Goal: Task Accomplishment & Management: Manage account settings

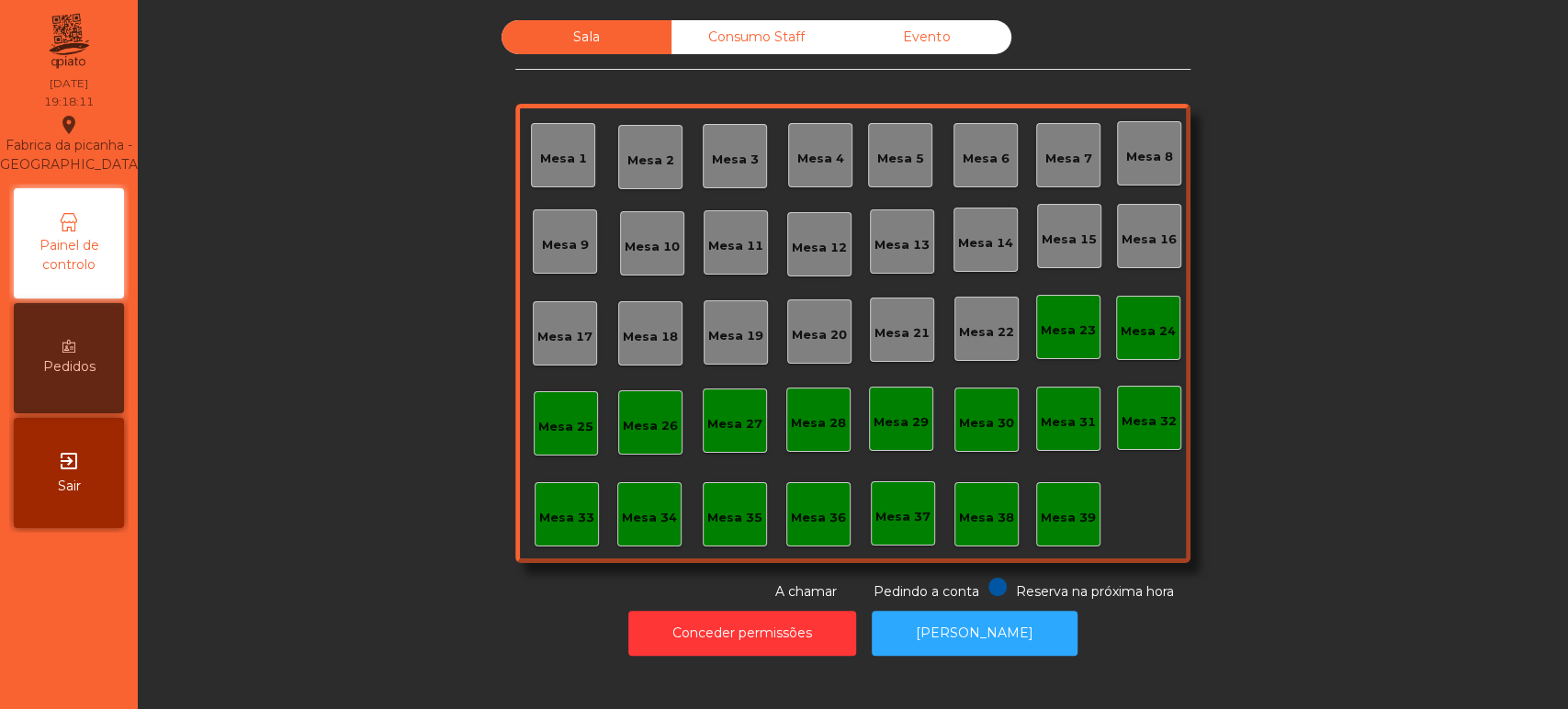
click at [1079, 541] on div "Mesa 39" at bounding box center [1068, 514] width 64 height 64
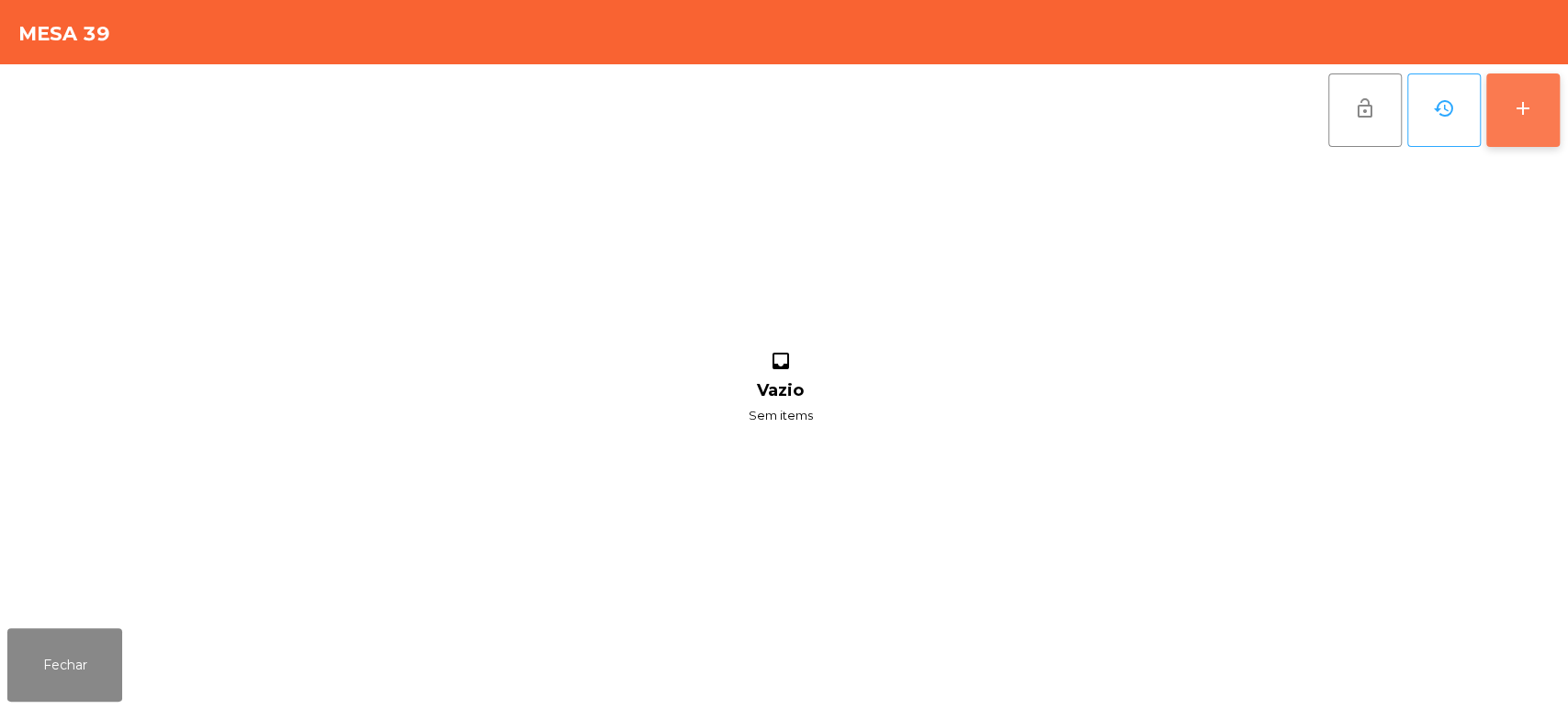
click at [1547, 139] on button "add" at bounding box center [1523, 110] width 74 height 74
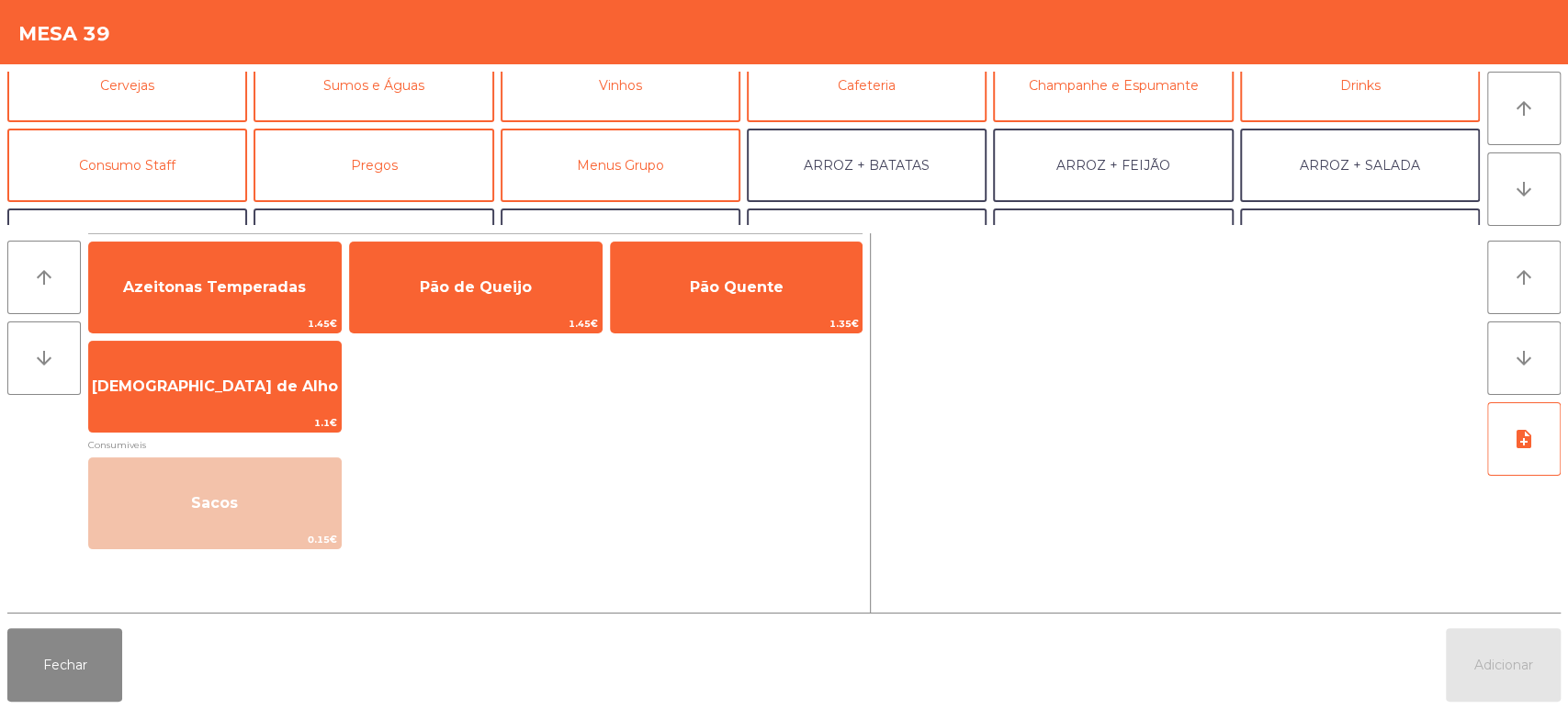
scroll to position [132, 0]
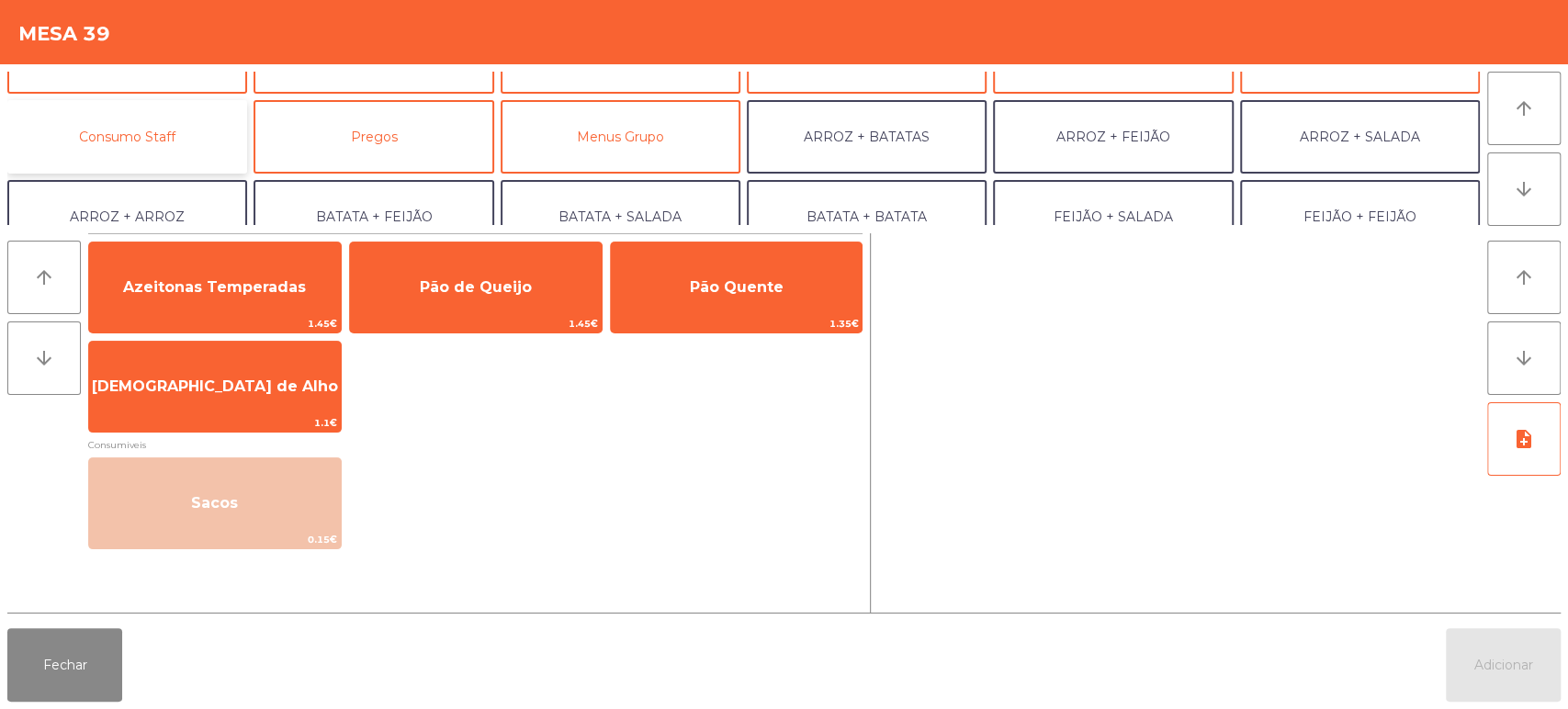
click at [189, 135] on button "Consumo Staff" at bounding box center [128, 136] width 240 height 74
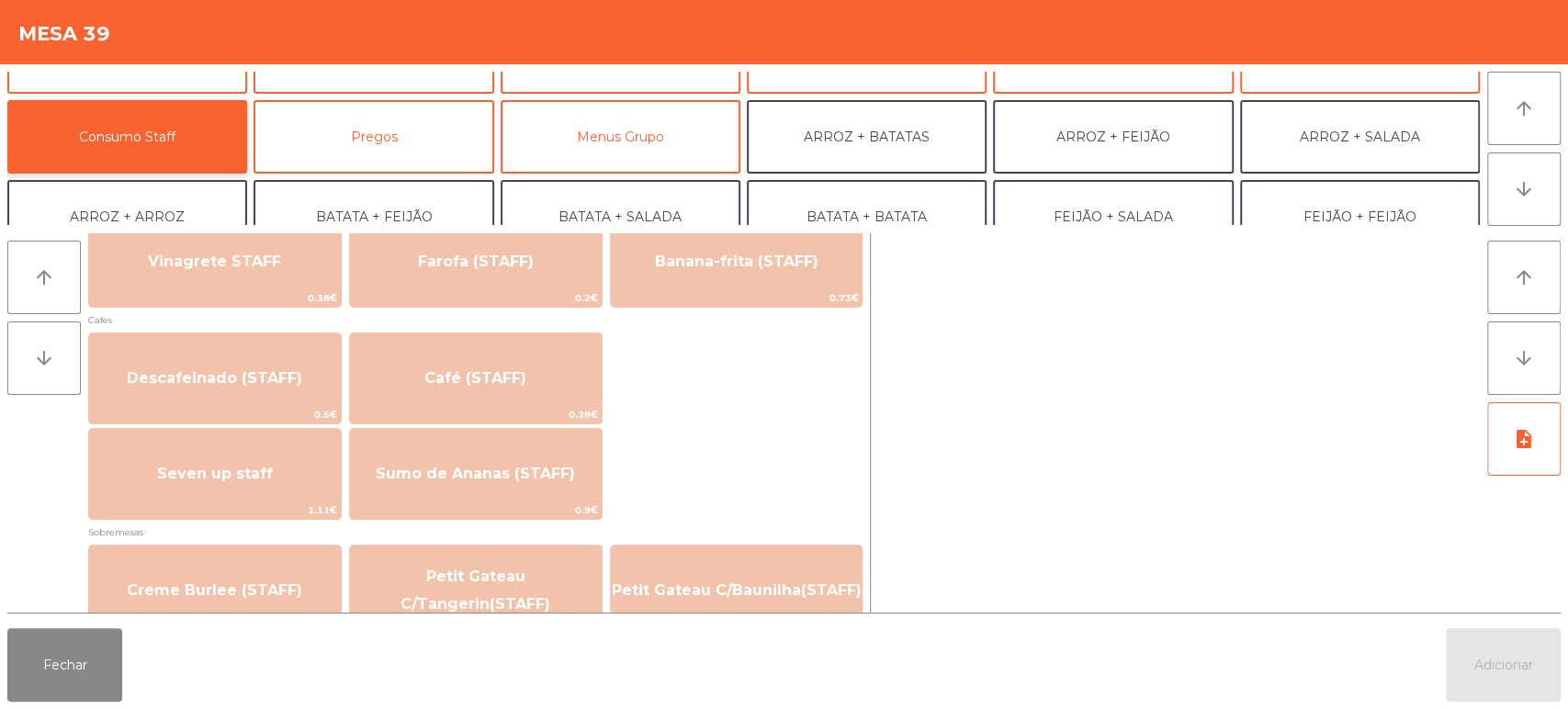
scroll to position [999, 0]
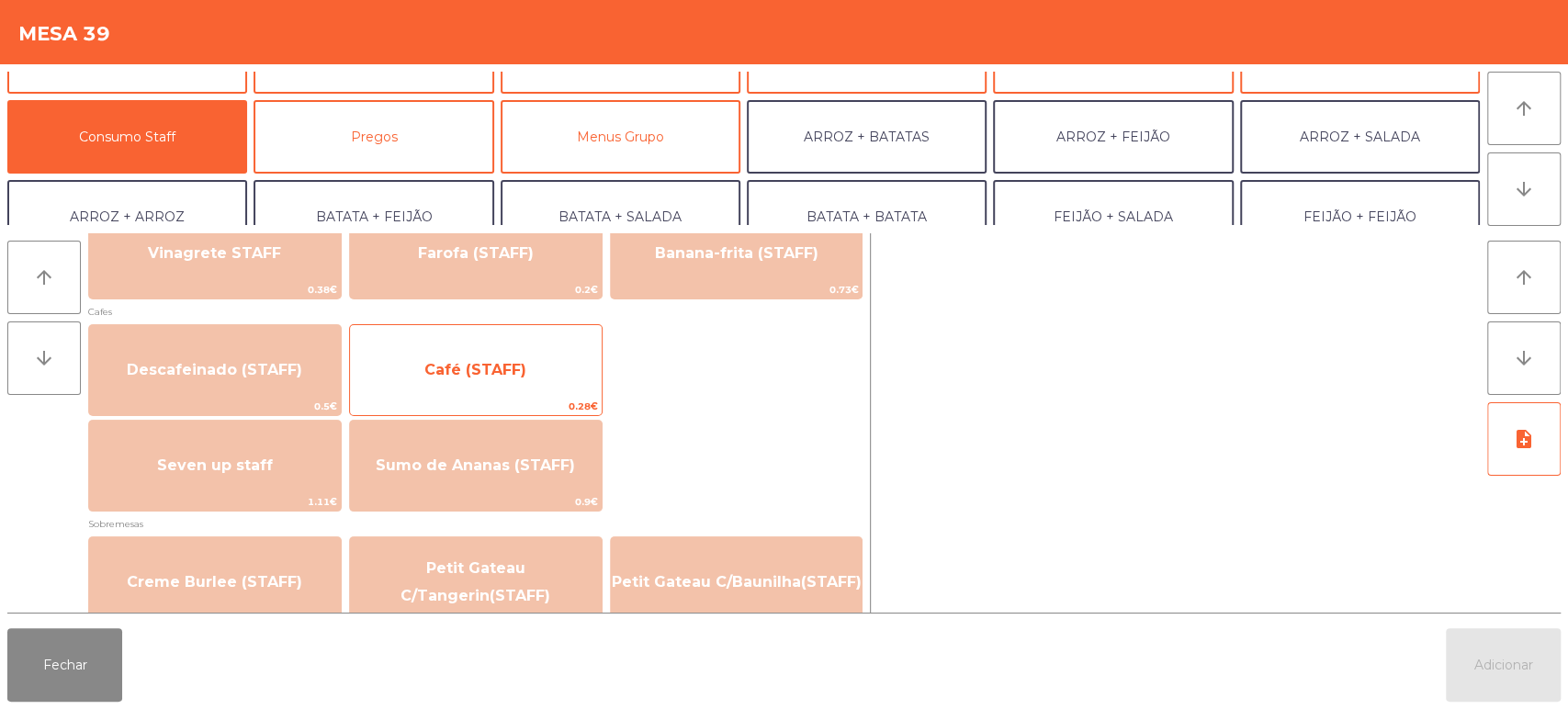
click at [531, 368] on span "Café (STAFF)" at bounding box center [476, 369] width 252 height 49
click at [524, 361] on span "Café (STAFF)" at bounding box center [476, 369] width 252 height 49
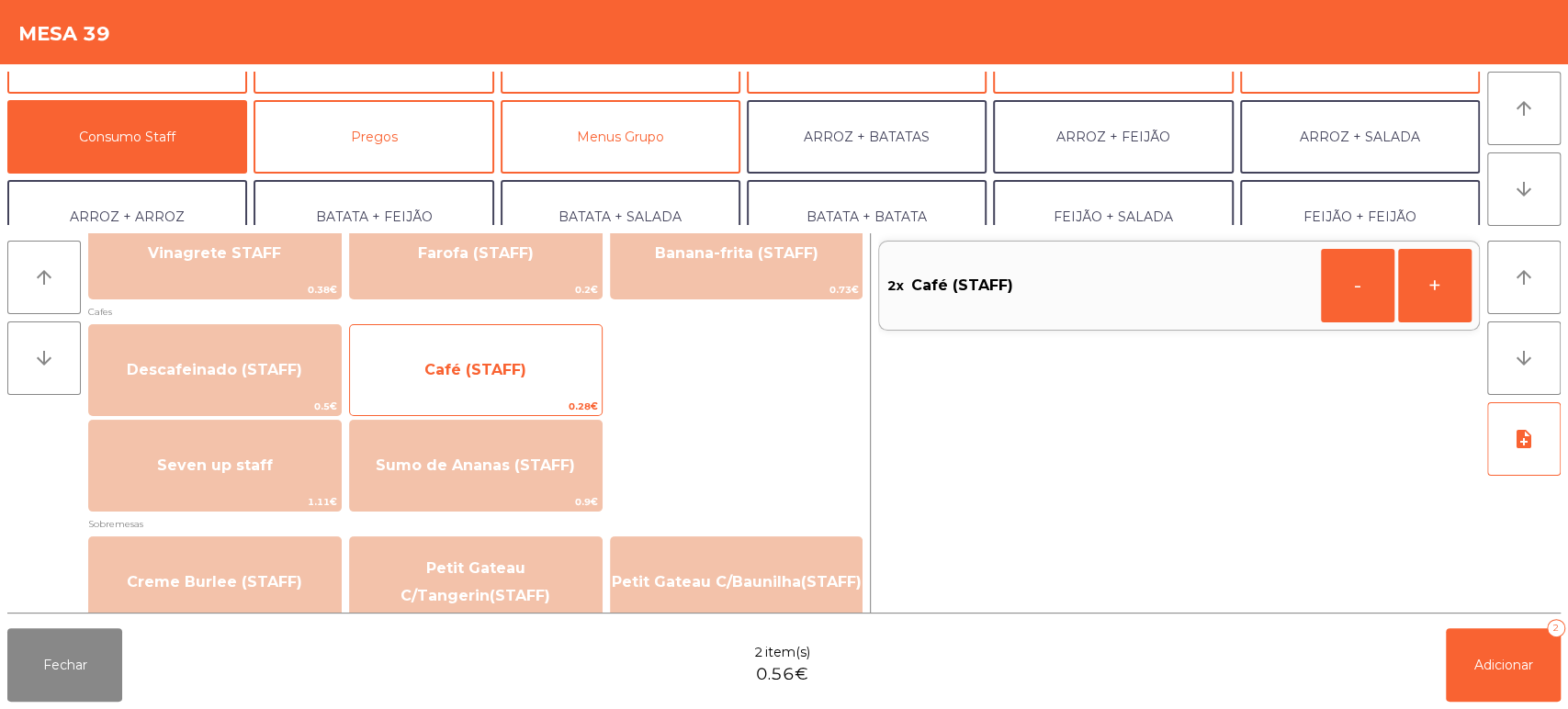
click at [507, 368] on span "Café (STAFF)" at bounding box center [474, 369] width 102 height 17
click at [496, 381] on span "Café (STAFF)" at bounding box center [476, 369] width 252 height 49
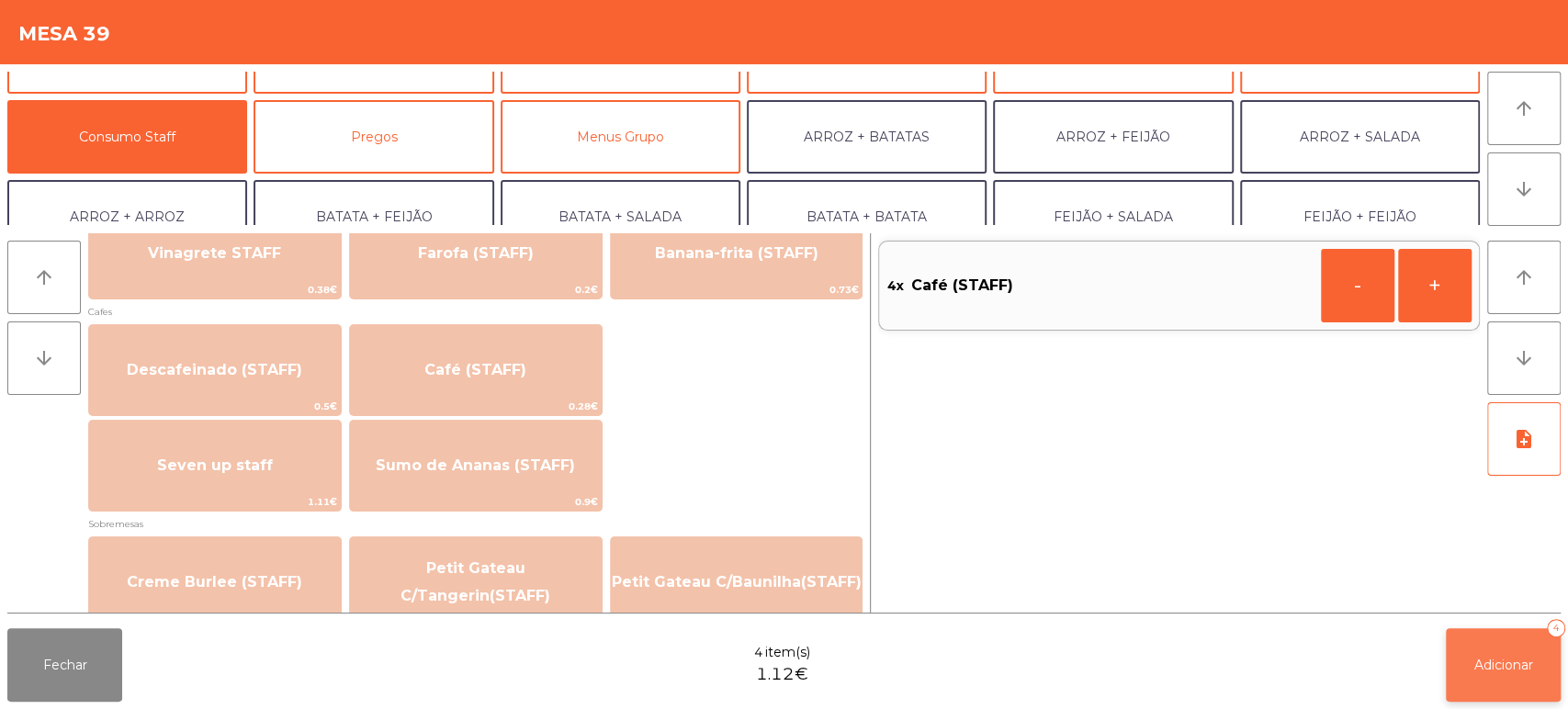
click at [1512, 662] on span "Adicionar" at bounding box center [1503, 664] width 59 height 16
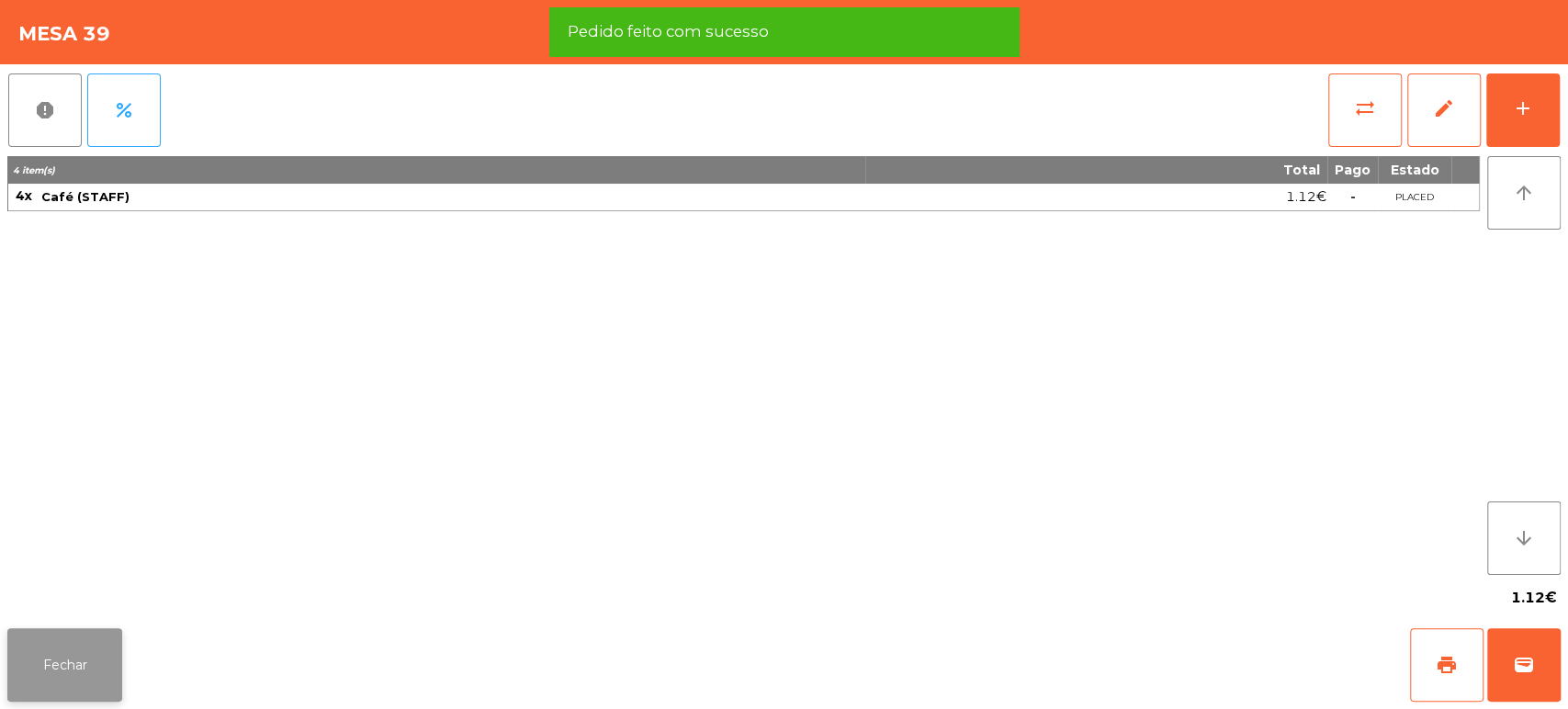
click at [119, 657] on button "Fechar" at bounding box center [65, 665] width 115 height 74
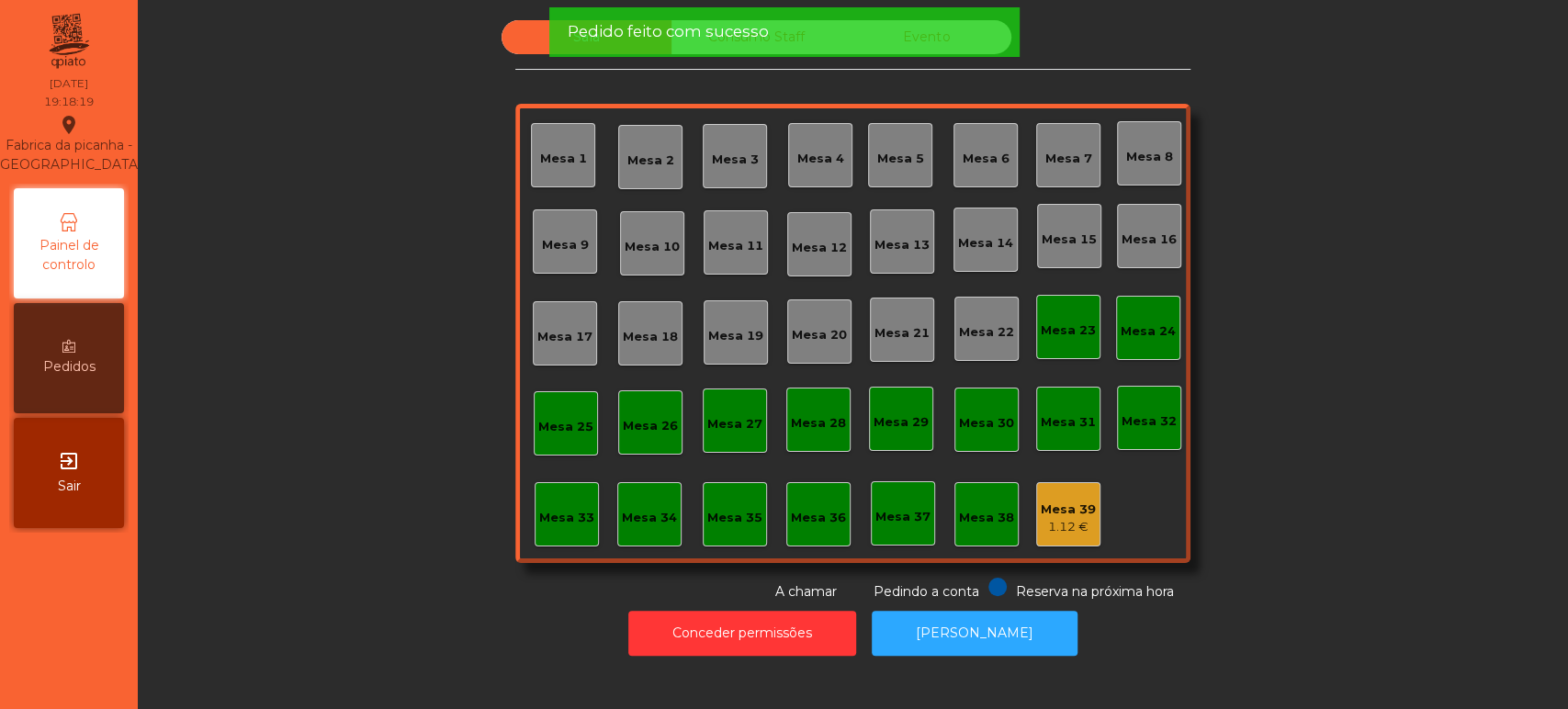
click at [307, 288] on div "Sala Consumo Staff Evento Mesa 1 Mesa 2 Mesa 3 Mesa 4 Mesa 5 Mesa 6 Mesa 7 Mesa…" at bounding box center [853, 310] width 1380 height 581
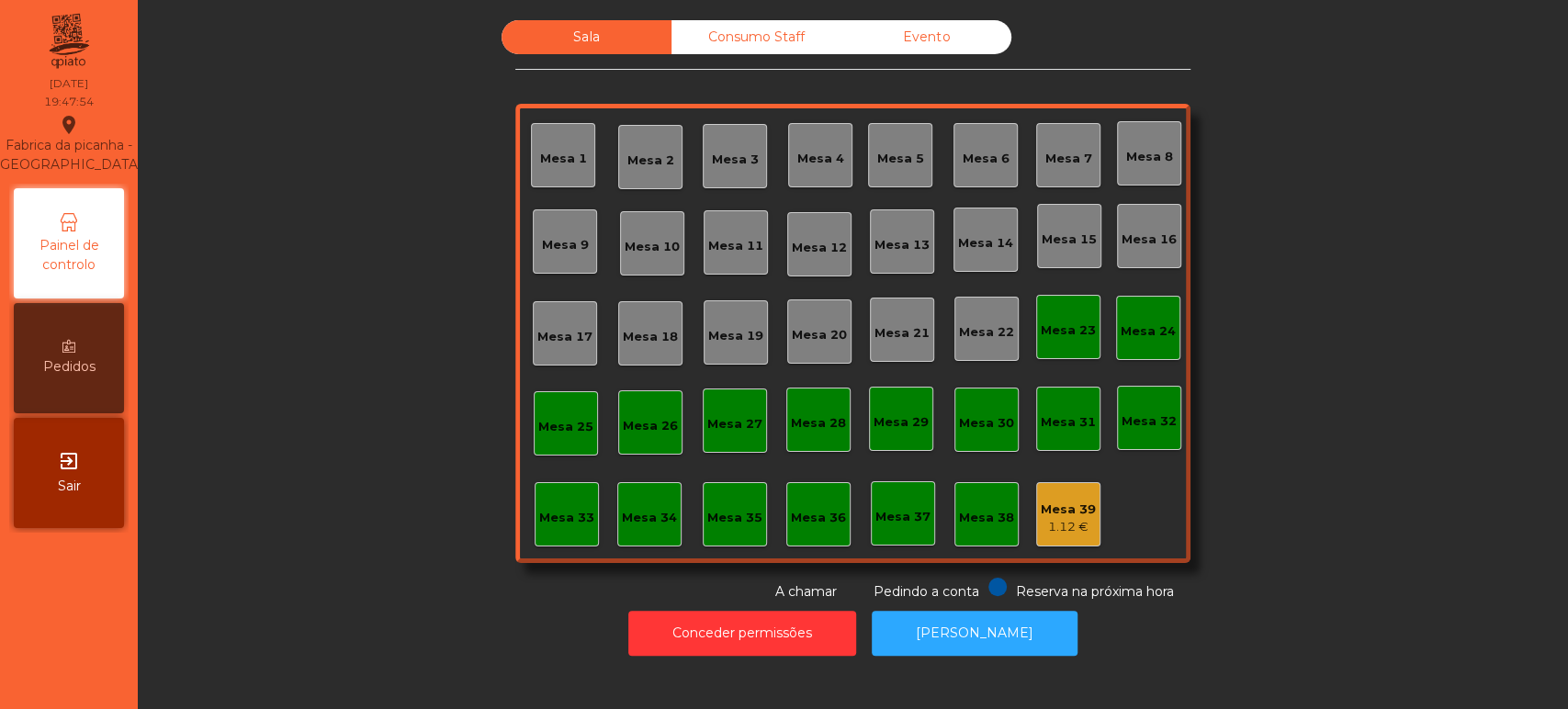
click at [547, 250] on div "Mesa 9" at bounding box center [565, 245] width 46 height 18
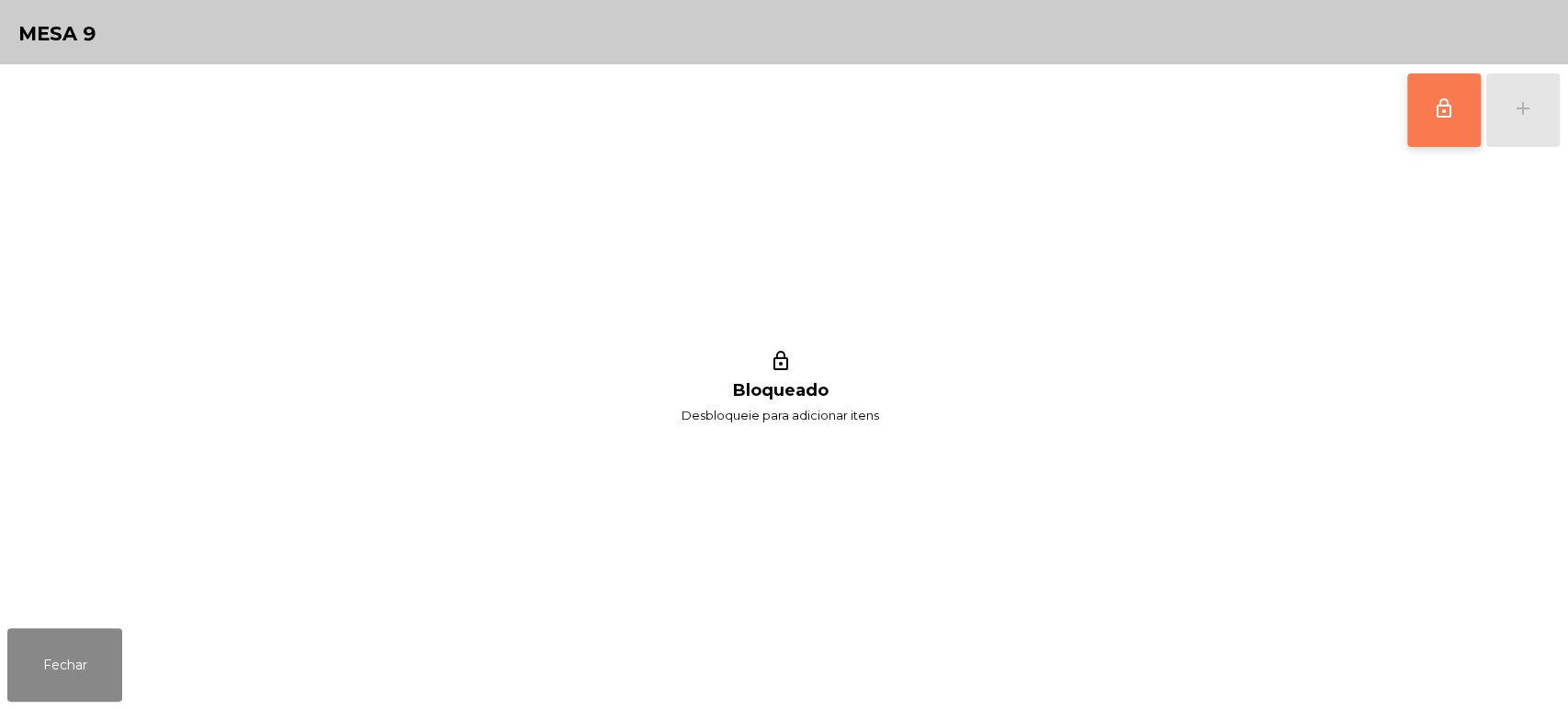
click at [1410, 131] on button "lock_outline" at bounding box center [1444, 110] width 74 height 74
click at [1502, 113] on div "lock_outline add" at bounding box center [1483, 109] width 154 height 92
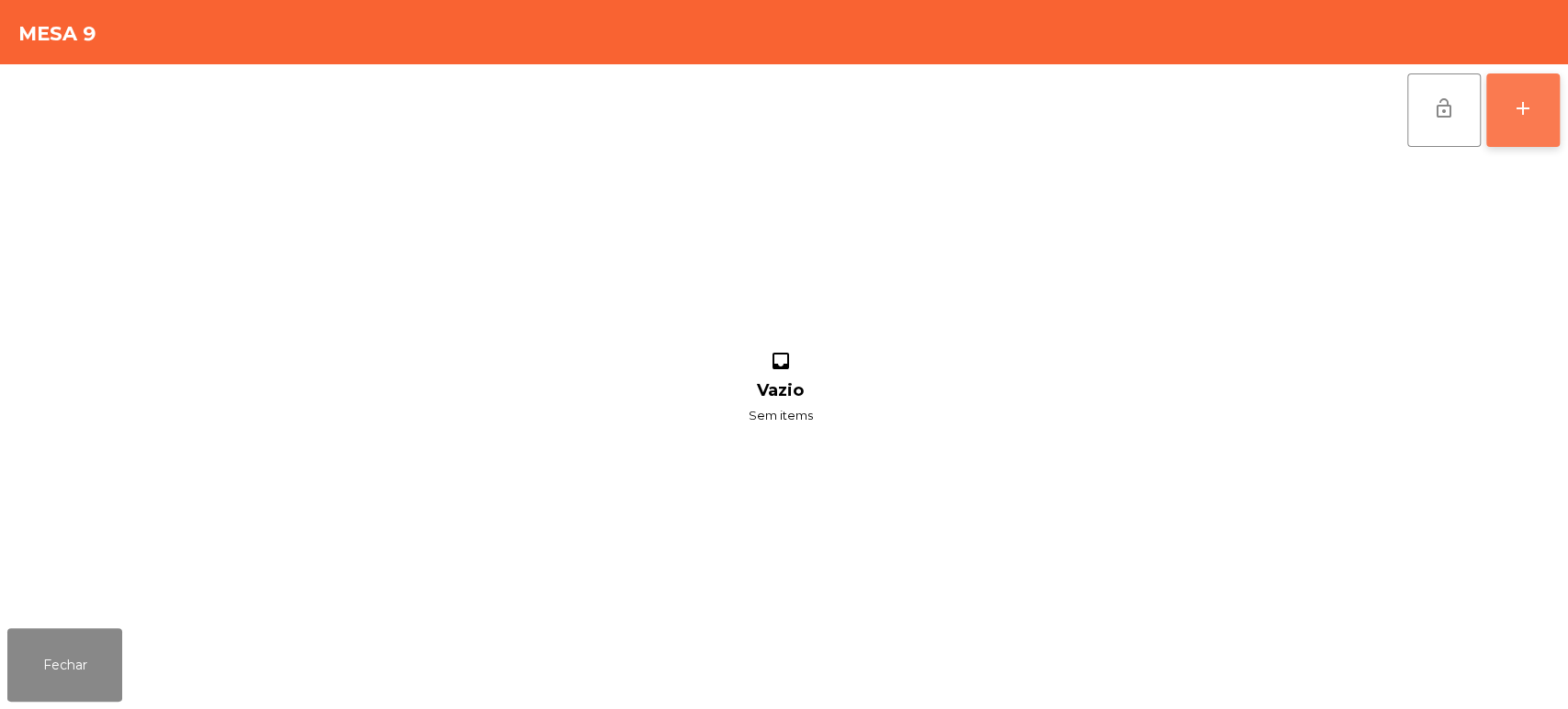
click at [1510, 116] on button "add" at bounding box center [1523, 110] width 74 height 74
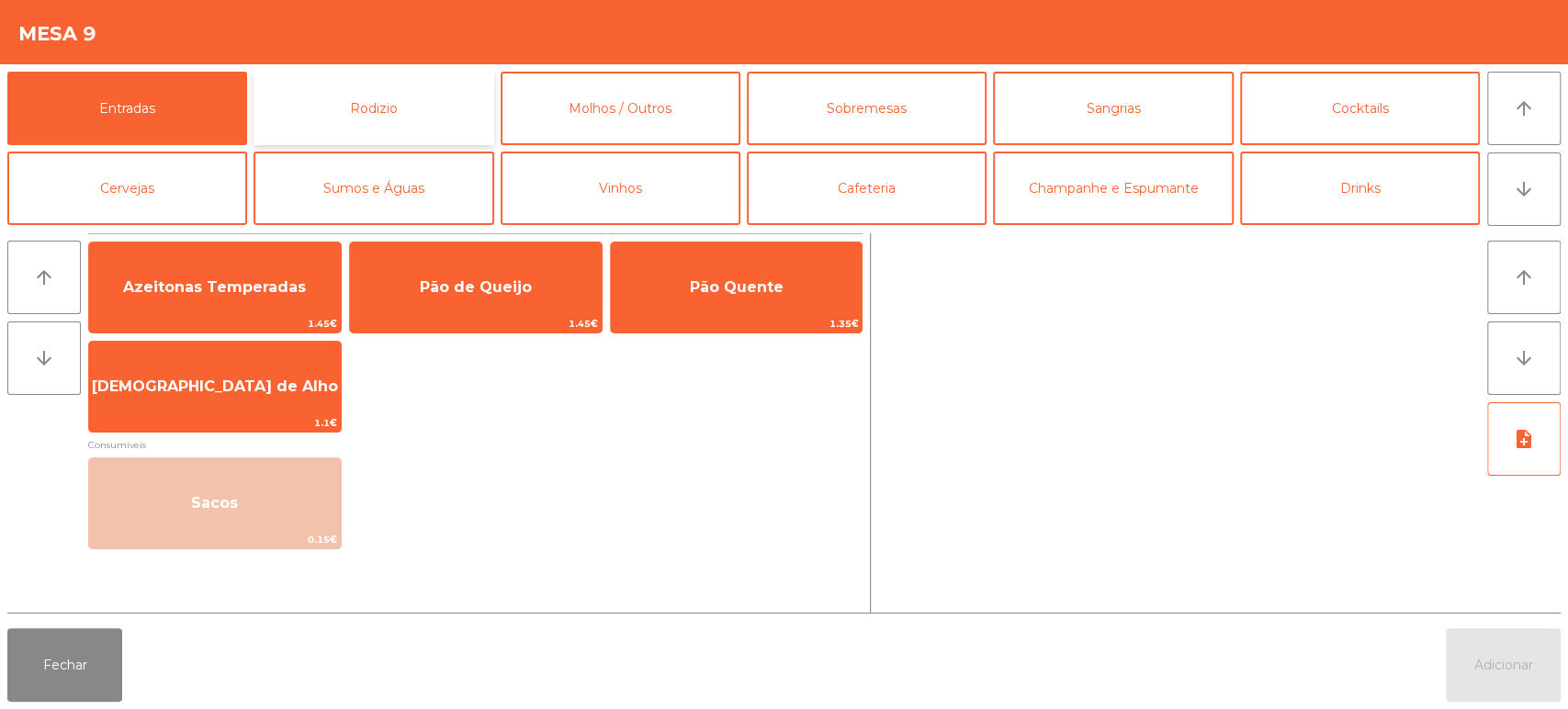
click at [369, 124] on button "Rodizio" at bounding box center [374, 108] width 240 height 74
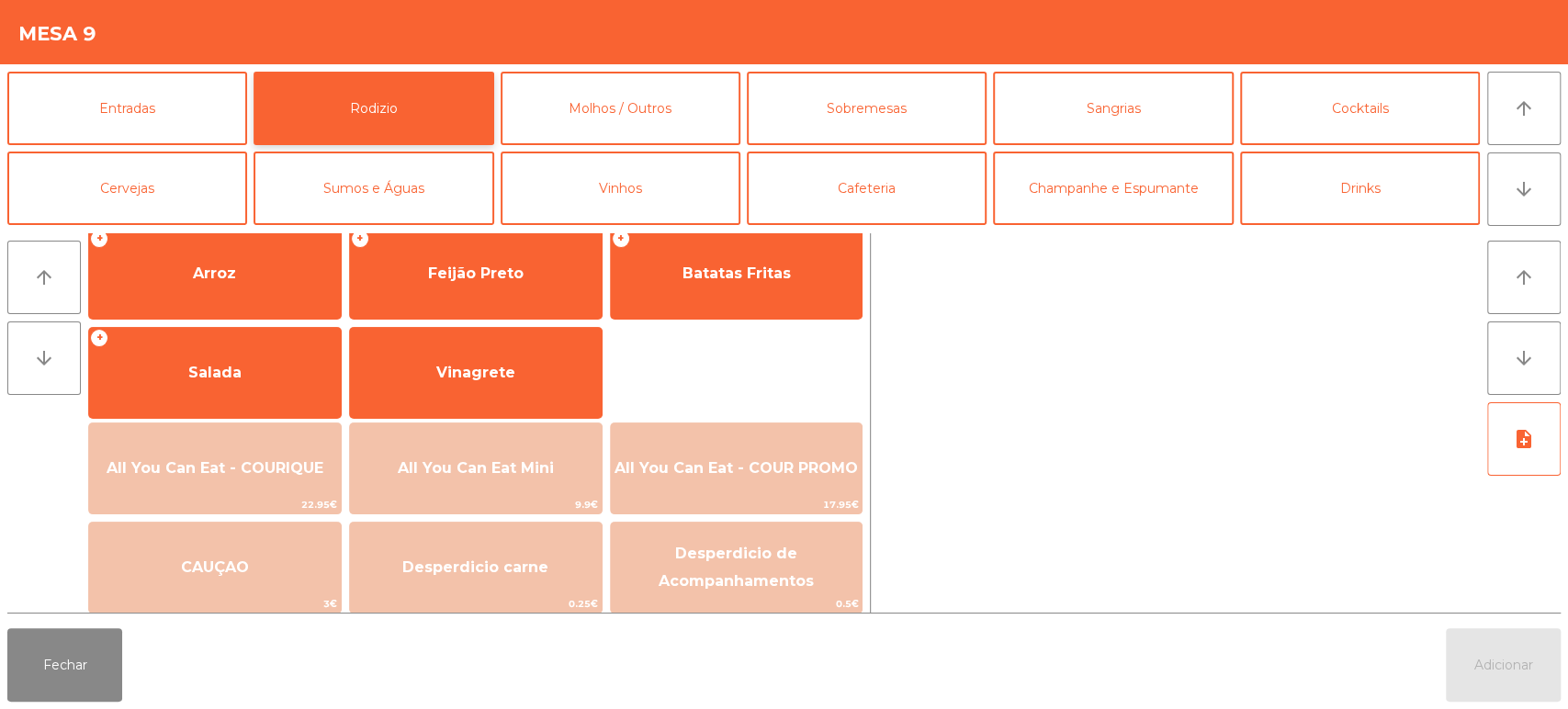
scroll to position [258, 0]
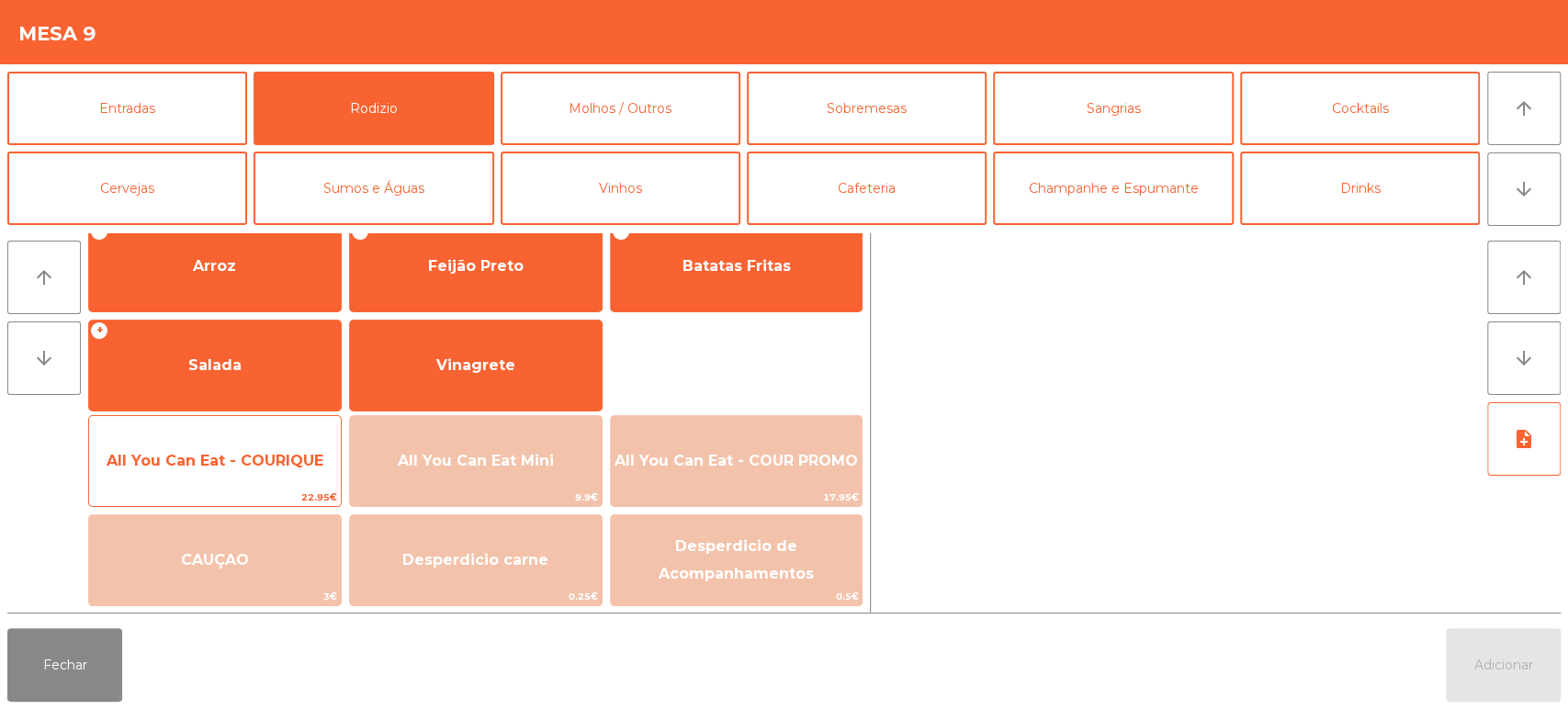
click at [208, 471] on span "All You Can Eat - COURIQUE" at bounding box center [215, 460] width 252 height 49
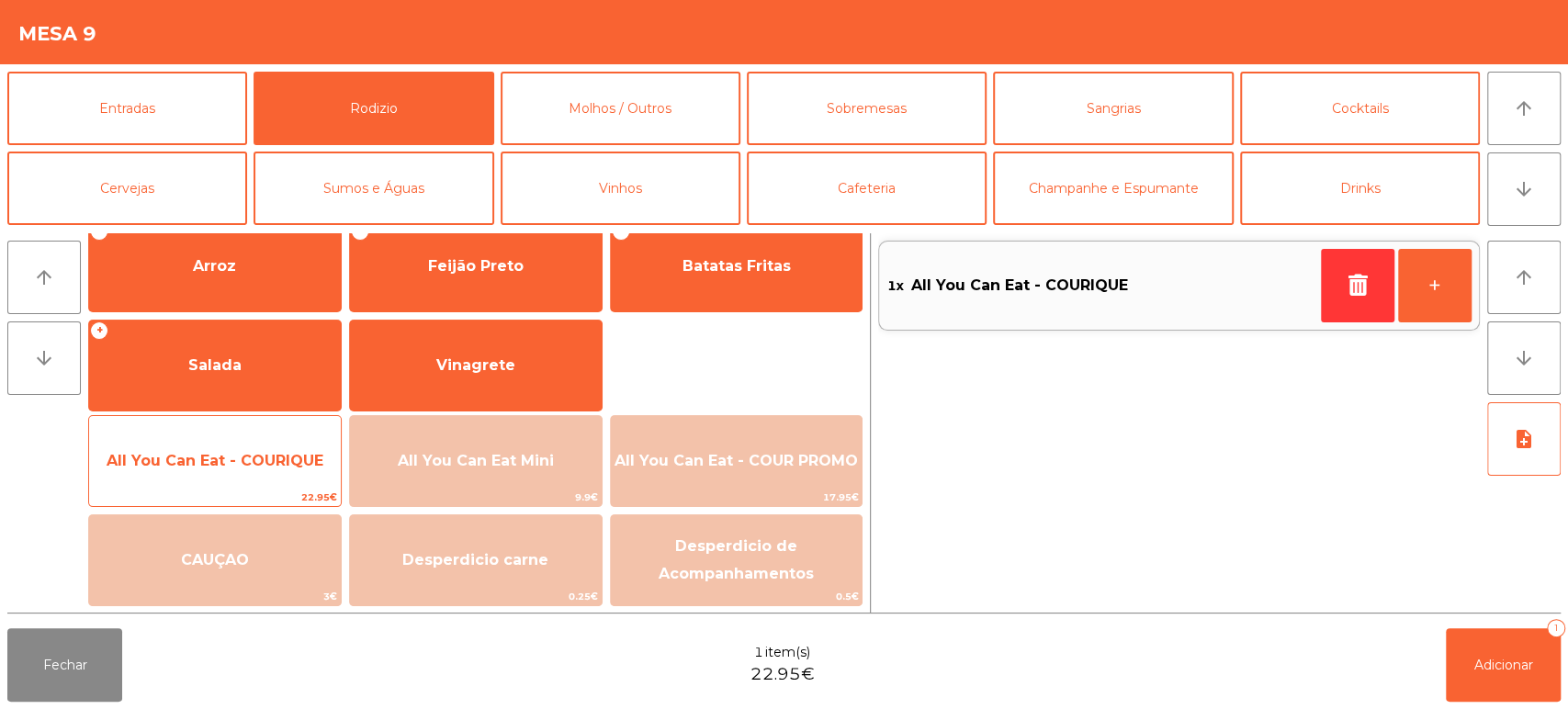
click at [200, 464] on span "All You Can Eat - COURIQUE" at bounding box center [215, 460] width 217 height 17
click at [188, 463] on span "All You Can Eat - COURIQUE" at bounding box center [215, 460] width 217 height 17
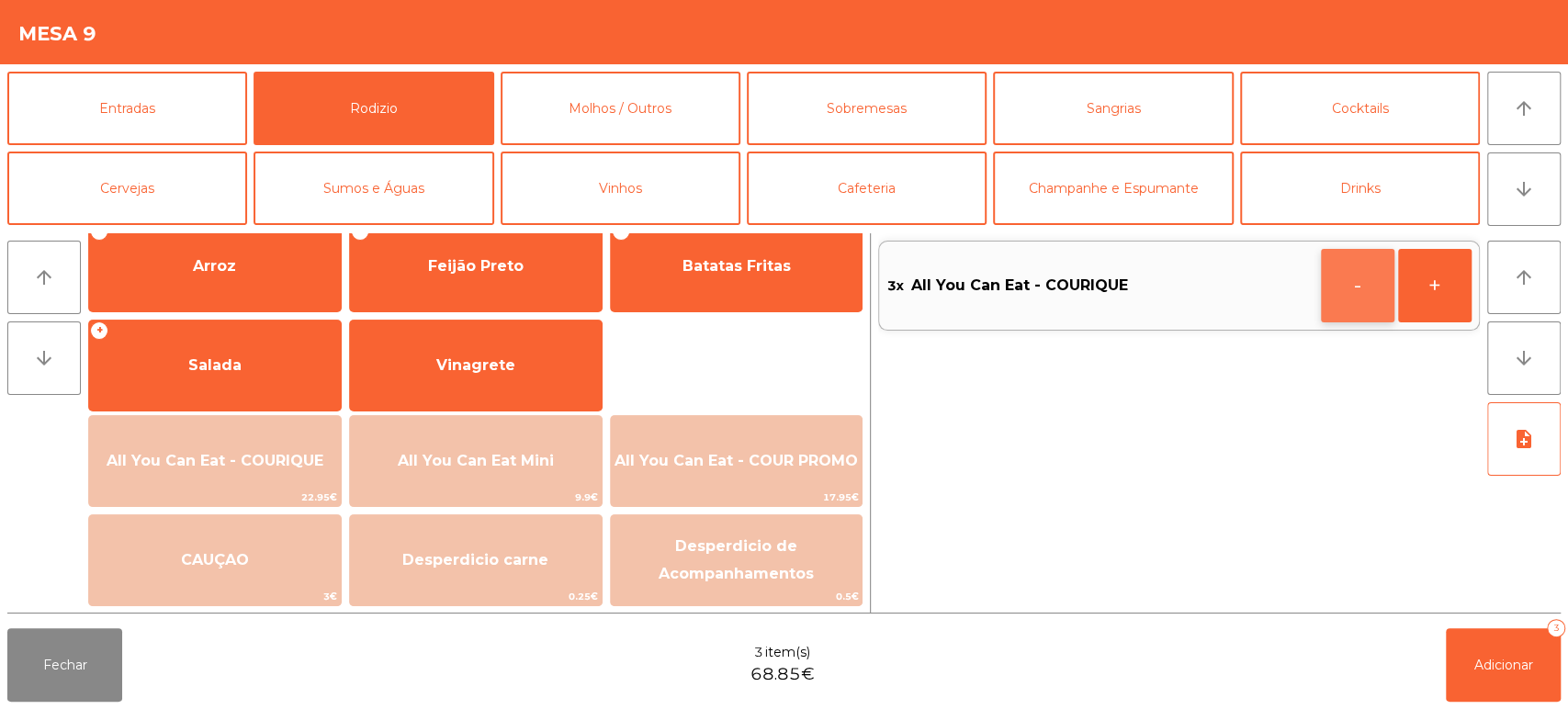
click at [1337, 287] on button "-" at bounding box center [1358, 285] width 74 height 74
click at [1505, 651] on button "Adicionar 2" at bounding box center [1503, 665] width 115 height 74
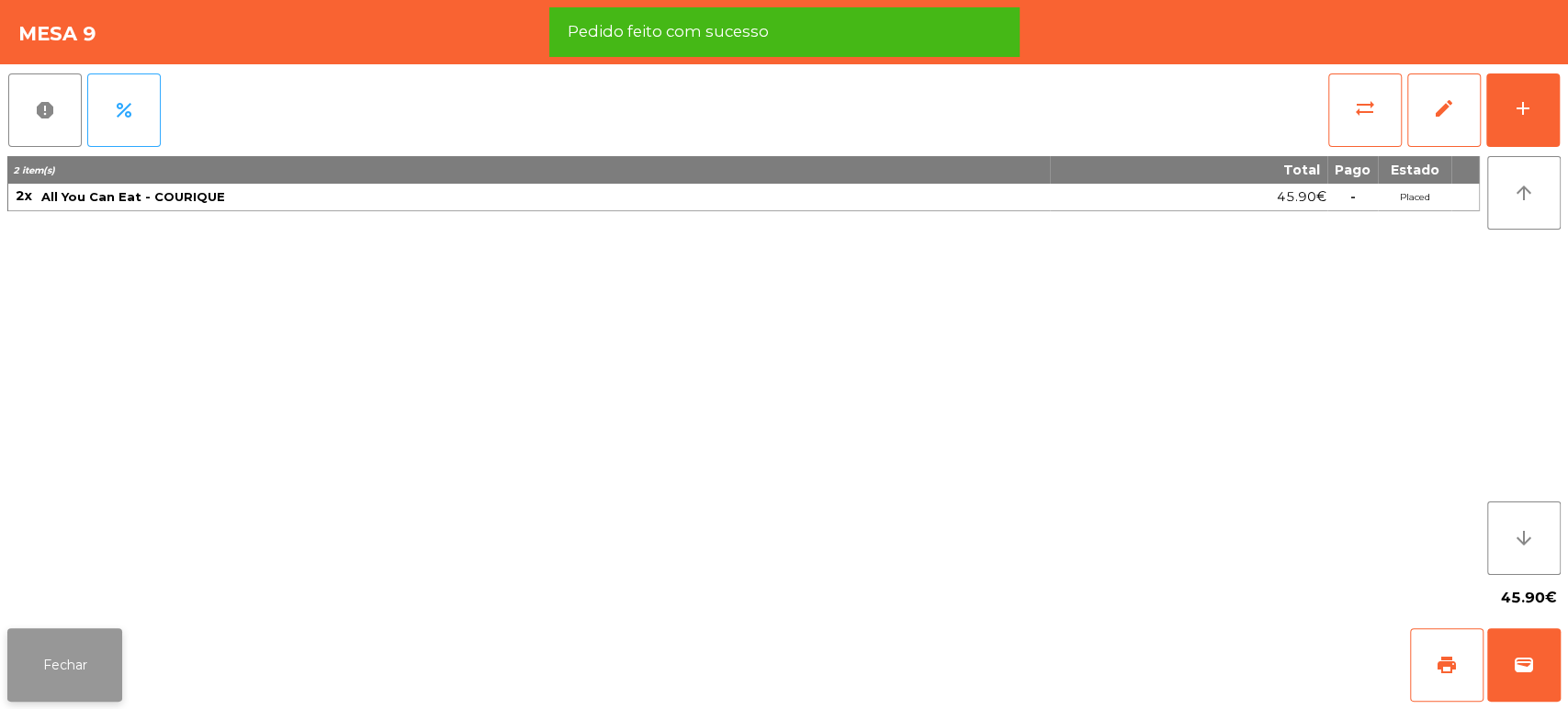
click at [81, 669] on button "Fechar" at bounding box center [65, 665] width 115 height 74
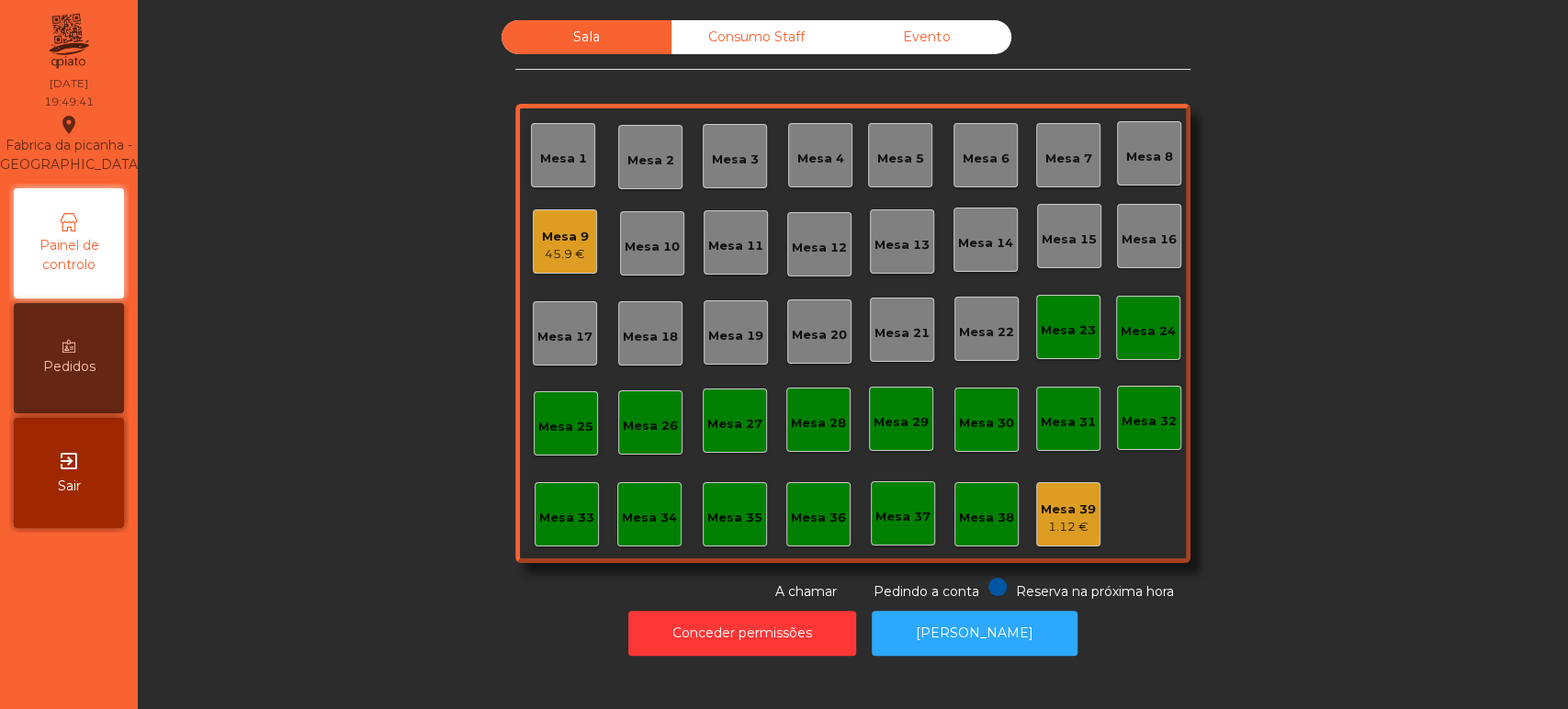
click at [371, 448] on div "Sala Consumo Staff Evento Mesa 1 Mesa 2 Mesa 3 Mesa 4 Mesa 5 Mesa 6 Mesa 7 Mesa…" at bounding box center [853, 310] width 1380 height 581
click at [548, 242] on div "Mesa 9" at bounding box center [565, 236] width 46 height 18
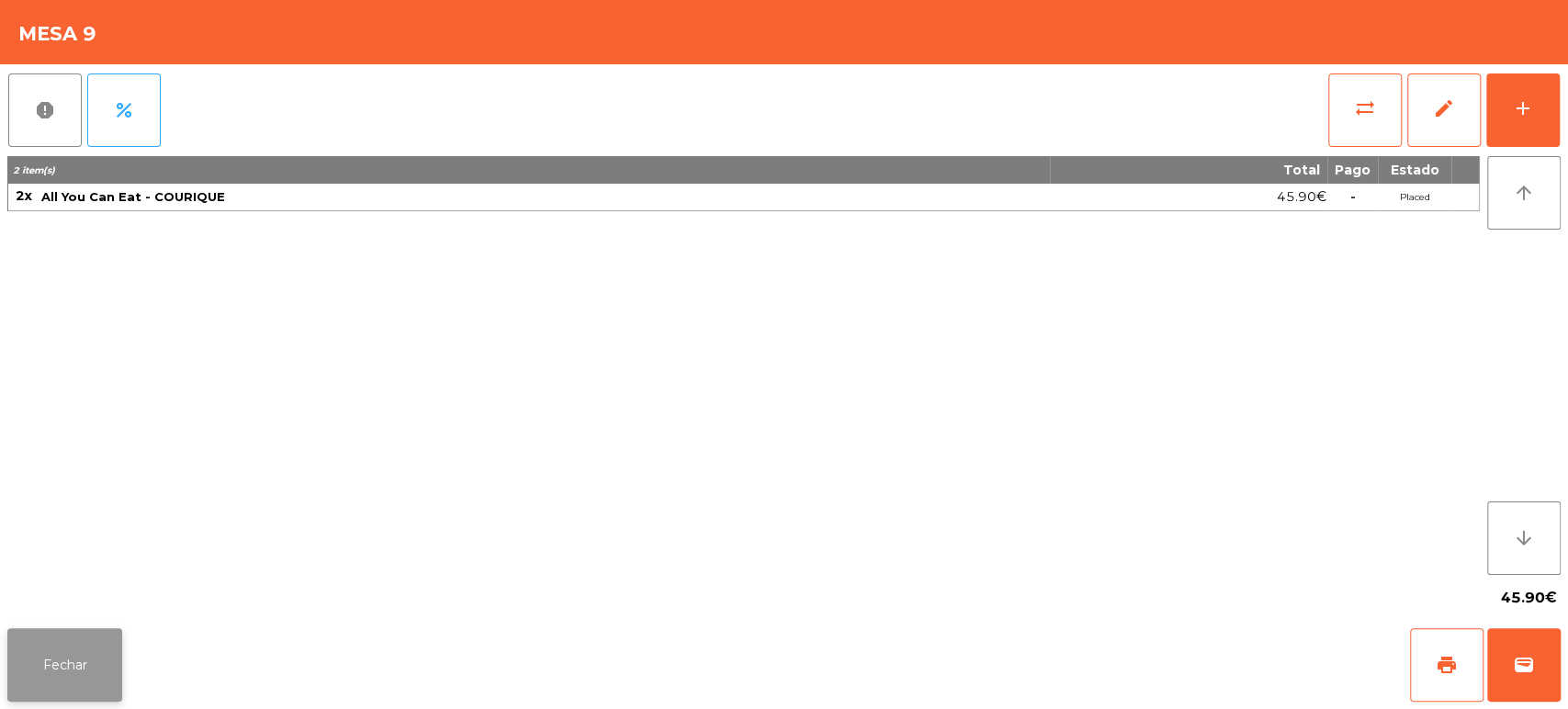
click at [55, 656] on button "Fechar" at bounding box center [65, 665] width 115 height 74
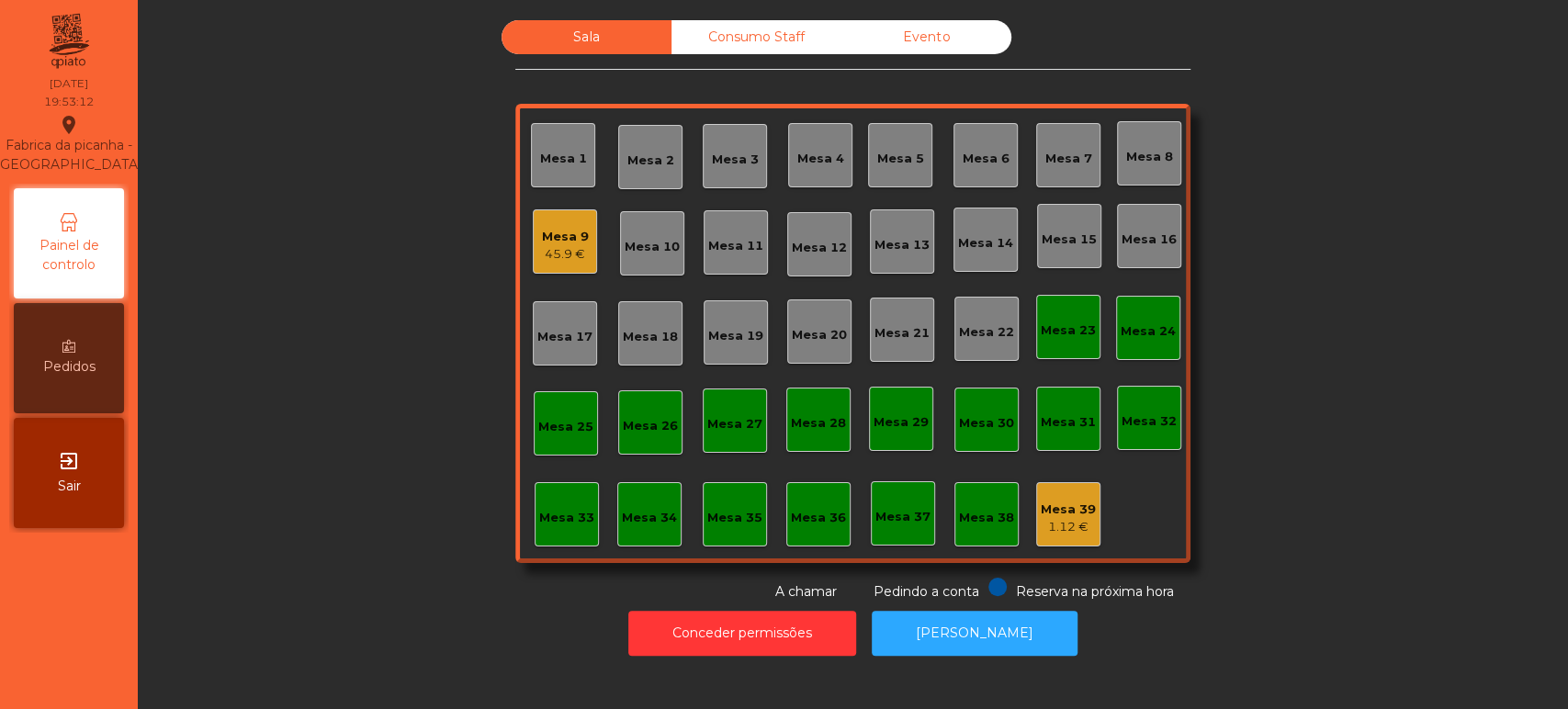
click at [664, 268] on div "Mesa 10" at bounding box center [652, 243] width 64 height 64
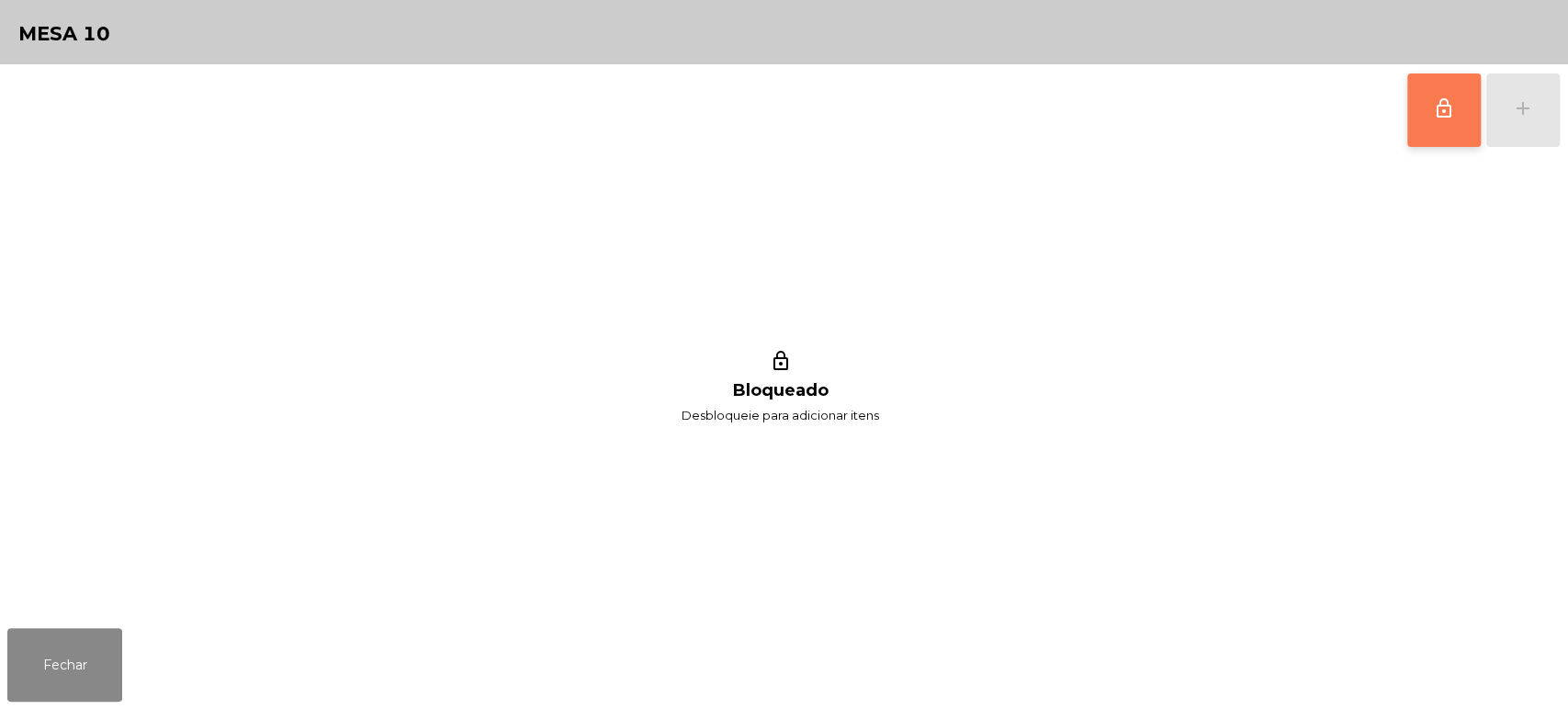
click at [1427, 120] on button "lock_outline" at bounding box center [1444, 110] width 74 height 74
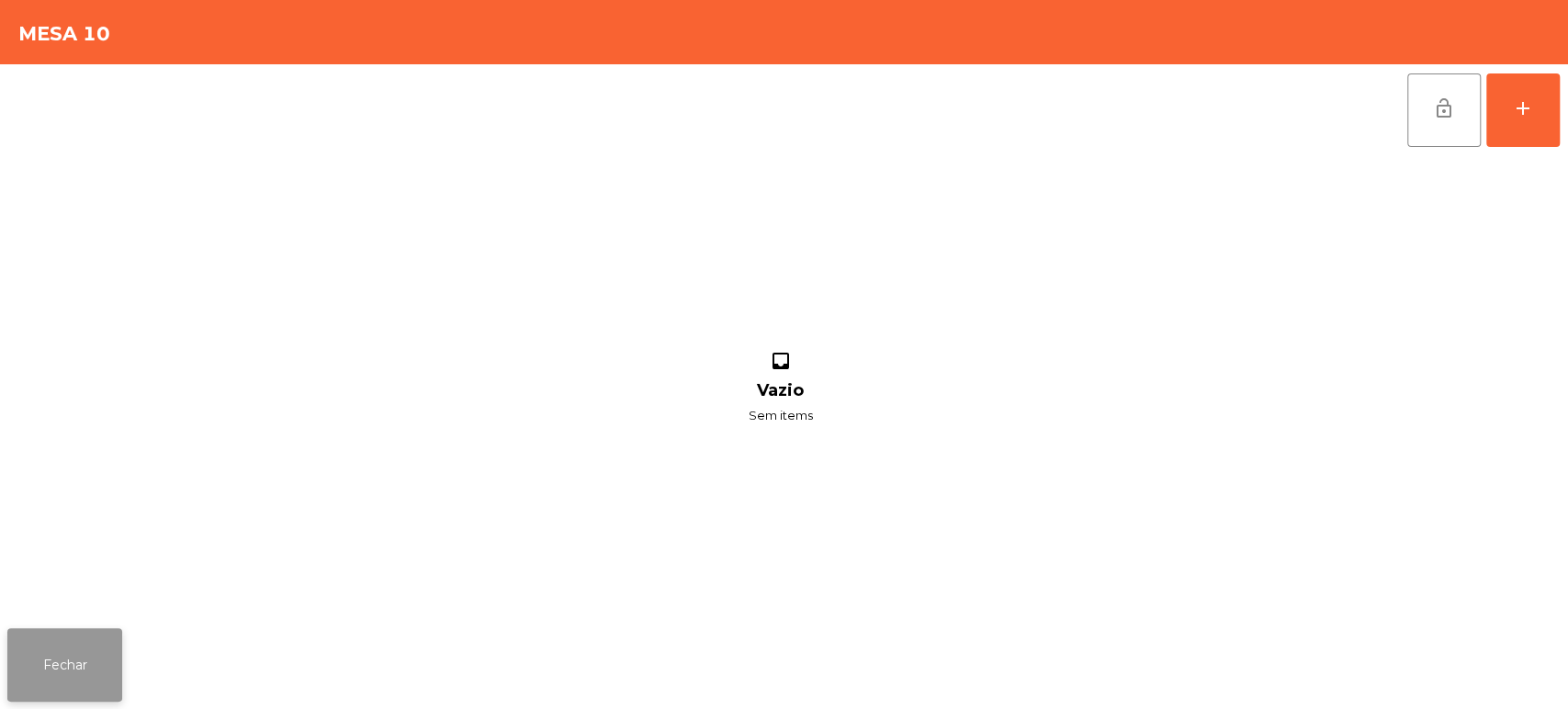
click at [91, 638] on button "Fechar" at bounding box center [65, 665] width 115 height 74
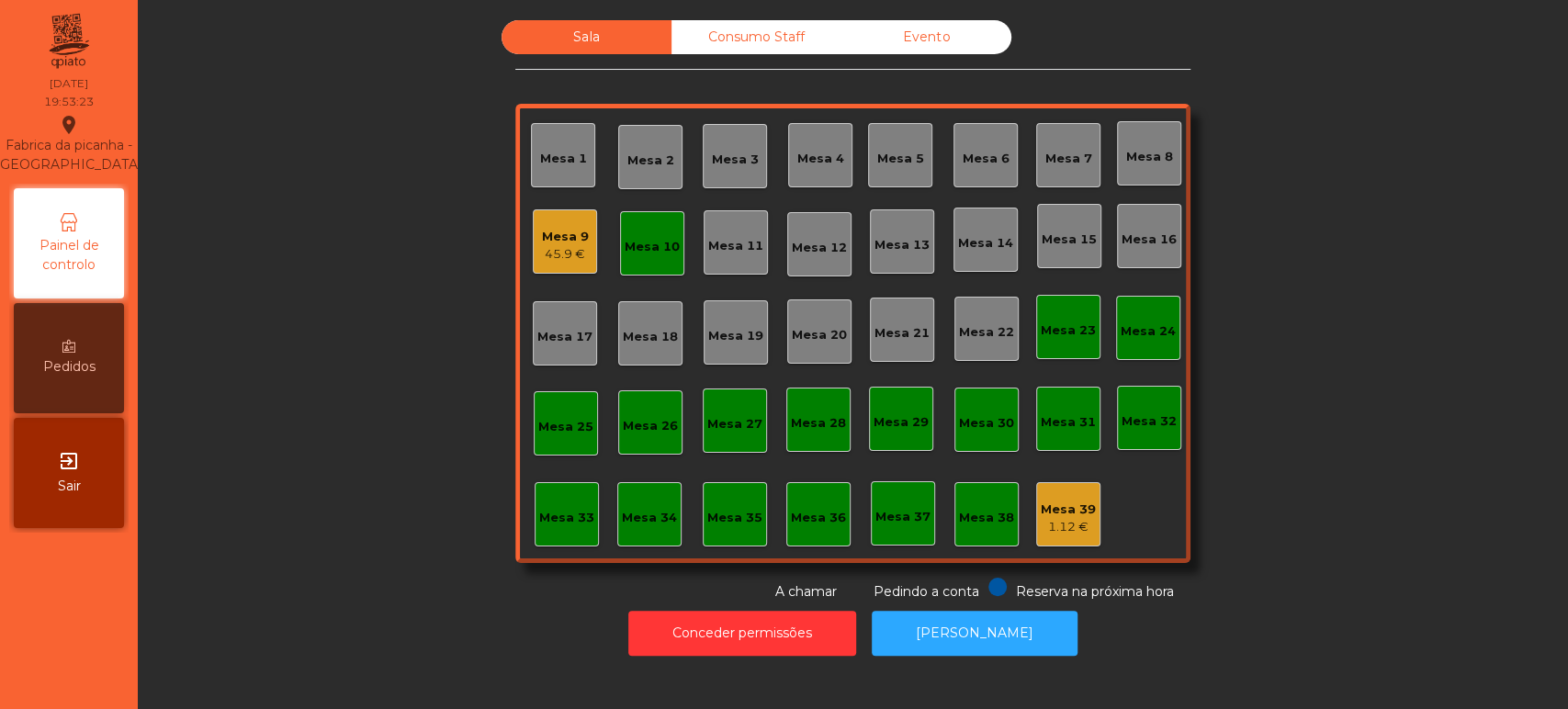
click at [648, 244] on div "Mesa 10" at bounding box center [651, 247] width 55 height 18
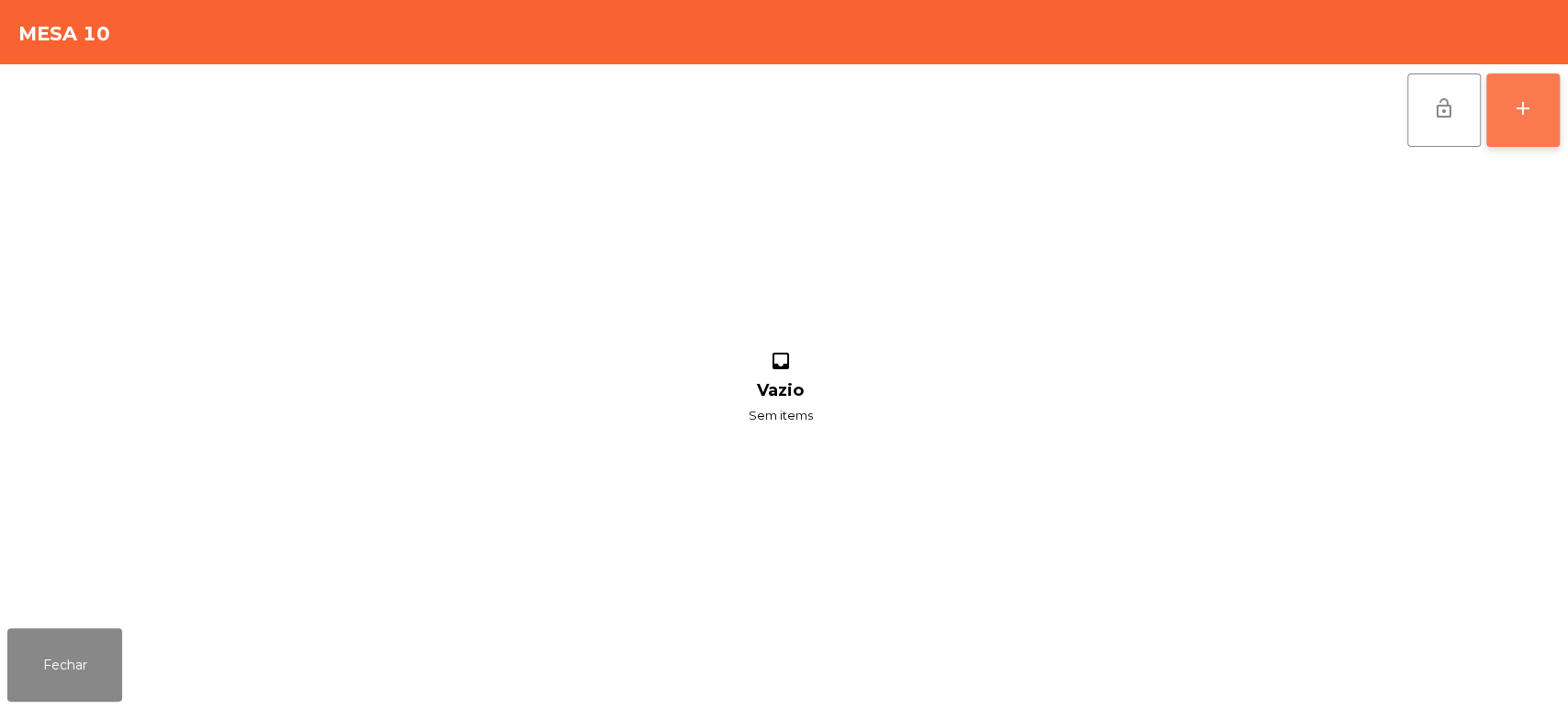
click at [1524, 100] on div "add" at bounding box center [1523, 108] width 22 height 22
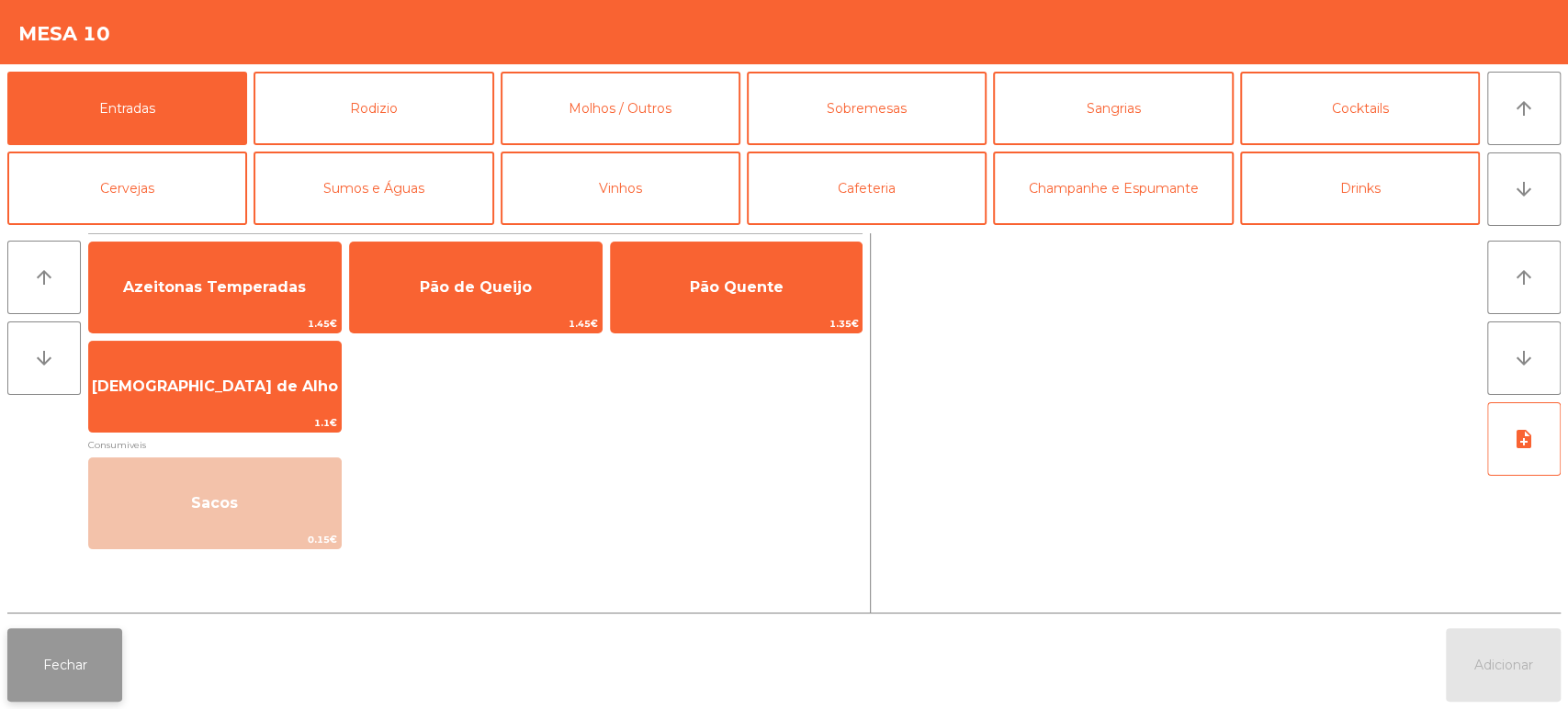
click at [96, 632] on button "Fechar" at bounding box center [65, 665] width 115 height 74
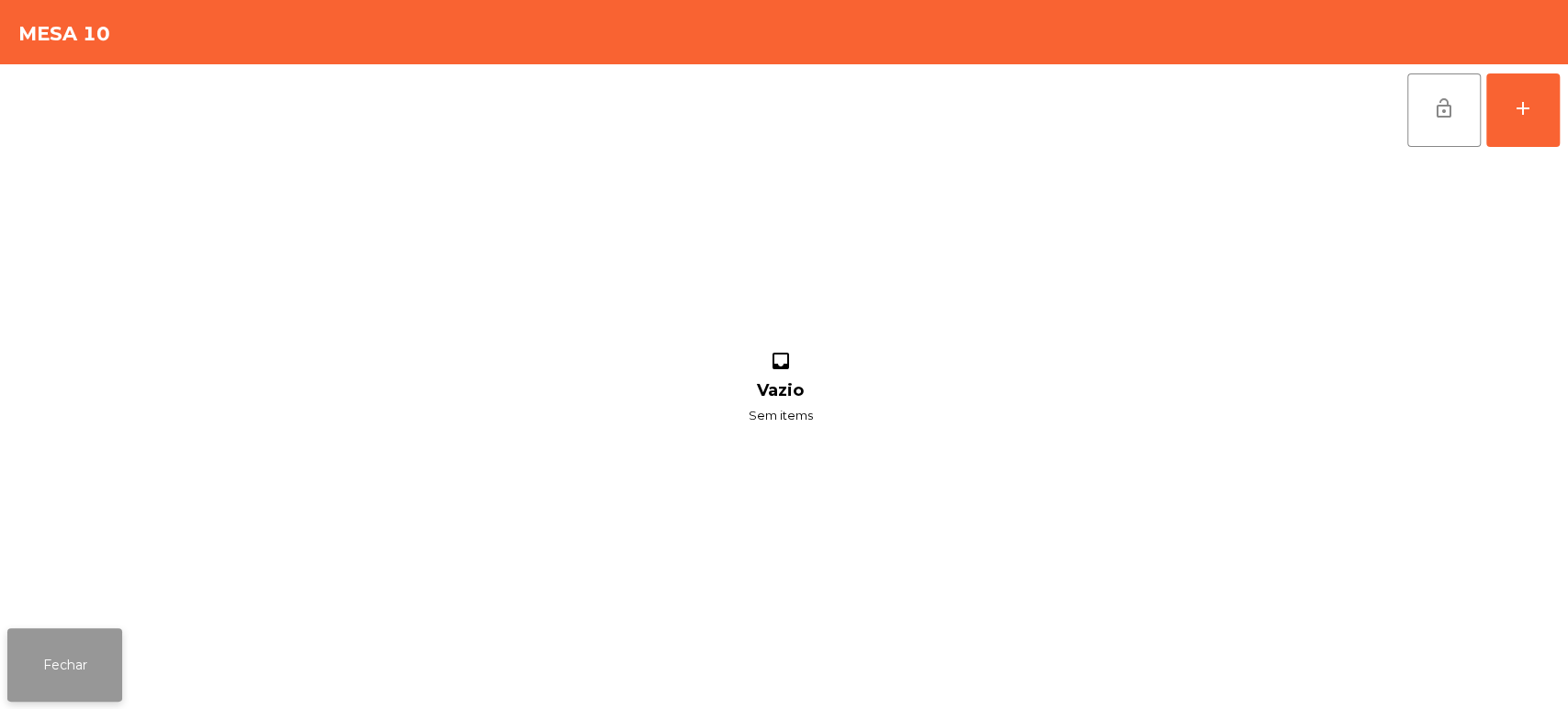
click at [120, 673] on button "Fechar" at bounding box center [65, 665] width 115 height 74
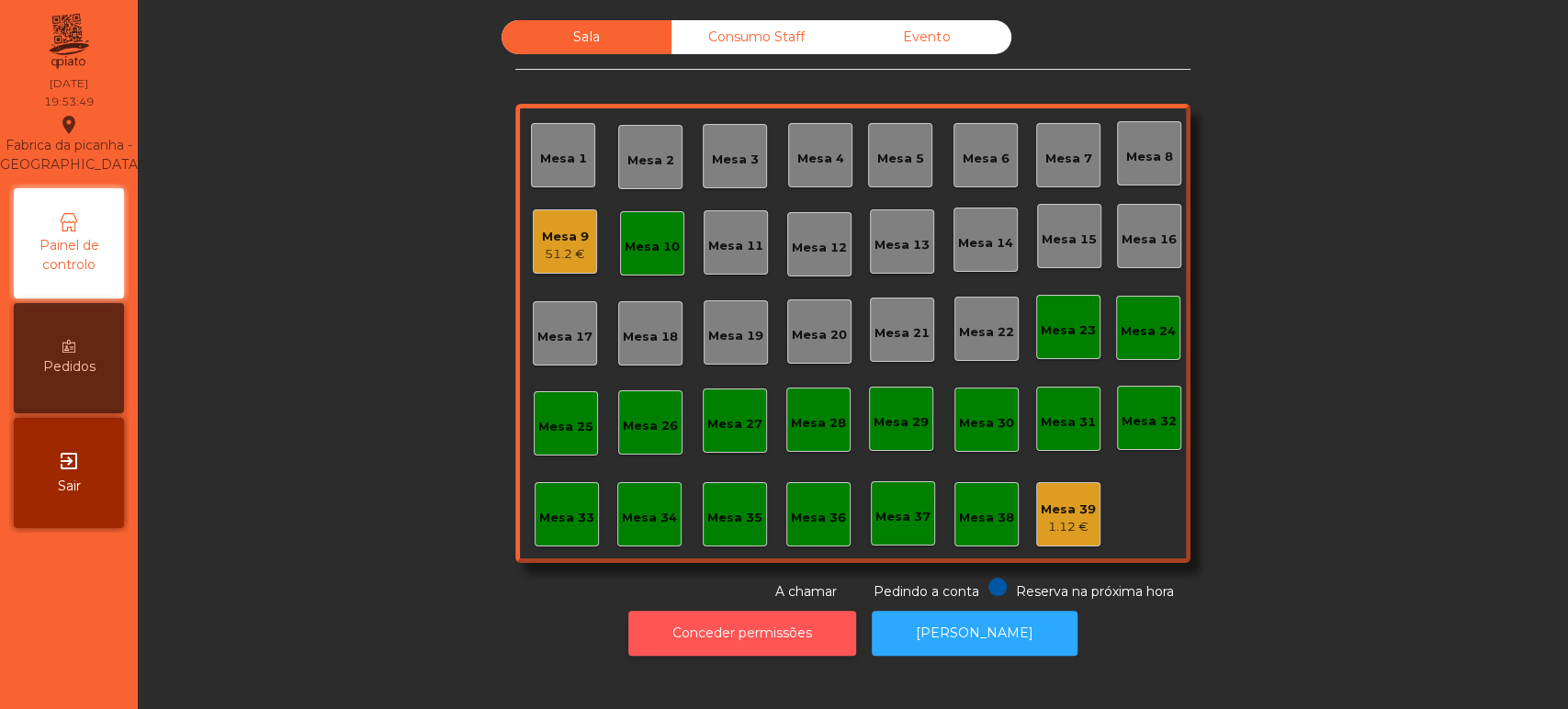
click at [742, 631] on button "Conceder permissões" at bounding box center [741, 633] width 227 height 44
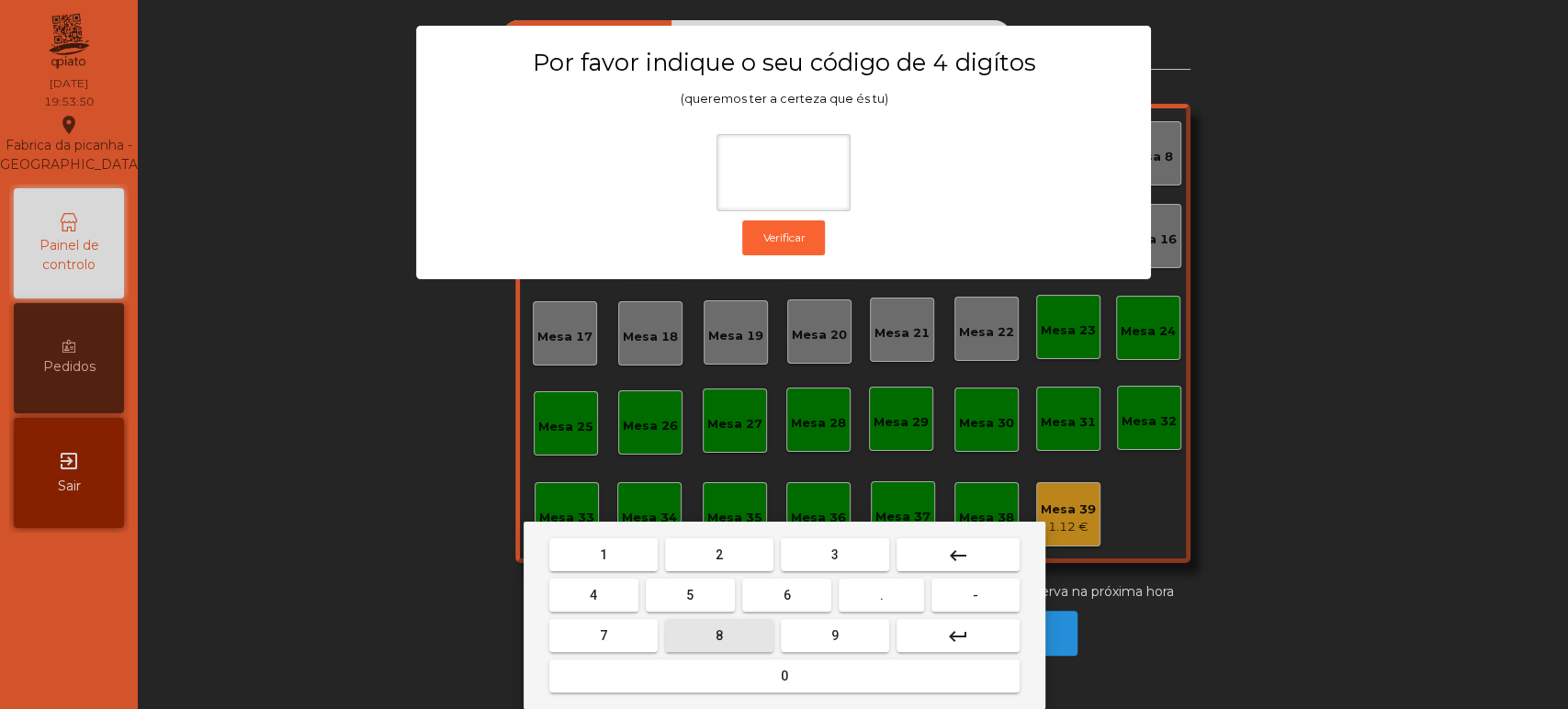
click at [708, 638] on button "8" at bounding box center [719, 635] width 108 height 33
click at [595, 595] on span "4" at bounding box center [593, 594] width 8 height 15
click at [674, 590] on button "5" at bounding box center [690, 595] width 89 height 33
click at [622, 635] on button "7" at bounding box center [603, 635] width 108 height 33
type input "****"
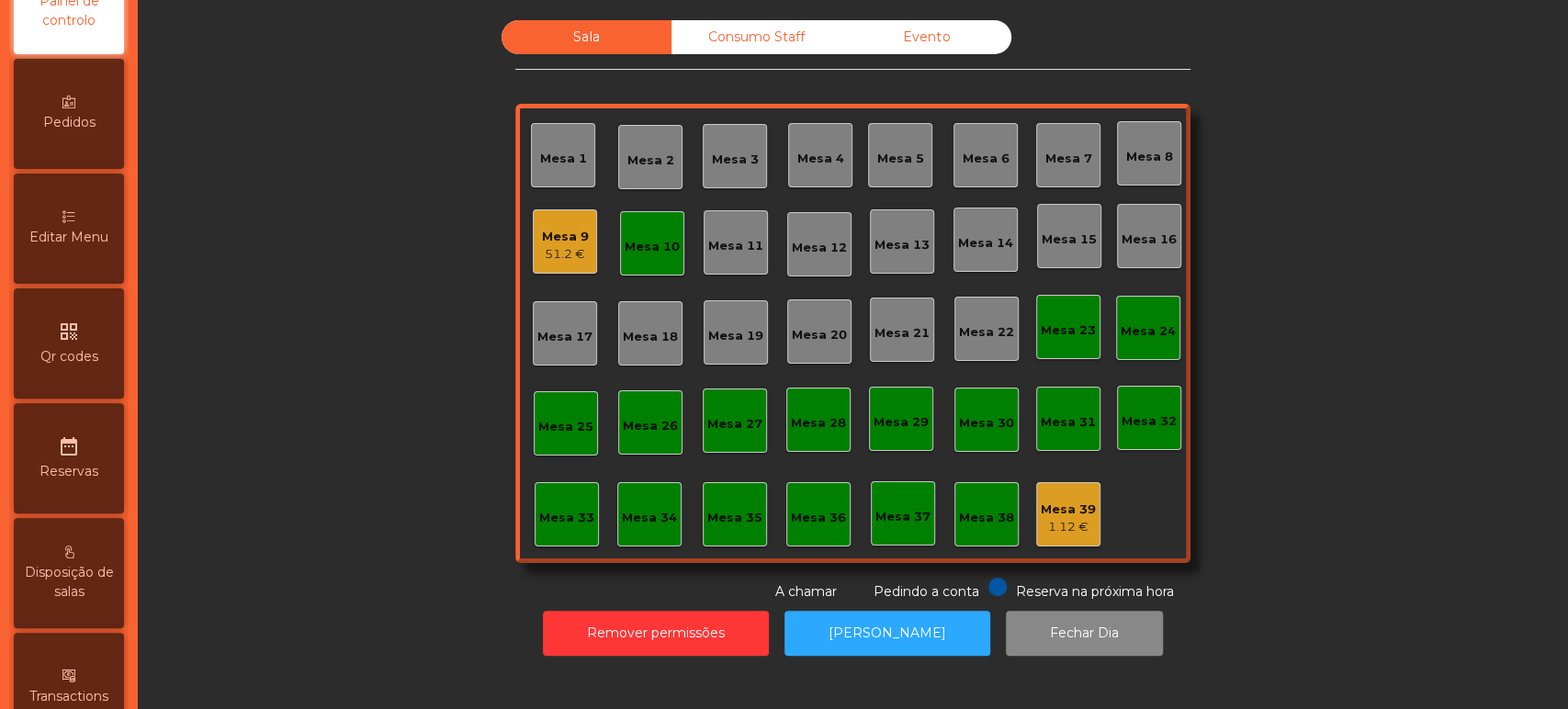
click at [117, 252] on div "Editar Menu" at bounding box center [69, 228] width 110 height 110
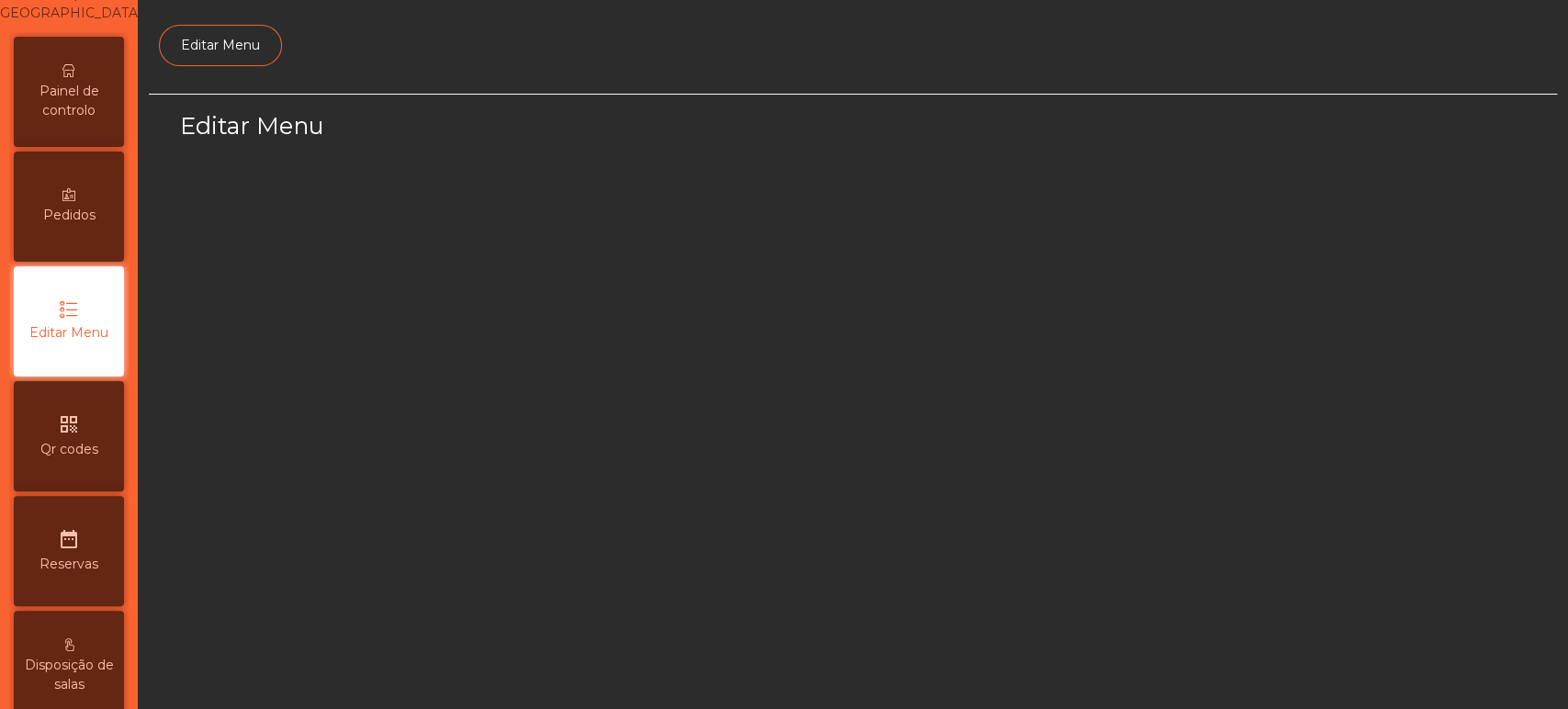
select select "*"
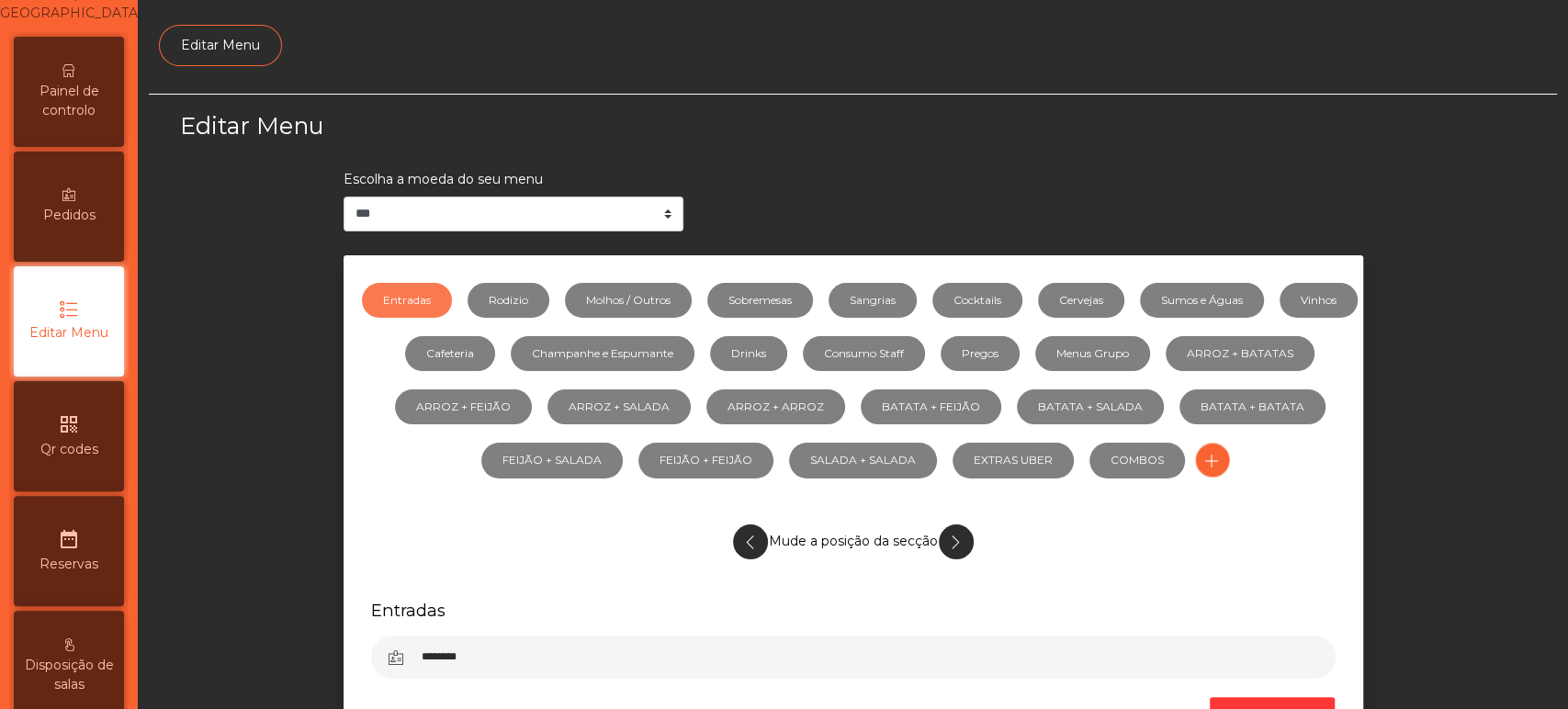
scroll to position [137, 0]
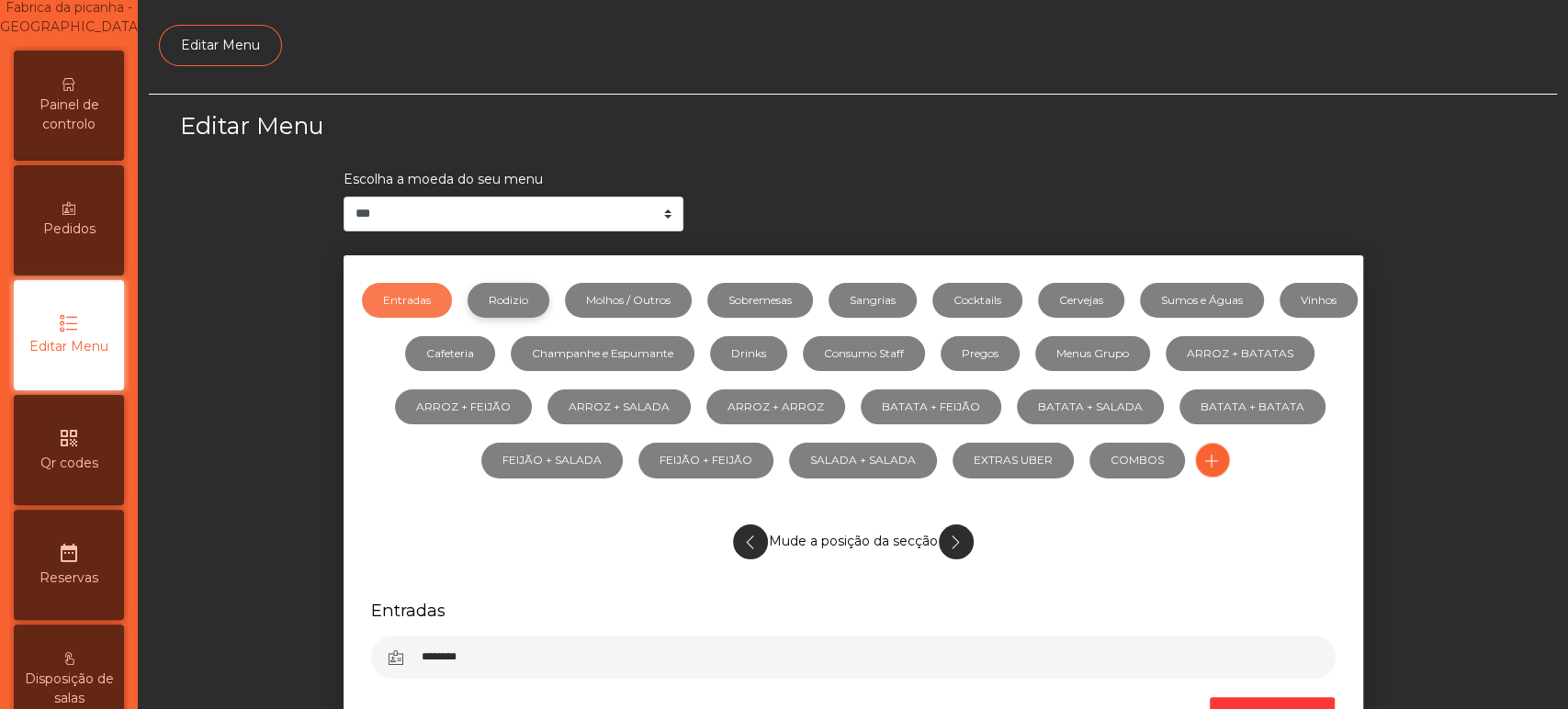
click at [545, 294] on link "Rodizio" at bounding box center [508, 300] width 81 height 35
click at [1245, 298] on link "Sumos e Águas" at bounding box center [1202, 300] width 124 height 35
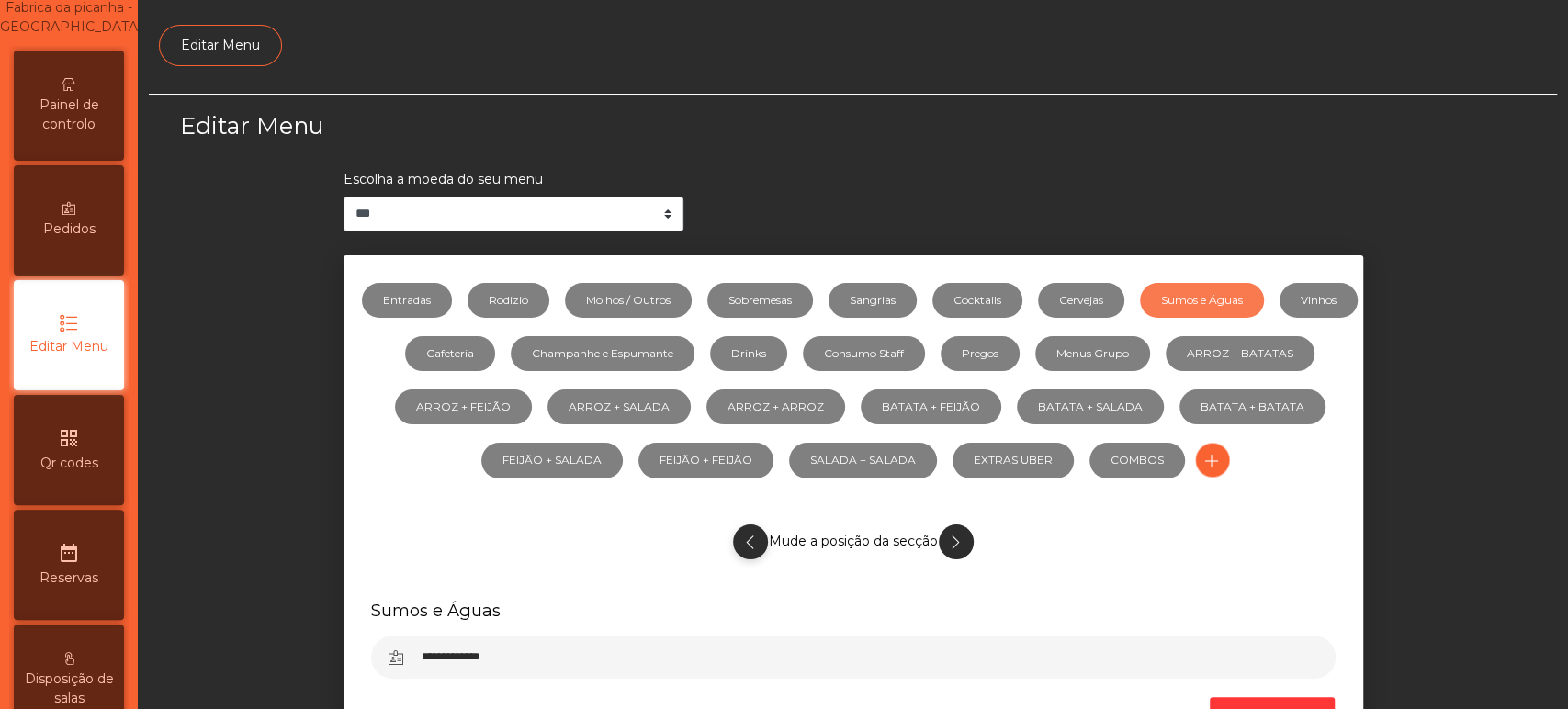
click at [759, 536] on button "button" at bounding box center [750, 542] width 35 height 35
click at [742, 541] on icon "button" at bounding box center [750, 542] width 21 height 23
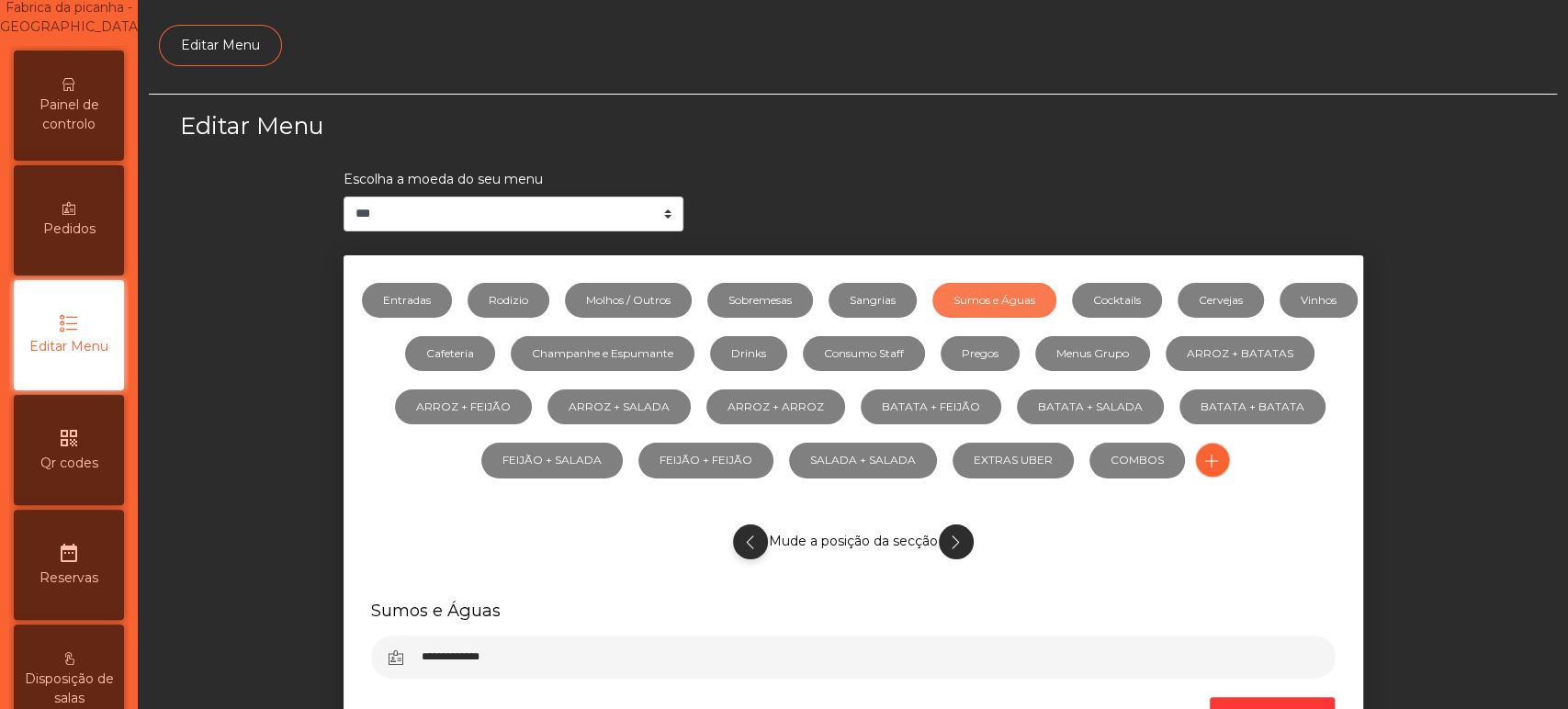
click at [743, 541] on icon "button" at bounding box center [750, 542] width 21 height 23
click at [742, 543] on icon "button" at bounding box center [750, 542] width 21 height 23
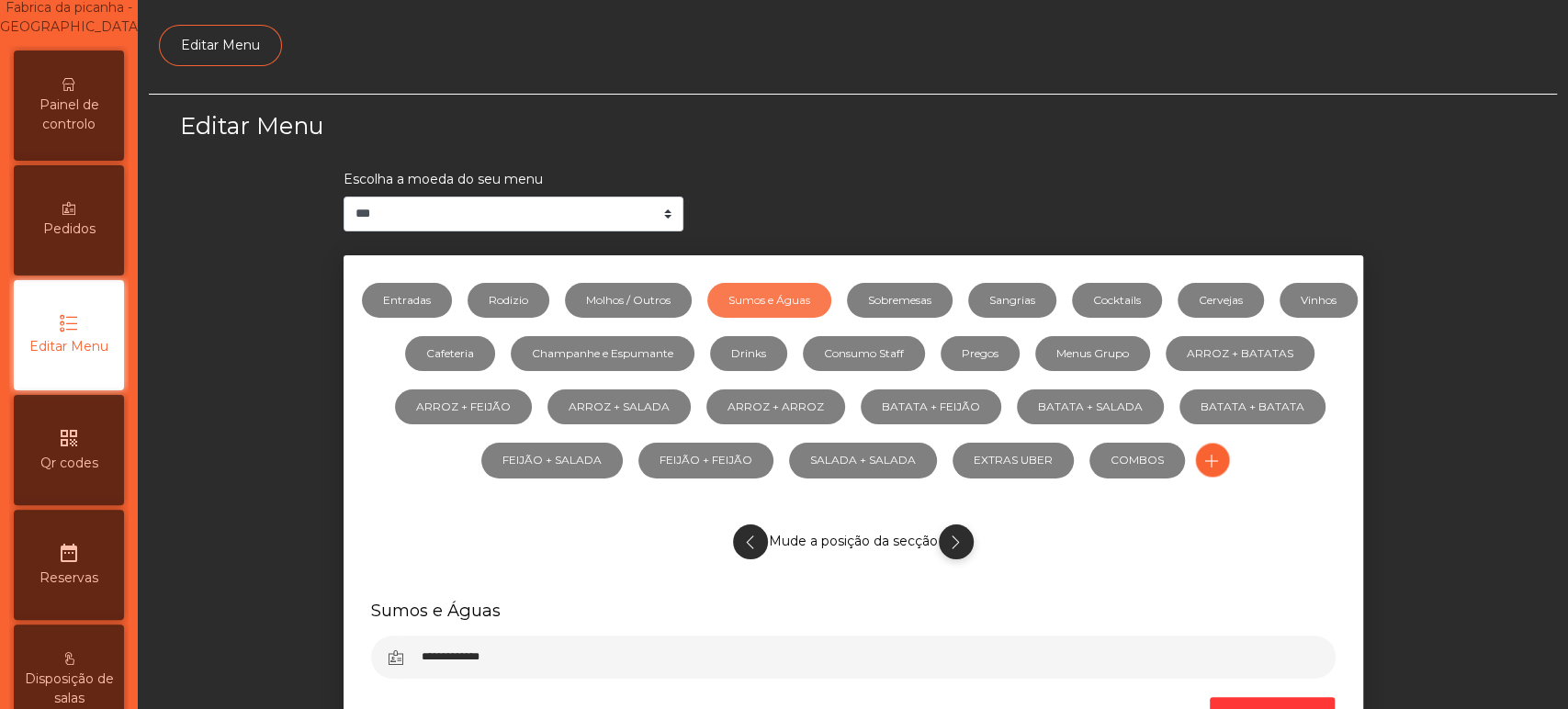
click at [946, 545] on icon "button" at bounding box center [955, 542] width 21 height 23
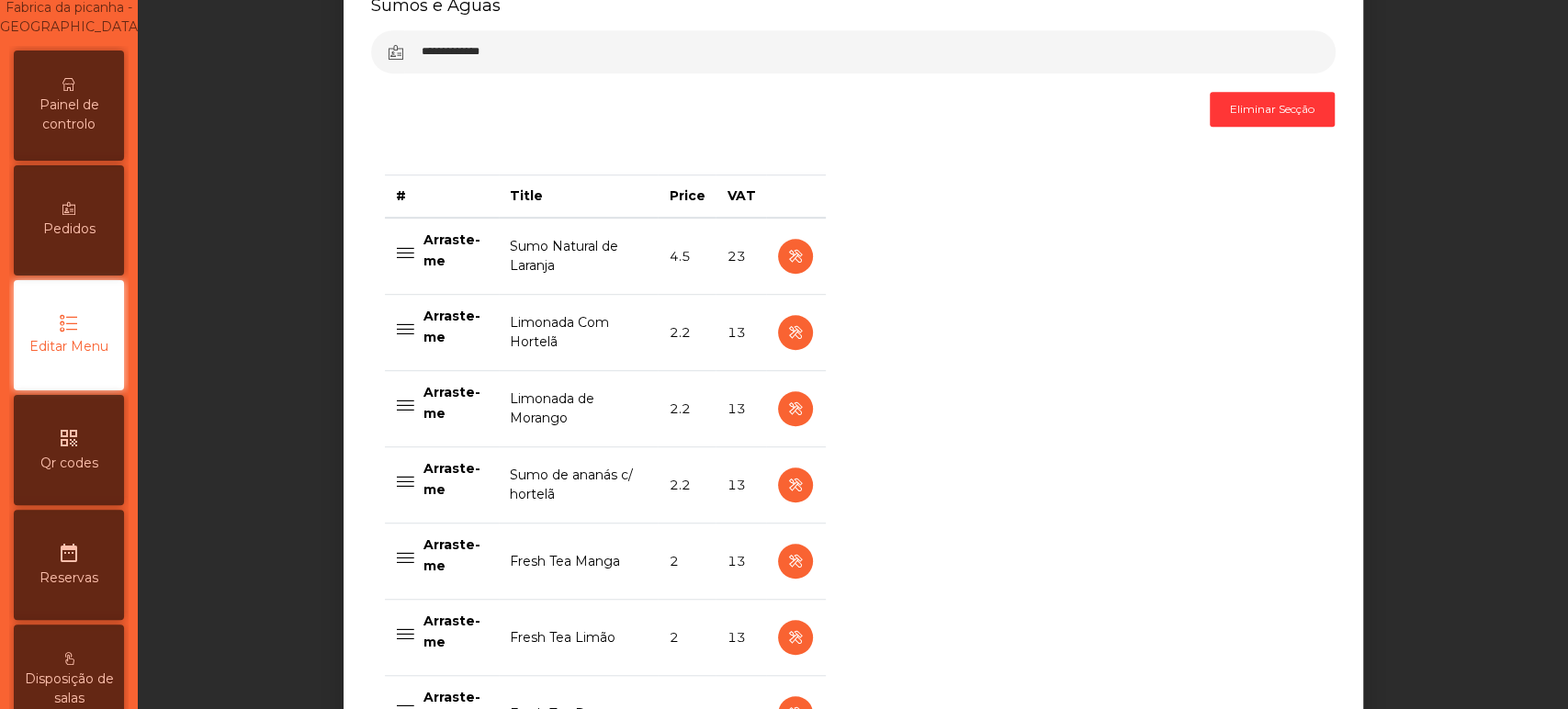
scroll to position [613, 0]
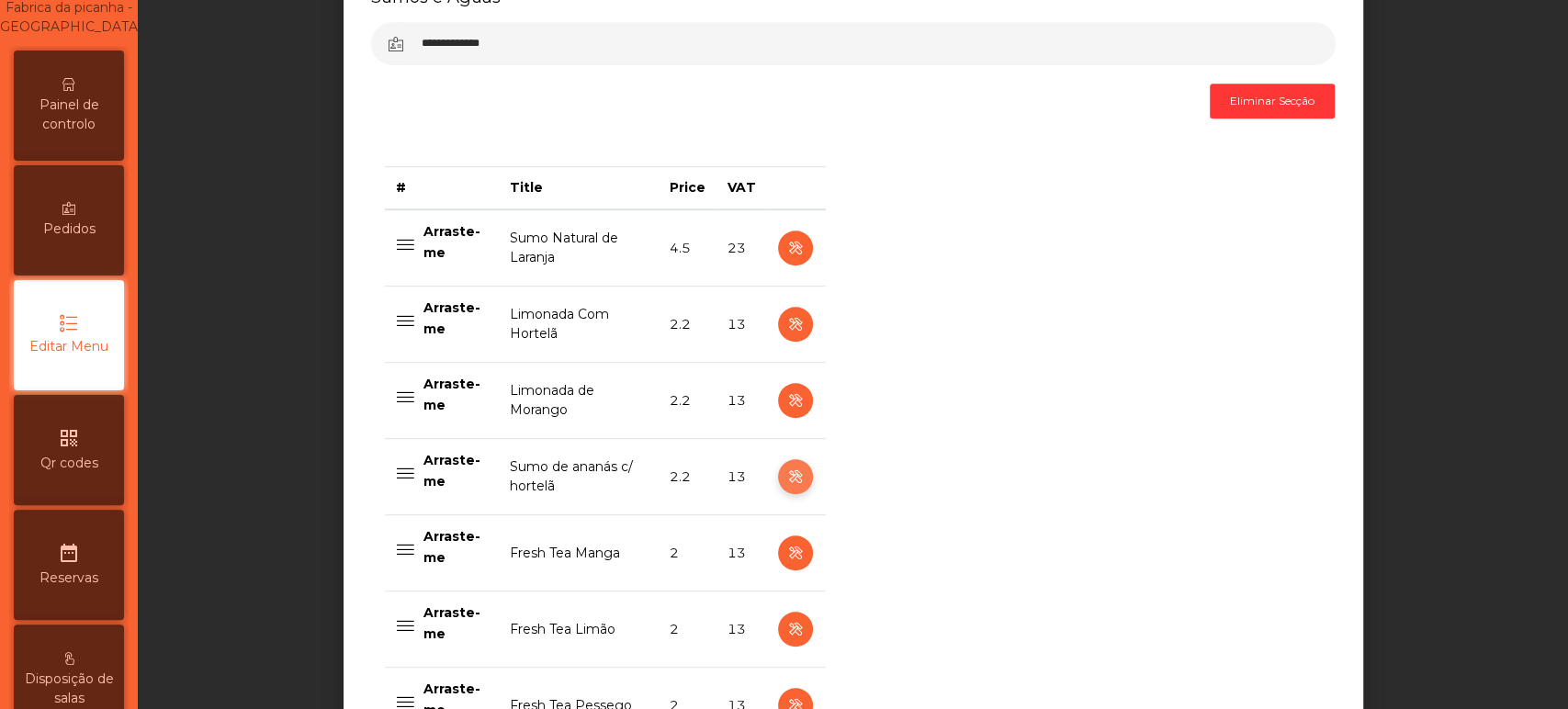
click at [793, 473] on icon "button" at bounding box center [795, 477] width 21 height 23
select select "***"
select select "**"
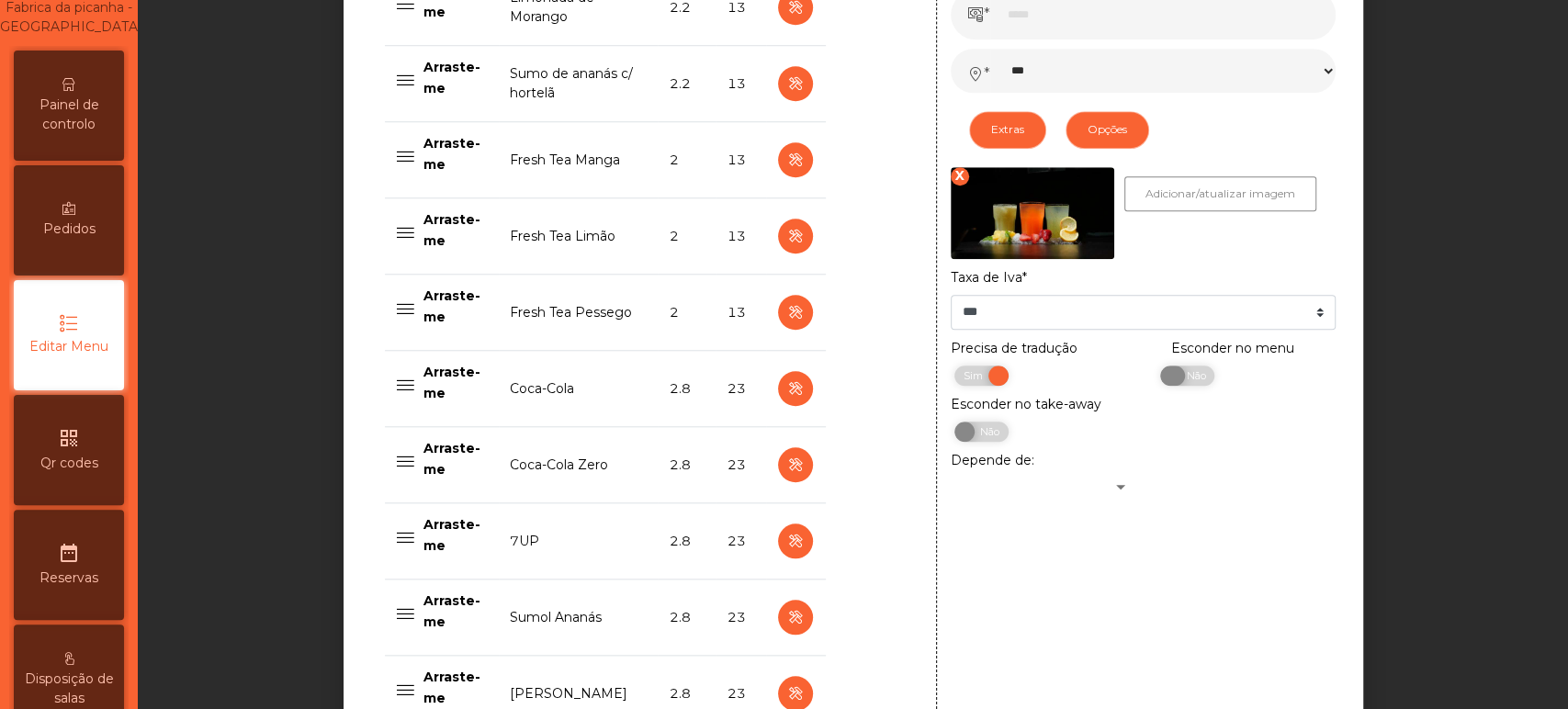
click at [1174, 377] on span "Não" at bounding box center [1192, 375] width 45 height 20
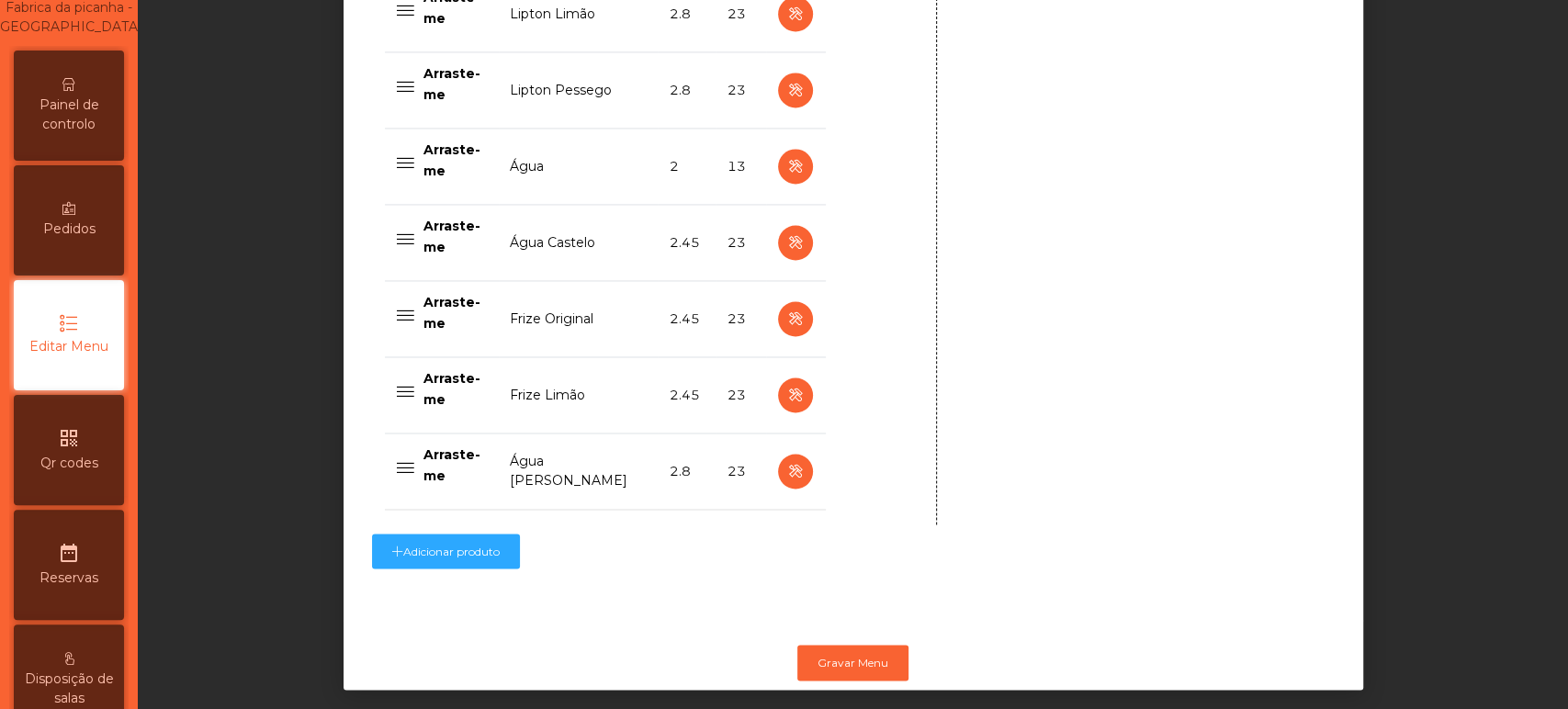
scroll to position [1865, 0]
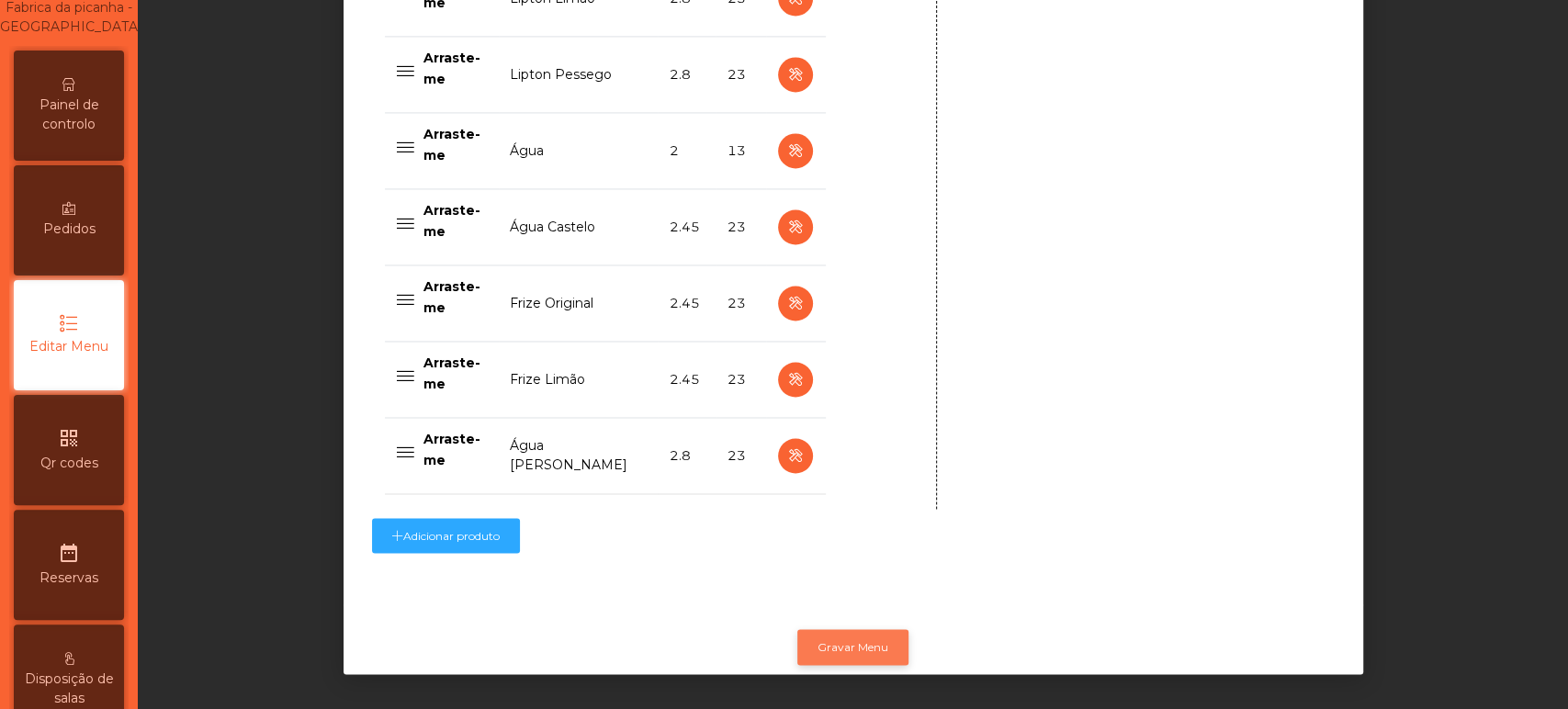
click at [854, 641] on button "Gravar Menu" at bounding box center [853, 646] width 111 height 35
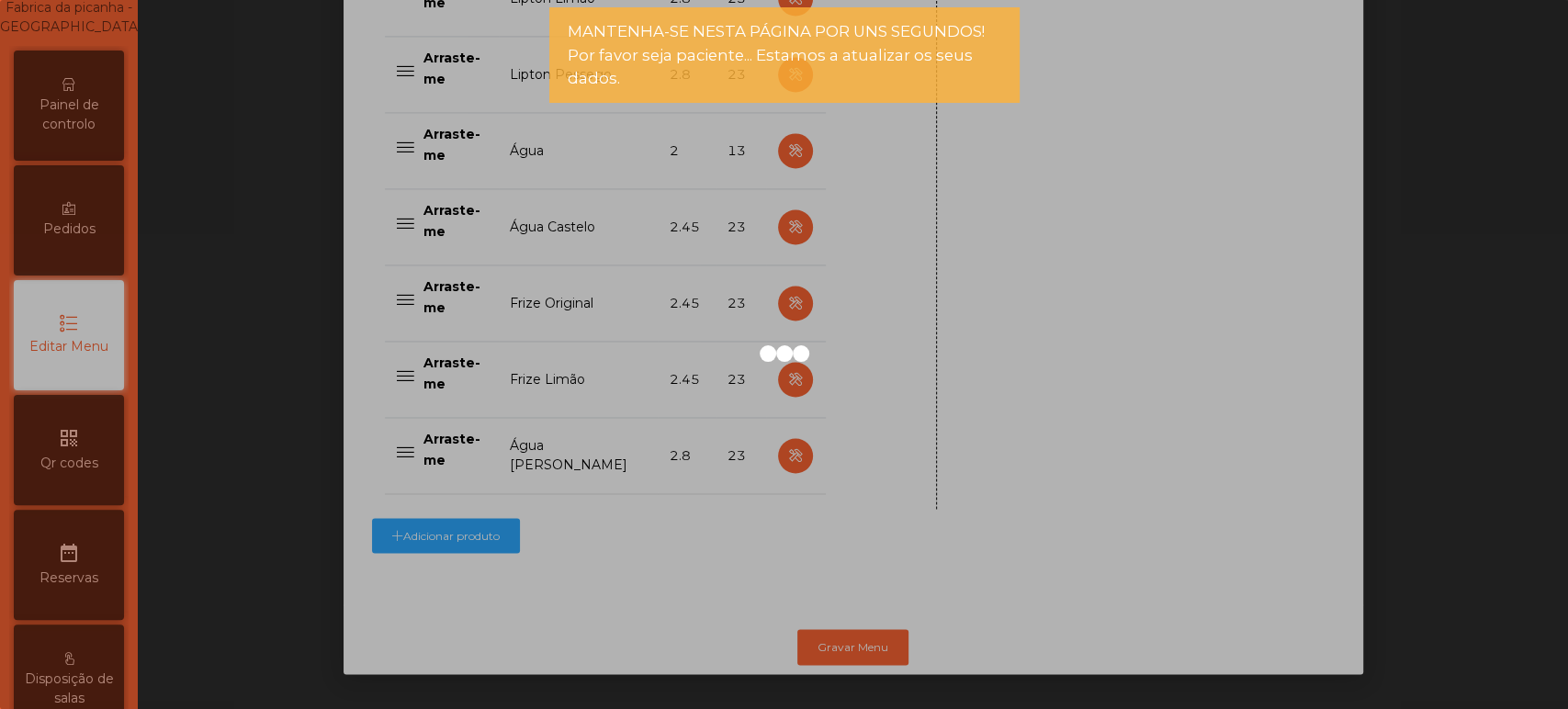
click at [177, 204] on div at bounding box center [784, 354] width 1568 height 709
click at [89, 111] on div at bounding box center [784, 354] width 1568 height 709
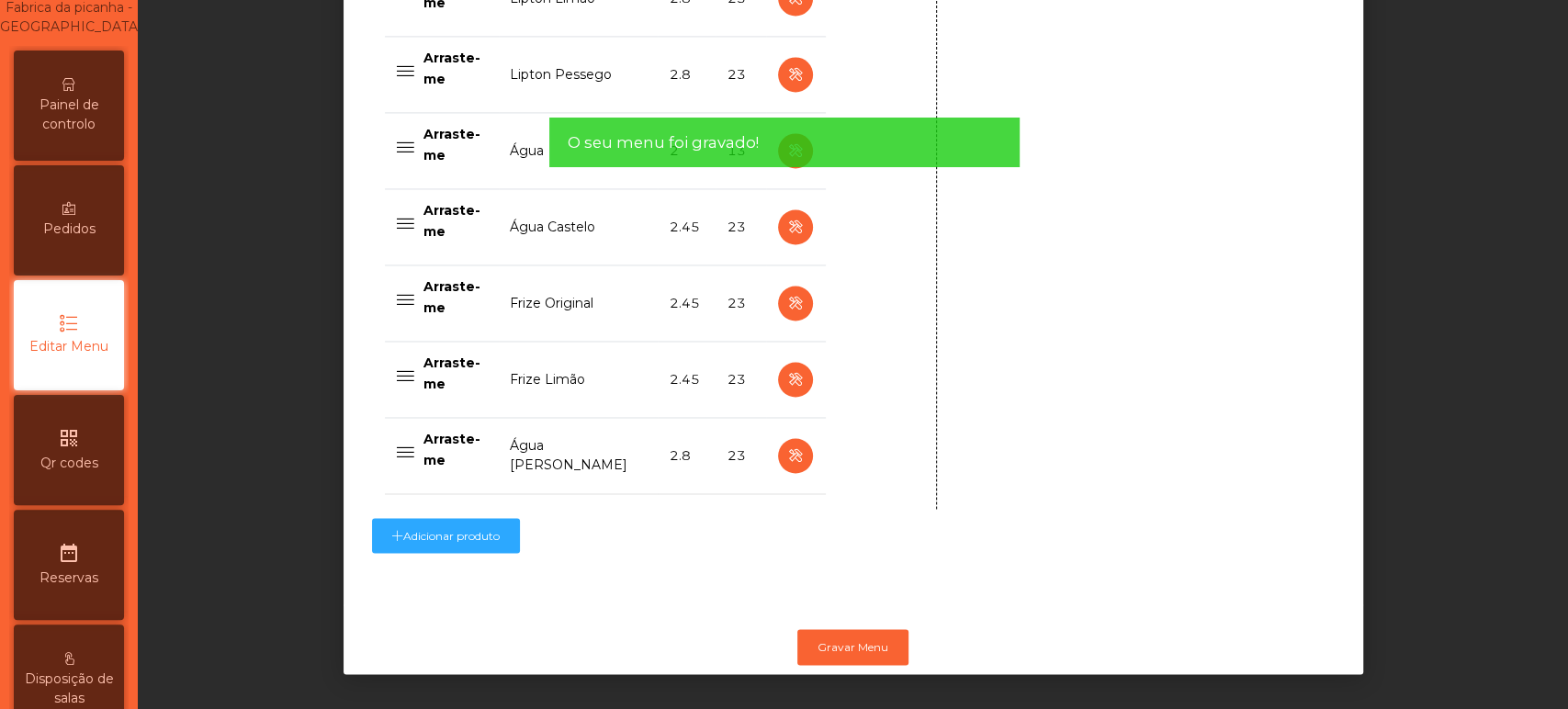
click at [106, 134] on span "Painel de controlo" at bounding box center [69, 115] width 101 height 39
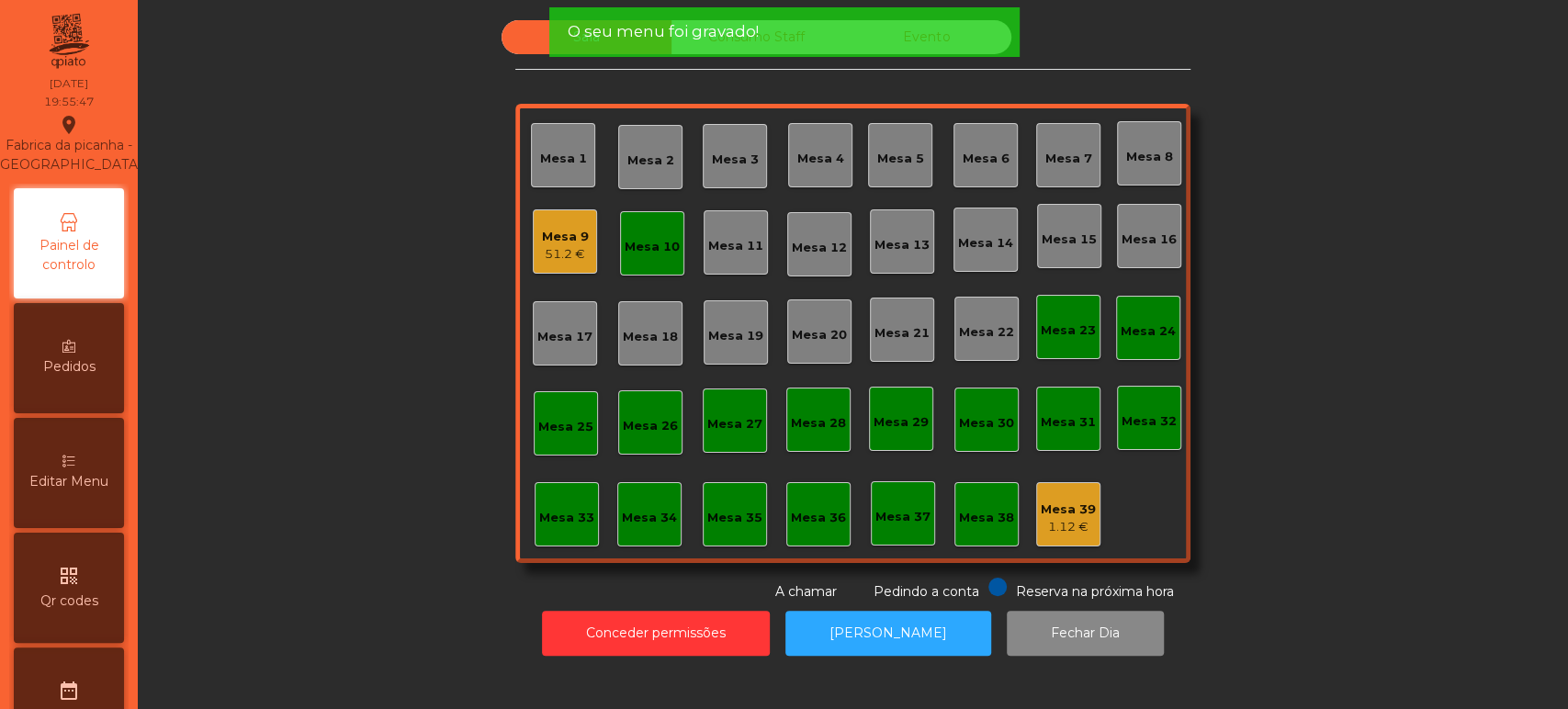
click at [551, 243] on div "Mesa 9" at bounding box center [565, 236] width 46 height 18
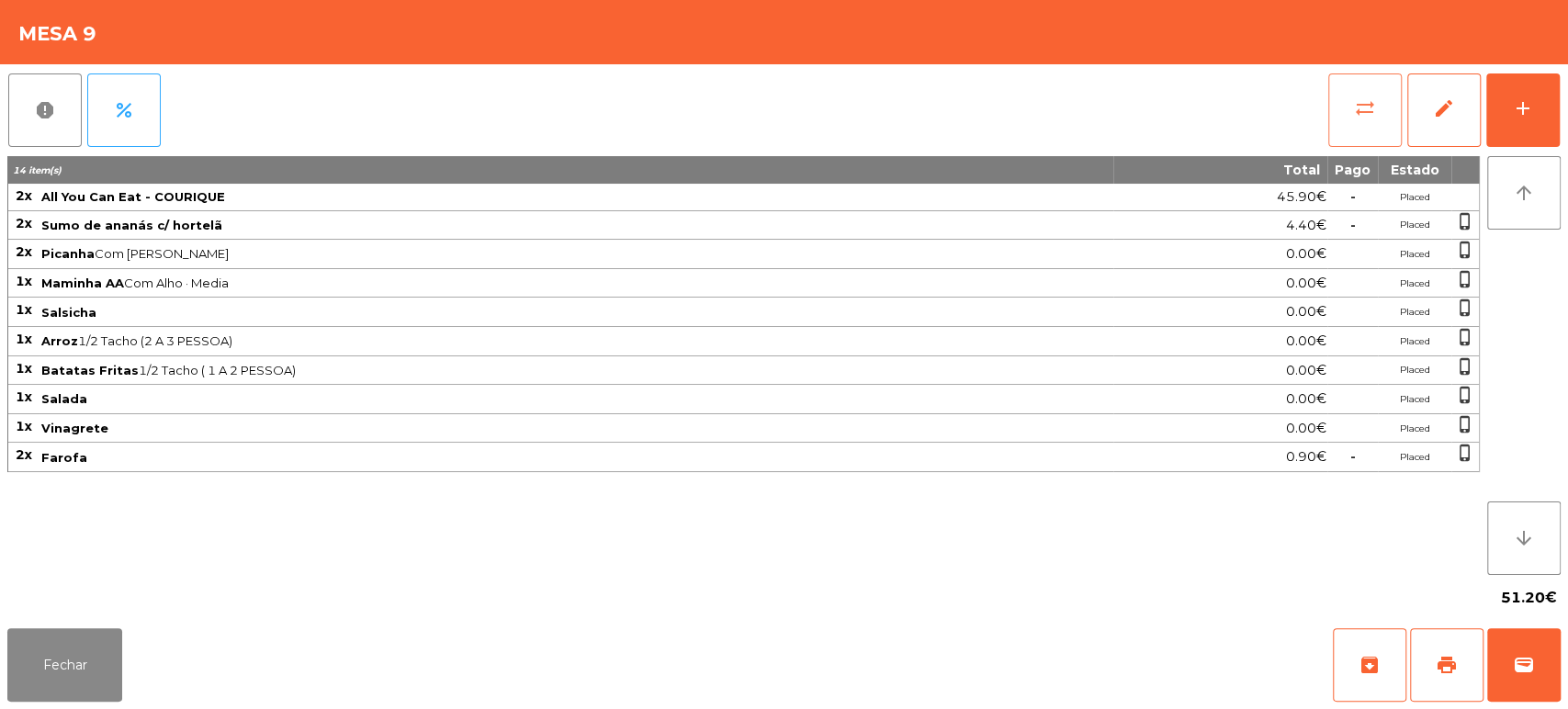
click at [1361, 115] on span "sync_alt" at bounding box center [1365, 108] width 22 height 22
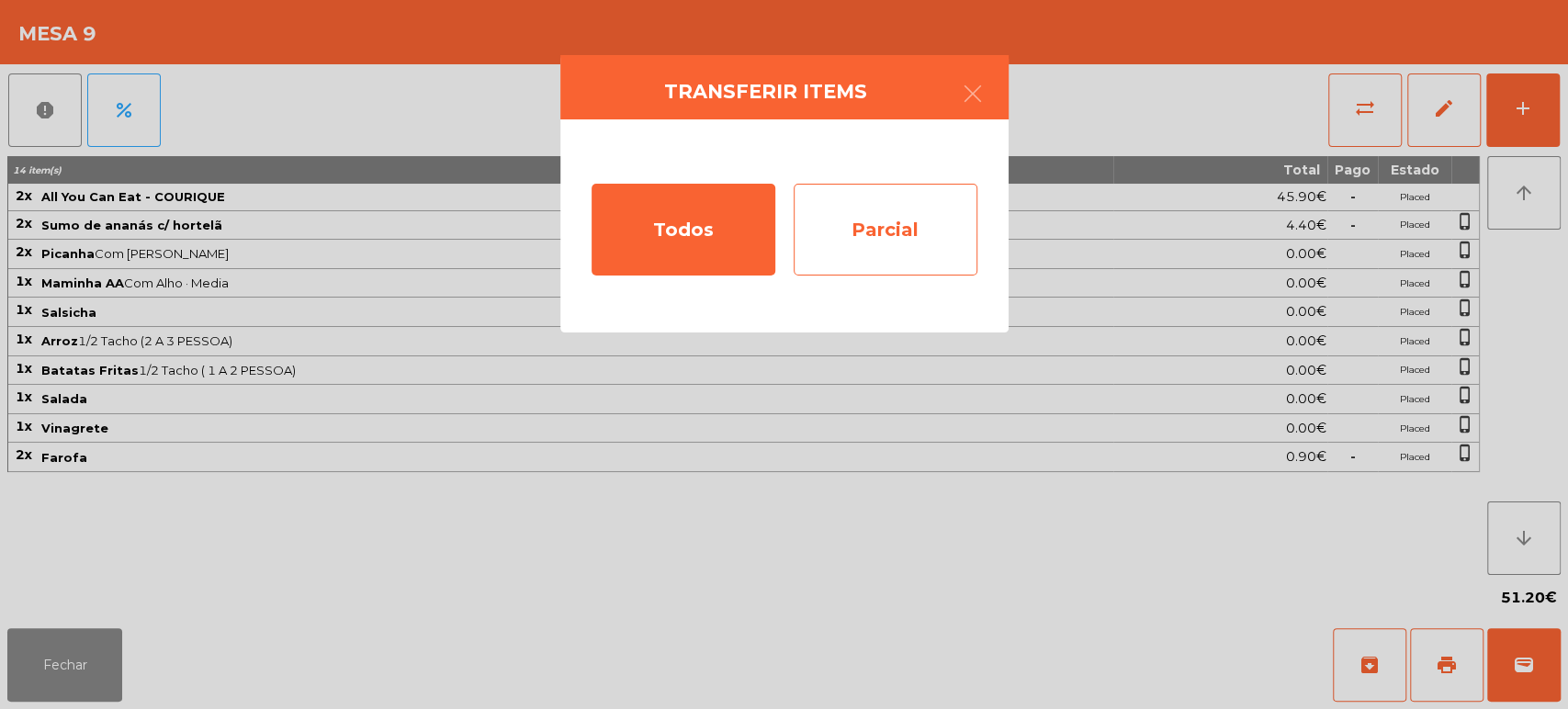
click at [891, 253] on div "Parcial" at bounding box center [886, 229] width 184 height 92
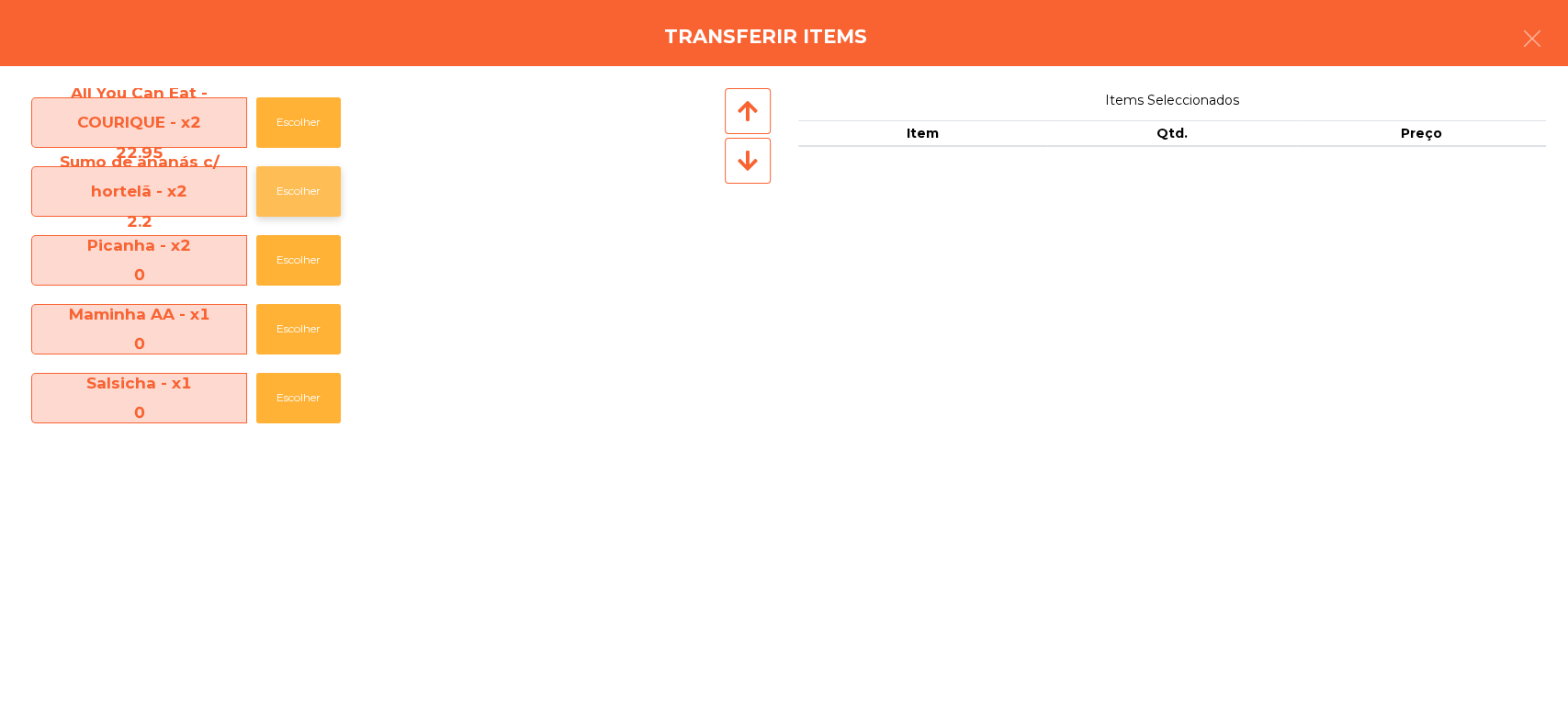
click at [294, 194] on button "Escolher" at bounding box center [298, 192] width 84 height 50
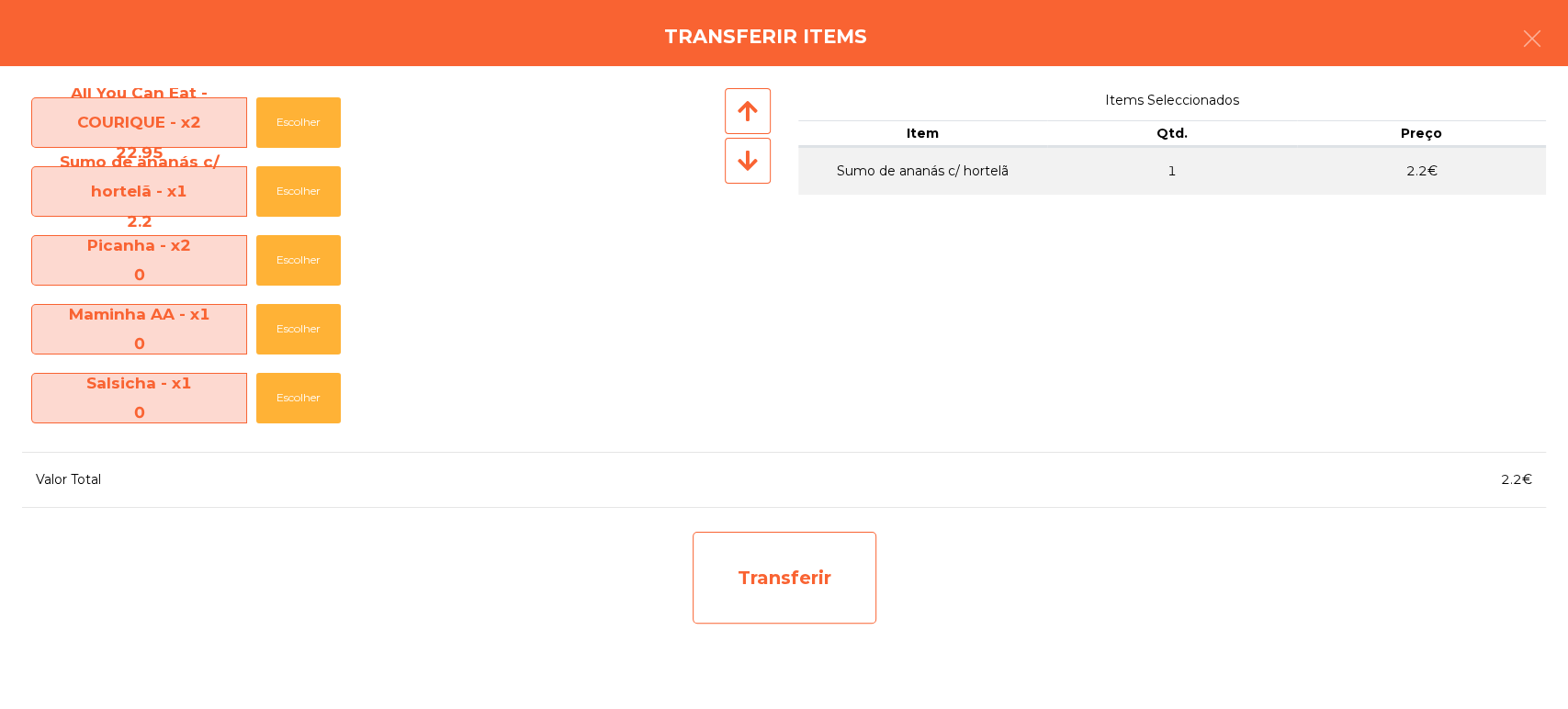
click at [785, 572] on div "Transferir" at bounding box center [784, 576] width 184 height 92
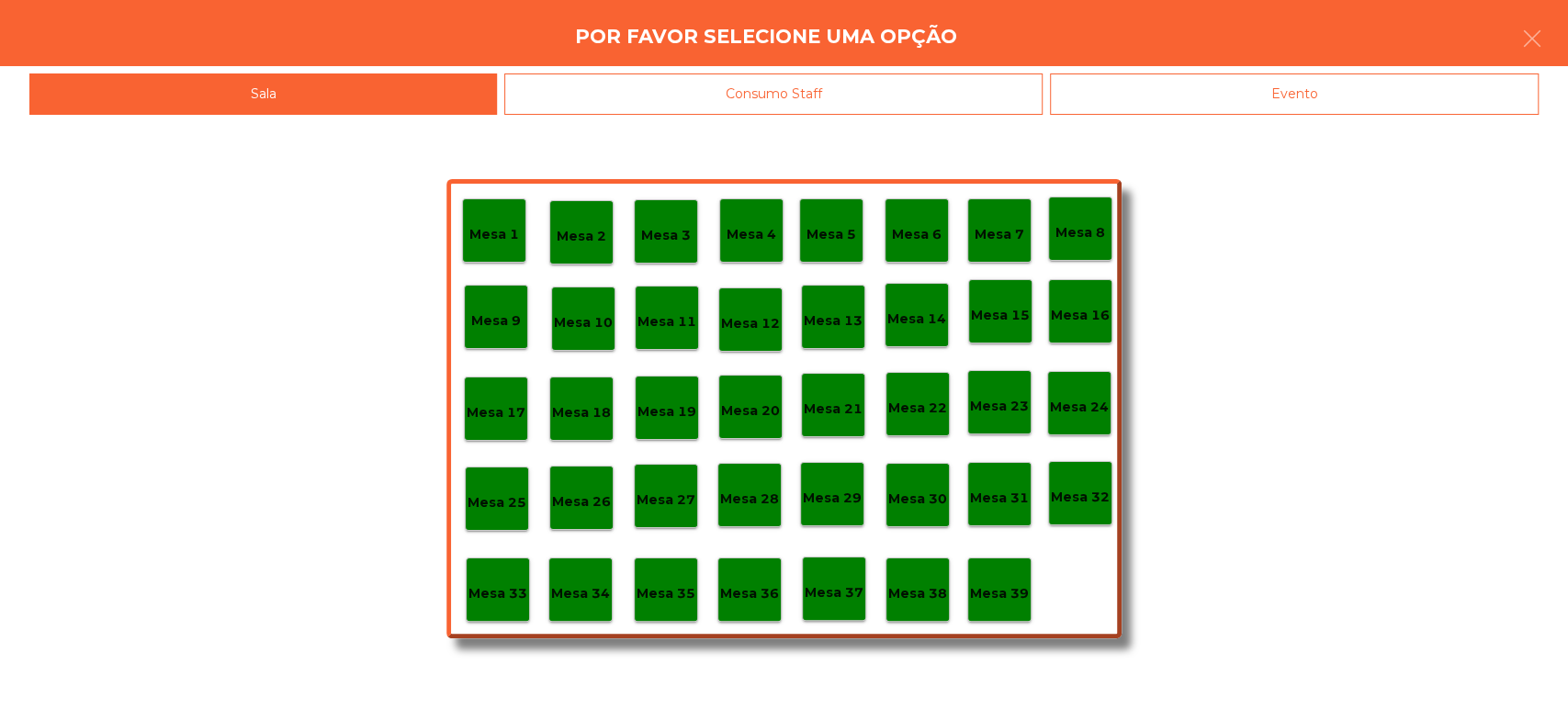
click at [850, 583] on p "Mesa 37" at bounding box center [833, 593] width 59 height 21
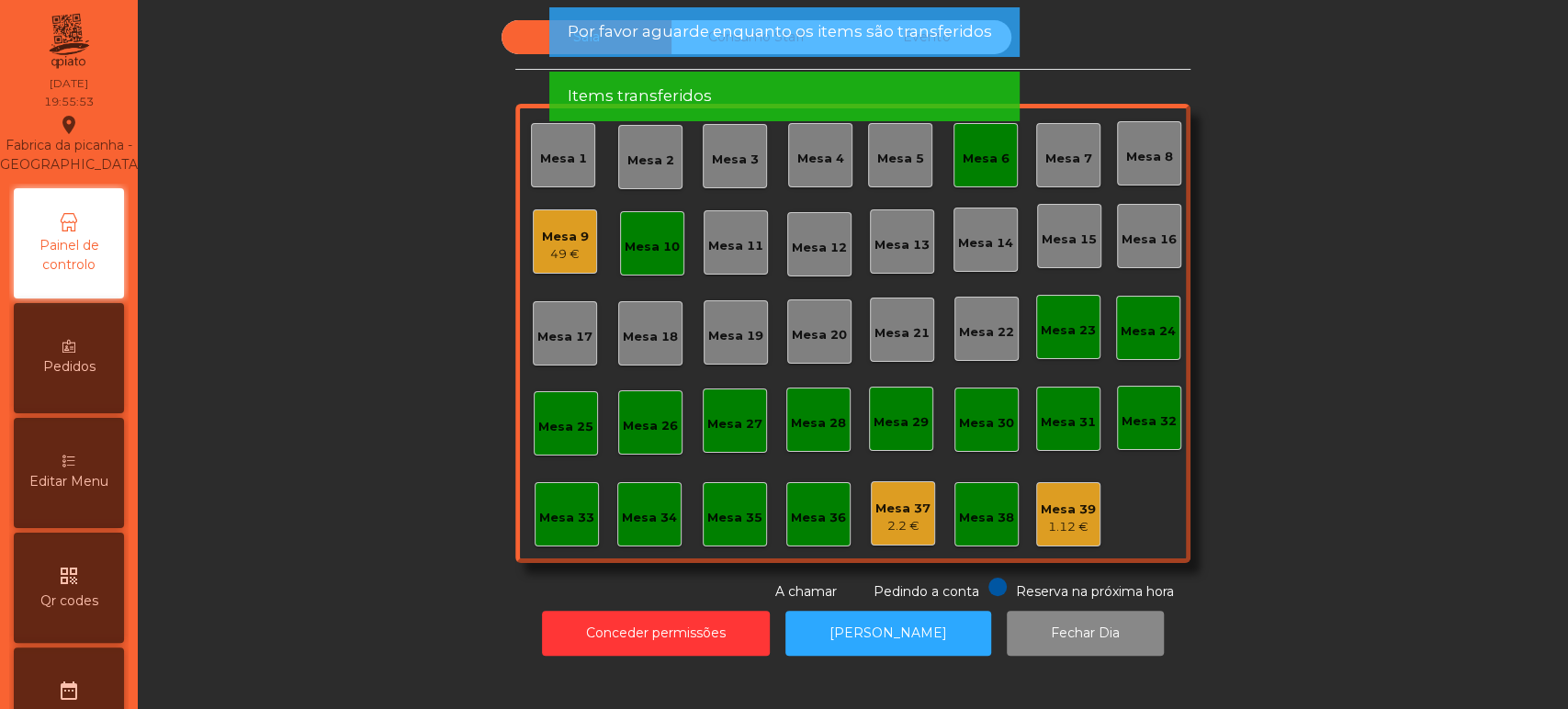
click at [556, 257] on div "49 €" at bounding box center [565, 253] width 46 height 18
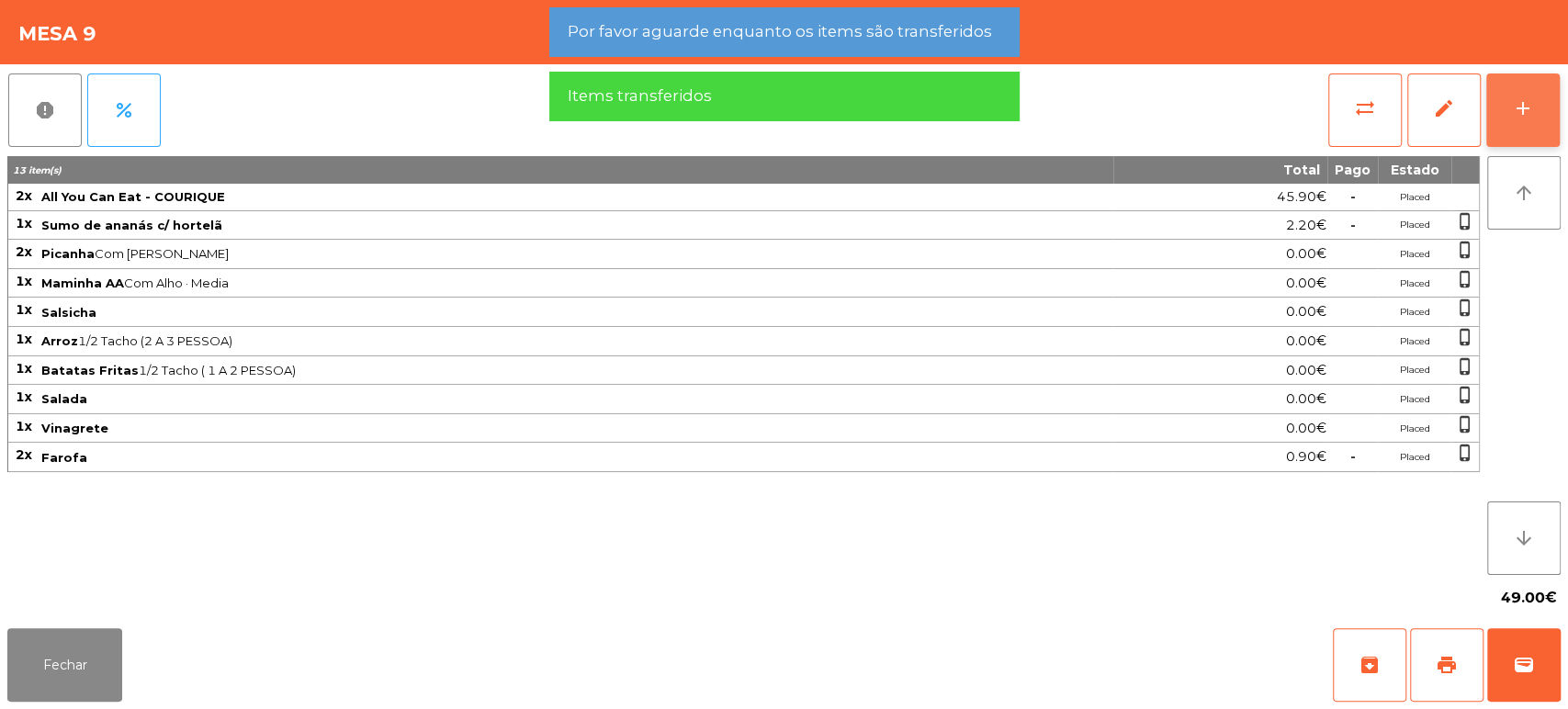
click at [1557, 110] on button "add" at bounding box center [1523, 110] width 74 height 74
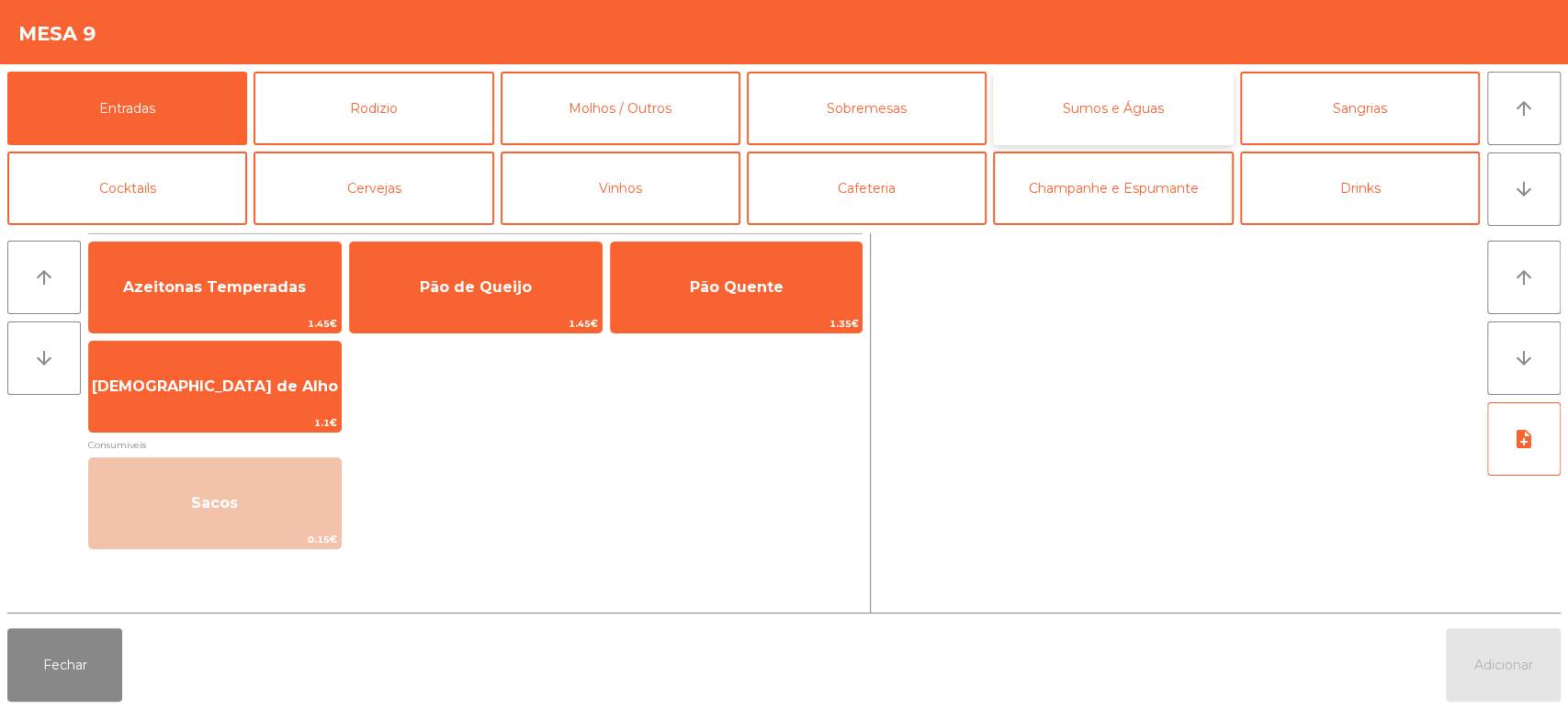
click at [1078, 133] on button "Sumos e Águas" at bounding box center [1113, 108] width 240 height 74
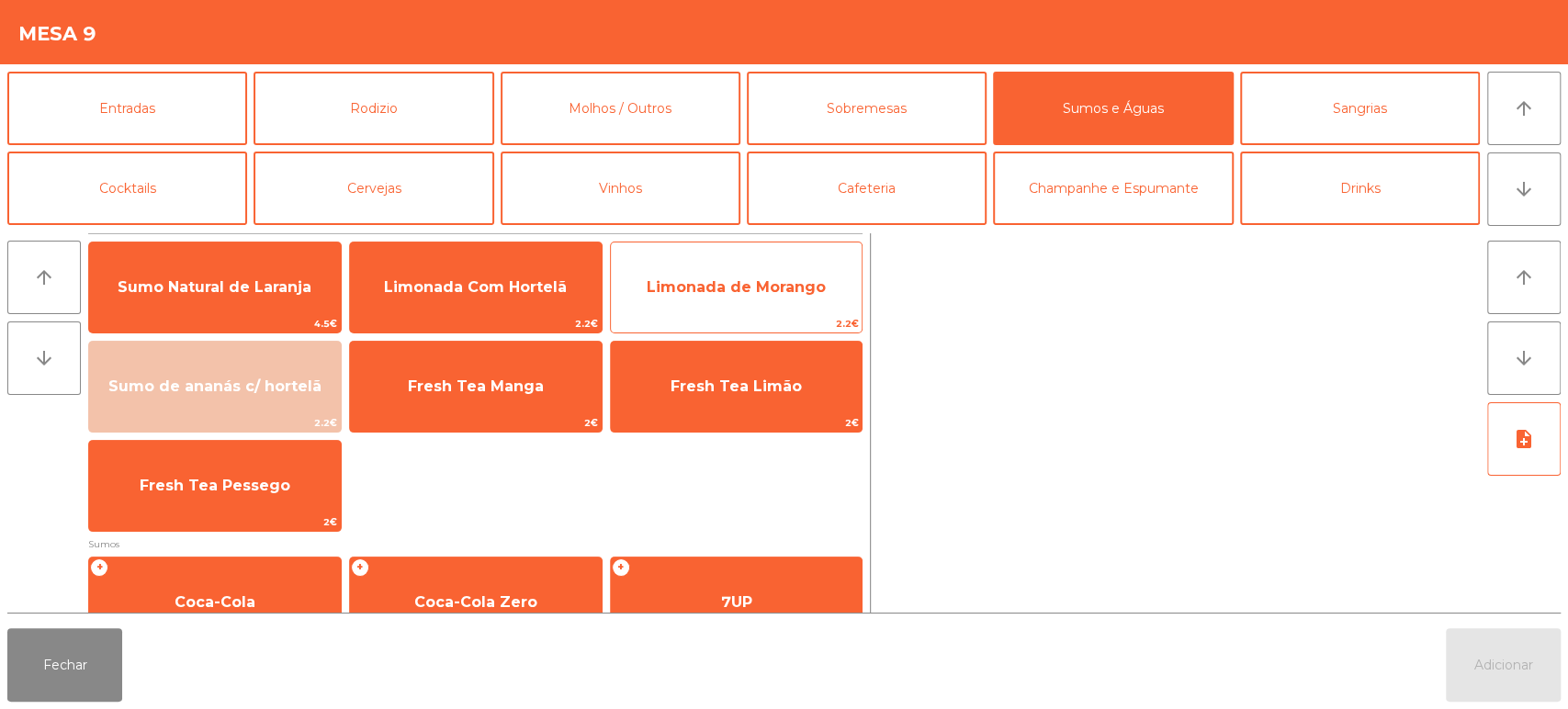
click at [750, 290] on span "Limonada de Morango" at bounding box center [736, 287] width 179 height 17
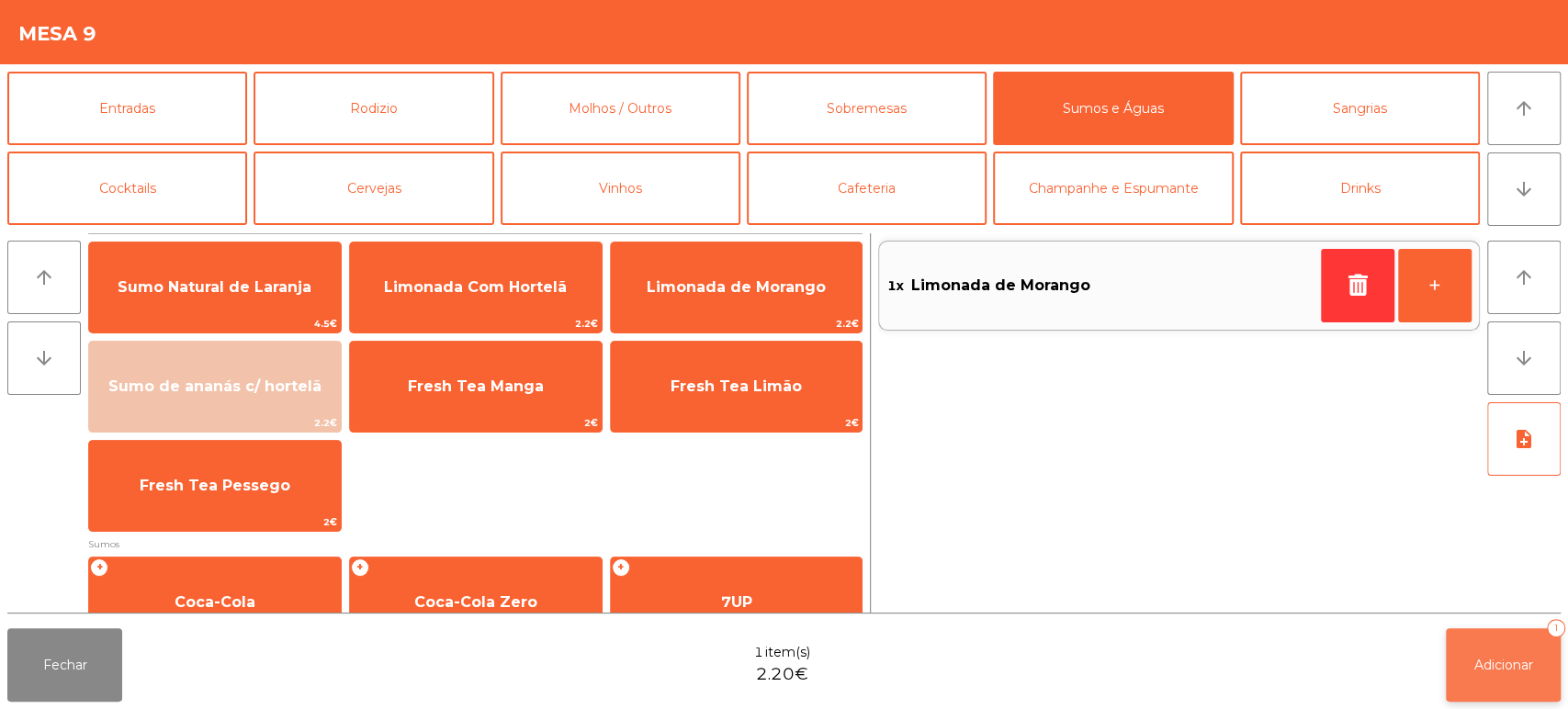
click at [1483, 661] on span "Adicionar" at bounding box center [1503, 664] width 59 height 16
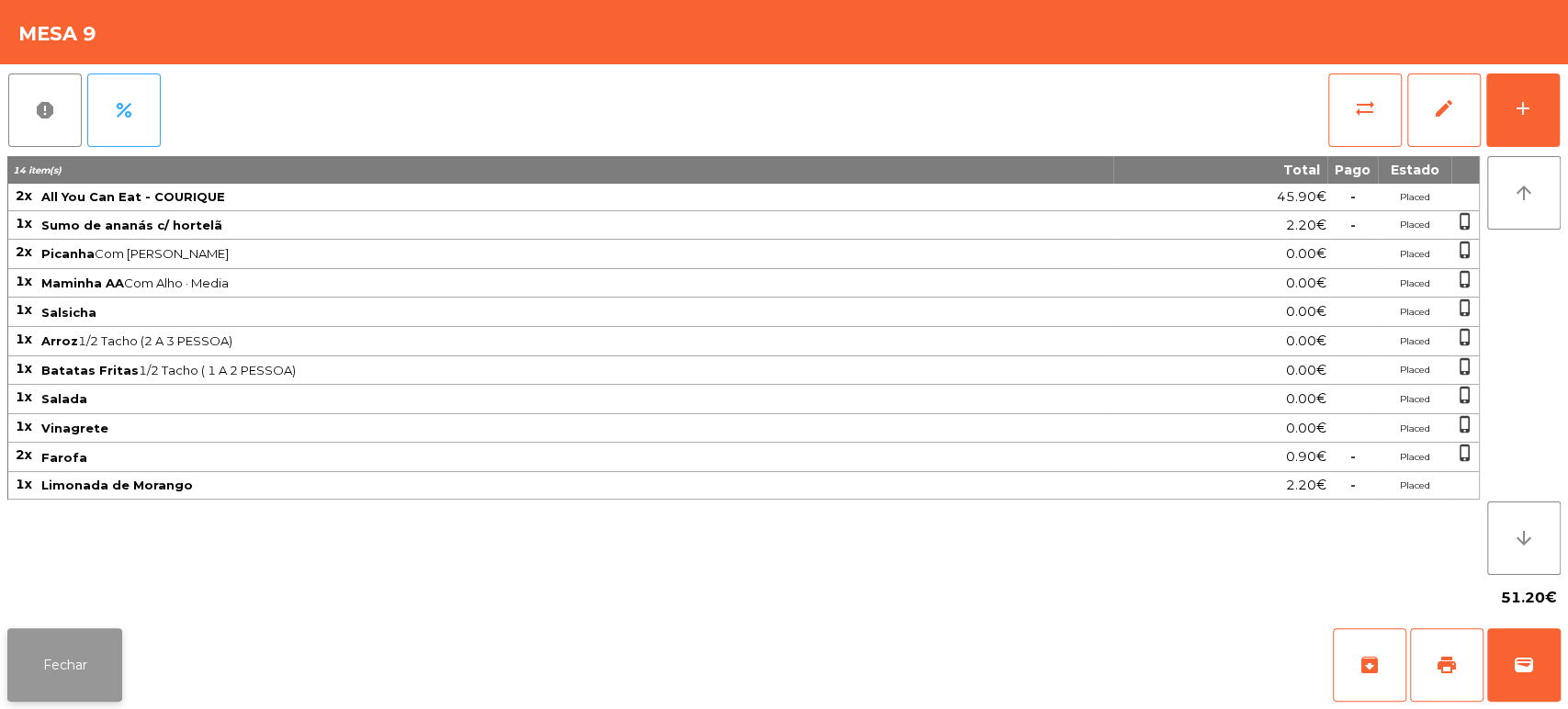
click at [15, 641] on button "Fechar" at bounding box center [65, 665] width 115 height 74
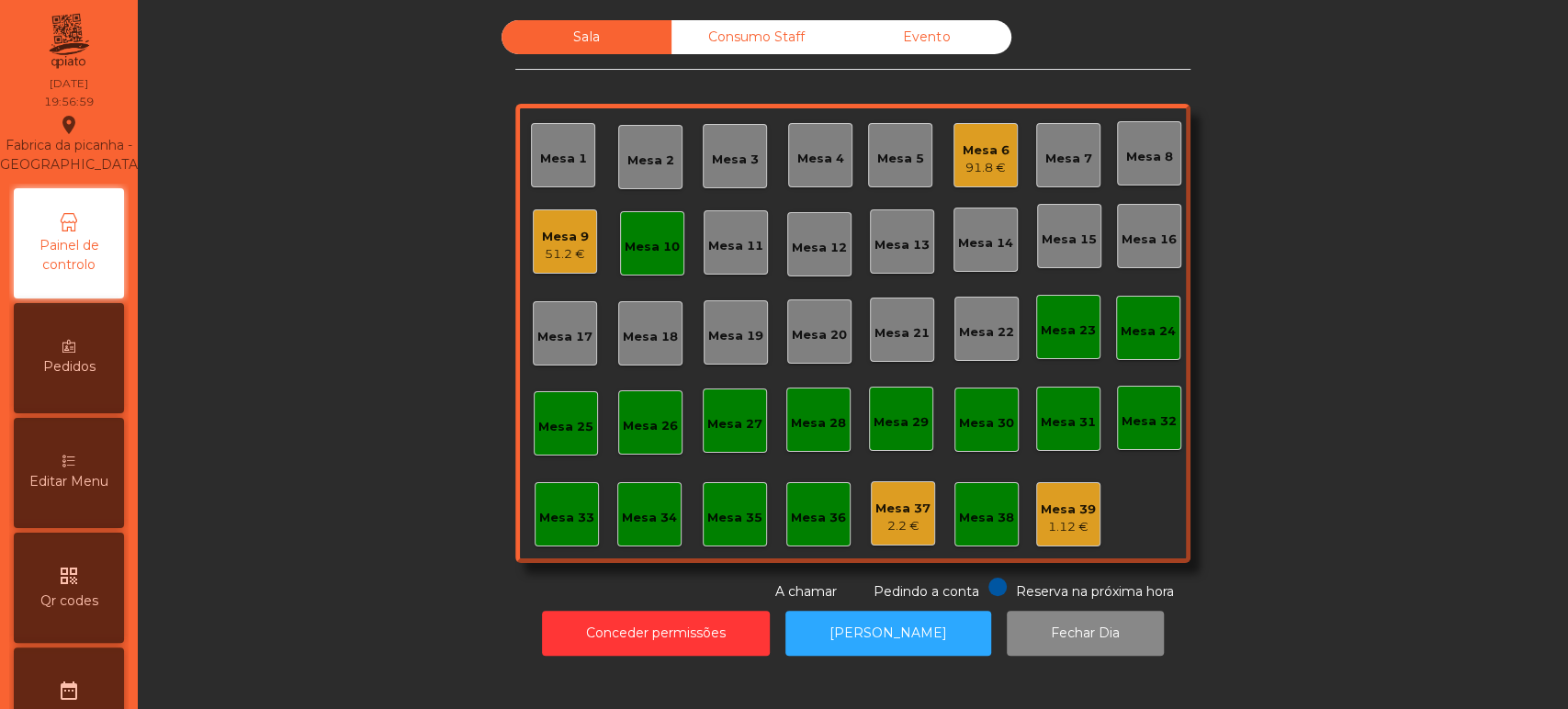
click at [1319, 291] on div "Sala Consumo Staff Evento Mesa 1 Mesa 2 Mesa 3 Mesa 4 Mesa 5 Mesa 6 91.8 € Mesa…" at bounding box center [853, 310] width 1380 height 581
click at [1169, 494] on div "Mesa 1 Mesa 2 Mesa 3 Mesa 4 Mesa 5 Mesa 6 91.8 € Mesa 7 Mesa 8 Mesa 9 51.2 € Me…" at bounding box center [852, 333] width 675 height 458
click at [692, 632] on button "Conceder permissões" at bounding box center [655, 633] width 227 height 44
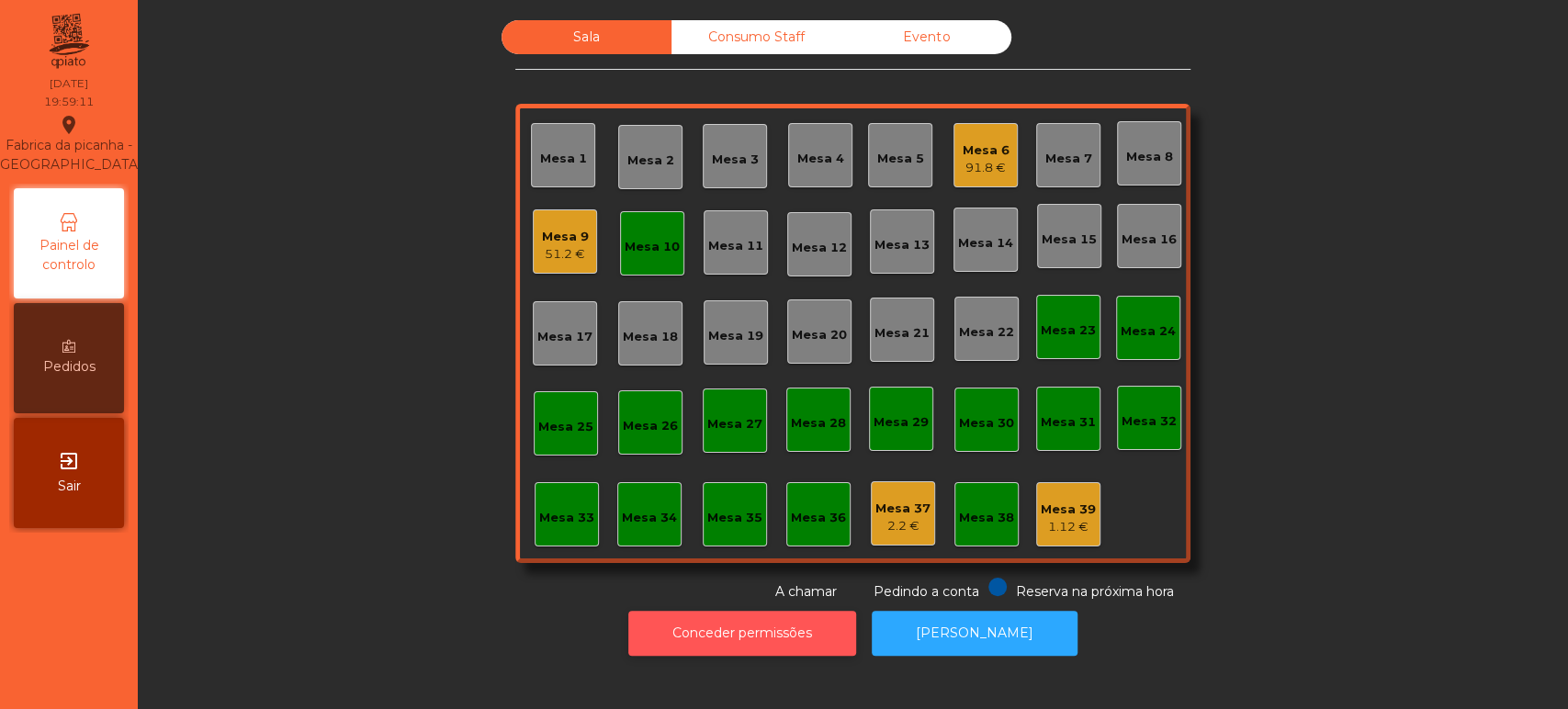
click at [780, 625] on button "Conceder permissões" at bounding box center [741, 633] width 227 height 44
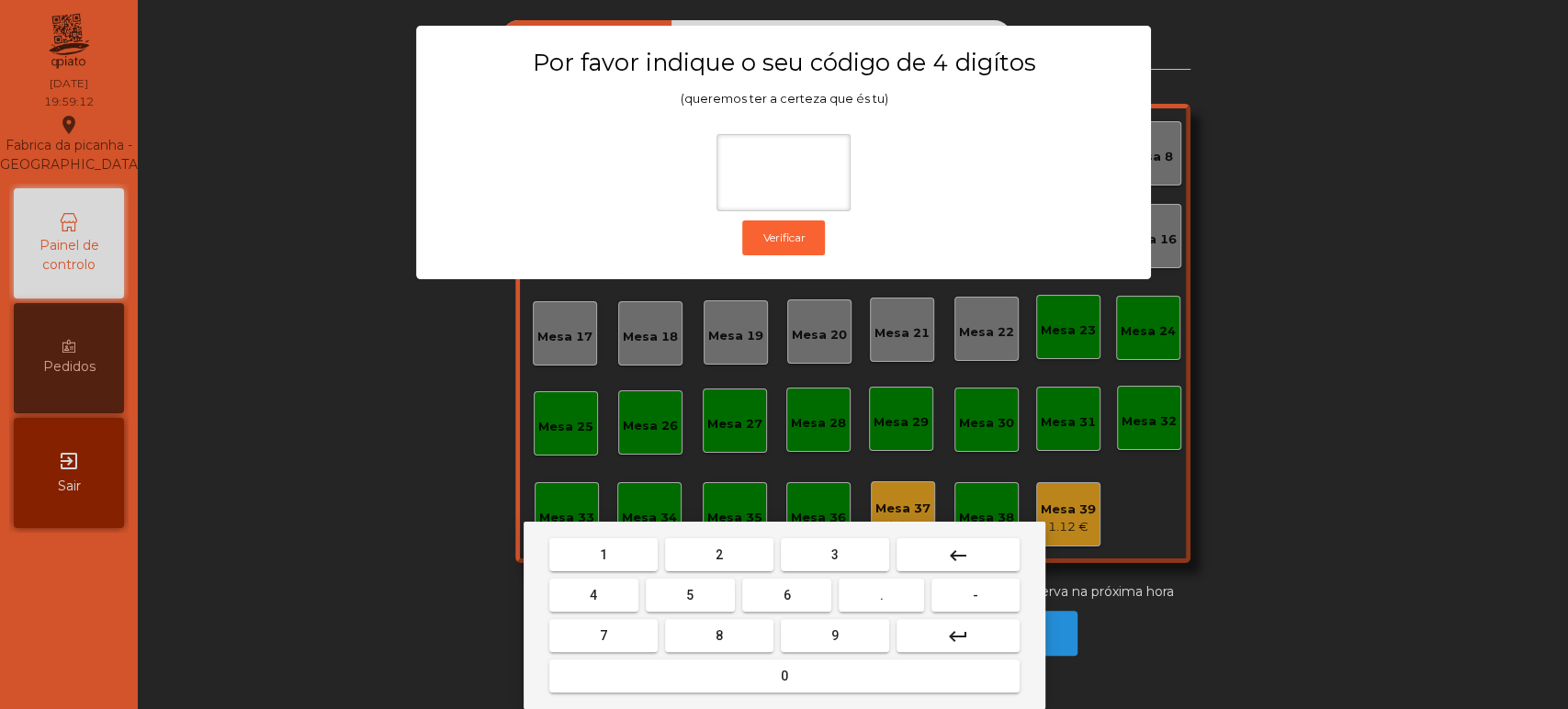
click at [618, 547] on button "1" at bounding box center [603, 554] width 108 height 33
click at [834, 553] on span "3" at bounding box center [835, 554] width 8 height 15
click at [674, 594] on button "5" at bounding box center [690, 595] width 89 height 33
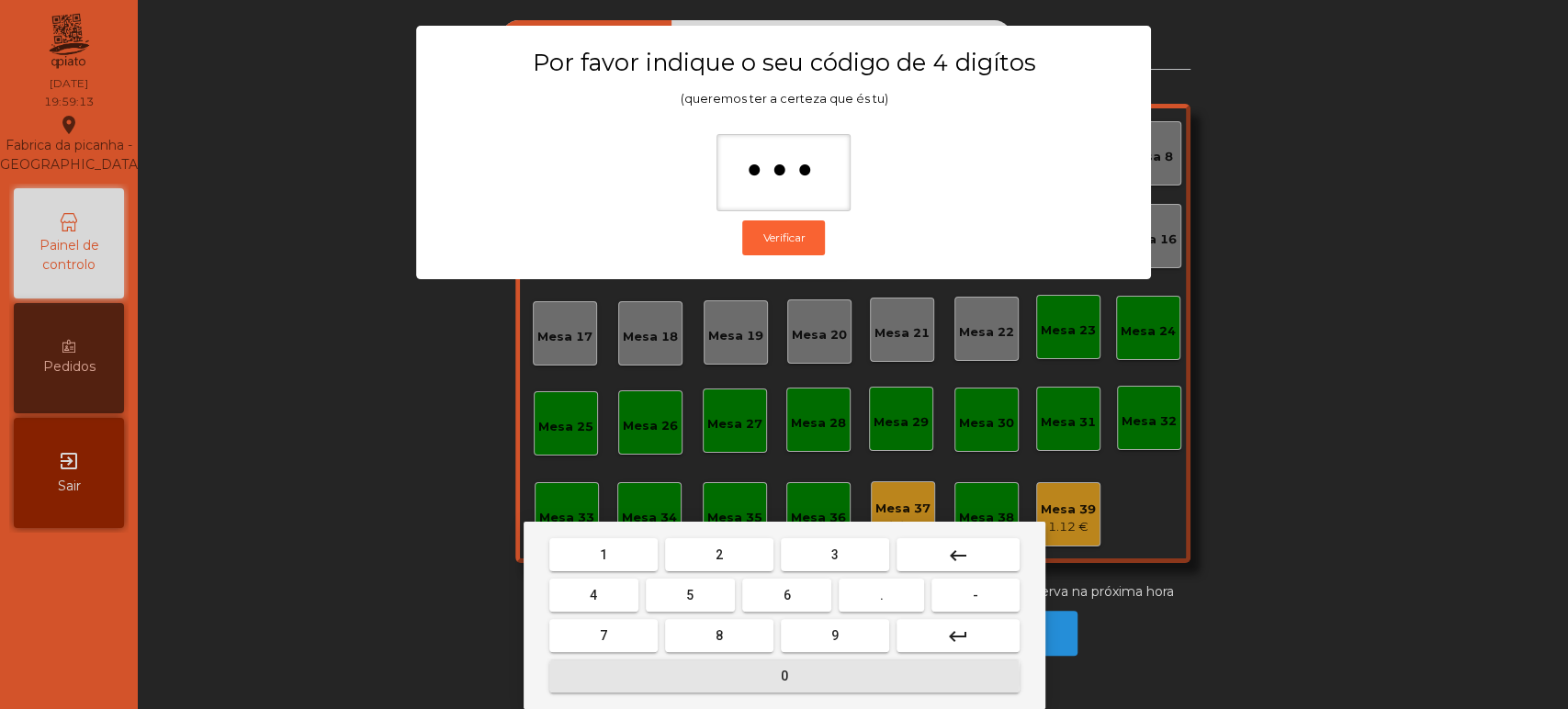
click at [745, 677] on button "0" at bounding box center [784, 675] width 470 height 33
type input "****"
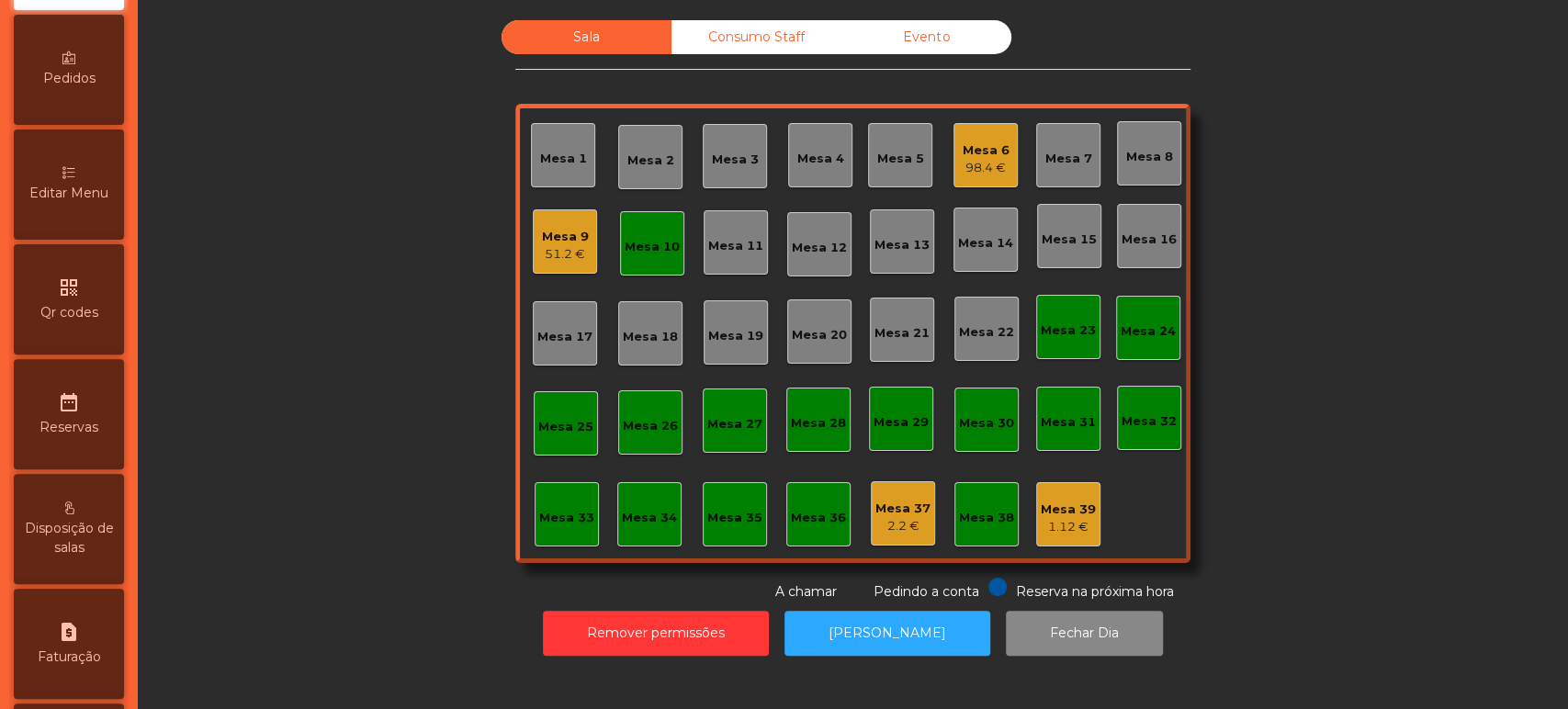
click at [70, 224] on div "Editar Menu" at bounding box center [69, 185] width 110 height 110
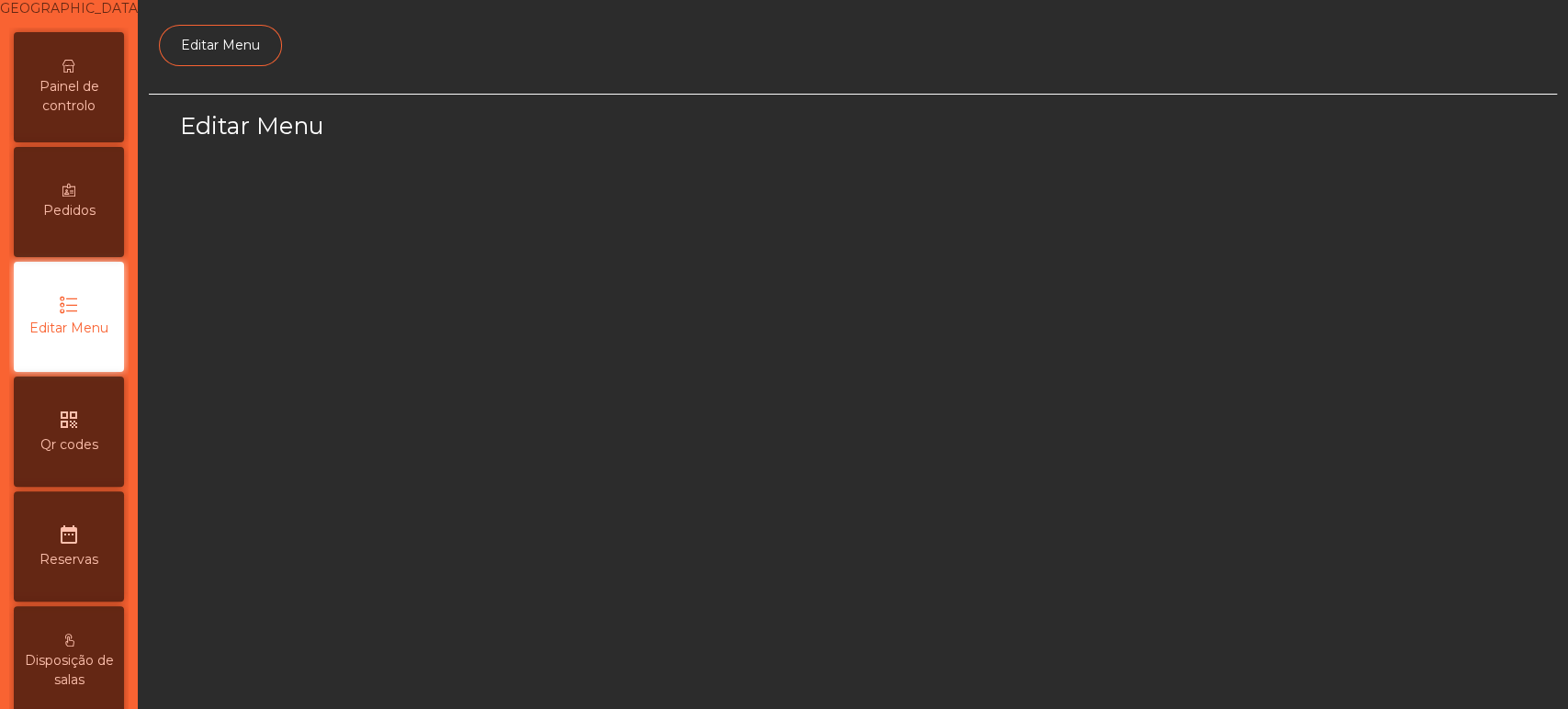
select select "*"
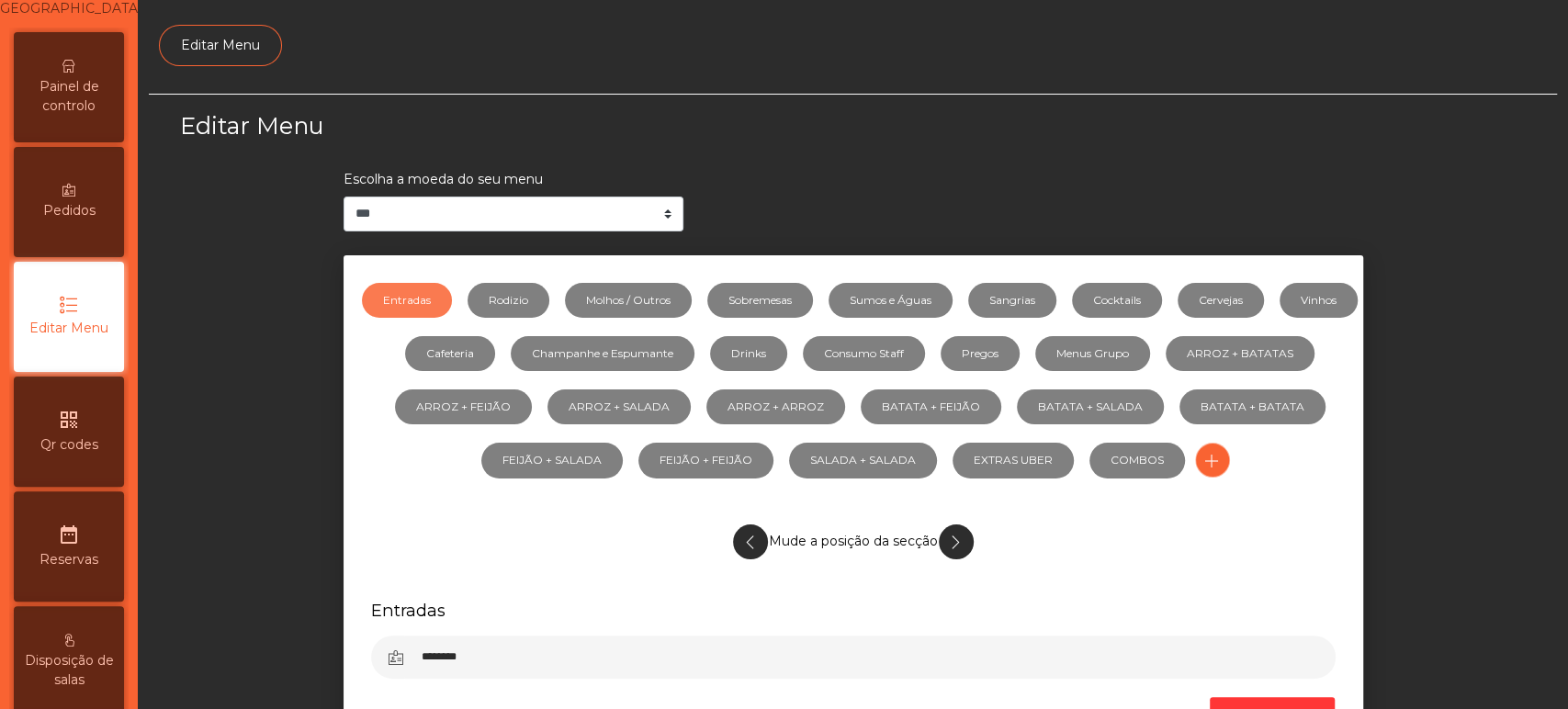
scroll to position [137, 0]
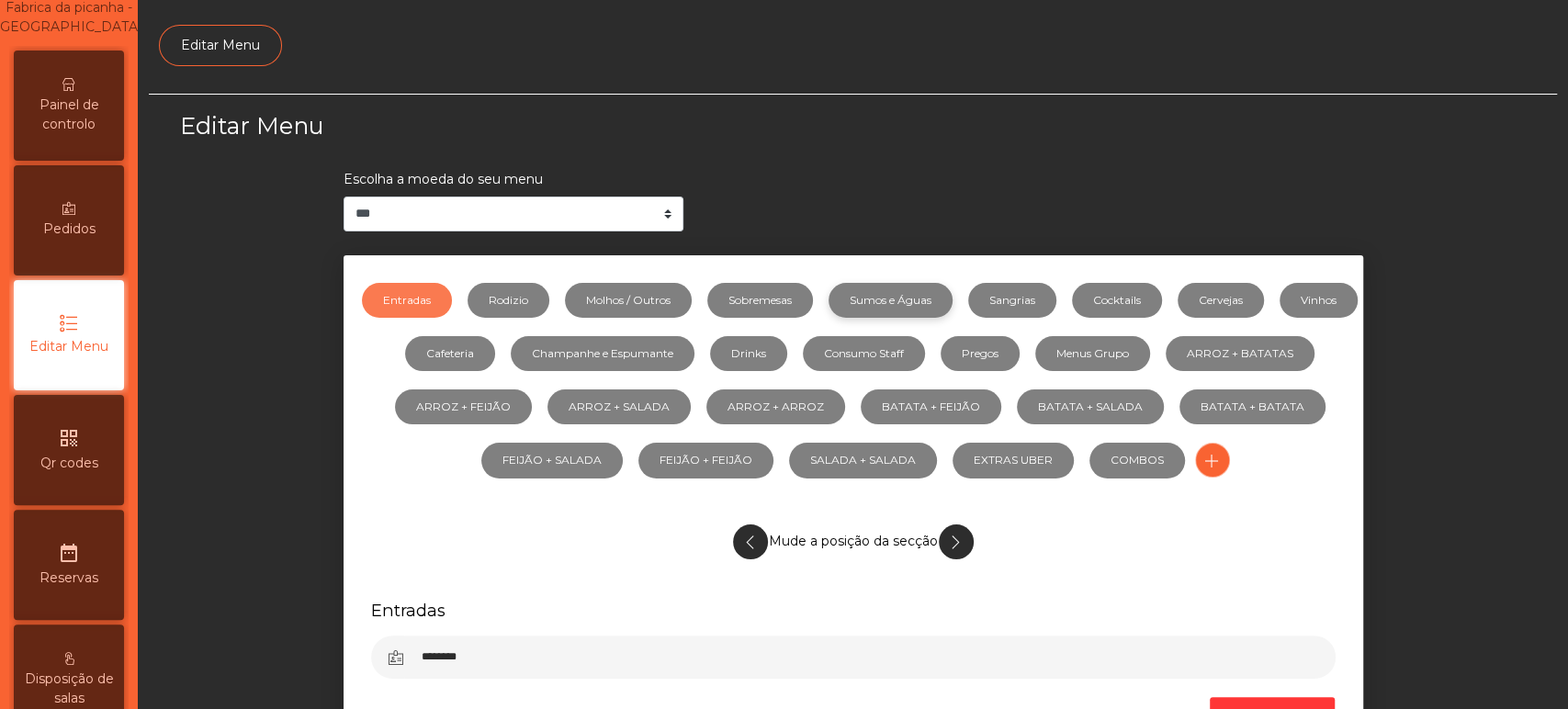
click at [940, 302] on link "Sumos e Águas" at bounding box center [890, 300] width 124 height 35
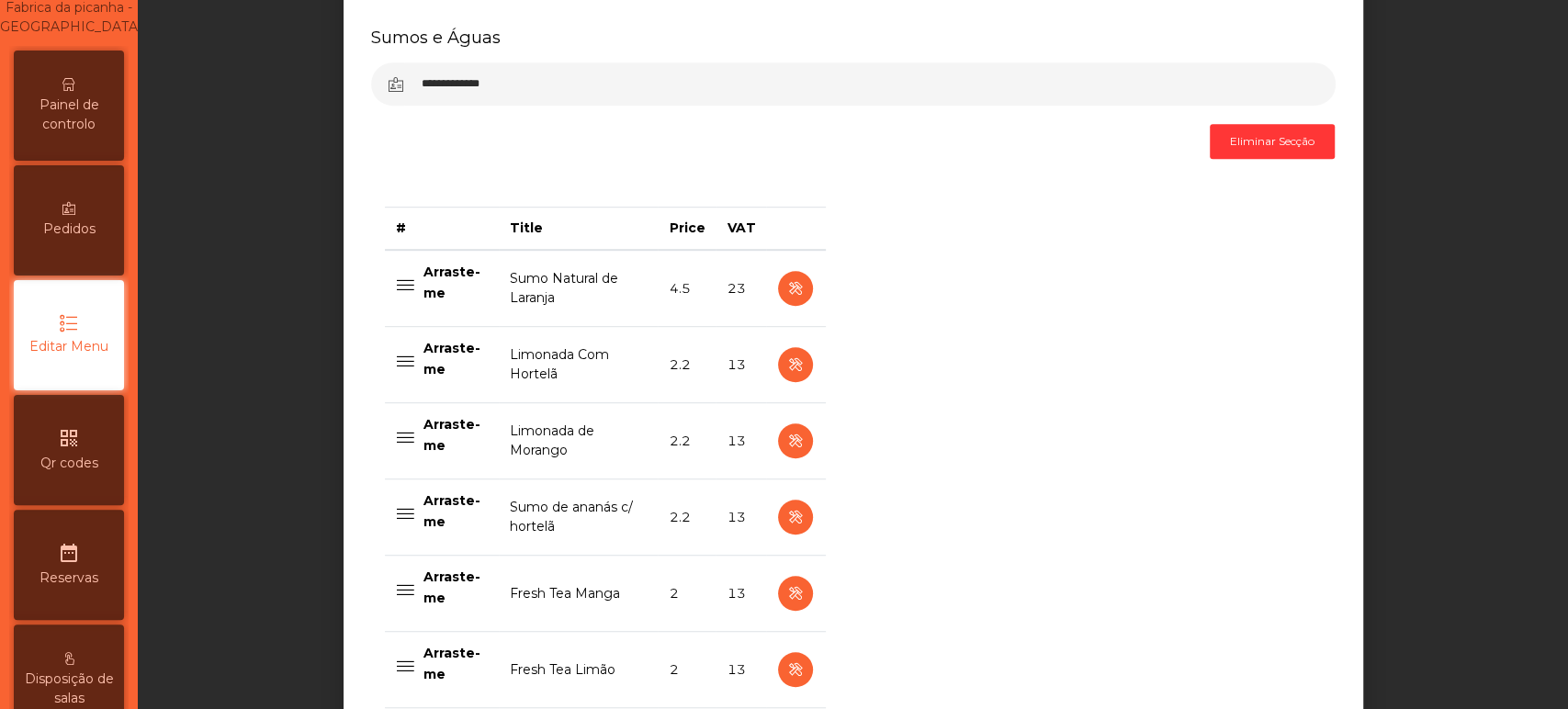
scroll to position [584, 0]
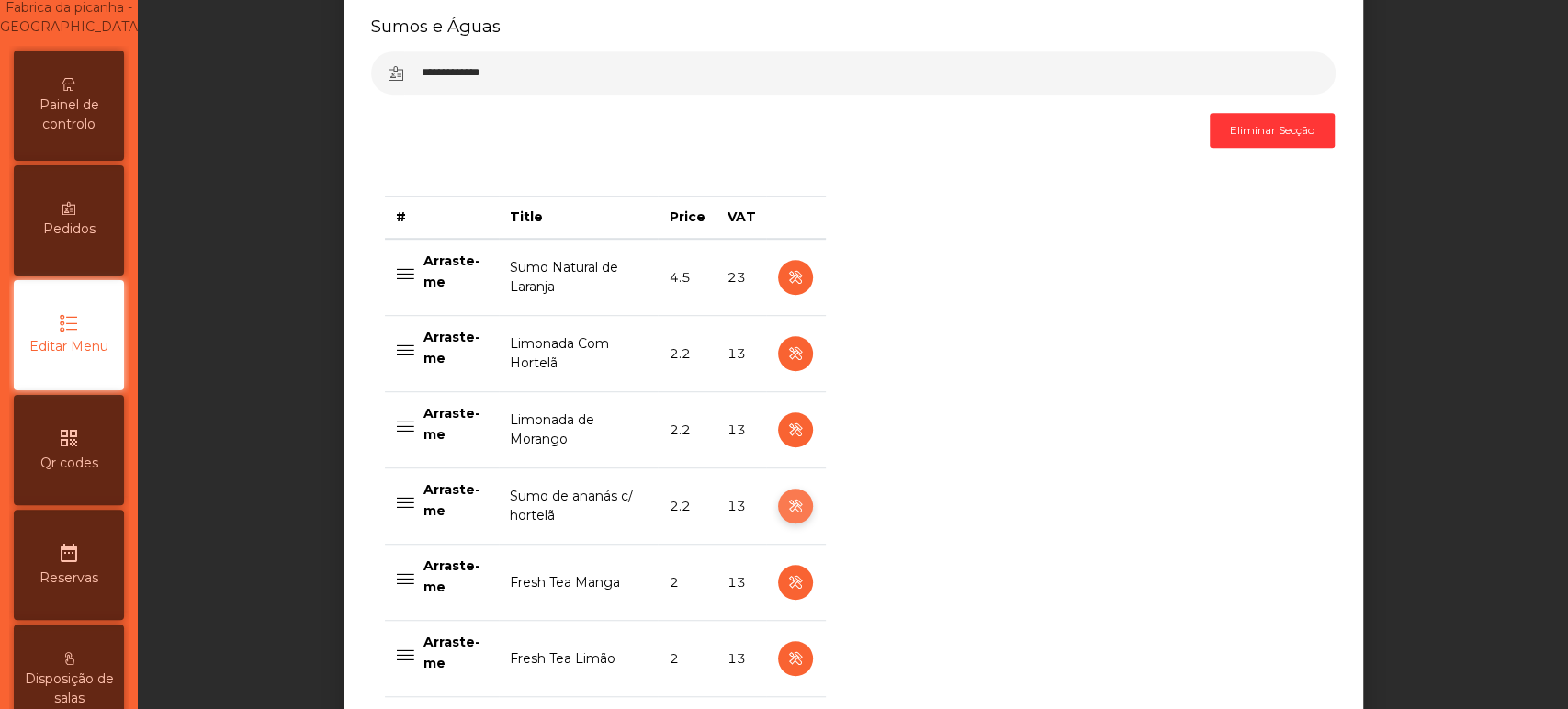
click at [800, 506] on button "button" at bounding box center [796, 506] width 35 height 35
select select "***"
select select "**"
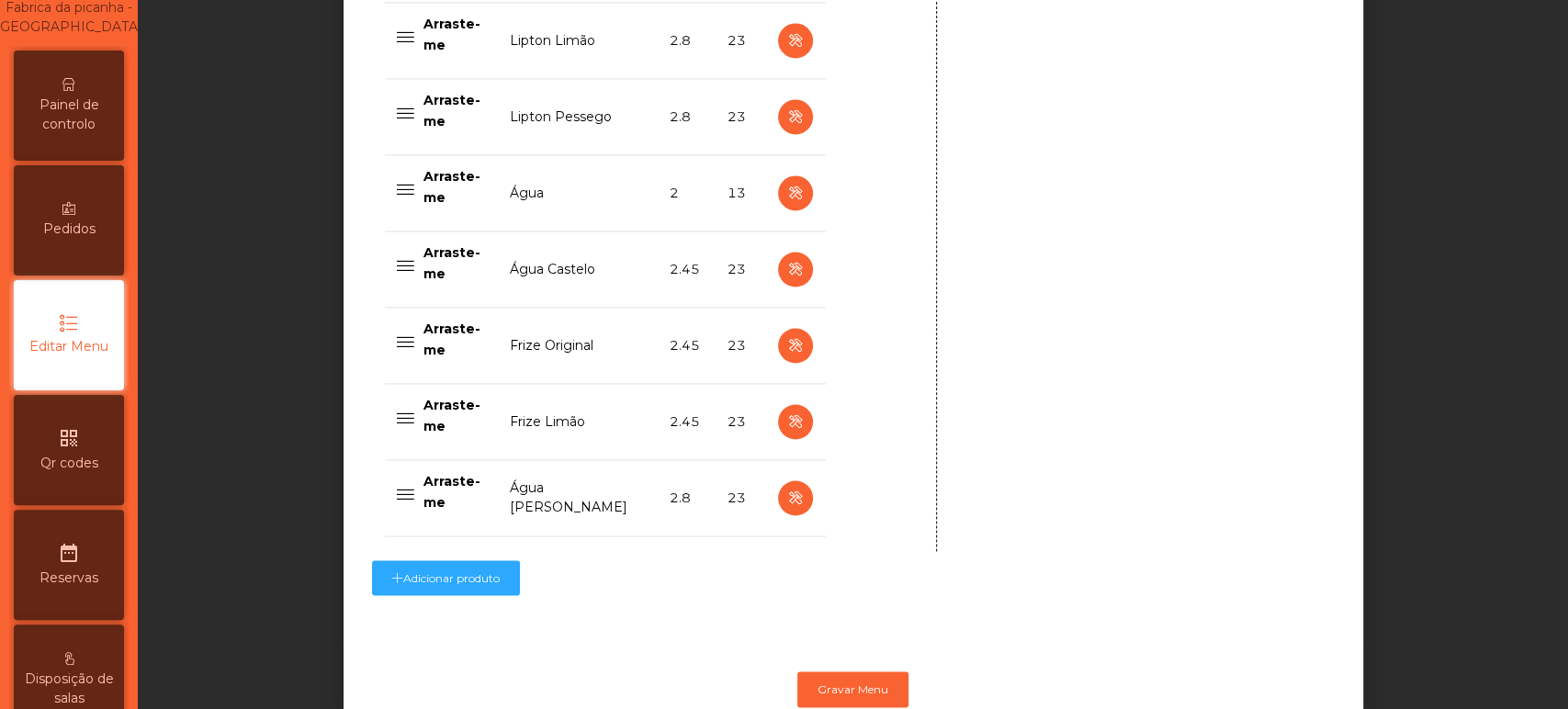
scroll to position [1865, 0]
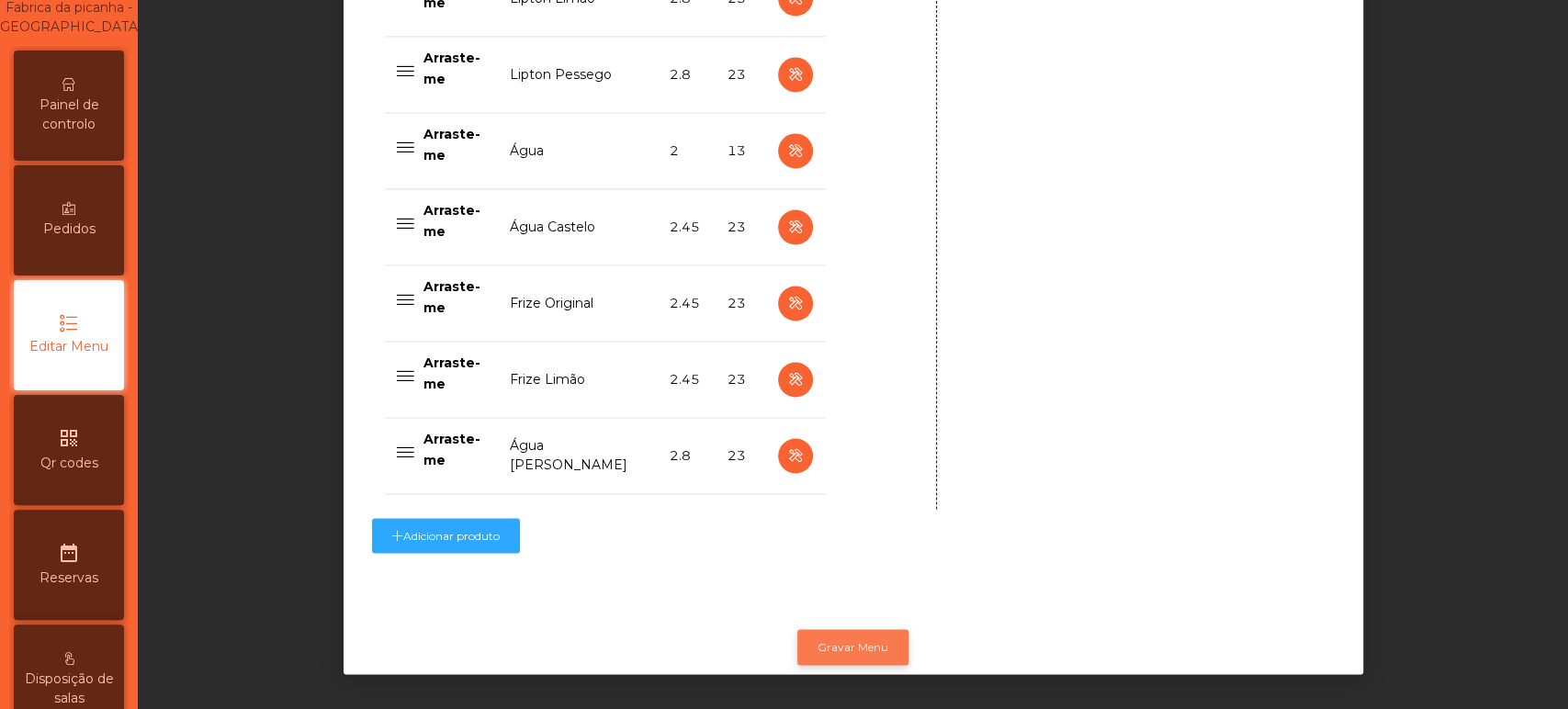
click at [851, 633] on button "Gravar Menu" at bounding box center [853, 646] width 111 height 35
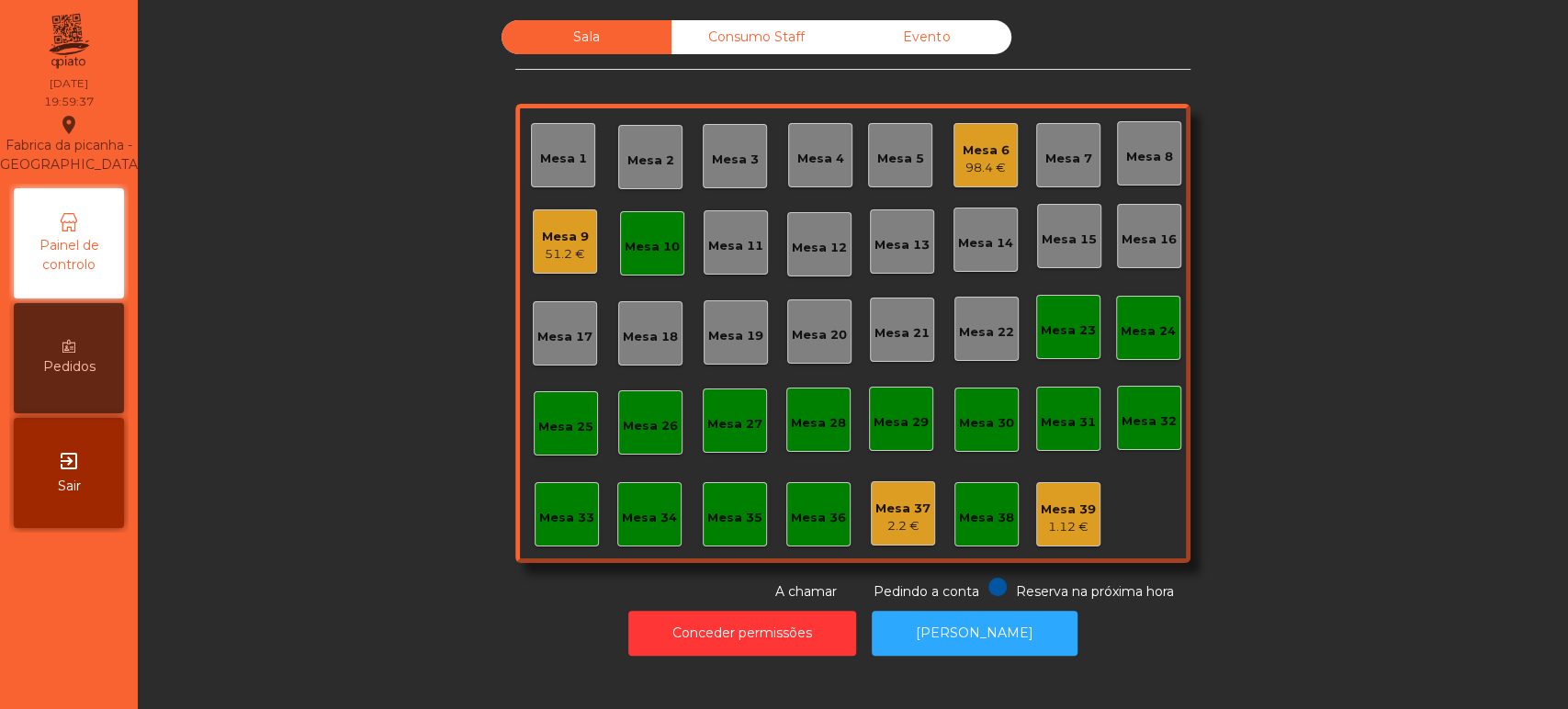
click at [990, 138] on div "Mesa 6 98.4 €" at bounding box center [985, 156] width 46 height 44
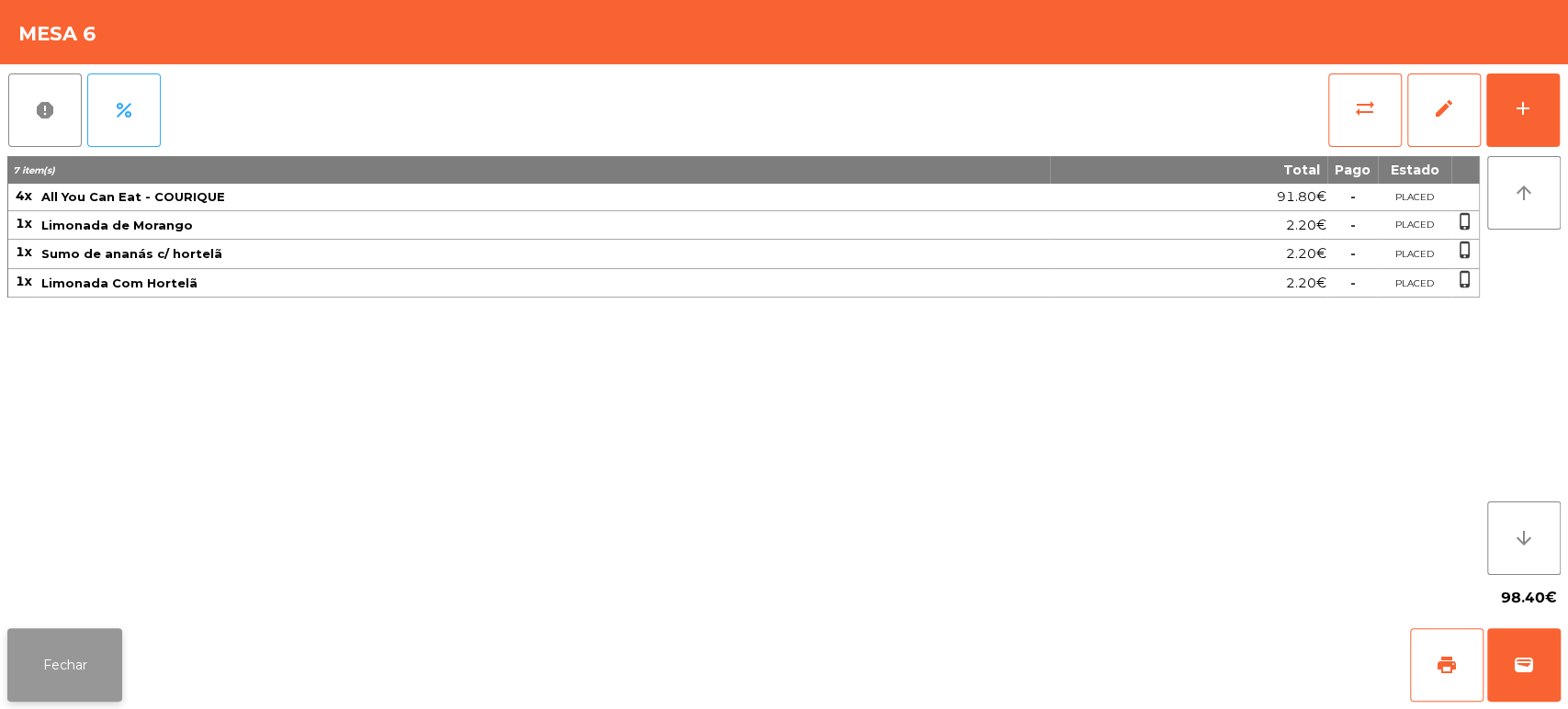
click at [92, 683] on button "Fechar" at bounding box center [65, 665] width 115 height 74
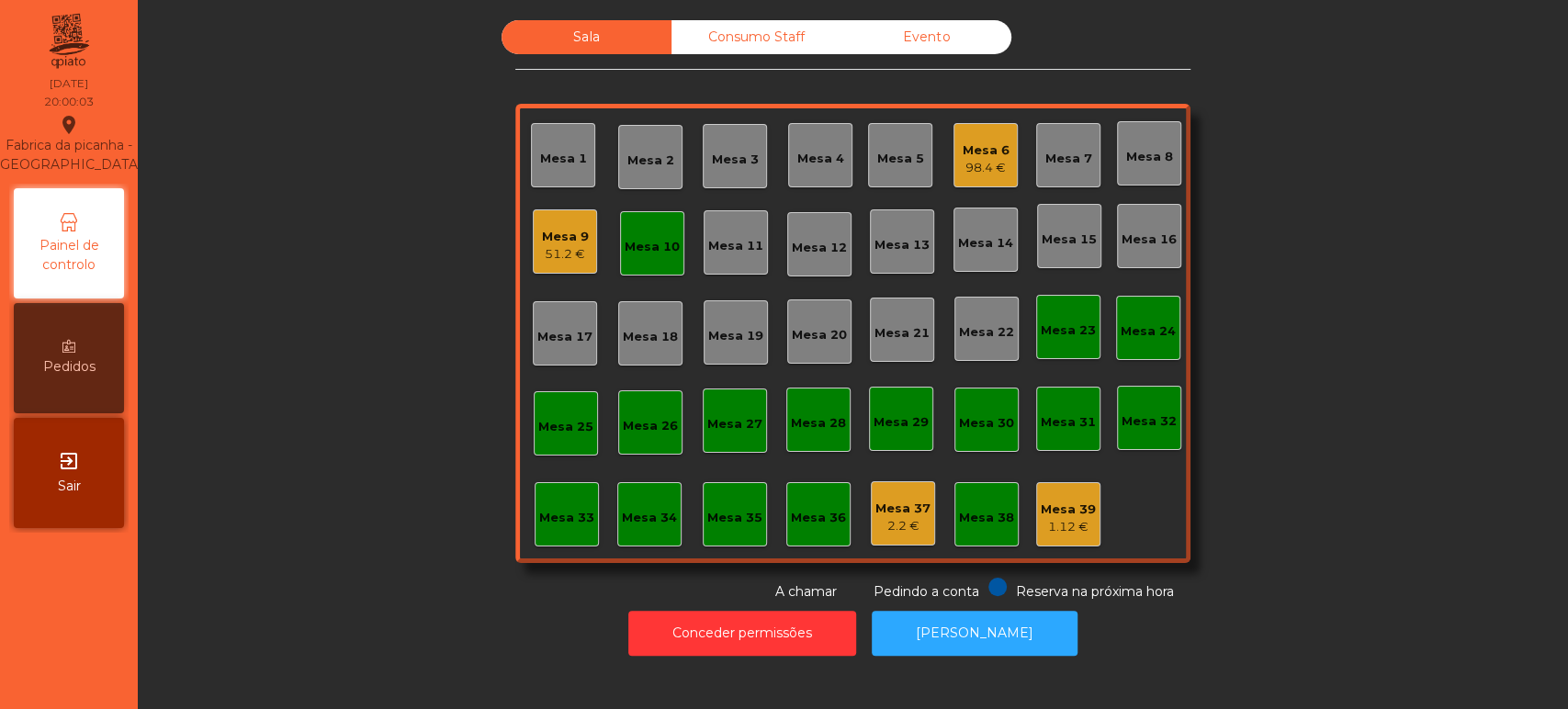
click at [660, 266] on div "Mesa 10" at bounding box center [652, 243] width 64 height 64
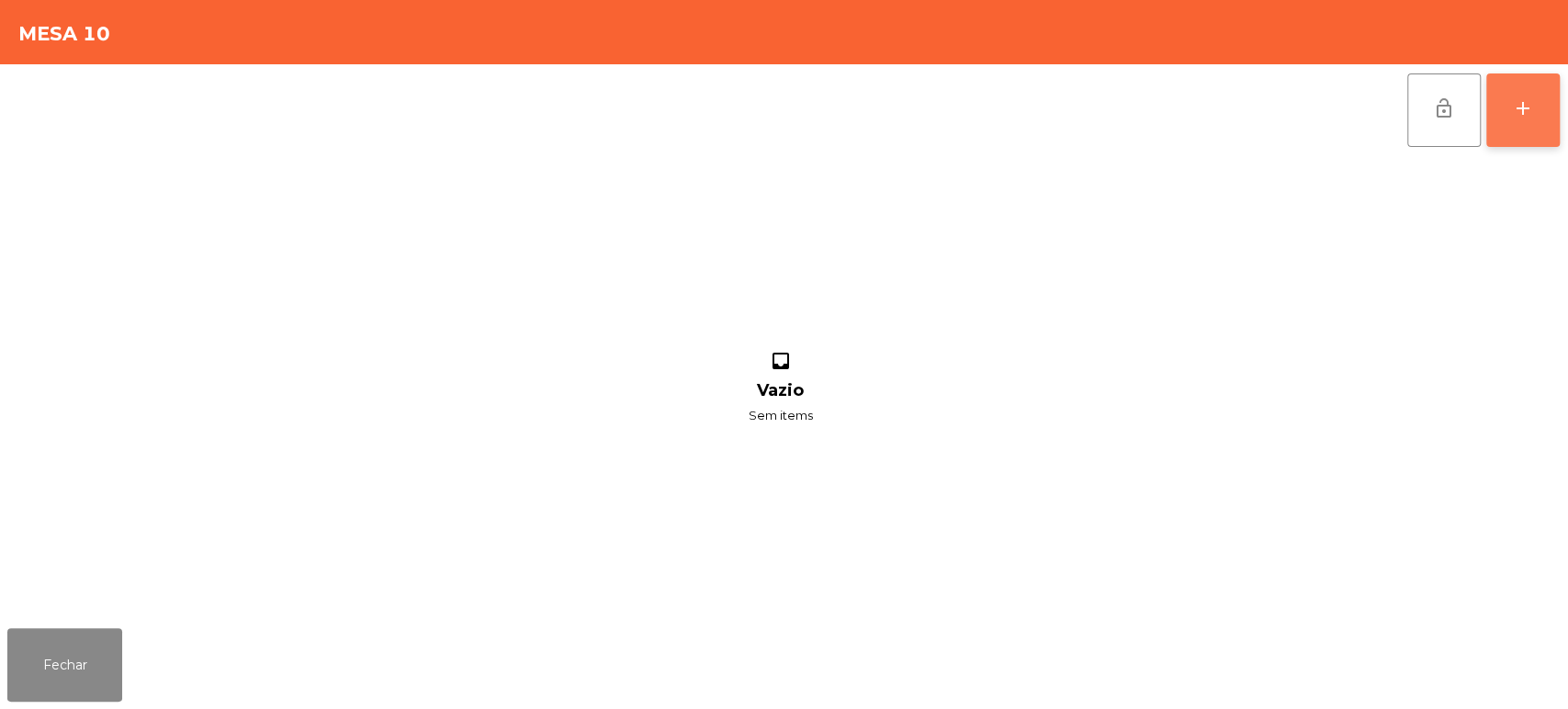
click at [1534, 125] on button "add" at bounding box center [1523, 110] width 74 height 74
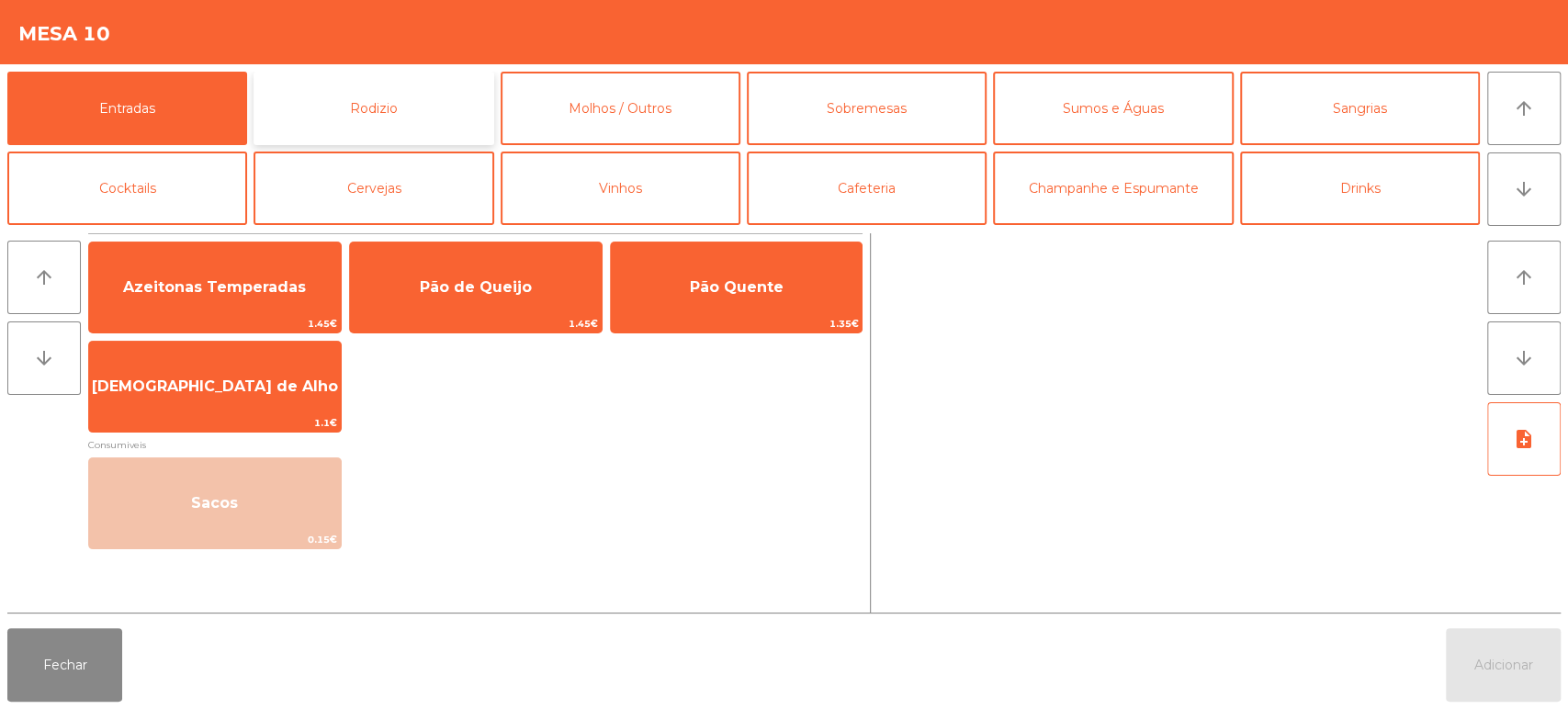
click at [426, 88] on button "Rodizio" at bounding box center [374, 108] width 240 height 74
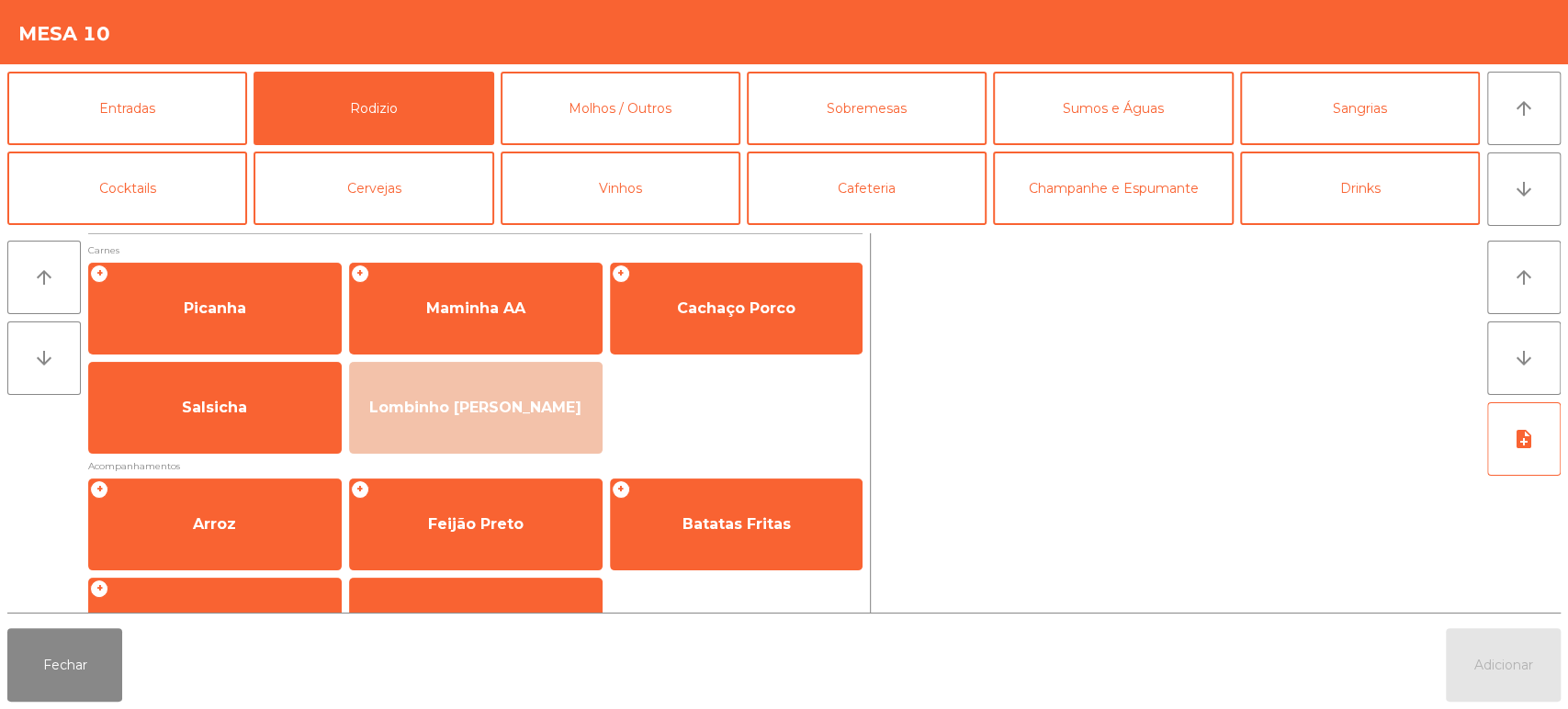
click at [0, 346] on div "arrow_upward arrow_downward Carnes + Picanha + Maminha AA + Cachaço Porco Salsi…" at bounding box center [784, 423] width 1568 height 395
click at [58, 352] on button "arrow_downward" at bounding box center [45, 358] width 74 height 74
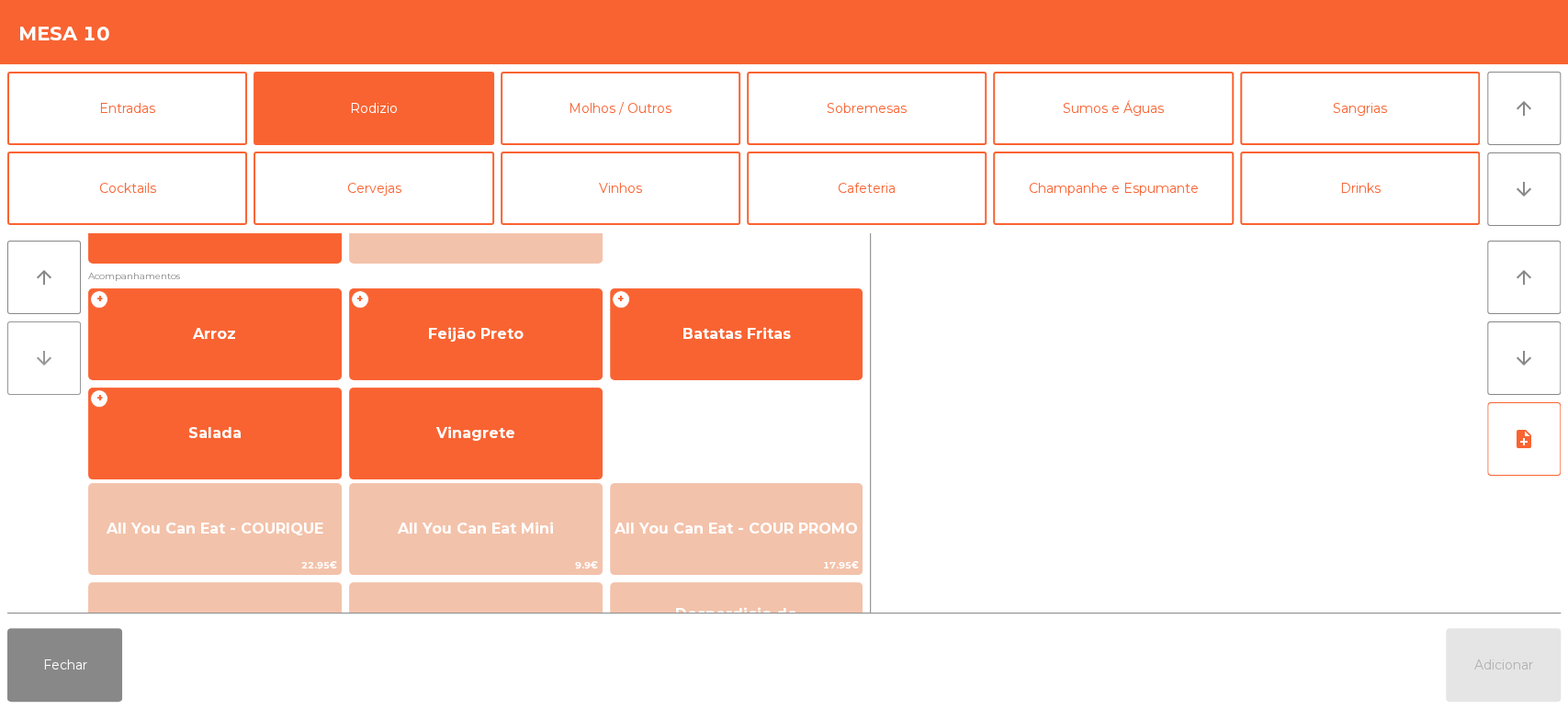
click at [66, 360] on button "arrow_downward" at bounding box center [45, 358] width 74 height 74
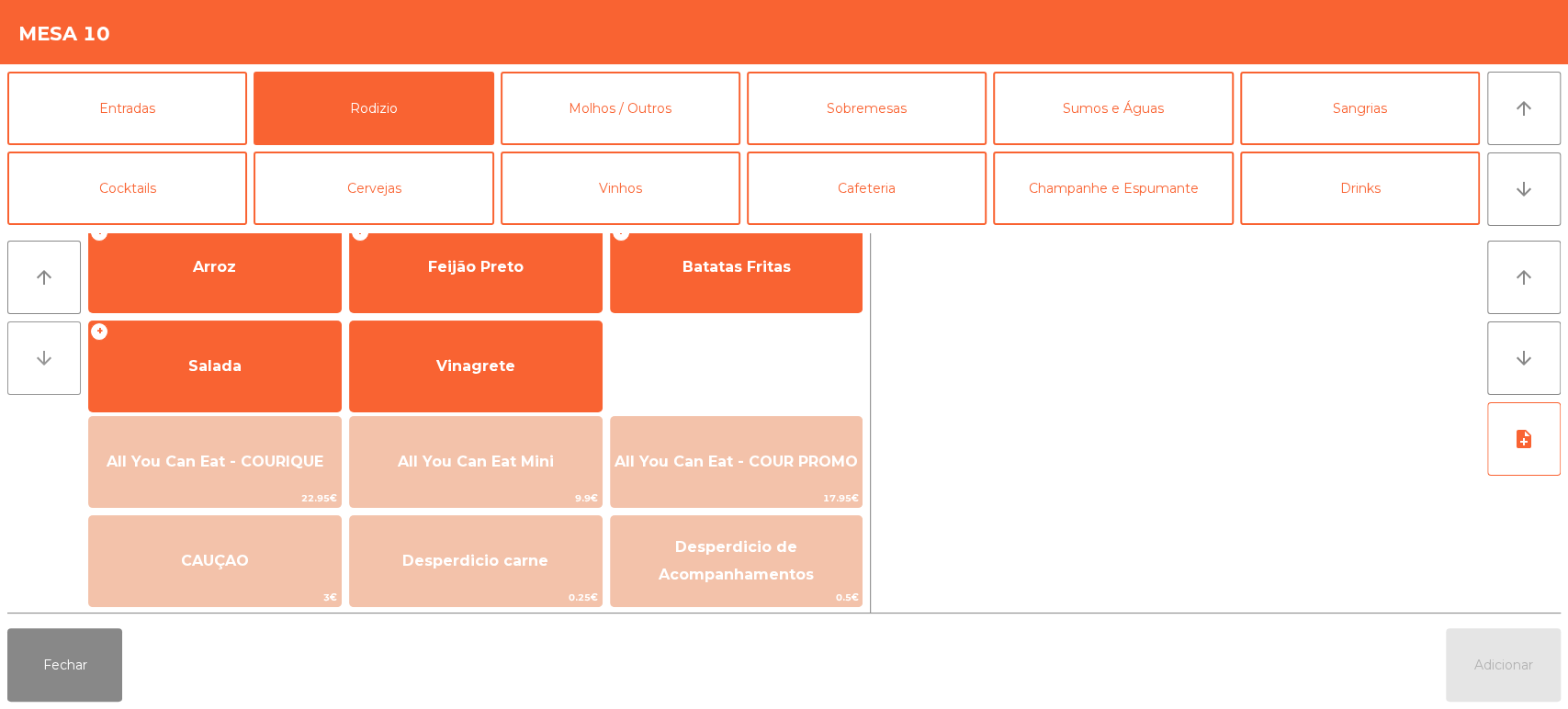
scroll to position [258, 0]
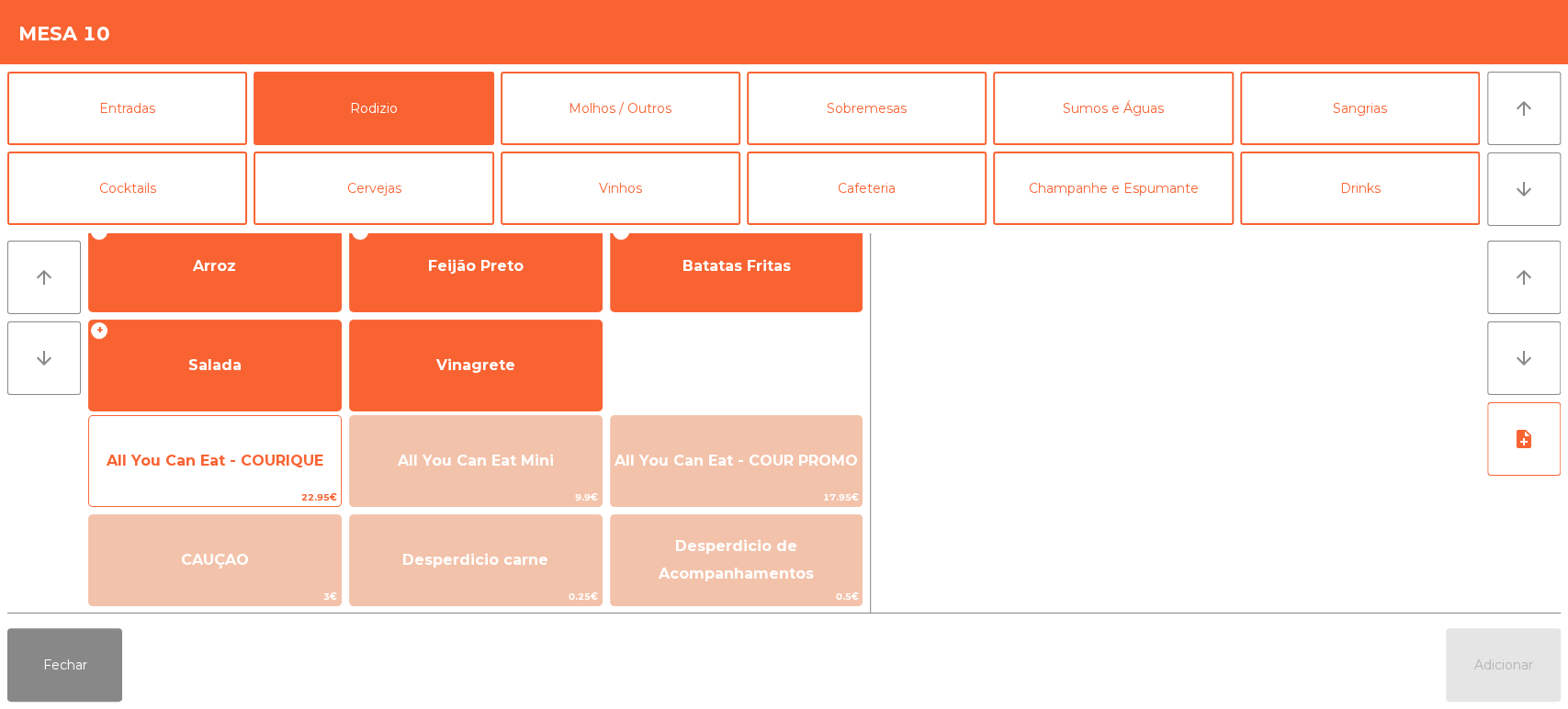
click at [242, 476] on span "All You Can Eat - COURIQUE" at bounding box center [215, 460] width 252 height 49
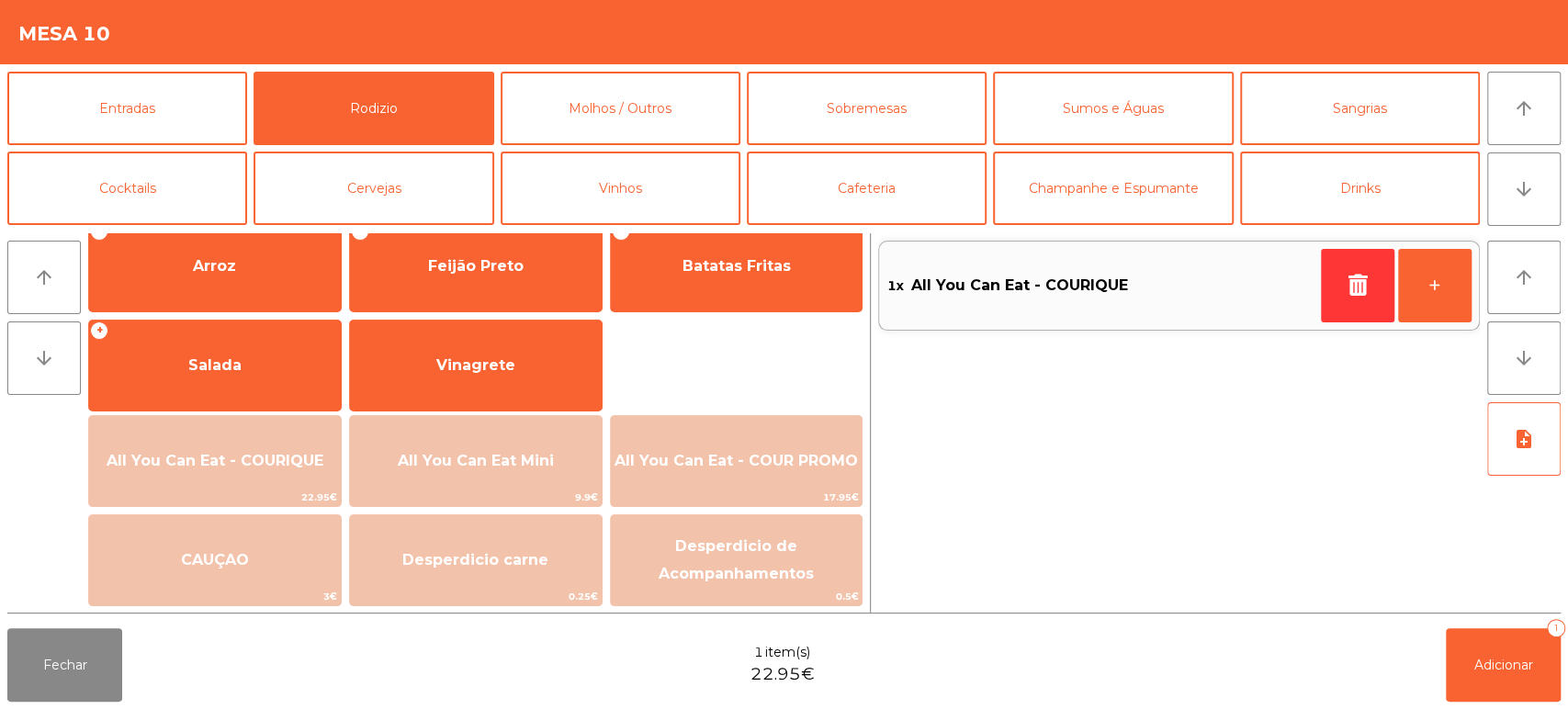
click at [1131, 524] on div "1x All You Can Eat - COURIQUE +" at bounding box center [1179, 423] width 602 height 379
click at [1469, 662] on button "Adicionar 1" at bounding box center [1503, 665] width 115 height 74
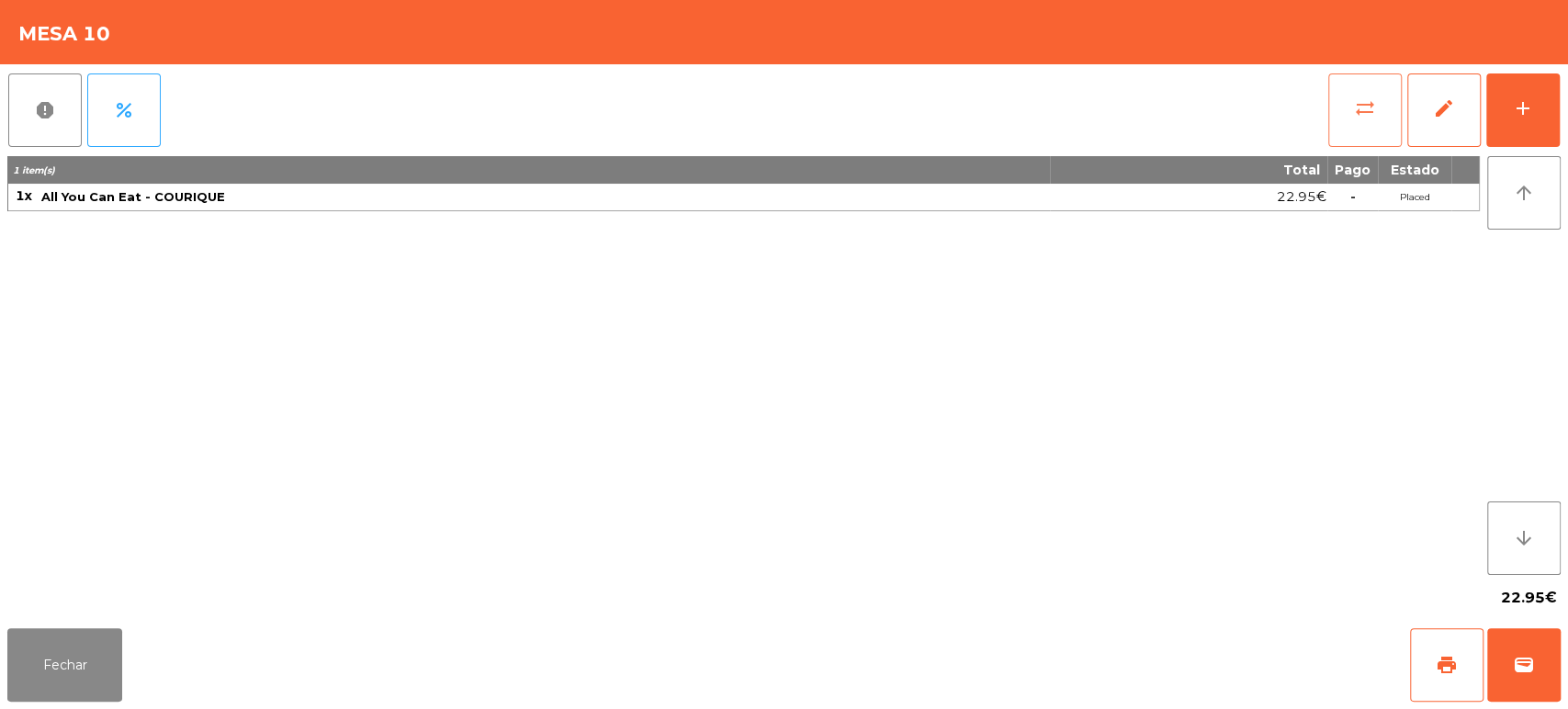
click at [1341, 121] on button "sync_alt" at bounding box center [1365, 110] width 74 height 74
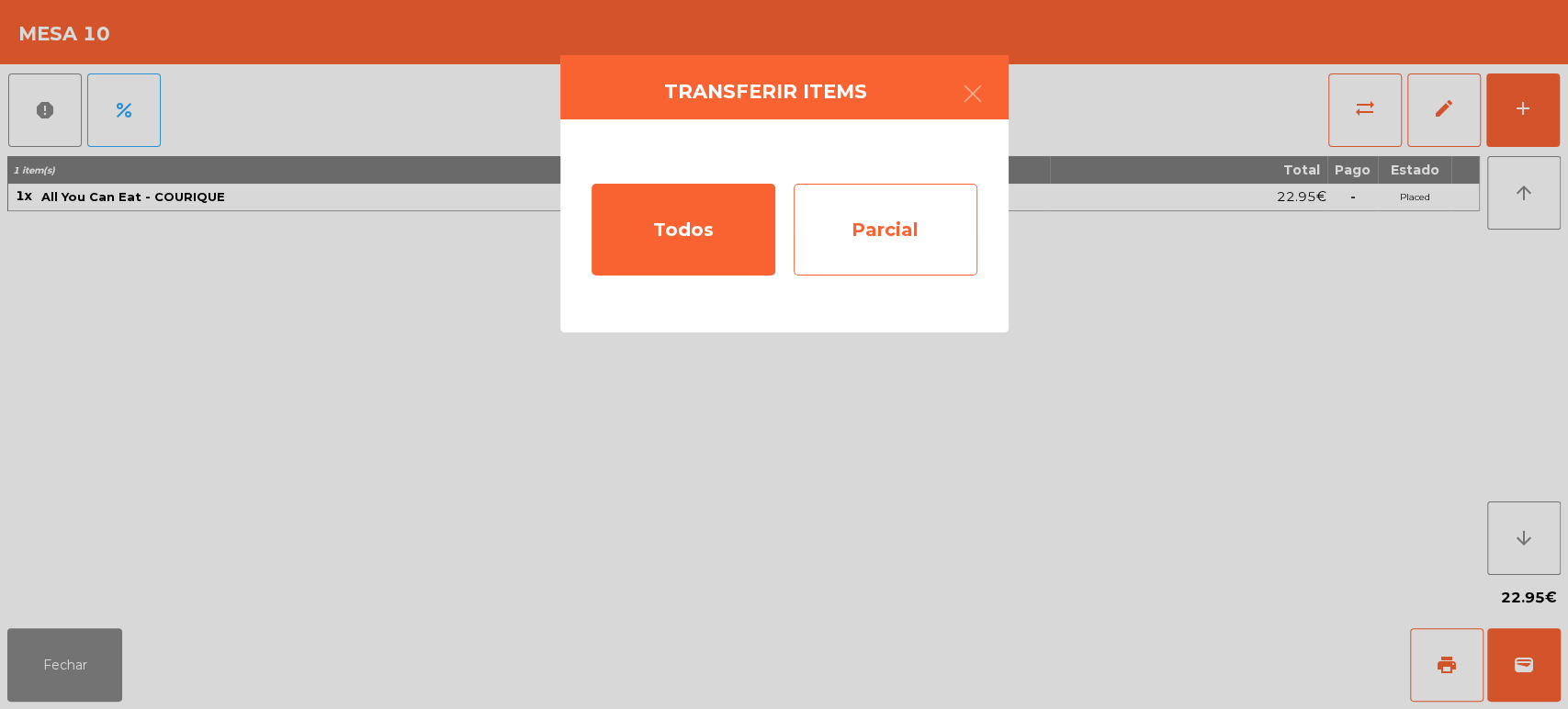
click at [870, 239] on div "Parcial" at bounding box center [886, 229] width 184 height 92
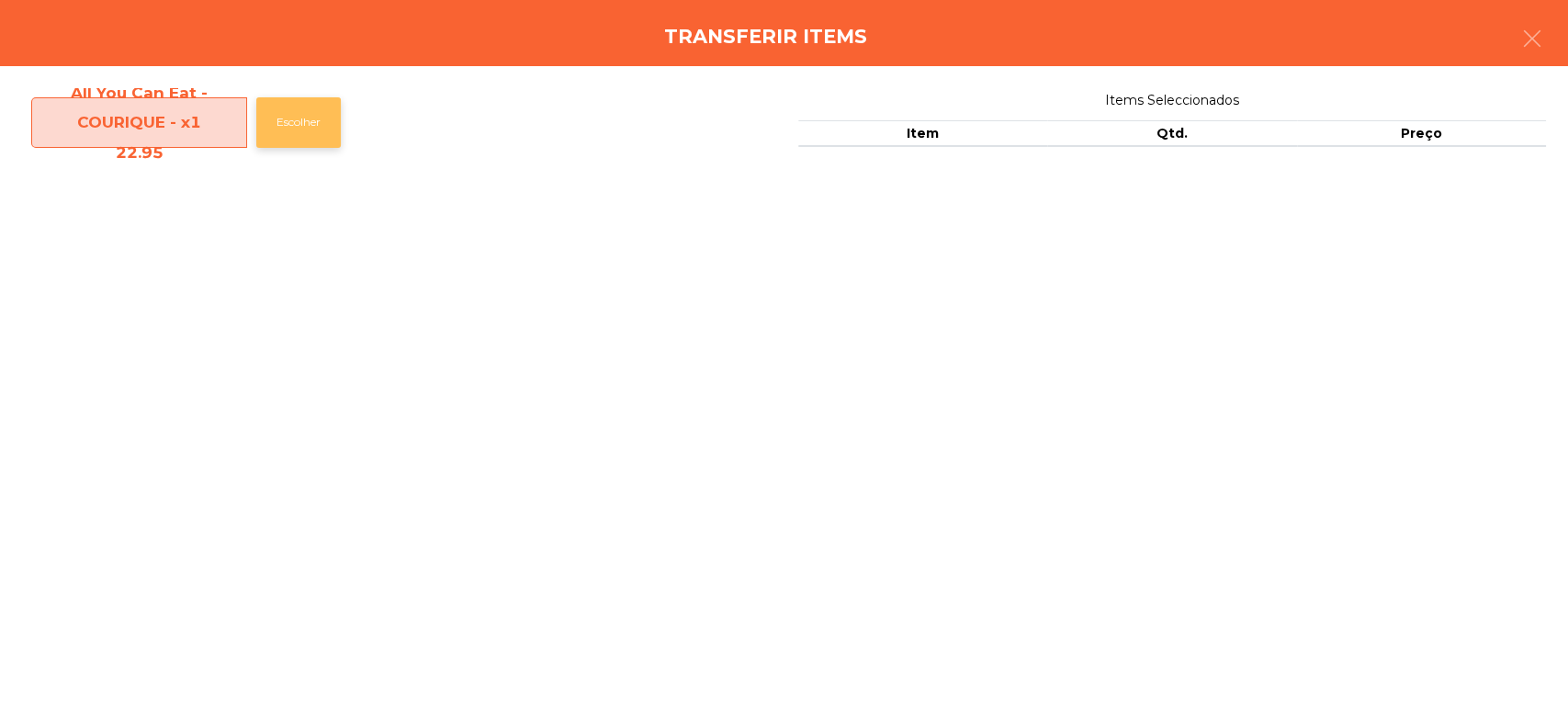
click at [338, 124] on button "Escolher" at bounding box center [298, 123] width 84 height 50
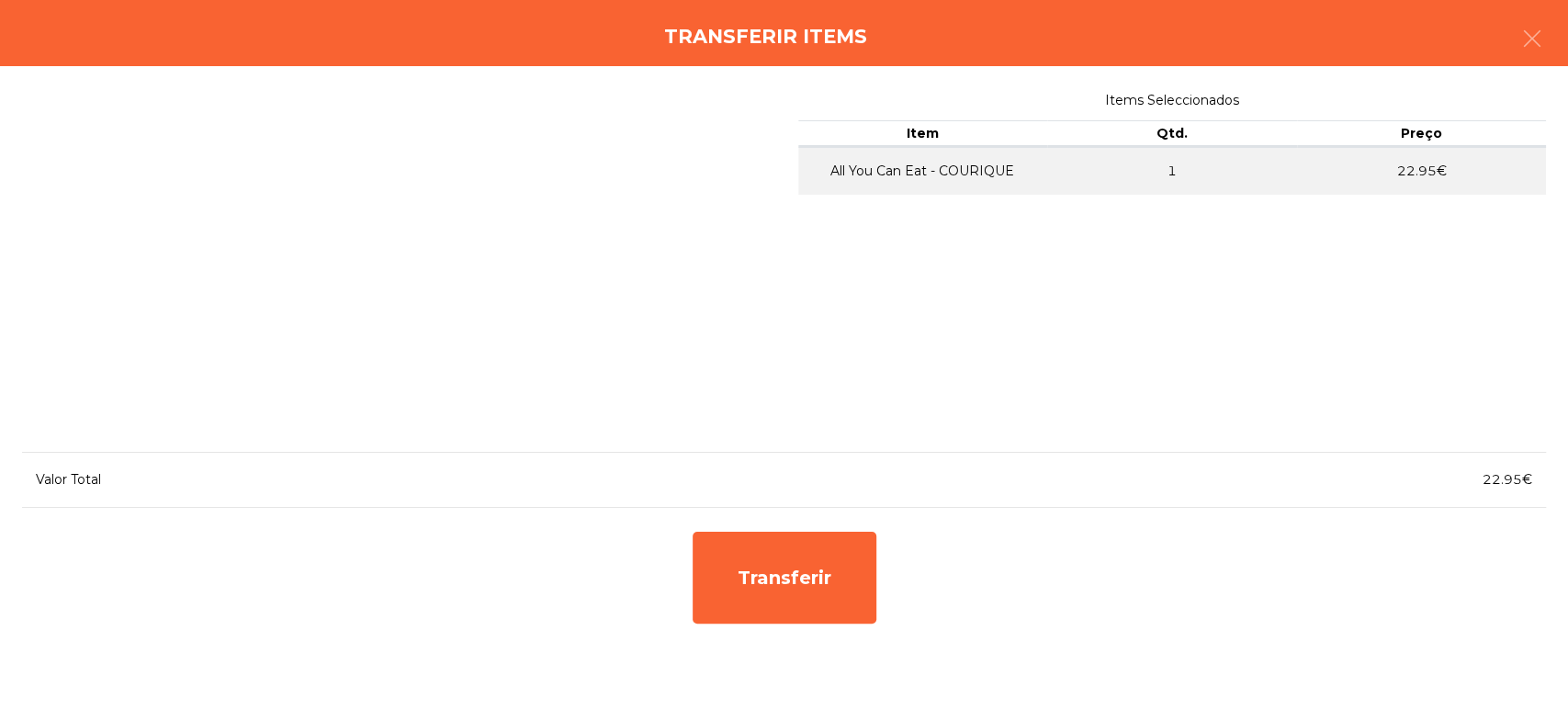
click at [656, 559] on div "Transferir" at bounding box center [784, 577] width 1523 height 110
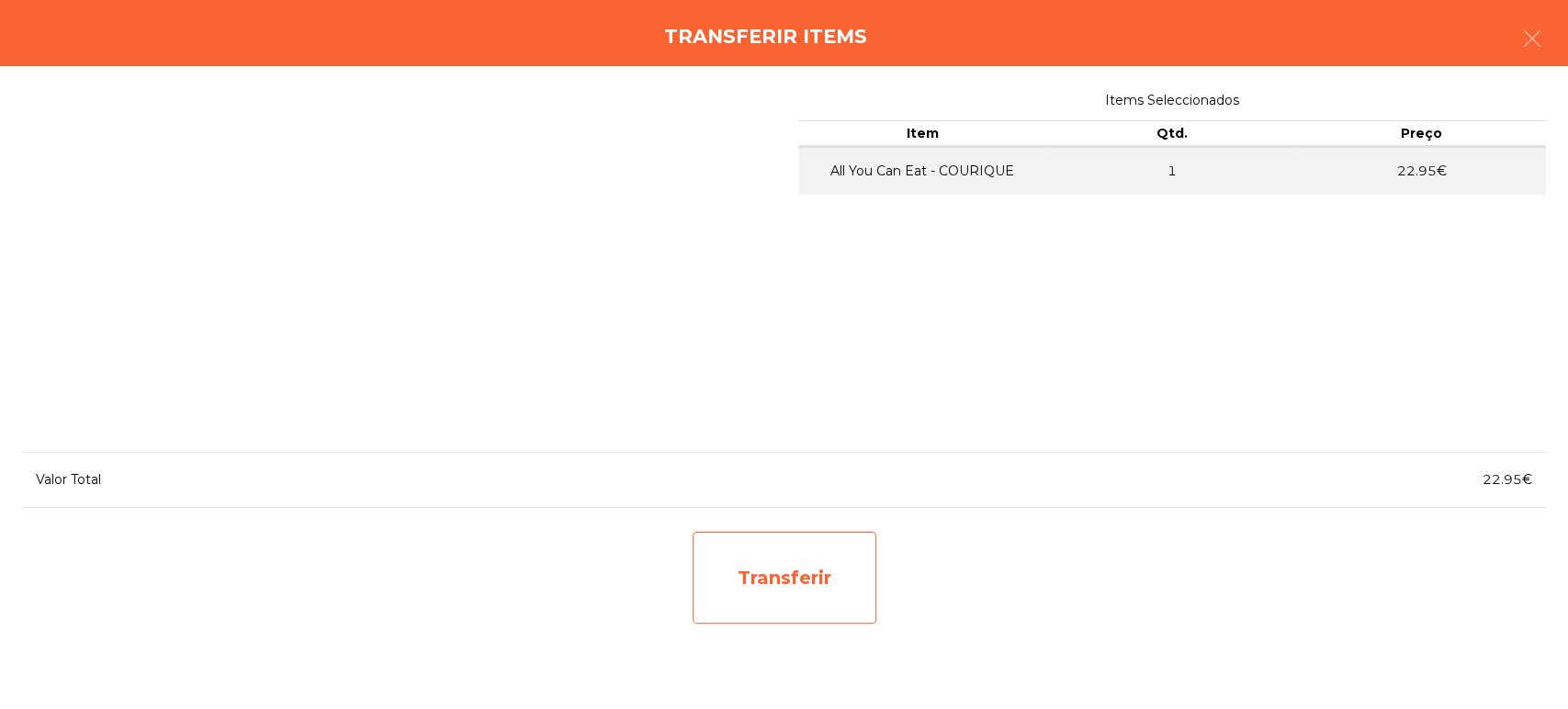
click at [761, 581] on div "Transferir" at bounding box center [784, 576] width 184 height 92
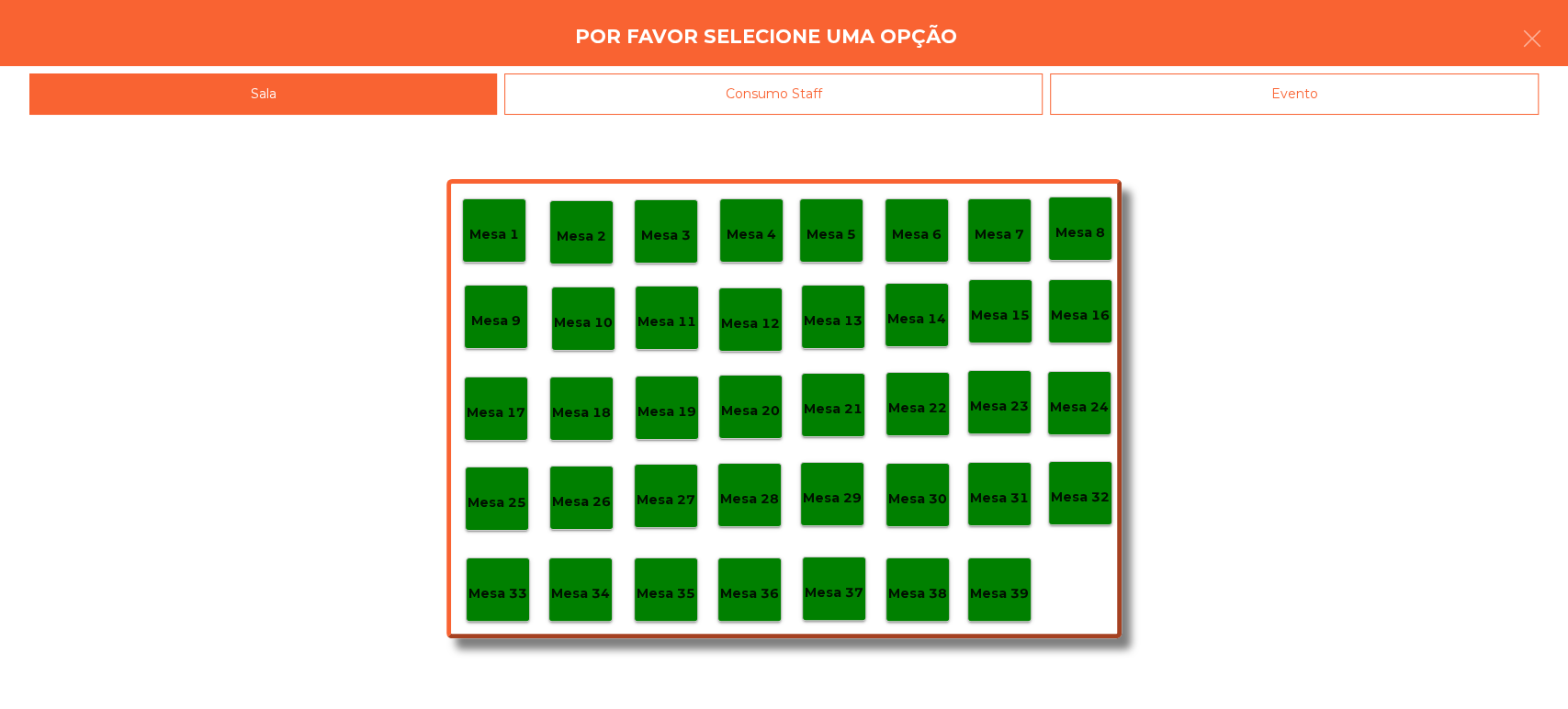
click at [832, 602] on div "Mesa 37" at bounding box center [833, 588] width 64 height 64
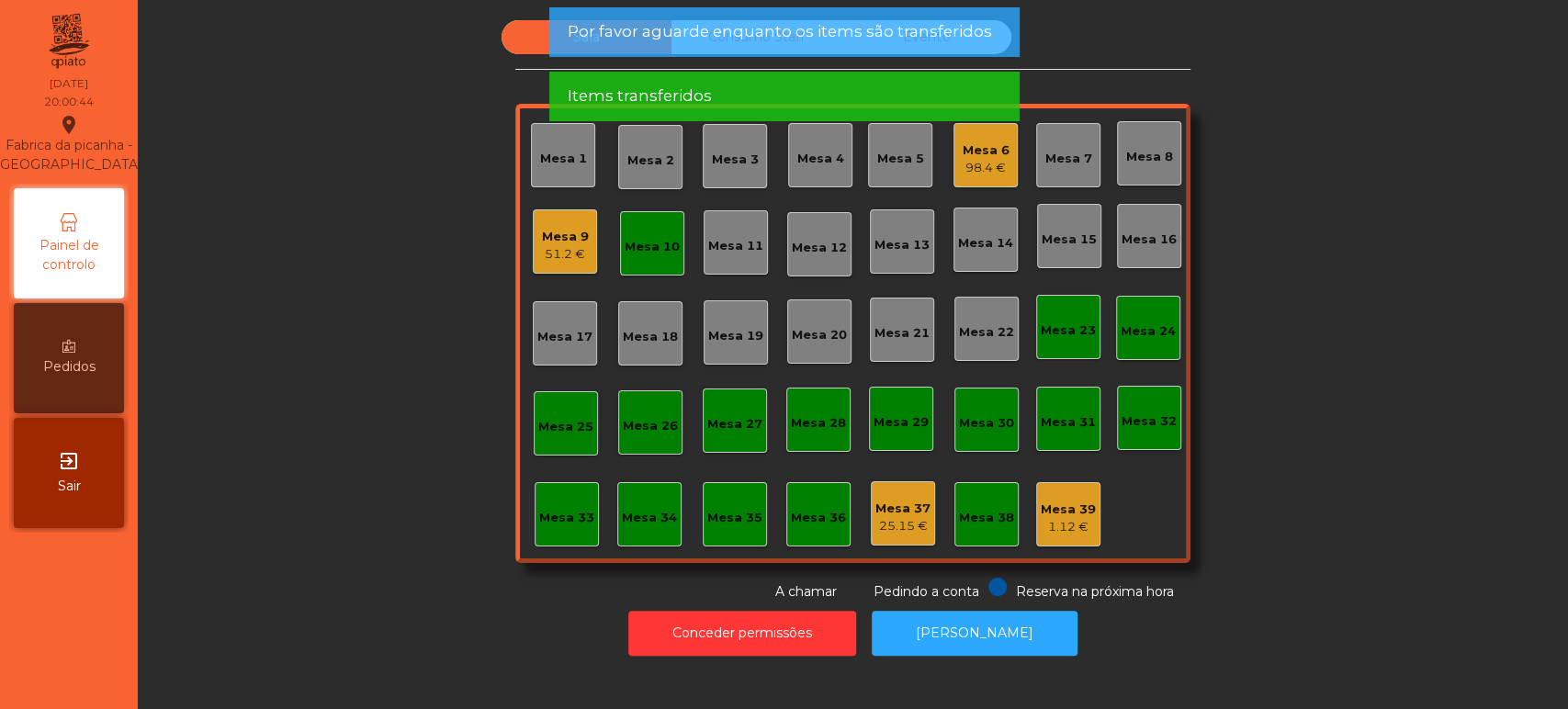
click at [636, 250] on div "Mesa 10" at bounding box center [651, 247] width 55 height 18
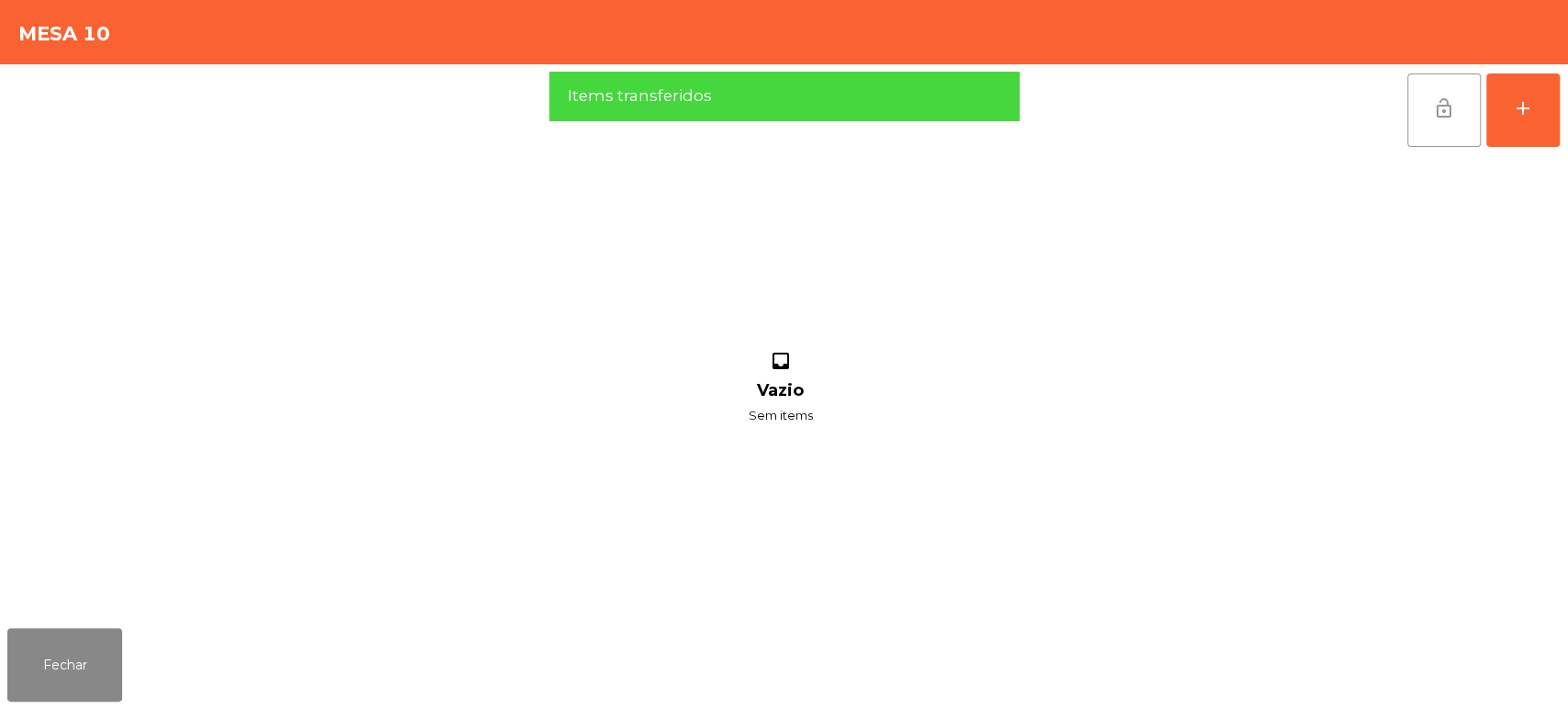
click at [1473, 139] on button "lock_open" at bounding box center [1444, 110] width 74 height 74
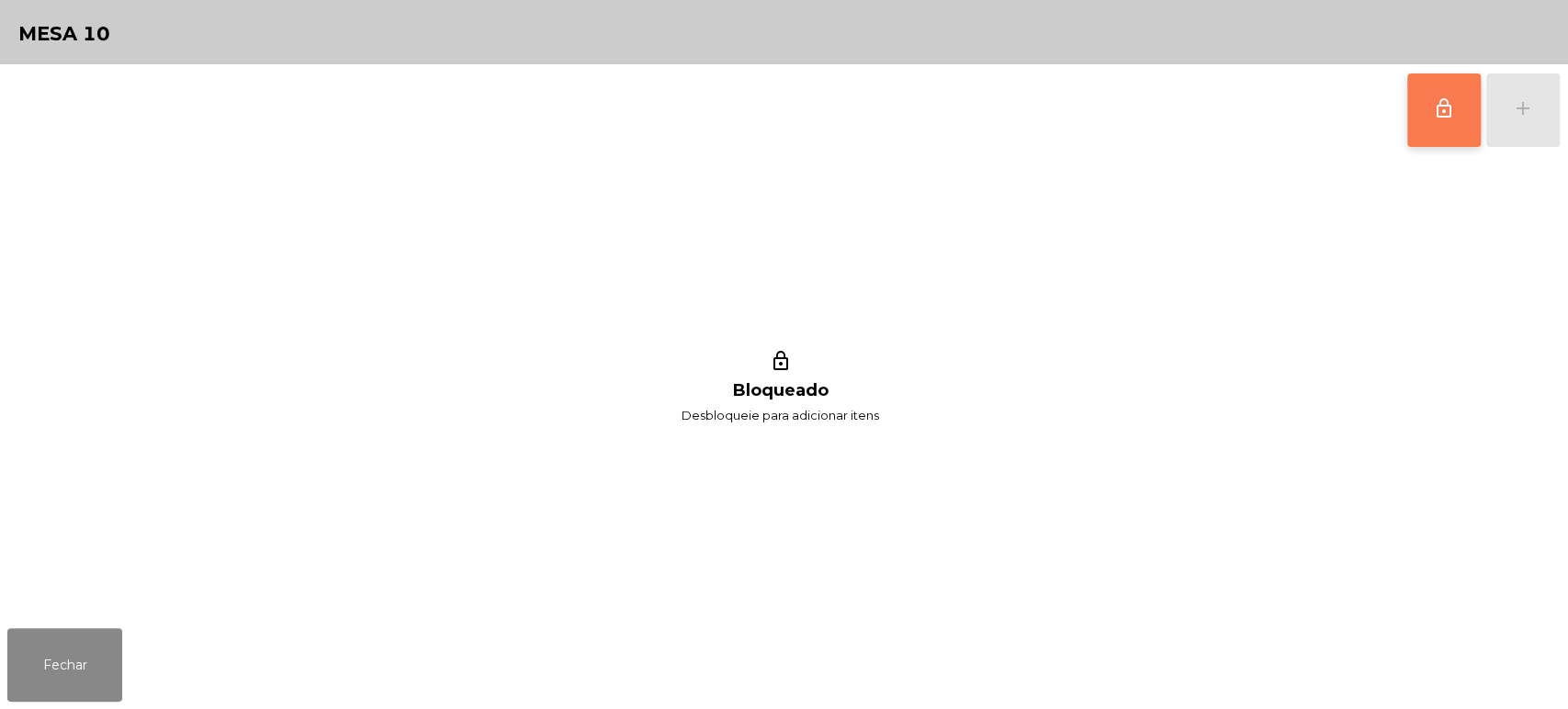
click at [1434, 133] on button "lock_outline" at bounding box center [1444, 110] width 74 height 74
click at [1551, 122] on div "lock_outline add" at bounding box center [1483, 109] width 154 height 92
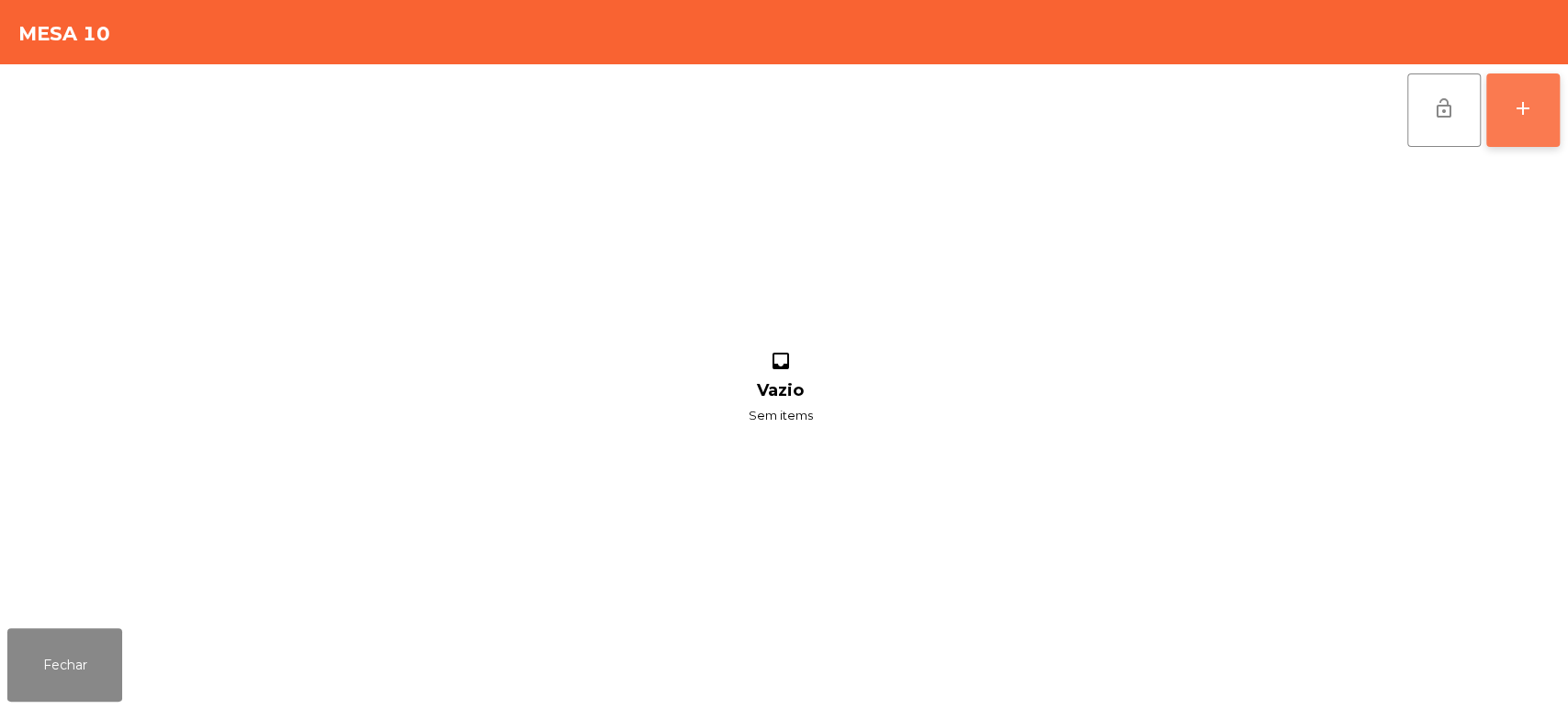
click at [1532, 139] on button "add" at bounding box center [1523, 110] width 74 height 74
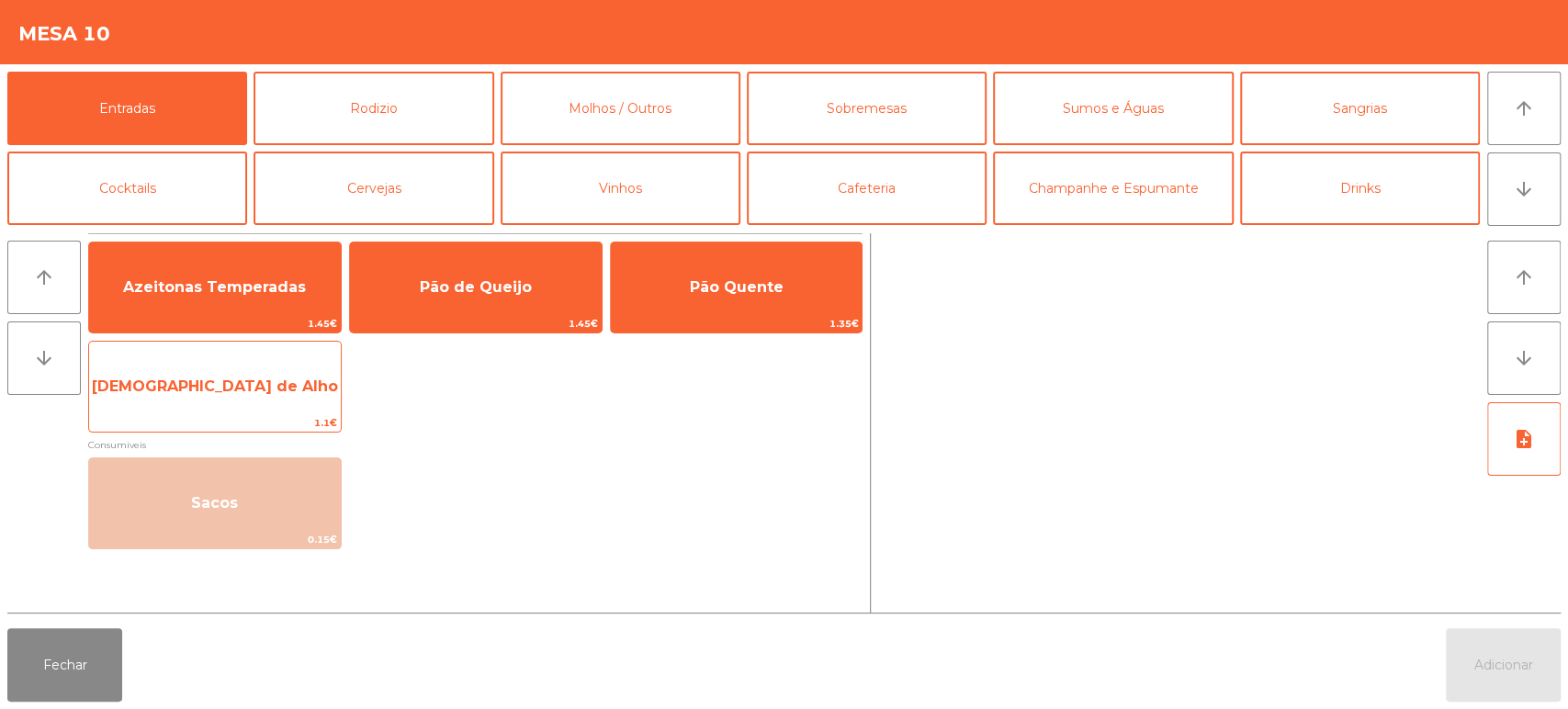
click at [213, 401] on span "[DEMOGRAPHIC_DATA] de Alho" at bounding box center [215, 386] width 252 height 49
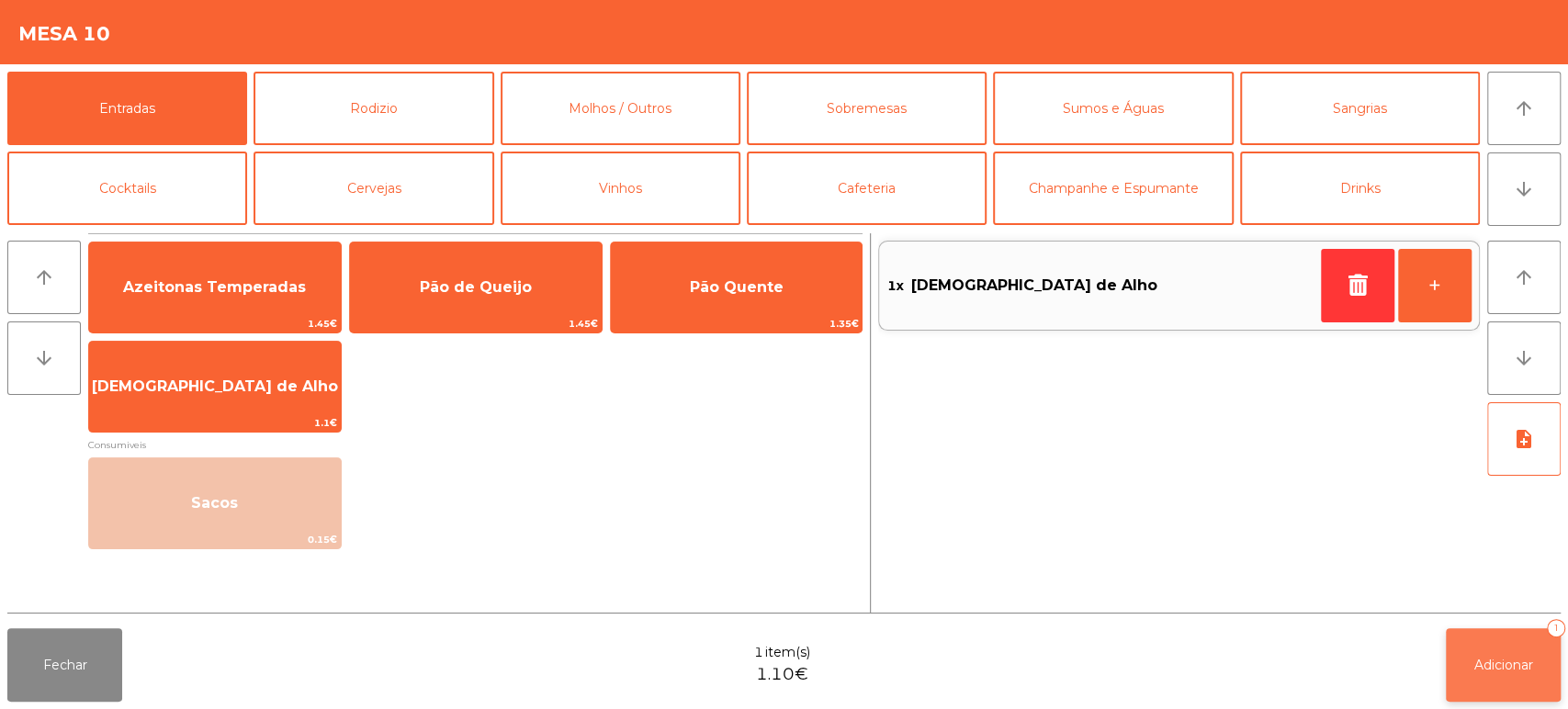
click at [1482, 680] on button "Adicionar 1" at bounding box center [1503, 665] width 115 height 74
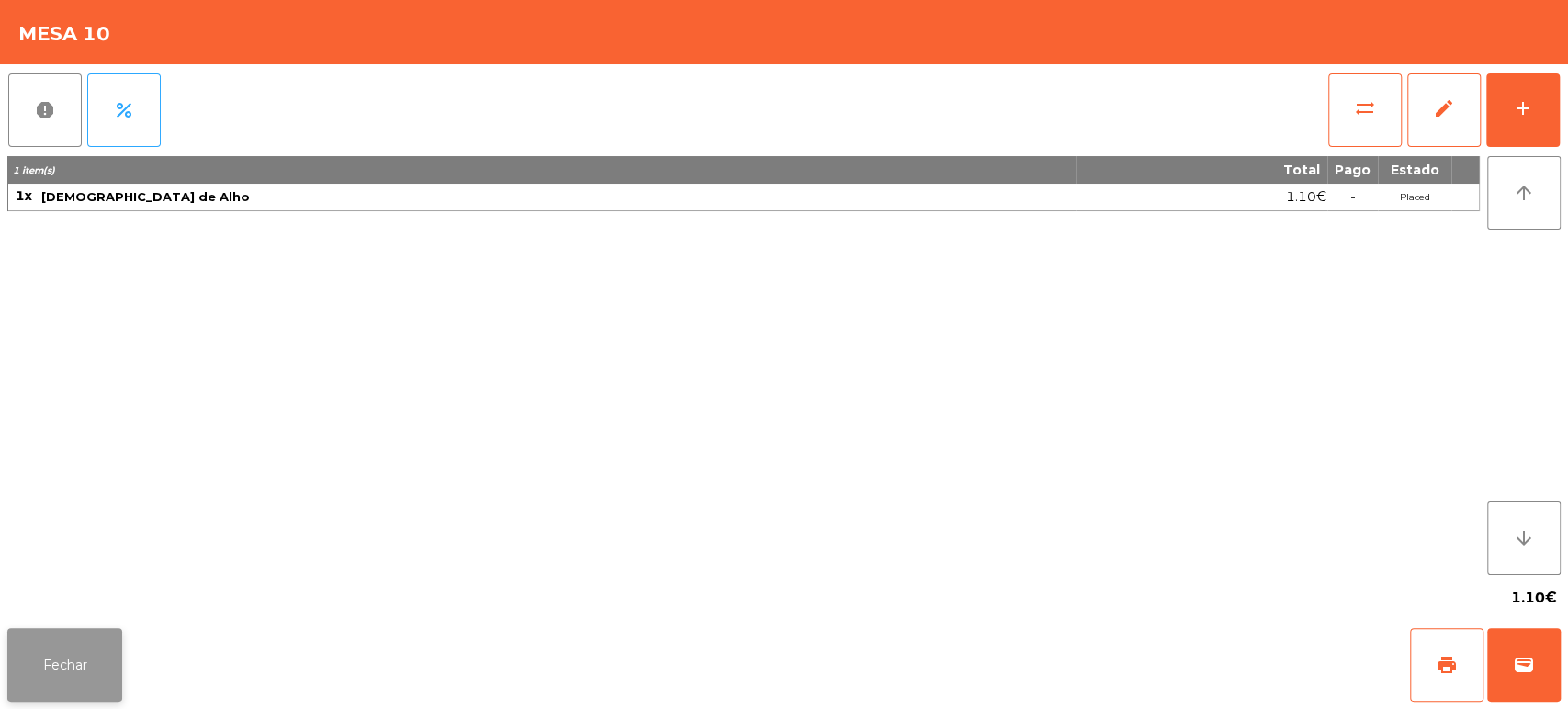
click at [12, 638] on button "Fechar" at bounding box center [65, 665] width 115 height 74
click at [34, 591] on nav "Fabrica da picanha - [GEOGRAPHIC_DATA] location_on [DATE] 20:02:44 Painel de co…" at bounding box center [69, 354] width 137 height 709
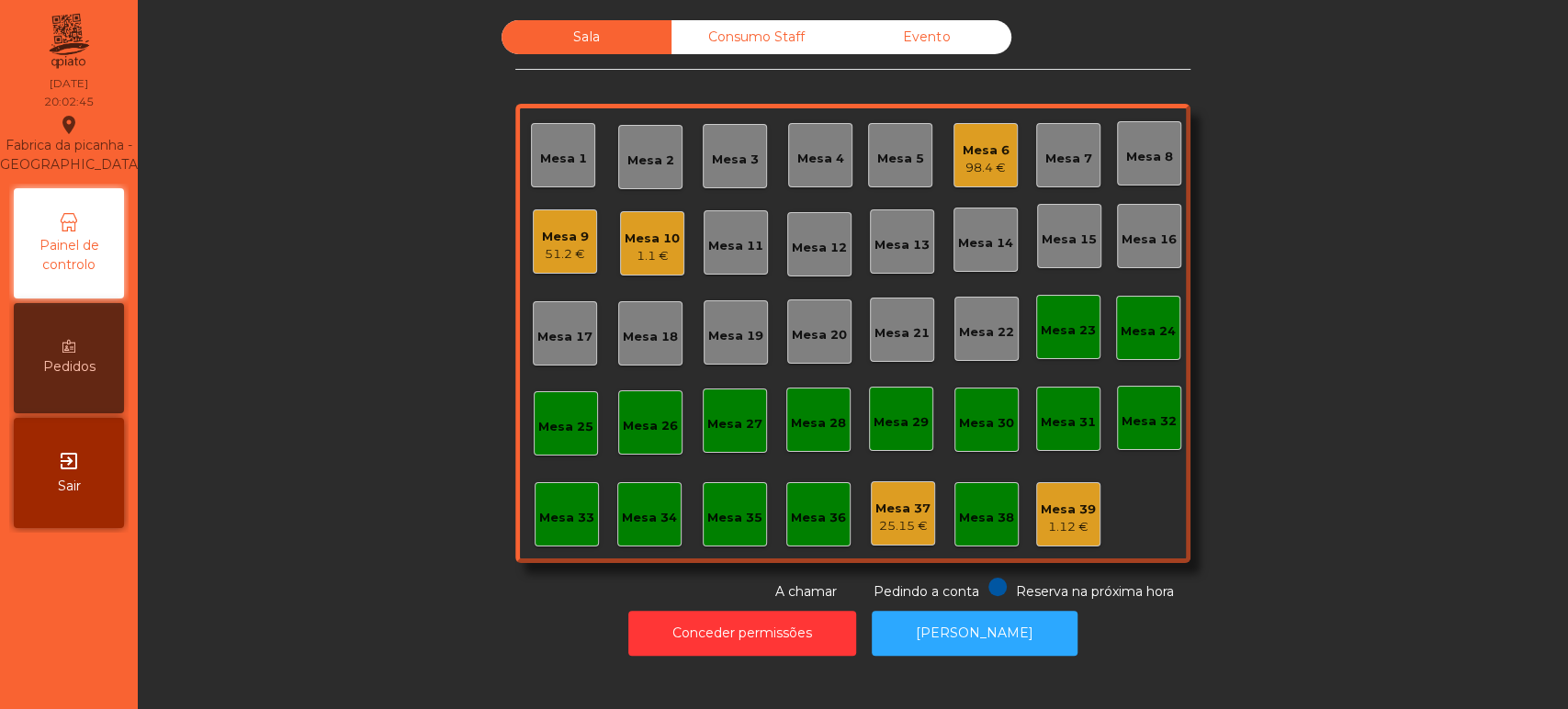
click at [347, 415] on div "Sala Consumo Staff Evento Mesa 1 [GEOGRAPHIC_DATA] 3 Mesa 4 Mesa 5 Mesa 6 98.4 …" at bounding box center [853, 310] width 1380 height 581
click at [706, 627] on button "Conceder permissões" at bounding box center [741, 633] width 227 height 44
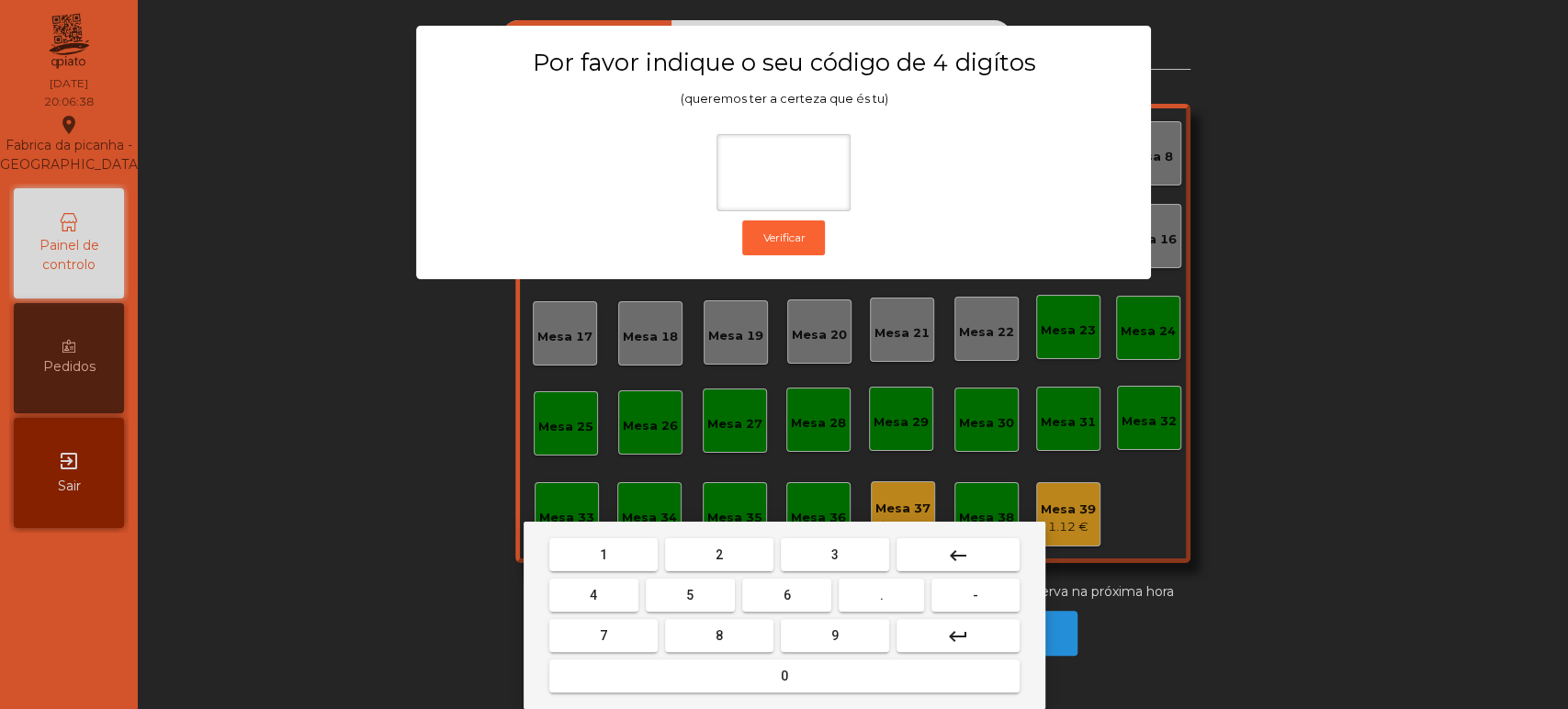
click at [624, 547] on button "1" at bounding box center [603, 554] width 108 height 33
click at [834, 552] on span "3" at bounding box center [835, 554] width 8 height 15
click at [688, 595] on span "5" at bounding box center [690, 594] width 8 height 15
click at [717, 682] on button "0" at bounding box center [784, 675] width 470 height 33
type input "****"
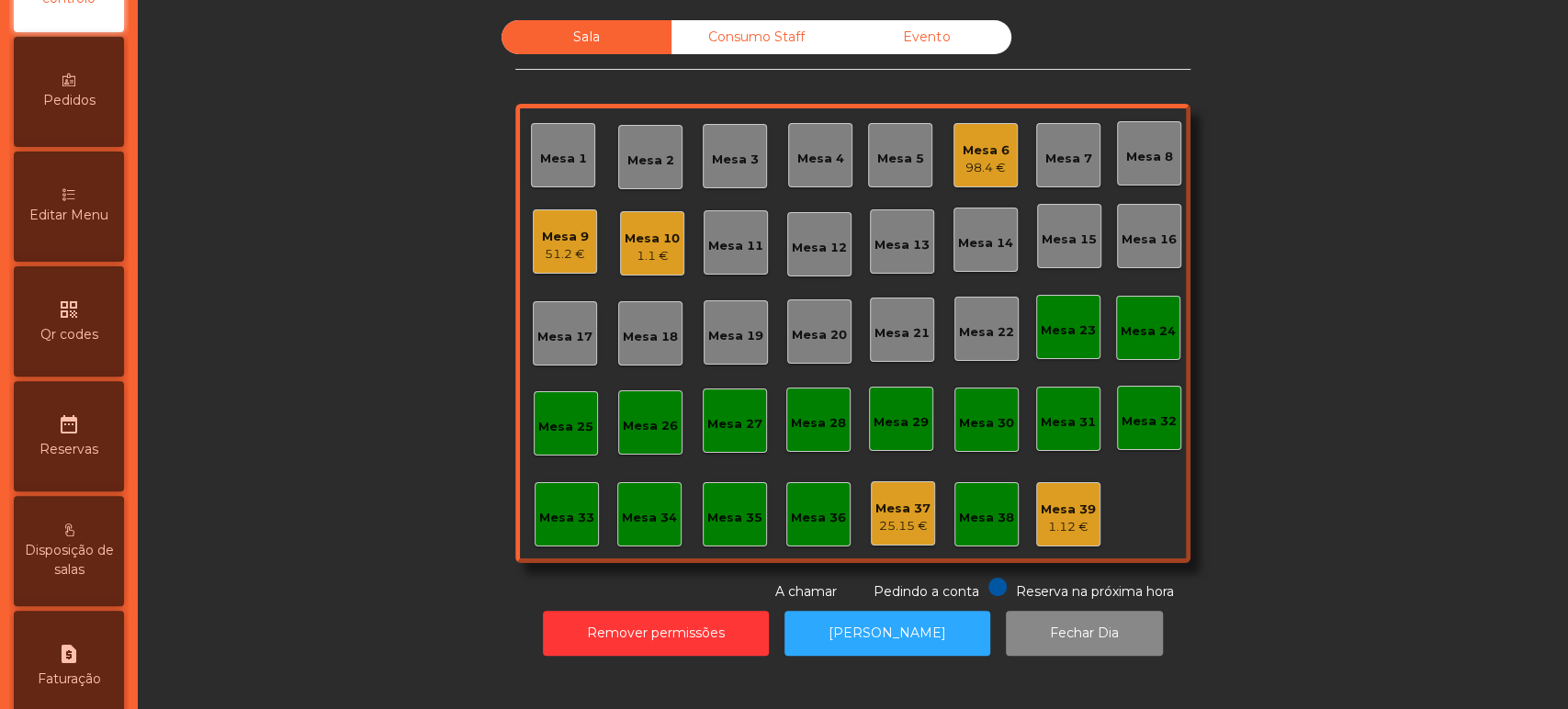
click at [81, 222] on div "Editar Menu" at bounding box center [69, 207] width 110 height 110
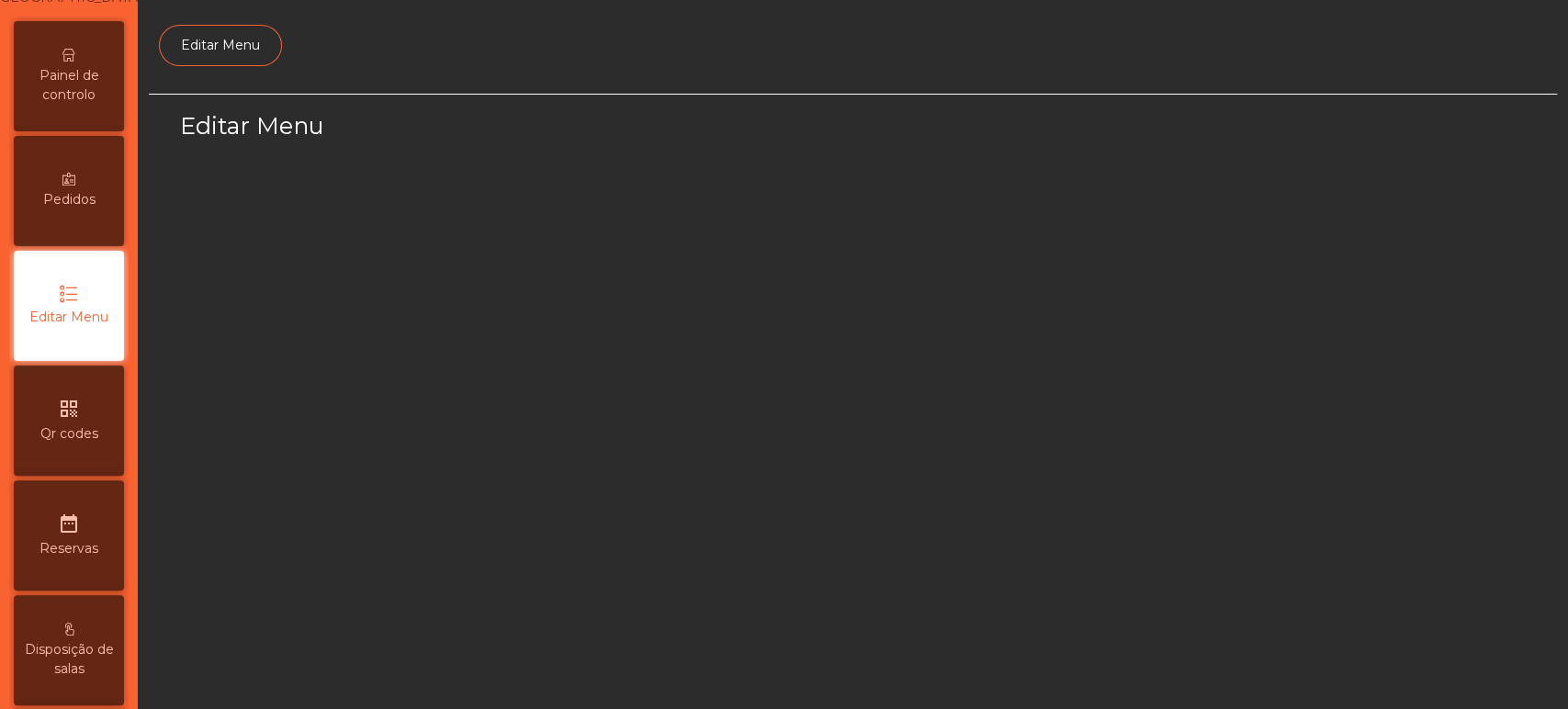
select select "*"
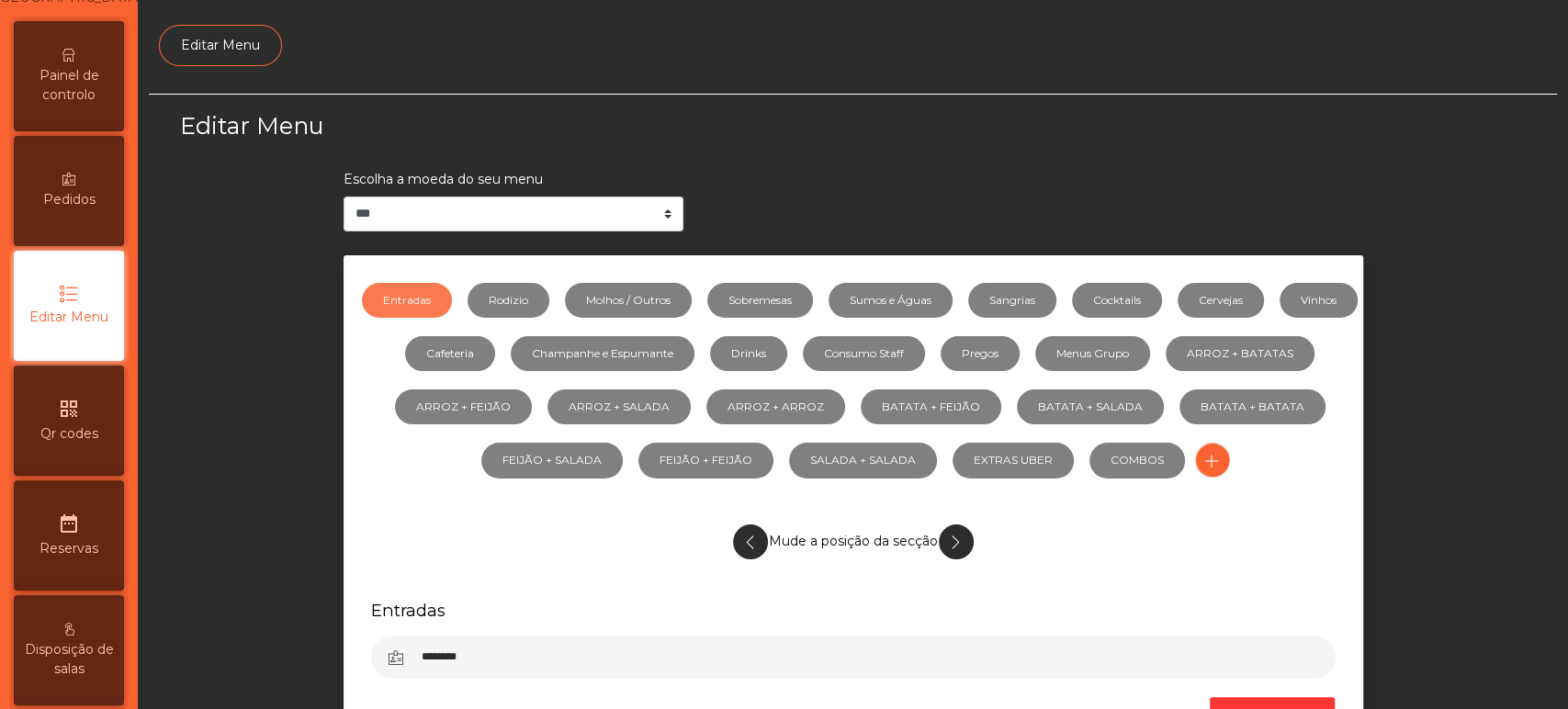
scroll to position [137, 0]
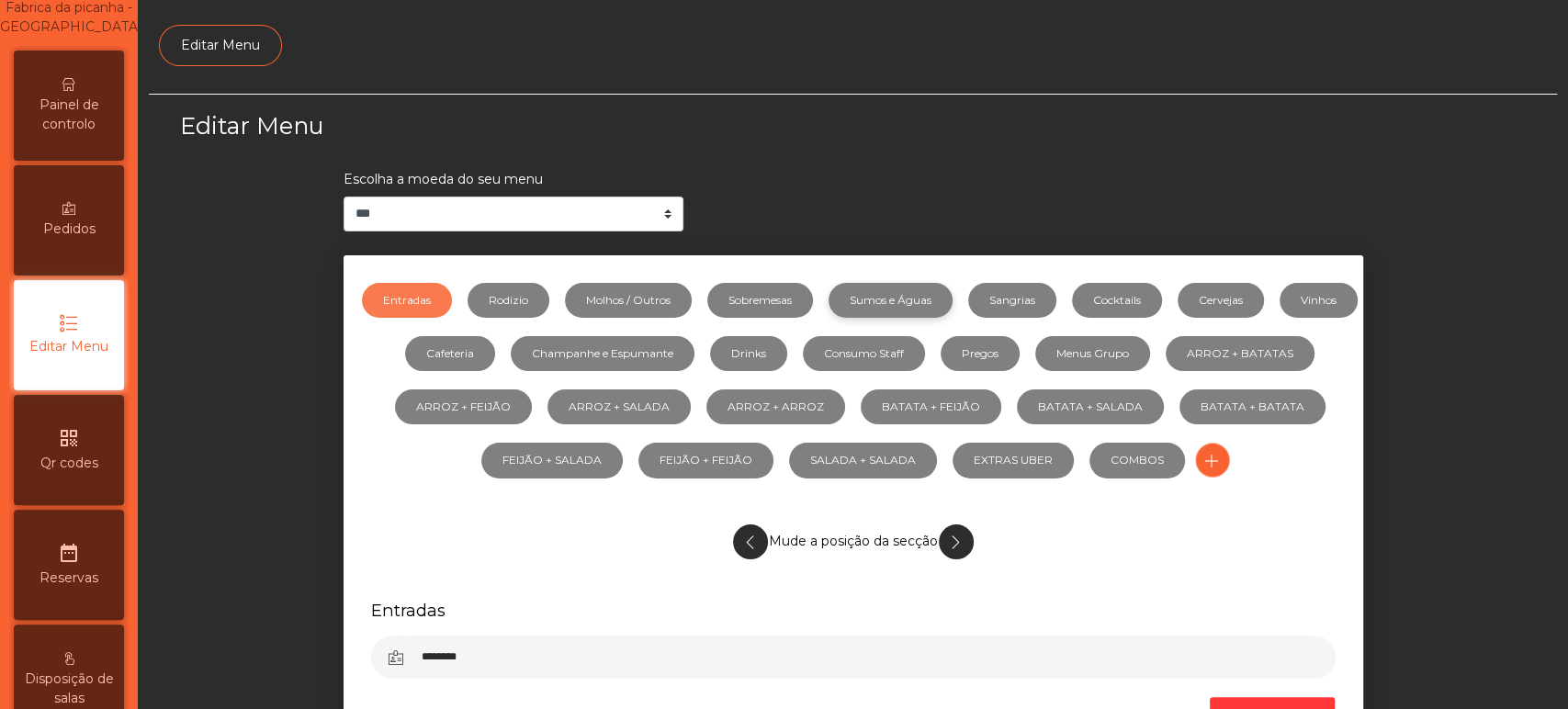
click at [937, 299] on link "Sumos e Águas" at bounding box center [890, 300] width 124 height 35
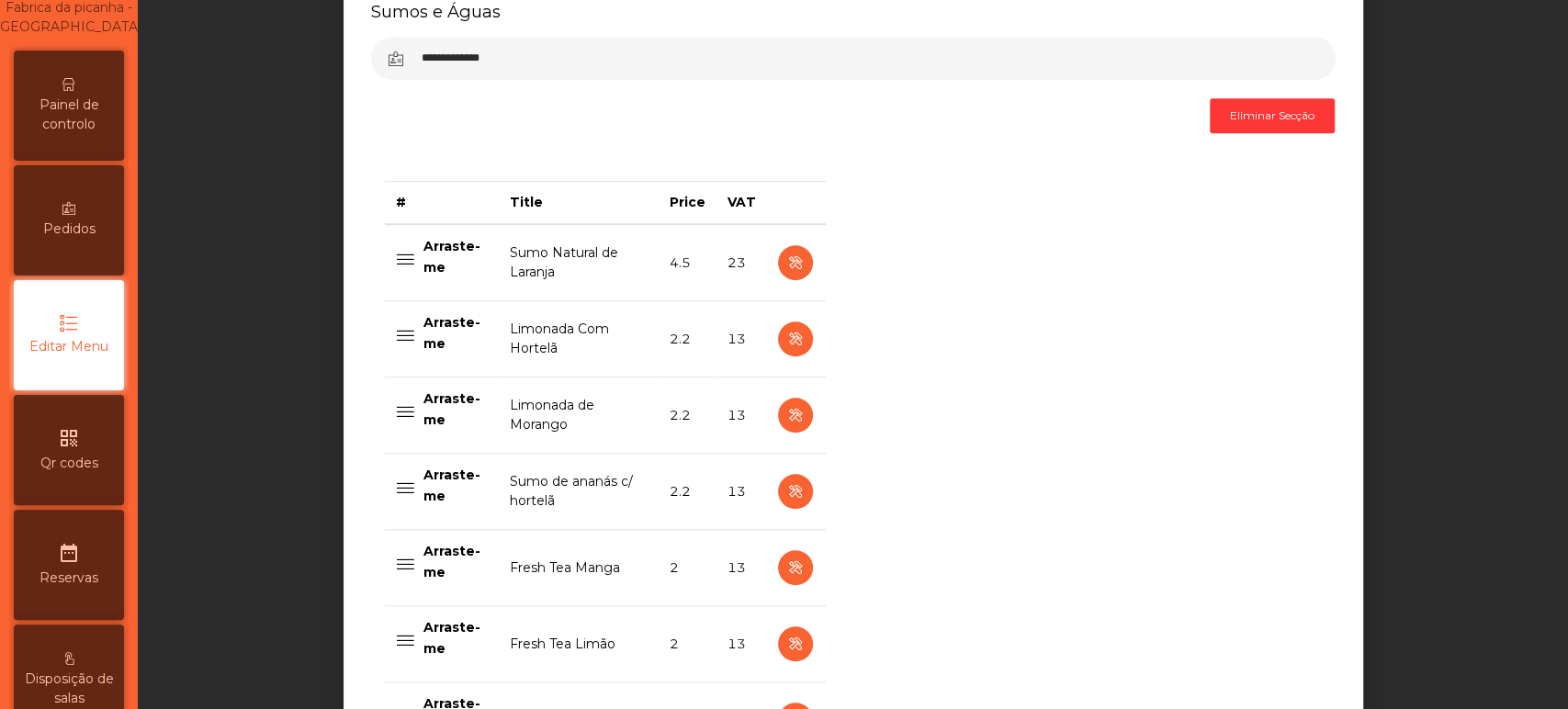
scroll to position [654, 0]
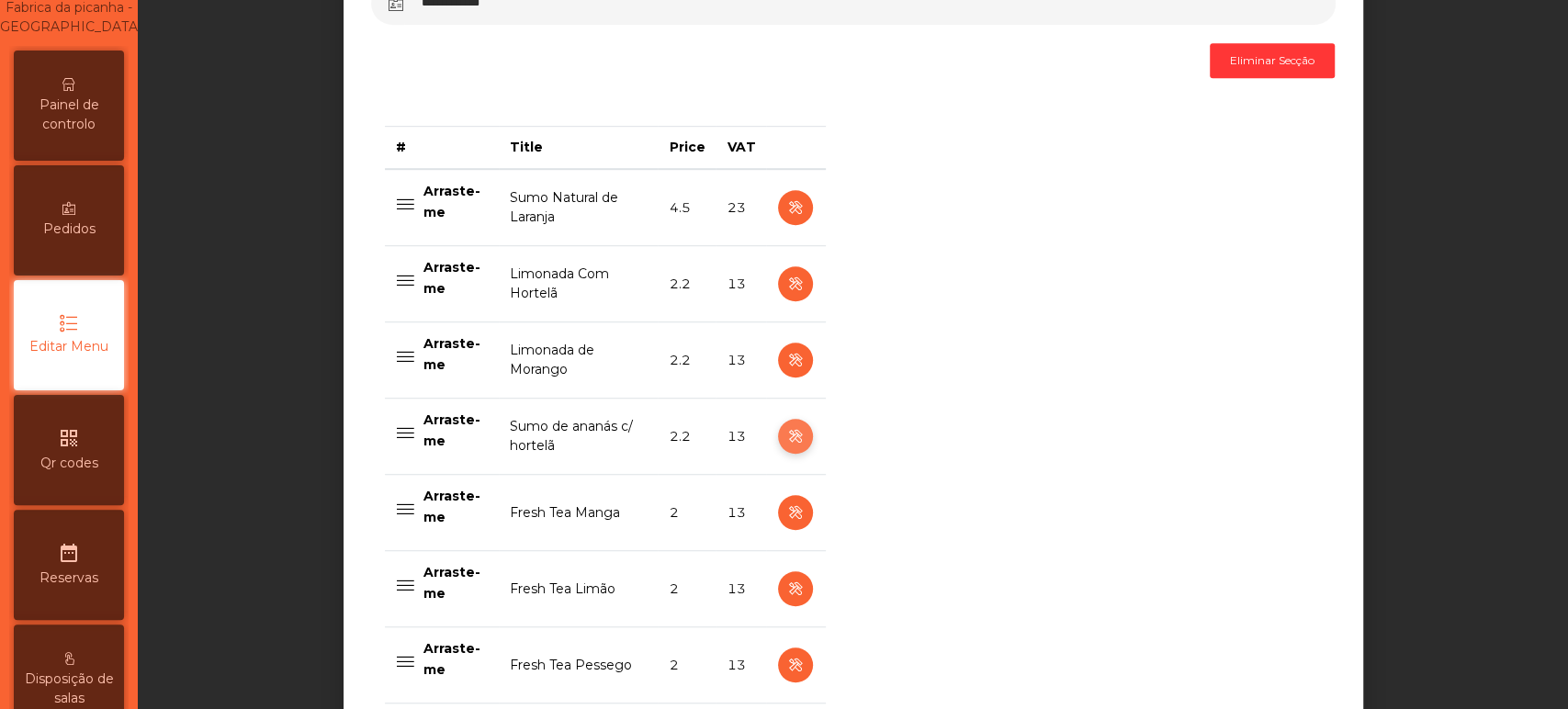
click at [792, 433] on icon "button" at bounding box center [795, 436] width 21 height 23
select select "***"
select select "**"
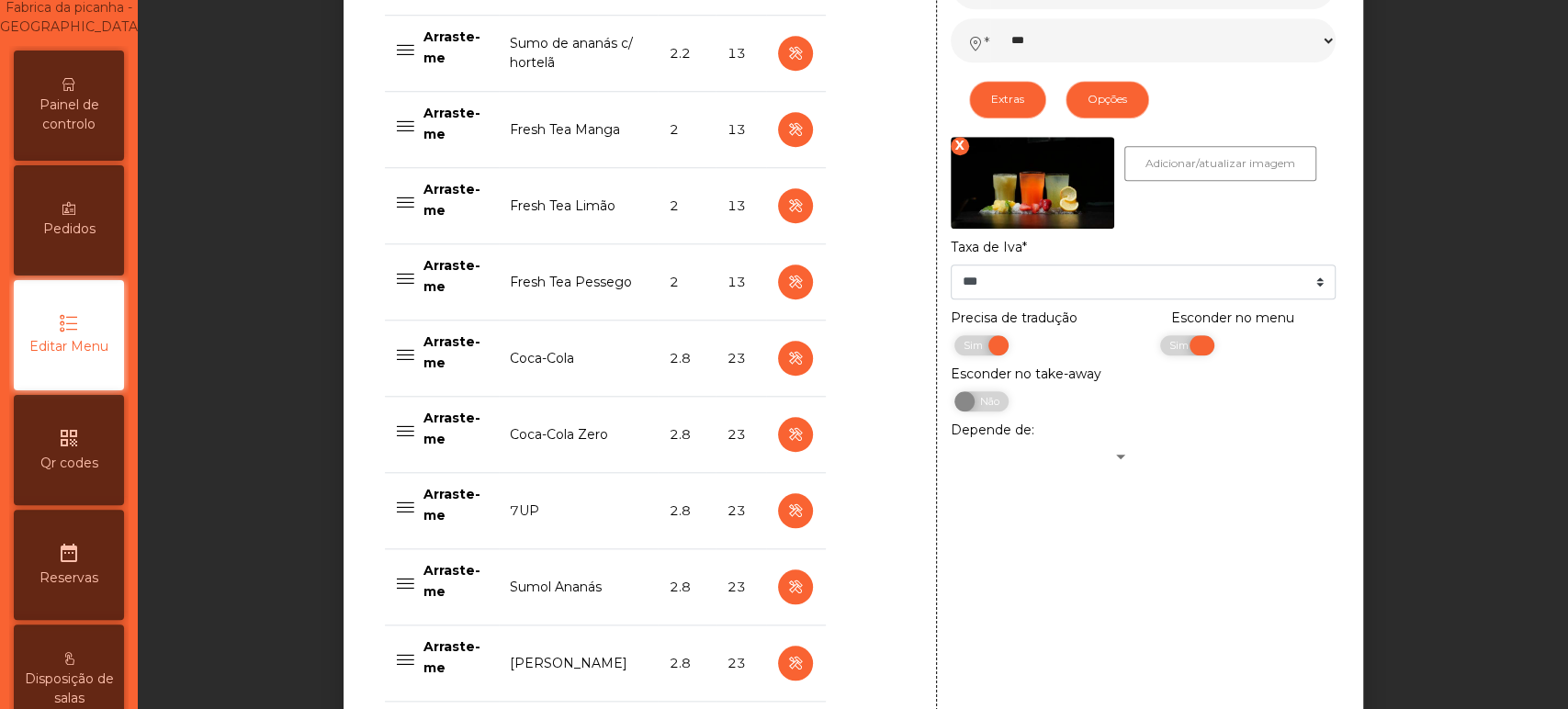
click at [1178, 354] on span "Sim" at bounding box center [1181, 344] width 45 height 20
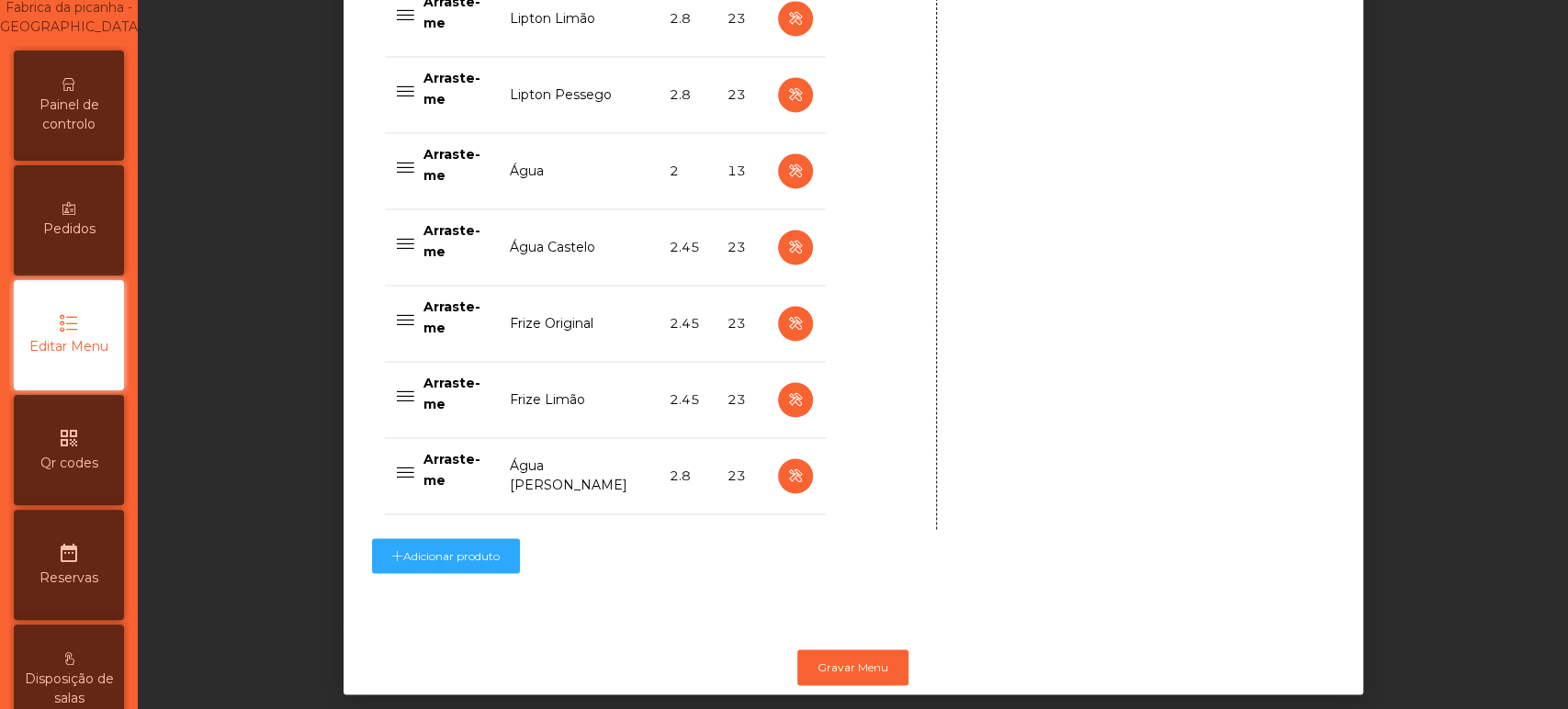
scroll to position [1865, 0]
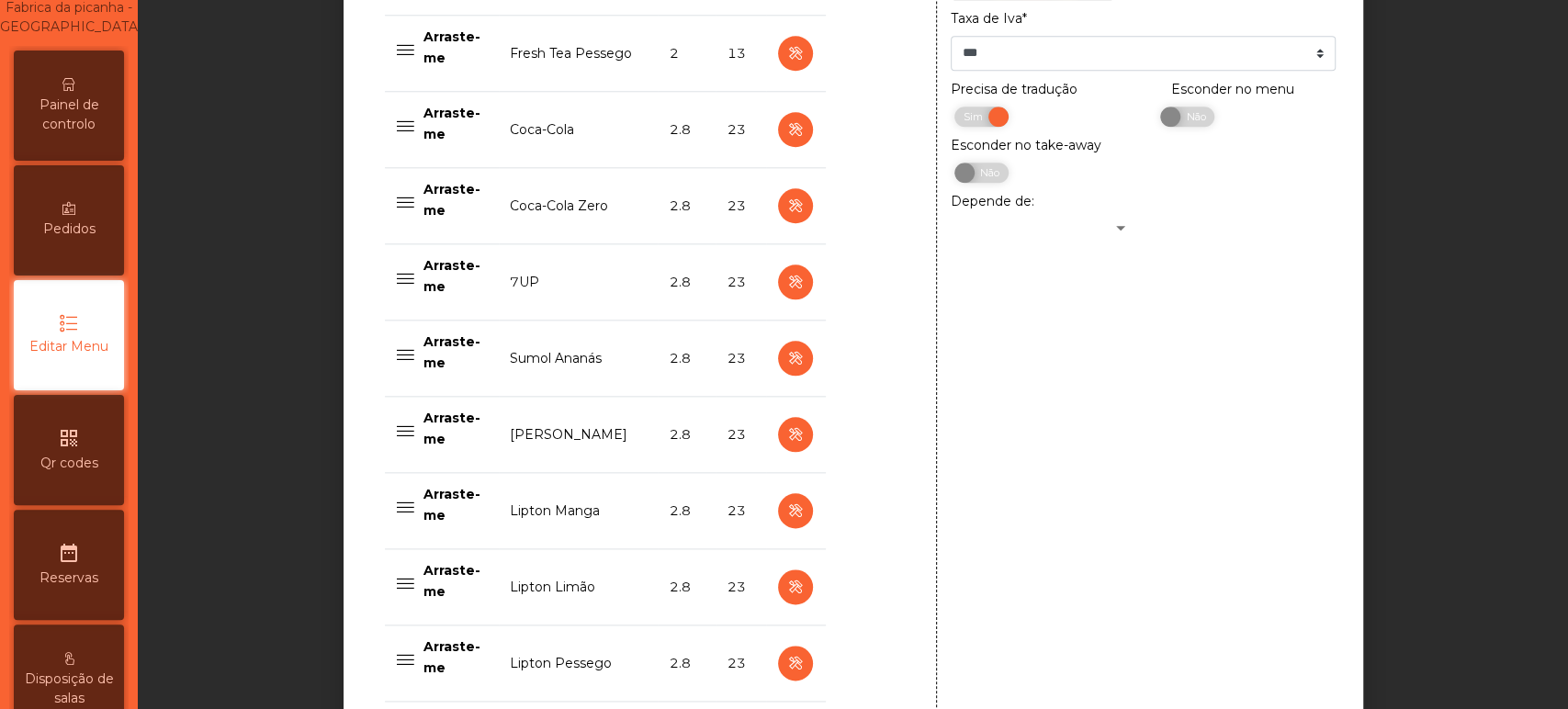
click at [1155, 214] on div "**********" at bounding box center [1142, 306] width 413 height 1582
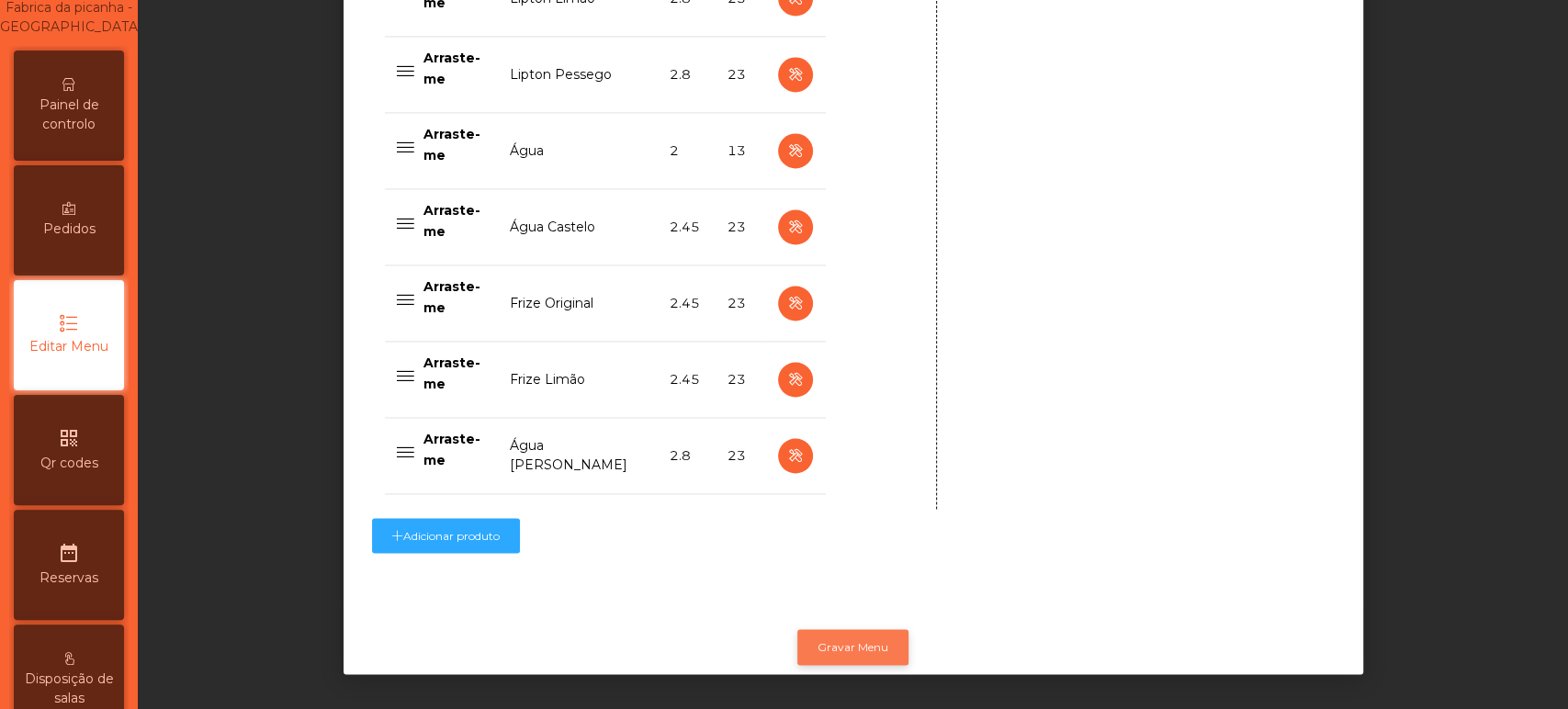
click at [851, 635] on button "Gravar Menu" at bounding box center [853, 646] width 111 height 35
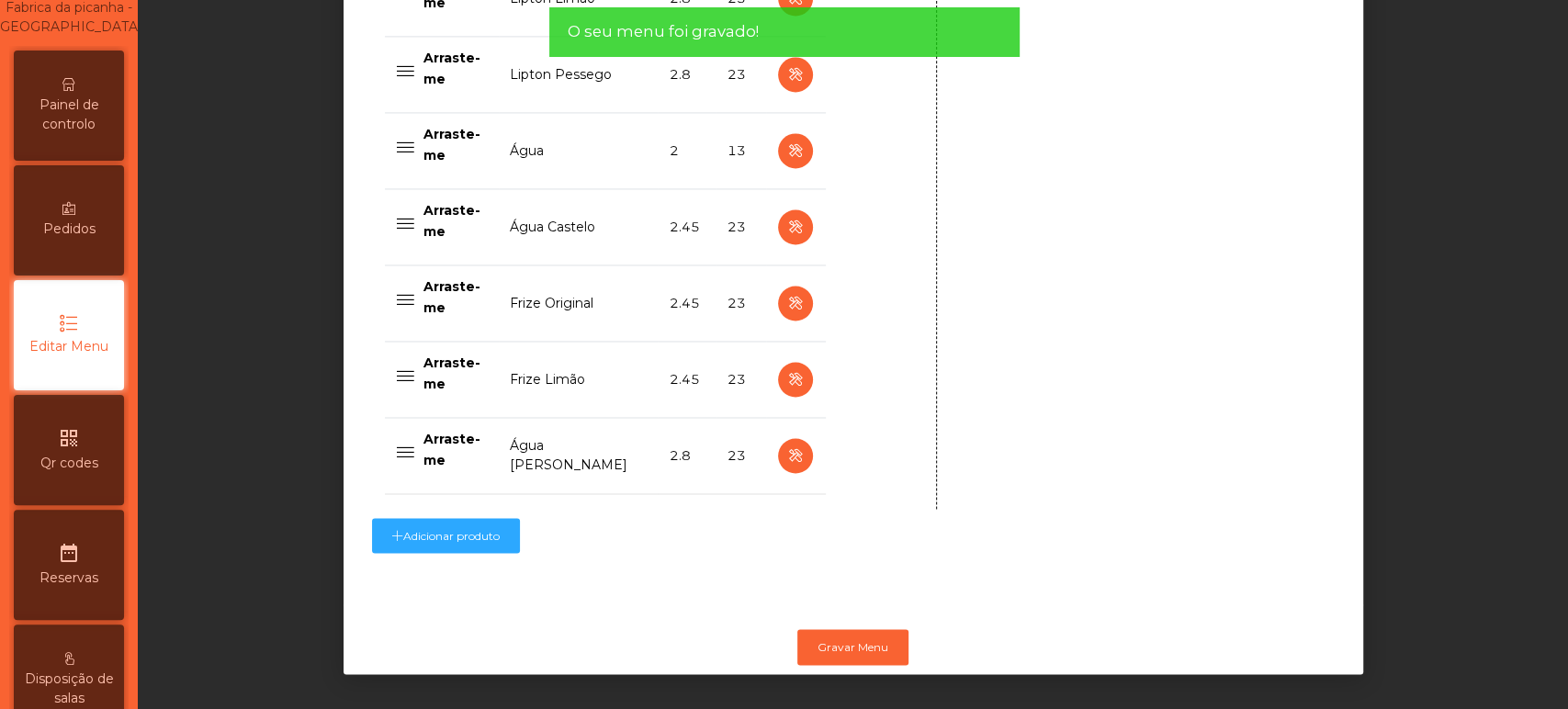
click at [81, 113] on span "Painel de controlo" at bounding box center [69, 115] width 101 height 39
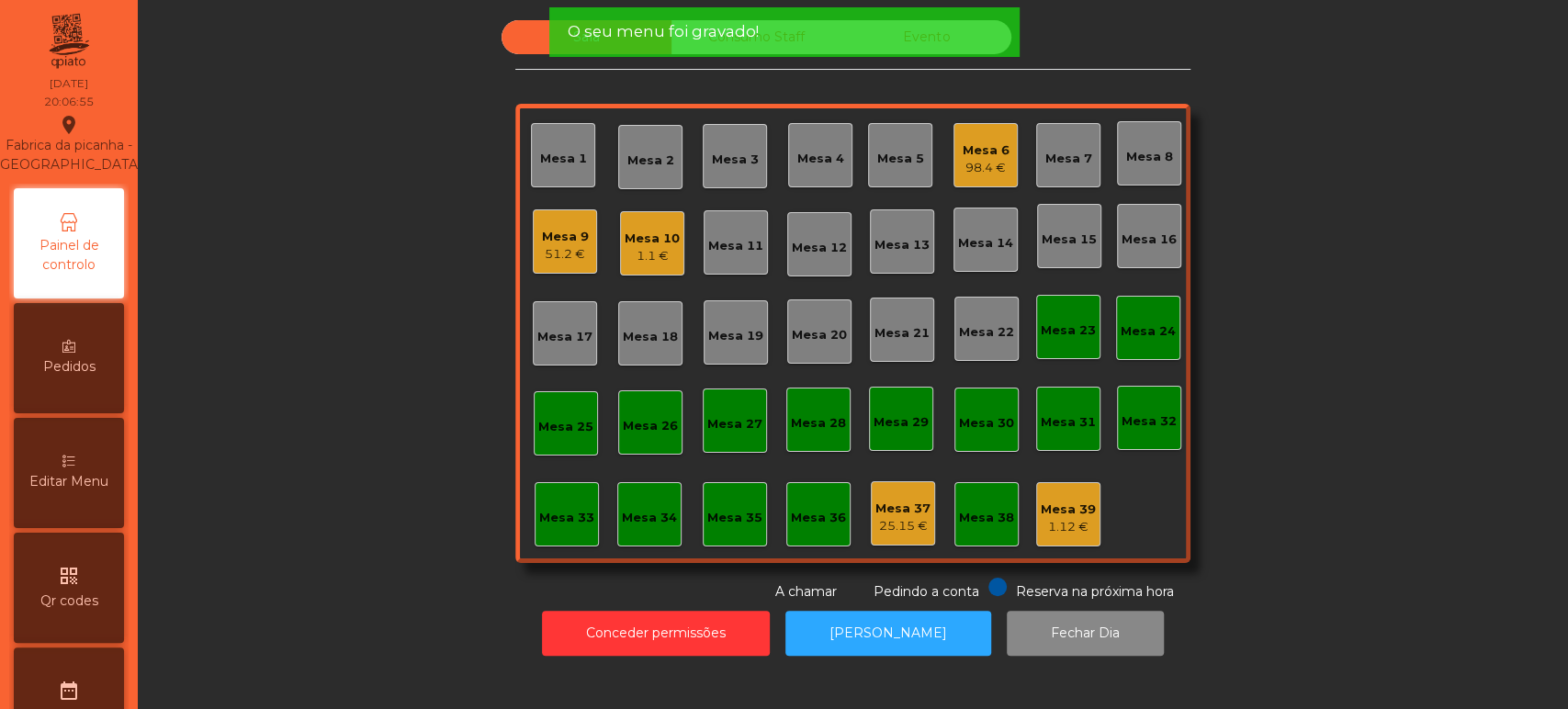
click at [250, 327] on div "Sala Consumo Staff Evento Mesa 1 [GEOGRAPHIC_DATA] 3 Mesa 4 Mesa 5 Mesa 6 98.4 …" at bounding box center [853, 310] width 1380 height 581
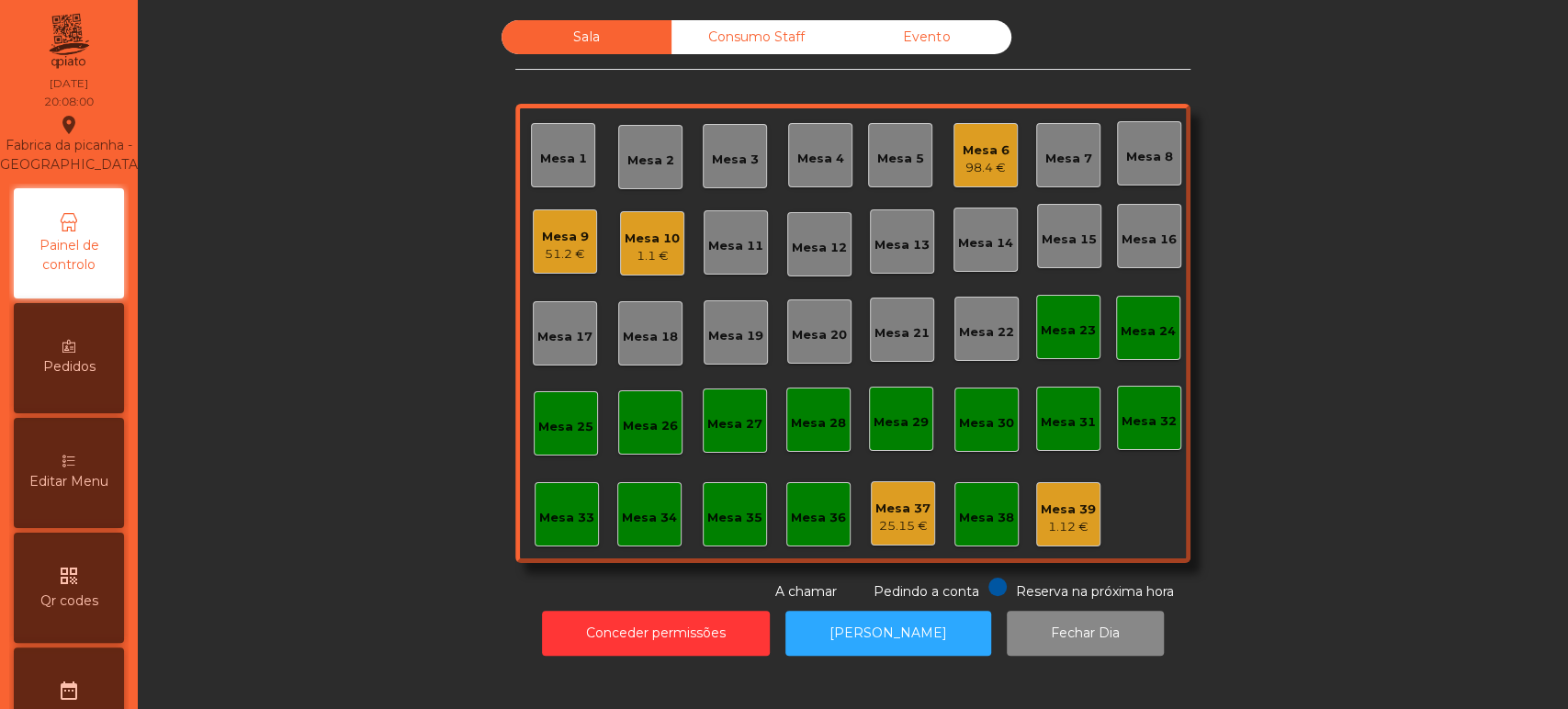
click at [1051, 235] on div "Mesa 15" at bounding box center [1069, 239] width 55 height 18
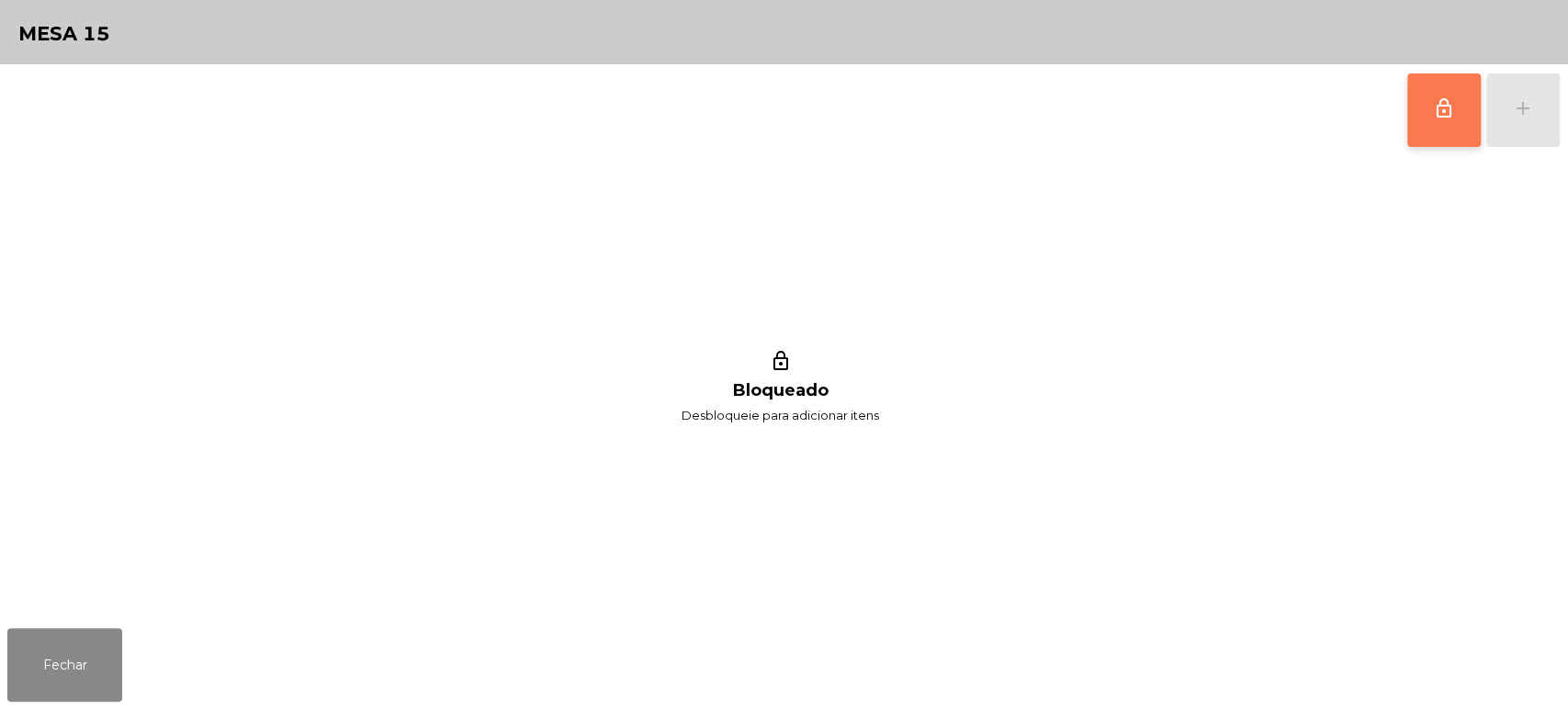
click at [1431, 131] on button "lock_outline" at bounding box center [1444, 110] width 74 height 74
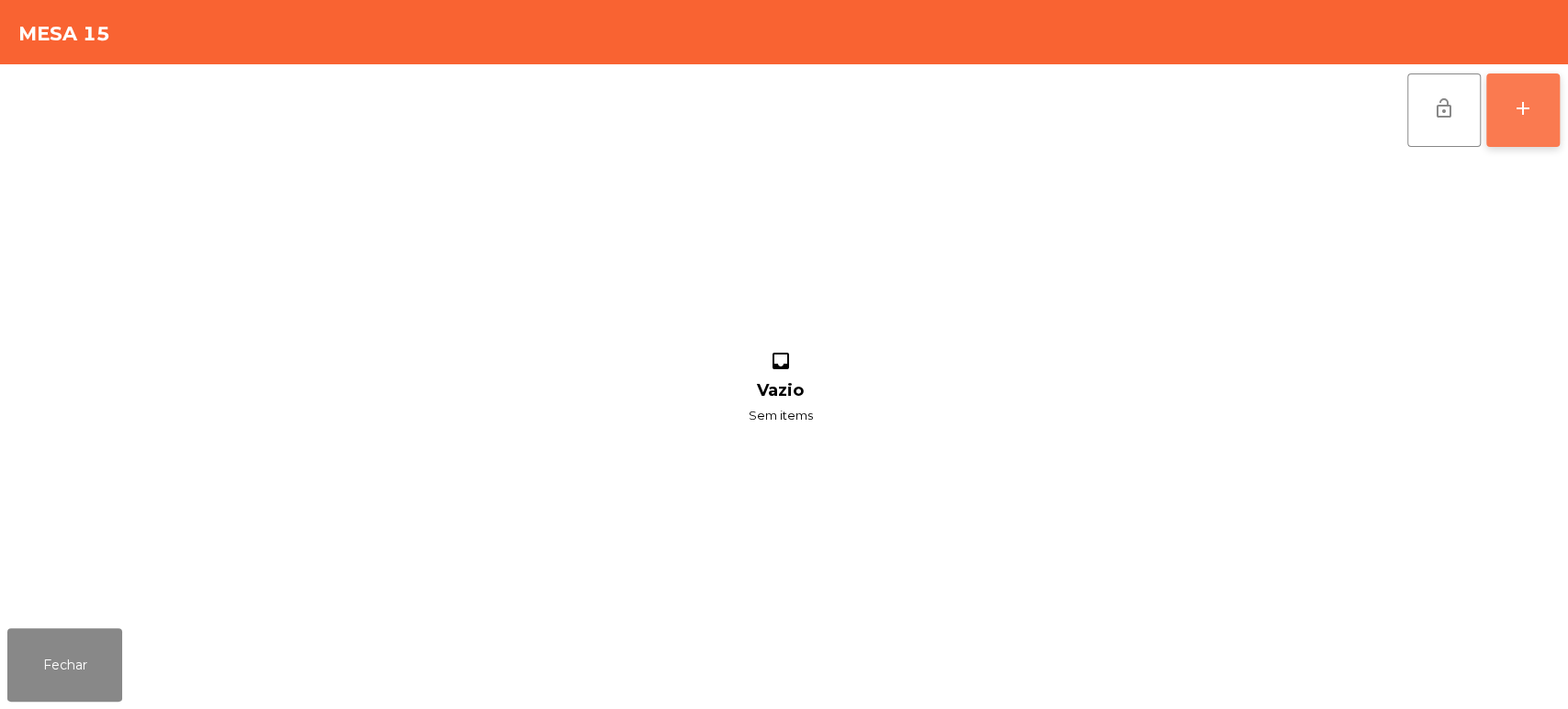
click at [1542, 88] on button "add" at bounding box center [1523, 110] width 74 height 74
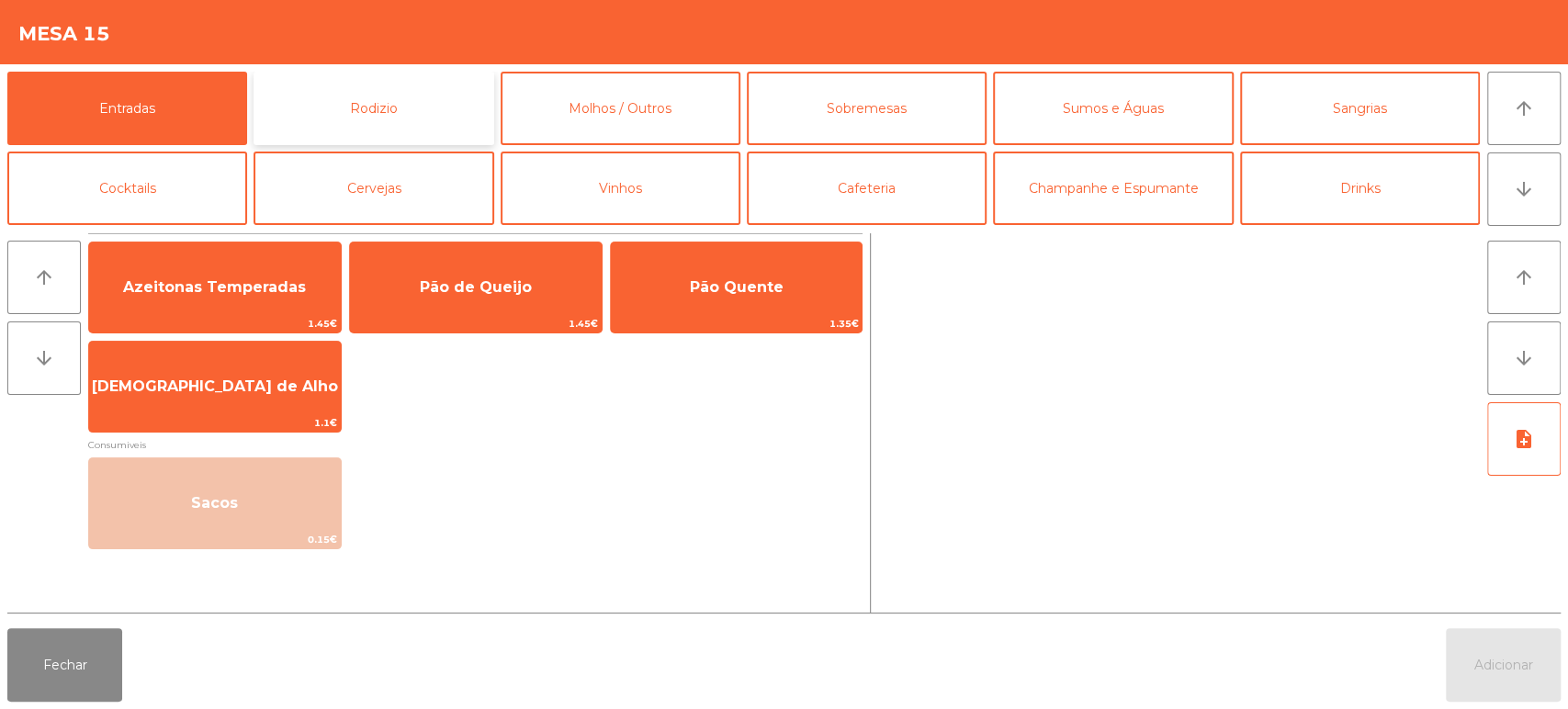
click at [360, 105] on button "Rodizio" at bounding box center [374, 108] width 240 height 74
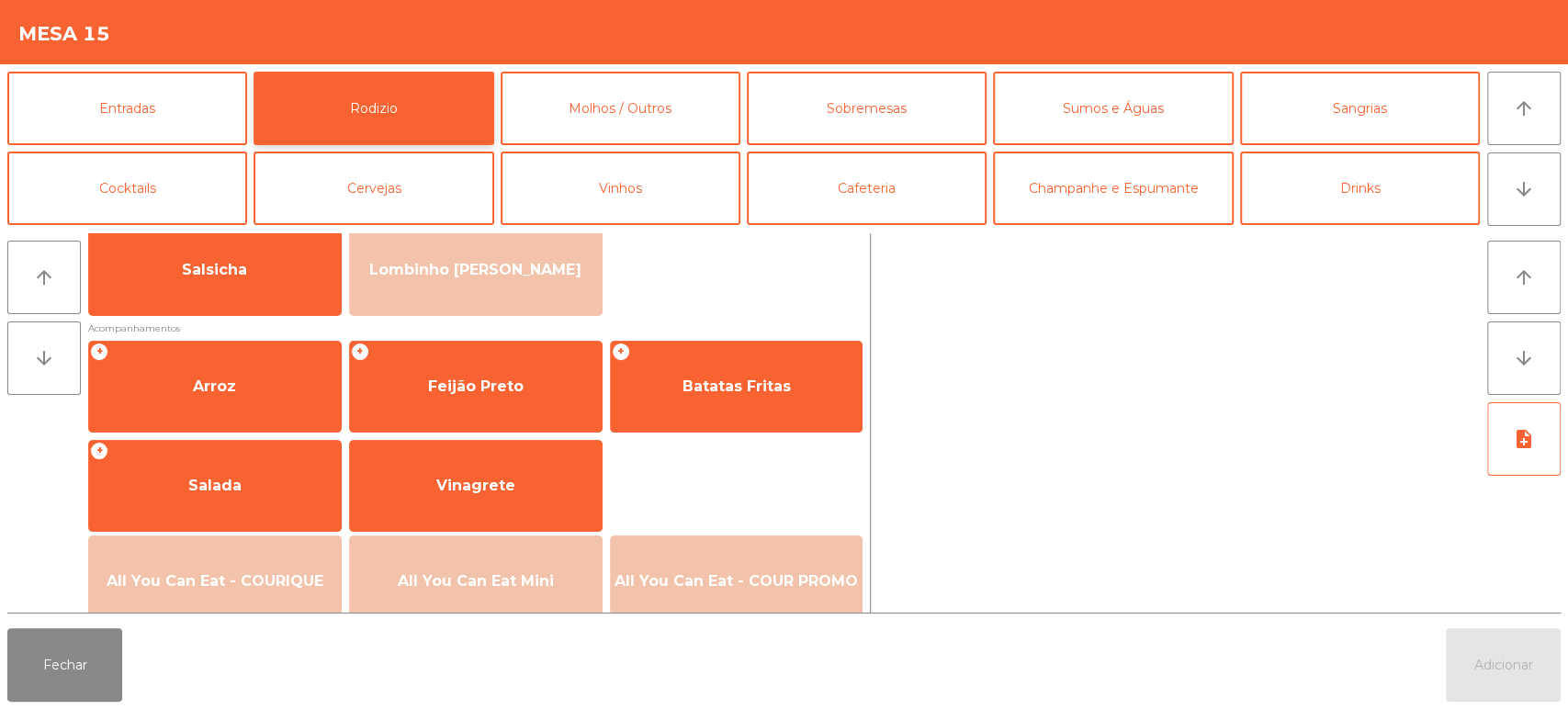
scroll to position [154, 0]
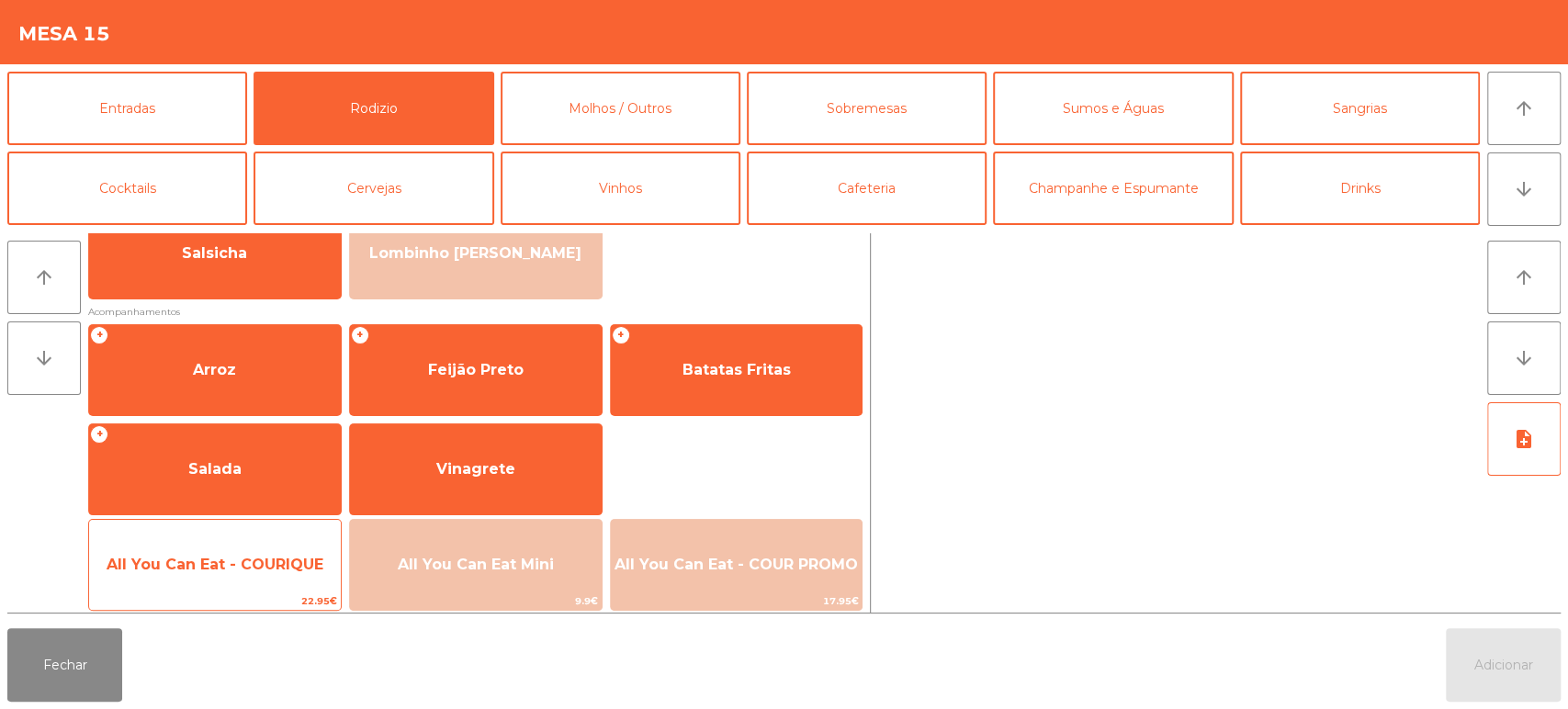
click at [238, 560] on span "All You Can Eat - COURIQUE" at bounding box center [215, 564] width 217 height 17
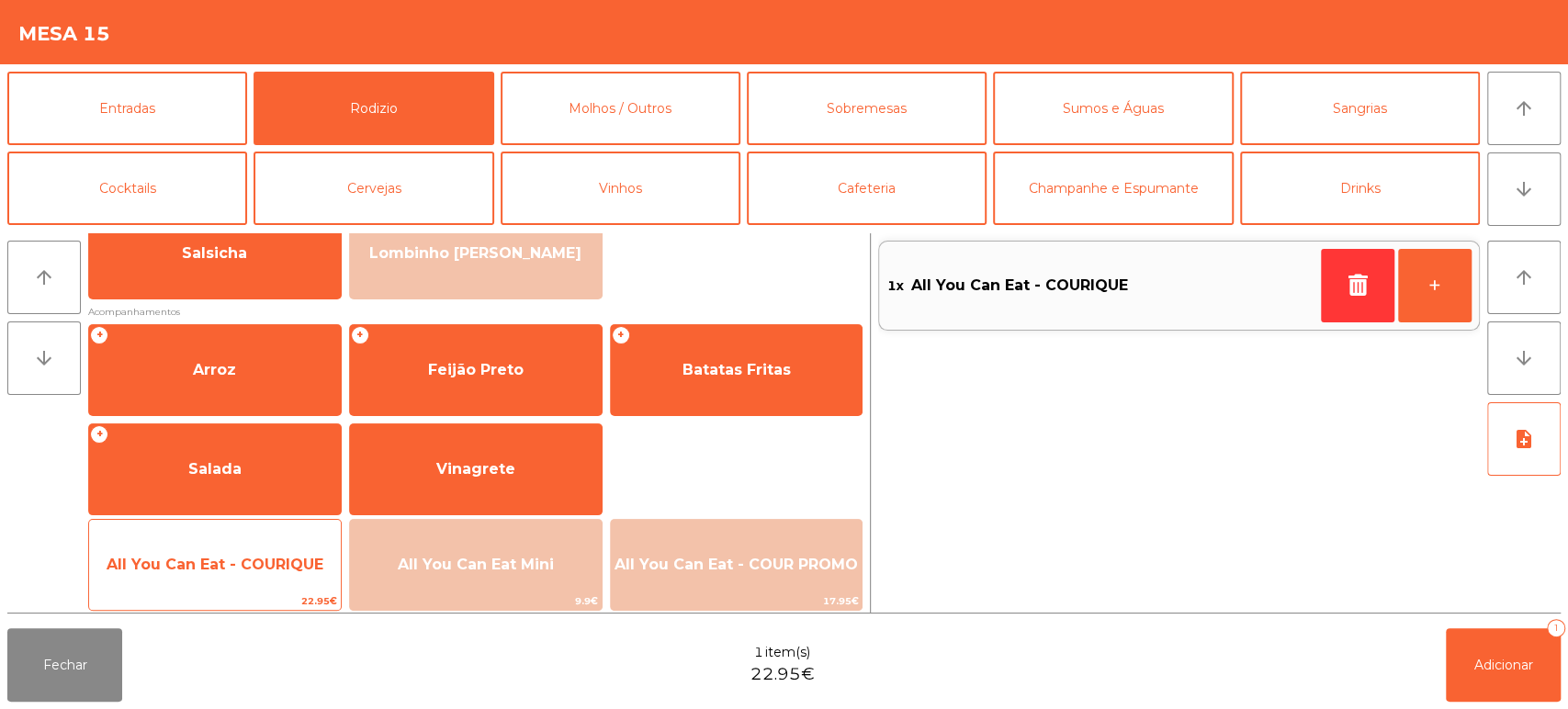
click at [235, 555] on span "All You Can Eat - COURIQUE" at bounding box center [215, 564] width 217 height 17
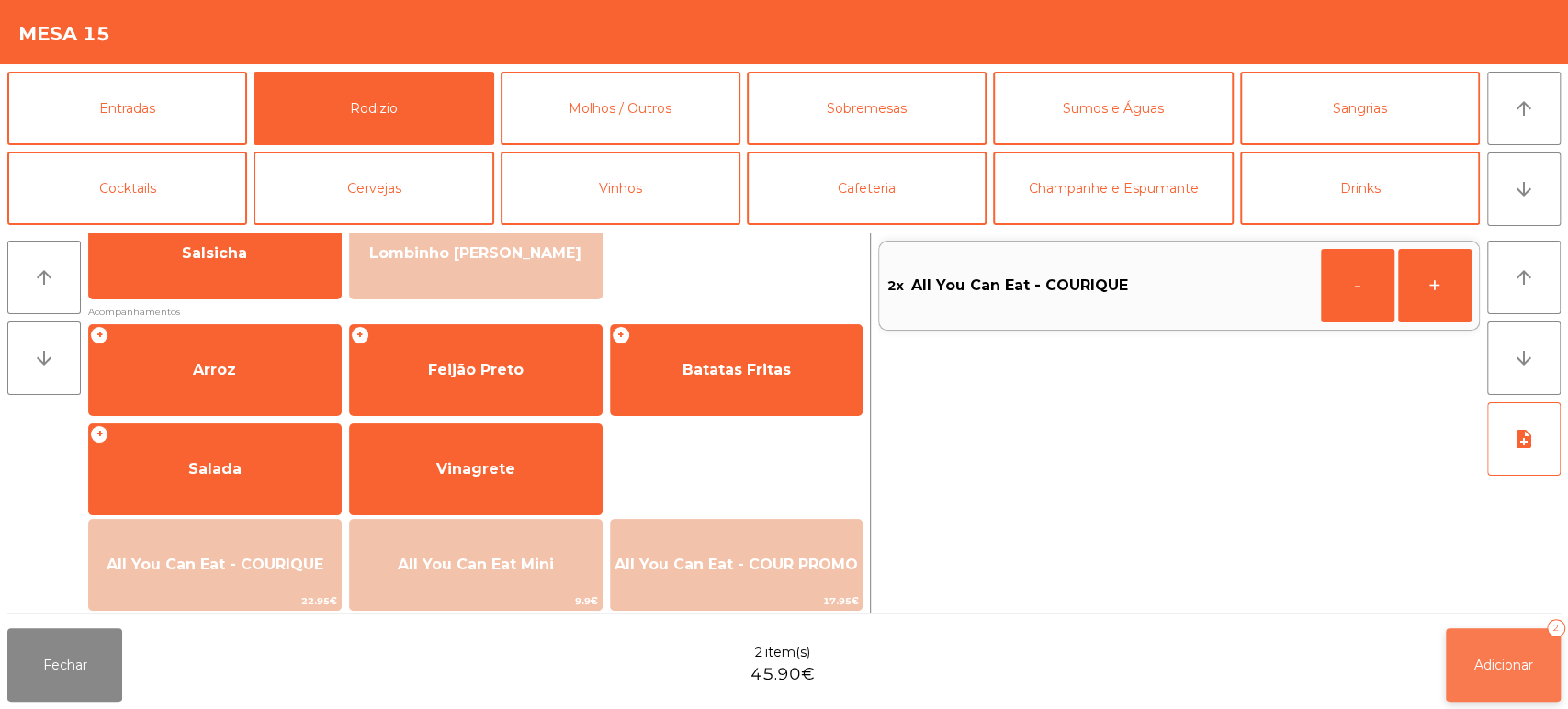
click at [1480, 667] on span "Adicionar" at bounding box center [1503, 664] width 59 height 16
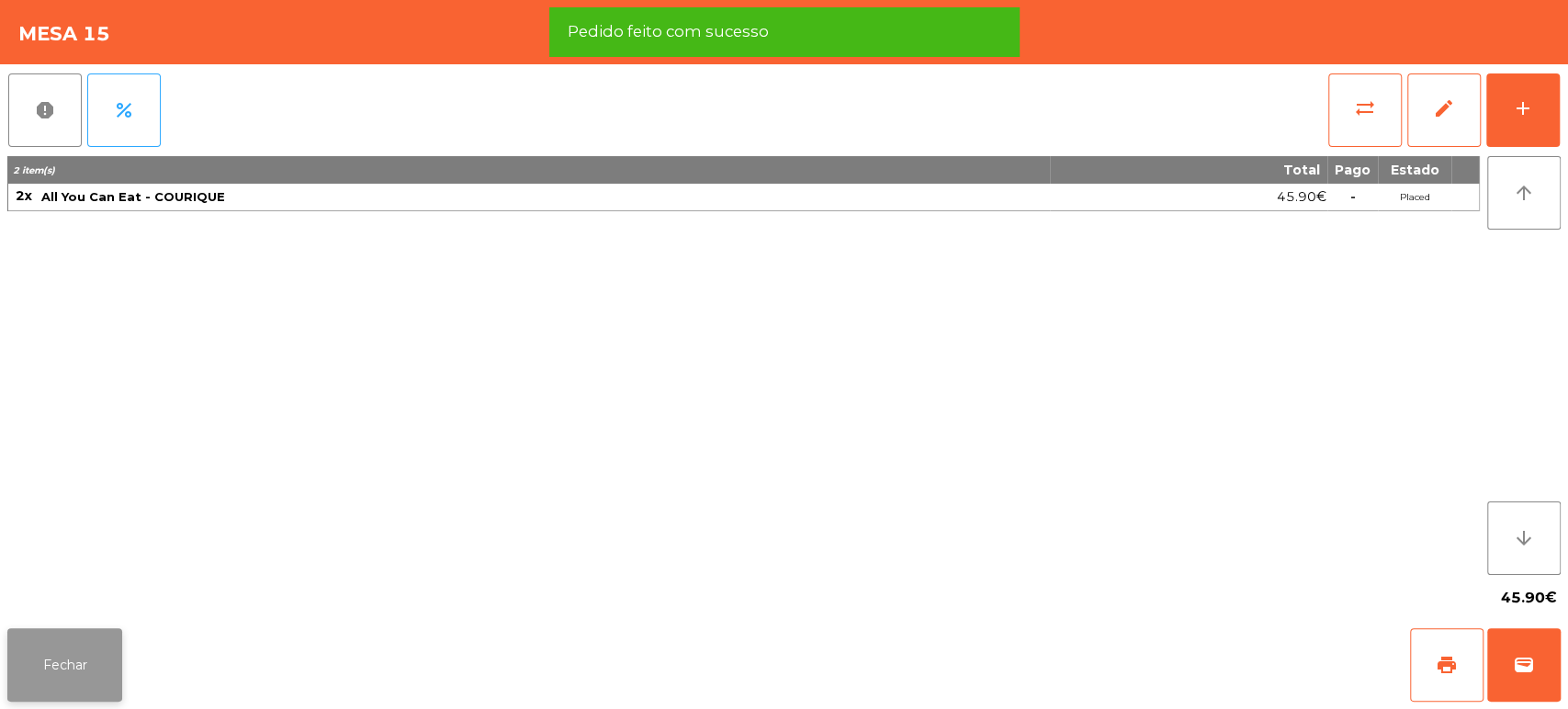
click at [53, 661] on button "Fechar" at bounding box center [65, 665] width 115 height 74
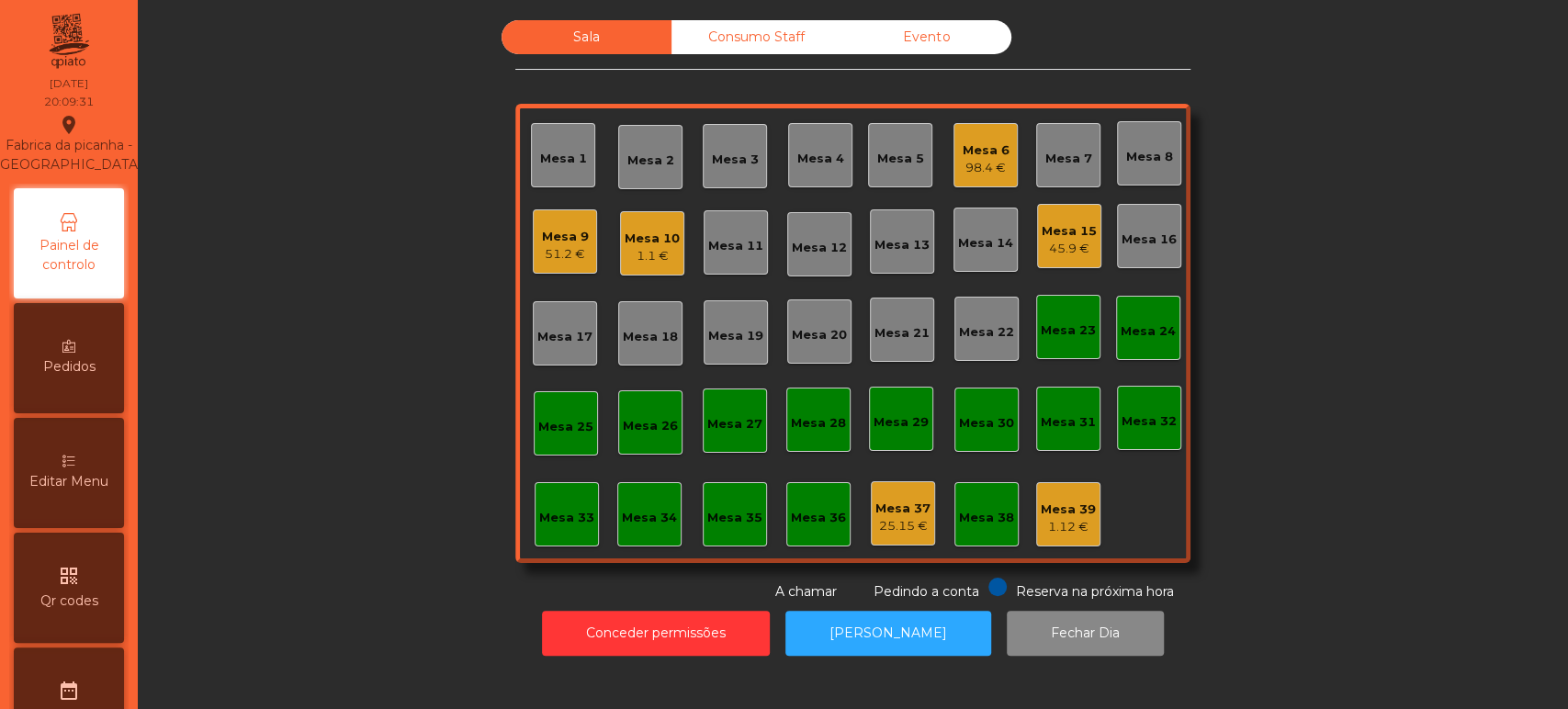
click at [896, 228] on div "Mesa 13" at bounding box center [901, 241] width 55 height 26
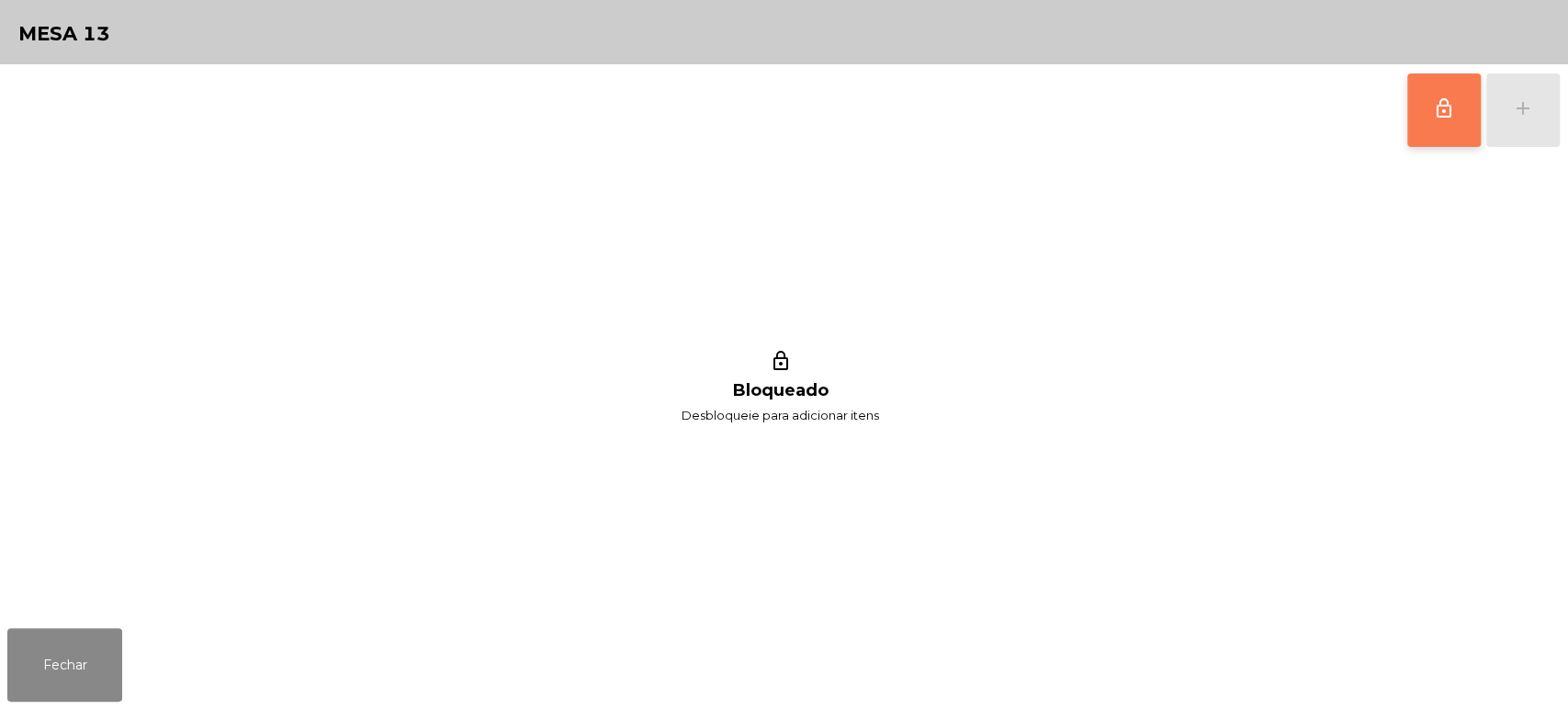
click at [1409, 126] on button "lock_outline" at bounding box center [1444, 110] width 74 height 74
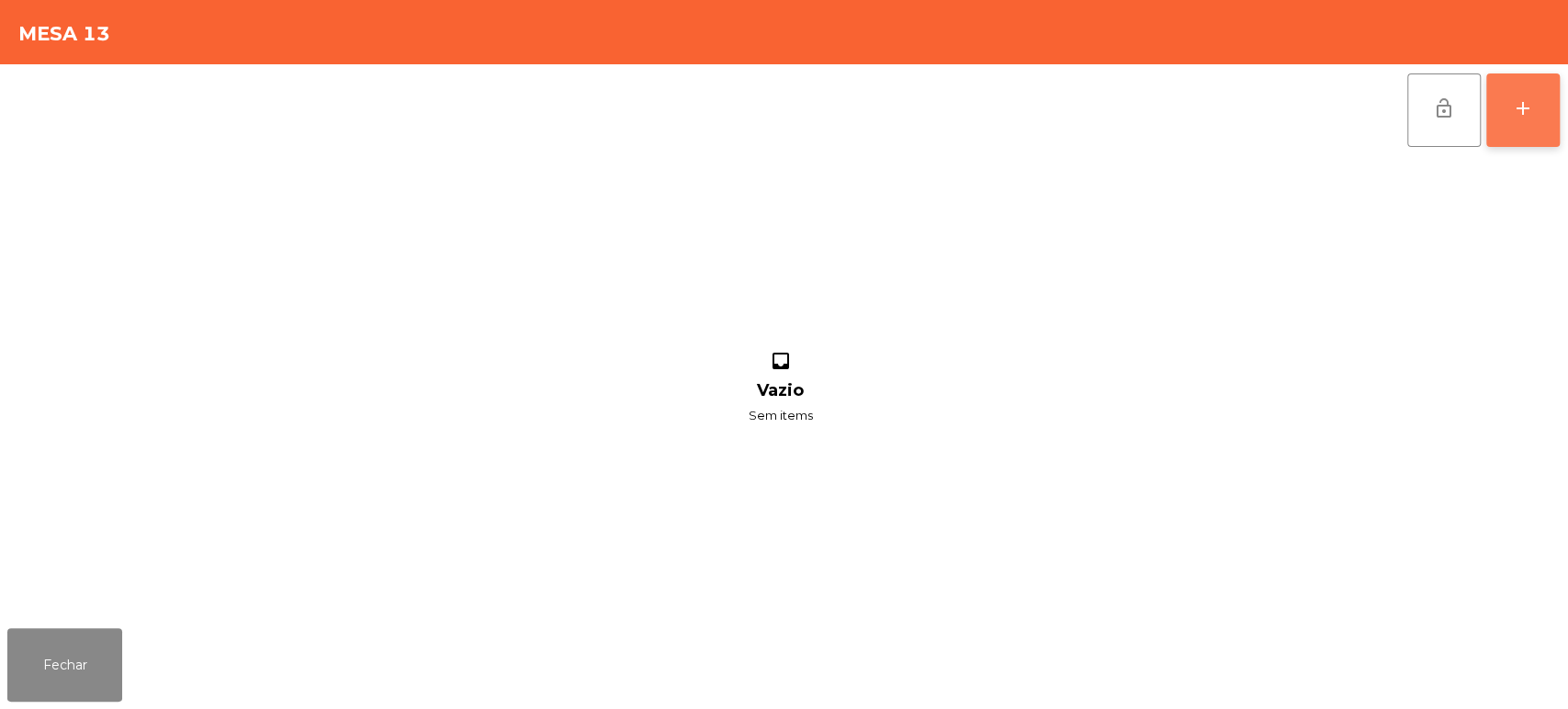
click at [1554, 86] on button "add" at bounding box center [1523, 110] width 74 height 74
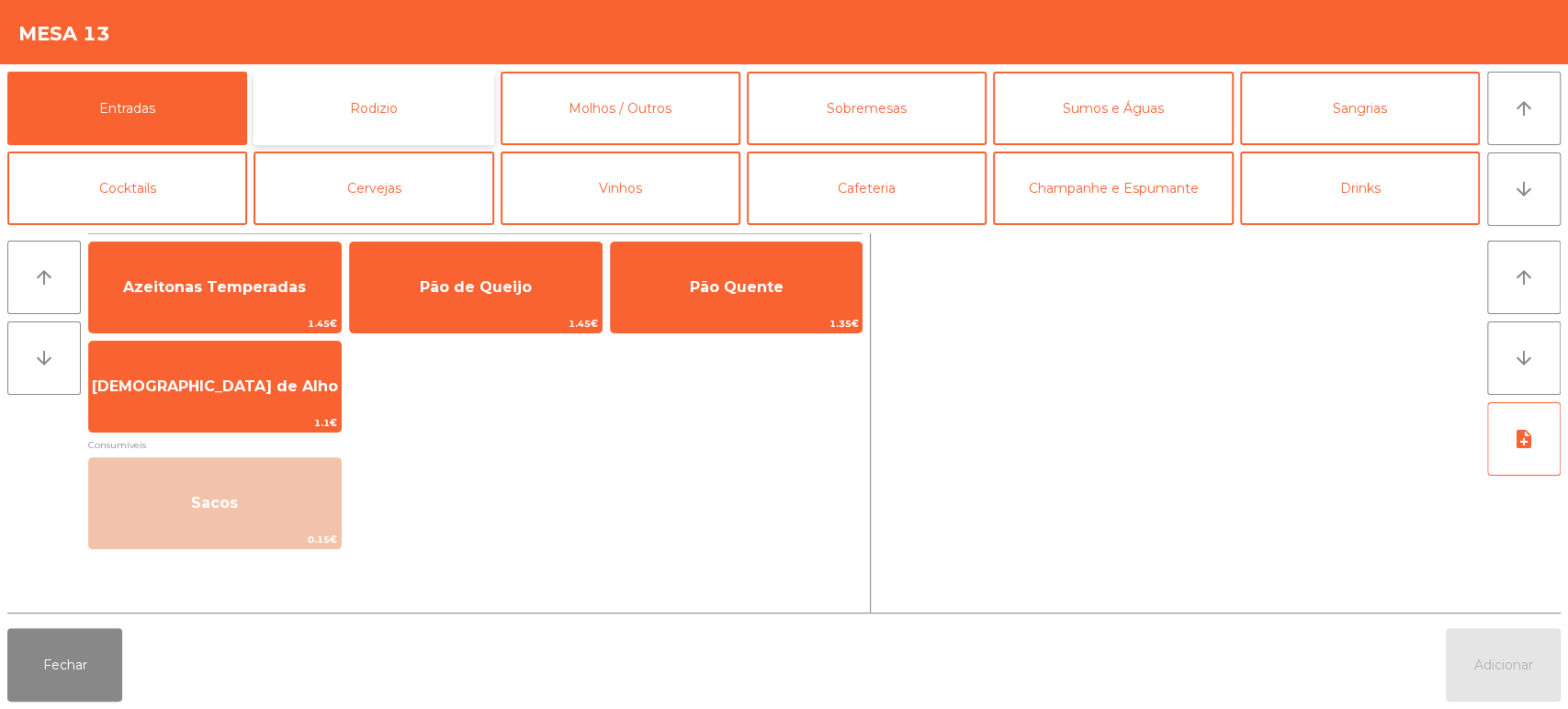
click at [432, 107] on button "Rodizio" at bounding box center [374, 108] width 240 height 74
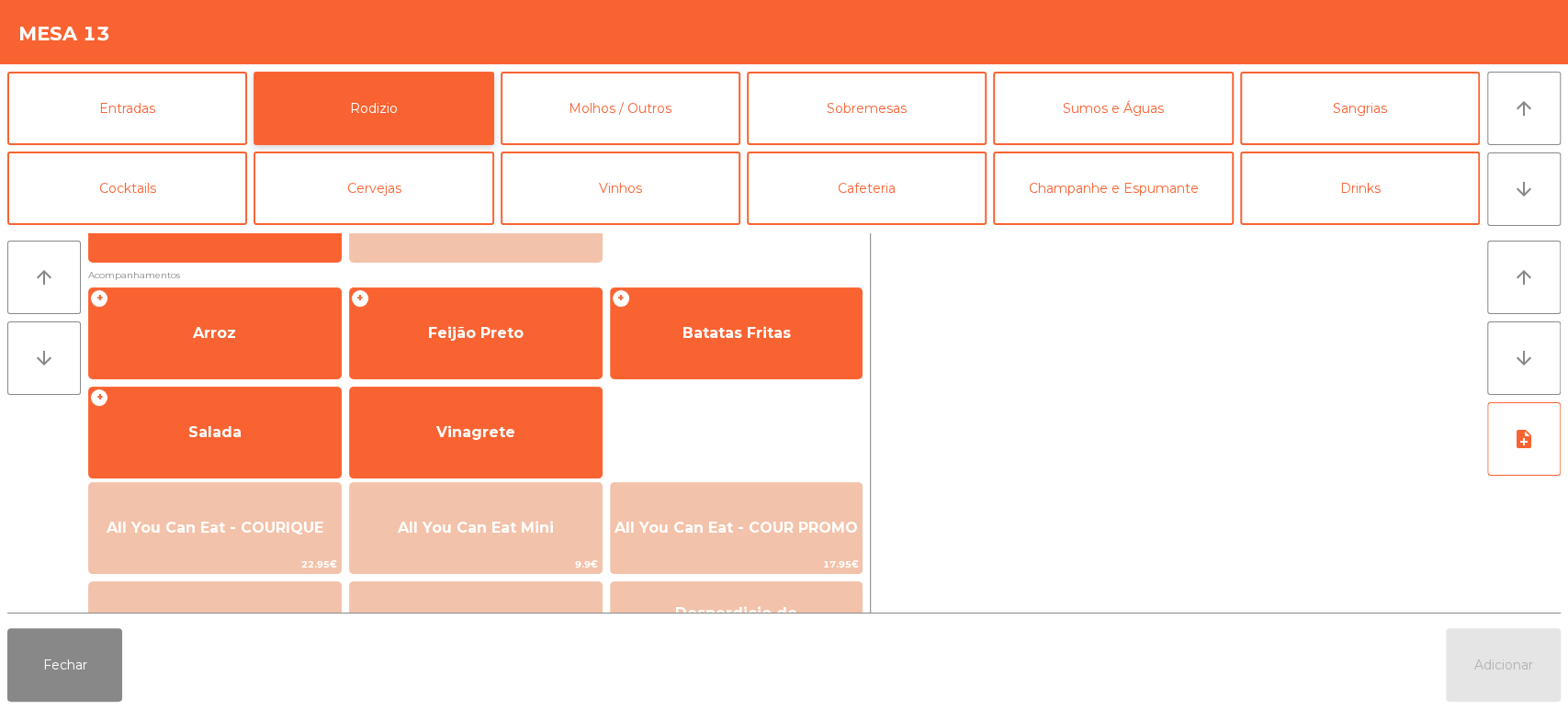
scroll to position [192, 0]
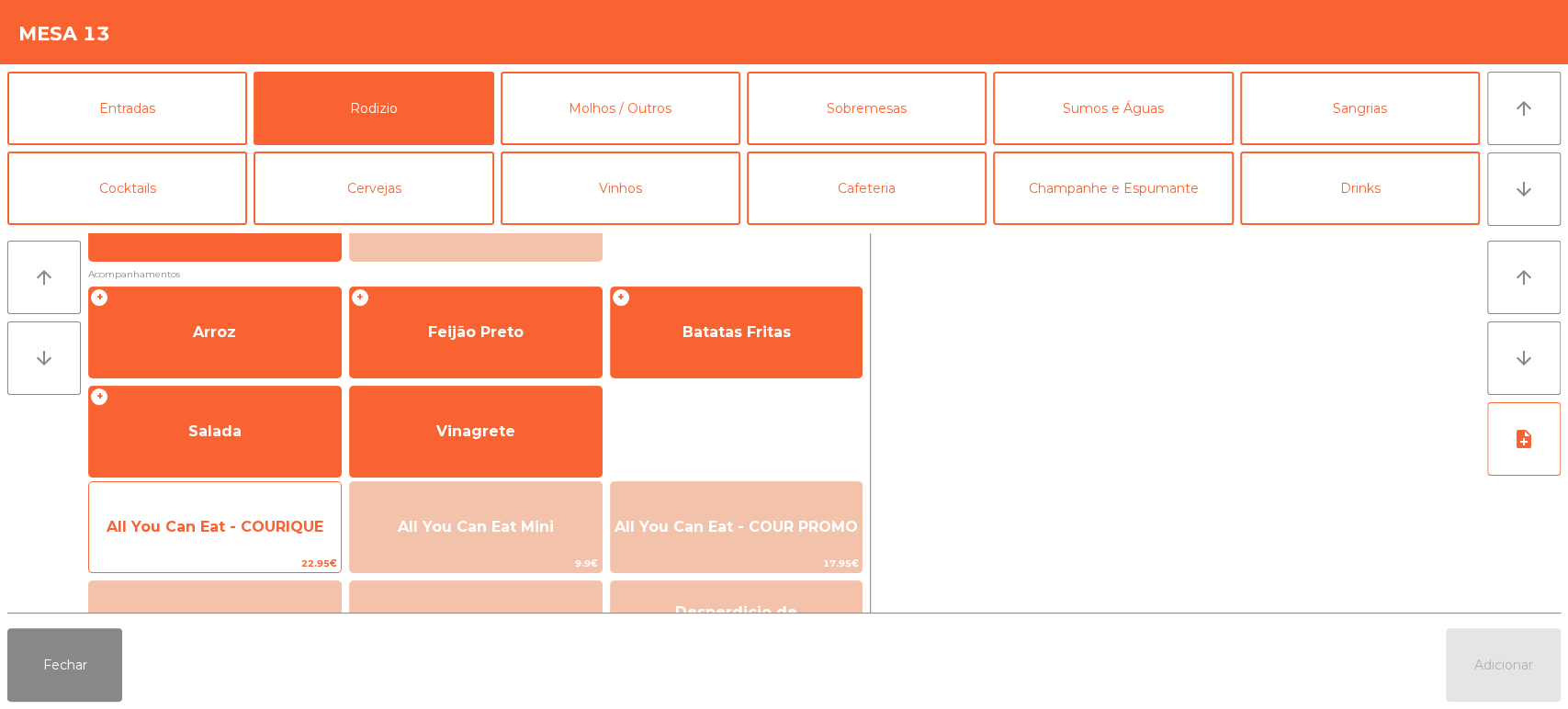
click at [214, 495] on div "All You Can Eat - COURIQUE 22.95€" at bounding box center [215, 526] width 254 height 92
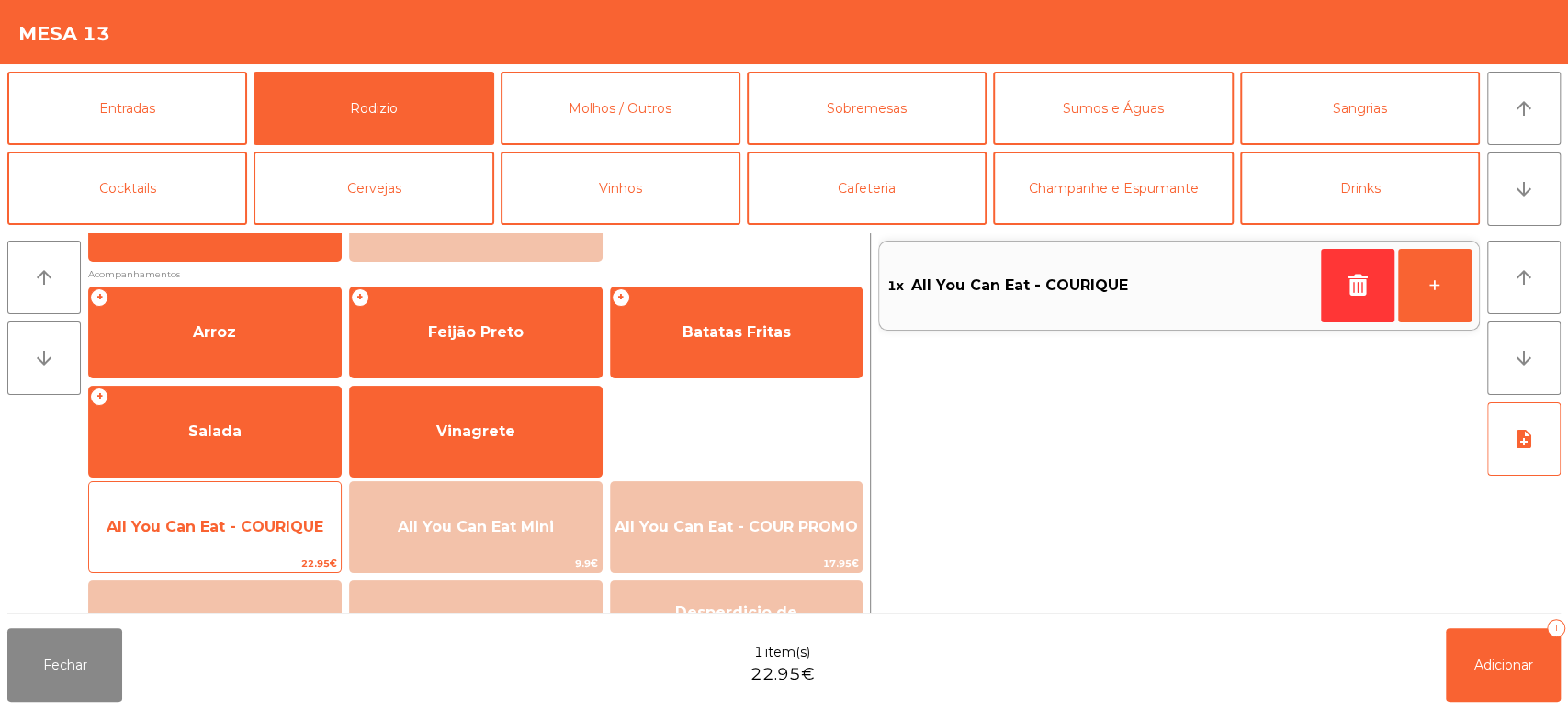
click at [217, 517] on span "All You Can Eat - COURIQUE" at bounding box center [215, 526] width 217 height 17
click at [221, 517] on span "All You Can Eat - COURIQUE" at bounding box center [215, 526] width 217 height 17
click at [209, 547] on span "All You Can Eat - COURIQUE" at bounding box center [215, 526] width 252 height 49
click at [223, 540] on span "All You Can Eat - COURIQUE" at bounding box center [215, 526] width 252 height 49
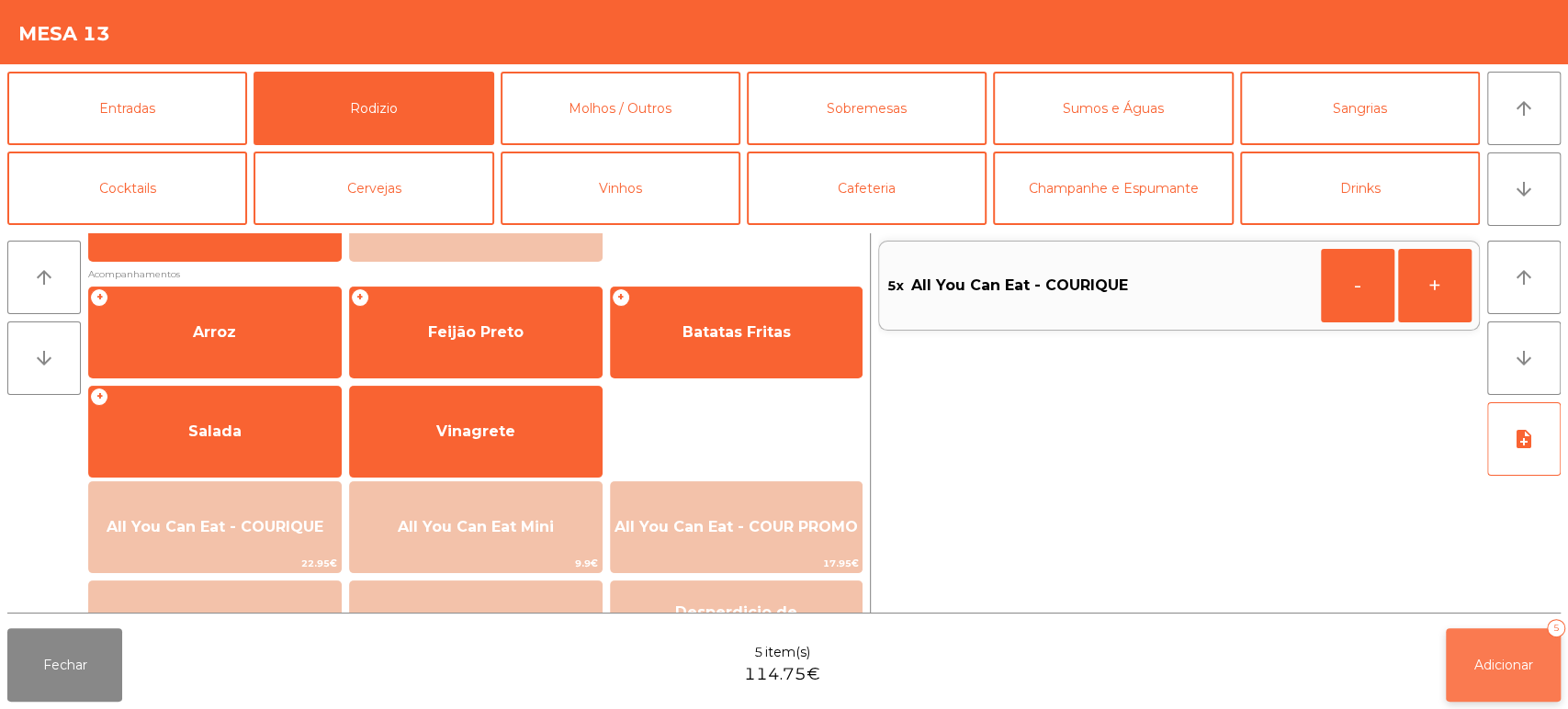
click at [1447, 646] on button "Adicionar 5" at bounding box center [1503, 665] width 115 height 74
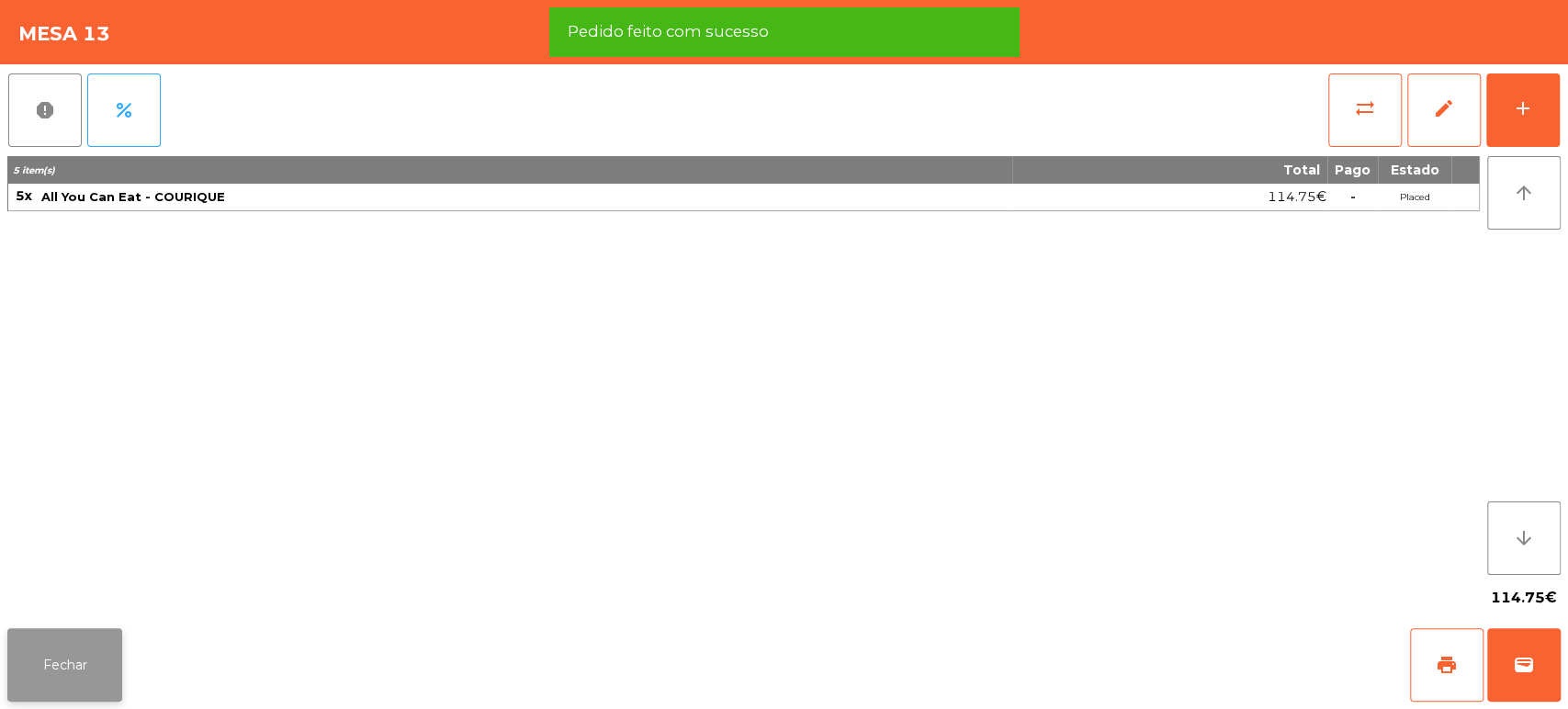
click at [56, 639] on button "Fechar" at bounding box center [65, 665] width 115 height 74
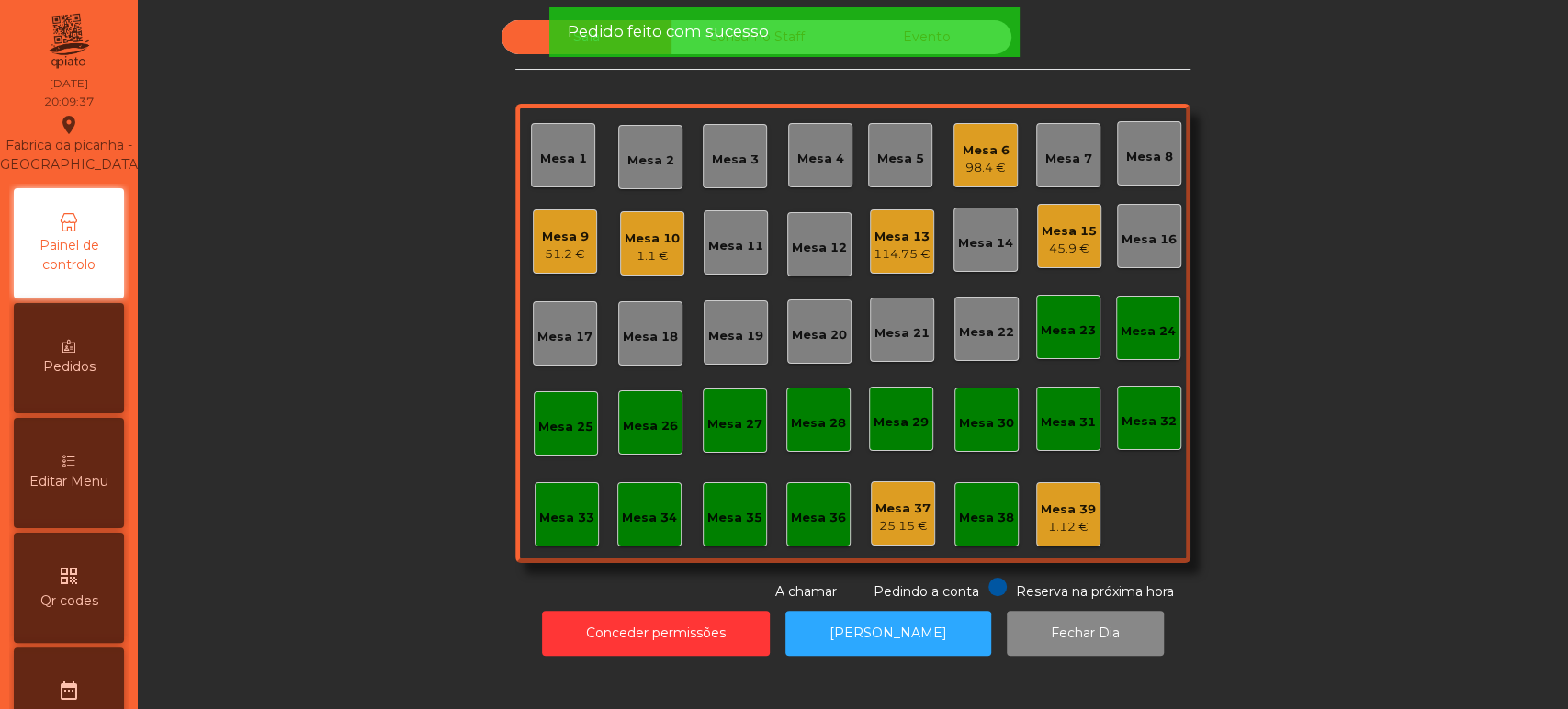
click at [1070, 241] on div "45.9 €" at bounding box center [1069, 249] width 55 height 18
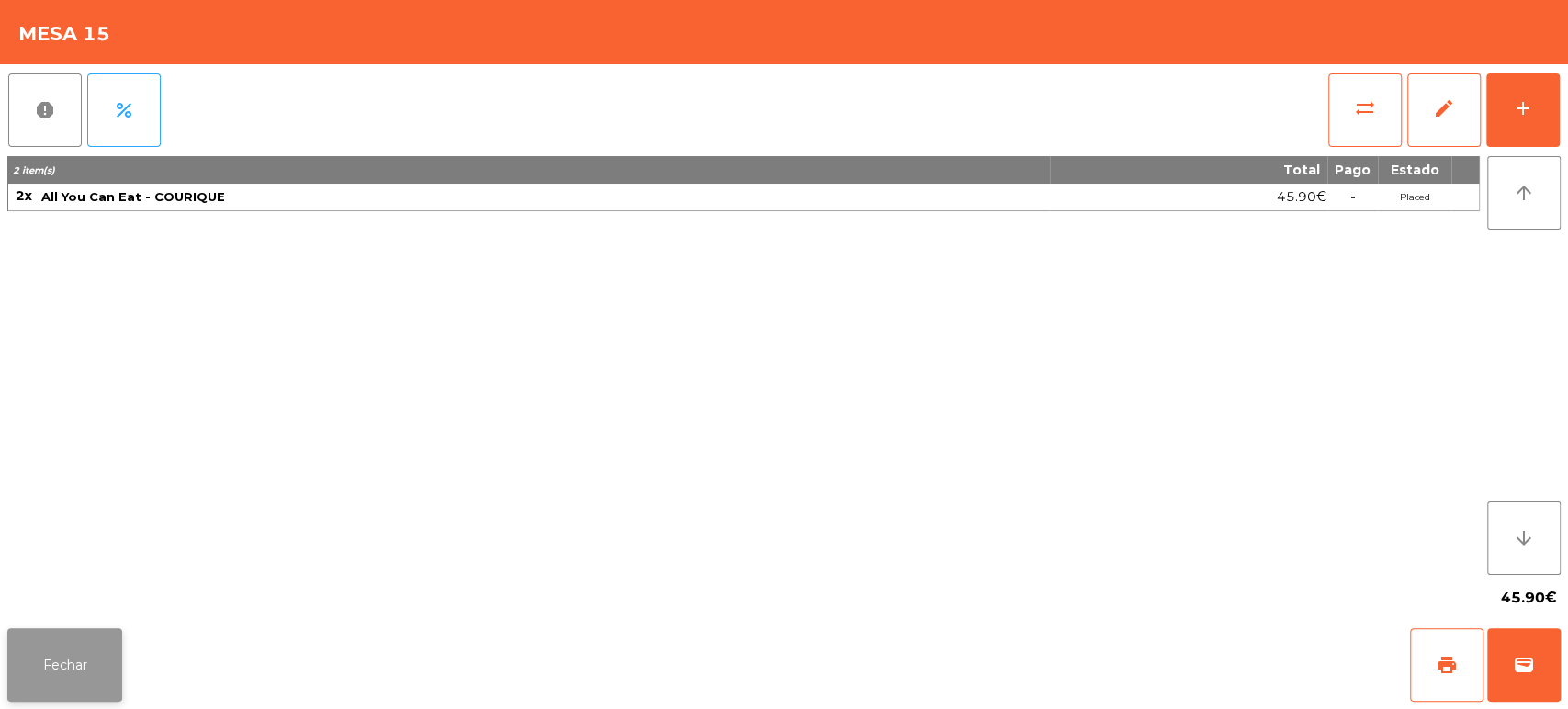
click at [90, 673] on button "Fechar" at bounding box center [65, 665] width 115 height 74
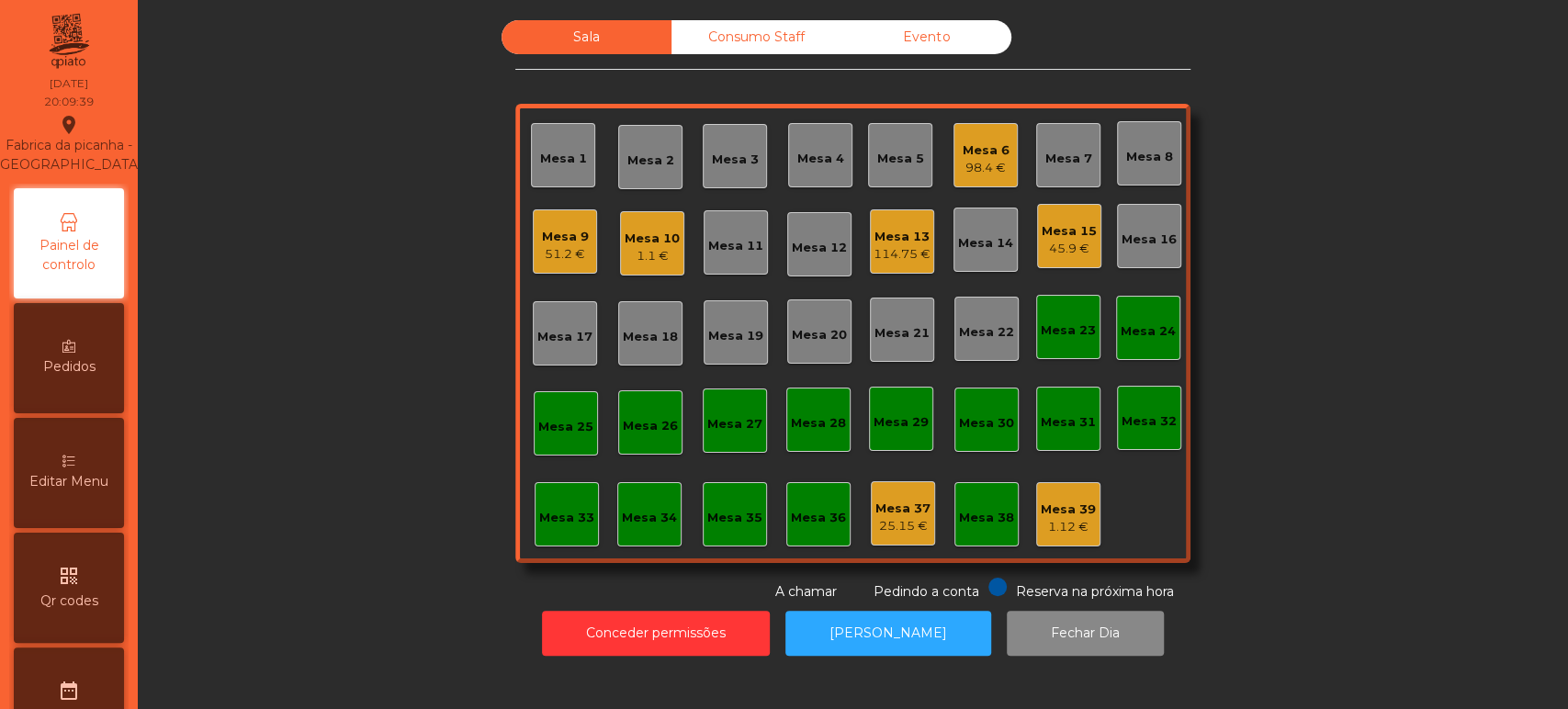
click at [314, 286] on div "Sala Consumo Staff Evento Mesa 1 [GEOGRAPHIC_DATA] 3 Mesa 4 Mesa 5 Mesa 6 98.4 …" at bounding box center [853, 310] width 1380 height 581
click at [1146, 206] on div "Mesa 16" at bounding box center [1149, 236] width 64 height 64
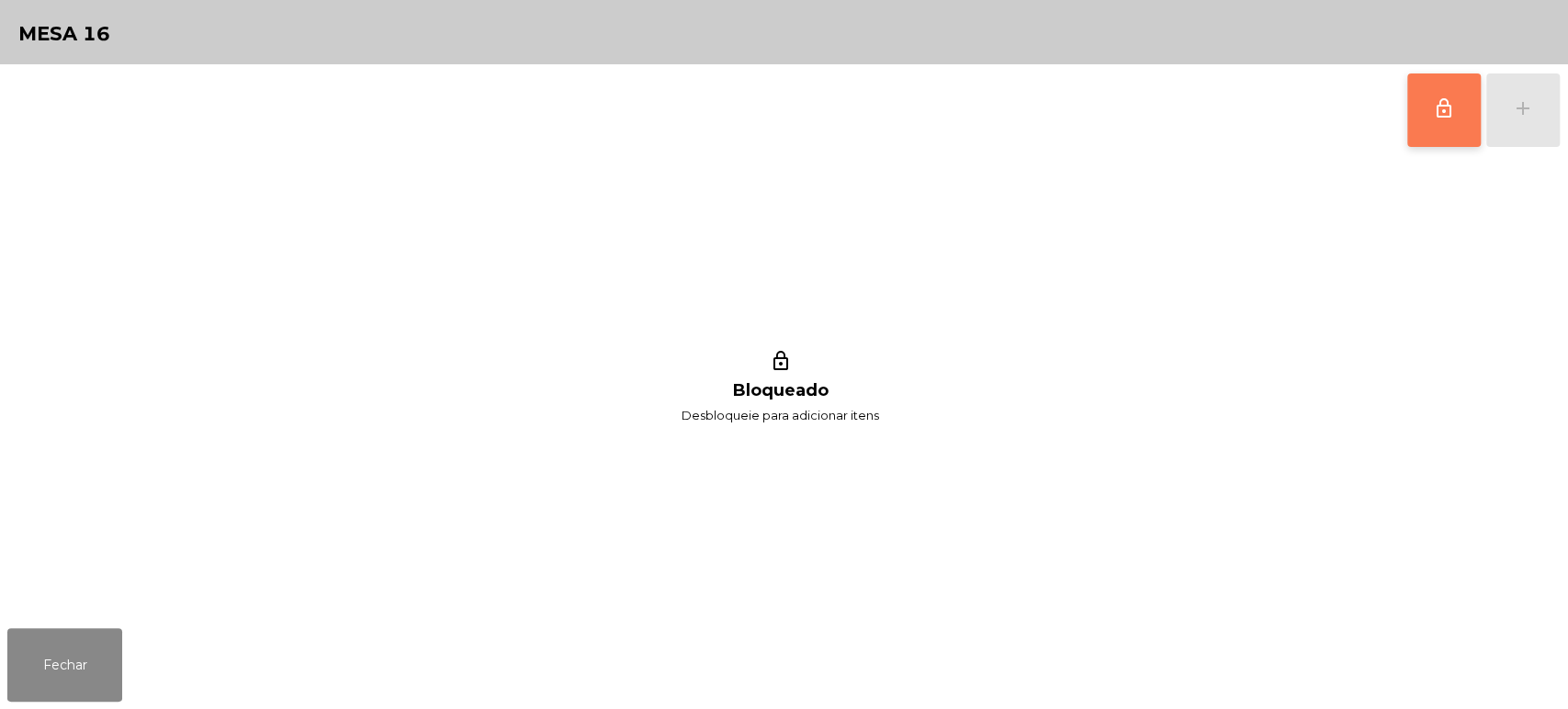
click at [1434, 91] on button "lock_outline" at bounding box center [1444, 110] width 74 height 74
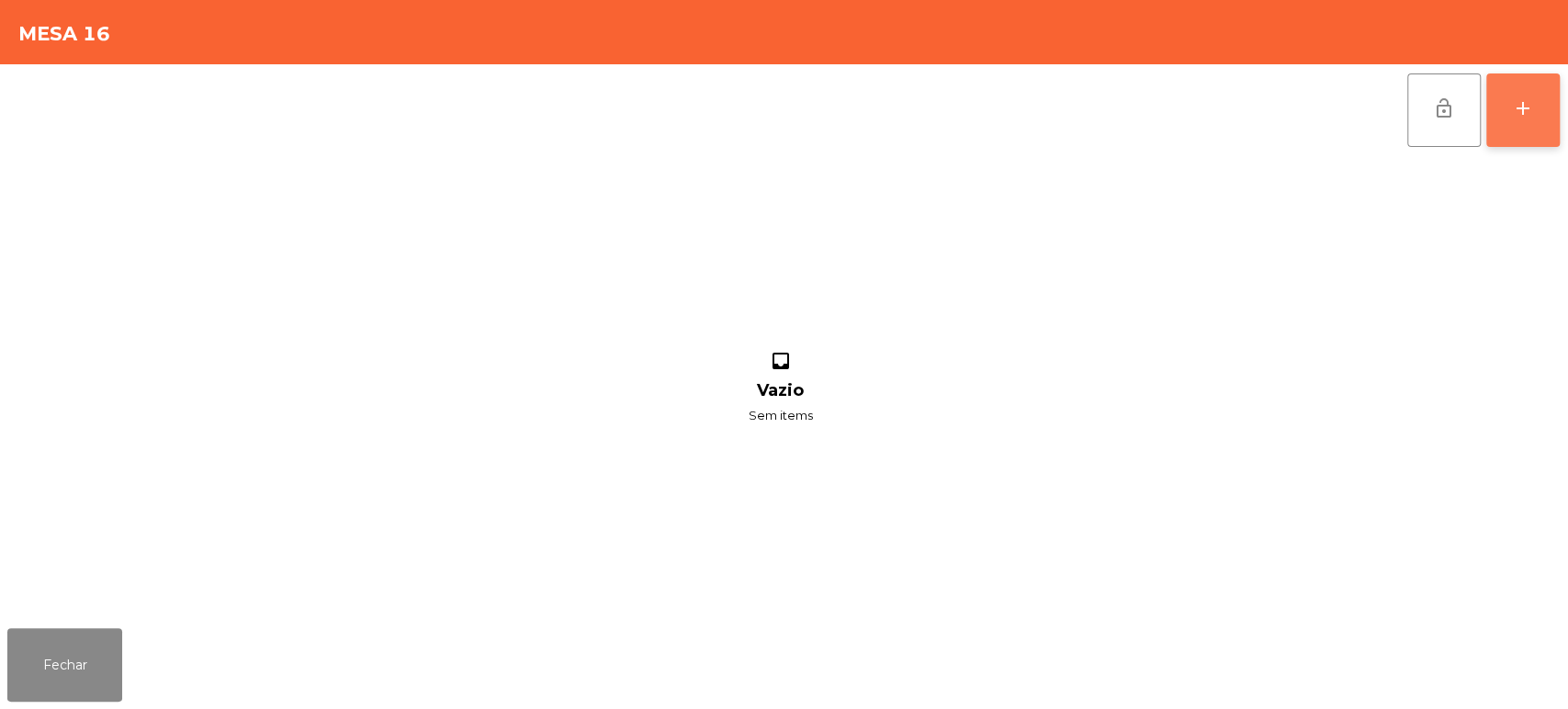
click at [1532, 131] on button "add" at bounding box center [1523, 110] width 74 height 74
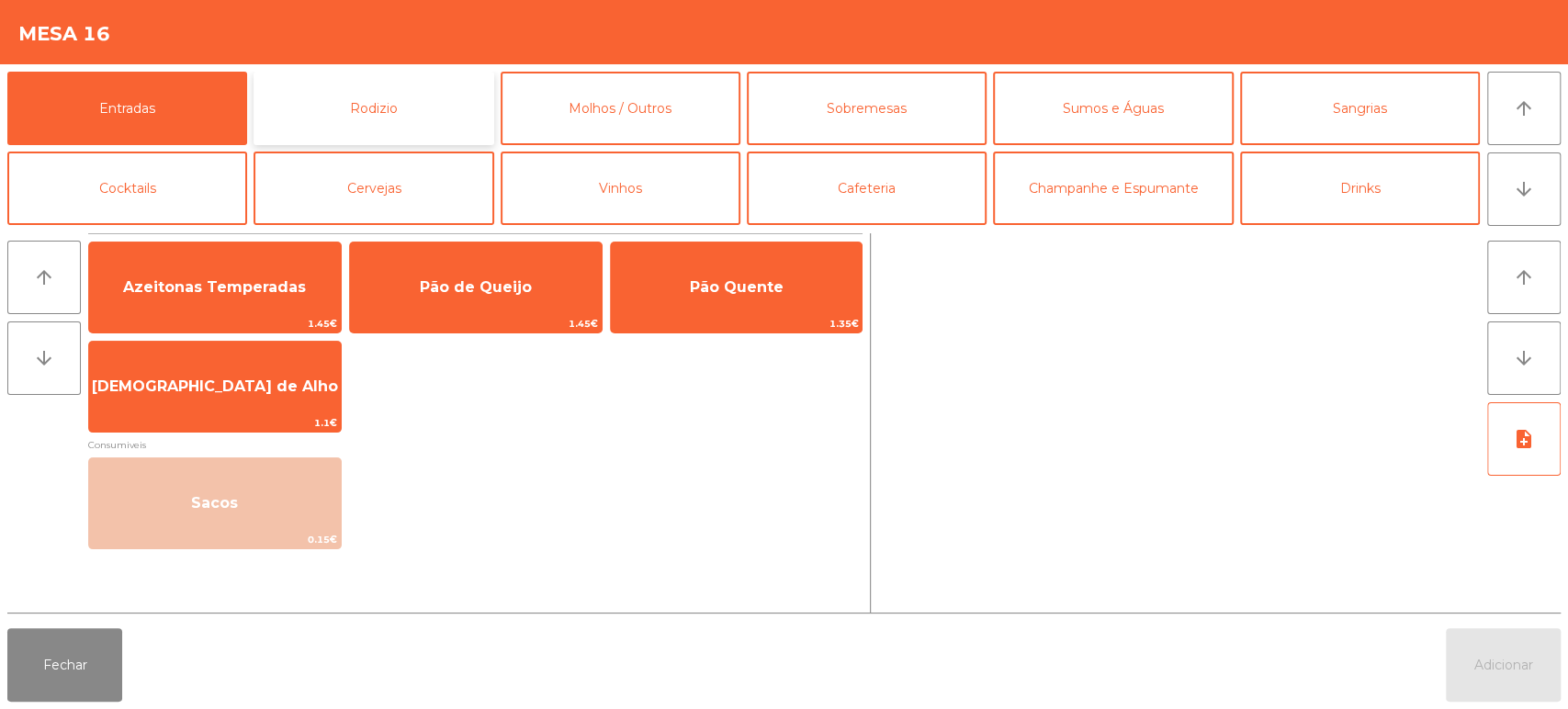
click at [371, 99] on button "Rodizio" at bounding box center [374, 108] width 240 height 74
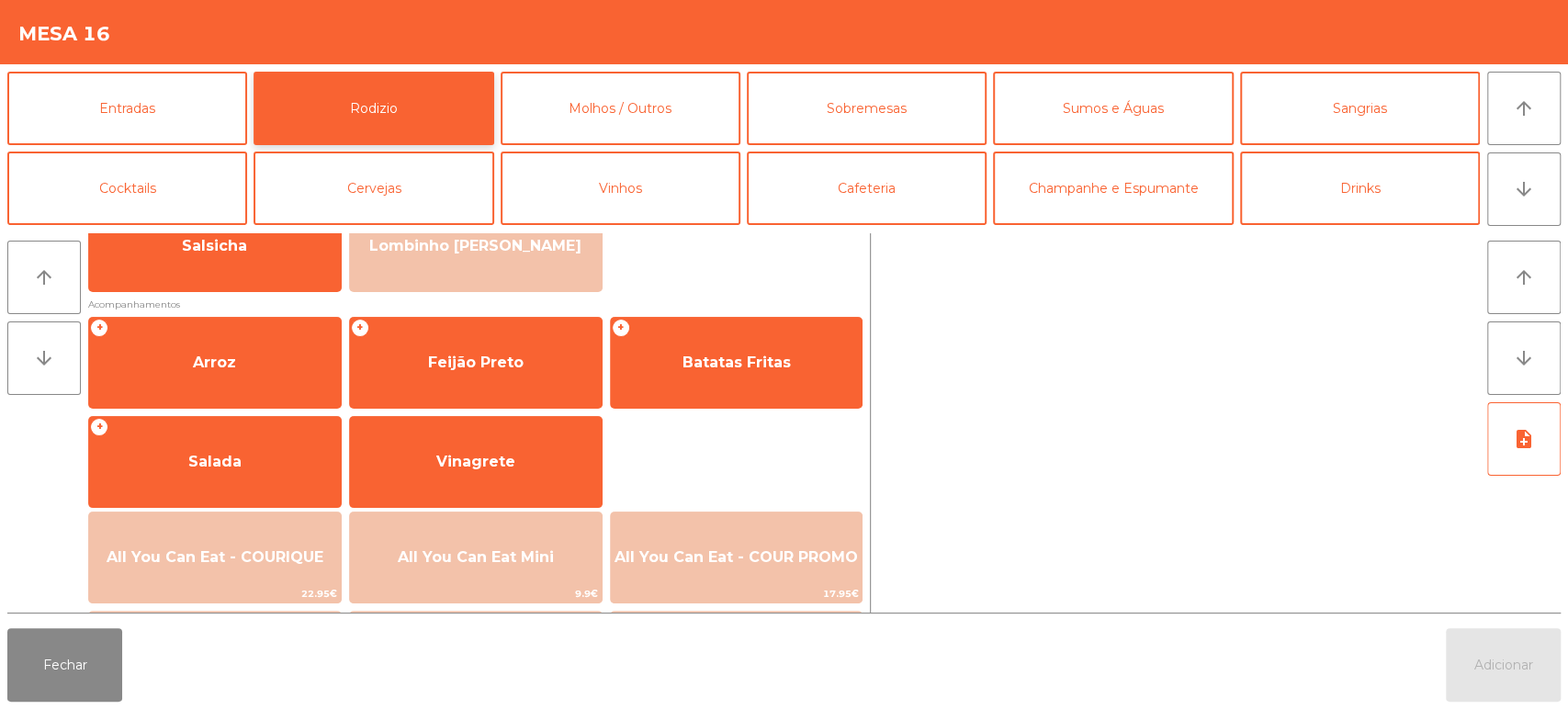
scroll to position [196, 0]
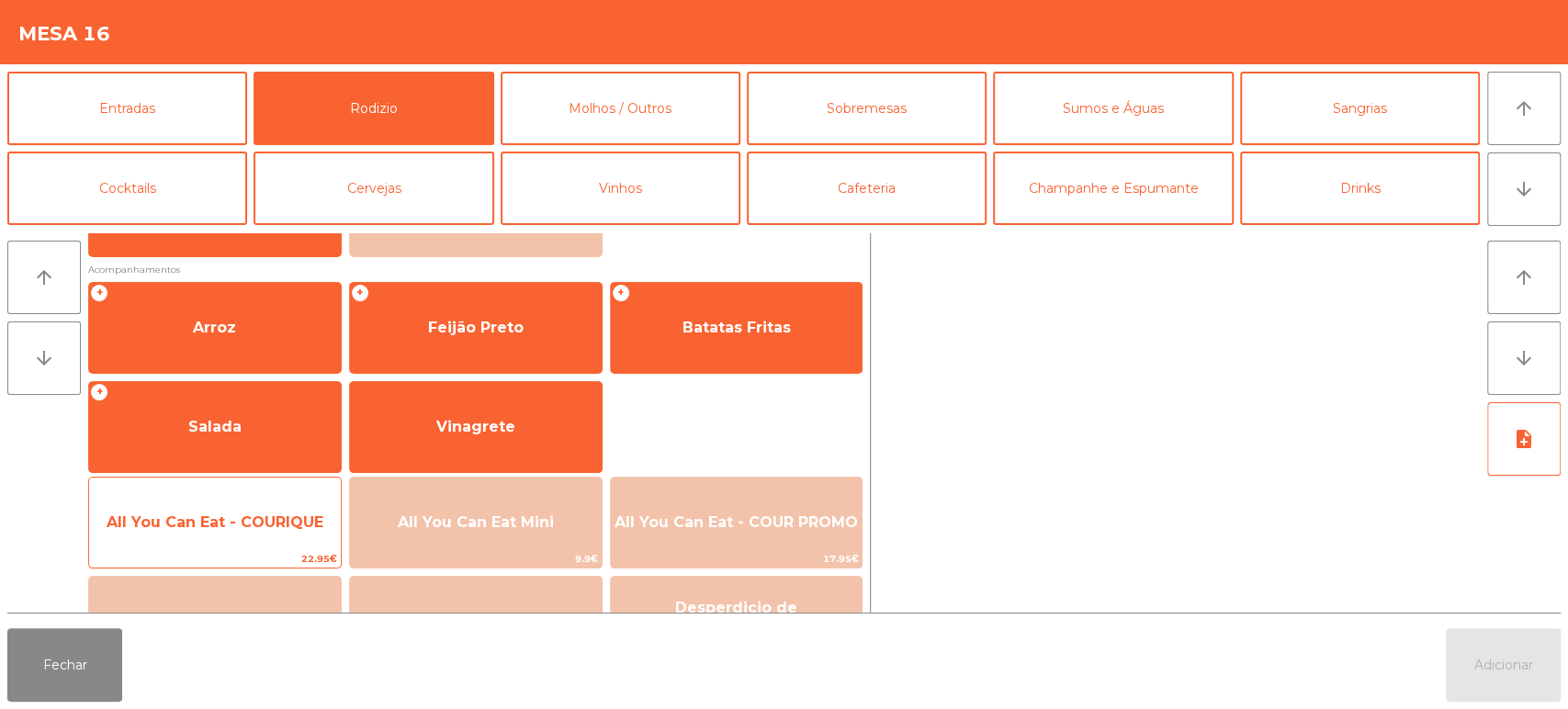
click at [253, 521] on span "All You Can Eat - COURIQUE" at bounding box center [215, 521] width 217 height 17
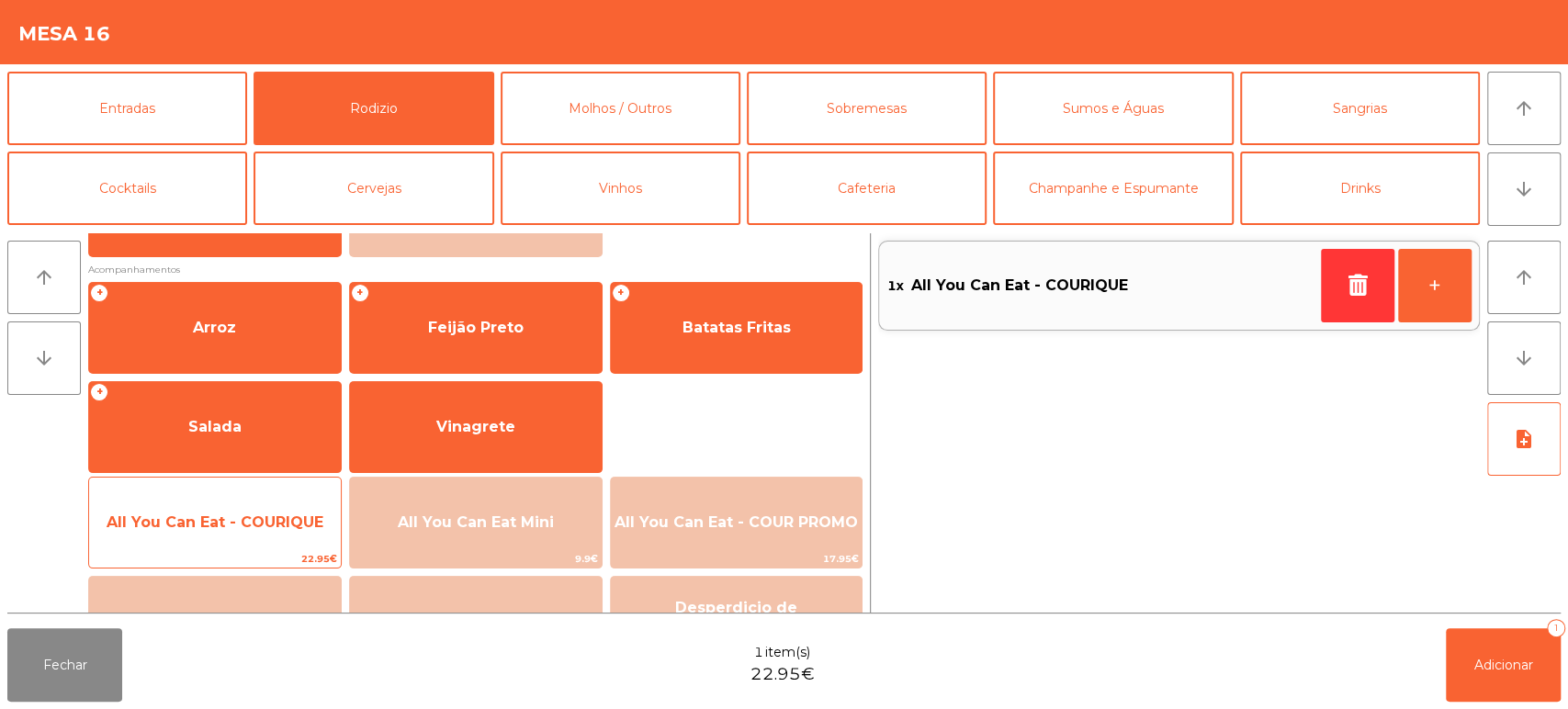
click at [243, 520] on span "All You Can Eat - COURIQUE" at bounding box center [215, 521] width 217 height 17
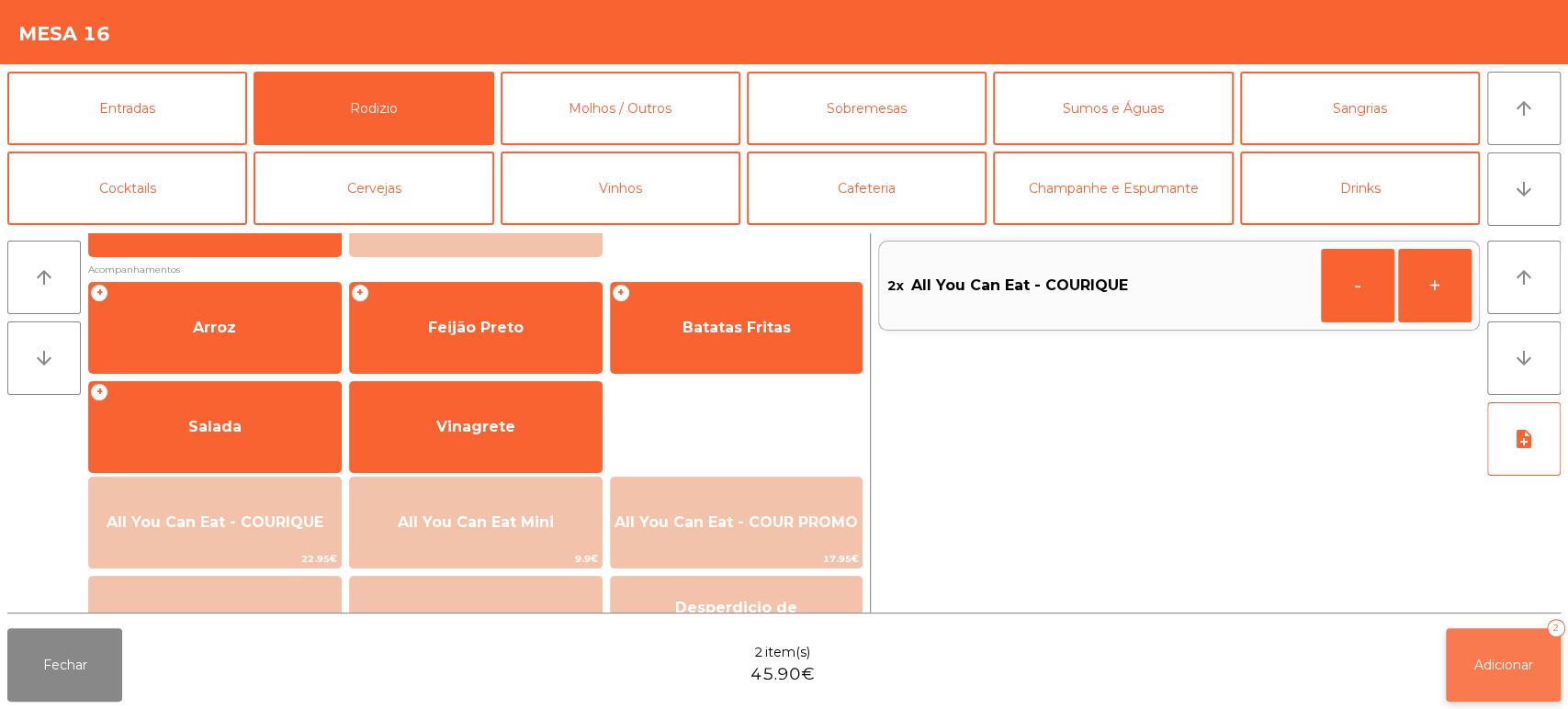
click at [1523, 635] on button "Adicionar 2" at bounding box center [1503, 665] width 115 height 74
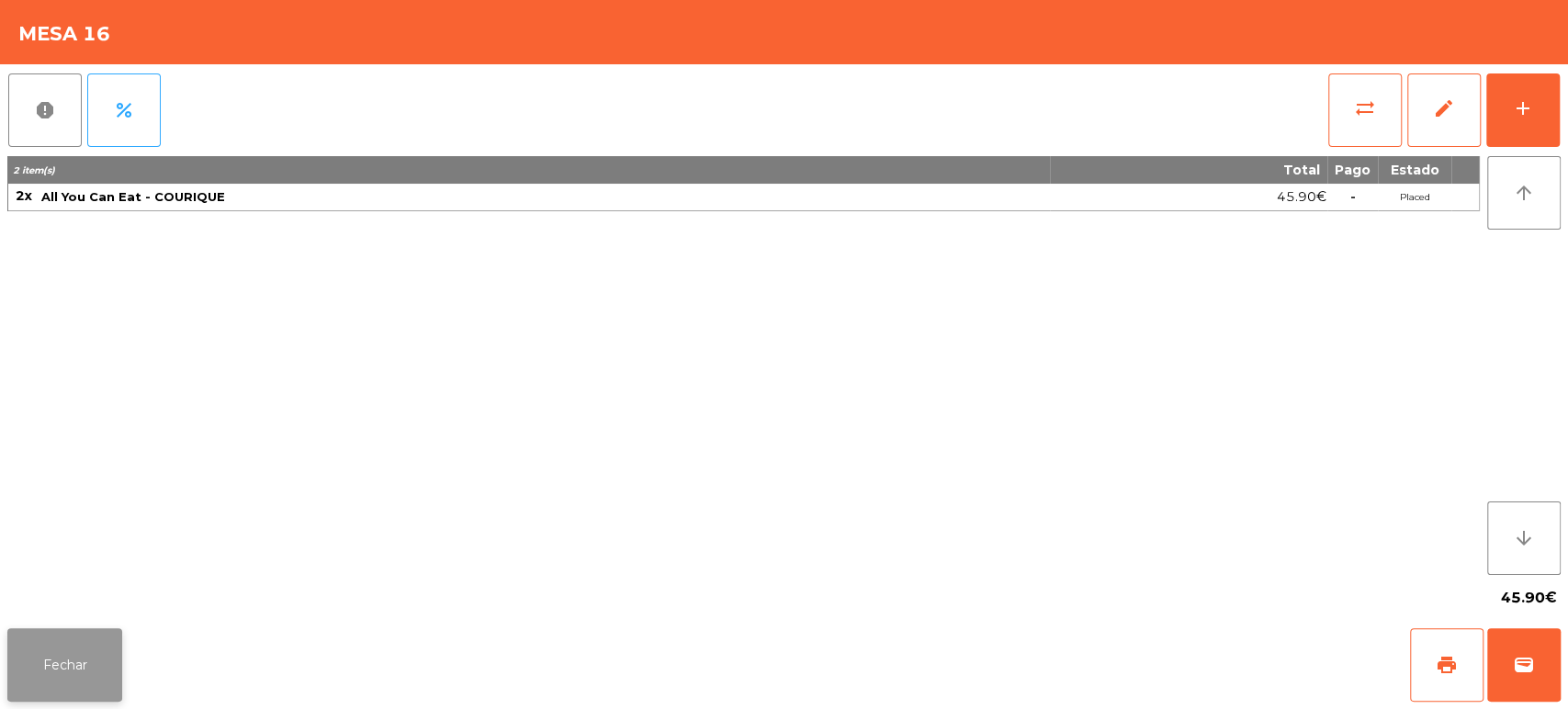
click at [74, 680] on button "Fechar" at bounding box center [65, 665] width 115 height 74
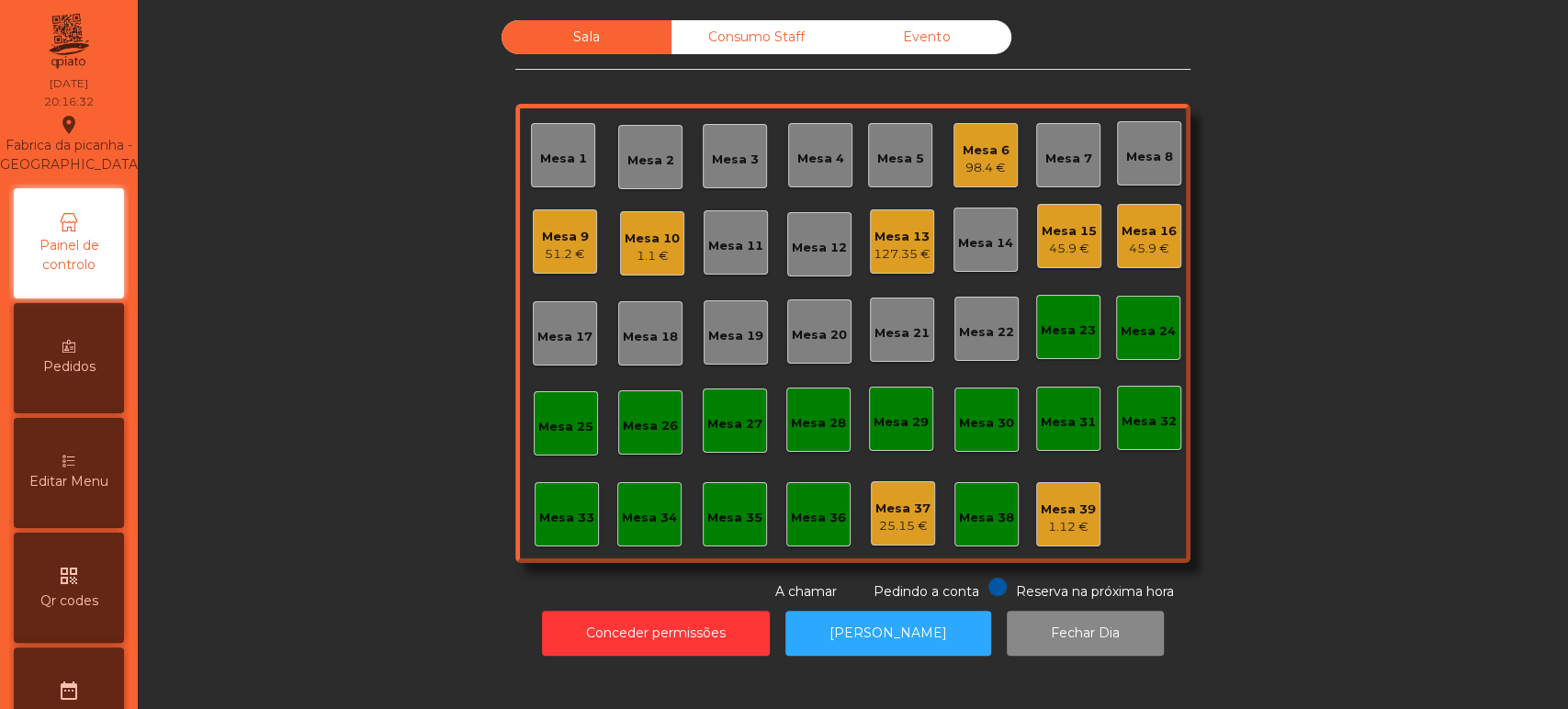
click at [1449, 312] on div "Sala Consumo Staff Evento Mesa 1 Mesa 2 Mesa 3 Mesa 4 Mesa 5 Mesa 6 98.4 € [GEO…" at bounding box center [853, 310] width 1380 height 581
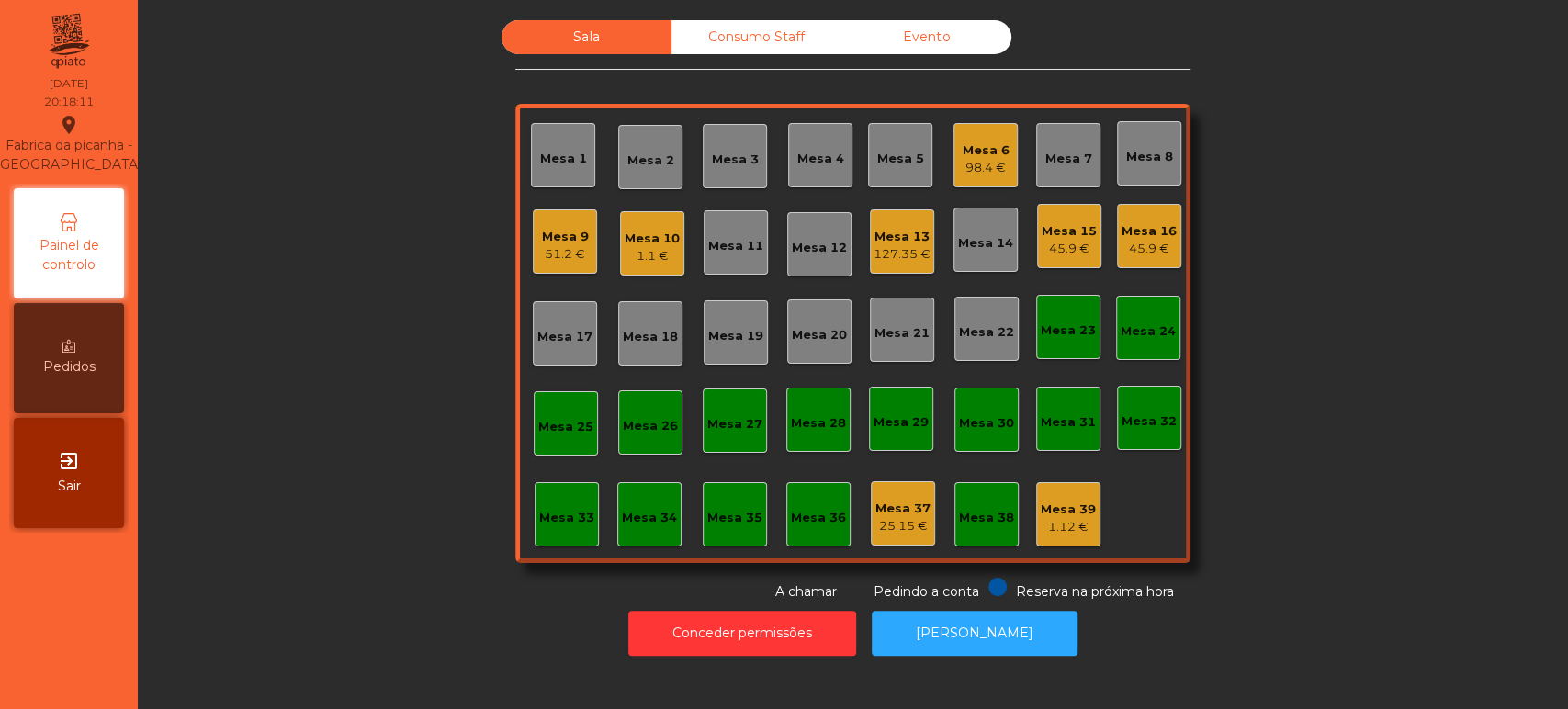
click at [368, 430] on div "Sala Consumo Staff Evento Mesa 1 Mesa 2 Mesa 3 Mesa 4 Mesa 5 Mesa 6 98.4 € [GEO…" at bounding box center [853, 310] width 1380 height 581
click at [327, 507] on div "Sala Consumo Staff Evento Mesa 1 Mesa 2 Mesa 3 Mesa 4 Mesa 5 Mesa 6 98.4 € [GEO…" at bounding box center [853, 310] width 1380 height 581
click at [877, 154] on div "Mesa 5" at bounding box center [900, 159] width 46 height 18
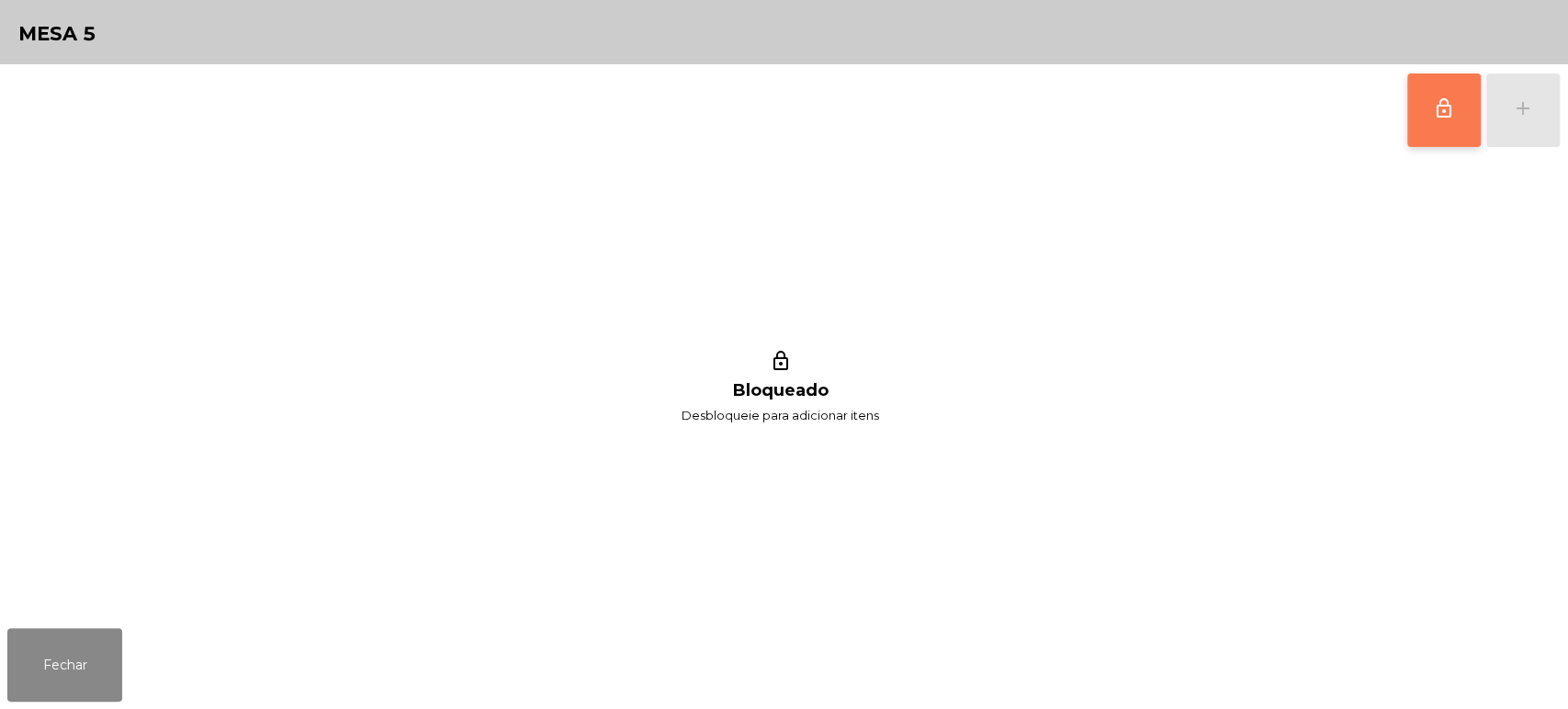
click at [1430, 107] on button "lock_outline" at bounding box center [1444, 110] width 74 height 74
click at [1501, 133] on button "add" at bounding box center [1523, 110] width 74 height 74
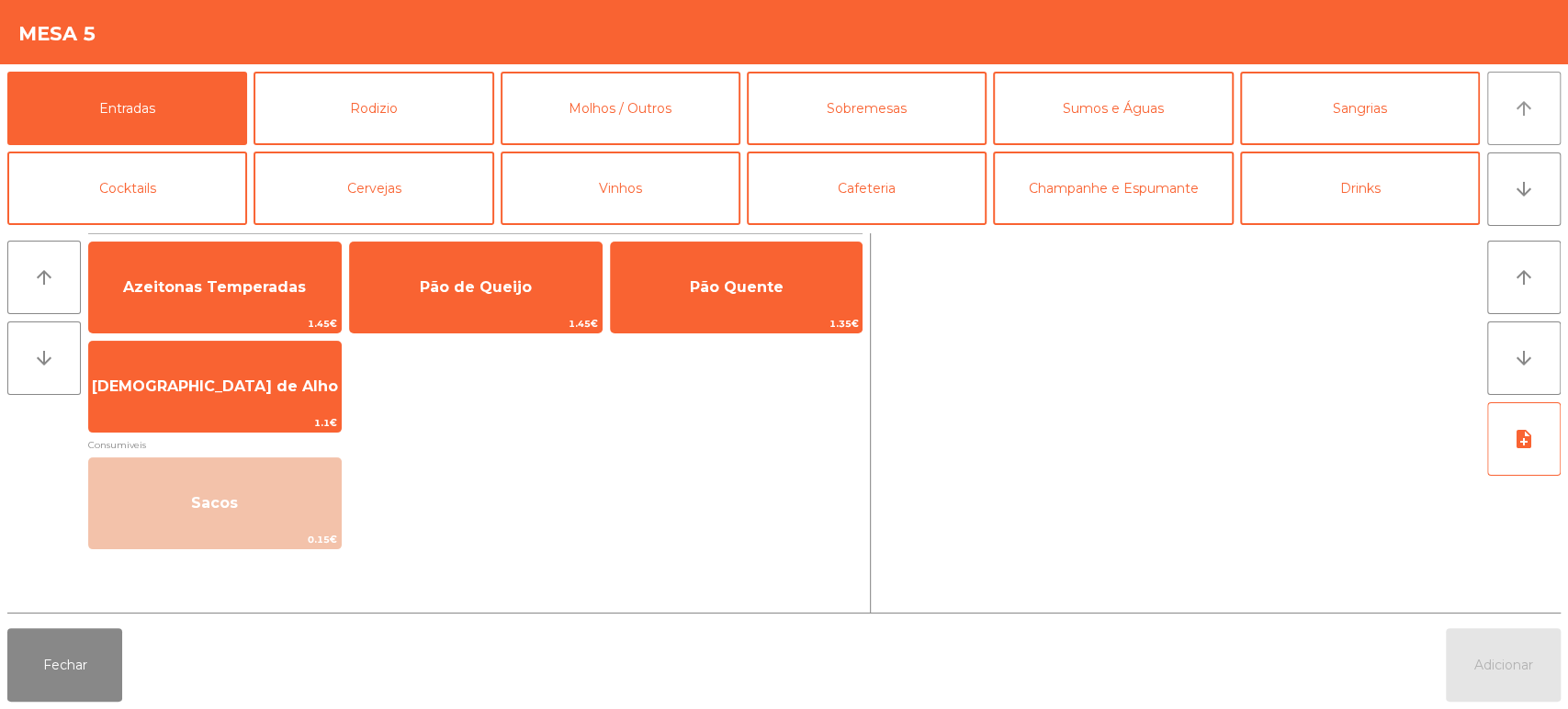
click at [1523, 117] on icon "arrow_upward" at bounding box center [1523, 108] width 22 height 22
click at [428, 119] on button "Rodizio" at bounding box center [374, 108] width 240 height 74
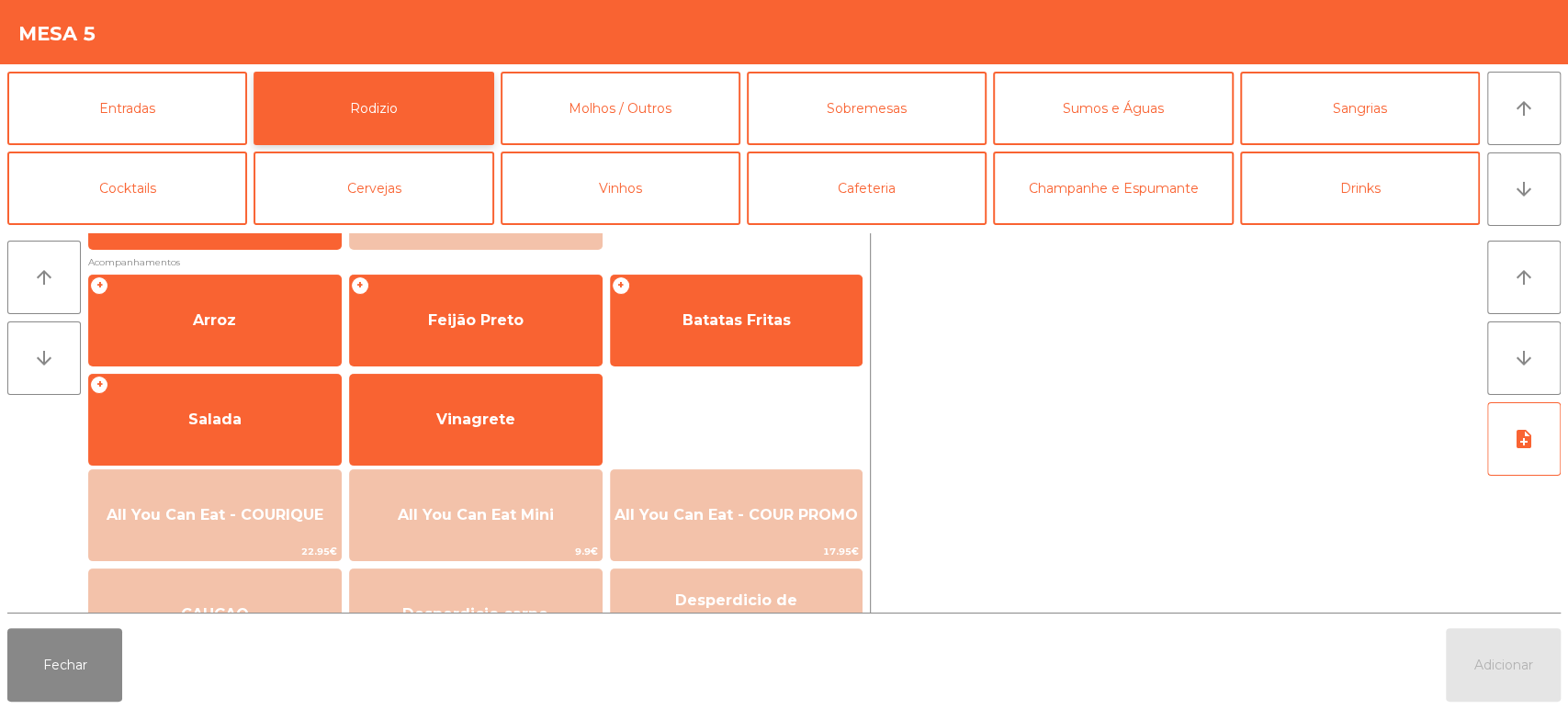
scroll to position [258, 0]
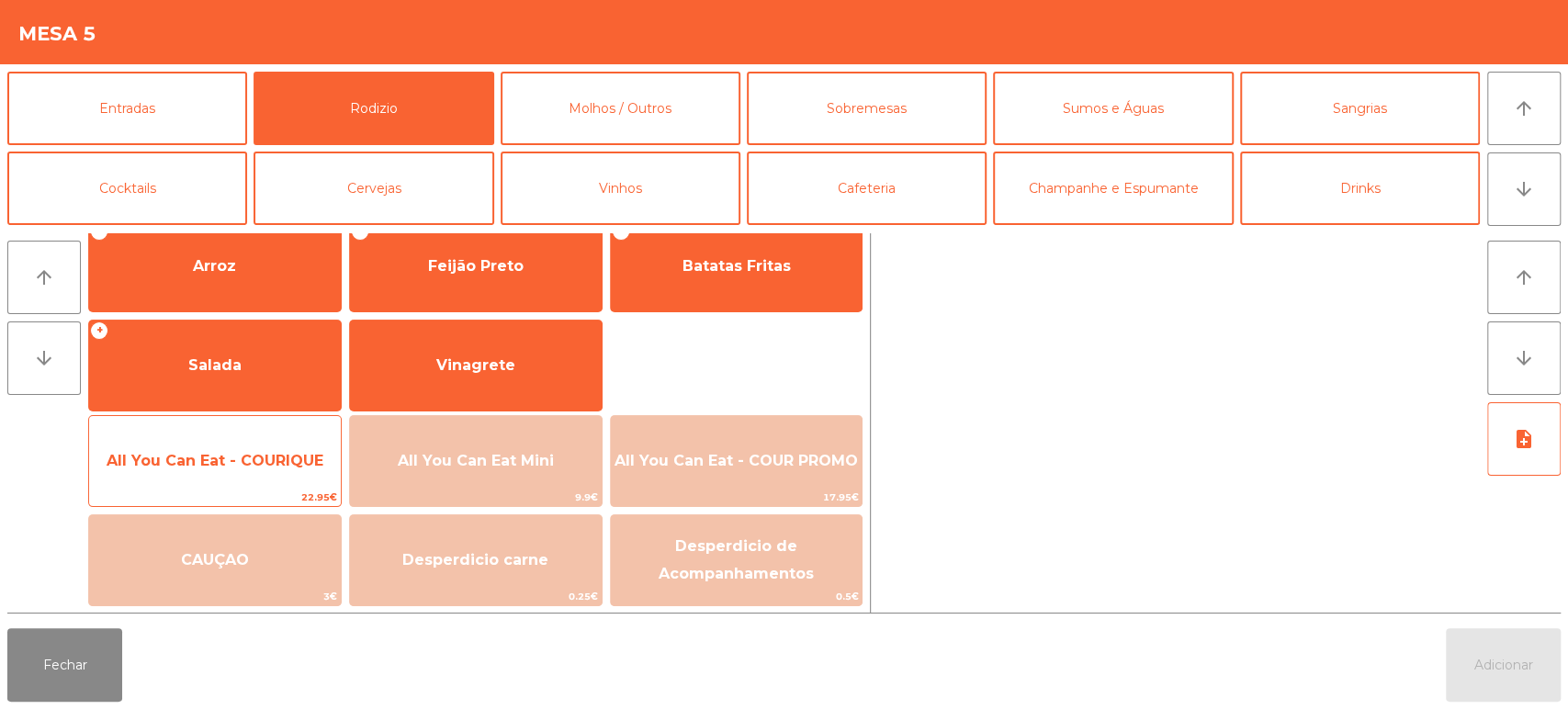
click at [270, 466] on span "All You Can Eat - COURIQUE" at bounding box center [215, 460] width 217 height 17
click at [248, 458] on span "All You Can Eat - COURIQUE" at bounding box center [215, 460] width 217 height 17
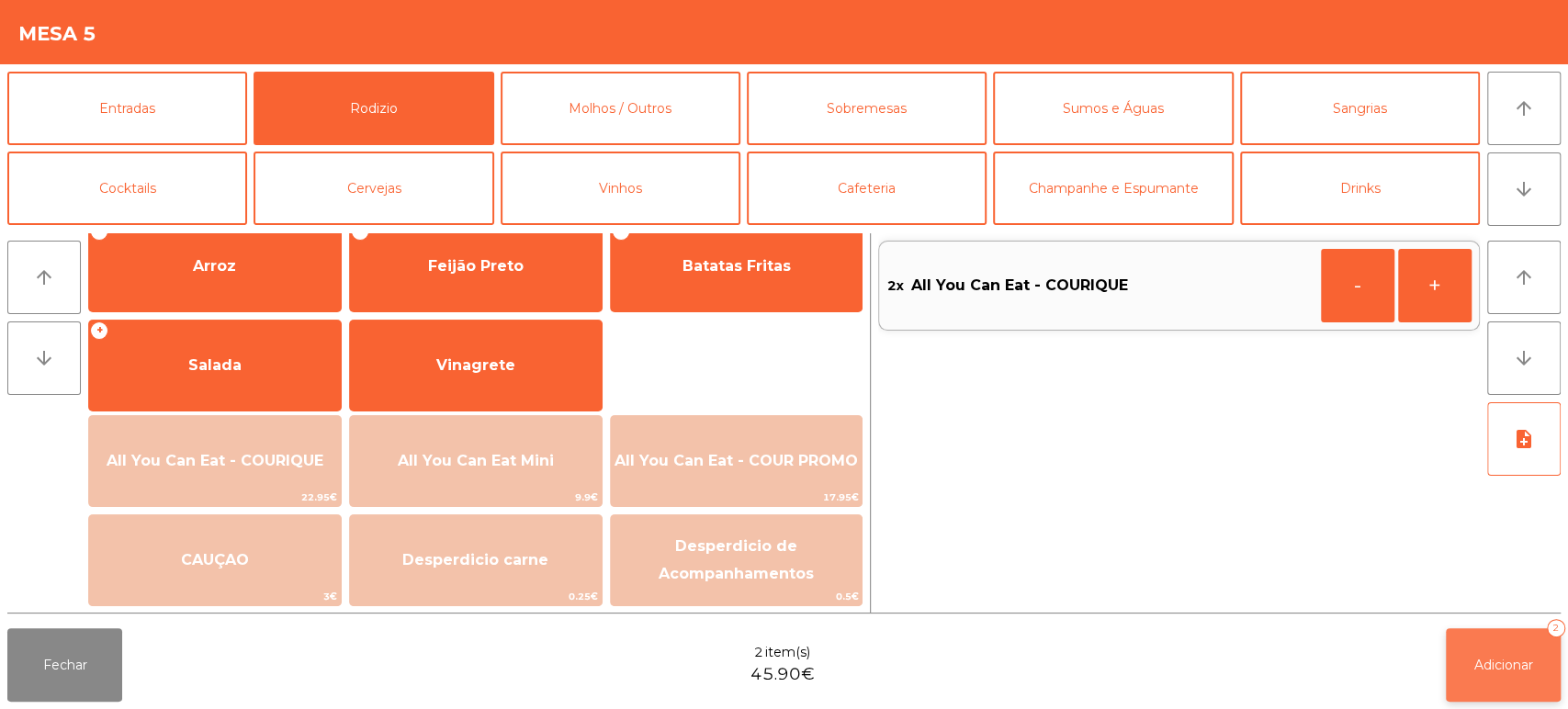
click at [1506, 665] on span "Adicionar" at bounding box center [1503, 664] width 59 height 16
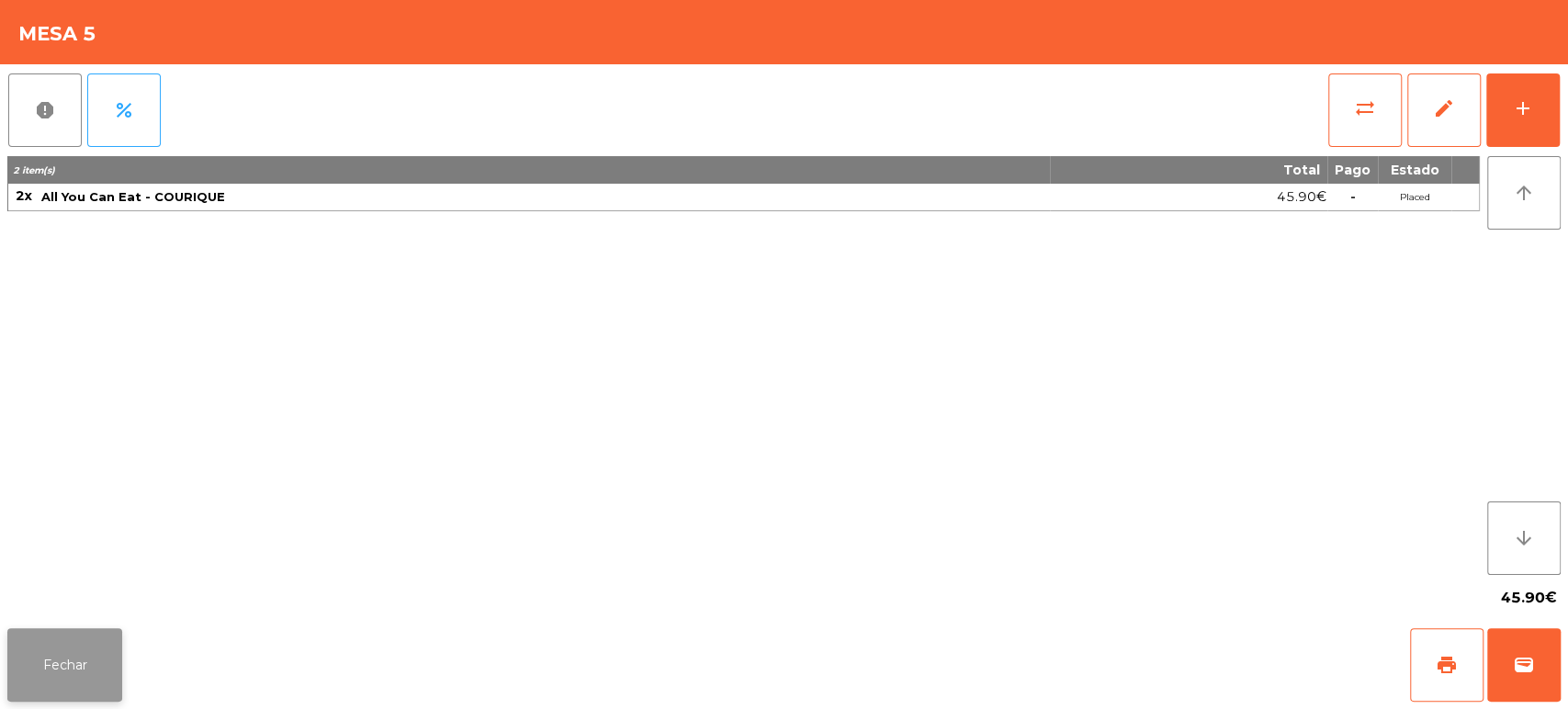
click at [71, 694] on button "Fechar" at bounding box center [65, 665] width 115 height 74
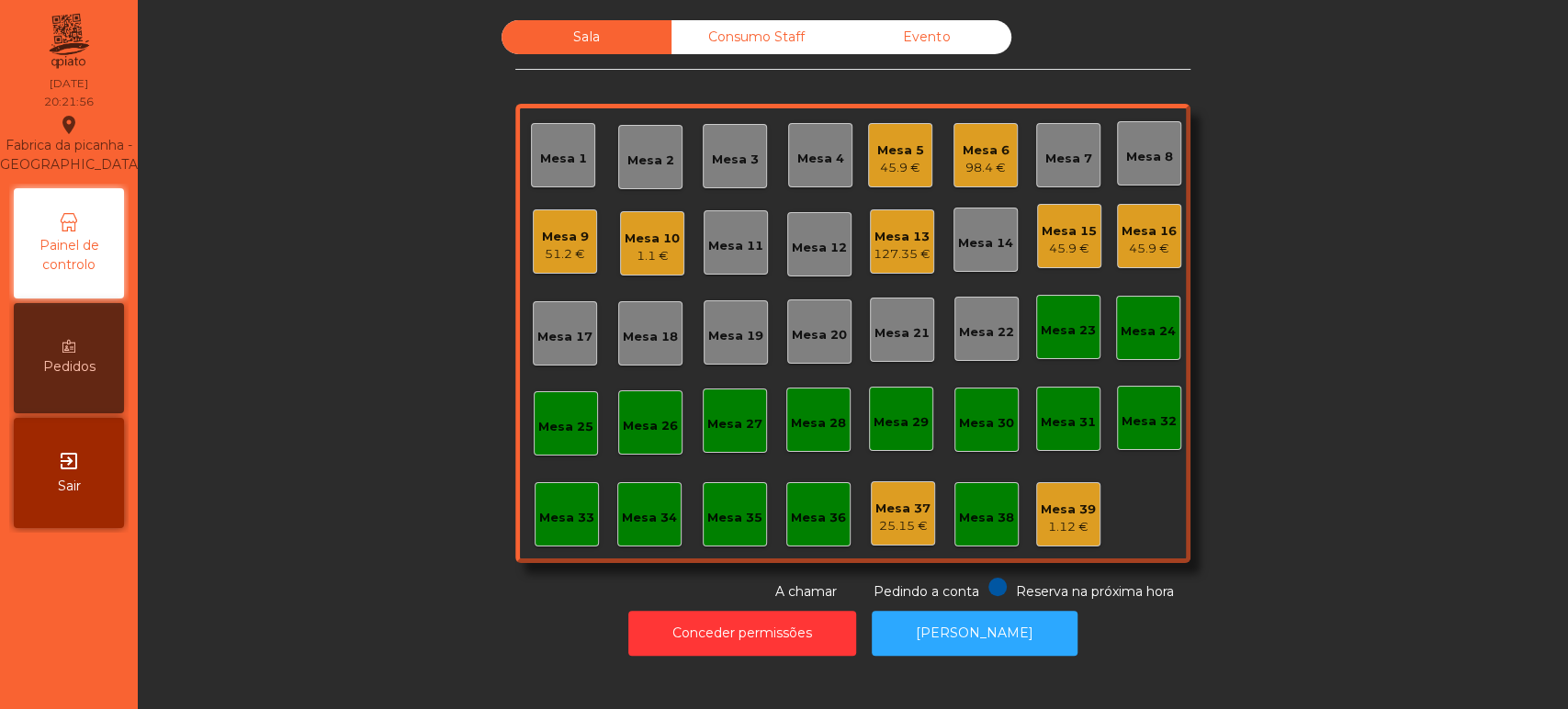
click at [294, 273] on div "Sala Consumo Staff Evento Mesa 1 Mesa 2 Mesa 3 Mesa 4 Mesa 5 45.9 € Mesa 6 98.4…" at bounding box center [853, 310] width 1380 height 581
click at [538, 432] on div "Mesa 25" at bounding box center [565, 427] width 55 height 18
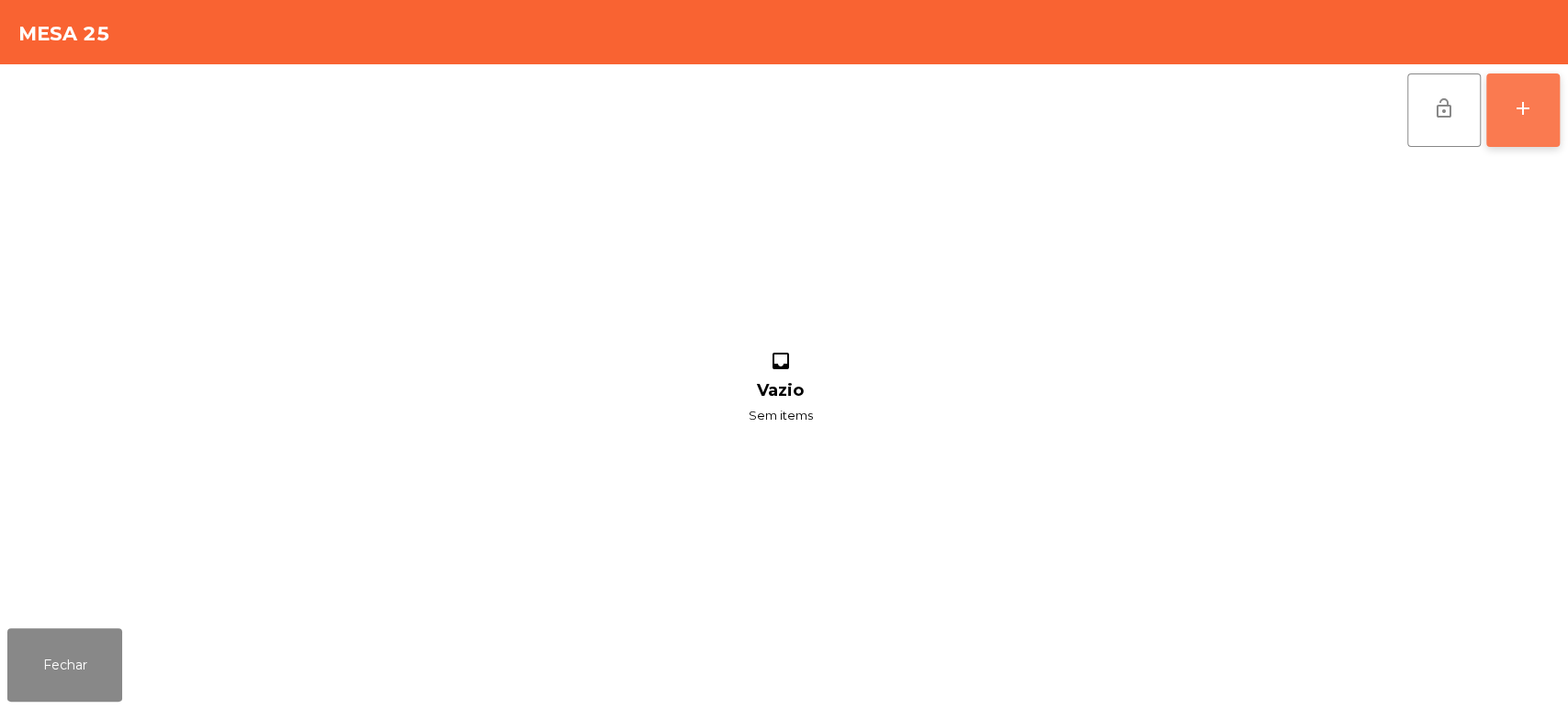
click at [1504, 141] on button "add" at bounding box center [1523, 110] width 74 height 74
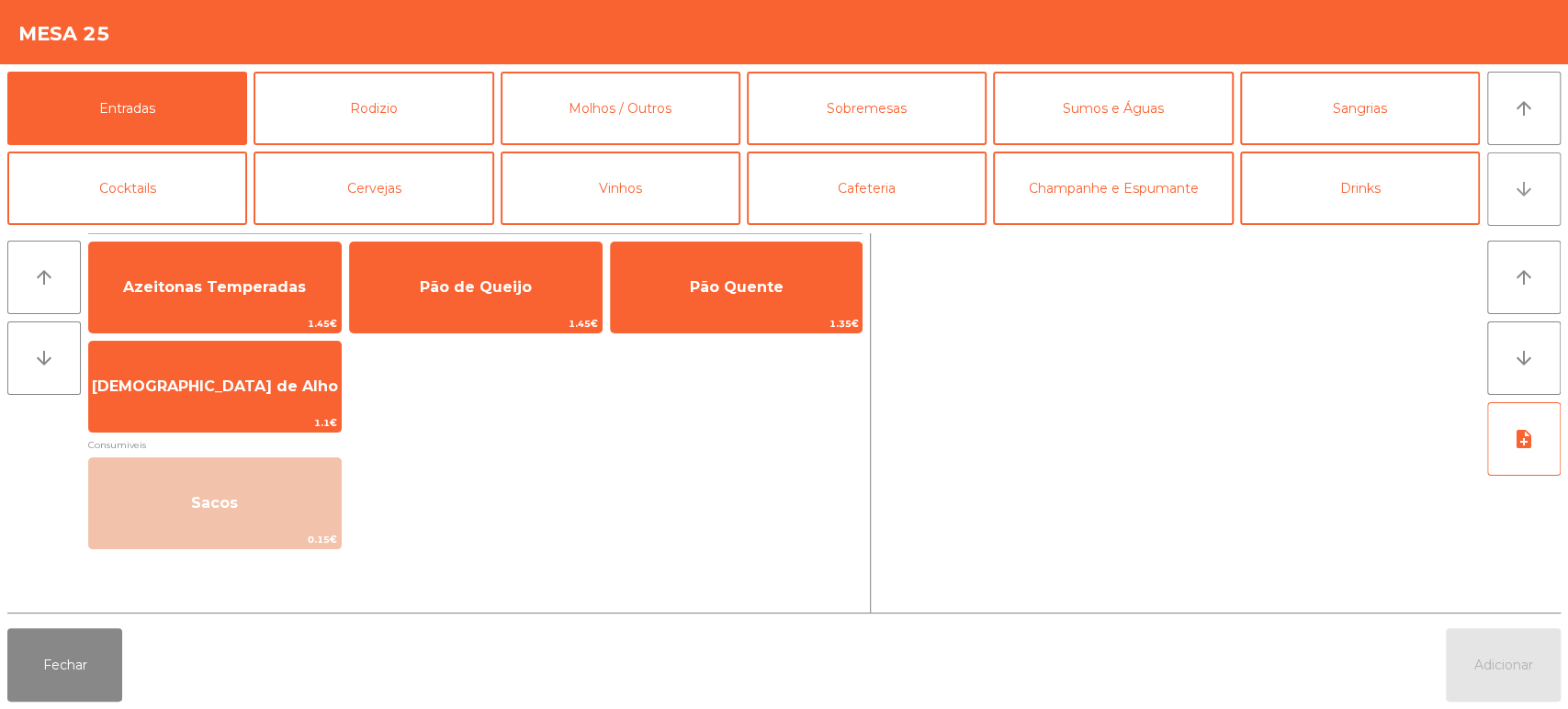
click at [1514, 189] on icon "arrow_downward" at bounding box center [1523, 189] width 22 height 22
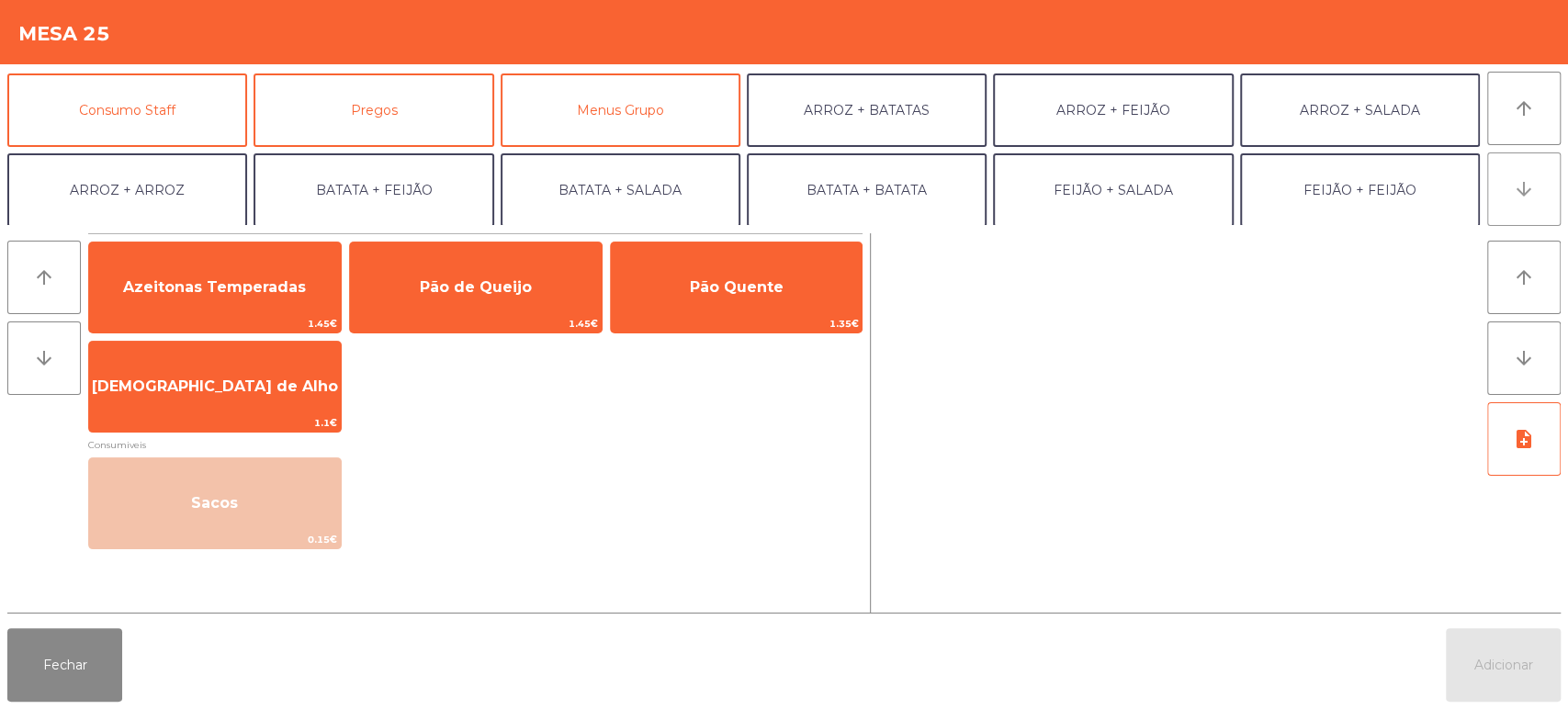
scroll to position [160, 0]
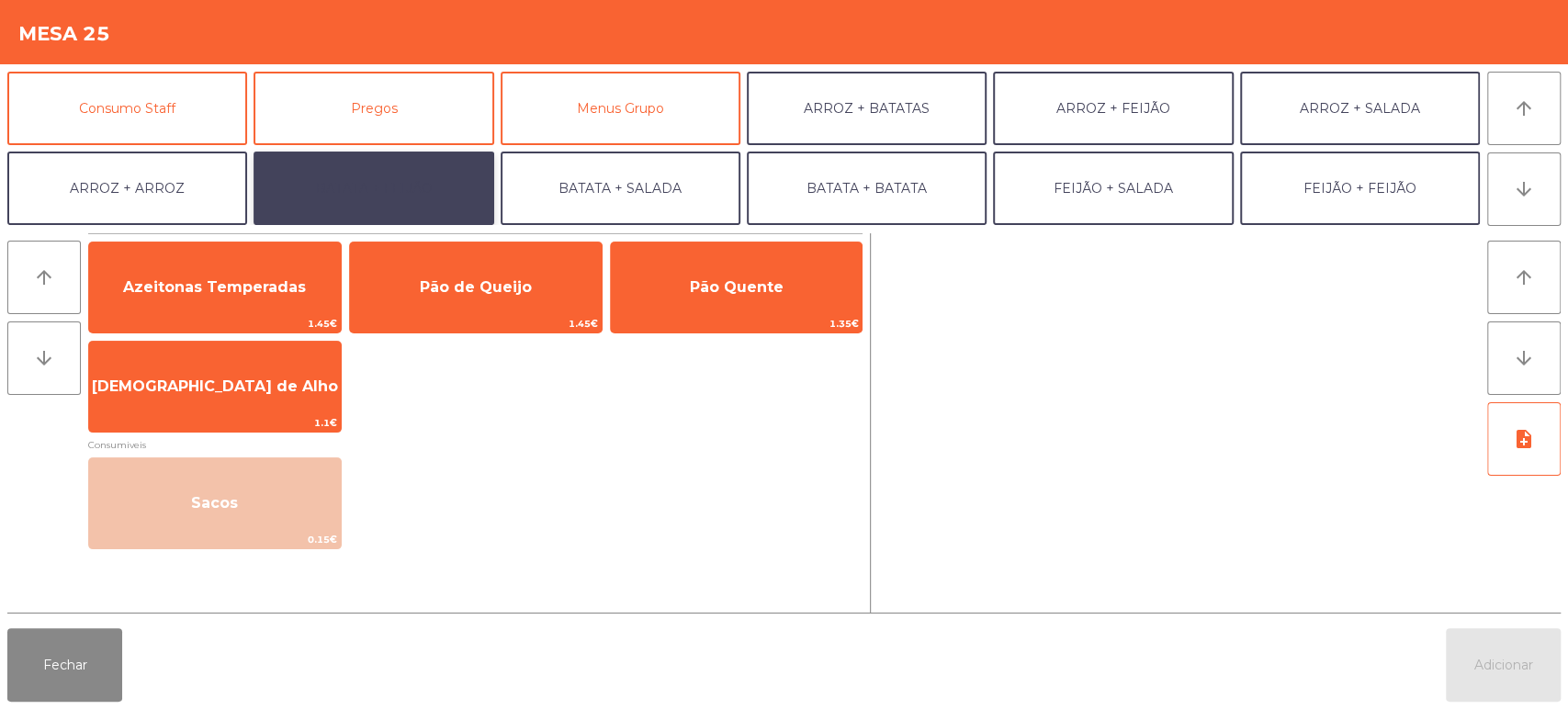
click at [450, 205] on button "BATATA + FEIJÃO" at bounding box center [374, 189] width 240 height 74
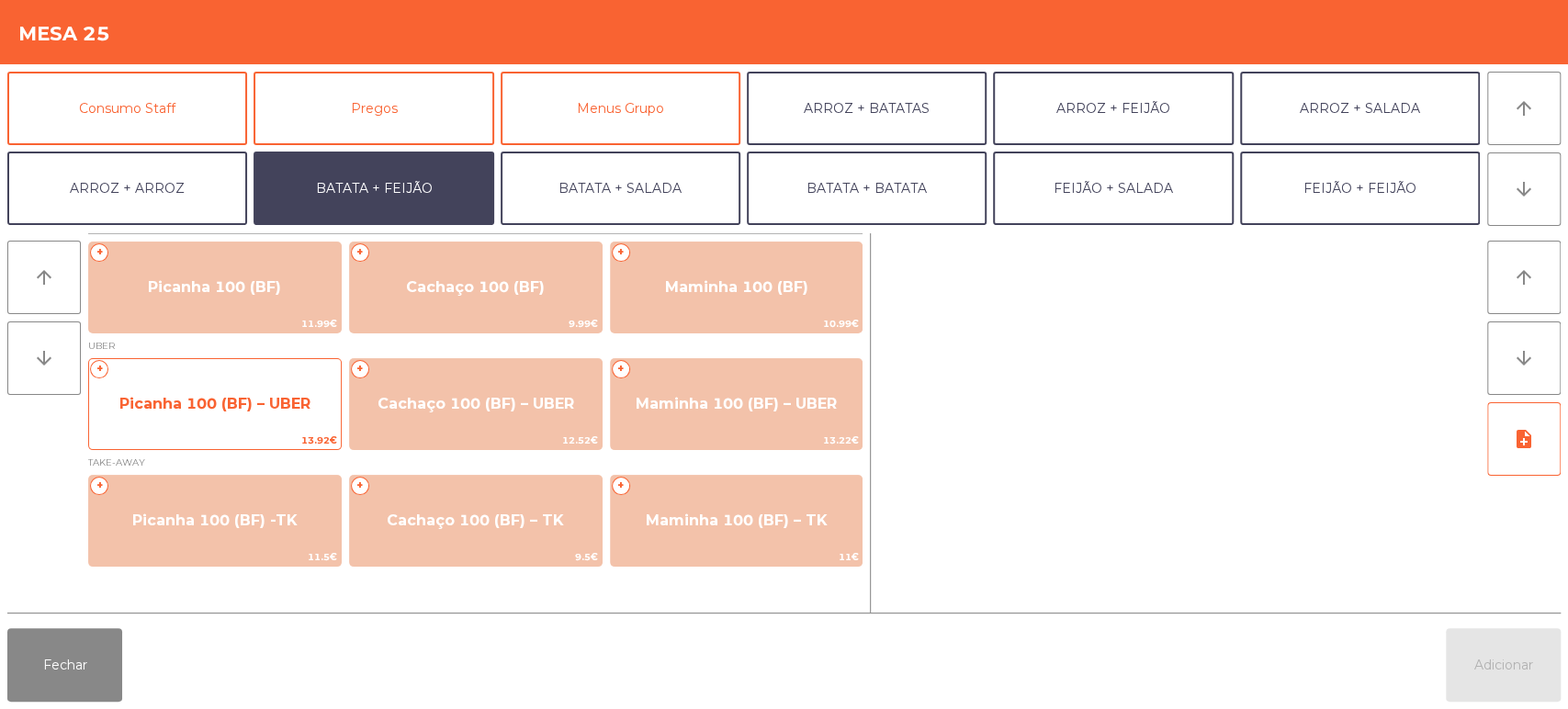
click at [231, 402] on span "Picanha 100 (BF) – UBER" at bounding box center [214, 403] width 191 height 17
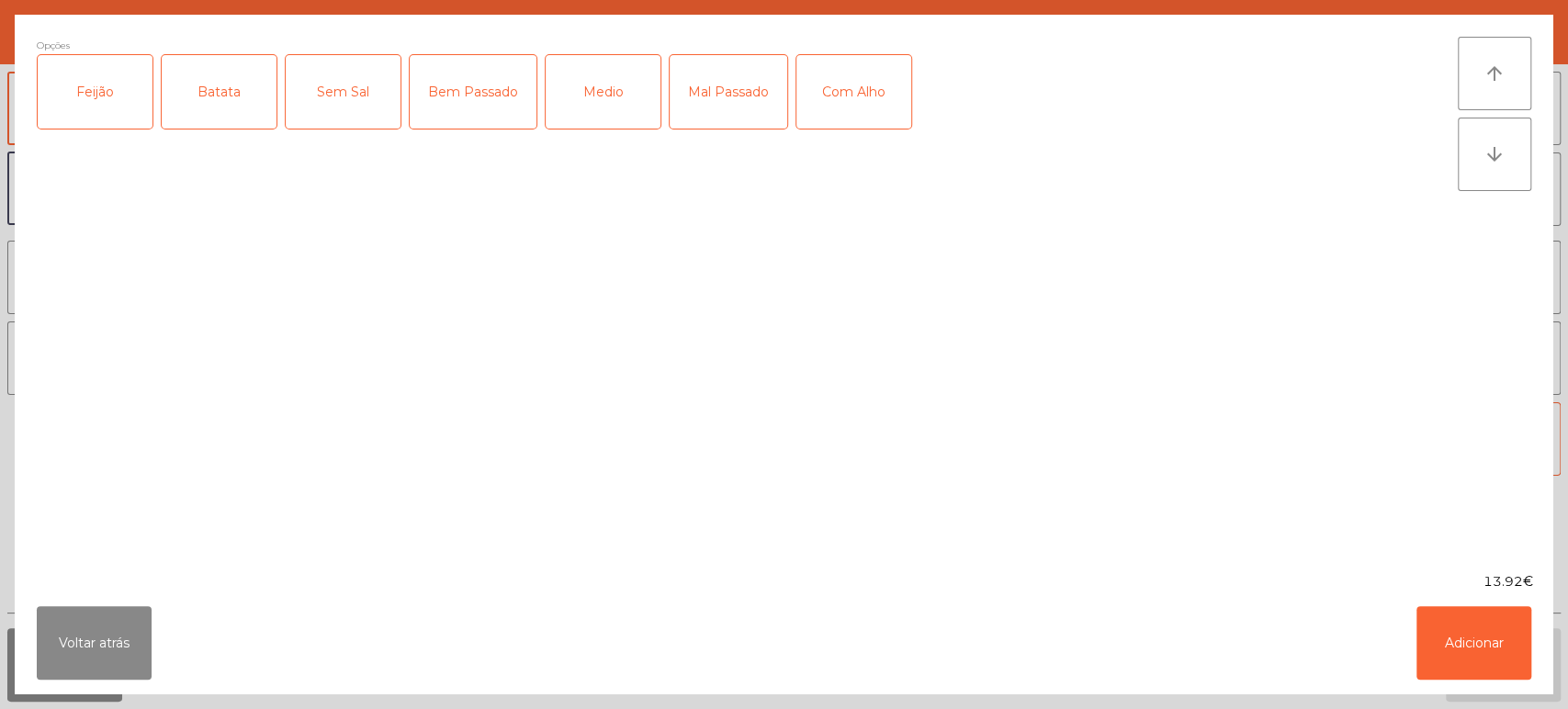
click at [123, 89] on div "Feijão" at bounding box center [95, 92] width 115 height 74
click at [228, 92] on div "Batata" at bounding box center [219, 92] width 115 height 74
click at [588, 110] on div "Medio" at bounding box center [603, 92] width 115 height 74
click at [1477, 643] on button "Adicionar" at bounding box center [1473, 642] width 115 height 74
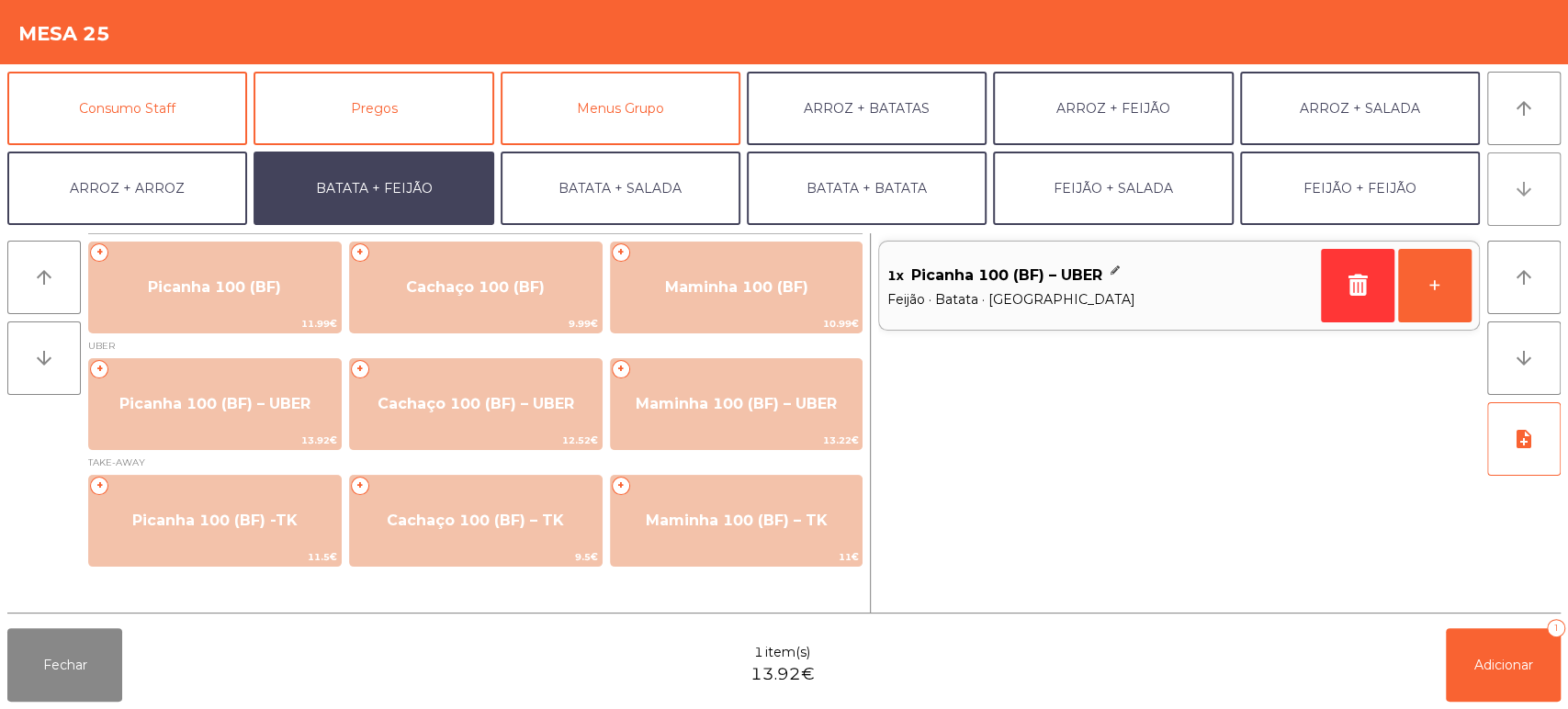
click at [1518, 198] on icon "arrow_downward" at bounding box center [1523, 189] width 22 height 22
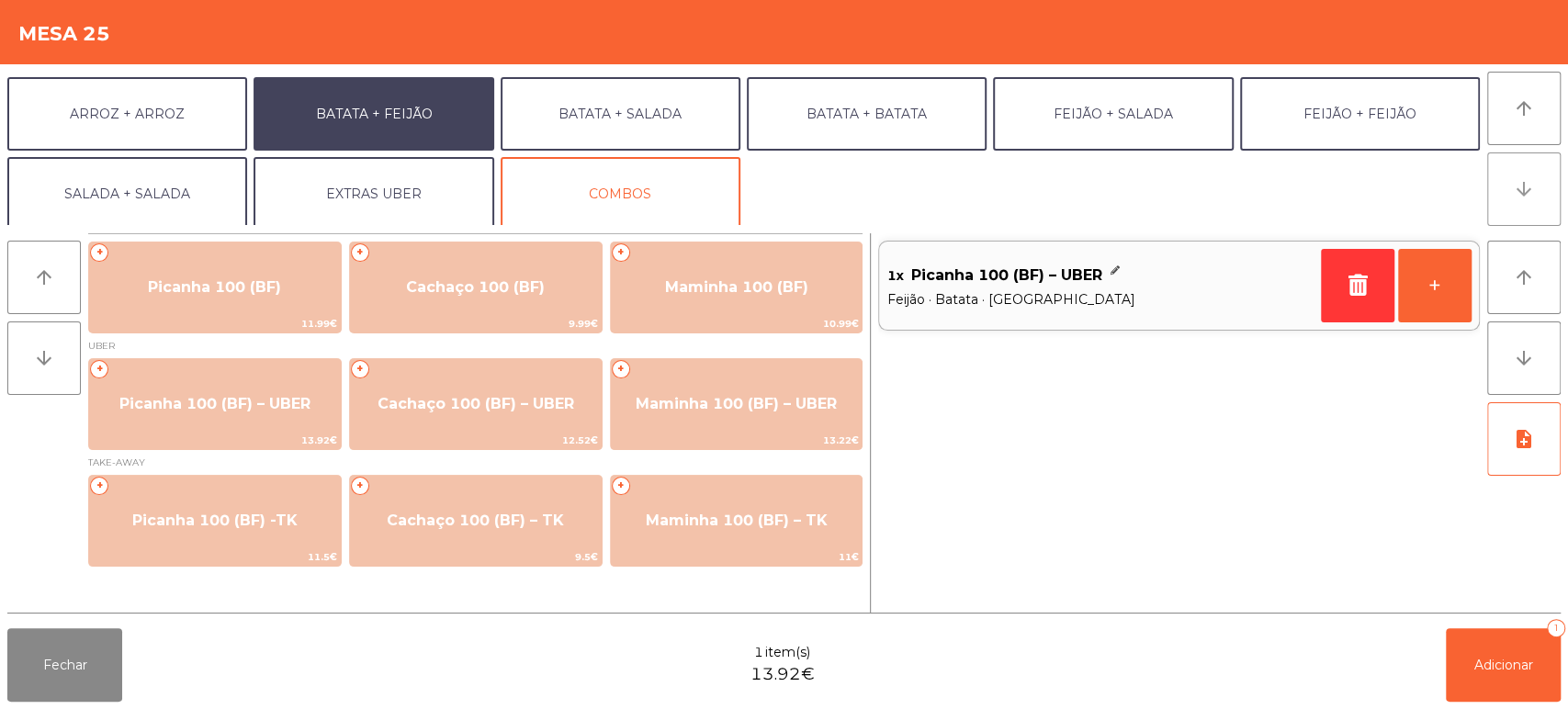
scroll to position [240, 0]
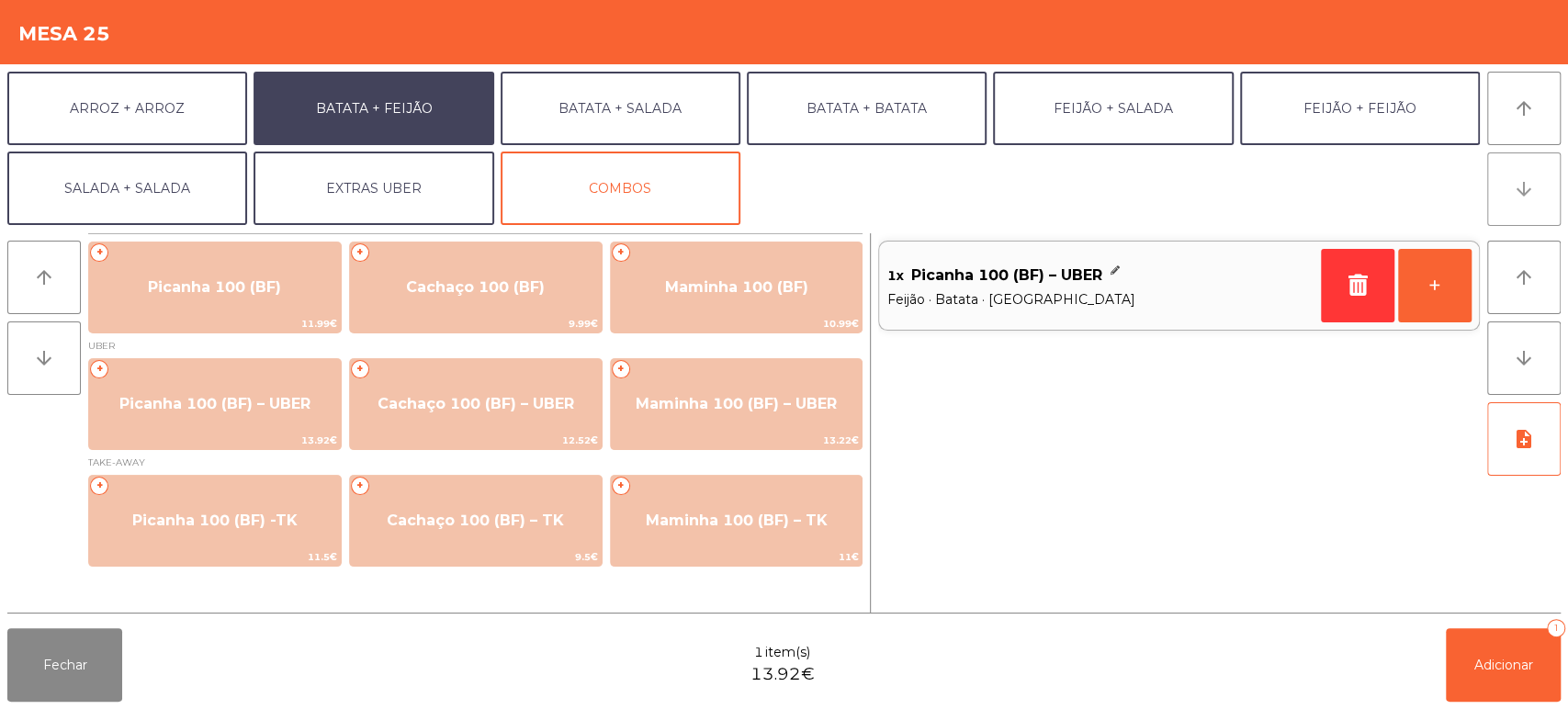
click at [1521, 193] on icon "arrow_downward" at bounding box center [1523, 189] width 22 height 22
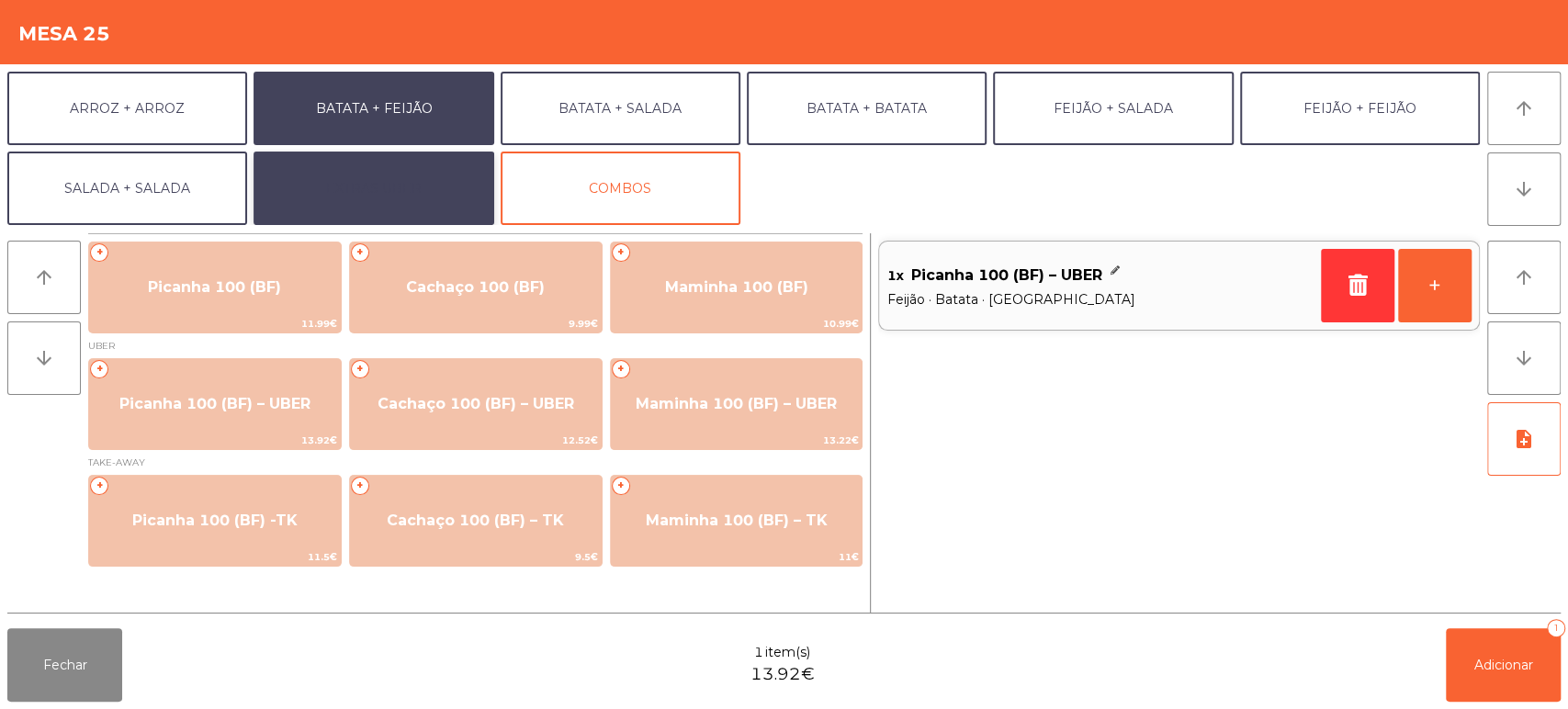
click at [407, 168] on button "EXTRAS UBER" at bounding box center [374, 189] width 240 height 74
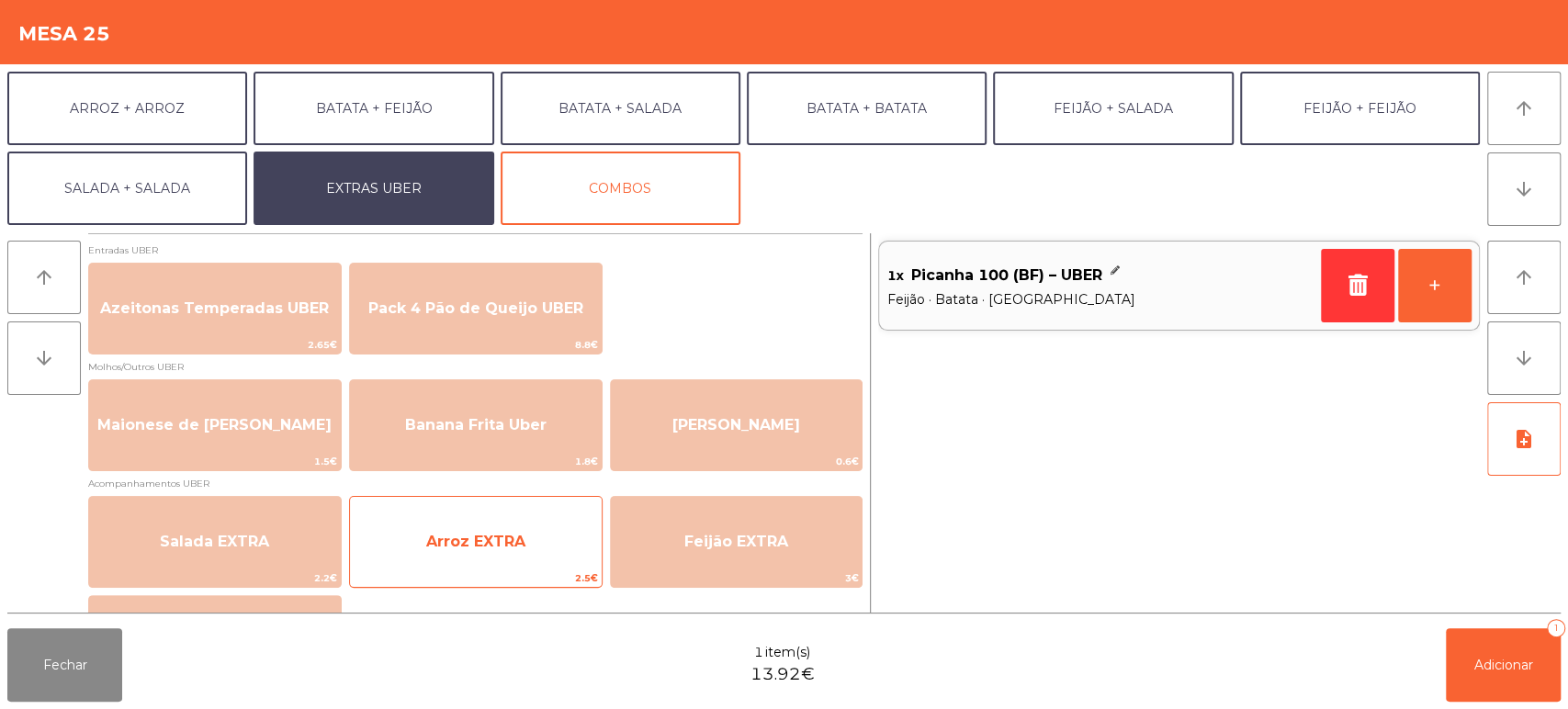
click at [456, 551] on span "Arroz EXTRA" at bounding box center [476, 541] width 252 height 49
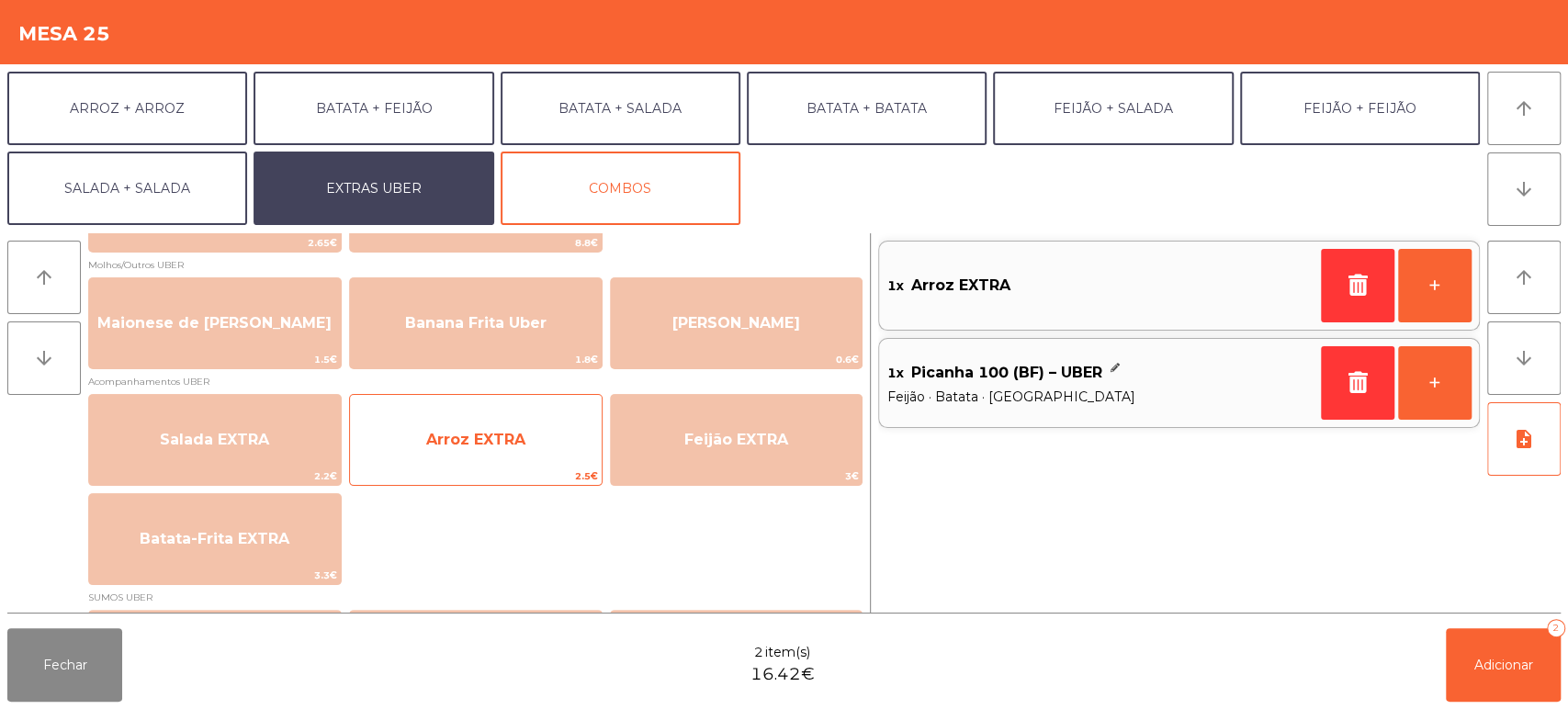
scroll to position [211, 0]
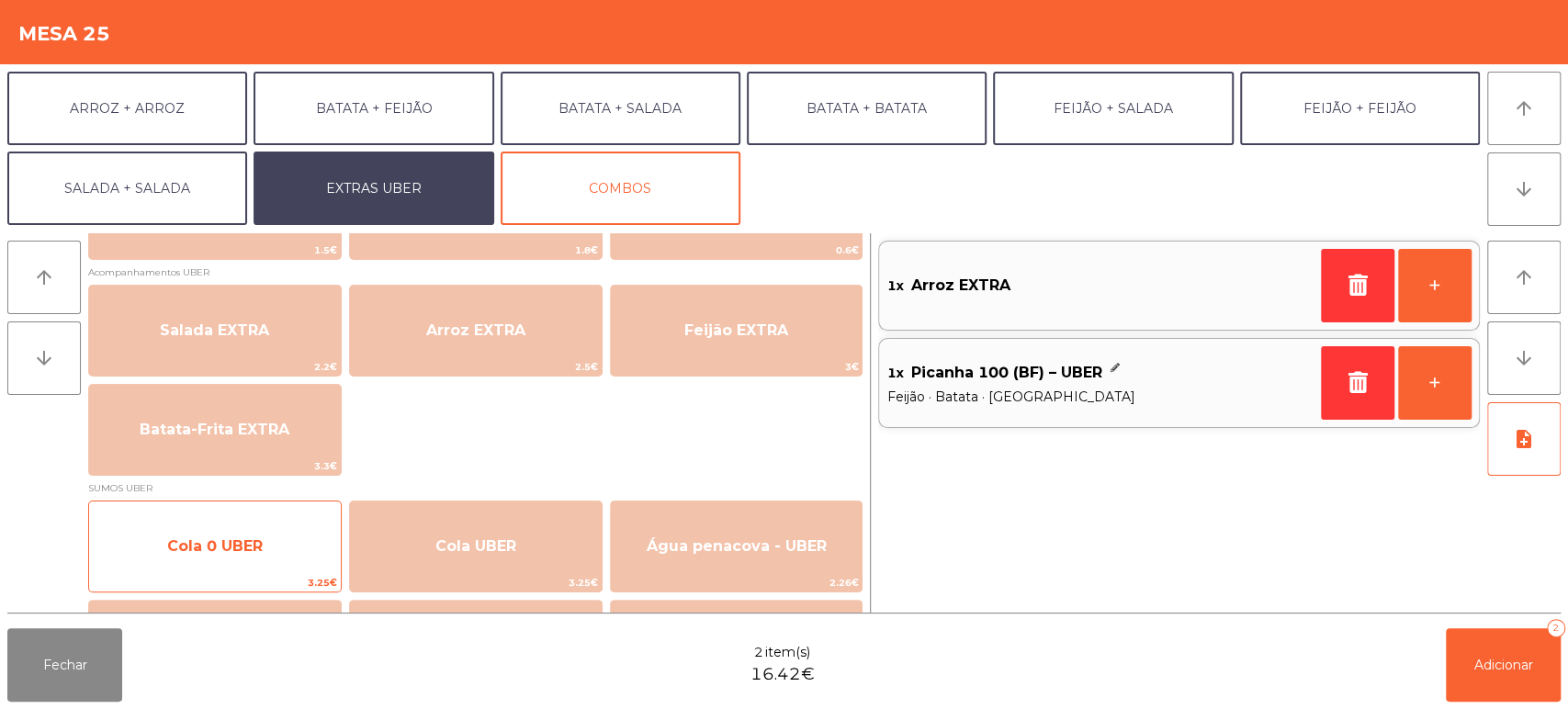
click at [243, 527] on span "Cola 0 UBER" at bounding box center [215, 546] width 252 height 49
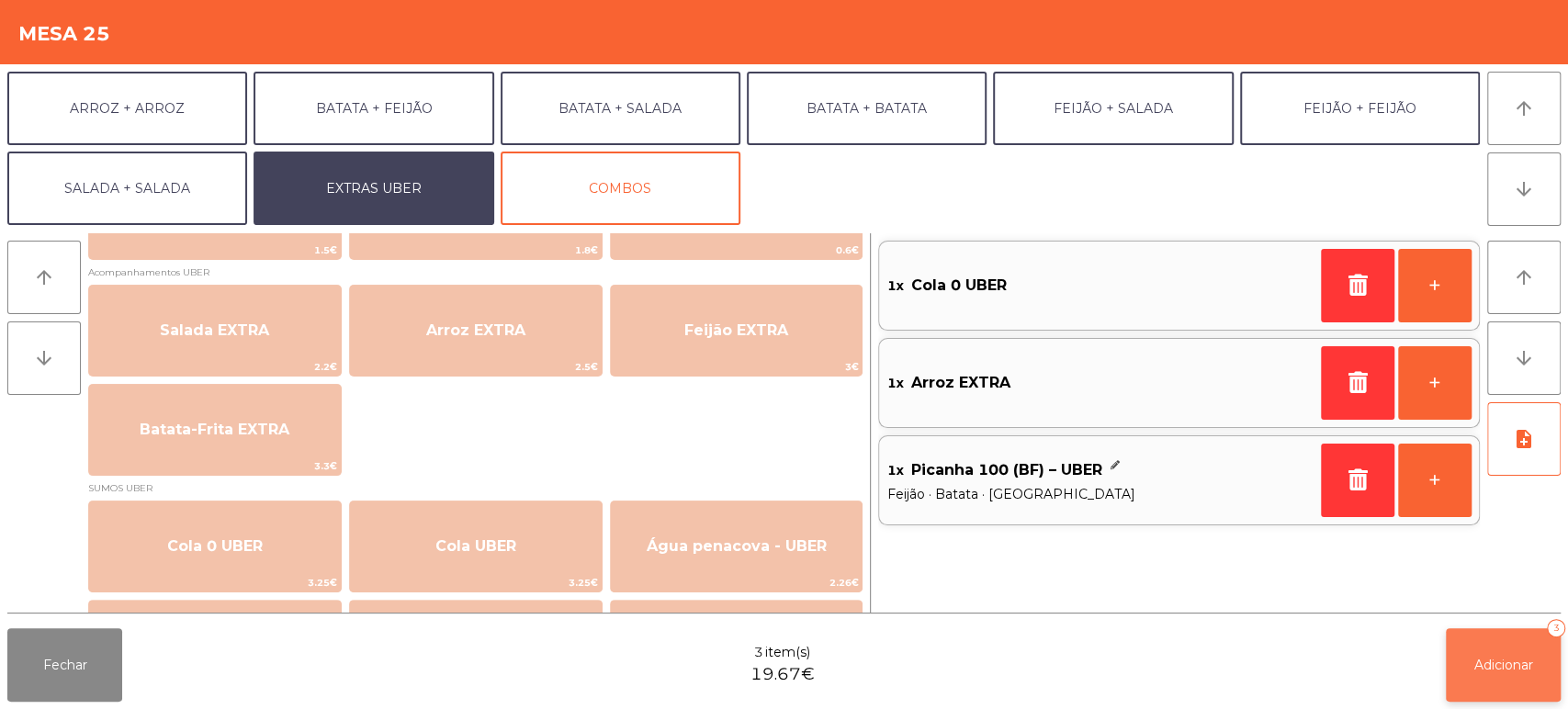
click at [1478, 662] on span "Adicionar" at bounding box center [1503, 664] width 59 height 16
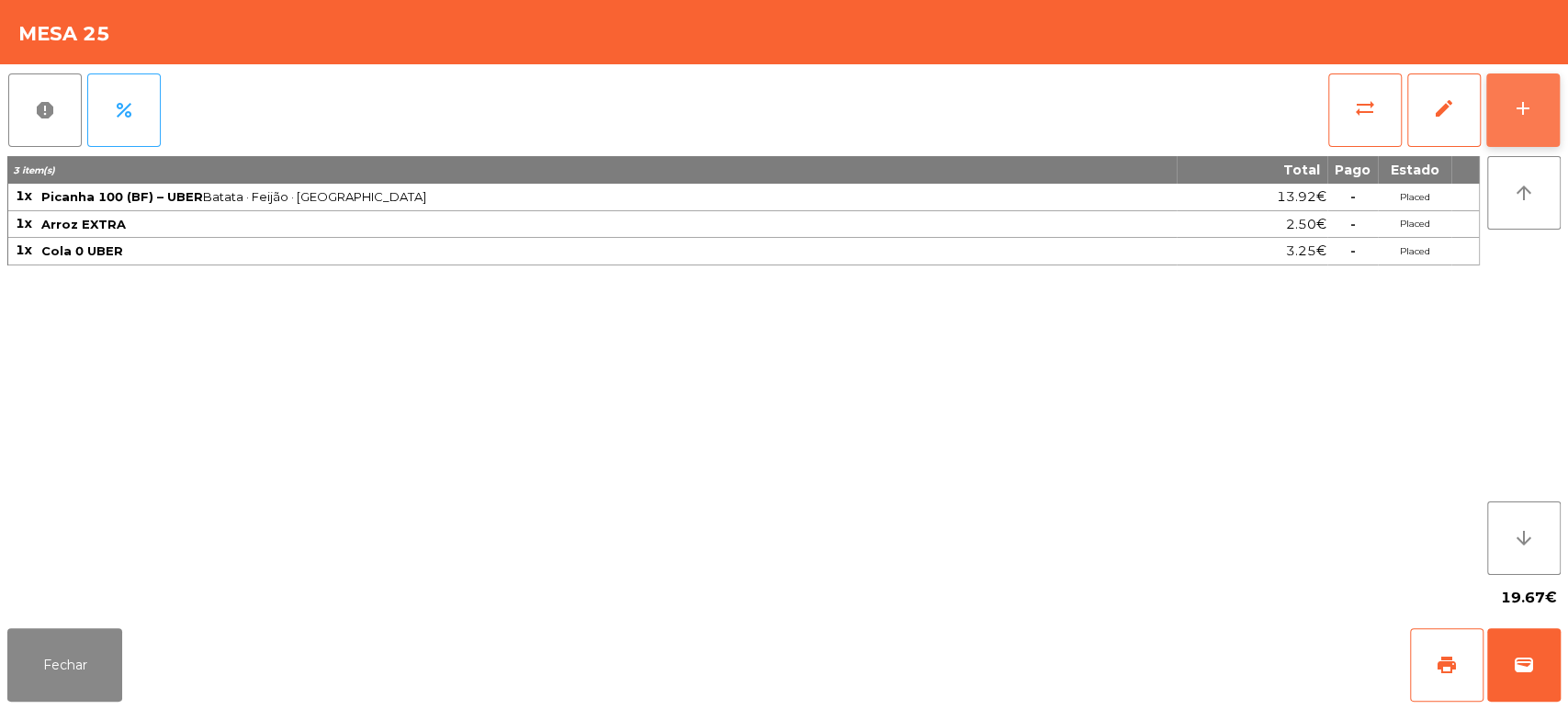
click at [1514, 102] on div "add" at bounding box center [1523, 108] width 22 height 22
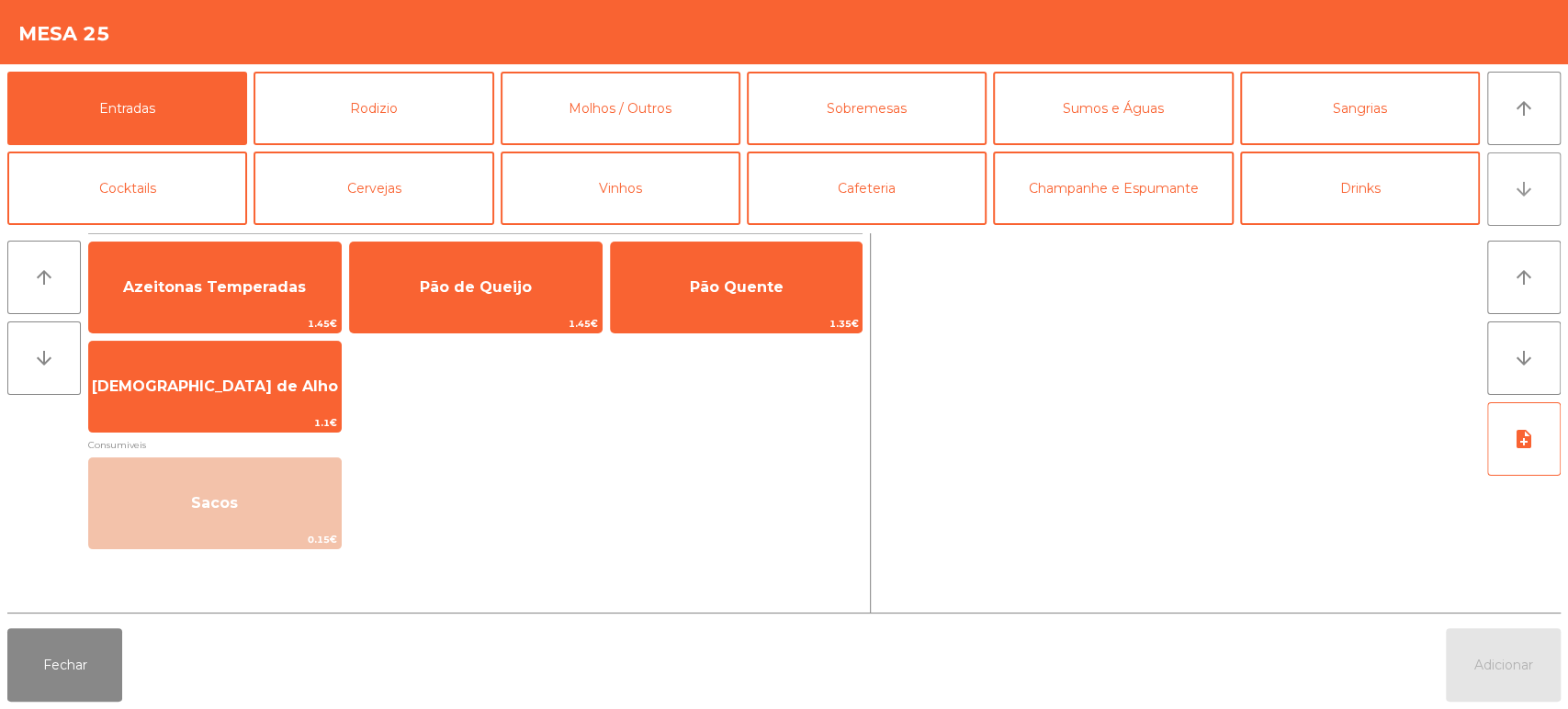
click at [1521, 176] on button "arrow_downward" at bounding box center [1523, 190] width 74 height 74
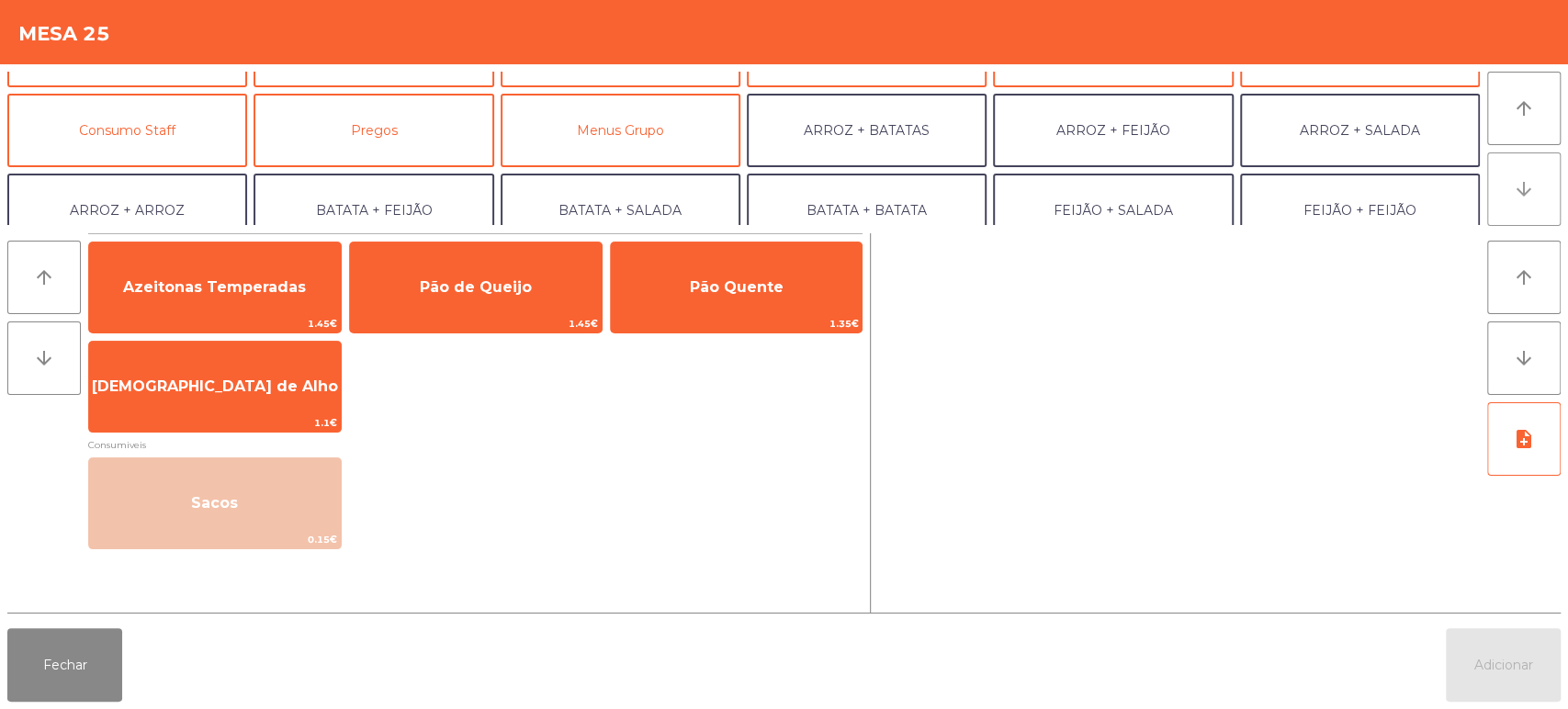
click at [1532, 171] on button "arrow_downward" at bounding box center [1523, 190] width 74 height 74
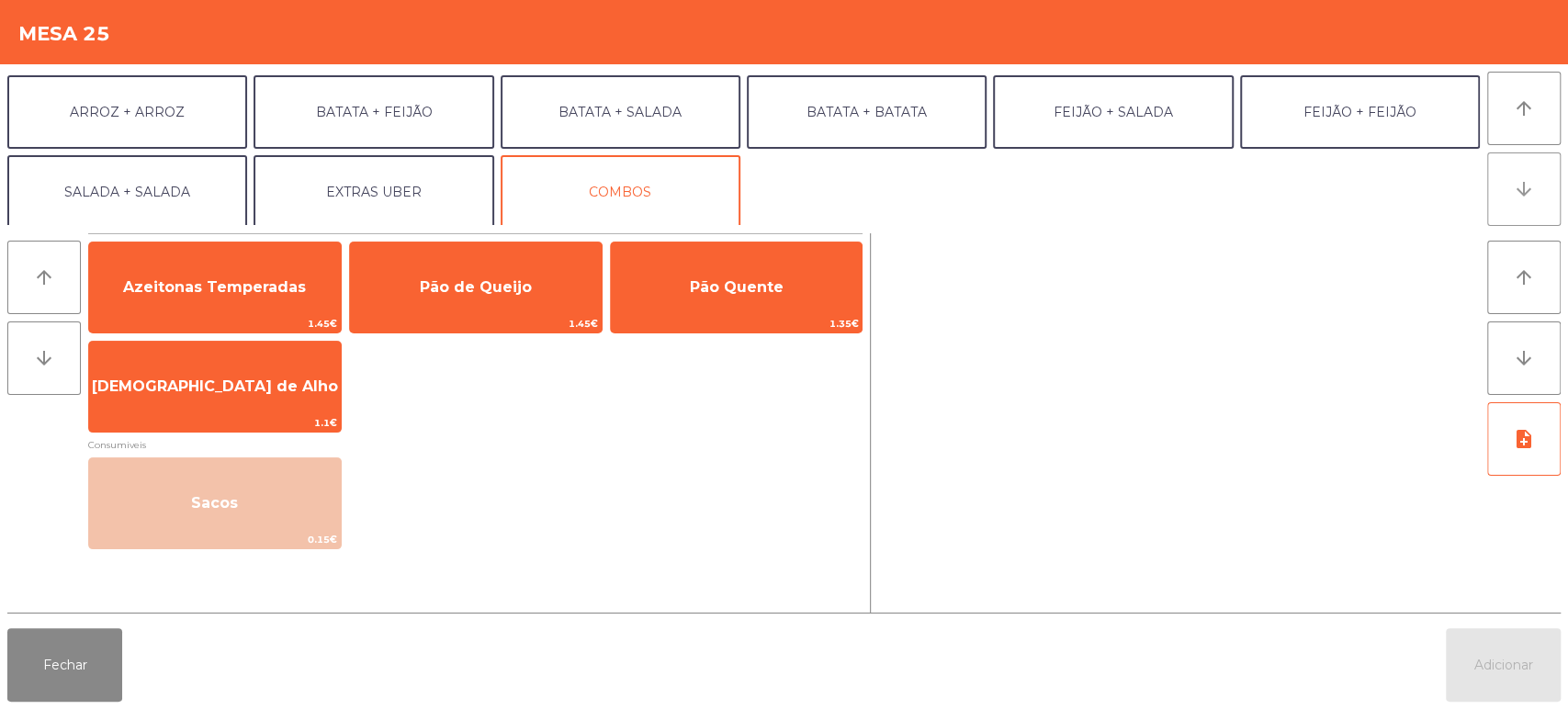
scroll to position [240, 0]
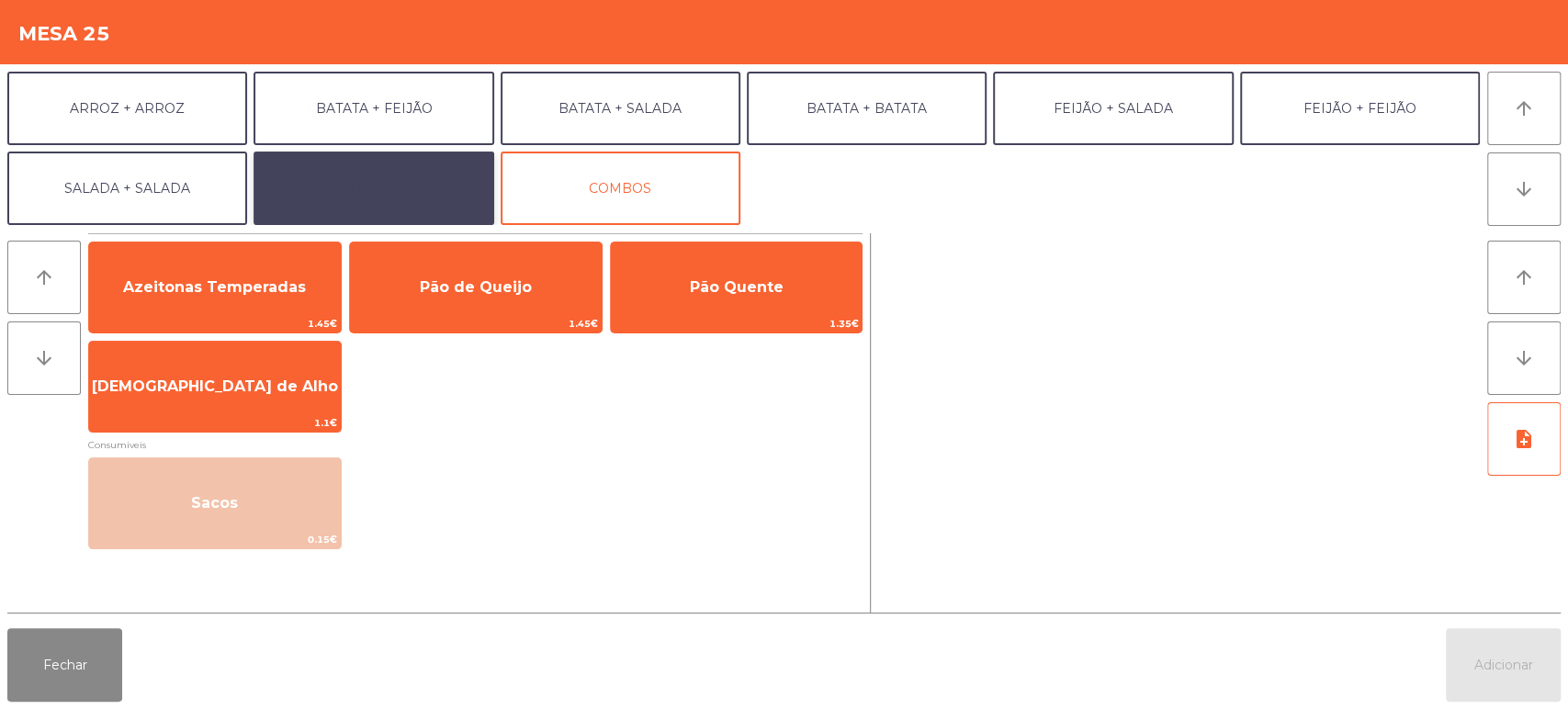
click at [403, 194] on button "EXTRAS UBER" at bounding box center [374, 189] width 240 height 74
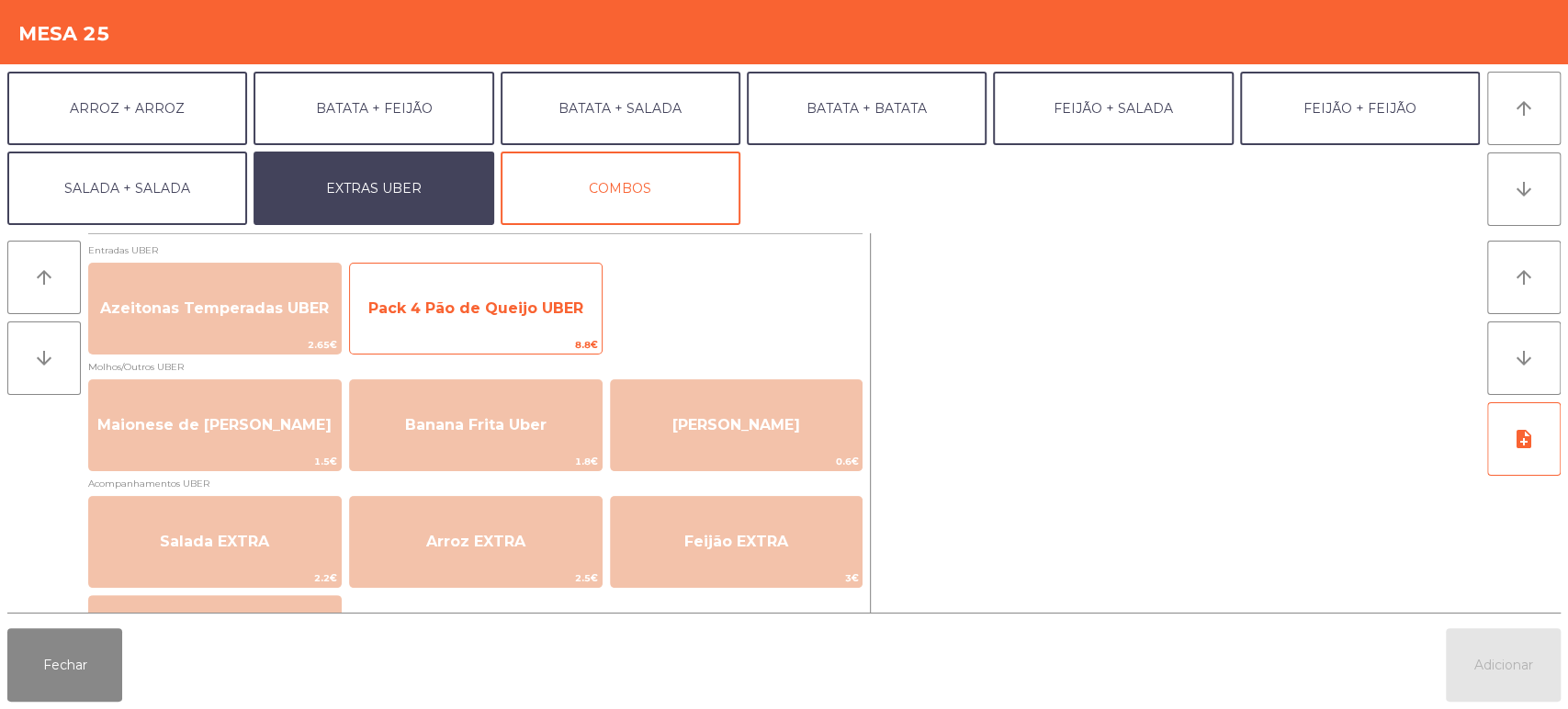
click at [522, 314] on span "Pack 4 Pão de Queijo UBER" at bounding box center [476, 308] width 215 height 17
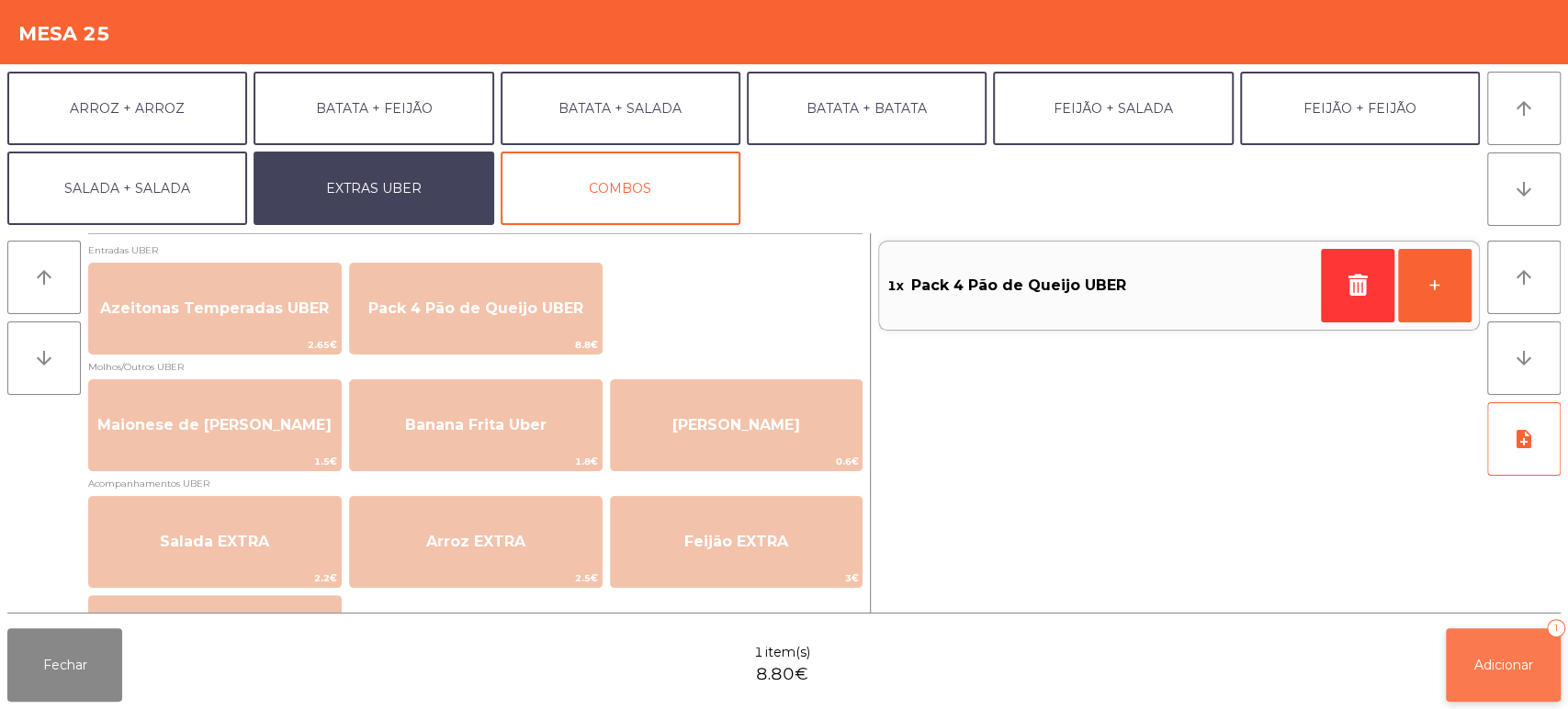
click at [1499, 649] on button "Adicionar 1" at bounding box center [1503, 665] width 115 height 74
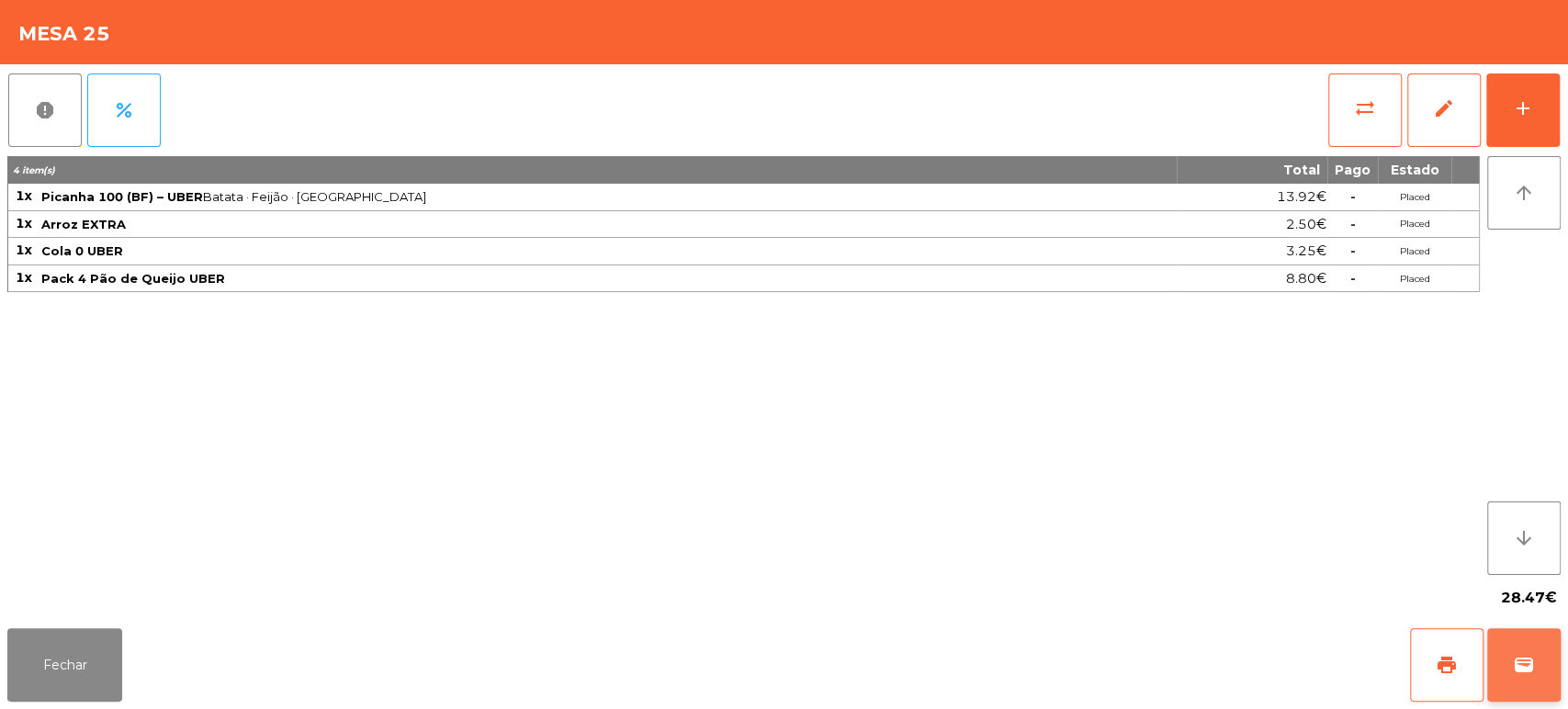
click at [1543, 687] on button "wallet" at bounding box center [1523, 665] width 74 height 74
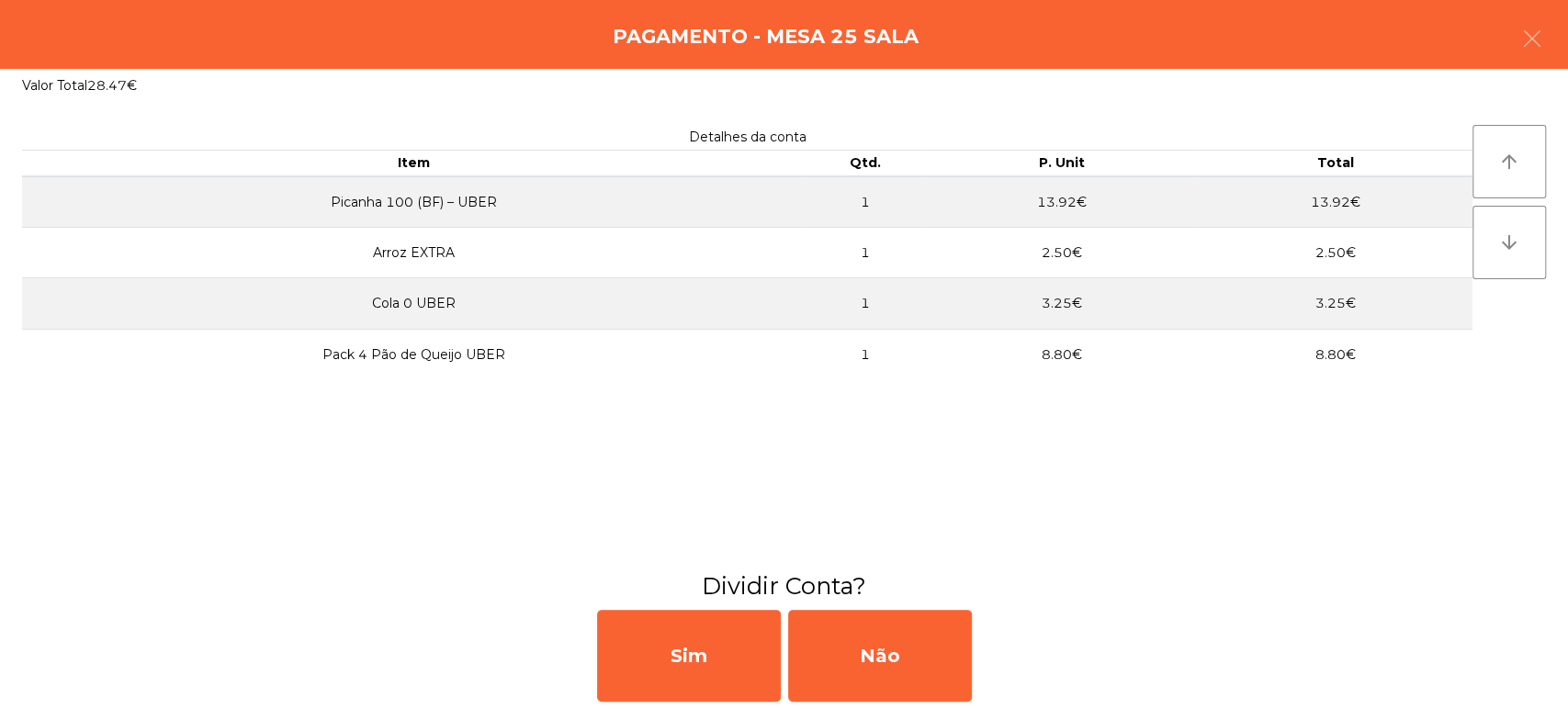
click at [1214, 486] on div "Detalhes da conta Item Qtd. P. Unit Total Picanha 100 (BF) – UBER 1 13.92€ 13.9…" at bounding box center [747, 336] width 1450 height 422
click at [1520, 51] on button "button" at bounding box center [1531, 40] width 51 height 55
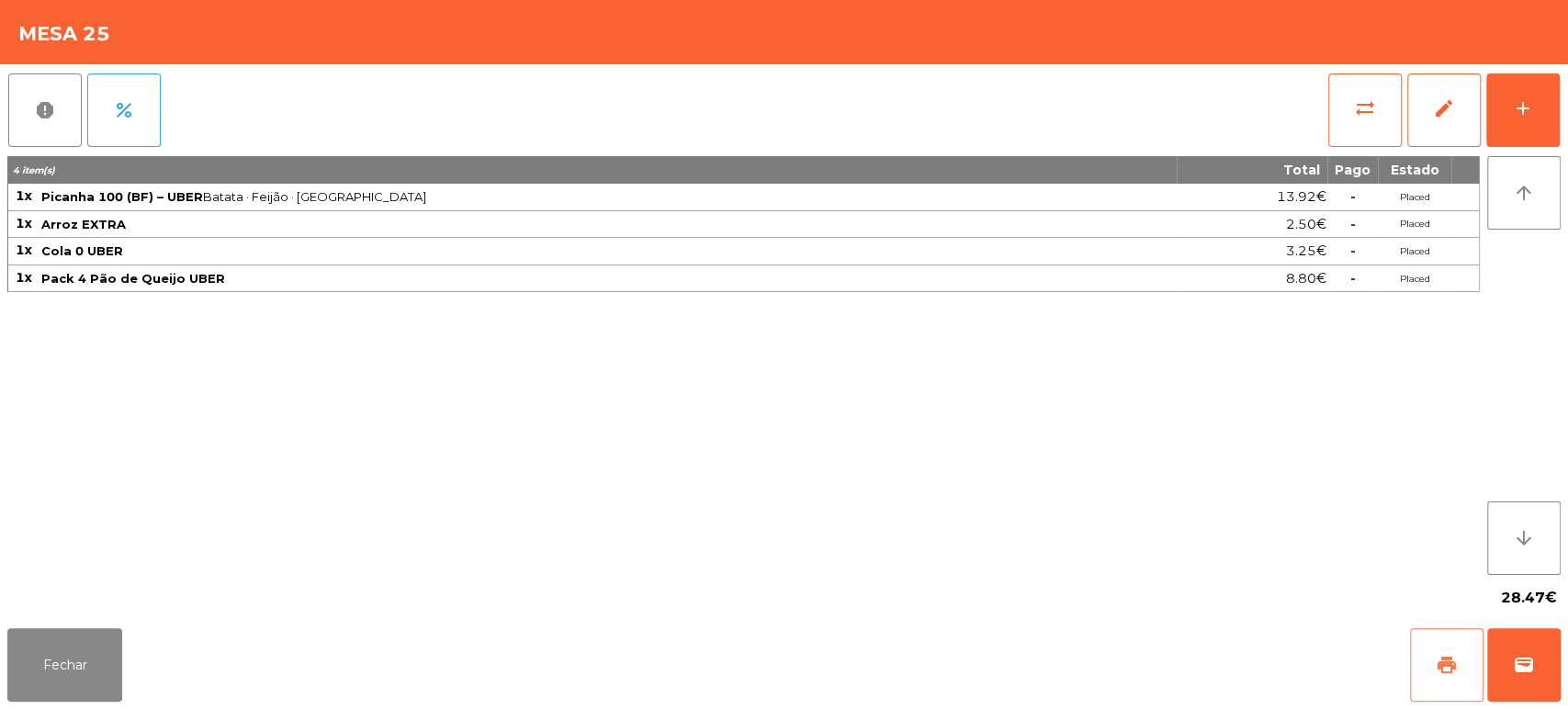
click at [1439, 667] on span "print" at bounding box center [1446, 665] width 22 height 22
click at [1514, 673] on span "wallet" at bounding box center [1523, 665] width 22 height 22
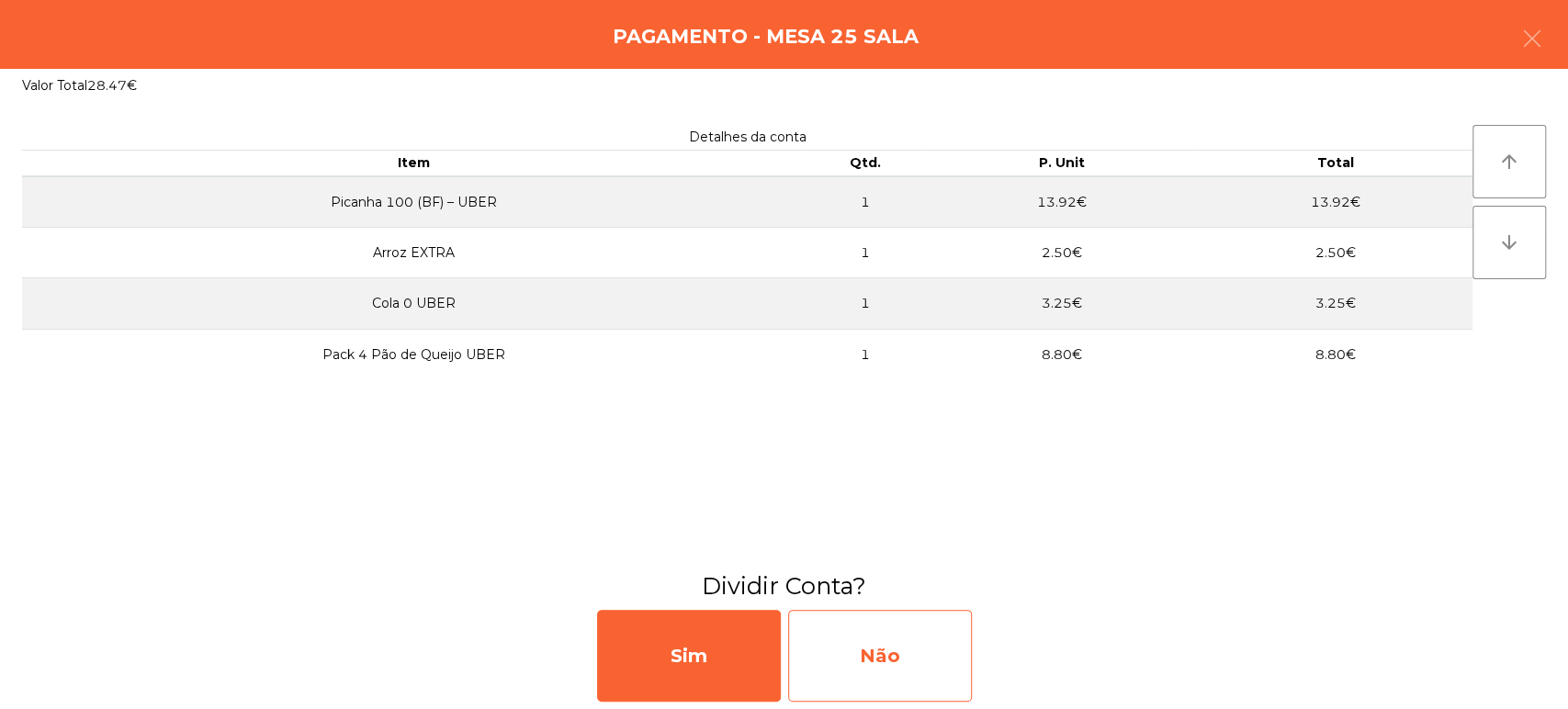
click at [903, 668] on div "Não" at bounding box center [880, 655] width 184 height 92
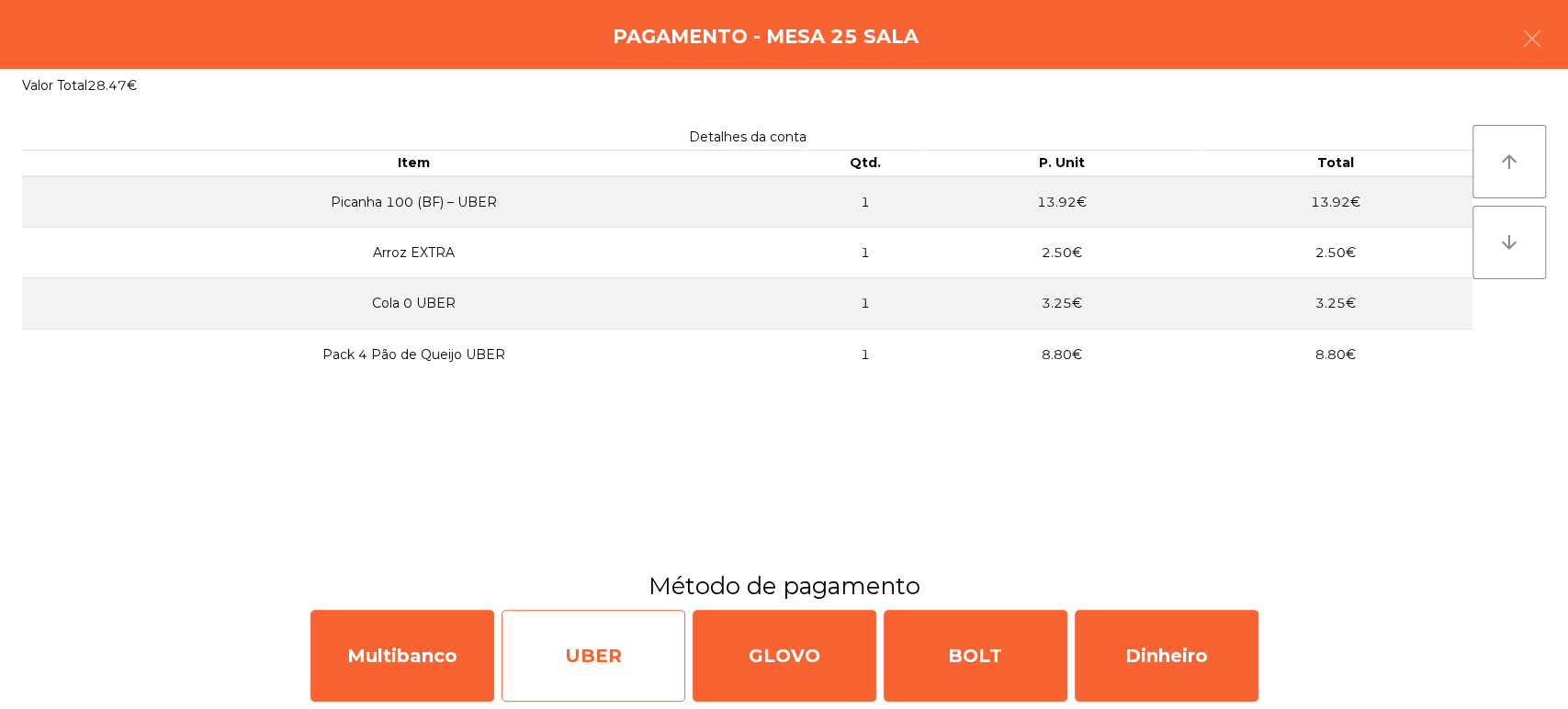
click at [610, 641] on div "UBER" at bounding box center [593, 655] width 184 height 92
select select "**"
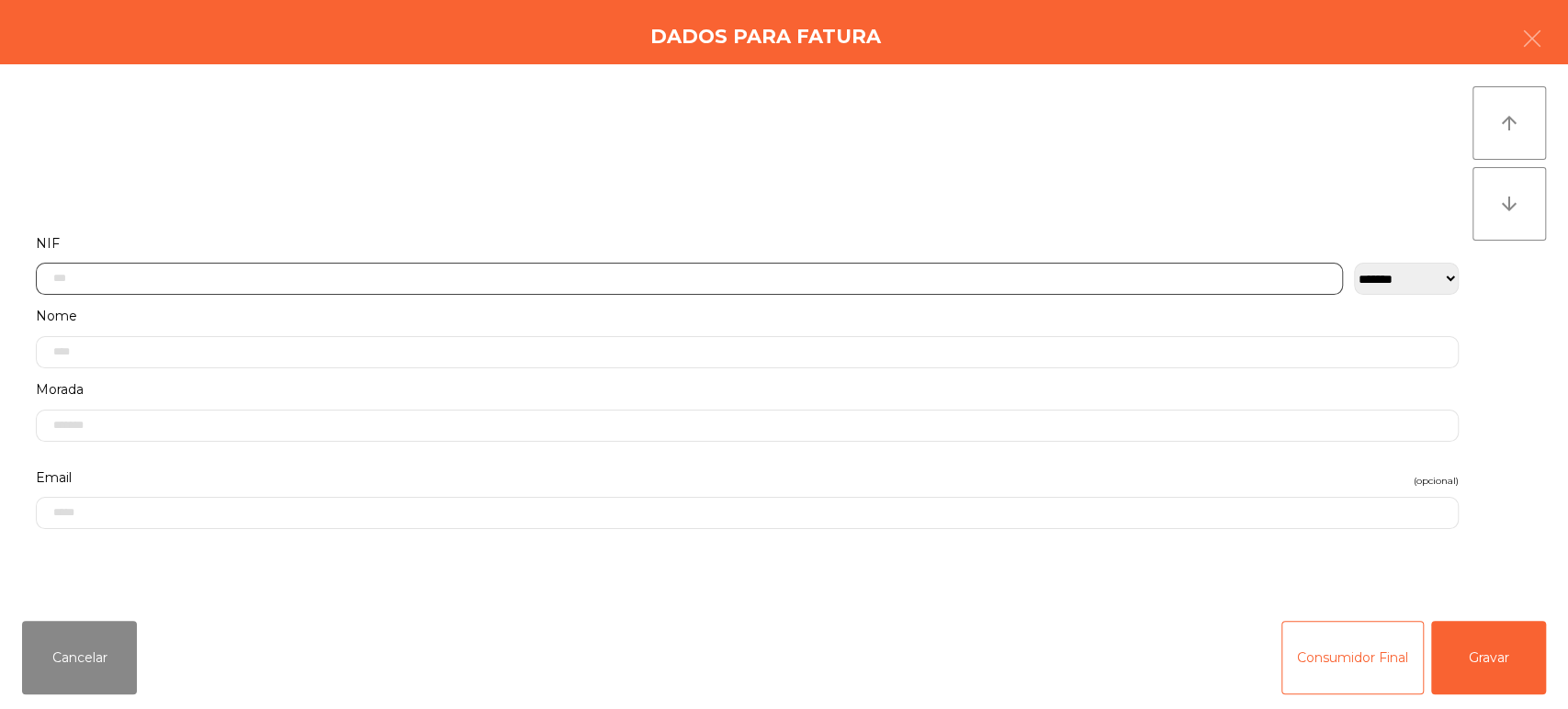
click at [397, 272] on input "text" at bounding box center [689, 278] width 1307 height 32
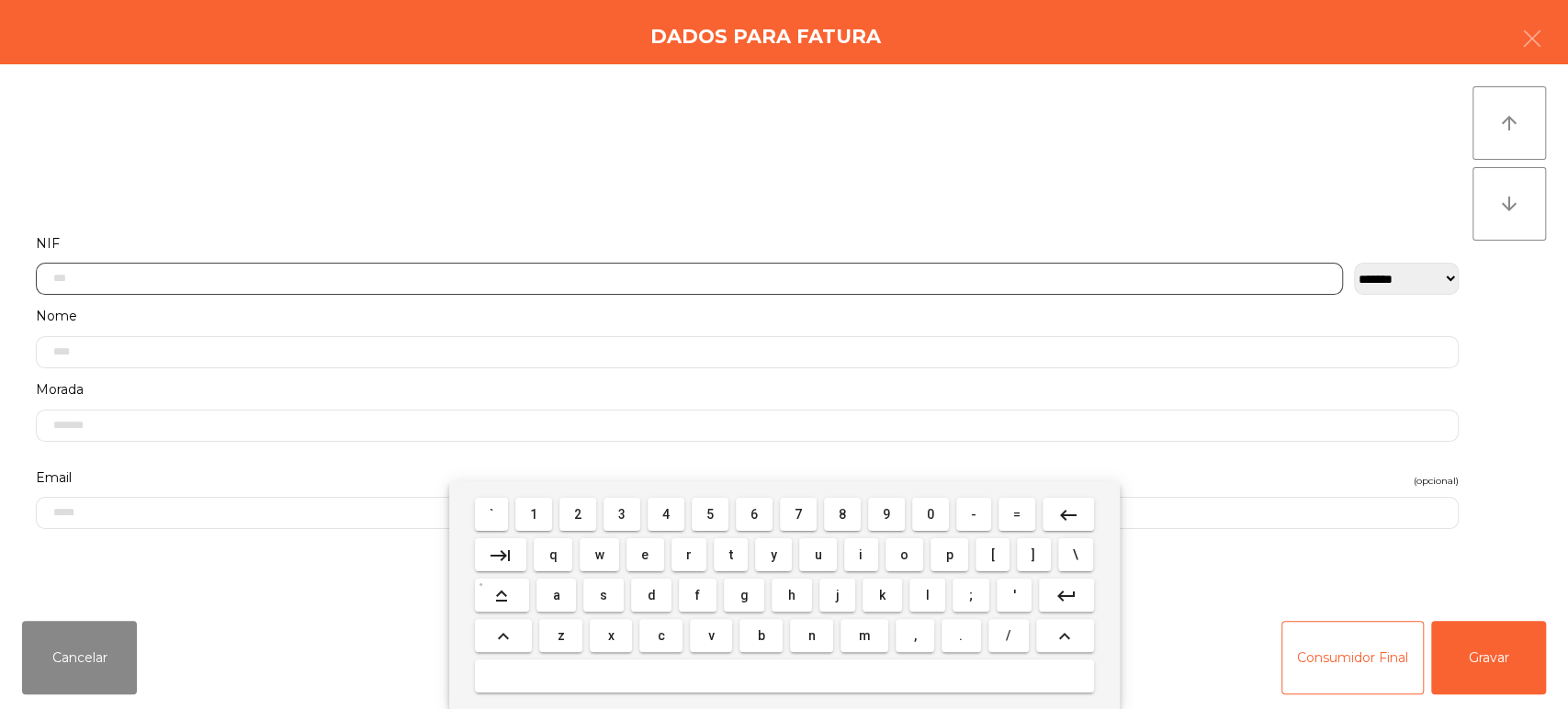
scroll to position [143, 0]
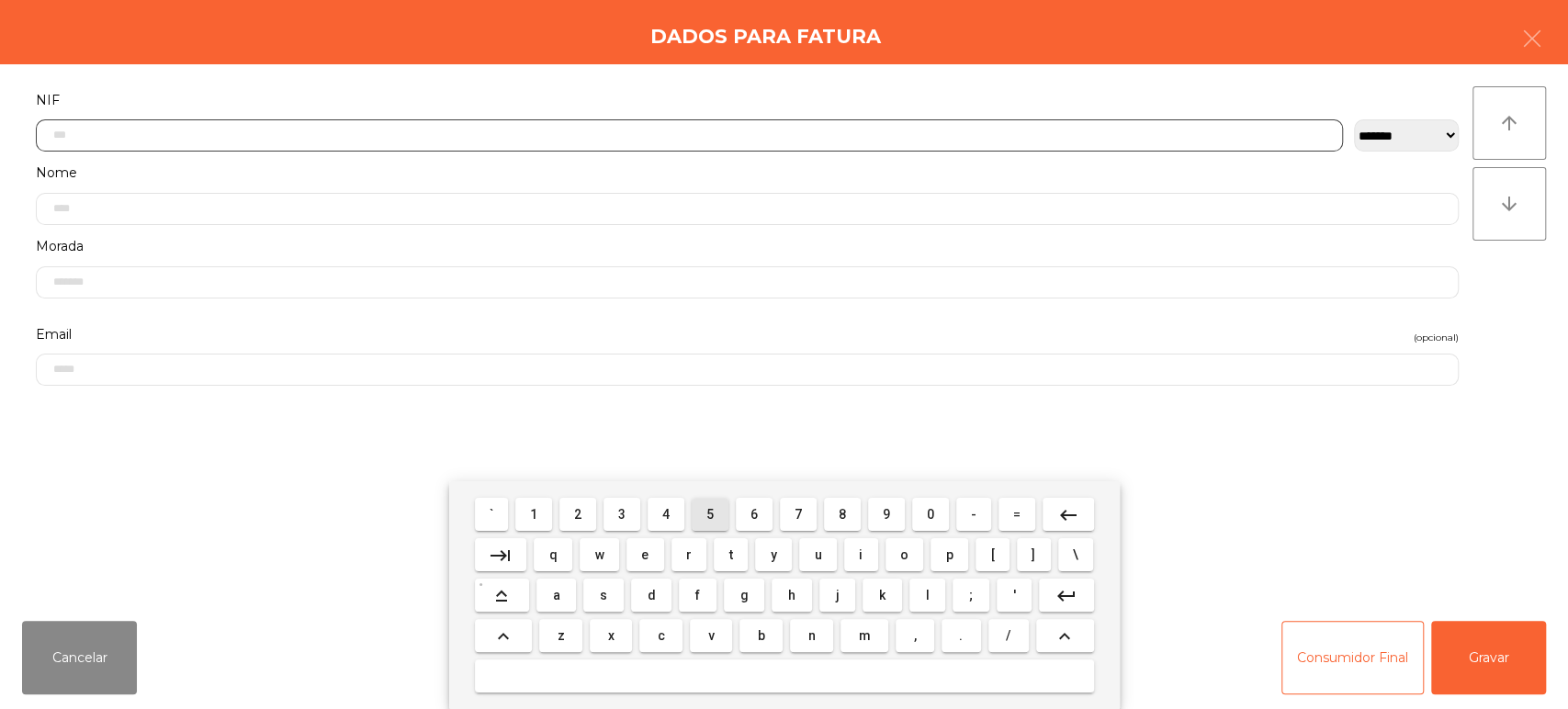
click at [710, 514] on span "5" at bounding box center [710, 514] width 8 height 15
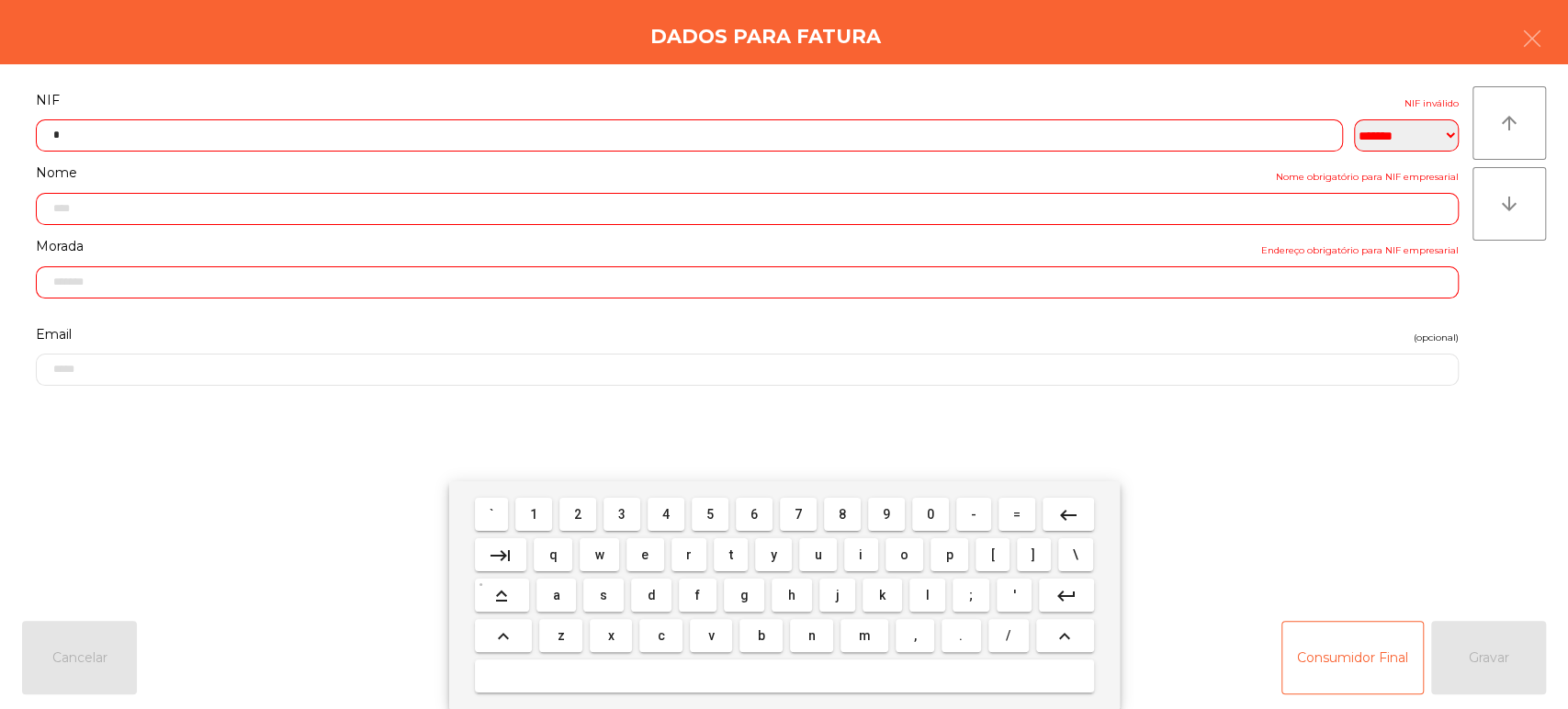
click at [530, 511] on span "1" at bounding box center [534, 514] width 8 height 15
click at [828, 520] on button "8" at bounding box center [842, 514] width 37 height 33
click at [754, 514] on span "6" at bounding box center [754, 514] width 8 height 15
click at [663, 514] on span "4" at bounding box center [666, 514] width 8 height 15
click at [799, 514] on span "7" at bounding box center [799, 514] width 8 height 15
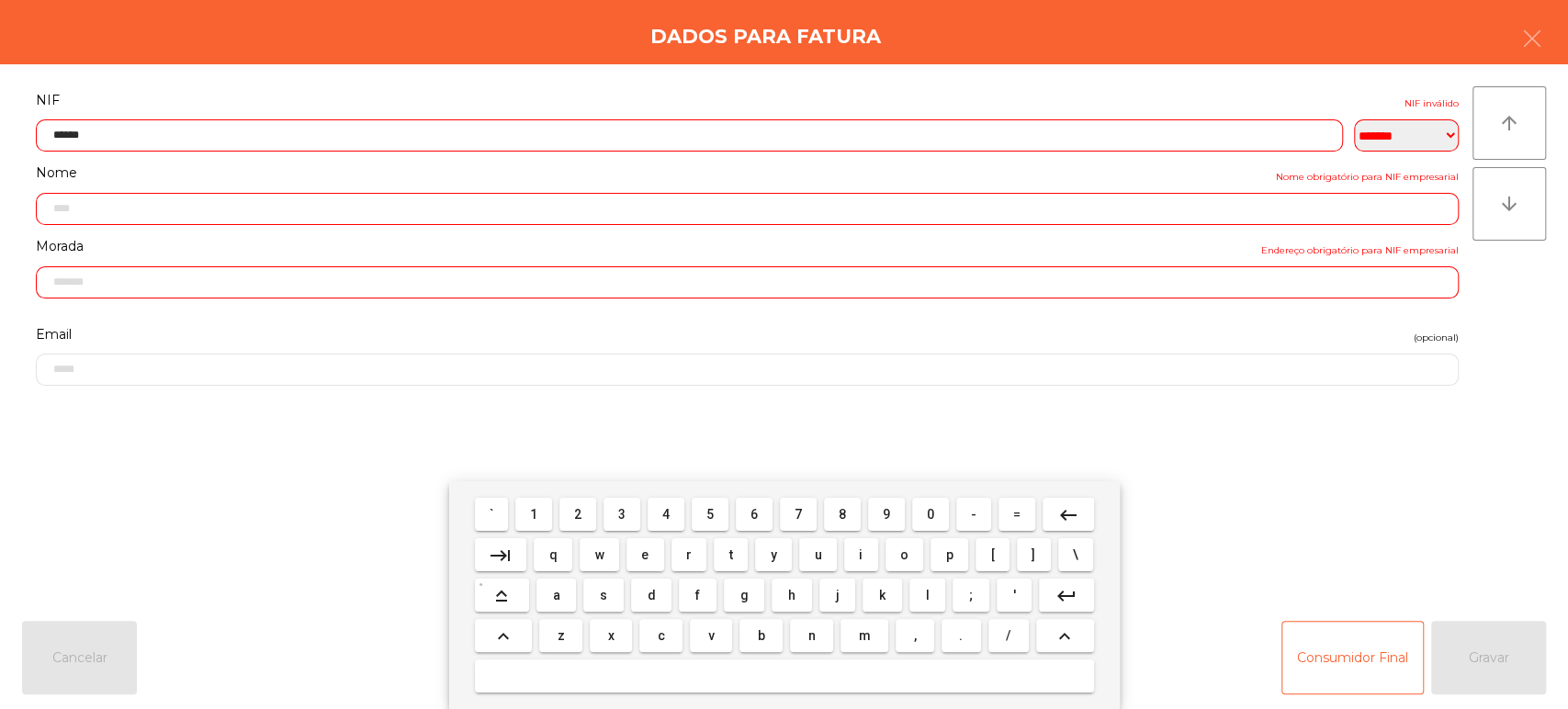
click at [827, 514] on button "8" at bounding box center [842, 514] width 37 height 33
click at [799, 514] on span "7" at bounding box center [799, 514] width 8 height 15
click at [917, 515] on button "0" at bounding box center [930, 514] width 37 height 33
type input "*********"
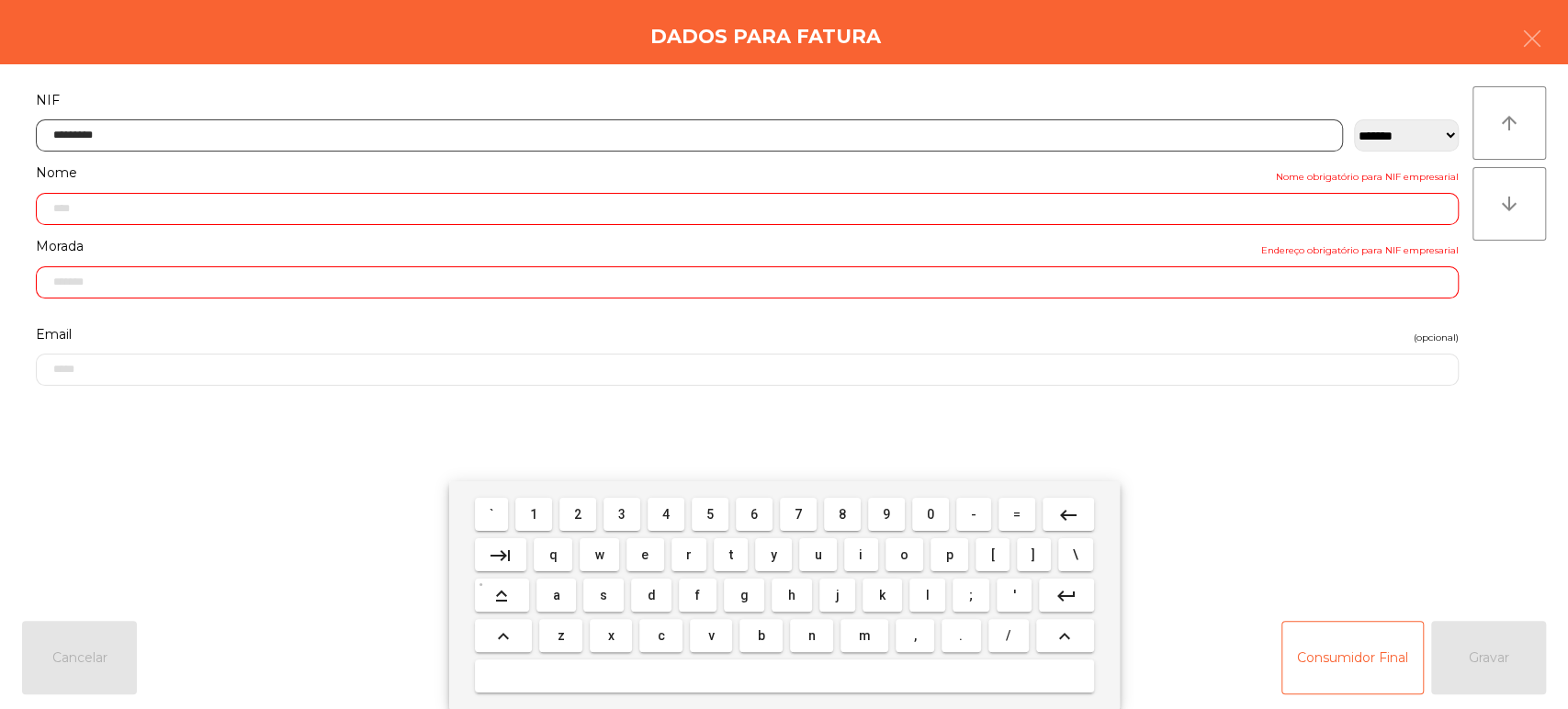
click at [1063, 593] on mat-icon "keyboard_return" at bounding box center [1066, 595] width 22 height 22
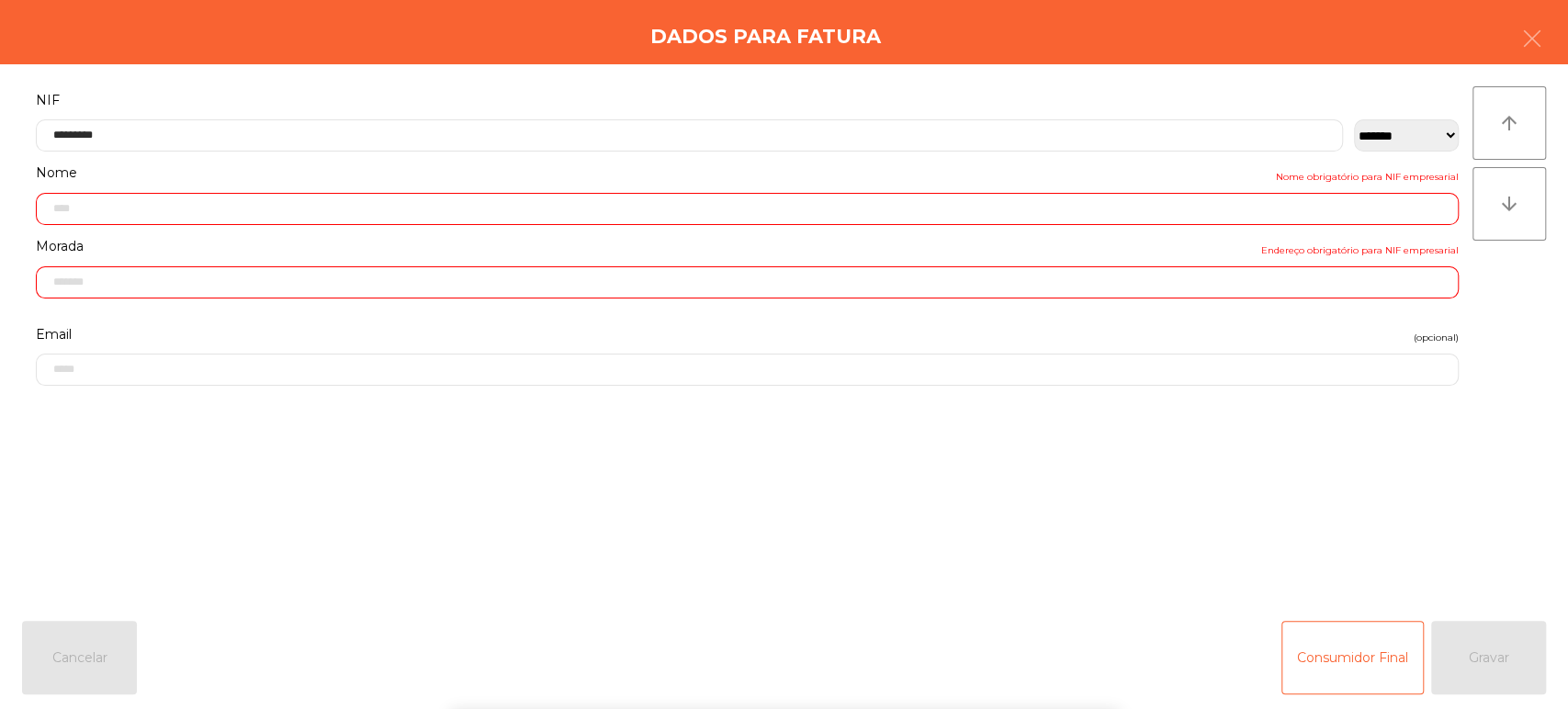
click at [1437, 525] on div "` 1 2 3 4 5 6 7 8 9 0 - = keyboard_backspace keyboard_tab q w e r t y u i o p […" at bounding box center [784, 594] width 1568 height 227
type input "**********"
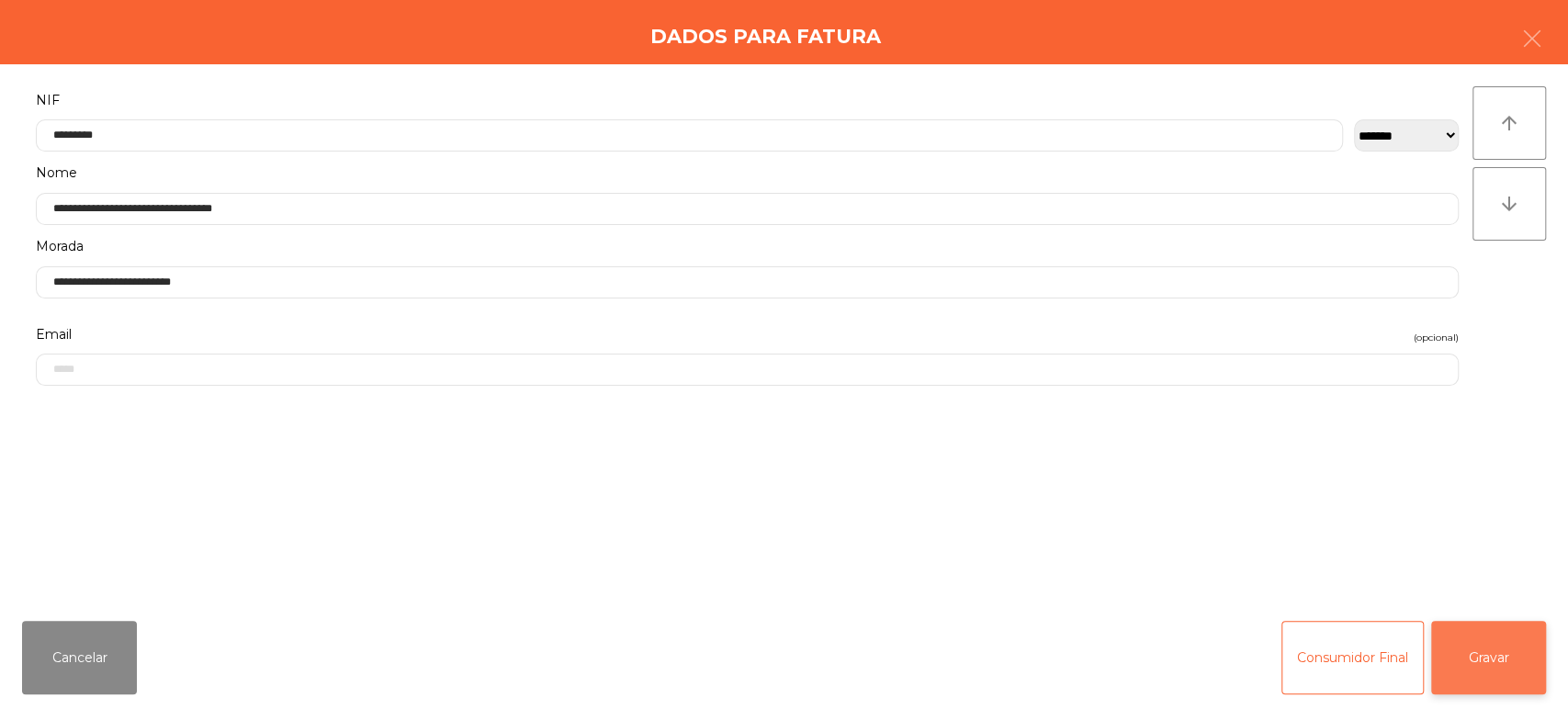
click at [1486, 653] on button "Gravar" at bounding box center [1488, 657] width 115 height 74
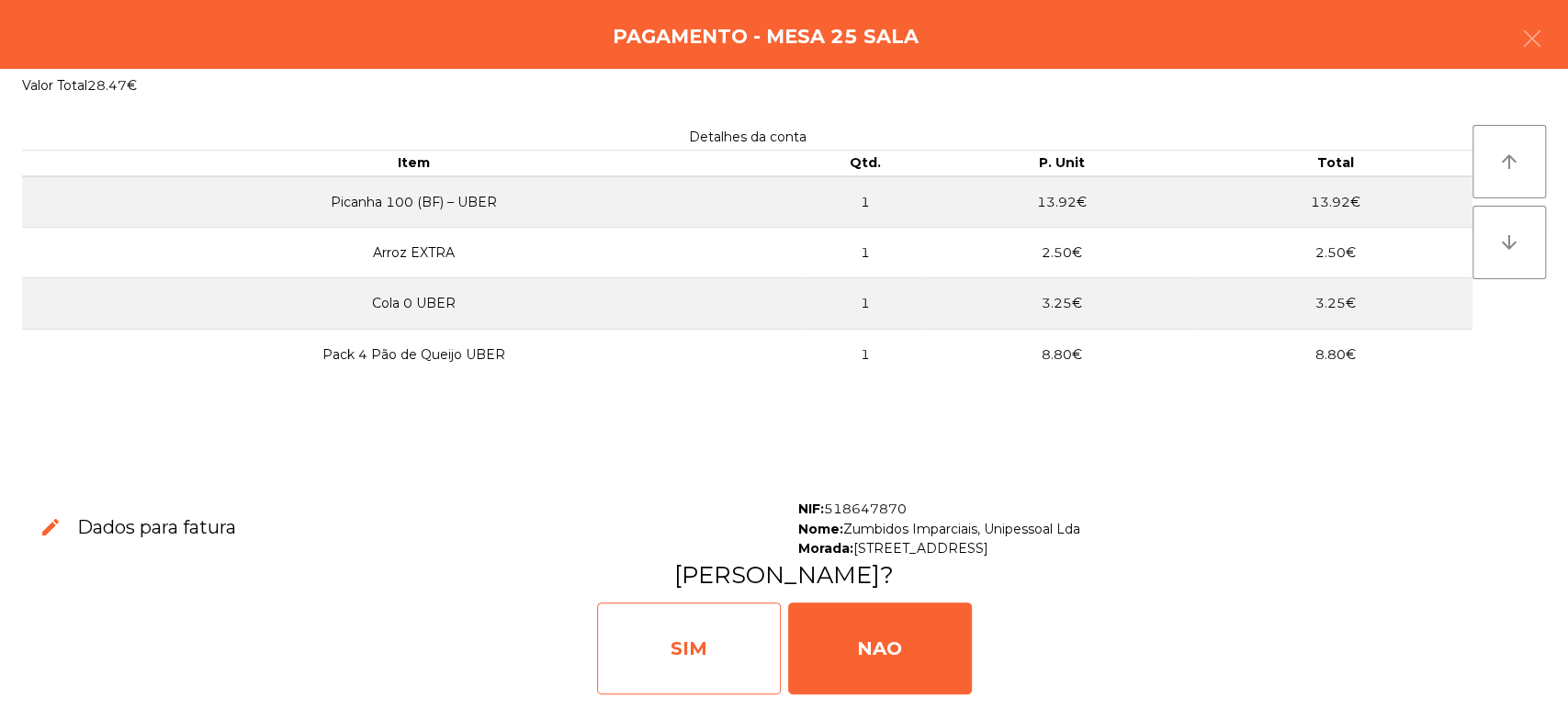
click at [712, 637] on div "SIM" at bounding box center [689, 647] width 184 height 92
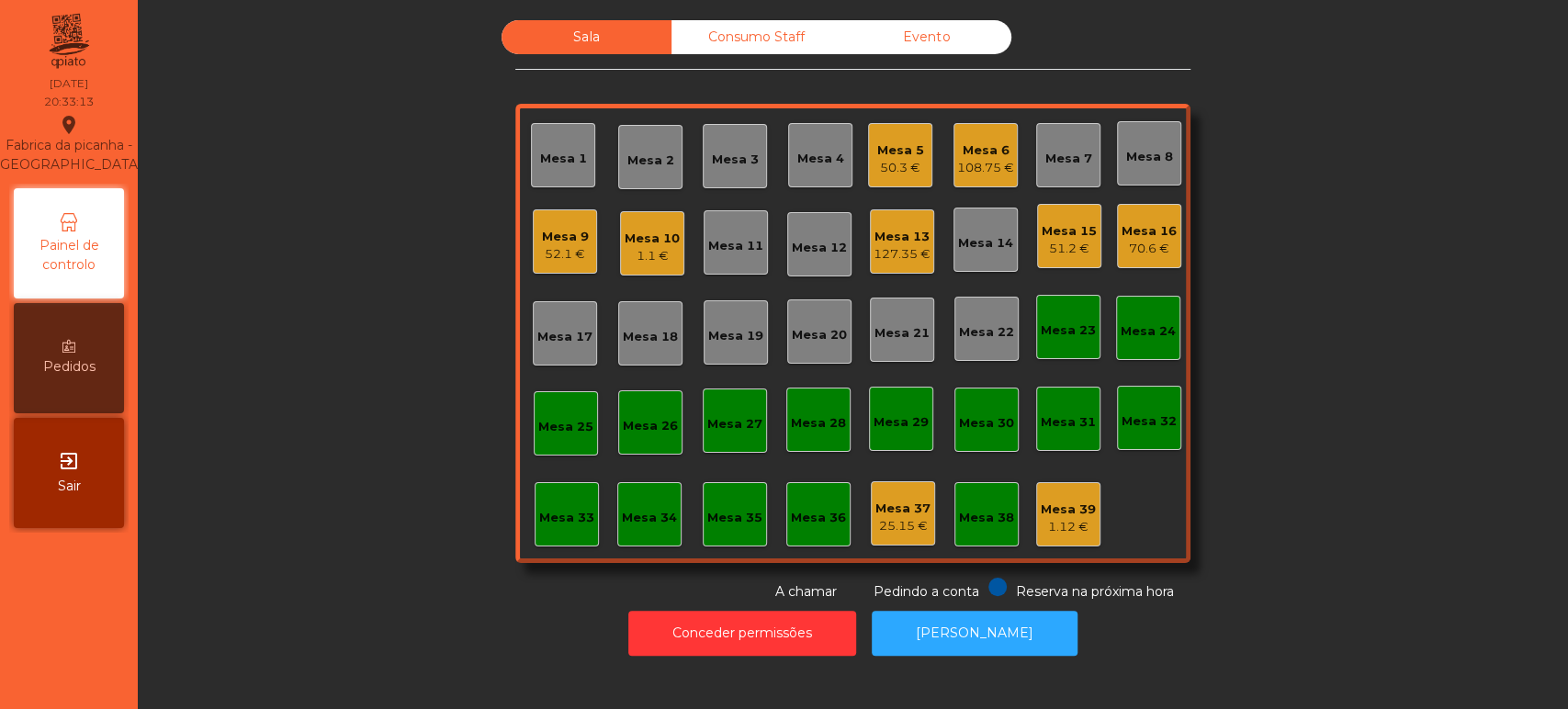
click at [476, 577] on div "Sala Consumo Staff Evento Mesa 1 Mesa 2 Mesa 3 Mesa 4 Mesa 5 50.3 € Mesa 6 108.…" at bounding box center [853, 310] width 1380 height 581
click at [731, 162] on div "Mesa 3" at bounding box center [735, 160] width 46 height 18
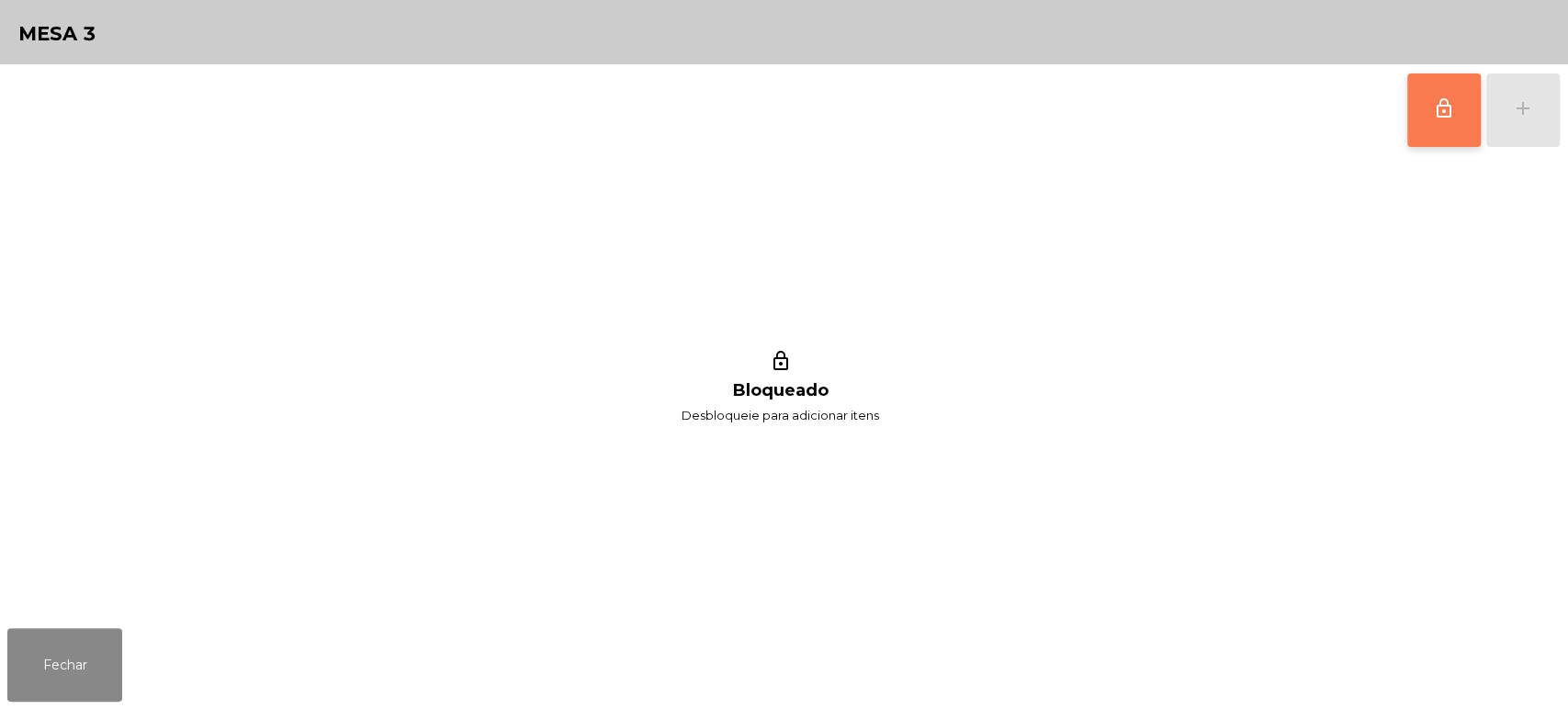
click at [1426, 89] on button "lock_outline" at bounding box center [1444, 110] width 74 height 74
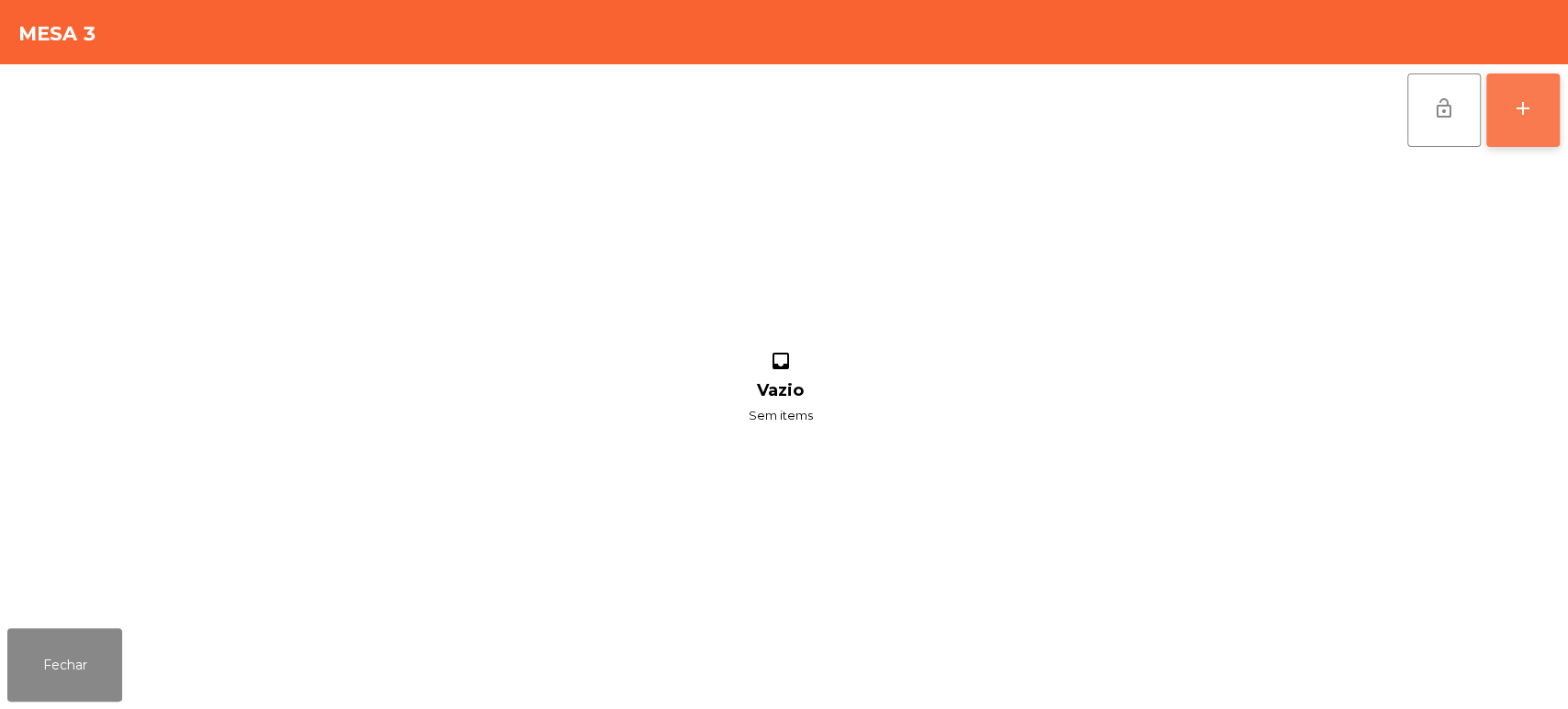
click at [1509, 111] on button "add" at bounding box center [1523, 110] width 74 height 74
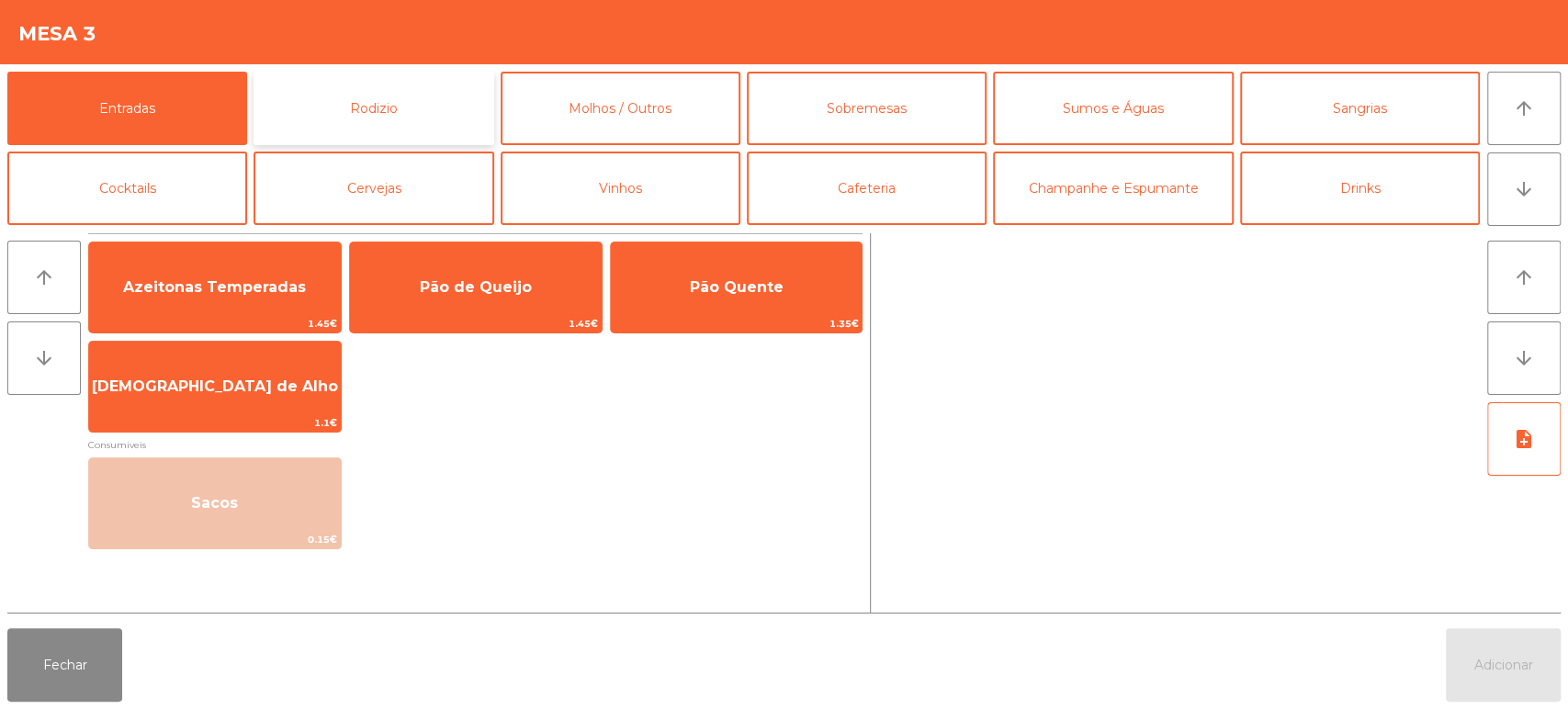
click at [416, 107] on button "Rodizio" at bounding box center [374, 108] width 240 height 74
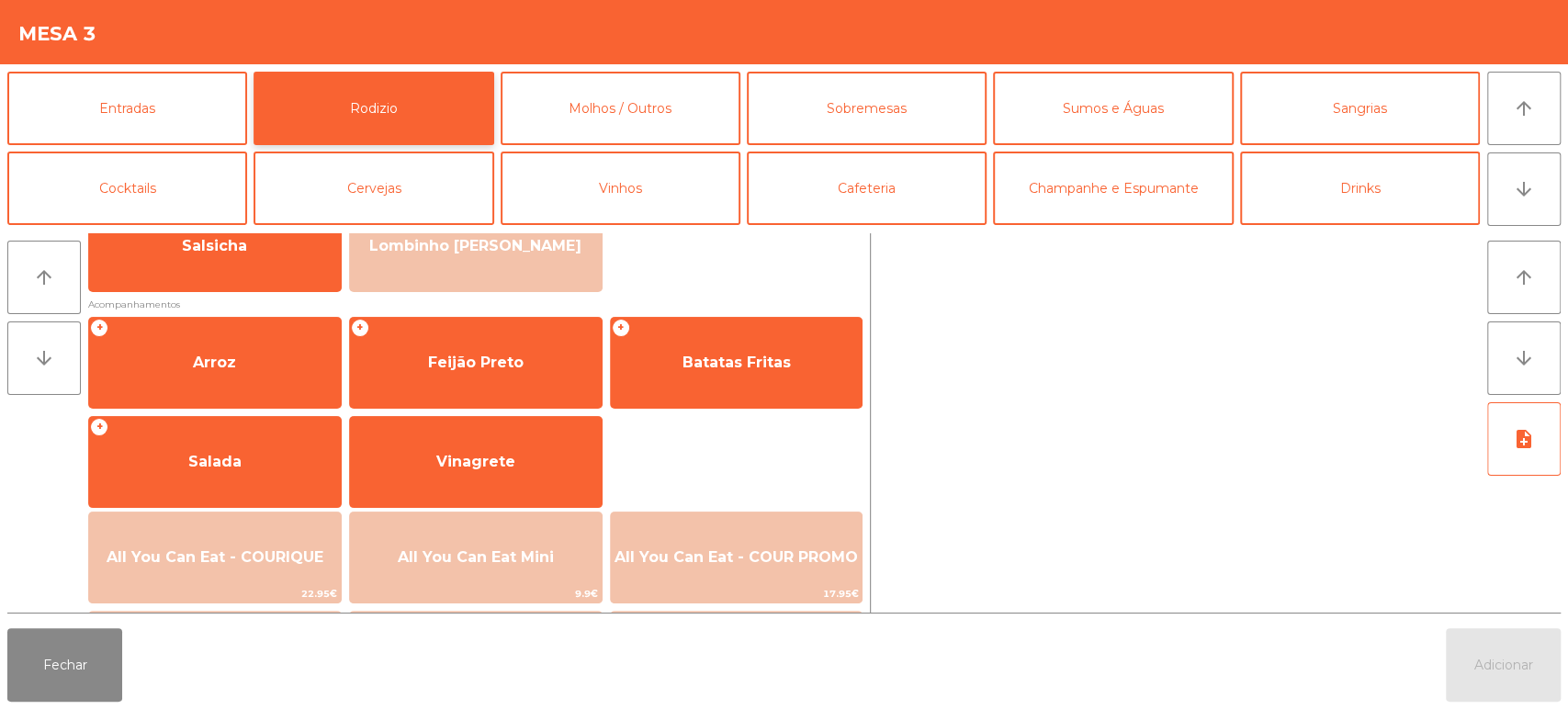
scroll to position [187, 0]
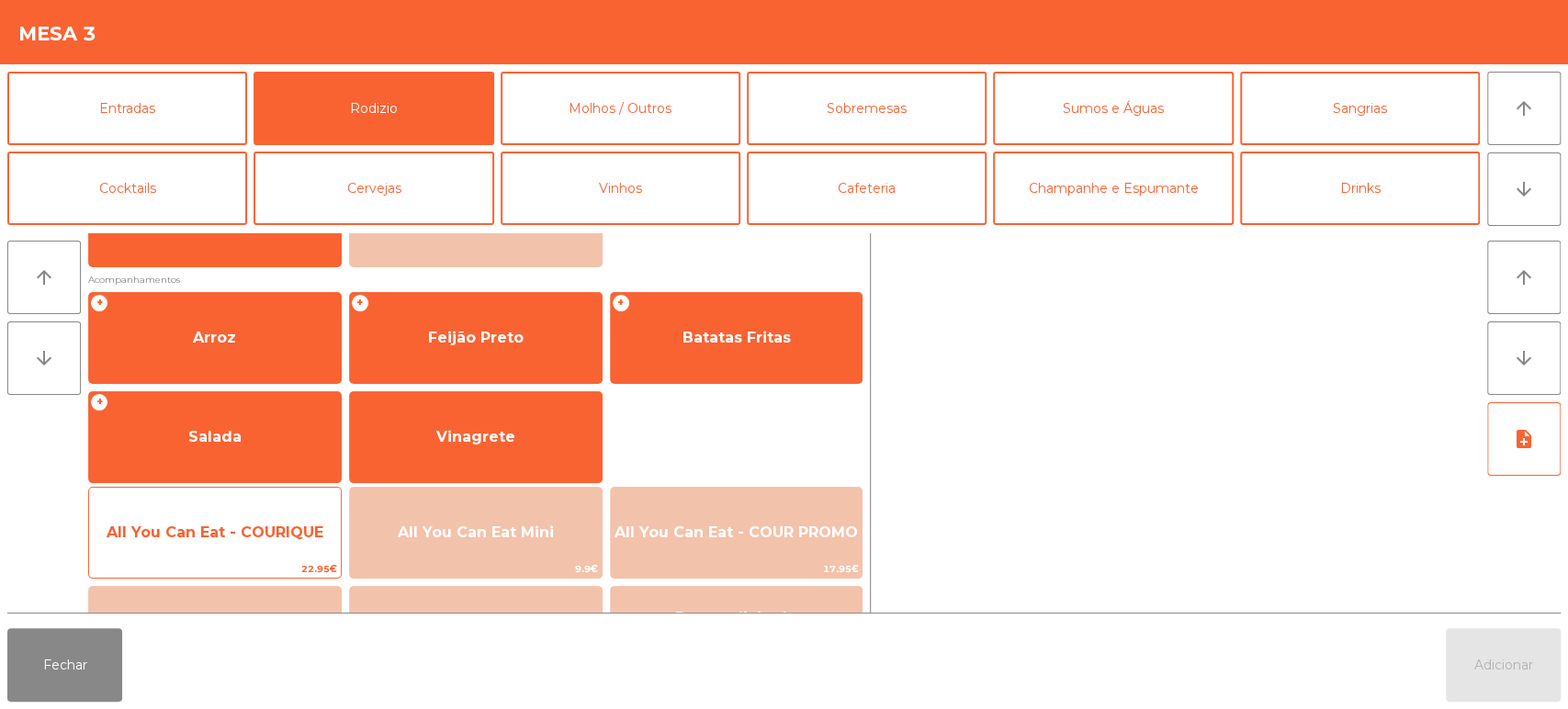
click at [243, 541] on span "All You Can Eat - COURIQUE" at bounding box center [215, 532] width 252 height 49
click at [238, 528] on span "All You Can Eat - COURIQUE" at bounding box center [215, 532] width 217 height 17
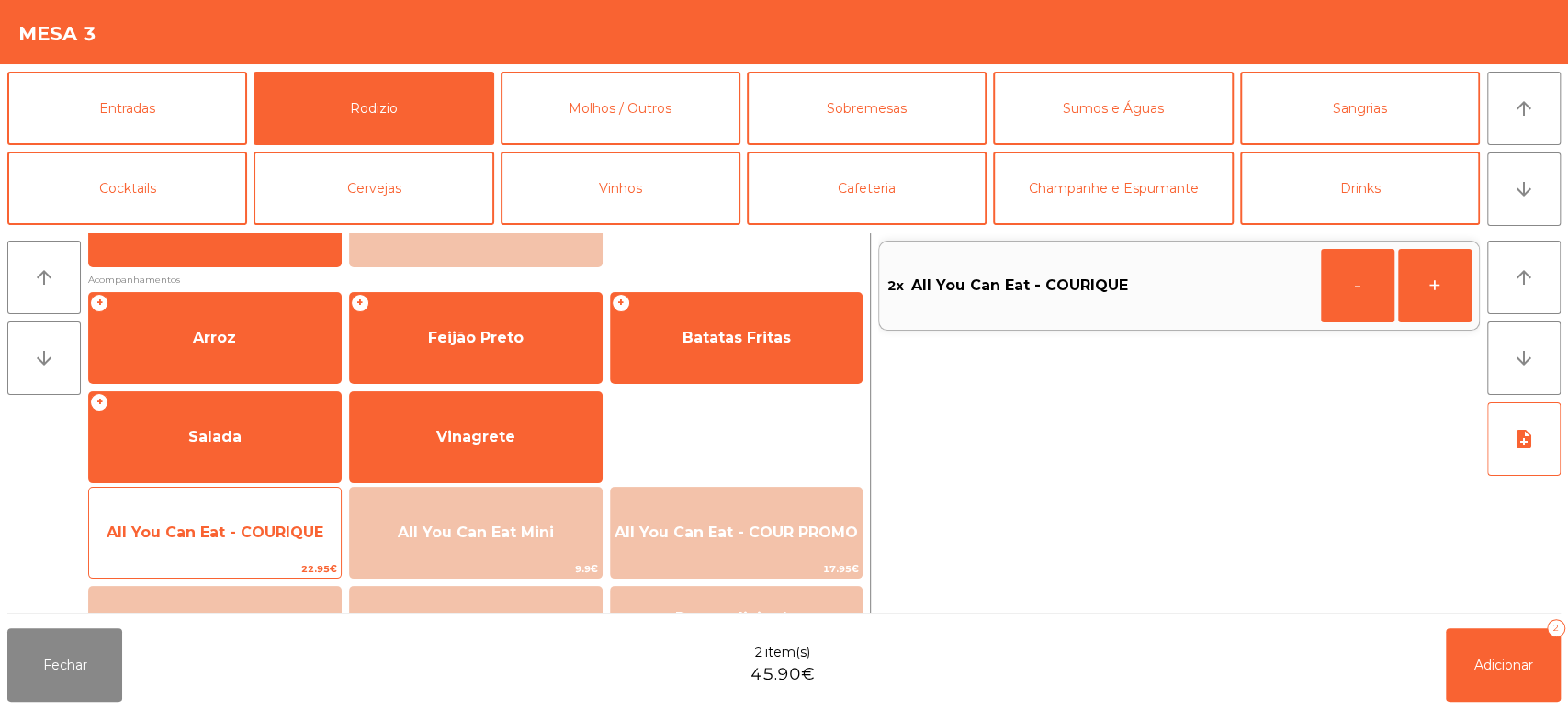
click at [240, 547] on span "All You Can Eat - COURIQUE" at bounding box center [215, 532] width 252 height 49
click at [244, 540] on span "All You Can Eat - COURIQUE" at bounding box center [215, 532] width 217 height 17
click at [250, 562] on span "22.95€" at bounding box center [215, 569] width 252 height 17
click at [253, 575] on span "22.95€" at bounding box center [215, 569] width 252 height 17
click at [263, 554] on span "All You Can Eat - COURIQUE" at bounding box center [215, 532] width 252 height 49
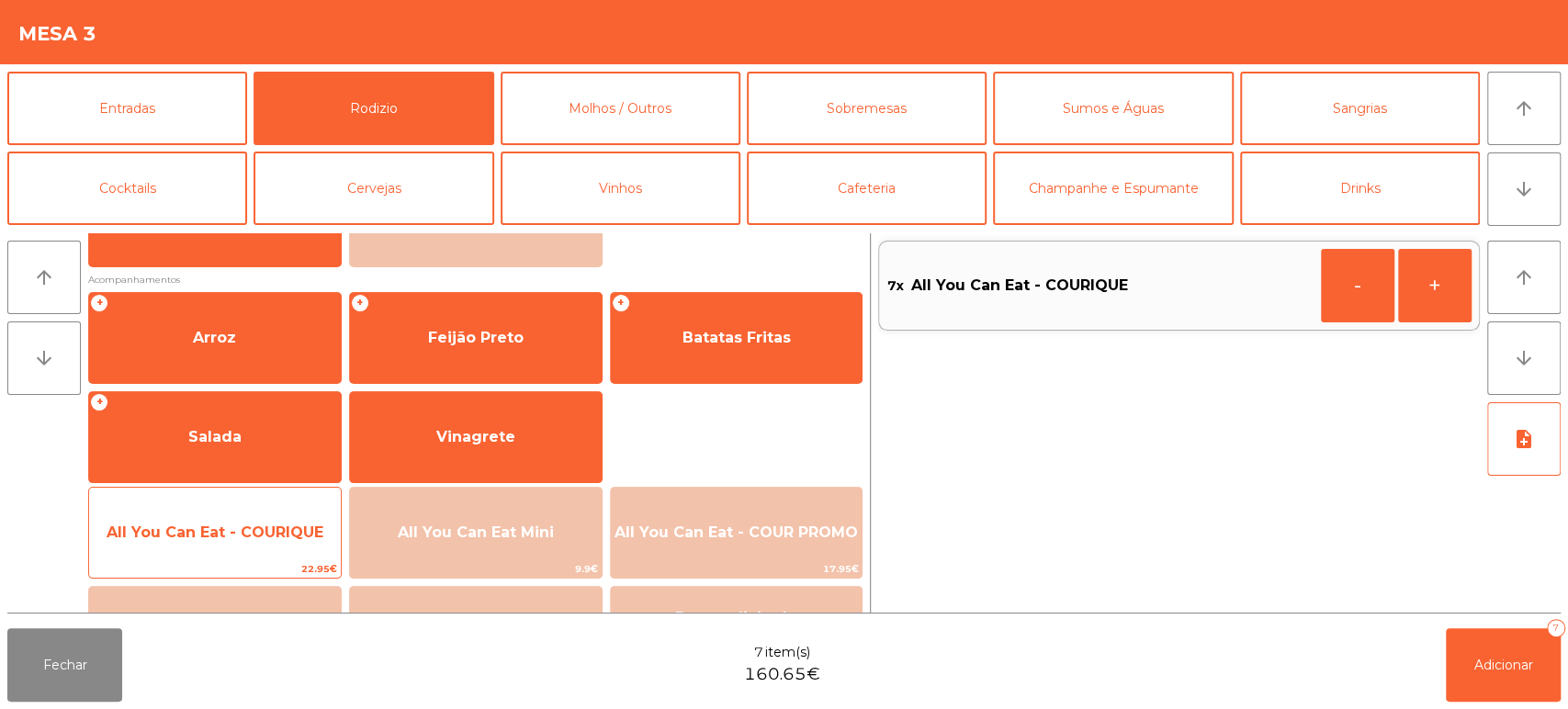
click at [253, 562] on span "22.95€" at bounding box center [215, 569] width 252 height 17
click at [258, 550] on span "All You Can Eat - COURIQUE" at bounding box center [215, 532] width 252 height 49
click at [256, 566] on span "22.95€" at bounding box center [215, 569] width 252 height 17
click at [243, 570] on span "22.95€" at bounding box center [215, 569] width 252 height 17
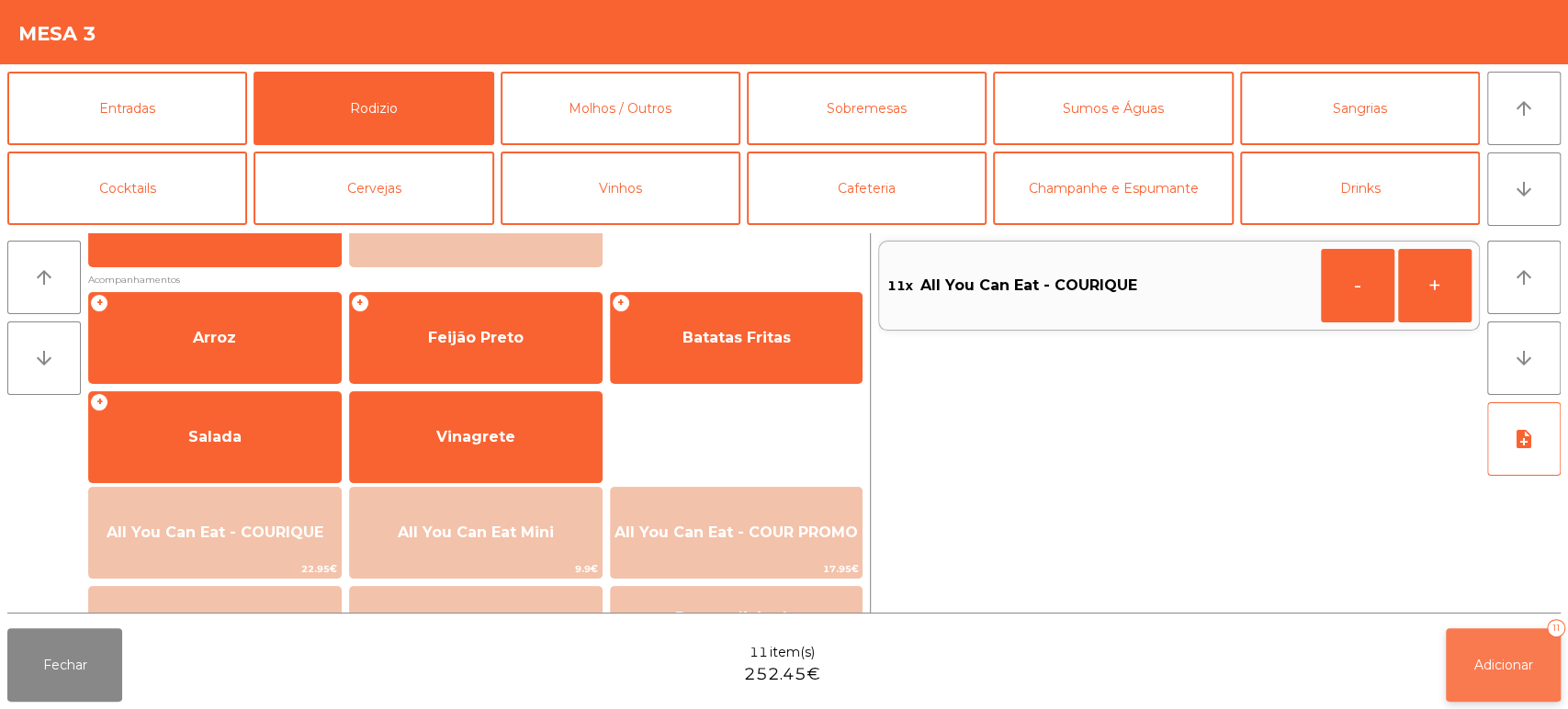
click at [1464, 687] on button "Adicionar 11" at bounding box center [1503, 665] width 115 height 74
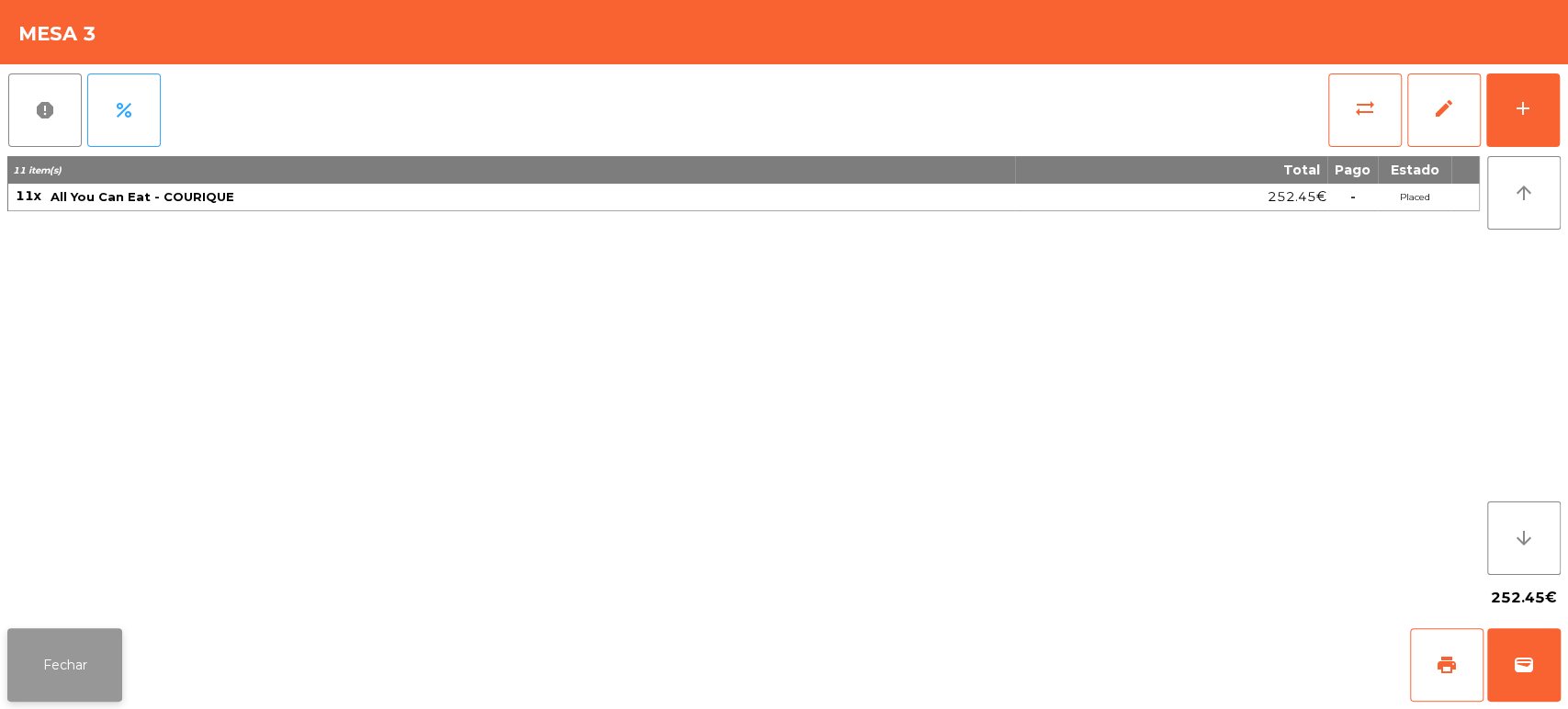
click at [24, 653] on button "Fechar" at bounding box center [65, 665] width 115 height 74
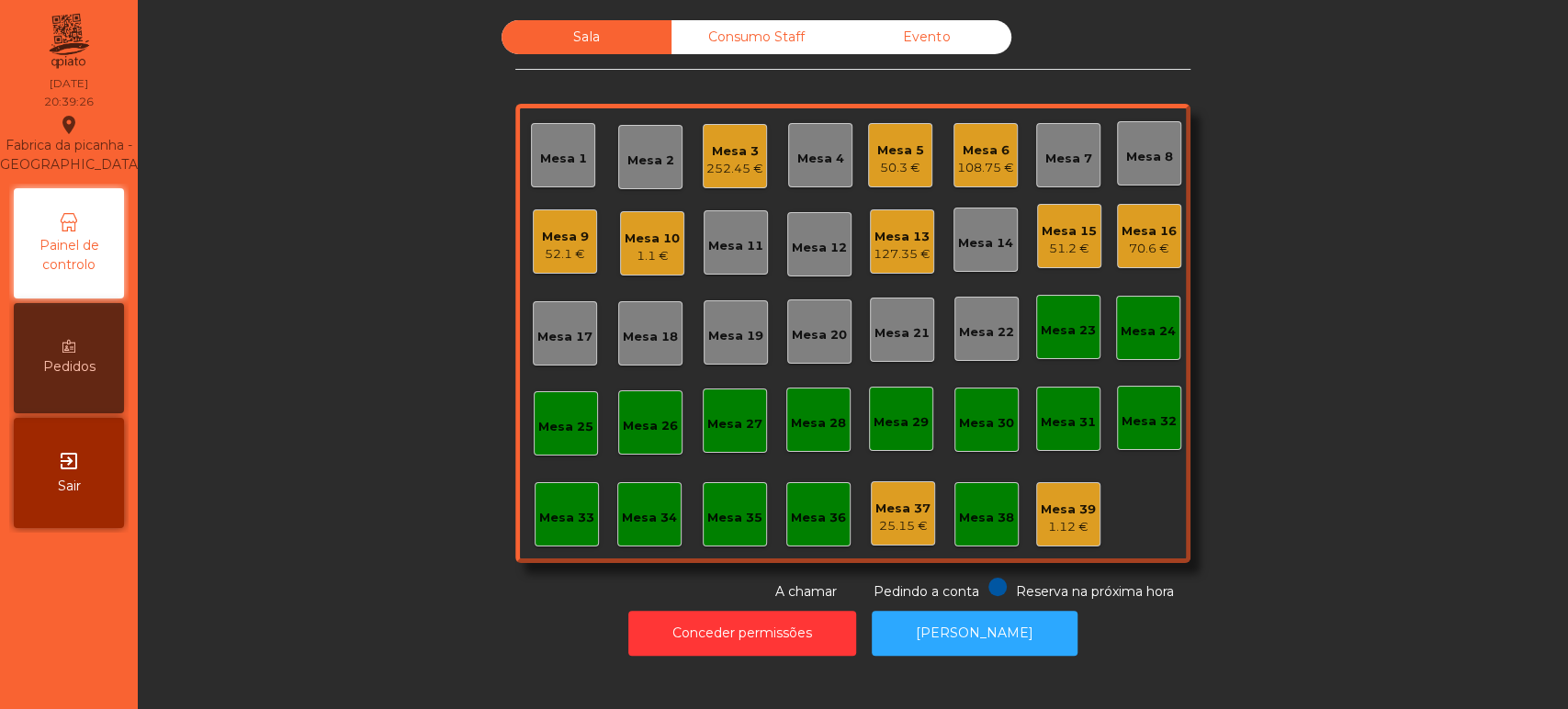
click at [1152, 215] on div "Mesa 16 70.6 €" at bounding box center [1149, 236] width 55 height 44
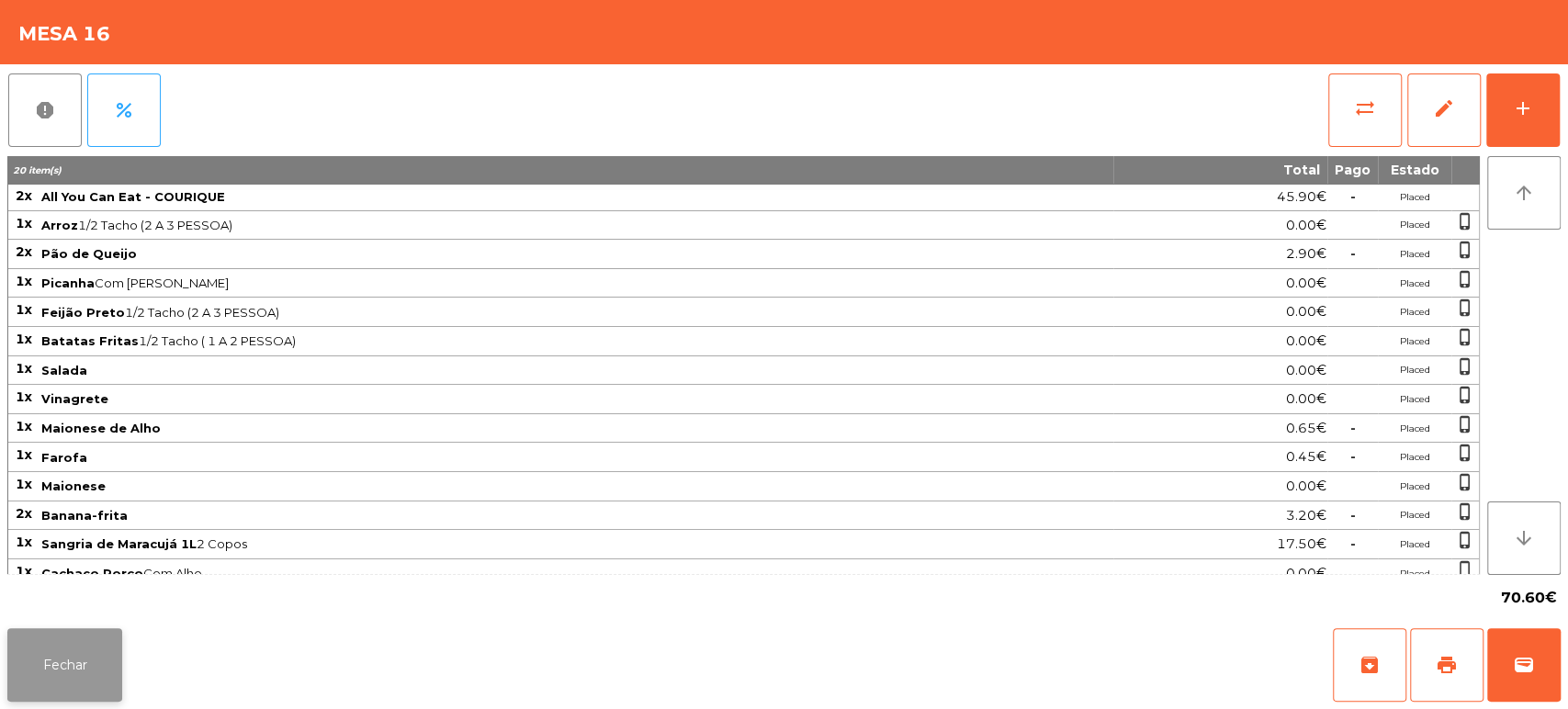
click at [85, 656] on button "Fechar" at bounding box center [65, 665] width 115 height 74
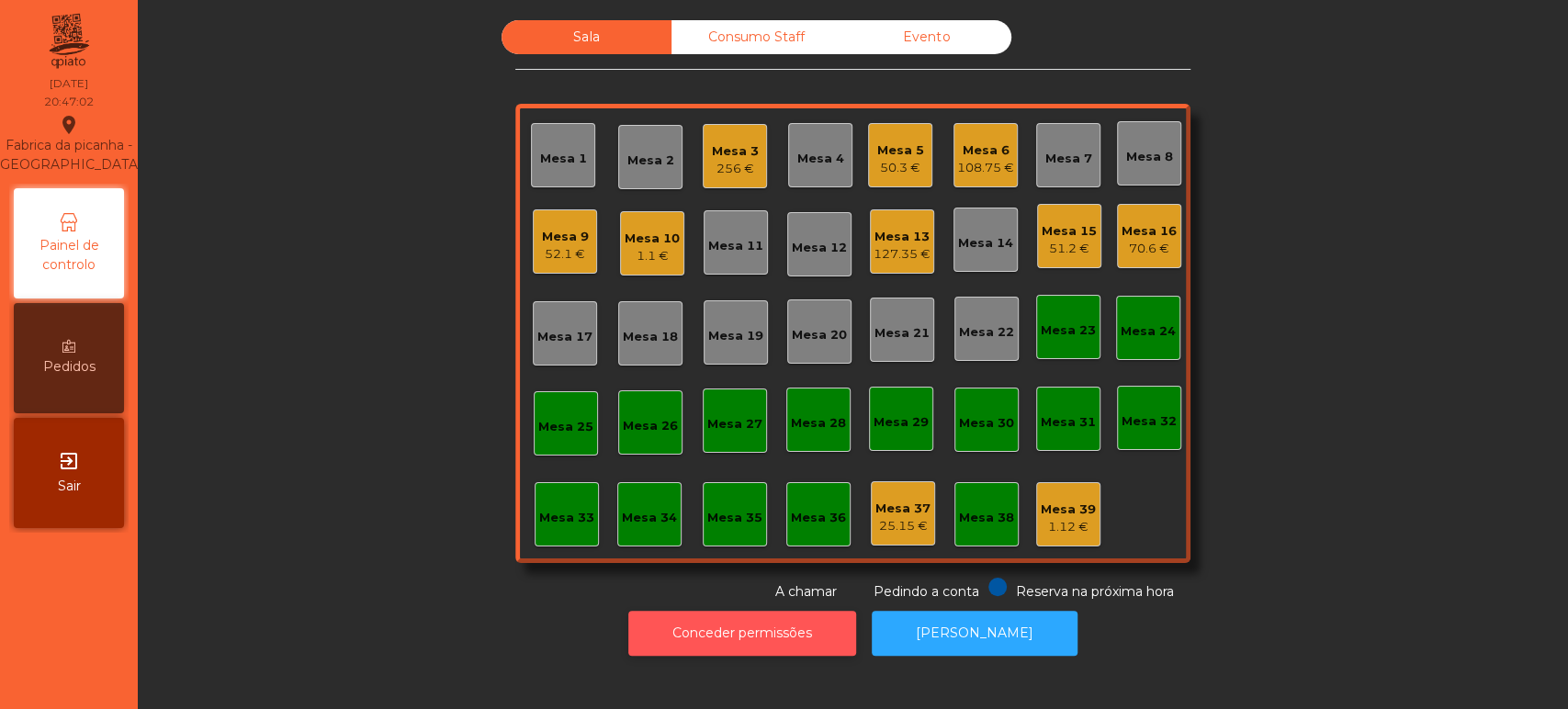
click at [770, 644] on button "Conceder permissões" at bounding box center [741, 633] width 227 height 44
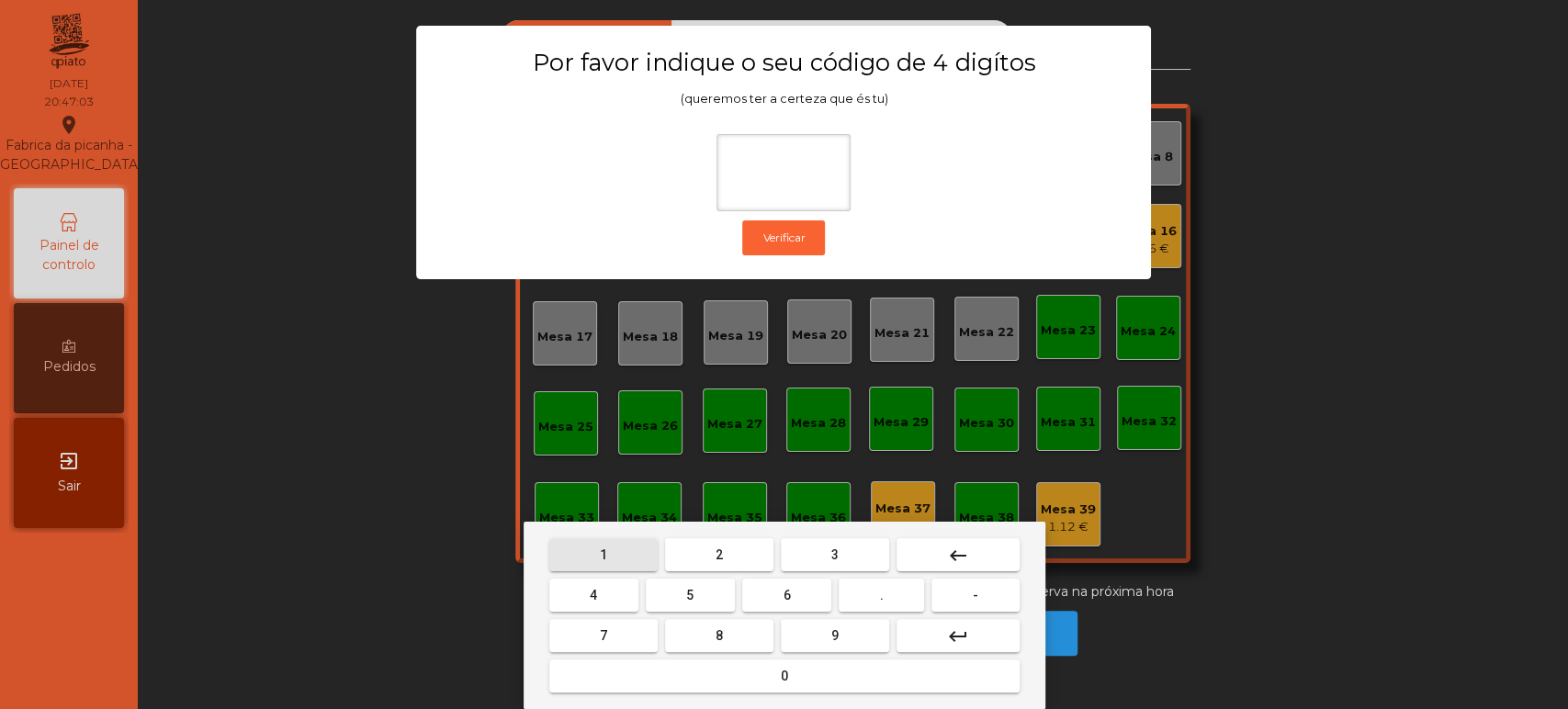
click at [602, 553] on span "1" at bounding box center [604, 554] width 8 height 15
click at [834, 556] on span "3" at bounding box center [835, 554] width 8 height 15
click at [713, 590] on button "5" at bounding box center [690, 595] width 89 height 33
click at [746, 704] on div "1 2 3 keyboard_backspace 4 5 6 . - 7 8 9 keyboard_return 0" at bounding box center [784, 615] width 522 height 188
click at [750, 685] on button "0" at bounding box center [784, 675] width 470 height 33
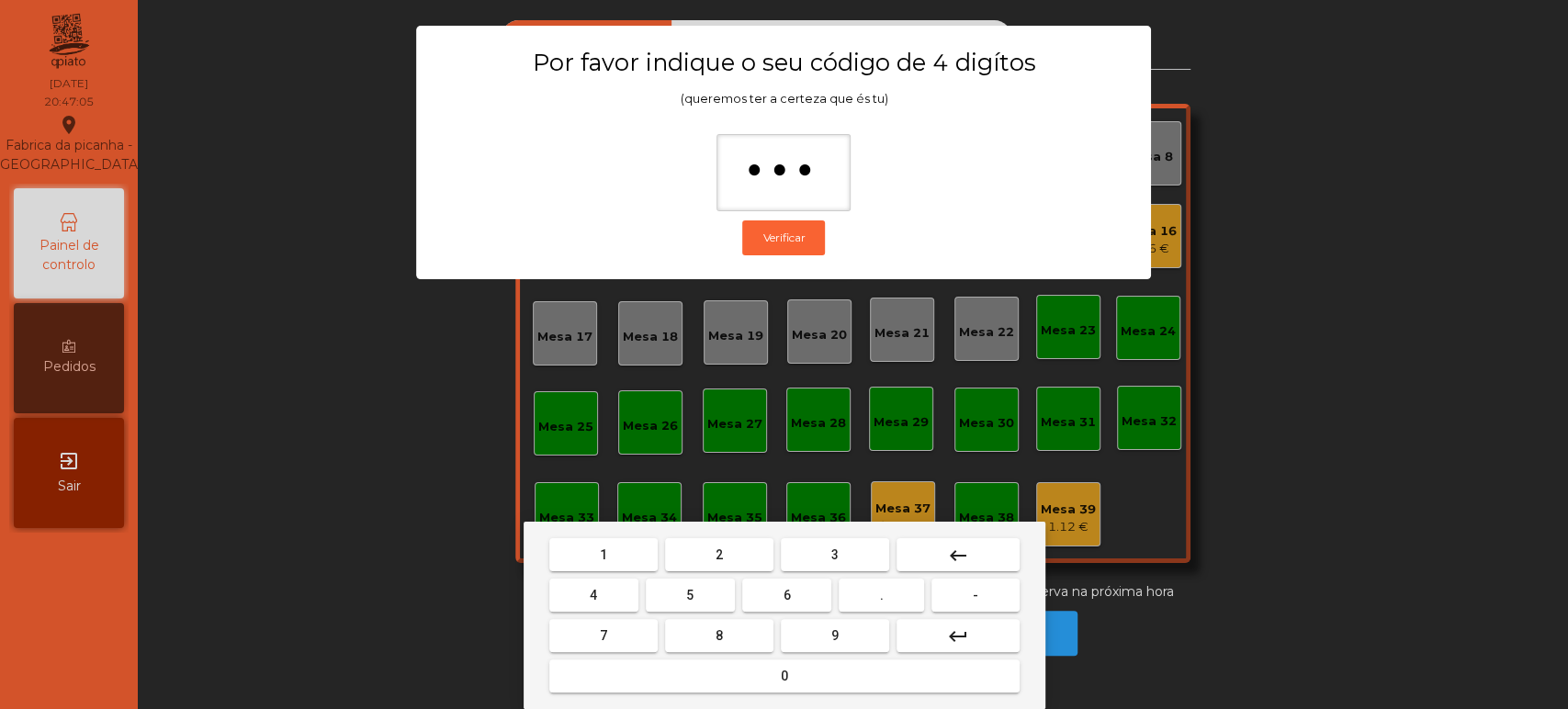
type input "****"
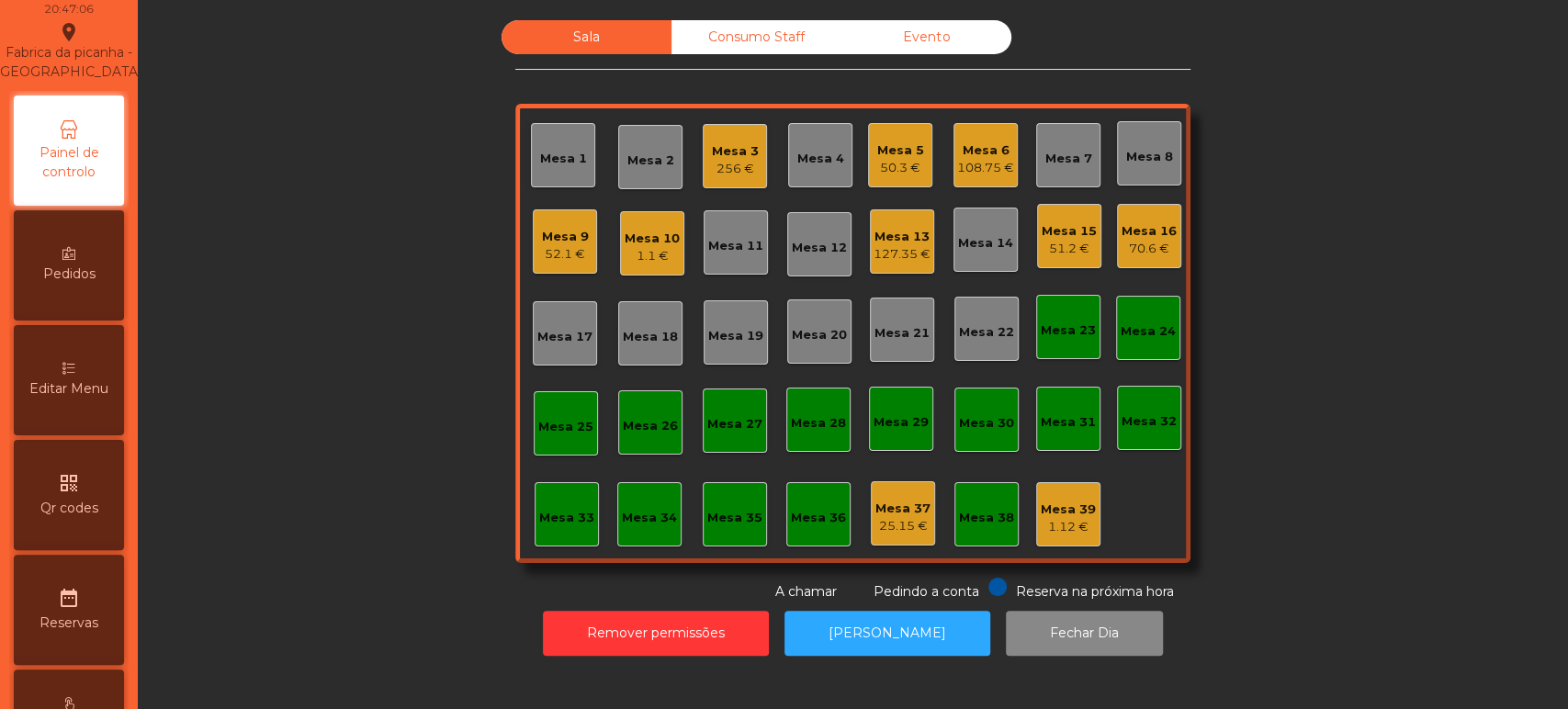
click at [89, 399] on span "Editar Menu" at bounding box center [69, 389] width 79 height 19
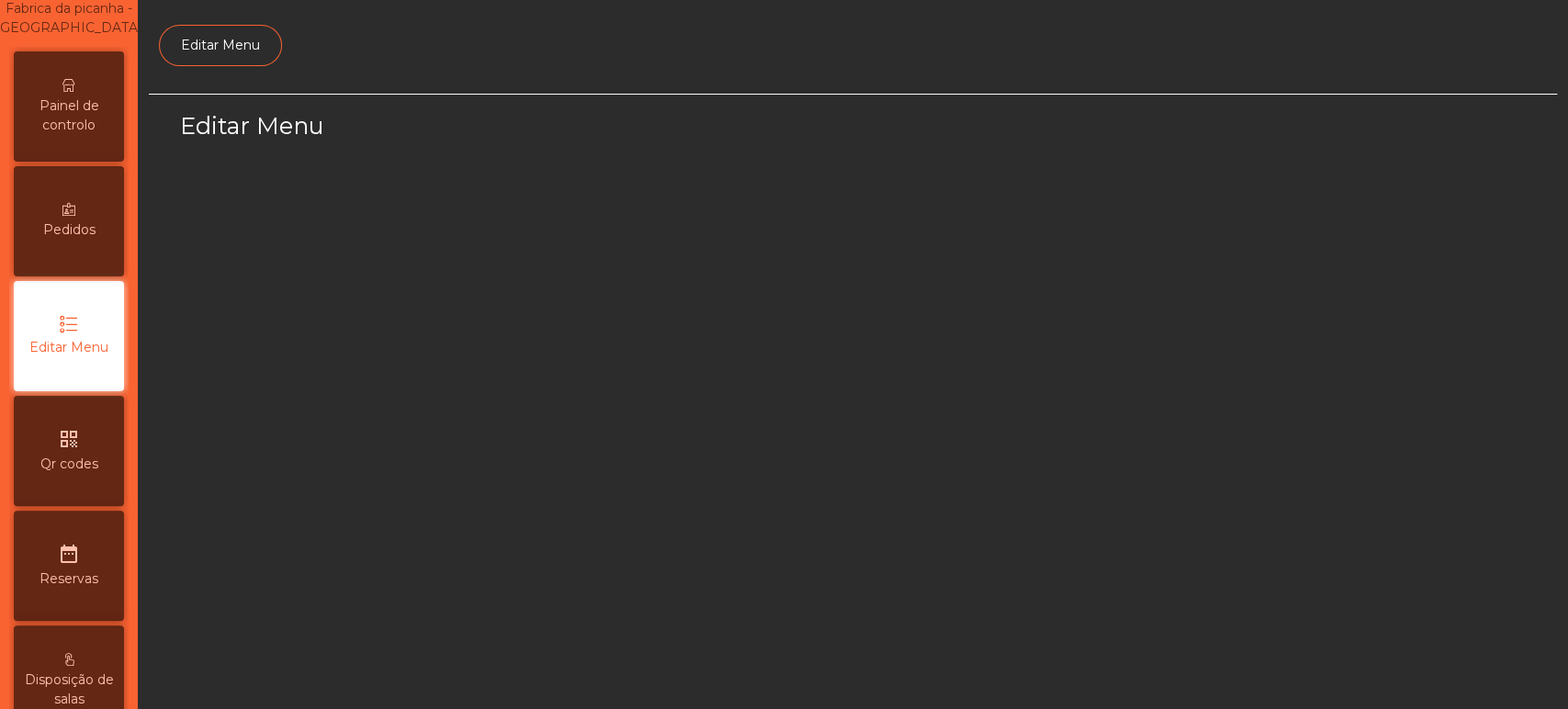
select select "*"
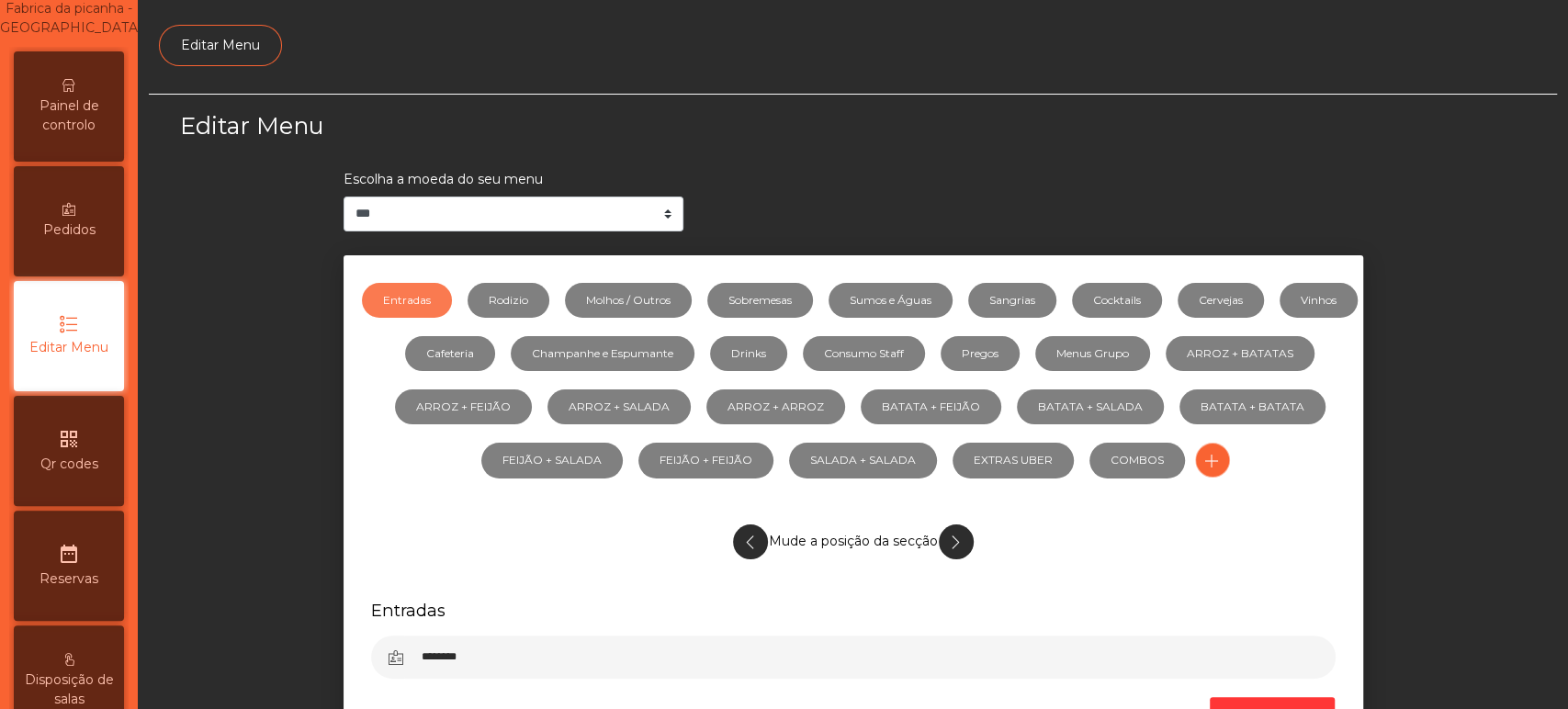
scroll to position [137, 0]
click at [549, 302] on link "Rodizio" at bounding box center [508, 300] width 81 height 35
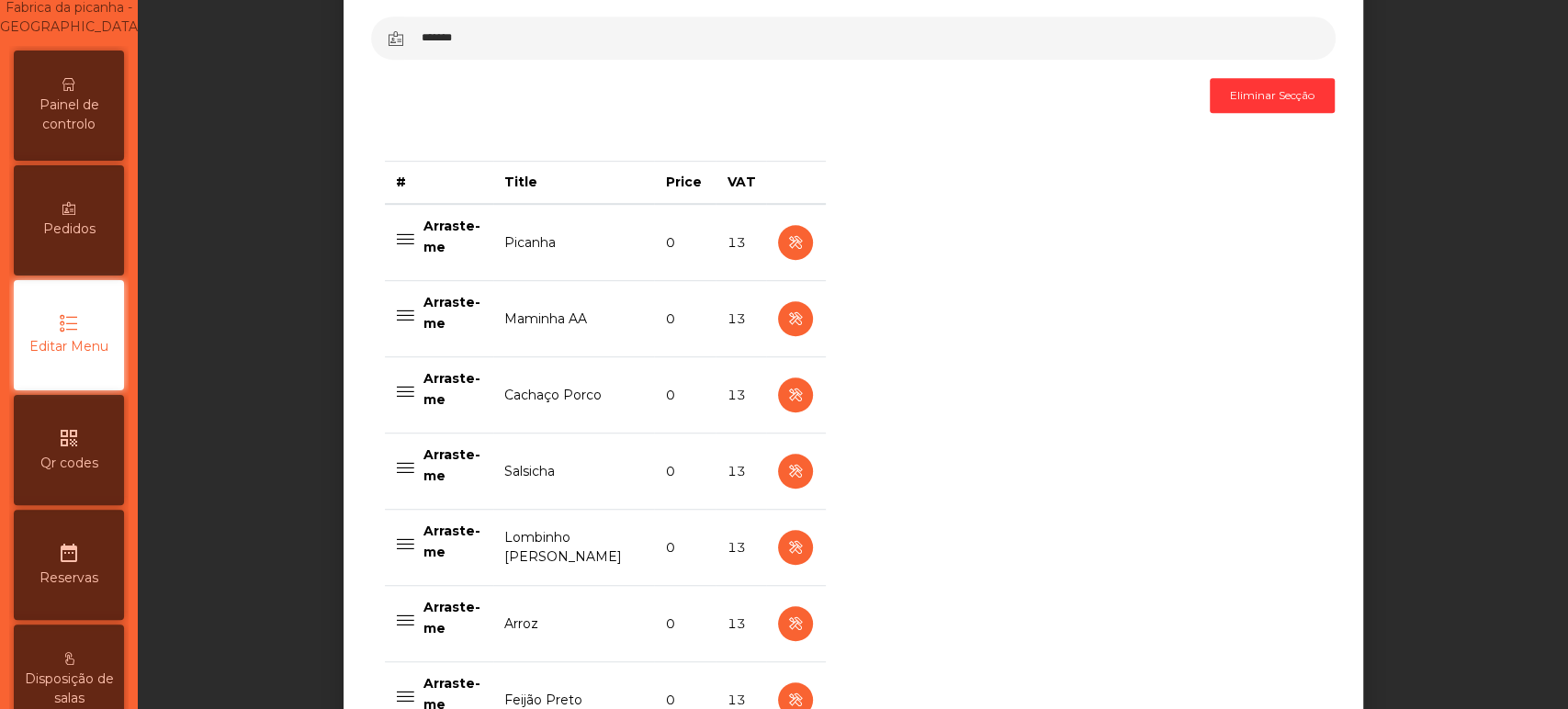
scroll to position [632, 0]
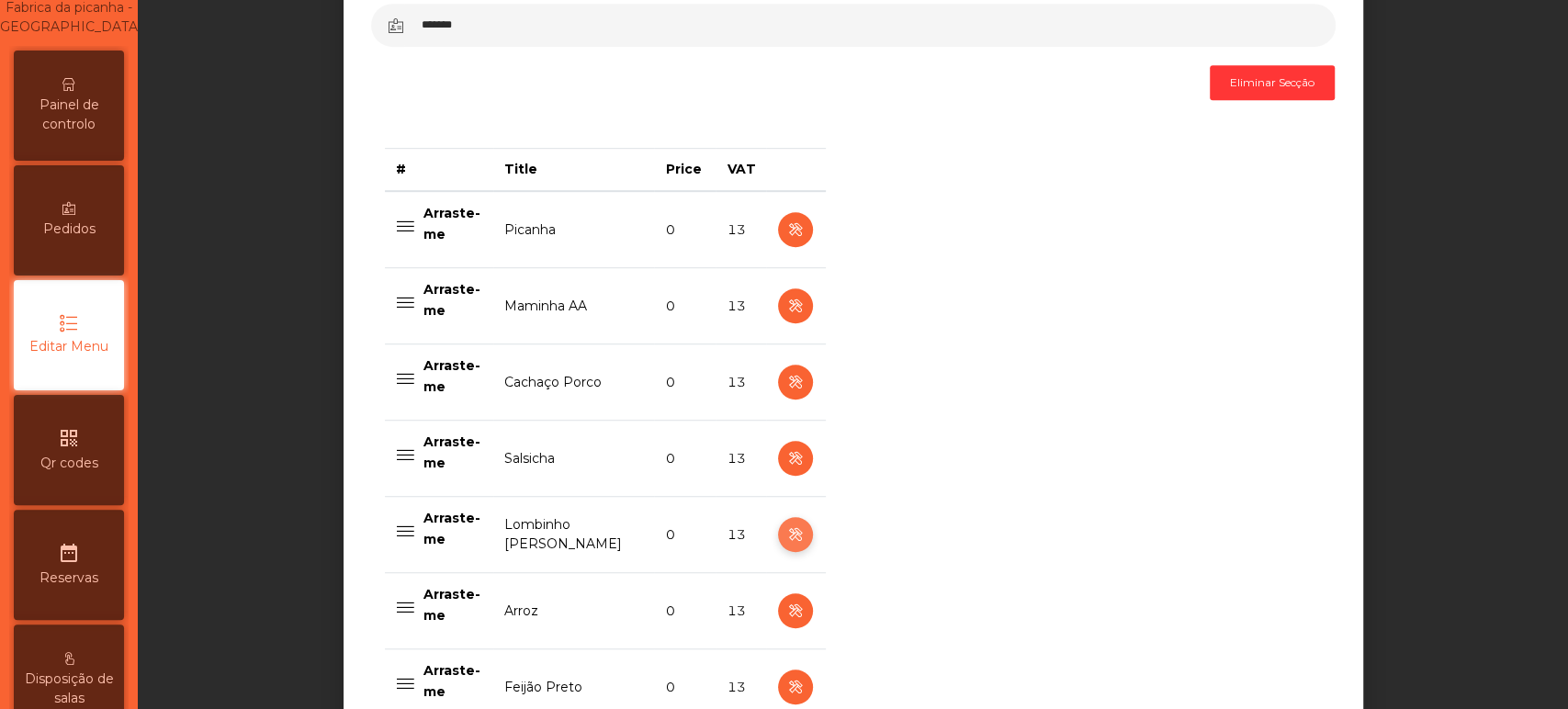
click at [786, 532] on icon "button" at bounding box center [795, 535] width 21 height 23
select select "**"
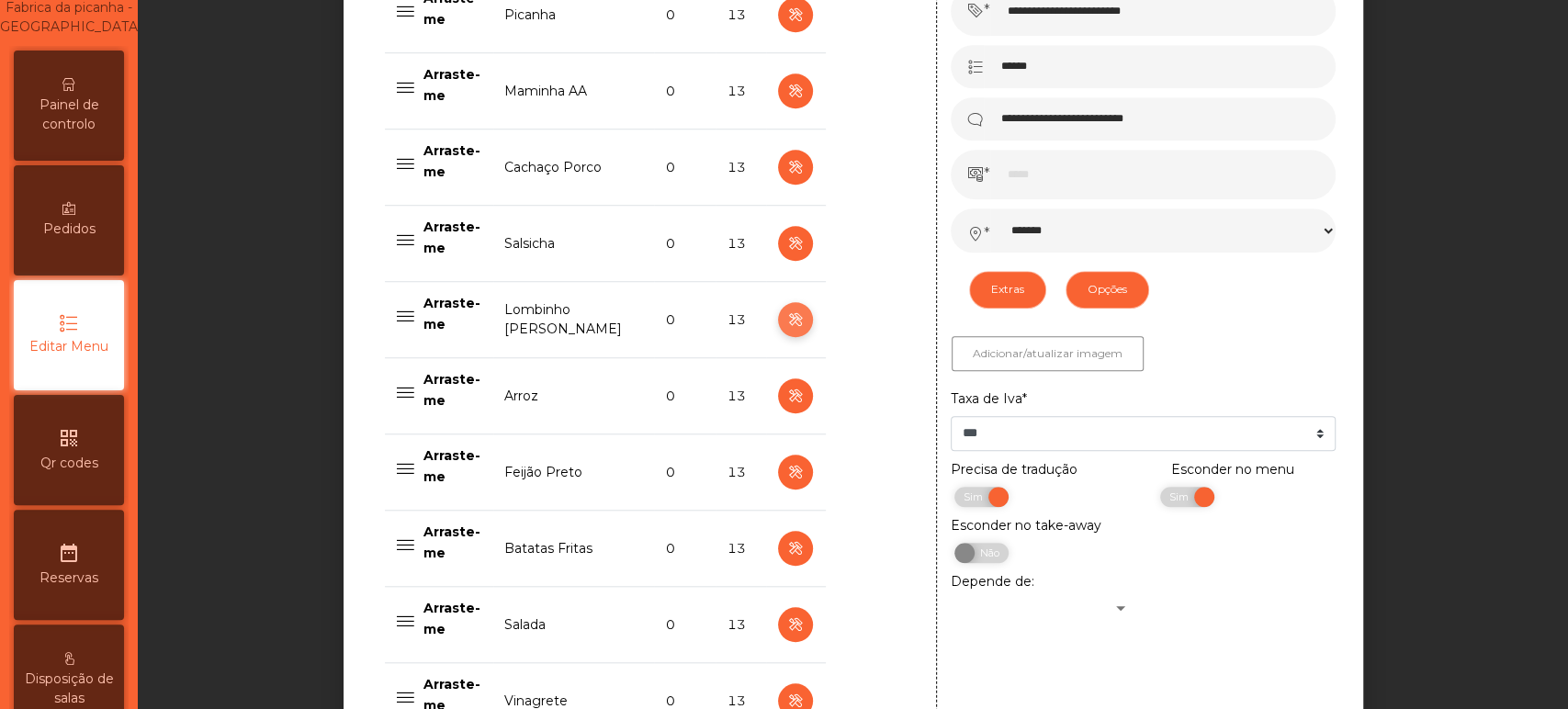
scroll to position [882, 0]
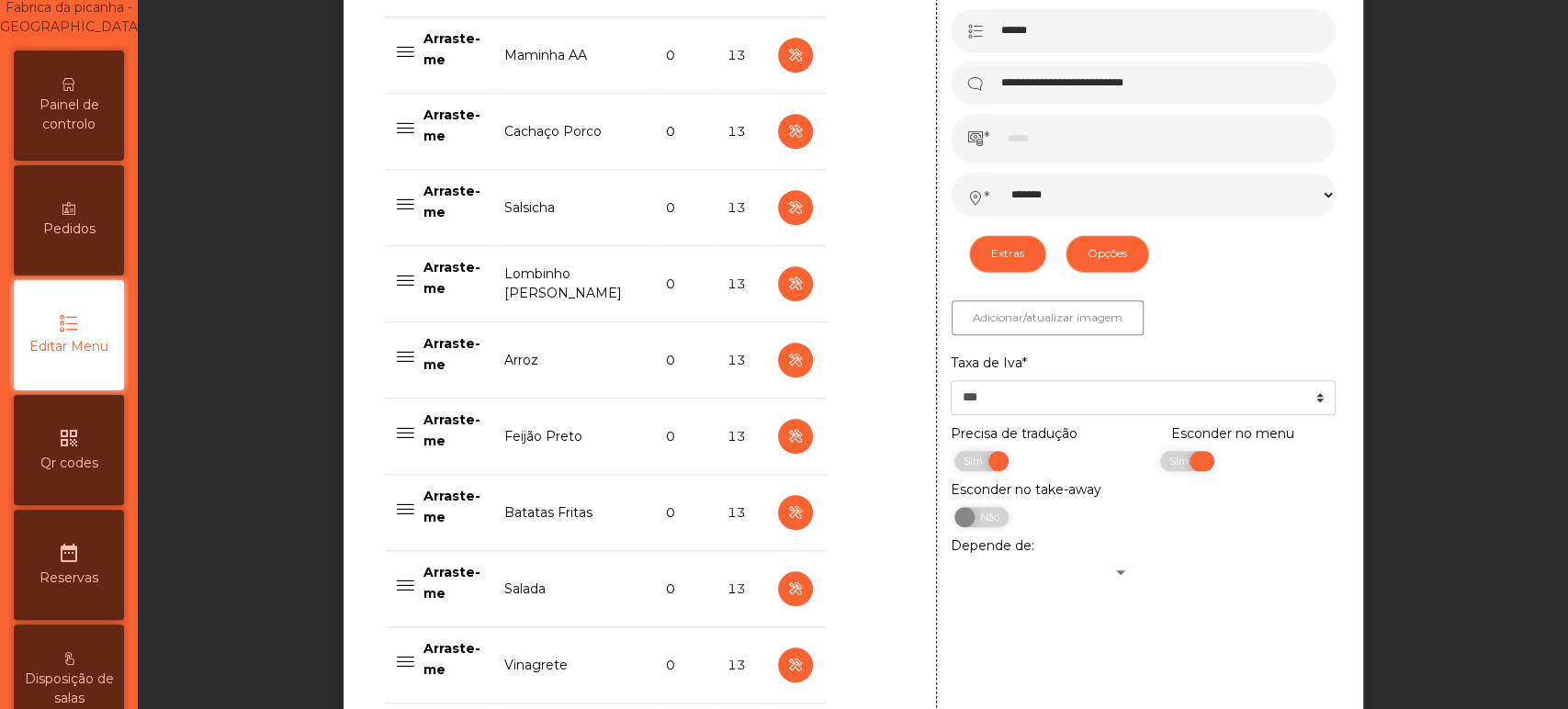
click at [1159, 458] on span "Sim" at bounding box center [1181, 460] width 45 height 20
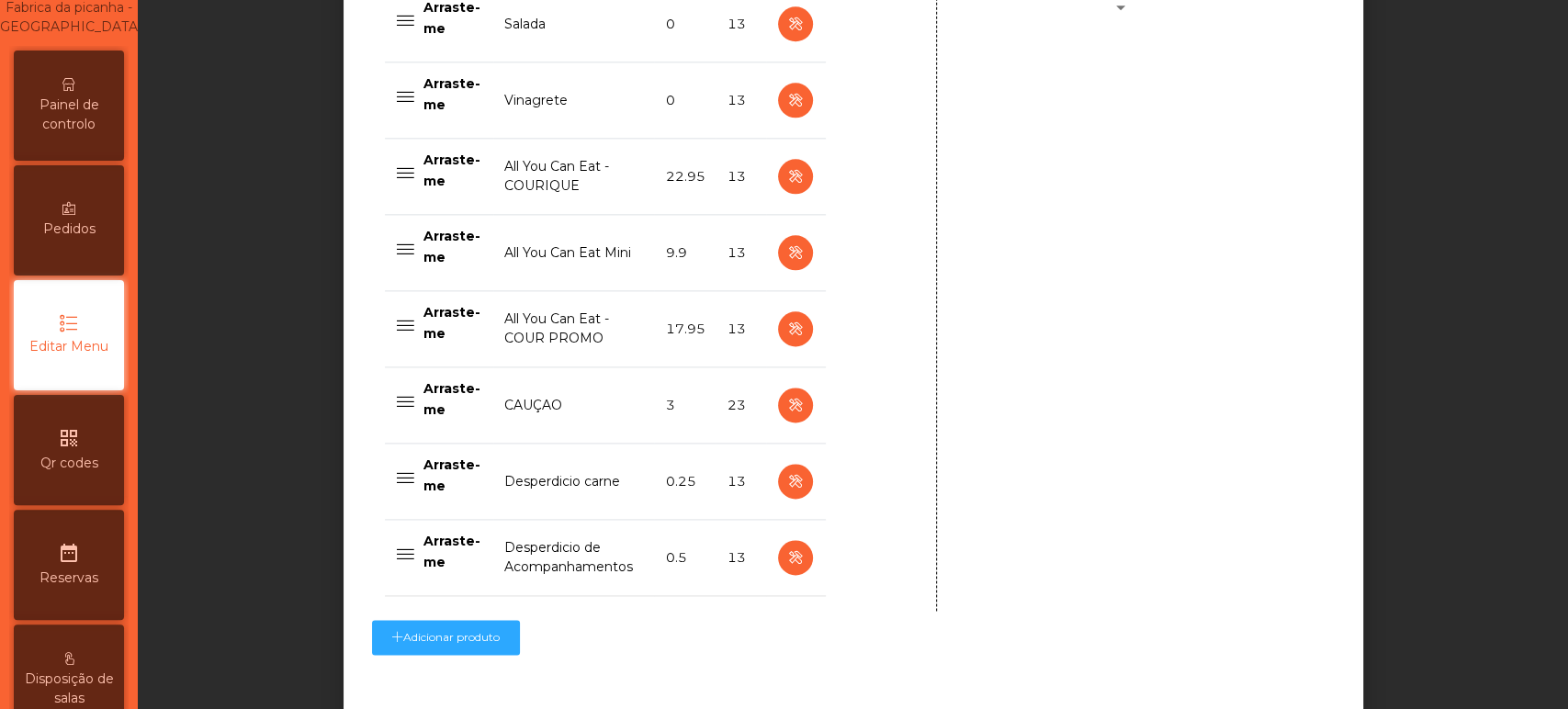
scroll to position [1561, 0]
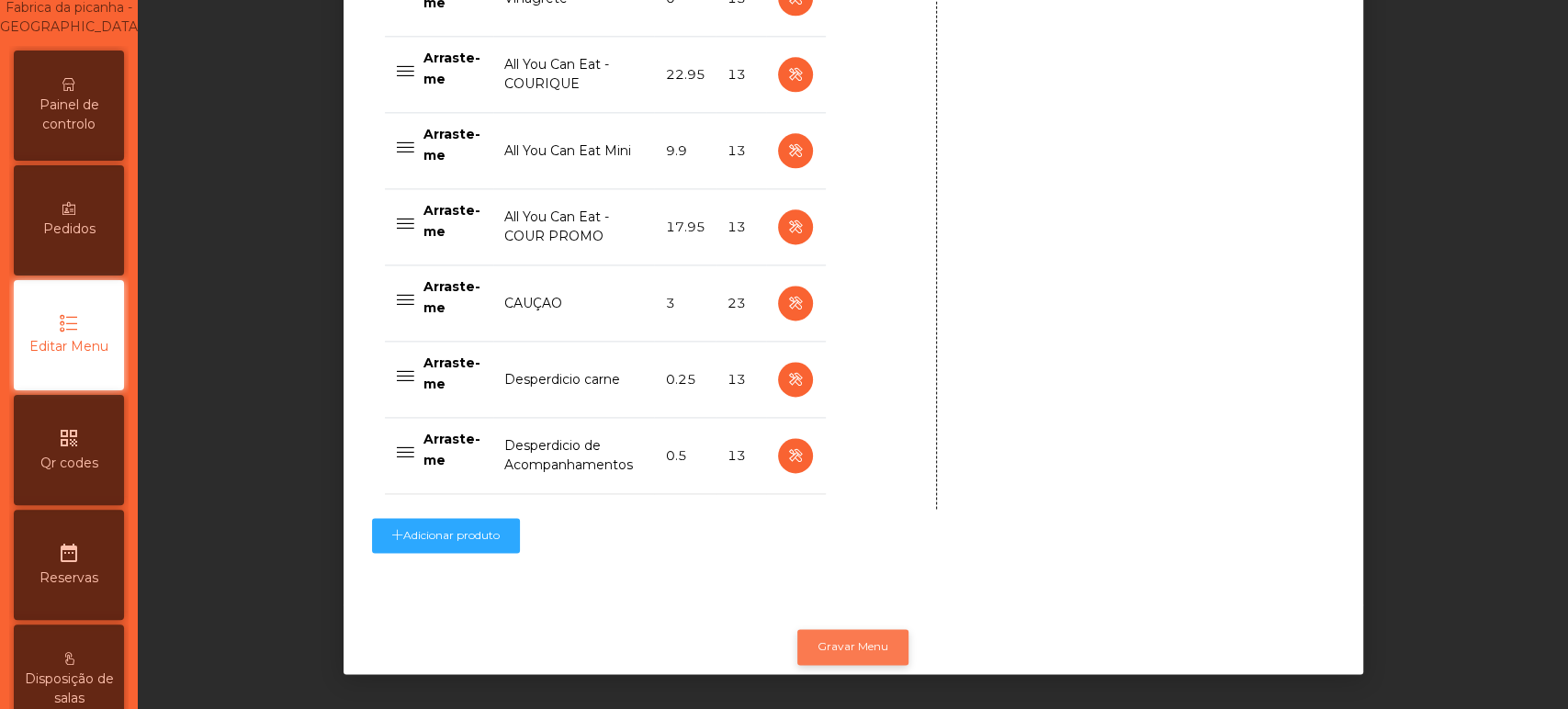
click at [843, 636] on button "Gravar Menu" at bounding box center [853, 646] width 111 height 35
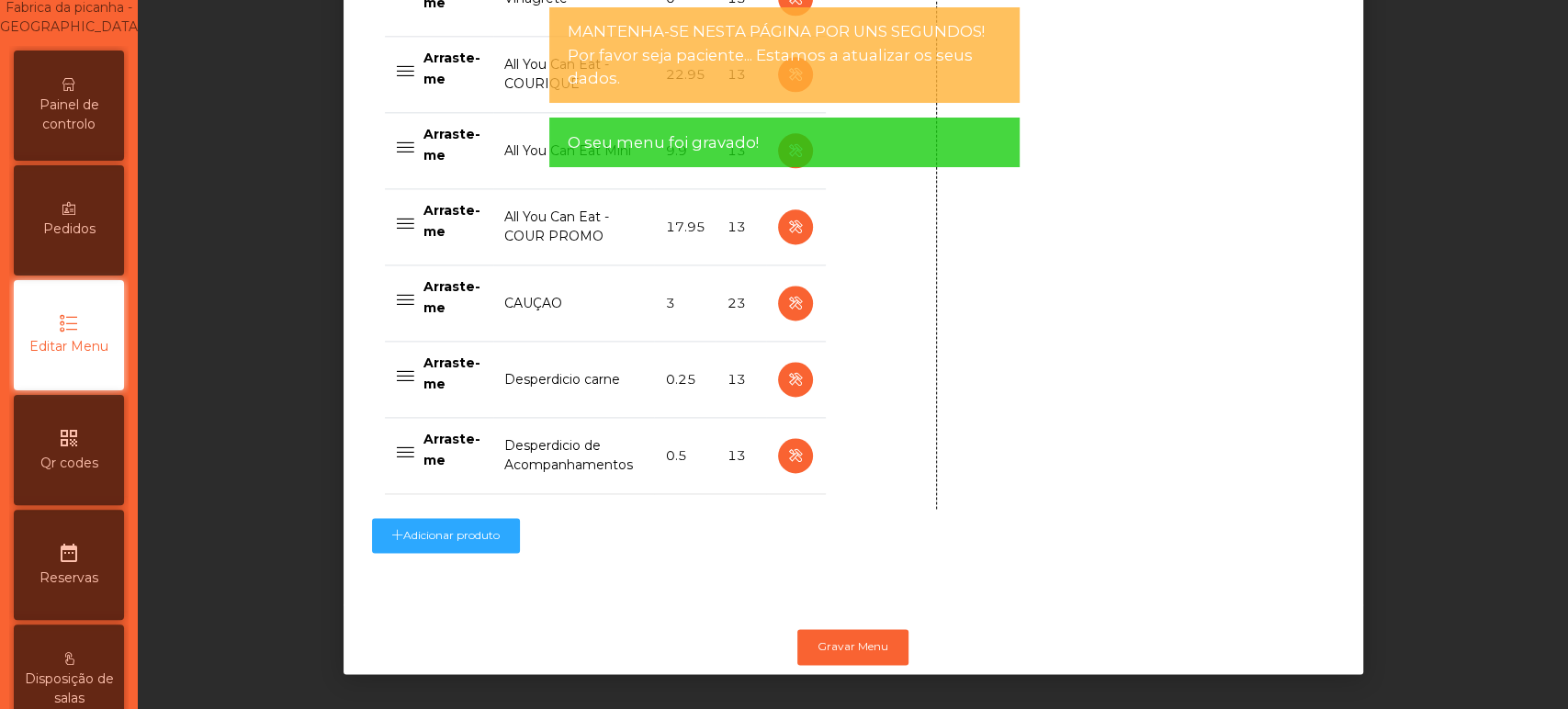
click at [88, 84] on div "Painel de controlo" at bounding box center [69, 105] width 110 height 110
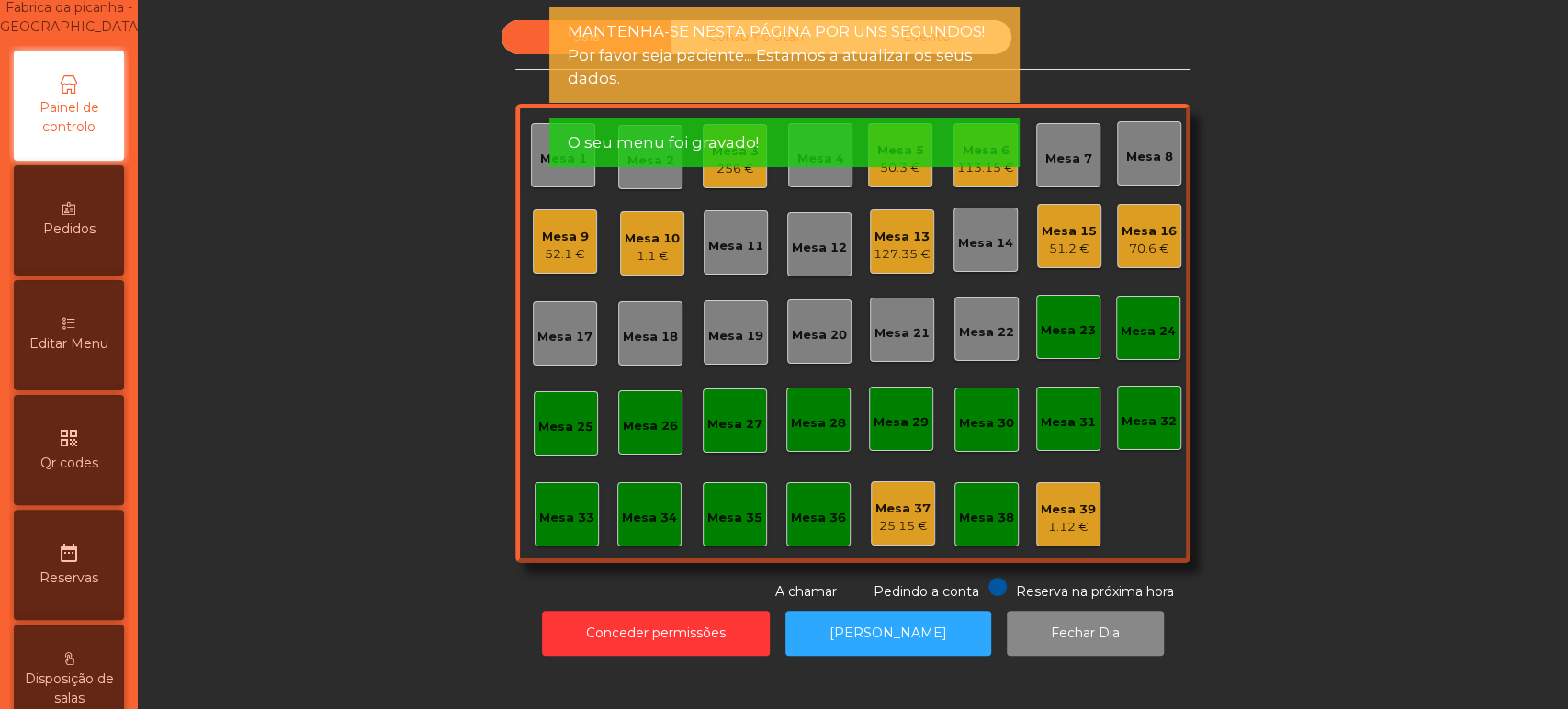
scroll to position [36, 0]
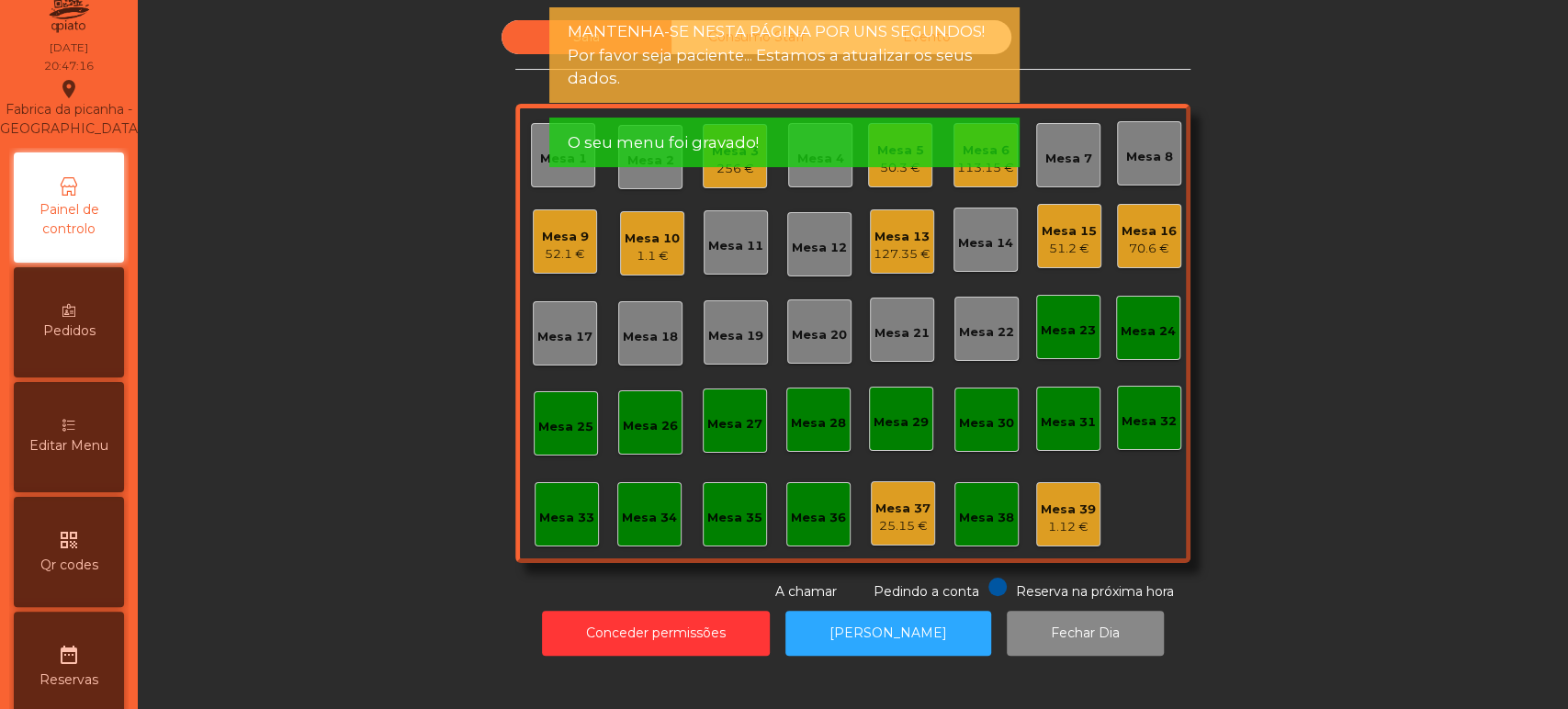
click at [94, 74] on div "20:47:16" at bounding box center [69, 66] width 49 height 16
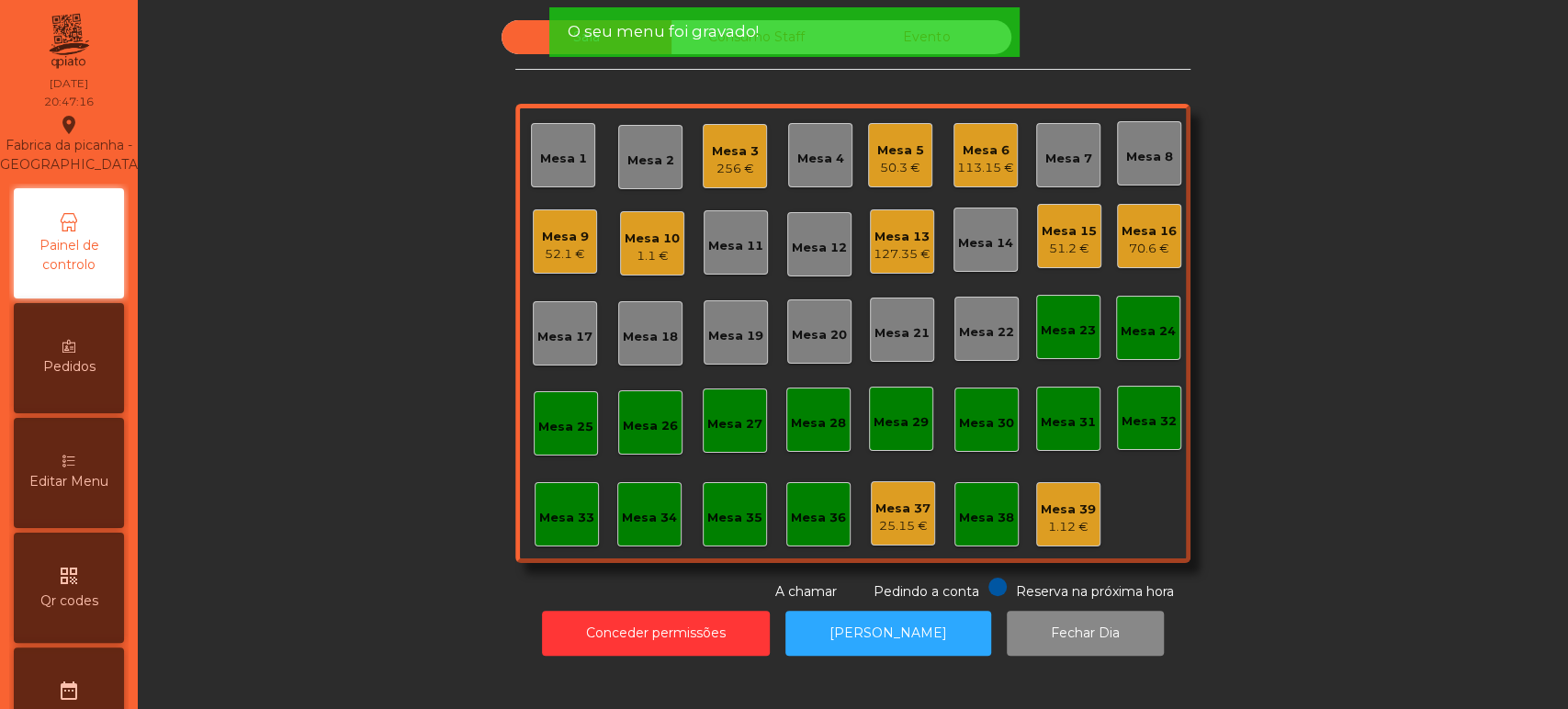
click at [327, 311] on div "Sala Consumo Staff Evento Mesa 1 Mesa 2 Mesa 3 256 € Mesa 4 Mesa 5 50.3 € [GEOG…" at bounding box center [853, 310] width 1380 height 581
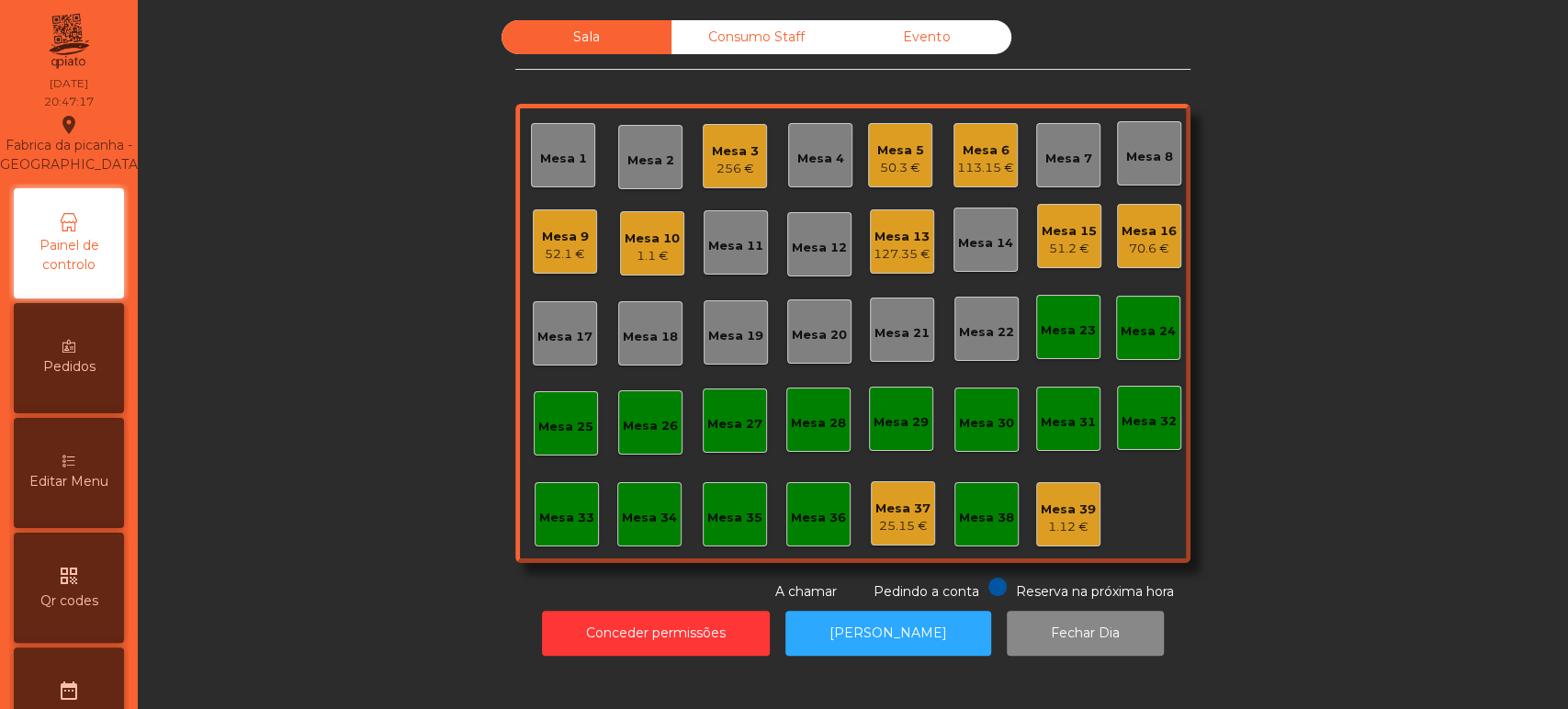
click at [331, 389] on div "Sala Consumo Staff Evento Mesa 1 Mesa 2 Mesa 3 256 € Mesa 4 Mesa 5 50.3 € [GEOG…" at bounding box center [853, 310] width 1380 height 581
click at [92, 491] on span "Editar Menu" at bounding box center [69, 482] width 79 height 19
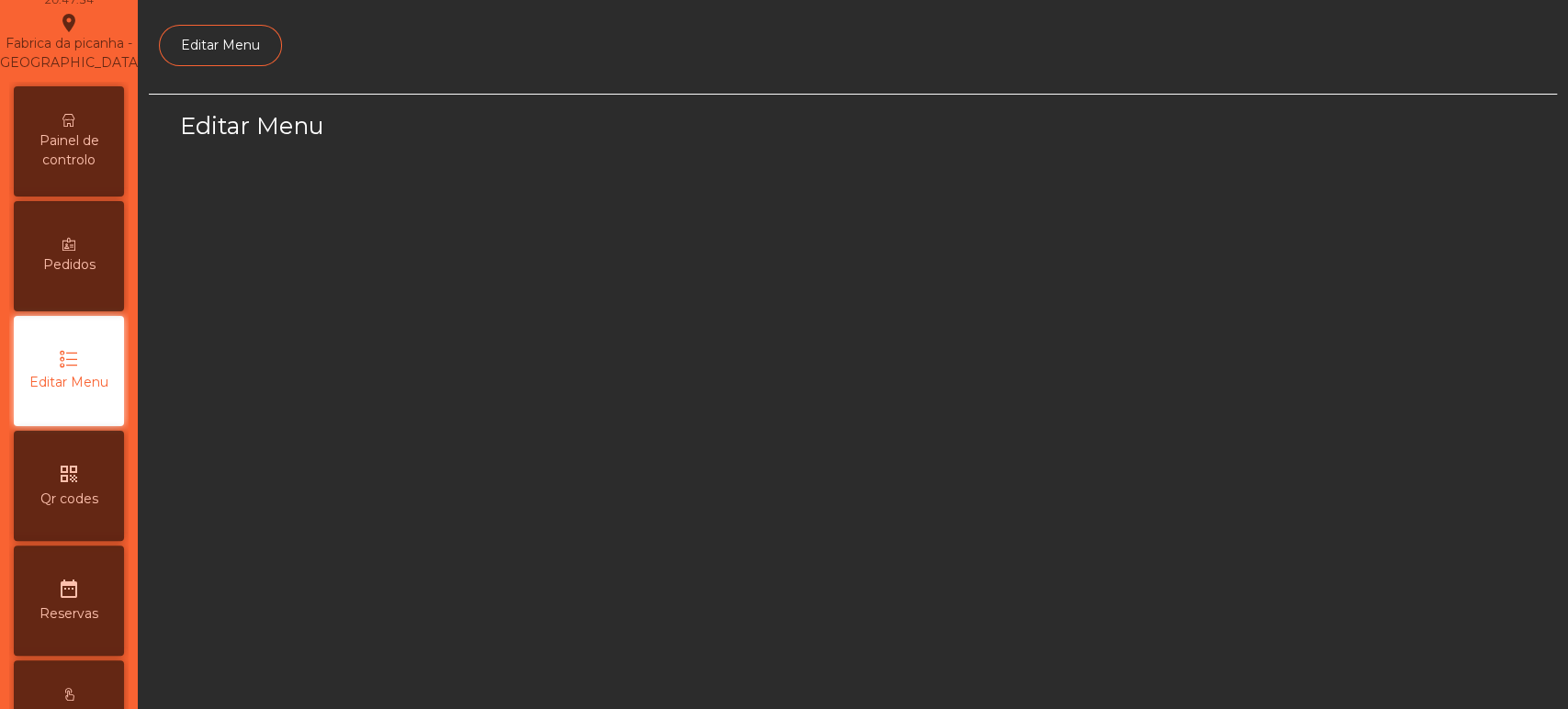
scroll to position [137, 0]
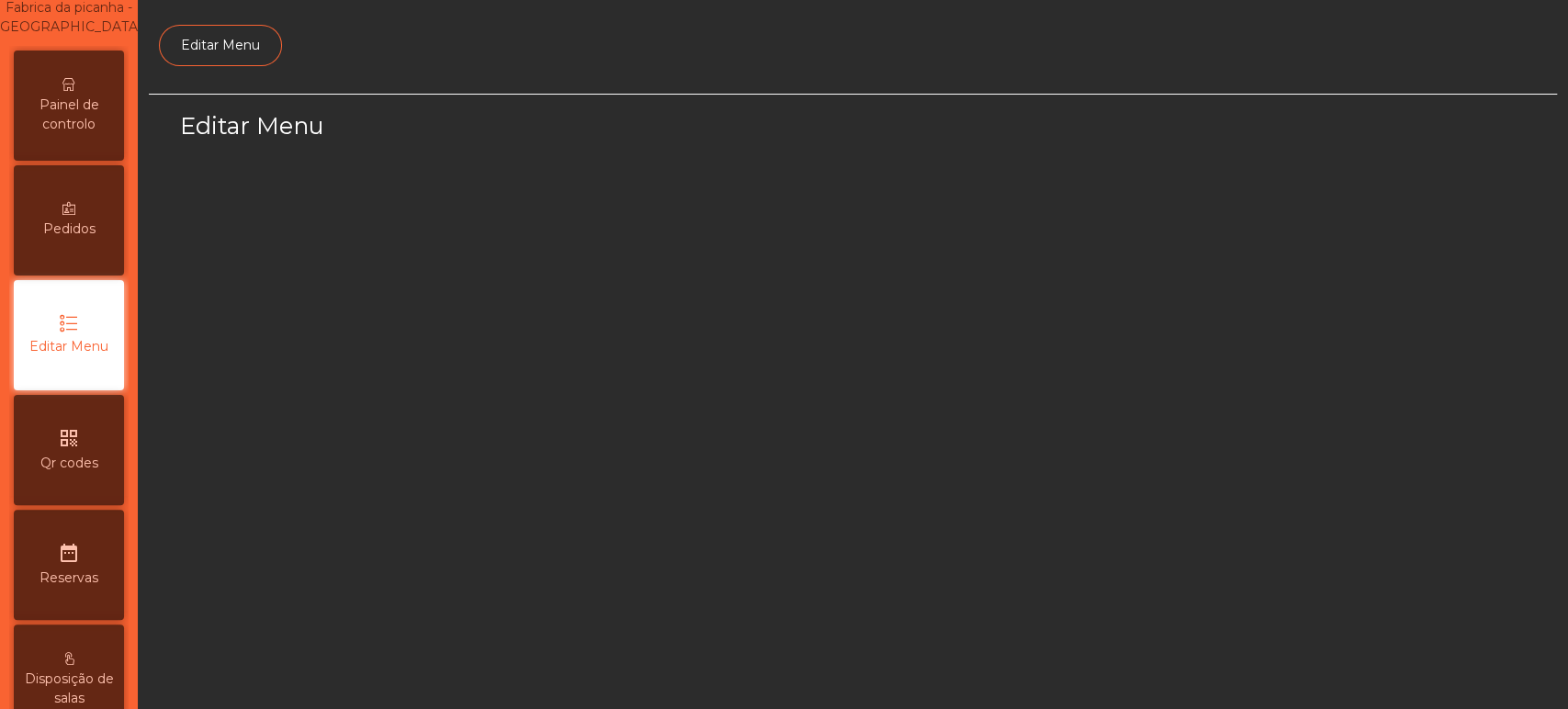
select select "*"
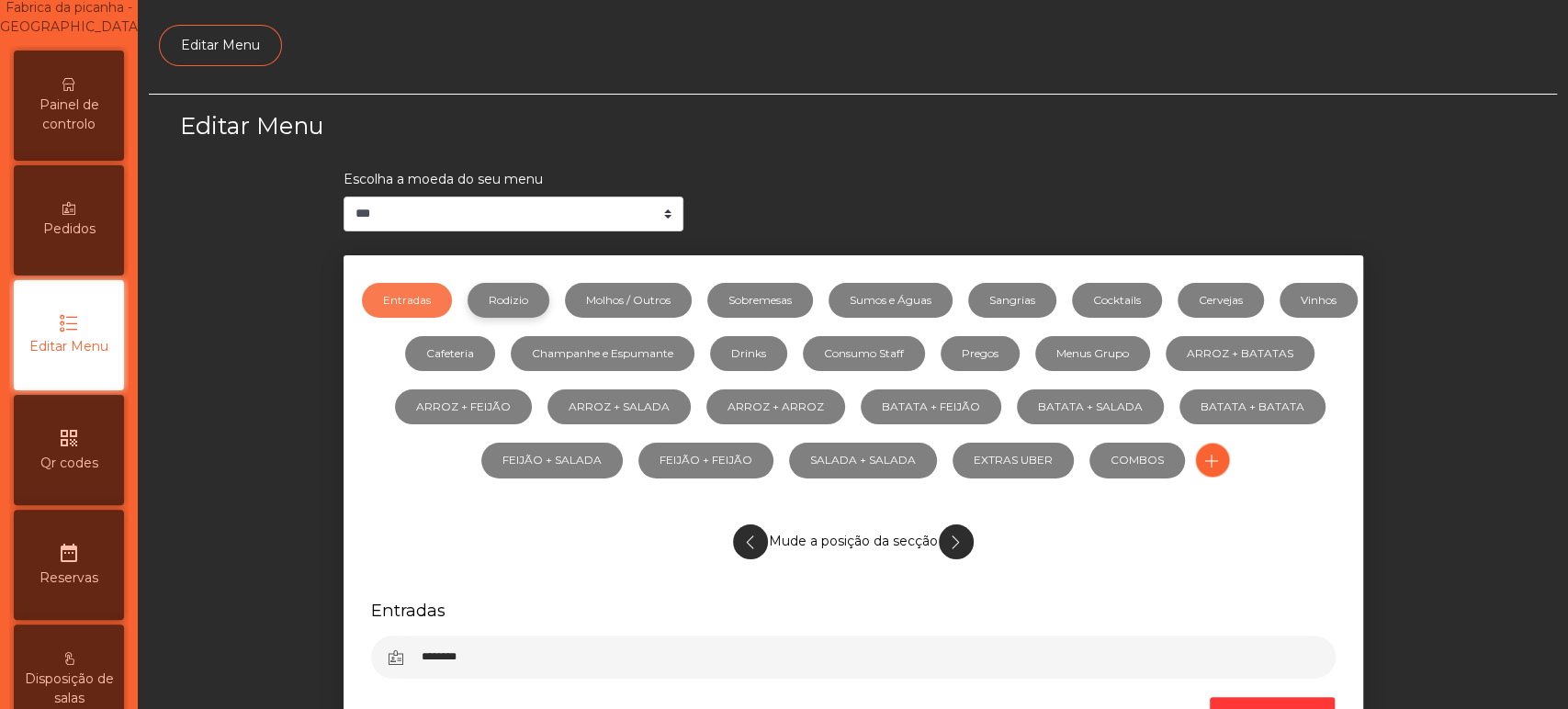
click at [549, 312] on link "Rodizio" at bounding box center [508, 300] width 81 height 35
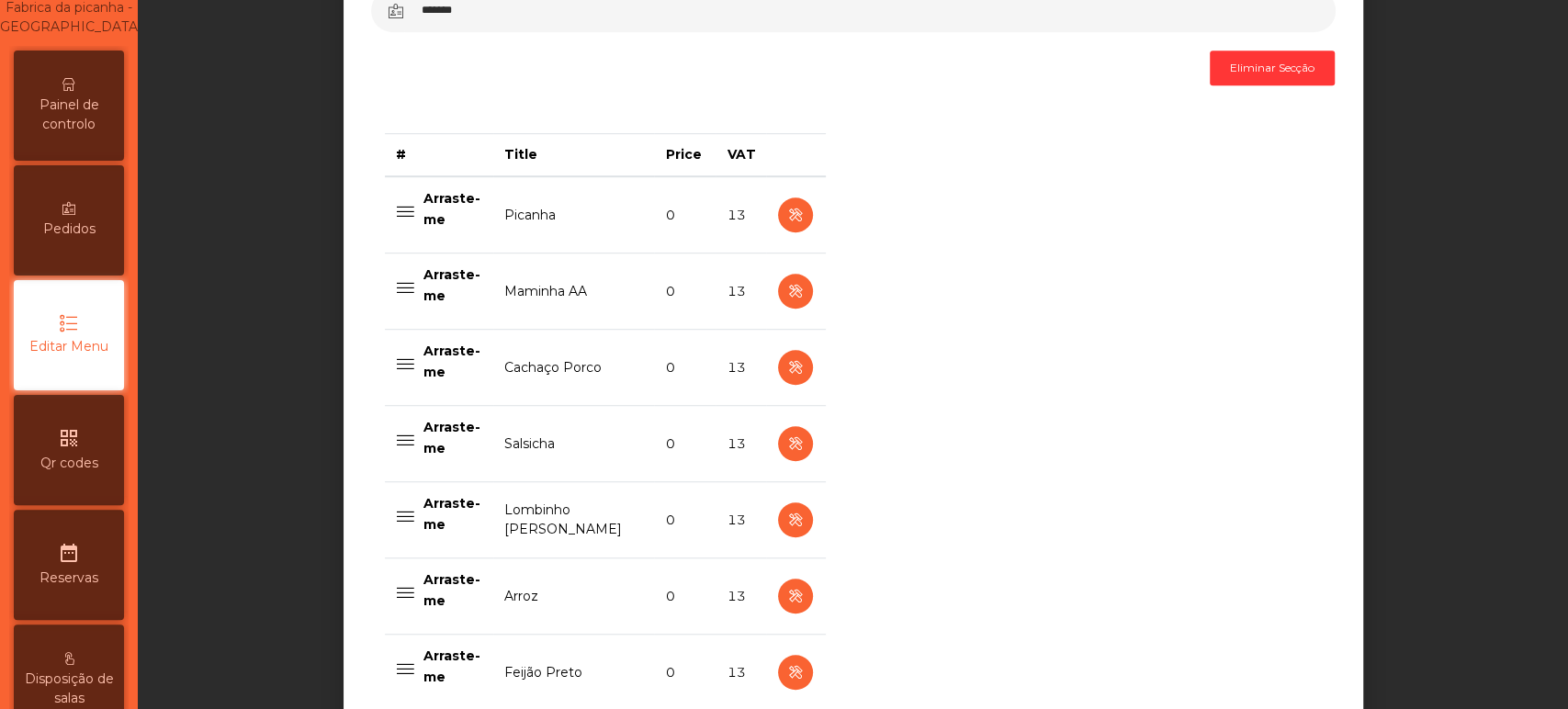
scroll to position [708, 0]
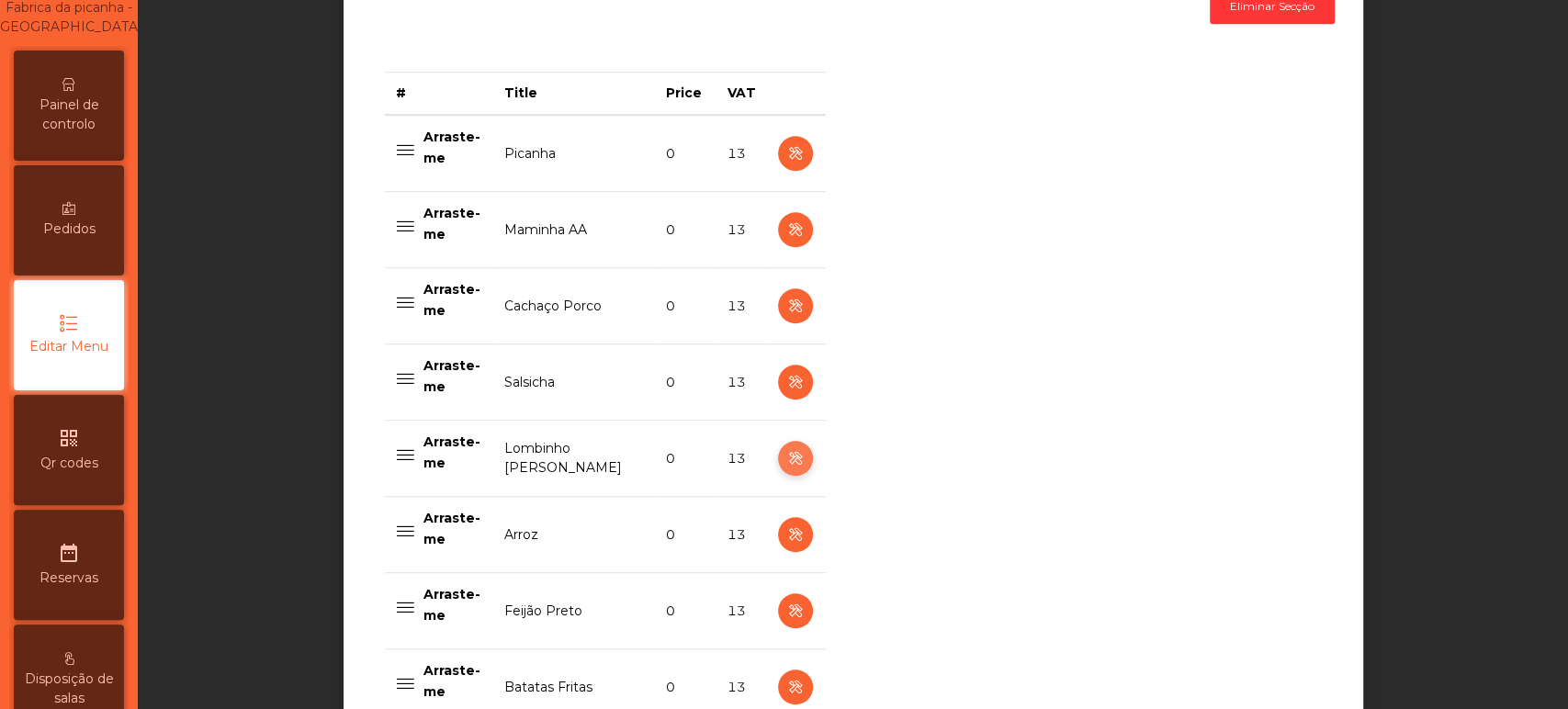
click at [786, 457] on icon "button" at bounding box center [795, 458] width 21 height 23
select select "**"
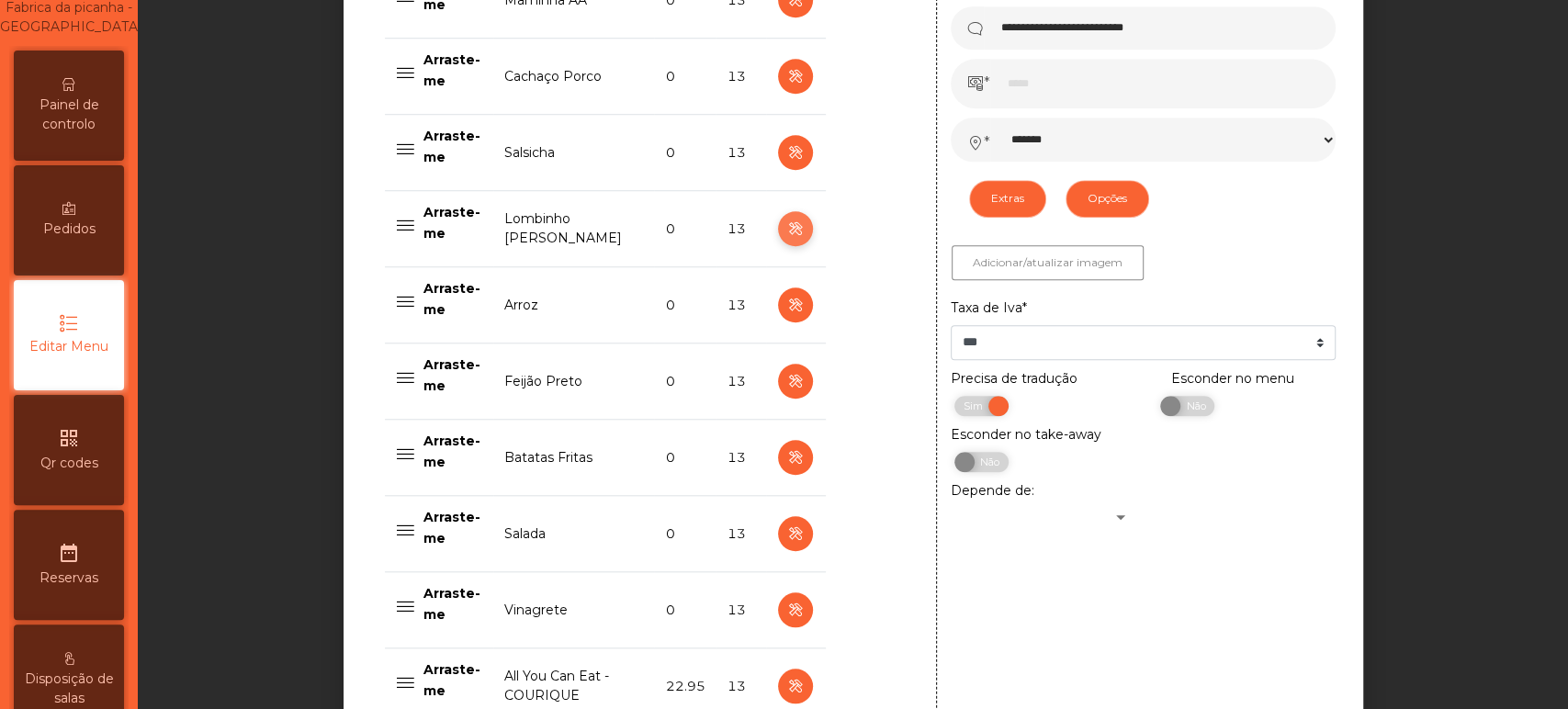
scroll to position [963, 0]
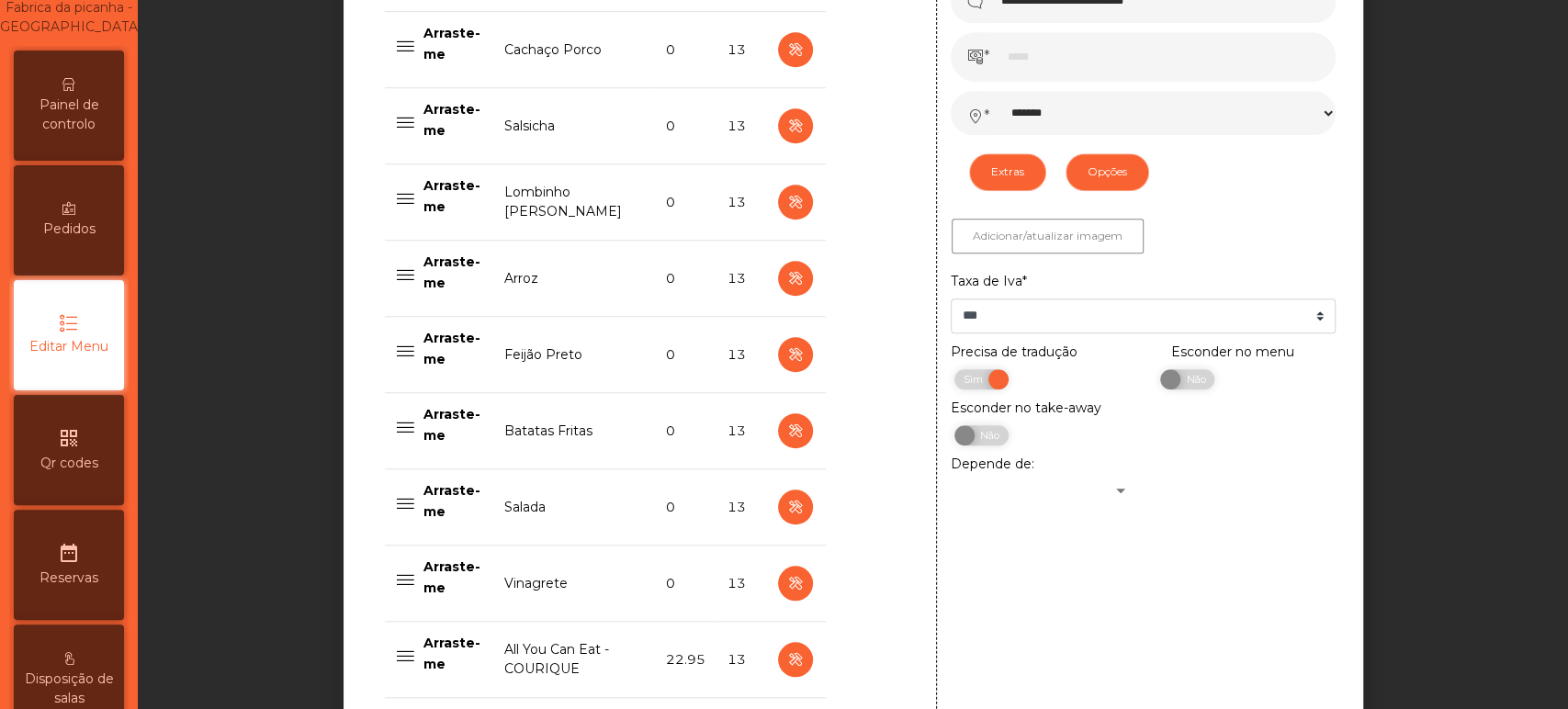
click at [1433, 433] on div "**********" at bounding box center [853, 205] width 1408 height 2152
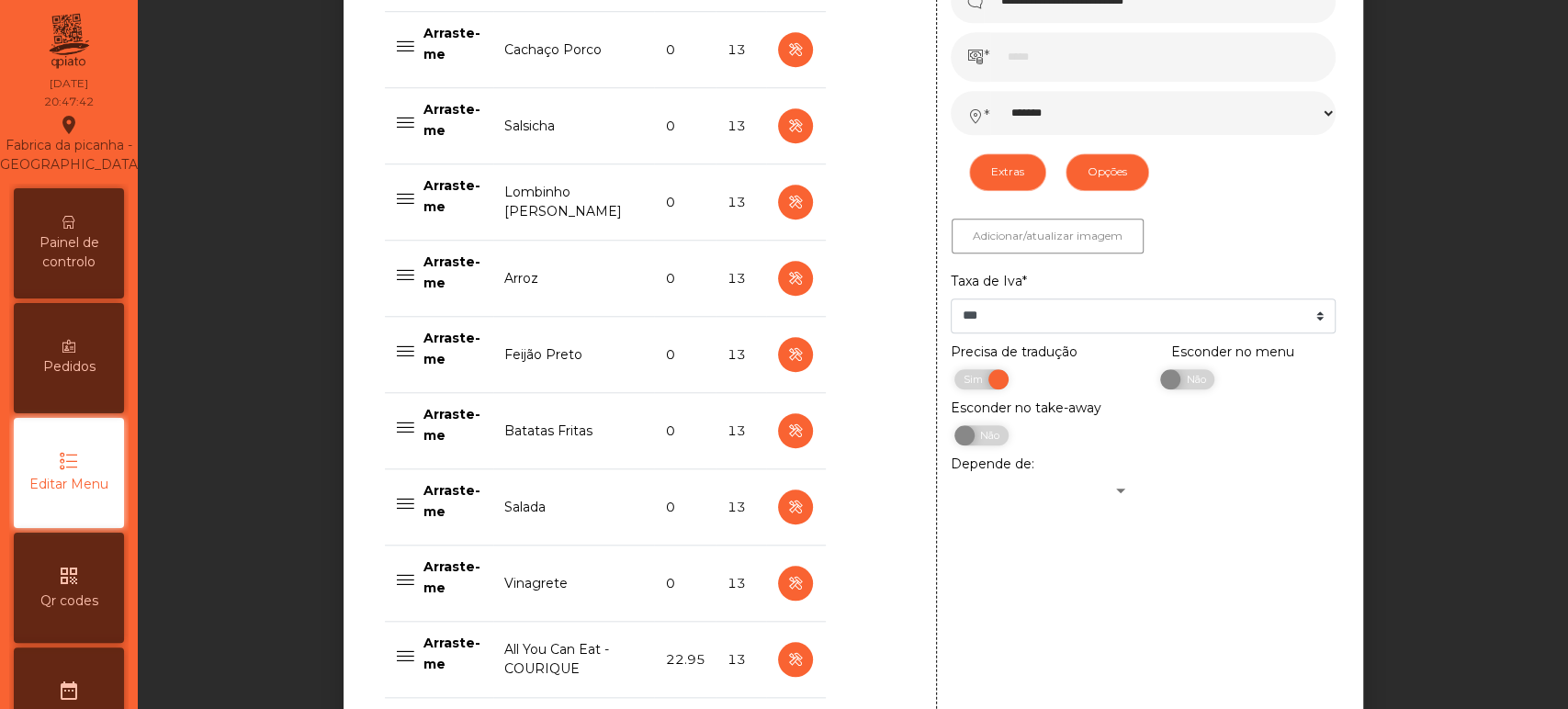
click at [29, 296] on div "Painel de controlo" at bounding box center [69, 244] width 110 height 110
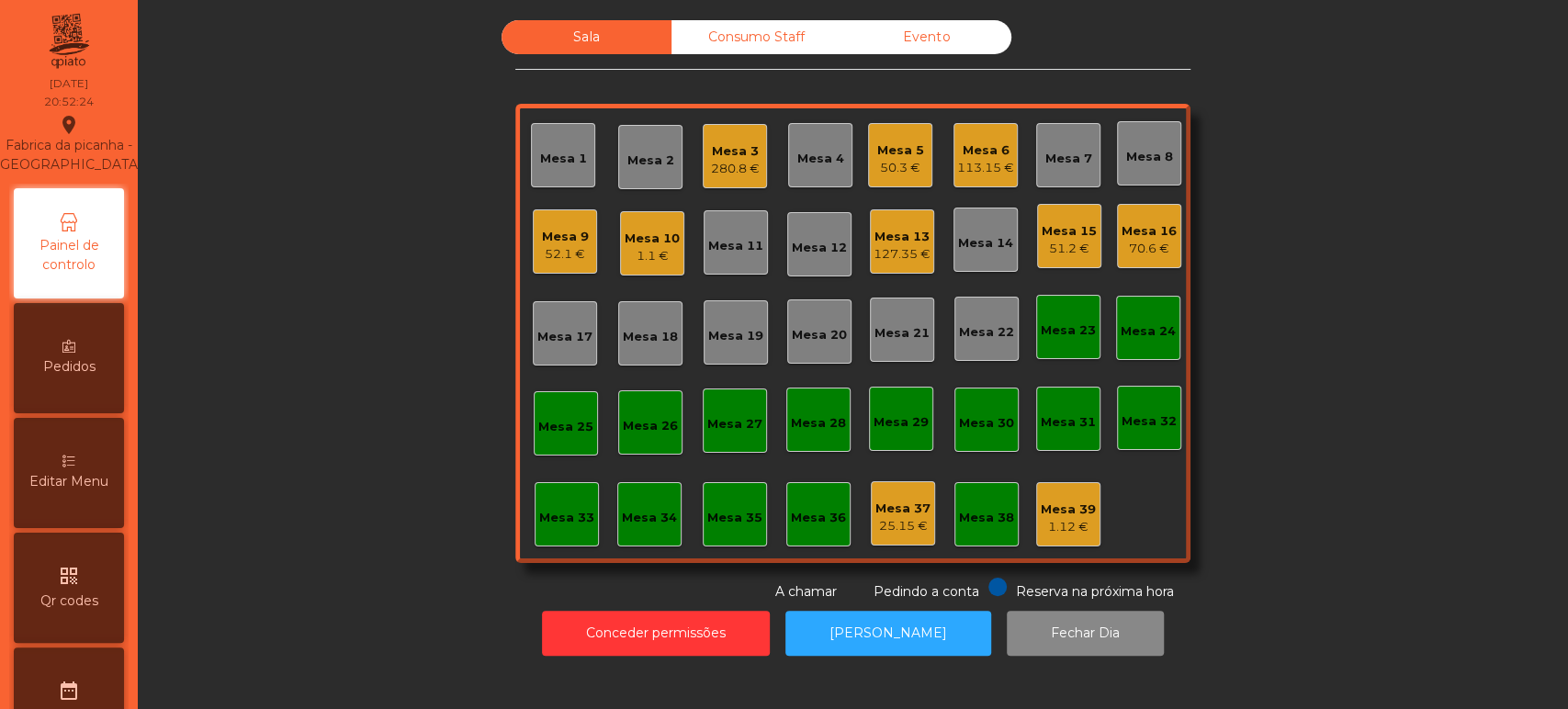
click at [742, 162] on div "280.8 €" at bounding box center [735, 168] width 48 height 18
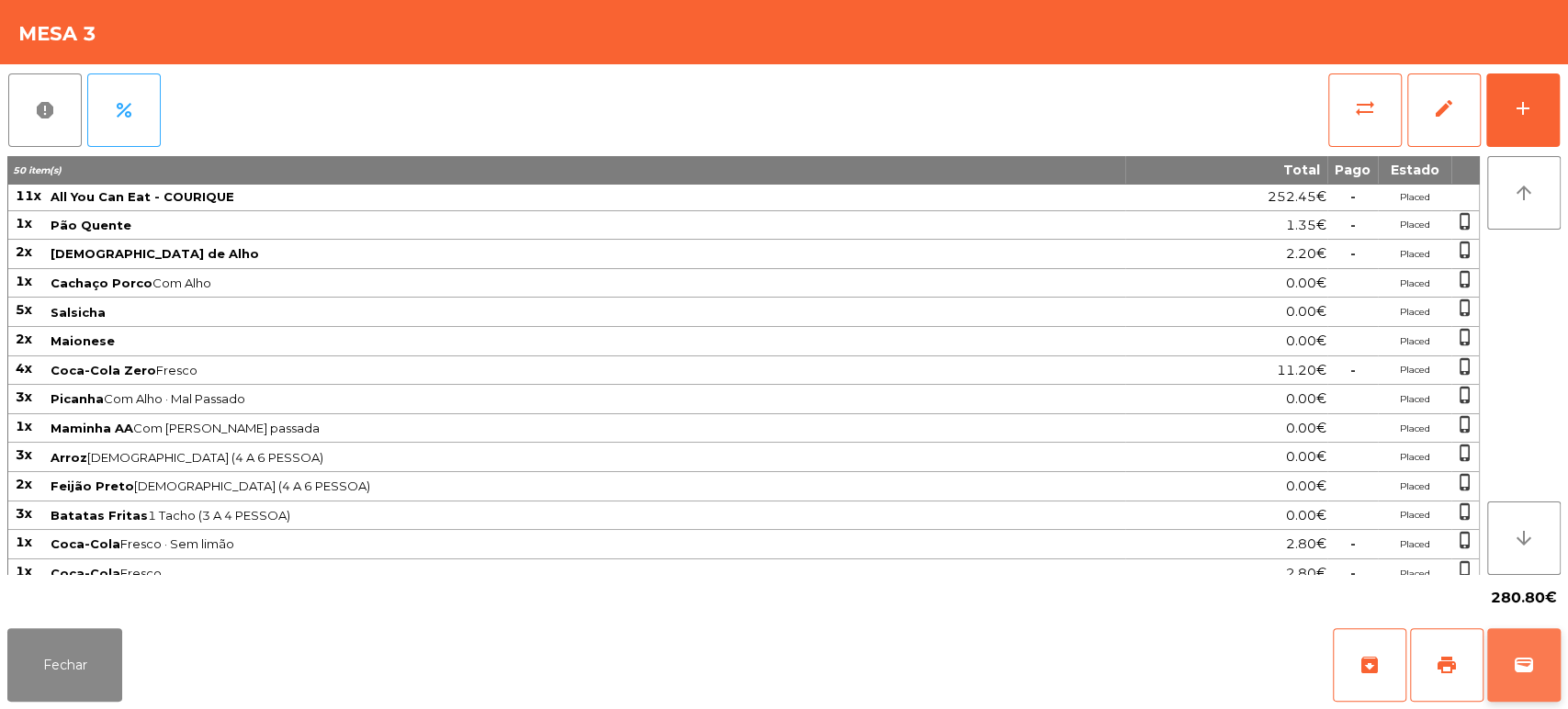
click at [1518, 654] on span "wallet" at bounding box center [1523, 665] width 22 height 22
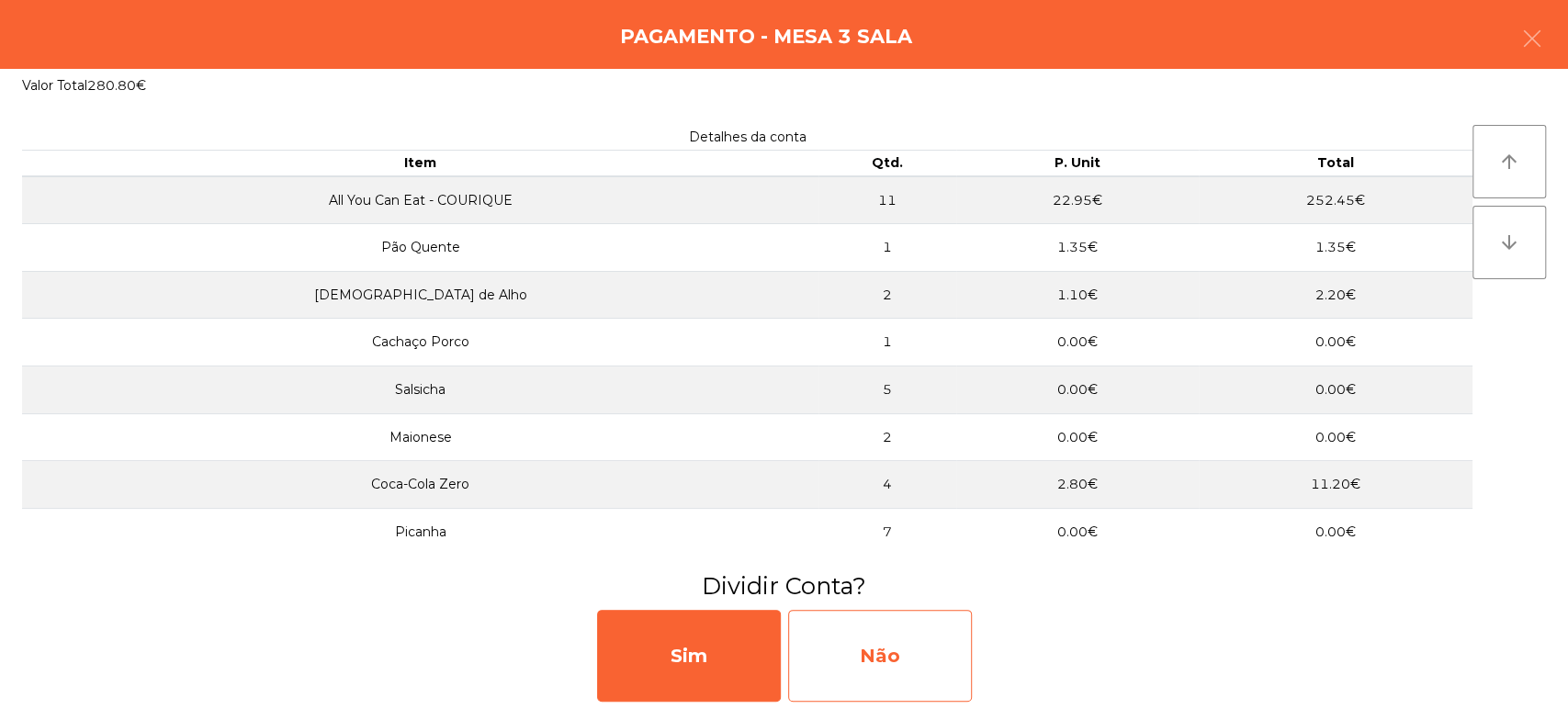
click at [929, 668] on div "Não" at bounding box center [880, 655] width 184 height 92
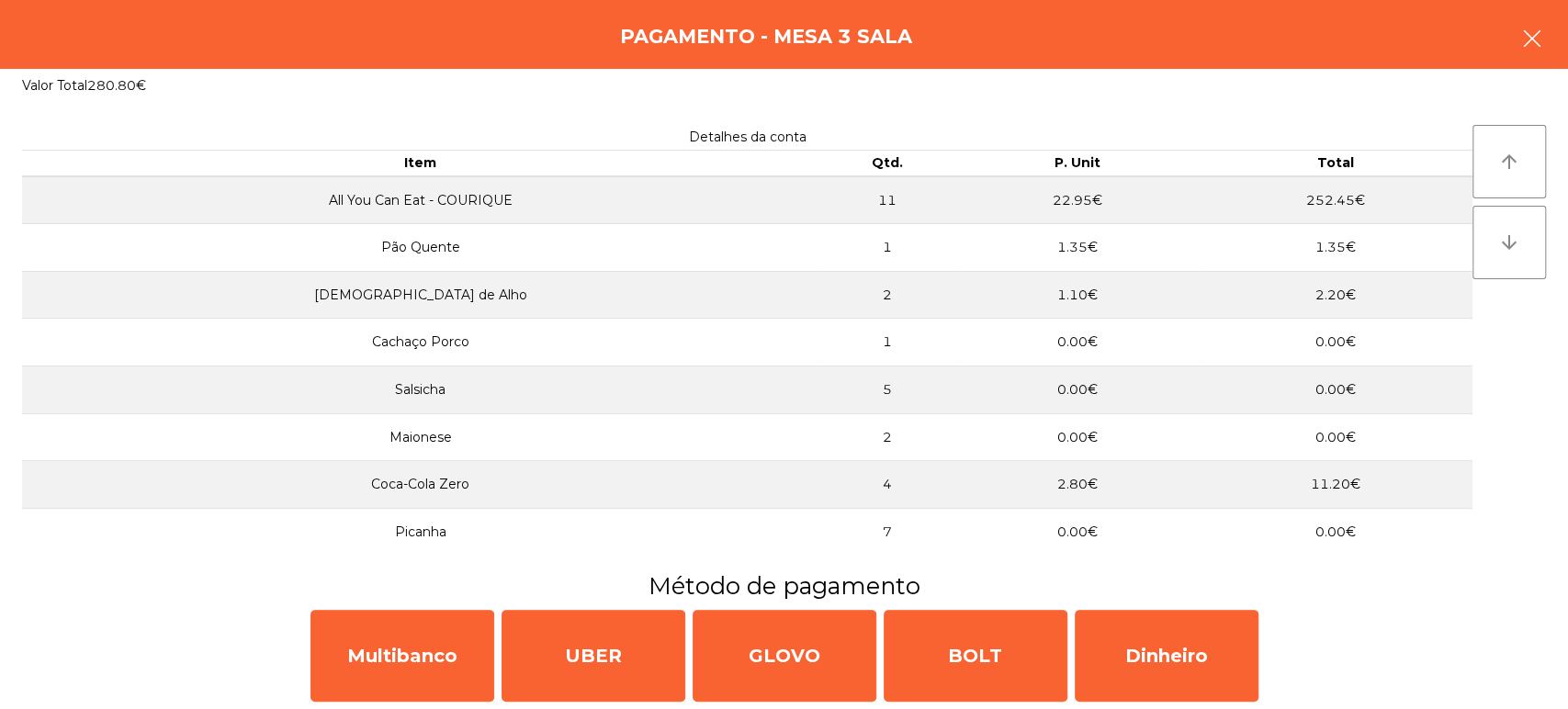
click at [1529, 49] on button "button" at bounding box center [1531, 40] width 51 height 55
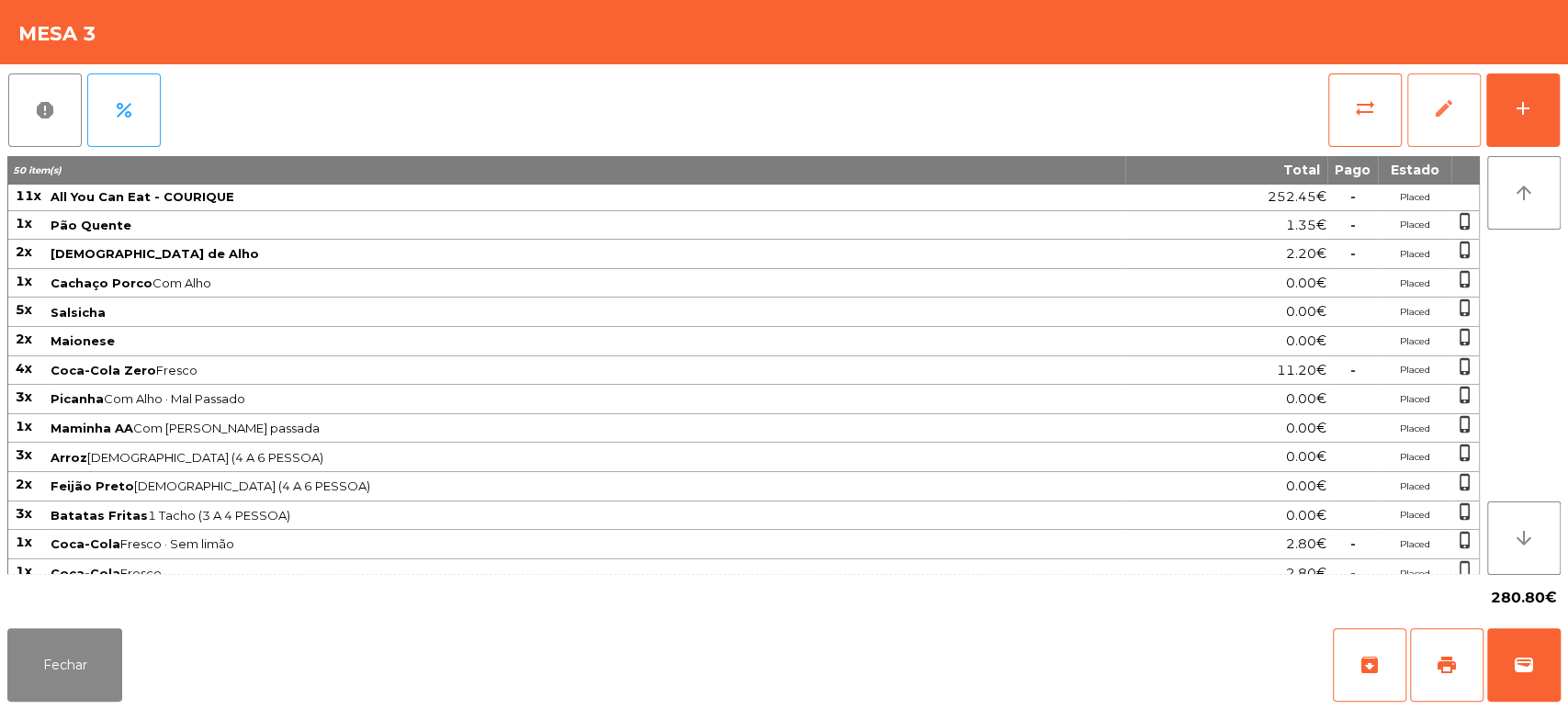
click at [1437, 141] on button "edit" at bounding box center [1444, 110] width 74 height 74
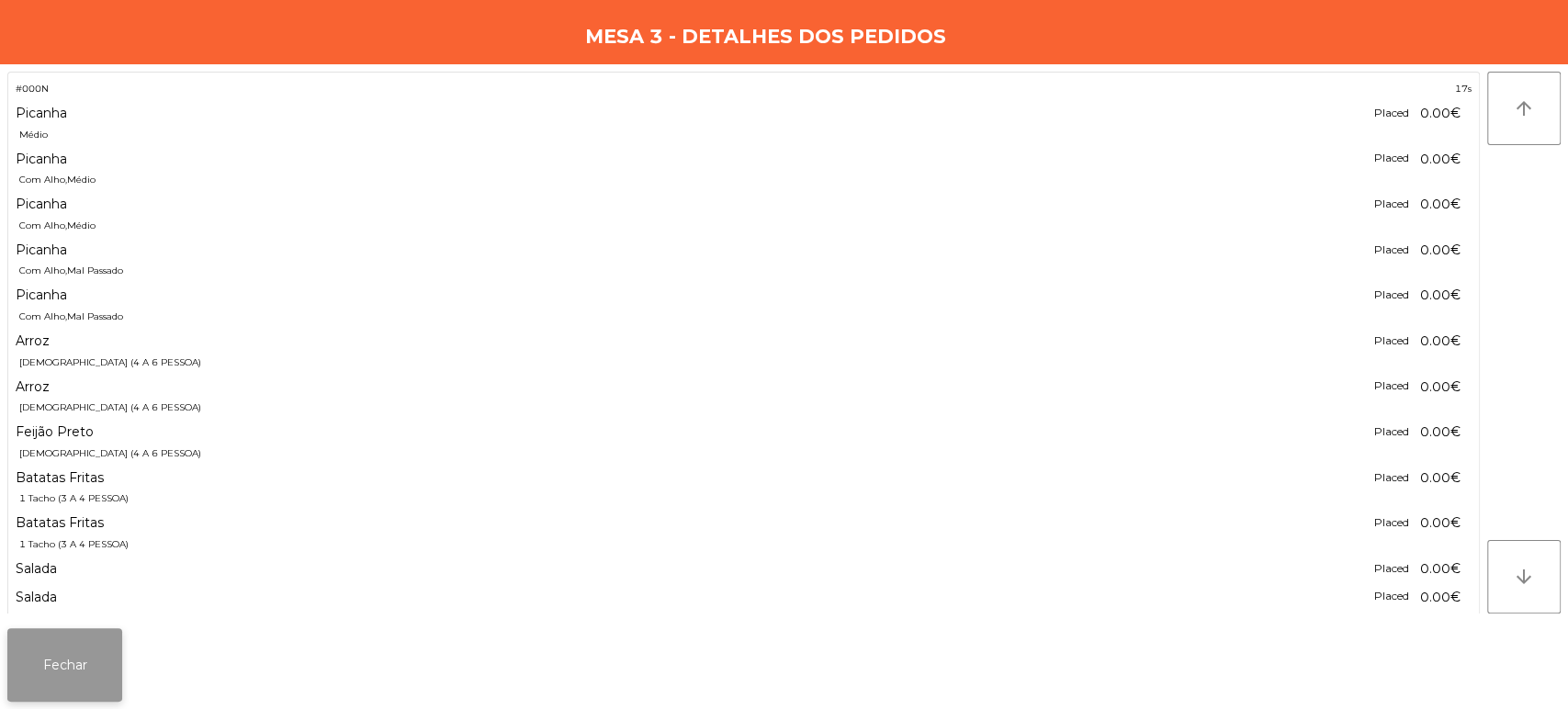
click at [83, 642] on button "Fechar" at bounding box center [65, 665] width 115 height 74
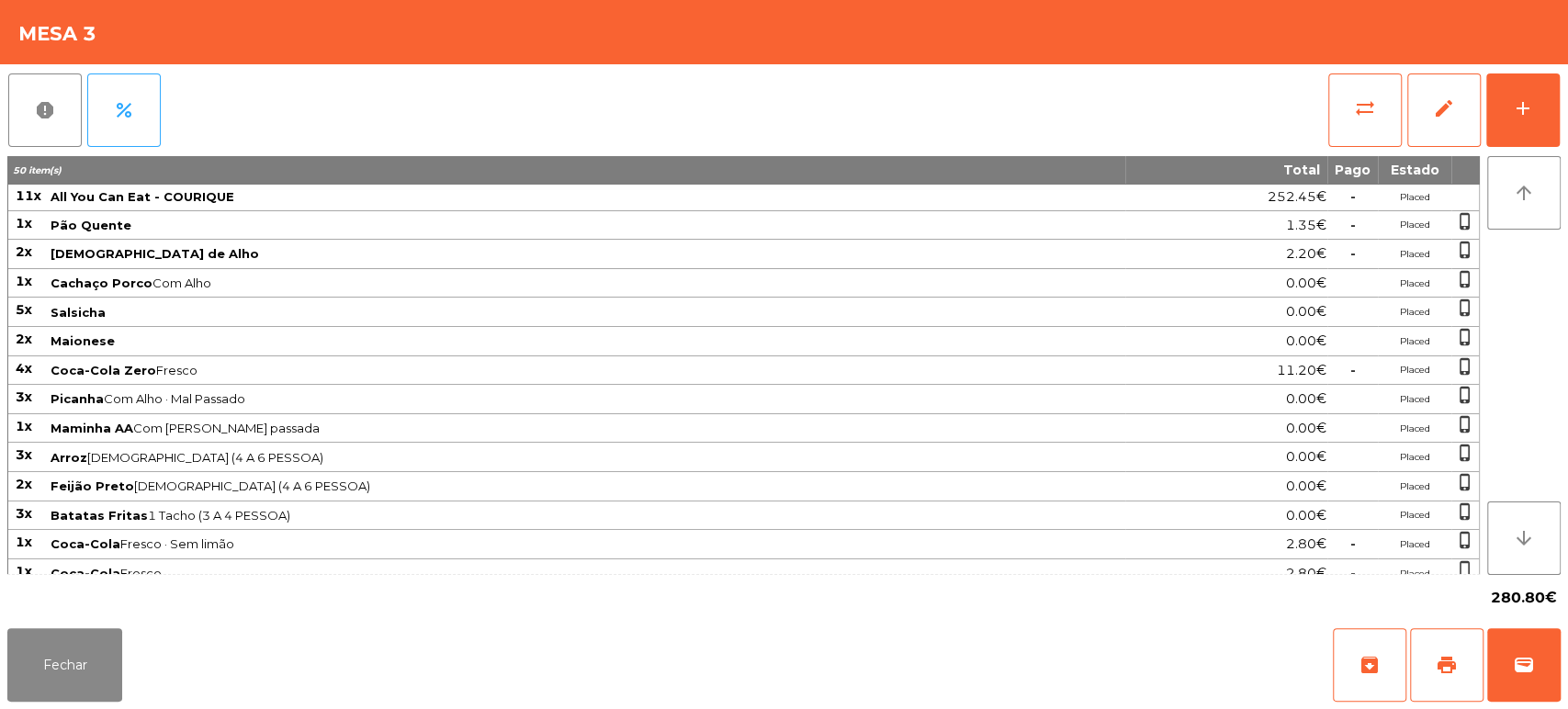
click at [1559, 113] on div "report percent sync_alt edit add 50 item(s) Total Pago Estado 11x All You Can E…" at bounding box center [784, 341] width 1568 height 556
click at [1512, 92] on button "add" at bounding box center [1523, 110] width 74 height 74
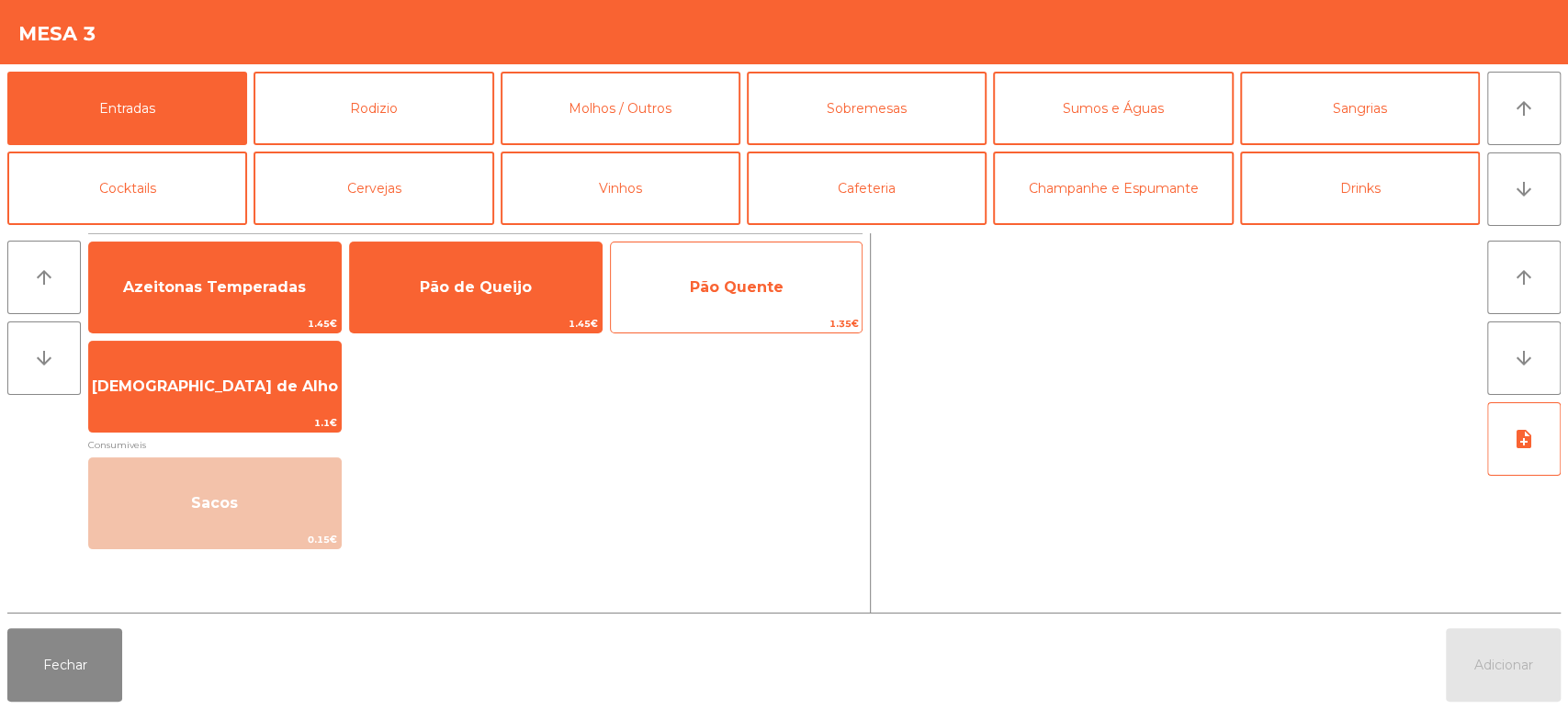
click at [746, 301] on span "Pão Quente" at bounding box center [737, 286] width 252 height 49
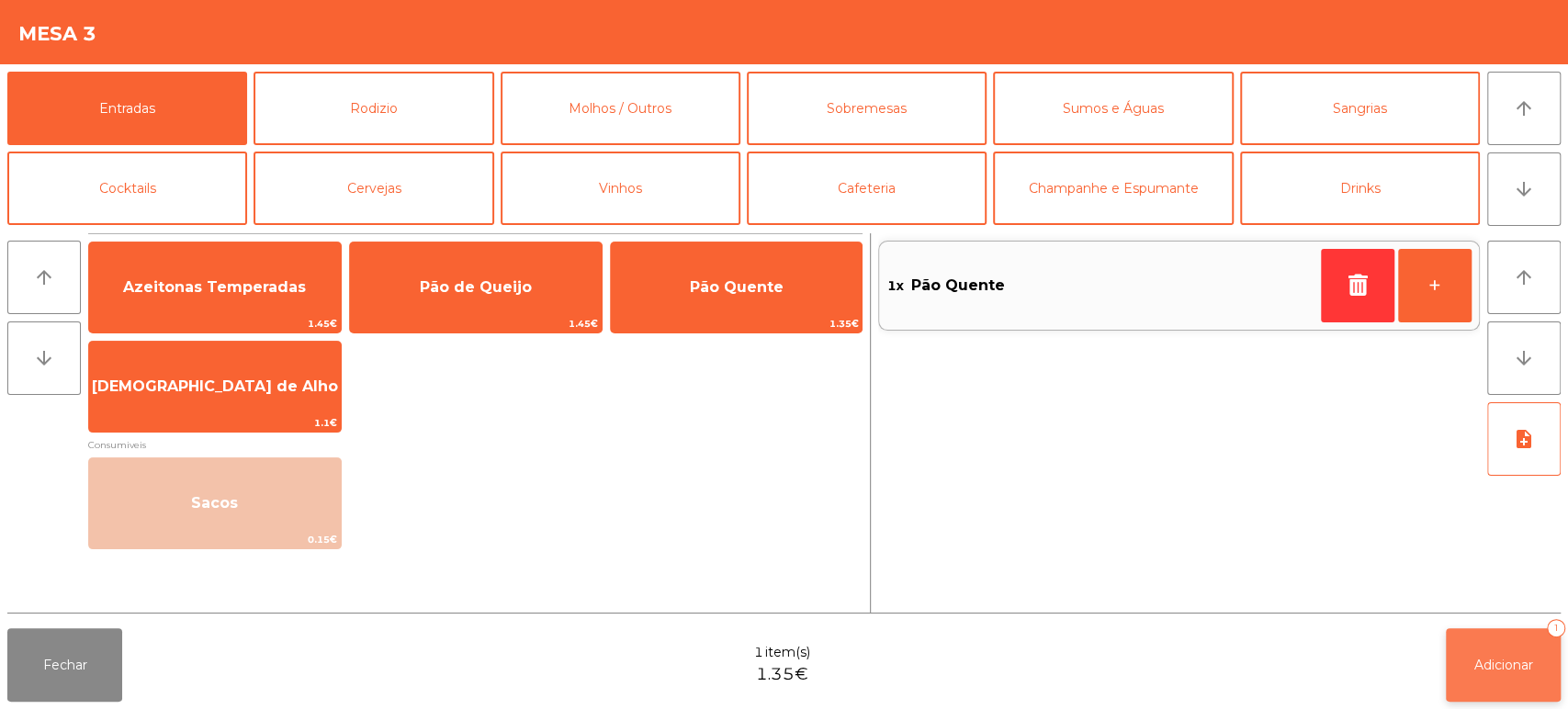
click at [1483, 659] on span "Adicionar" at bounding box center [1503, 664] width 59 height 16
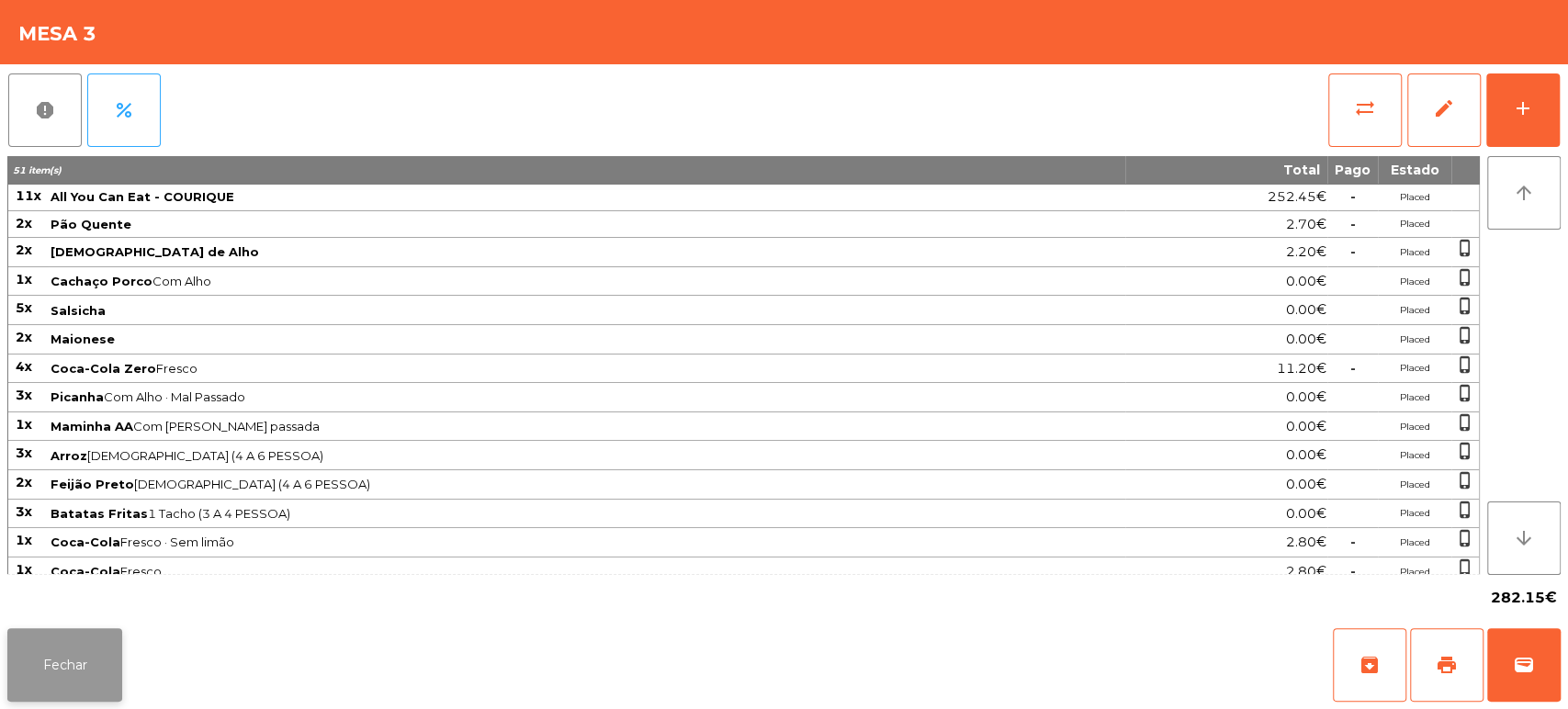
click at [94, 661] on button "Fechar" at bounding box center [65, 665] width 115 height 74
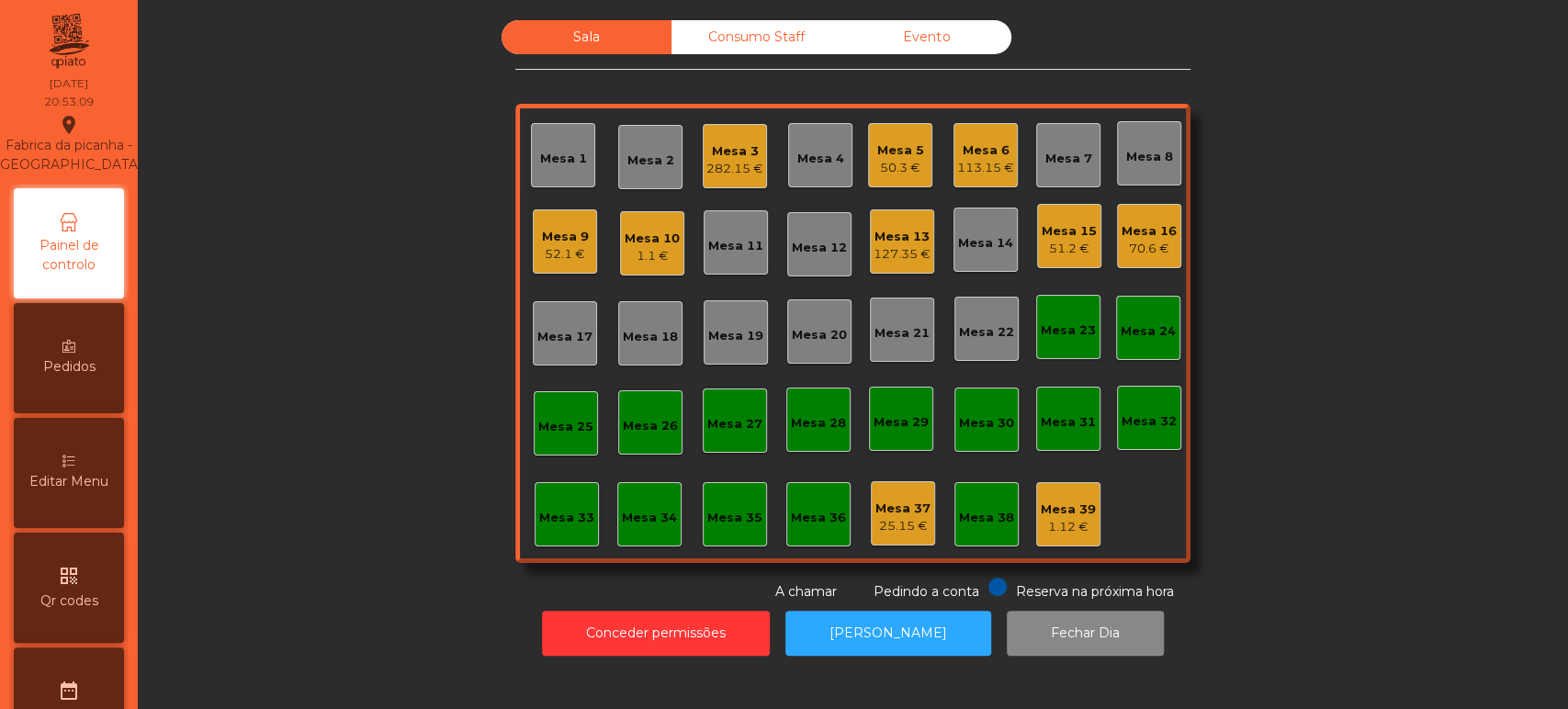
click at [1139, 125] on div "Mesa 8" at bounding box center [1149, 153] width 64 height 64
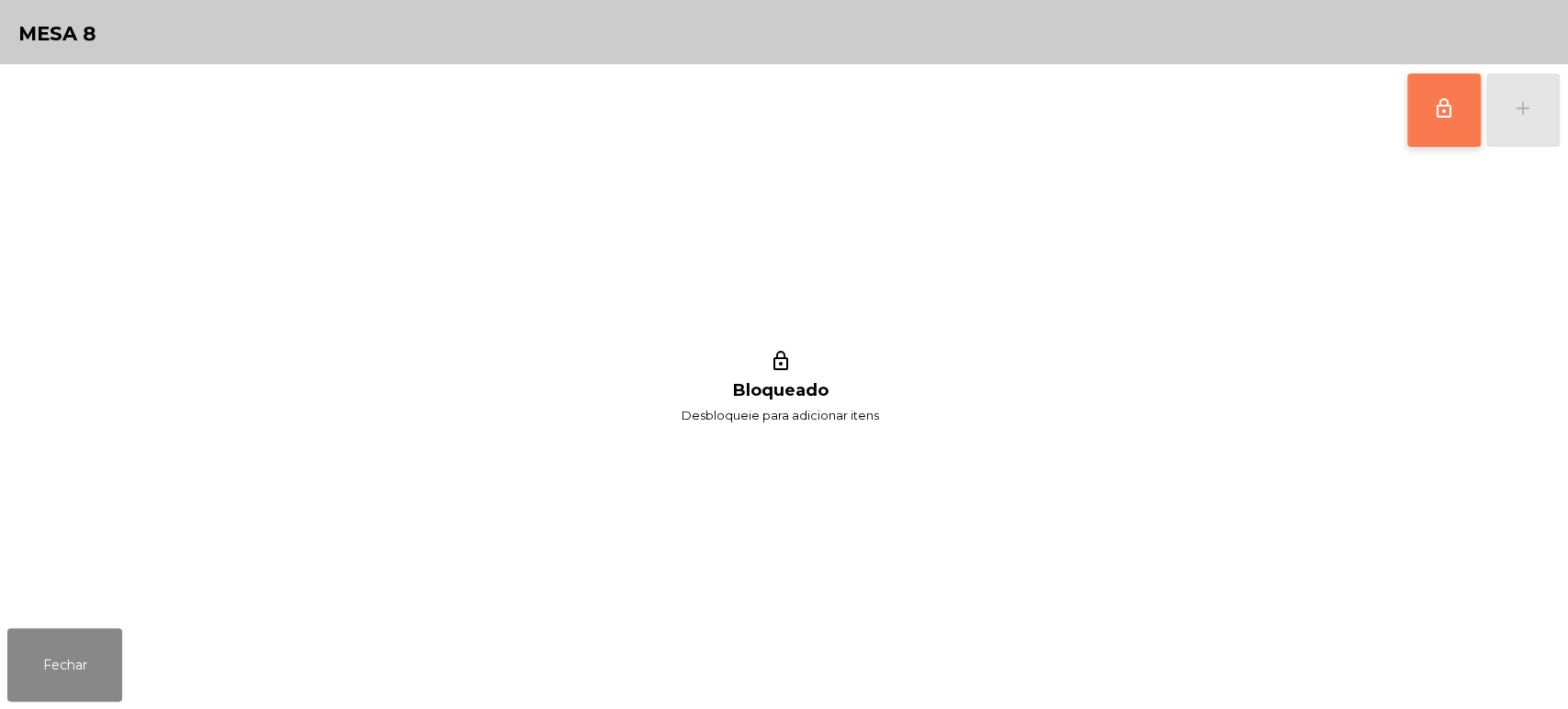
click at [1432, 110] on span "lock_outline" at bounding box center [1443, 108] width 22 height 22
click at [1518, 131] on button "add" at bounding box center [1523, 110] width 74 height 74
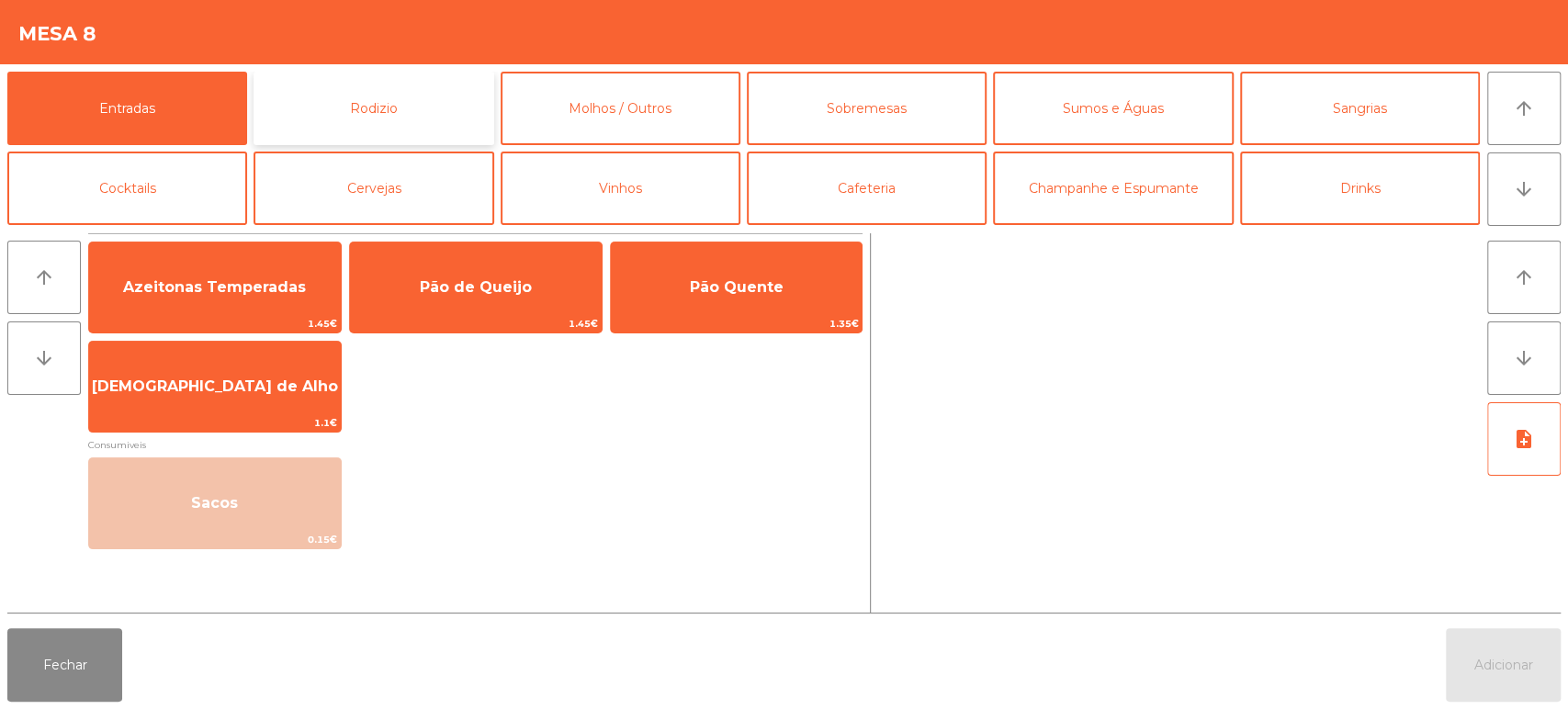
click at [406, 90] on button "Rodizio" at bounding box center [374, 108] width 240 height 74
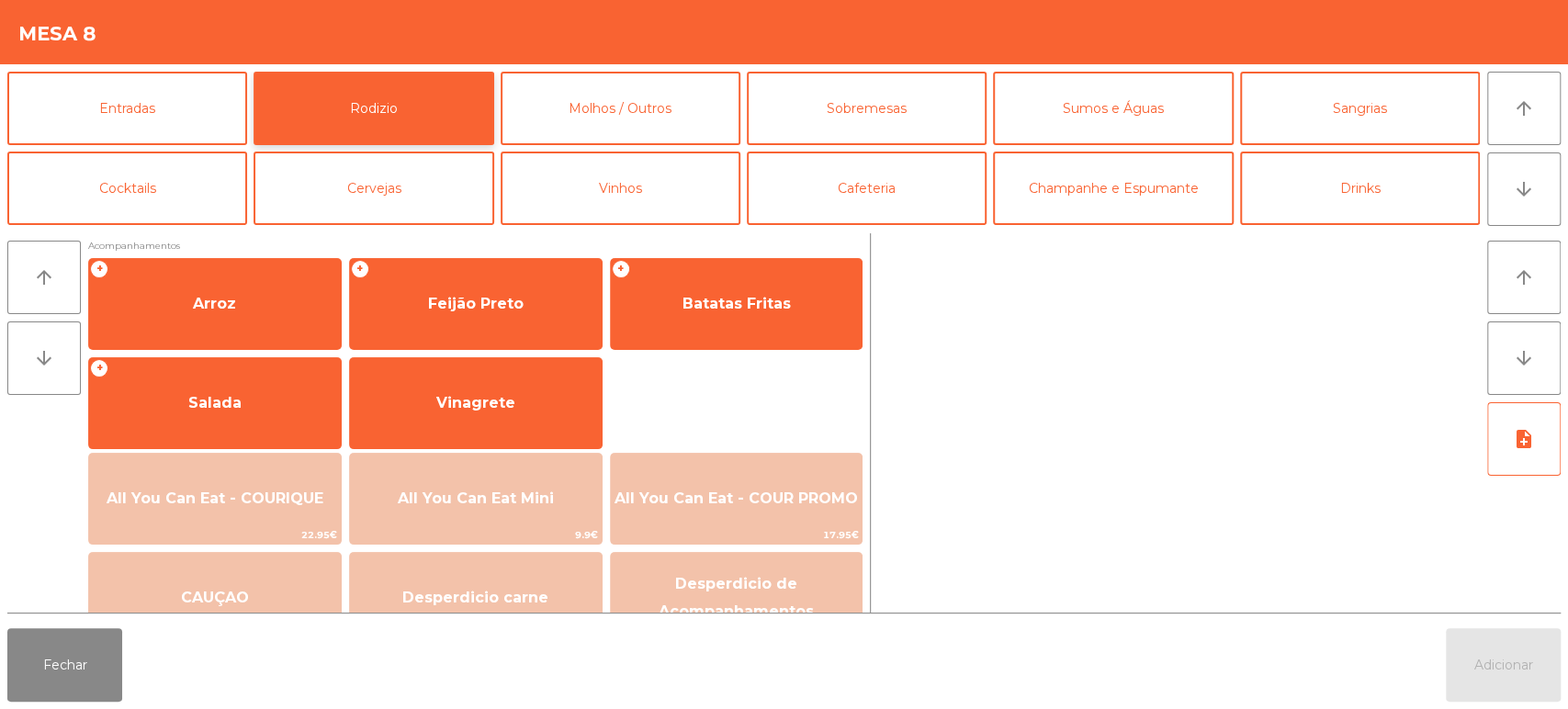
scroll to position [252, 0]
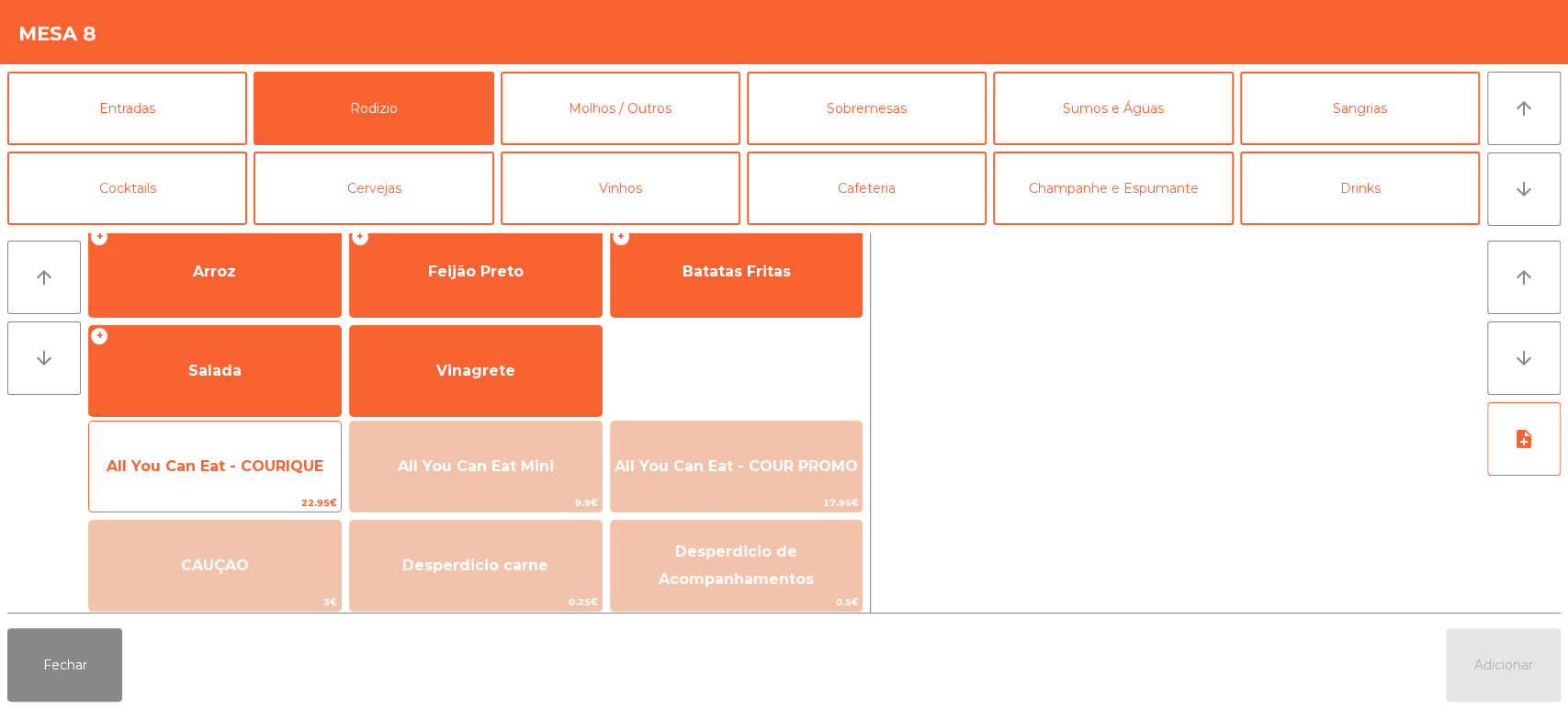
click at [214, 499] on span "22.95€" at bounding box center [215, 503] width 252 height 17
click at [220, 471] on span "All You Can Eat - COURIQUE" at bounding box center [215, 466] width 217 height 17
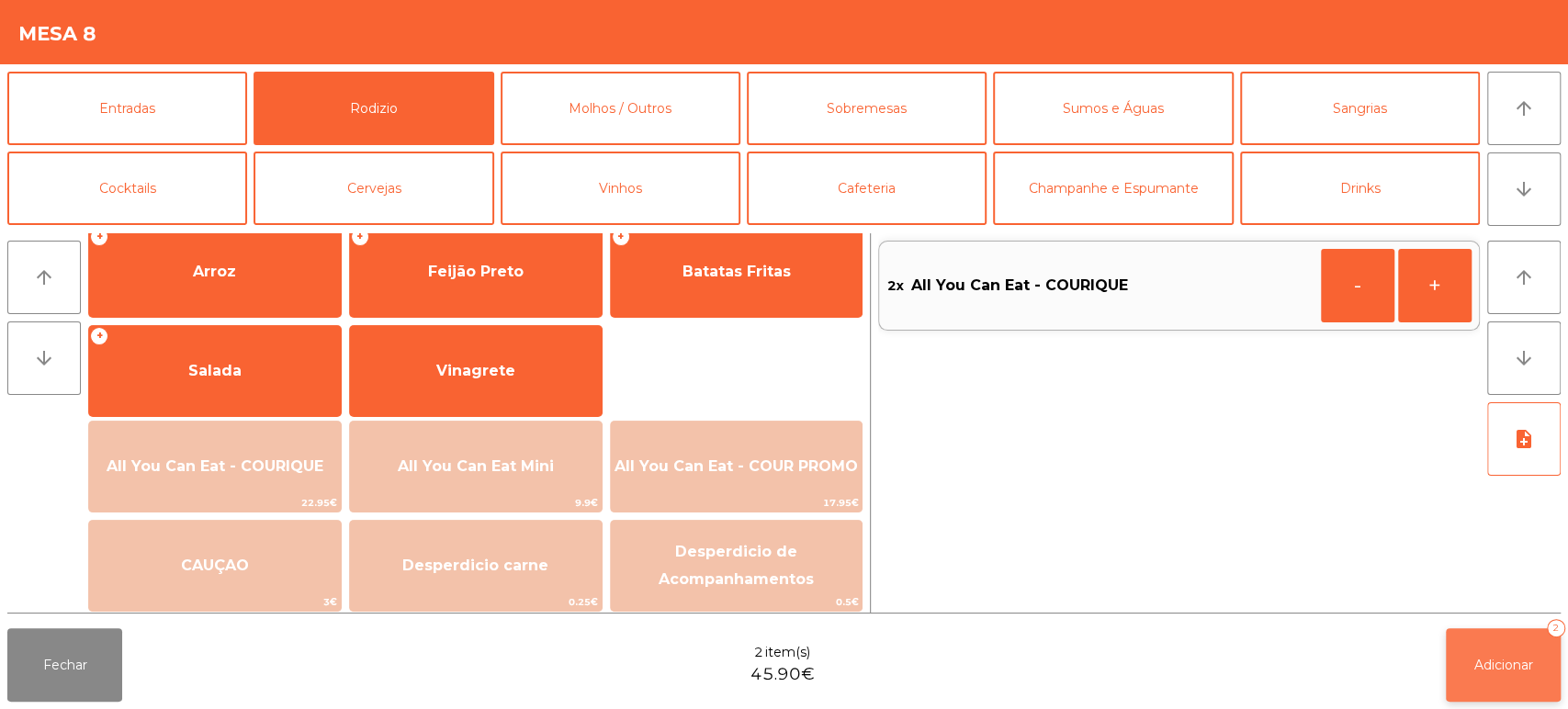
click at [1535, 661] on button "Adicionar 2" at bounding box center [1503, 665] width 115 height 74
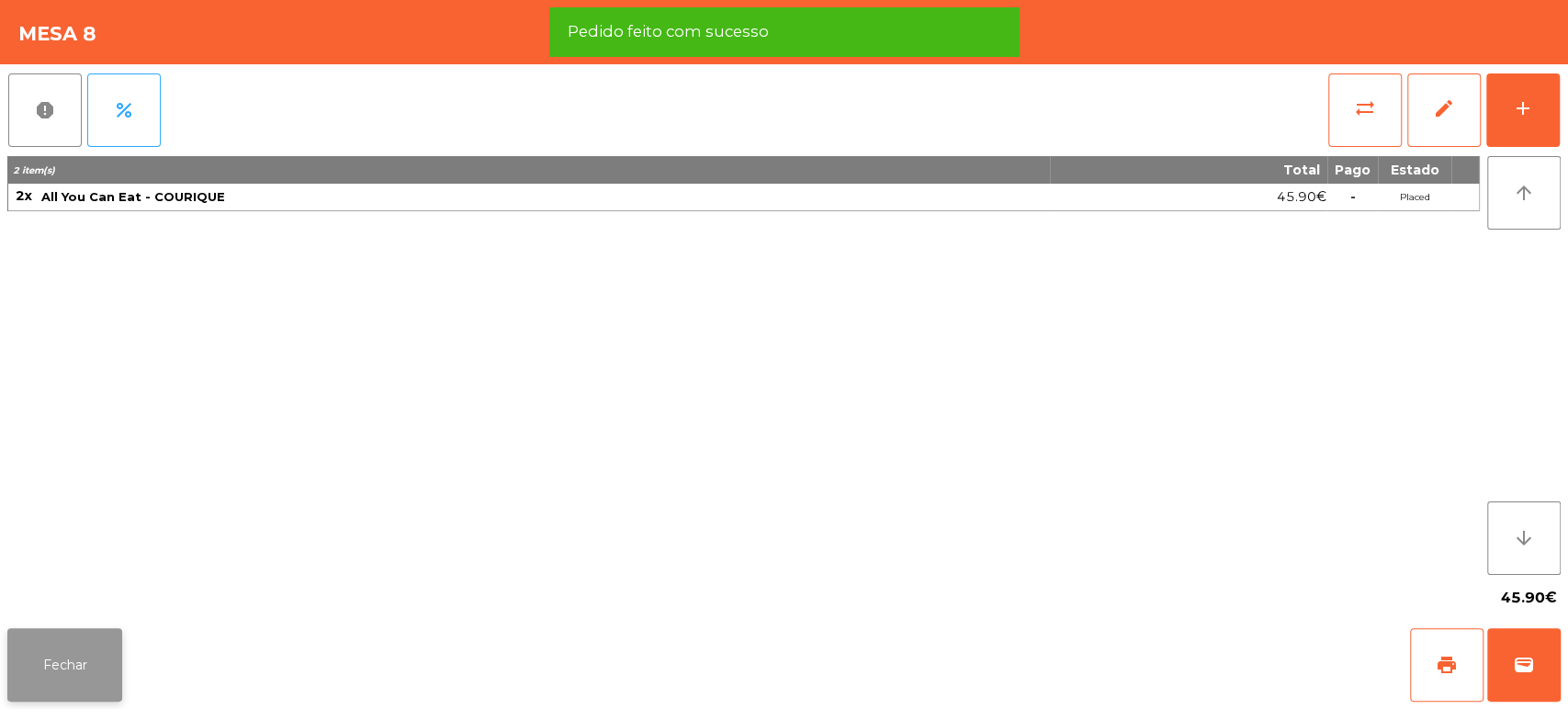
click at [89, 635] on button "Fechar" at bounding box center [65, 665] width 115 height 74
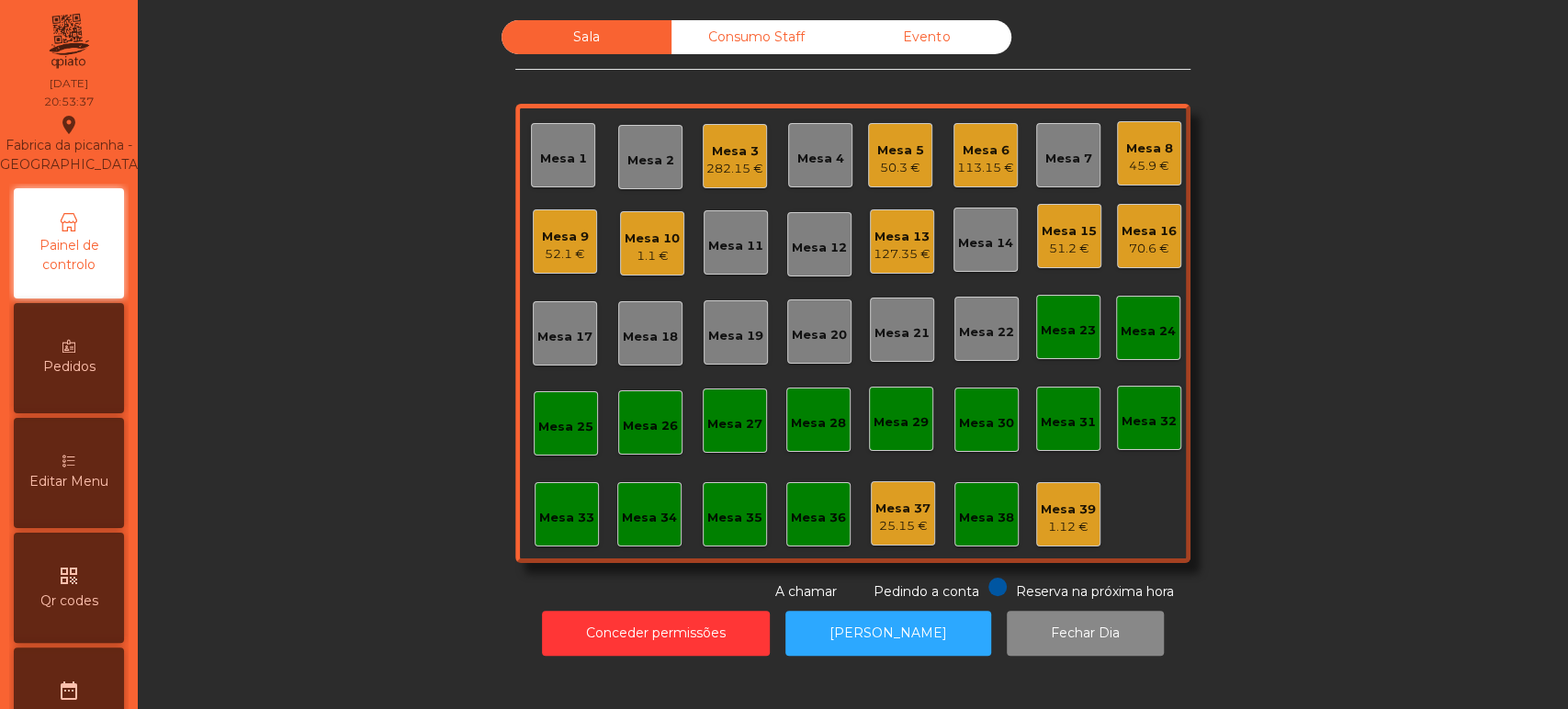
click at [372, 525] on div "Sala Consumo Staff Evento Mesa 1 Mesa 2 Mesa 3 282.15 € Mesa 4 Mesa 5 50.3 € Me…" at bounding box center [853, 310] width 1380 height 581
click at [637, 127] on div "Mesa 2" at bounding box center [650, 157] width 64 height 64
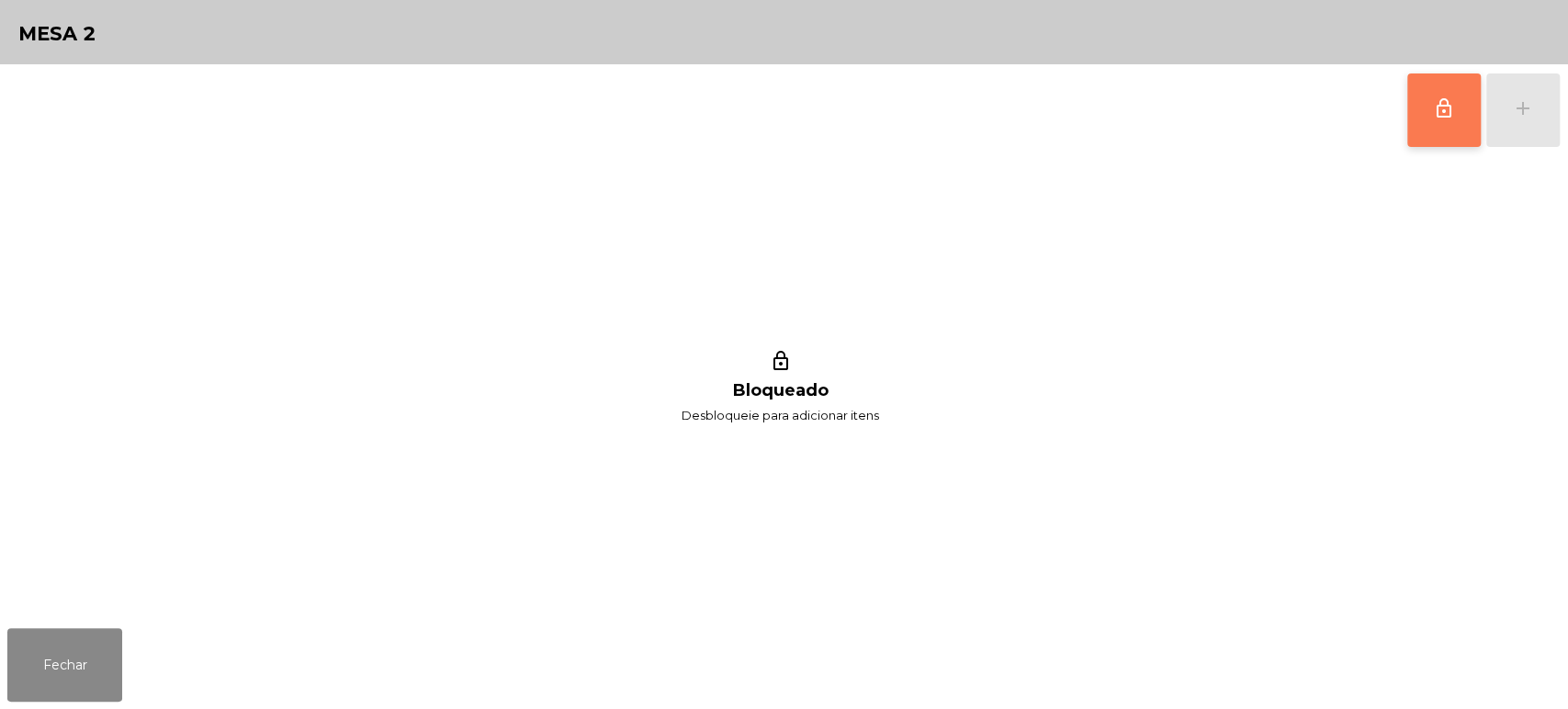
click at [1447, 108] on span "lock_outline" at bounding box center [1443, 108] width 22 height 22
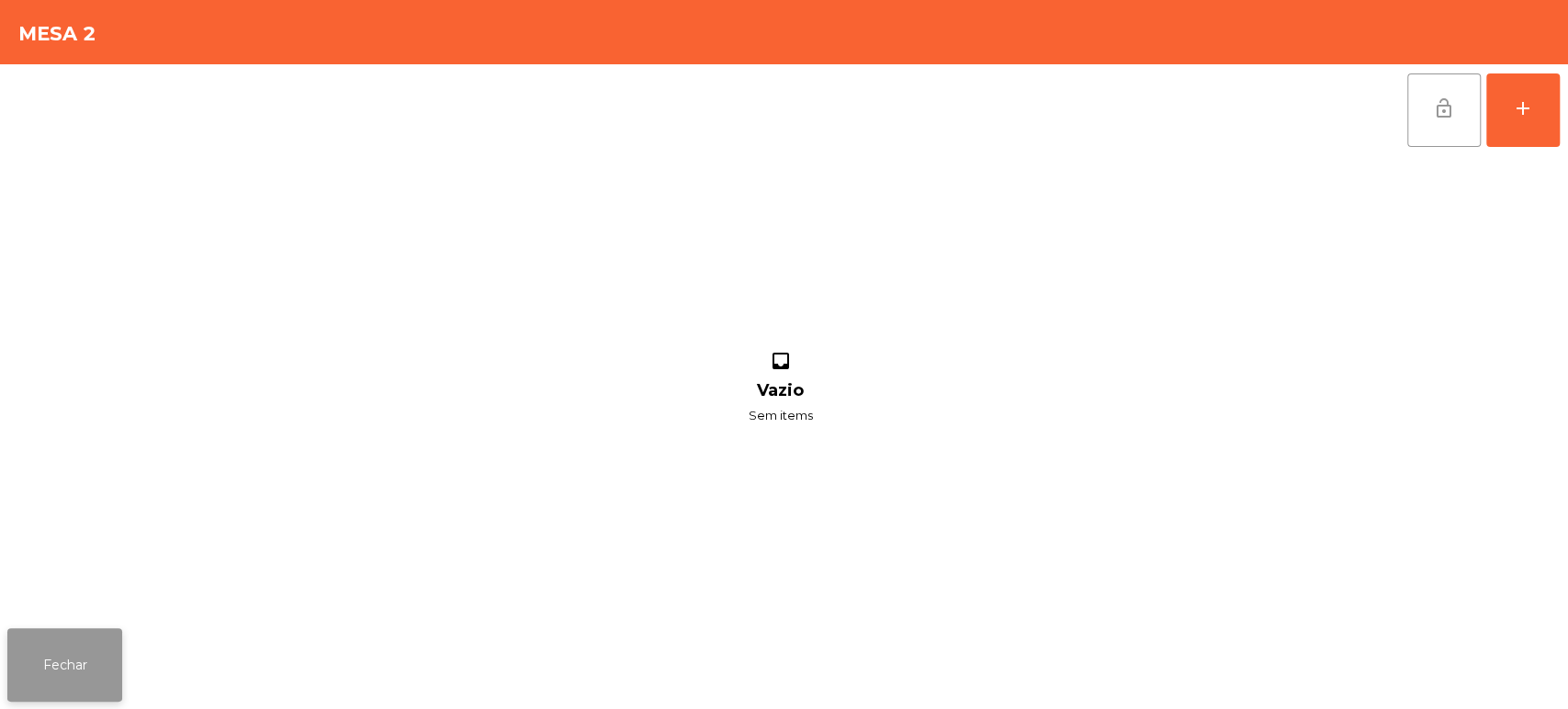
click at [53, 684] on button "Fechar" at bounding box center [65, 665] width 115 height 74
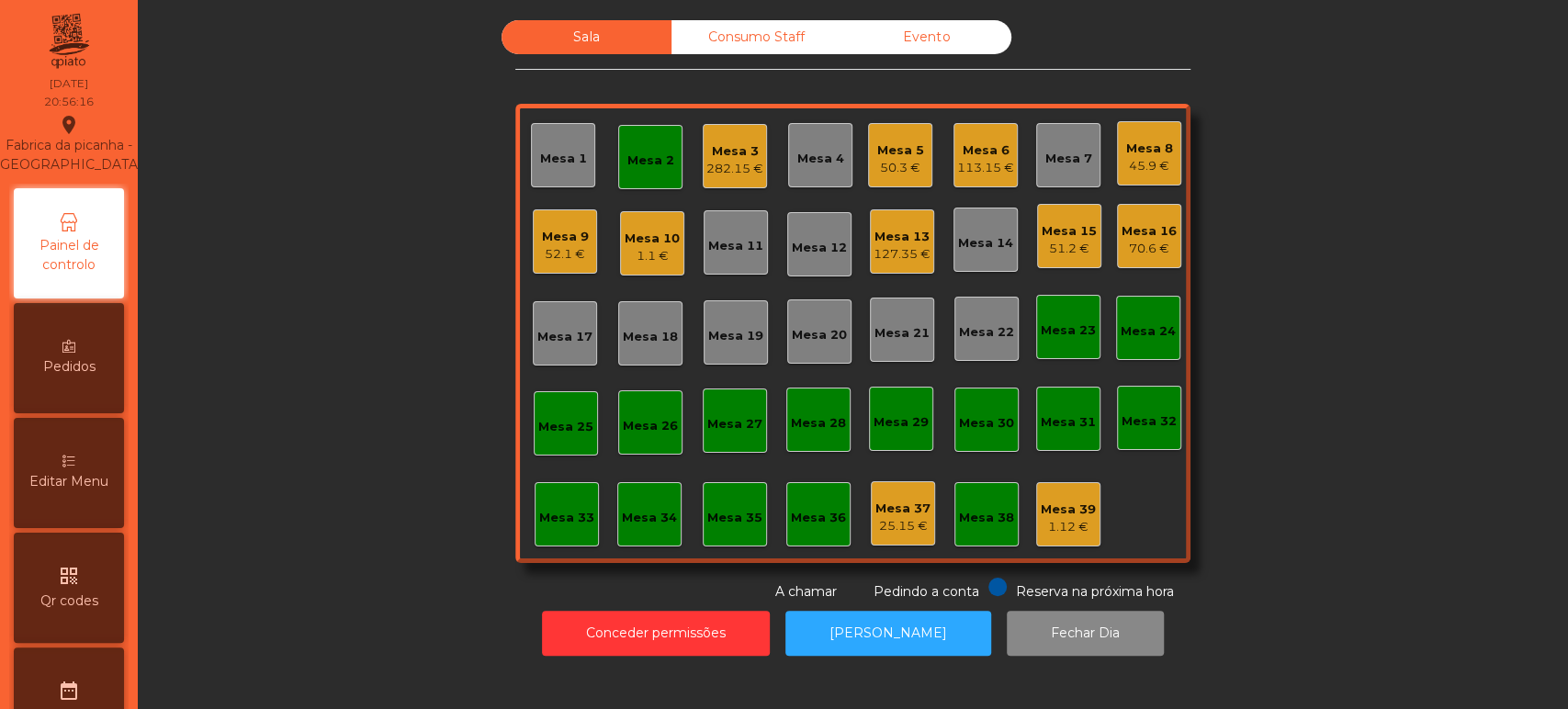
click at [717, 165] on div "282.15 €" at bounding box center [735, 168] width 57 height 18
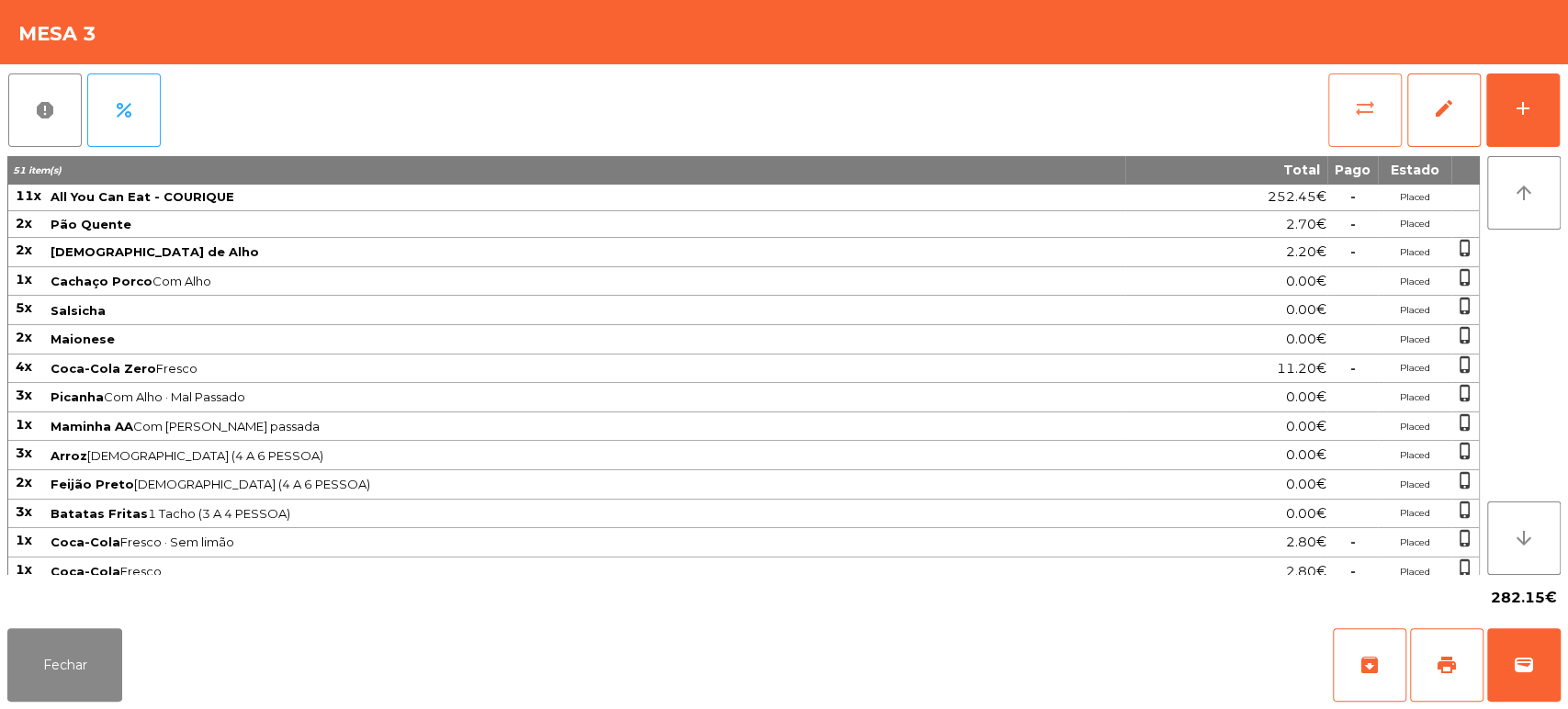
click at [1399, 75] on button "sync_alt" at bounding box center [1365, 110] width 74 height 74
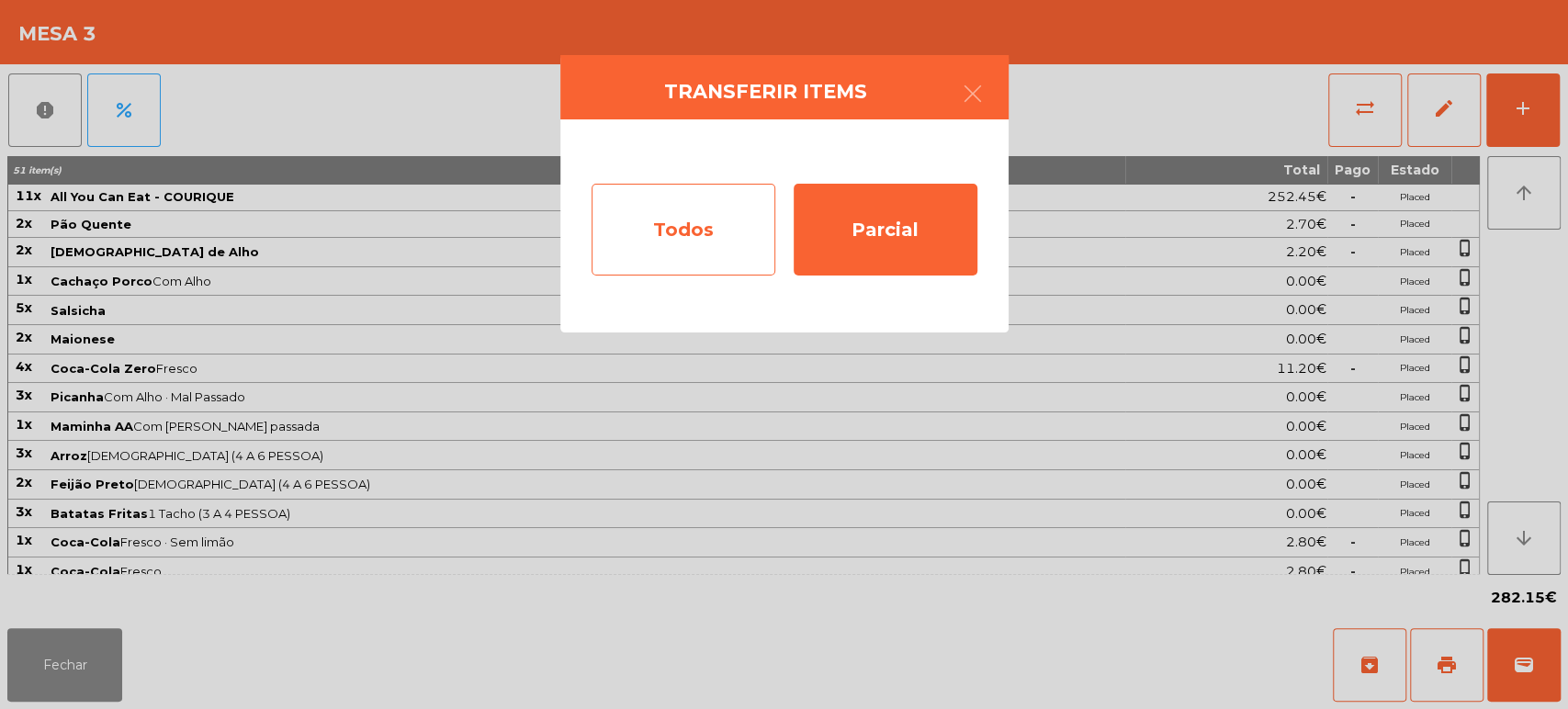
click at [642, 227] on div "Todos" at bounding box center [683, 229] width 184 height 92
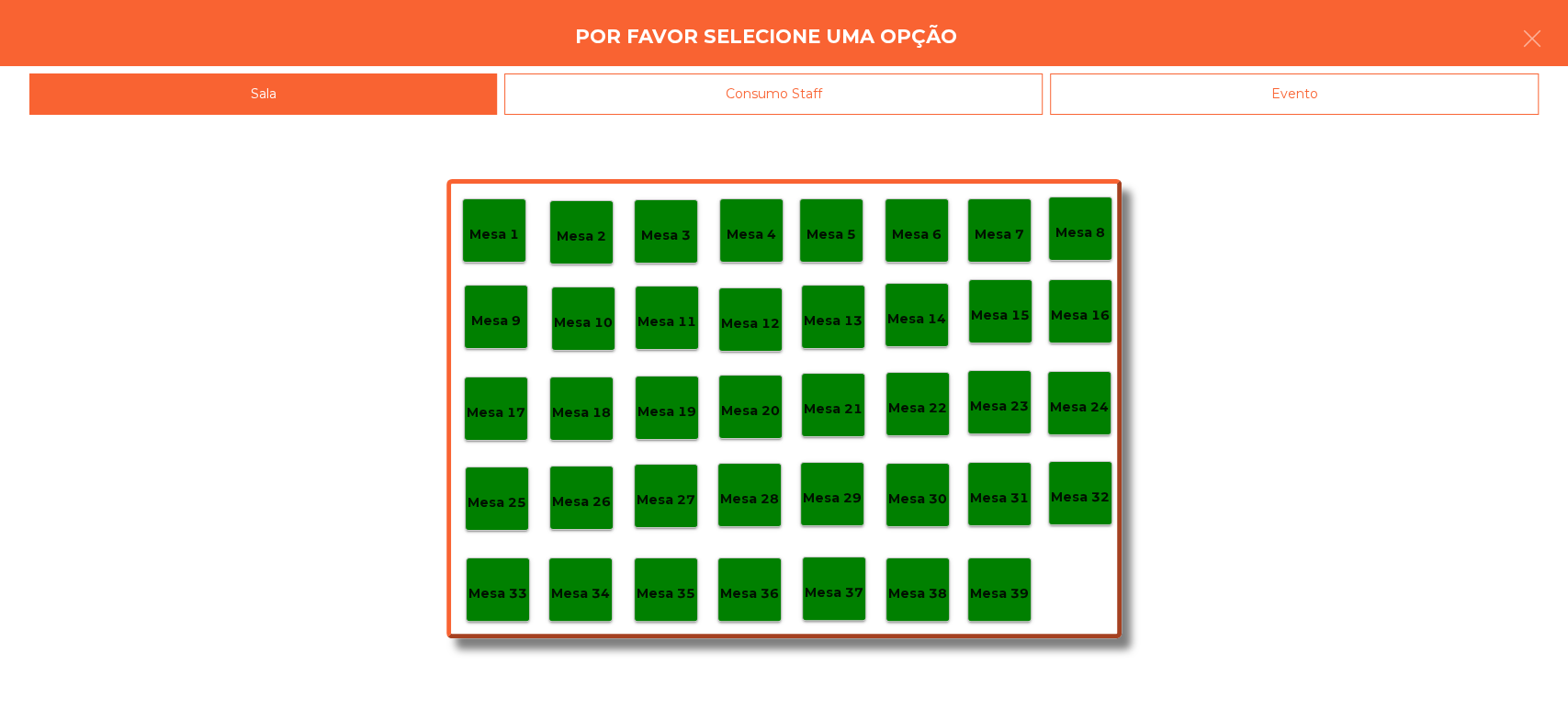
click at [573, 225] on p "Mesa 2" at bounding box center [581, 236] width 49 height 21
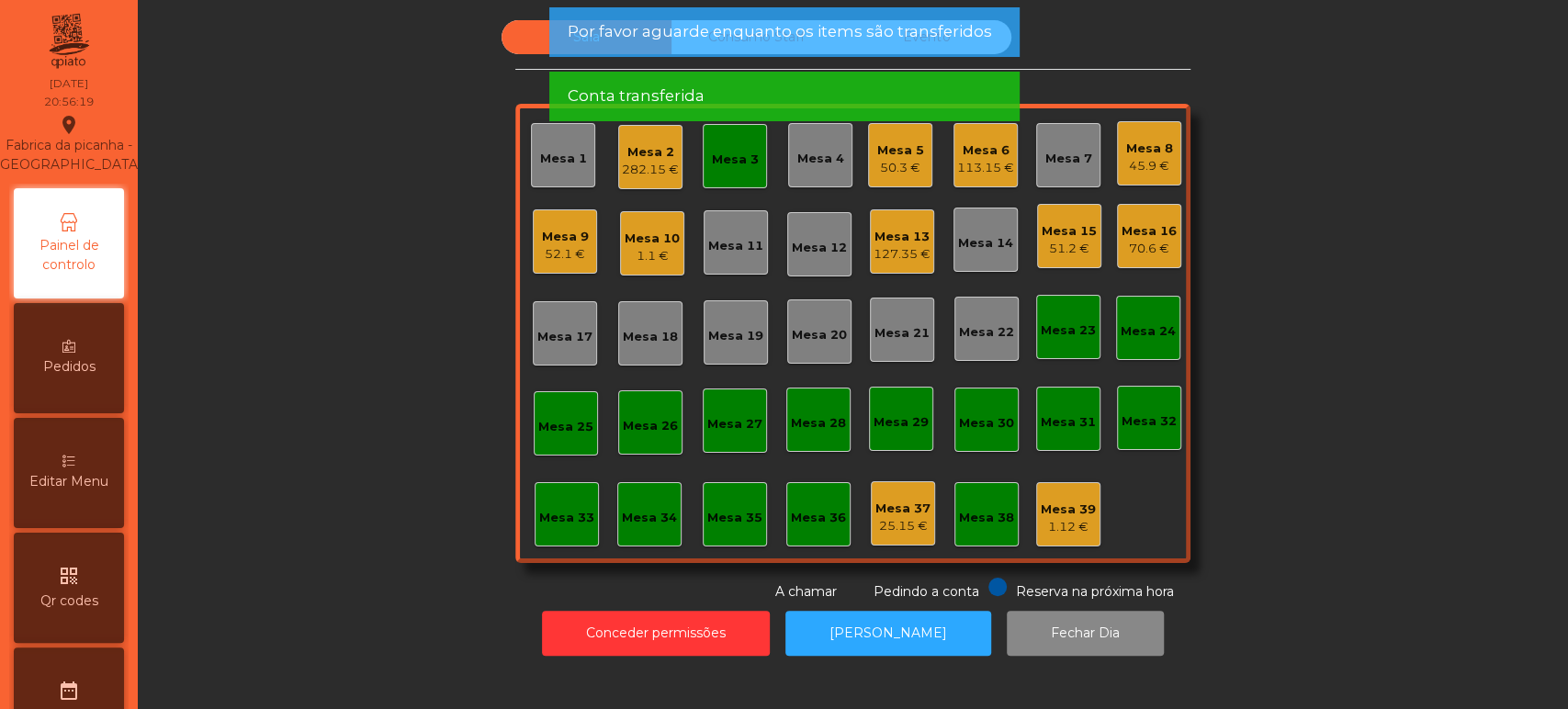
click at [716, 153] on div "Mesa 3" at bounding box center [735, 160] width 46 height 18
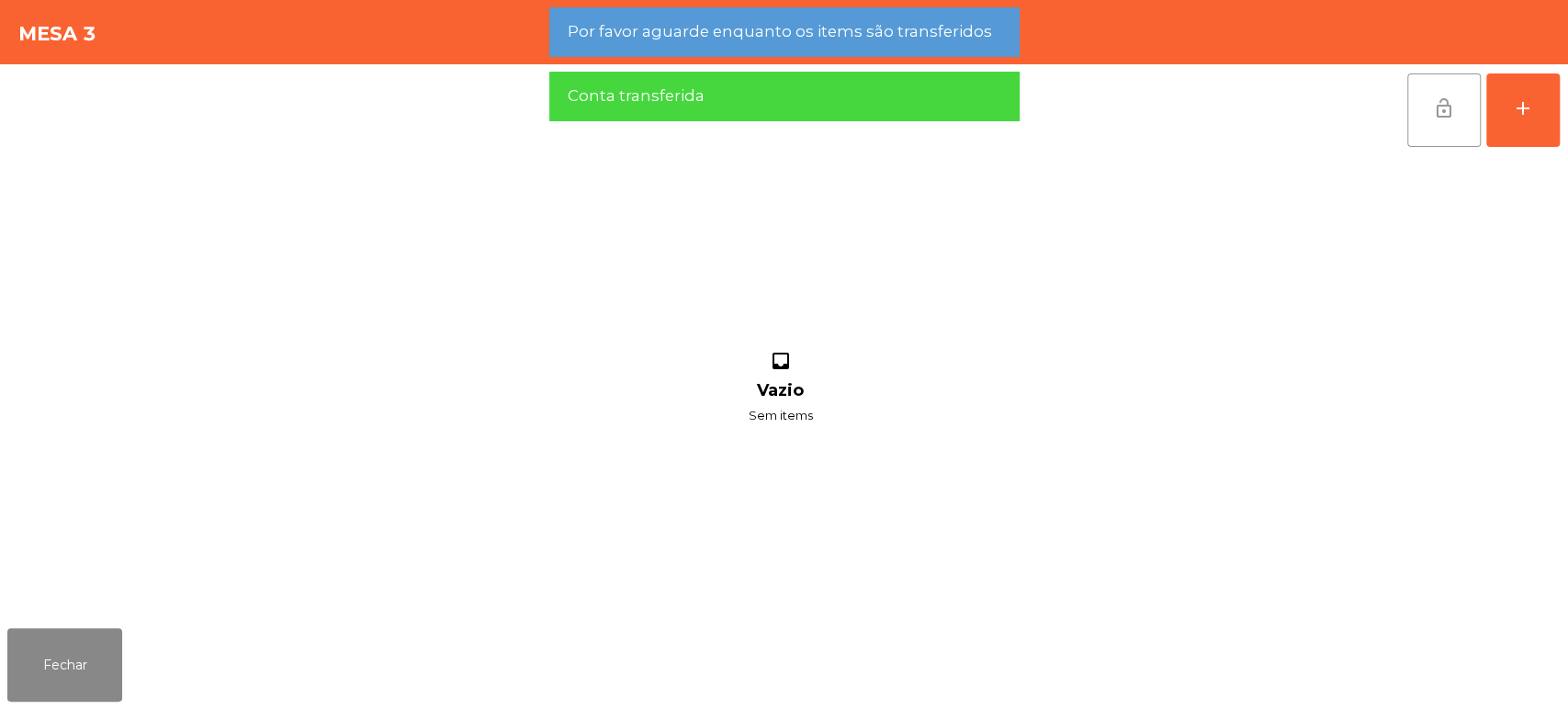
click at [1409, 124] on button "lock_open" at bounding box center [1444, 110] width 74 height 74
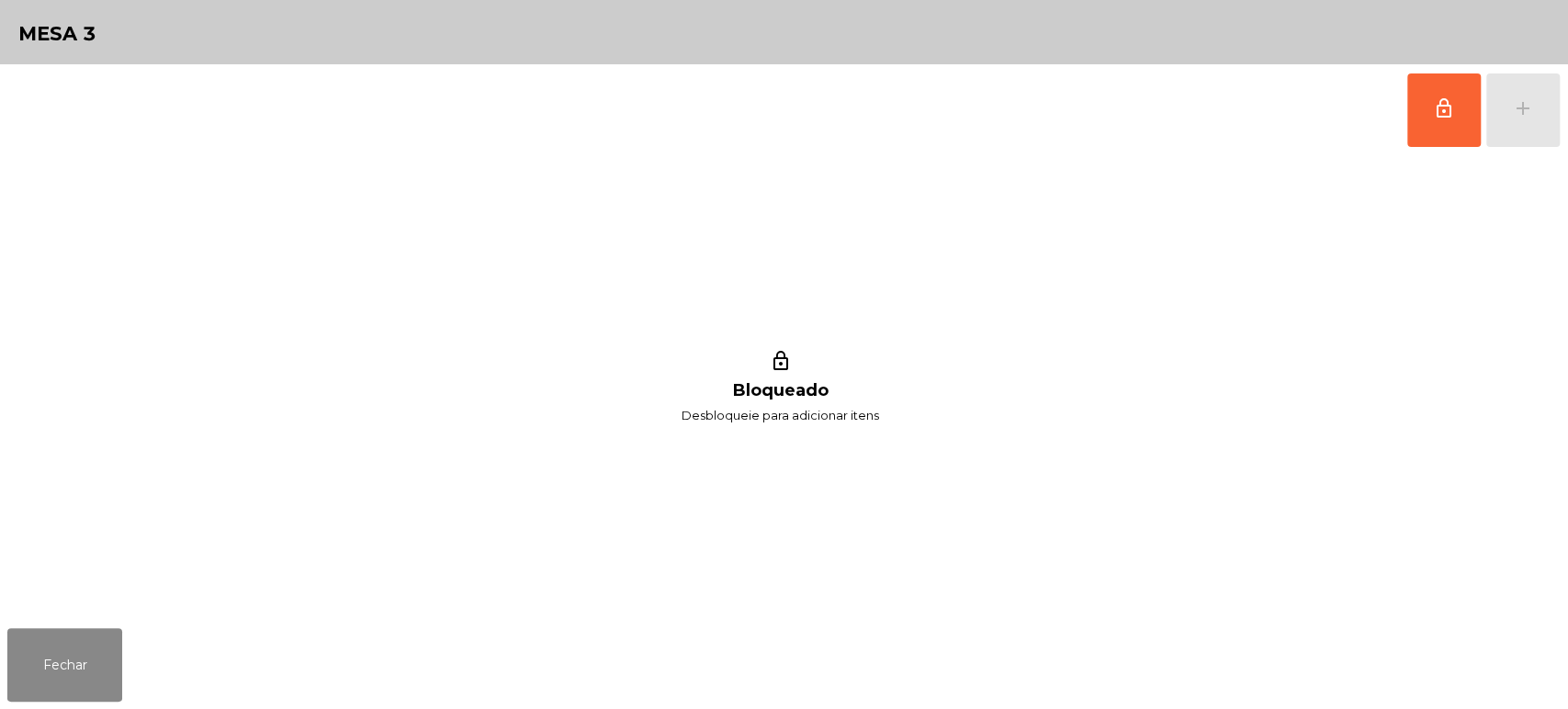
click at [1519, 133] on div "lock_outline add" at bounding box center [1483, 109] width 154 height 92
click at [1413, 103] on button "lock_outline" at bounding box center [1444, 110] width 74 height 74
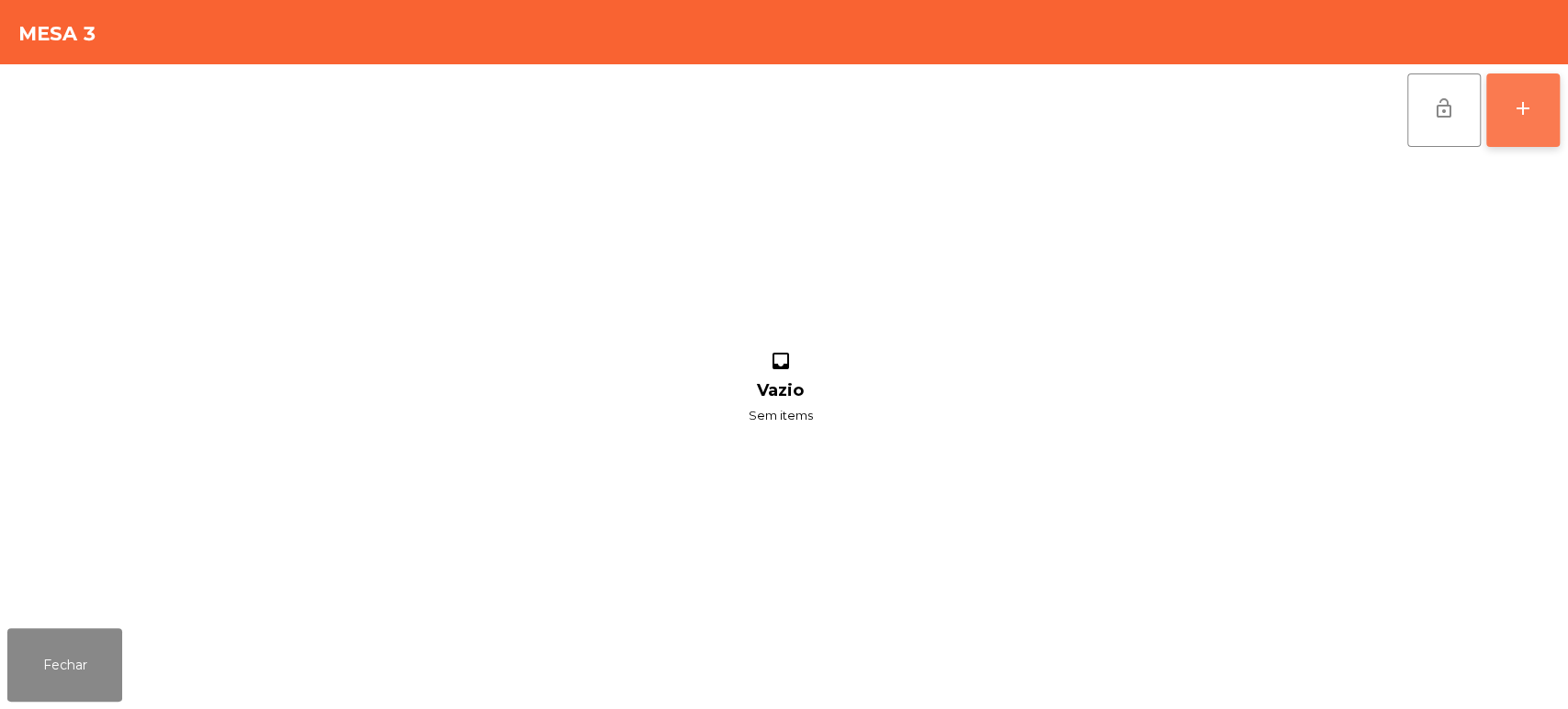
click at [1525, 119] on button "add" at bounding box center [1523, 110] width 74 height 74
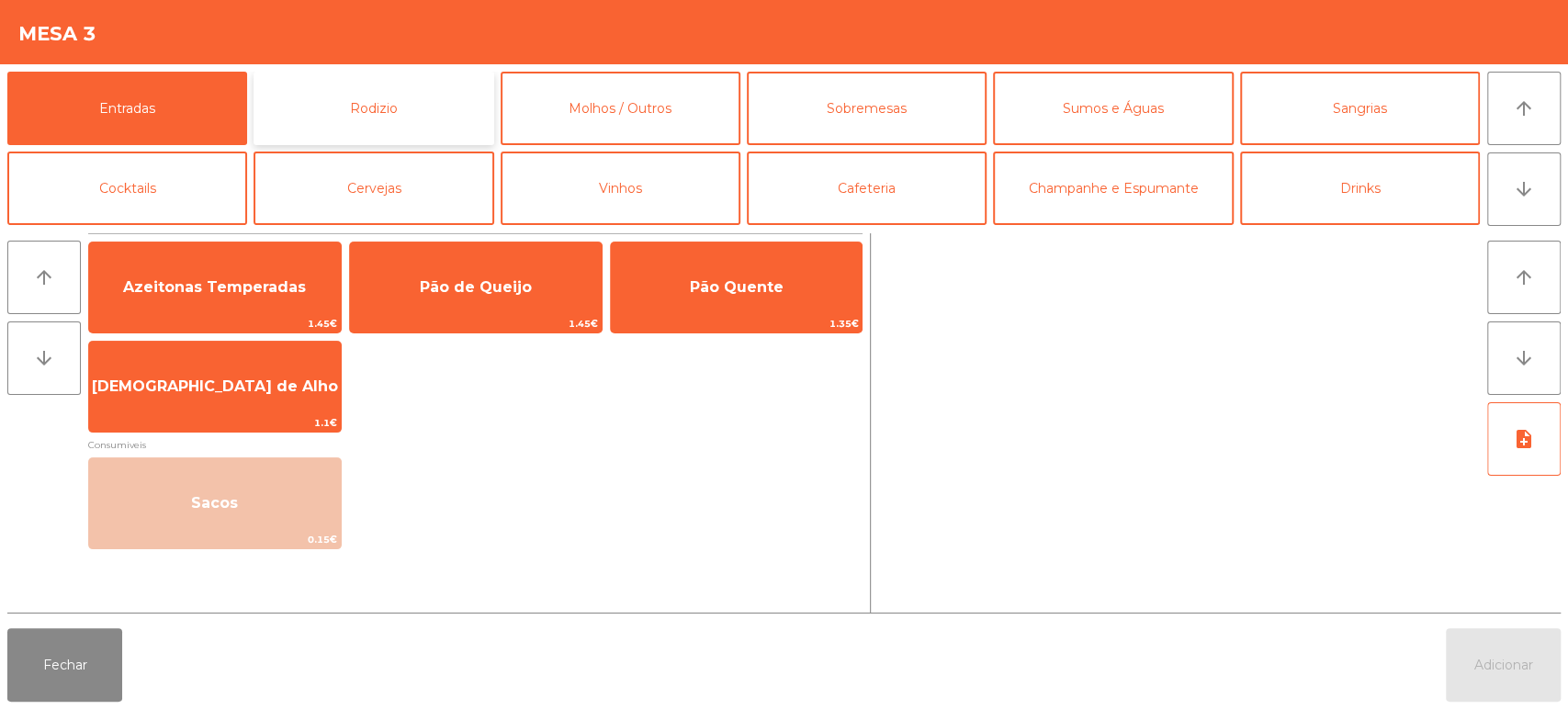
click at [380, 114] on button "Rodizio" at bounding box center [374, 108] width 240 height 74
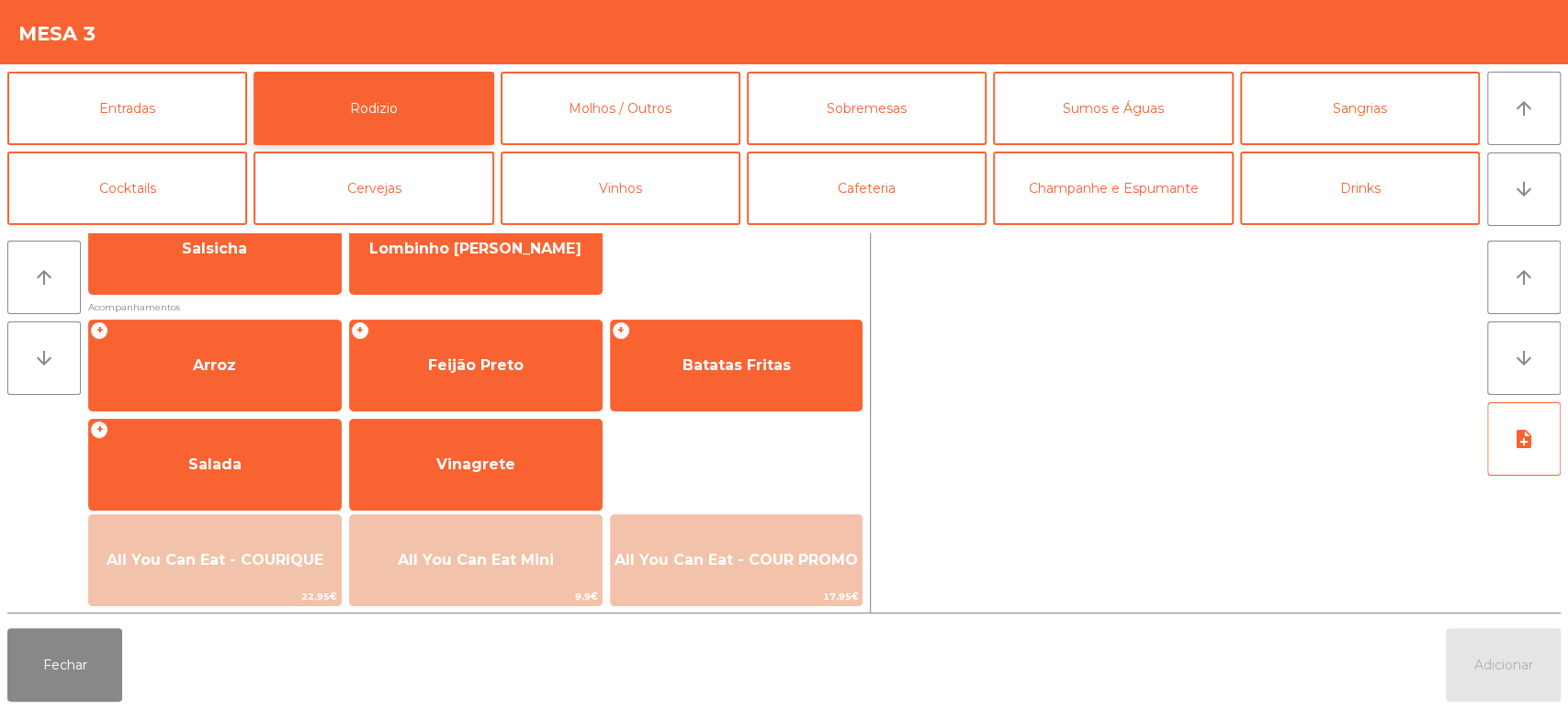
scroll to position [228, 0]
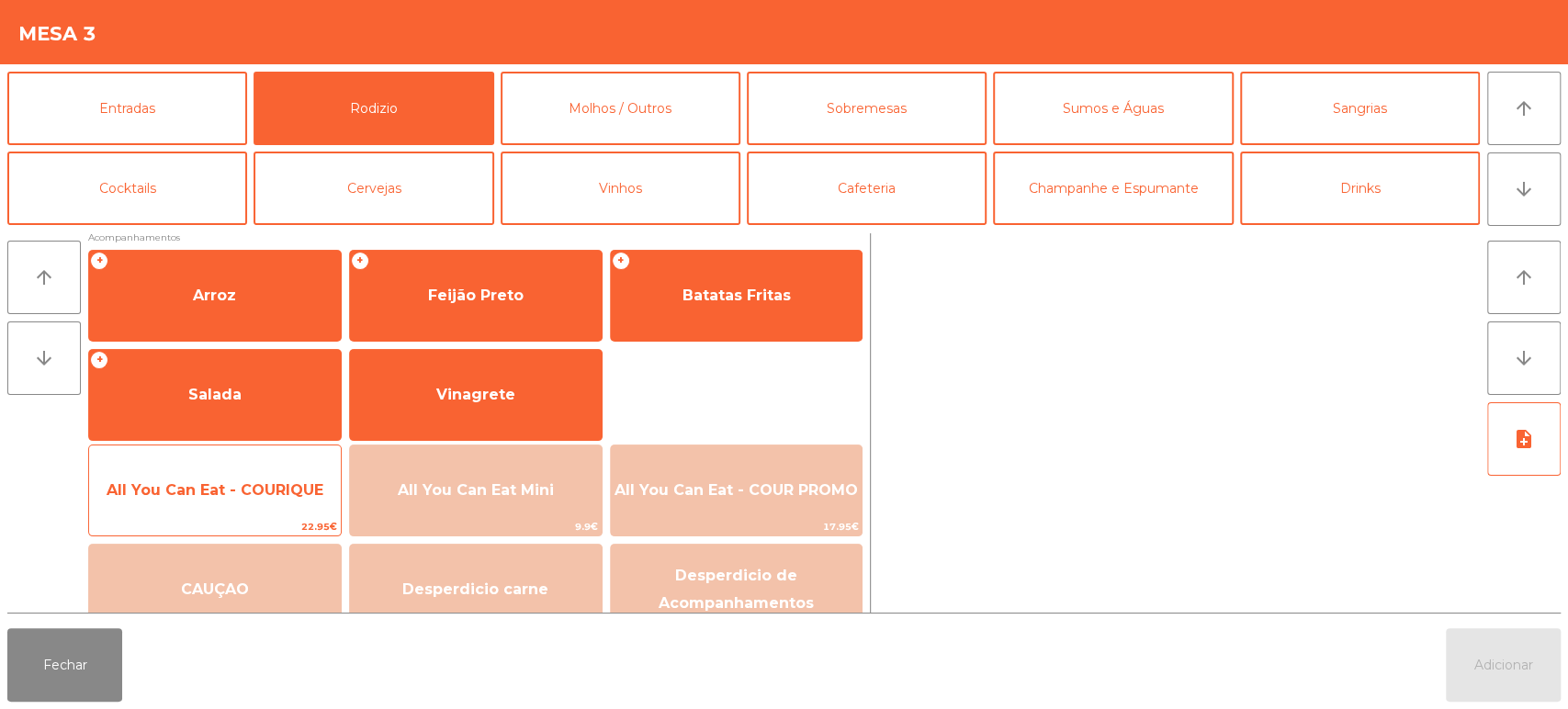
click at [247, 484] on span "All You Can Eat - COURIQUE" at bounding box center [215, 489] width 217 height 17
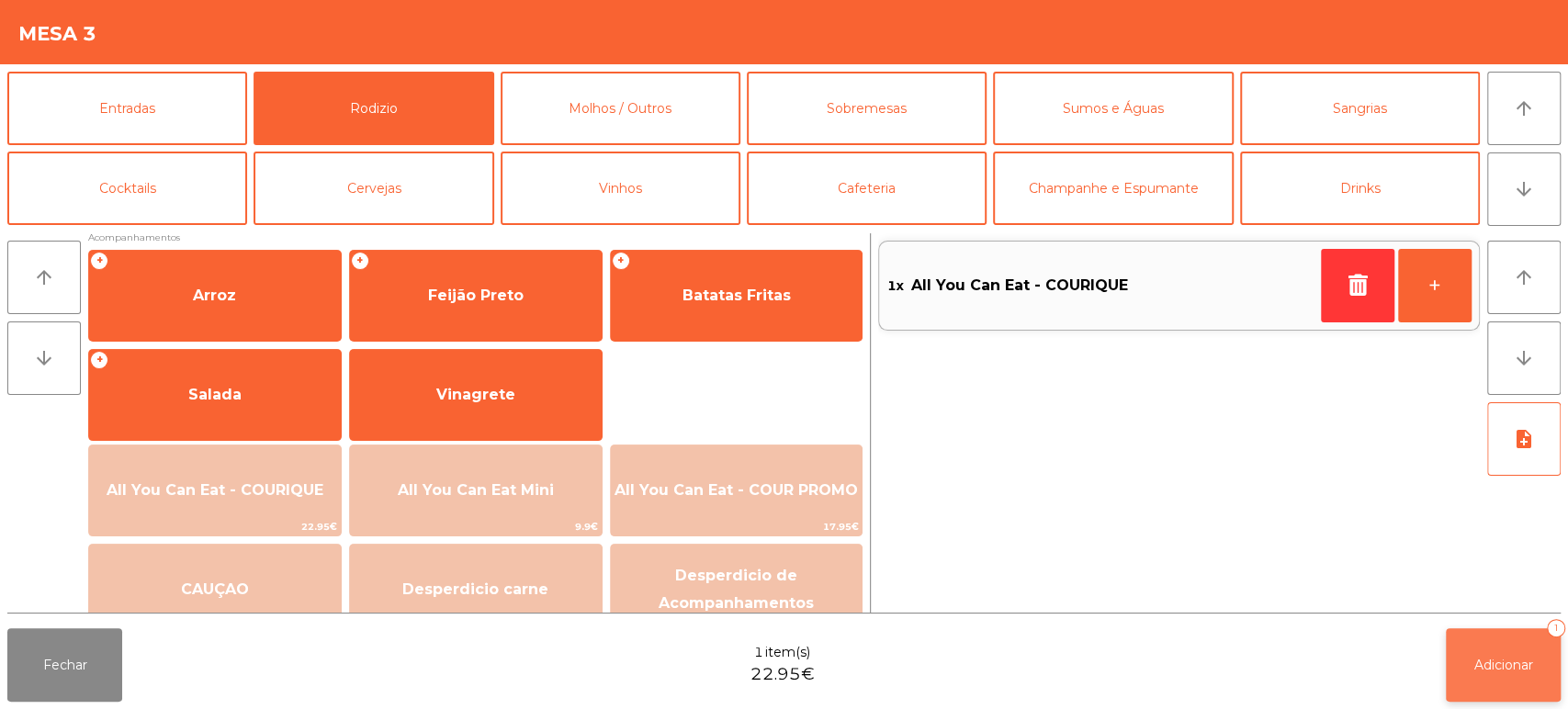
click at [1523, 671] on span "Adicionar" at bounding box center [1503, 664] width 59 height 16
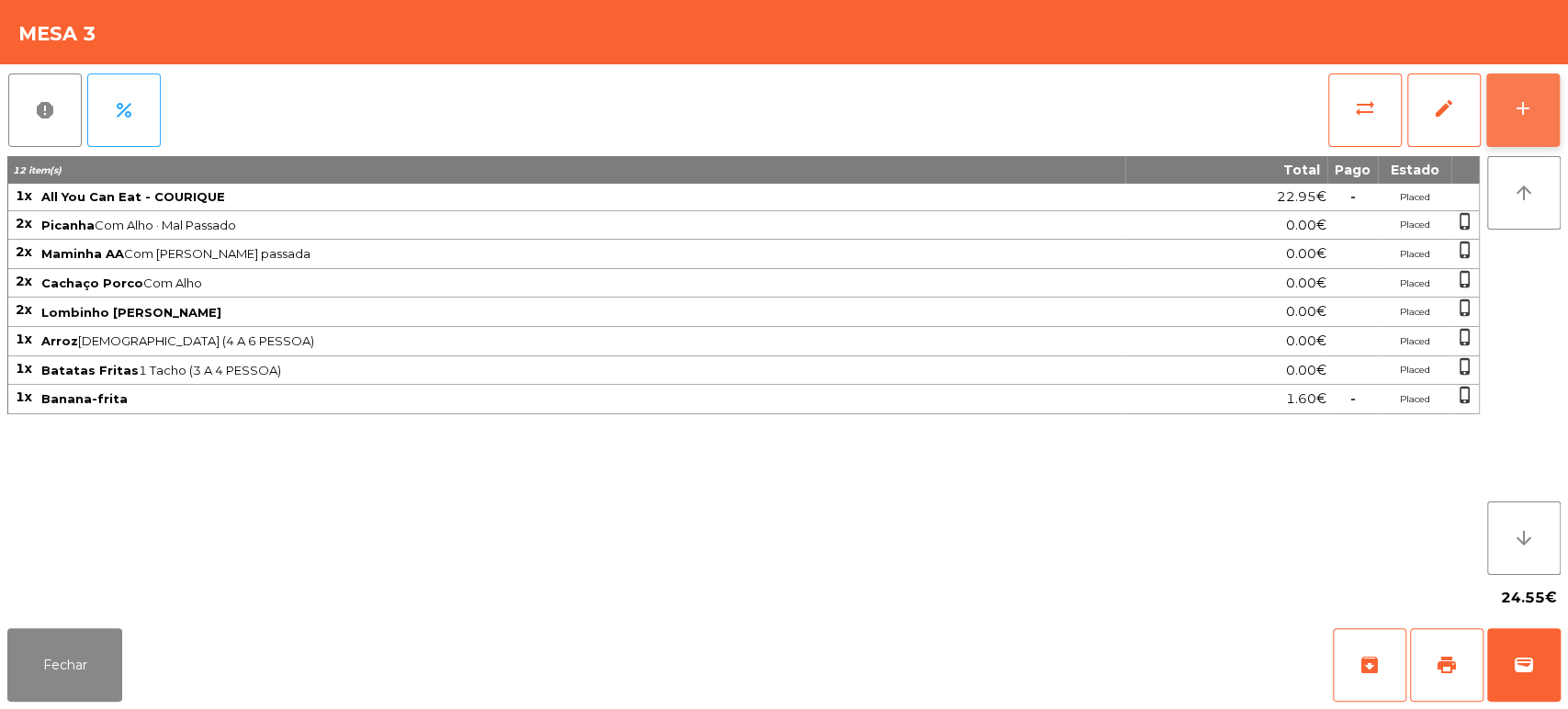
click at [1524, 110] on div "add" at bounding box center [1523, 108] width 22 height 22
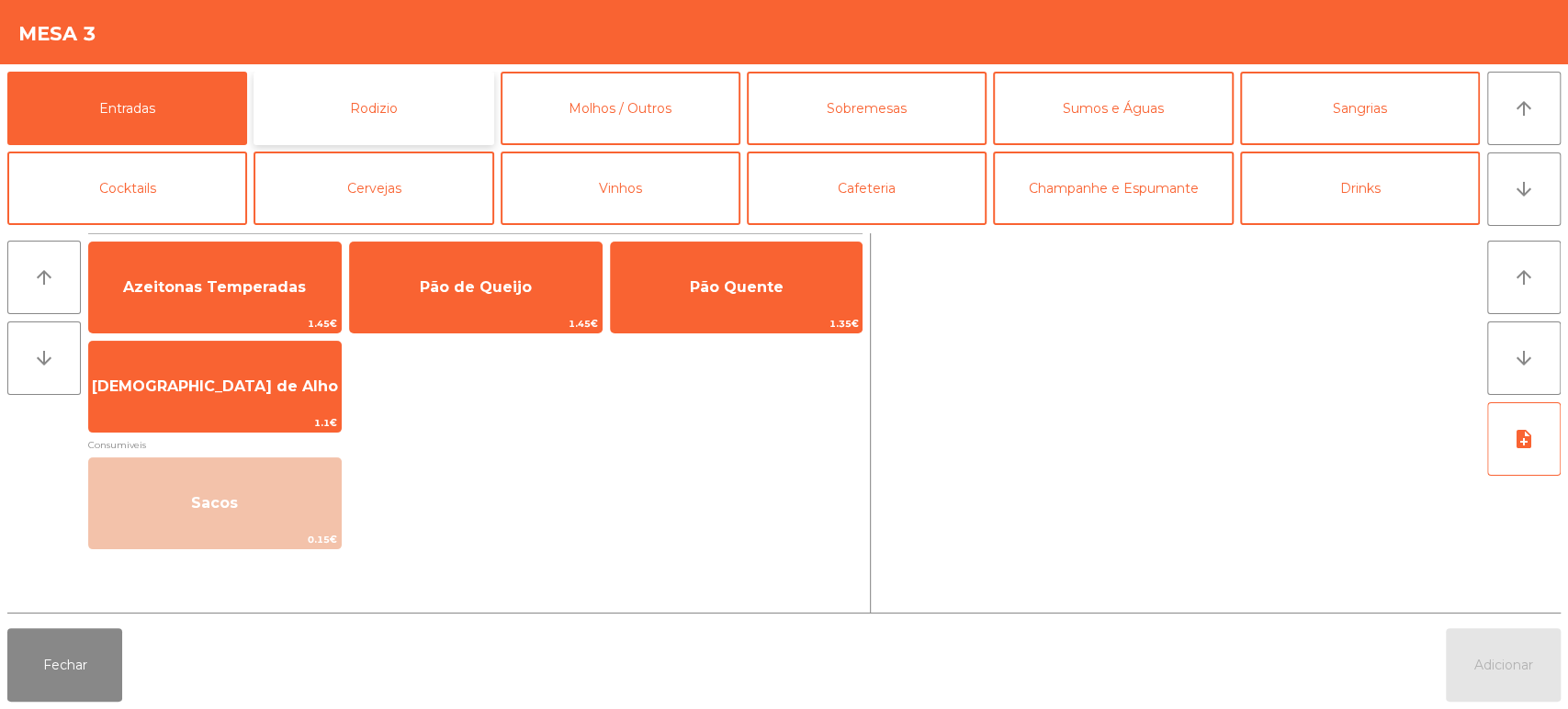
click at [393, 125] on button "Rodizio" at bounding box center [374, 108] width 240 height 74
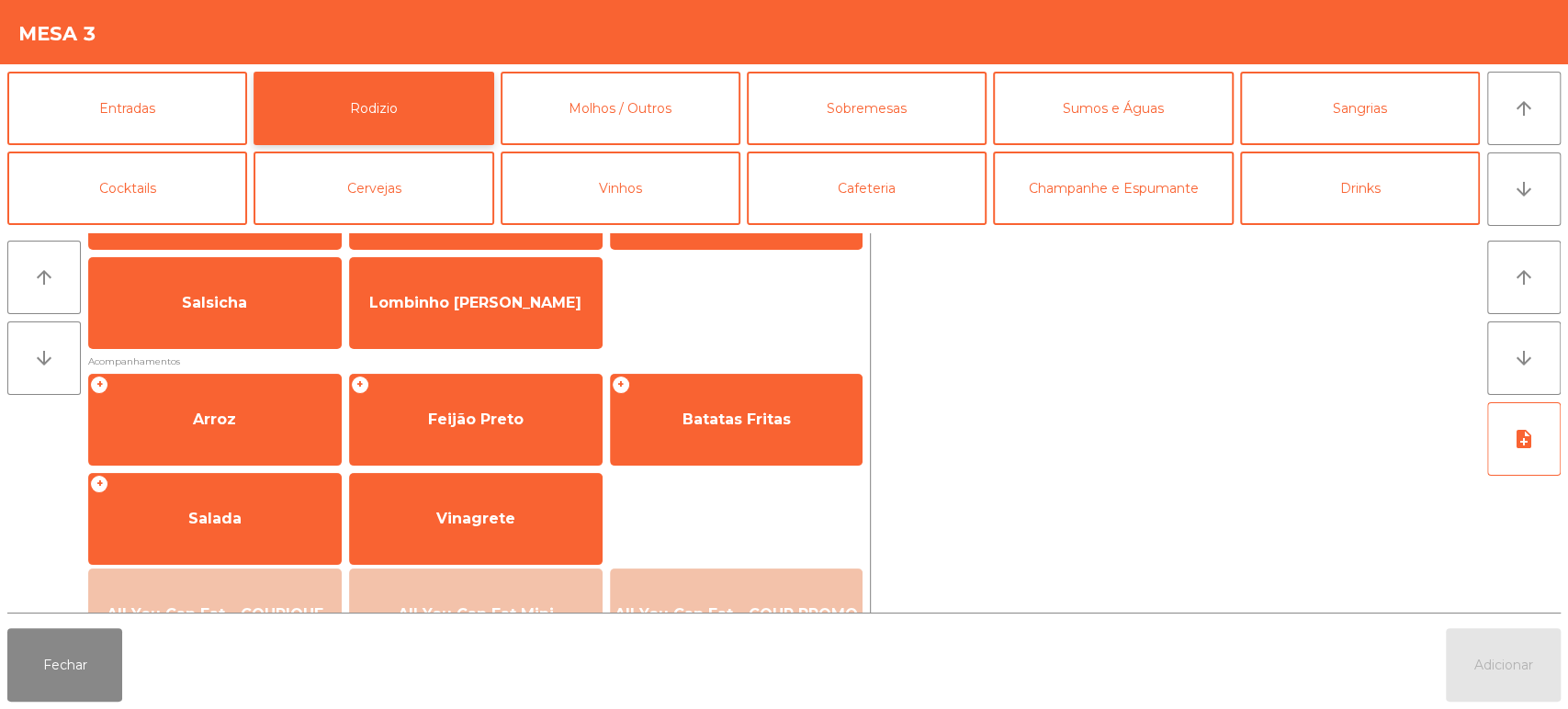
scroll to position [148, 0]
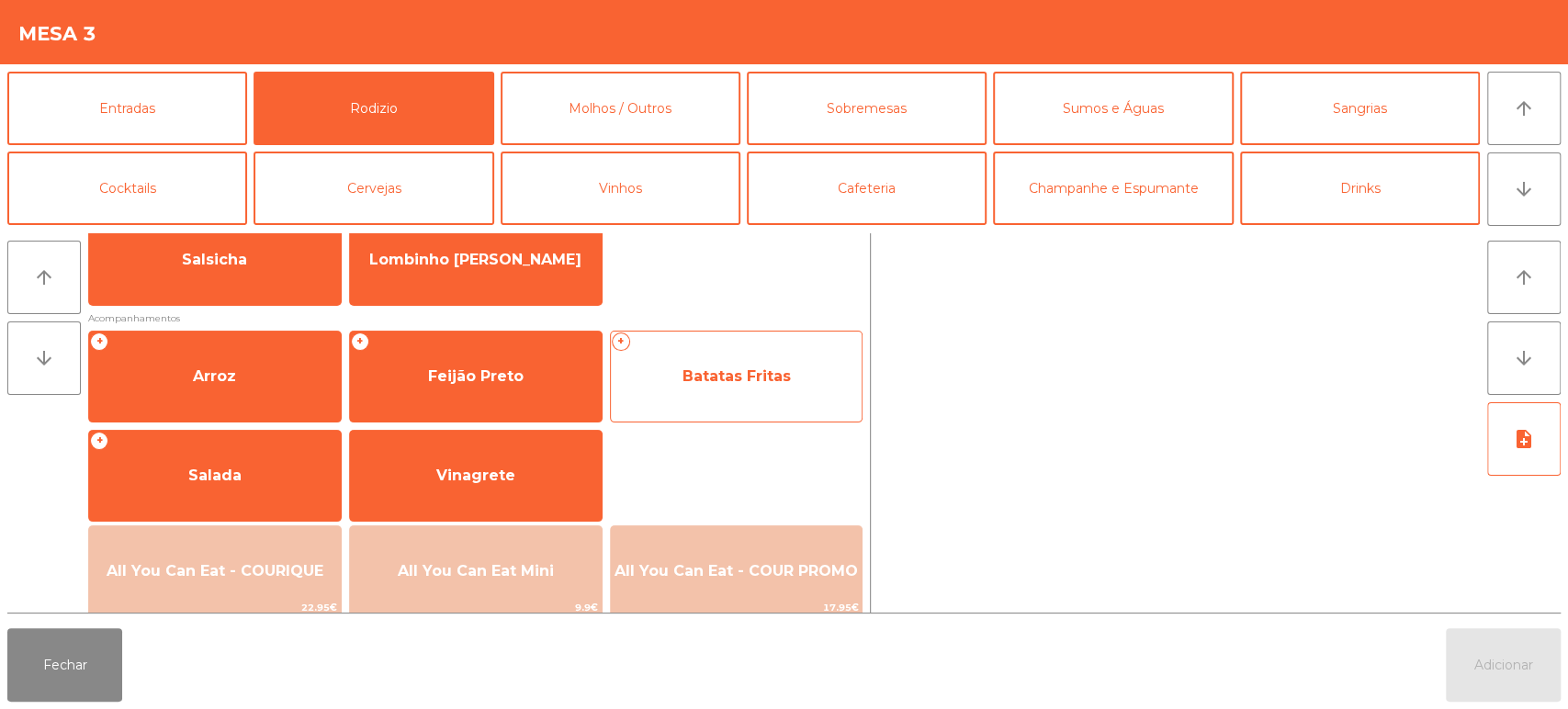
click at [720, 366] on span "Batatas Fritas" at bounding box center [737, 375] width 252 height 49
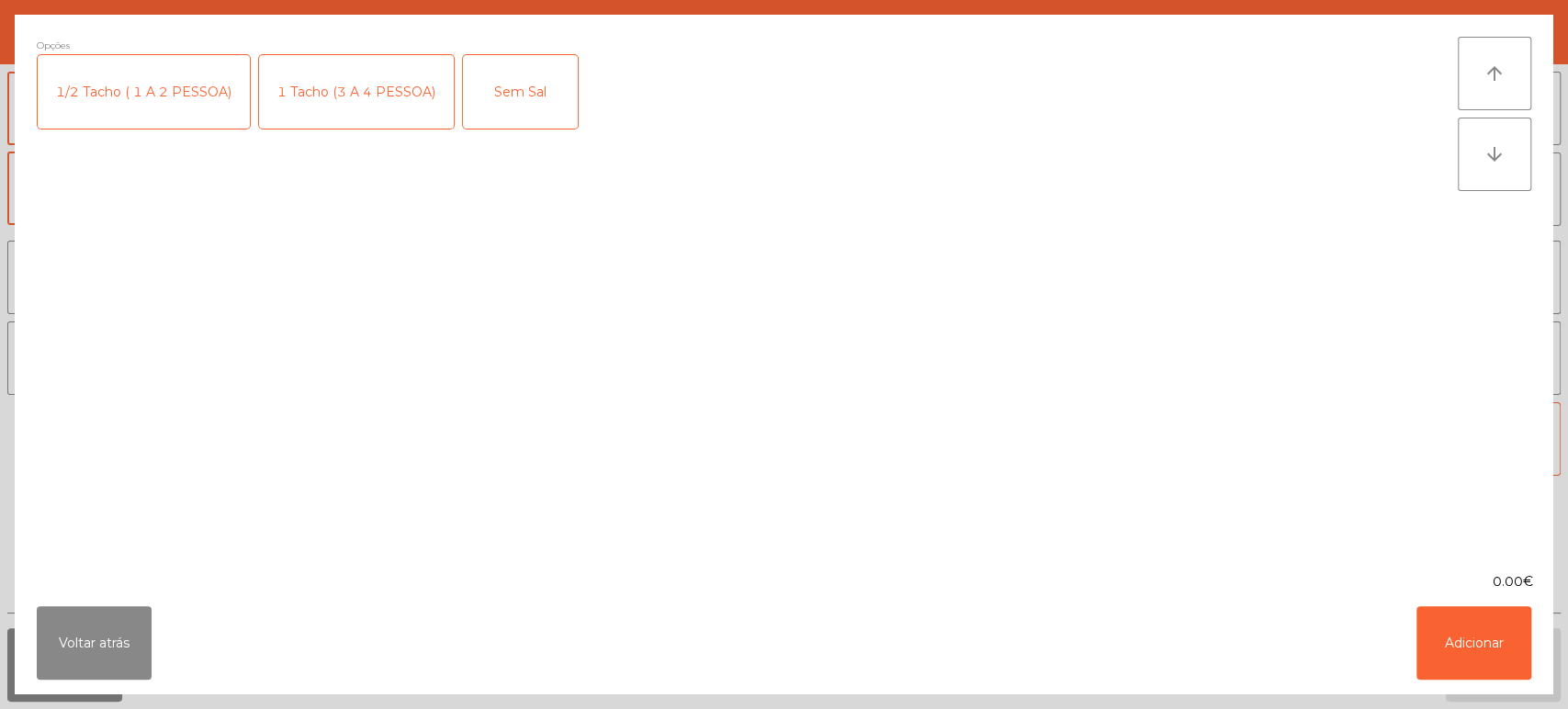
click at [114, 87] on div "1/2 Tacho ( 1 A 2 PESSOA)" at bounding box center [143, 92] width 212 height 74
click at [139, 98] on div "1/2 Tacho ( 1 A 2 PESSOA)" at bounding box center [143, 92] width 212 height 74
click at [320, 102] on div "1 Tacho (3 A 4 PESSOA)" at bounding box center [356, 92] width 195 height 74
click at [1505, 655] on button "Adicionar" at bounding box center [1473, 642] width 115 height 74
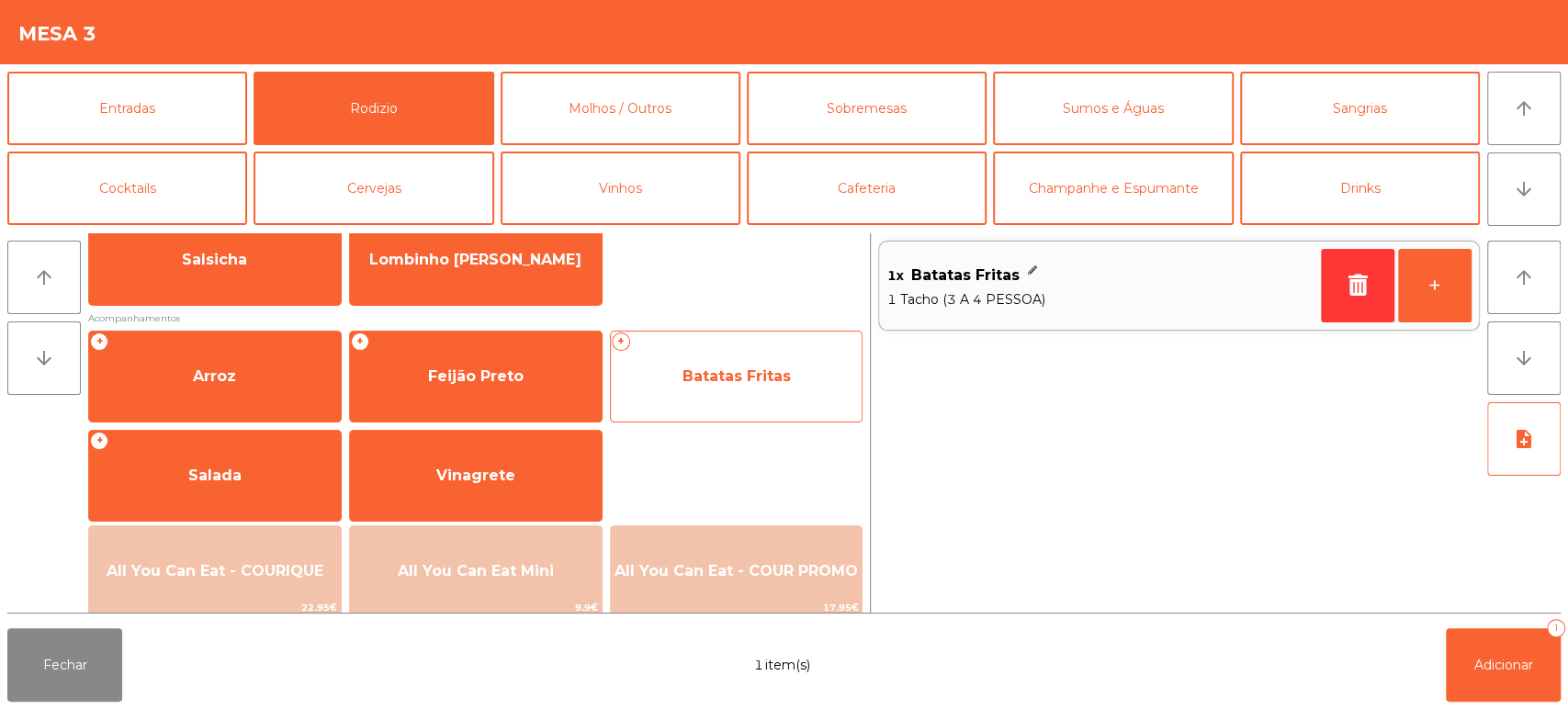
click at [740, 380] on span "Batatas Fritas" at bounding box center [737, 376] width 108 height 17
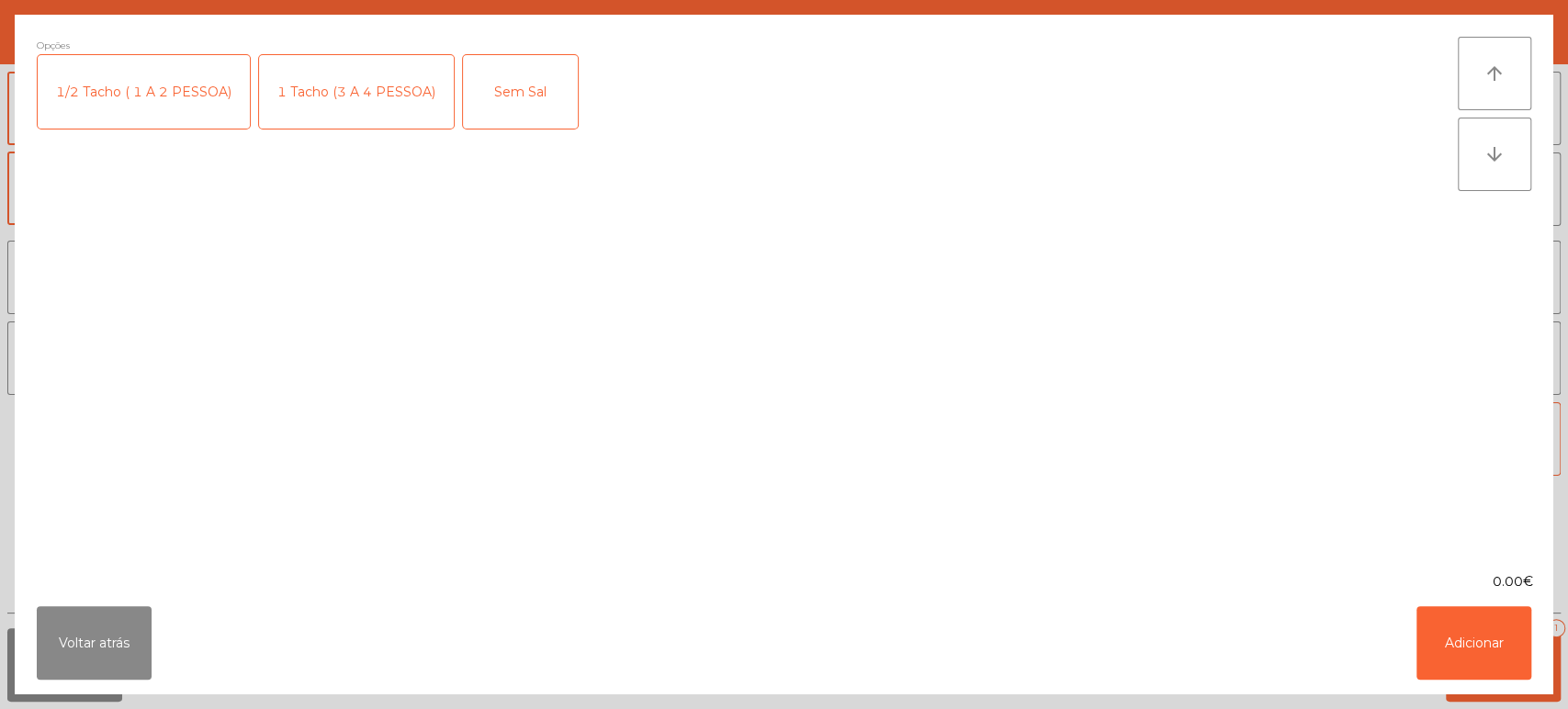
click at [309, 82] on div "1 Tacho (3 A 4 PESSOA)" at bounding box center [356, 92] width 195 height 74
click at [1492, 646] on button "Adicionar" at bounding box center [1473, 642] width 115 height 74
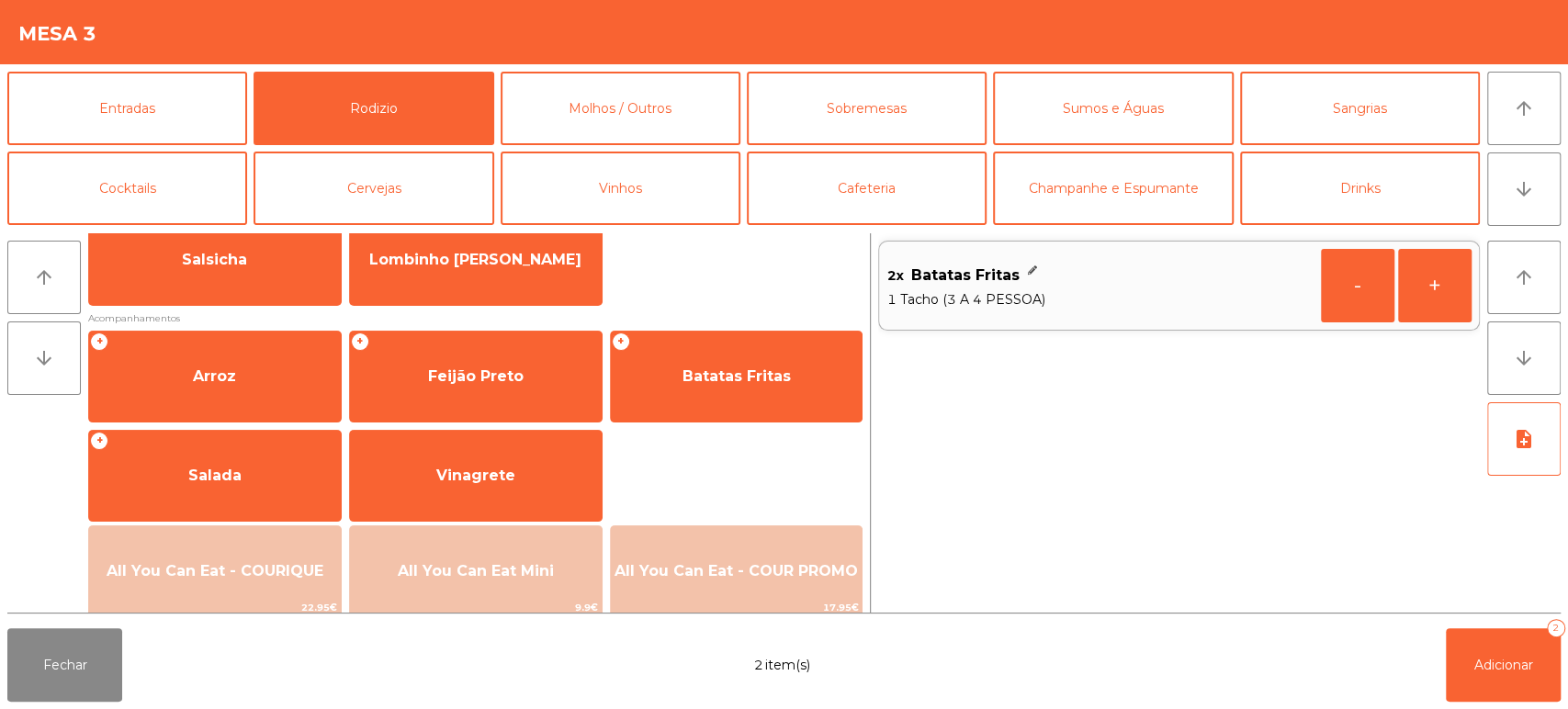
click at [1566, 692] on div "Fechar 2 item(s) Adicionar 2" at bounding box center [784, 664] width 1568 height 88
click at [1508, 658] on span "Adicionar" at bounding box center [1503, 664] width 59 height 16
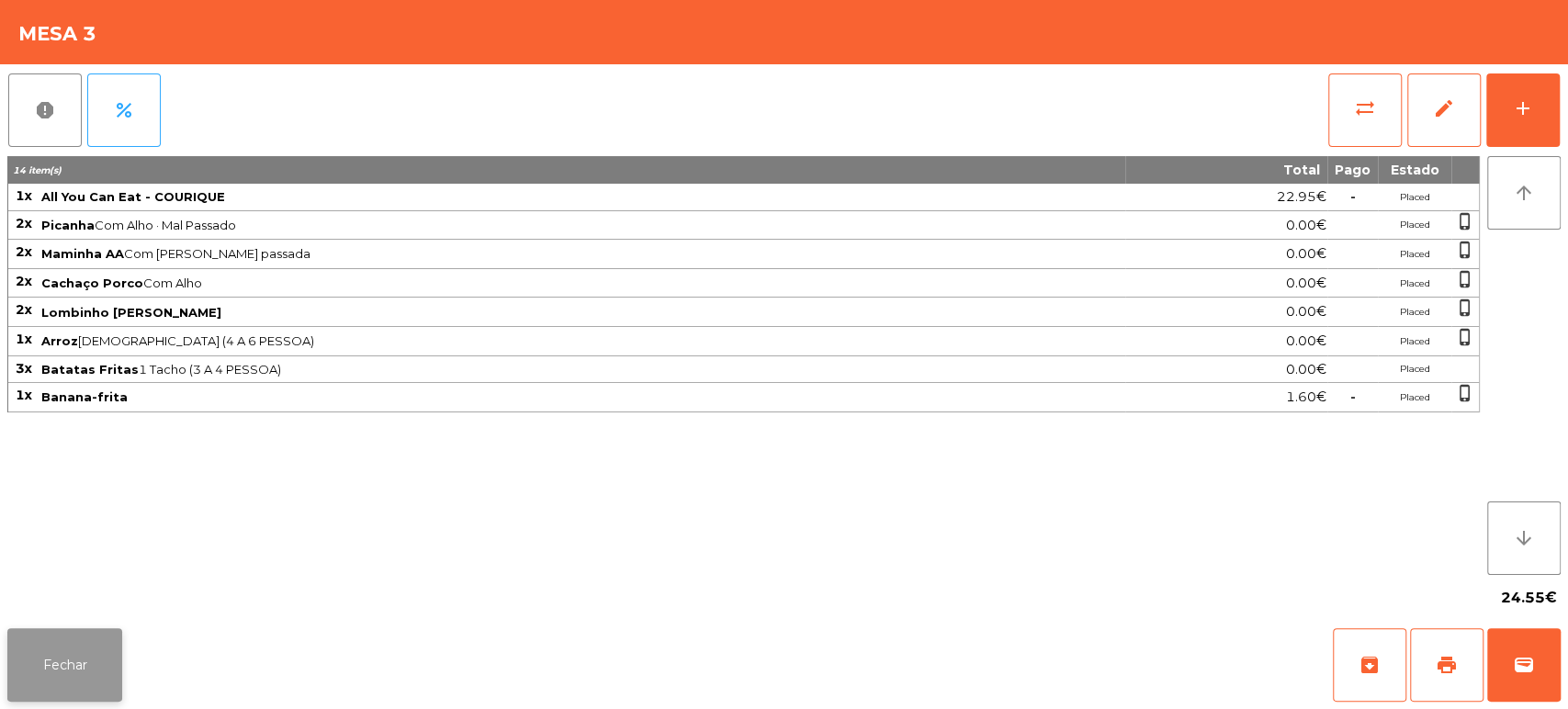
click at [77, 676] on button "Fechar" at bounding box center [65, 665] width 115 height 74
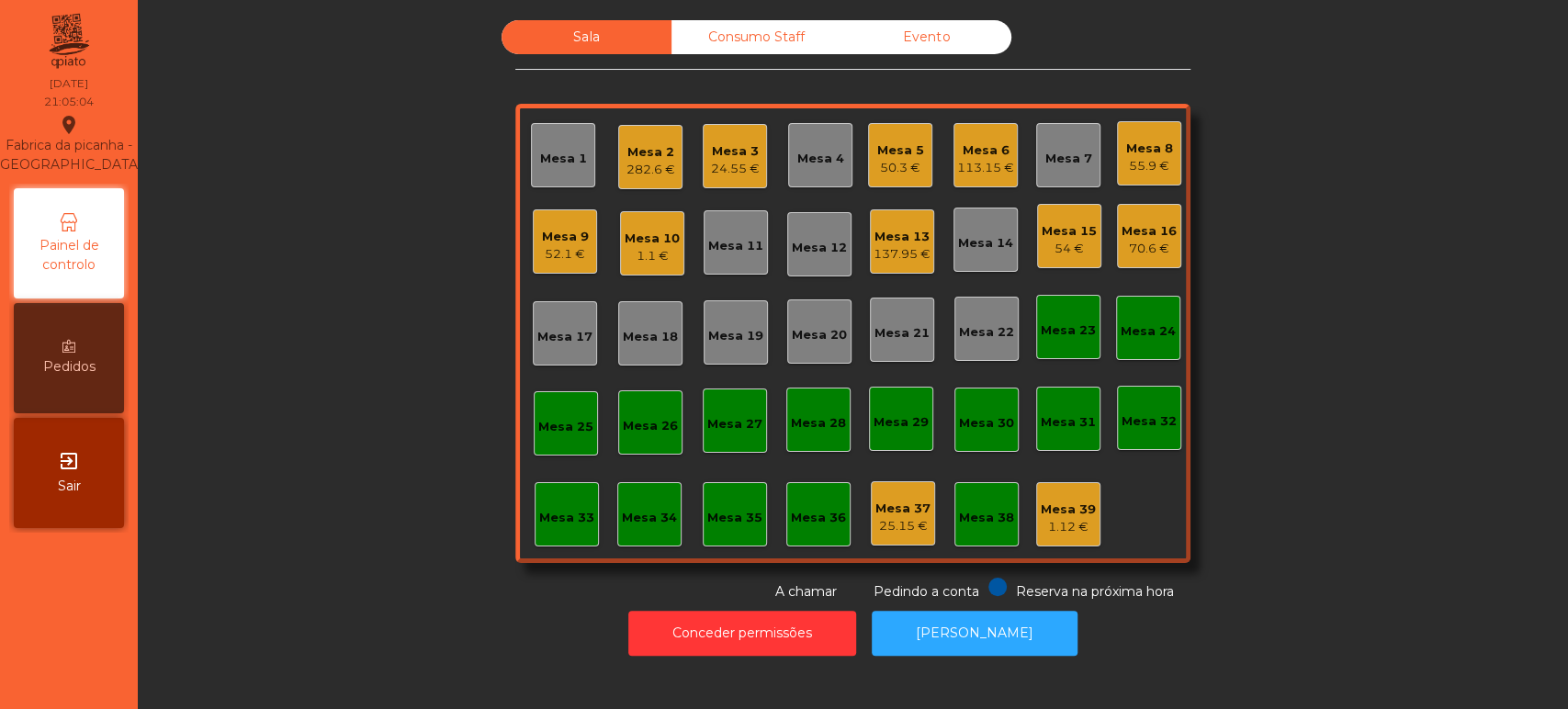
click at [1047, 222] on div "Mesa 15" at bounding box center [1069, 231] width 55 height 18
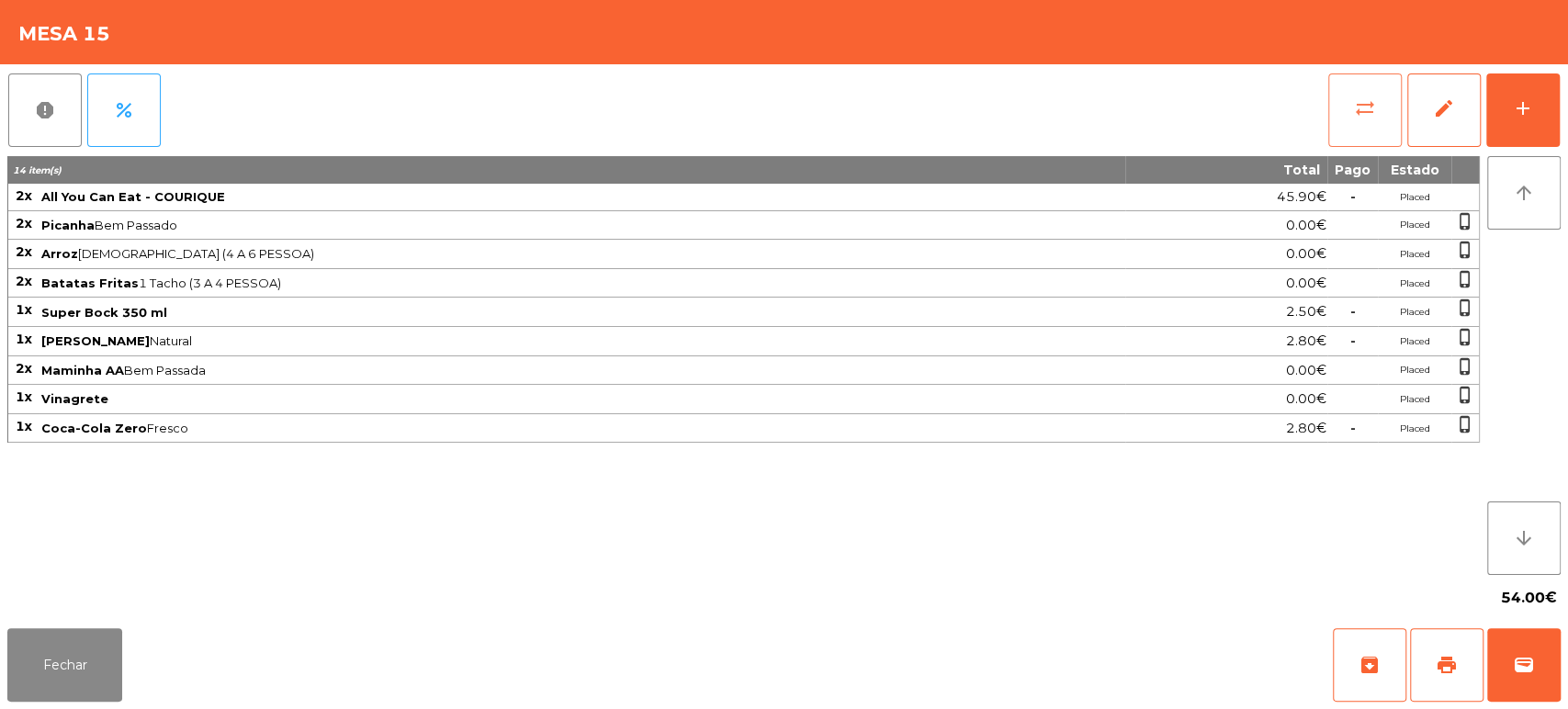
click at [1361, 126] on button "sync_alt" at bounding box center [1365, 110] width 74 height 74
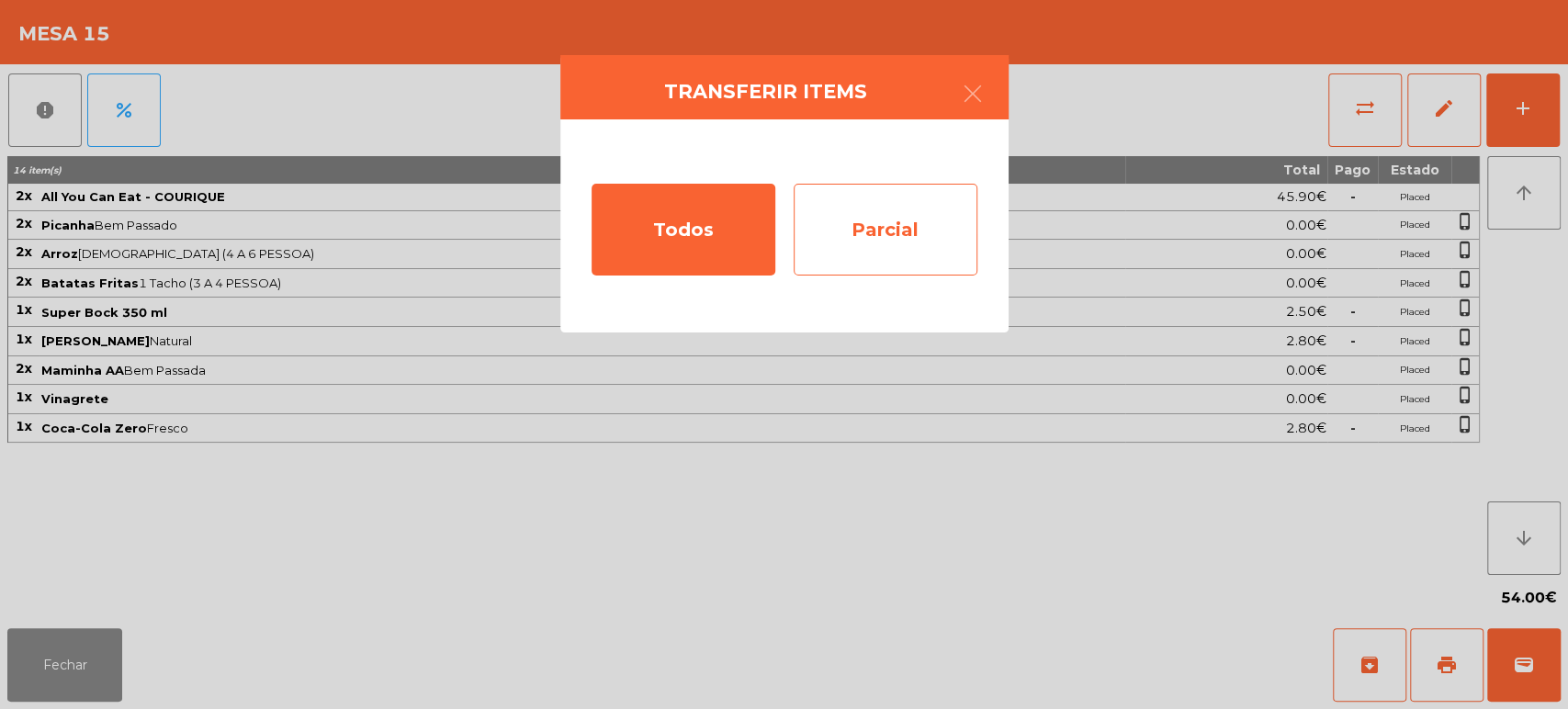
click at [920, 205] on div "Parcial" at bounding box center [886, 229] width 184 height 92
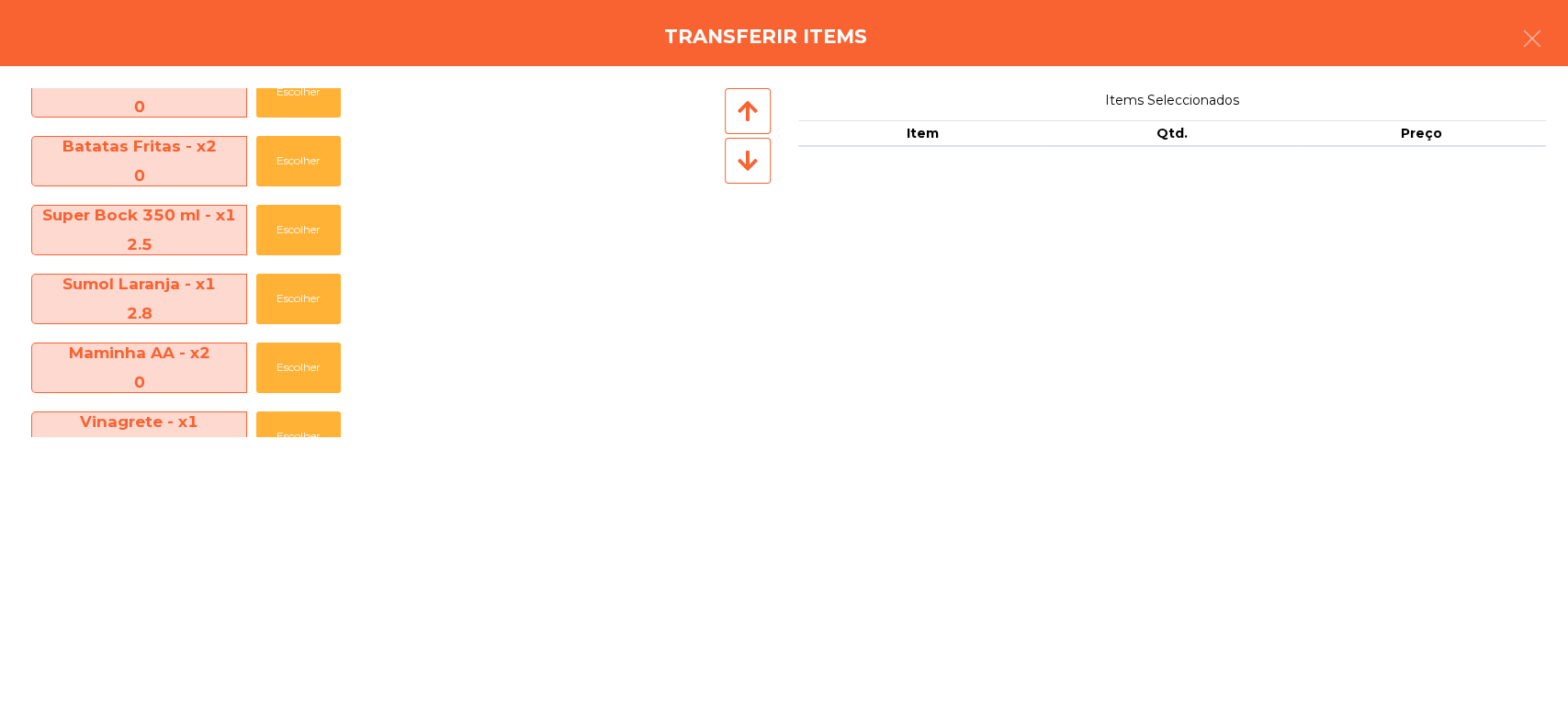
scroll to position [270, 0]
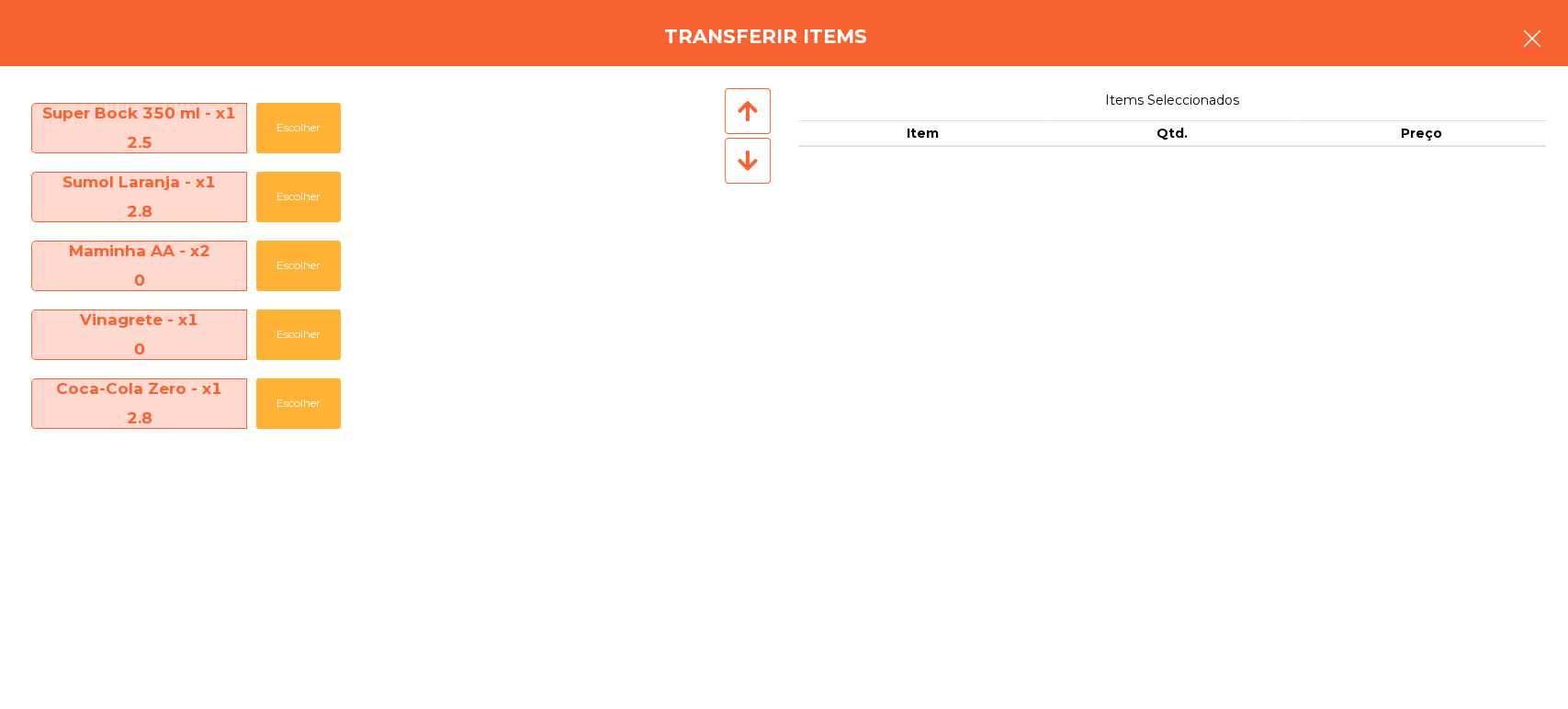
click at [1511, 46] on button "button" at bounding box center [1531, 40] width 51 height 55
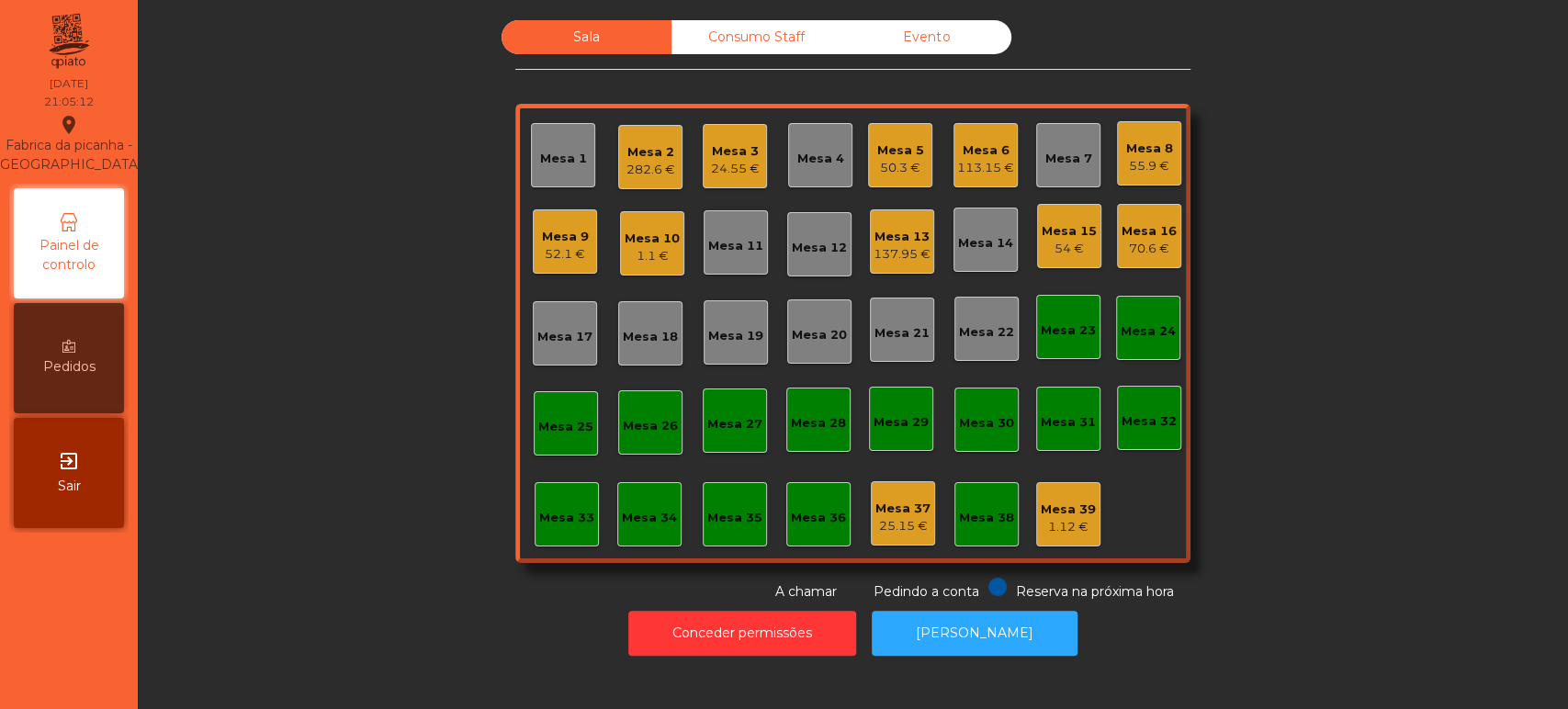
click at [1049, 228] on div "Mesa 15" at bounding box center [1069, 231] width 55 height 18
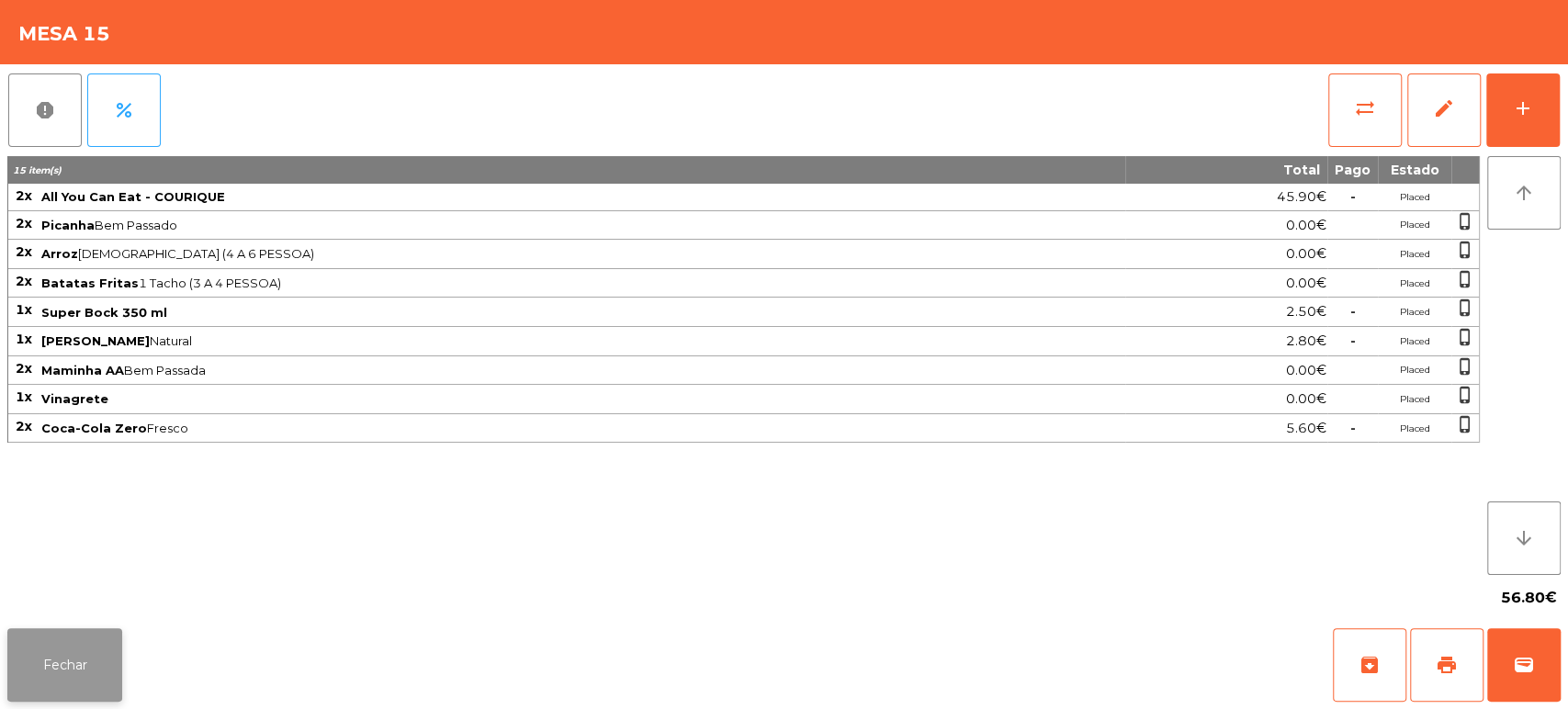
click at [112, 697] on button "Fechar" at bounding box center [65, 665] width 115 height 74
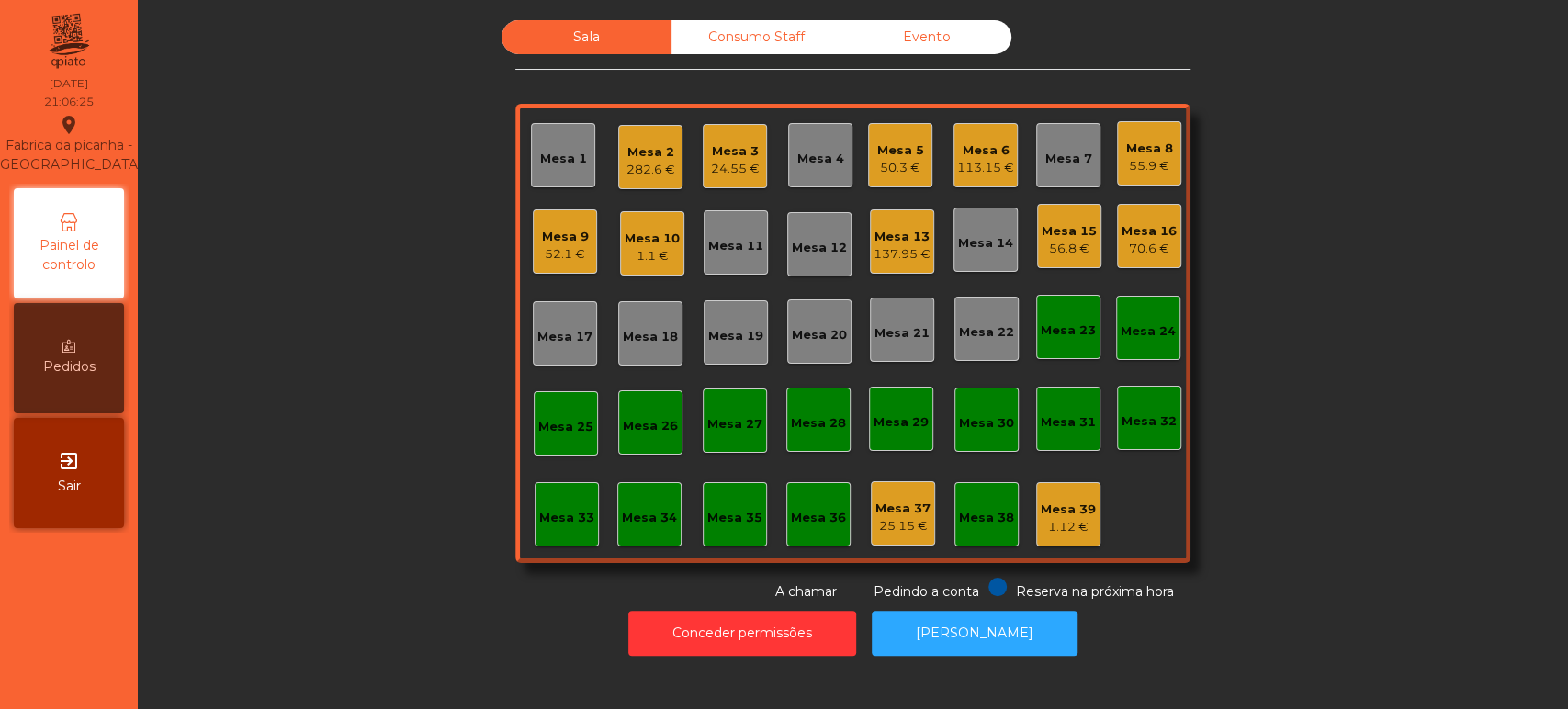
click at [100, 695] on nav "Fabrica da picanha - [GEOGRAPHIC_DATA] location_on [DATE] 21:06:25 Painel de co…" at bounding box center [69, 354] width 137 height 709
click at [554, 512] on div "Mesa 33" at bounding box center [566, 517] width 55 height 18
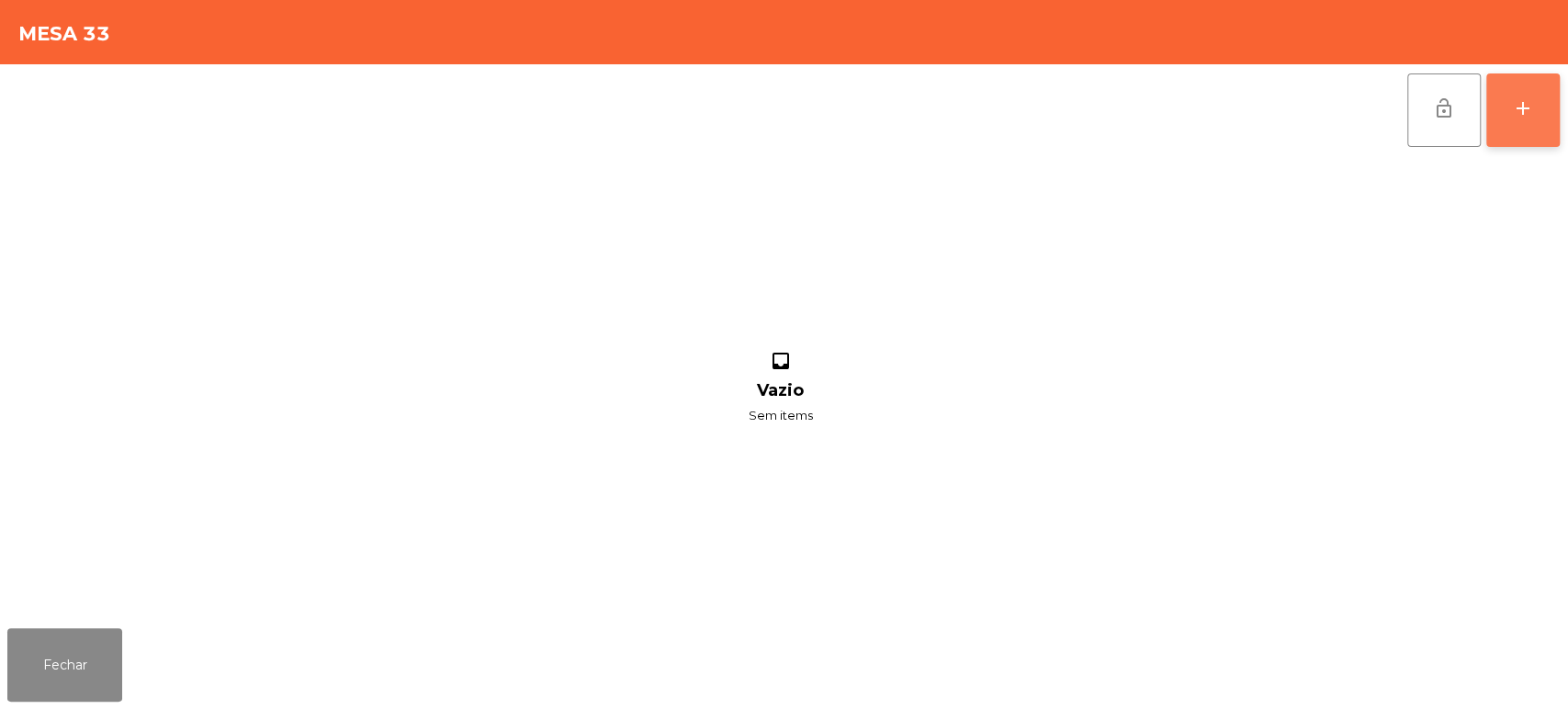
click at [1553, 108] on button "add" at bounding box center [1523, 110] width 74 height 74
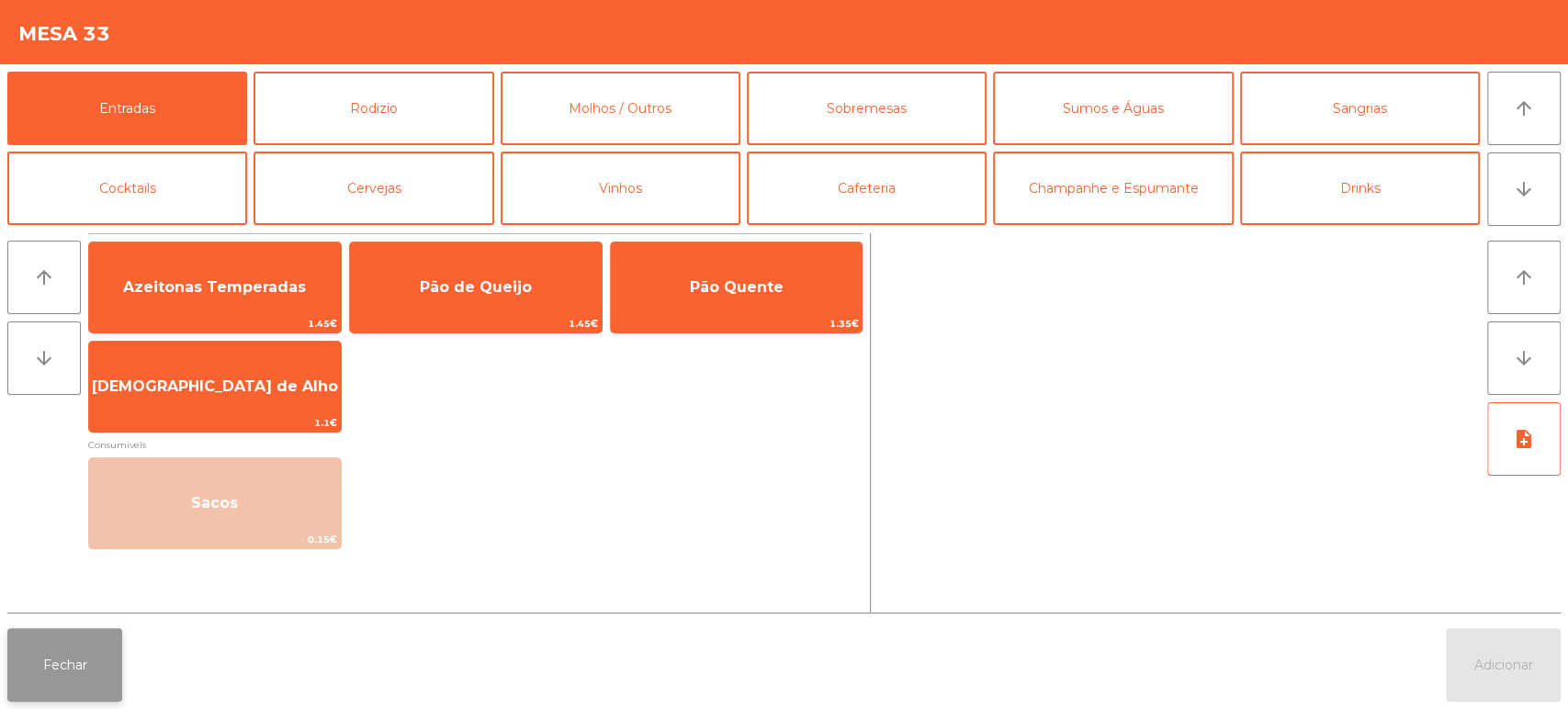
click at [38, 665] on button "Fechar" at bounding box center [65, 665] width 115 height 74
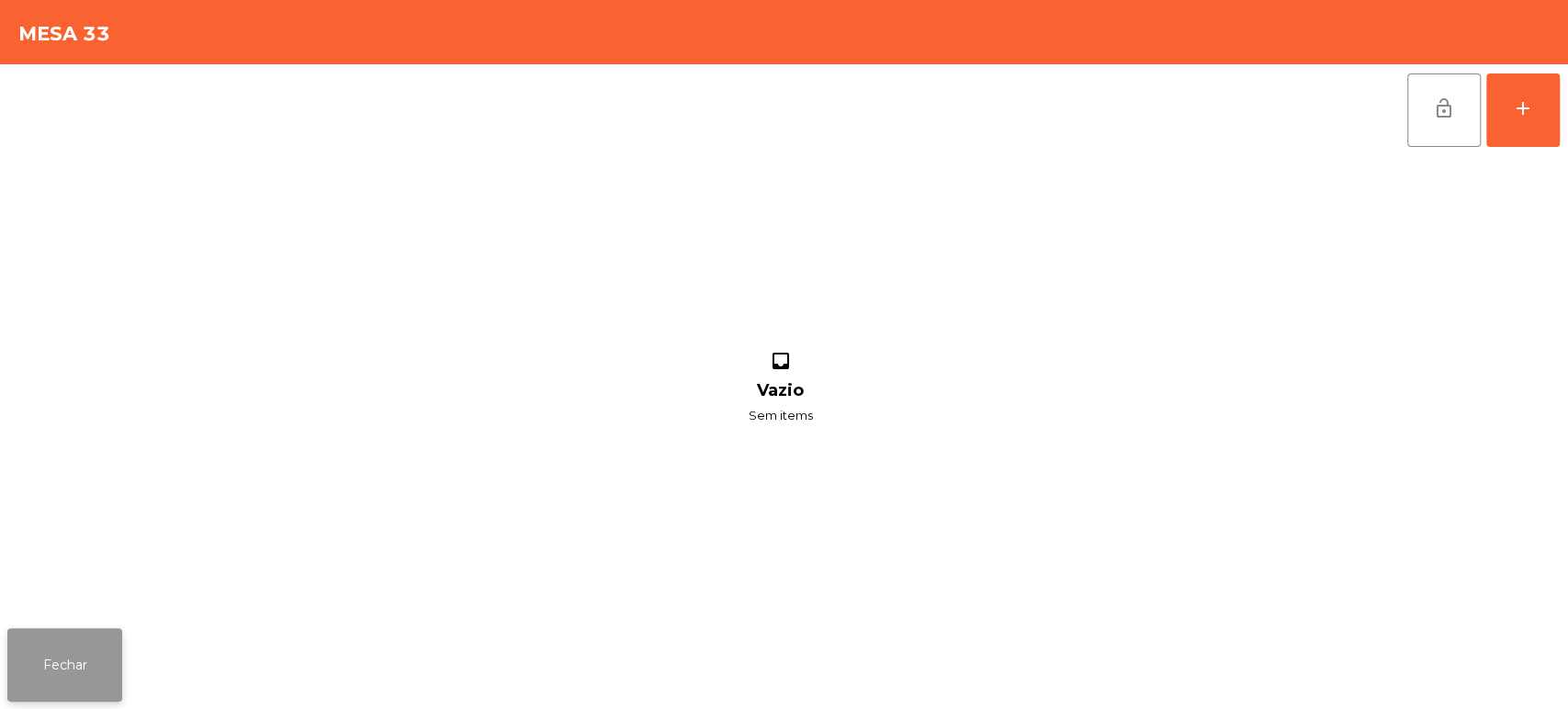
click at [82, 696] on button "Fechar" at bounding box center [65, 665] width 115 height 74
click at [1535, 121] on button "add" at bounding box center [1523, 110] width 74 height 74
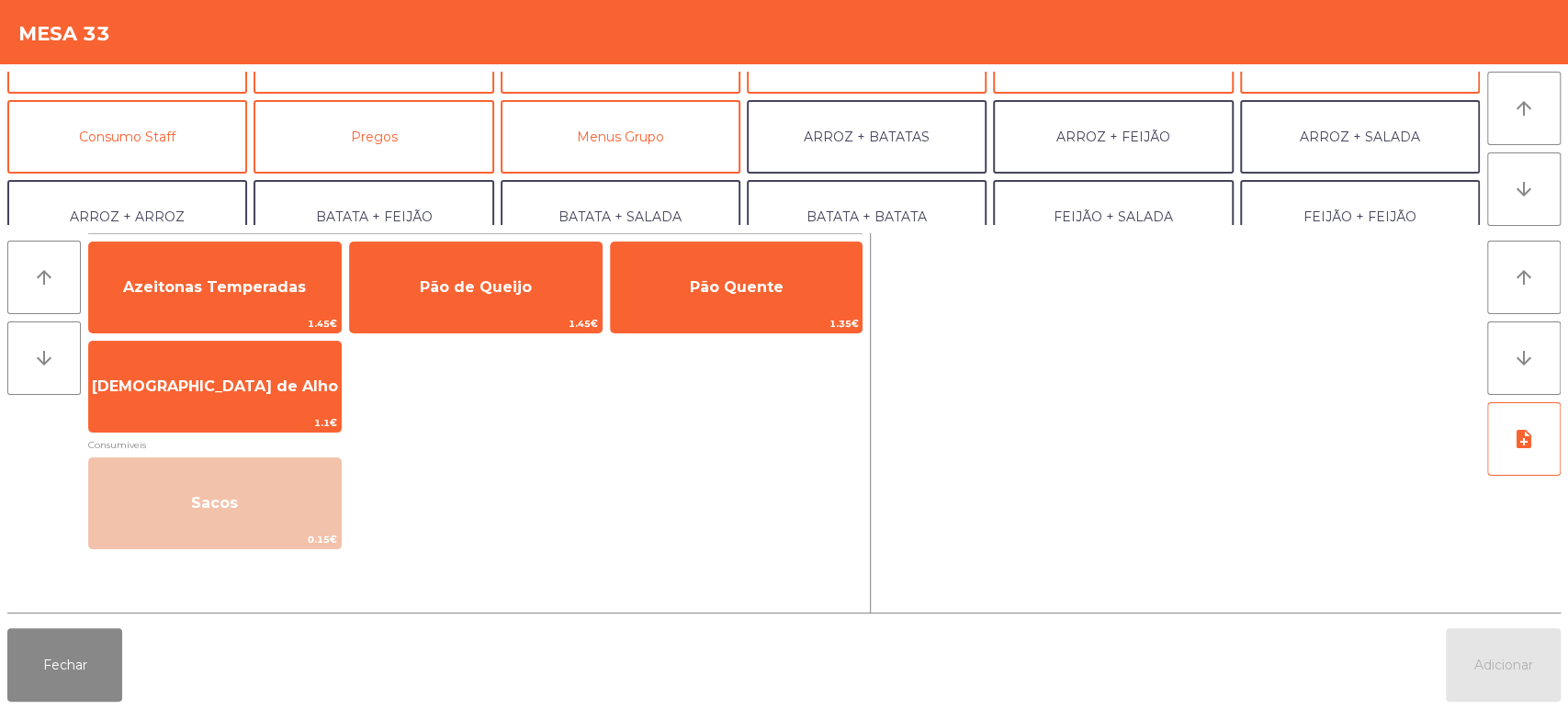
scroll to position [127, 0]
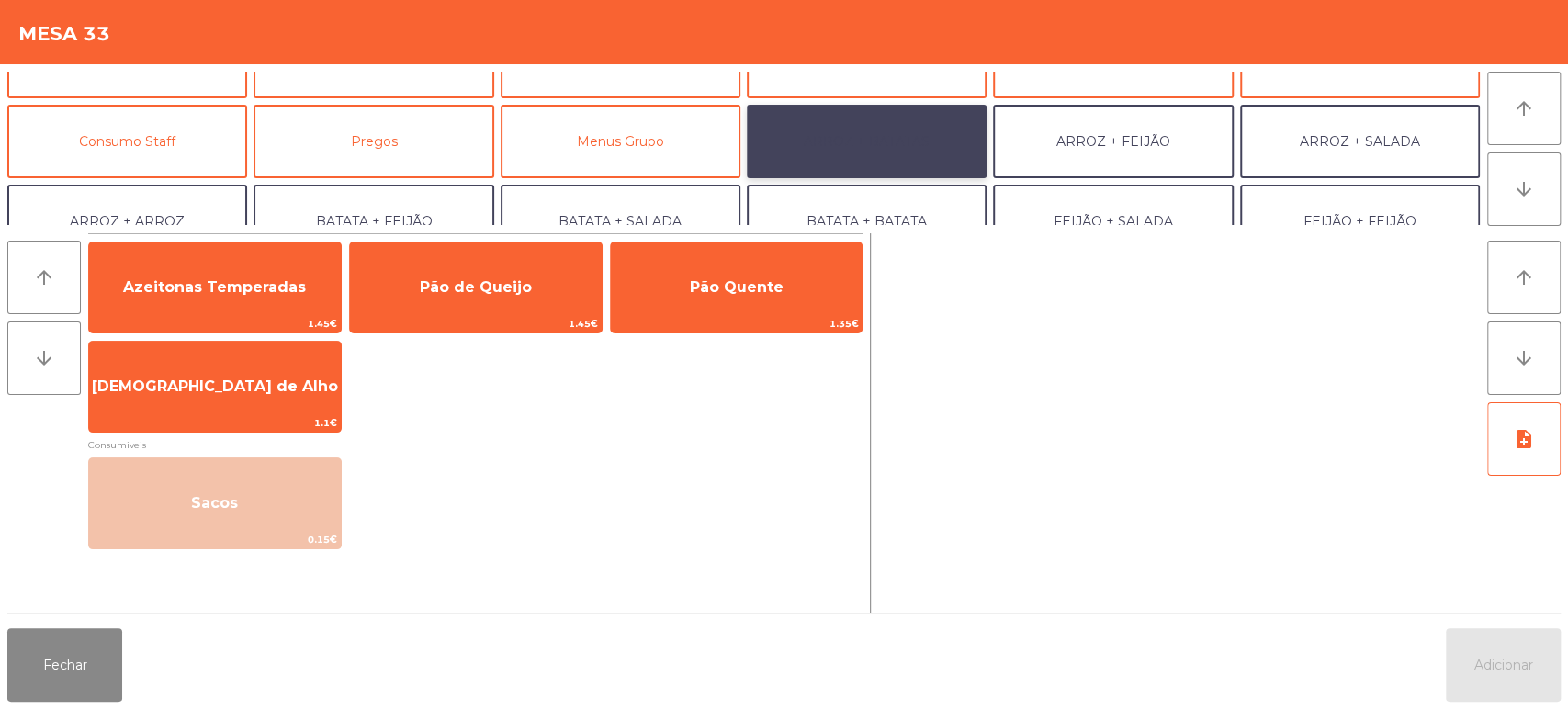
click at [892, 147] on button "ARROZ + BATATAS" at bounding box center [866, 141] width 240 height 74
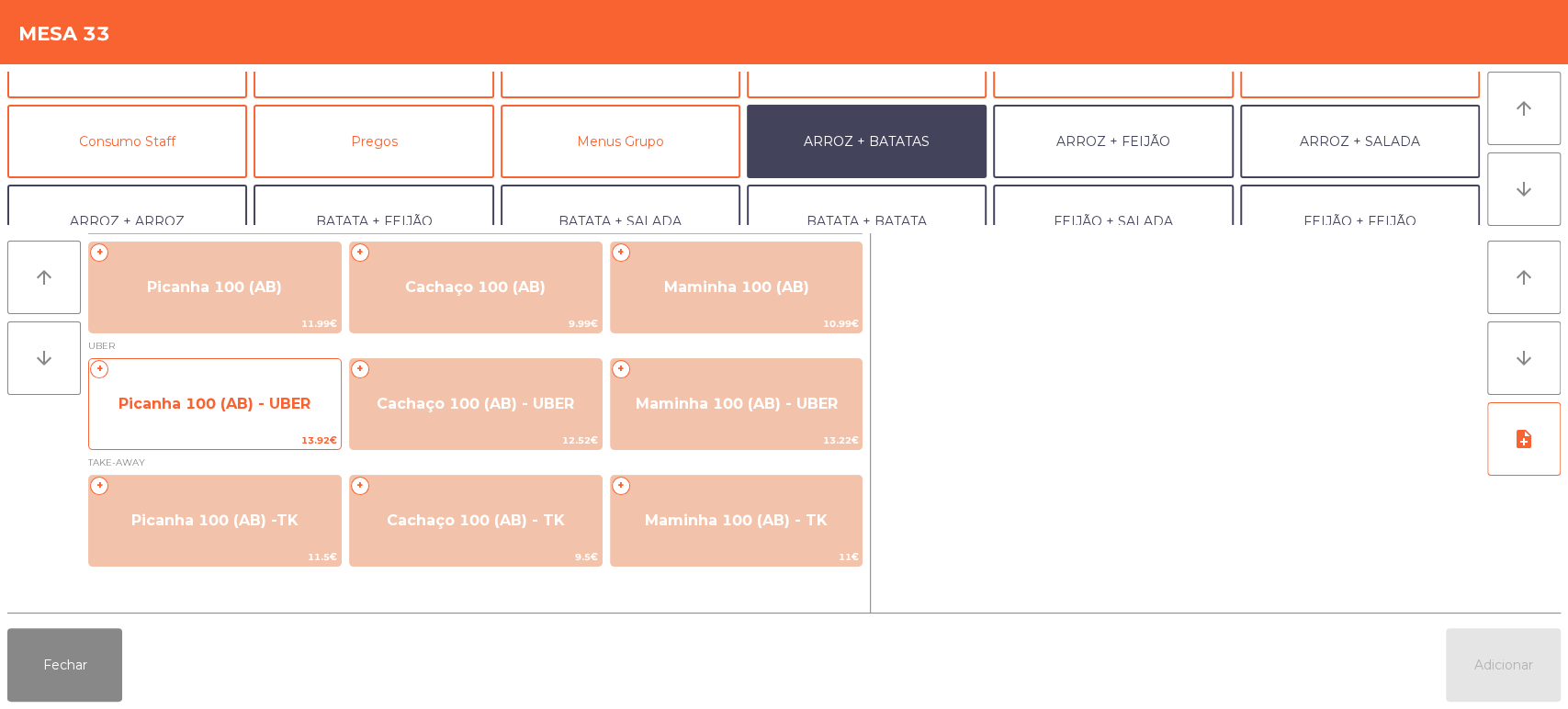
click at [218, 406] on span "Picanha 100 (AB) - UBER" at bounding box center [214, 403] width 192 height 17
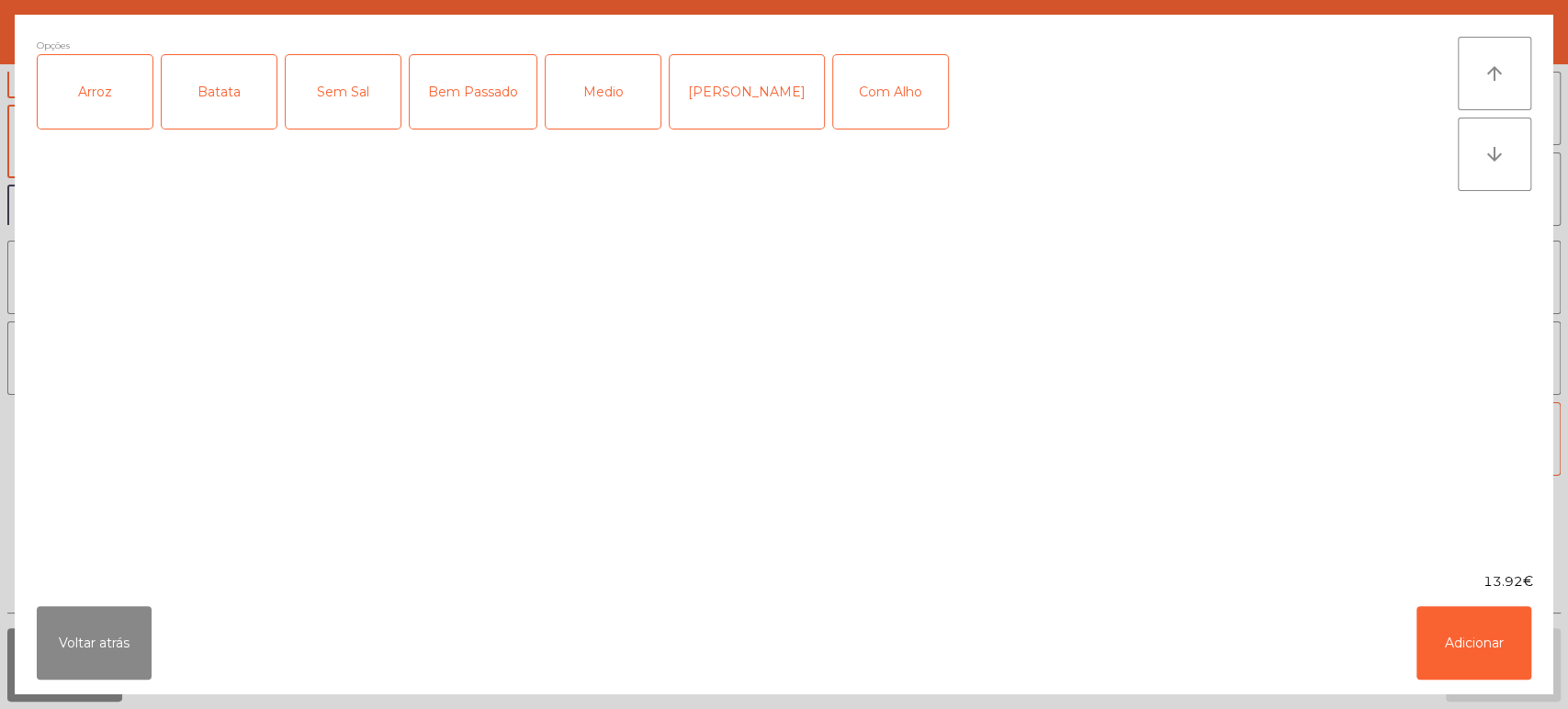
click at [94, 125] on div "Arroz" at bounding box center [95, 92] width 115 height 74
click at [250, 86] on div "Batata" at bounding box center [219, 92] width 115 height 74
click at [724, 89] on div "[PERSON_NAME]" at bounding box center [746, 92] width 154 height 74
click at [869, 86] on div "Com Alho" at bounding box center [890, 92] width 115 height 74
click at [1470, 610] on button "Adicionar" at bounding box center [1473, 642] width 115 height 74
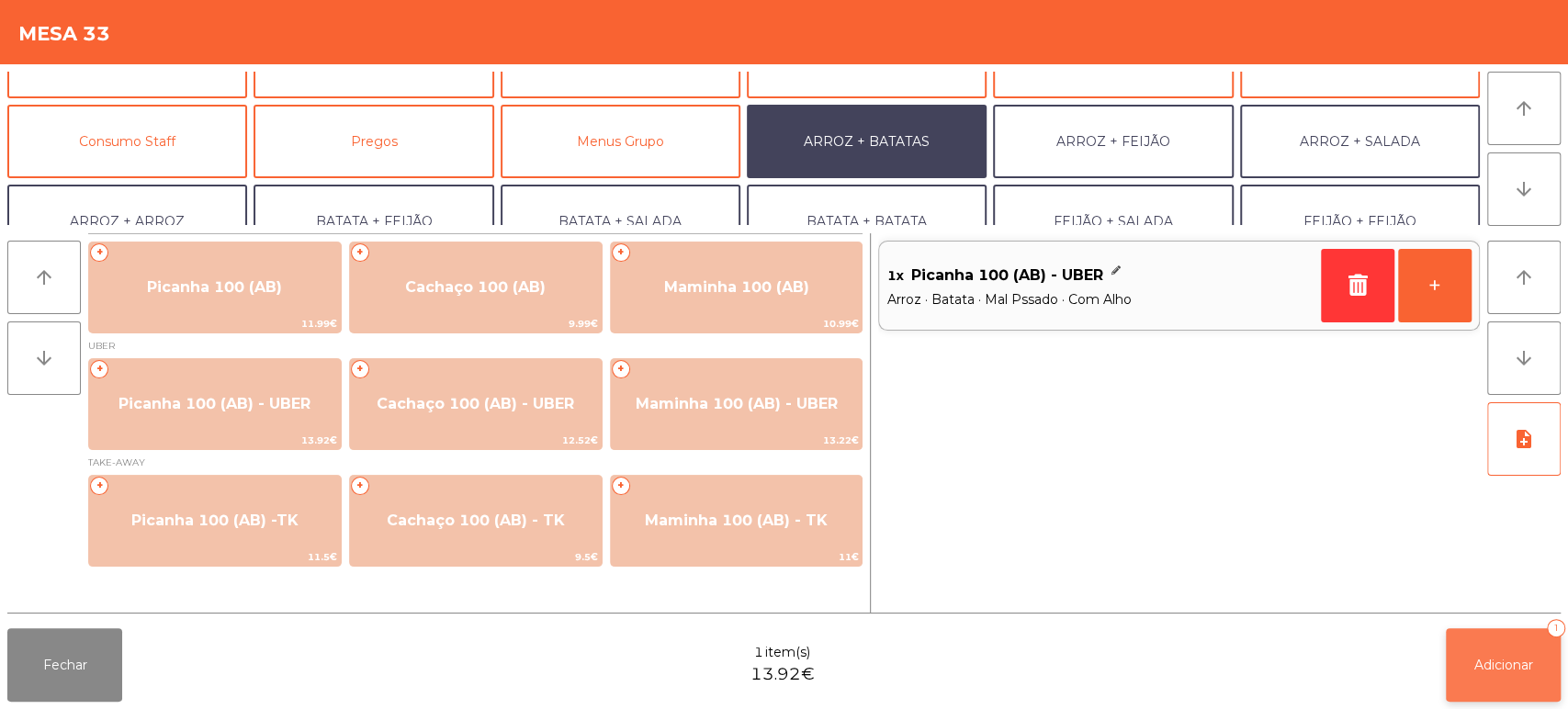
click at [1463, 637] on button "Adicionar 1" at bounding box center [1503, 665] width 115 height 74
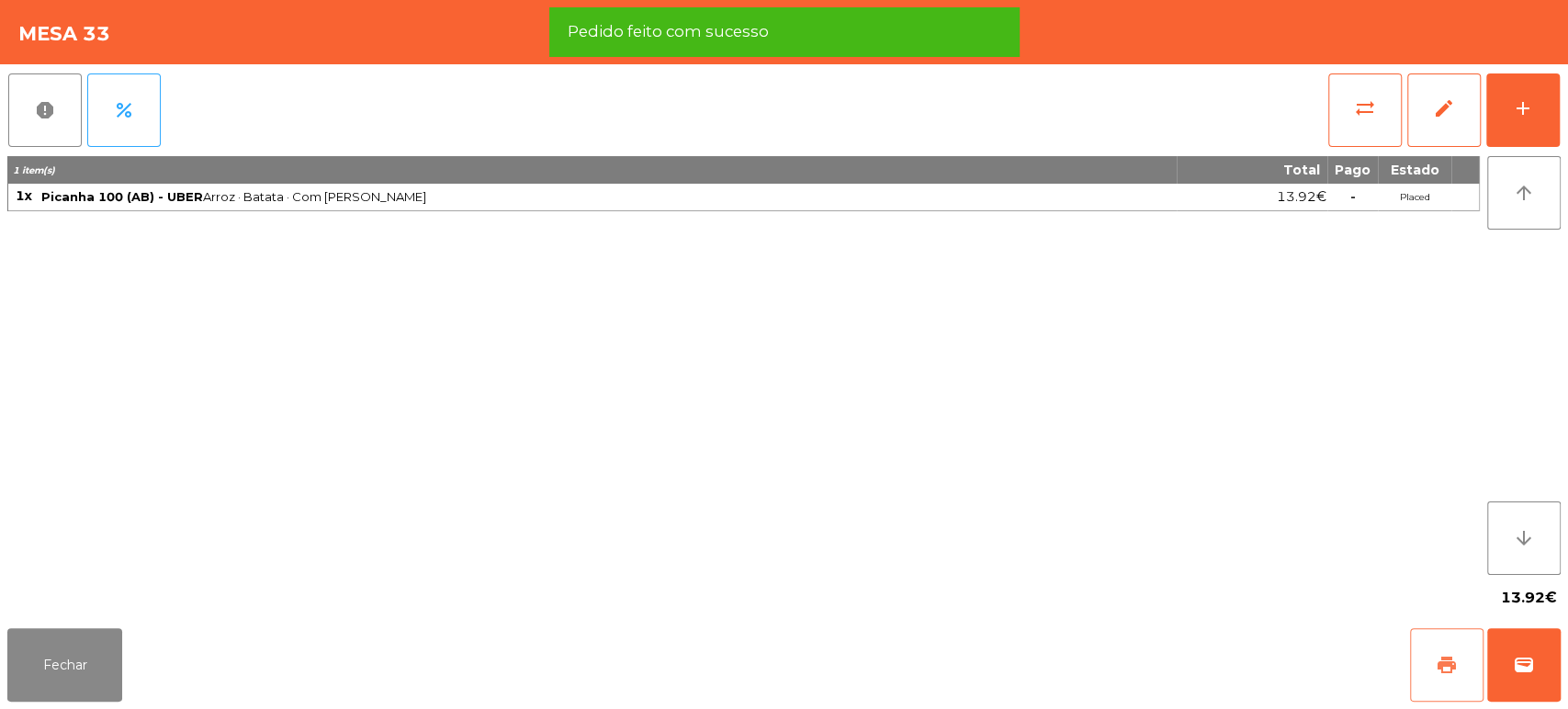
click at [1441, 654] on span "print" at bounding box center [1446, 665] width 22 height 22
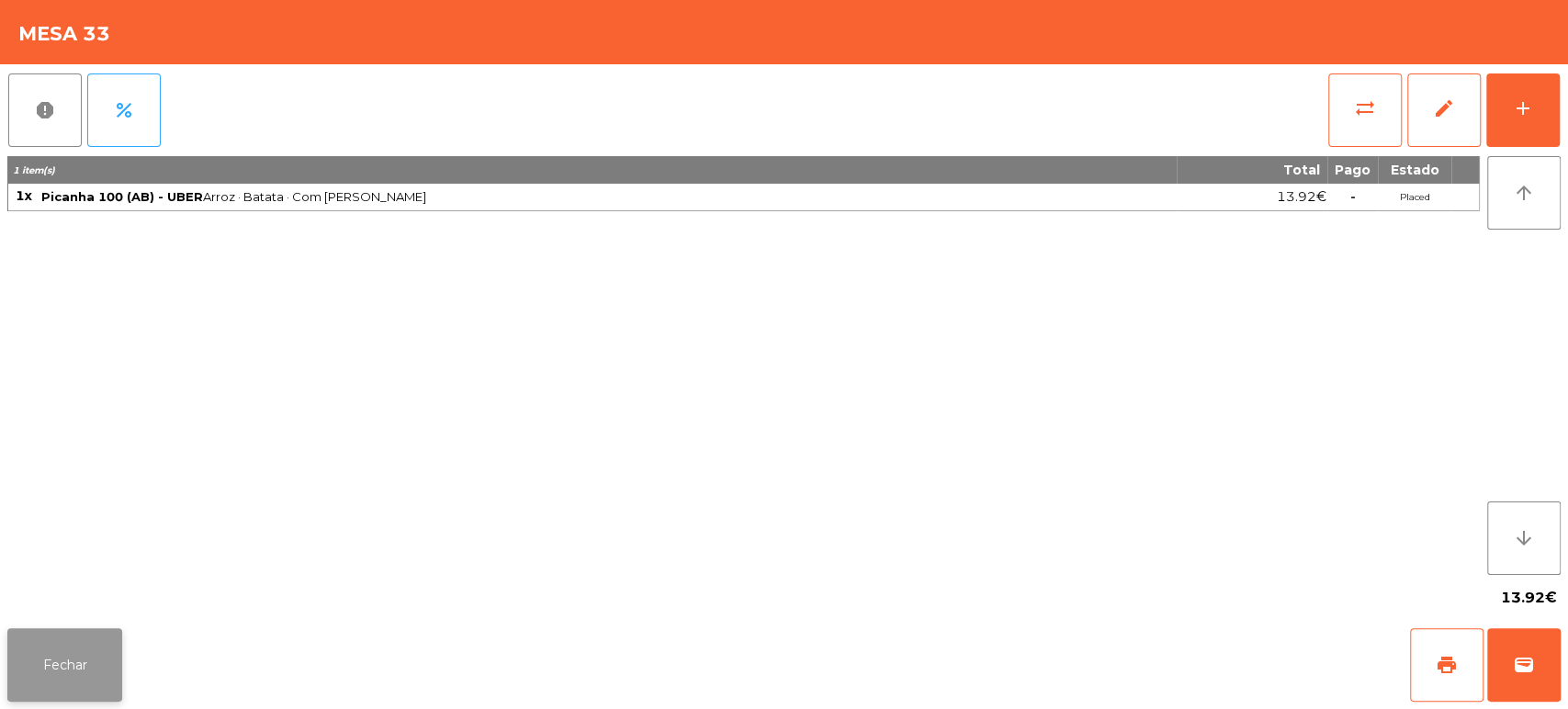
click at [45, 647] on button "Fechar" at bounding box center [65, 665] width 115 height 74
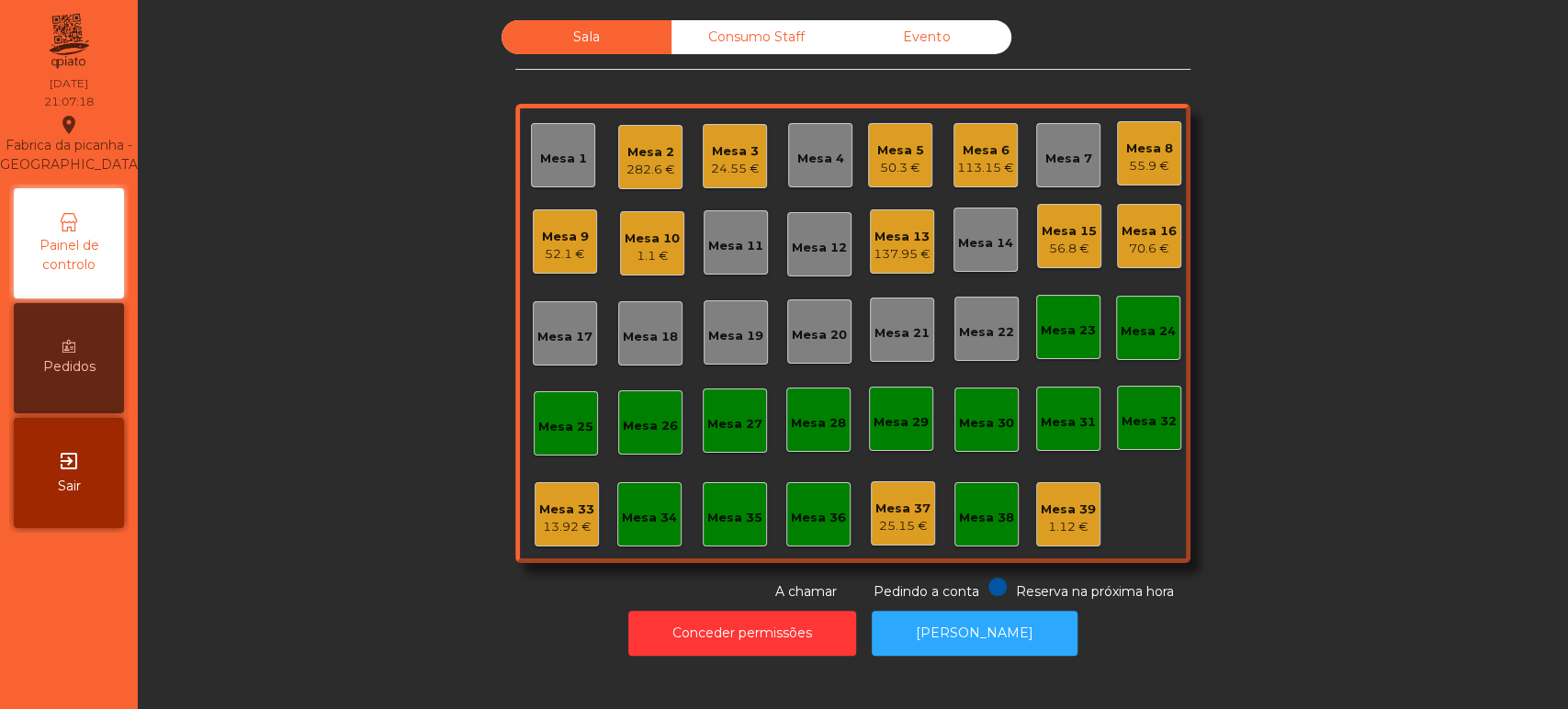
click at [739, 167] on div "24.55 €" at bounding box center [735, 168] width 48 height 18
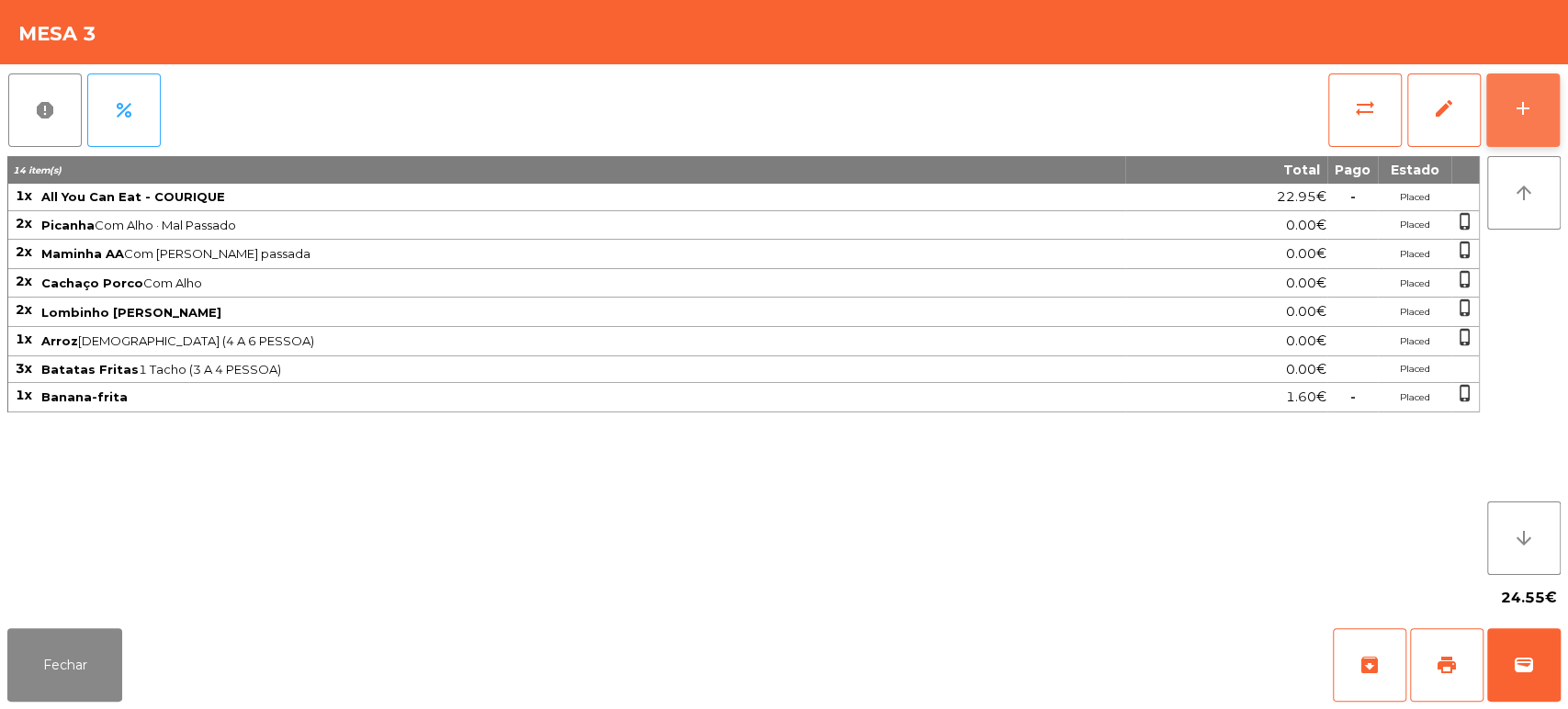
click at [1520, 98] on div "add" at bounding box center [1523, 108] width 22 height 22
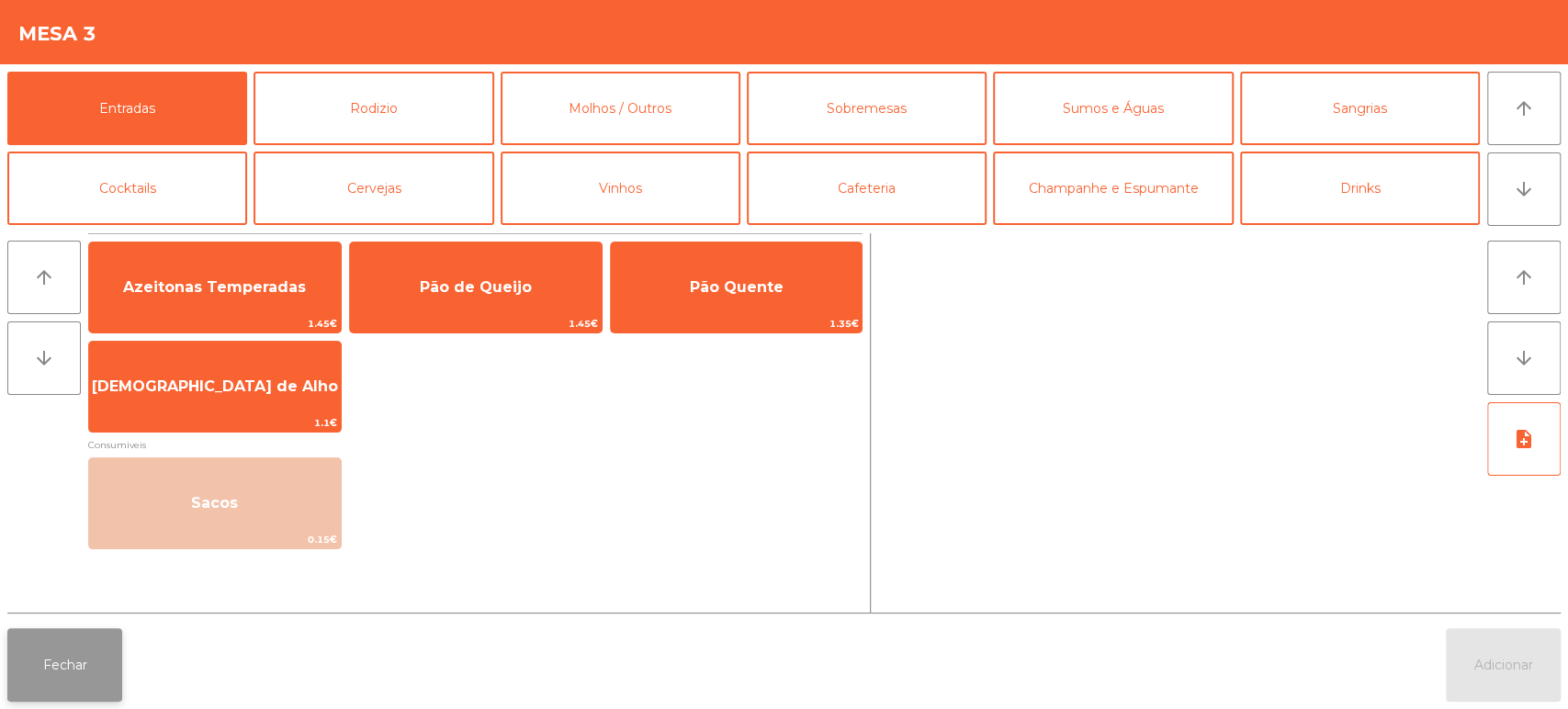
click at [64, 654] on button "Fechar" at bounding box center [65, 665] width 115 height 74
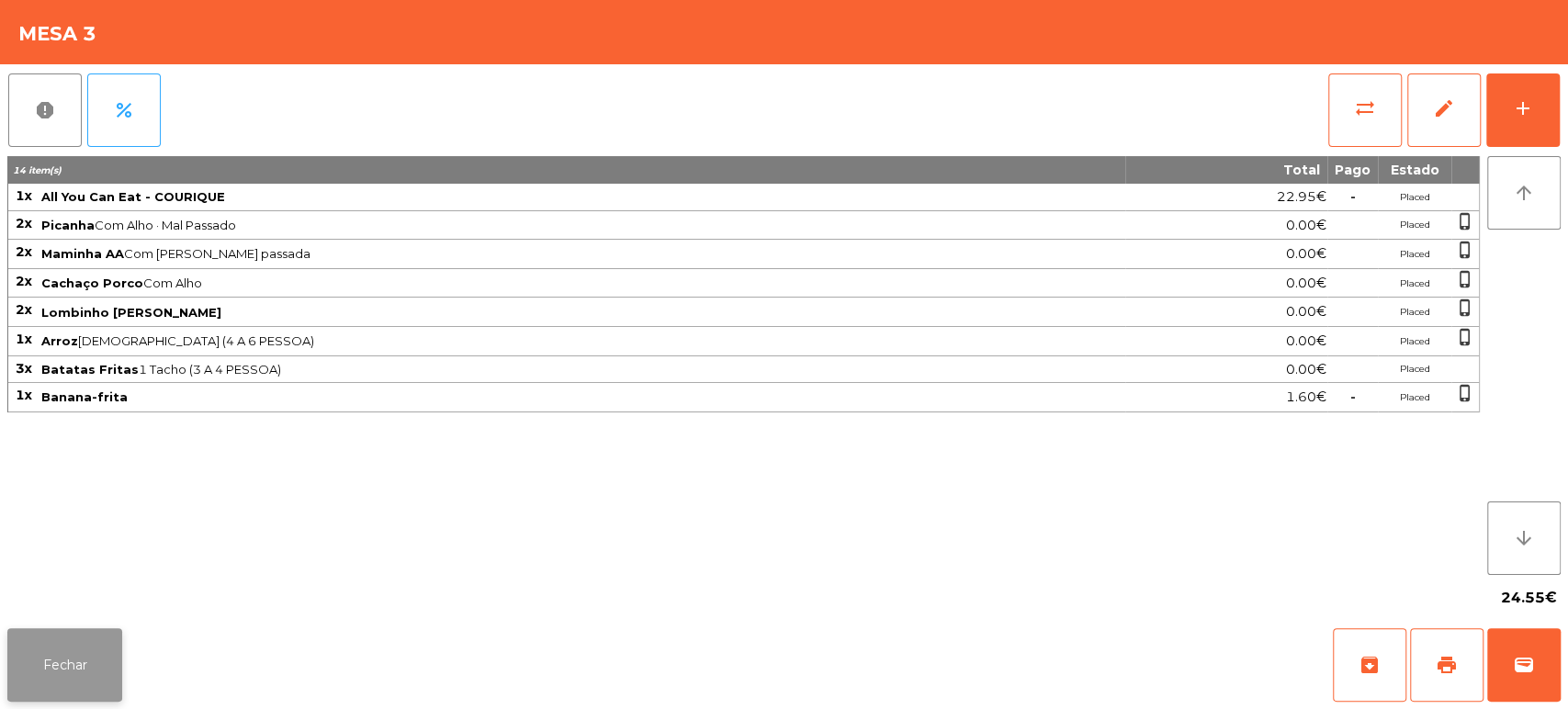
click at [46, 667] on button "Fechar" at bounding box center [65, 665] width 115 height 74
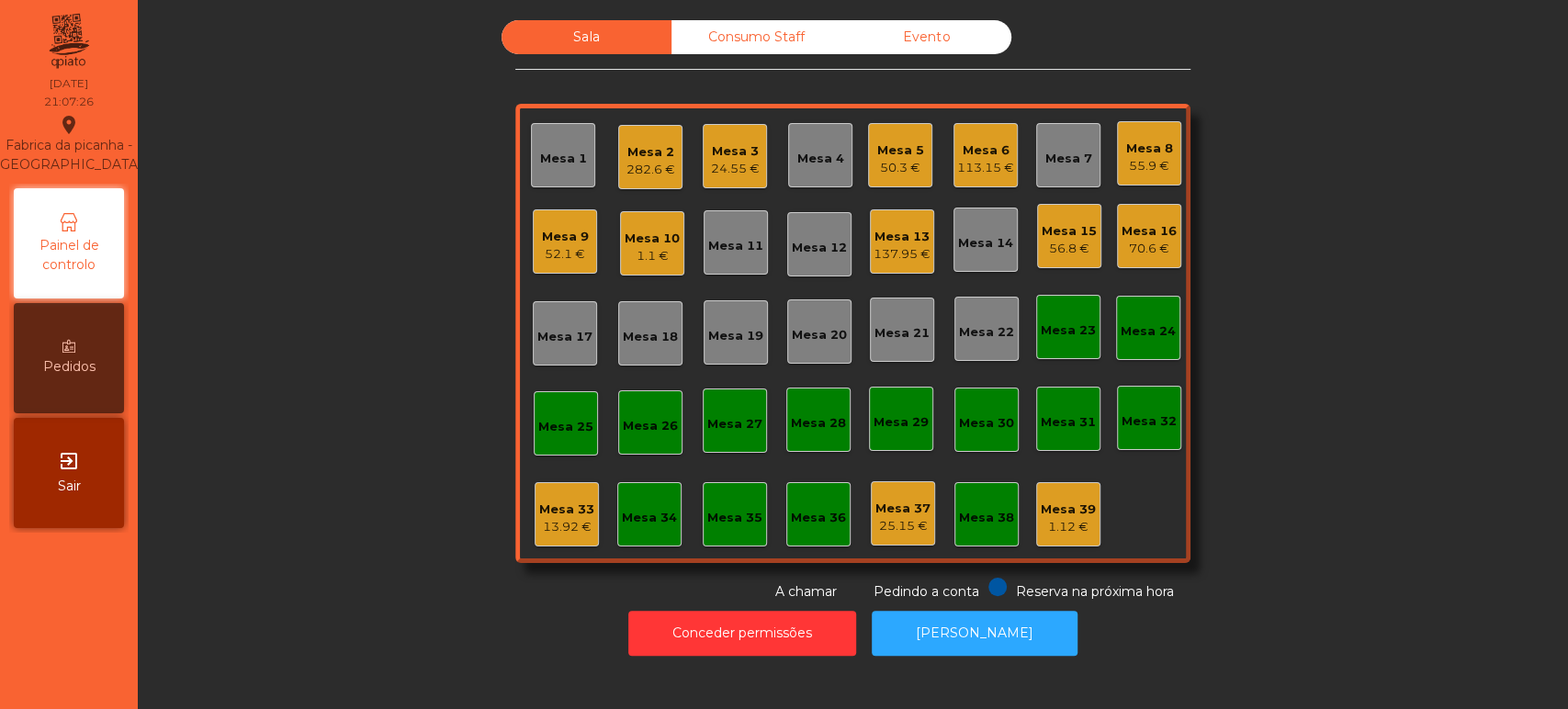
click at [566, 513] on div "Mesa 33" at bounding box center [566, 509] width 55 height 18
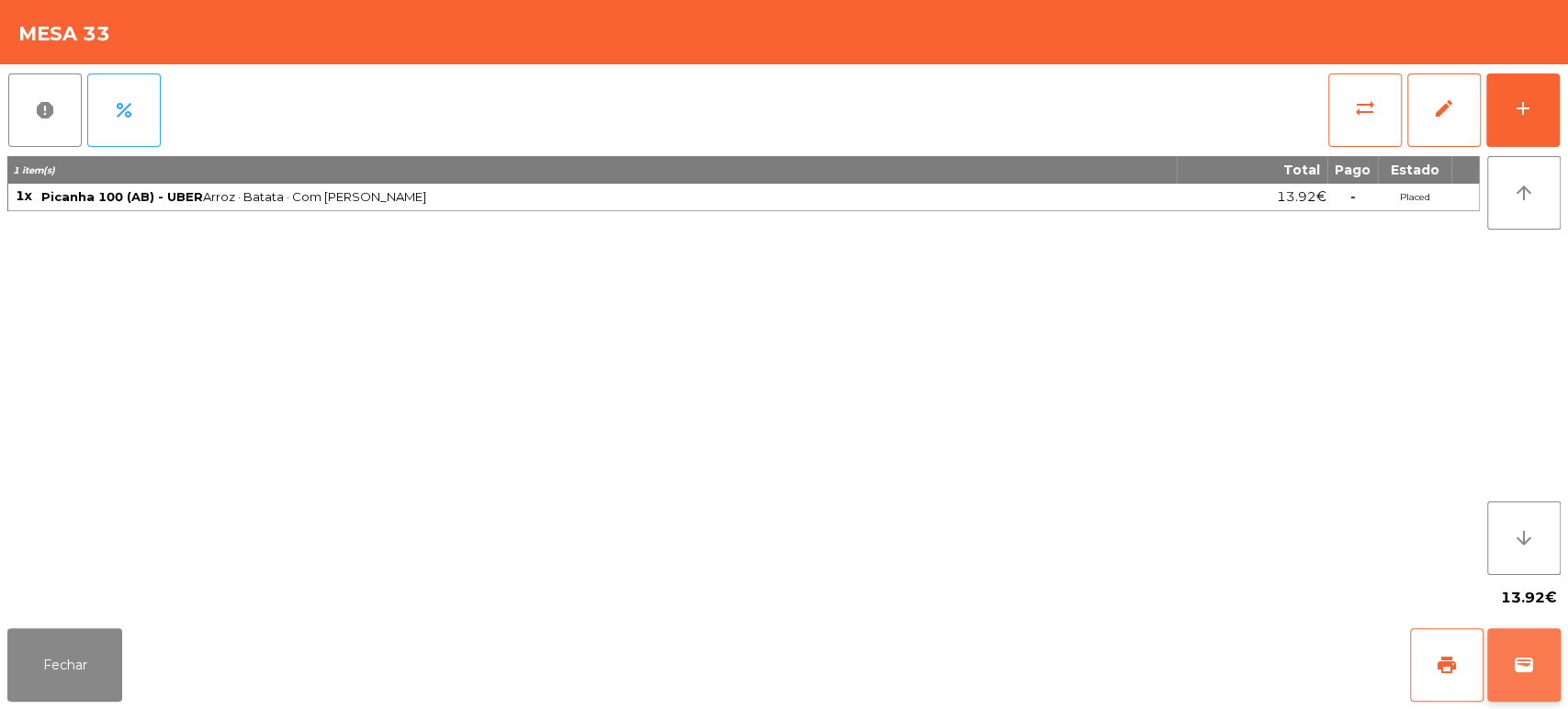
click at [1517, 666] on span "wallet" at bounding box center [1523, 665] width 22 height 22
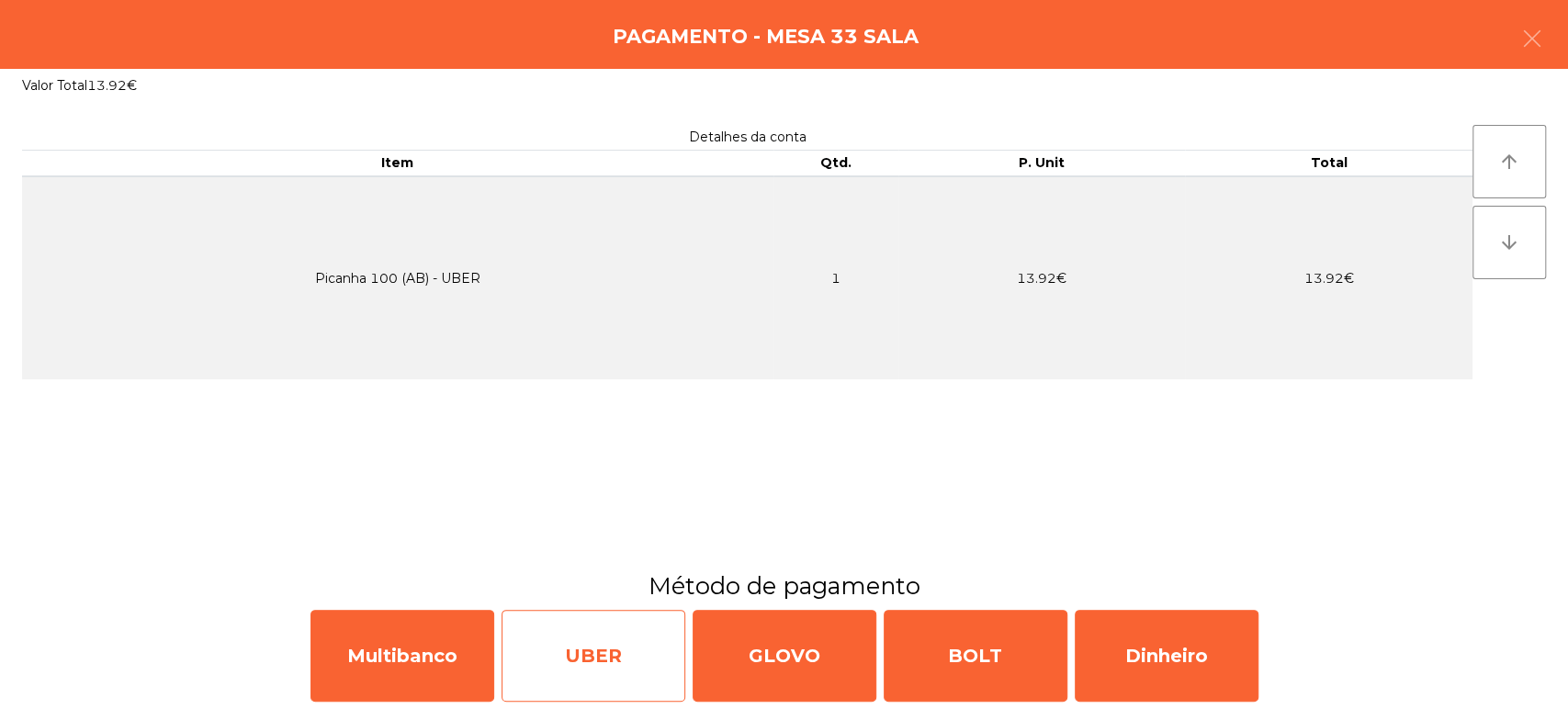
click at [633, 651] on div "UBER" at bounding box center [593, 655] width 184 height 92
select select "**"
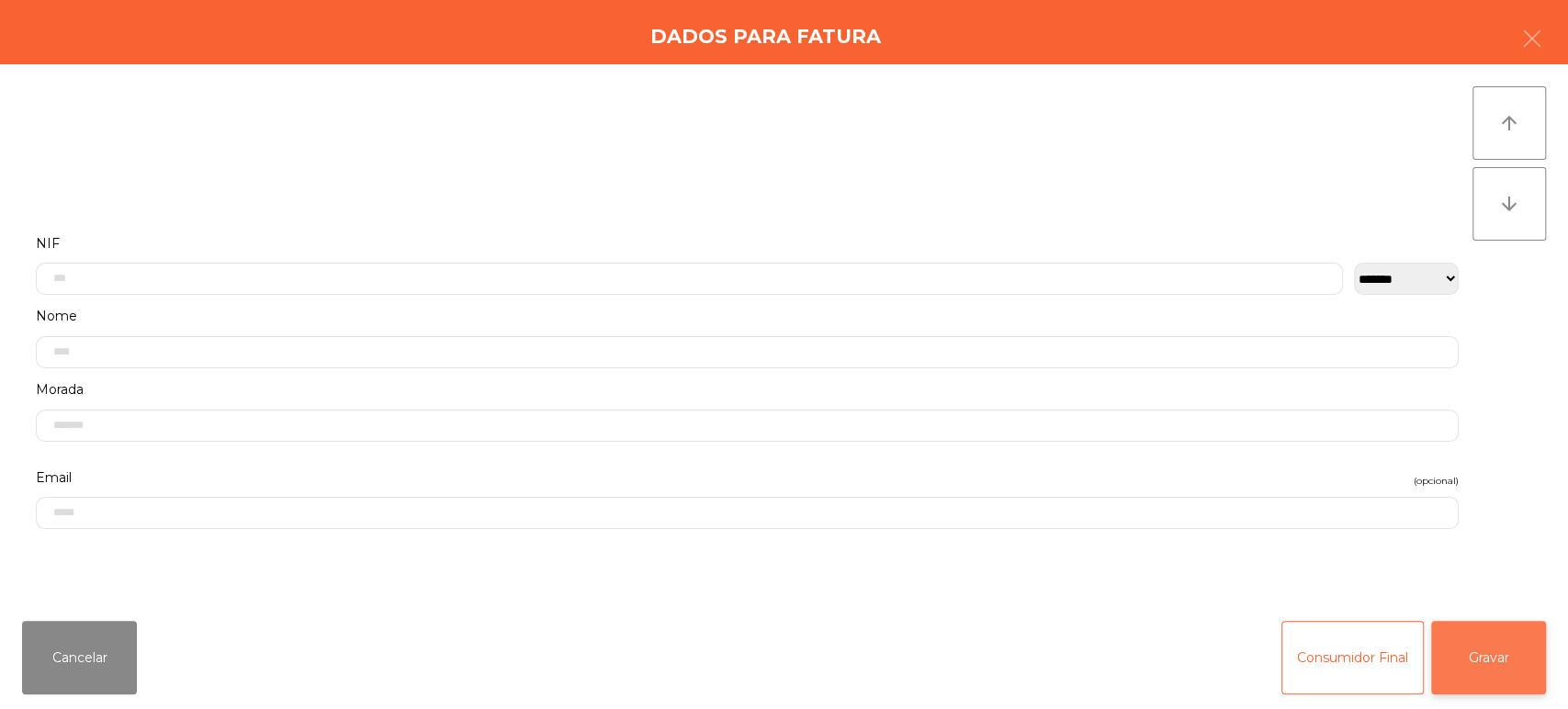
click at [1483, 669] on button "Gravar" at bounding box center [1488, 657] width 115 height 74
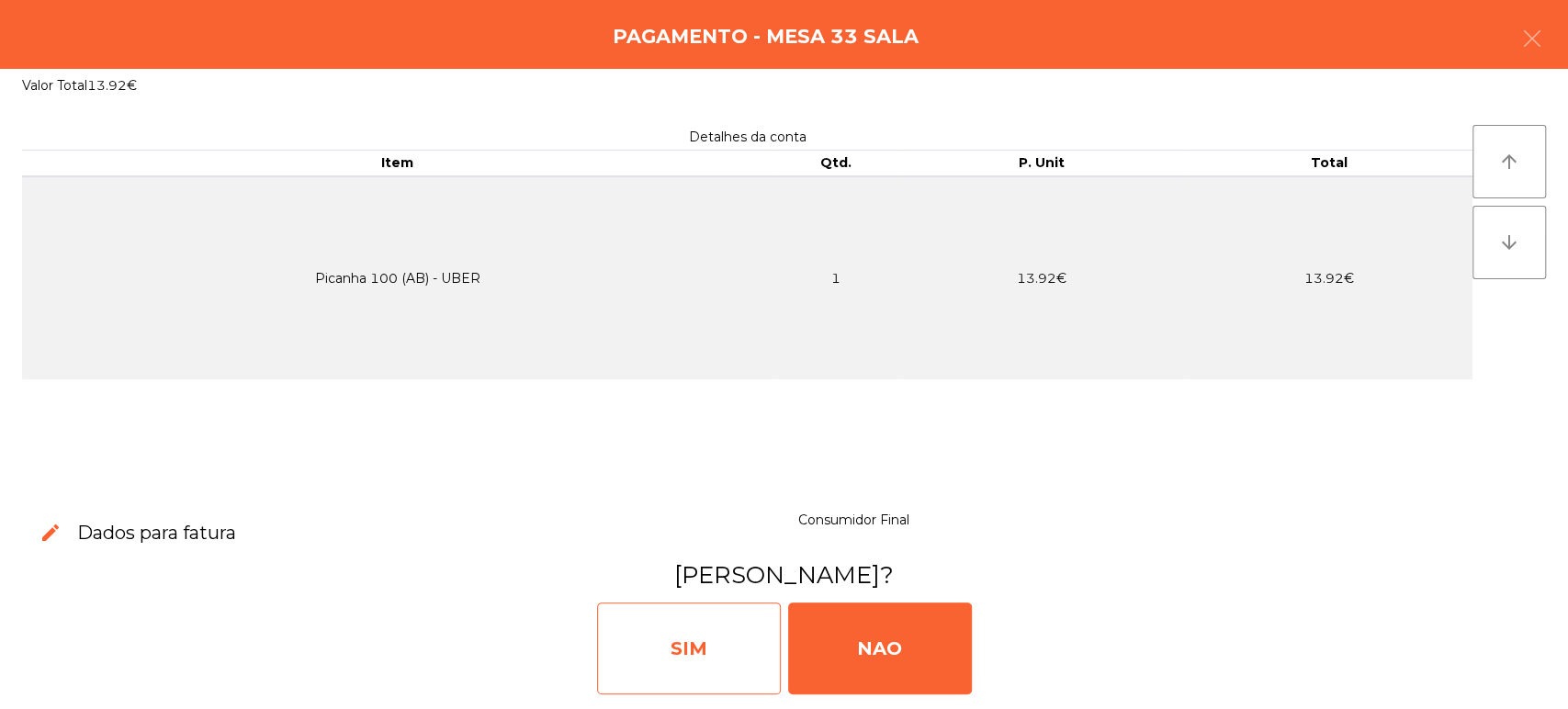
click at [671, 645] on div "SIM" at bounding box center [689, 647] width 184 height 92
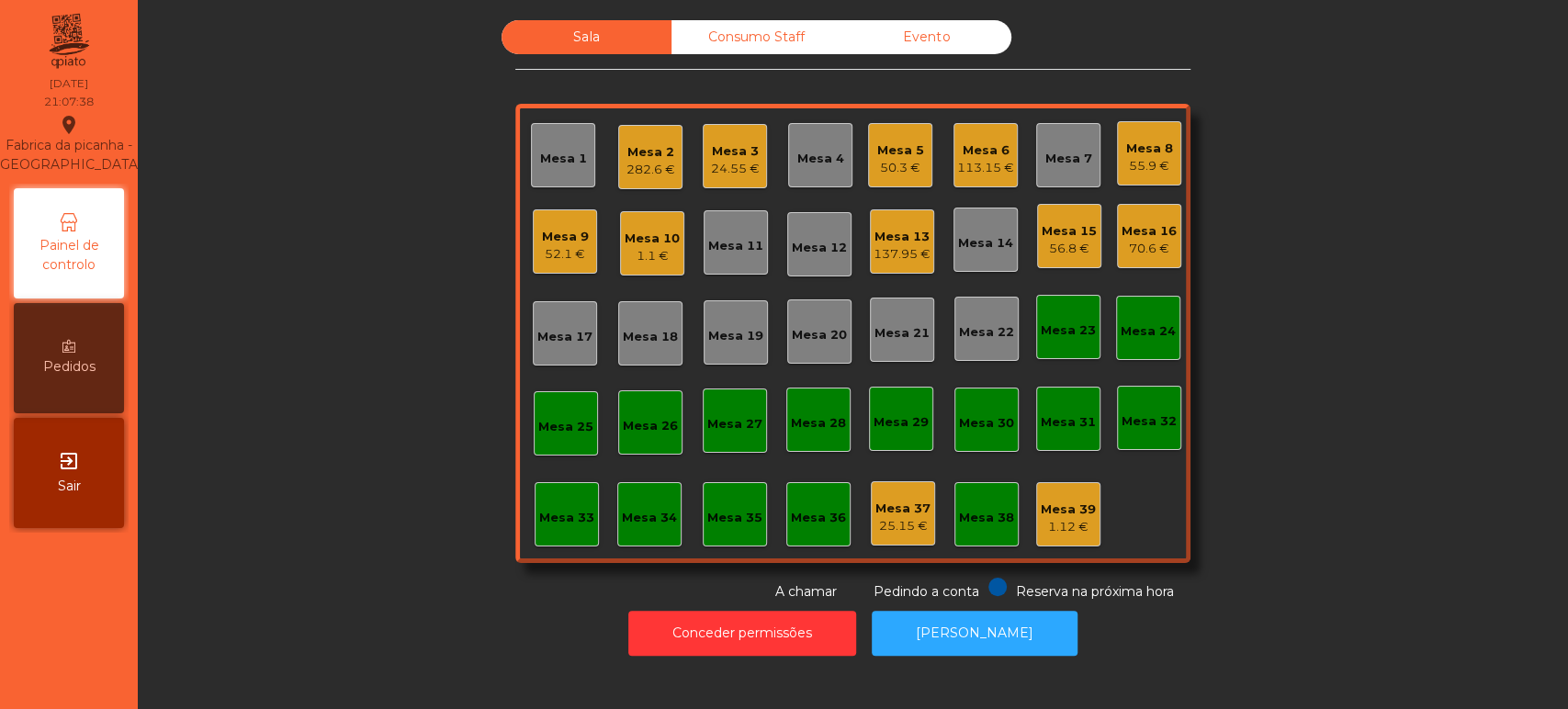
click at [673, 154] on div "Mesa 2 282.6 €" at bounding box center [650, 157] width 64 height 64
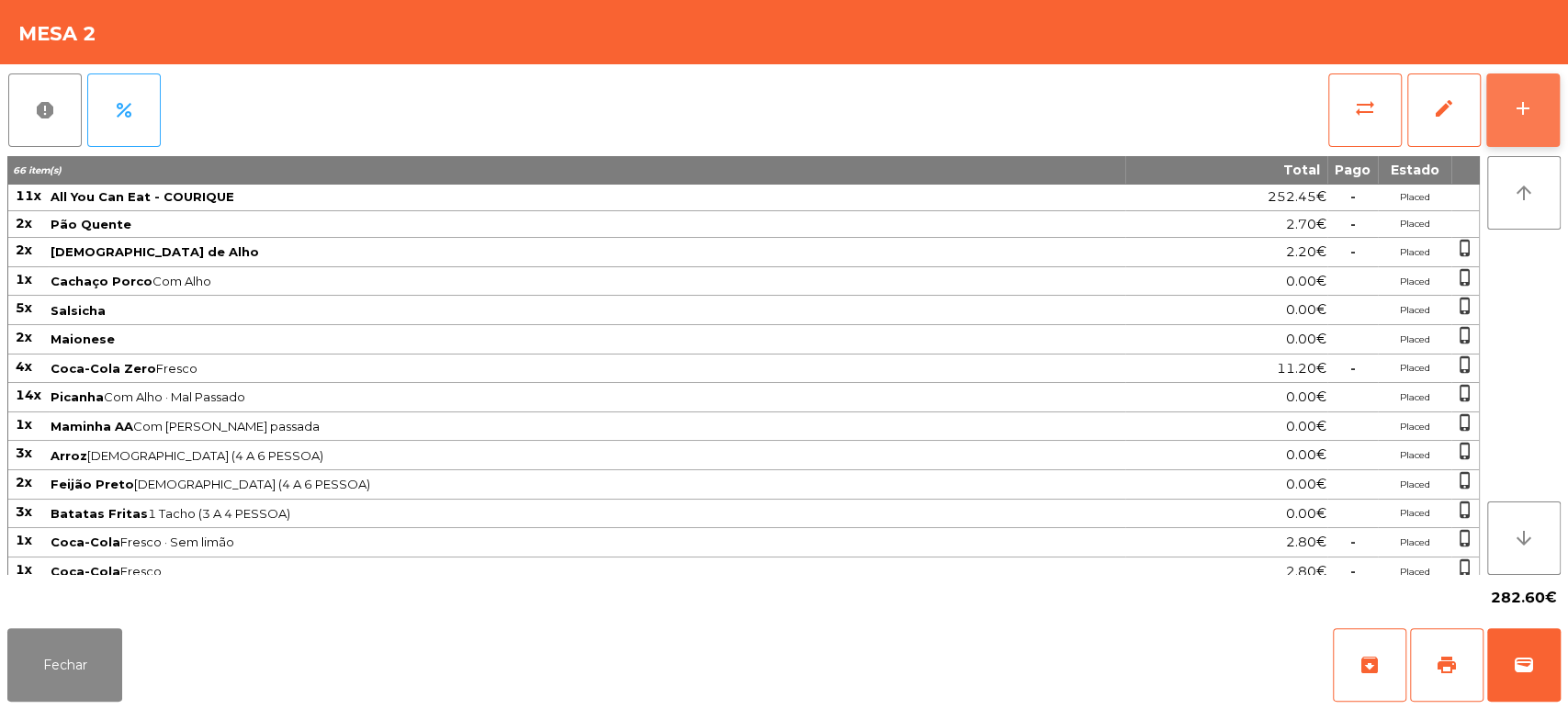
click at [1528, 120] on button "add" at bounding box center [1523, 110] width 74 height 74
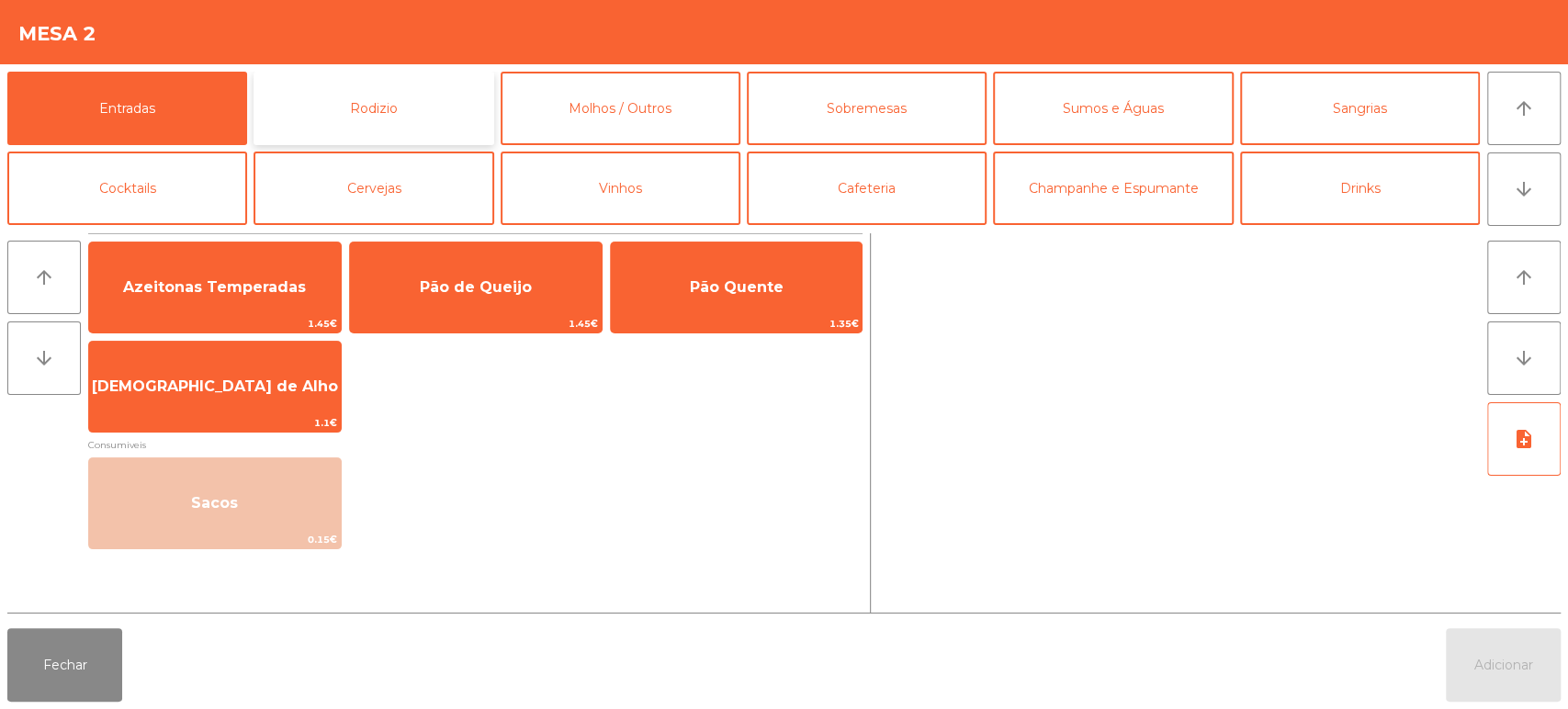
click at [376, 133] on button "Rodizio" at bounding box center [374, 108] width 240 height 74
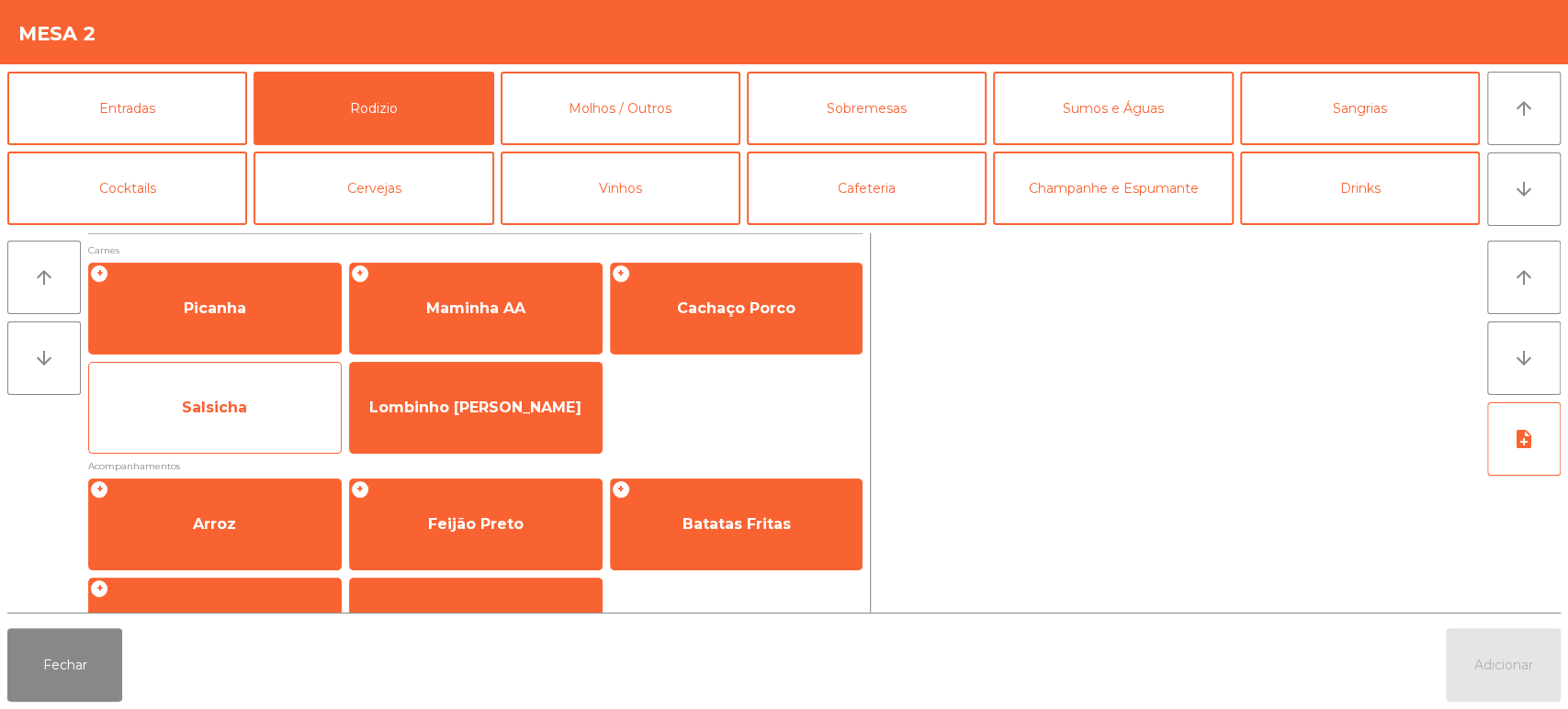
click at [272, 400] on span "Salsicha" at bounding box center [215, 407] width 252 height 49
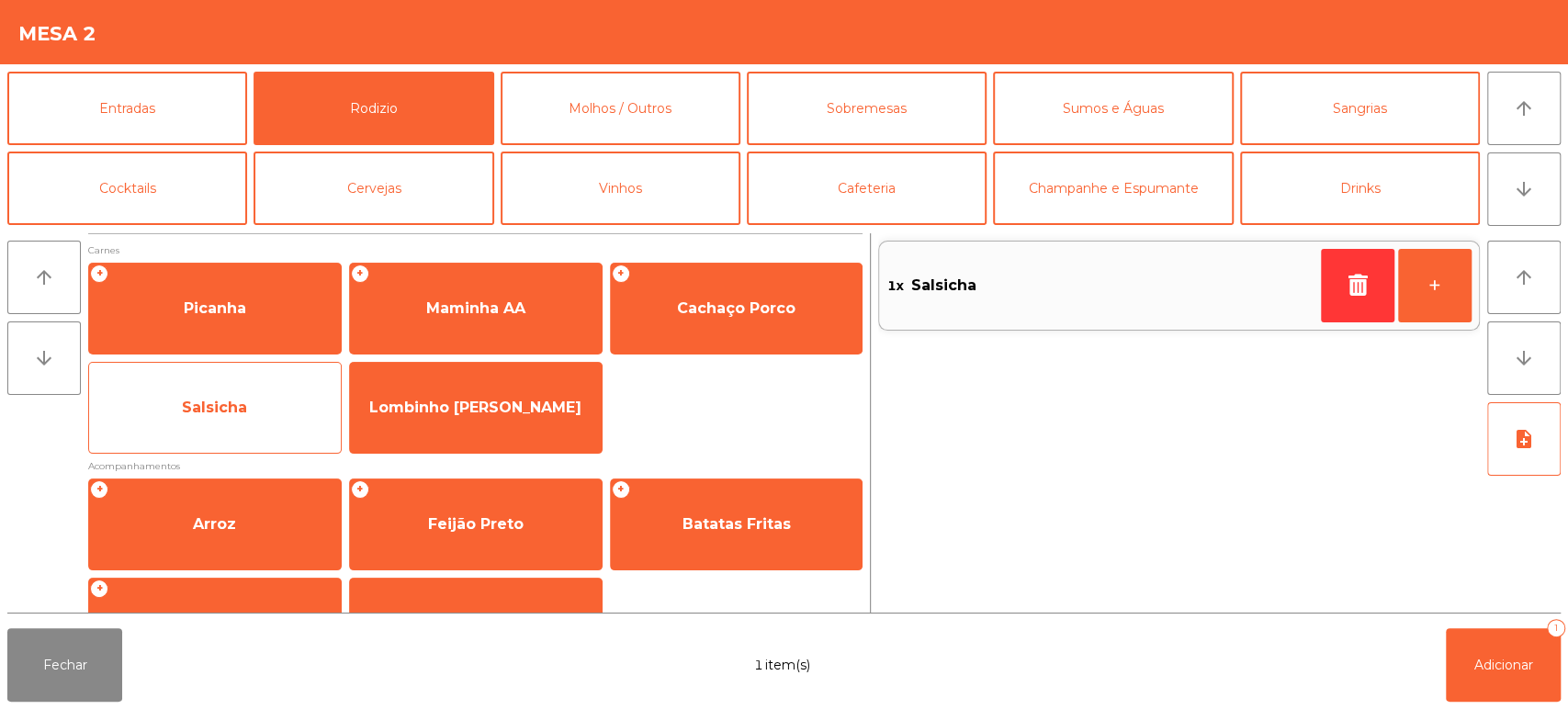
click at [223, 411] on span "Salsicha" at bounding box center [214, 407] width 65 height 17
click at [227, 437] on div "Salsicha" at bounding box center [215, 407] width 254 height 92
click at [241, 418] on span "Salsicha" at bounding box center [215, 407] width 252 height 49
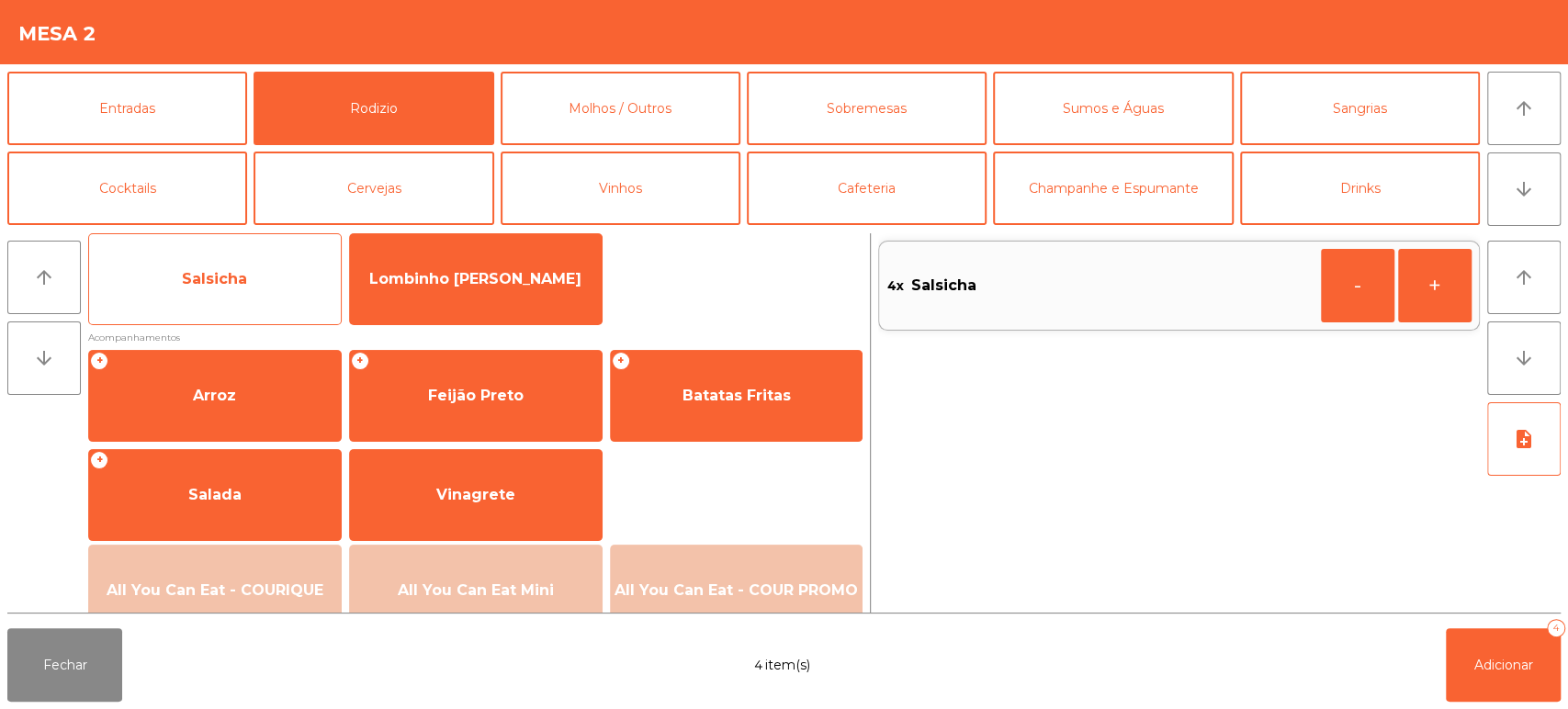
scroll to position [130, 0]
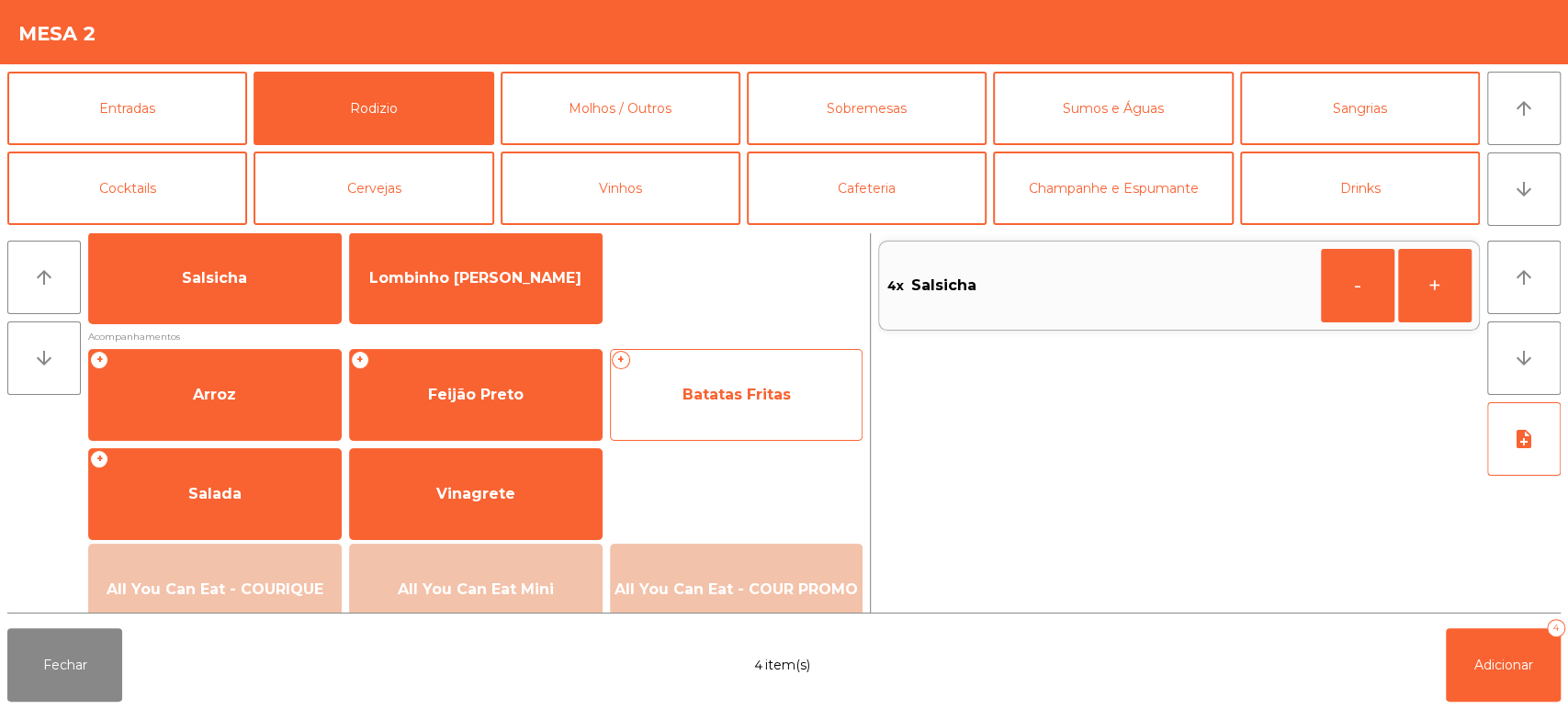
click at [736, 399] on span "Batatas Fritas" at bounding box center [737, 395] width 108 height 17
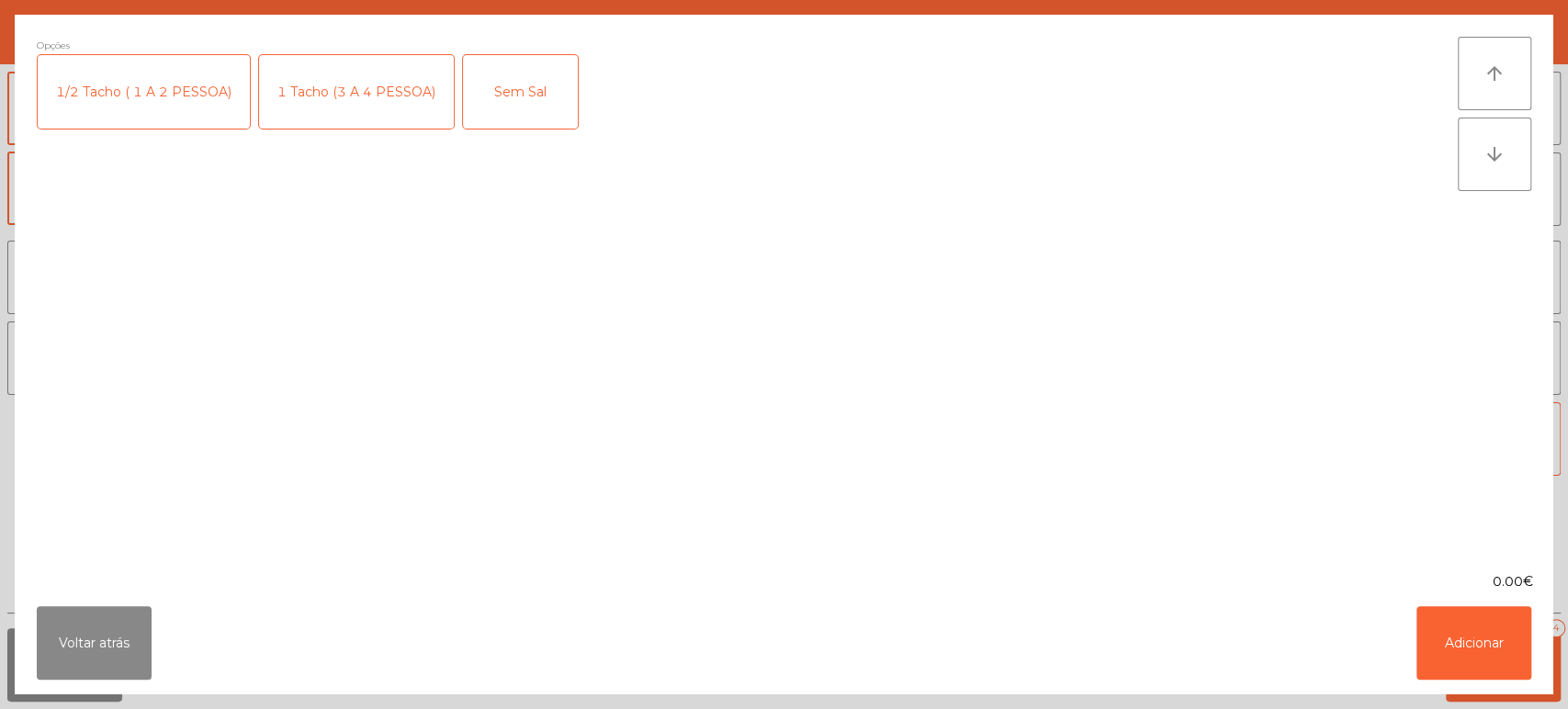
click at [333, 92] on div "1 Tacho (3 A 4 PESSOA)" at bounding box center [356, 92] width 195 height 74
click at [1469, 652] on button "Adicionar" at bounding box center [1473, 642] width 115 height 74
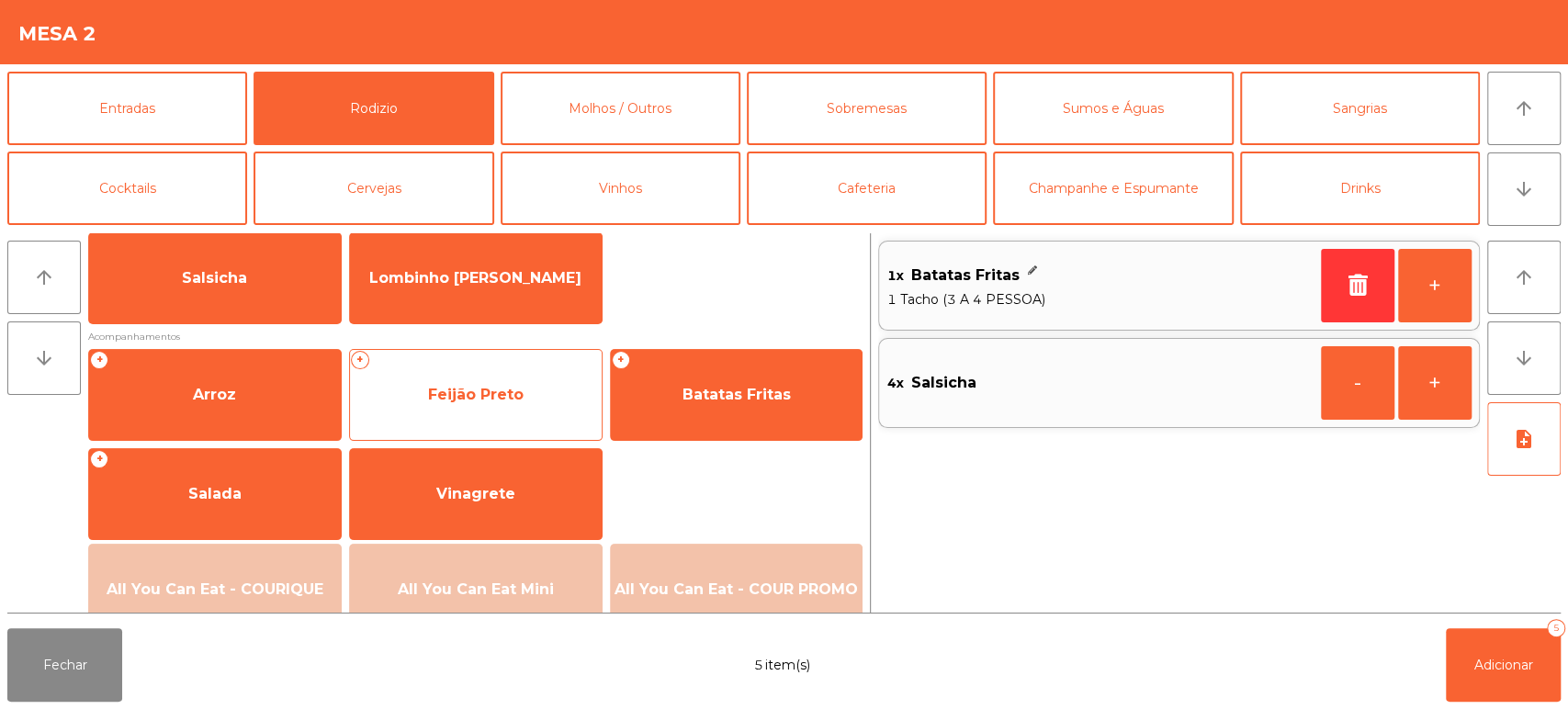
click at [499, 400] on span "Feijão Preto" at bounding box center [475, 395] width 96 height 17
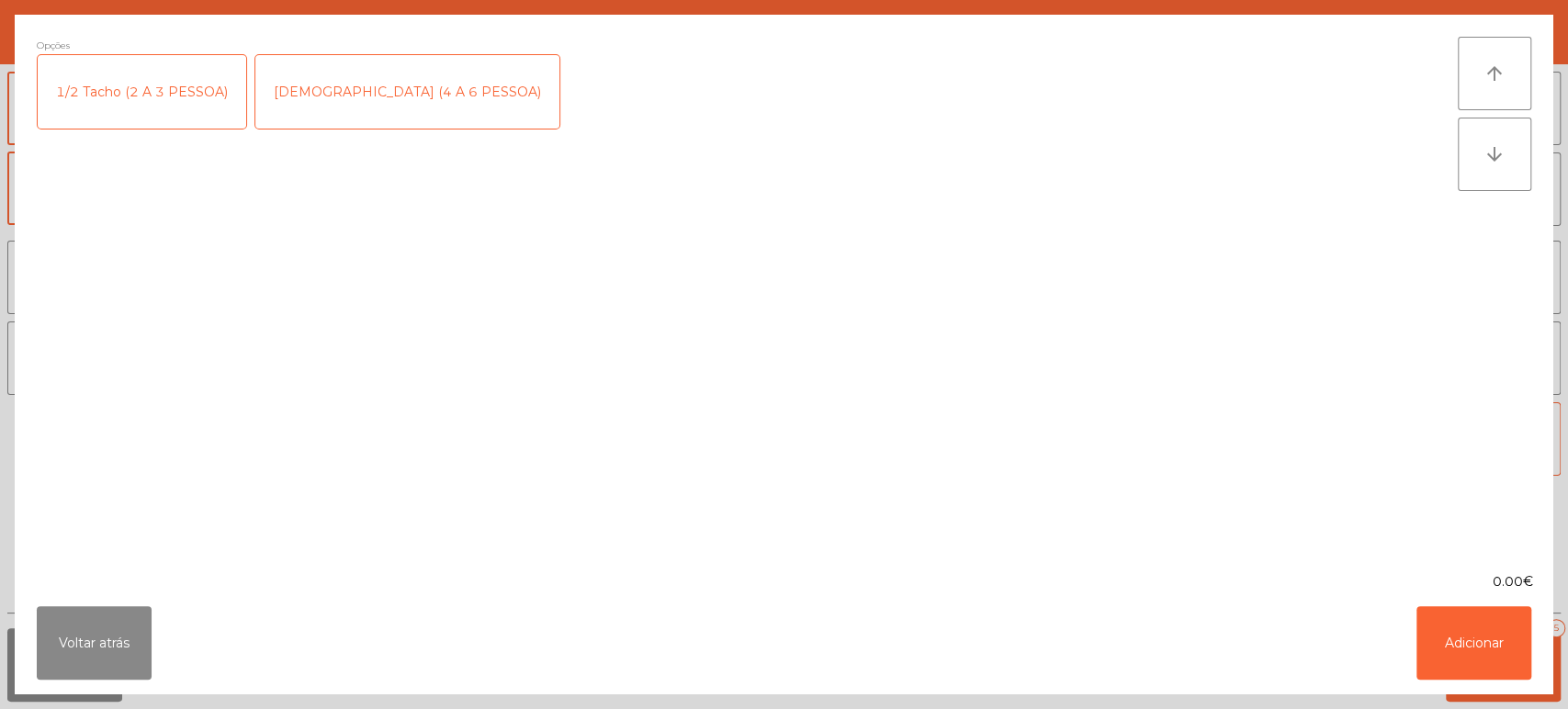
click at [333, 86] on div "[DEMOGRAPHIC_DATA] (4 A 6 PESSOA)" at bounding box center [407, 92] width 304 height 74
click at [1476, 638] on button "Adicionar" at bounding box center [1473, 642] width 115 height 74
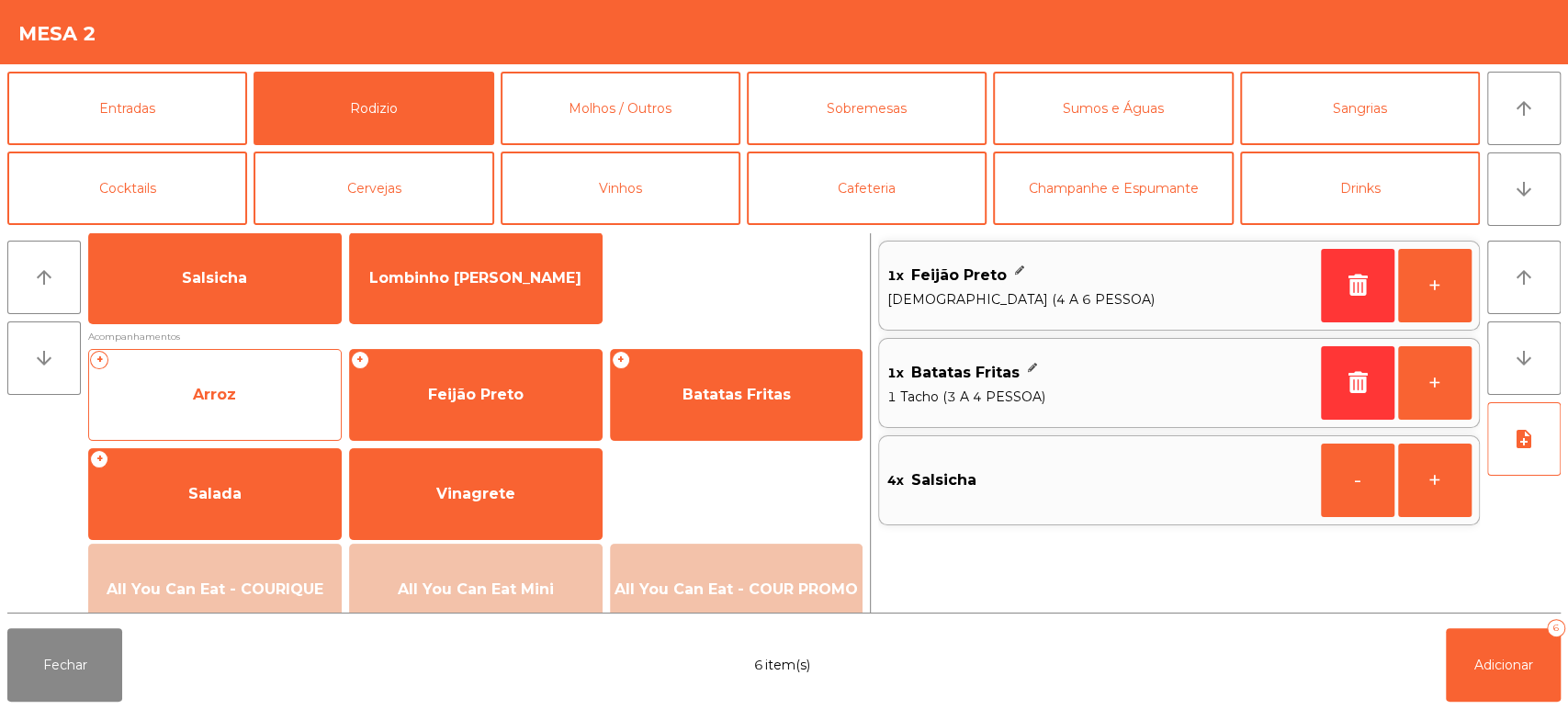
click at [229, 392] on span "Arroz" at bounding box center [214, 395] width 44 height 17
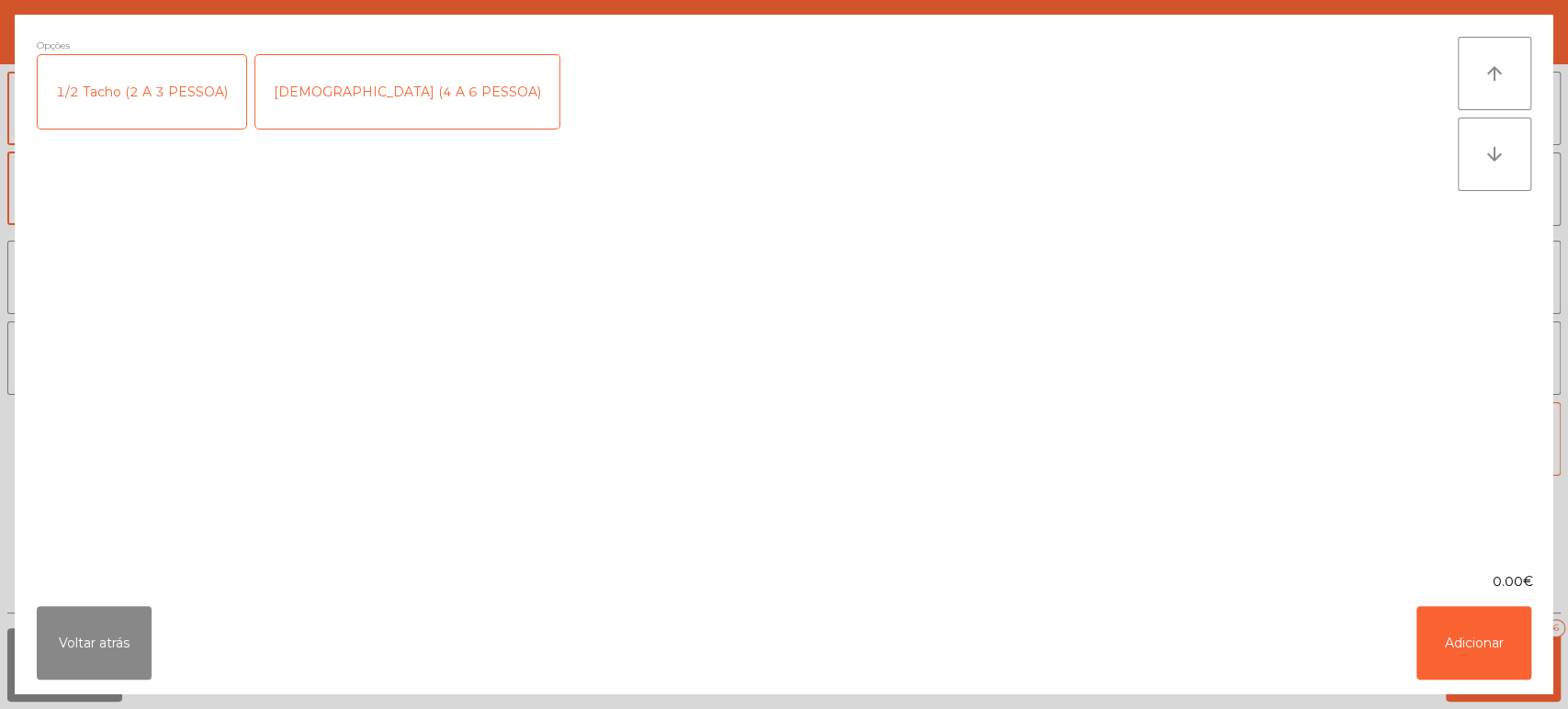
click at [362, 87] on div "[DEMOGRAPHIC_DATA] (4 A 6 PESSOA)" at bounding box center [407, 92] width 304 height 74
click at [1447, 624] on button "Adicionar" at bounding box center [1473, 642] width 115 height 74
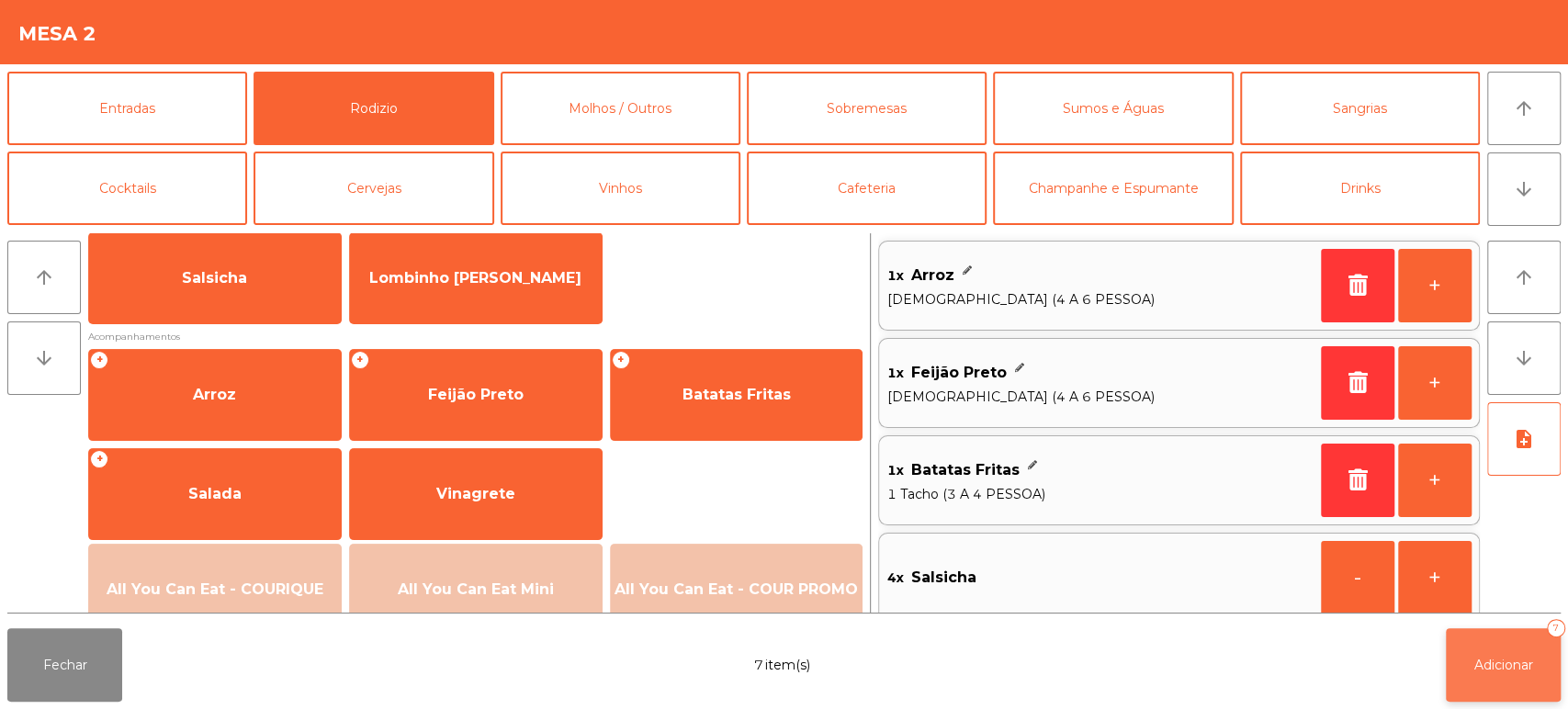
click at [1511, 675] on button "Adicionar 7" at bounding box center [1503, 665] width 115 height 74
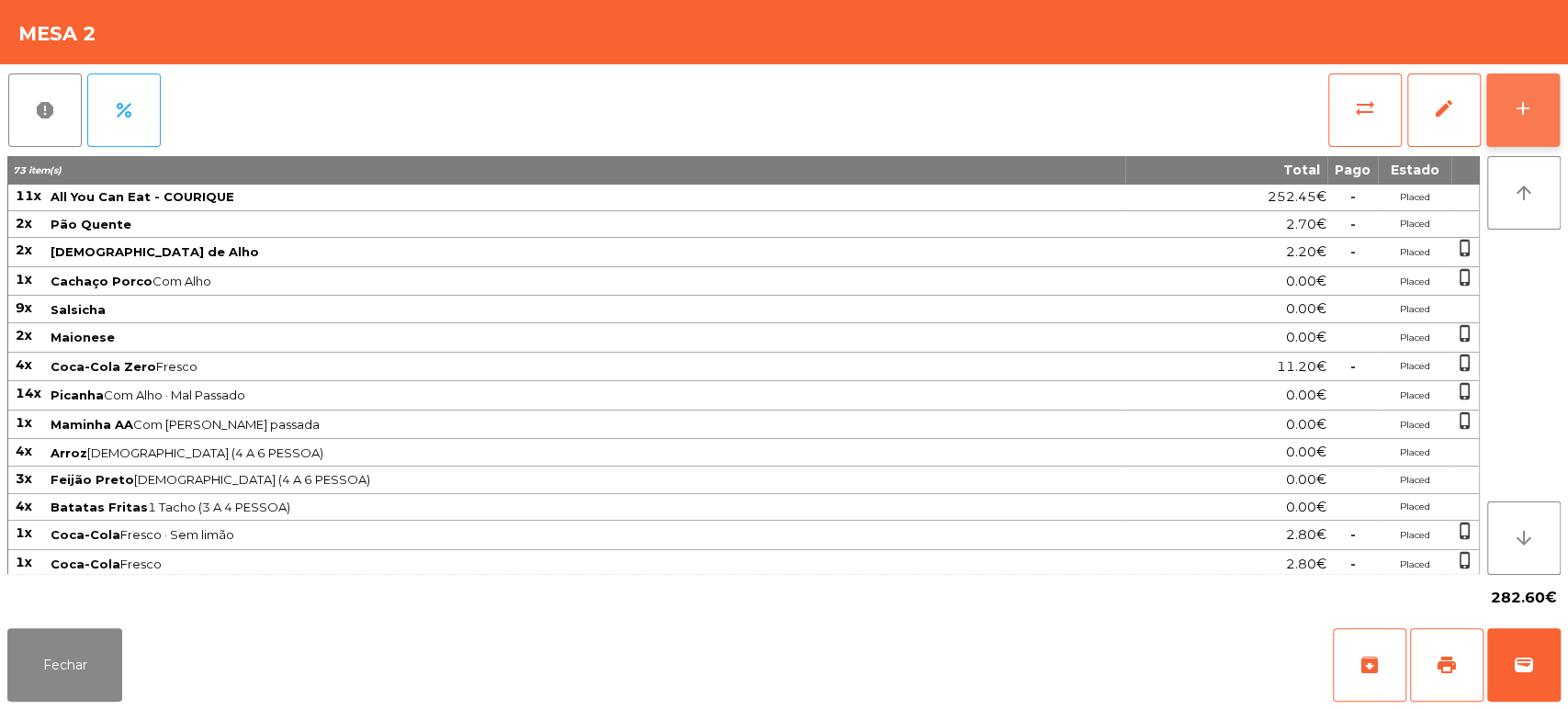
click at [1512, 114] on div "add" at bounding box center [1523, 108] width 22 height 22
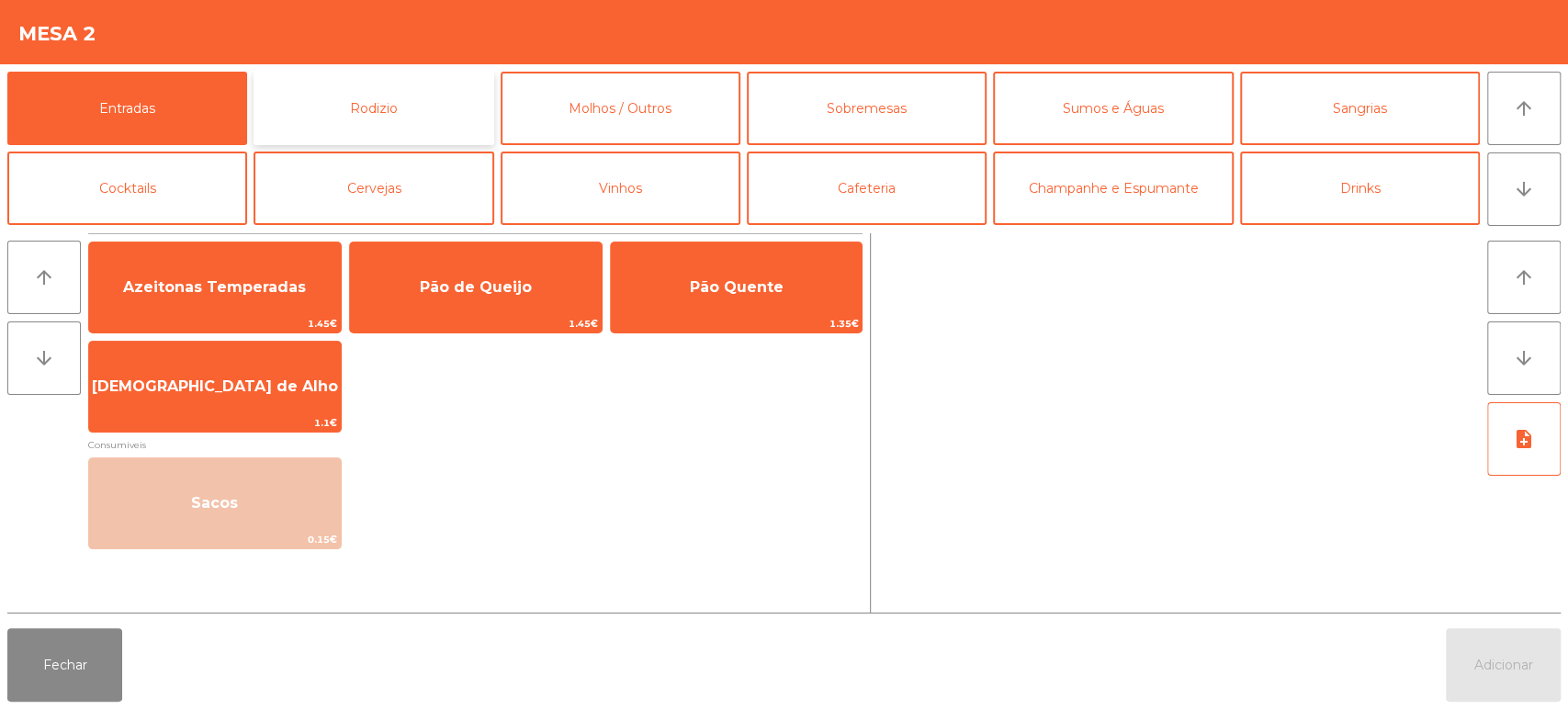
click at [362, 94] on button "Rodizio" at bounding box center [374, 108] width 240 height 74
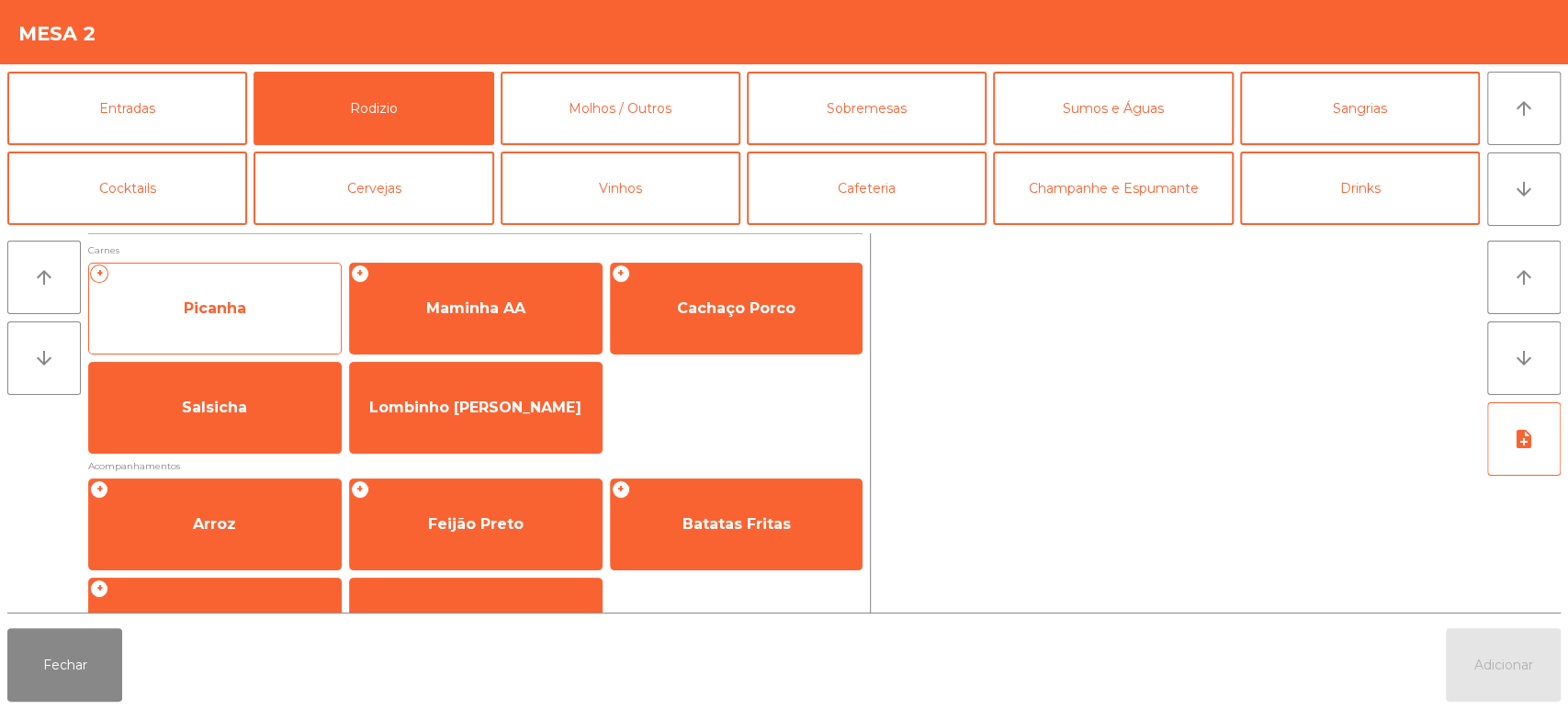
click at [246, 314] on span "Picanha" at bounding box center [215, 308] width 252 height 49
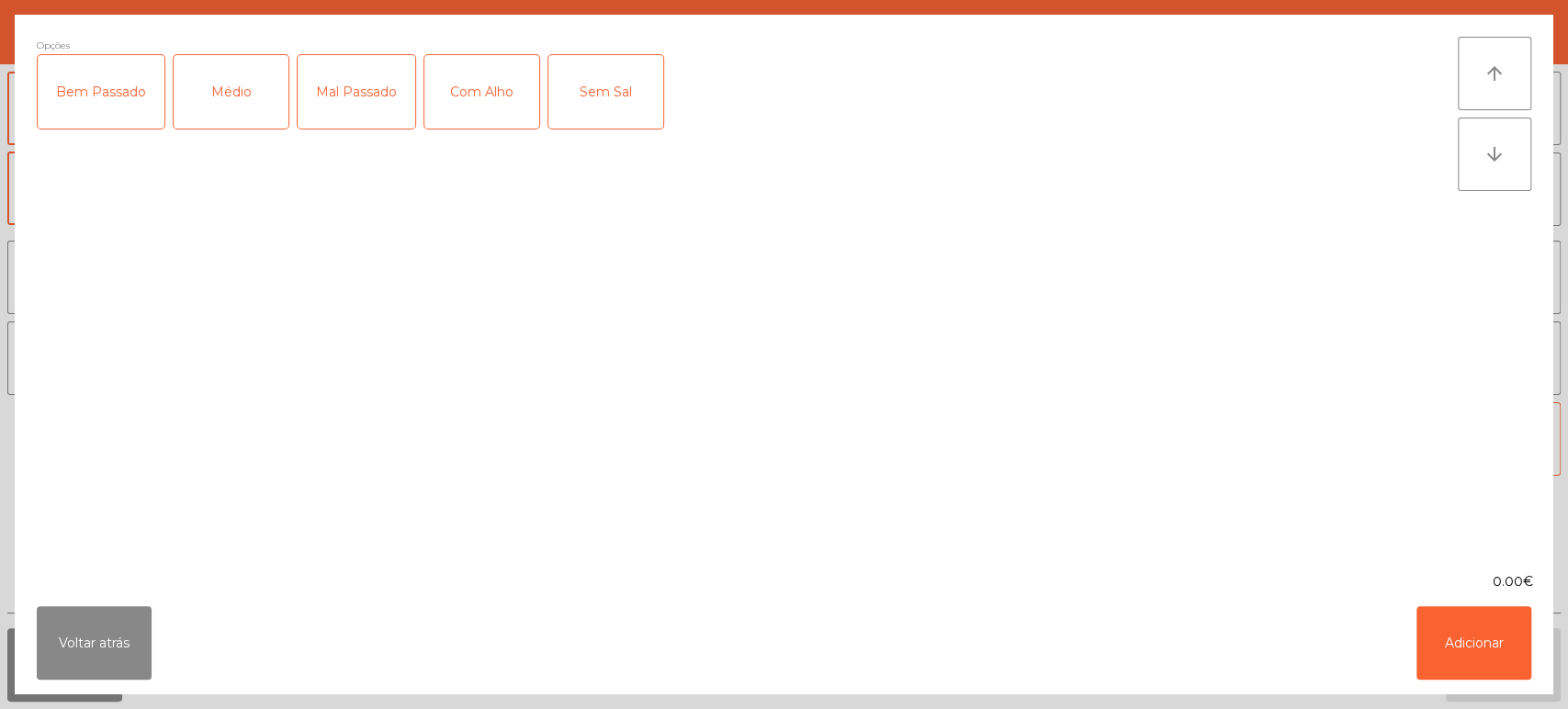
click at [217, 104] on div "Médio" at bounding box center [230, 92] width 115 height 74
click at [480, 96] on div "Com Alho" at bounding box center [481, 92] width 115 height 74
click at [1477, 642] on button "Adicionar" at bounding box center [1473, 642] width 115 height 74
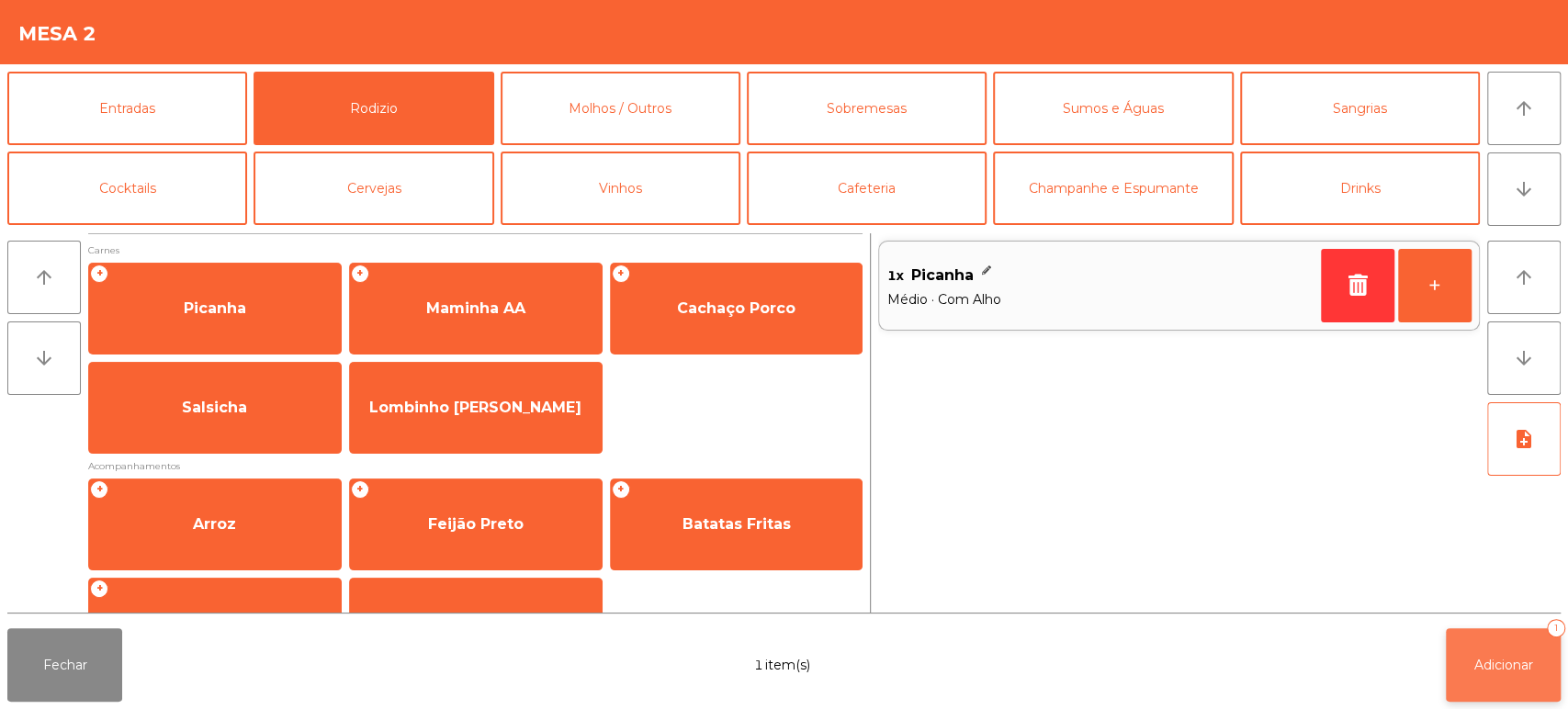
click at [1490, 669] on span "Adicionar" at bounding box center [1503, 664] width 59 height 16
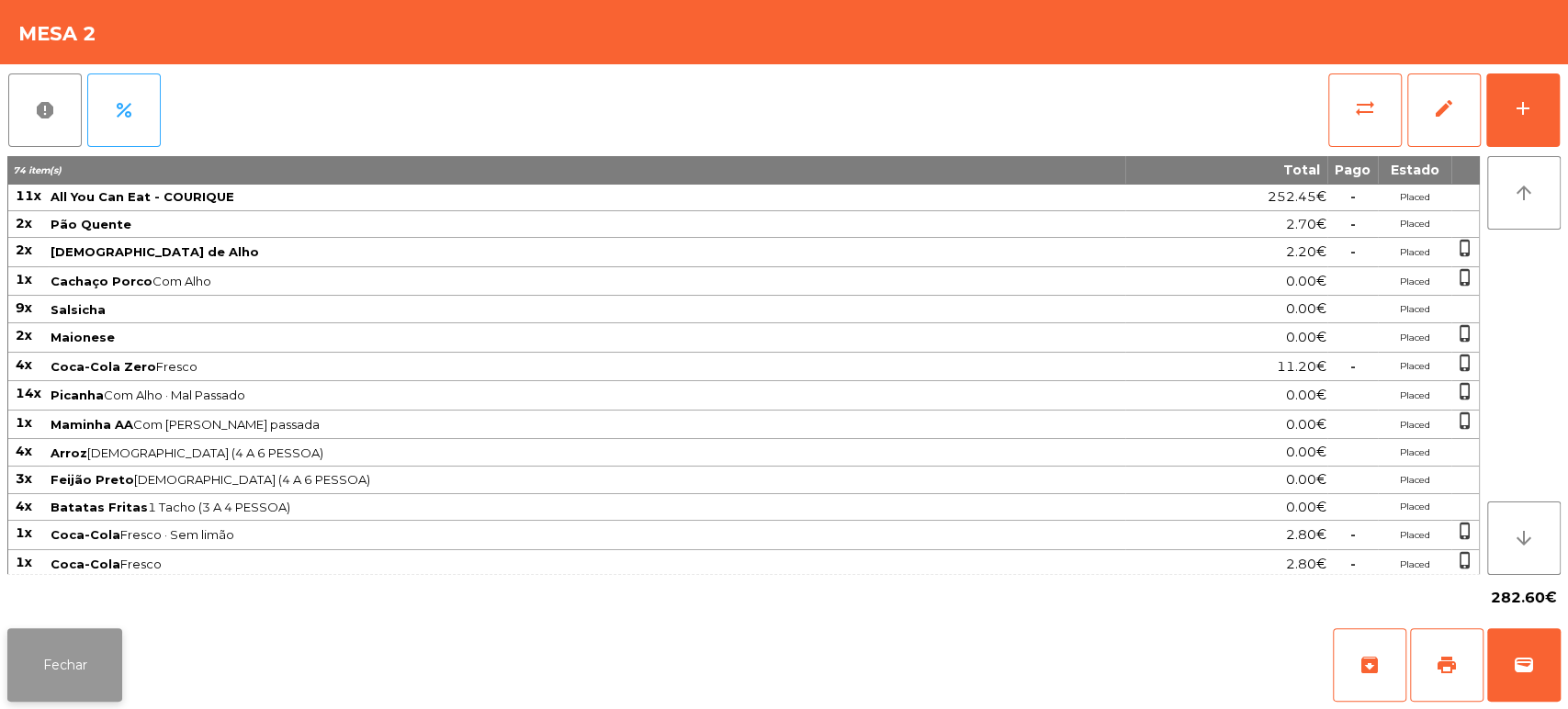
click at [23, 648] on button "Fechar" at bounding box center [65, 665] width 115 height 74
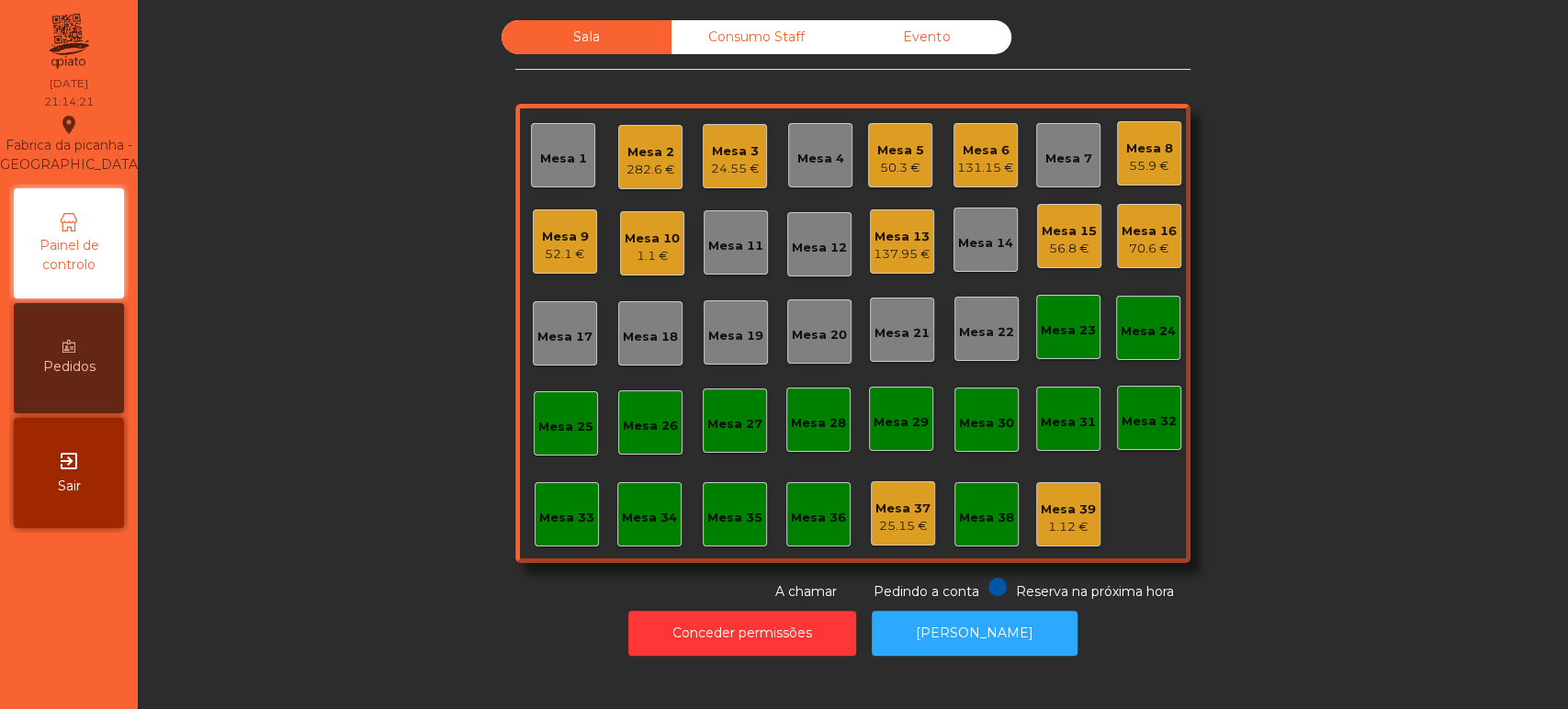
click at [1389, 426] on div "Sala Consumo Staff Evento Mesa 1 Mesa 2 282.6 € Mesa 3 24.55 € Mesa 4 Mesa 5 50…" at bounding box center [853, 310] width 1380 height 581
click at [570, 255] on div "52.1 €" at bounding box center [565, 253] width 46 height 18
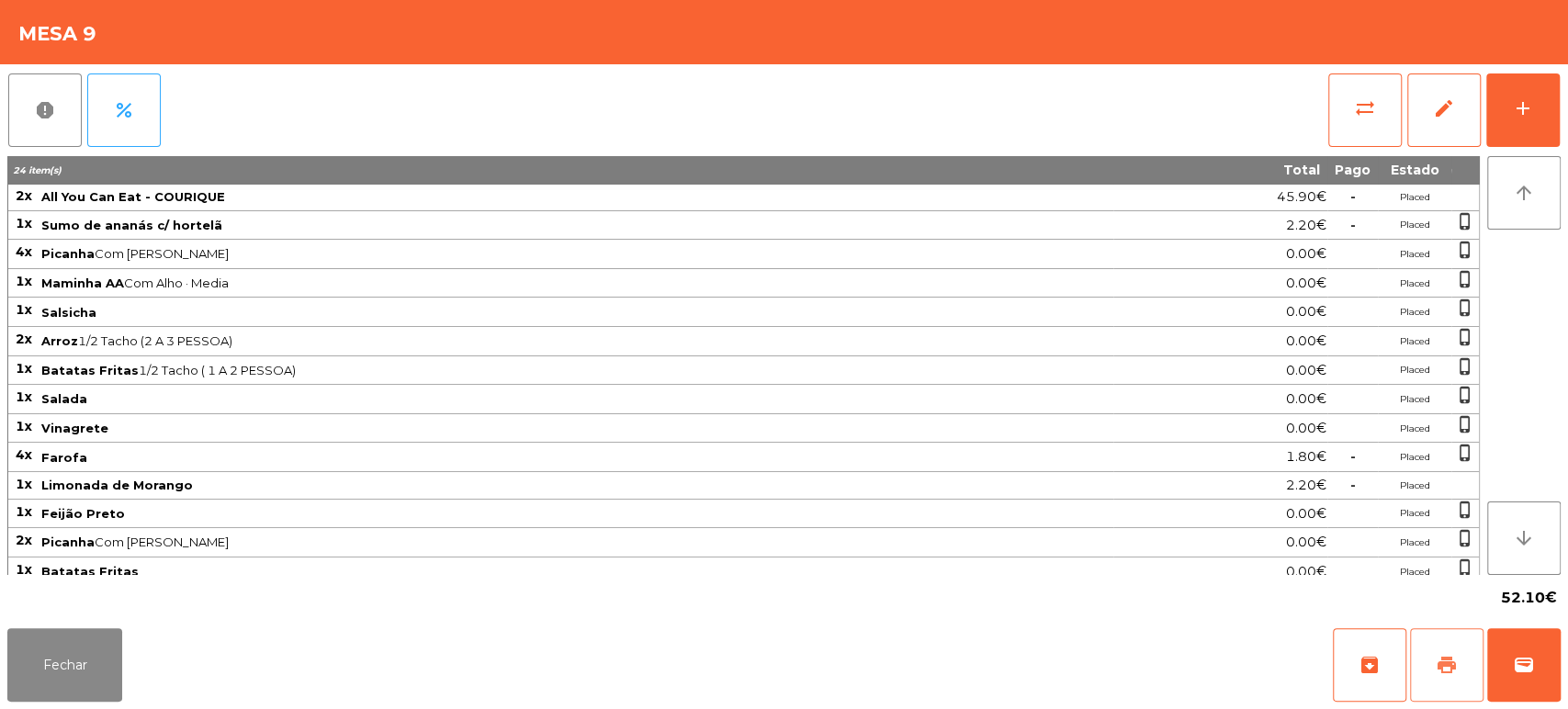
click at [1439, 661] on span "print" at bounding box center [1446, 665] width 22 height 22
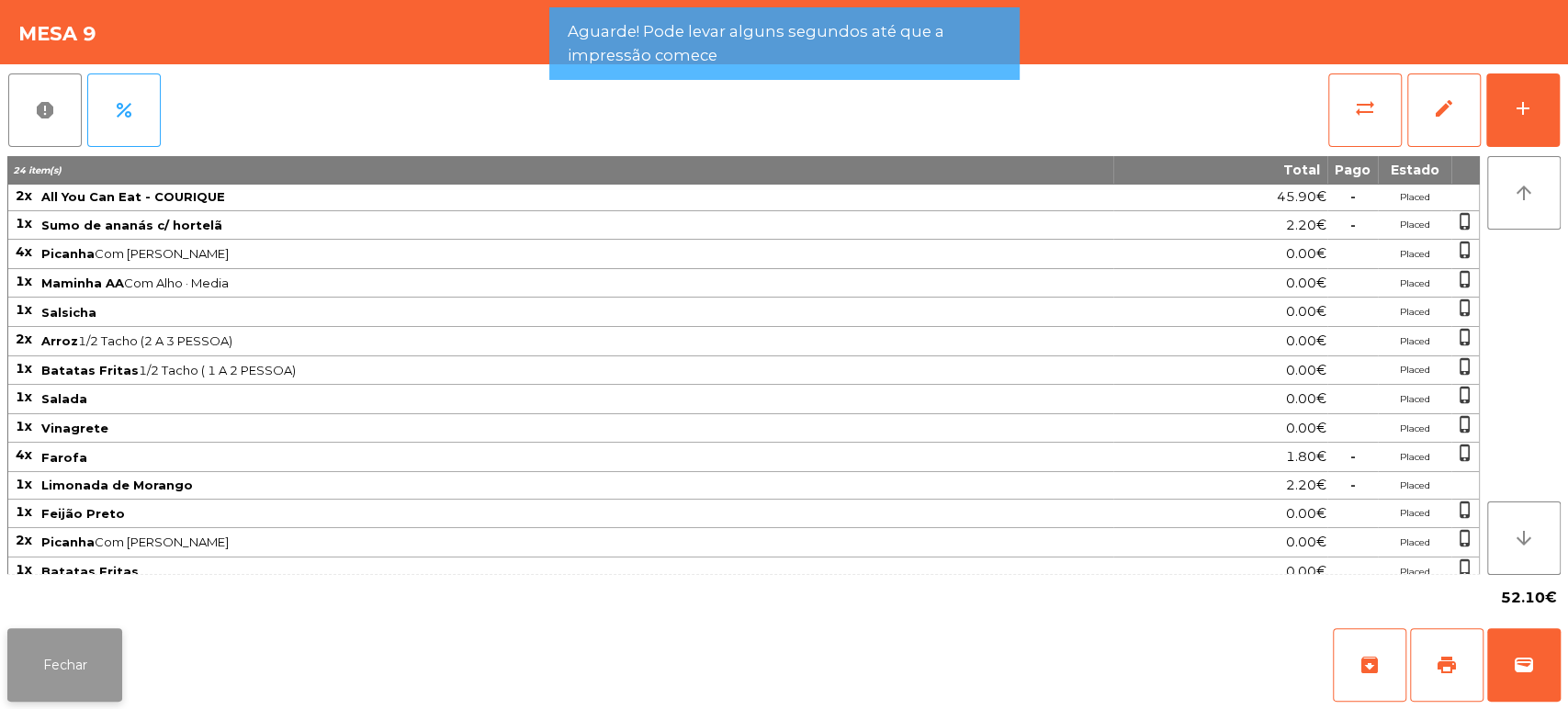
click at [96, 634] on button "Fechar" at bounding box center [65, 665] width 115 height 74
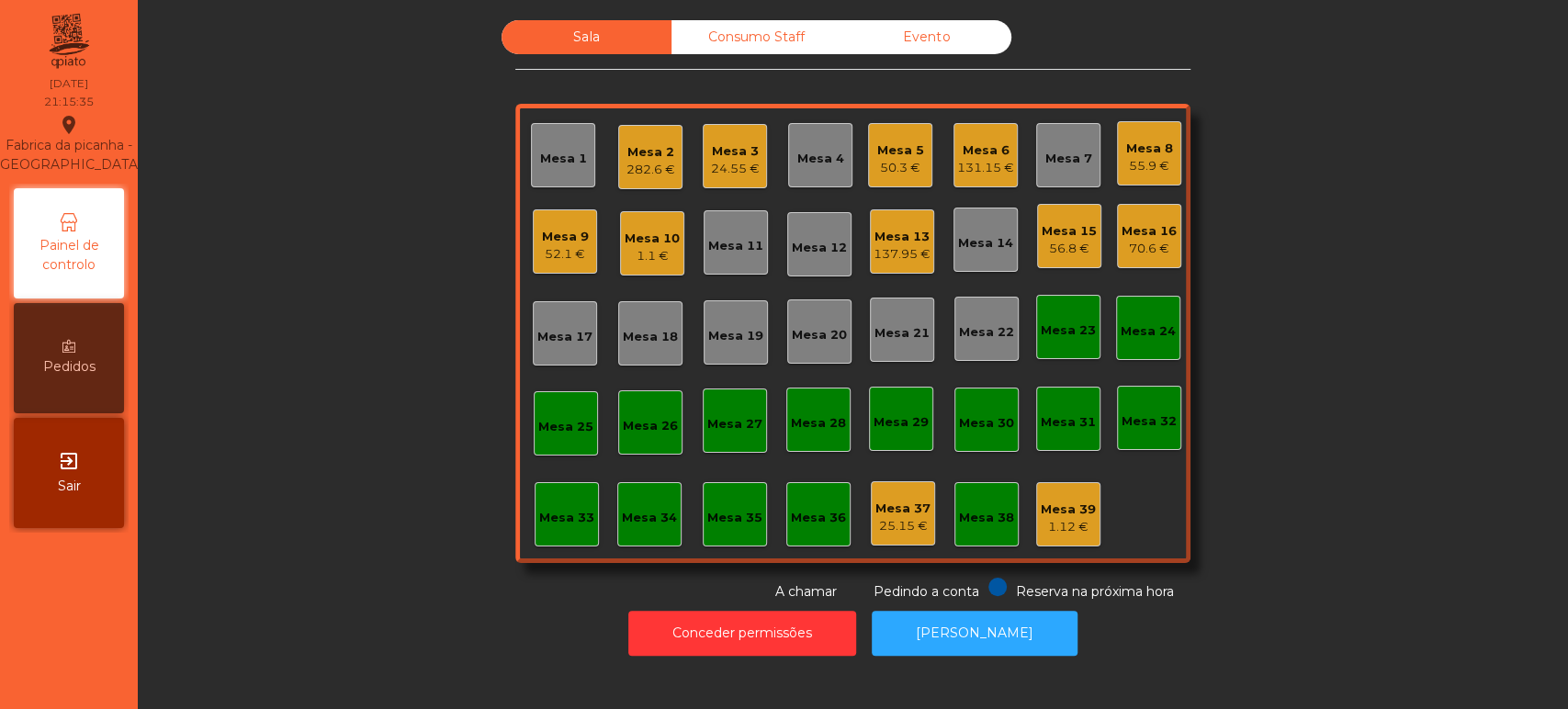
click at [957, 162] on div "131.15 €" at bounding box center [985, 167] width 57 height 18
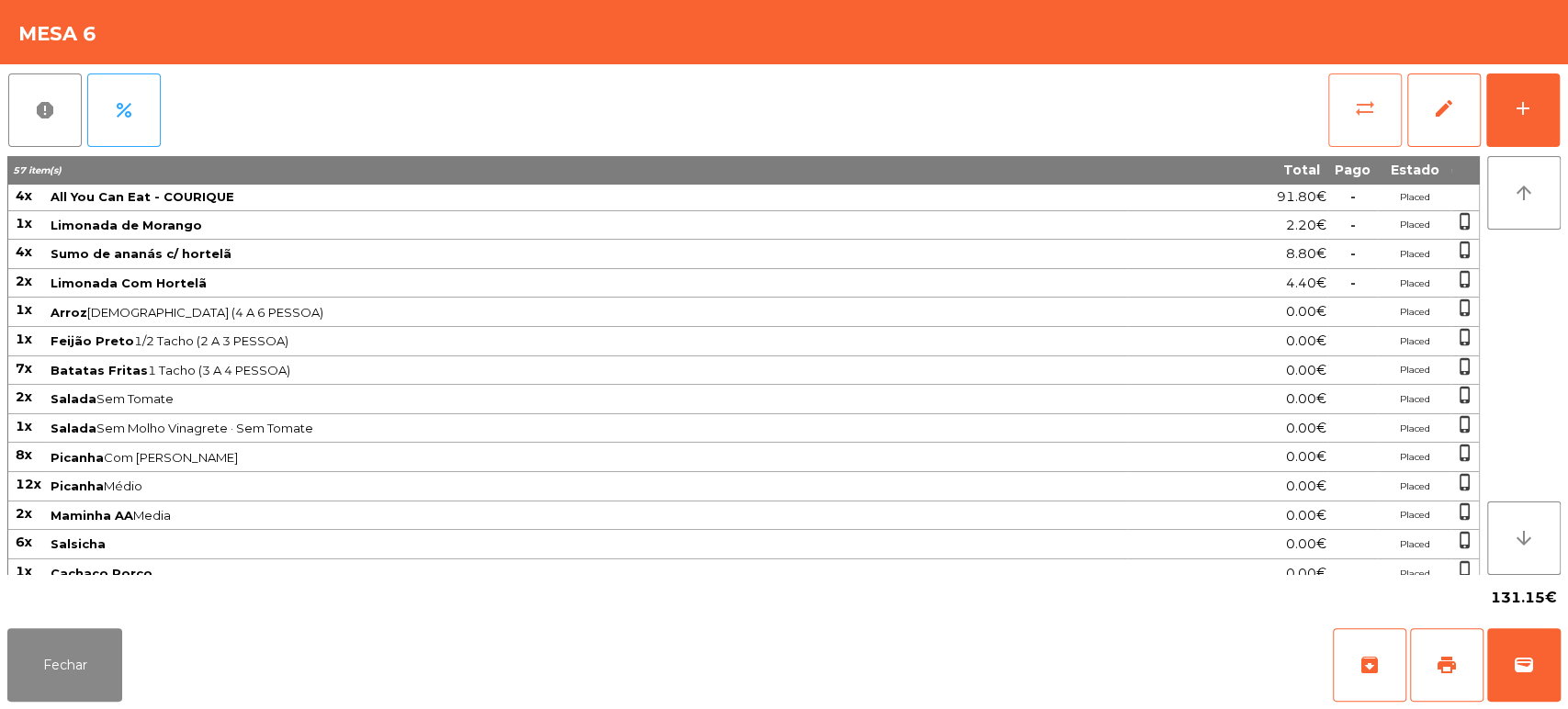
click at [1335, 103] on button "sync_alt" at bounding box center [1365, 110] width 74 height 74
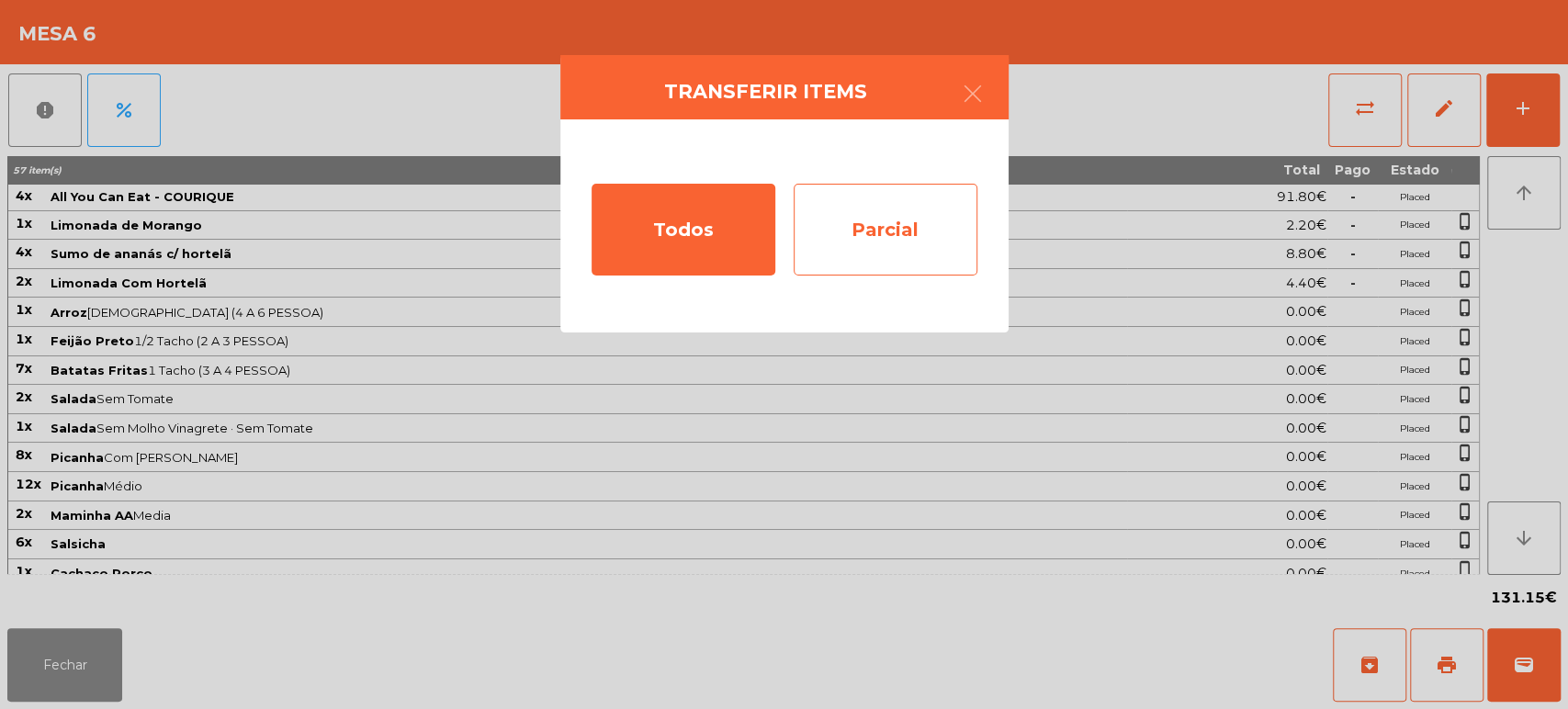
click at [902, 233] on div "Parcial" at bounding box center [886, 229] width 184 height 92
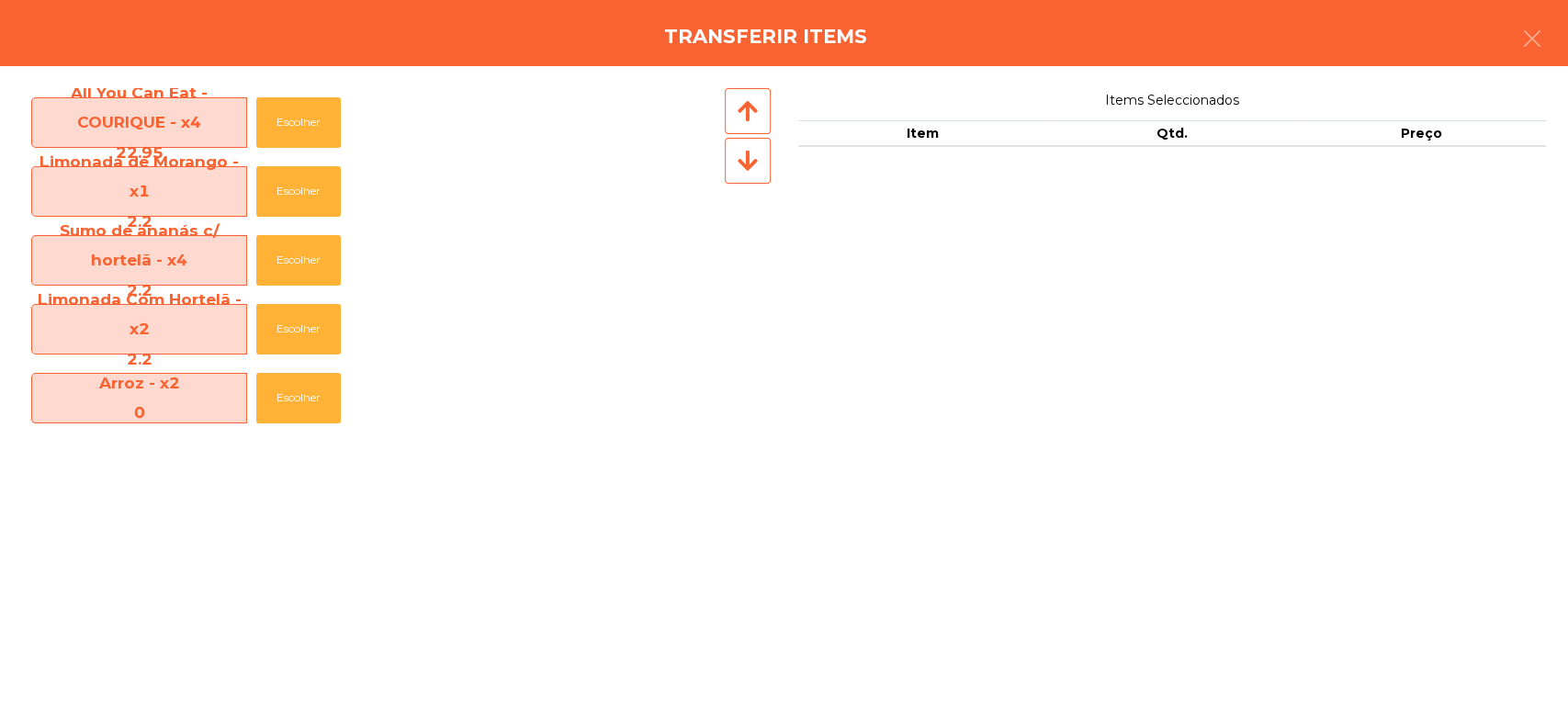
scroll to position [624, 0]
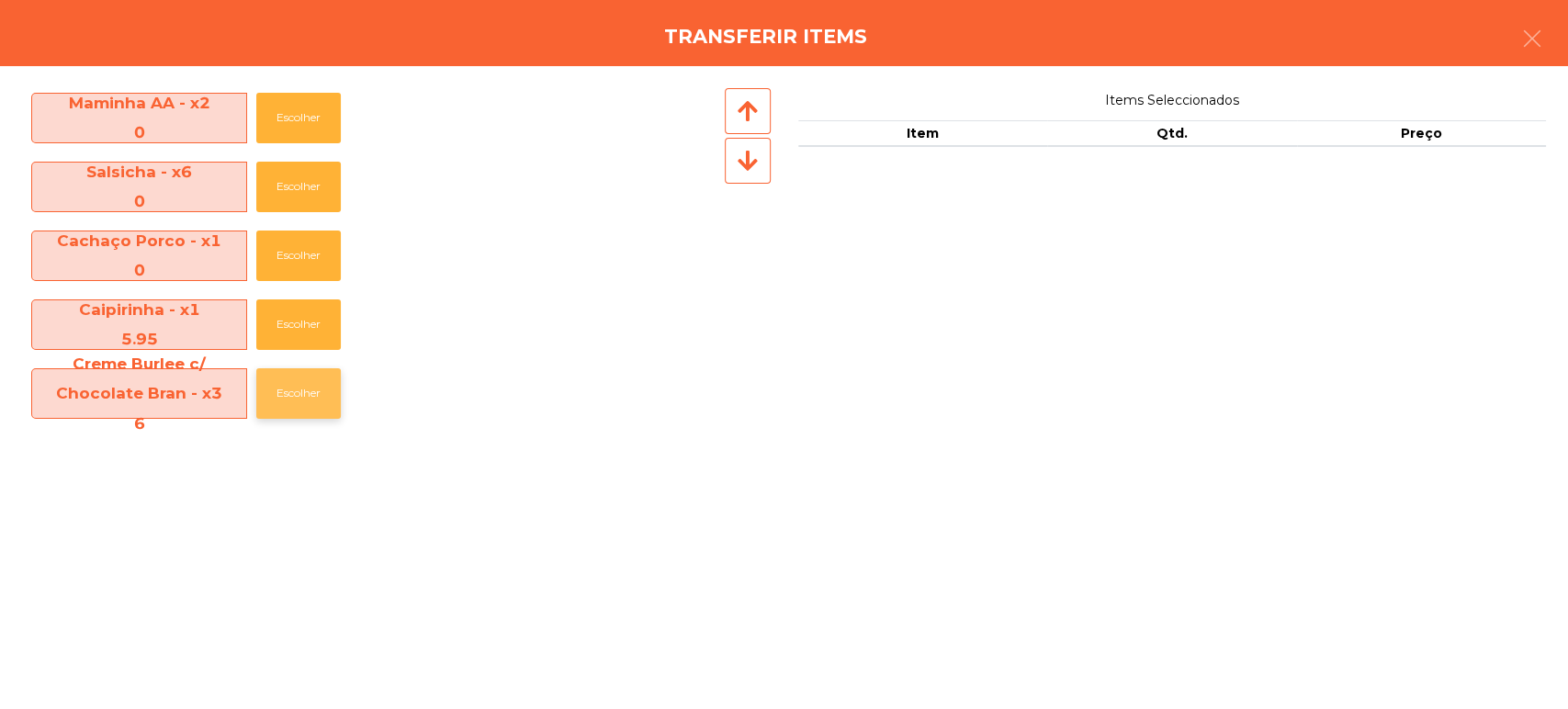
click at [285, 397] on button "Escolher" at bounding box center [298, 394] width 84 height 50
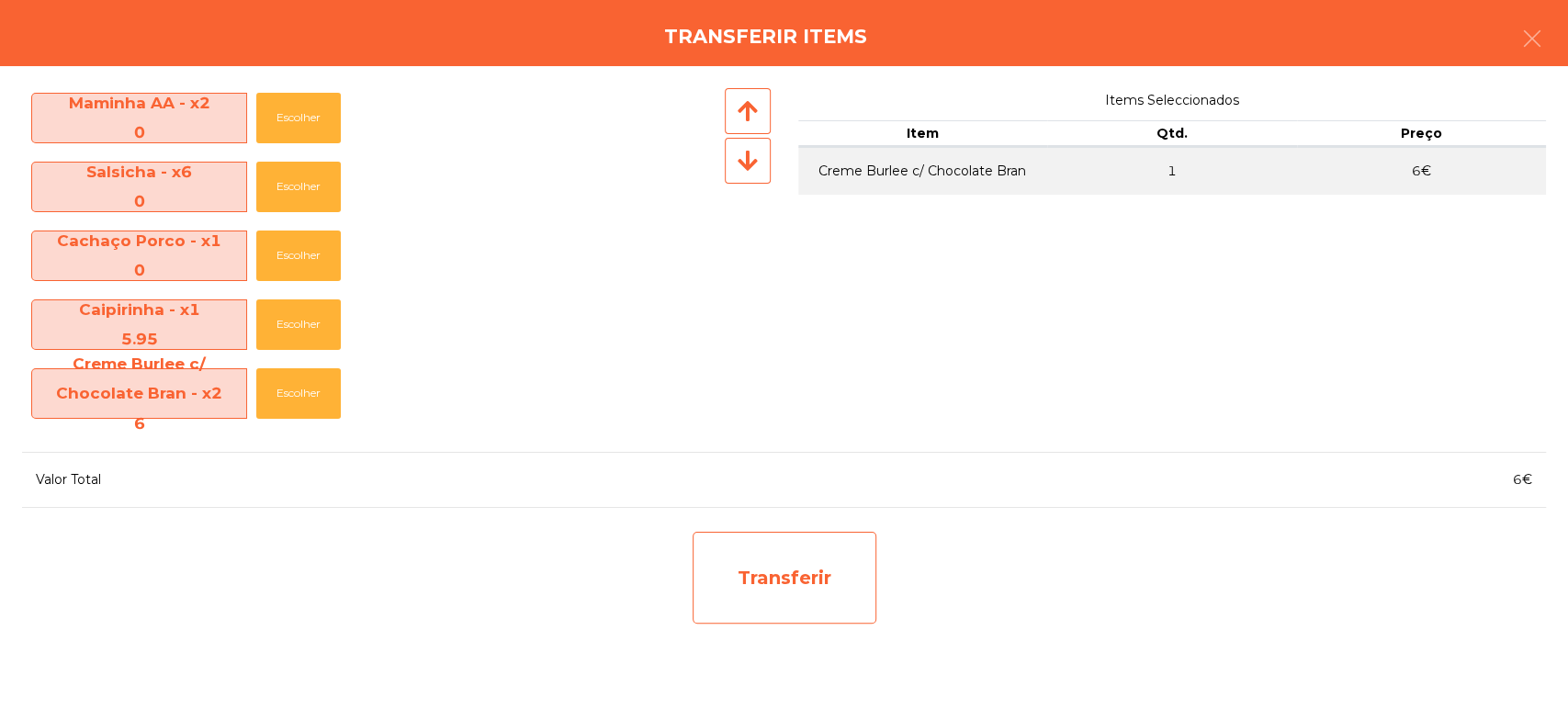
click at [787, 580] on div "Transferir" at bounding box center [784, 576] width 184 height 92
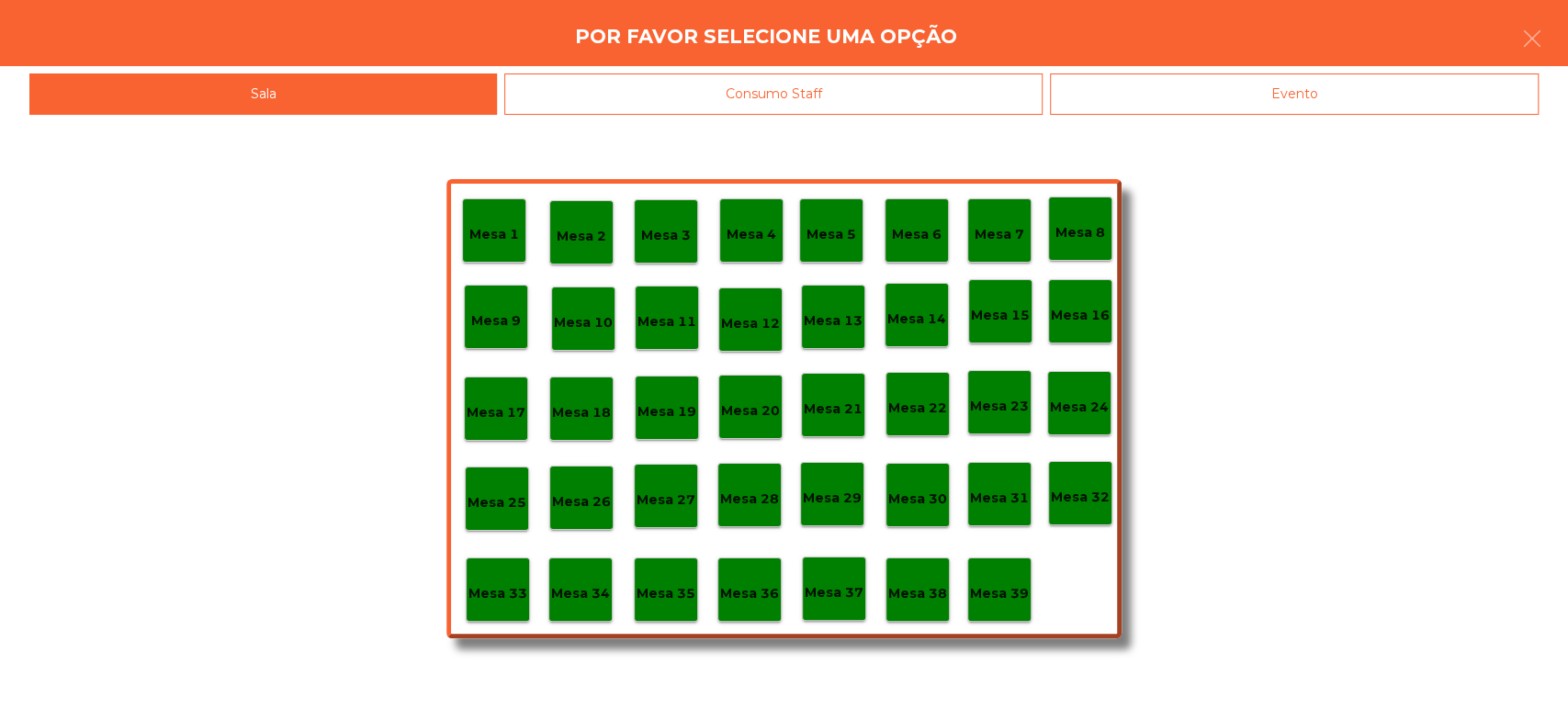
click at [836, 587] on p "Mesa 37" at bounding box center [833, 593] width 59 height 21
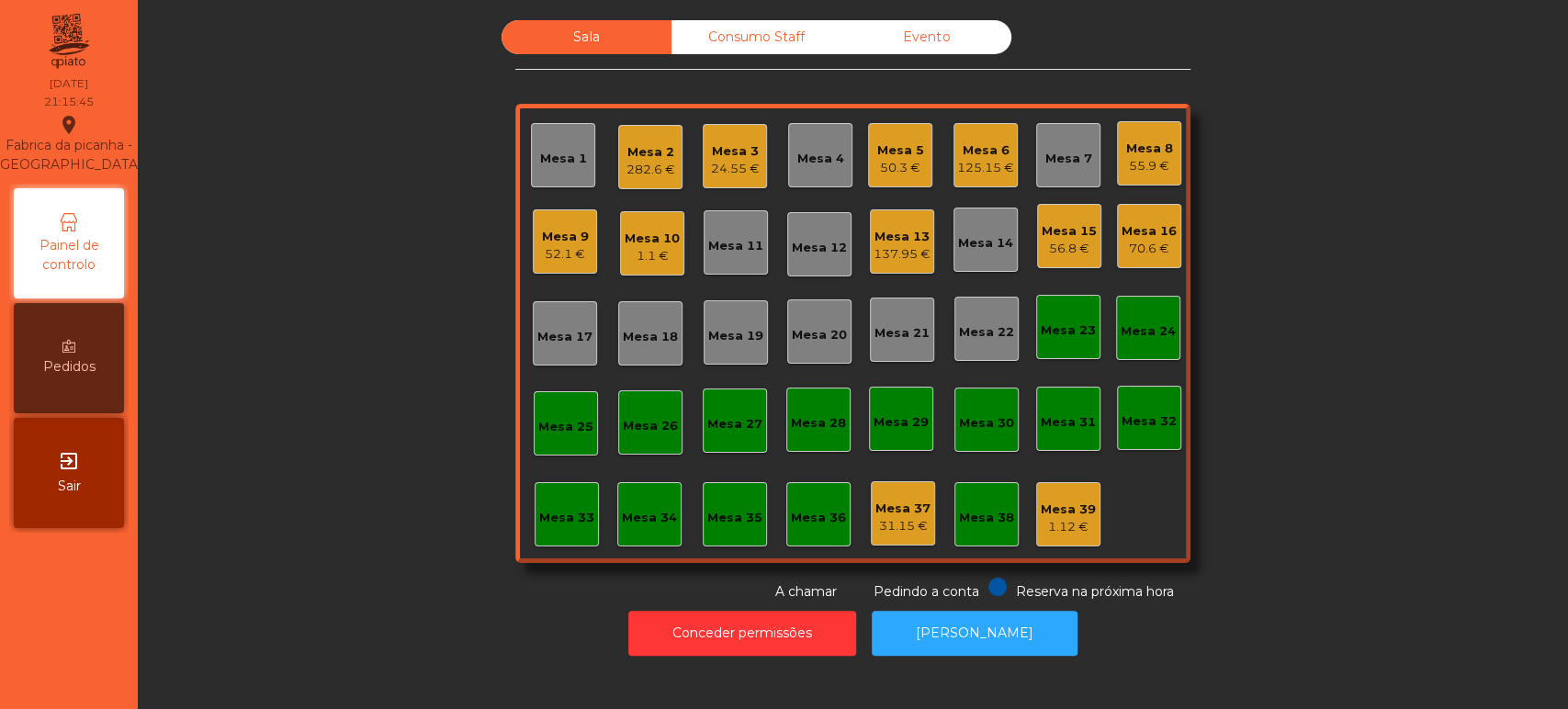
click at [985, 123] on div "Mesa 6 125.15 €" at bounding box center [985, 155] width 64 height 64
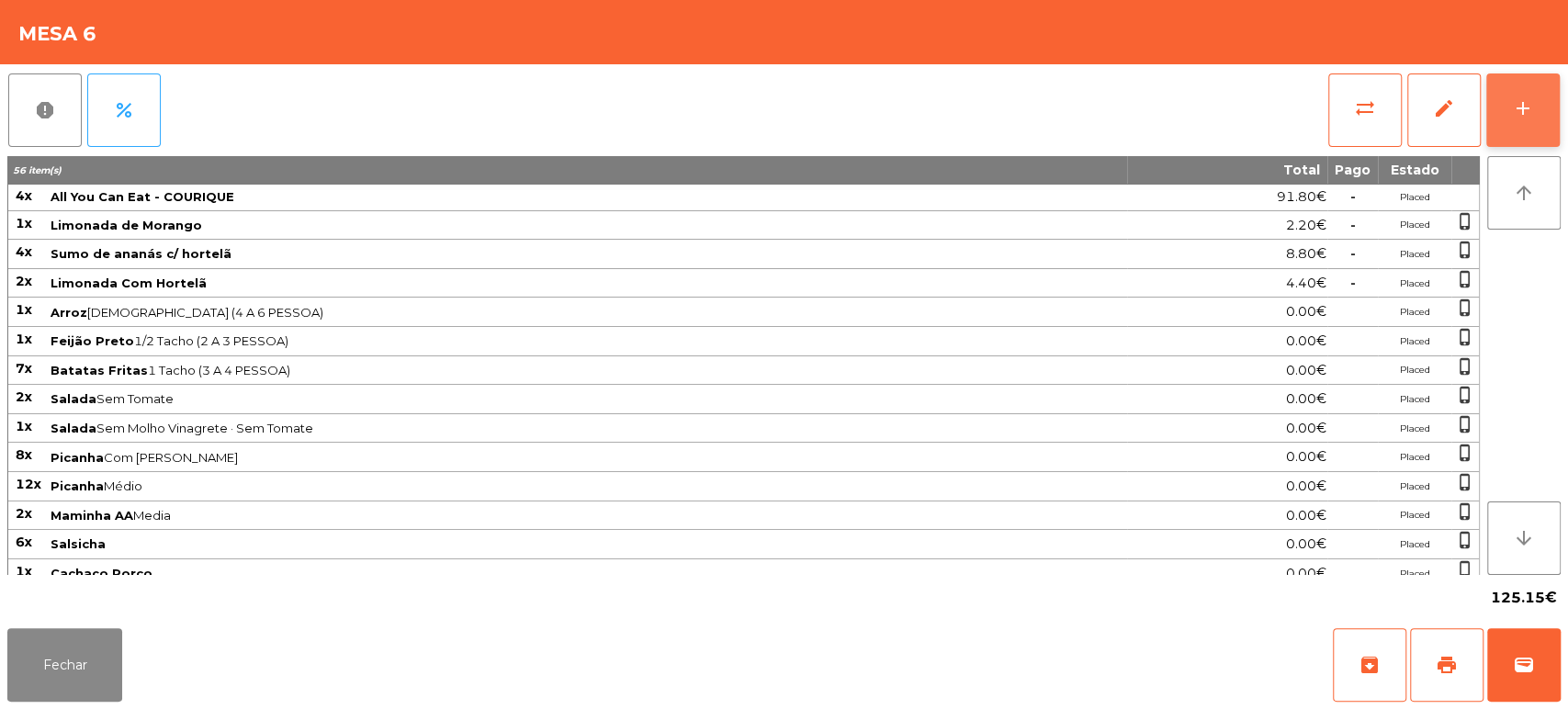
click at [1517, 105] on div "add" at bounding box center [1523, 108] width 22 height 22
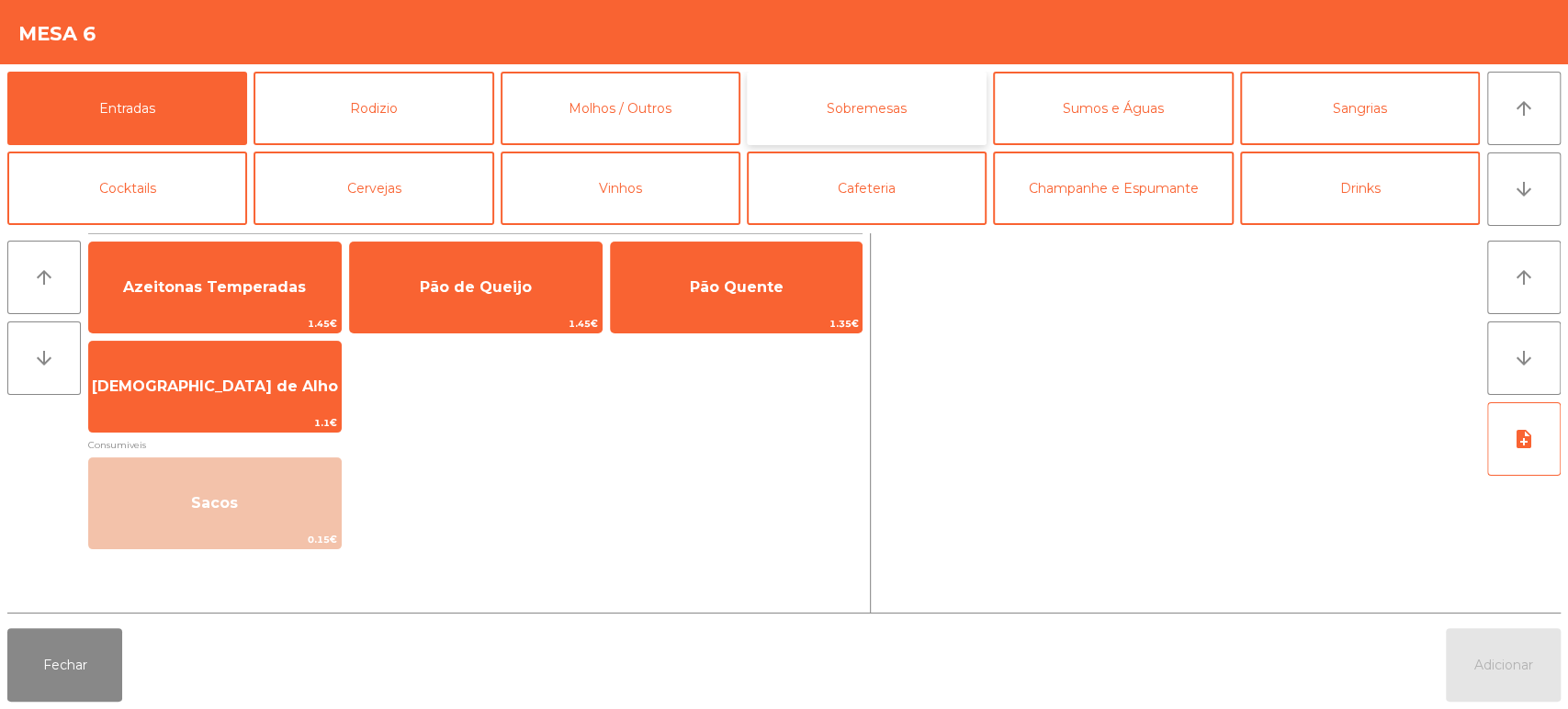
click at [871, 107] on button "Sobremesas" at bounding box center [866, 108] width 240 height 74
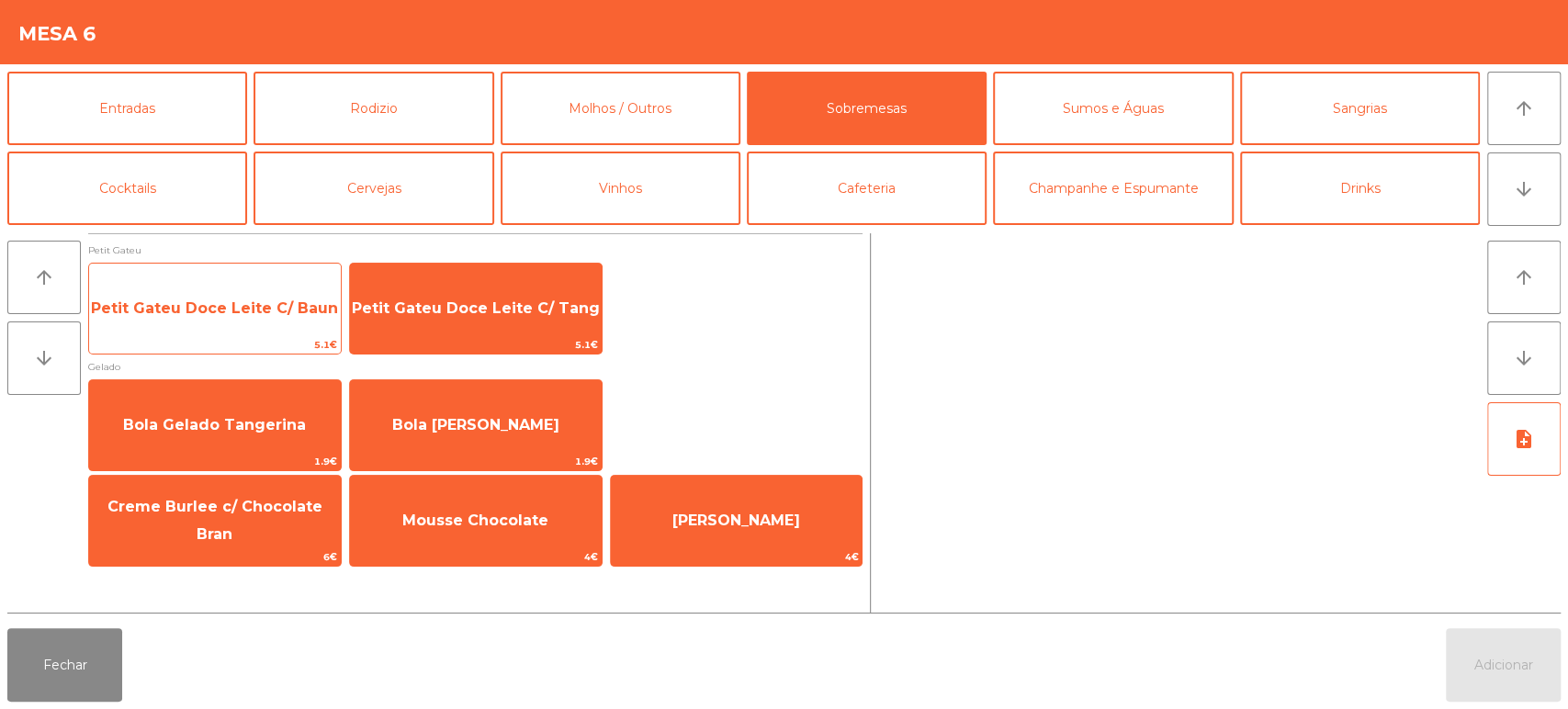
click at [270, 314] on span "Petit Gateu Doce Leite C/ Baun" at bounding box center [214, 308] width 247 height 17
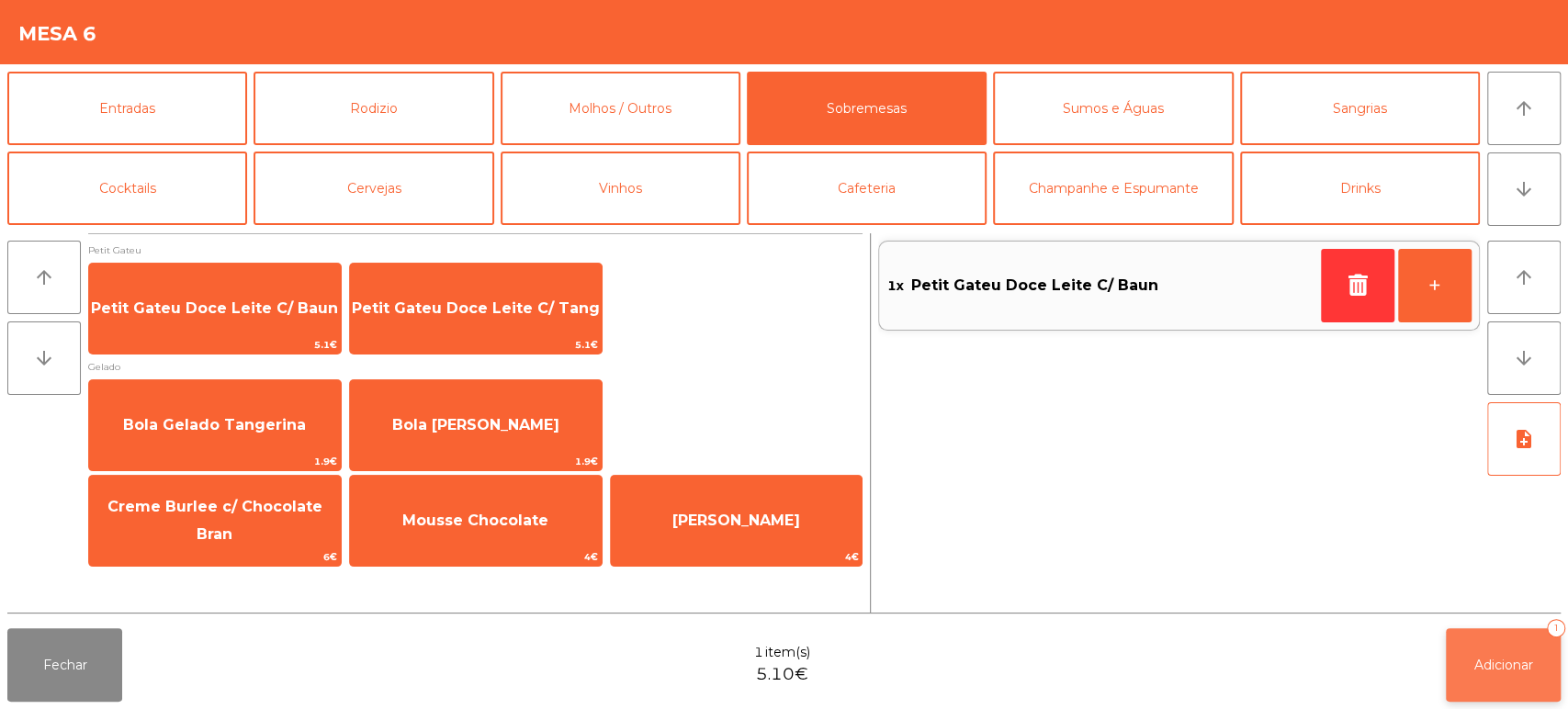
click at [1517, 655] on button "Adicionar 1" at bounding box center [1503, 665] width 115 height 74
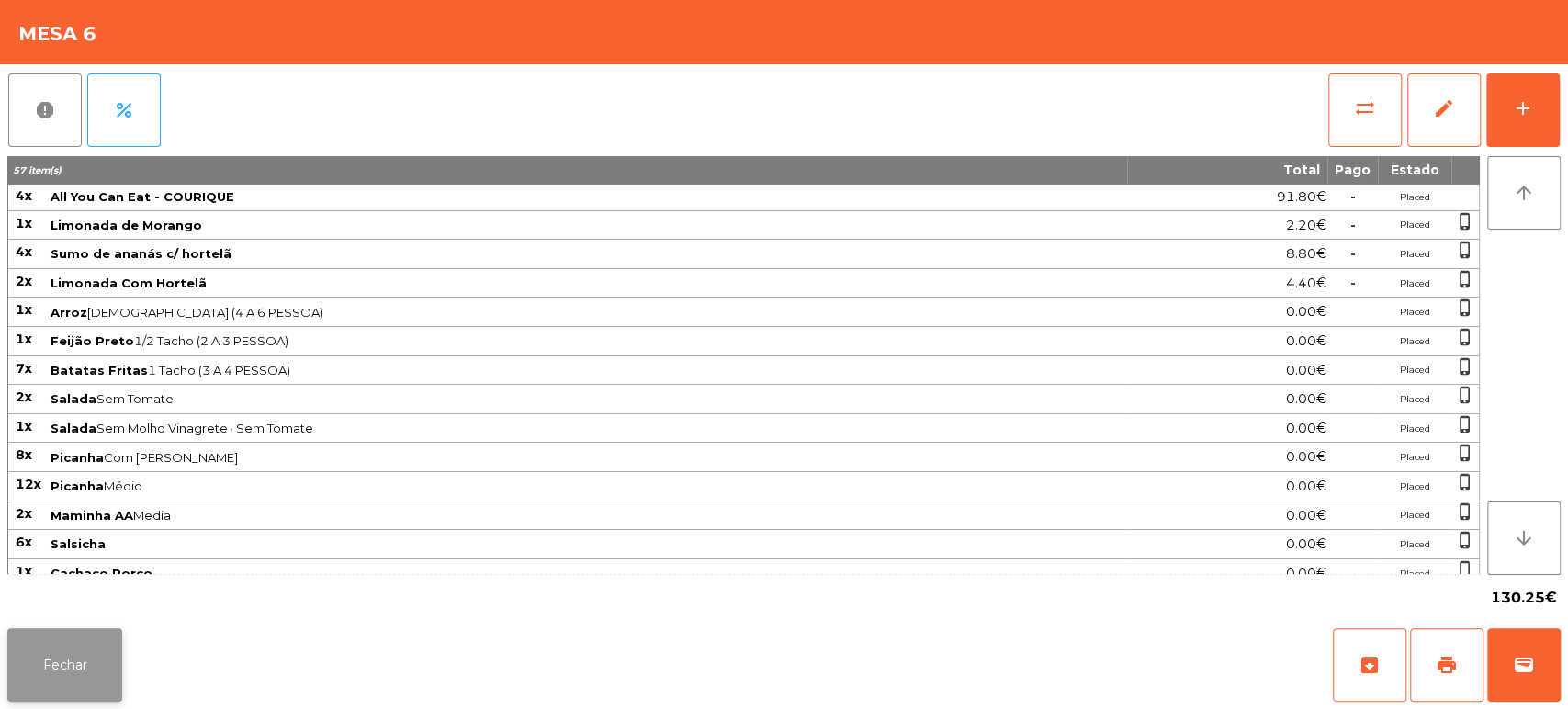
click at [81, 658] on button "Fechar" at bounding box center [65, 665] width 115 height 74
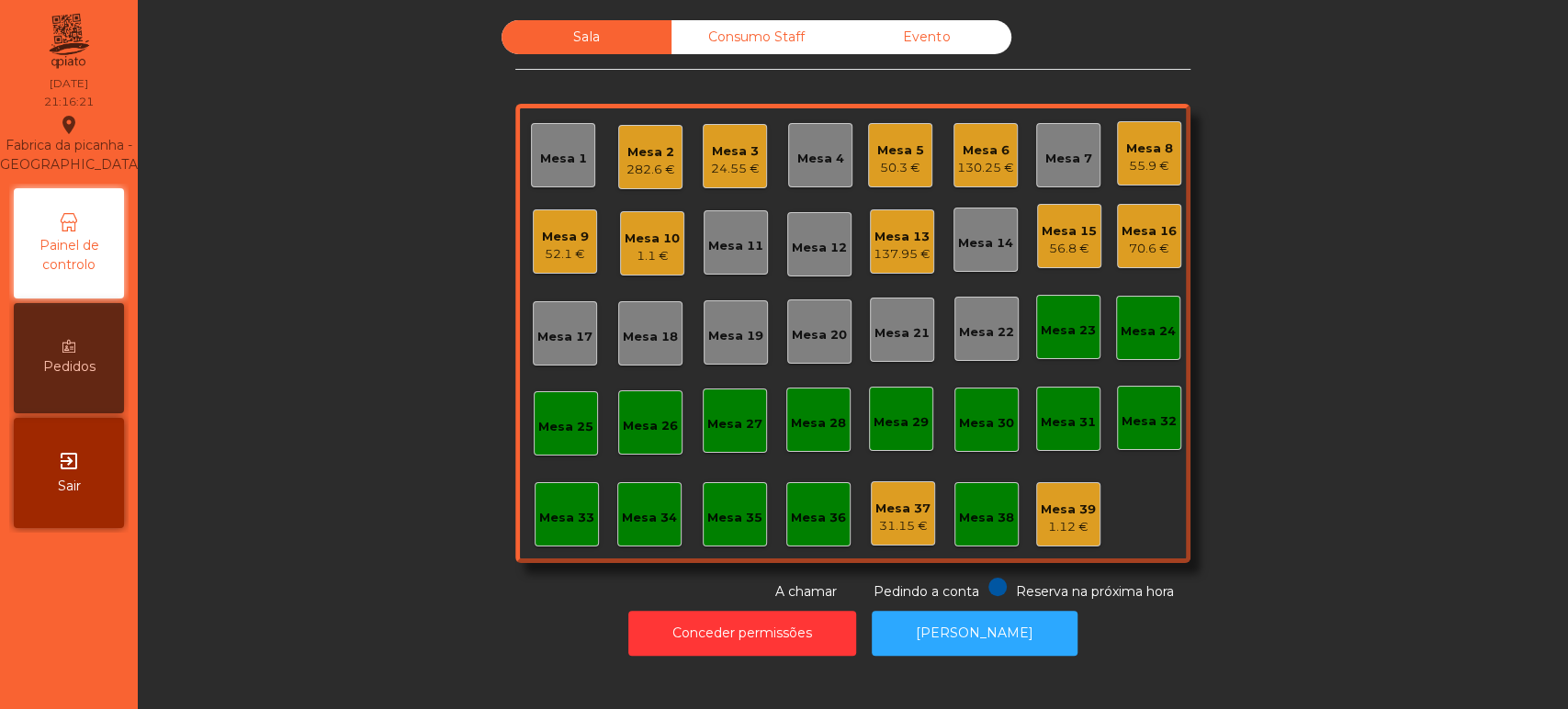
click at [559, 248] on div "52.1 €" at bounding box center [565, 253] width 46 height 18
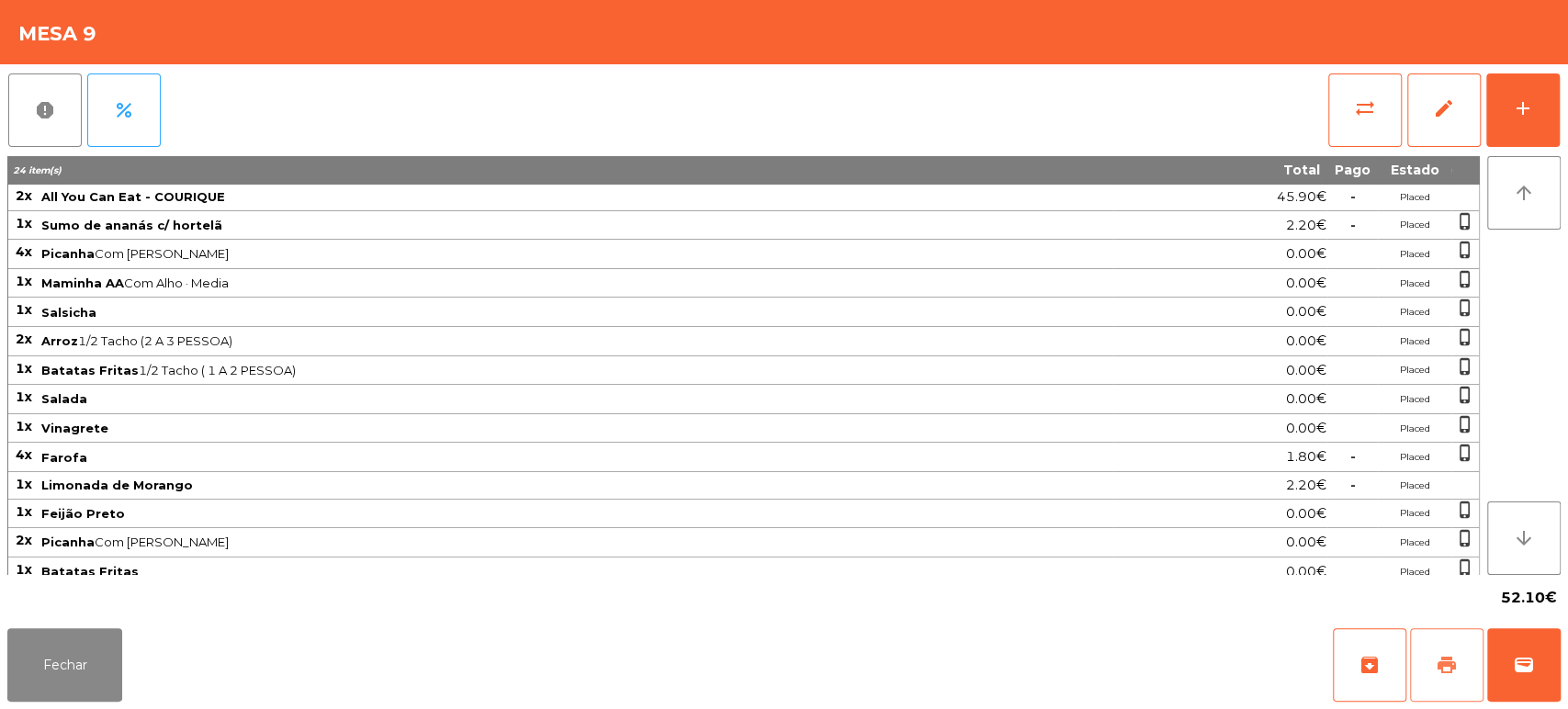
click at [1471, 666] on button "print" at bounding box center [1447, 665] width 74 height 74
click at [83, 674] on button "Fechar" at bounding box center [65, 665] width 115 height 74
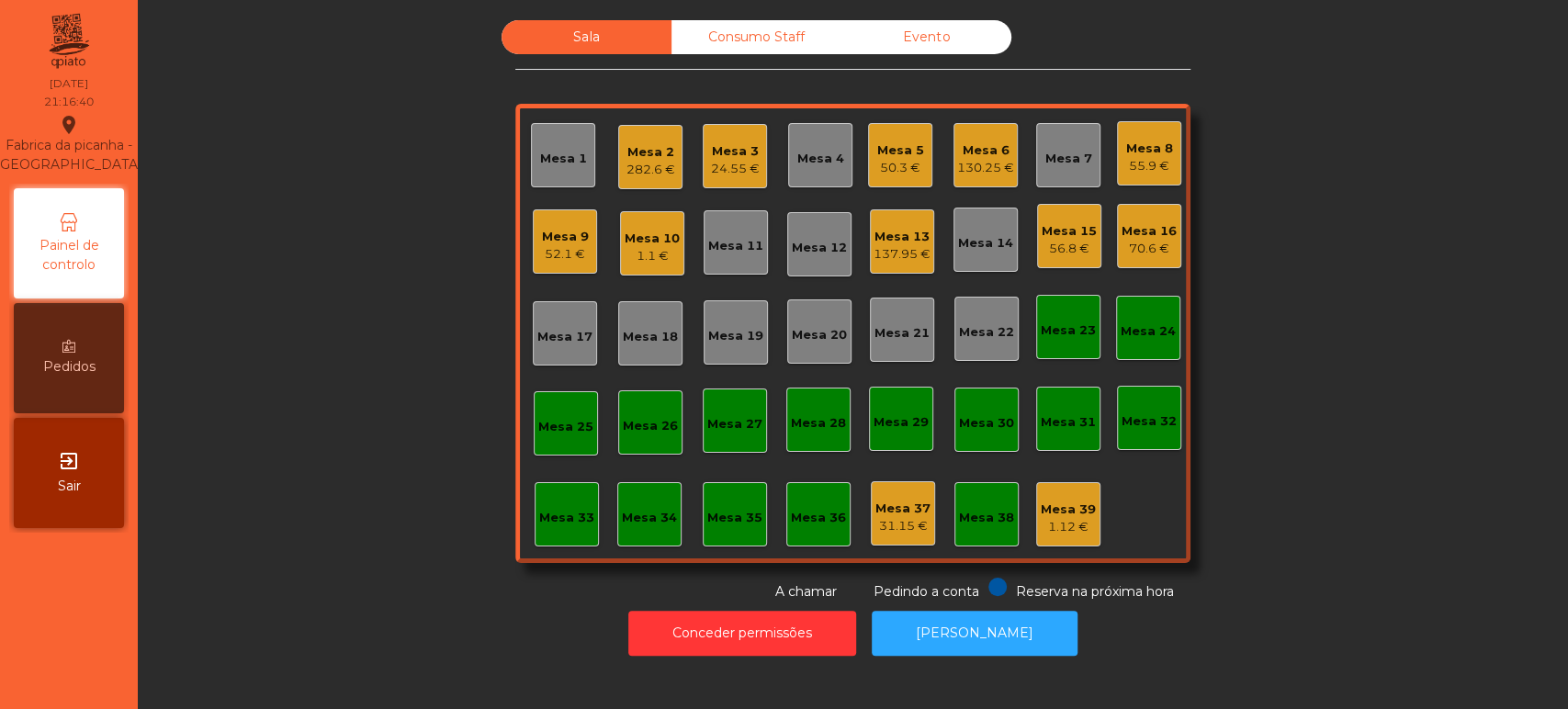
click at [722, 184] on div "Mesa 3 24.55 €" at bounding box center [735, 156] width 64 height 64
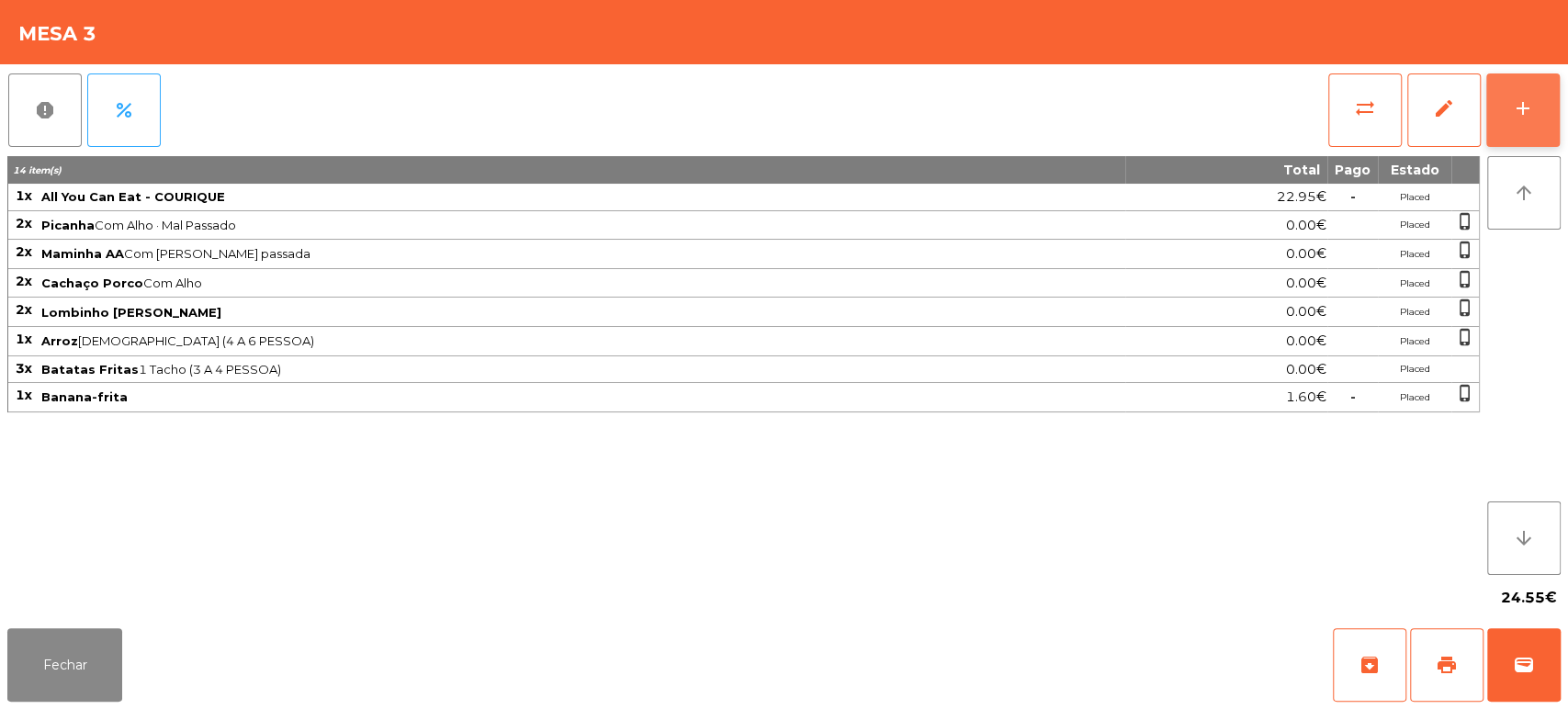
click at [1522, 116] on div "add" at bounding box center [1523, 108] width 22 height 22
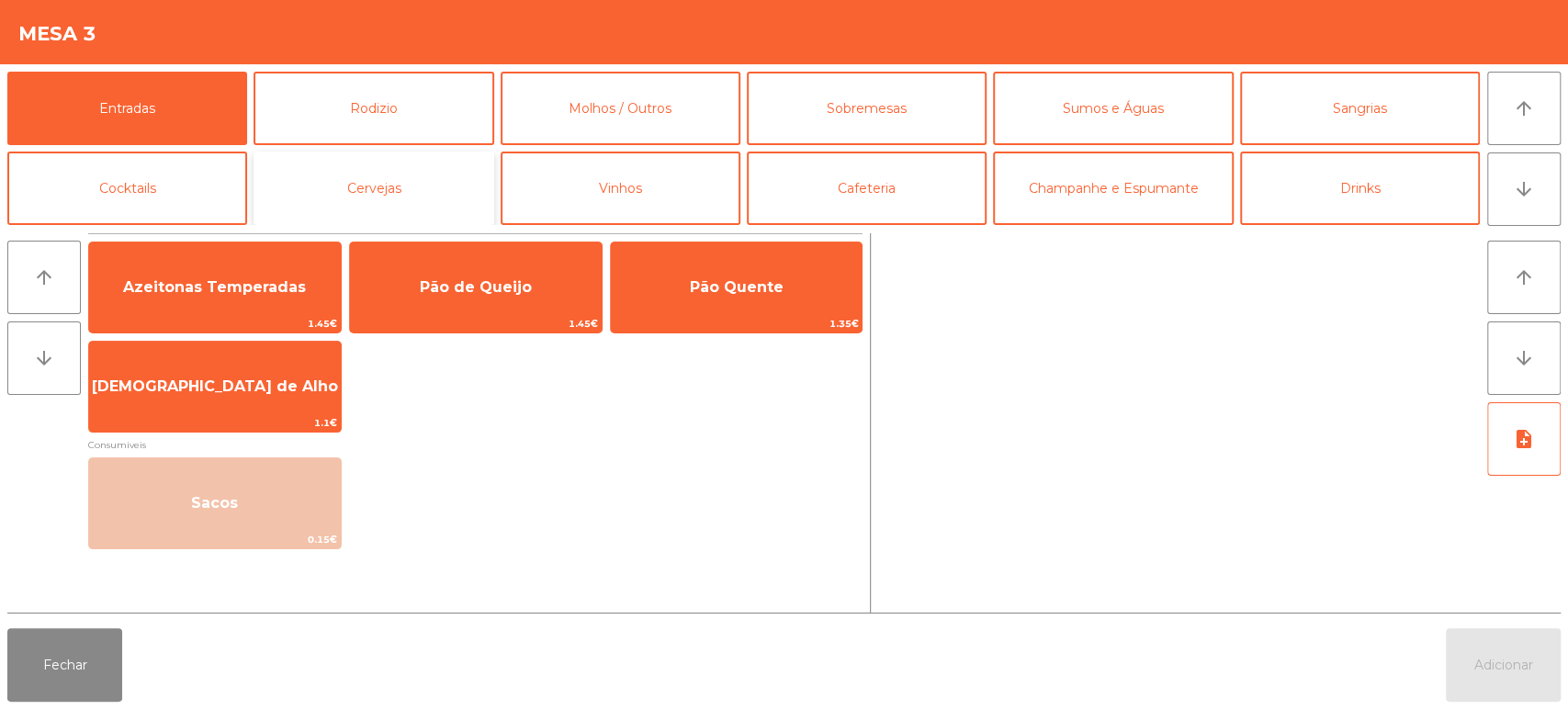
click at [448, 187] on button "Cervejas" at bounding box center [374, 189] width 240 height 74
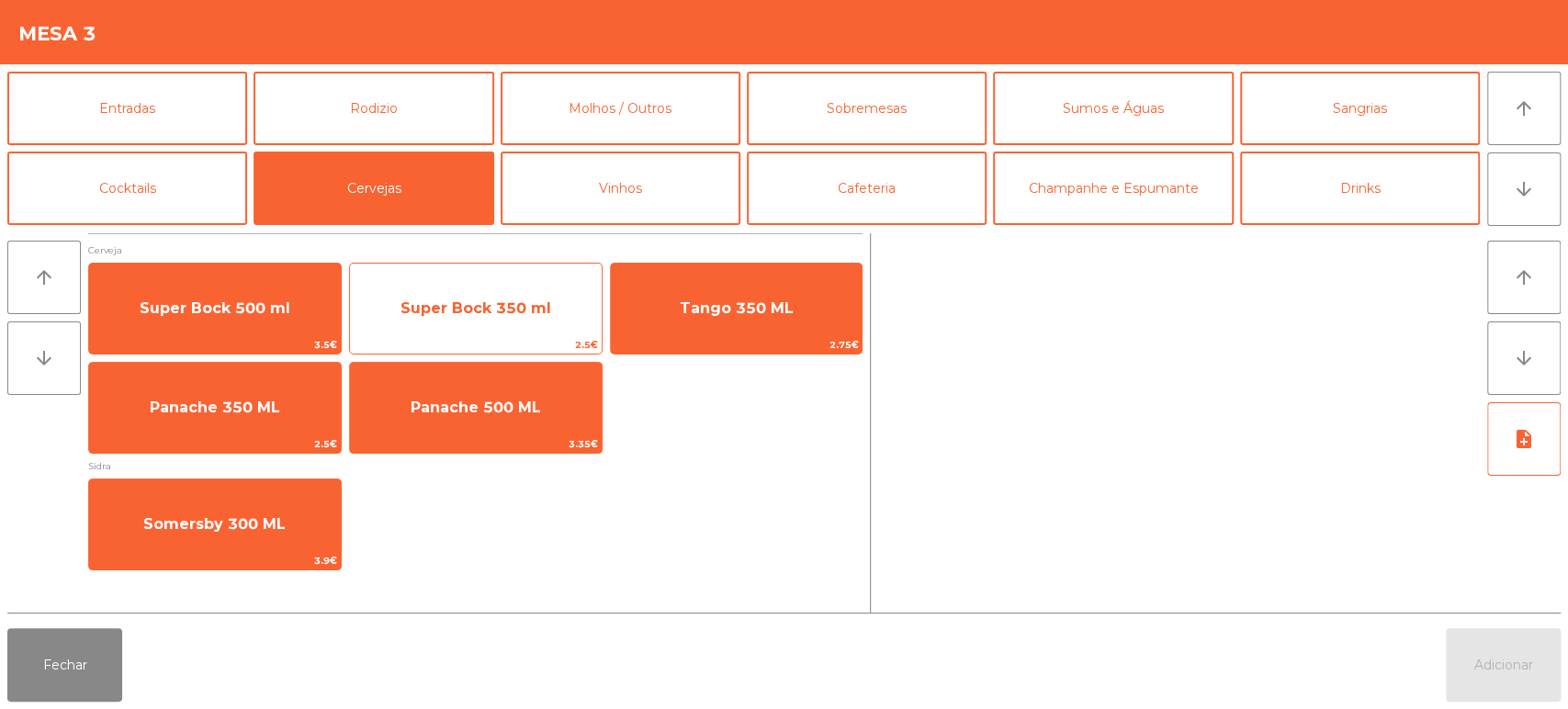
click at [507, 318] on span "Super Bock 350 ml" at bounding box center [476, 308] width 252 height 49
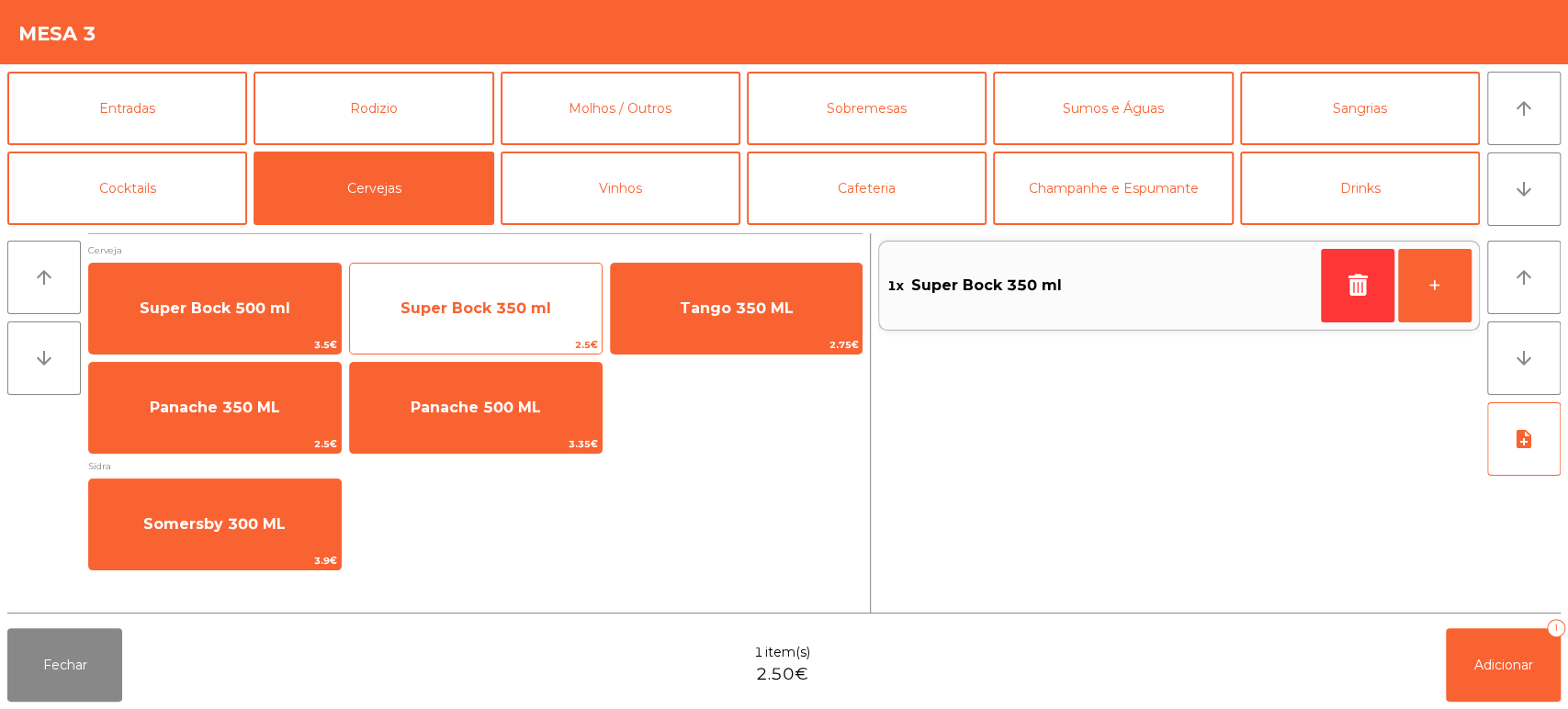
click at [481, 269] on div "Super Bock 350 ml 2.5€" at bounding box center [476, 308] width 254 height 92
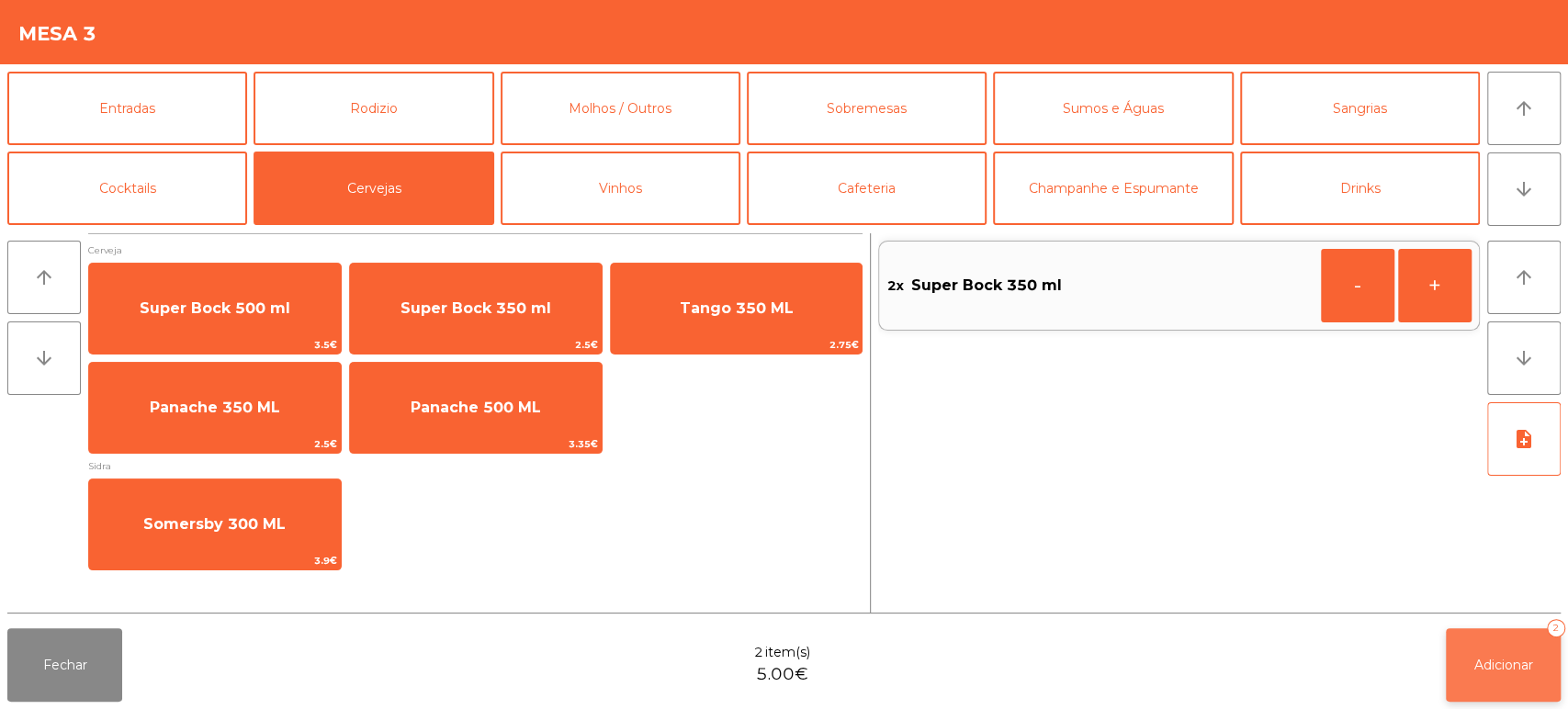
click at [1478, 659] on span "Adicionar" at bounding box center [1503, 664] width 59 height 16
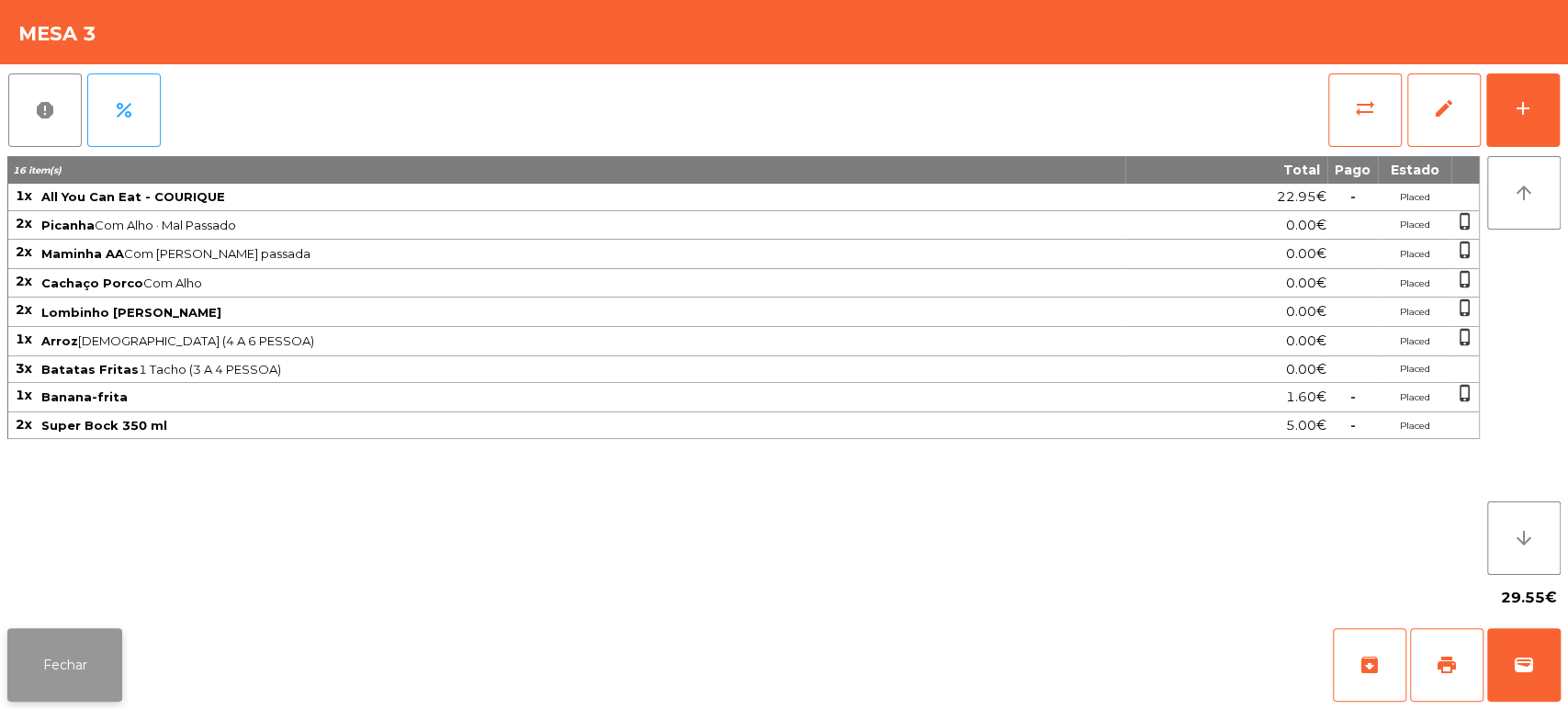
click at [113, 689] on button "Fechar" at bounding box center [65, 665] width 115 height 74
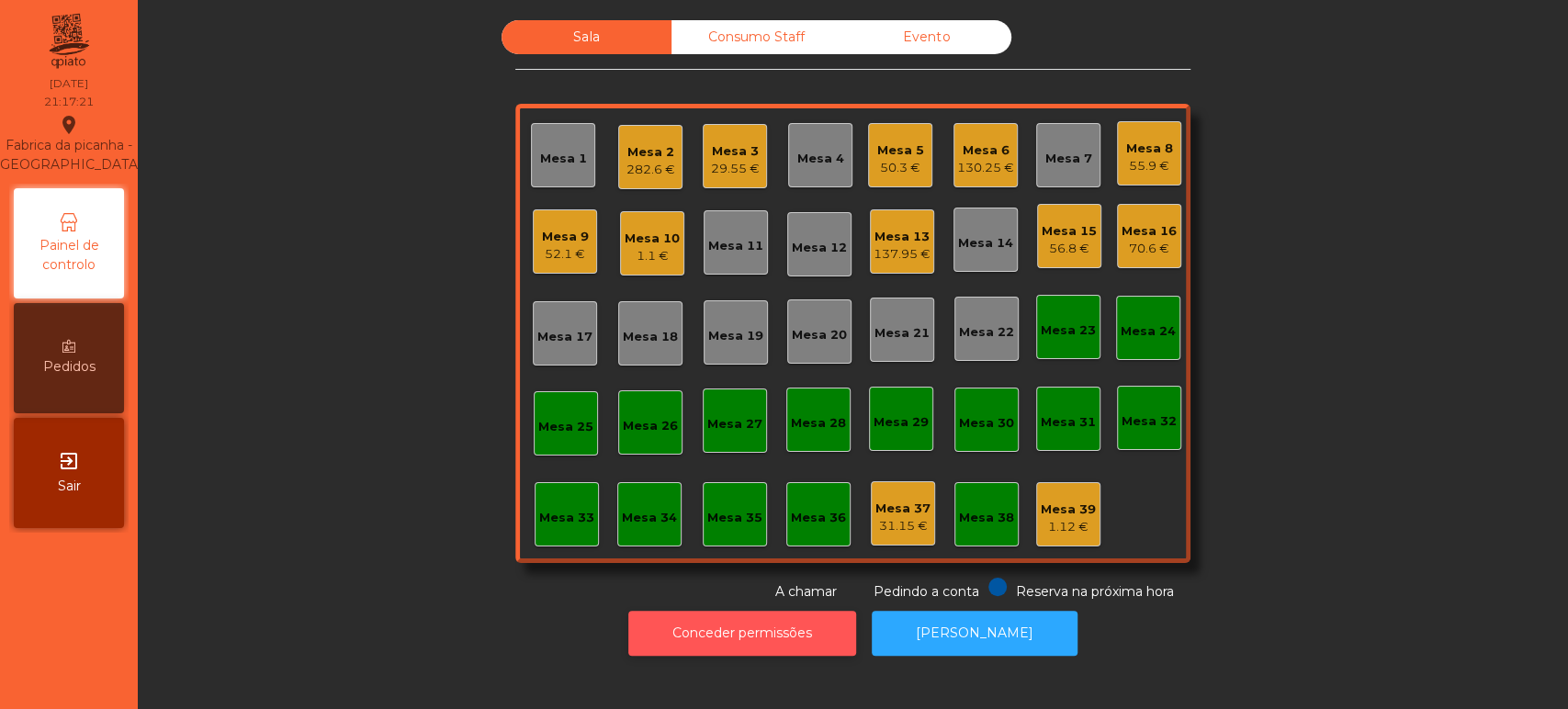
click at [746, 615] on button "Conceder permissões" at bounding box center [741, 633] width 227 height 44
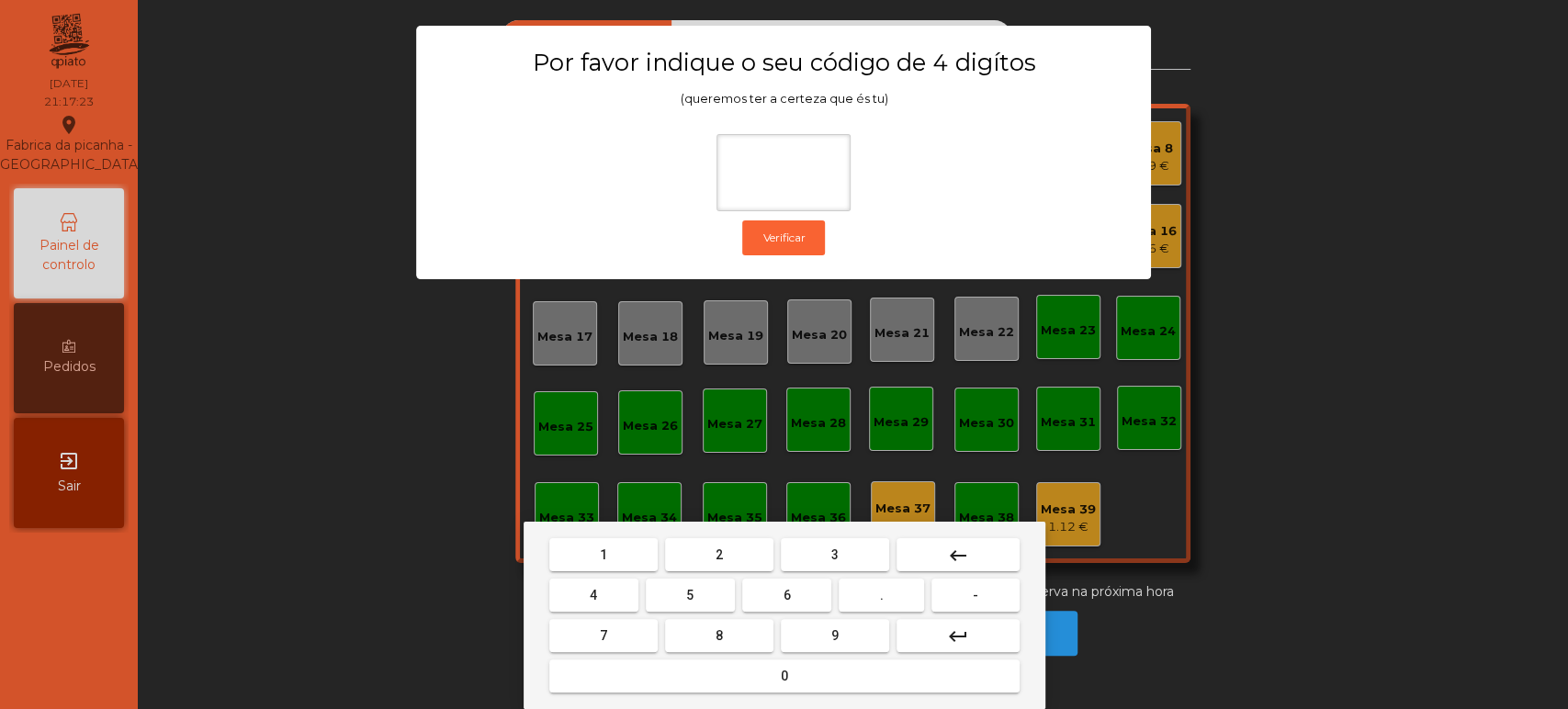
click at [624, 544] on button "1" at bounding box center [603, 554] width 108 height 33
click at [872, 550] on button "3" at bounding box center [835, 554] width 108 height 33
click at [690, 594] on span "5" at bounding box center [690, 594] width 8 height 15
click at [763, 665] on button "0" at bounding box center [784, 675] width 470 height 33
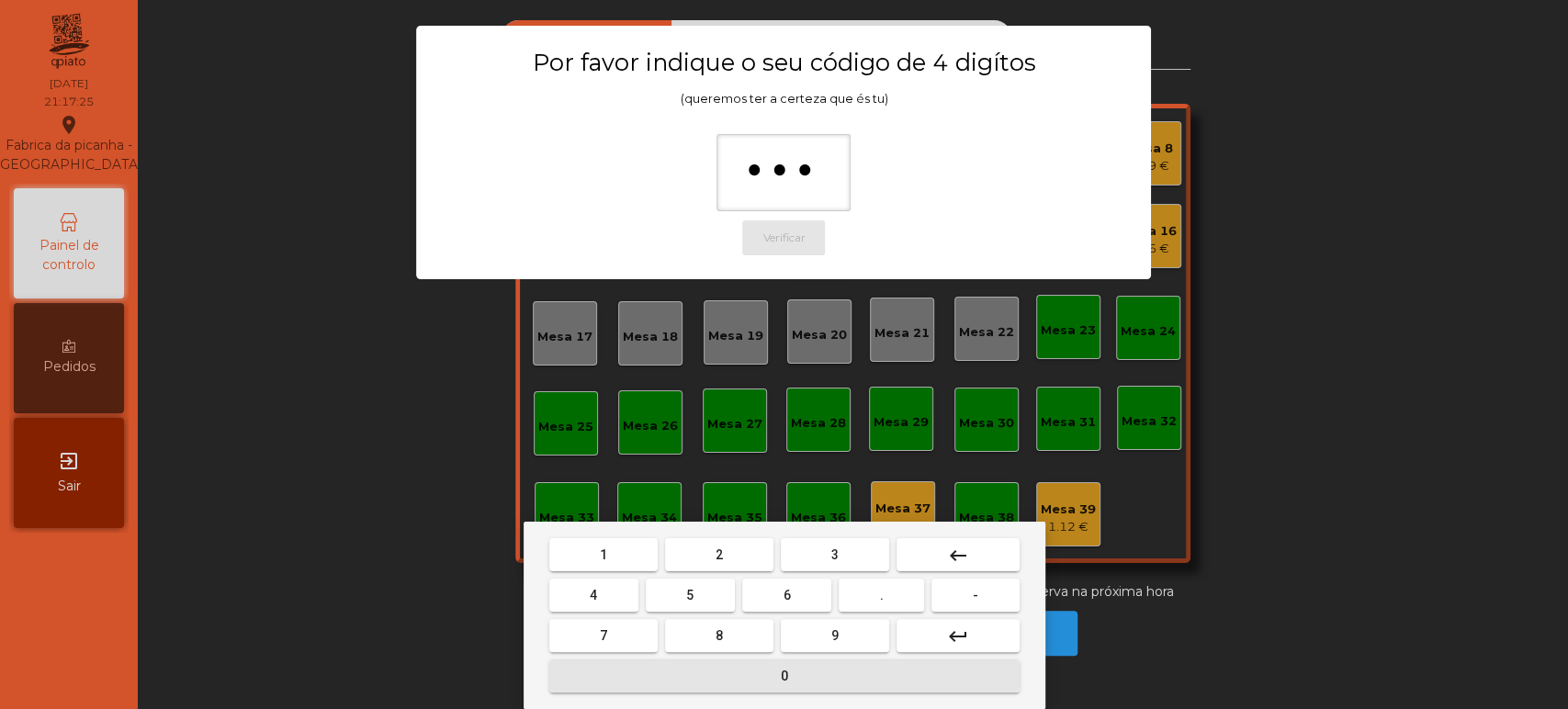
type input "****"
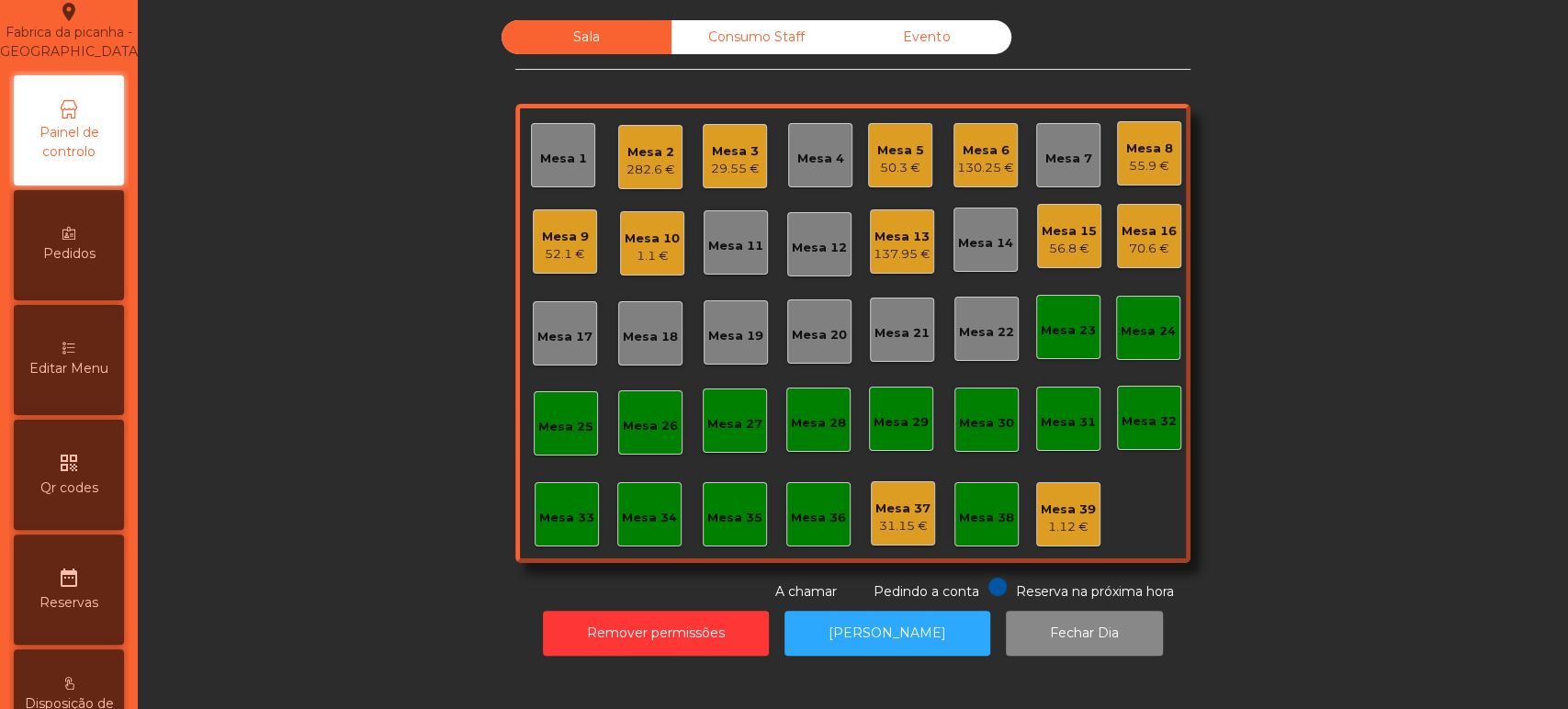
click at [81, 378] on span "Editar Menu" at bounding box center [69, 369] width 79 height 19
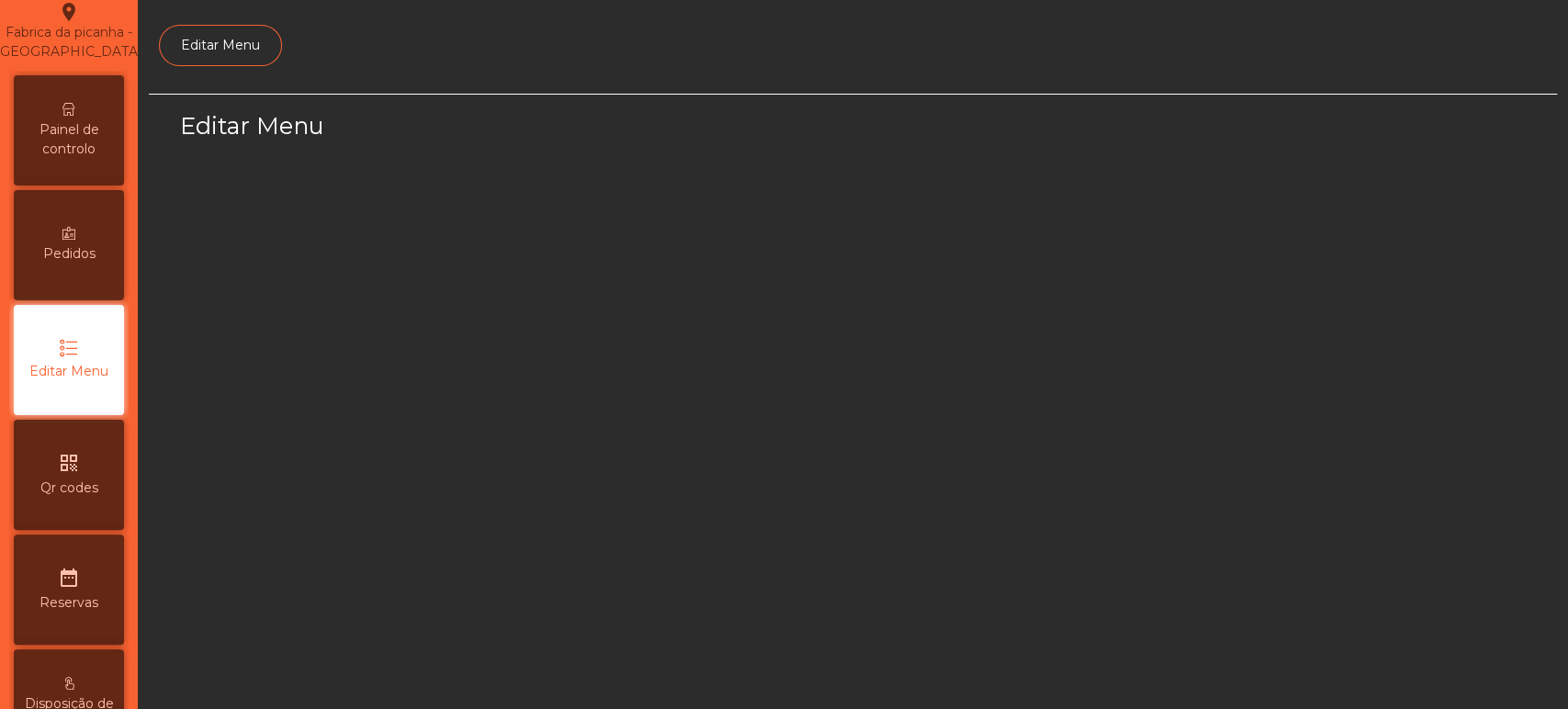
scroll to position [137, 0]
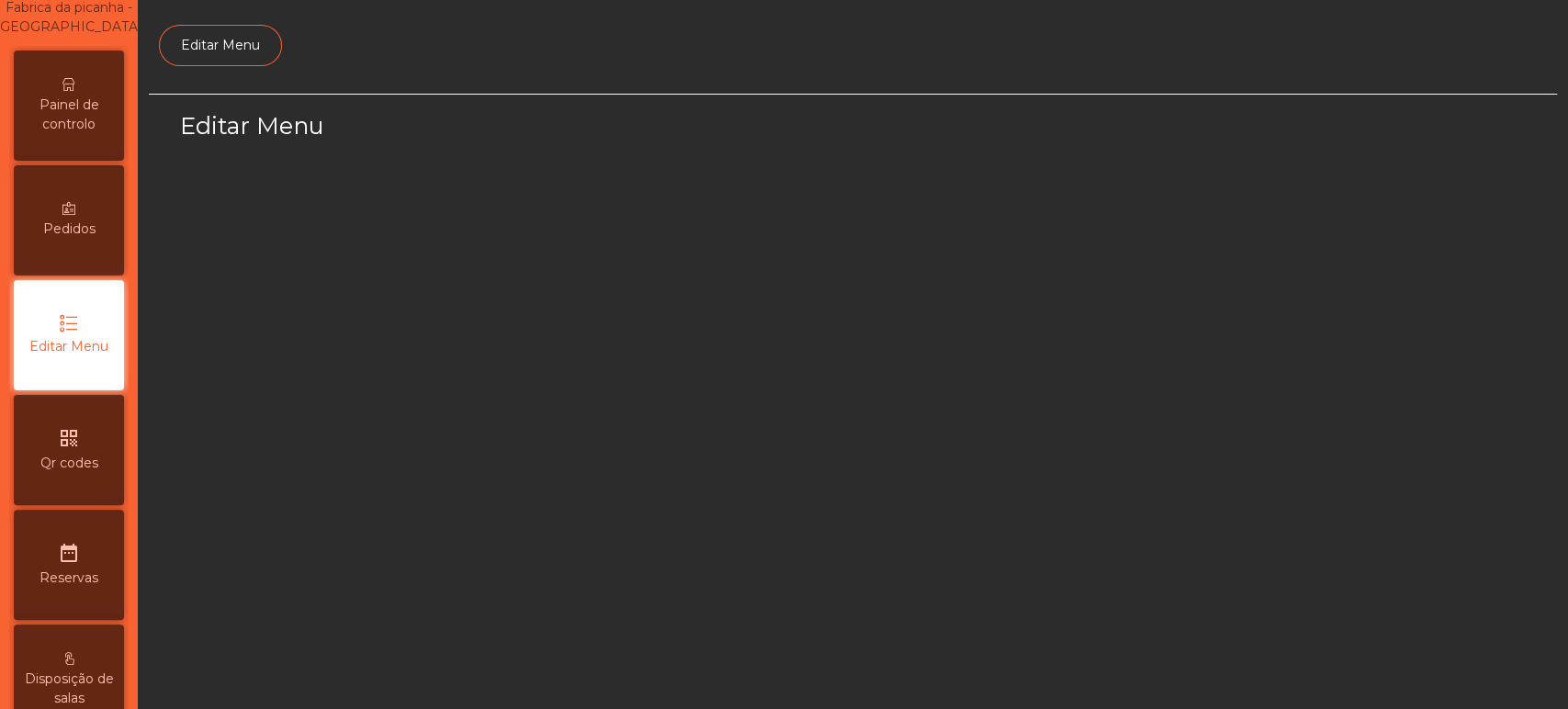
select select "*"
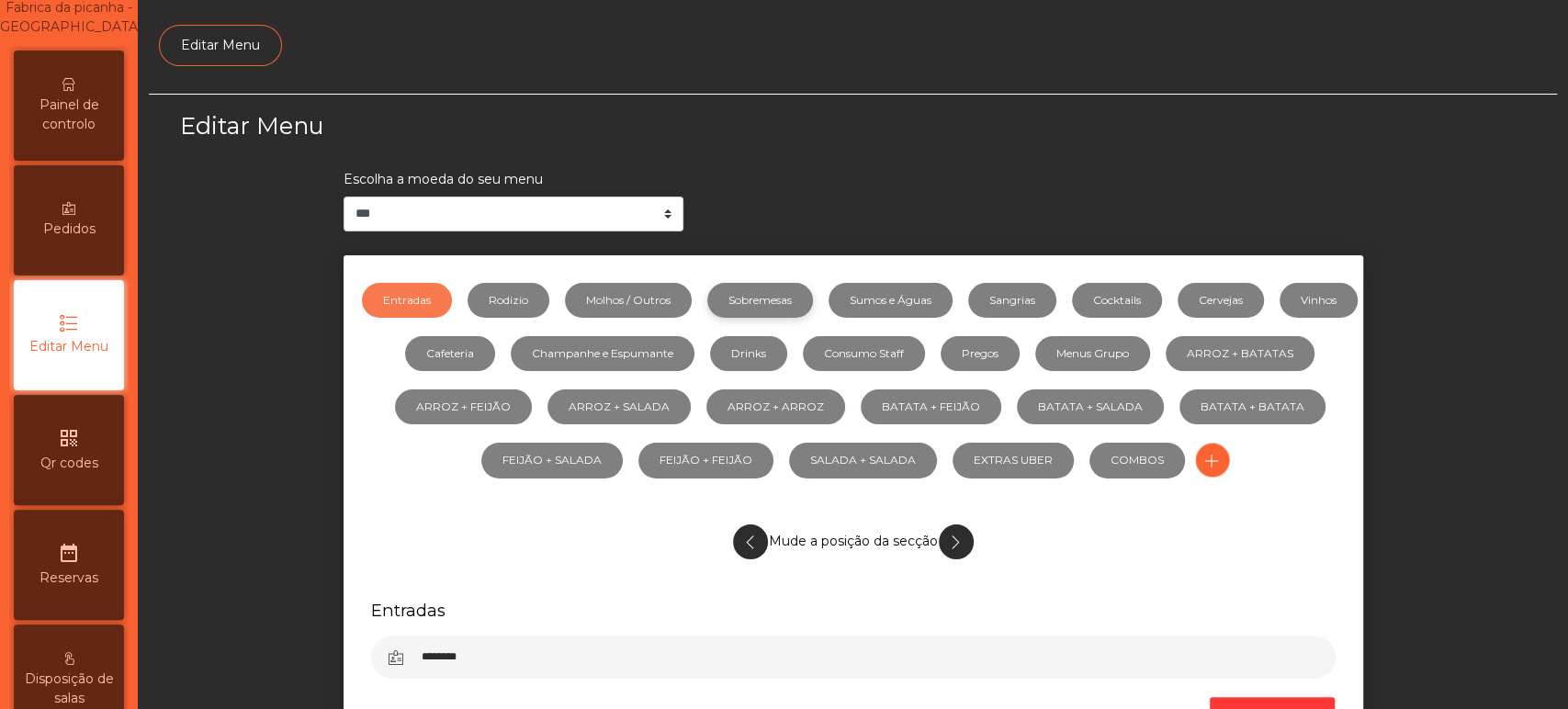
click at [798, 309] on link "Sobremesas" at bounding box center [760, 300] width 106 height 35
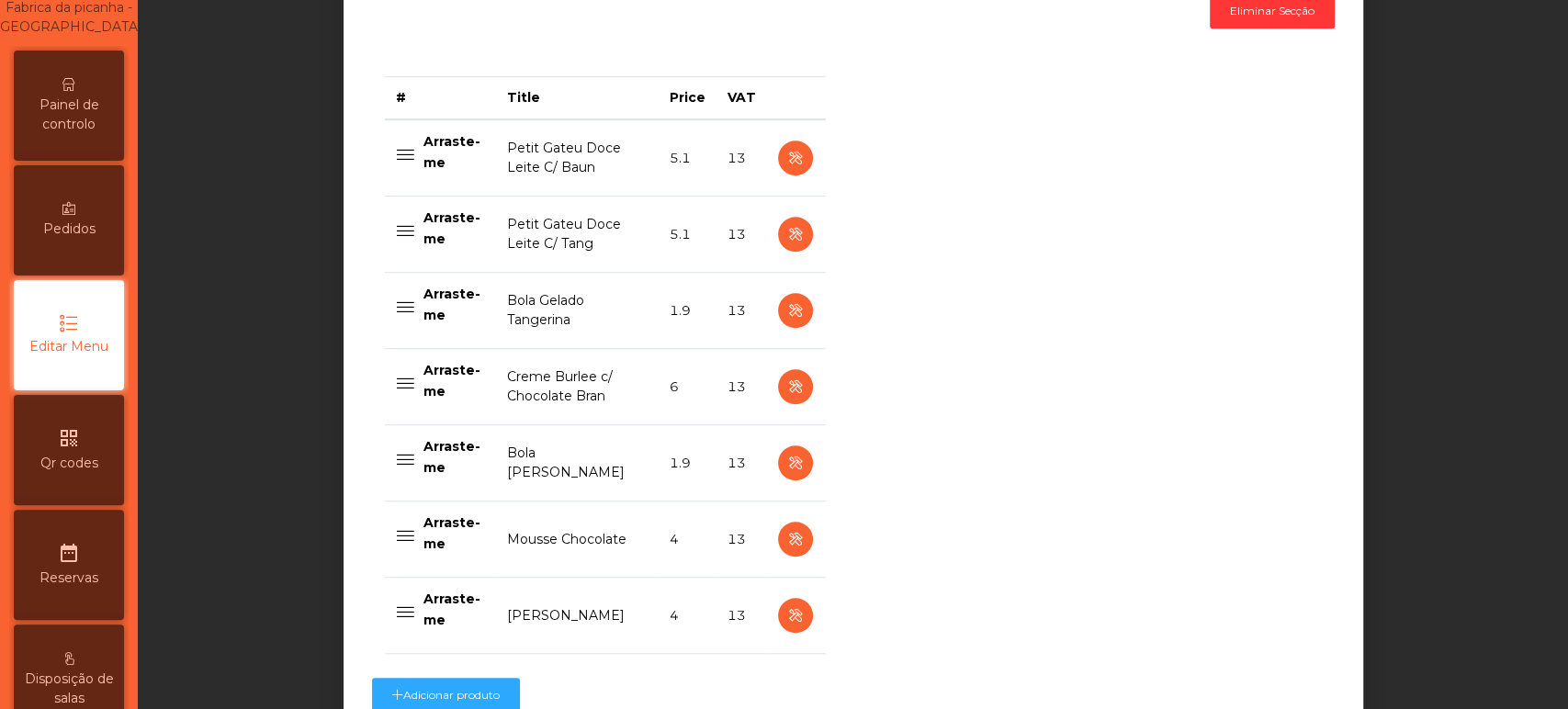
scroll to position [706, 0]
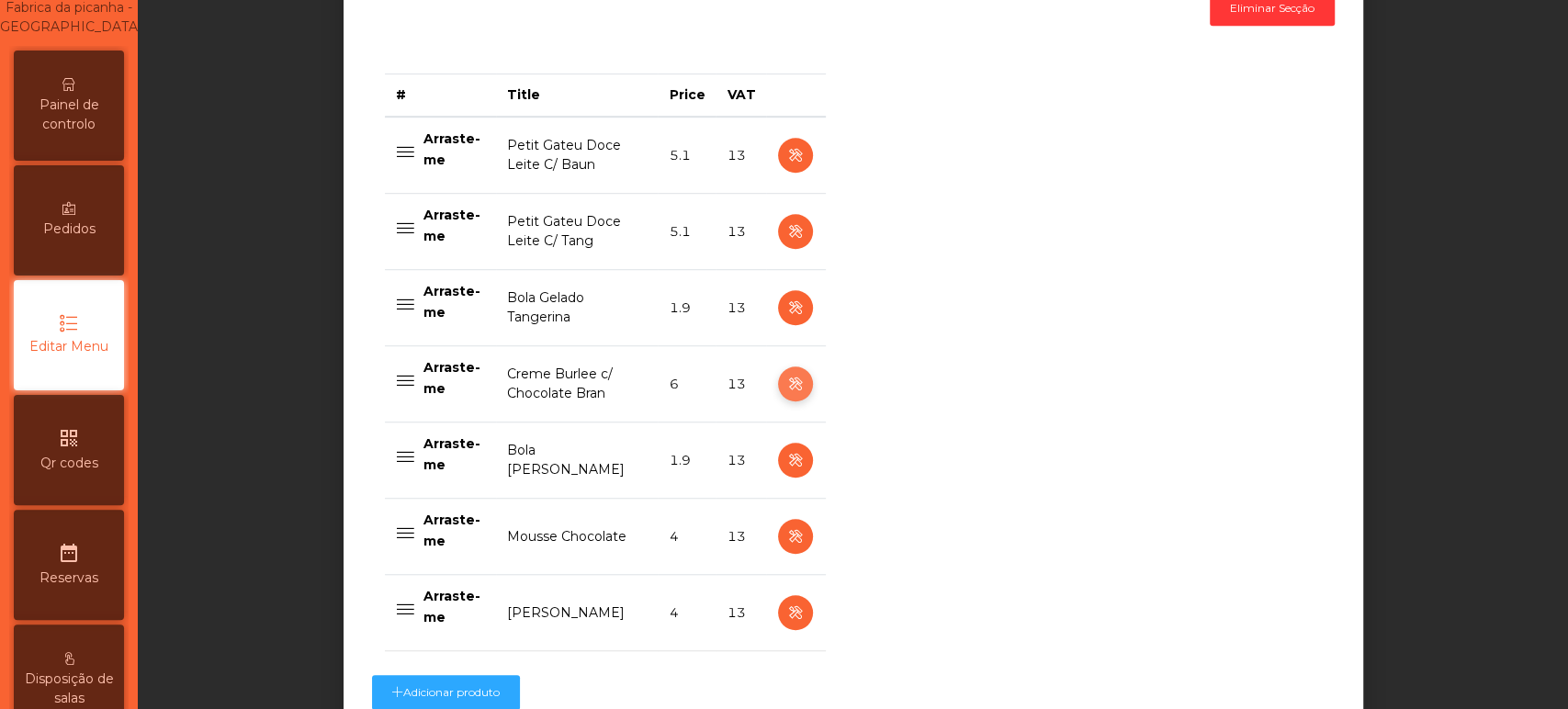
click at [786, 382] on icon "button" at bounding box center [795, 384] width 21 height 23
select select "**"
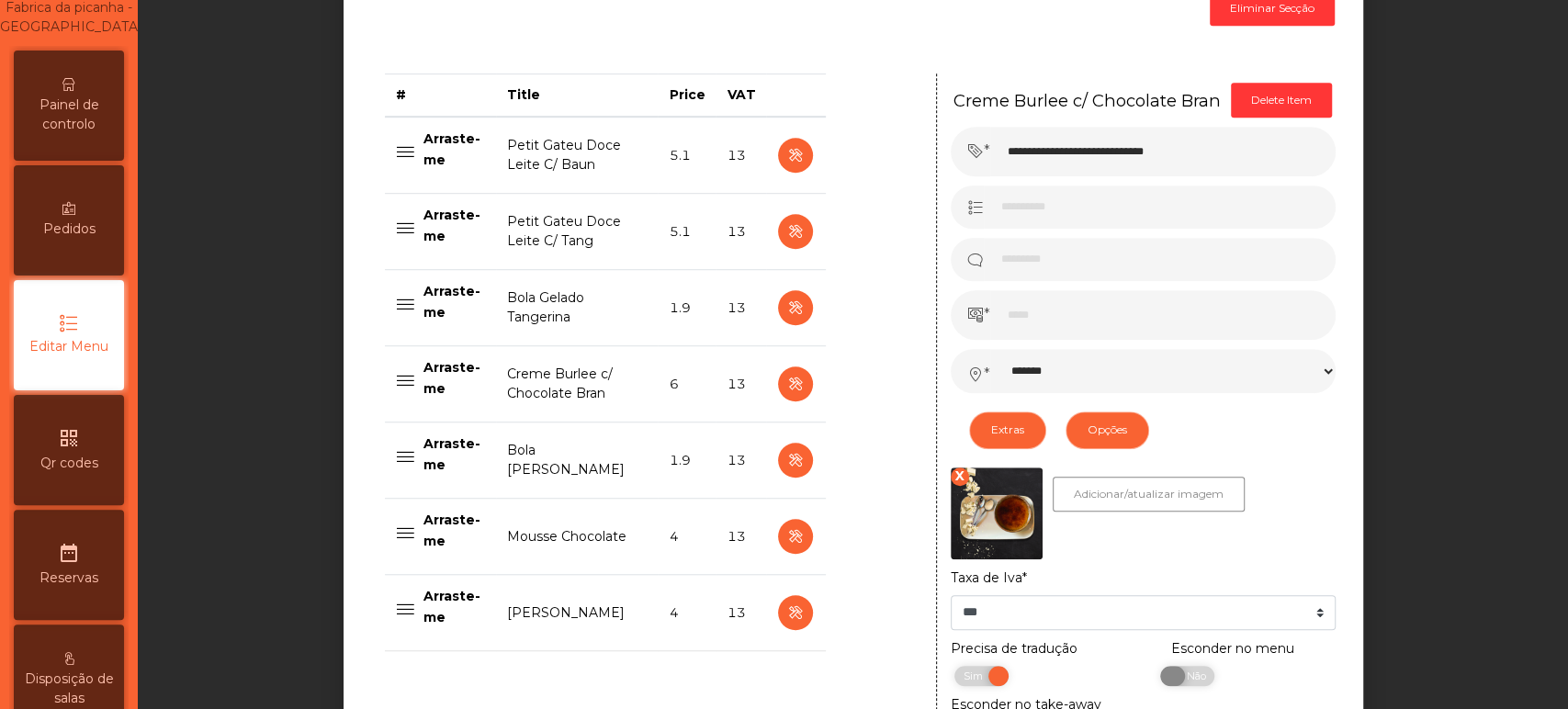
click at [1177, 681] on span "Não" at bounding box center [1192, 675] width 45 height 20
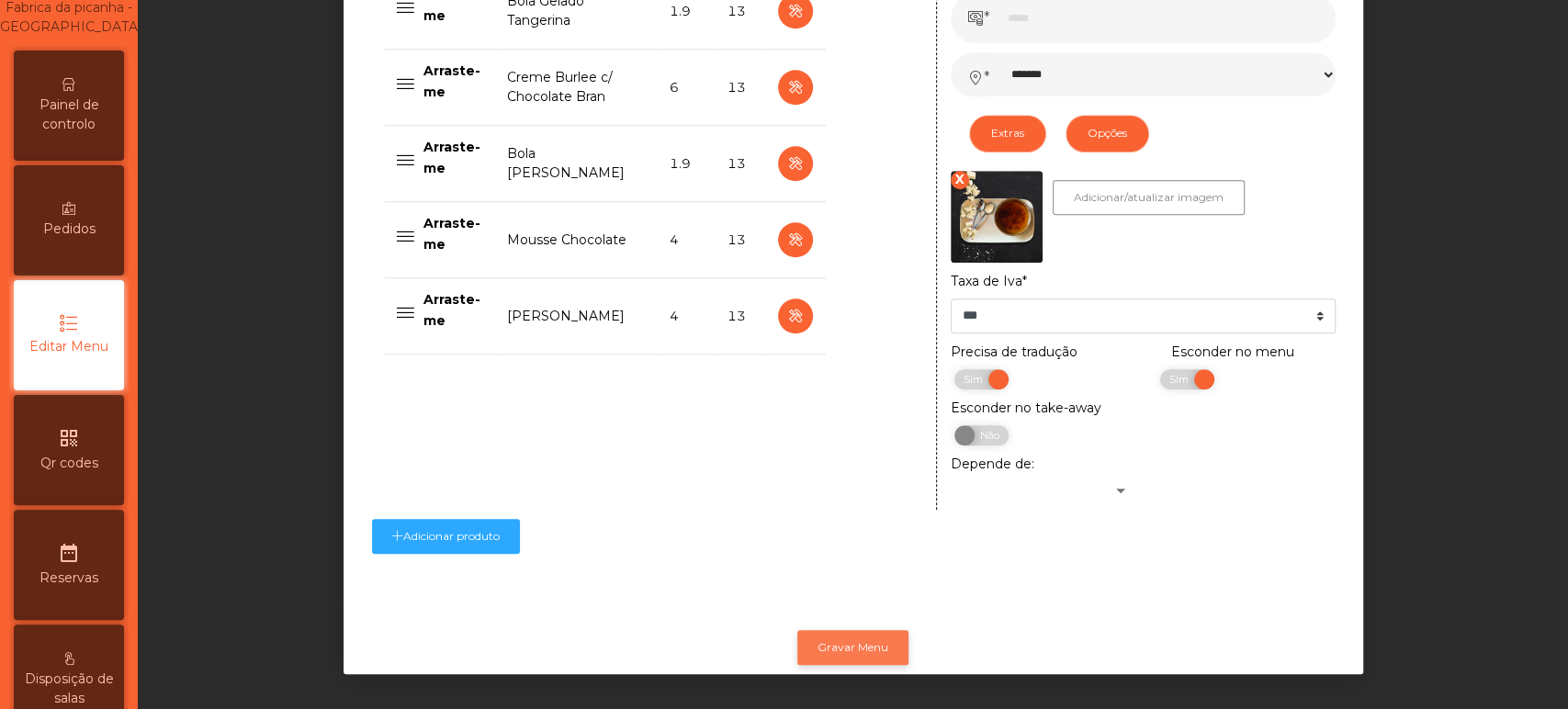
click at [836, 634] on button "Gravar Menu" at bounding box center [853, 647] width 111 height 35
click at [76, 126] on span "Painel de controlo" at bounding box center [69, 115] width 101 height 39
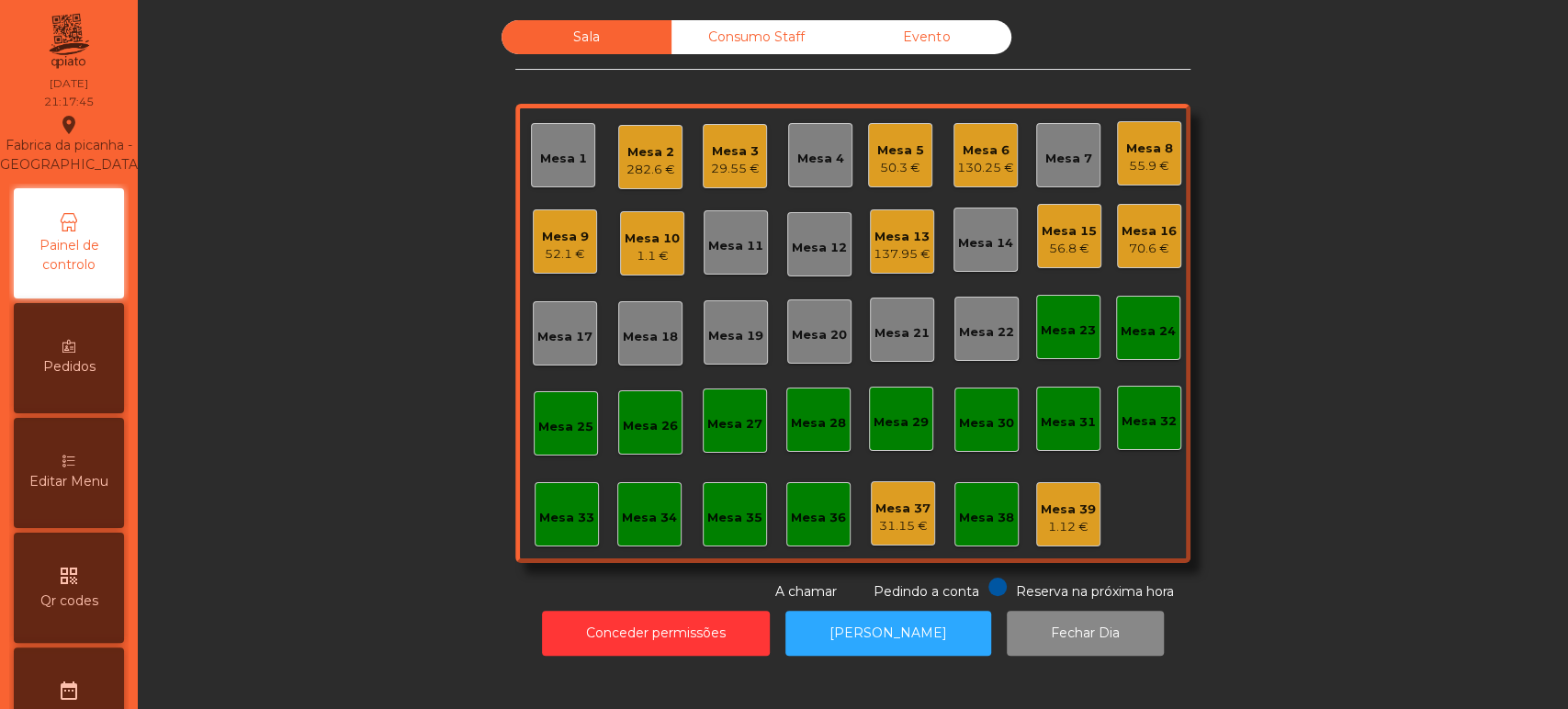
click at [311, 315] on div "Sala Consumo Staff Evento Mesa 1 Mesa 2 282.6 € Mesa 3 29.55 € Mesa 4 Mesa 5 50…" at bounding box center [853, 310] width 1380 height 581
click at [709, 179] on div "Mesa 3 29.55 €" at bounding box center [735, 156] width 64 height 64
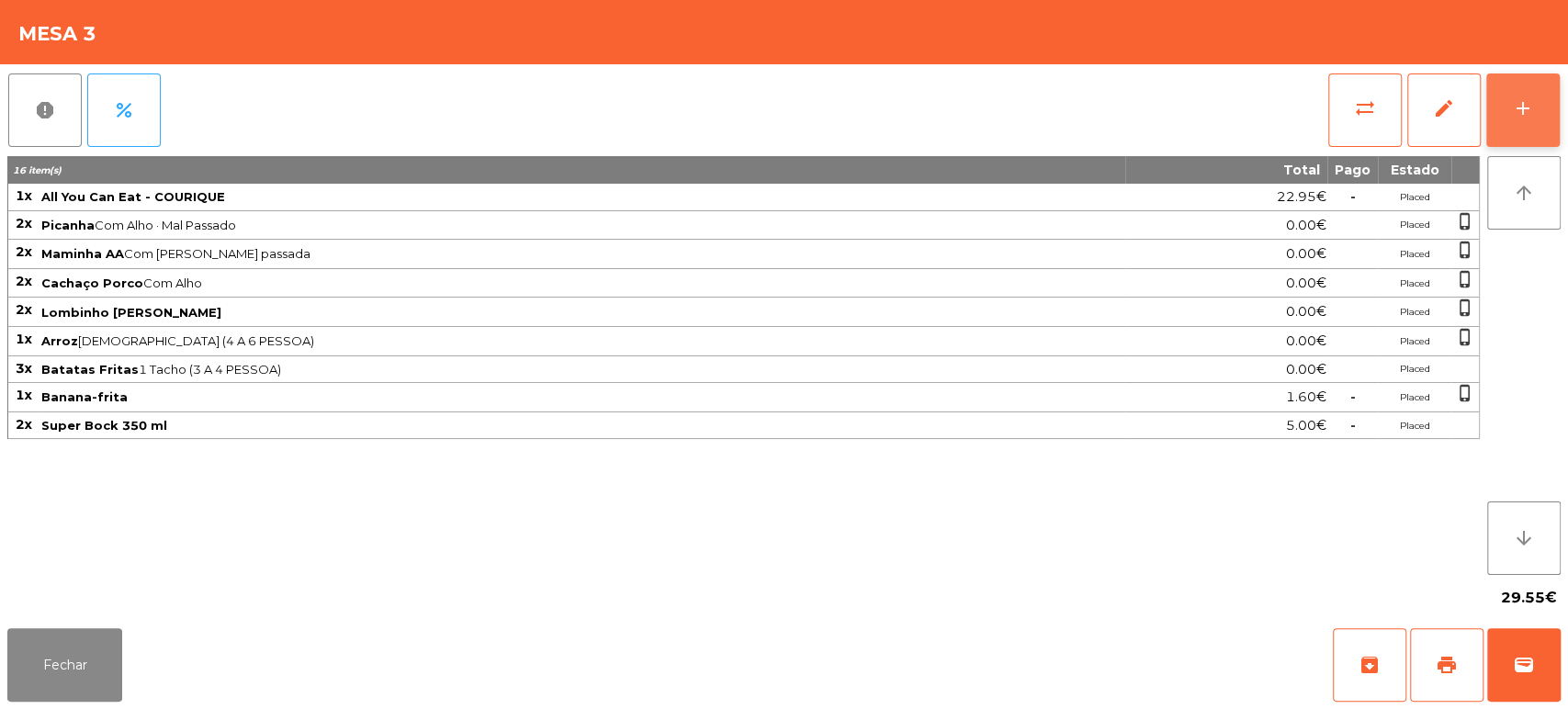
click at [1519, 115] on div "add" at bounding box center [1523, 108] width 22 height 22
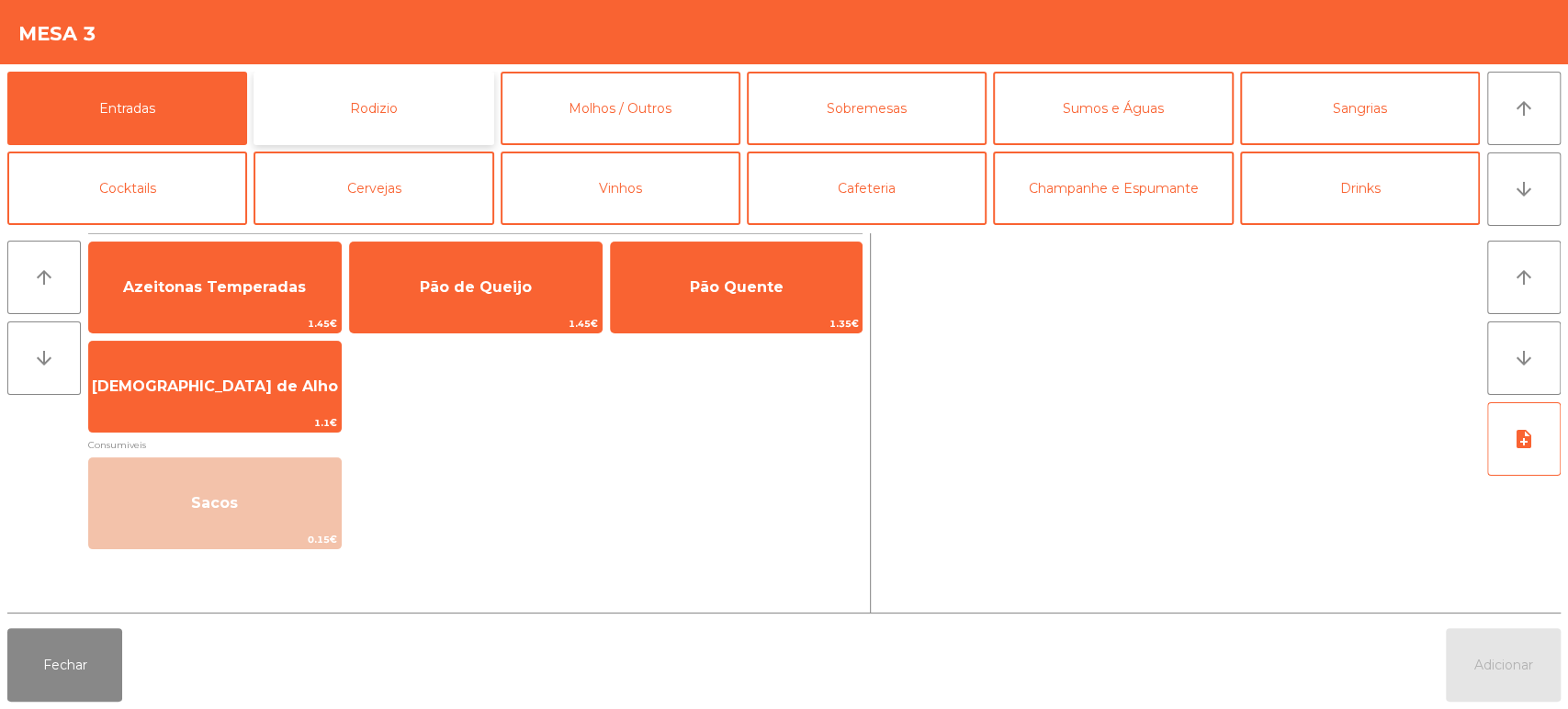
click at [388, 118] on button "Rodizio" at bounding box center [374, 108] width 240 height 74
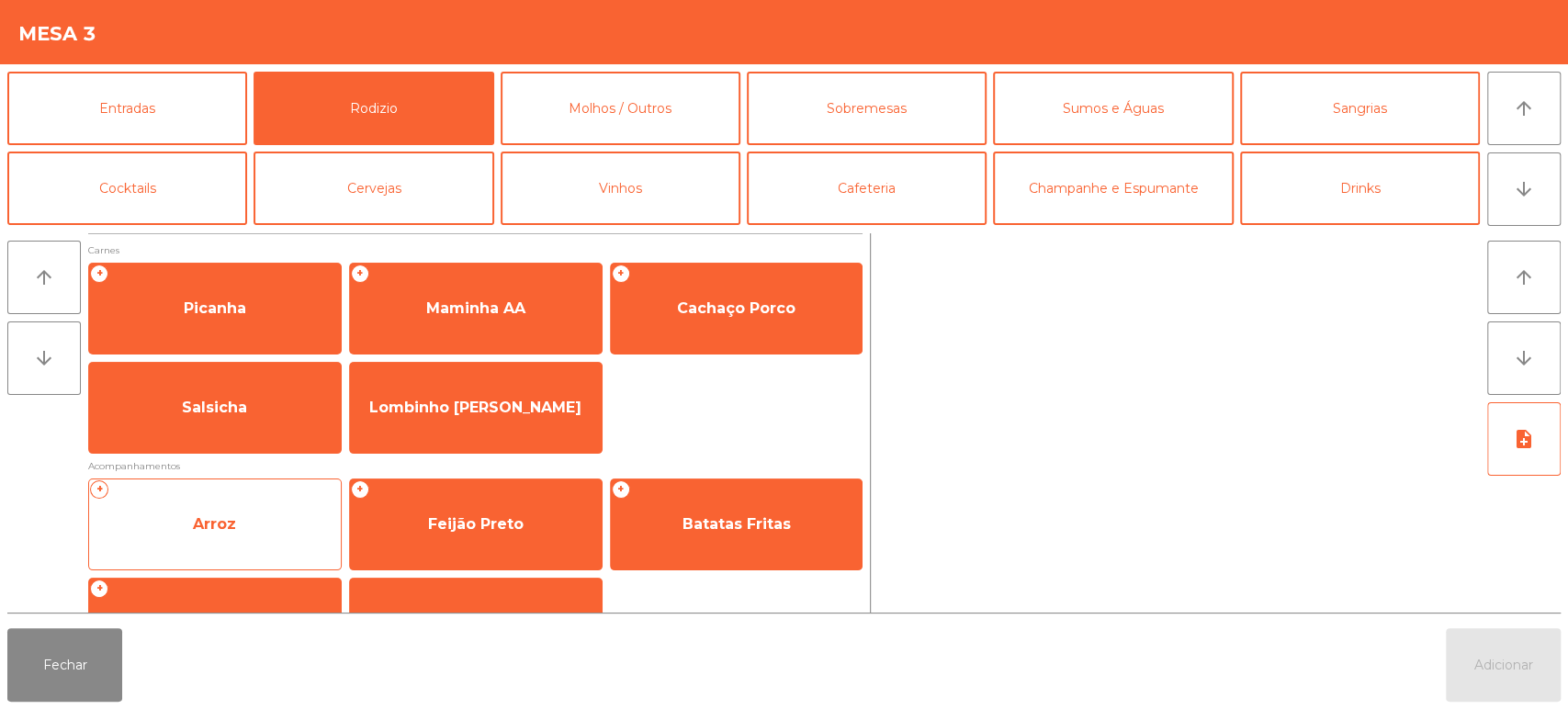
click at [278, 535] on span "Arroz" at bounding box center [215, 523] width 252 height 49
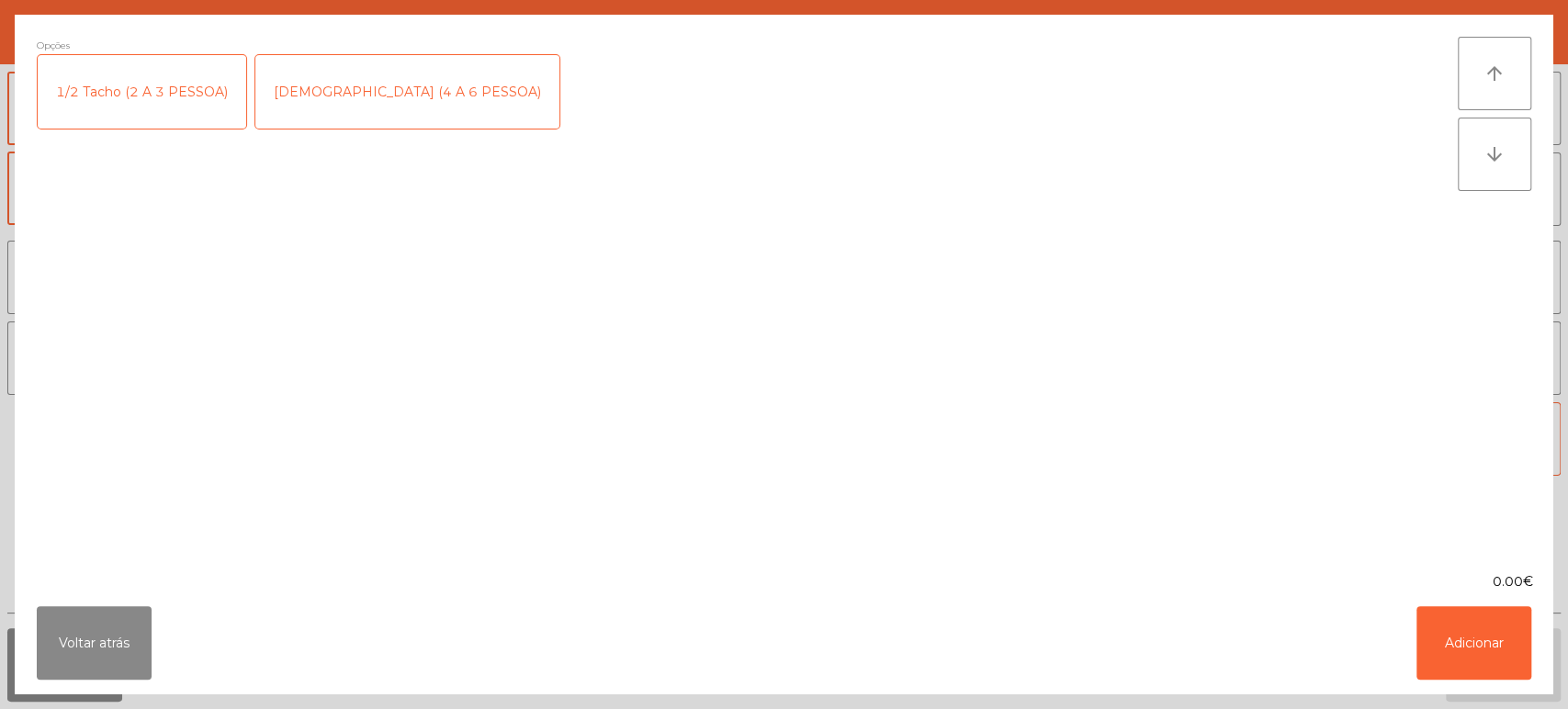
click at [316, 86] on div "[DEMOGRAPHIC_DATA] (4 A 6 PESSOA)" at bounding box center [407, 92] width 304 height 74
click at [1483, 639] on button "Adicionar" at bounding box center [1473, 642] width 115 height 74
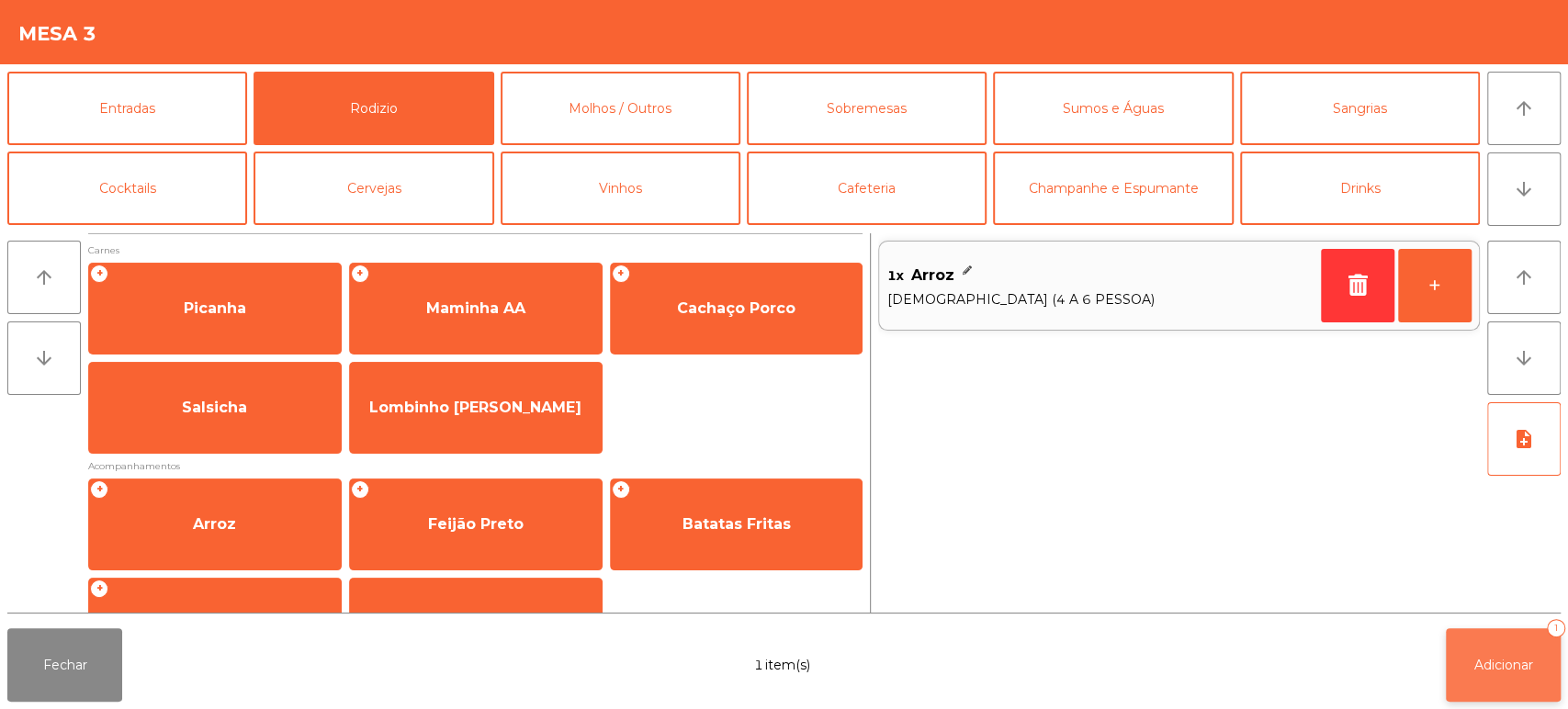
click at [1496, 662] on span "Adicionar" at bounding box center [1503, 664] width 59 height 16
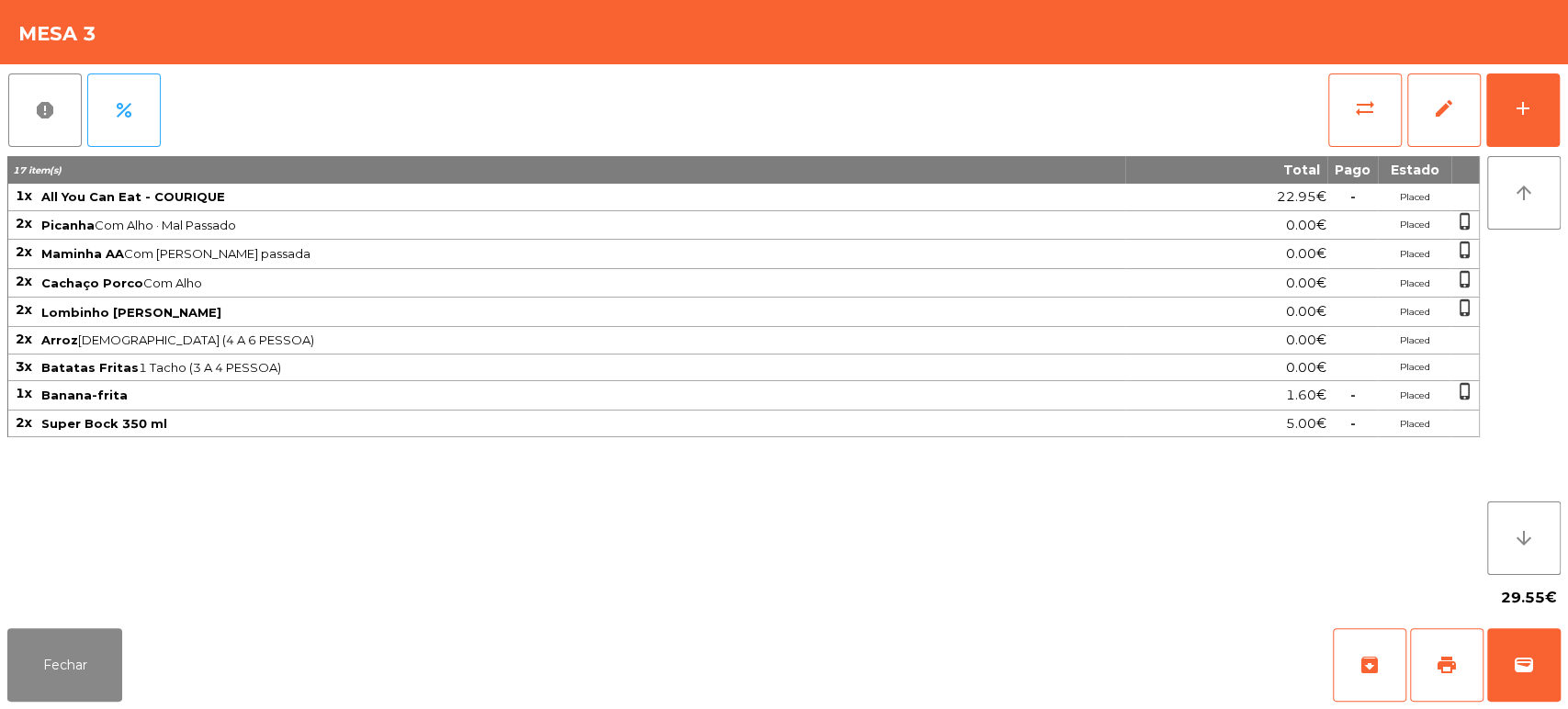
click at [0, 604] on div "report percent sync_alt edit add 17 item(s) Total Pago Estado 1x All You Can Ea…" at bounding box center [784, 341] width 1568 height 556
click at [110, 635] on button "Fechar" at bounding box center [65, 665] width 115 height 74
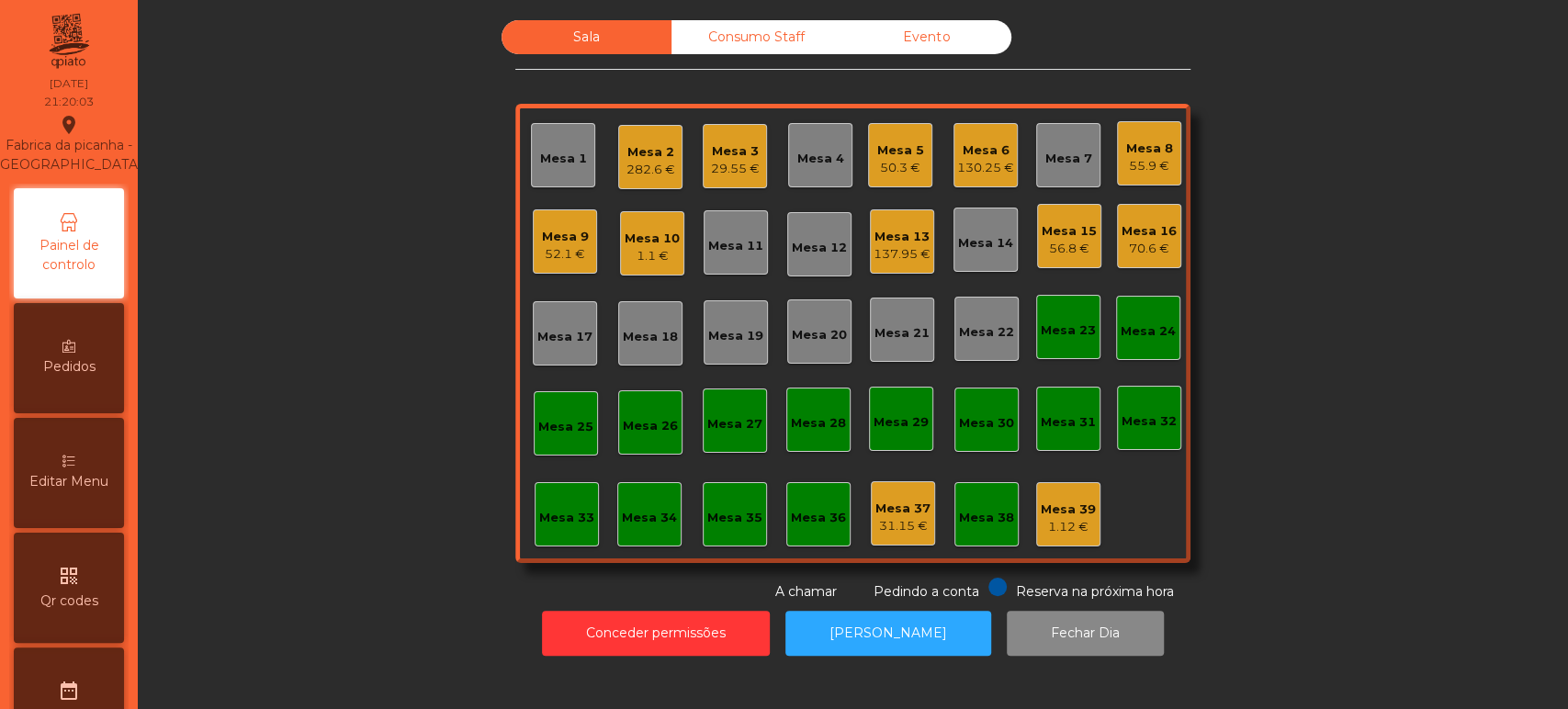
click at [1316, 383] on div "Sala Consumo Staff Evento Mesa 1 Mesa 2 282.6 € Mesa 3 29.55 € Mesa 4 Mesa 5 50…" at bounding box center [853, 310] width 1380 height 581
click at [553, 266] on div "Mesa 9 52.1 €" at bounding box center [564, 241] width 64 height 64
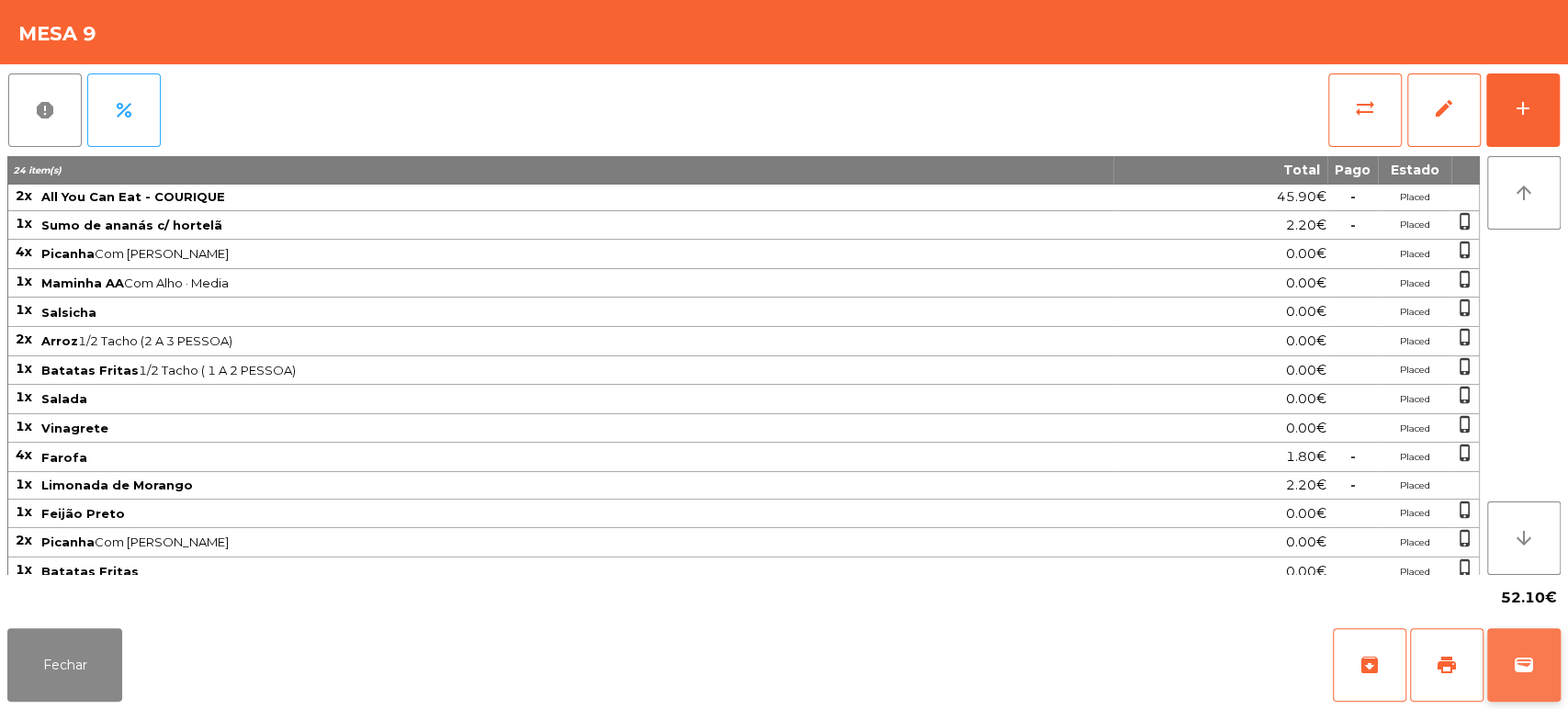
click at [1499, 632] on button "wallet" at bounding box center [1523, 665] width 74 height 74
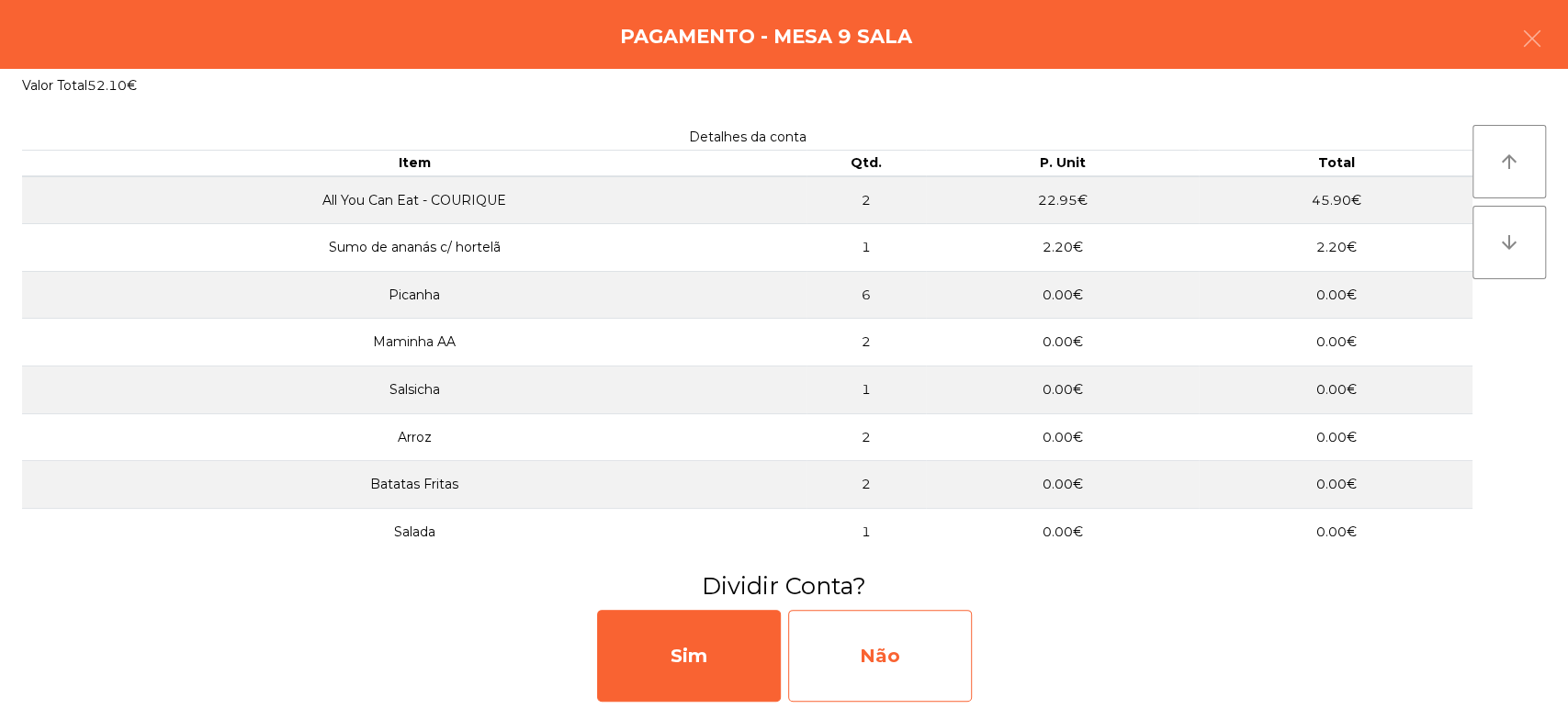
click at [927, 680] on div "Não" at bounding box center [880, 655] width 184 height 92
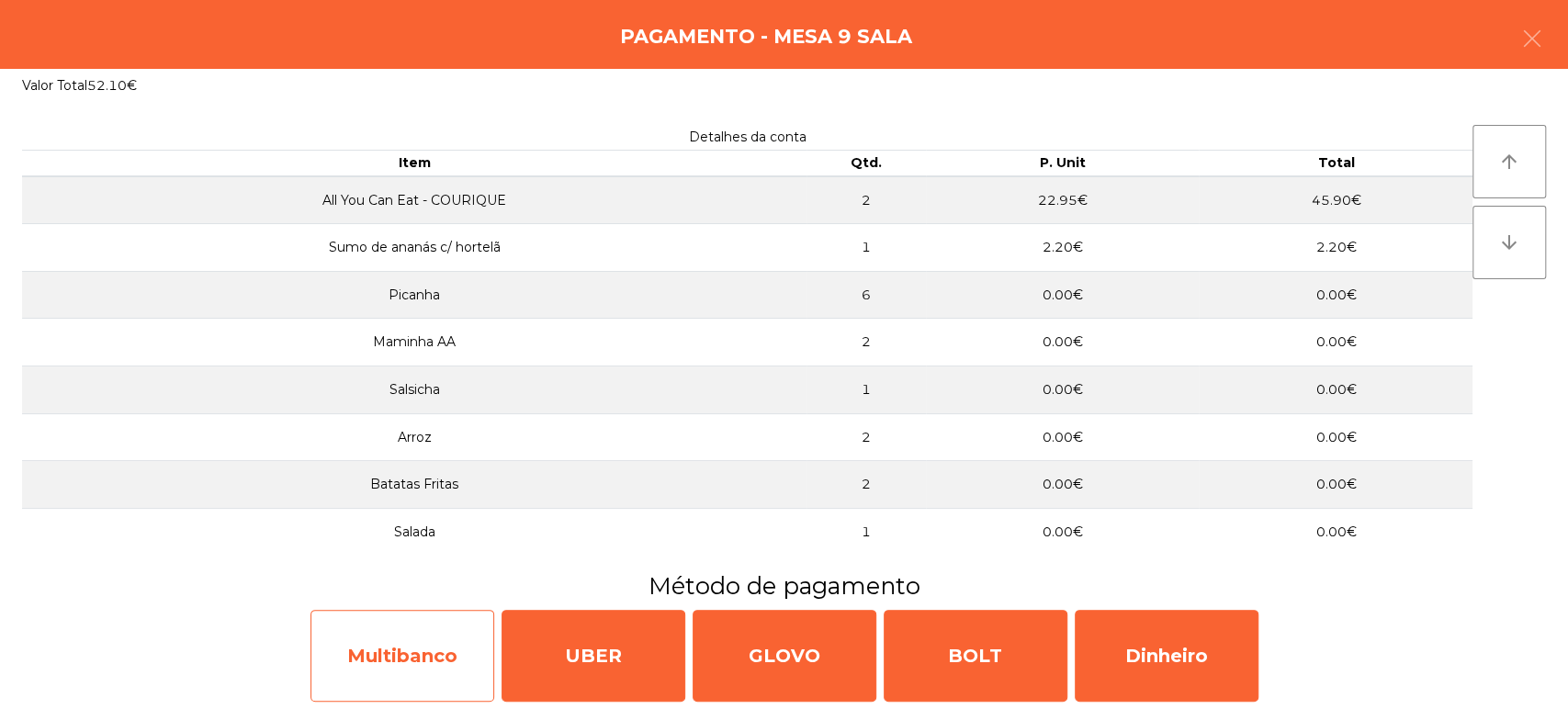
click at [407, 694] on div "Multibanco" at bounding box center [403, 655] width 184 height 92
select select "**"
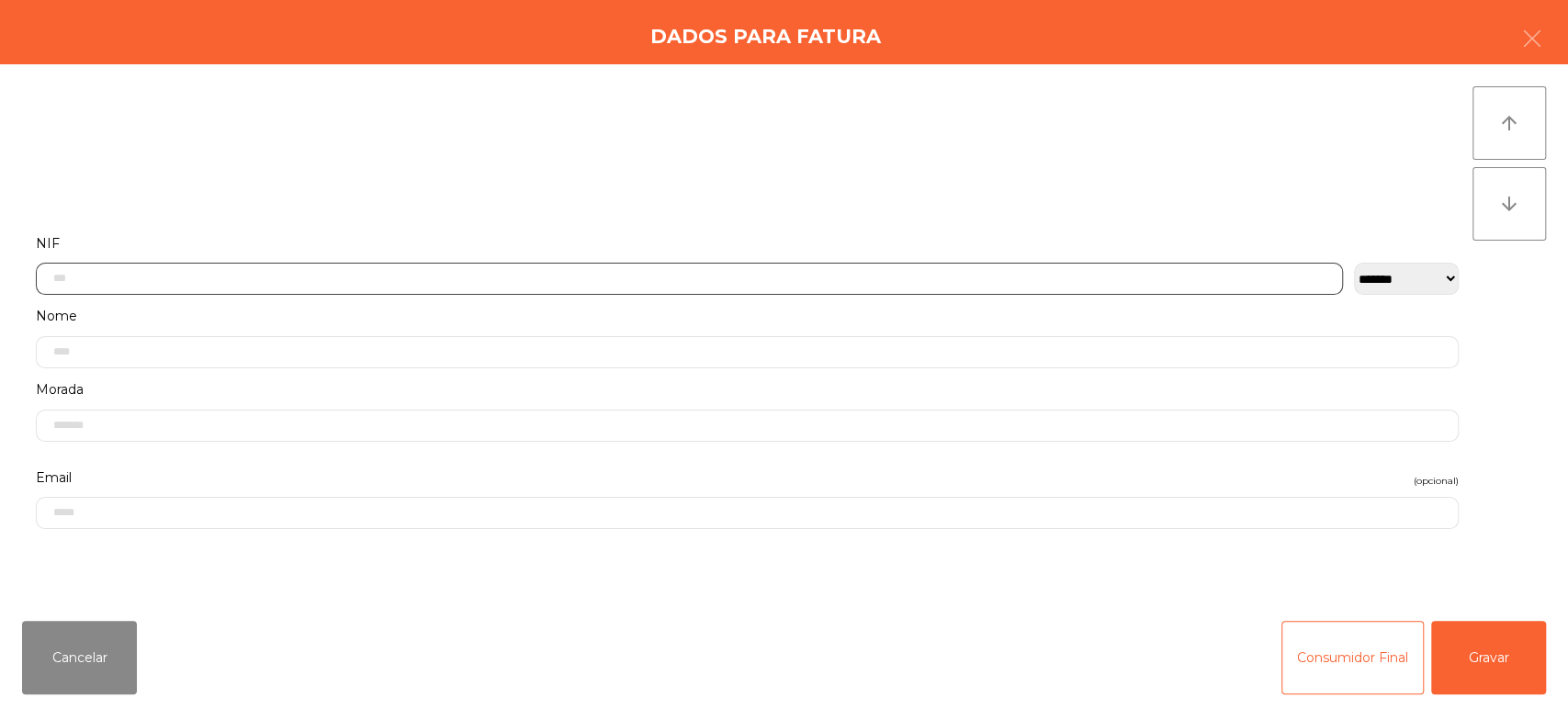
click at [142, 278] on input "text" at bounding box center [689, 278] width 1307 height 32
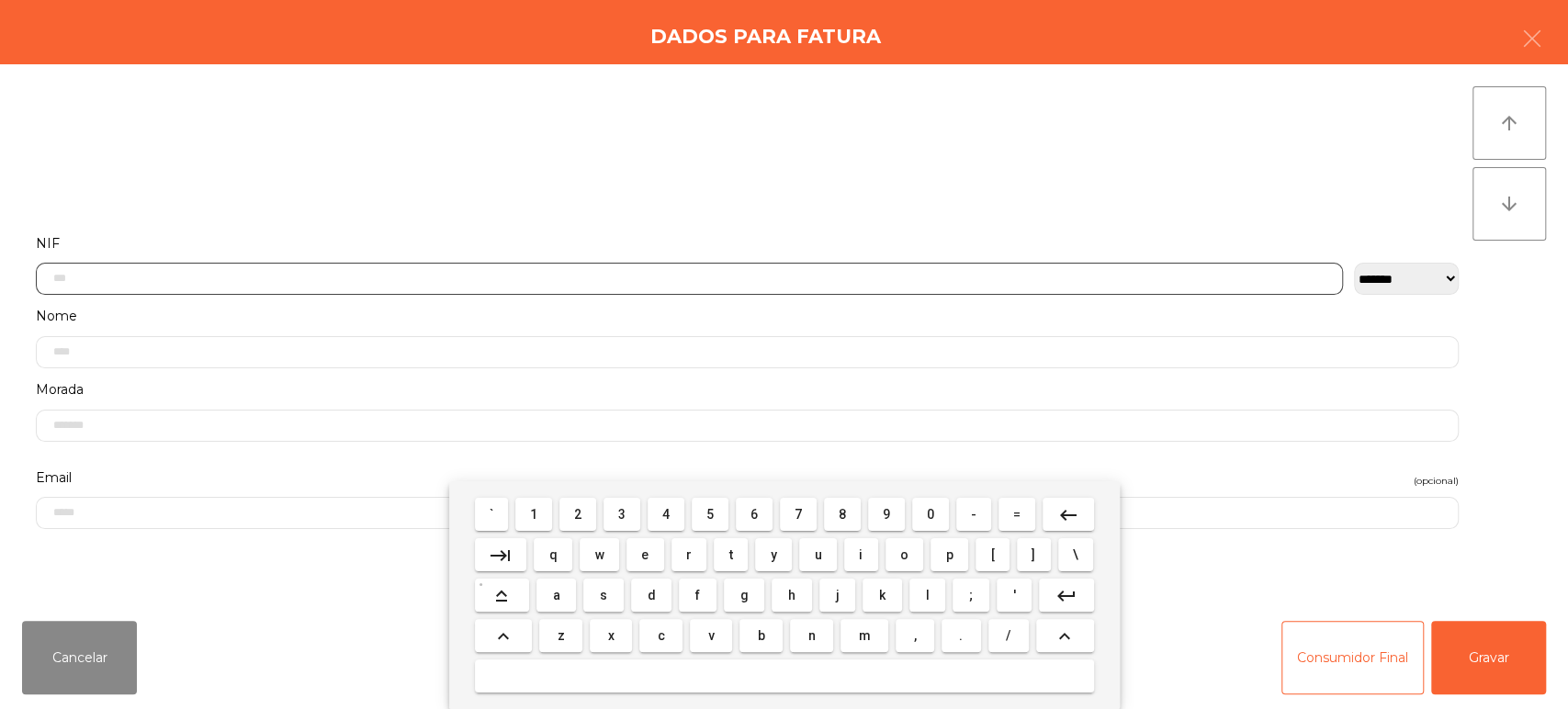
scroll to position [143, 0]
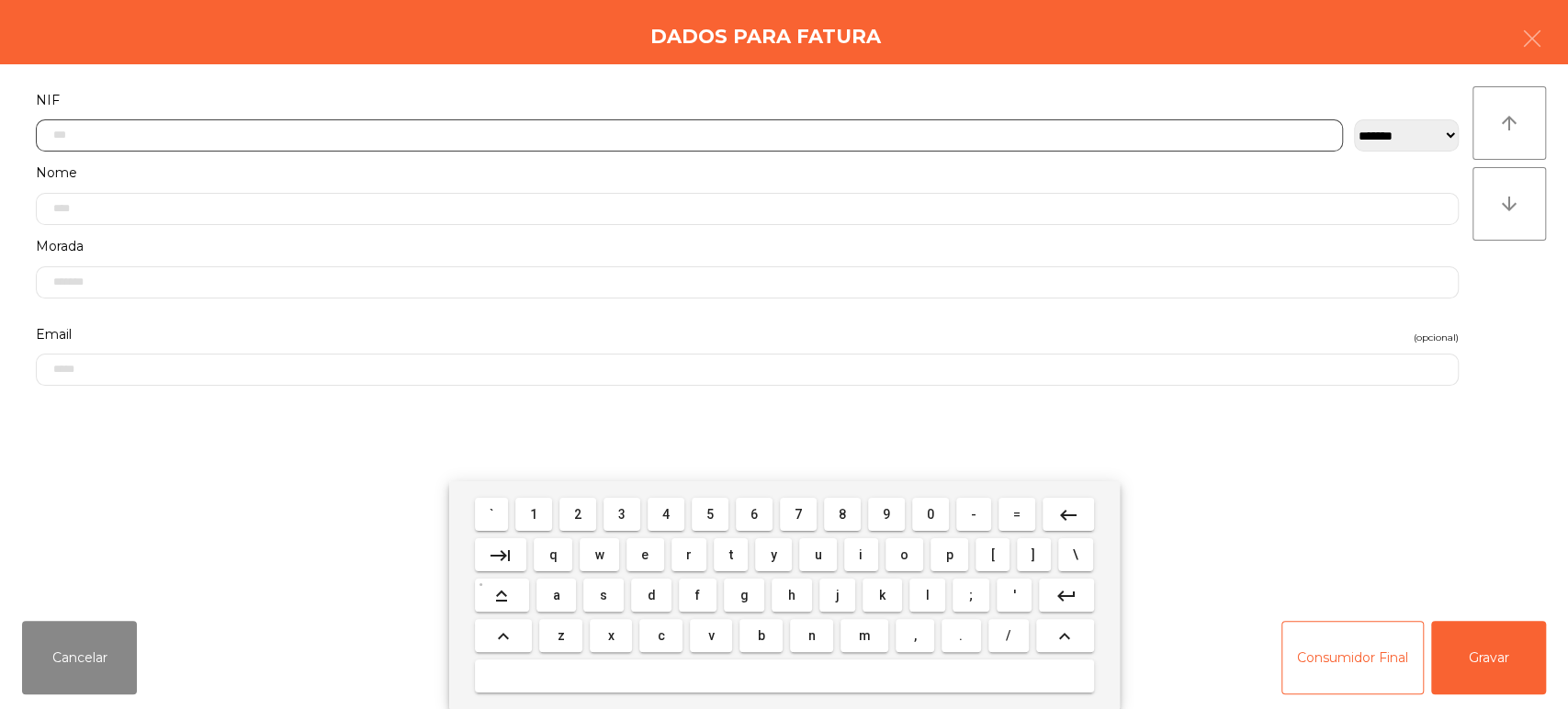
click at [620, 522] on button "3" at bounding box center [621, 514] width 37 height 33
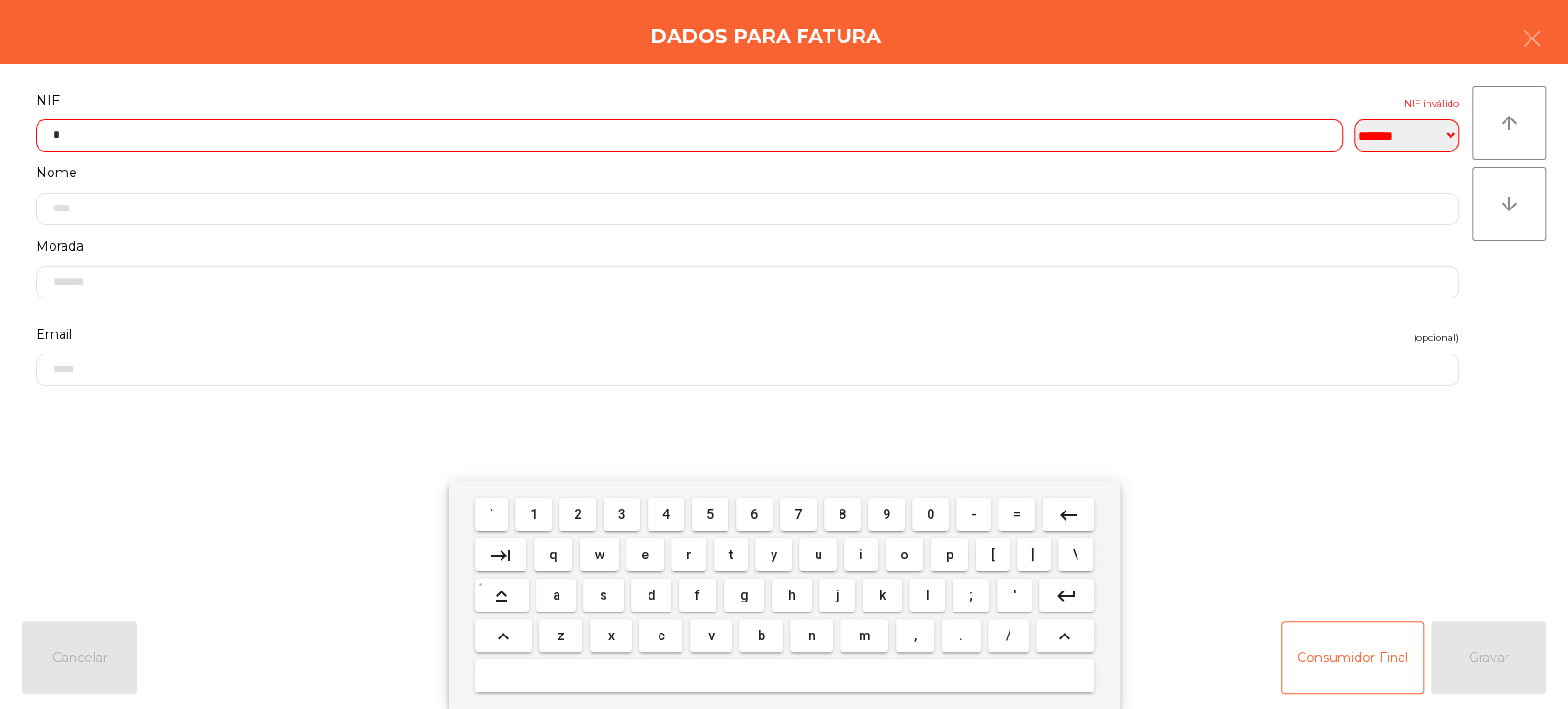
click at [930, 514] on span "0" at bounding box center [930, 514] width 8 height 15
click at [782, 522] on button "7" at bounding box center [799, 514] width 37 height 33
click at [539, 496] on mat-keyboard-key "1" at bounding box center [534, 515] width 45 height 41
click at [536, 516] on span "1" at bounding box center [534, 514] width 8 height 15
click at [664, 509] on span "4" at bounding box center [666, 514] width 8 height 15
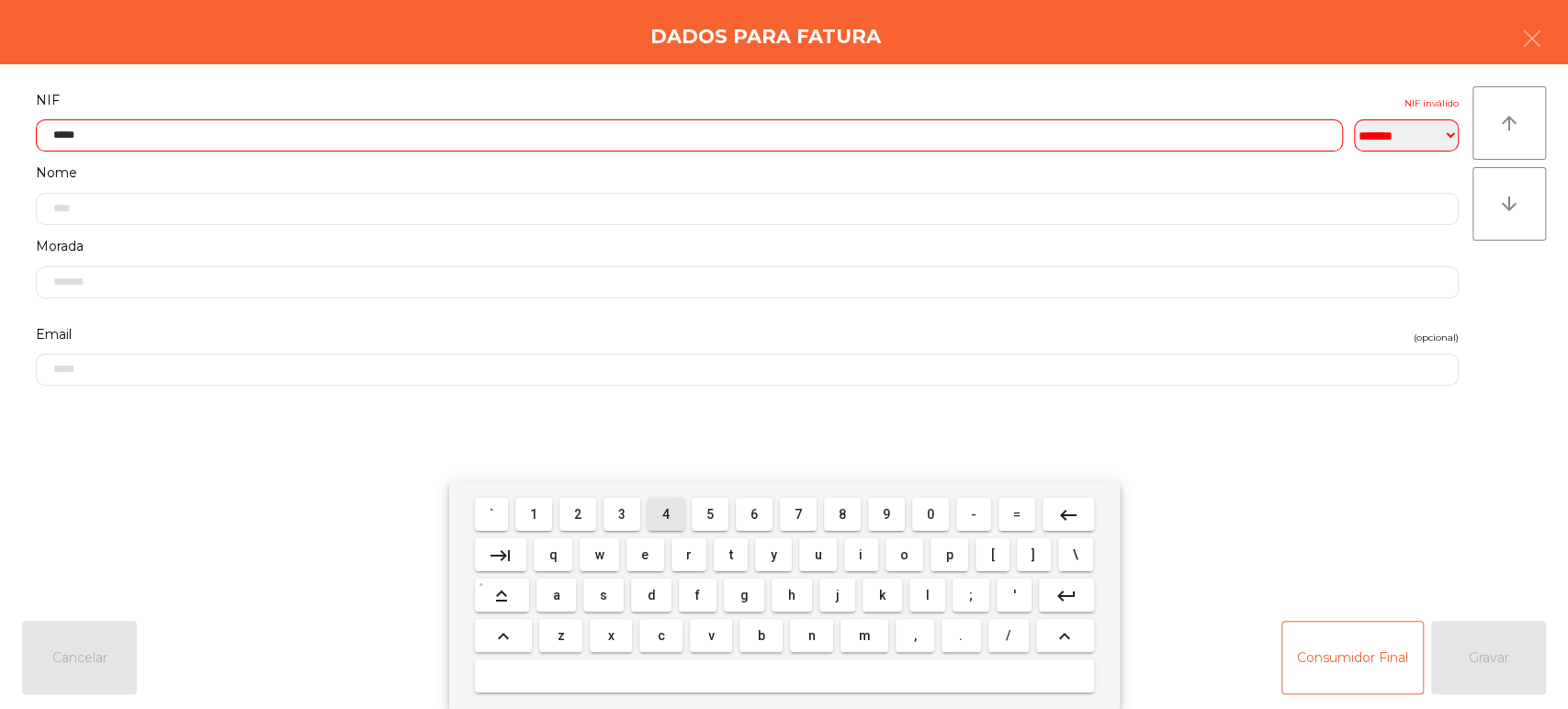
click at [533, 514] on span "1" at bounding box center [534, 514] width 8 height 15
click at [754, 514] on span "6" at bounding box center [754, 514] width 8 height 15
click at [666, 514] on span "4" at bounding box center [666, 514] width 8 height 15
click at [930, 514] on span "0" at bounding box center [930, 514] width 8 height 15
type input "*********"
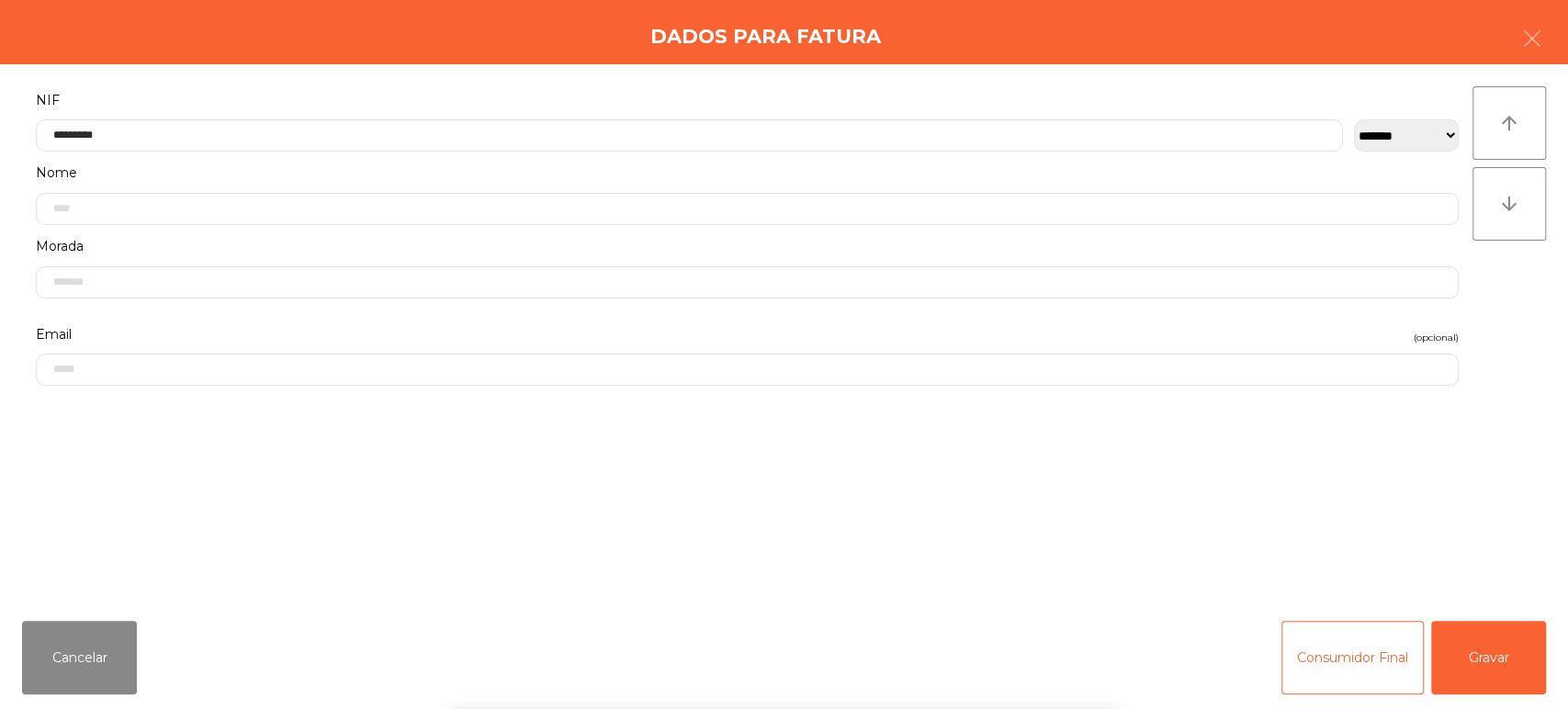
click at [558, 88] on label "NIF" at bounding box center [747, 101] width 1423 height 25
click at [1514, 627] on button "Gravar" at bounding box center [1488, 657] width 115 height 74
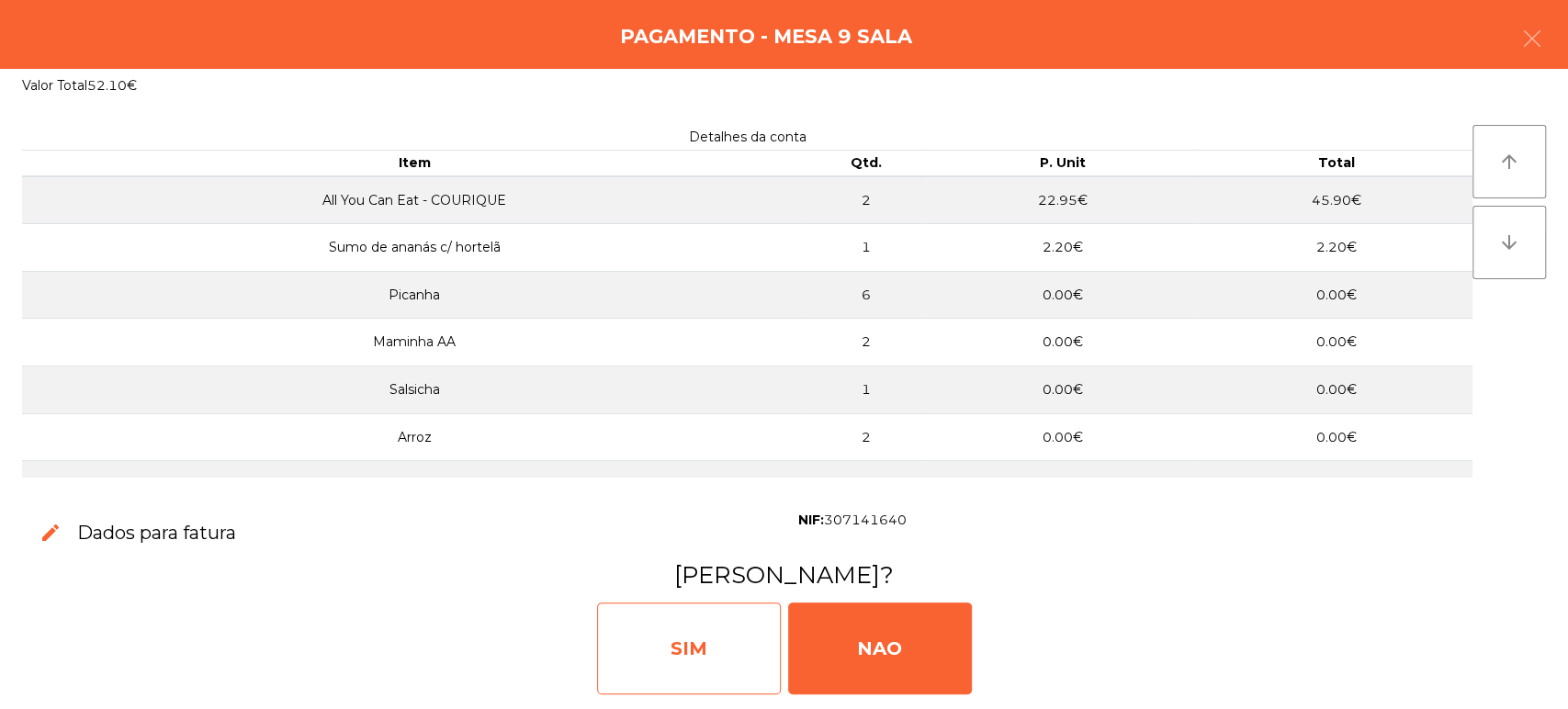
click at [702, 661] on div "SIM" at bounding box center [689, 647] width 184 height 92
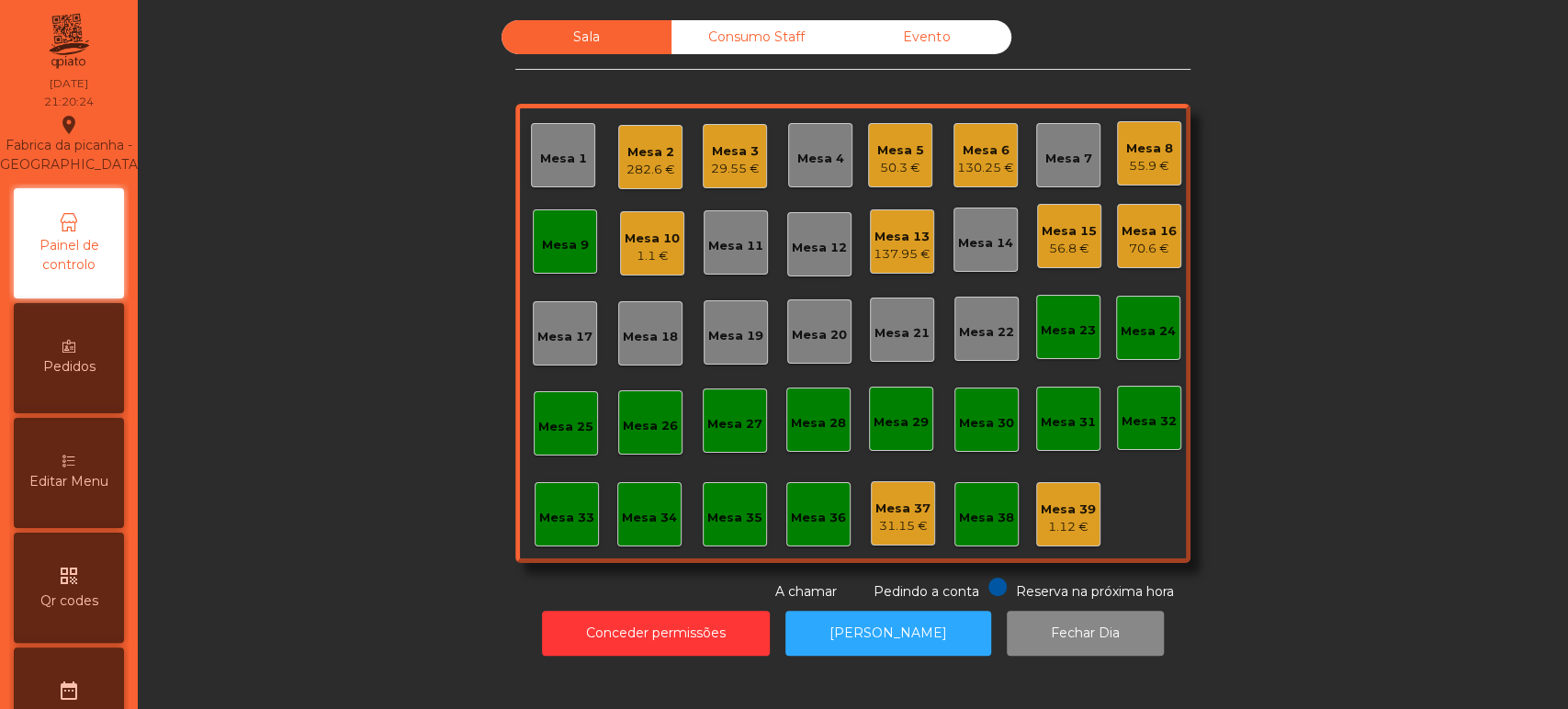
click at [552, 243] on div "Mesa 9" at bounding box center [565, 245] width 46 height 18
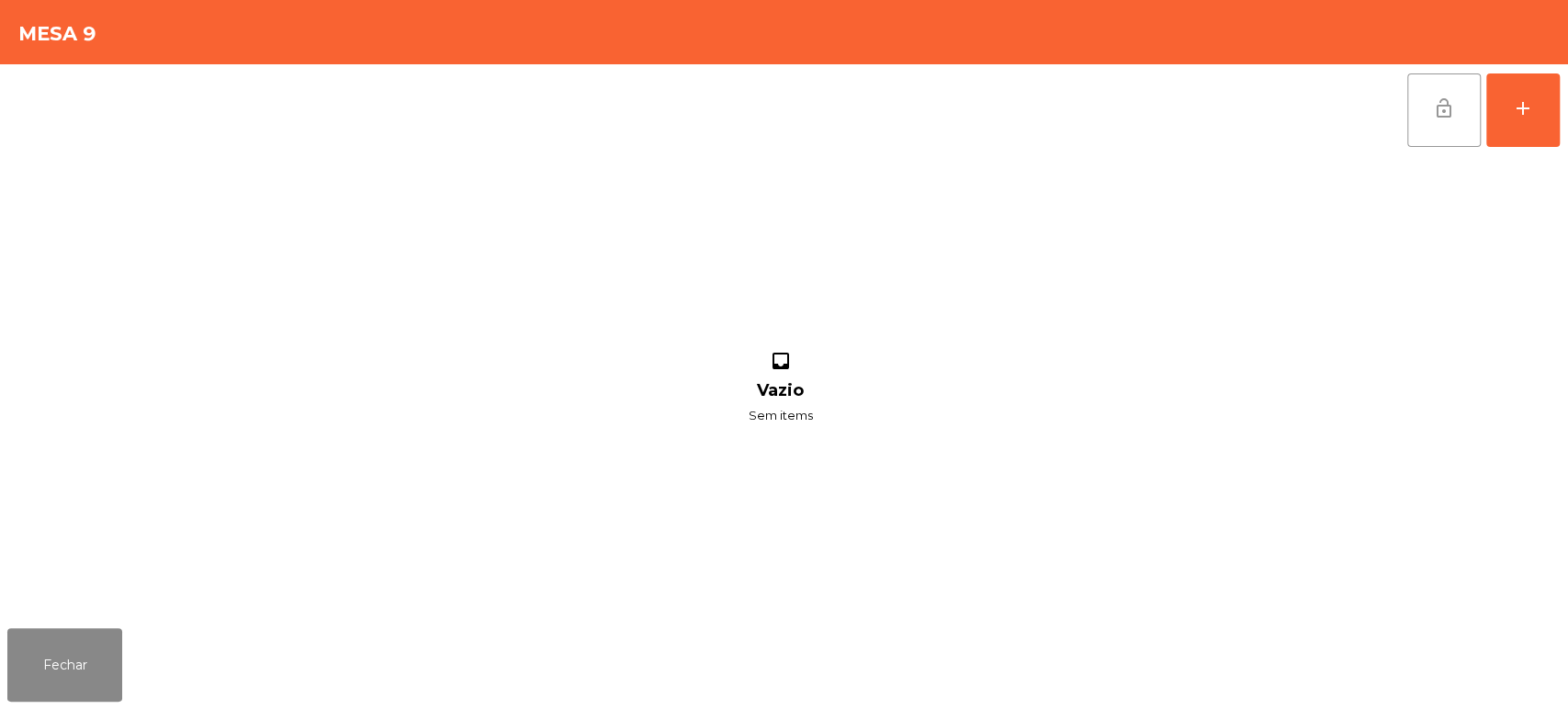
click at [1435, 141] on button "lock_open" at bounding box center [1444, 110] width 74 height 74
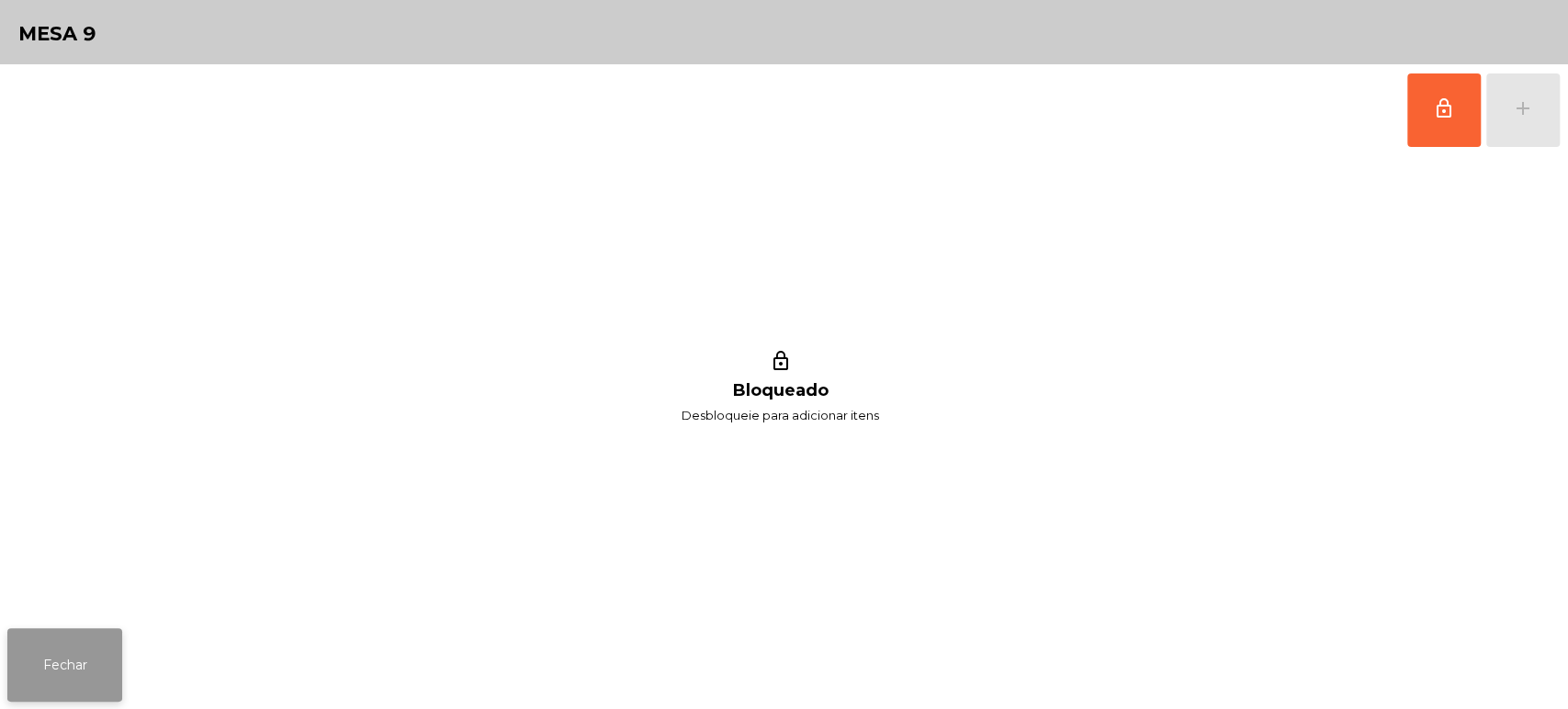
click at [75, 660] on button "Fechar" at bounding box center [65, 665] width 115 height 74
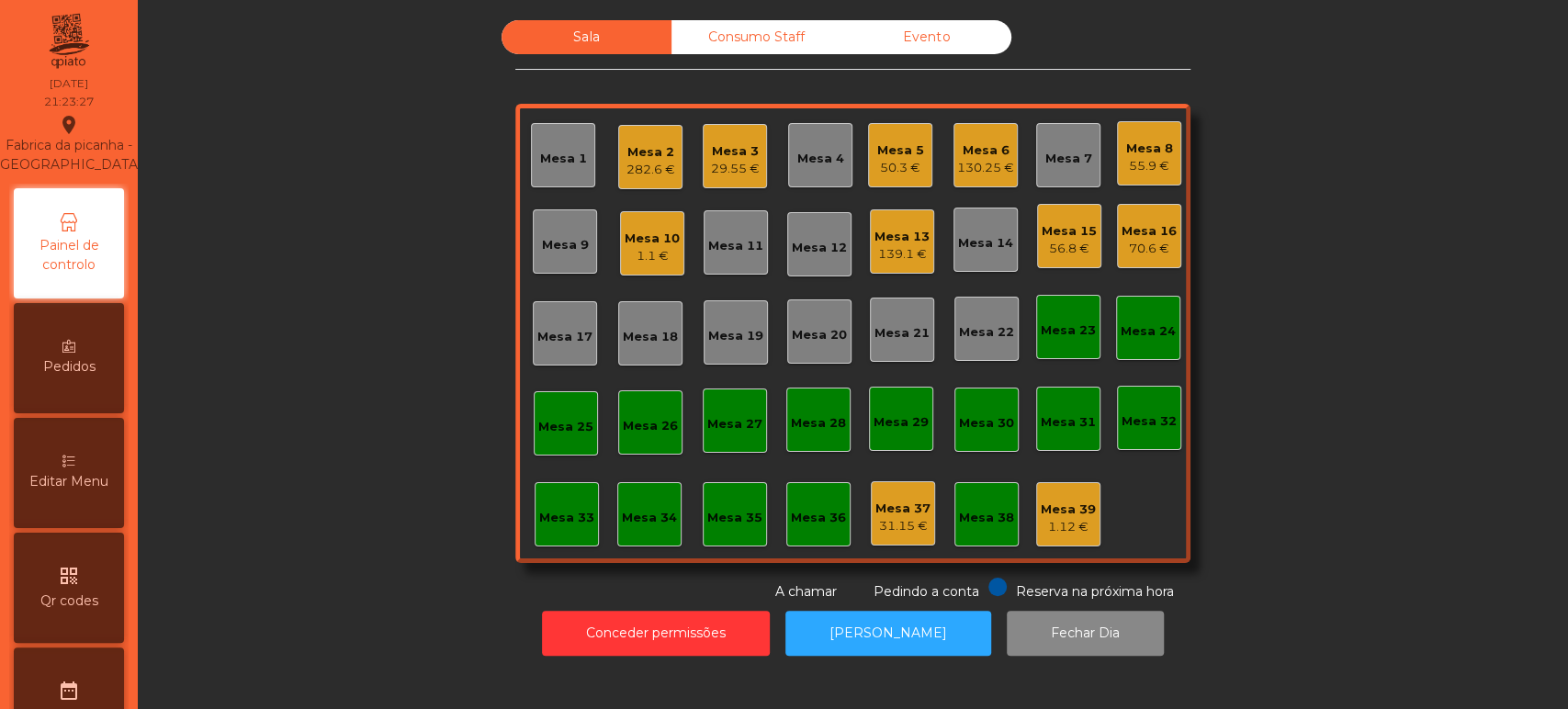
click at [887, 147] on div "Mesa 5" at bounding box center [900, 150] width 46 height 18
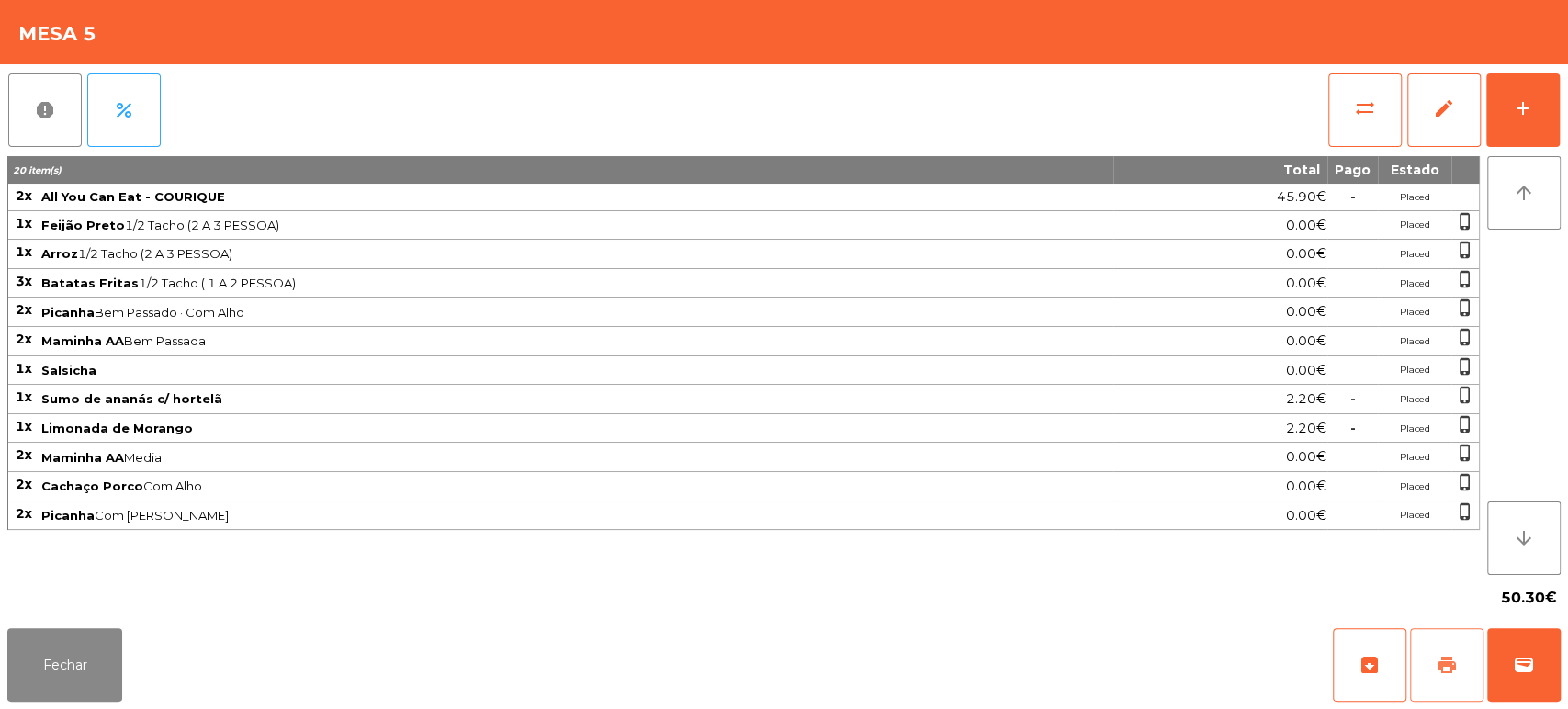
click at [1413, 675] on button "print" at bounding box center [1447, 665] width 74 height 74
click at [36, 672] on button "Fechar" at bounding box center [65, 665] width 115 height 74
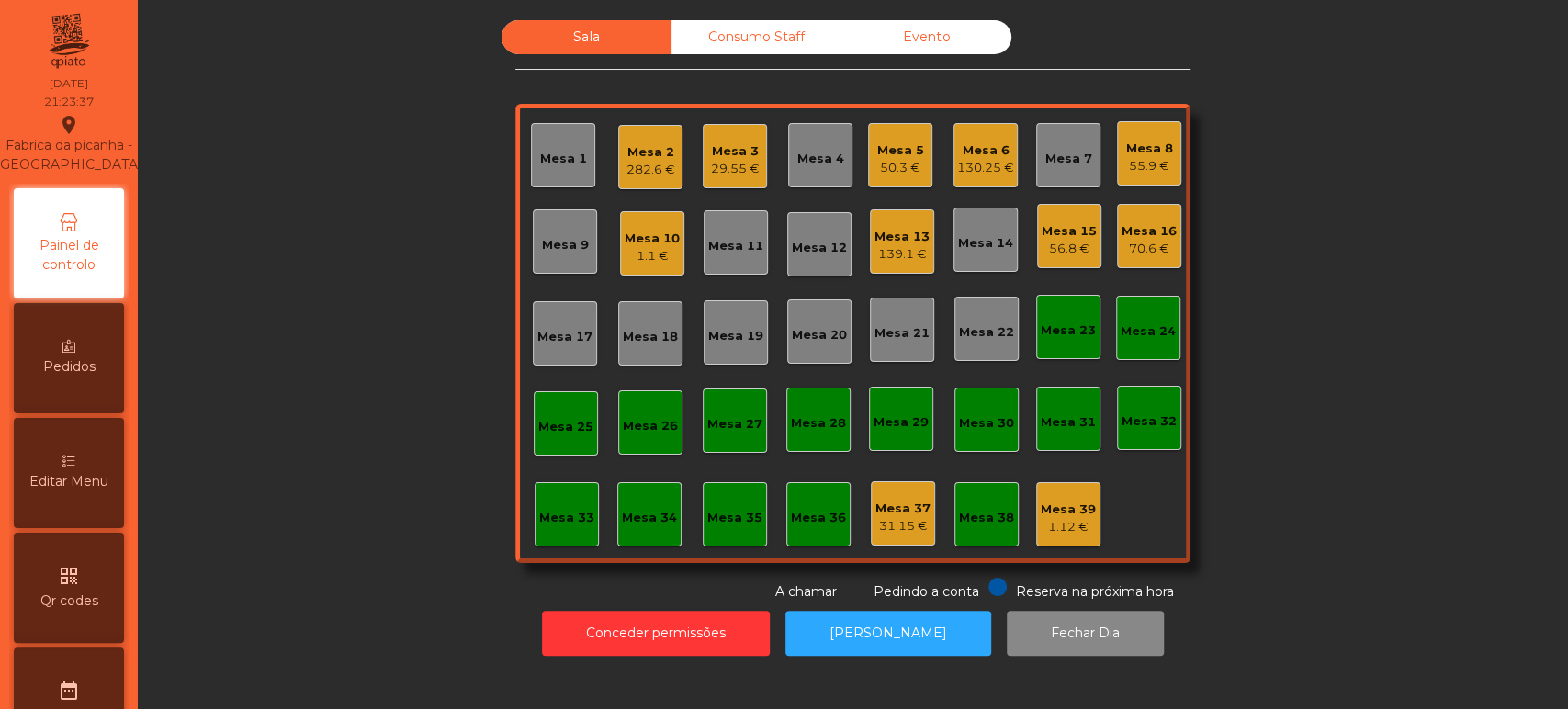
click at [1344, 521] on div "Sala Consumo Staff Evento Mesa 1 Mesa 2 282.6 € Mesa 3 29.55 € [GEOGRAPHIC_DATA…" at bounding box center [853, 310] width 1380 height 581
click at [1276, 586] on div "Sala Consumo Staff Evento Mesa 1 Mesa 2 282.6 € Mesa 3 29.55 € [GEOGRAPHIC_DATA…" at bounding box center [853, 310] width 1380 height 581
click at [882, 634] on button "[PERSON_NAME]" at bounding box center [888, 633] width 206 height 44
click at [918, 161] on div "Mesa 5 50.3 €" at bounding box center [900, 155] width 64 height 64
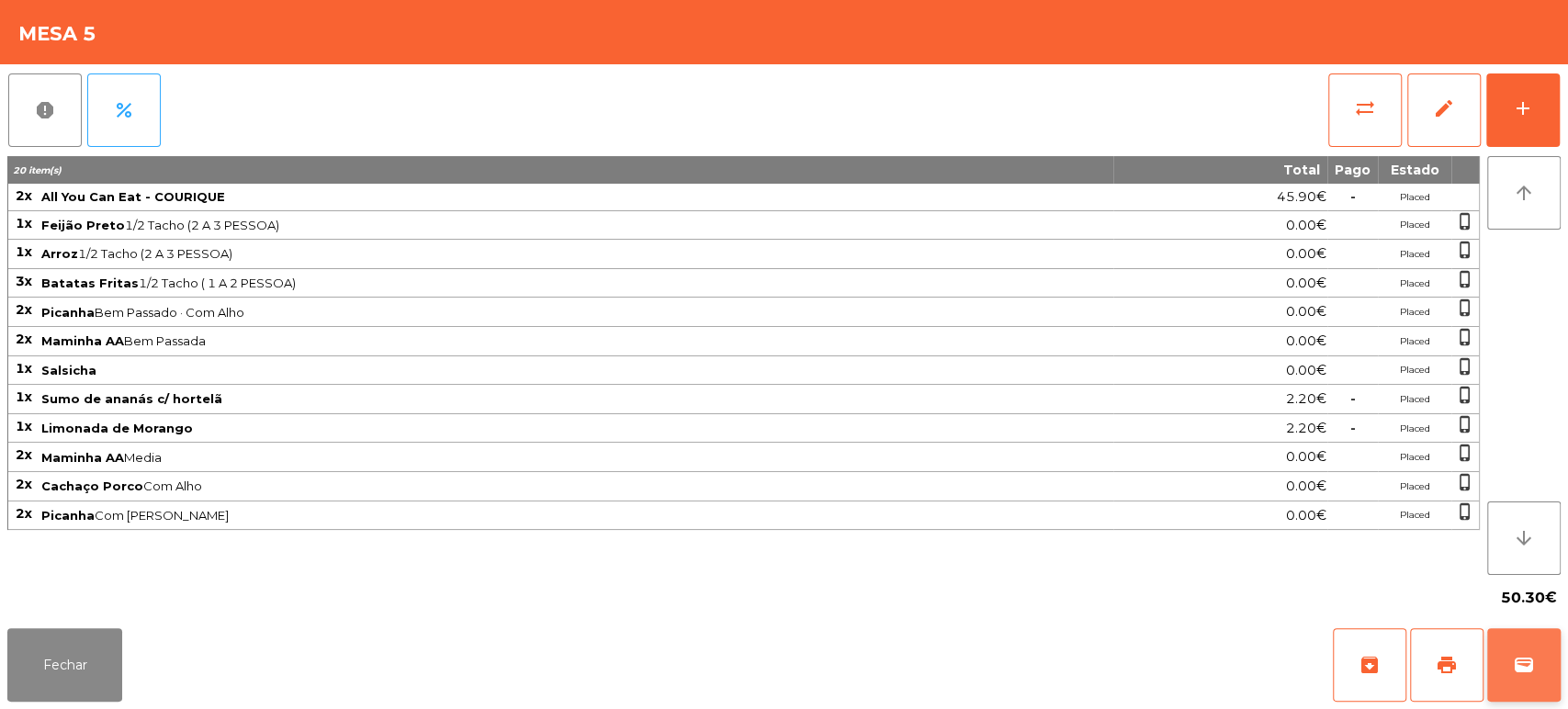
click at [1533, 646] on button "wallet" at bounding box center [1523, 665] width 74 height 74
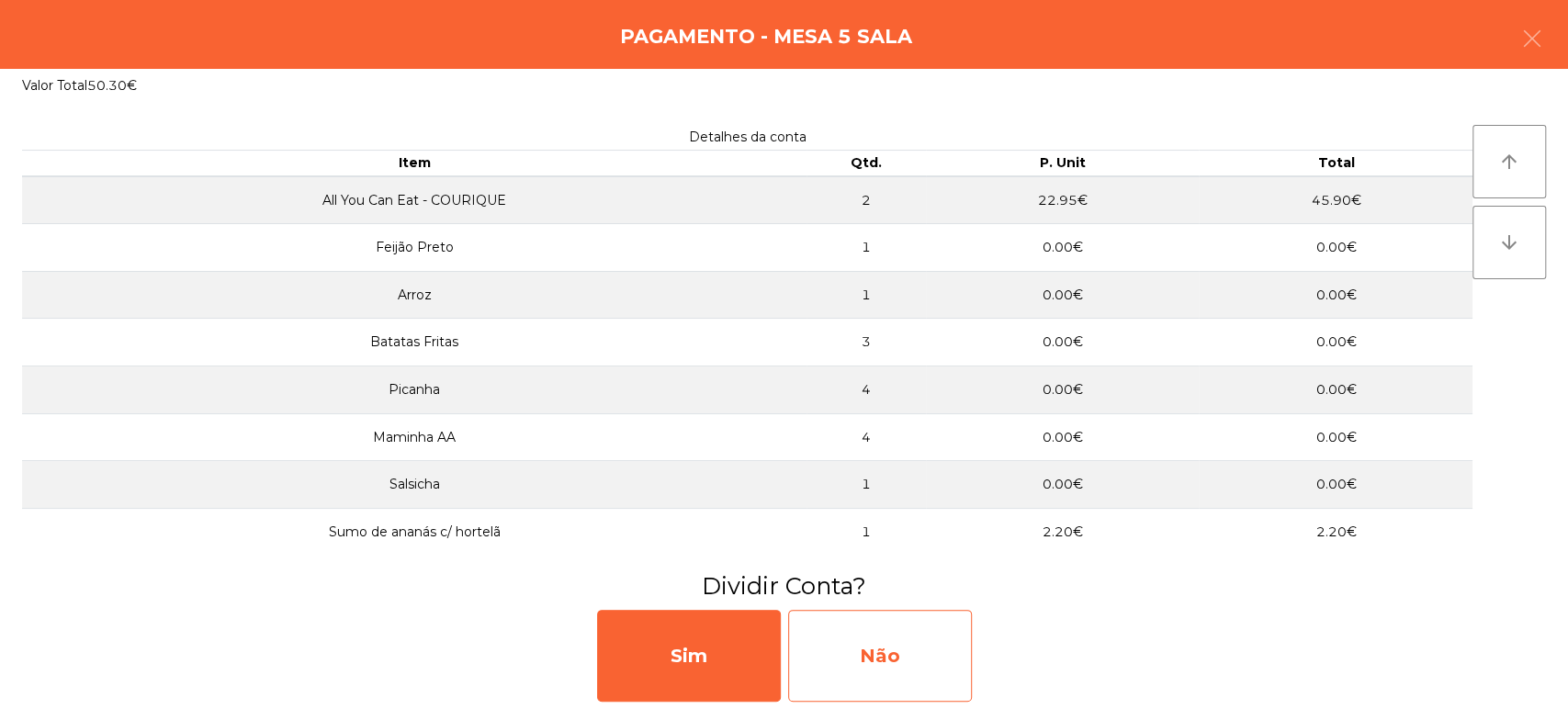
click at [908, 617] on div "Não" at bounding box center [880, 655] width 184 height 92
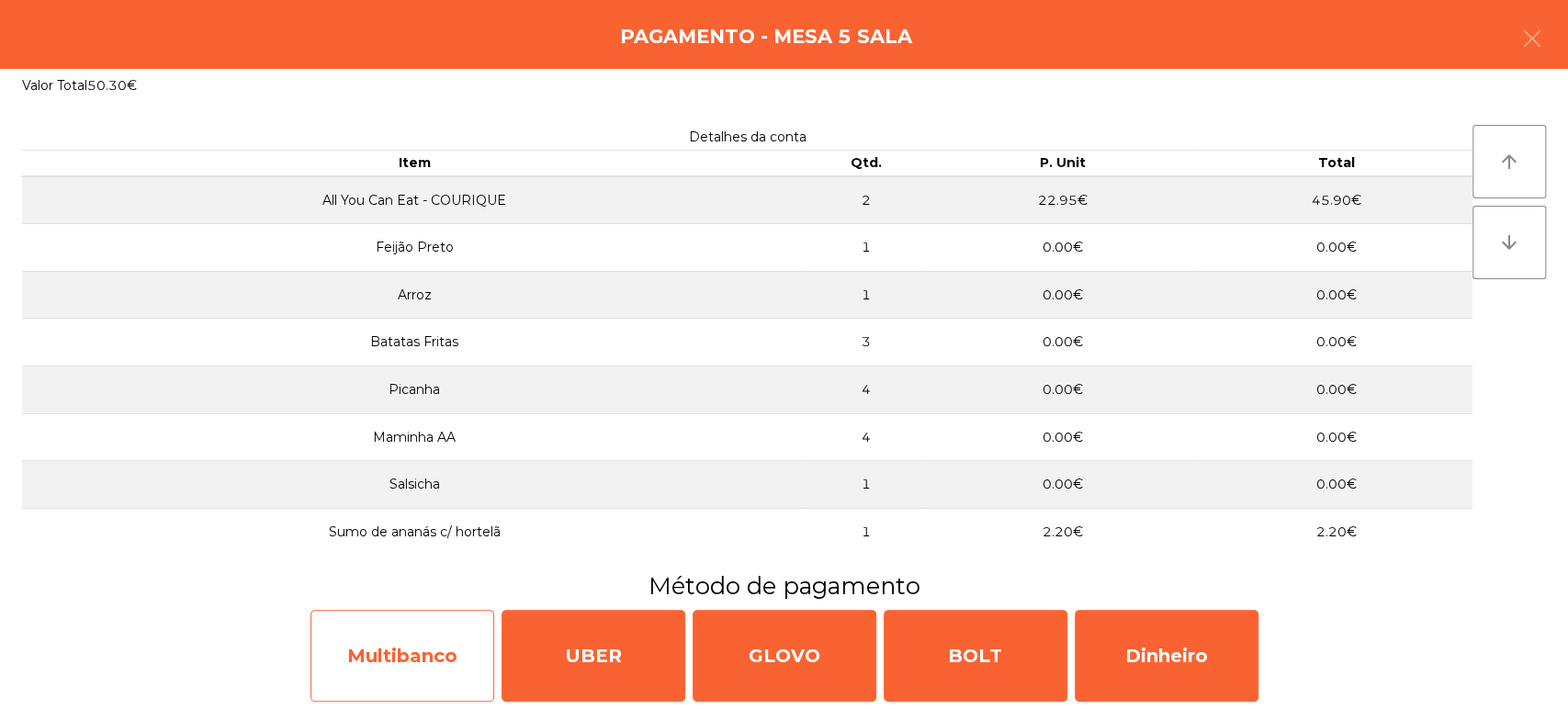
click at [438, 615] on div "Multibanco" at bounding box center [403, 655] width 184 height 92
select select "**"
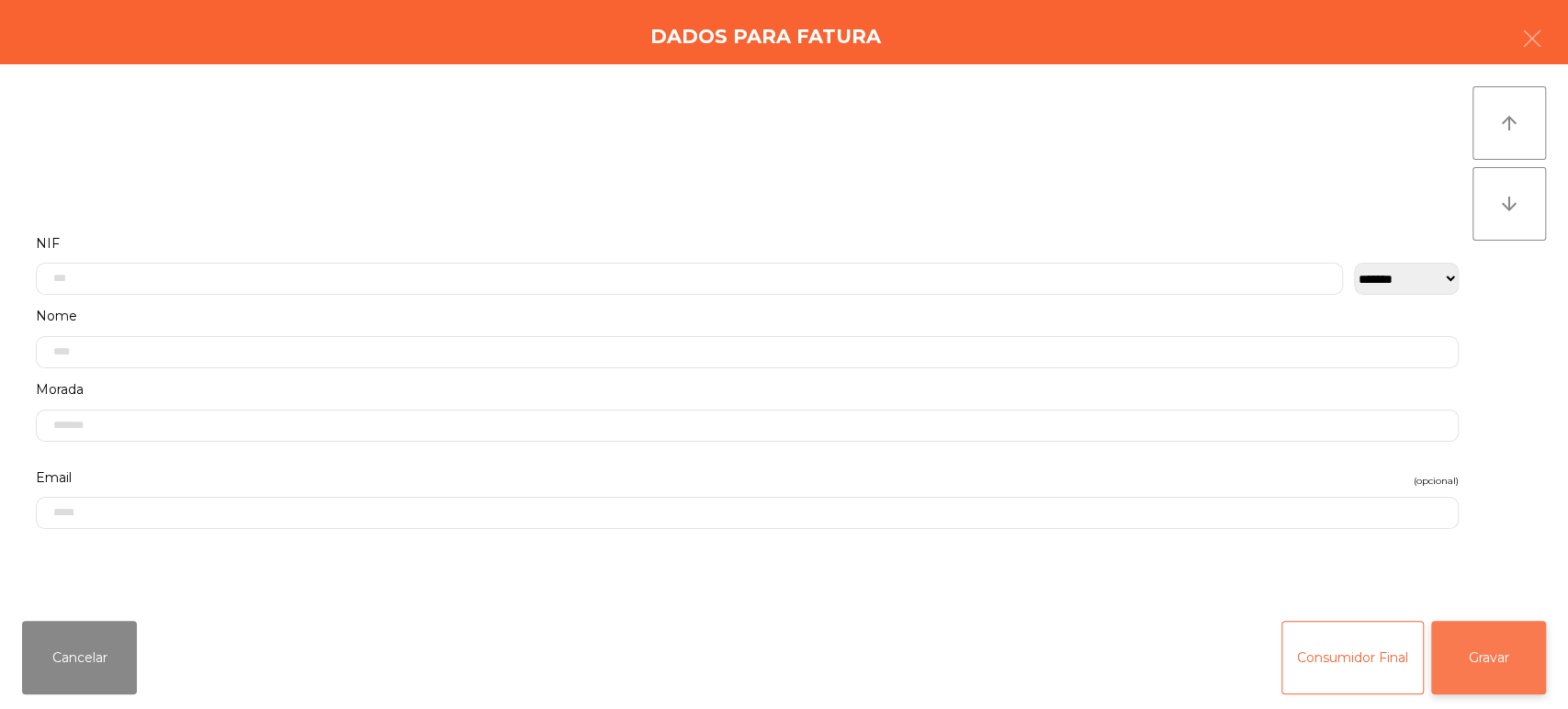
click at [1505, 658] on button "Gravar" at bounding box center [1488, 657] width 115 height 74
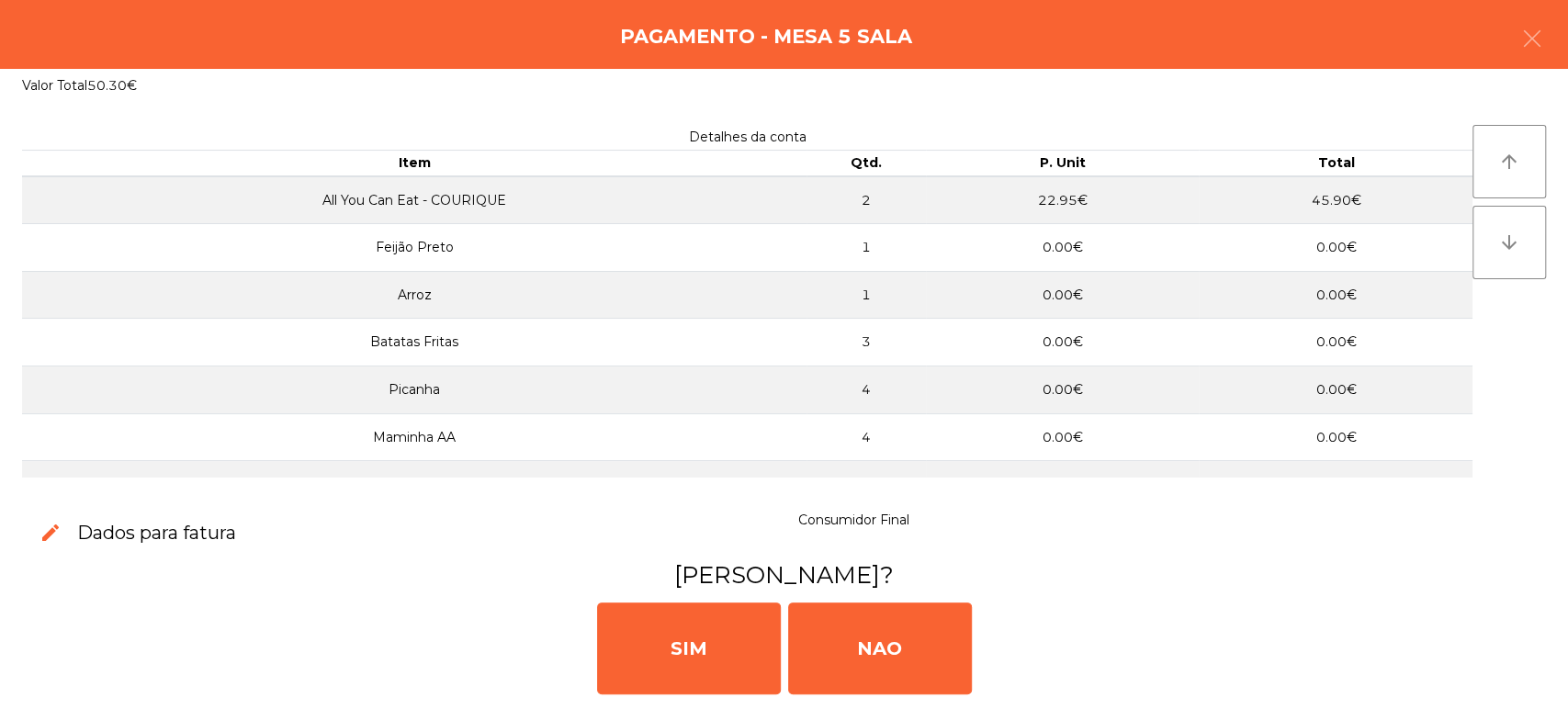
click at [566, 654] on div "[PERSON_NAME]" at bounding box center [784, 646] width 1553 height 110
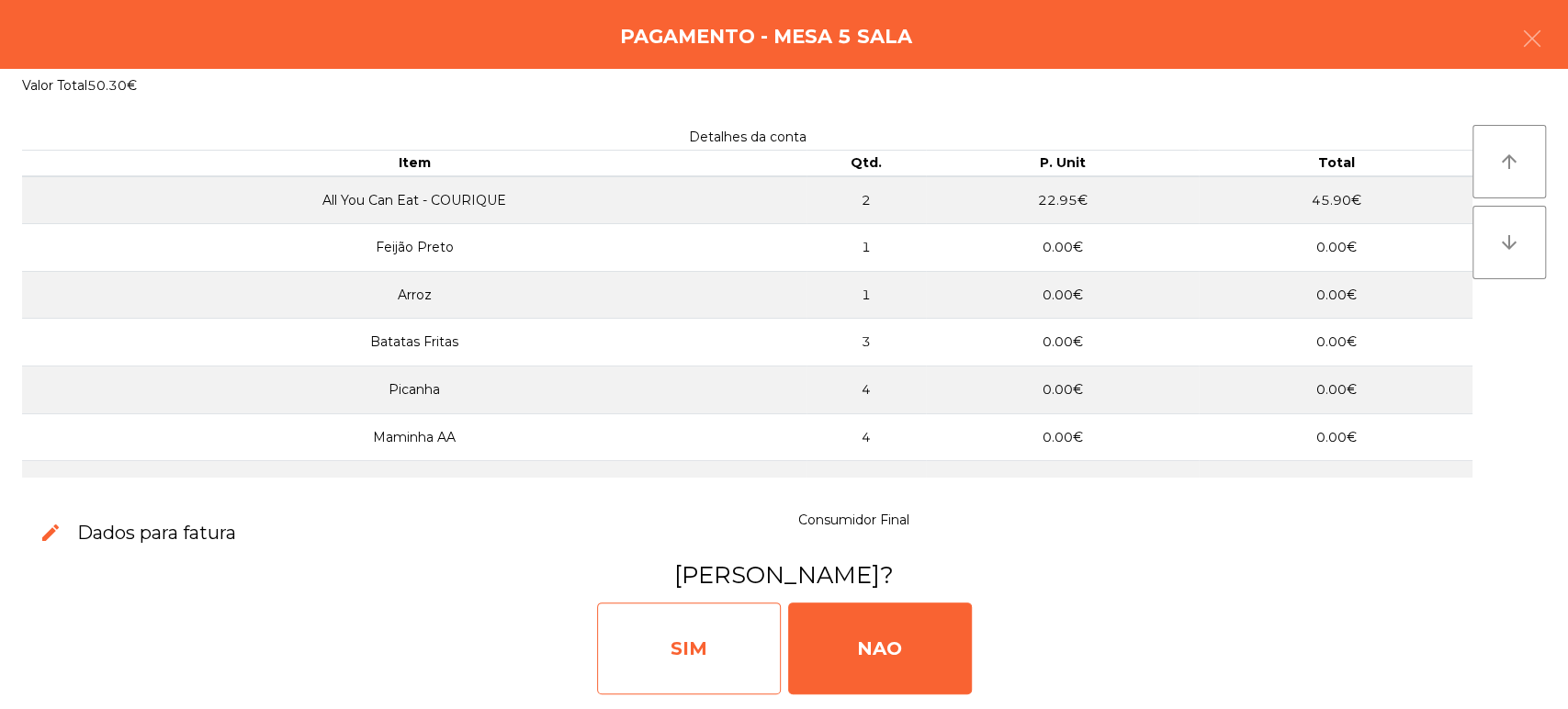
click at [709, 632] on div "SIM" at bounding box center [689, 647] width 184 height 92
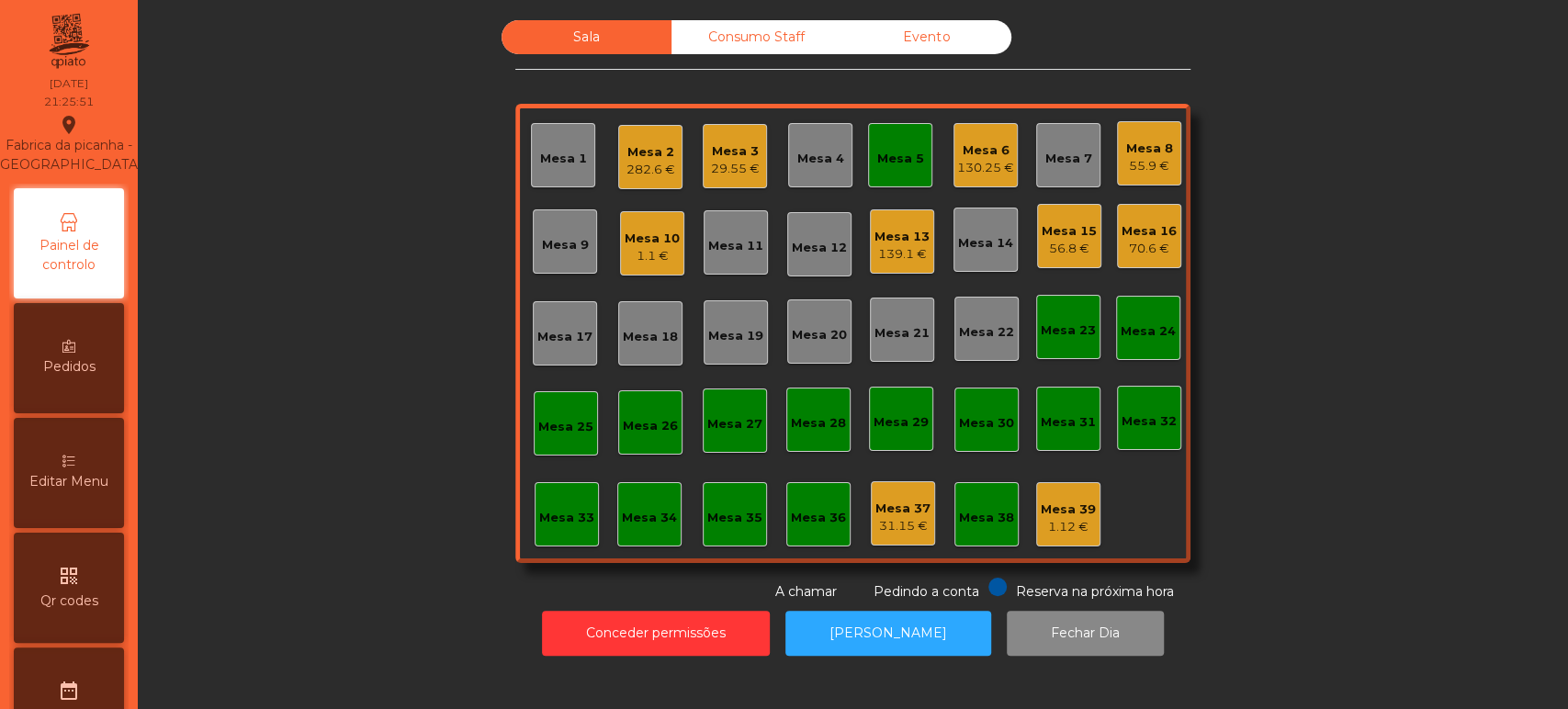
click at [877, 144] on div "Mesa 5" at bounding box center [900, 155] width 46 height 26
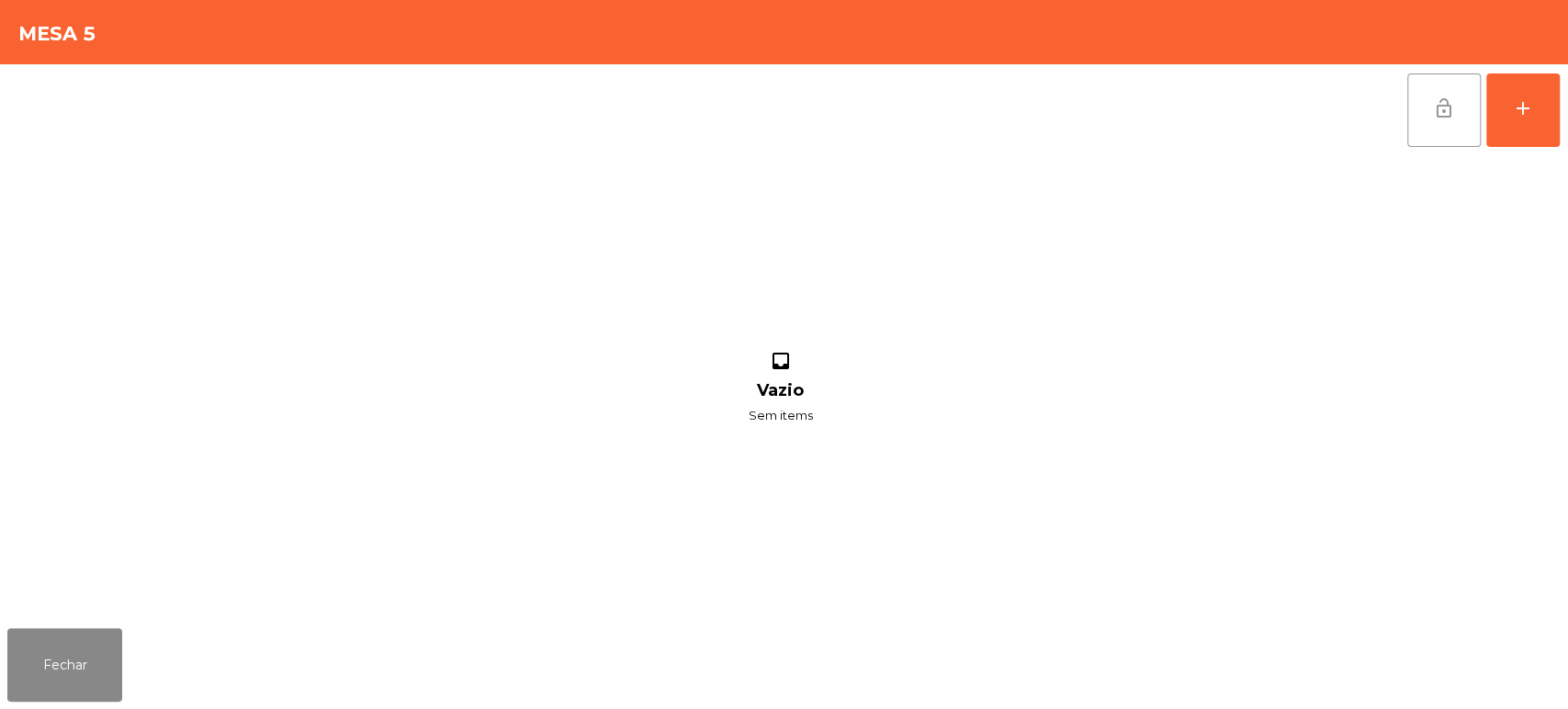
click at [1450, 114] on span "lock_open" at bounding box center [1443, 108] width 22 height 22
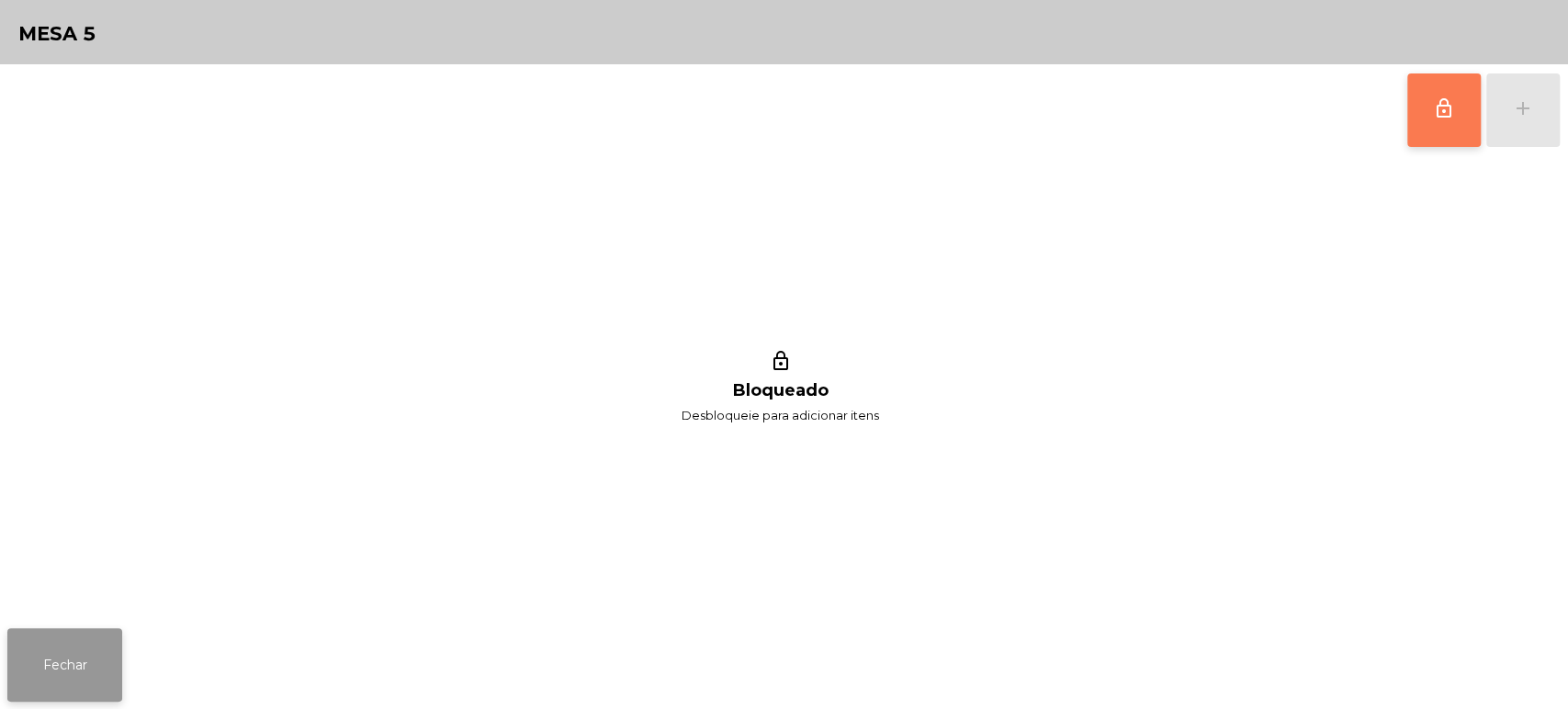
click at [81, 680] on button "Fechar" at bounding box center [65, 665] width 115 height 74
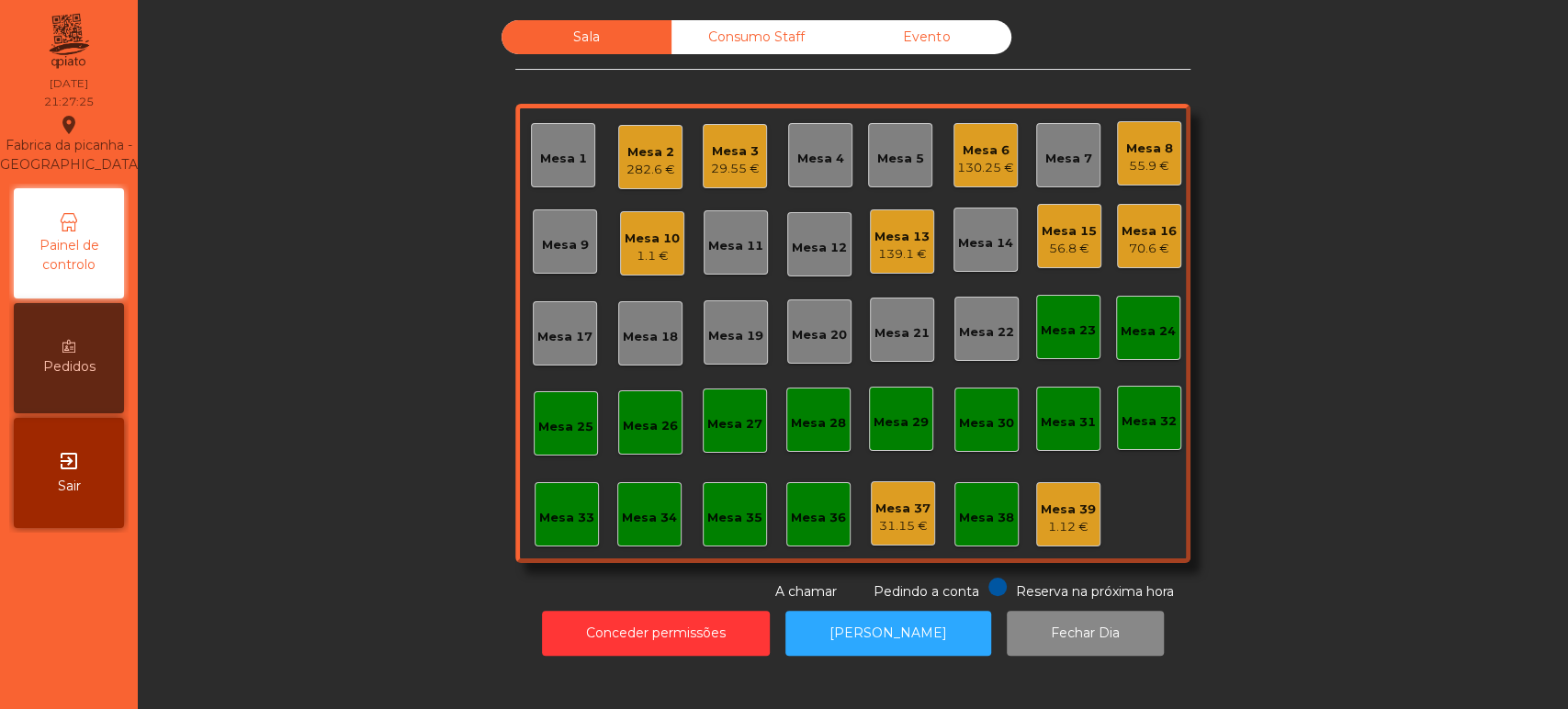
click at [1131, 215] on div "Mesa 16 70.6 €" at bounding box center [1149, 236] width 55 height 44
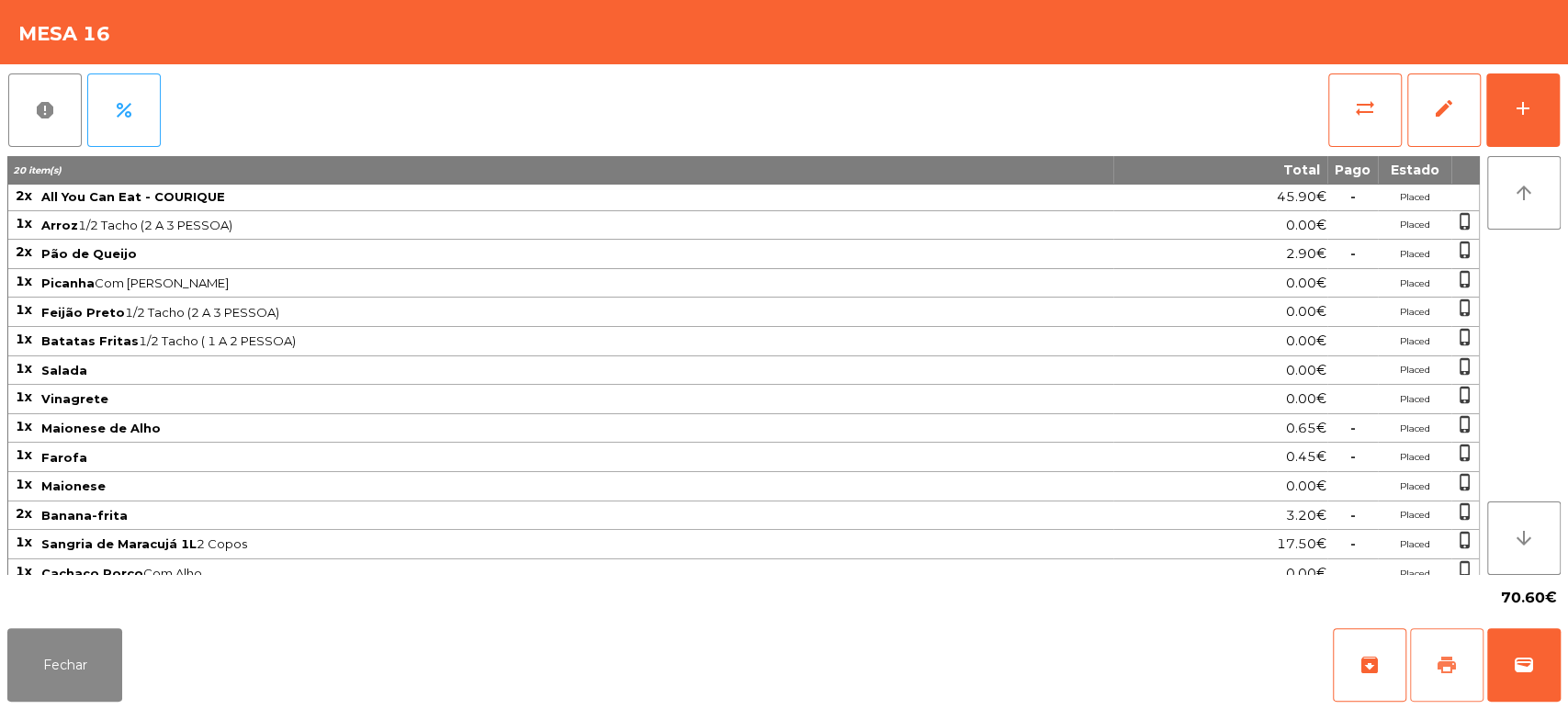
click at [1436, 669] on span "print" at bounding box center [1446, 665] width 22 height 22
click at [1565, 675] on div "Fechar archive print wallet" at bounding box center [784, 664] width 1568 height 88
click at [1523, 637] on button "wallet" at bounding box center [1523, 665] width 74 height 74
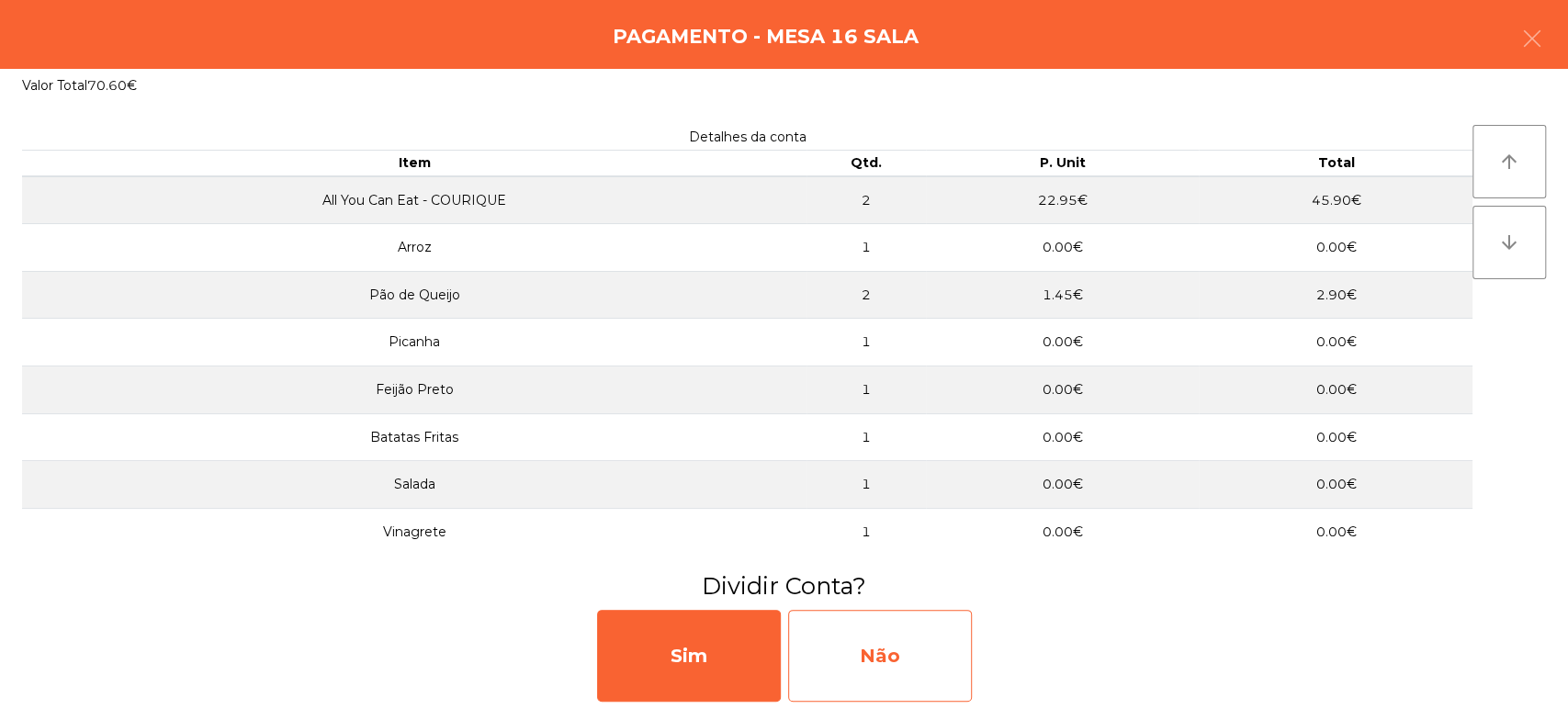
click at [932, 654] on div "Não" at bounding box center [880, 655] width 184 height 92
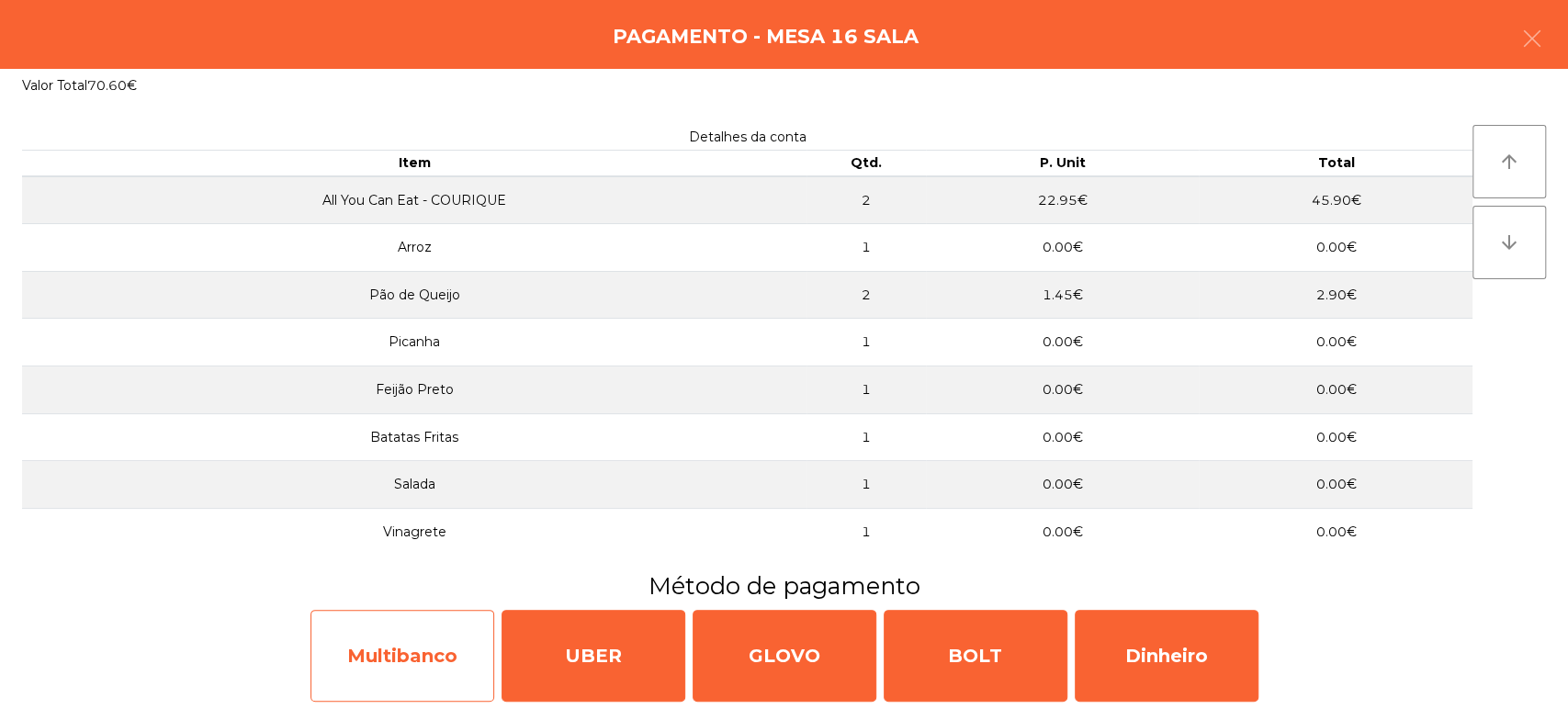
click at [405, 640] on div "Multibanco" at bounding box center [403, 655] width 184 height 92
select select "**"
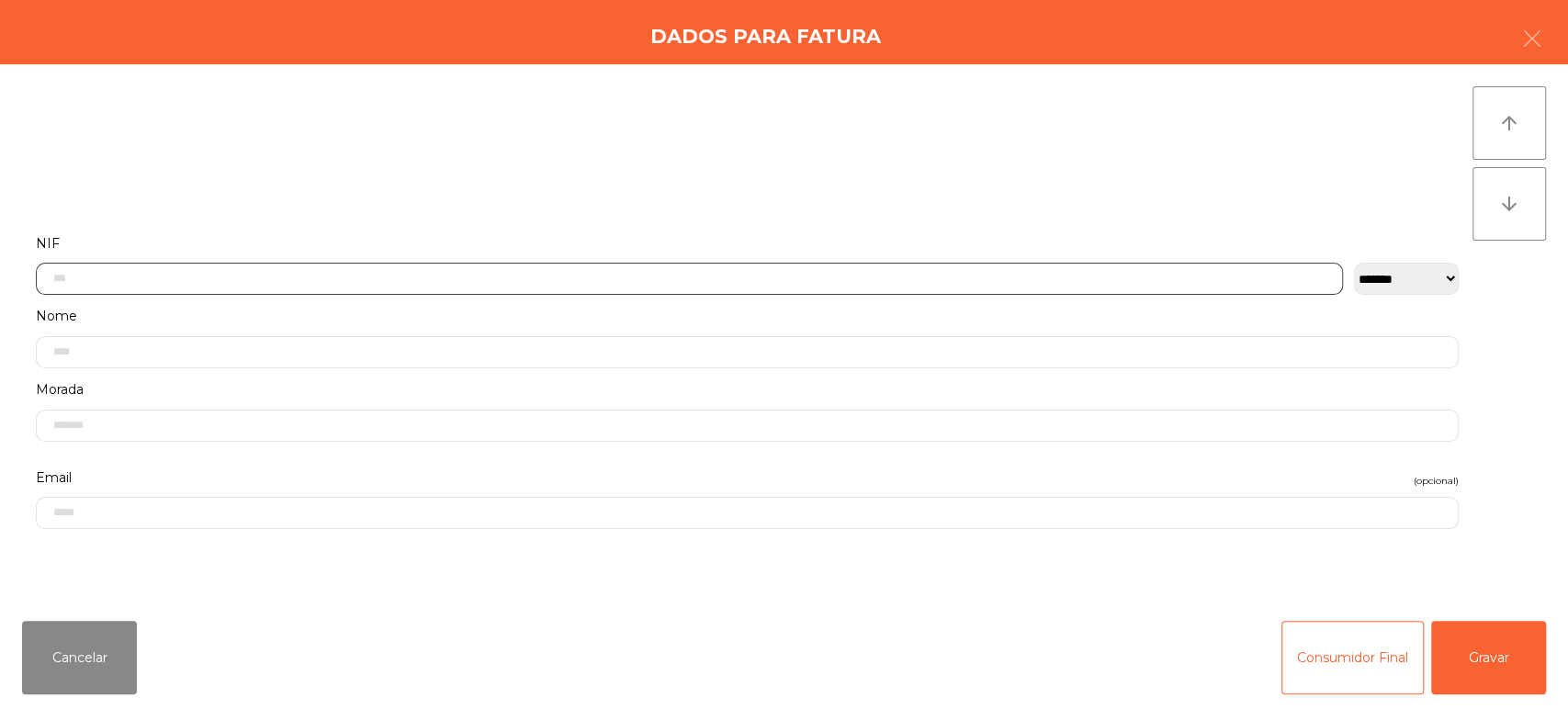
click at [445, 272] on input "text" at bounding box center [689, 278] width 1307 height 32
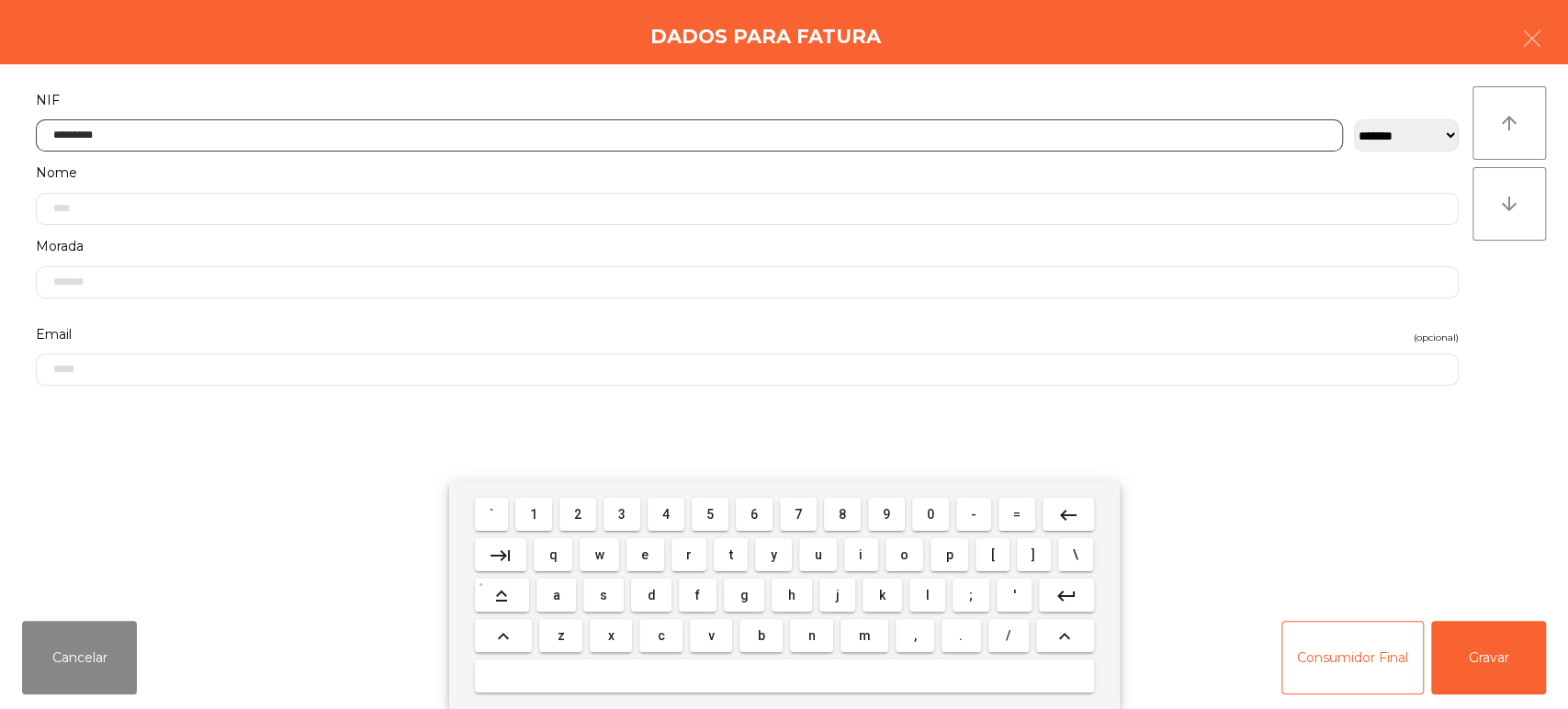
type input "*********"
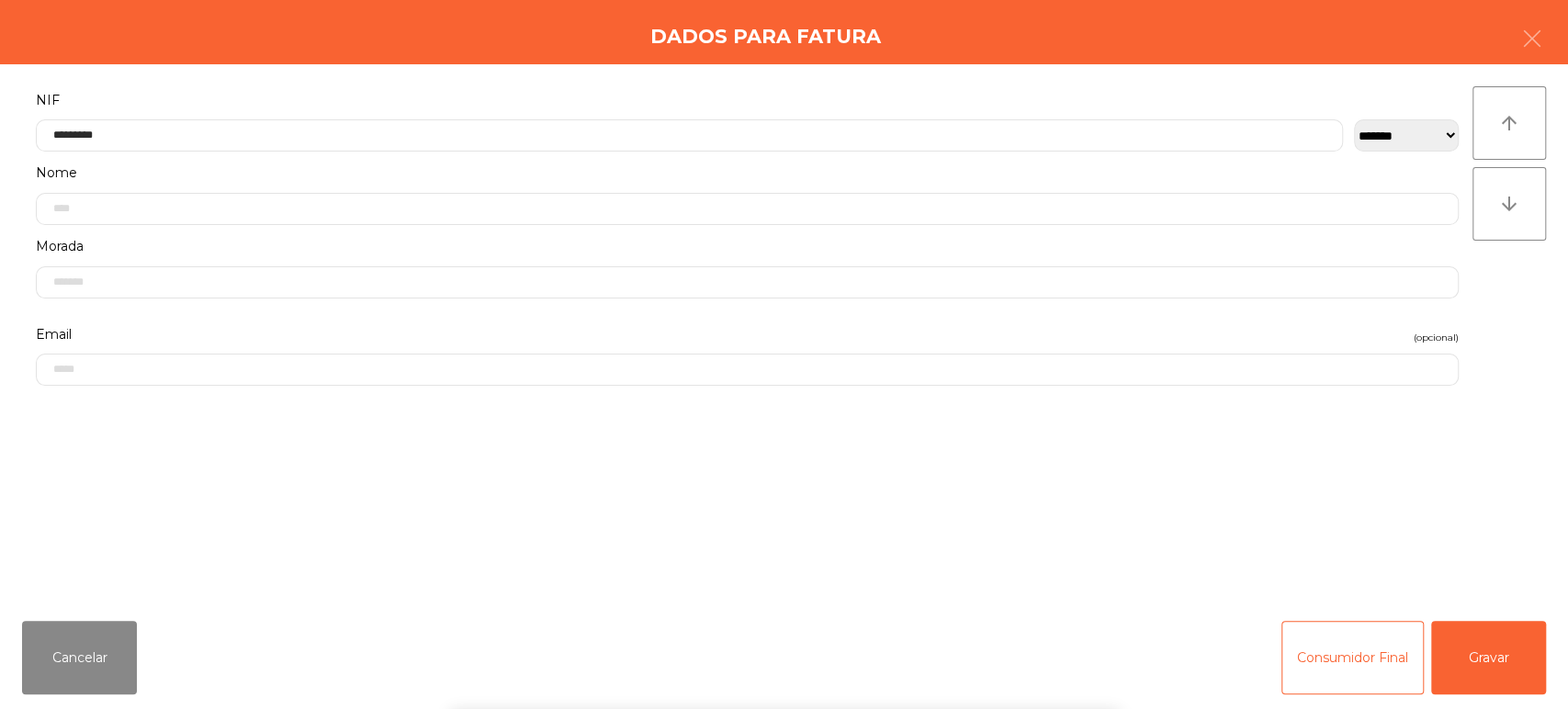
click at [1500, 308] on div "arrow_upward arrow_downward" at bounding box center [1509, 335] width 74 height 497
click at [1469, 662] on button "Gravar" at bounding box center [1488, 657] width 115 height 74
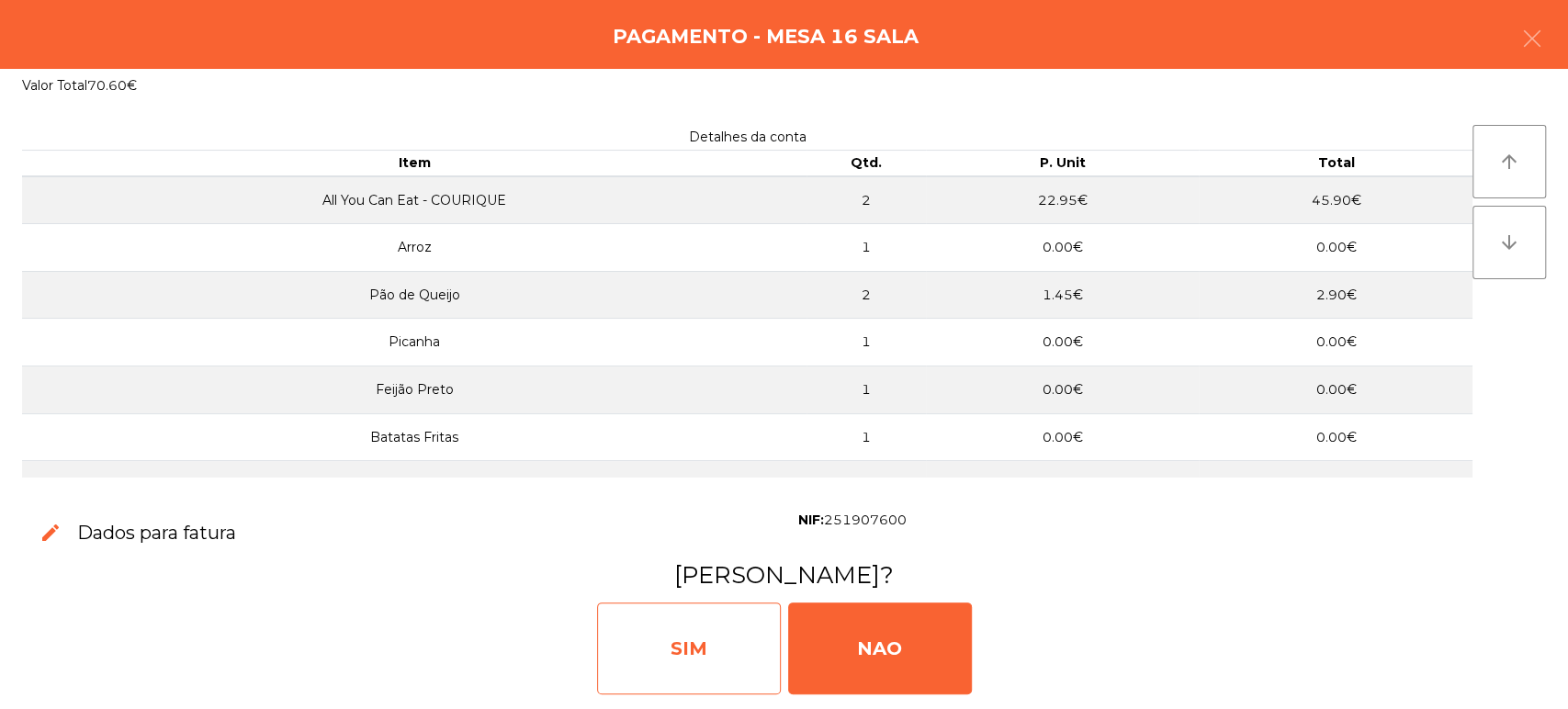
click at [652, 689] on div "SIM" at bounding box center [689, 647] width 184 height 92
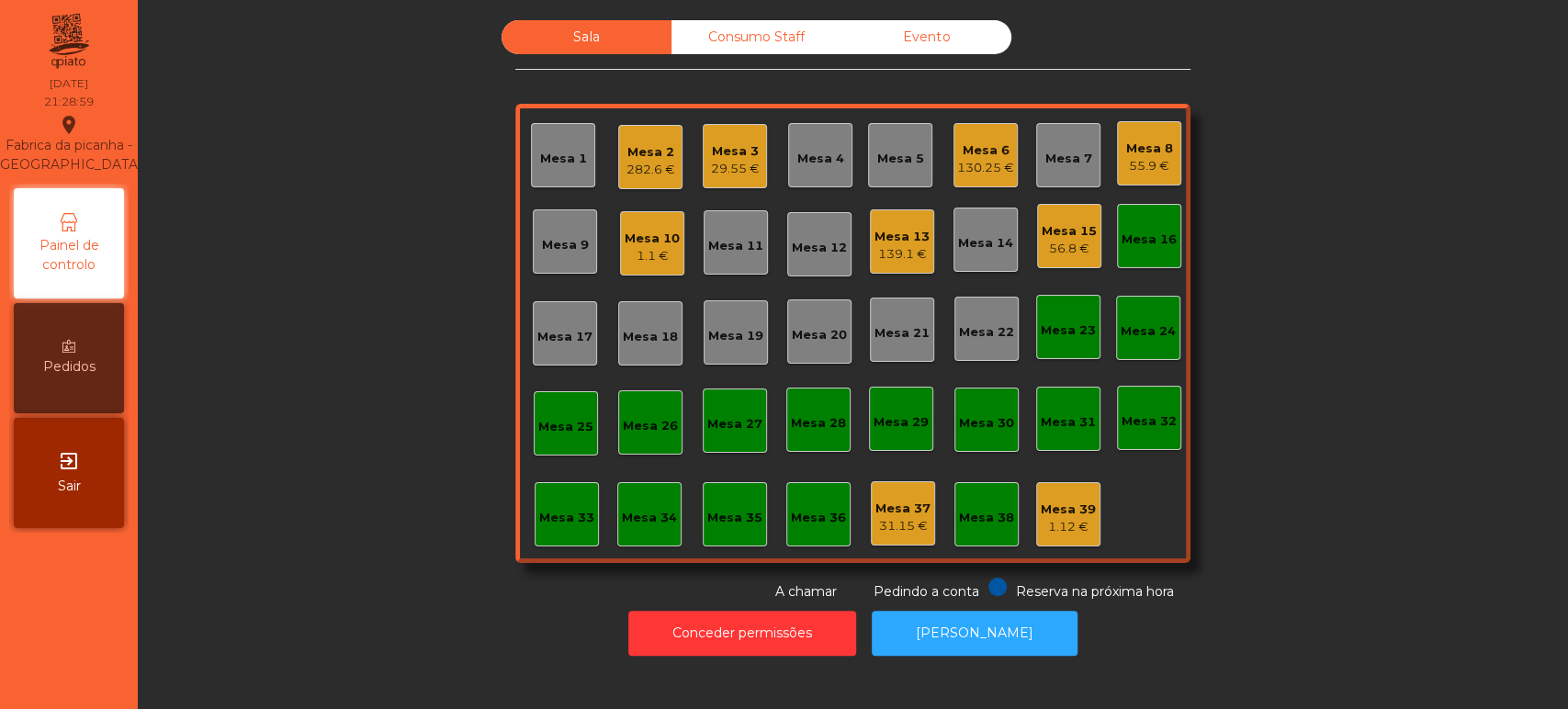
click at [1146, 232] on div "Mesa 16" at bounding box center [1149, 239] width 55 height 18
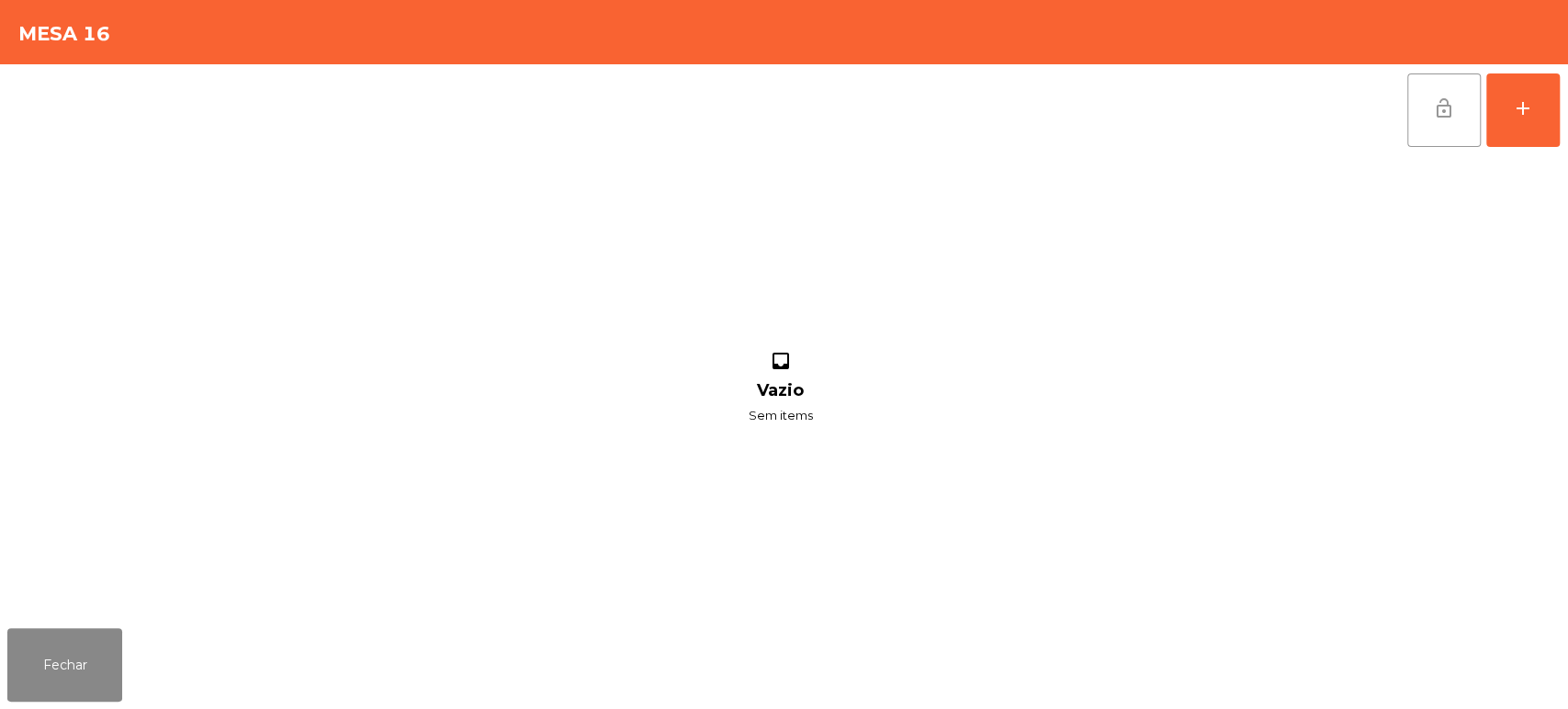
click at [1448, 119] on button "lock_open" at bounding box center [1444, 110] width 74 height 74
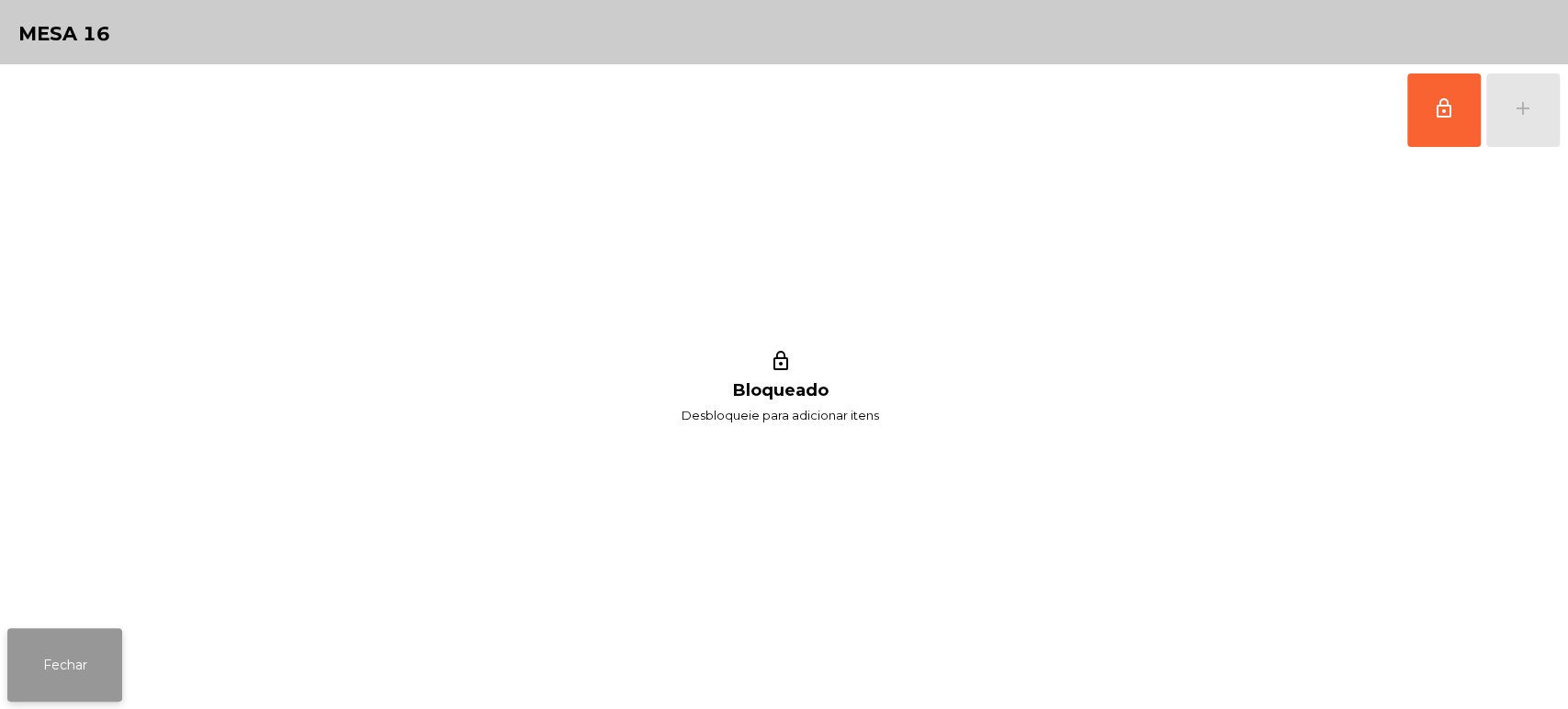
click at [79, 635] on button "Fechar" at bounding box center [65, 665] width 115 height 74
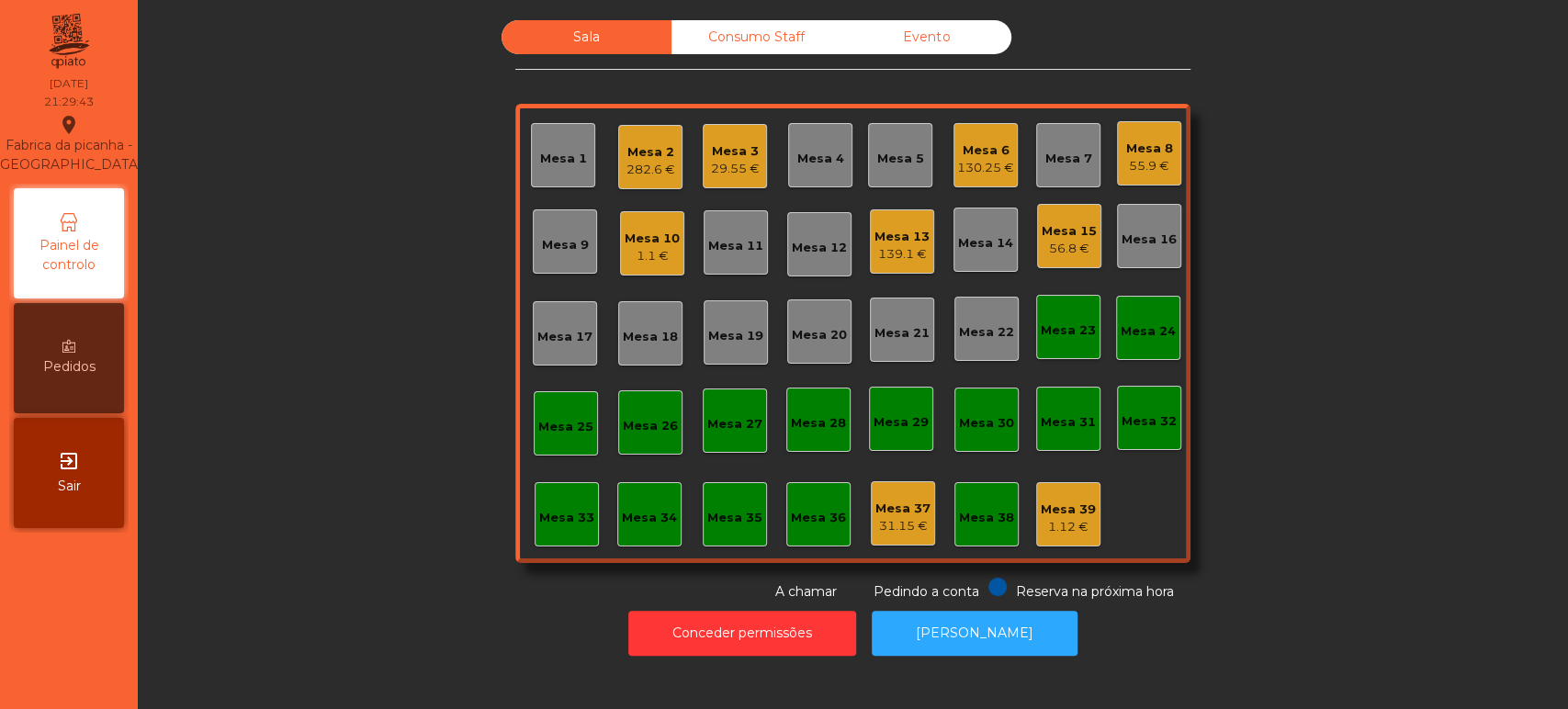
click at [897, 227] on div "Mesa 13" at bounding box center [901, 236] width 55 height 18
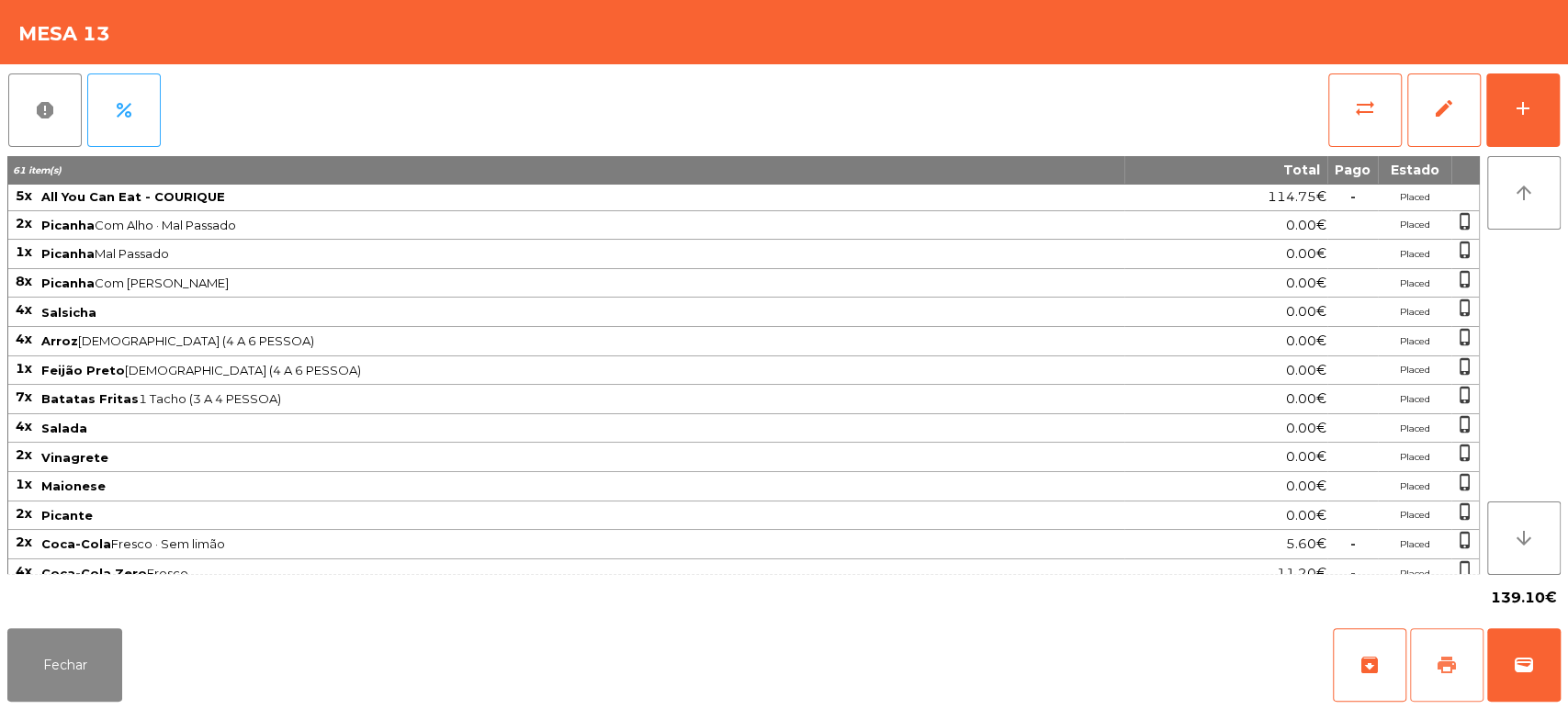
click at [1442, 661] on span "print" at bounding box center [1446, 665] width 22 height 22
click at [1521, 660] on span "wallet" at bounding box center [1523, 665] width 22 height 22
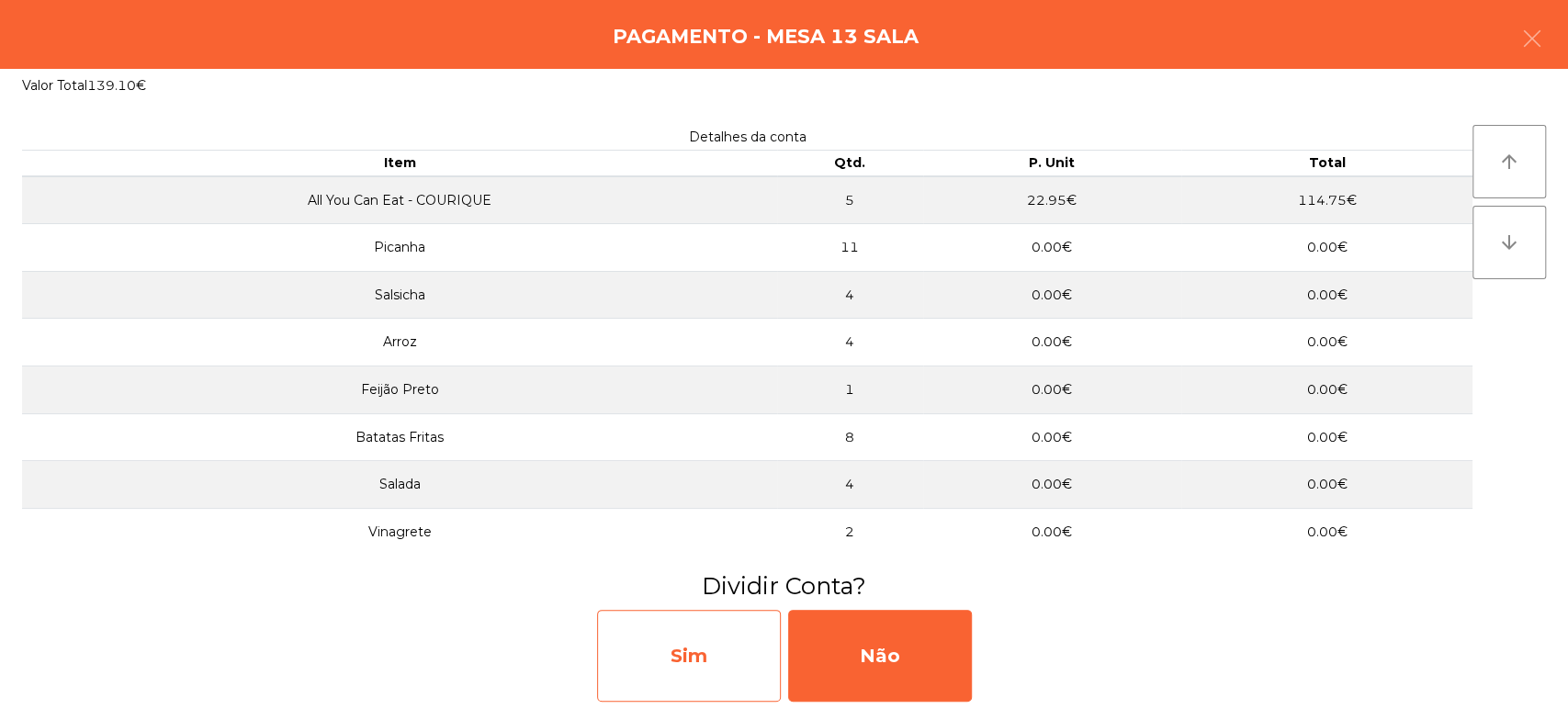
click at [692, 665] on div "Sim" at bounding box center [689, 655] width 184 height 92
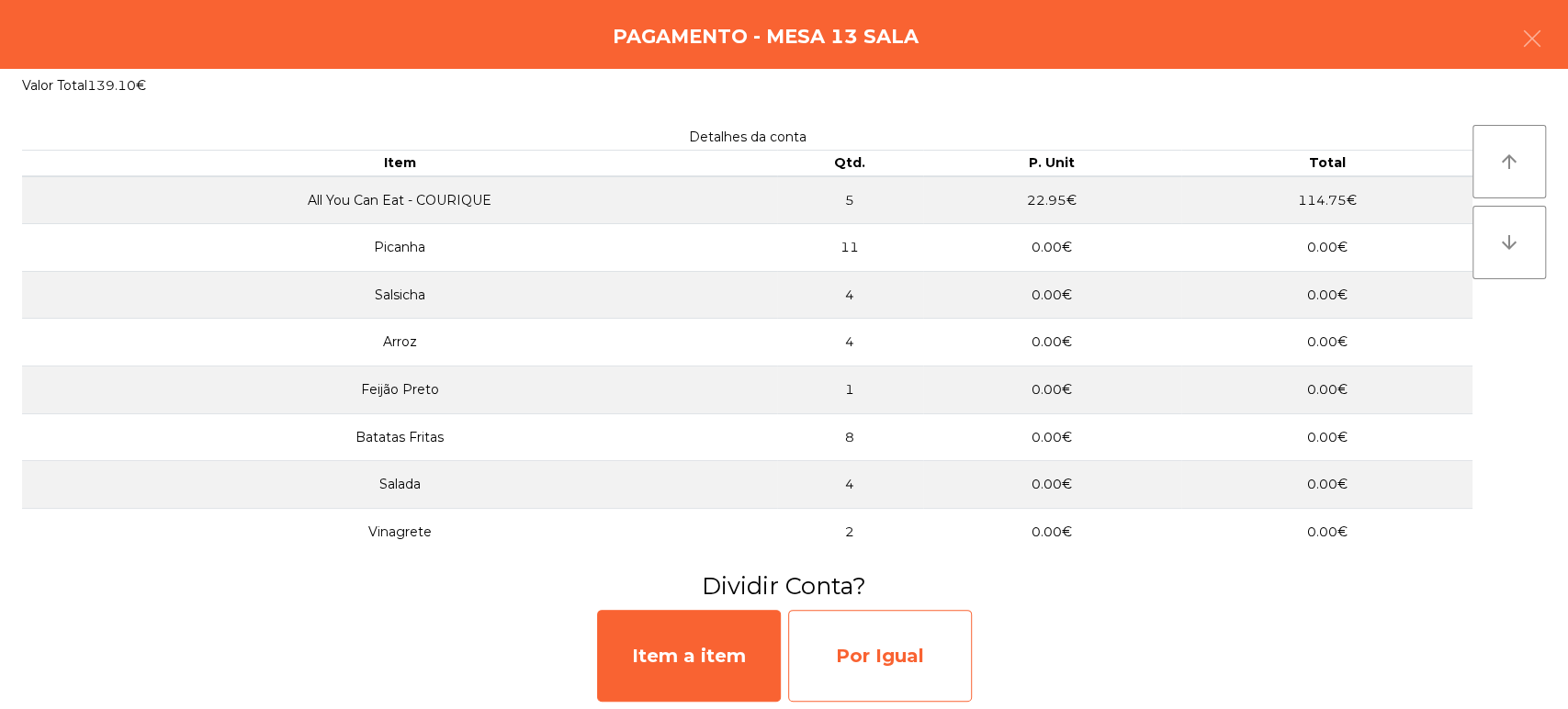
click at [887, 656] on div "Por Igual" at bounding box center [880, 655] width 184 height 92
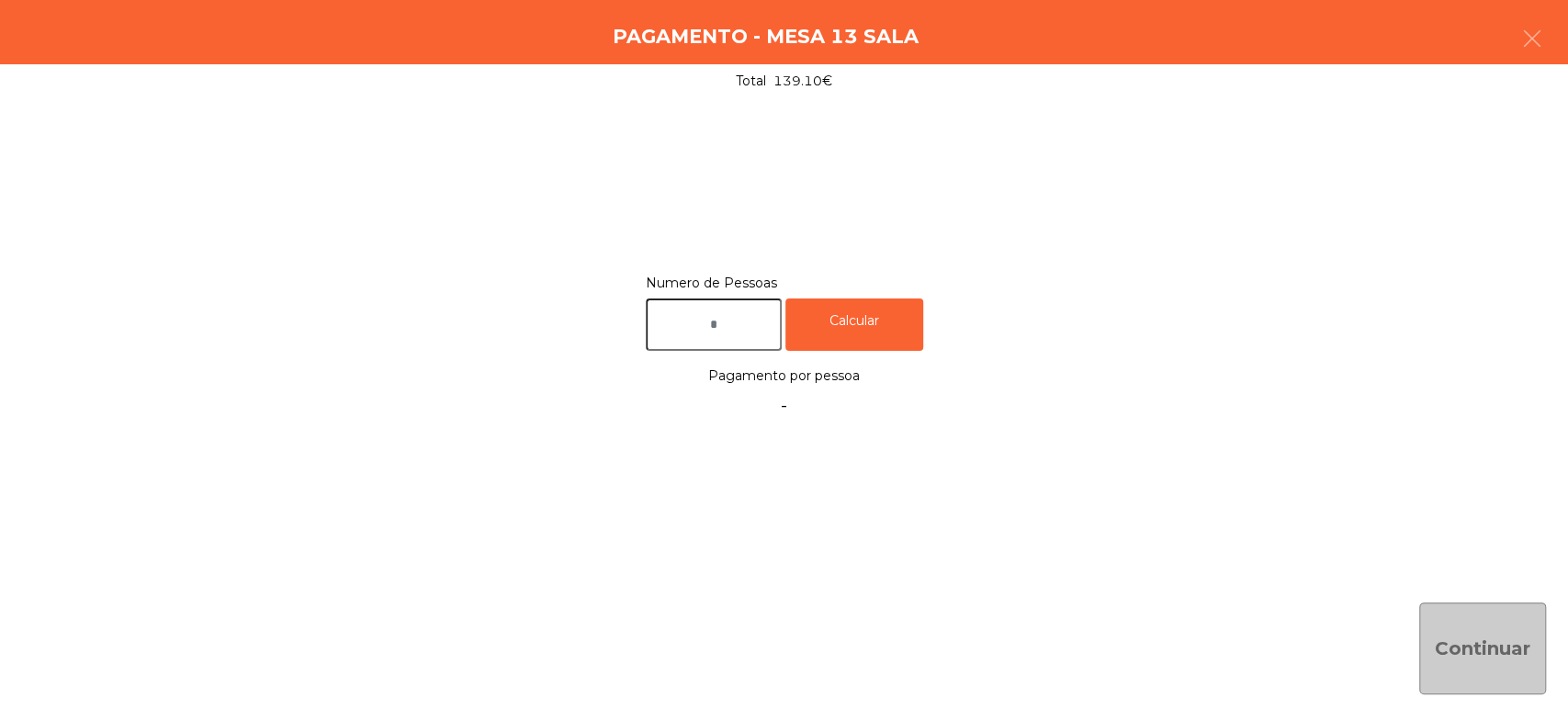
click at [715, 324] on input "text" at bounding box center [713, 324] width 136 height 52
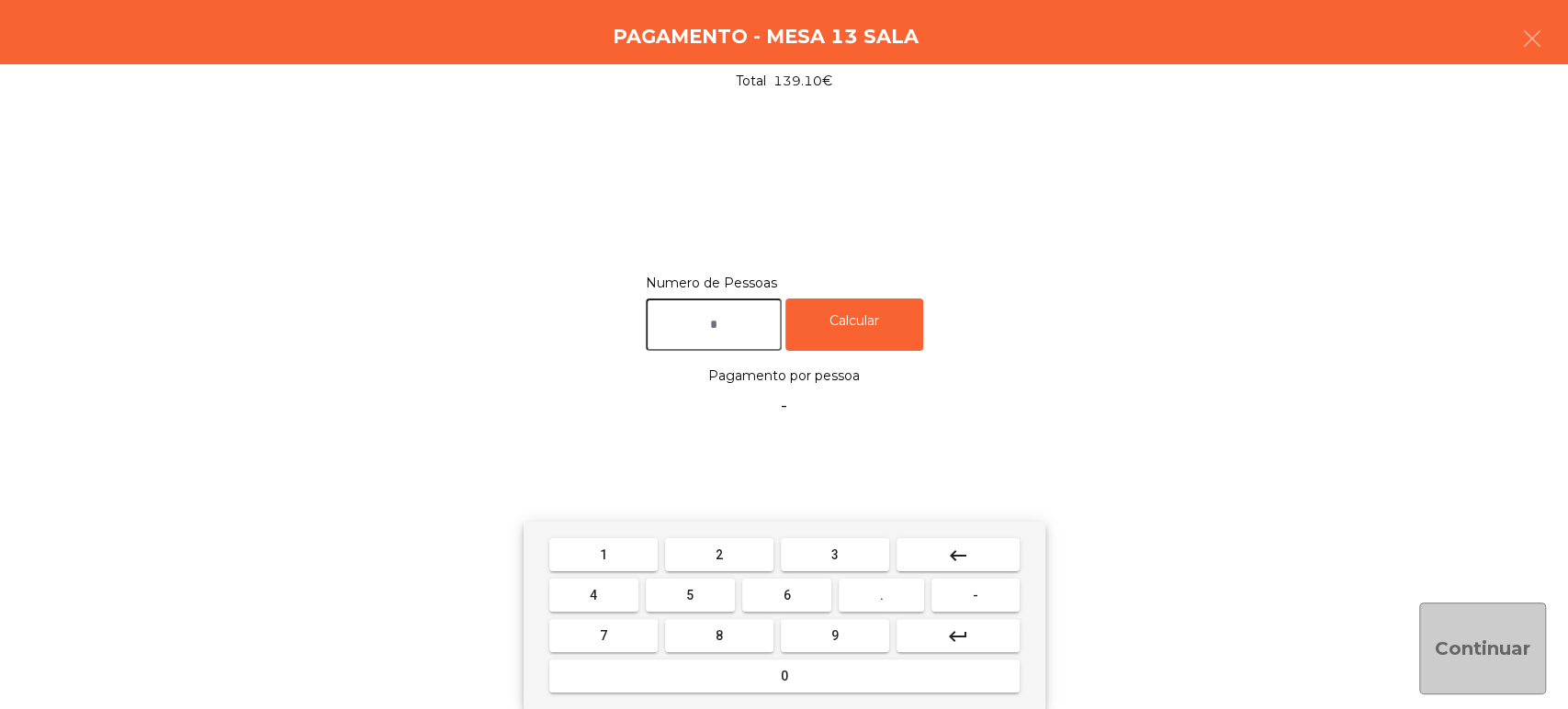
click at [718, 553] on span "2" at bounding box center [719, 554] width 8 height 15
type input "*"
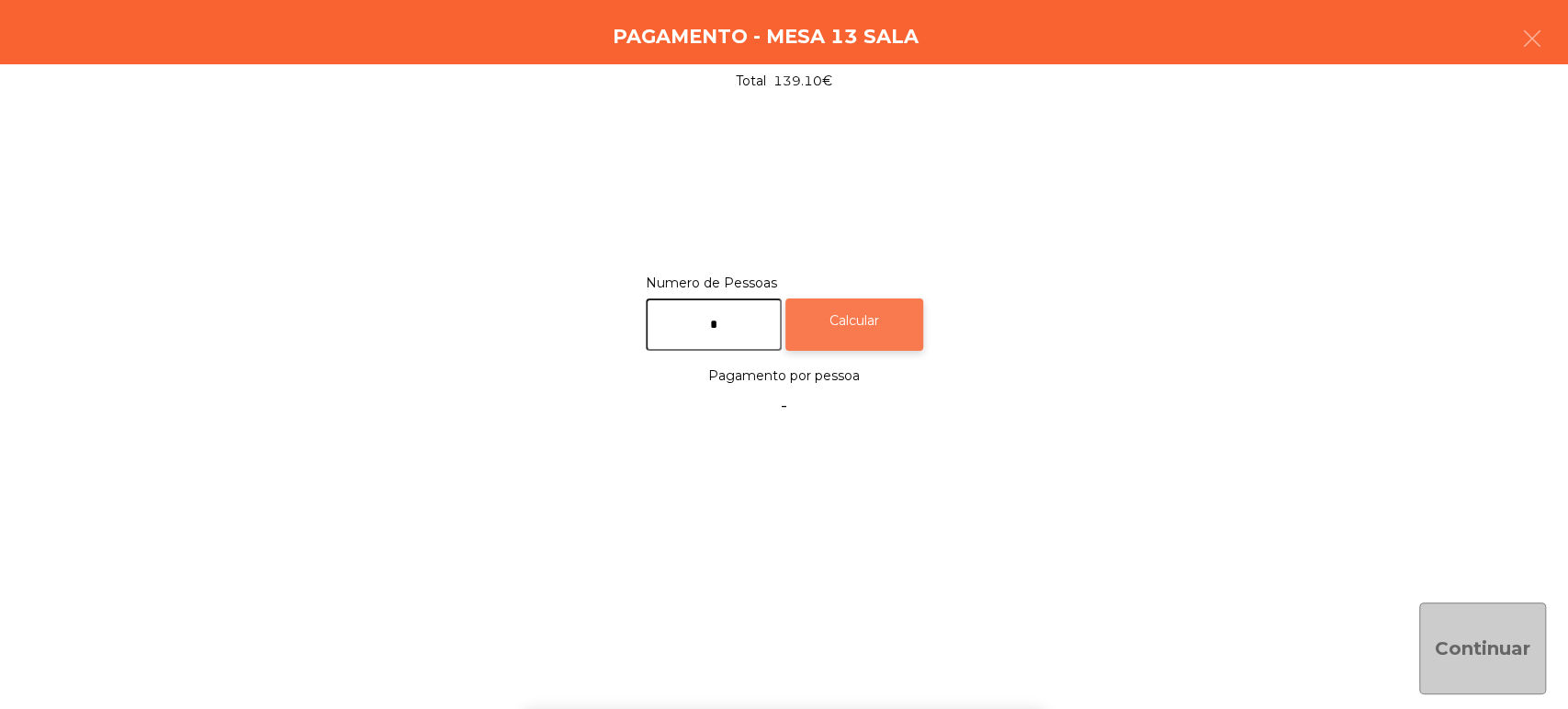
click at [893, 309] on div "Calcular" at bounding box center [854, 324] width 137 height 52
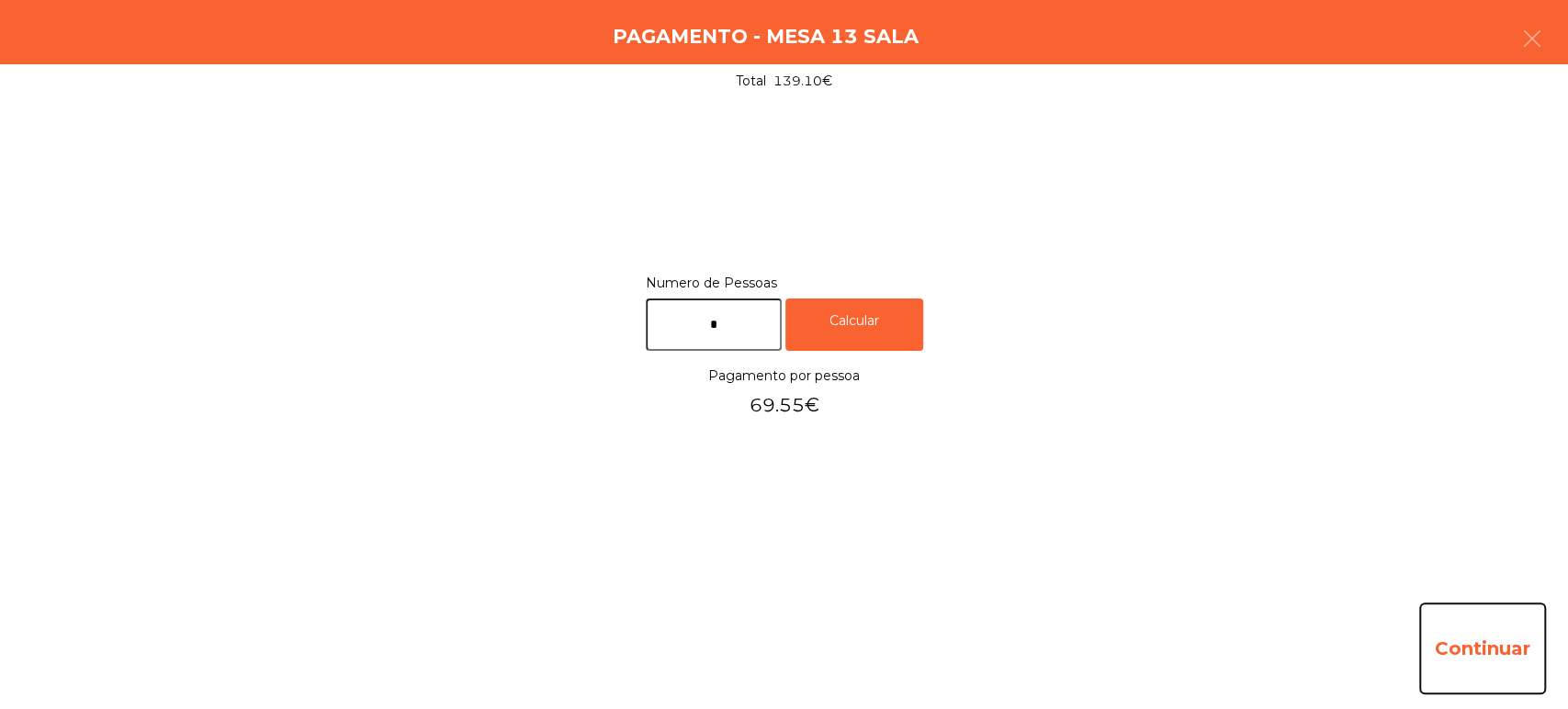
click at [1542, 637] on button "Continuar" at bounding box center [1482, 647] width 127 height 92
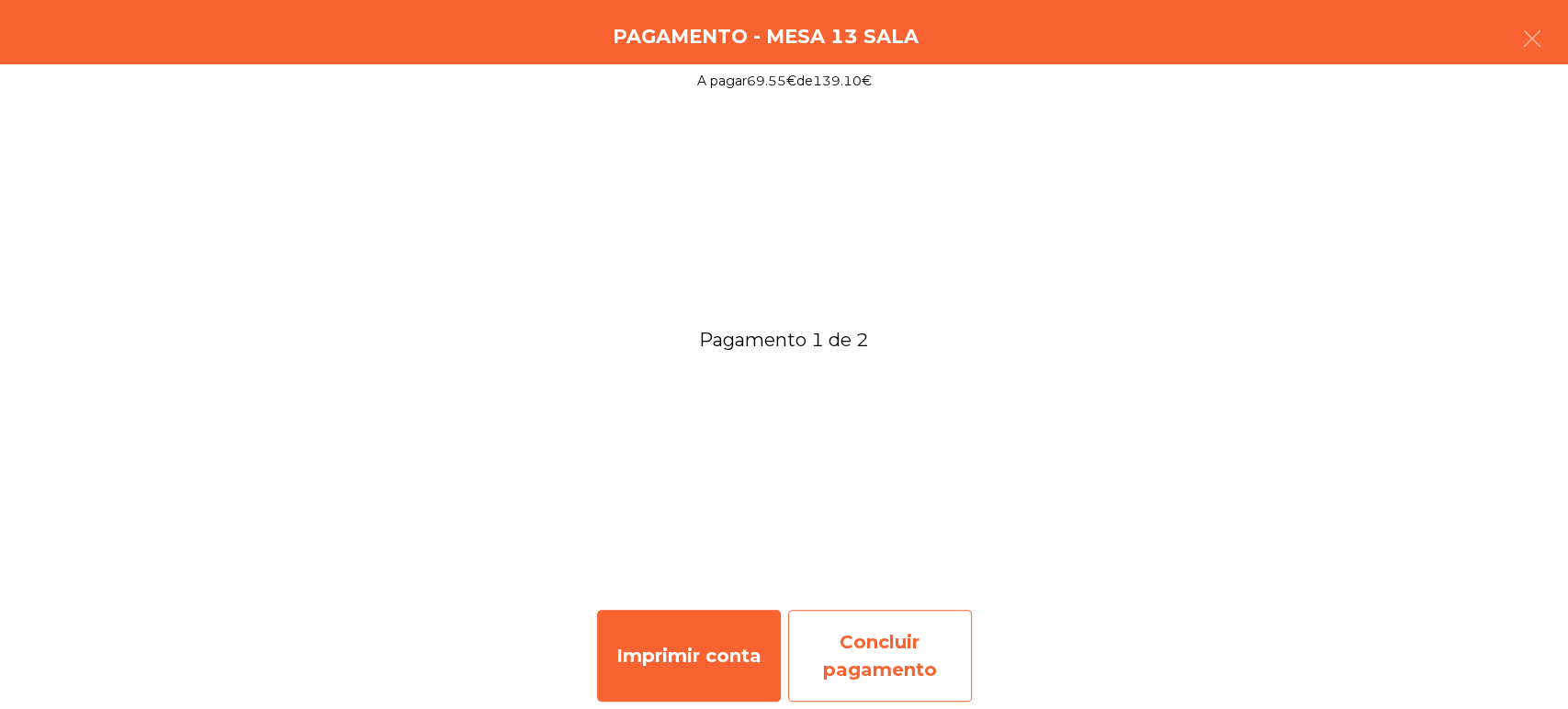
click at [892, 652] on div "Concluir pagamento" at bounding box center [880, 655] width 184 height 92
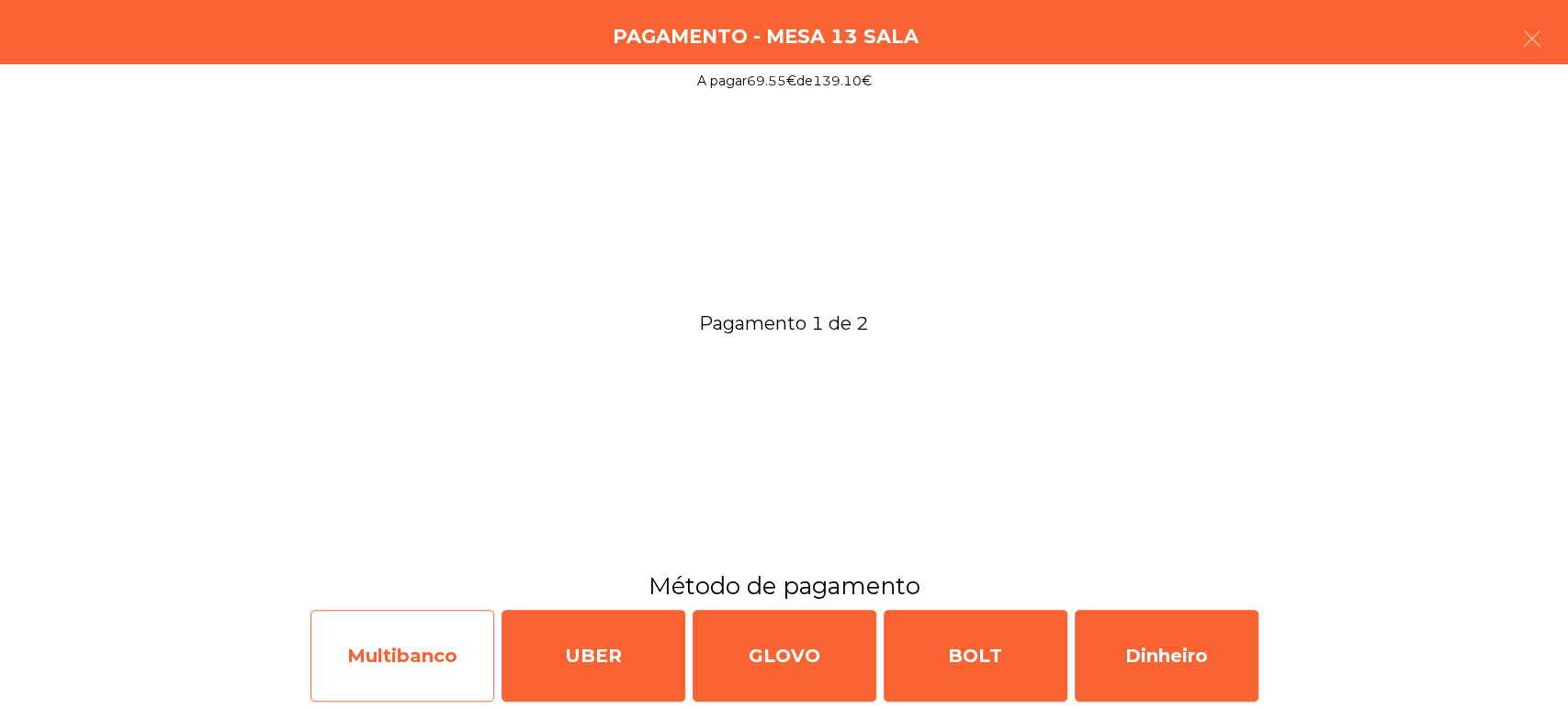
click at [416, 642] on div "Multibanco" at bounding box center [403, 655] width 184 height 92
select select "**"
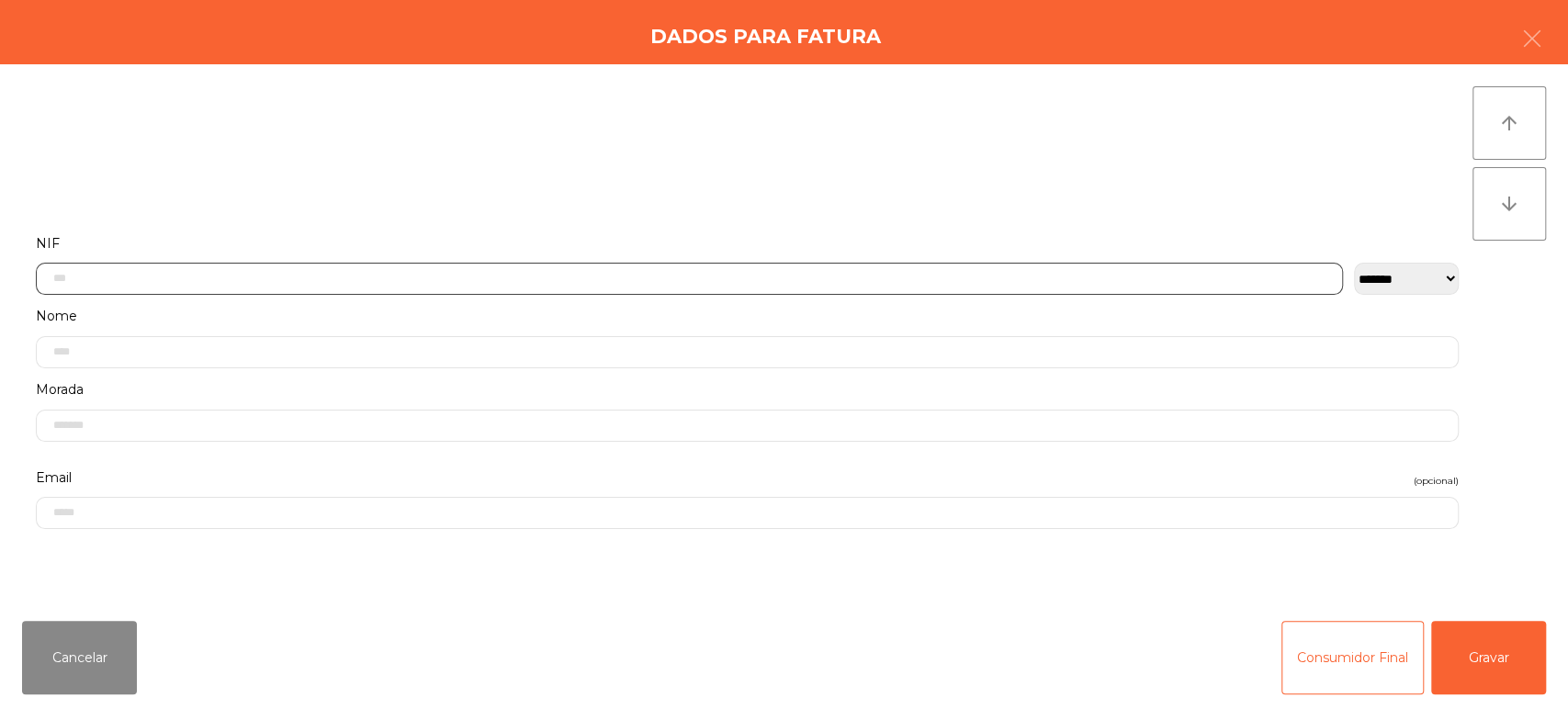
click at [373, 283] on input "text" at bounding box center [689, 278] width 1307 height 32
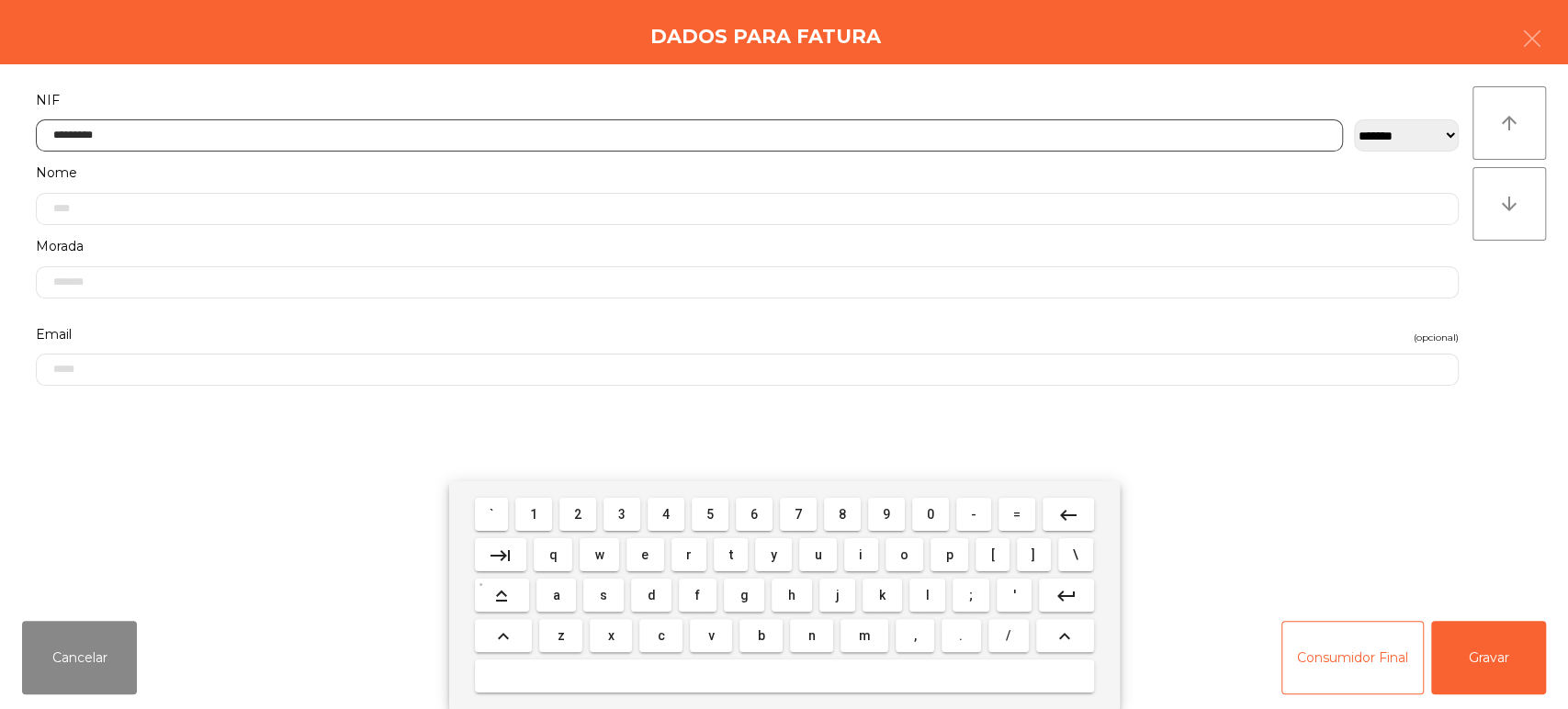
type input "*********"
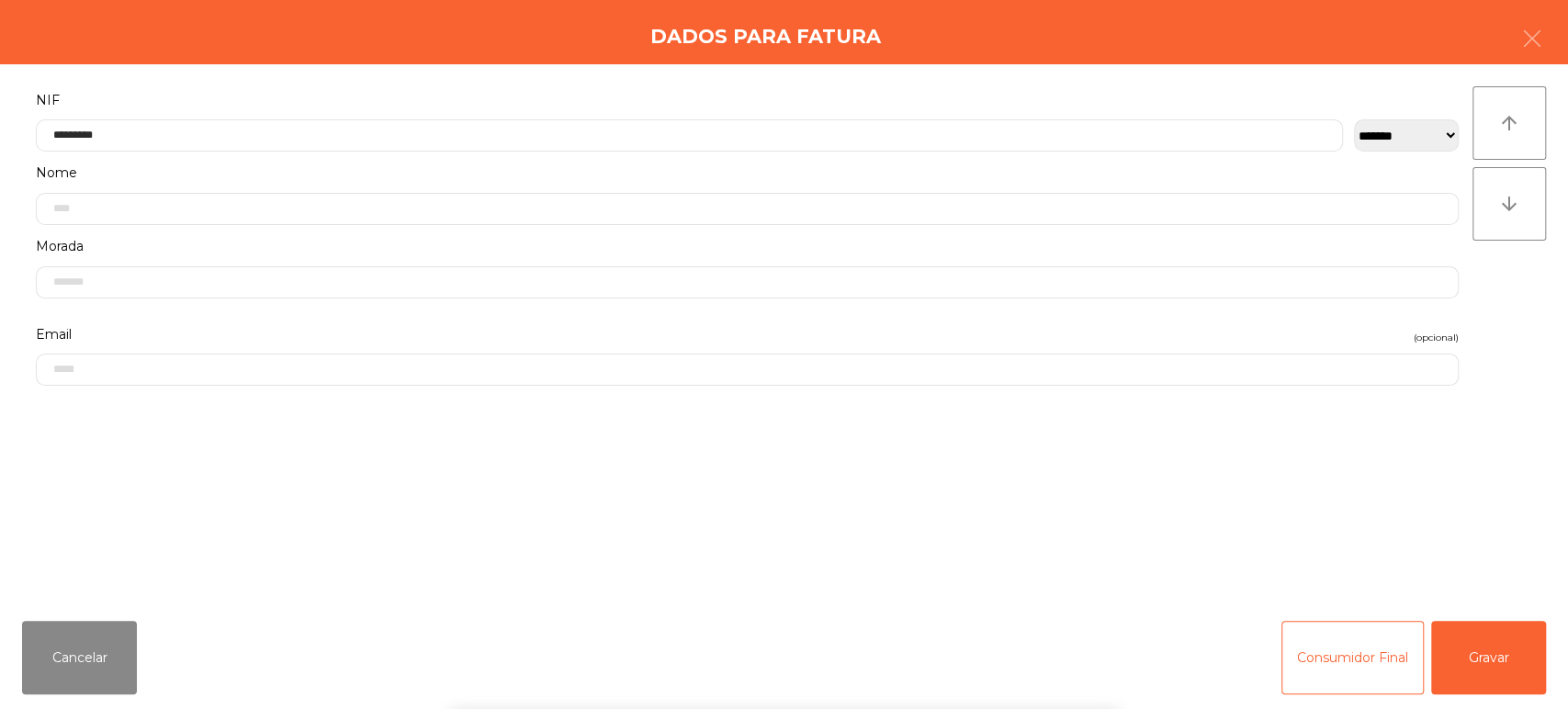
click at [1514, 305] on div "arrow_upward arrow_downward" at bounding box center [1509, 335] width 74 height 497
click at [1468, 663] on button "Gravar" at bounding box center [1488, 657] width 115 height 74
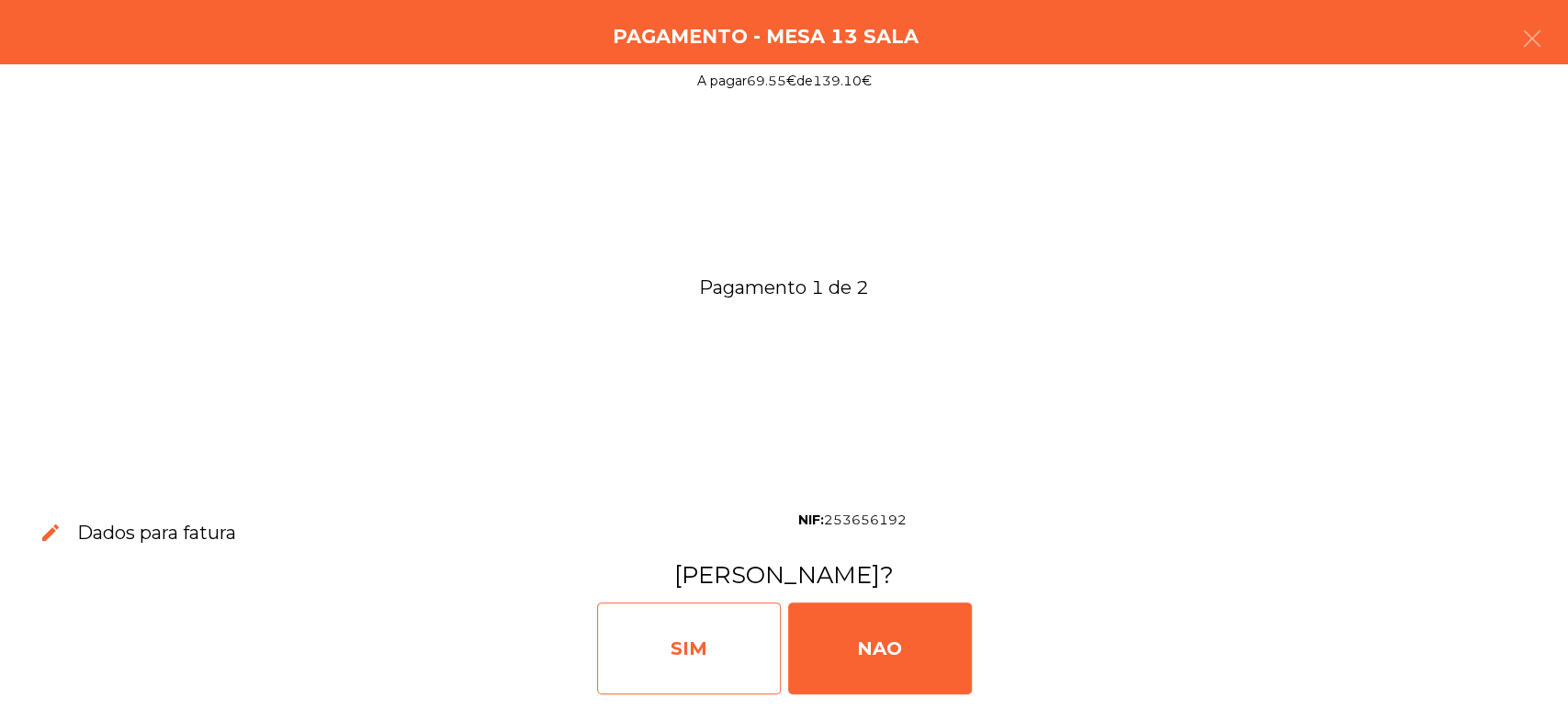
click at [693, 638] on div "SIM" at bounding box center [689, 647] width 184 height 92
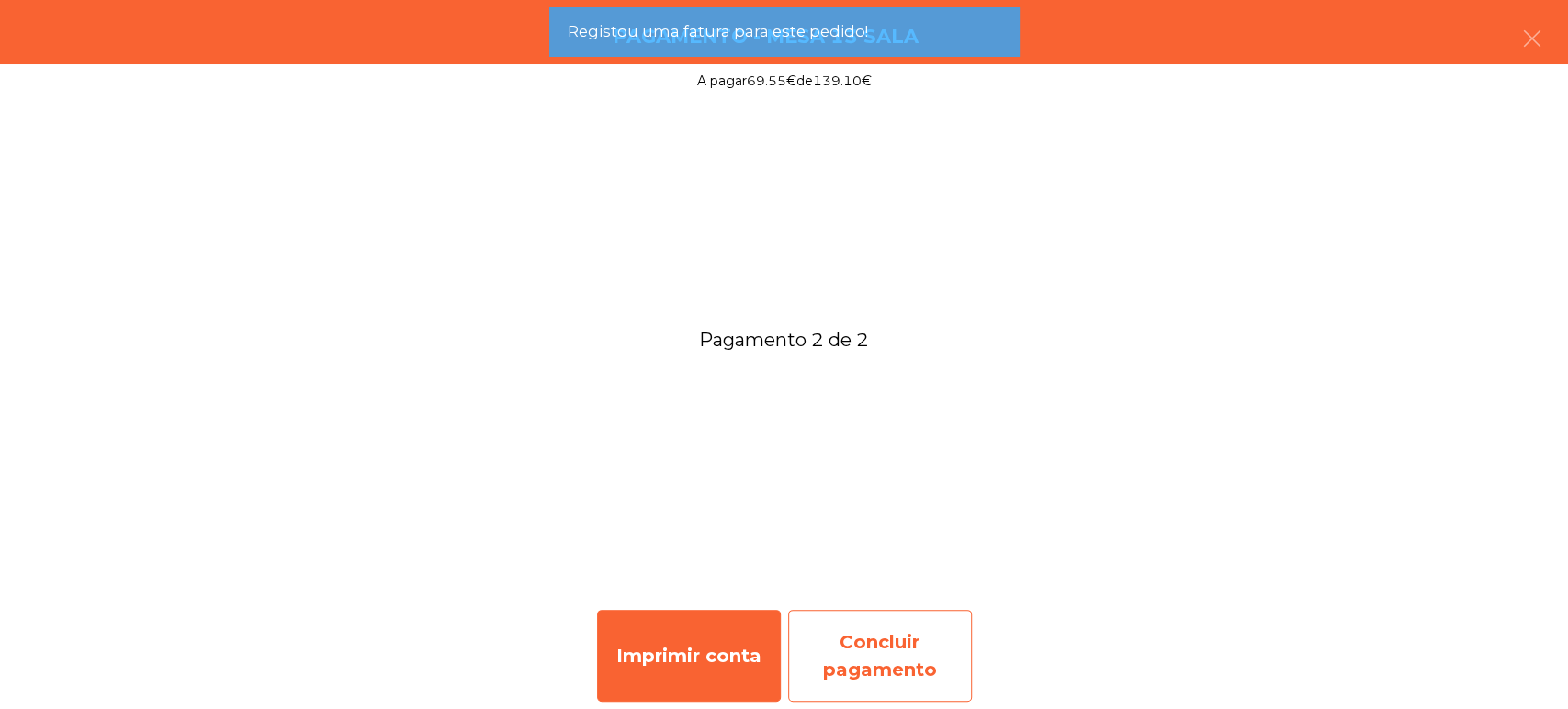
click at [896, 624] on div "Concluir pagamento" at bounding box center [880, 655] width 184 height 92
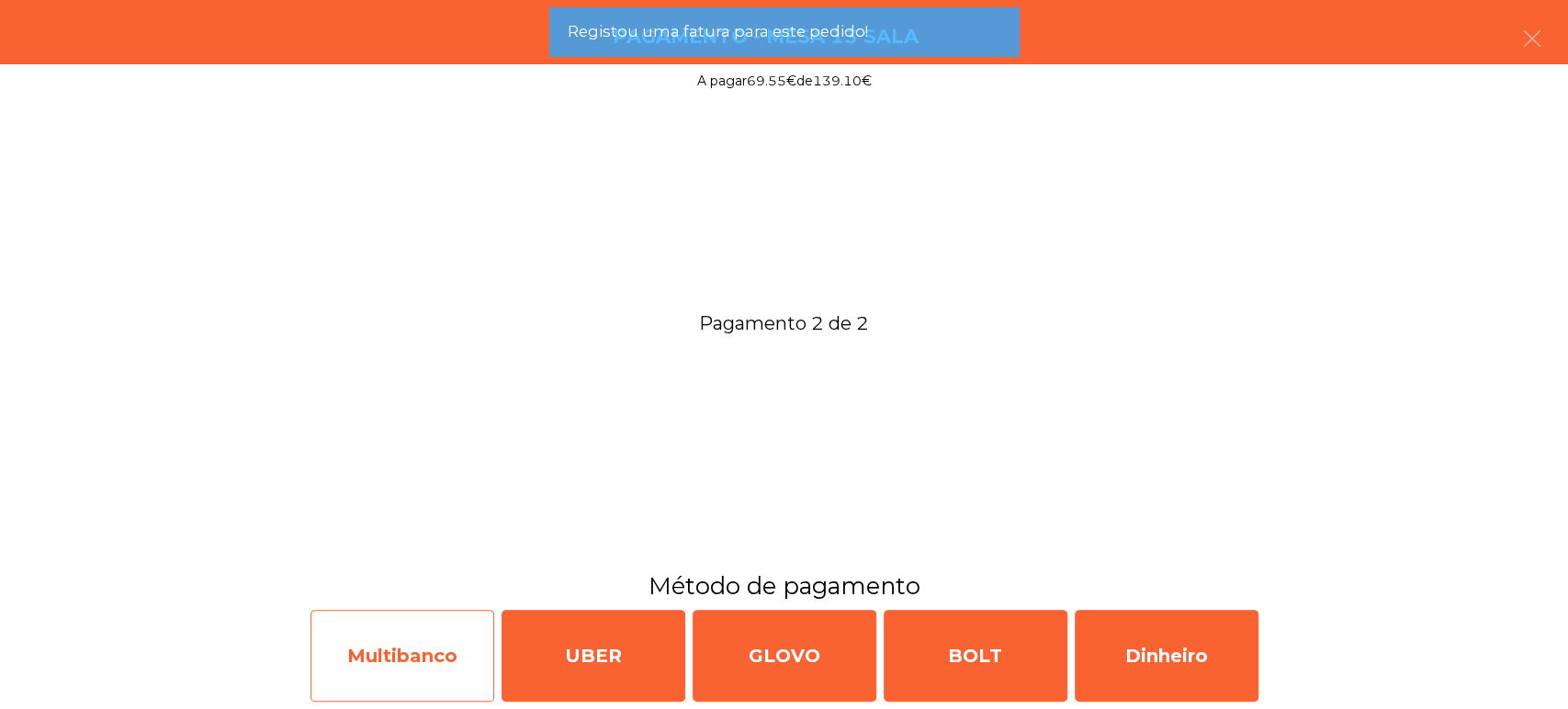
click at [411, 628] on div "Multibanco" at bounding box center [403, 655] width 184 height 92
select select "**"
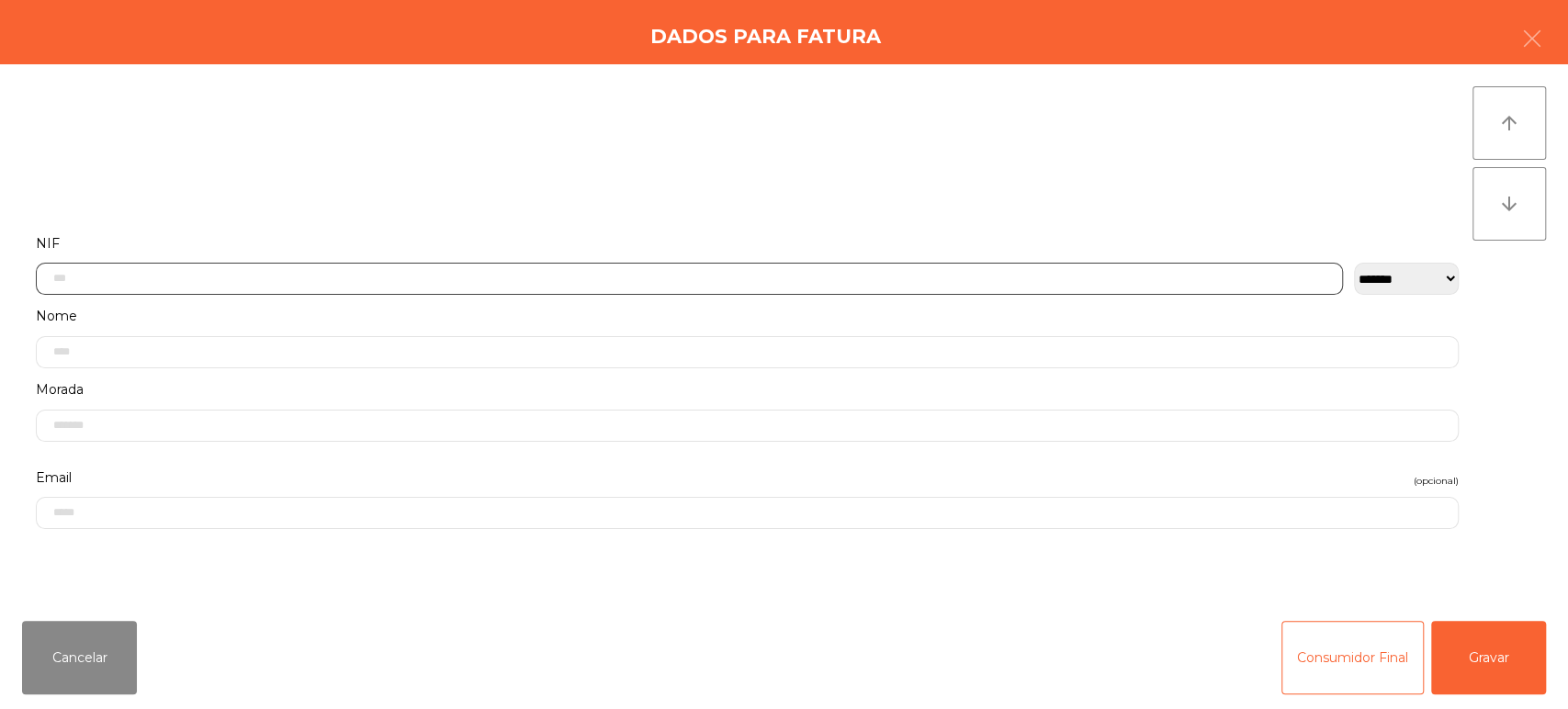
click at [376, 262] on input "text" at bounding box center [689, 278] width 1307 height 32
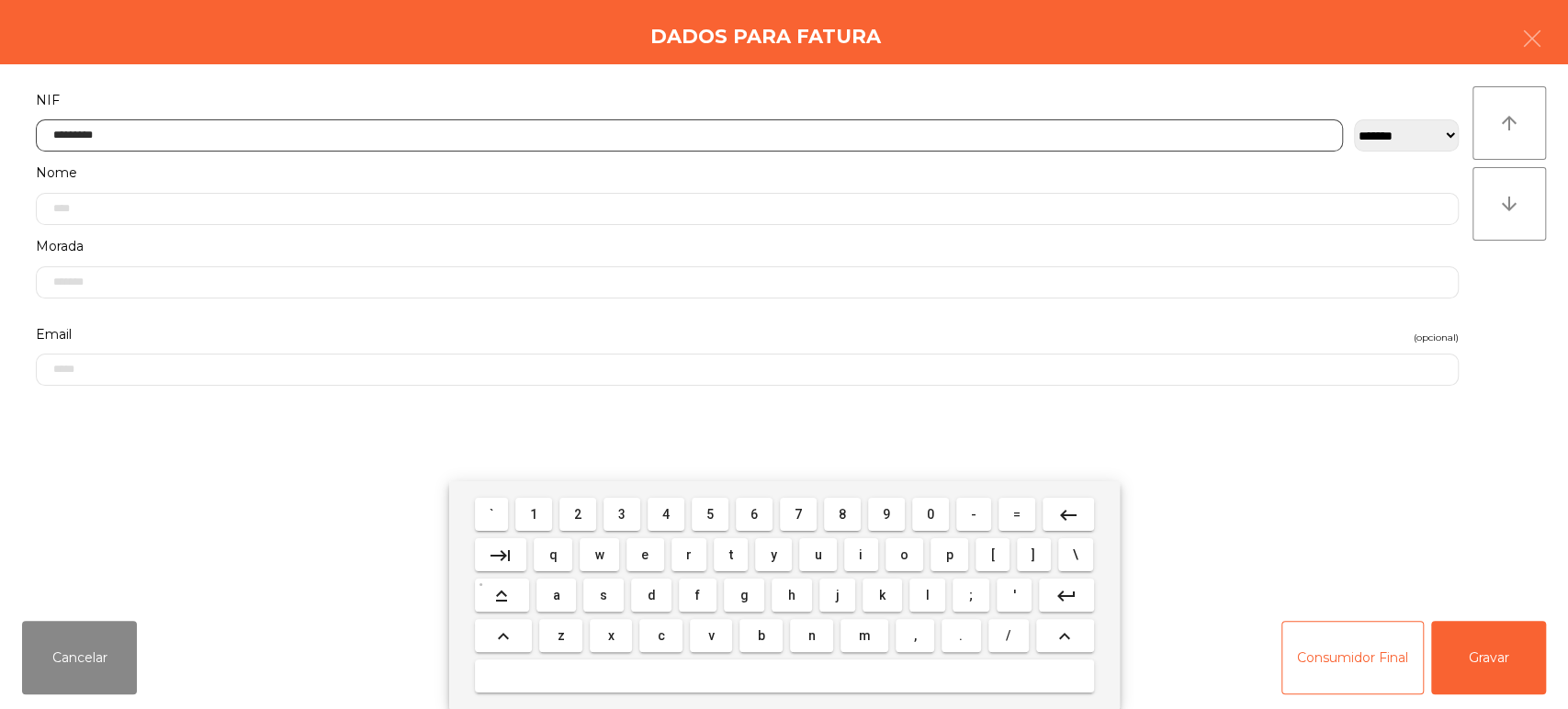
type input "*********"
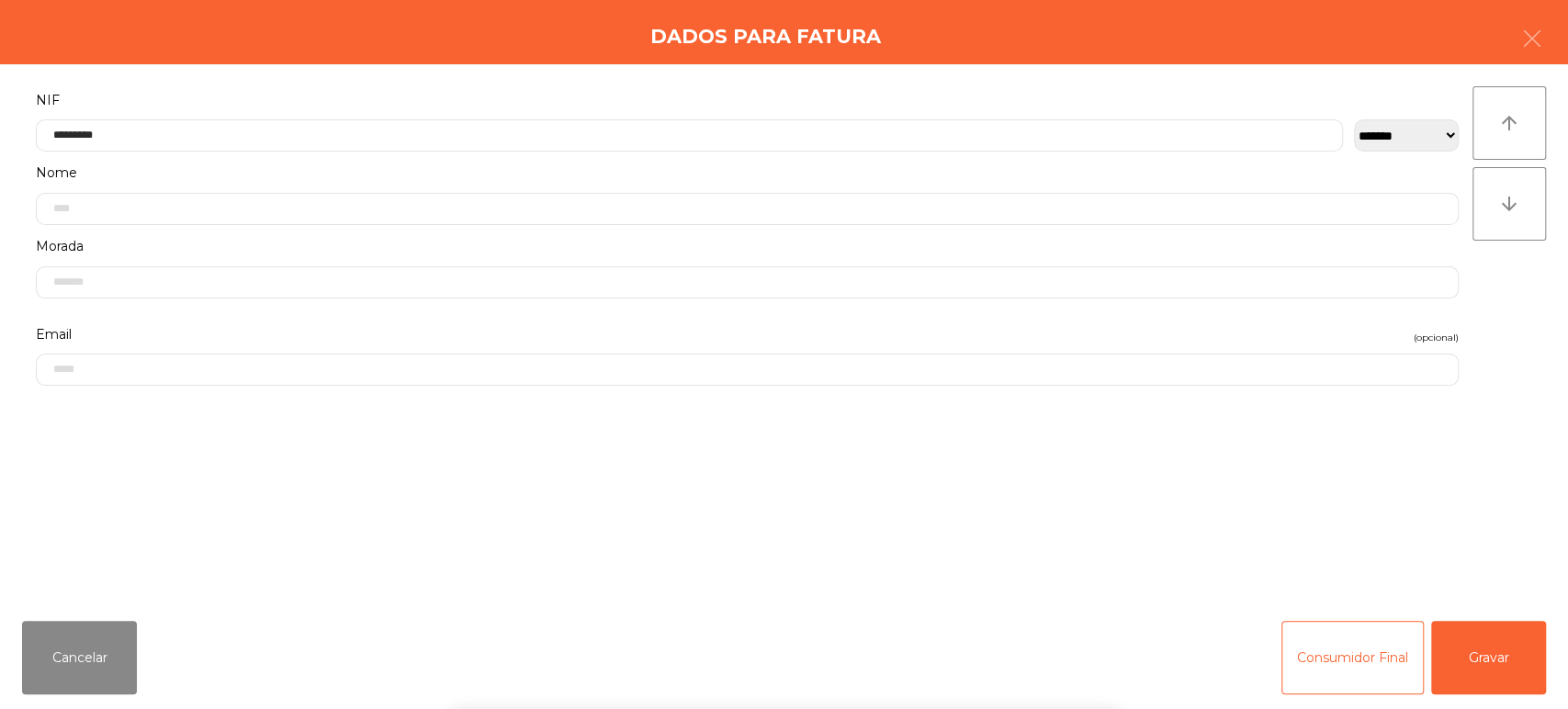
click at [1521, 291] on div "arrow_upward arrow_downward" at bounding box center [1509, 335] width 74 height 497
click at [1477, 646] on button "Gravar" at bounding box center [1488, 657] width 115 height 74
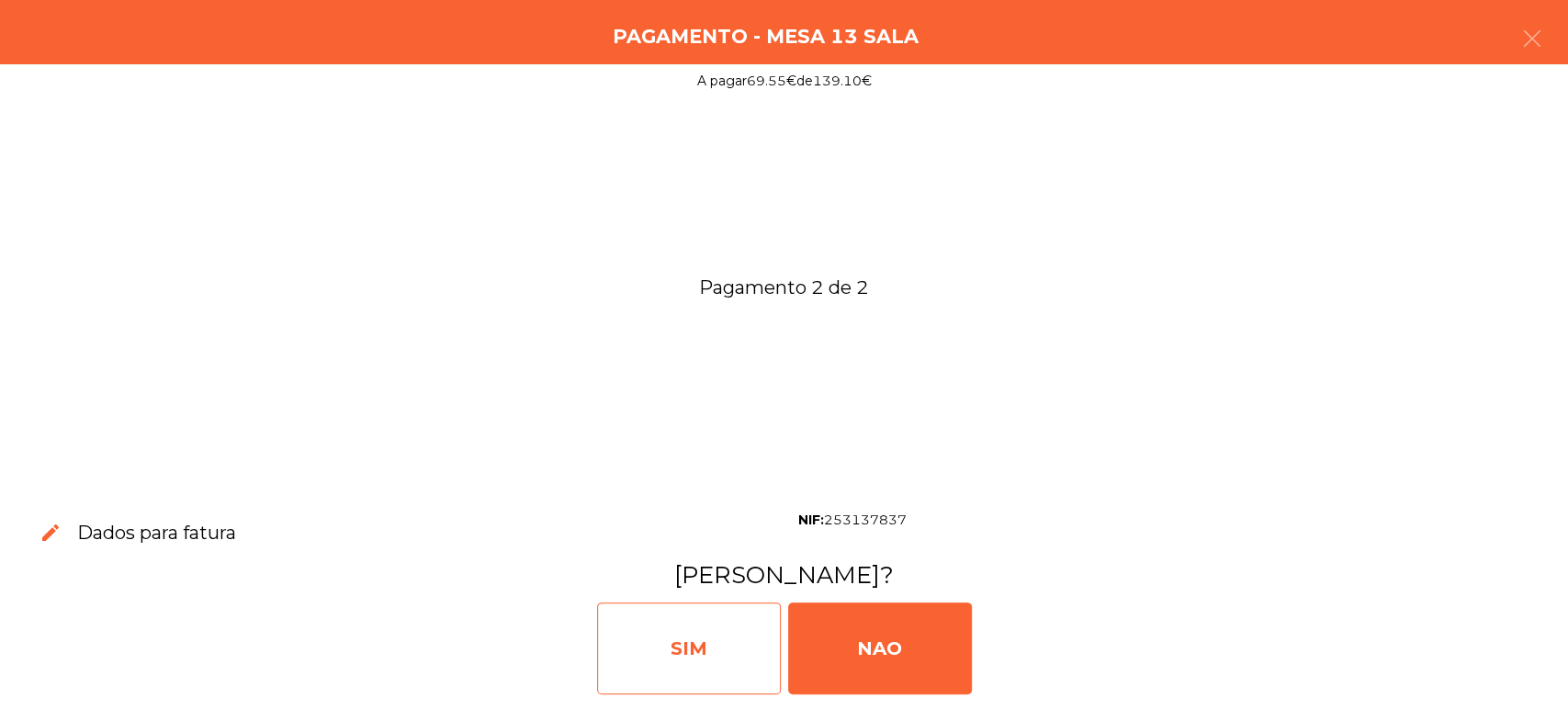
click at [674, 631] on div "SIM" at bounding box center [689, 647] width 184 height 92
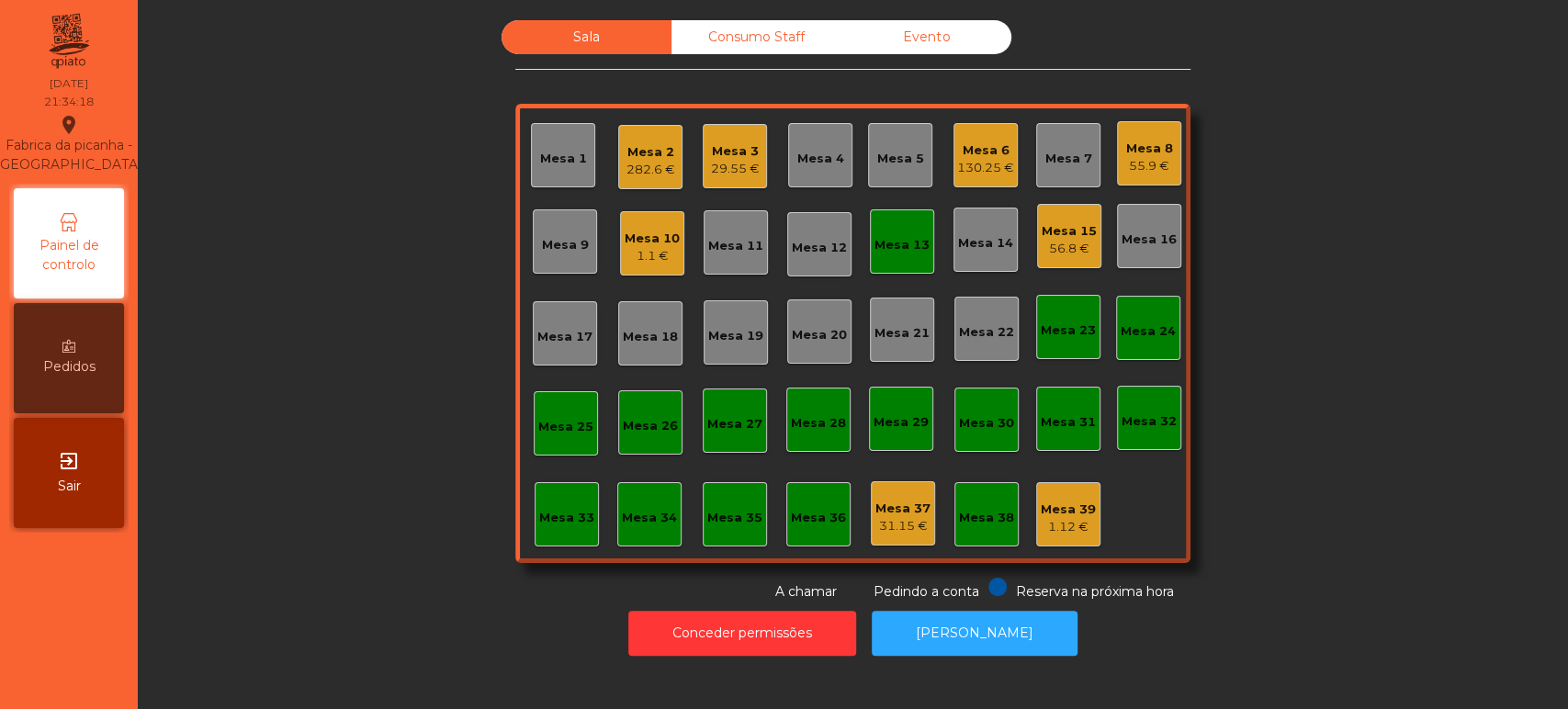
click at [913, 245] on div "Mesa 13" at bounding box center [901, 245] width 55 height 18
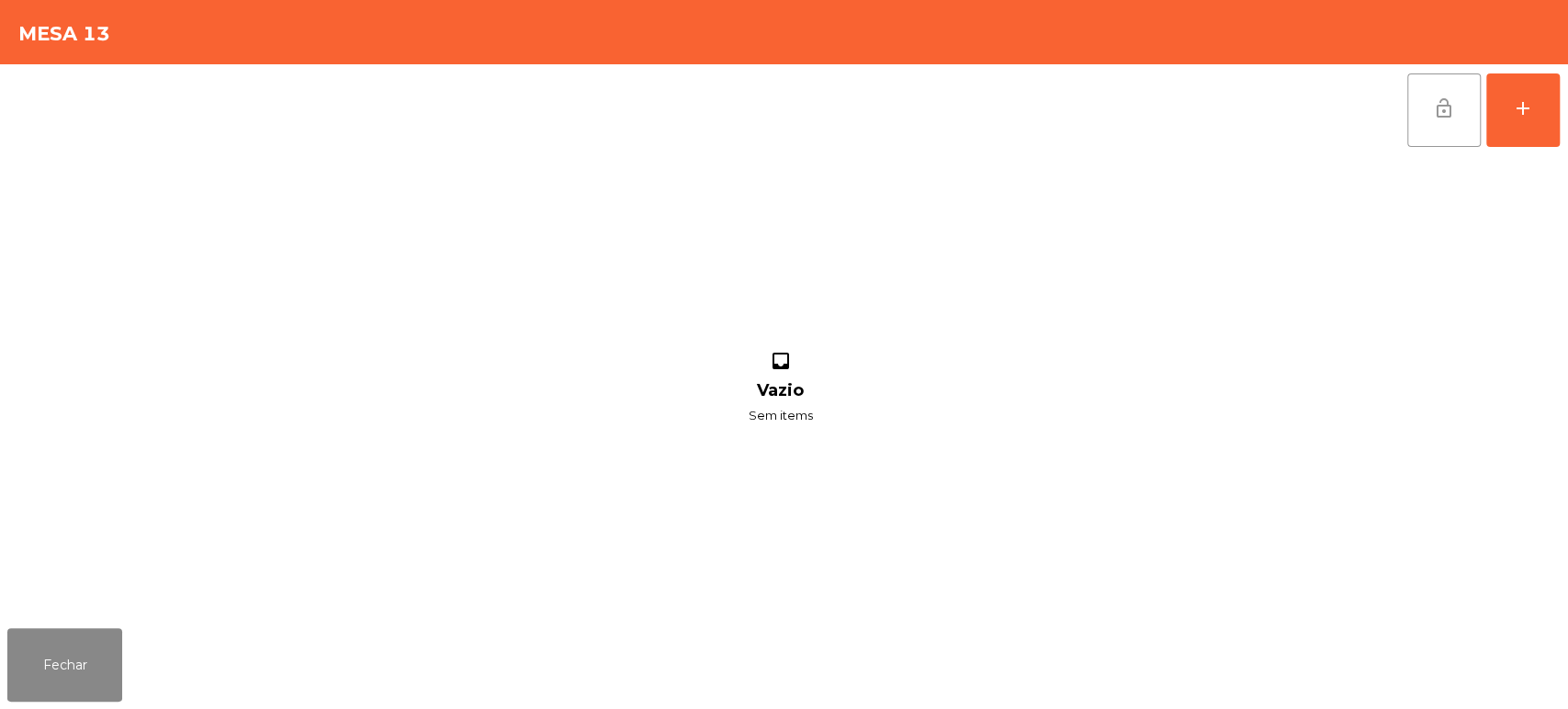
click at [1423, 117] on button "lock_open" at bounding box center [1444, 110] width 74 height 74
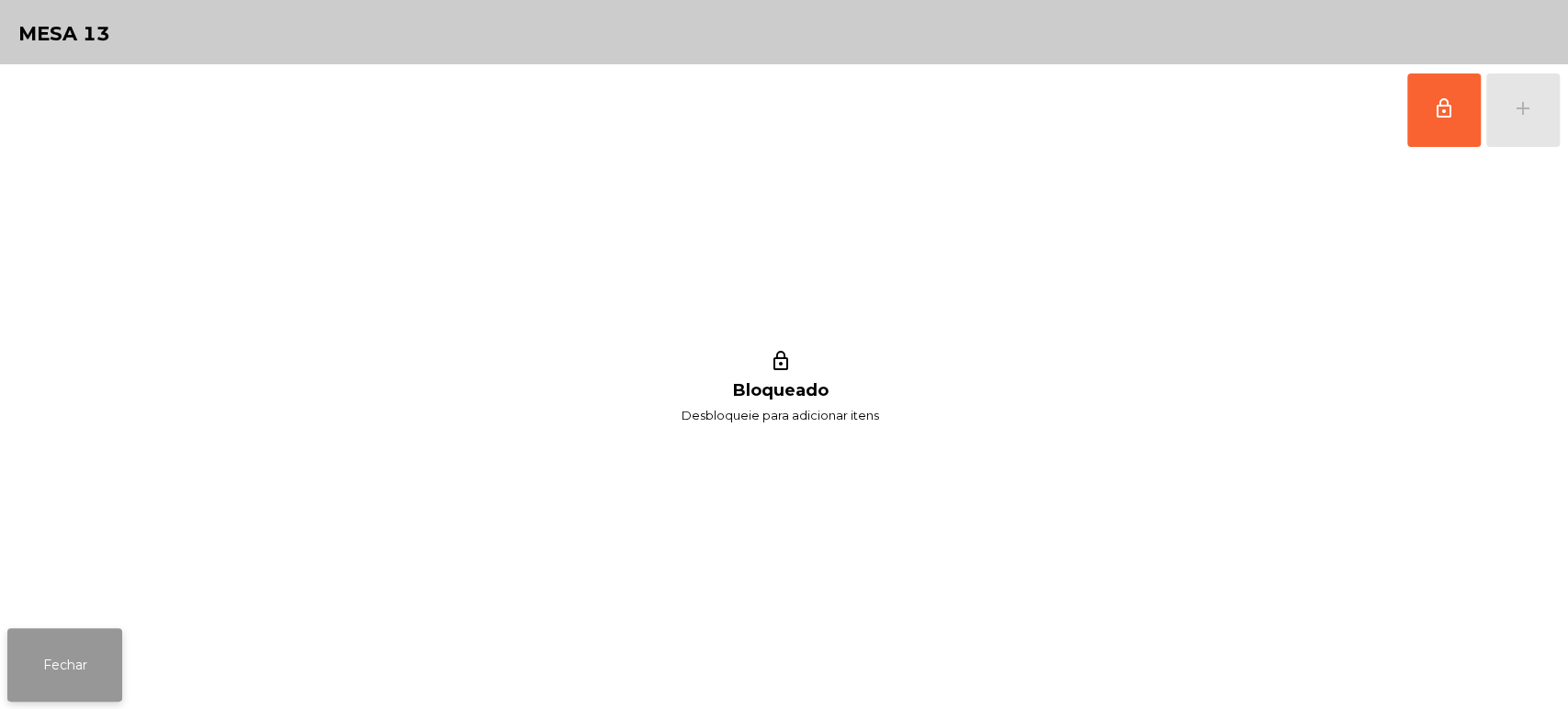
click at [68, 665] on button "Fechar" at bounding box center [65, 665] width 115 height 74
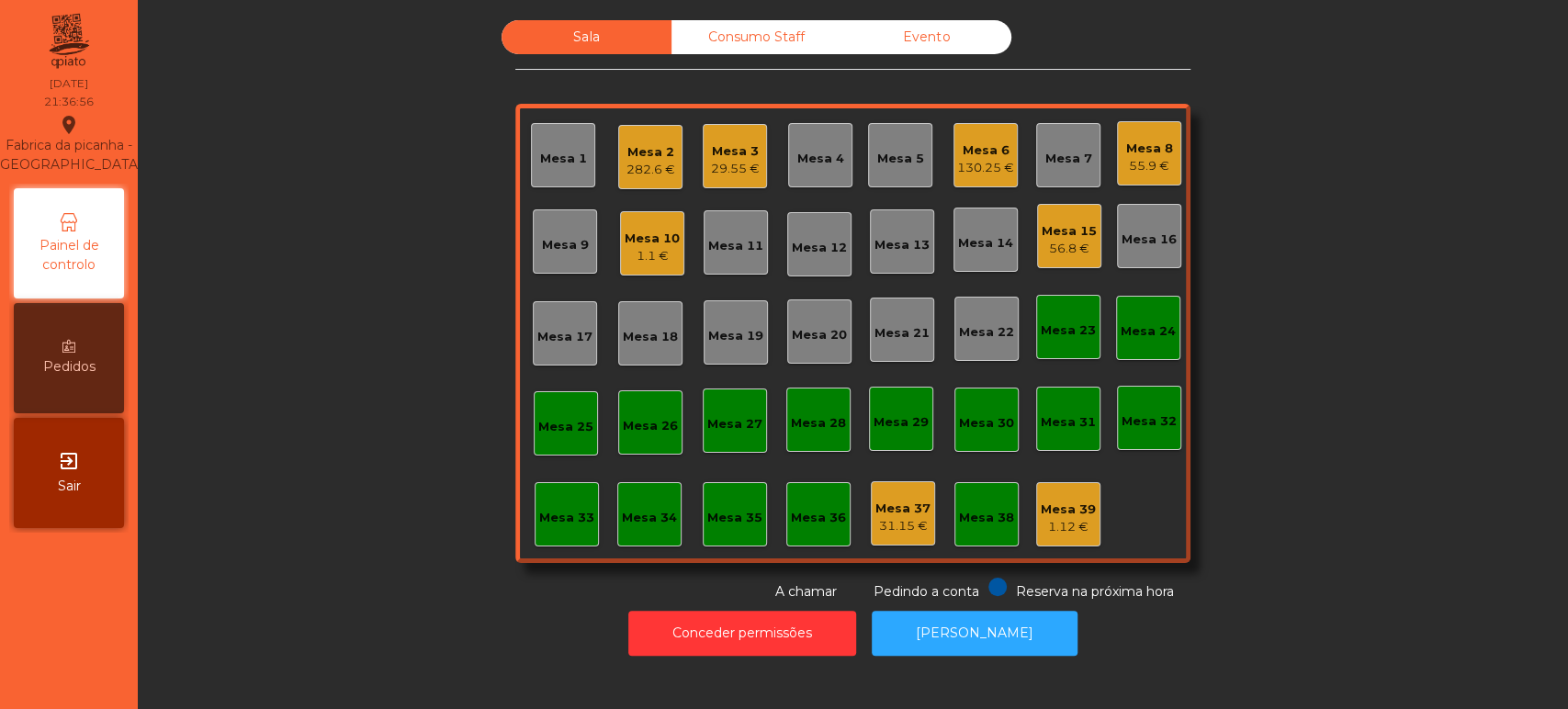
click at [286, 470] on div "Sala Consumo Staff Evento Mesa 1 Mesa 2 282.6 € Mesa 3 29.55 € [GEOGRAPHIC_DATA…" at bounding box center [853, 310] width 1380 height 581
click at [1067, 234] on div "Mesa 15" at bounding box center [1069, 231] width 55 height 18
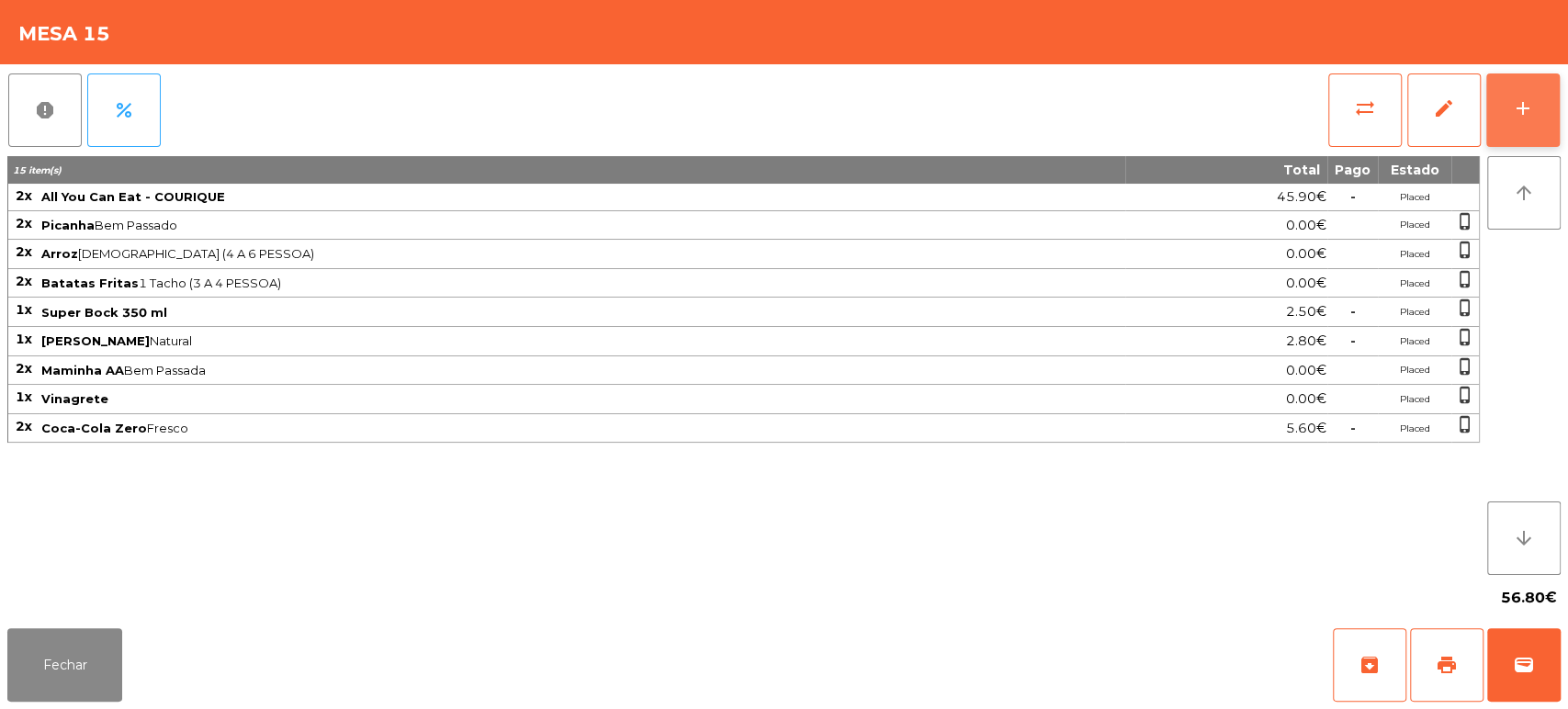
click at [1512, 112] on div "add" at bounding box center [1523, 108] width 22 height 22
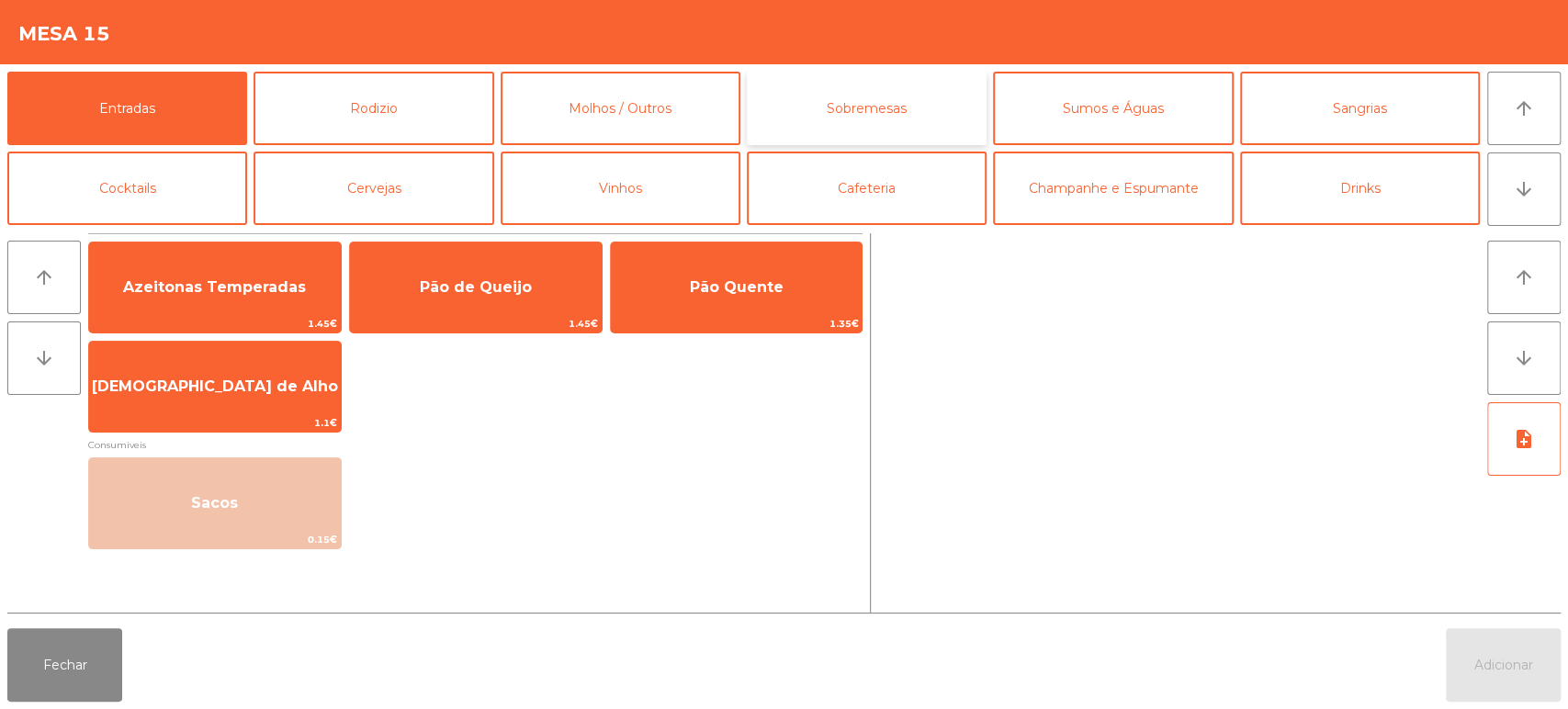
click at [865, 117] on button "Sobremesas" at bounding box center [866, 108] width 240 height 74
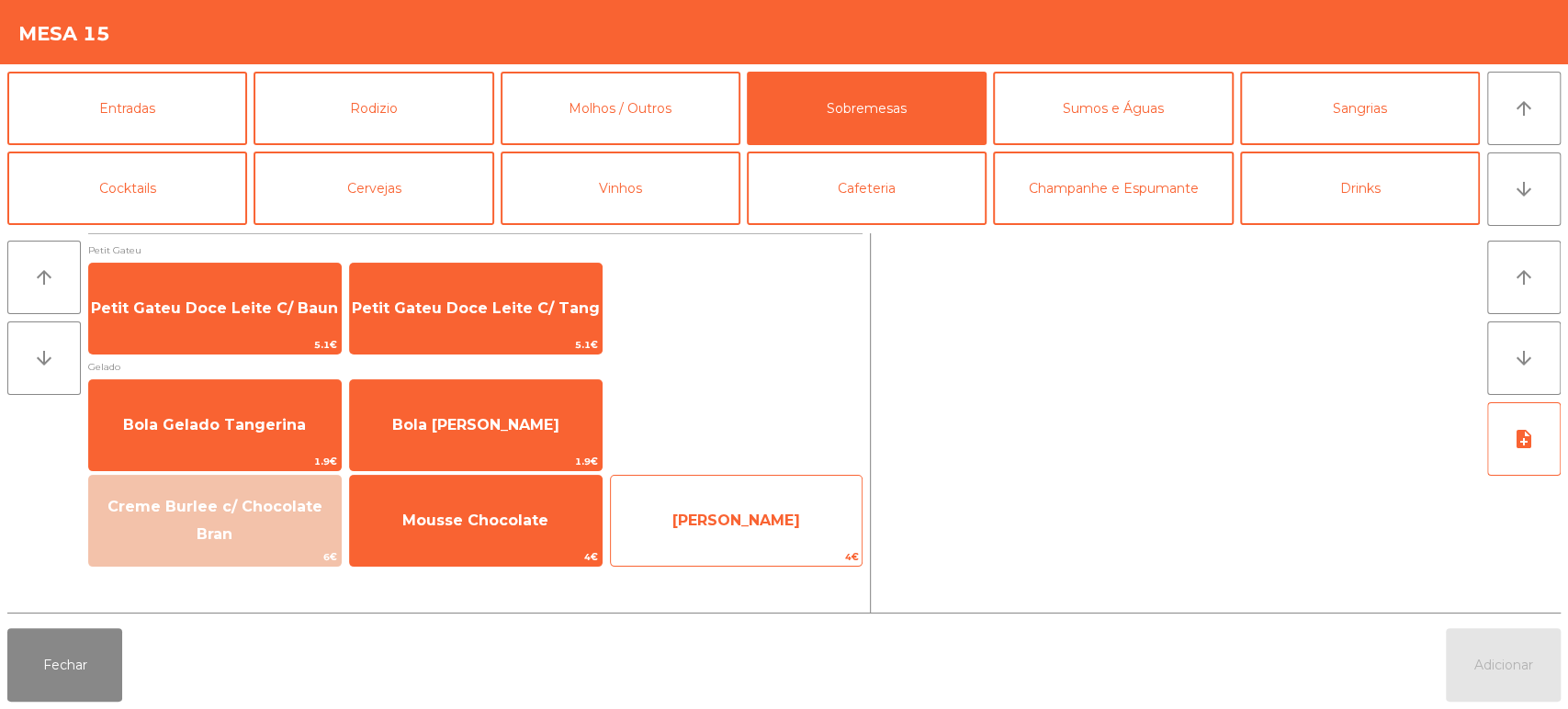
click at [738, 510] on span "[PERSON_NAME]" at bounding box center [737, 519] width 252 height 49
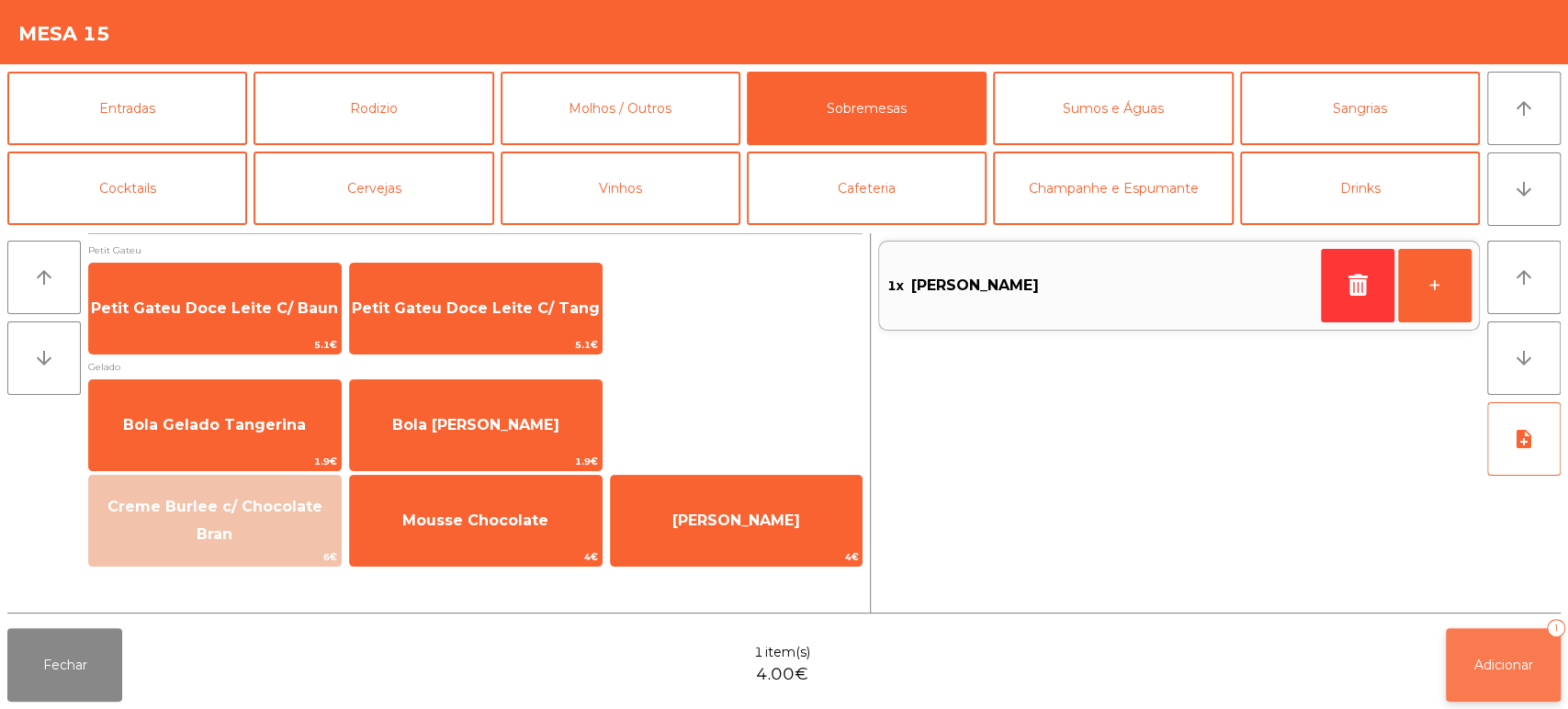
click at [1500, 675] on button "Adicionar 1" at bounding box center [1503, 665] width 115 height 74
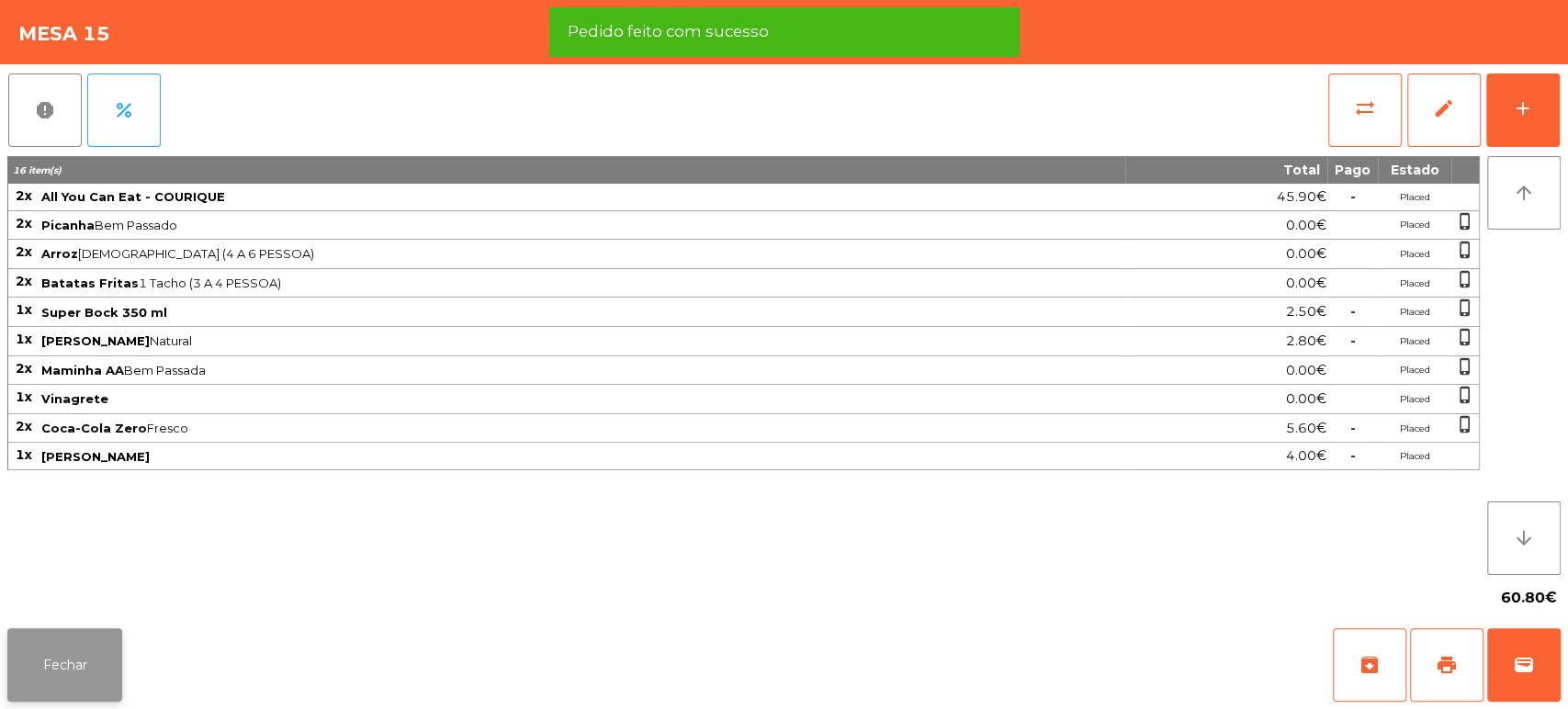
click at [89, 680] on button "Fechar" at bounding box center [65, 665] width 115 height 74
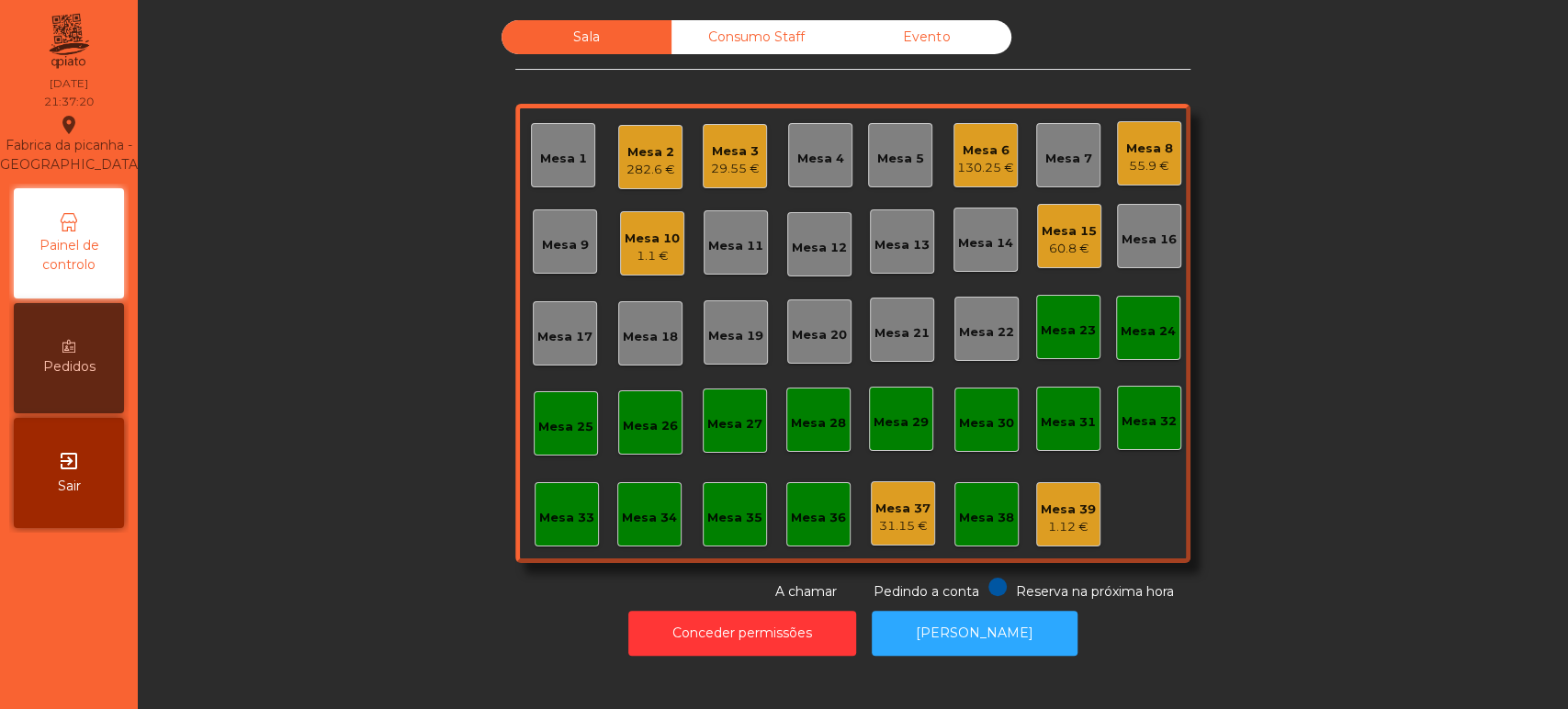
click at [1059, 235] on div "Mesa 15" at bounding box center [1069, 231] width 55 height 18
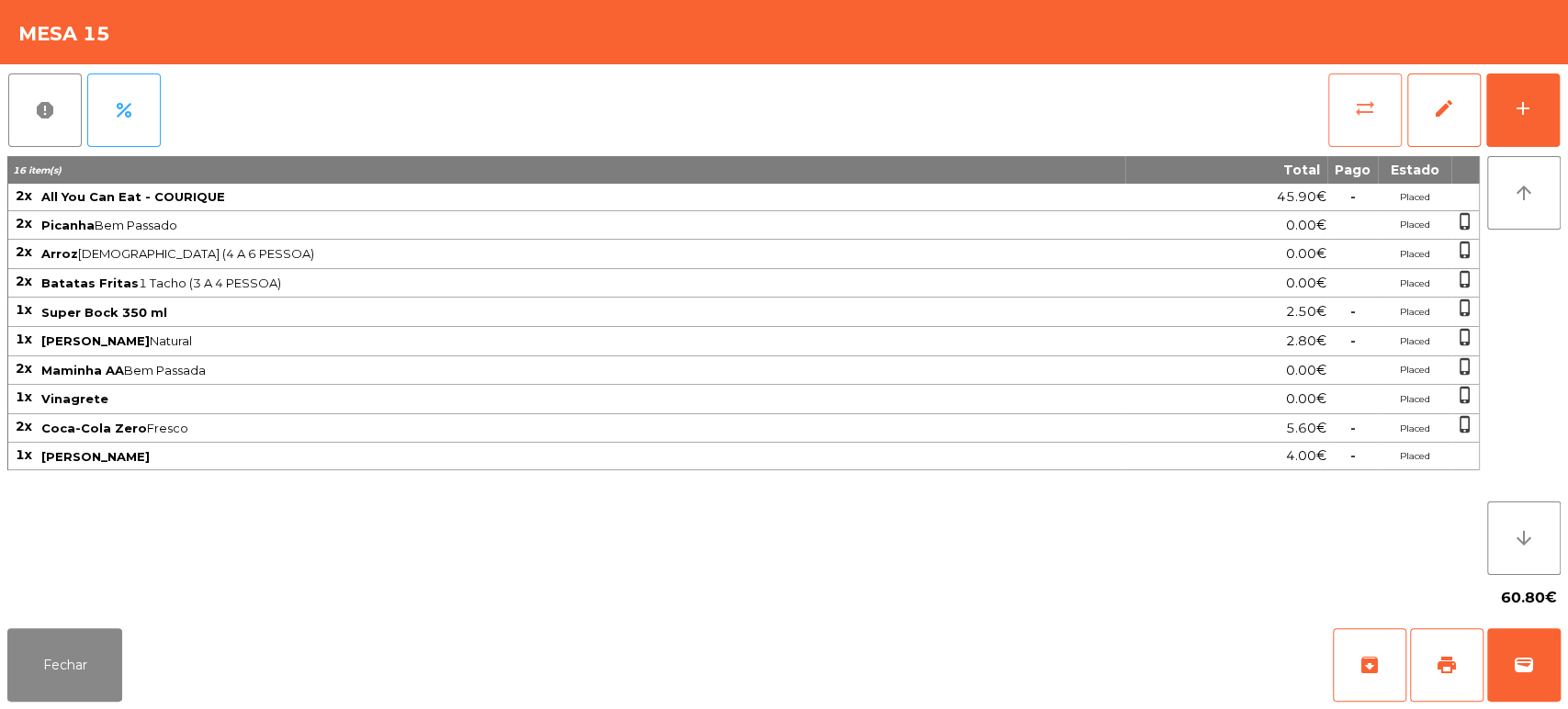
click at [1364, 117] on span "sync_alt" at bounding box center [1365, 108] width 22 height 22
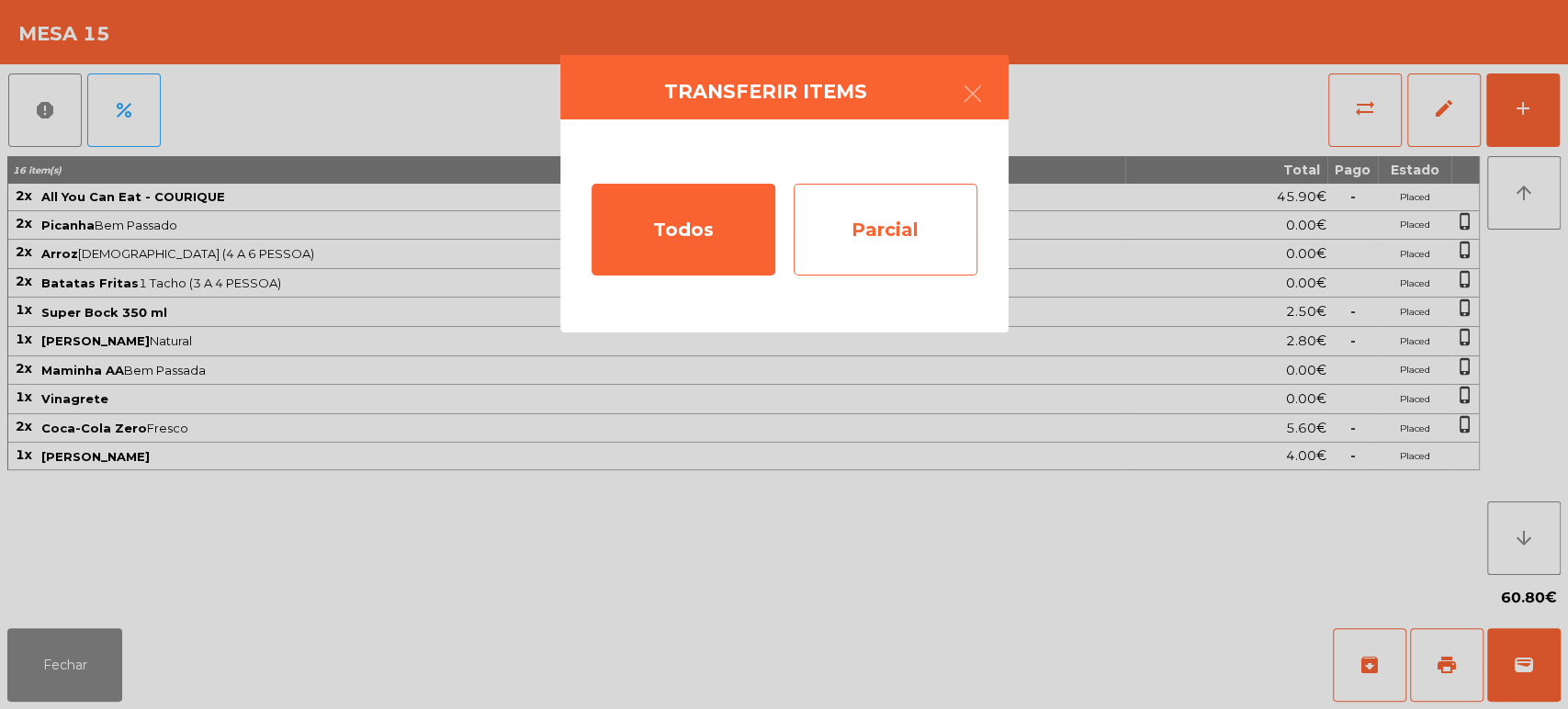
click at [865, 231] on div "Parcial" at bounding box center [886, 229] width 184 height 92
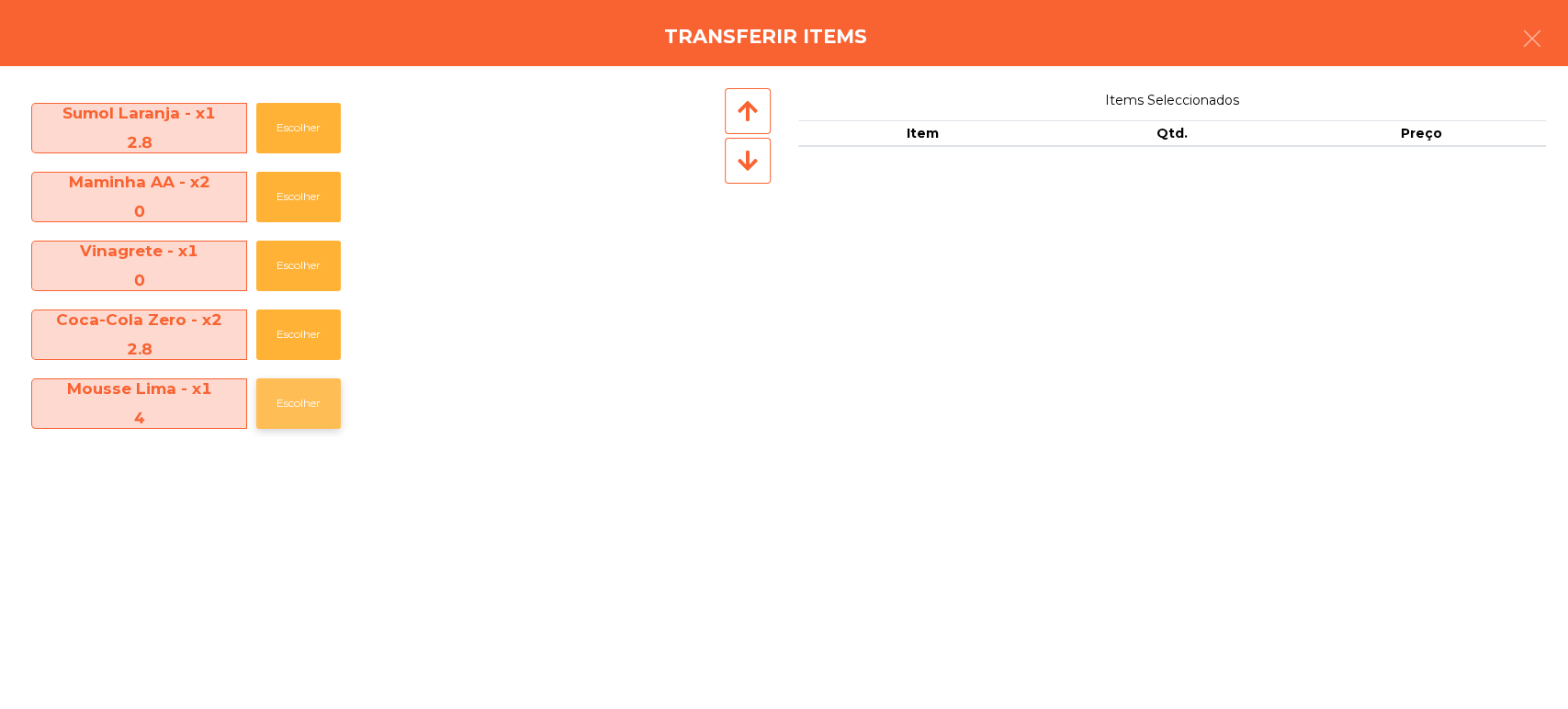
click at [288, 425] on button "Escolher" at bounding box center [298, 403] width 84 height 50
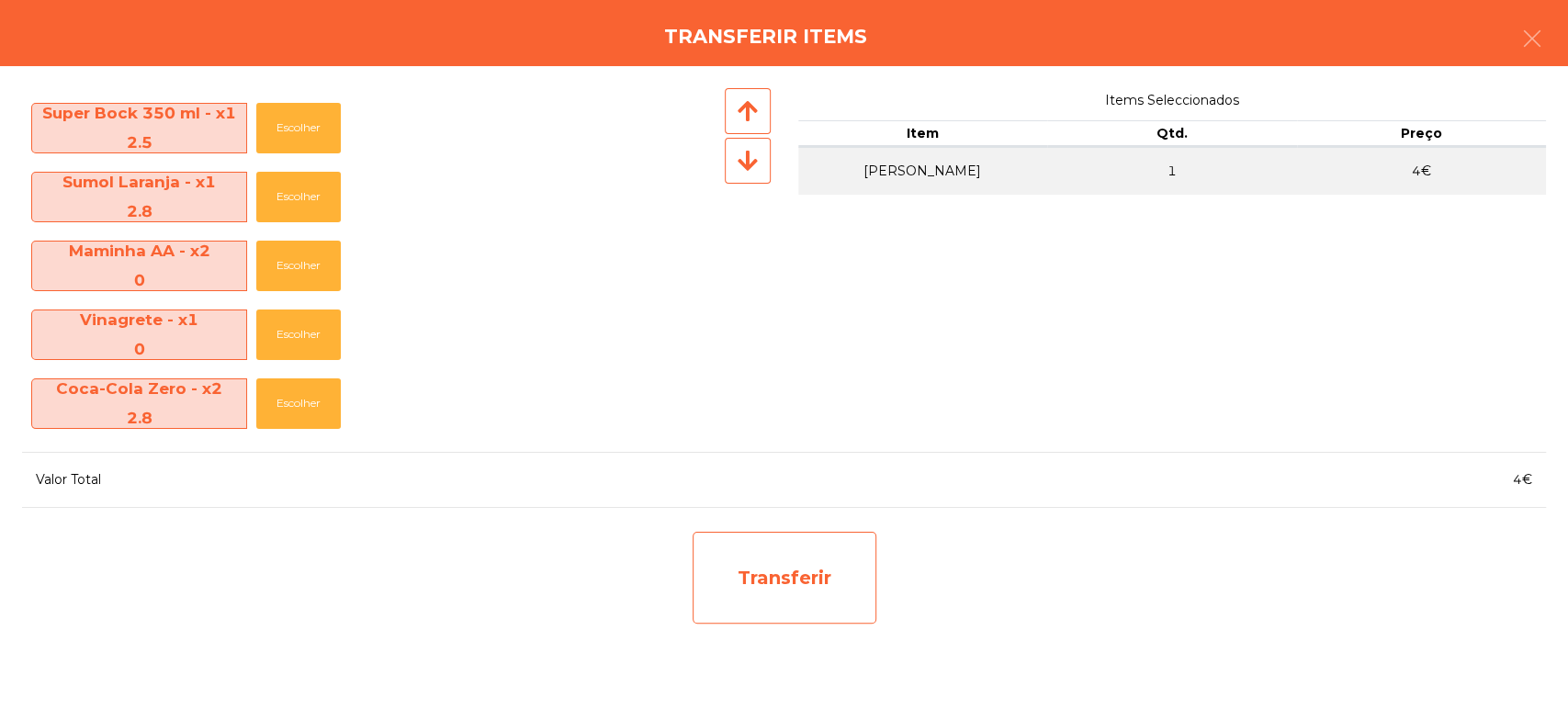
click at [854, 587] on div "Transferir" at bounding box center [784, 576] width 184 height 92
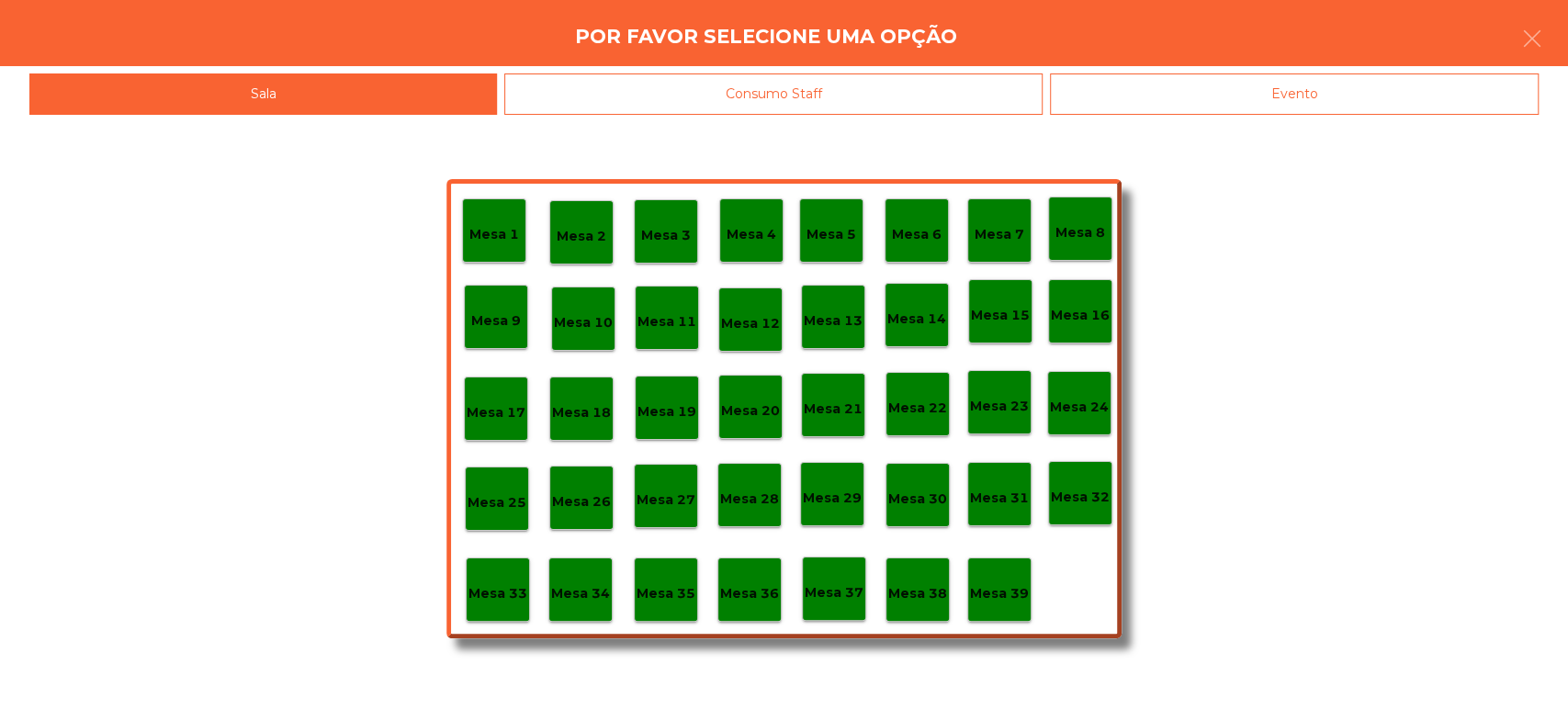
click at [1028, 587] on div "Mesa 39" at bounding box center [999, 589] width 64 height 64
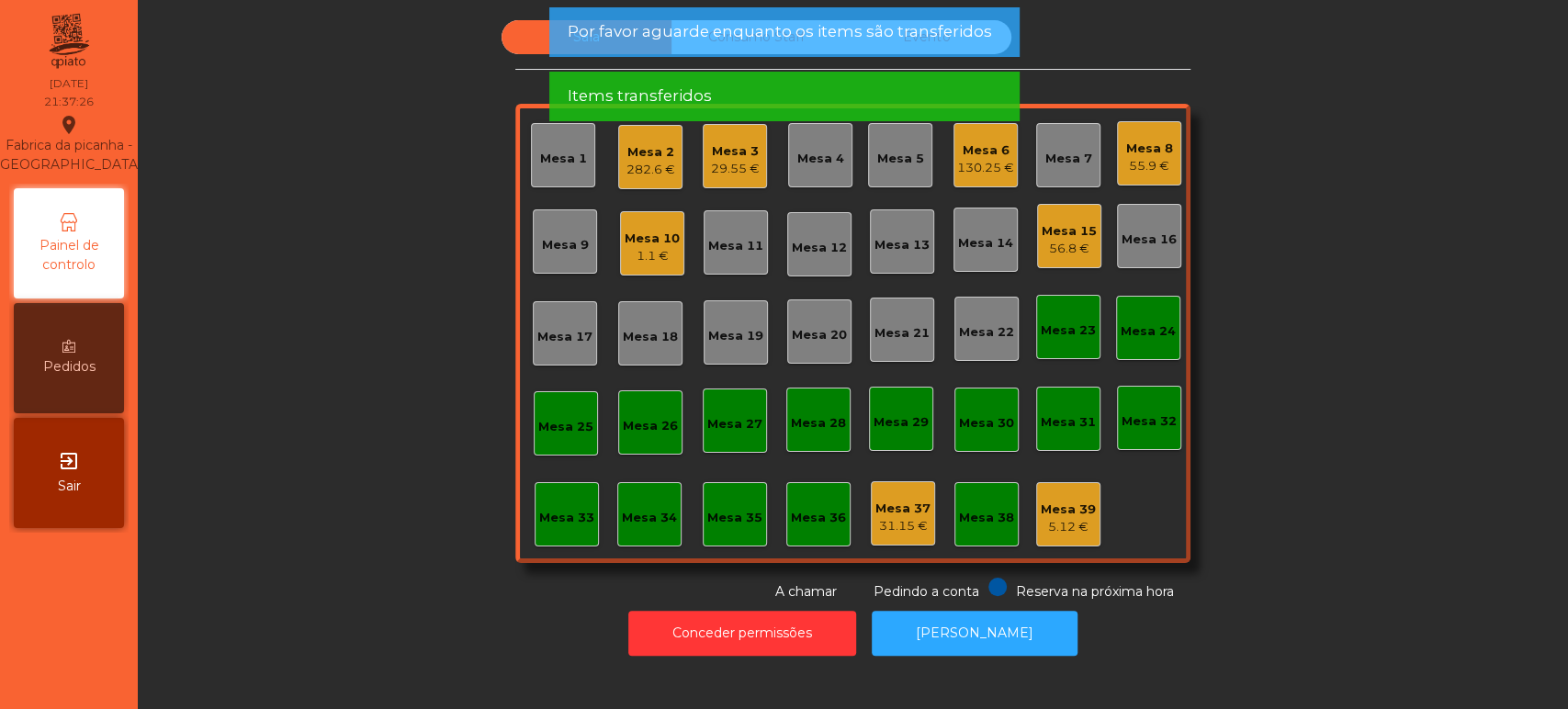
click at [1087, 507] on div "Mesa 39 5.12 €" at bounding box center [1068, 514] width 64 height 64
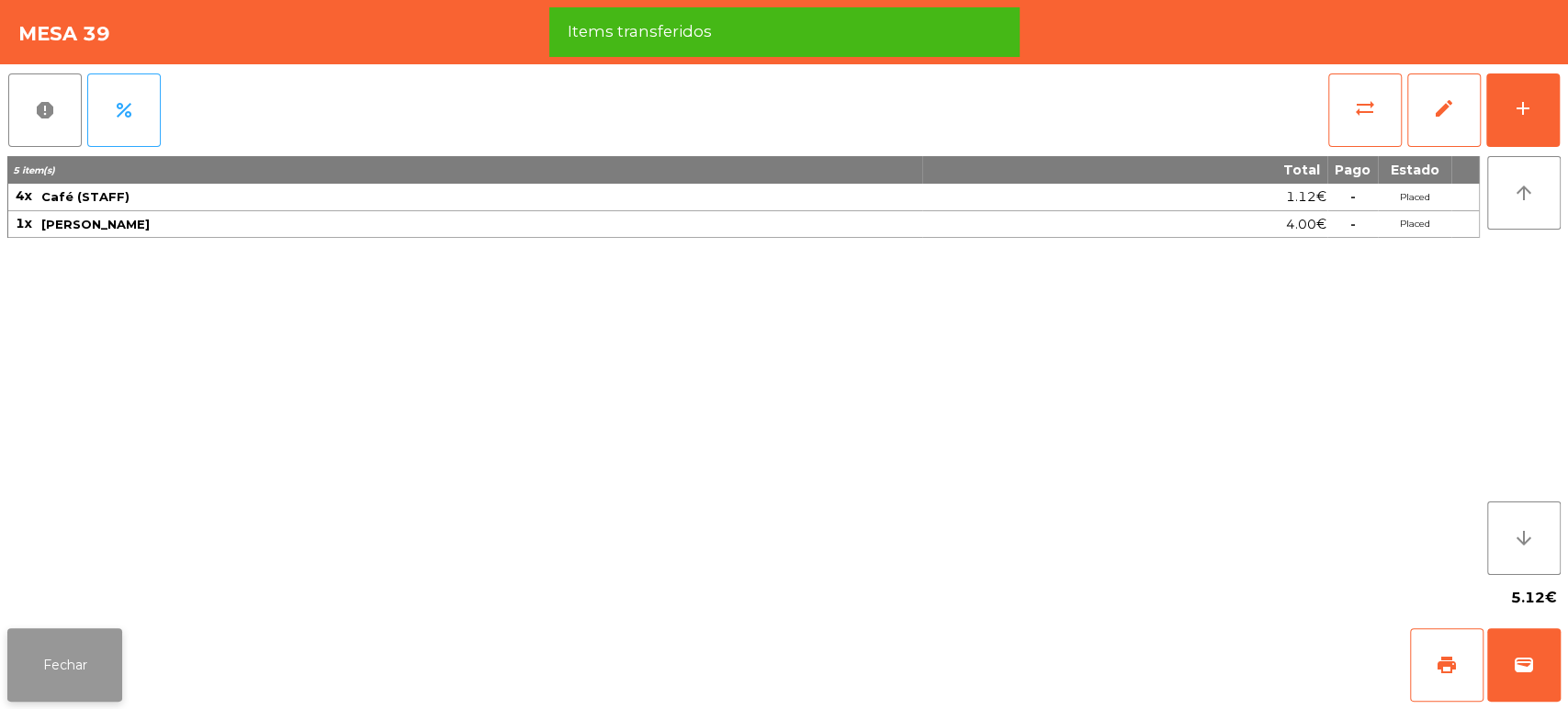
click at [57, 674] on button "Fechar" at bounding box center [65, 665] width 115 height 74
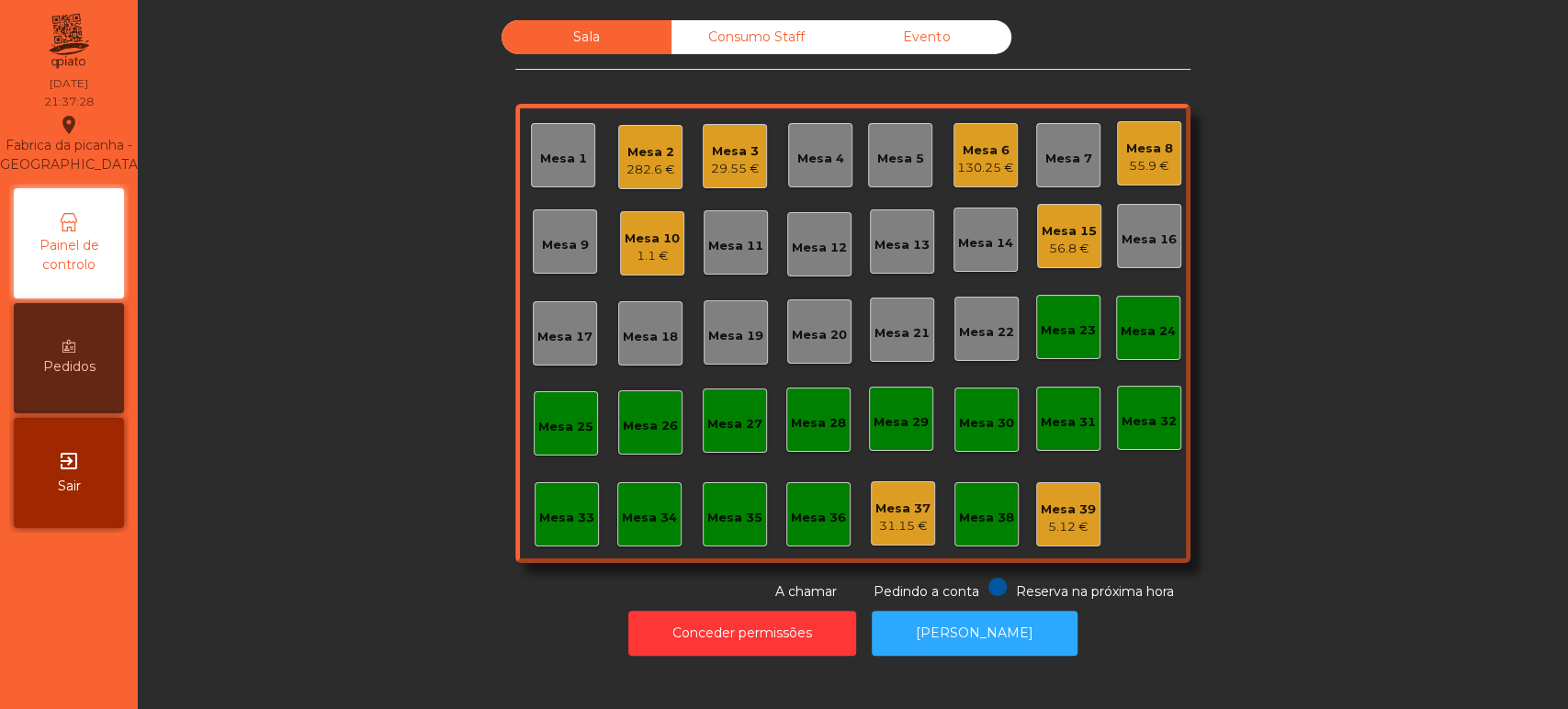
click at [1438, 419] on div "Sala Consumo Staff Evento Mesa 1 Mesa 2 282.6 € Mesa 3 29.55 € [GEOGRAPHIC_DATA…" at bounding box center [853, 310] width 1380 height 581
click at [717, 145] on div "Mesa 3" at bounding box center [735, 151] width 48 height 18
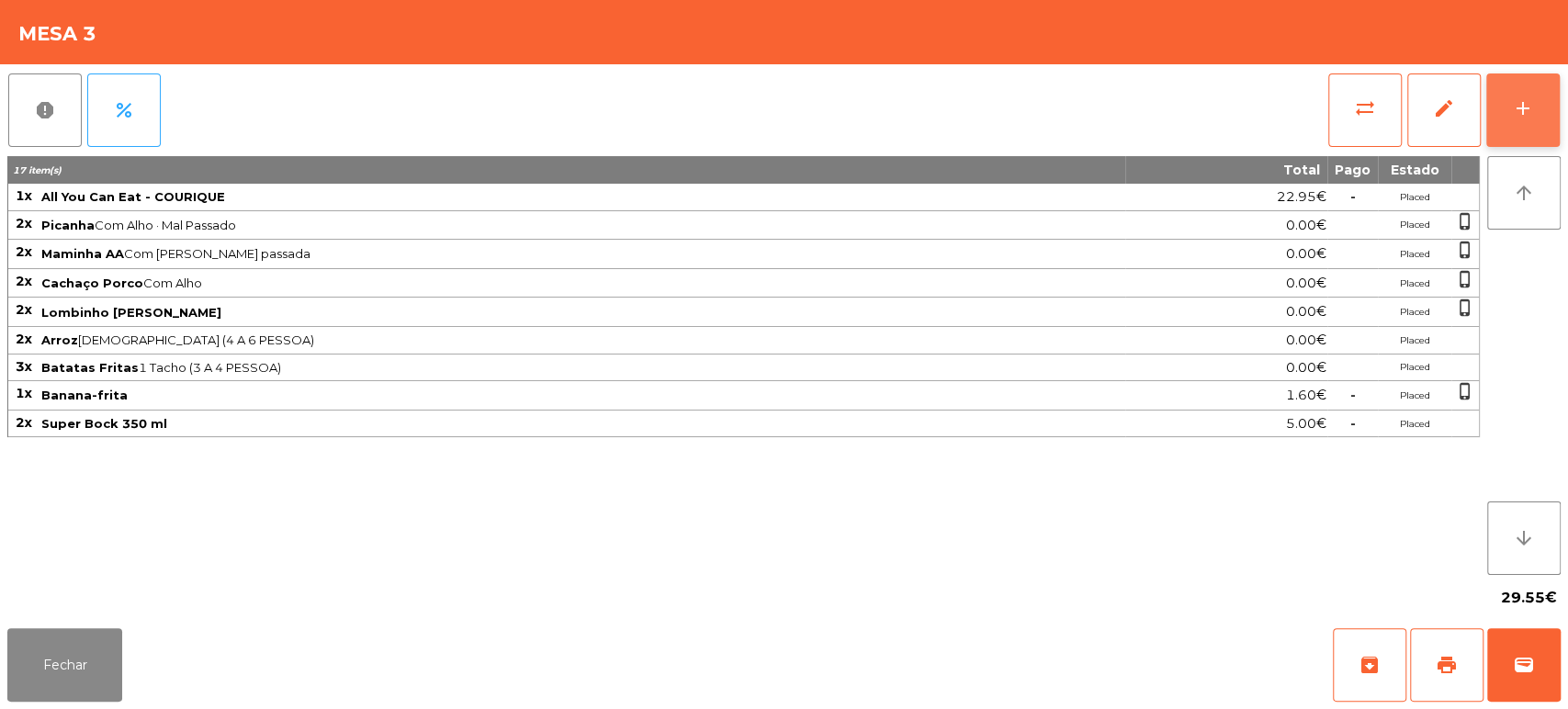
click at [1508, 117] on button "add" at bounding box center [1523, 110] width 74 height 74
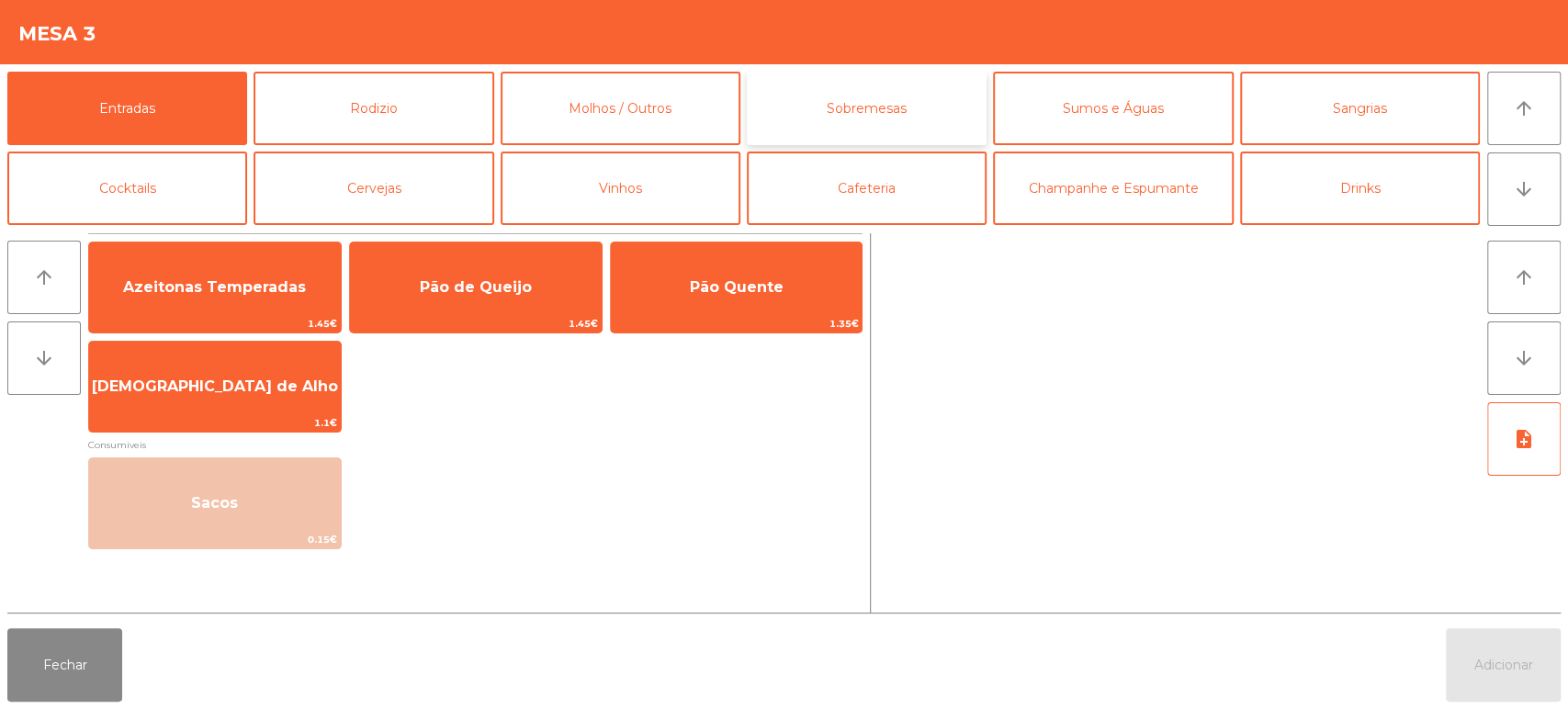
click at [891, 109] on button "Sobremesas" at bounding box center [866, 108] width 240 height 74
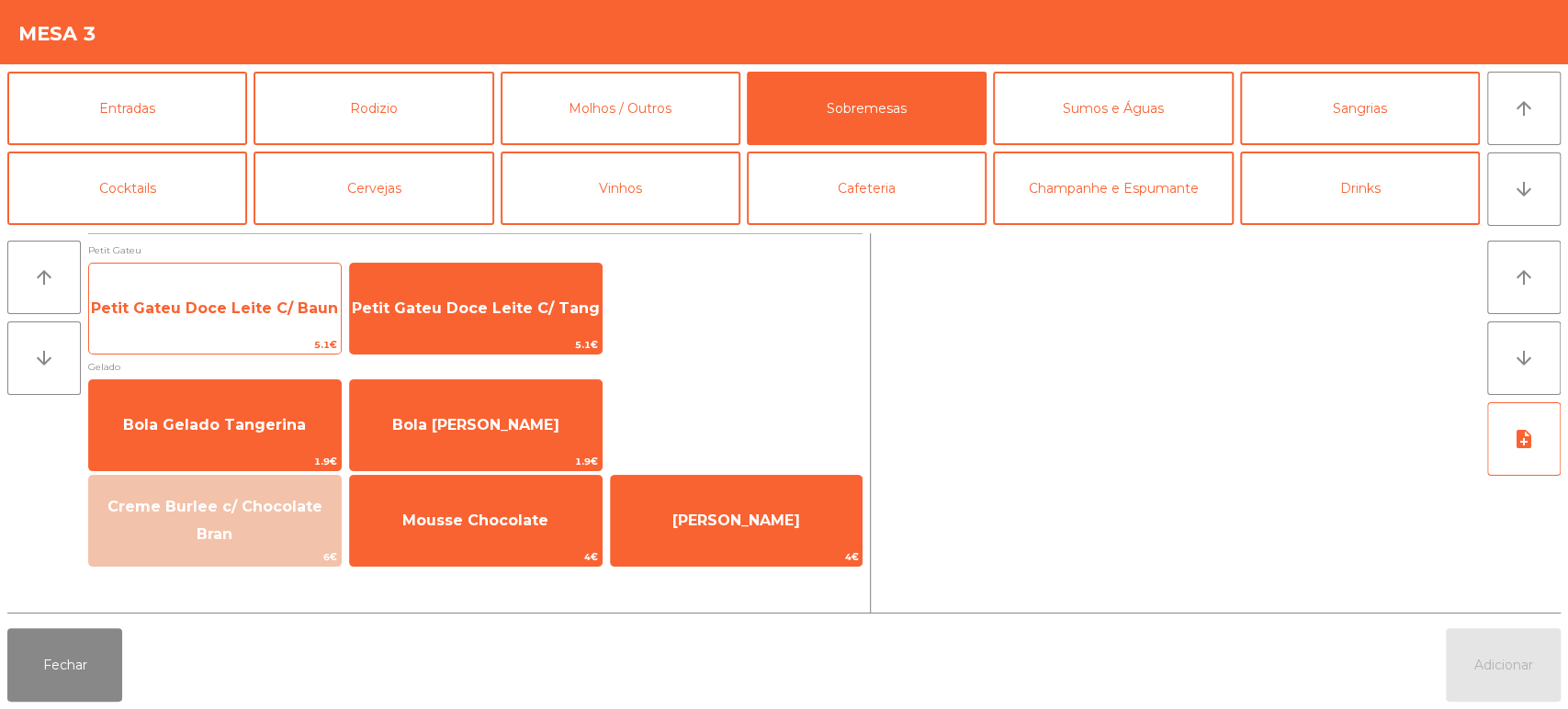
click at [257, 318] on span "Petit Gateu Doce Leite C/ Baun" at bounding box center [215, 308] width 252 height 49
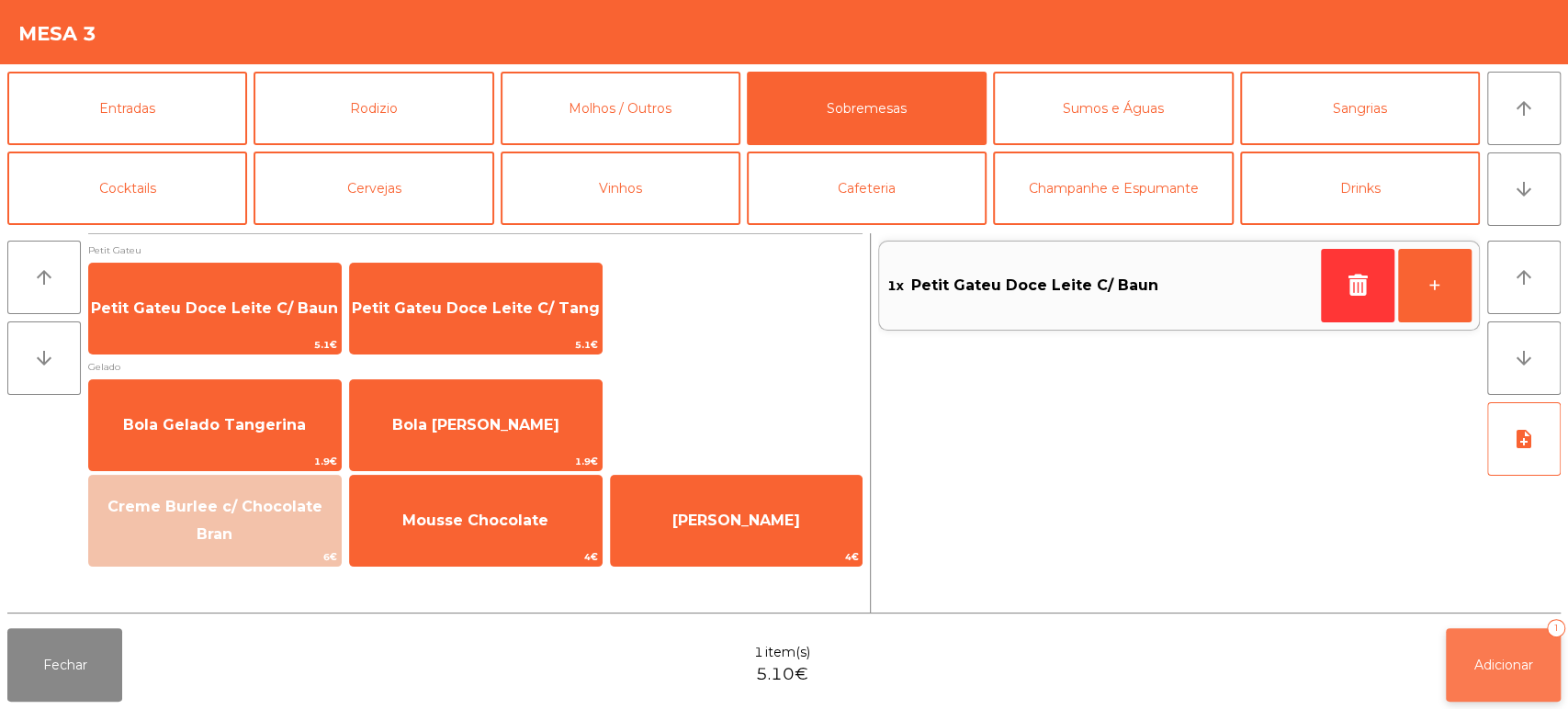
click at [1512, 650] on button "Adicionar 1" at bounding box center [1503, 665] width 115 height 74
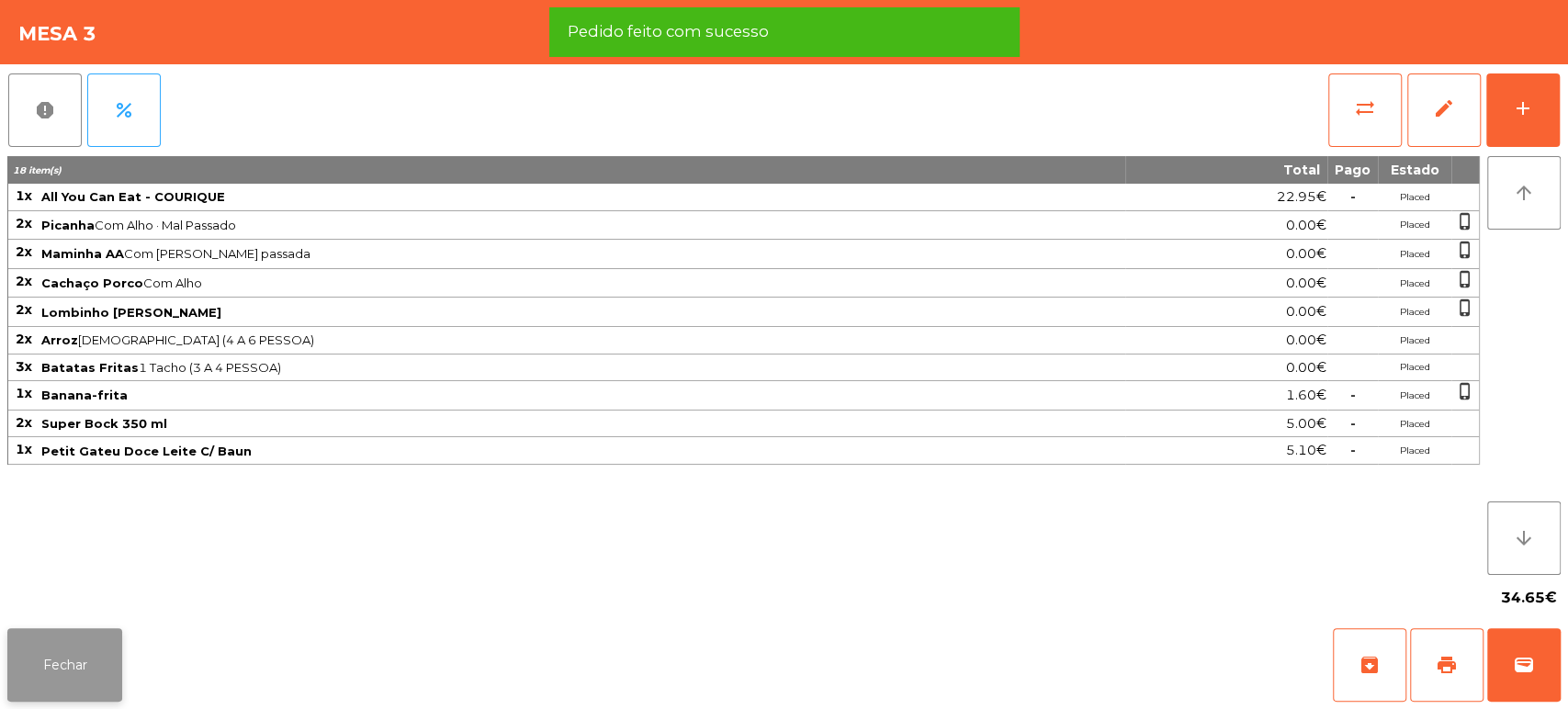
click at [63, 652] on button "Fechar" at bounding box center [65, 665] width 115 height 74
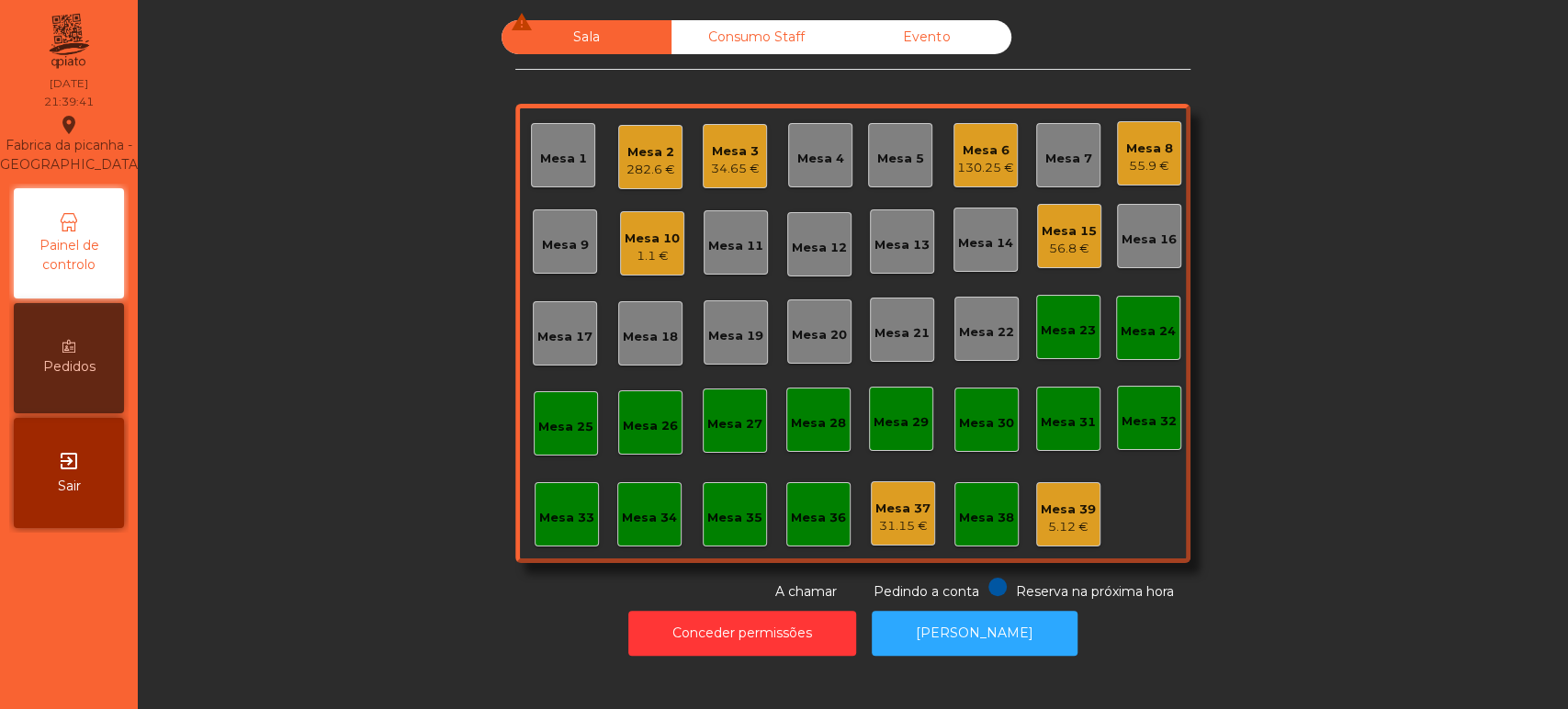
click at [984, 159] on div "130.25 €" at bounding box center [985, 167] width 57 height 18
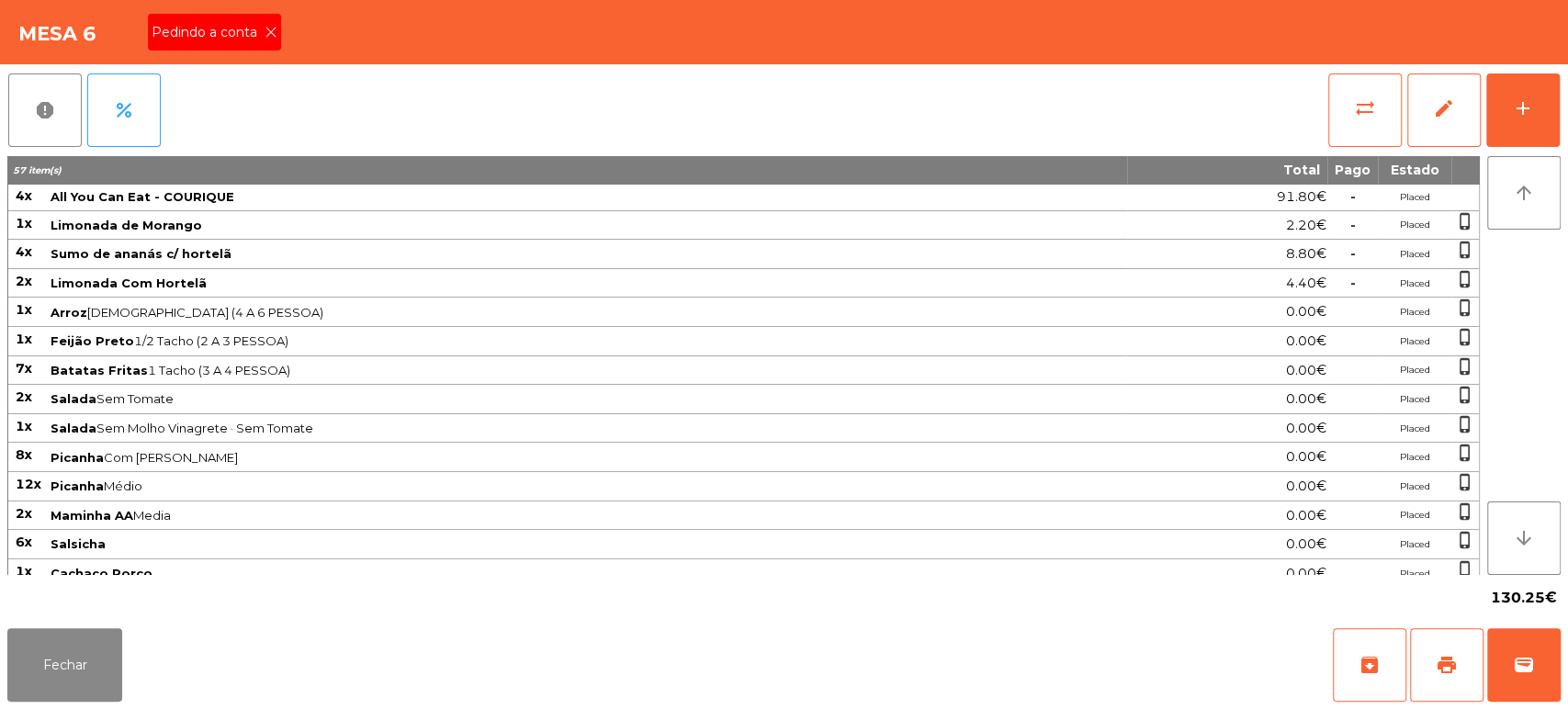
click at [243, 32] on span "Pedindo a conta" at bounding box center [208, 33] width 113 height 19
click at [1439, 656] on span "print" at bounding box center [1446, 665] width 22 height 22
click at [1512, 653] on button "wallet" at bounding box center [1523, 665] width 74 height 74
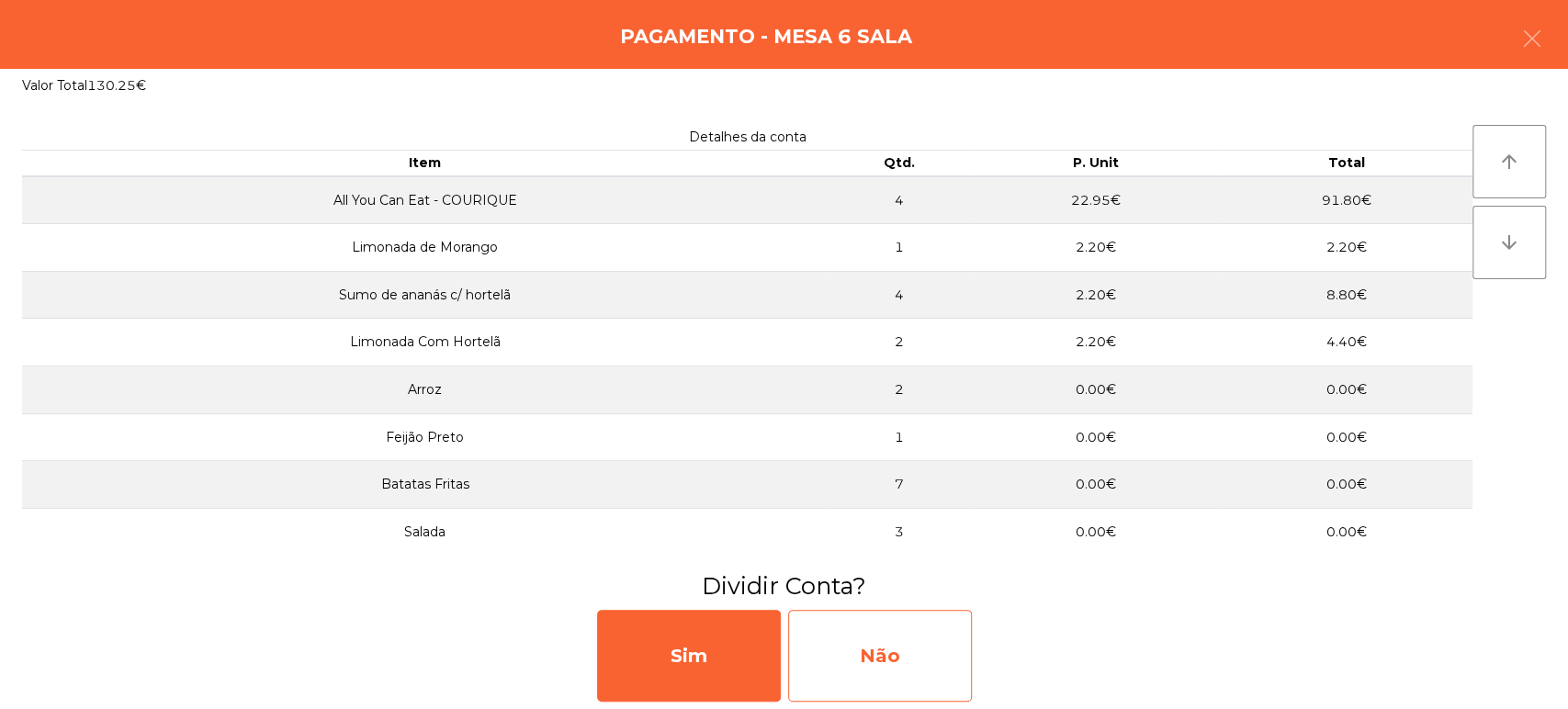
click at [921, 661] on div "Não" at bounding box center [880, 655] width 184 height 92
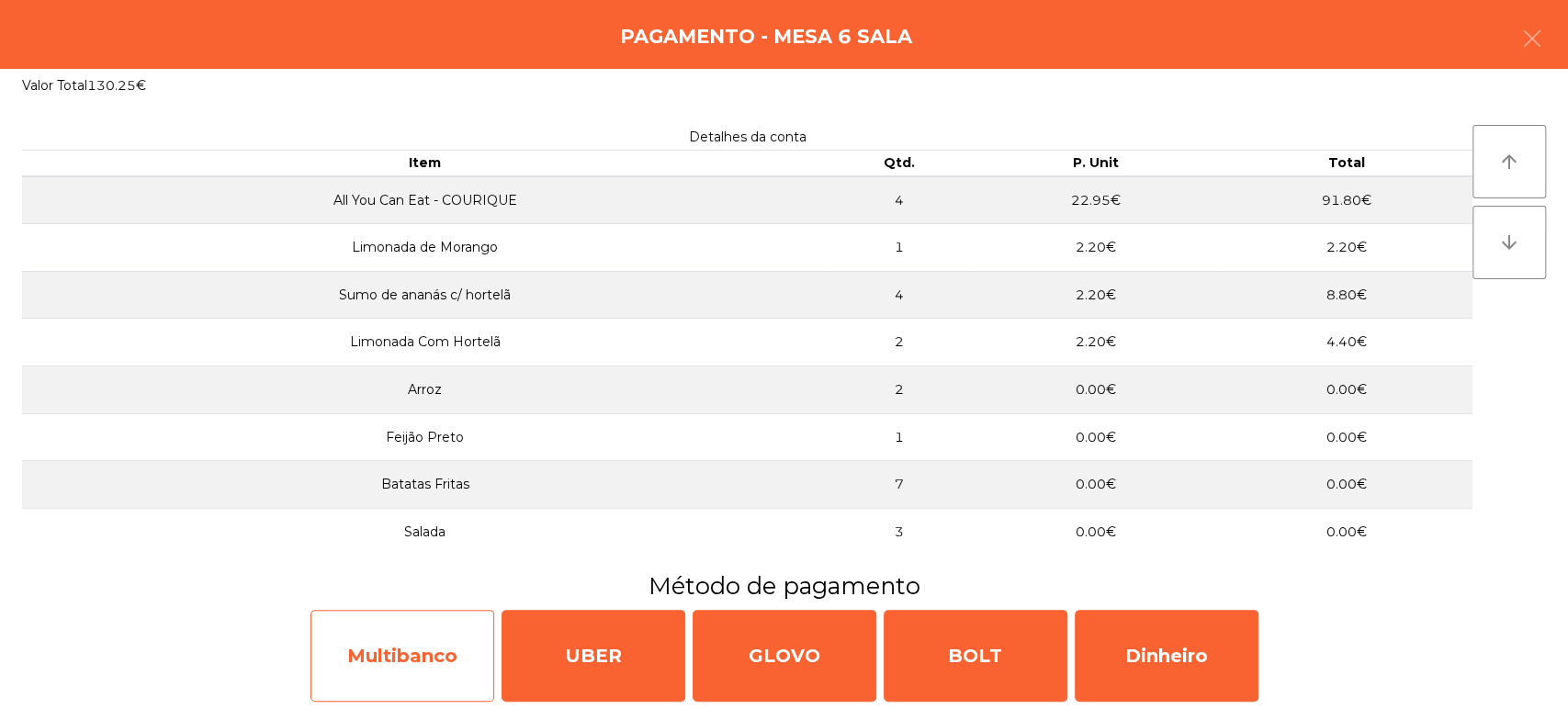
click at [386, 693] on div "Multibanco" at bounding box center [403, 655] width 184 height 92
select select "**"
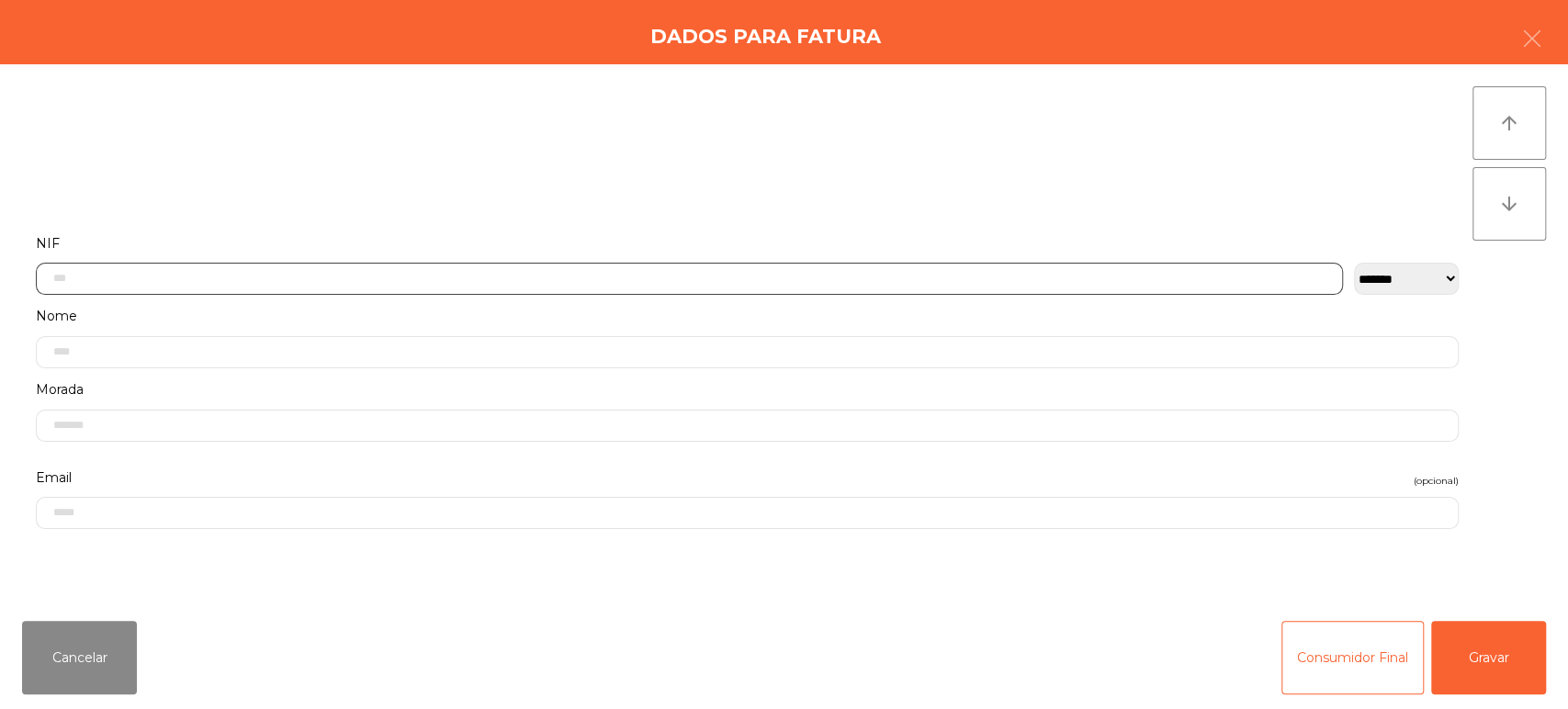
click at [451, 281] on input "text" at bounding box center [689, 278] width 1307 height 32
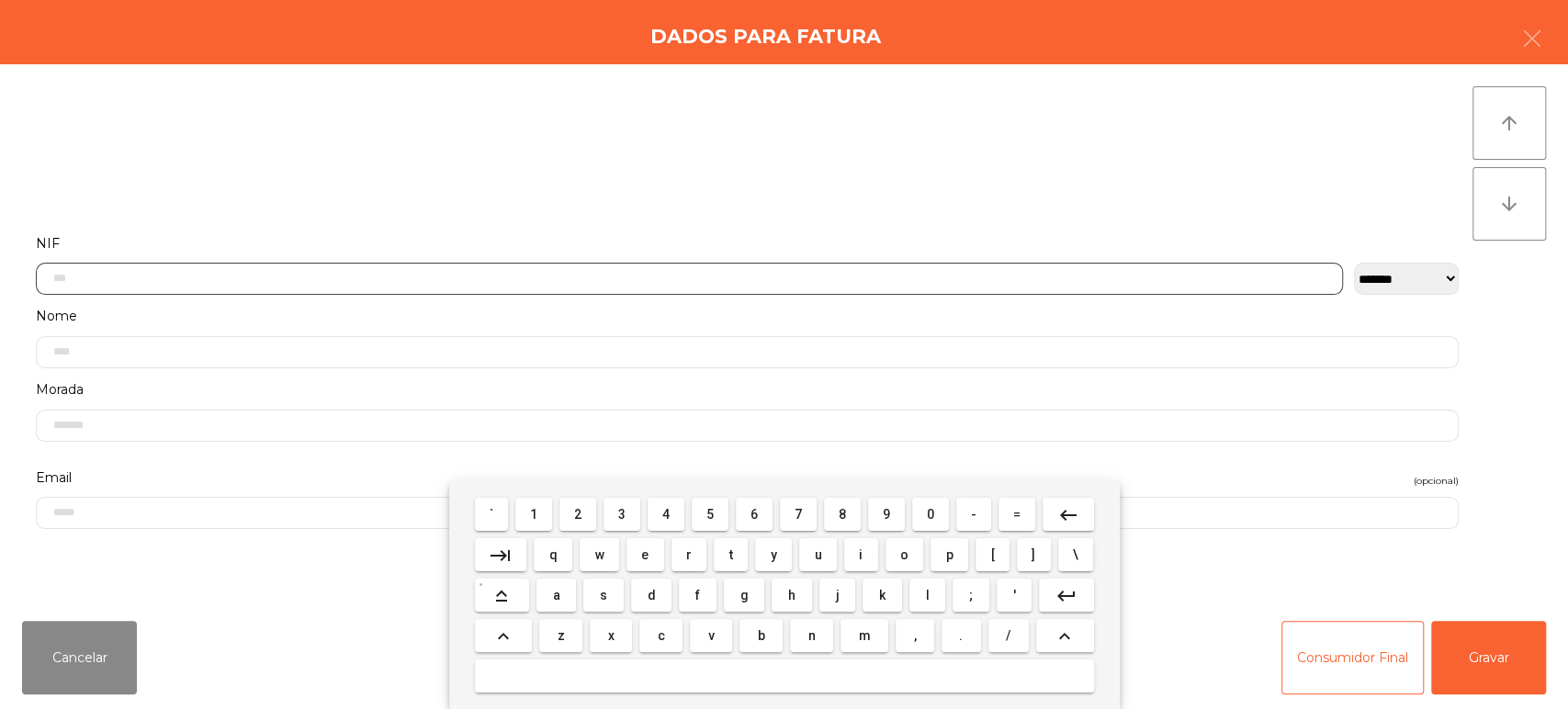
scroll to position [143, 0]
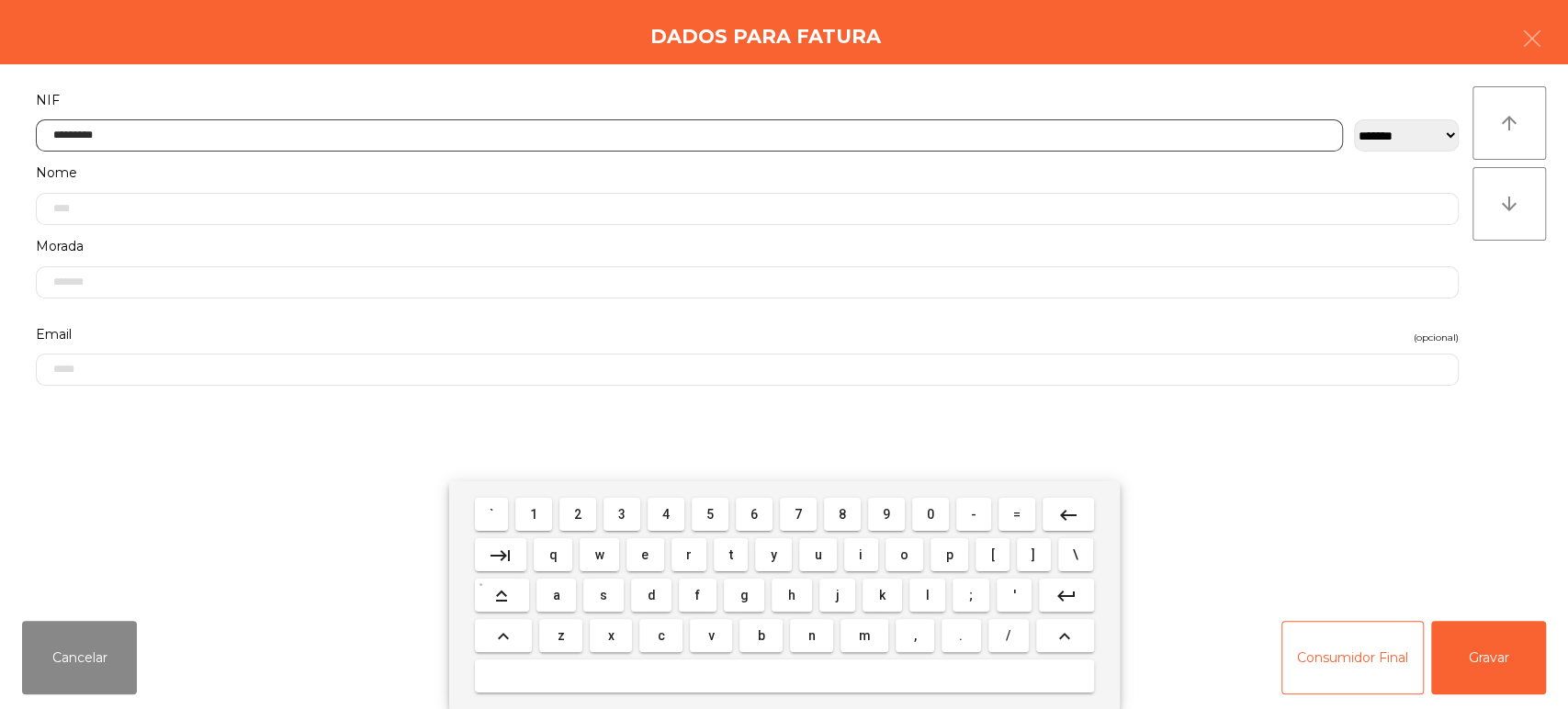
type input "*********"
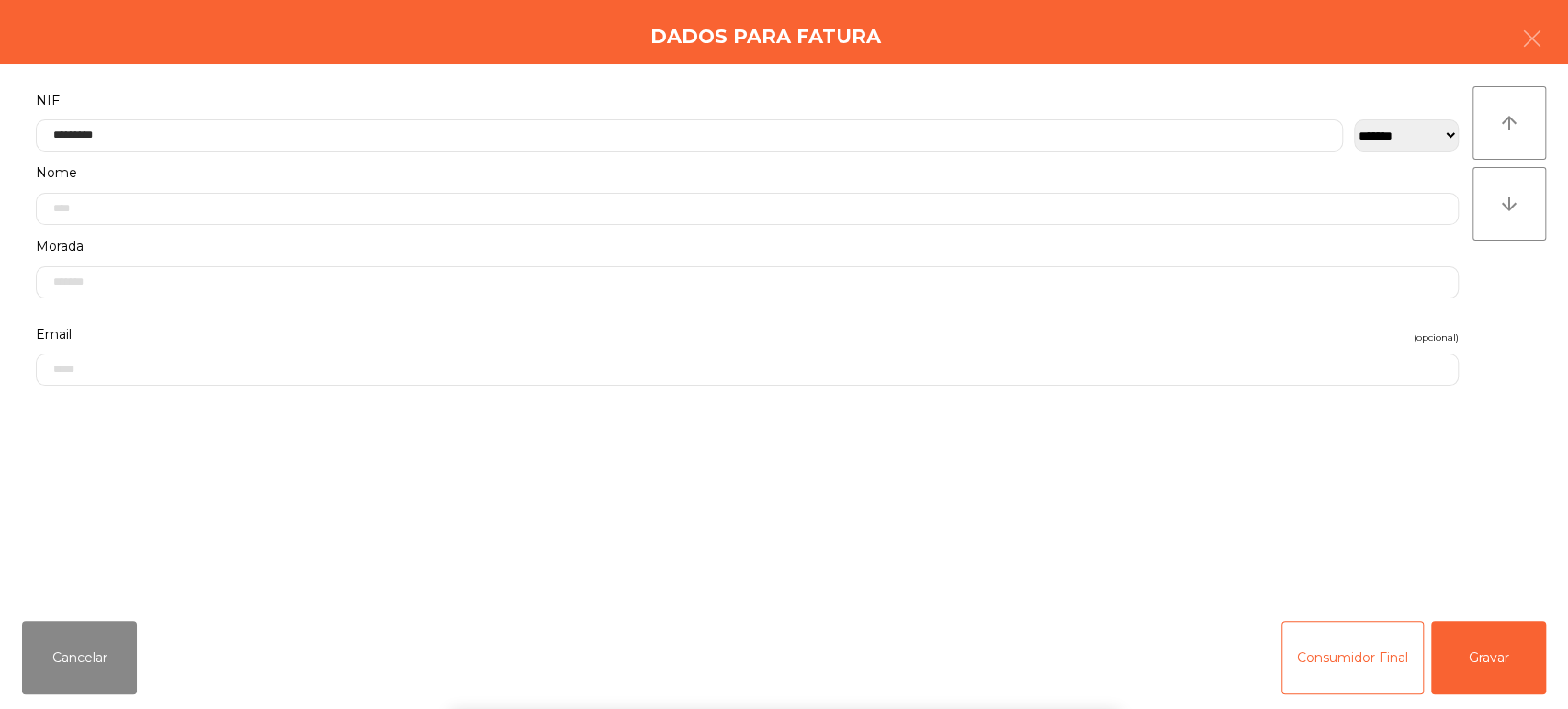
click at [1541, 318] on div "**********" at bounding box center [784, 335] width 1568 height 542
click at [1497, 623] on button "Gravar" at bounding box center [1488, 657] width 115 height 74
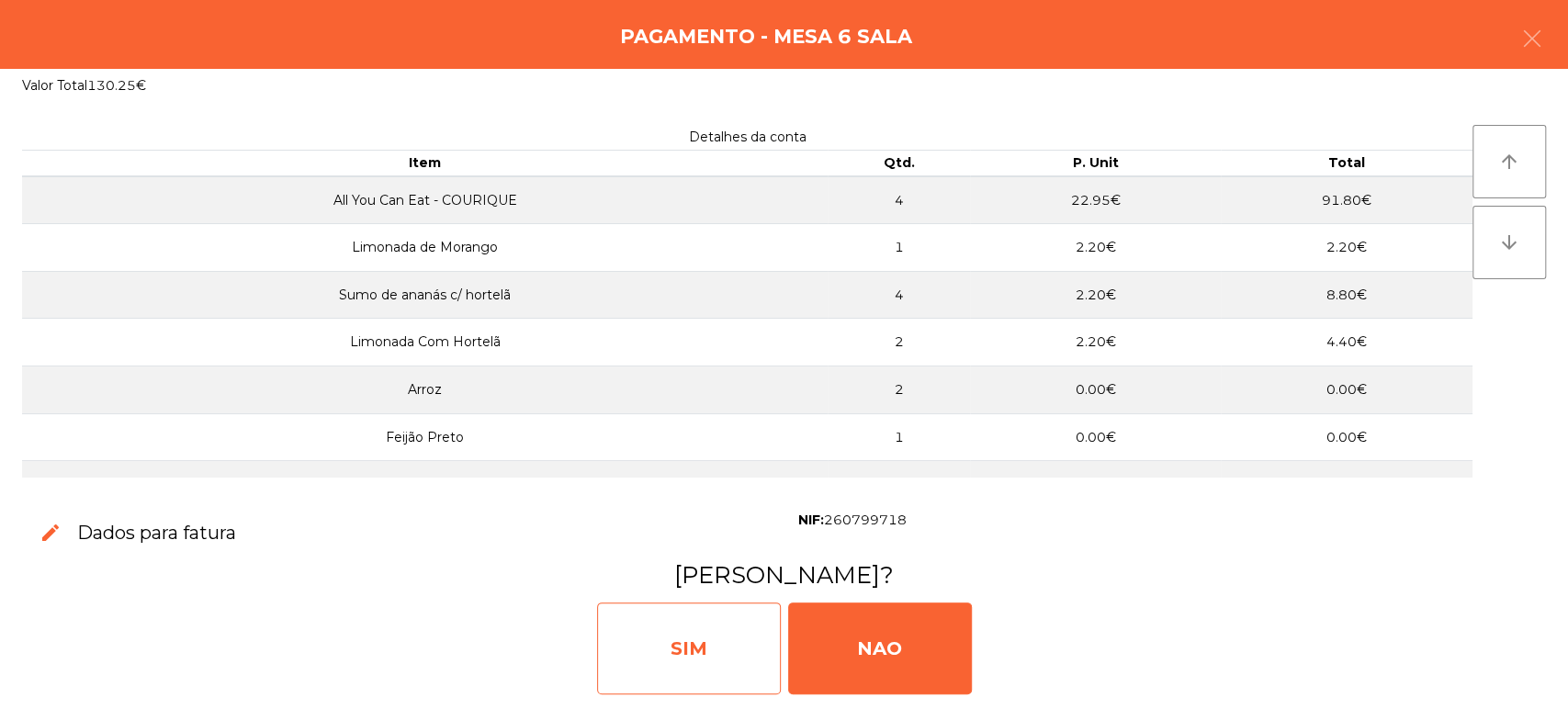
click at [668, 647] on div "SIM" at bounding box center [689, 647] width 184 height 92
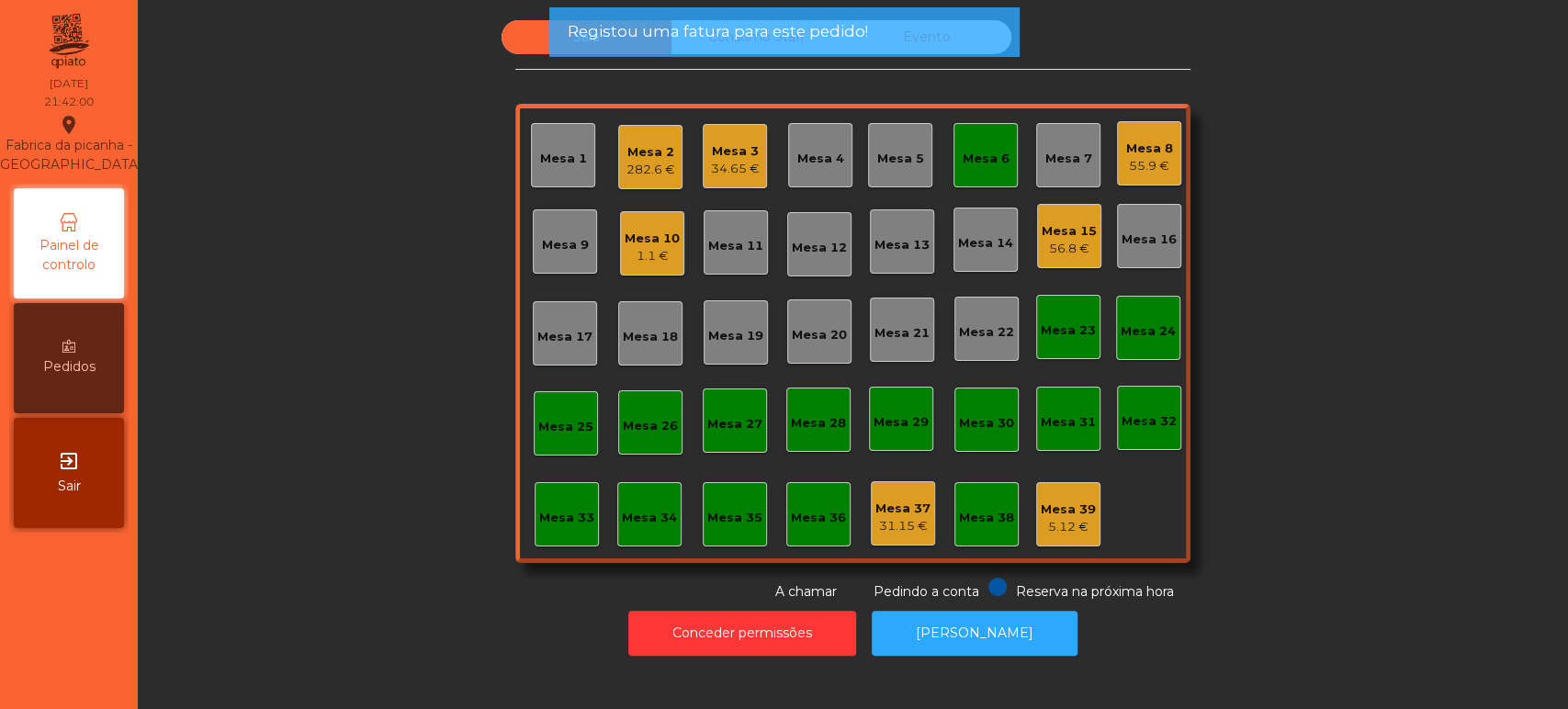
click at [953, 140] on div "Mesa 6" at bounding box center [985, 155] width 64 height 64
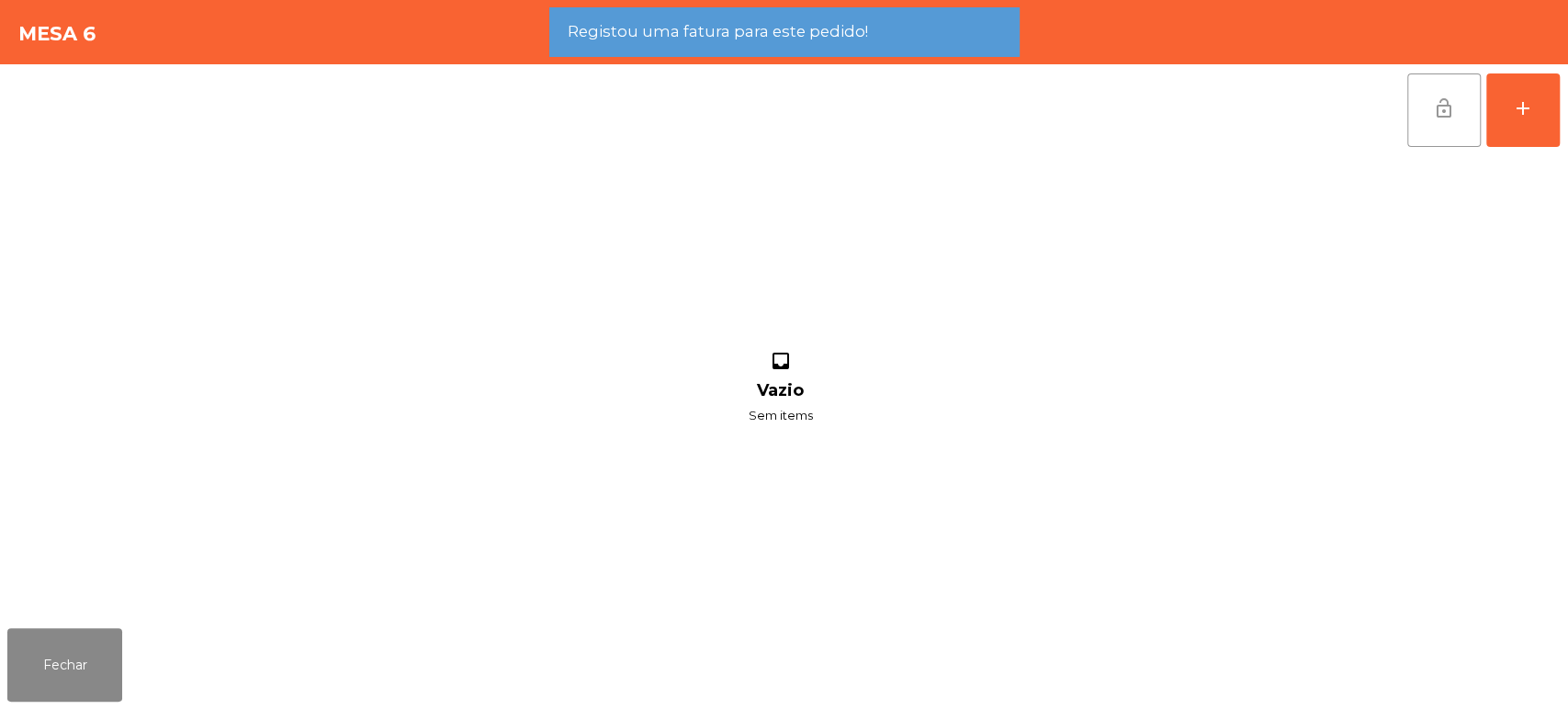
click at [1461, 99] on button "lock_open" at bounding box center [1444, 110] width 74 height 74
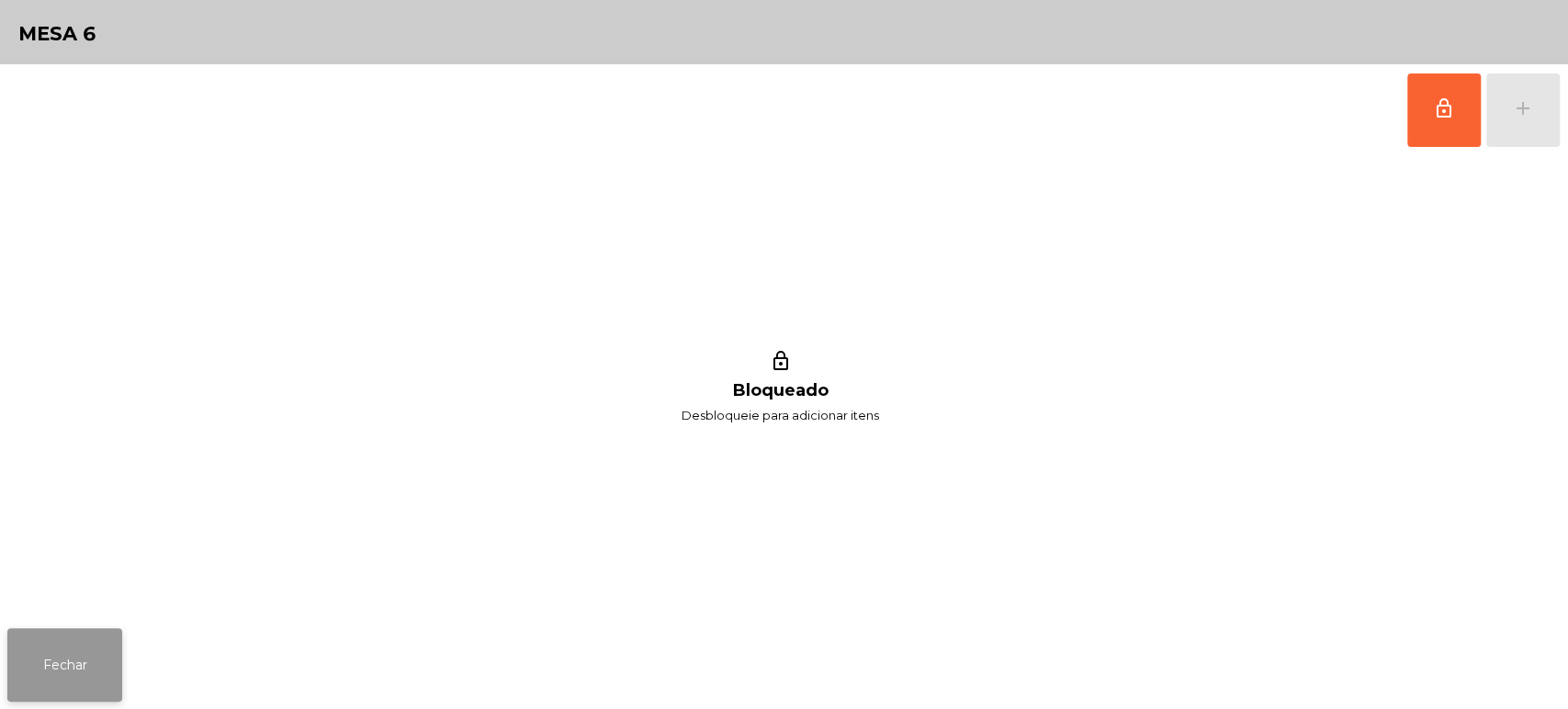
click at [75, 675] on button "Fechar" at bounding box center [65, 665] width 115 height 74
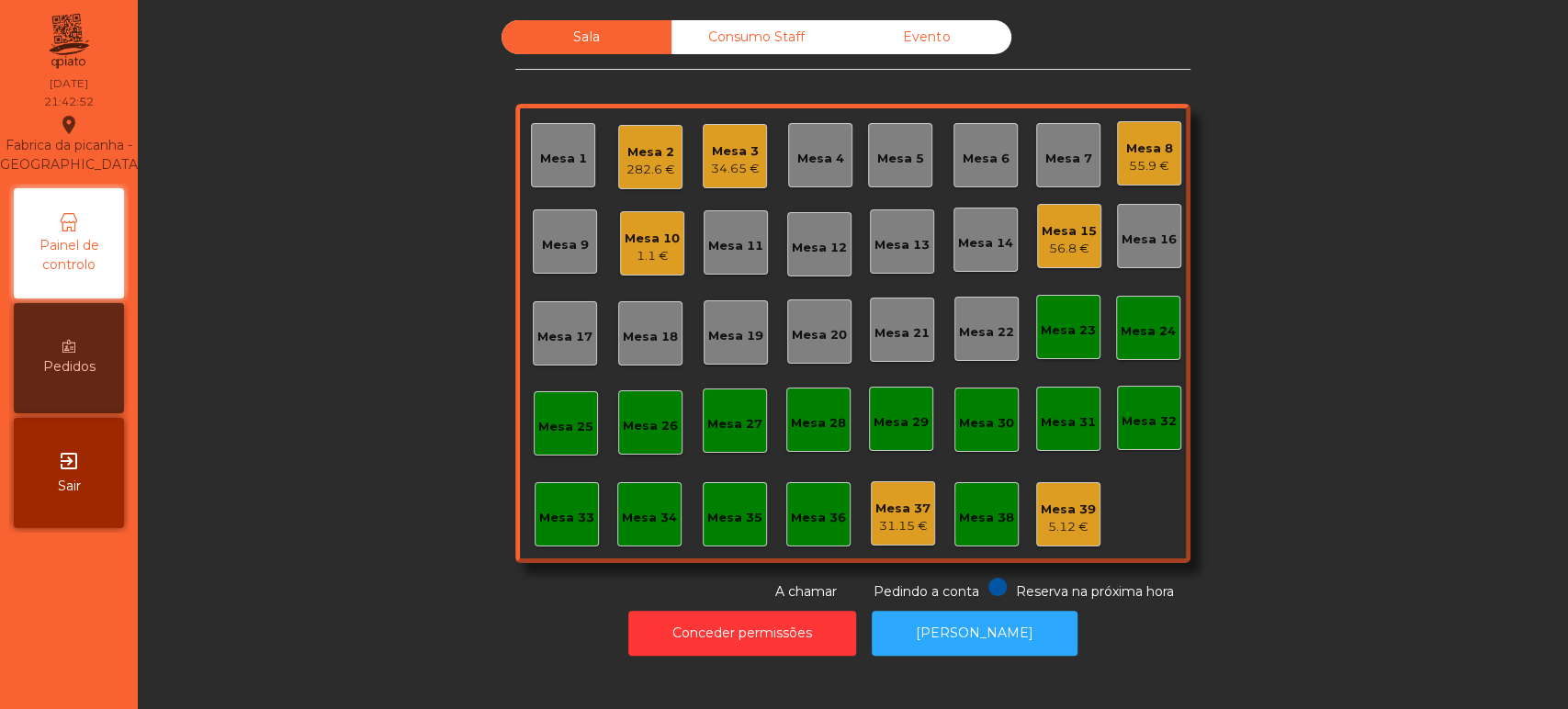
click at [1088, 238] on div "Mesa 15 56.8 €" at bounding box center [1069, 236] width 64 height 64
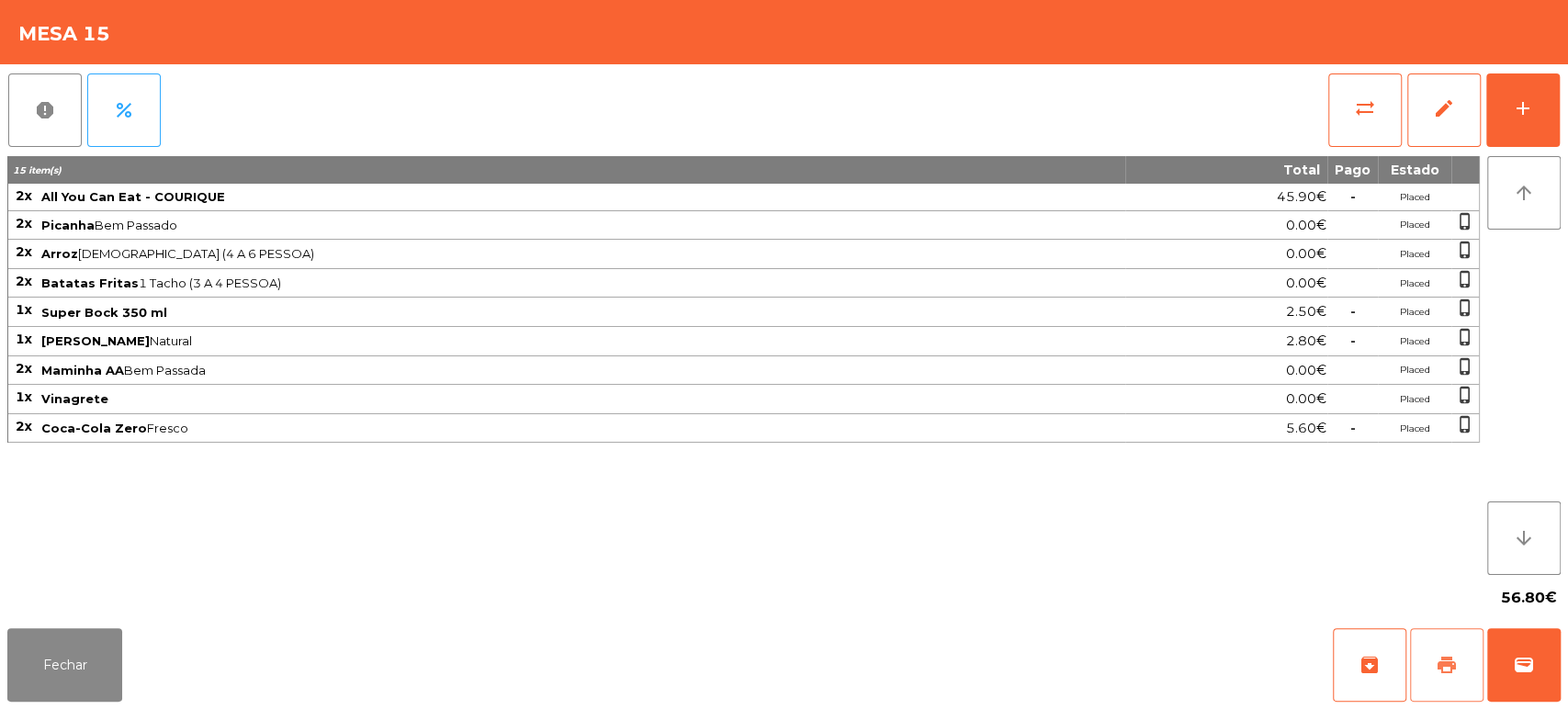
click at [1433, 644] on button "print" at bounding box center [1447, 665] width 74 height 74
click at [1355, 110] on span "sync_alt" at bounding box center [1365, 108] width 22 height 22
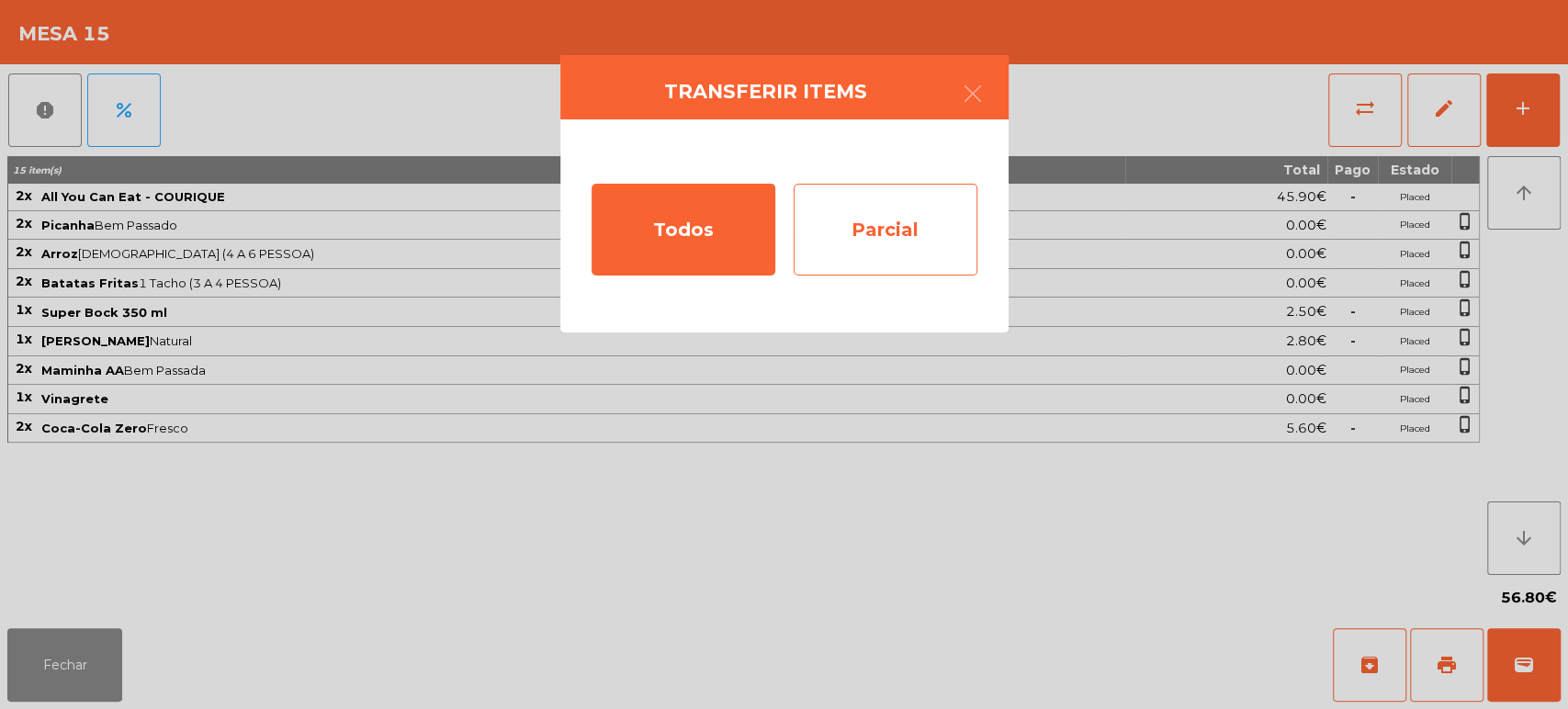
click at [905, 241] on div "Parcial" at bounding box center [886, 229] width 184 height 92
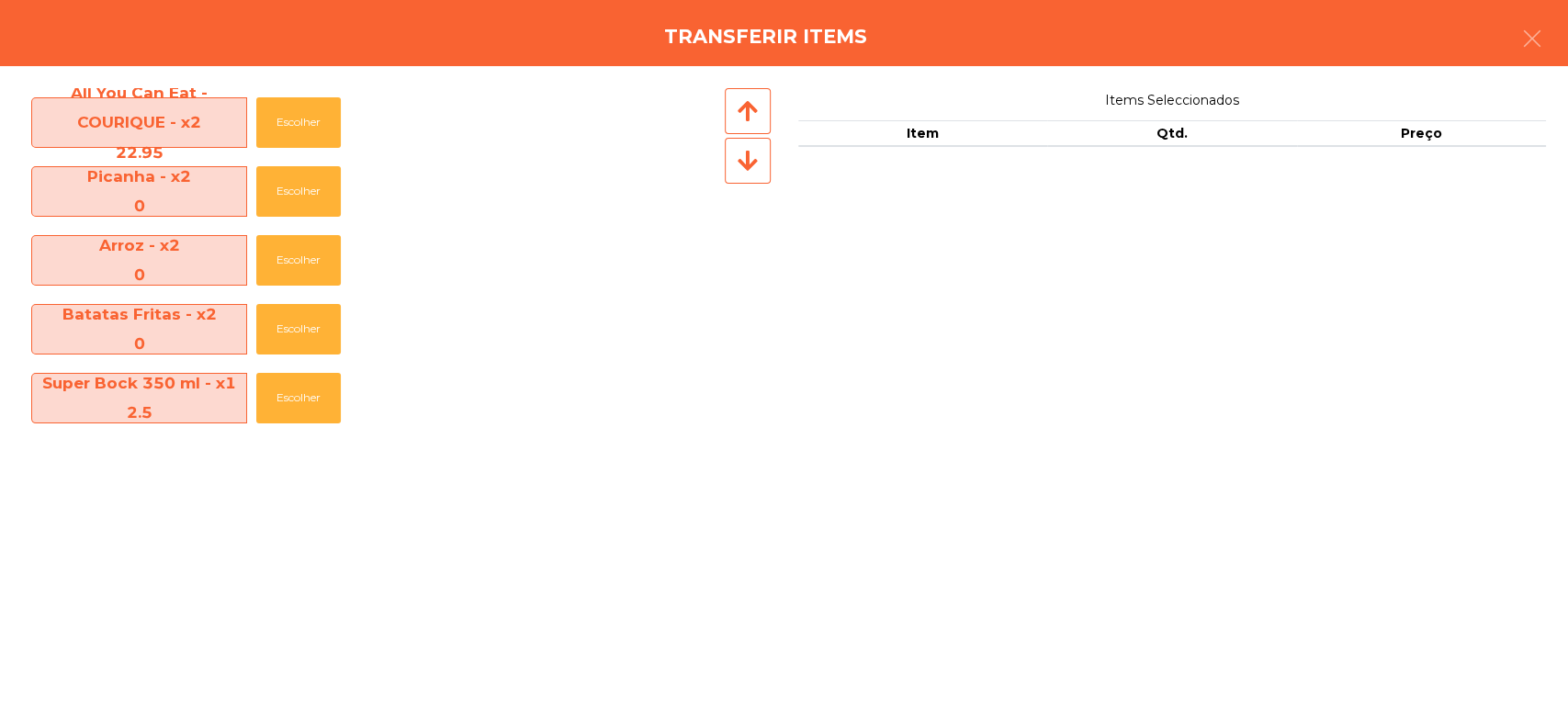
scroll to position [270, 0]
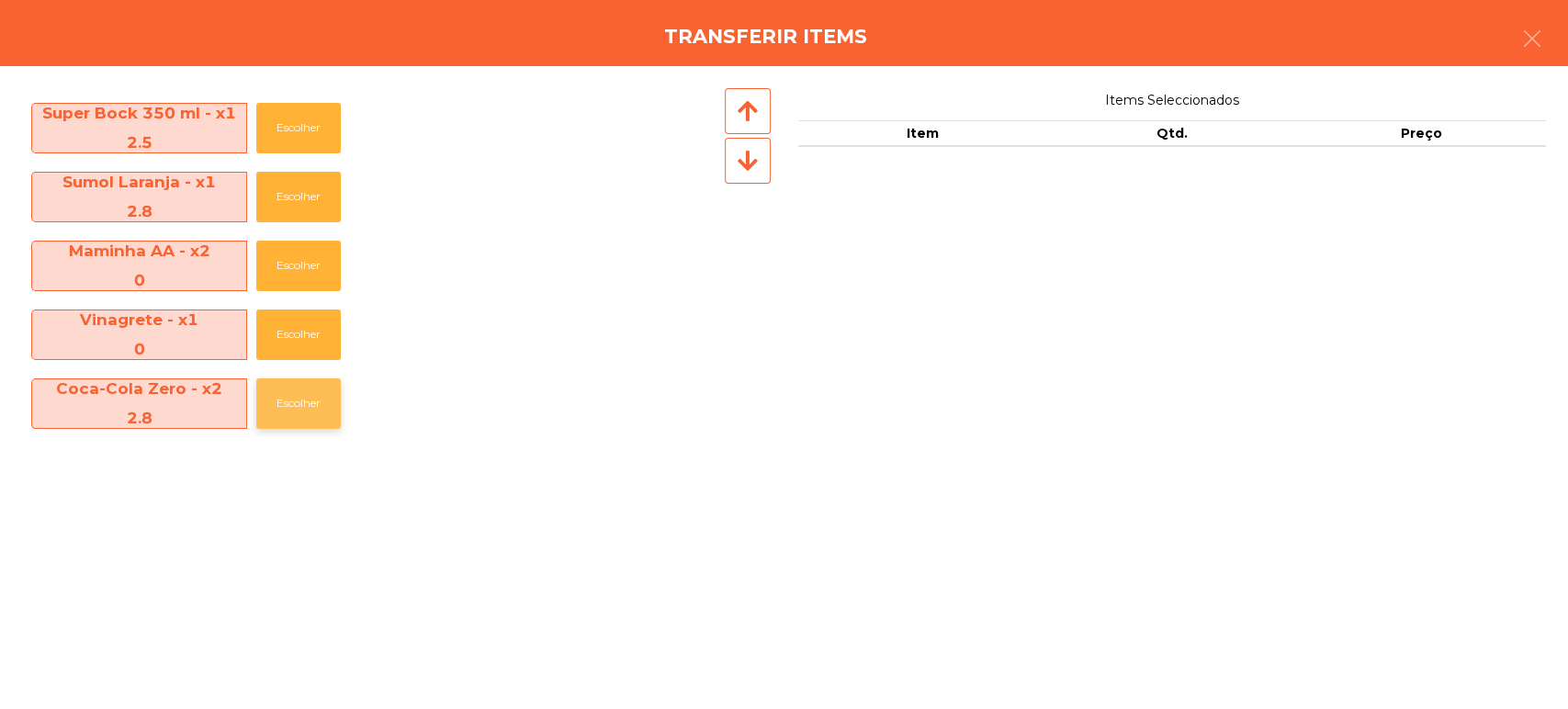
click at [294, 404] on button "Escolher" at bounding box center [298, 403] width 84 height 50
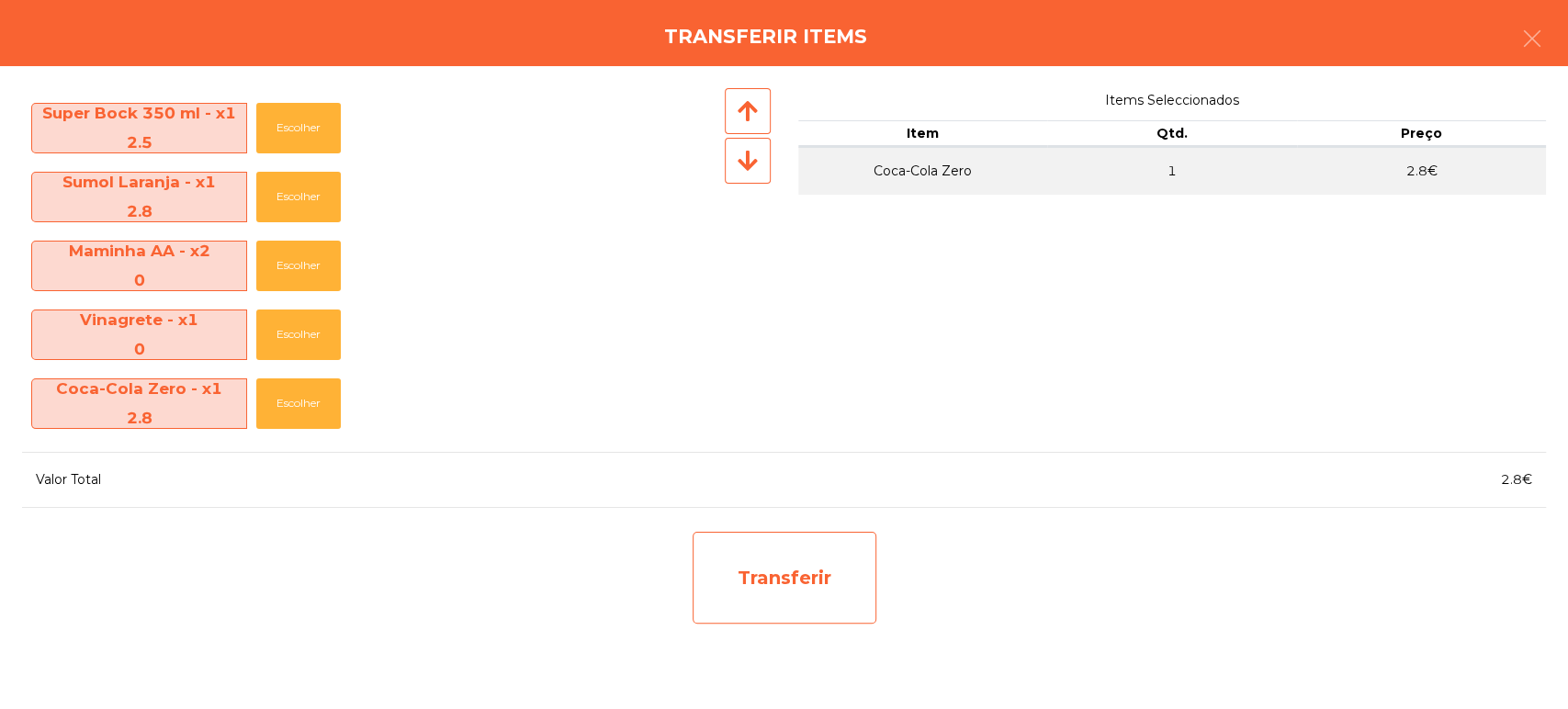
click at [786, 561] on div "Transferir" at bounding box center [784, 576] width 184 height 92
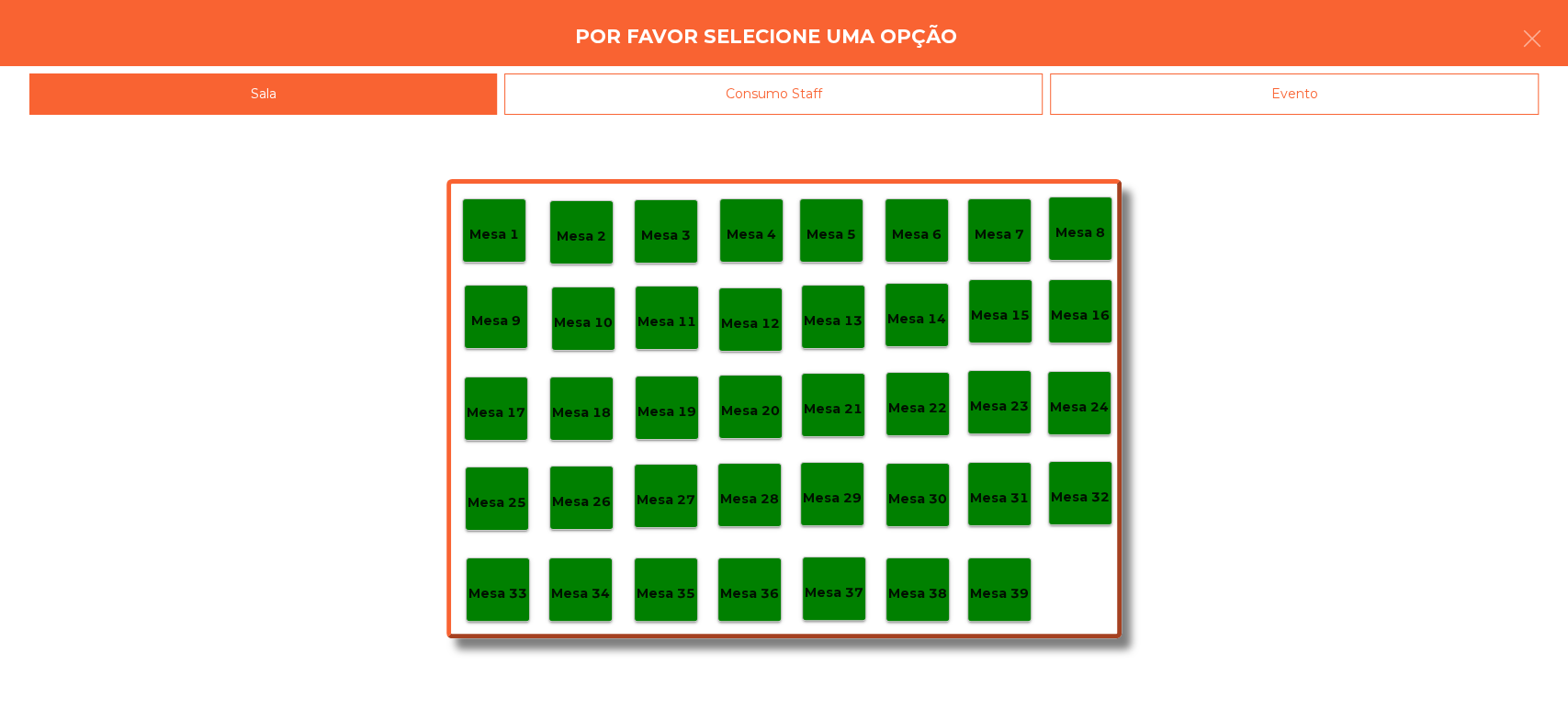
click at [834, 587] on p "Mesa 37" at bounding box center [833, 593] width 59 height 21
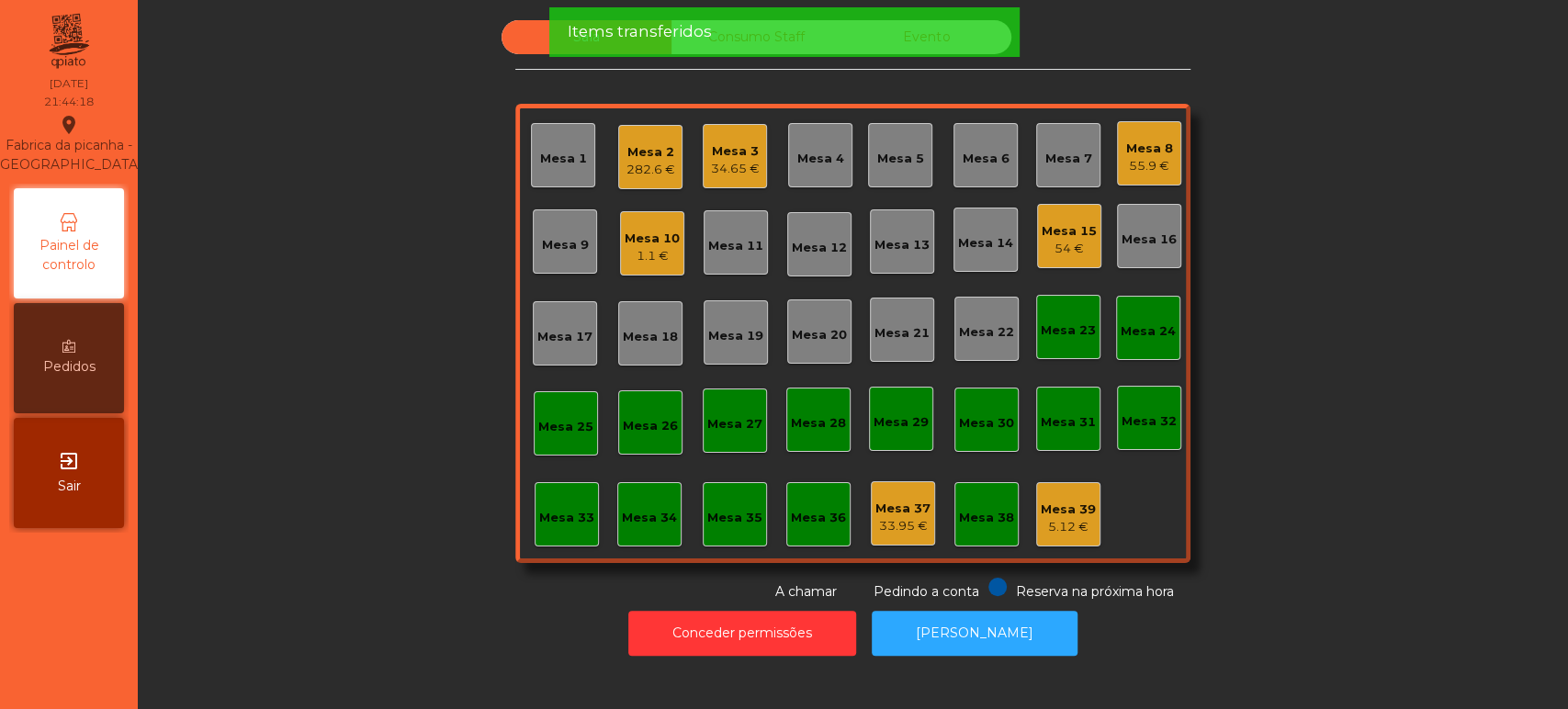
click at [1067, 235] on div "Mesa 15" at bounding box center [1069, 231] width 55 height 18
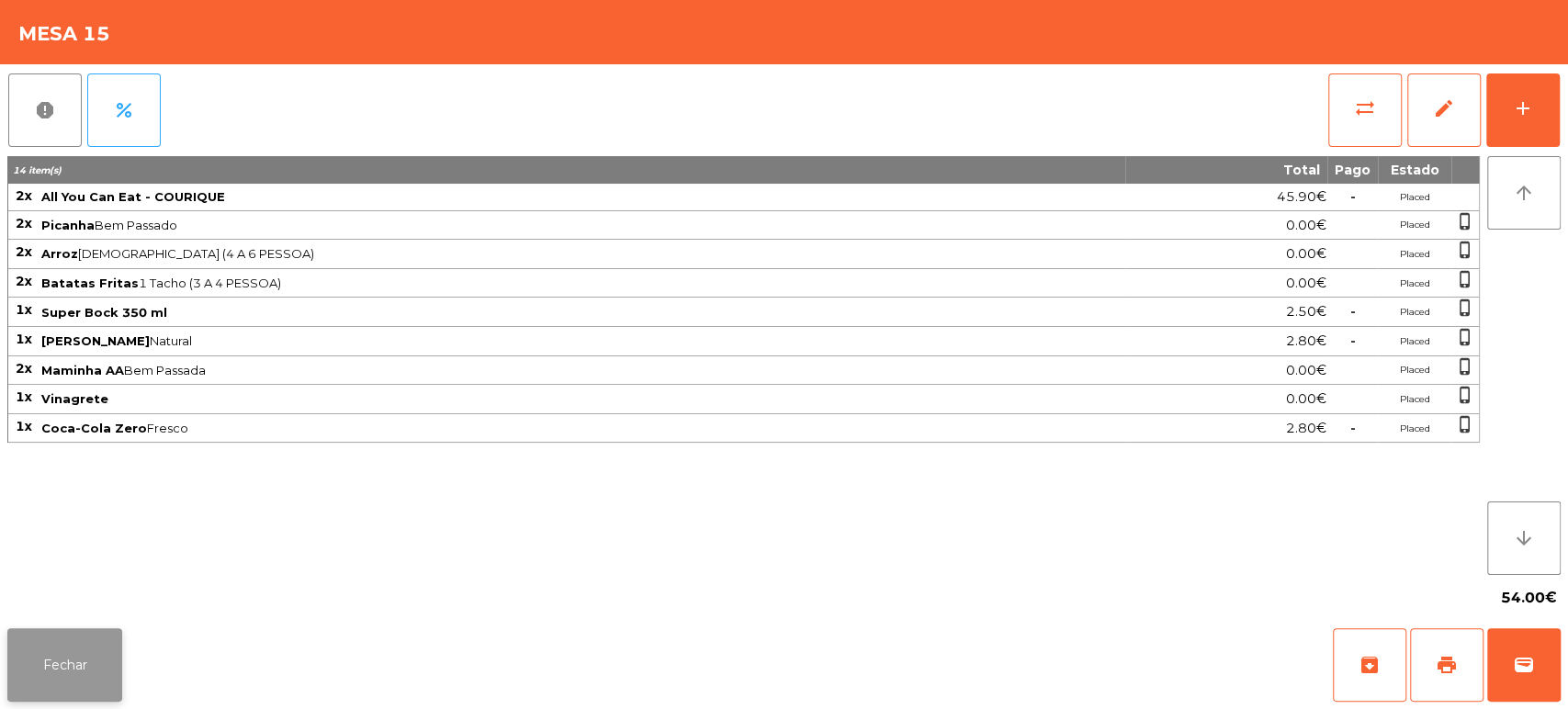
click at [8, 673] on button "Fechar" at bounding box center [65, 665] width 115 height 74
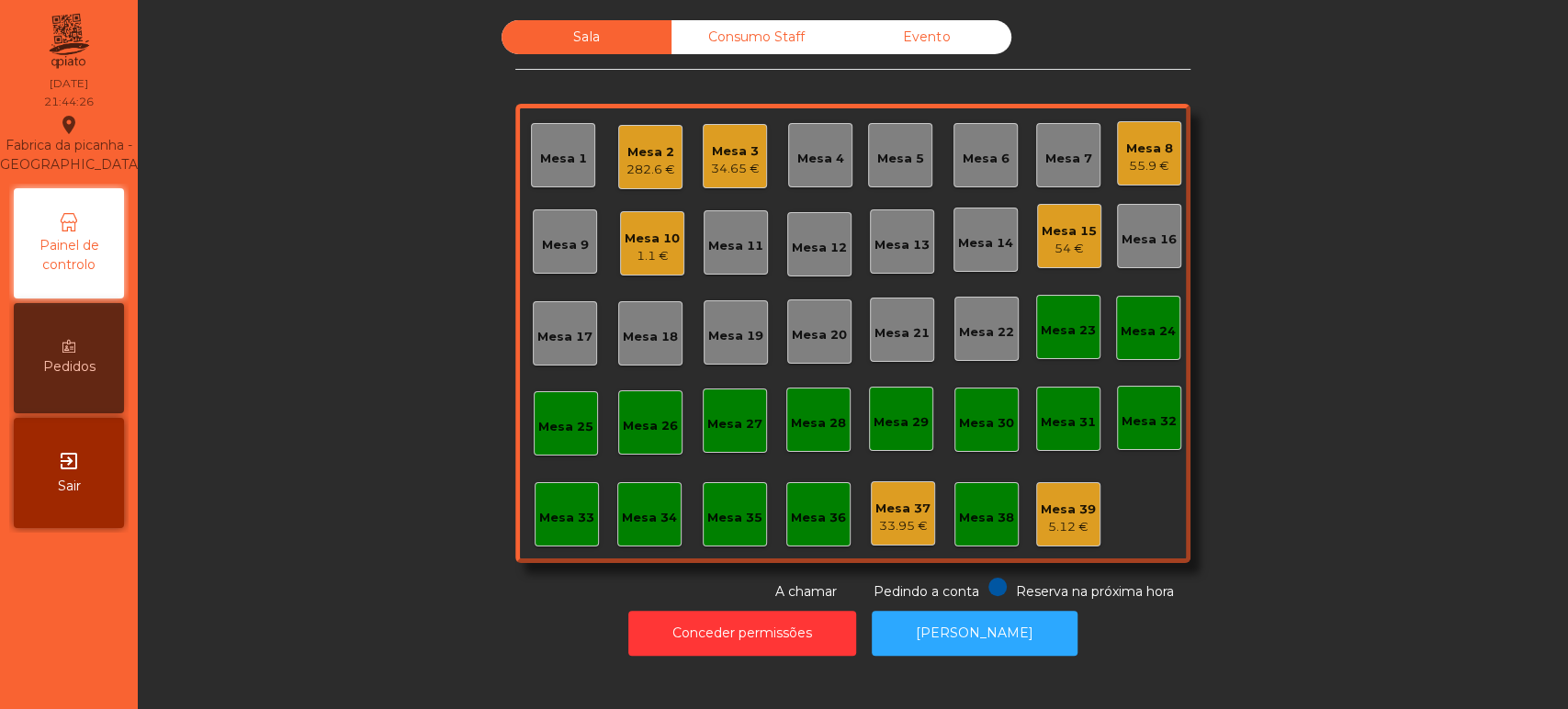
click at [1044, 254] on div "54 €" at bounding box center [1069, 249] width 55 height 18
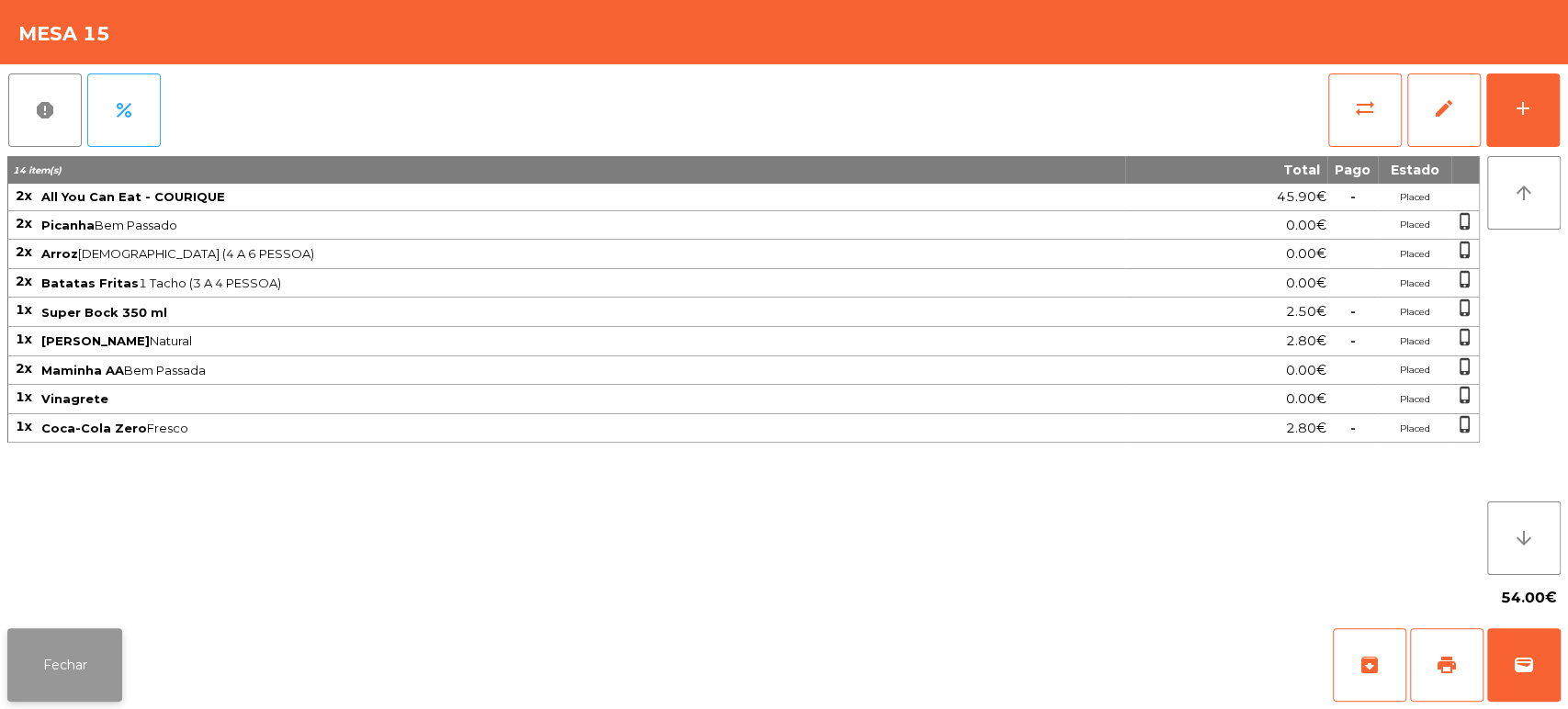
click at [49, 639] on button "Fechar" at bounding box center [65, 665] width 115 height 74
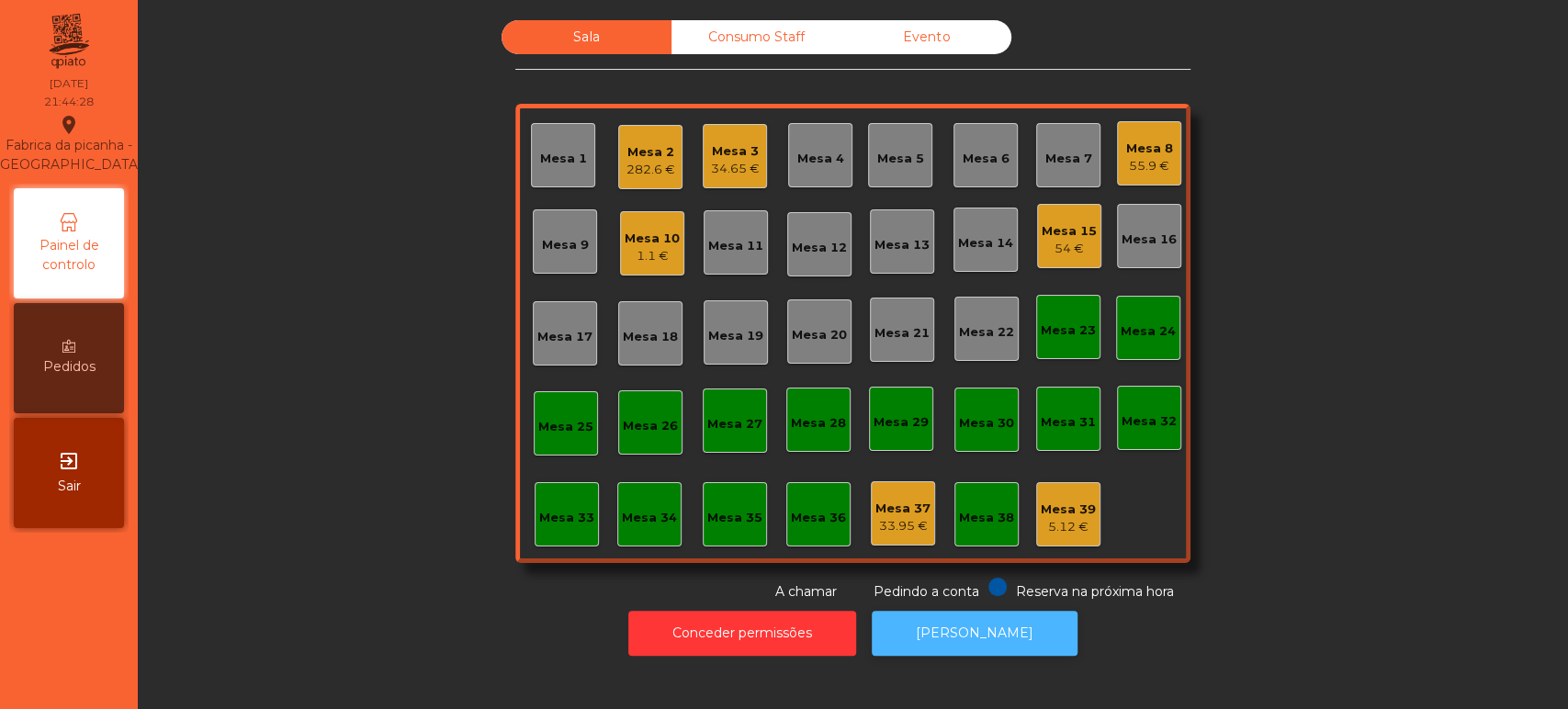
click at [974, 631] on button "[PERSON_NAME]" at bounding box center [975, 633] width 206 height 44
click at [1087, 243] on div "Mesa 15 54 €" at bounding box center [1069, 236] width 64 height 64
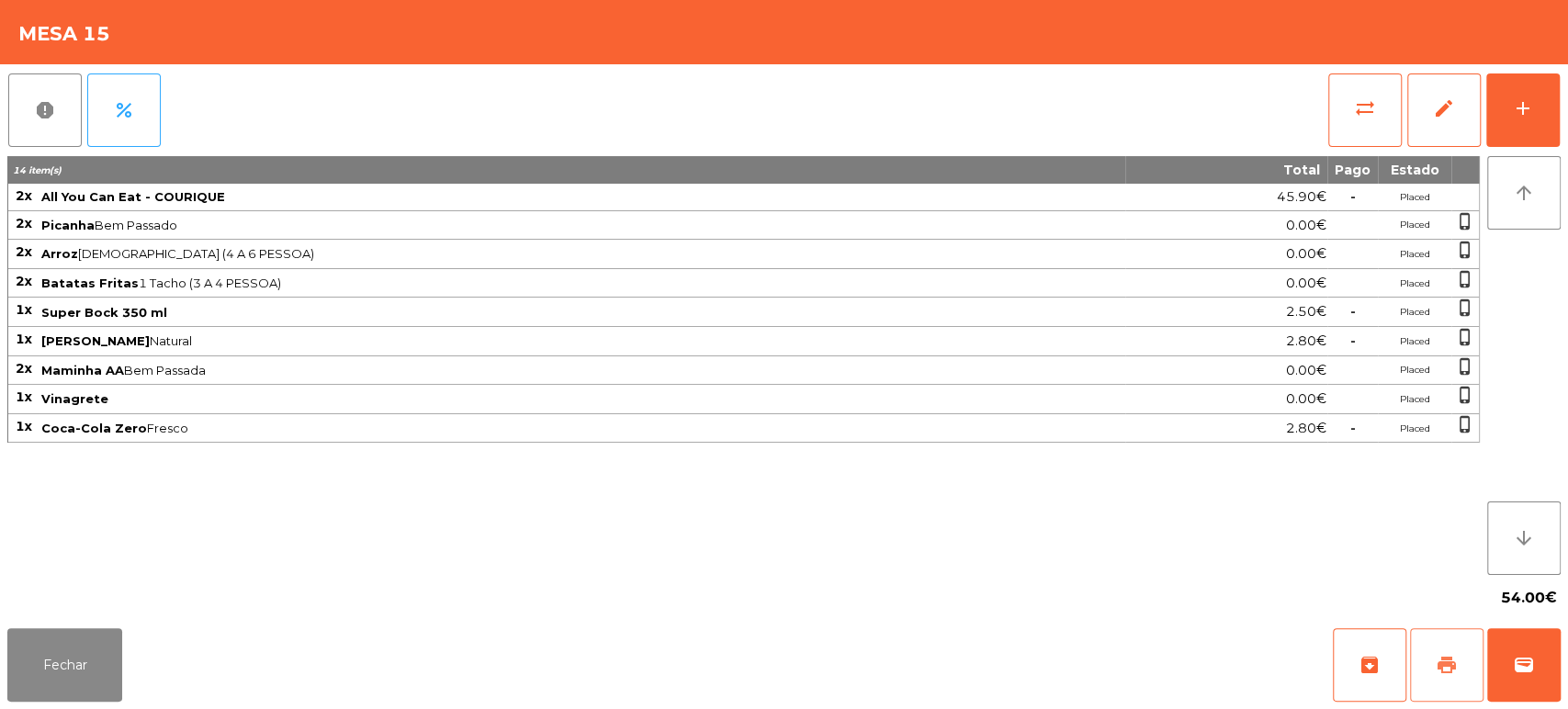
click at [1445, 661] on span "print" at bounding box center [1446, 665] width 22 height 22
click at [1502, 664] on button "wallet" at bounding box center [1523, 665] width 74 height 74
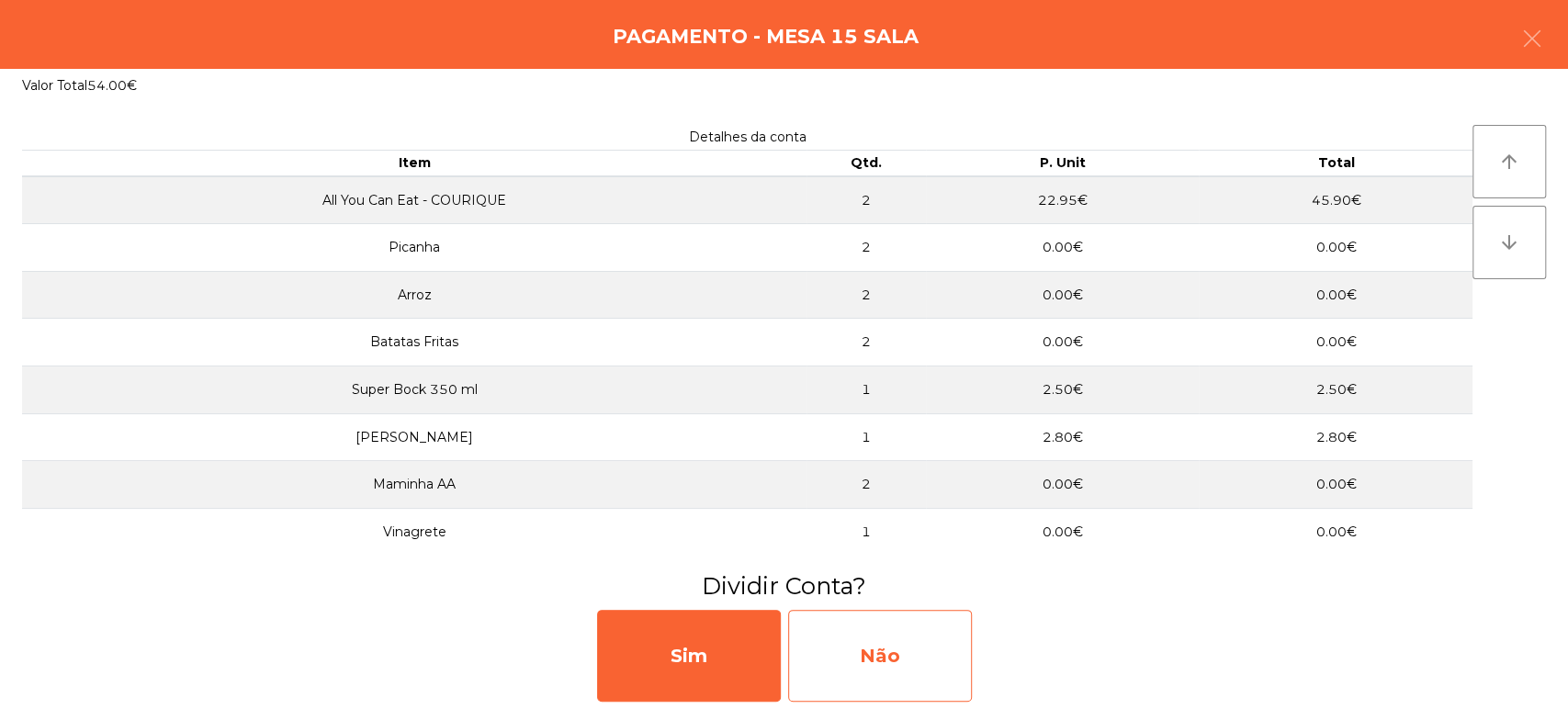
click at [859, 661] on div "Não" at bounding box center [880, 655] width 184 height 92
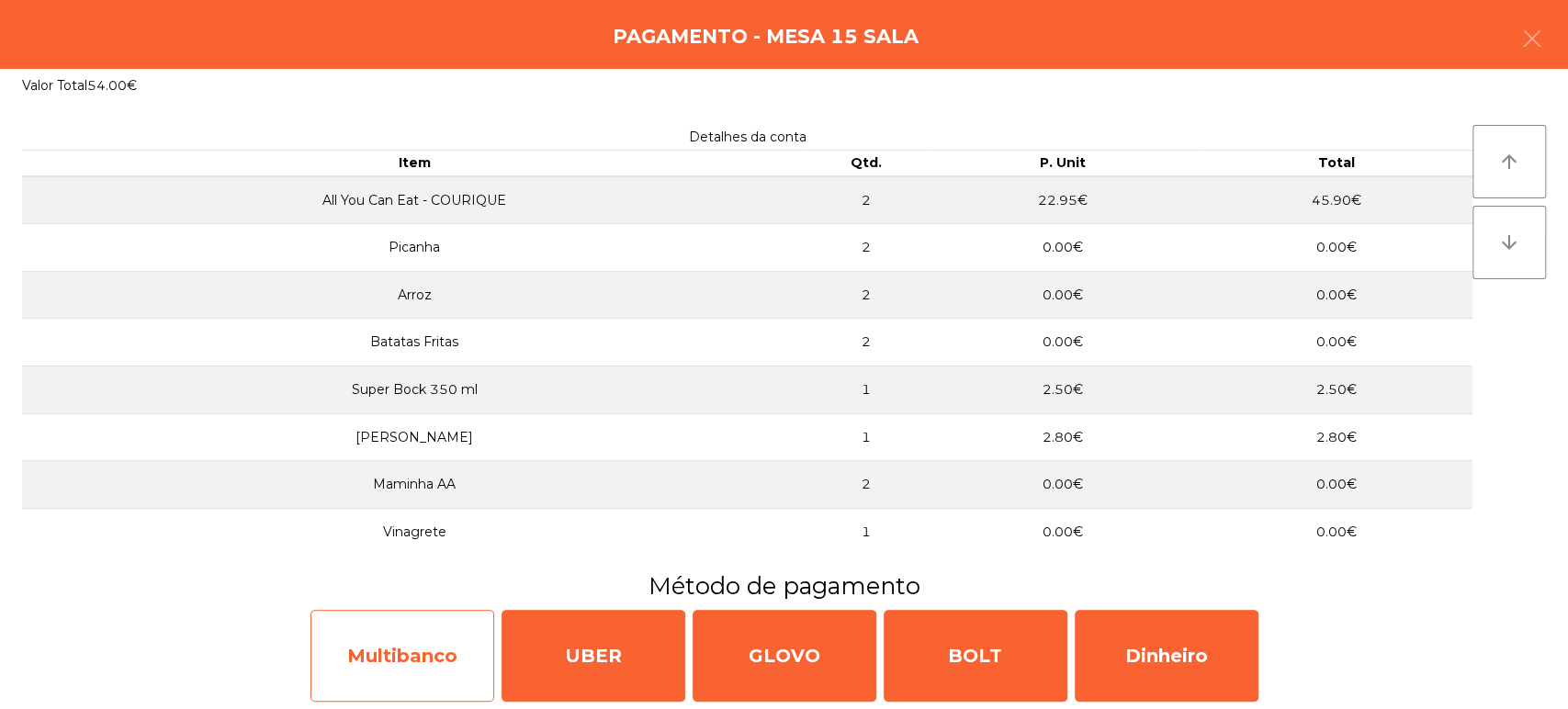
click at [419, 651] on div "Multibanco" at bounding box center [403, 655] width 184 height 92
select select "**"
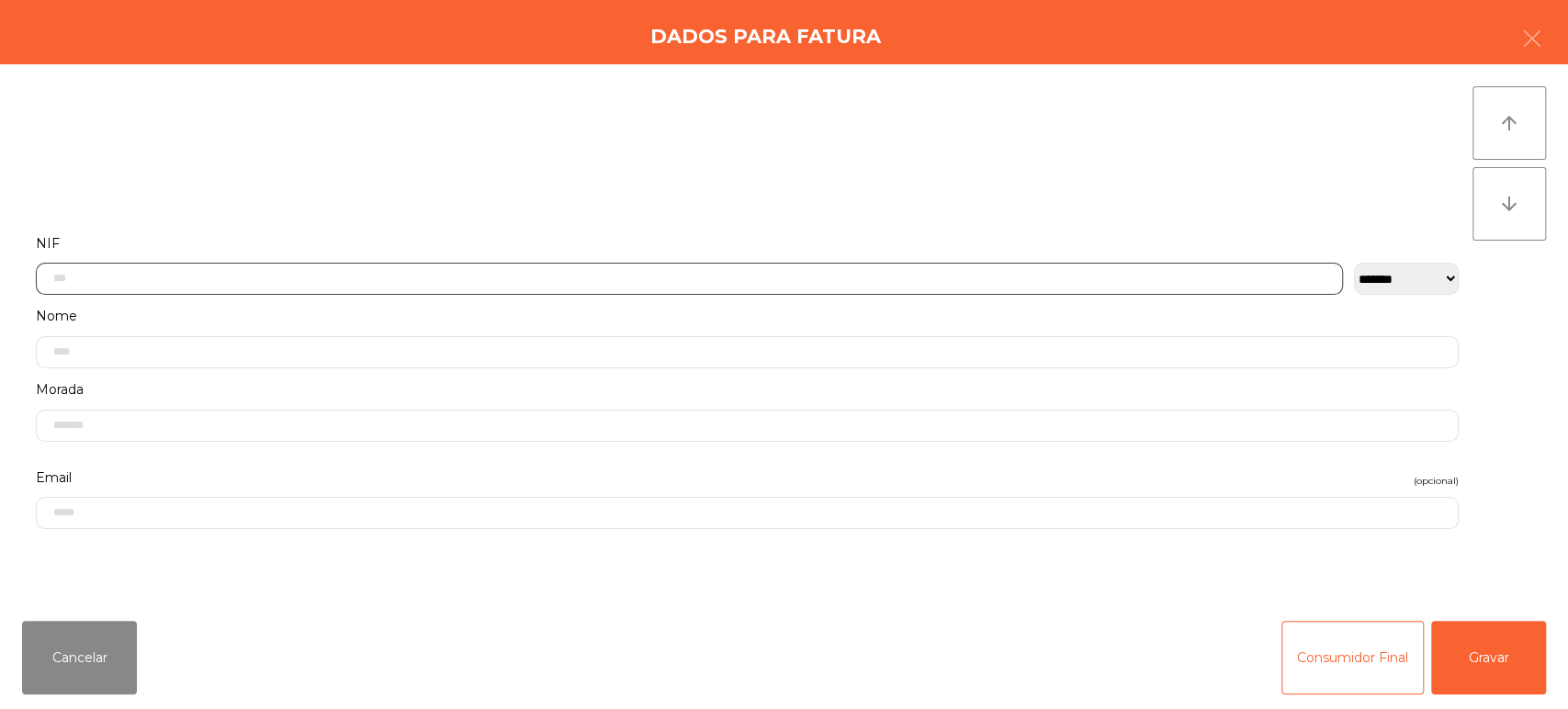
click at [422, 278] on input "text" at bounding box center [689, 278] width 1307 height 32
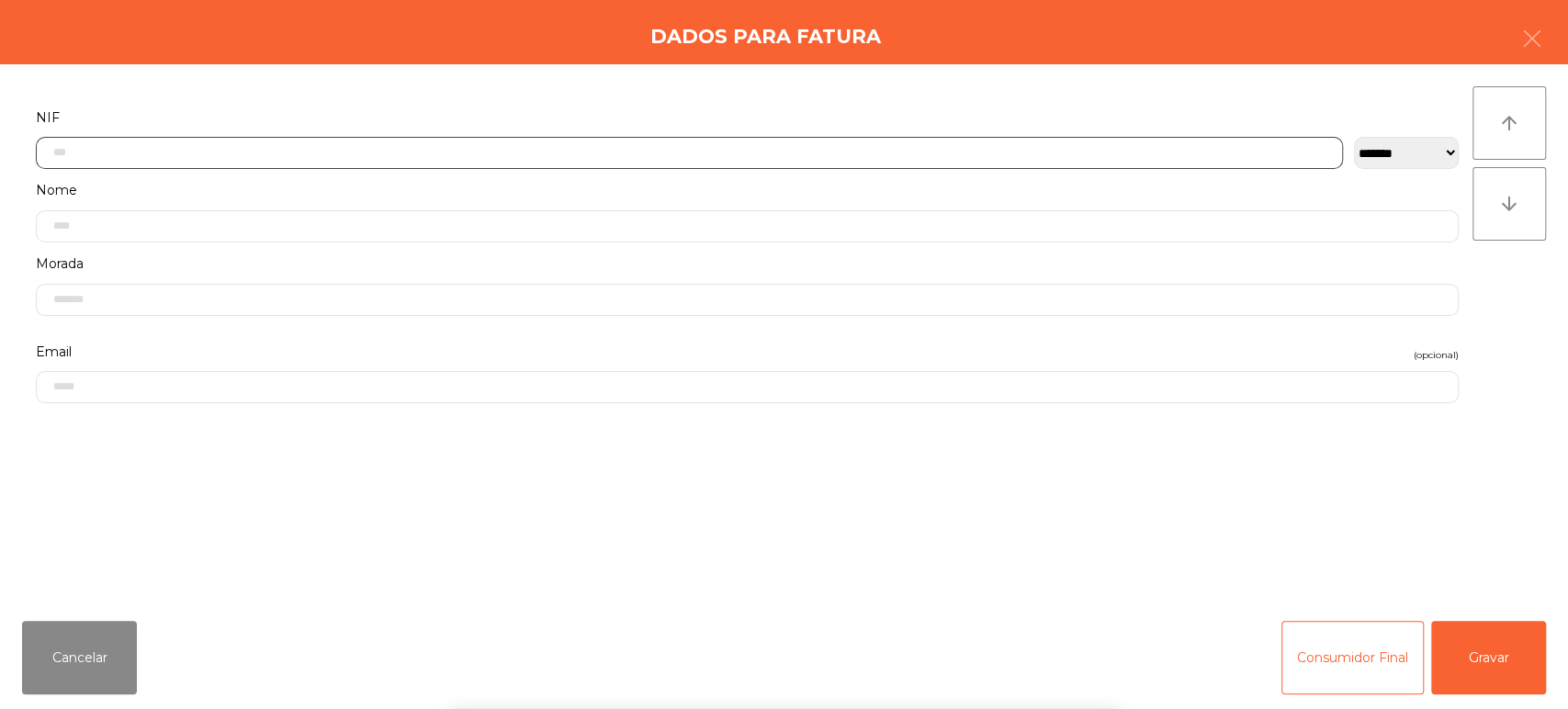
scroll to position [143, 0]
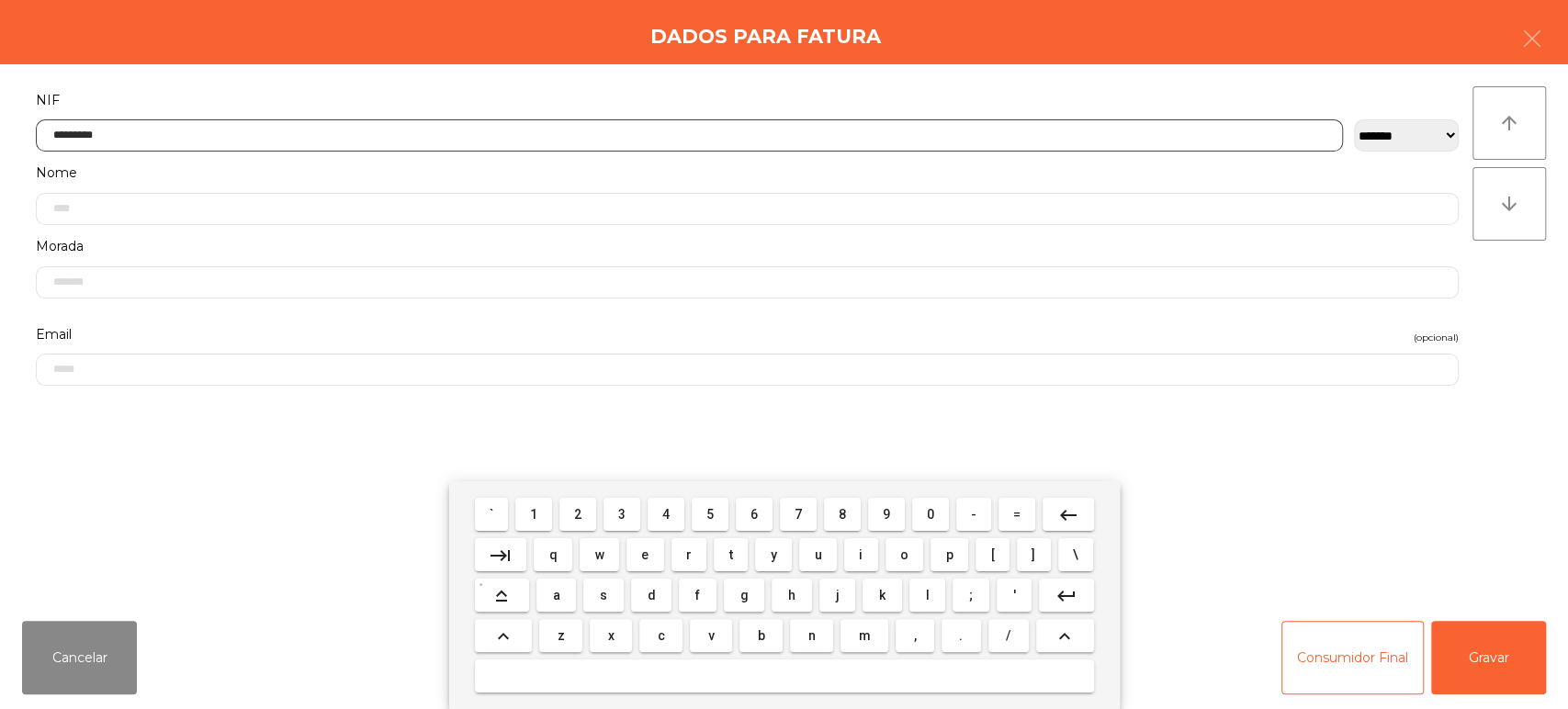
type input "*********"
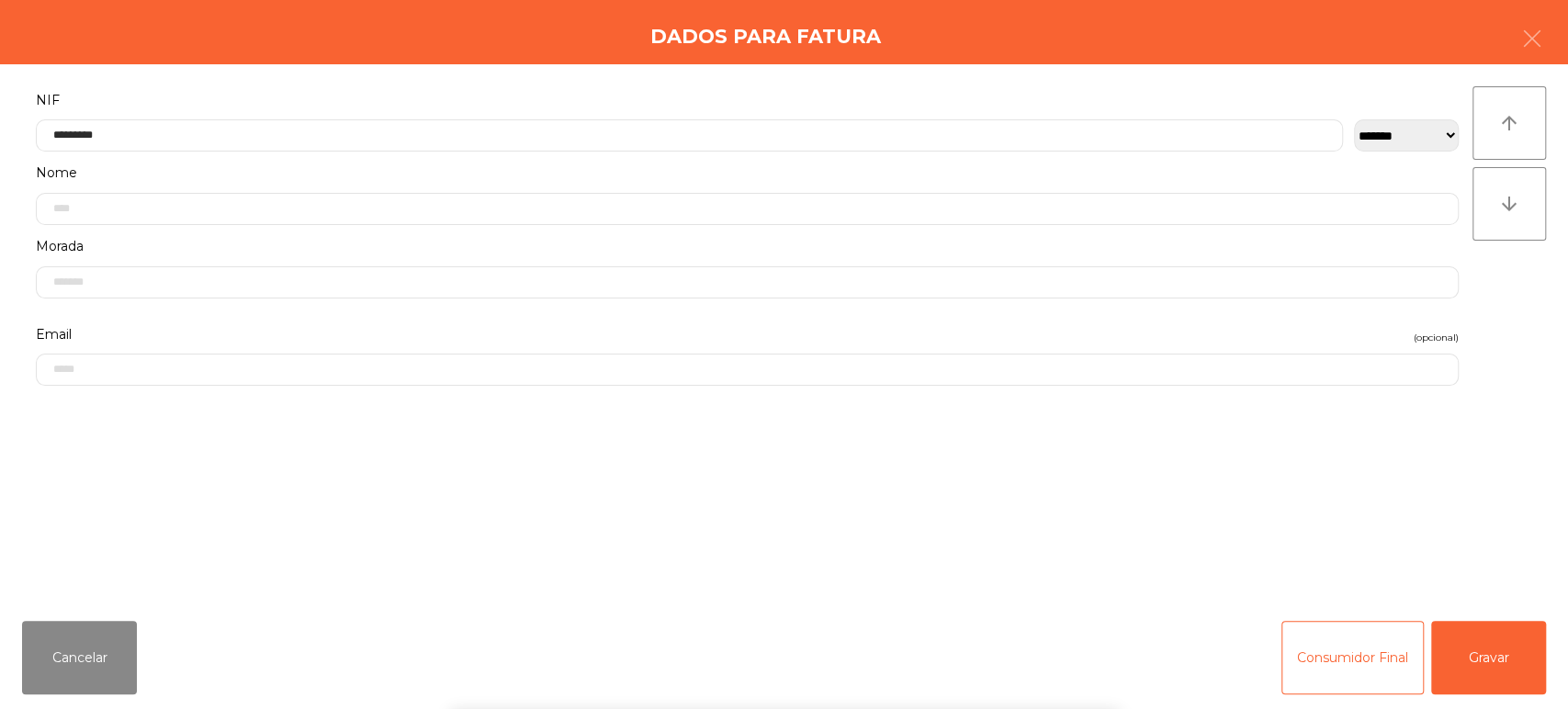
click at [1525, 319] on div "arrow_upward arrow_downward" at bounding box center [1509, 335] width 74 height 497
click at [1479, 661] on button "Gravar" at bounding box center [1488, 657] width 115 height 74
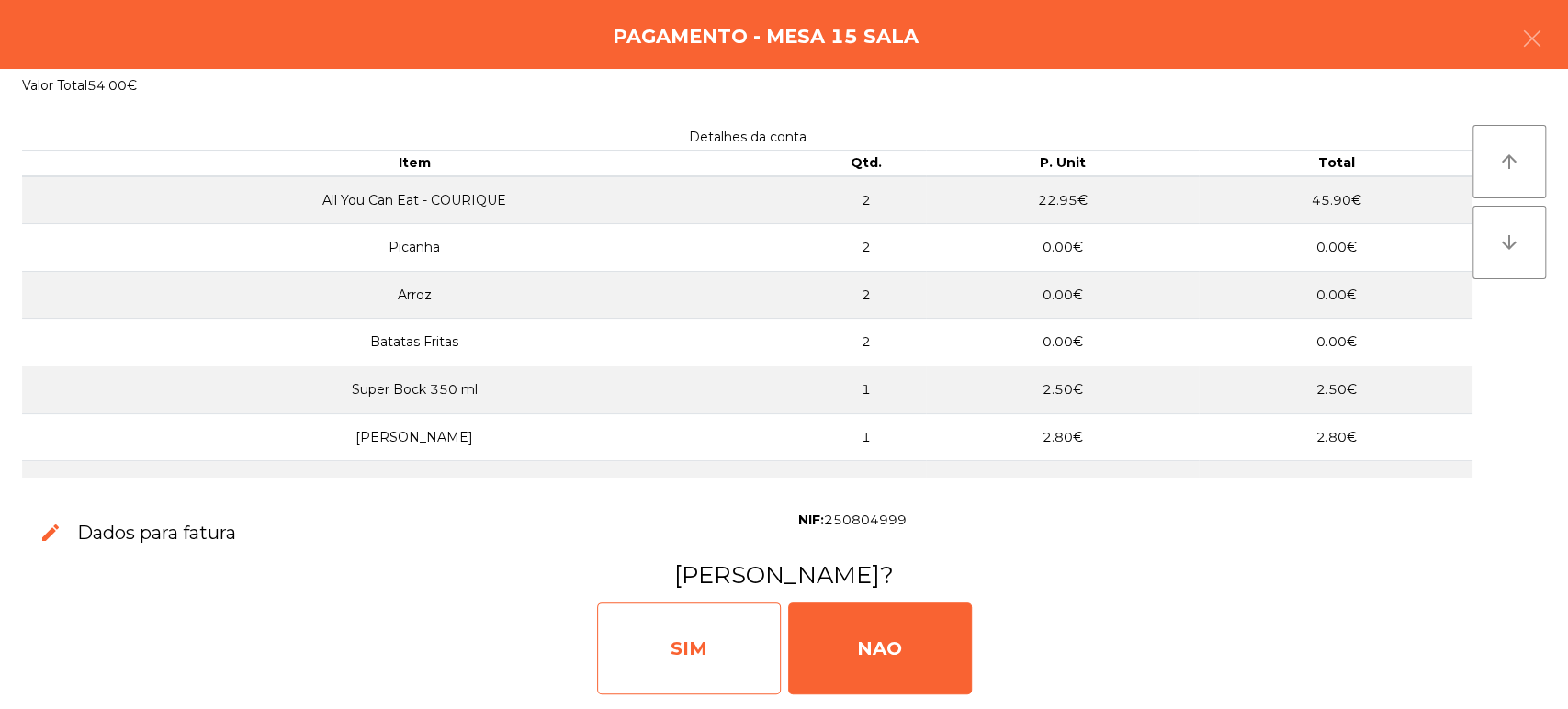
click at [715, 624] on div "SIM" at bounding box center [689, 647] width 184 height 92
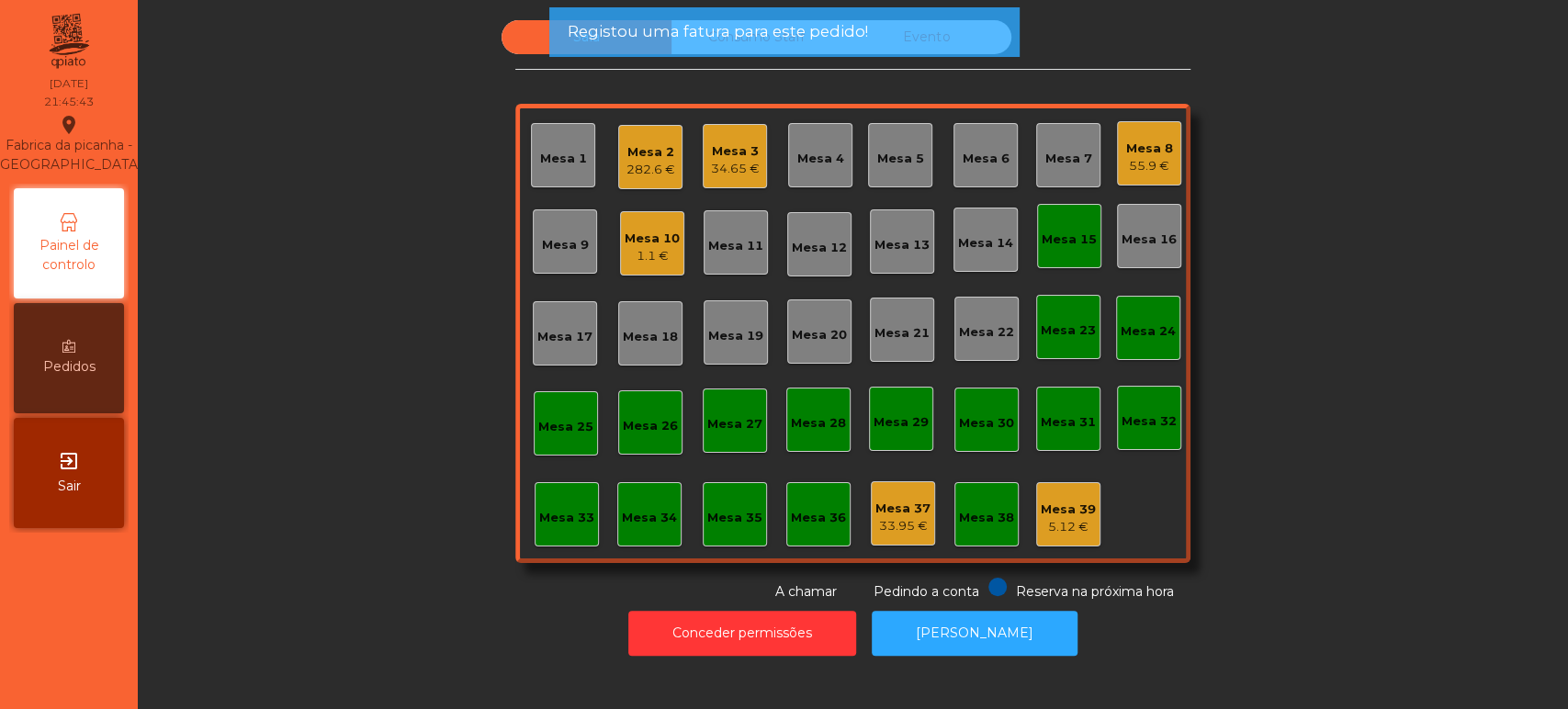
click at [1062, 234] on div "Mesa 15" at bounding box center [1069, 239] width 55 height 18
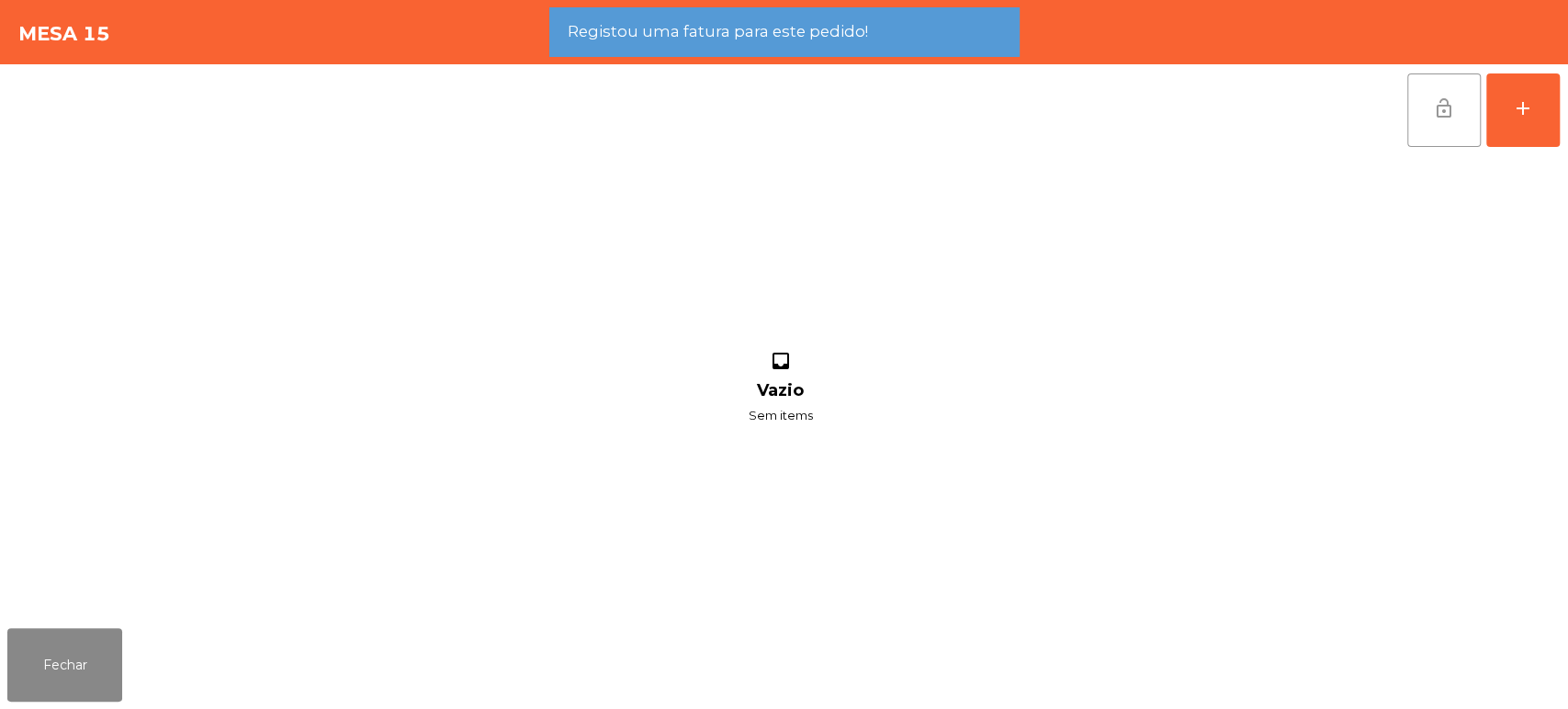
click at [1448, 104] on span "lock_open" at bounding box center [1443, 108] width 22 height 22
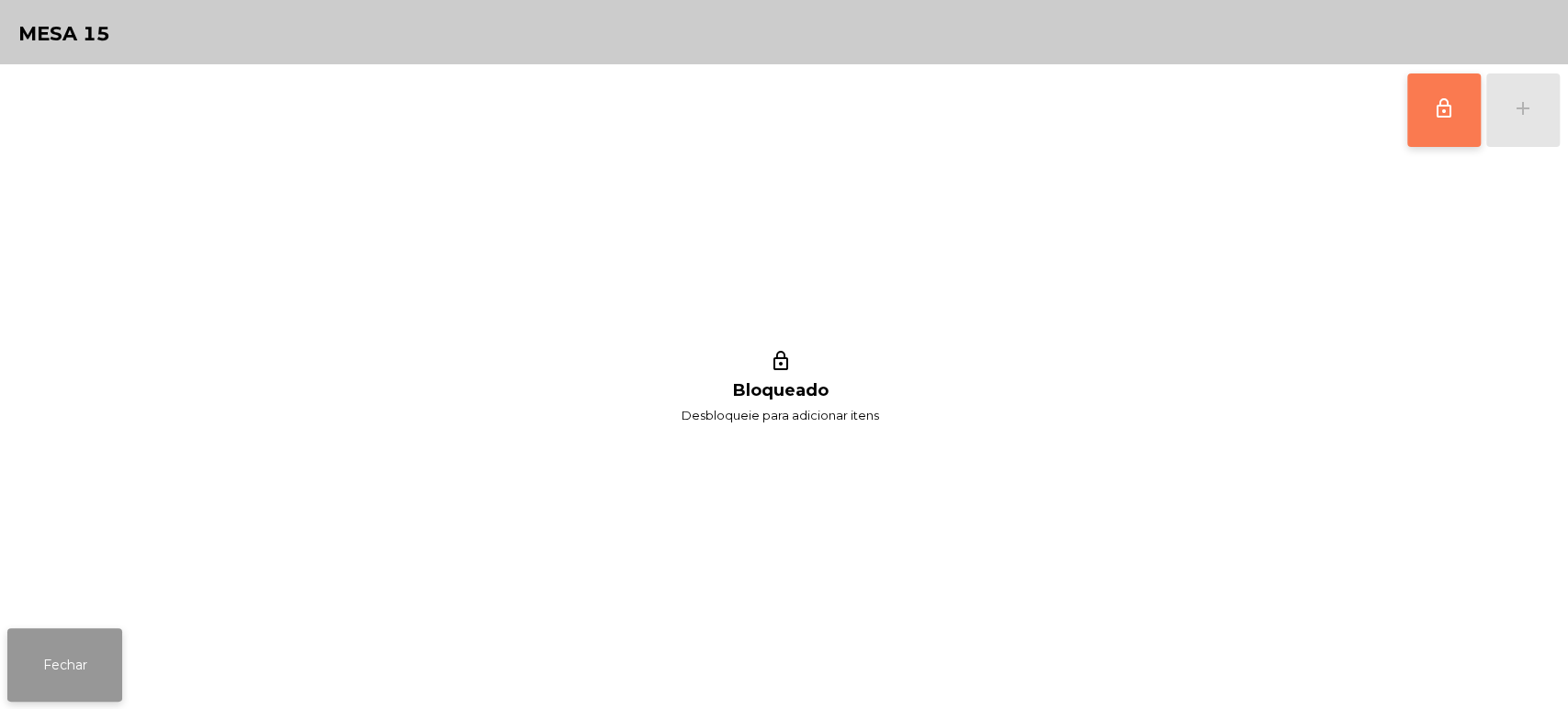
click at [81, 634] on button "Fechar" at bounding box center [65, 665] width 115 height 74
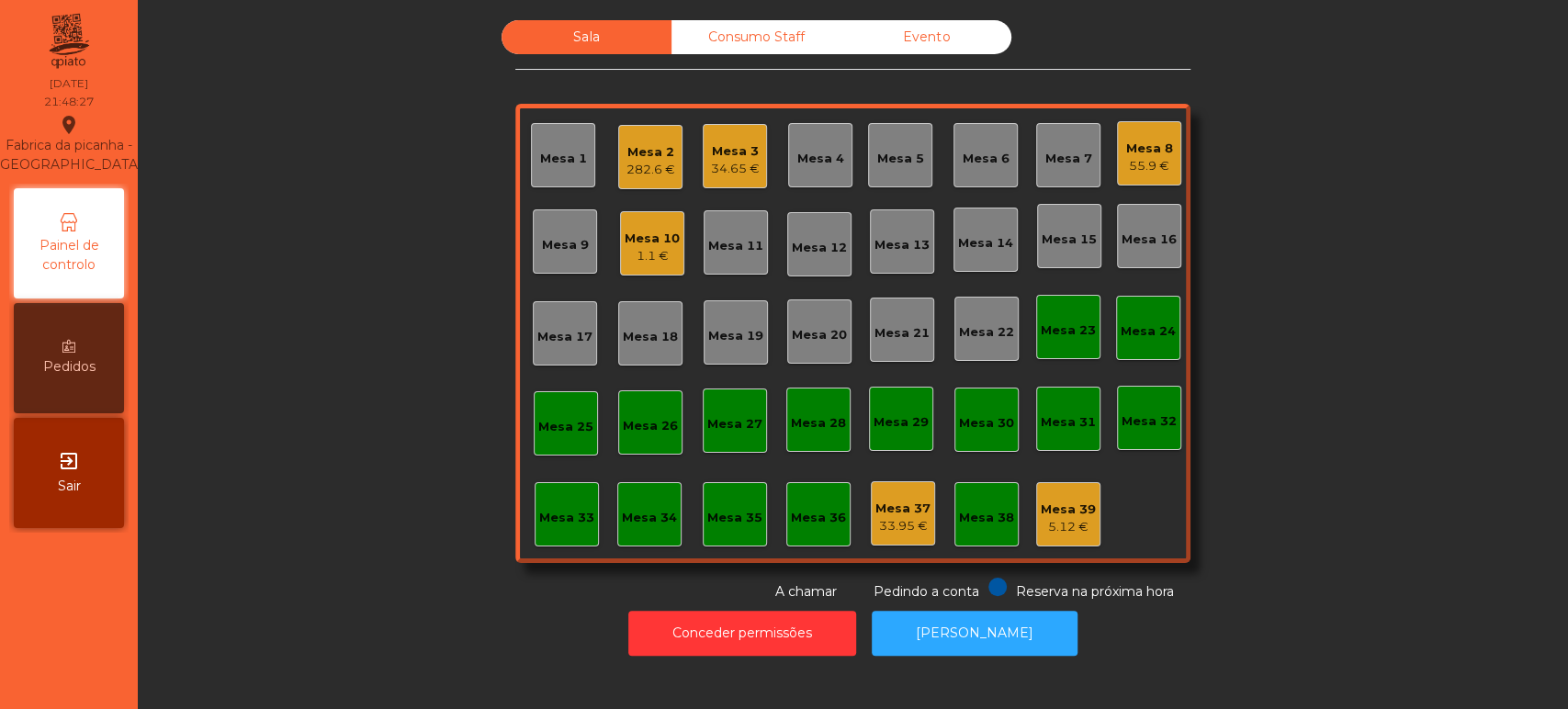
click at [755, 158] on div "Mesa 3 34.65 €" at bounding box center [735, 156] width 64 height 64
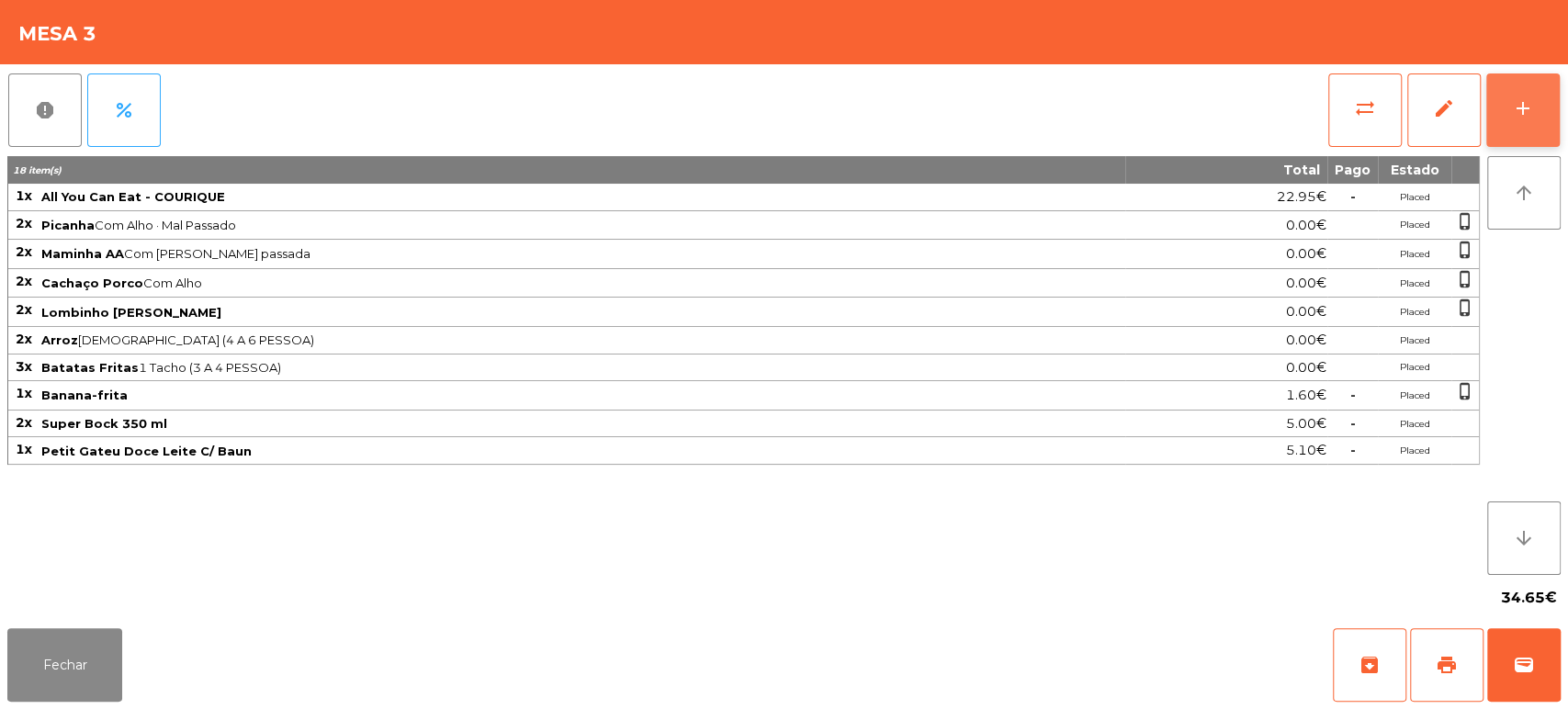
click at [1523, 137] on button "add" at bounding box center [1523, 110] width 74 height 74
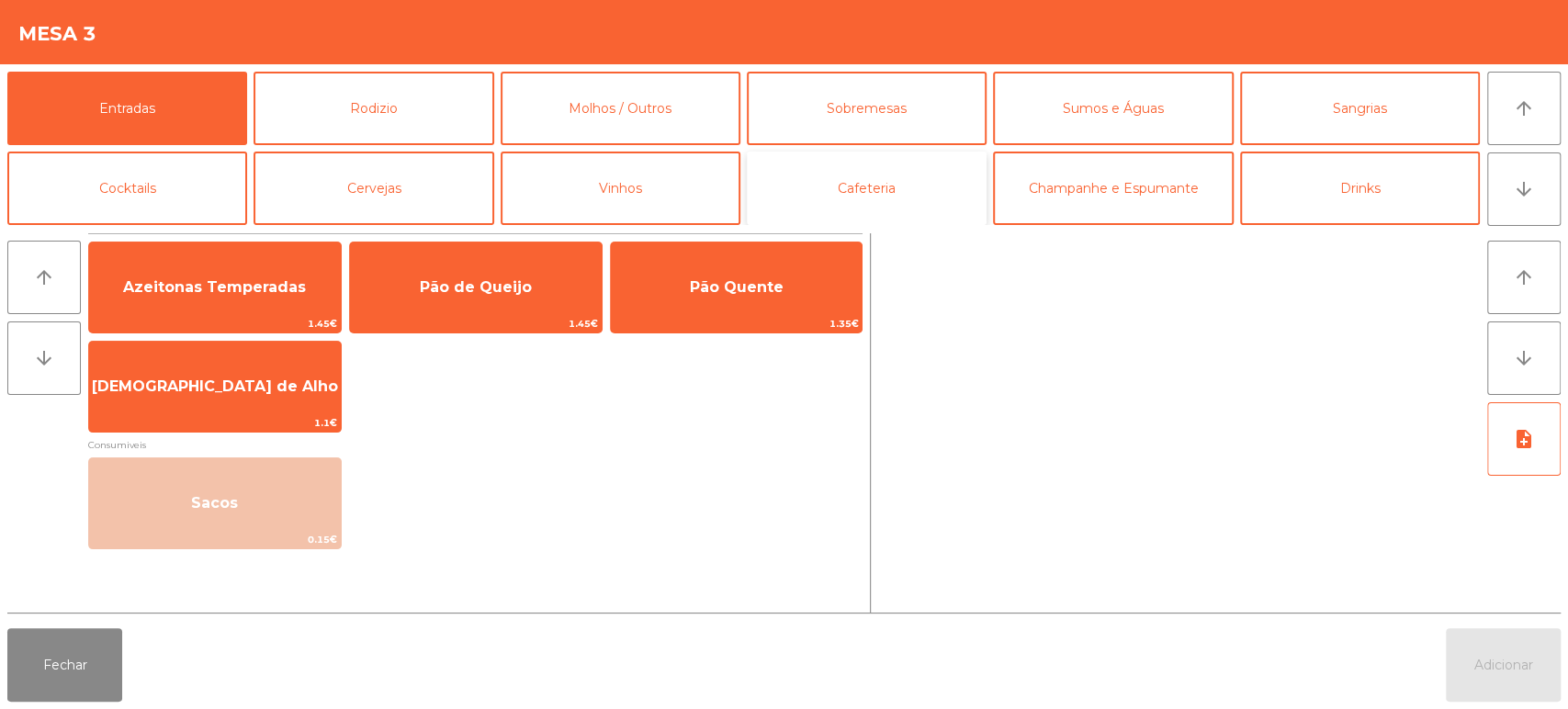
click at [890, 192] on button "Cafeteria" at bounding box center [866, 189] width 240 height 74
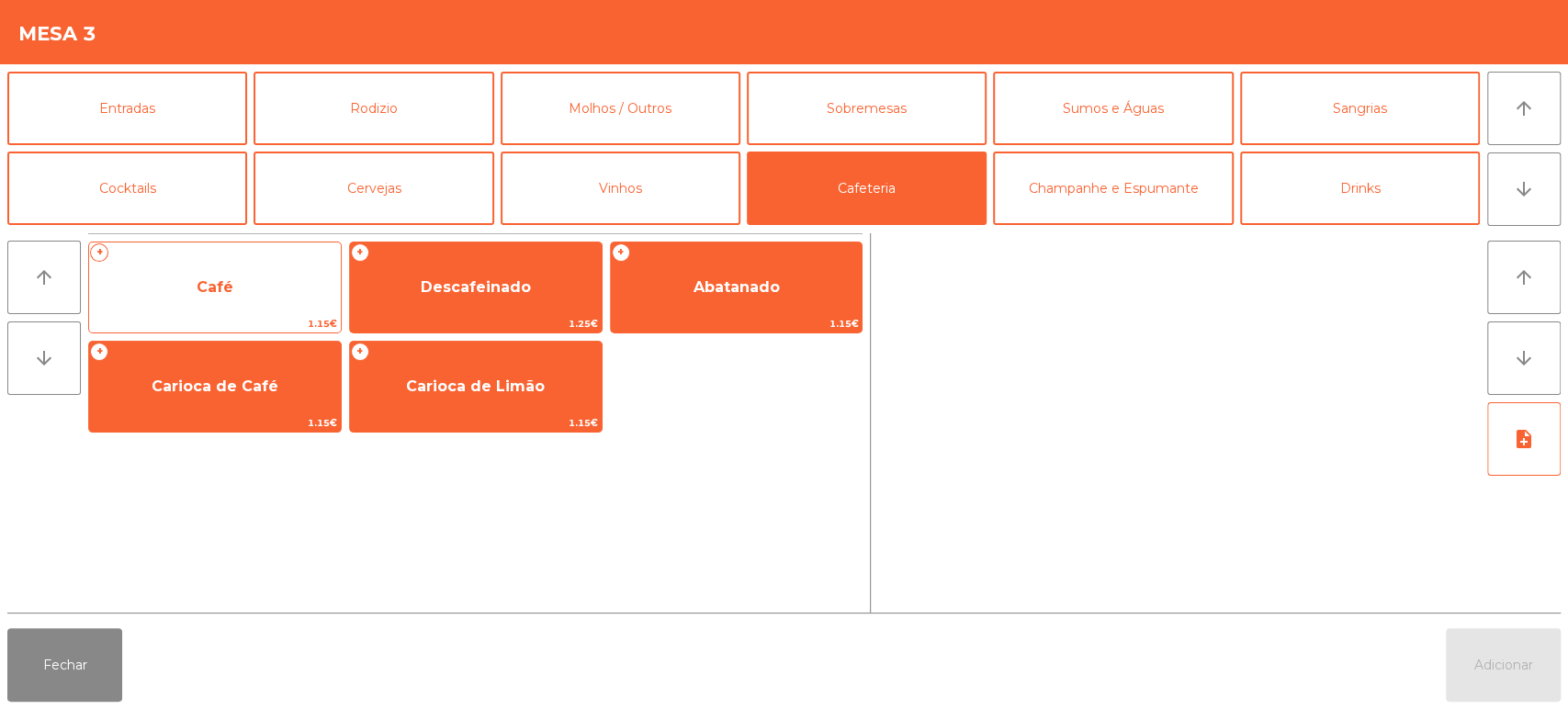
click at [235, 296] on span "Café" at bounding box center [215, 286] width 252 height 49
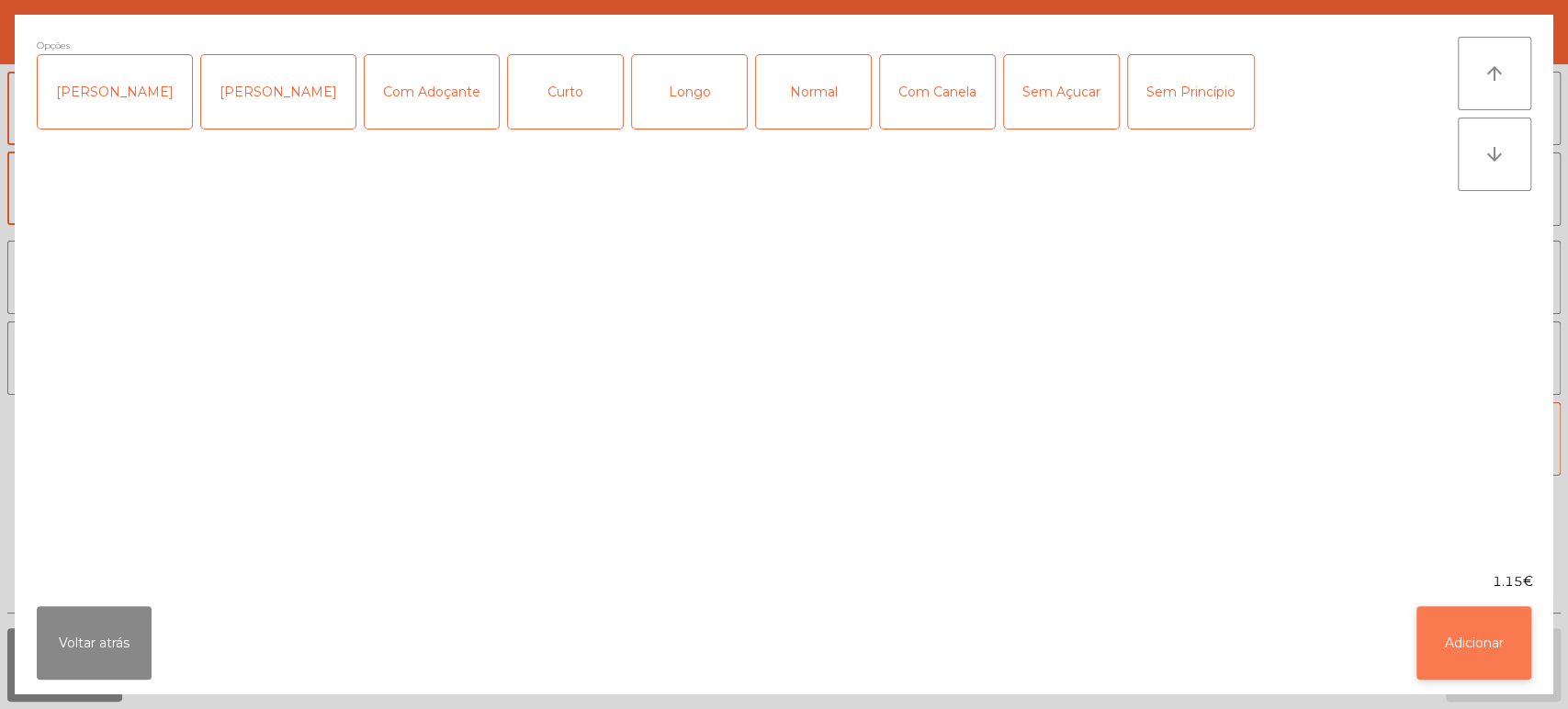
click at [1418, 617] on button "Adicionar" at bounding box center [1473, 642] width 115 height 74
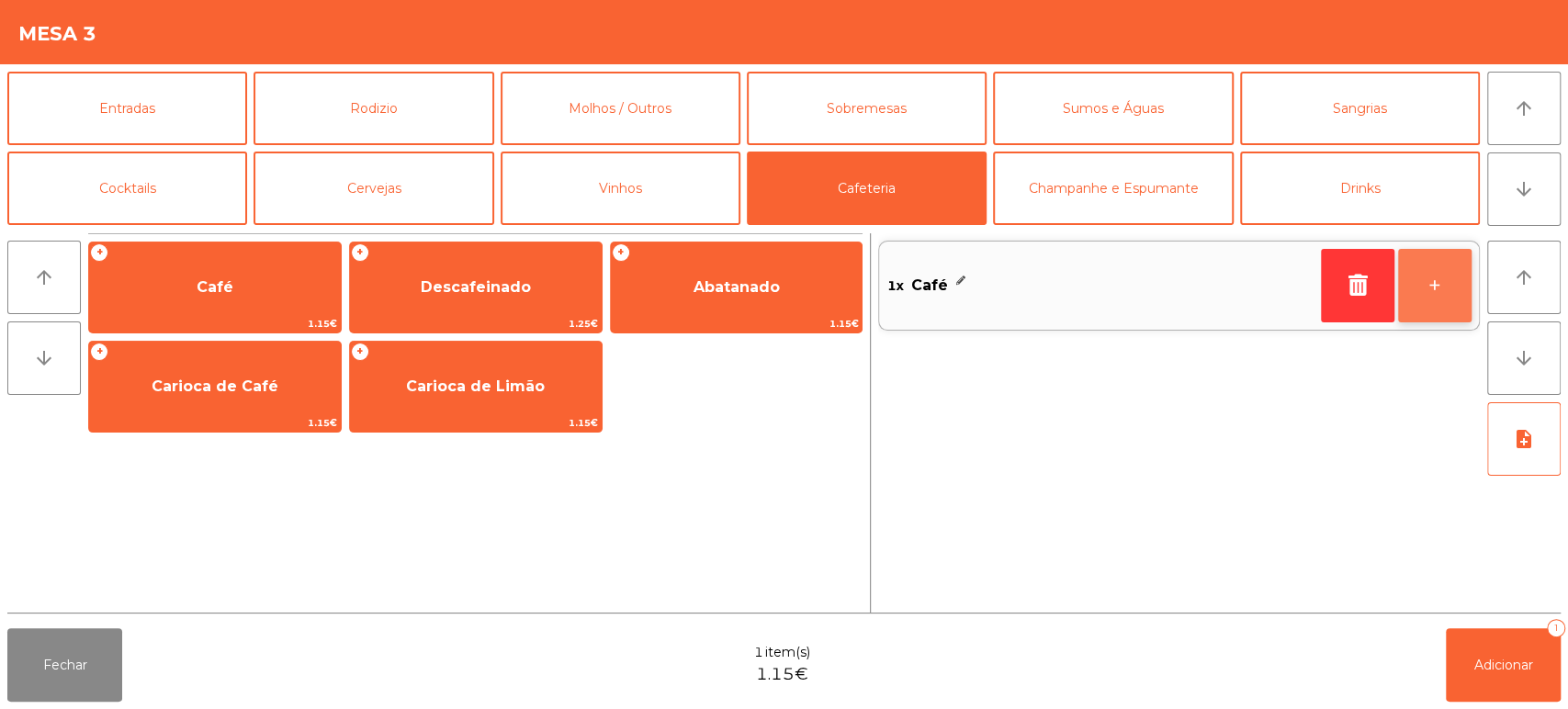
click at [1440, 283] on button "+" at bounding box center [1434, 285] width 74 height 74
click at [1440, 296] on button "+" at bounding box center [1434, 285] width 74 height 74
click at [1432, 290] on button "+" at bounding box center [1434, 285] width 74 height 74
click at [1446, 283] on button "+" at bounding box center [1434, 285] width 74 height 74
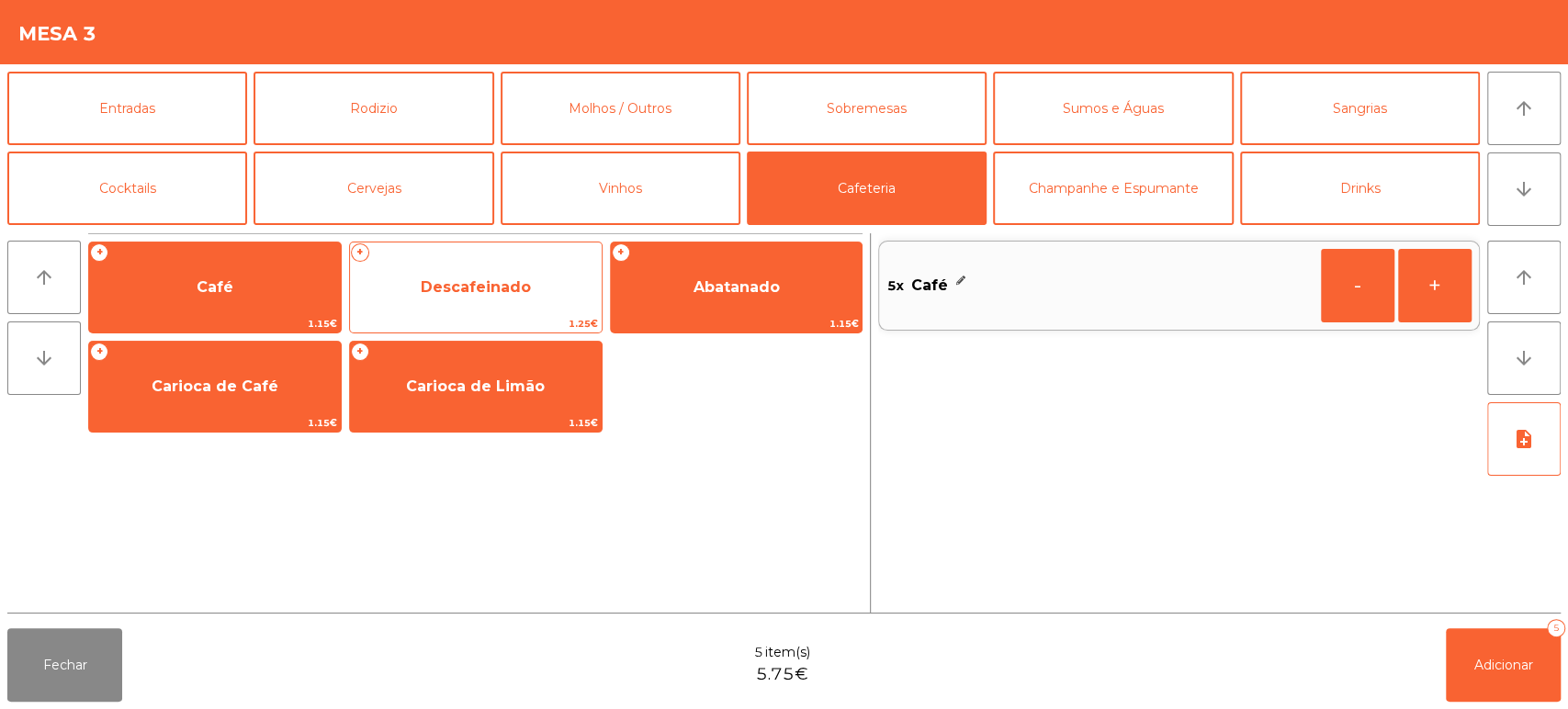
click at [471, 273] on span "Descafeinado" at bounding box center [476, 286] width 252 height 49
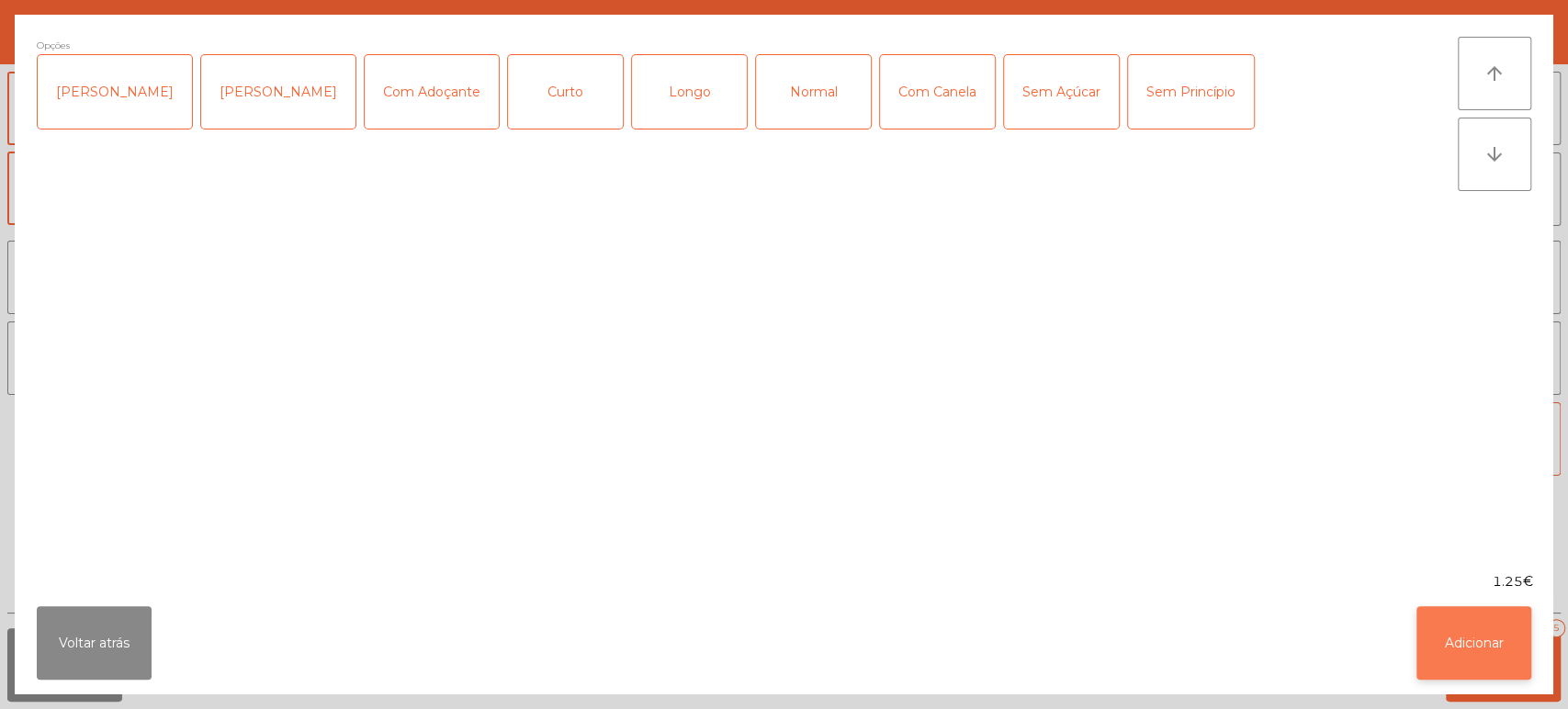
click at [1517, 638] on button "Adicionar" at bounding box center [1473, 642] width 115 height 74
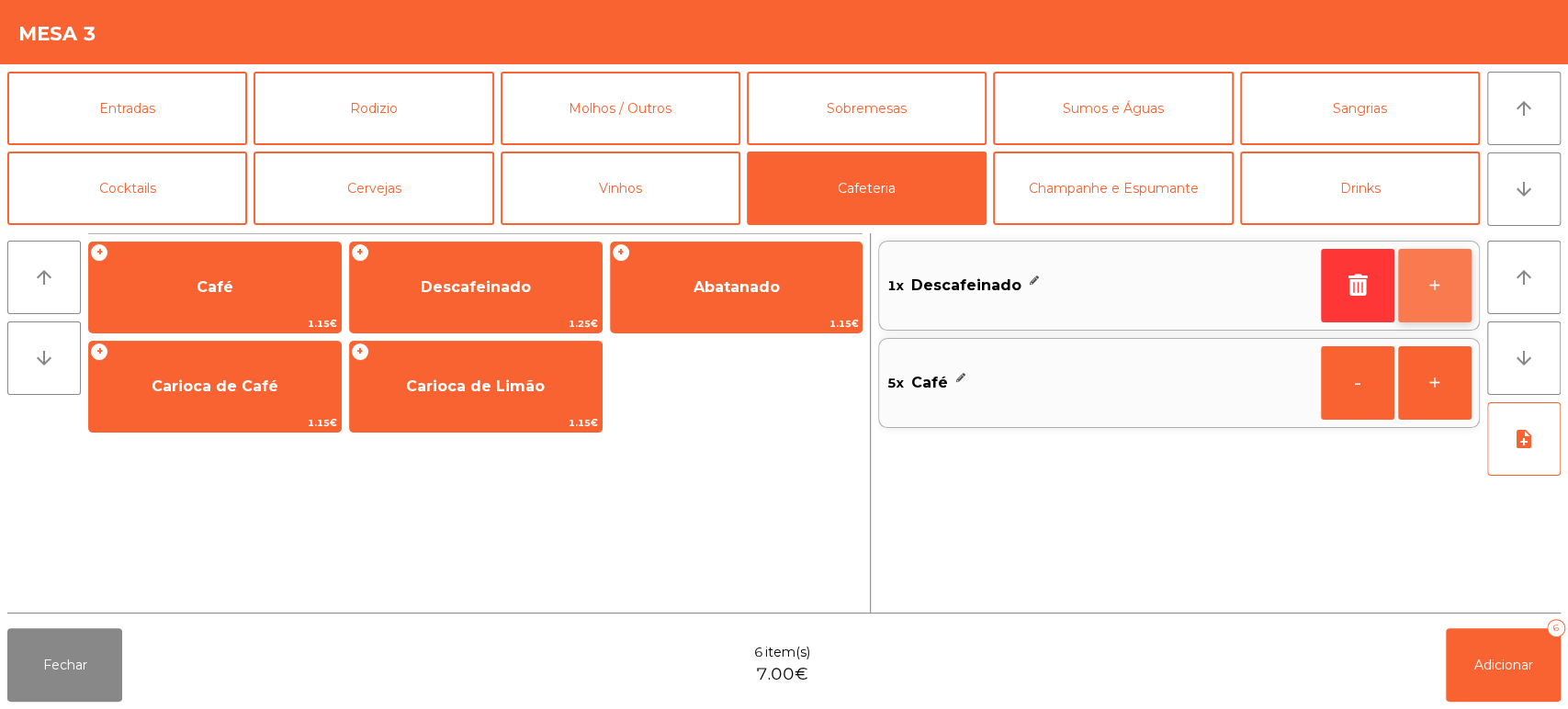
click at [1456, 272] on button "+" at bounding box center [1434, 285] width 74 height 74
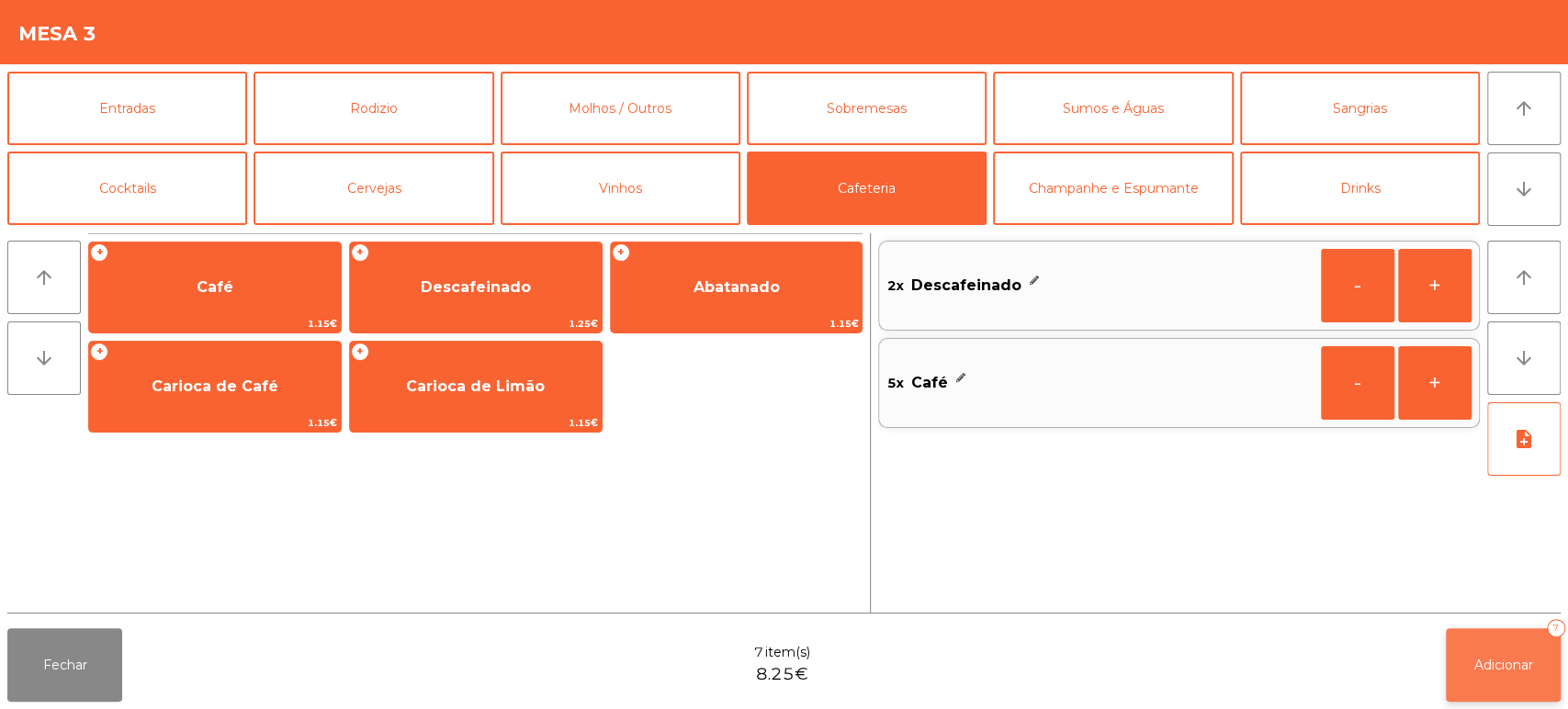
click at [1489, 646] on button "Adicionar 7" at bounding box center [1503, 665] width 115 height 74
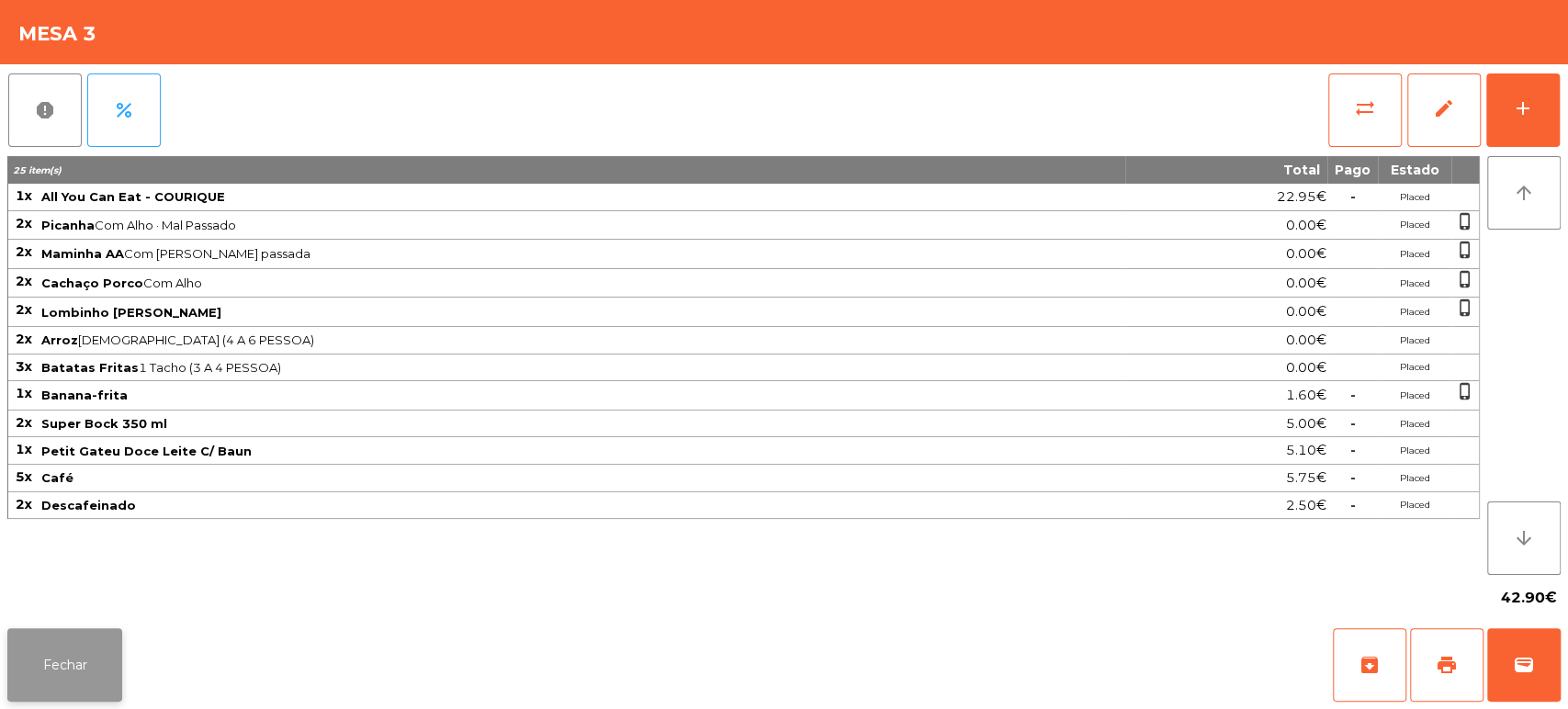
click at [76, 677] on button "Fechar" at bounding box center [65, 665] width 115 height 74
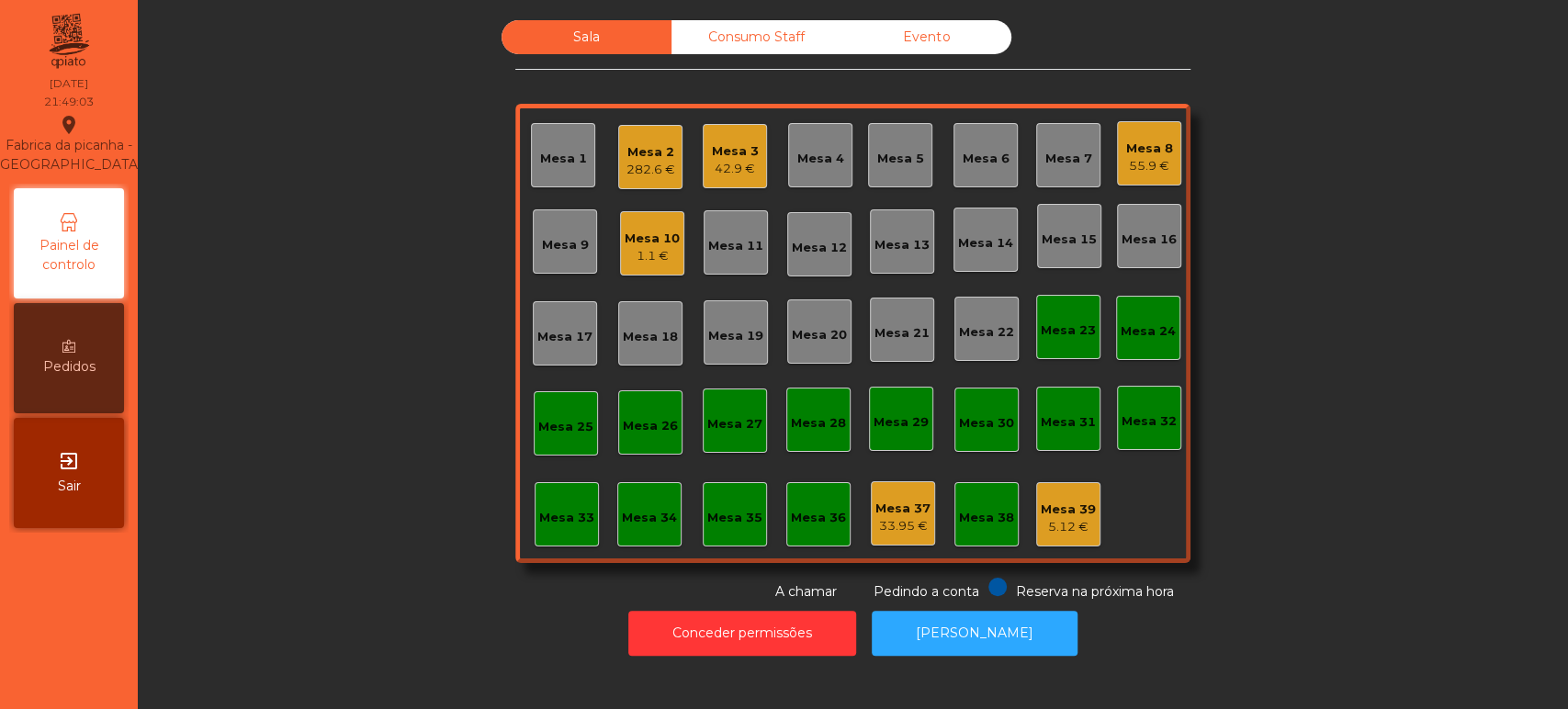
click at [323, 547] on div "Sala Consumo Staff Evento Mesa 1 Mesa 2 282.6 € Mesa 3 42.9 € [GEOGRAPHIC_DATA]…" at bounding box center [853, 310] width 1380 height 581
click at [1141, 157] on div "55.9 €" at bounding box center [1149, 165] width 46 height 18
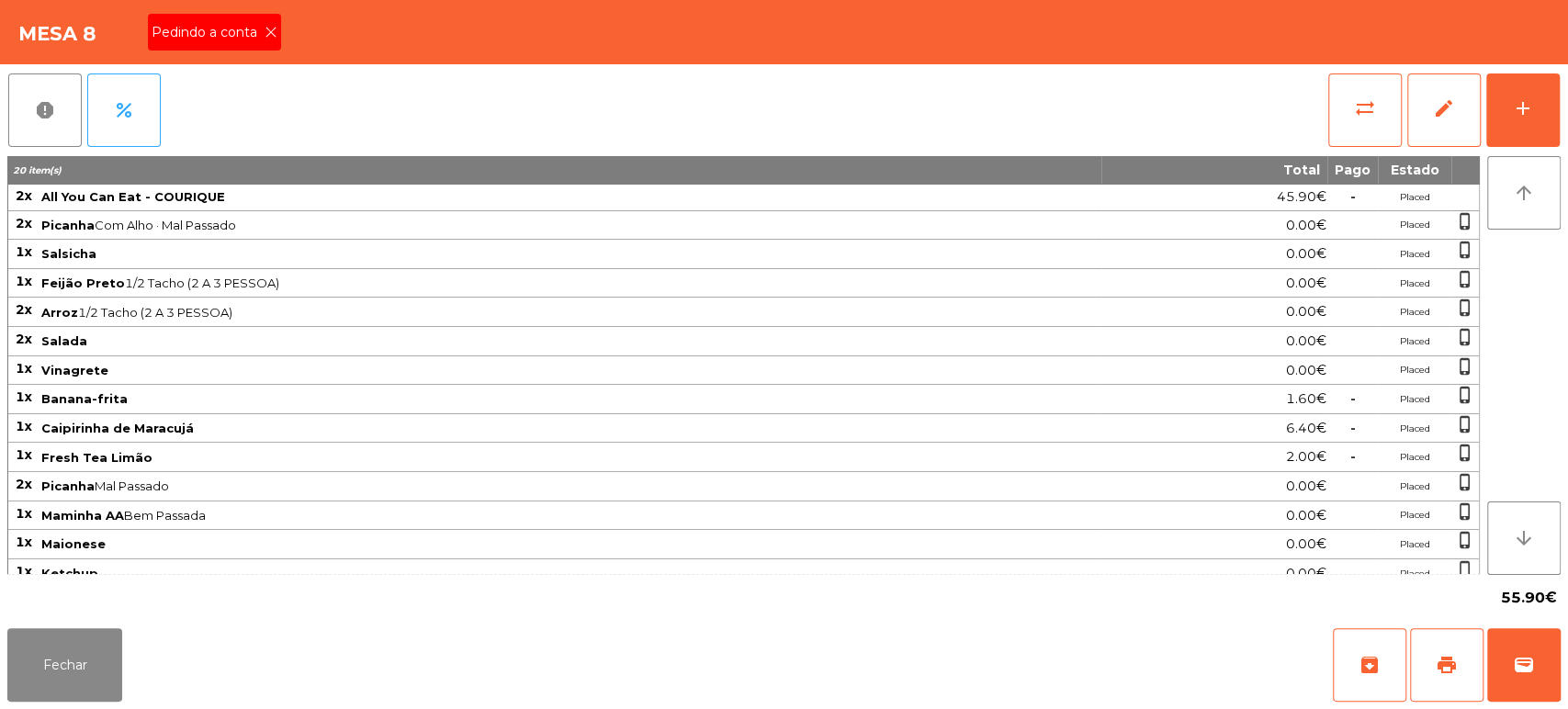
click at [251, 29] on span "Pedindo a conta" at bounding box center [208, 33] width 113 height 19
click at [1411, 652] on button "print" at bounding box center [1447, 665] width 74 height 74
click at [118, 665] on button "Fechar" at bounding box center [65, 665] width 115 height 74
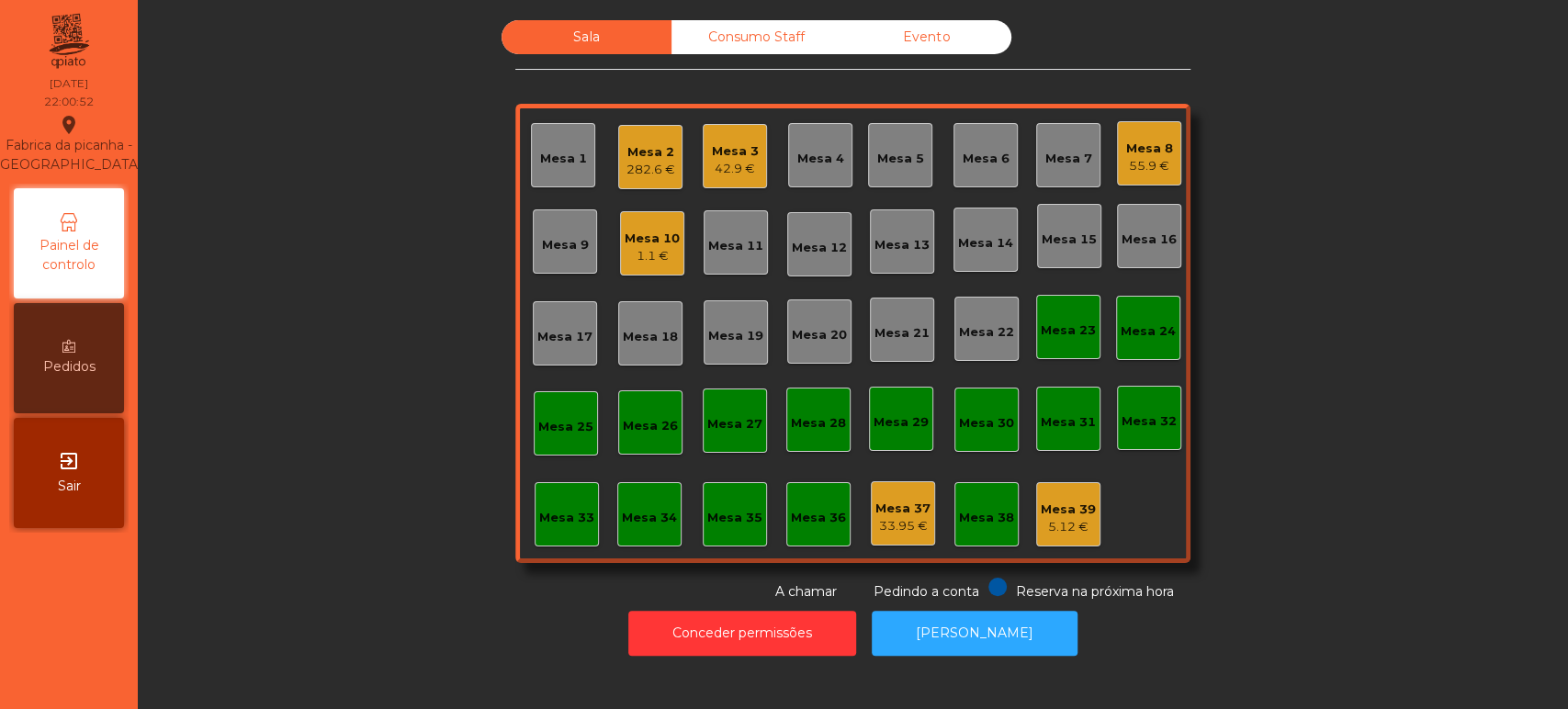
click at [782, 51] on div "Consumo Staff" at bounding box center [757, 37] width 170 height 34
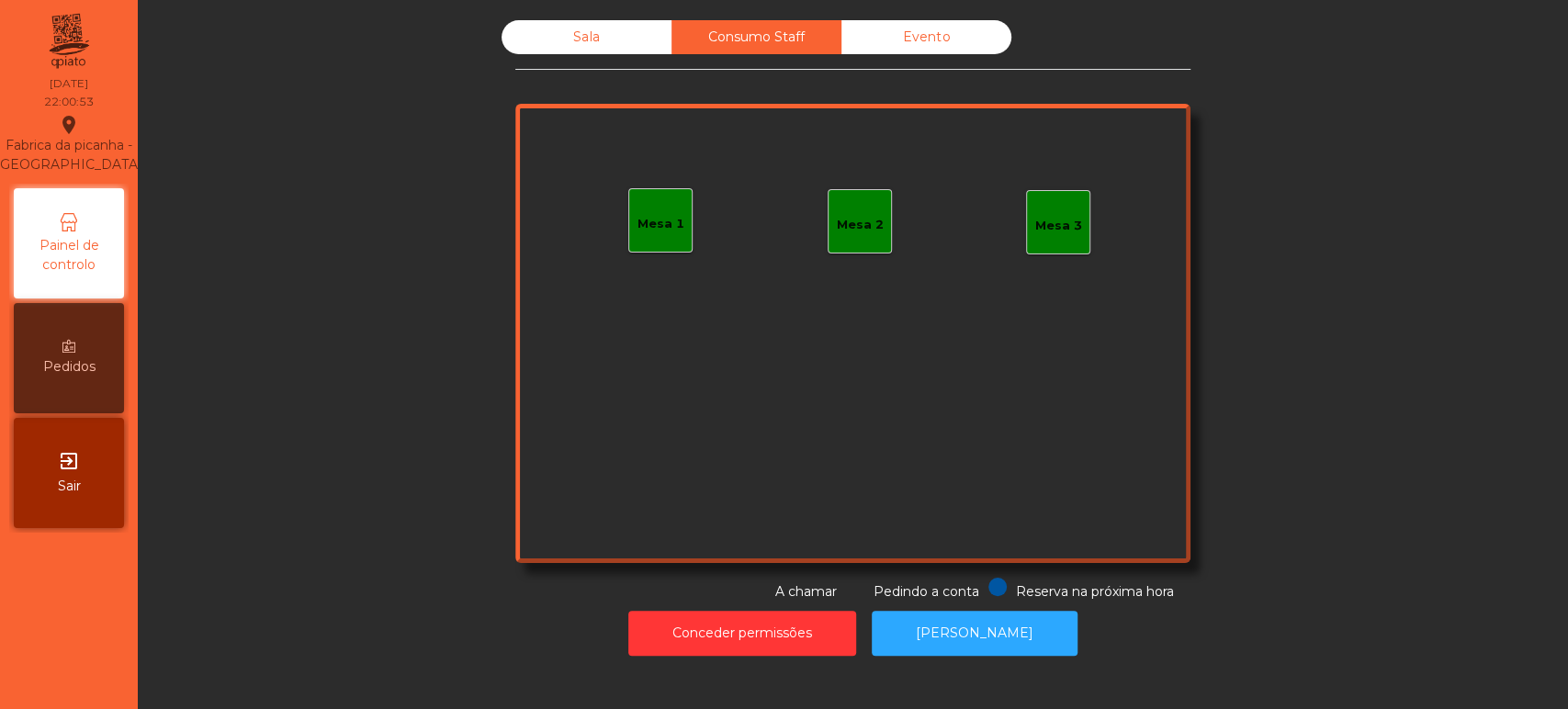
click at [661, 232] on div "Mesa 1" at bounding box center [660, 221] width 64 height 64
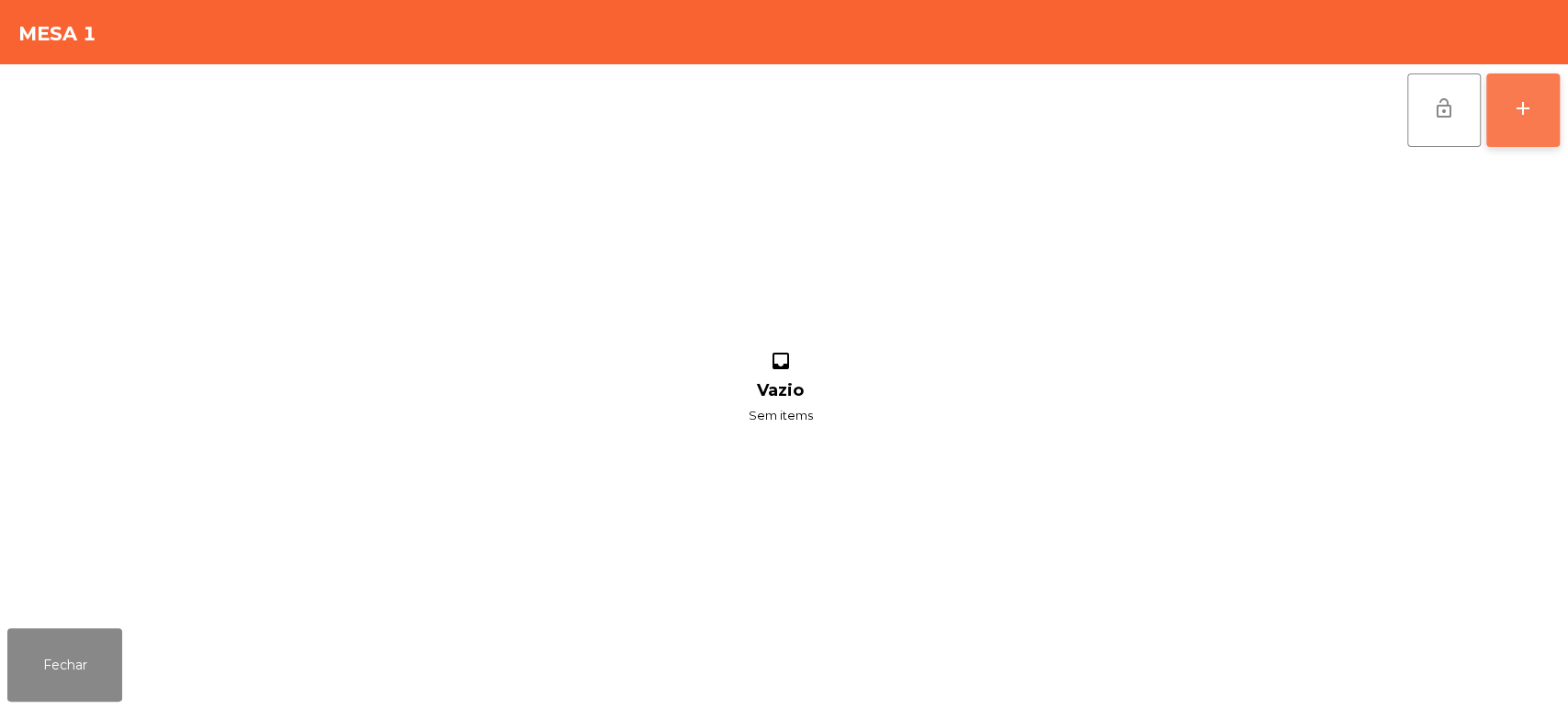
click at [1555, 123] on button "add" at bounding box center [1523, 110] width 74 height 74
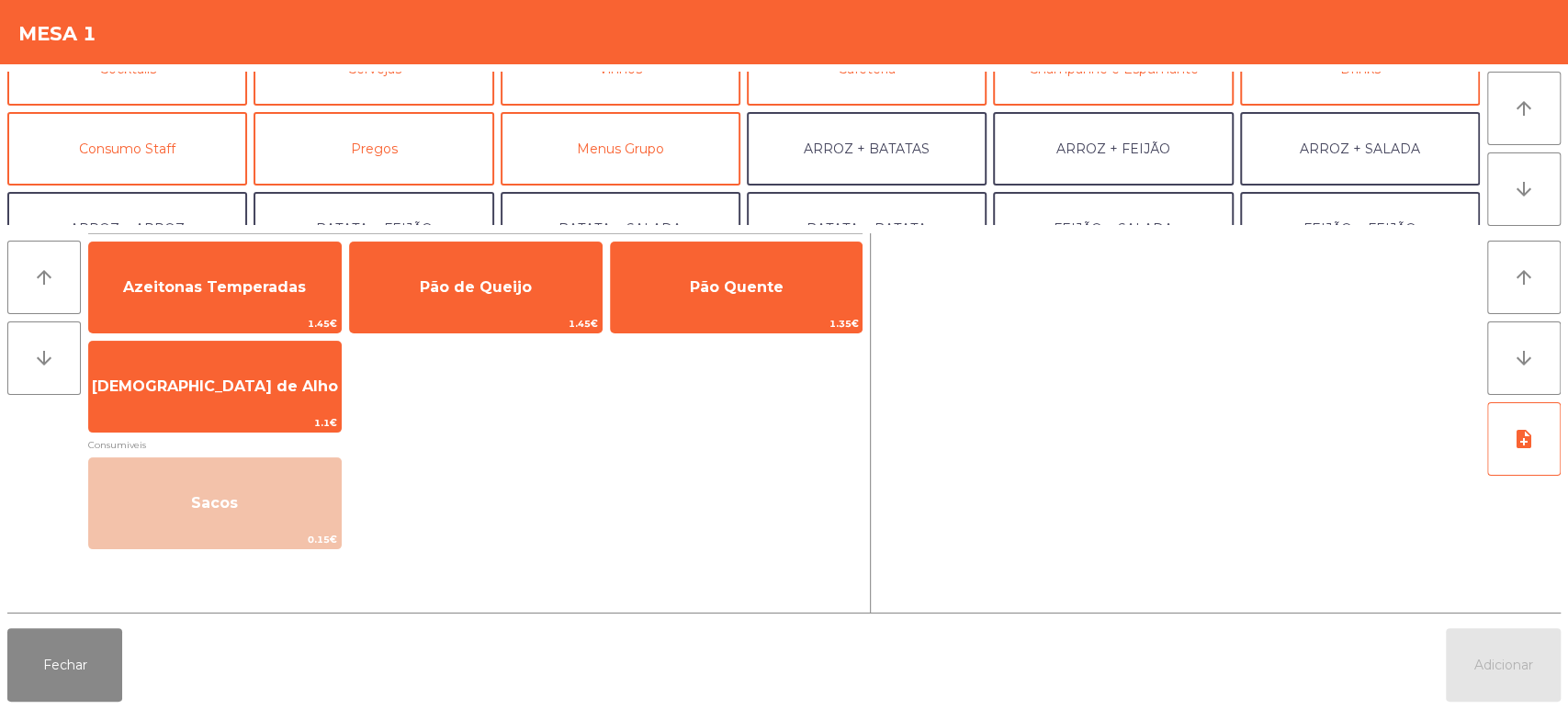
scroll to position [125, 0]
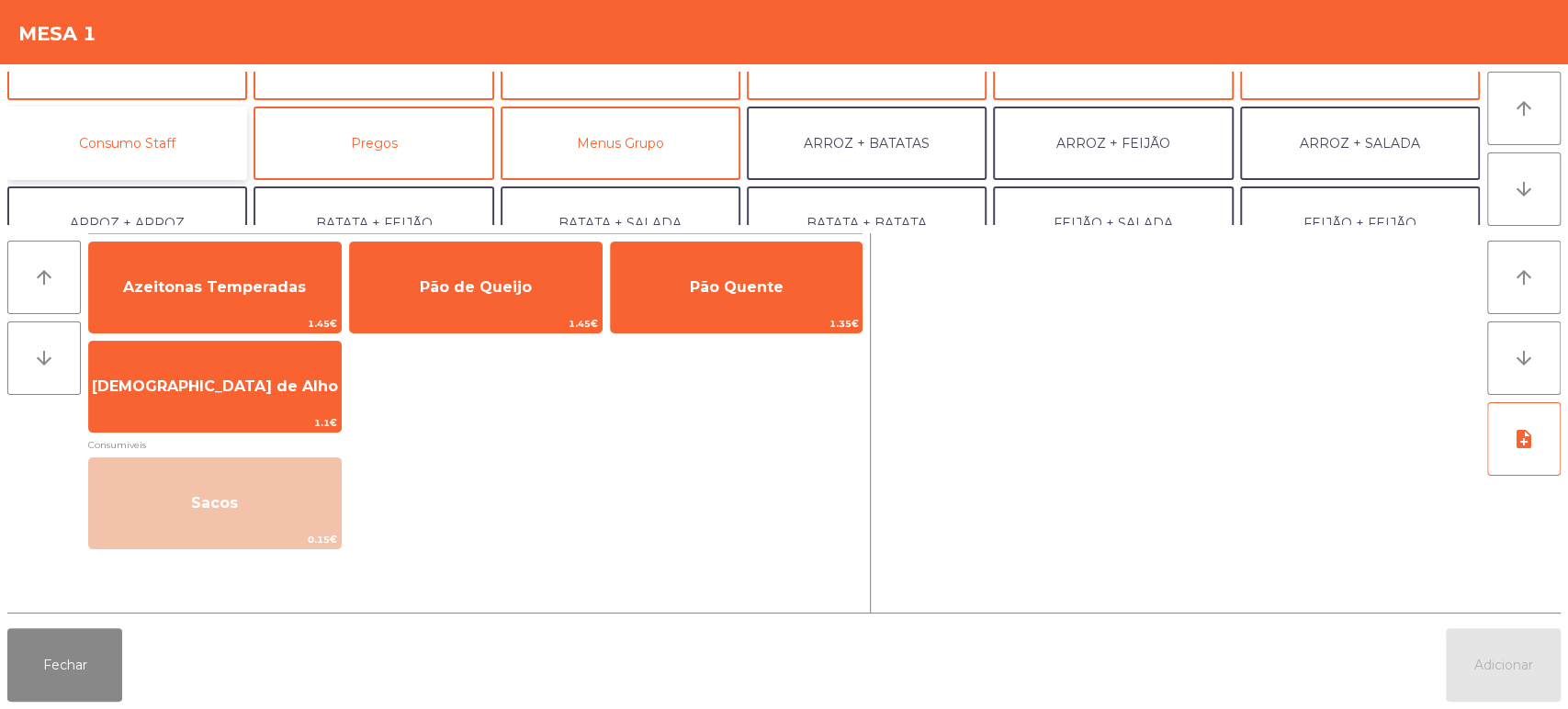
click at [188, 134] on button "Consumo Staff" at bounding box center [128, 143] width 240 height 74
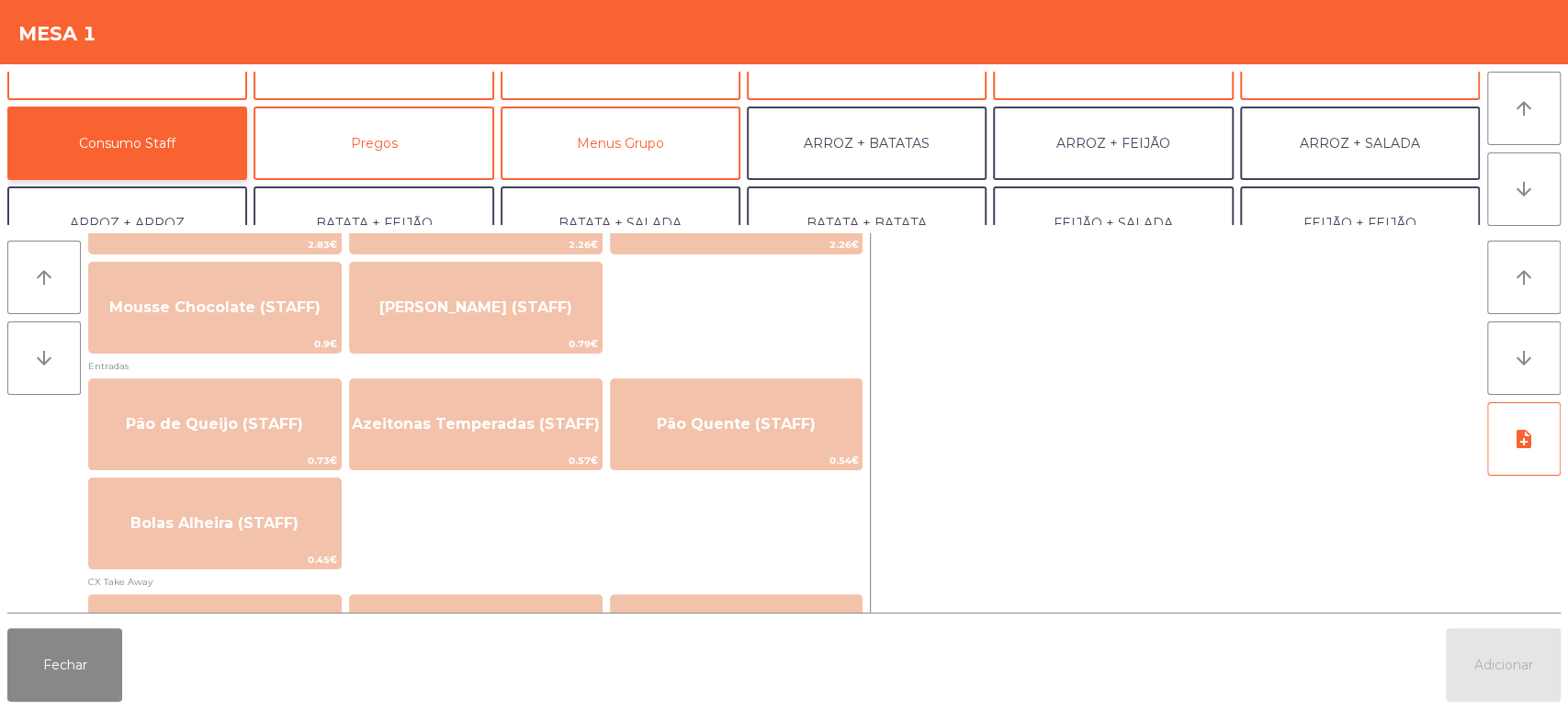
scroll to position [1374, 0]
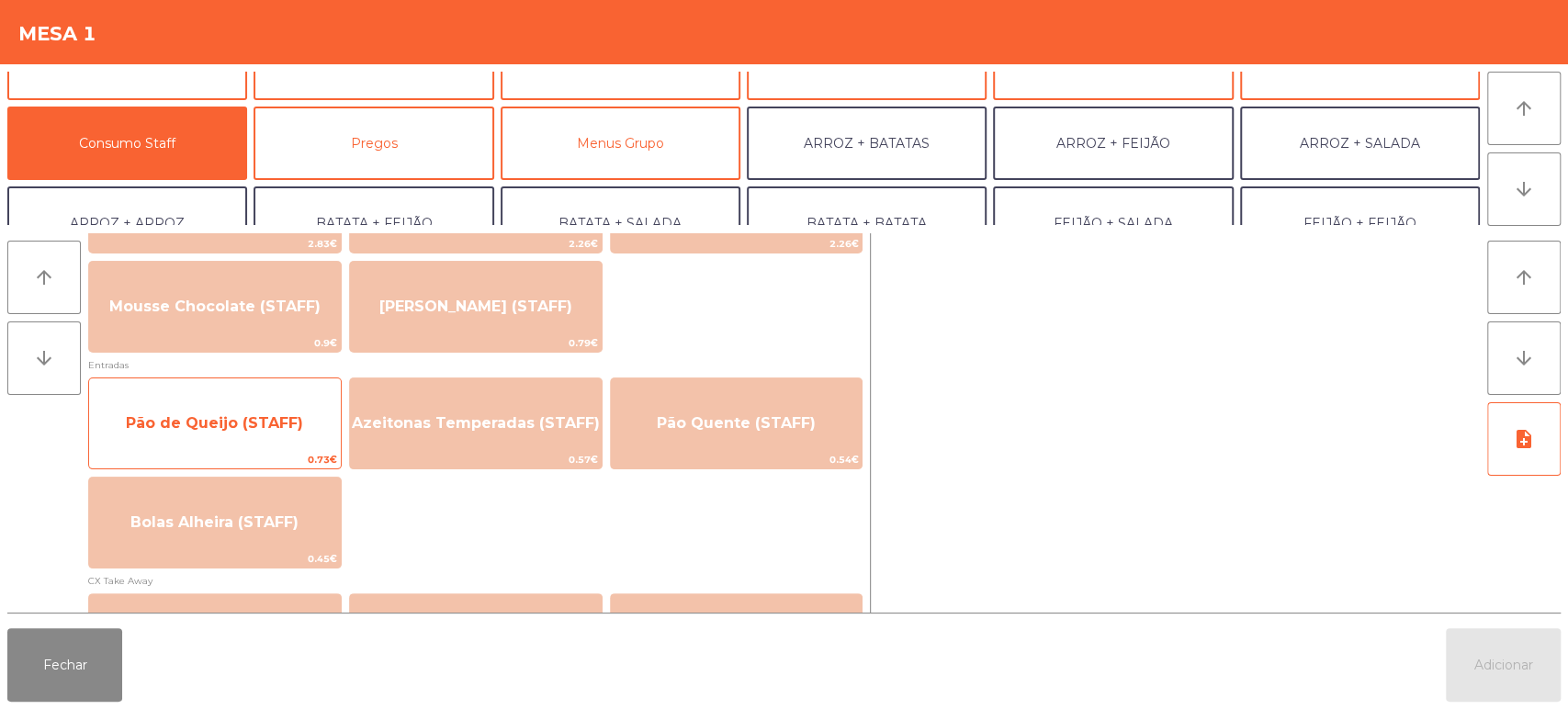
click at [279, 445] on span "Pão de Queijo (STAFF)" at bounding box center [215, 423] width 252 height 49
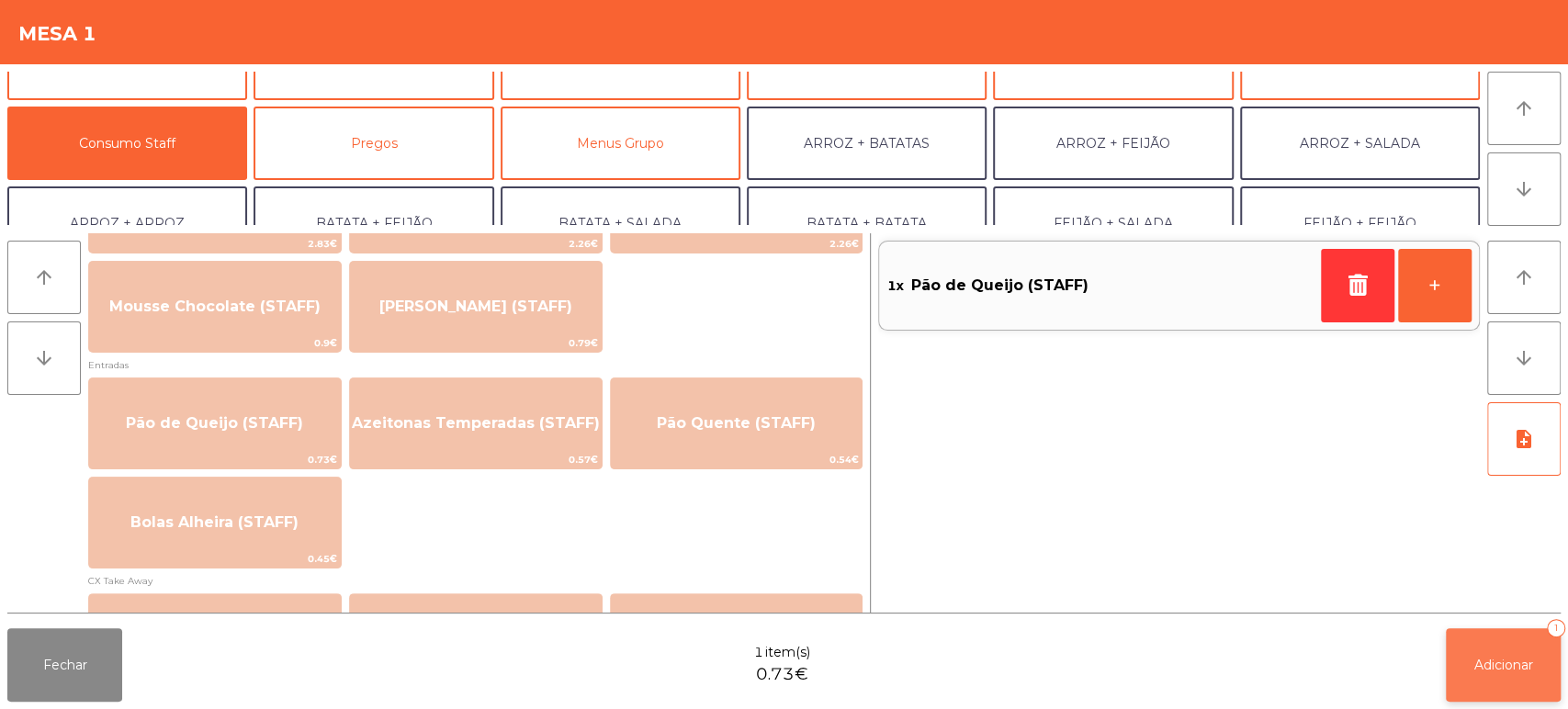
click at [1466, 638] on button "Adicionar 1" at bounding box center [1503, 665] width 115 height 74
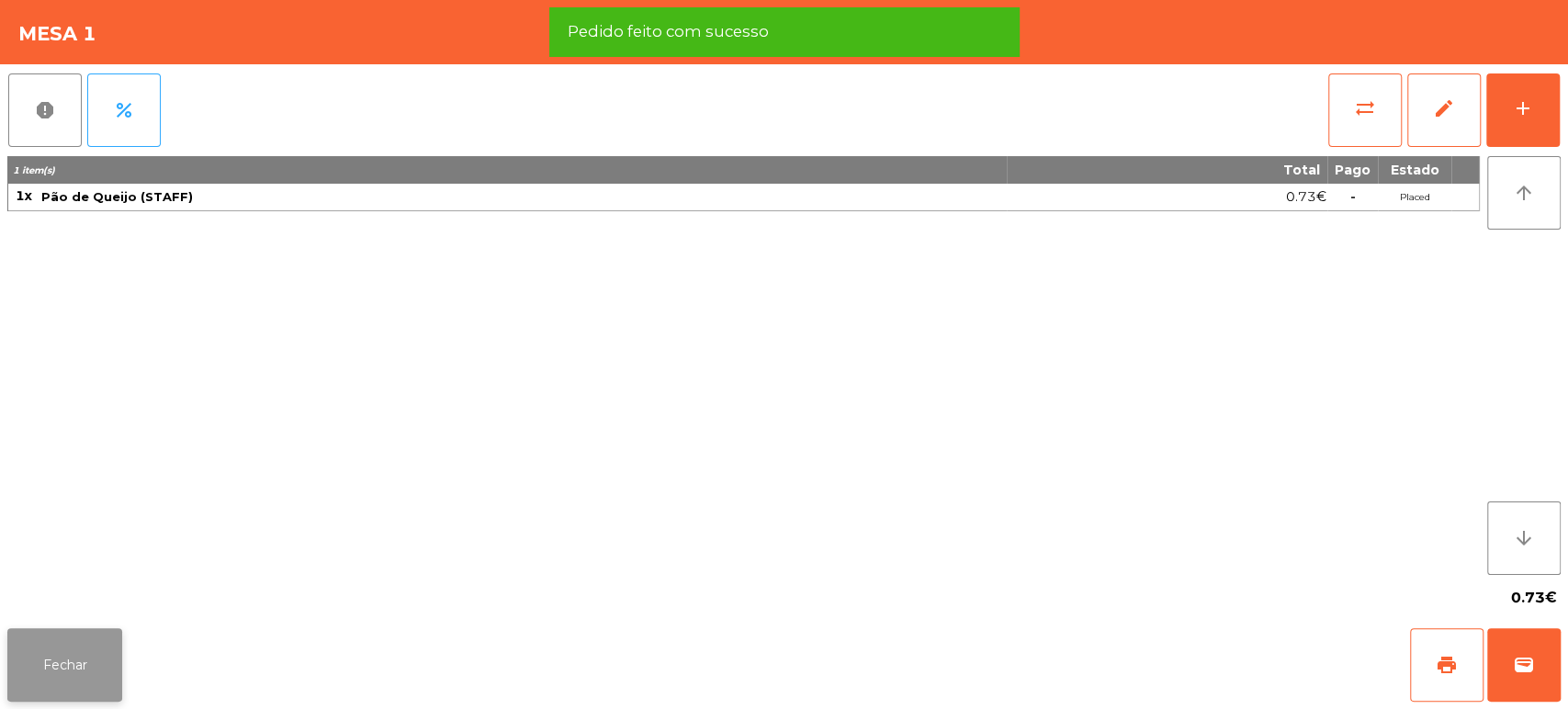
click at [77, 657] on button "Fechar" at bounding box center [65, 665] width 115 height 74
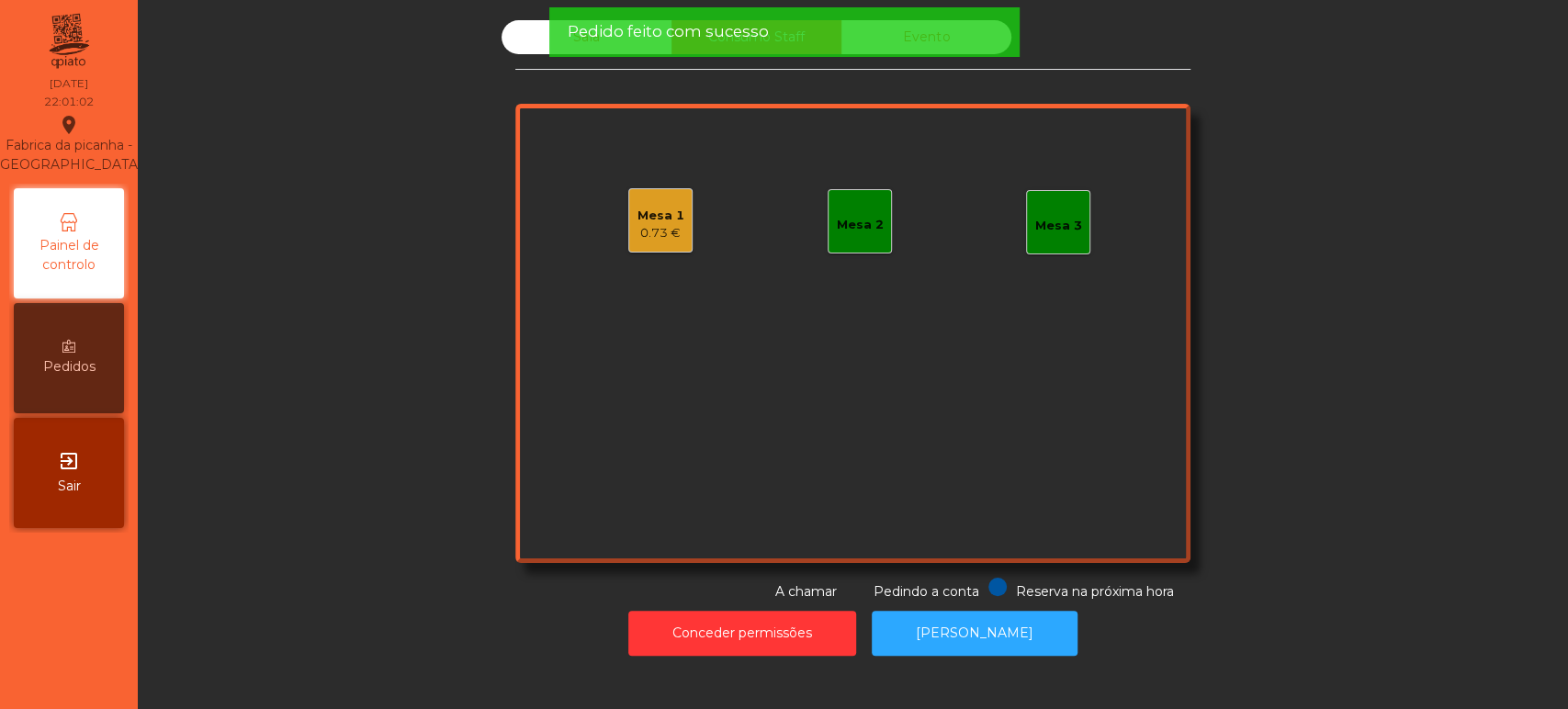
click at [360, 300] on div "Sala Consumo Staff Evento Mesa 1 0.73 € Mesa 2 Mesa 3 Reserva na próxima hora P…" at bounding box center [853, 310] width 1380 height 581
click at [501, 32] on div "Sala" at bounding box center [587, 37] width 170 height 34
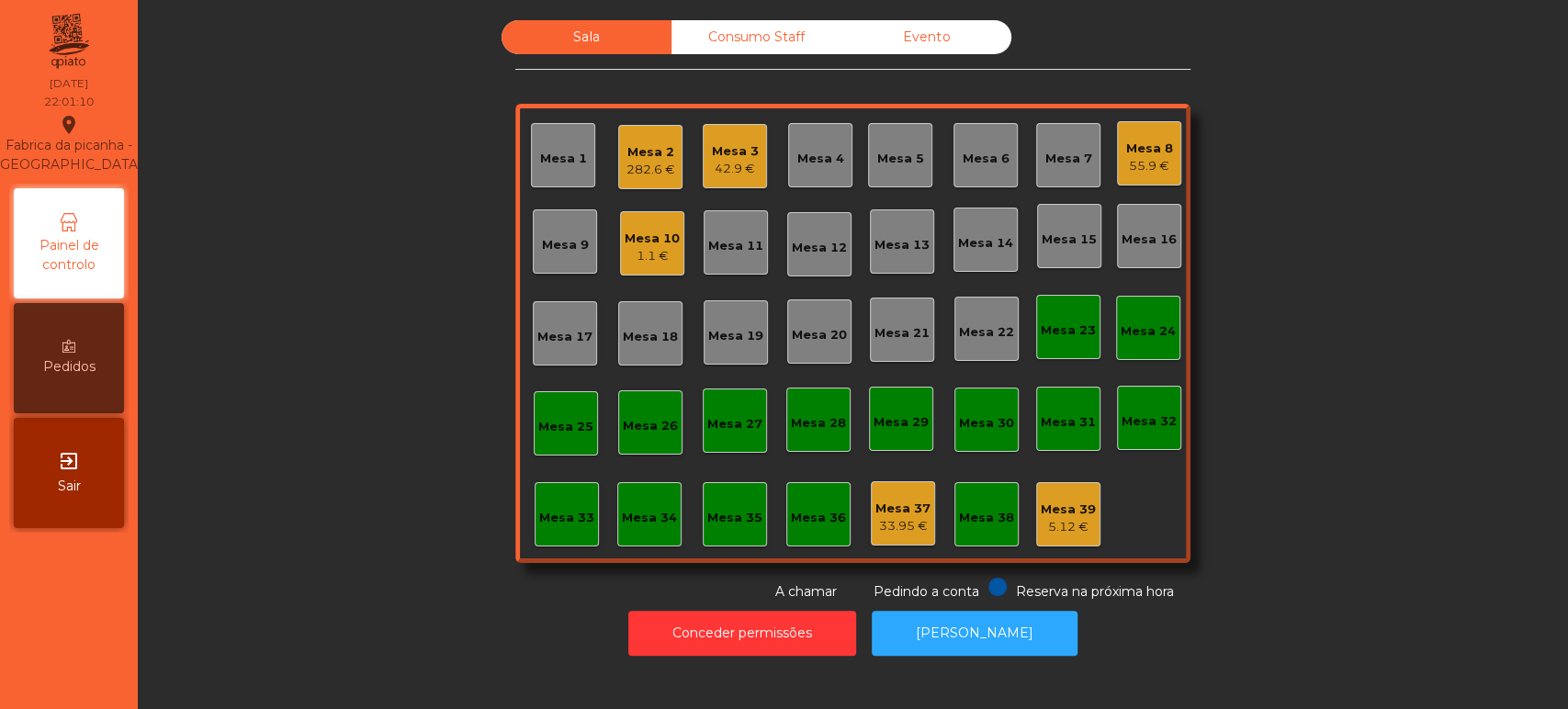
click at [644, 161] on div "282.6 €" at bounding box center [650, 169] width 48 height 18
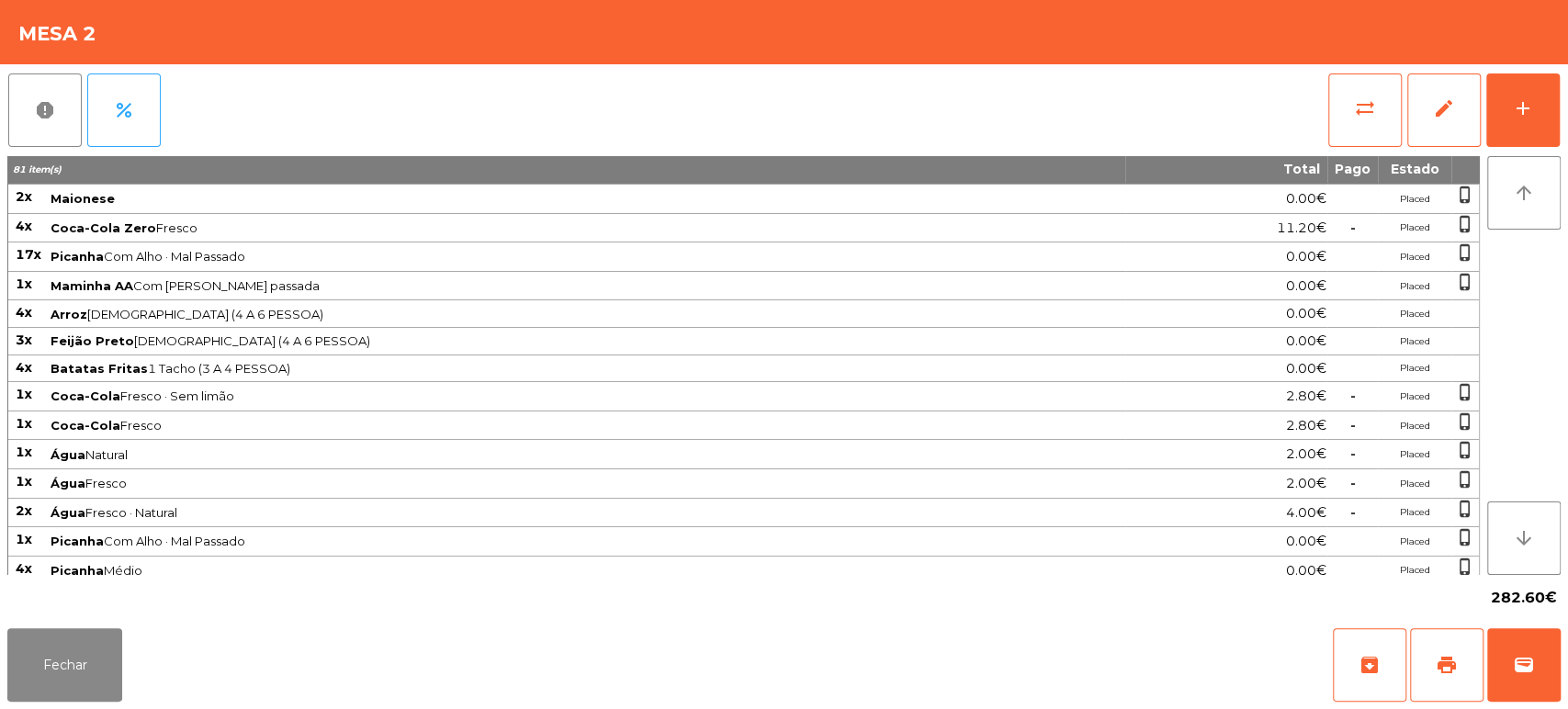
scroll to position [258, 0]
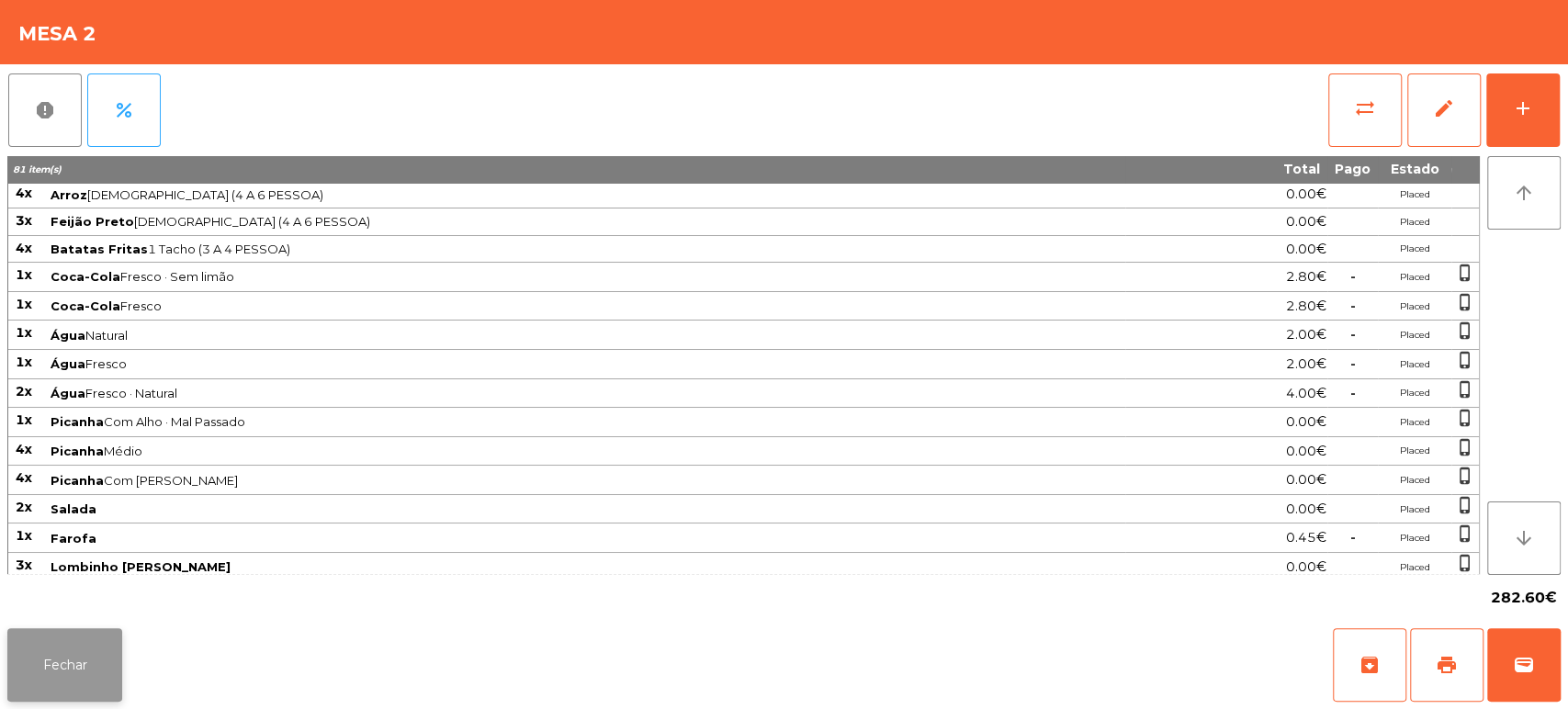
click at [81, 649] on button "Fechar" at bounding box center [65, 665] width 115 height 74
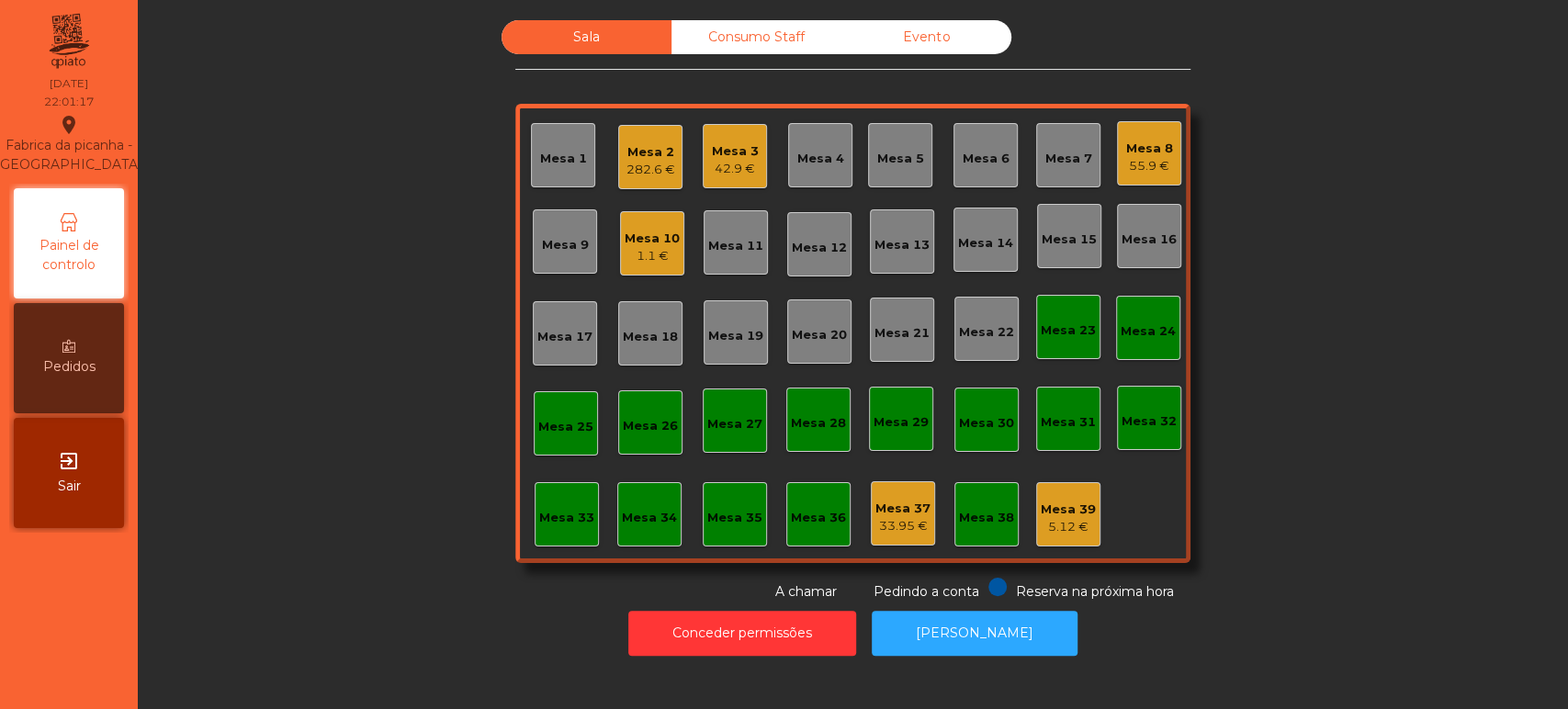
click at [746, 151] on div "Mesa 3" at bounding box center [735, 151] width 46 height 18
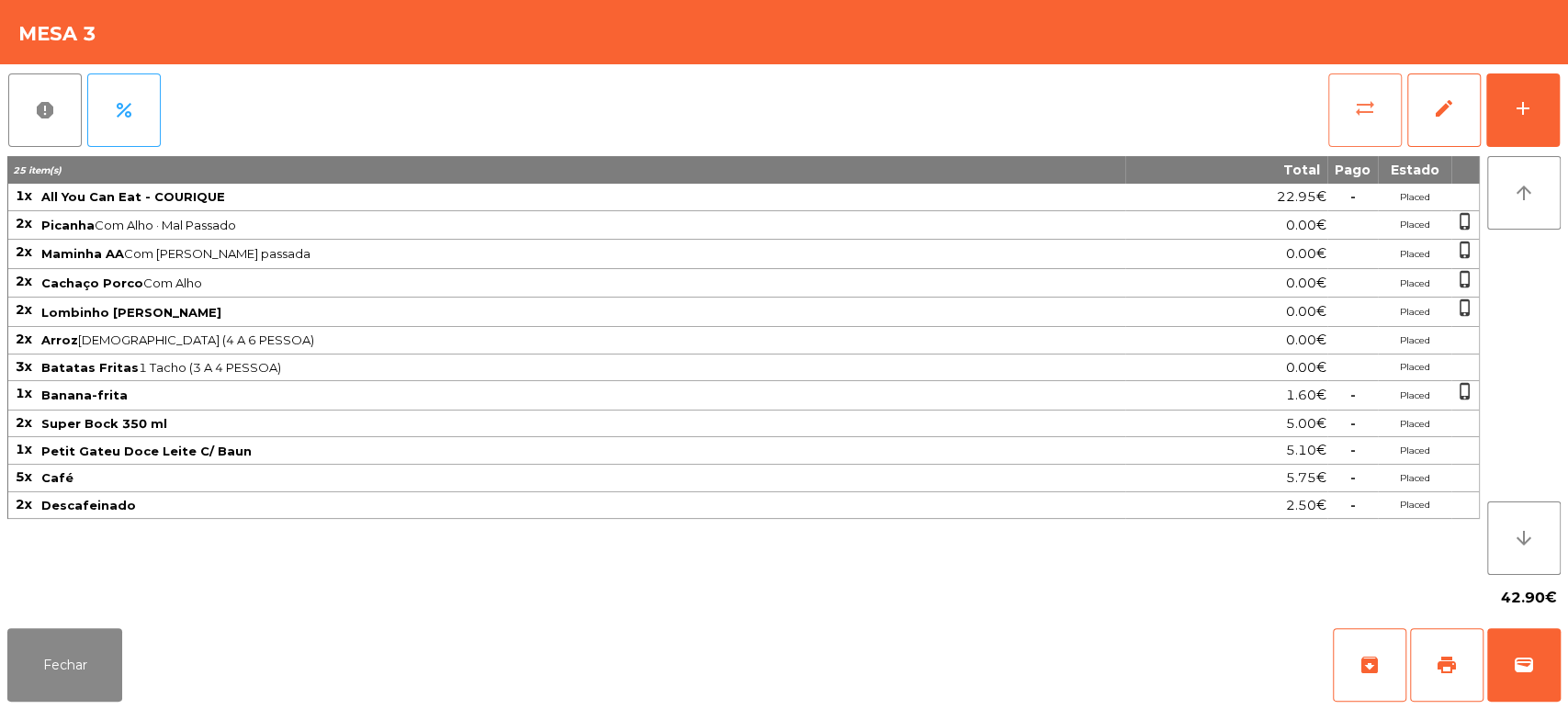
click at [1370, 125] on button "sync_alt" at bounding box center [1365, 110] width 74 height 74
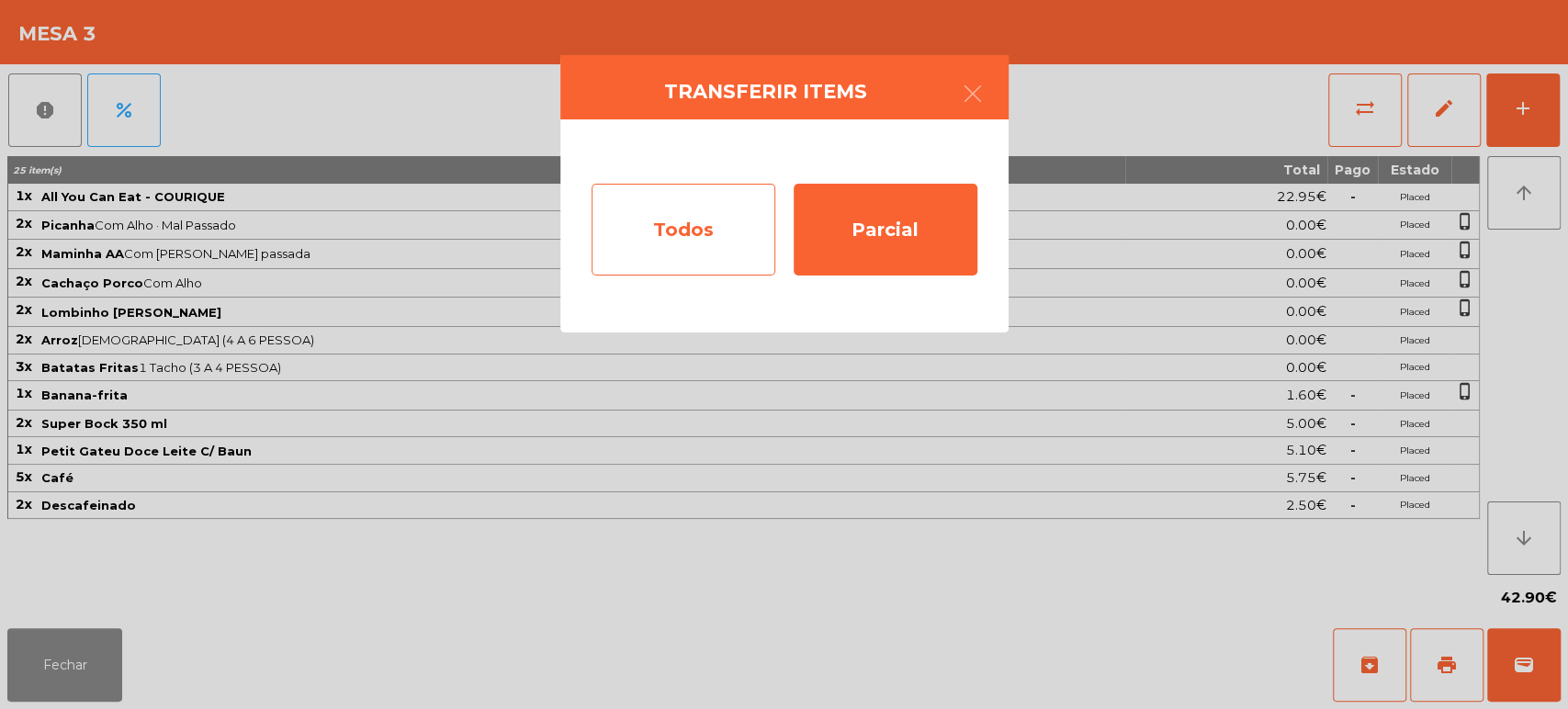
click at [706, 241] on div "Todos" at bounding box center [683, 229] width 184 height 92
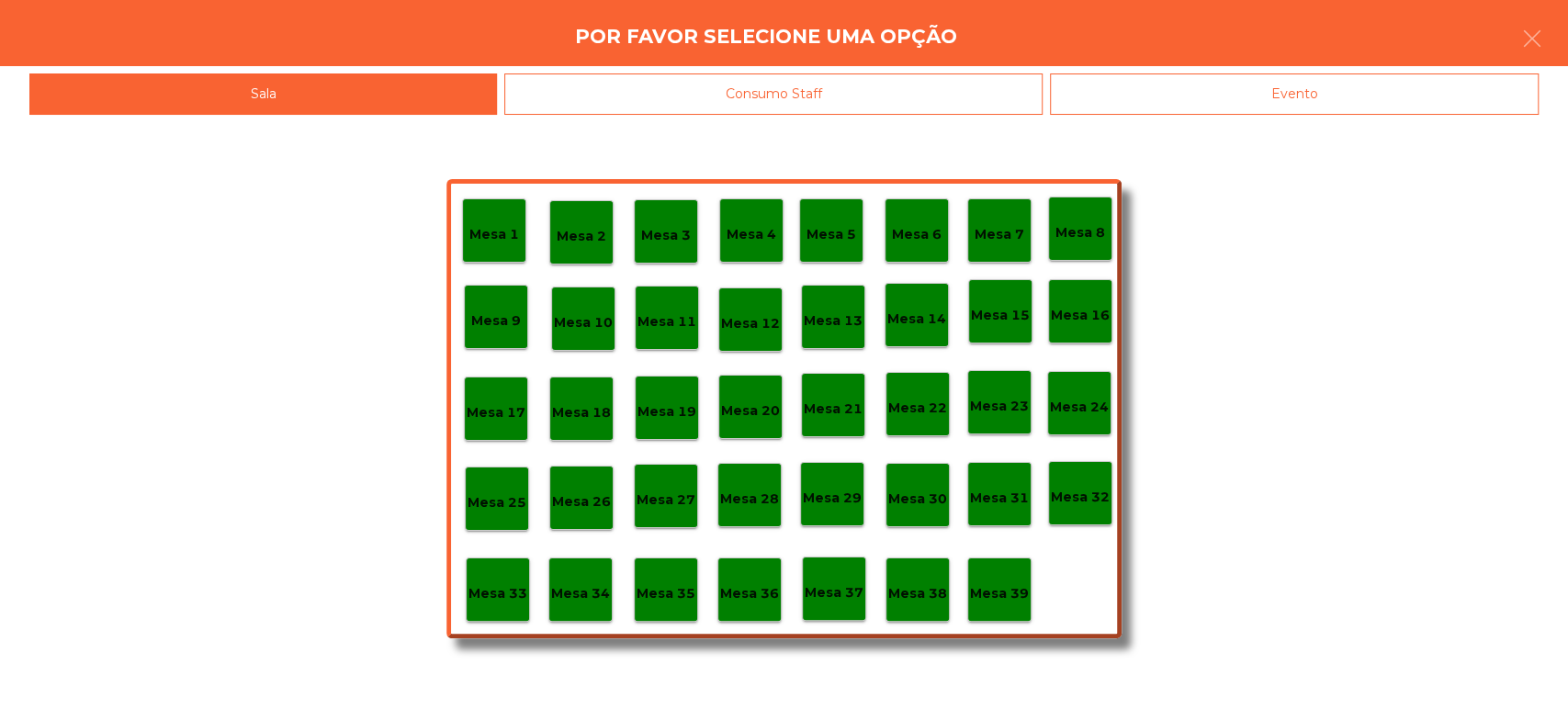
click at [585, 248] on div "Mesa 2" at bounding box center [581, 232] width 64 height 64
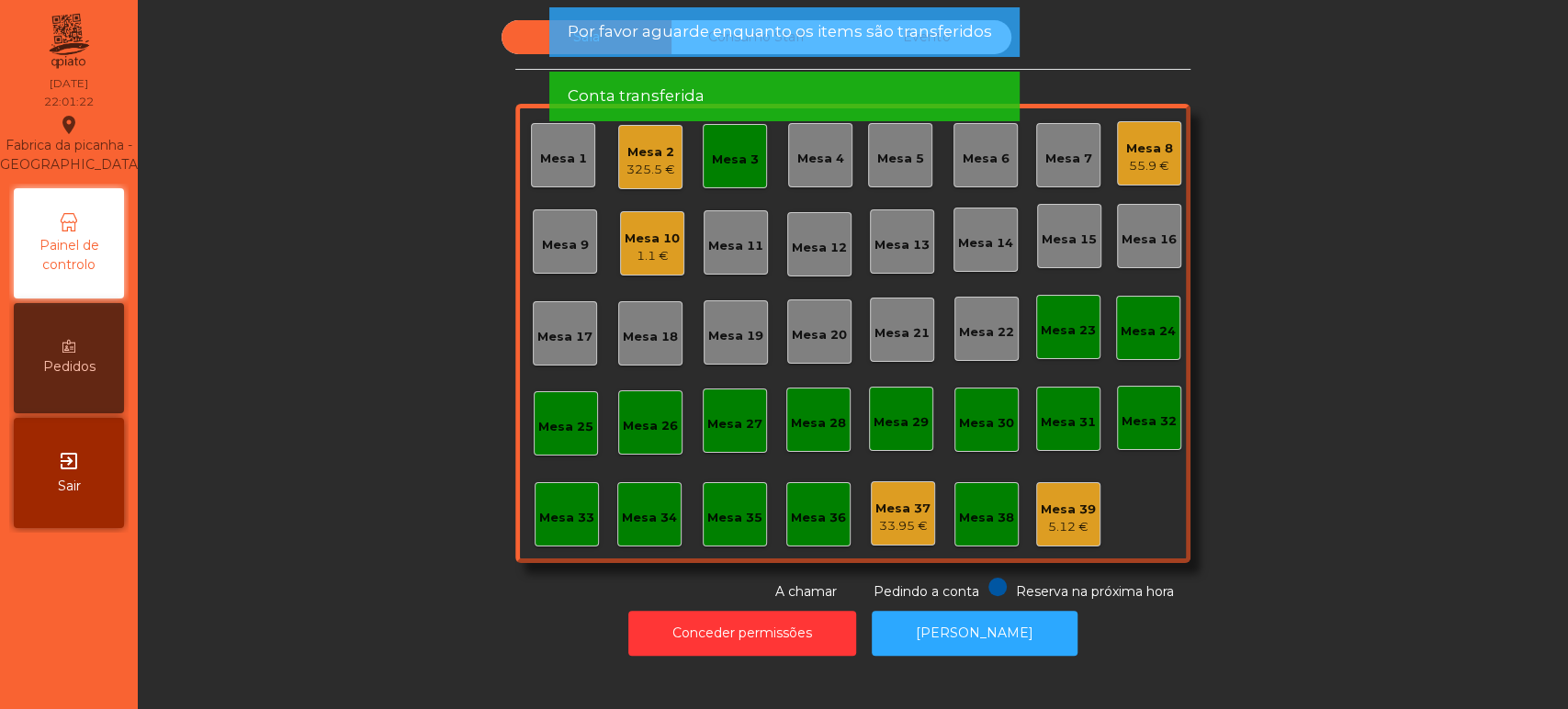
click at [733, 164] on div "Mesa 3" at bounding box center [735, 160] width 46 height 18
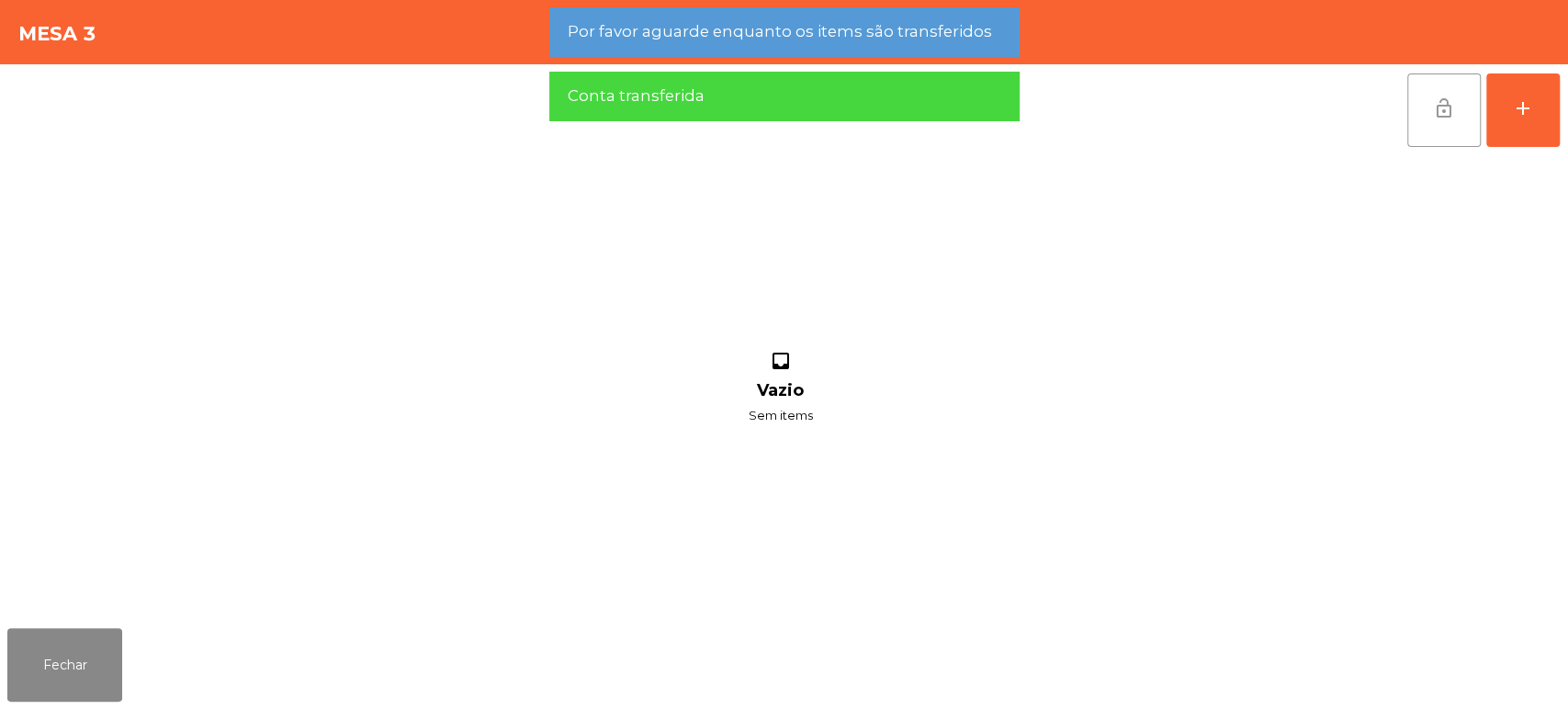
click at [1444, 127] on button "lock_open" at bounding box center [1444, 110] width 74 height 74
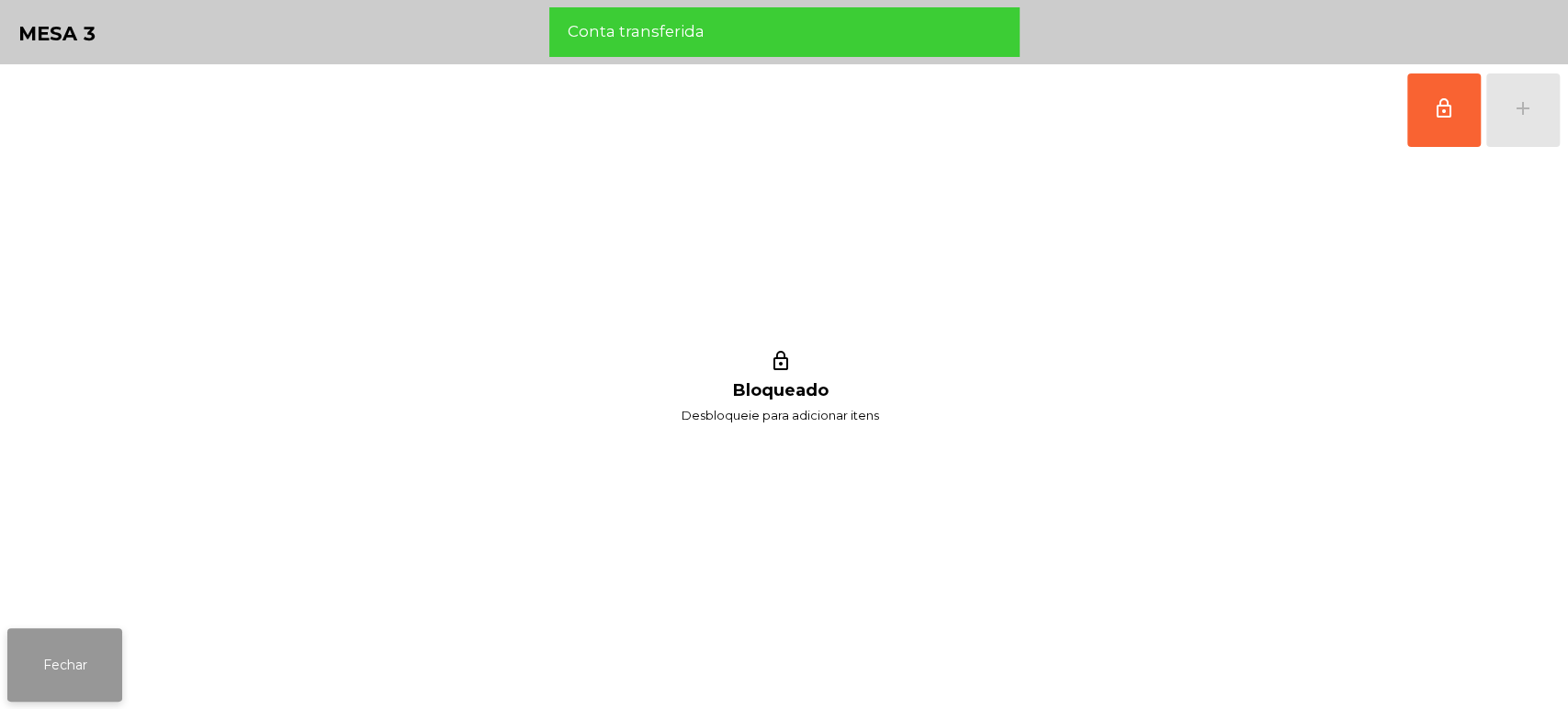
click at [51, 673] on button "Fechar" at bounding box center [65, 665] width 115 height 74
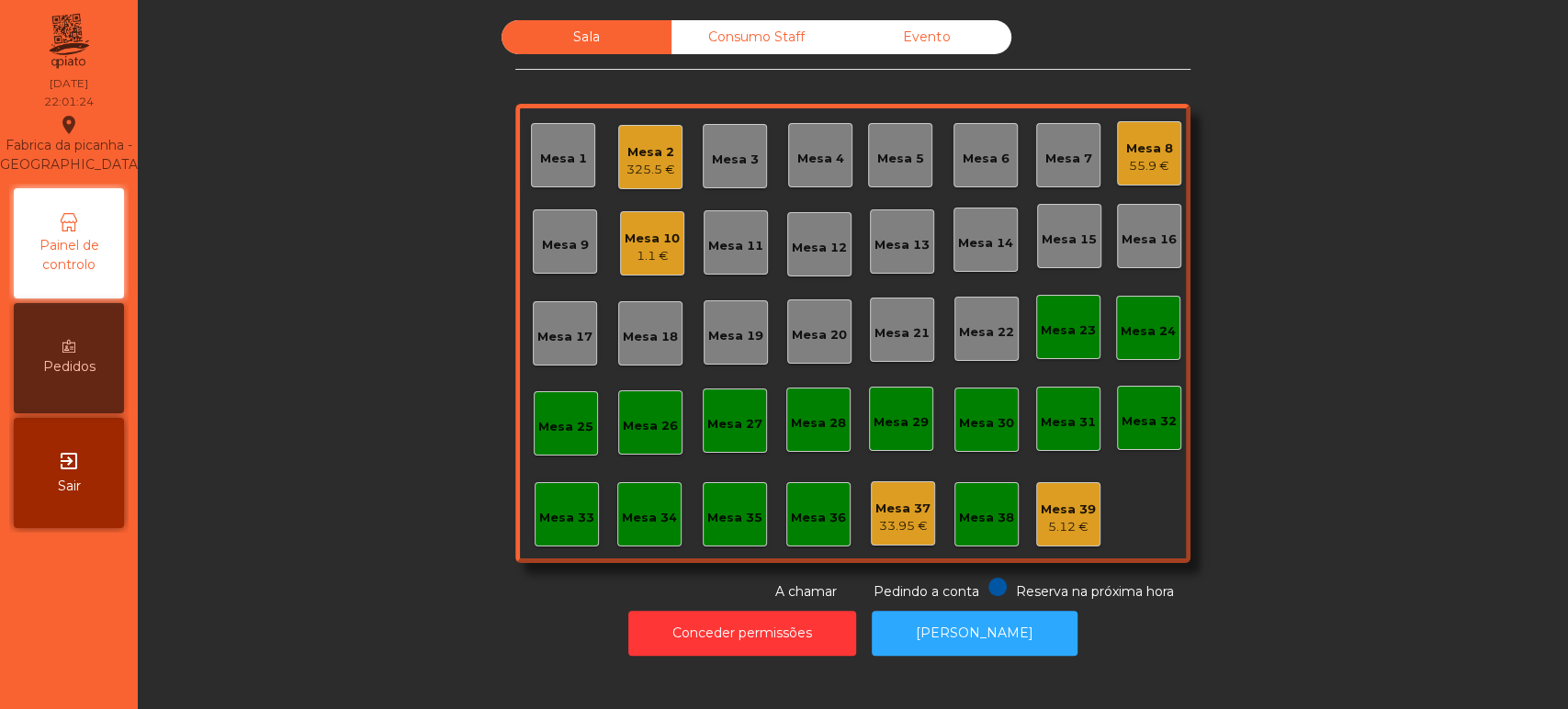
click at [649, 154] on div "Mesa 2" at bounding box center [650, 152] width 48 height 18
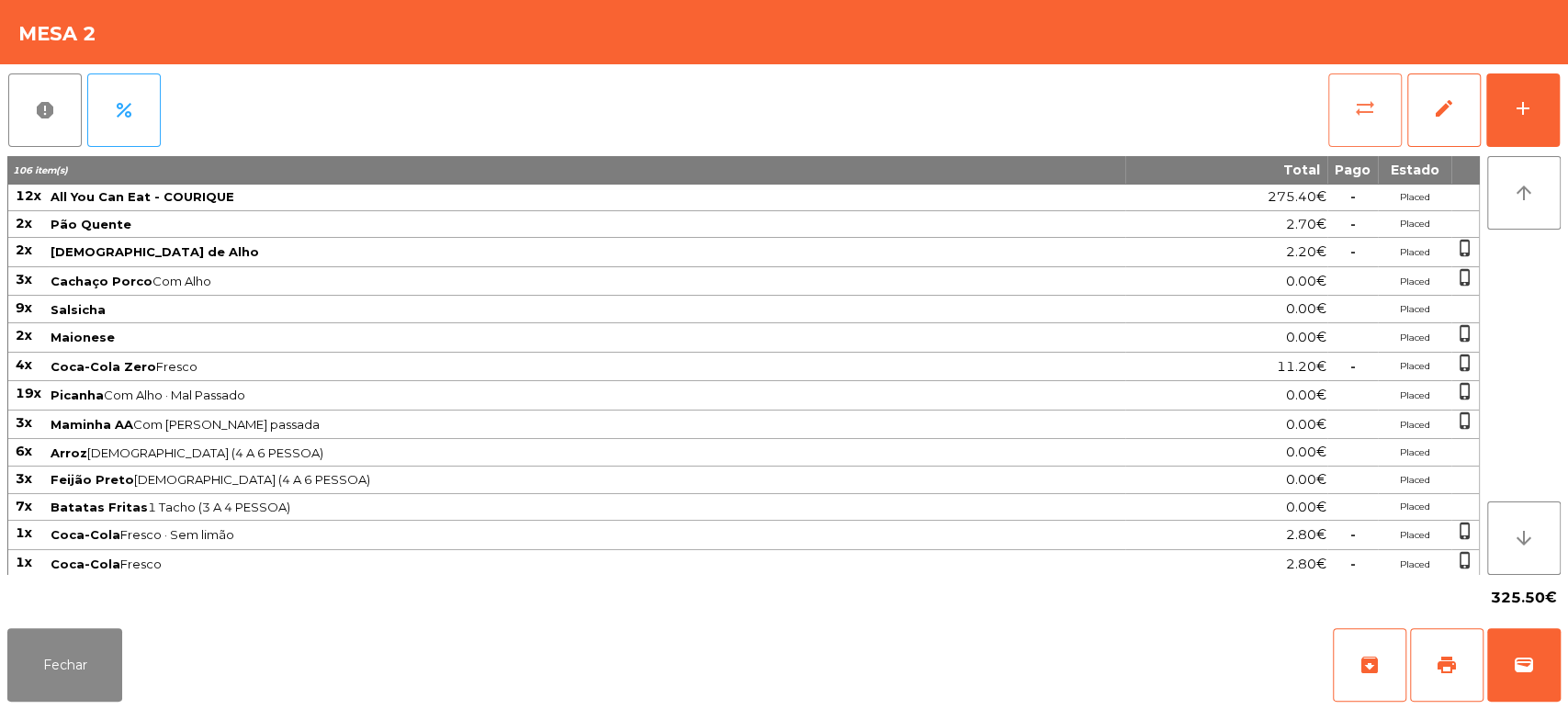
click at [1369, 115] on span "sync_alt" at bounding box center [1365, 108] width 22 height 22
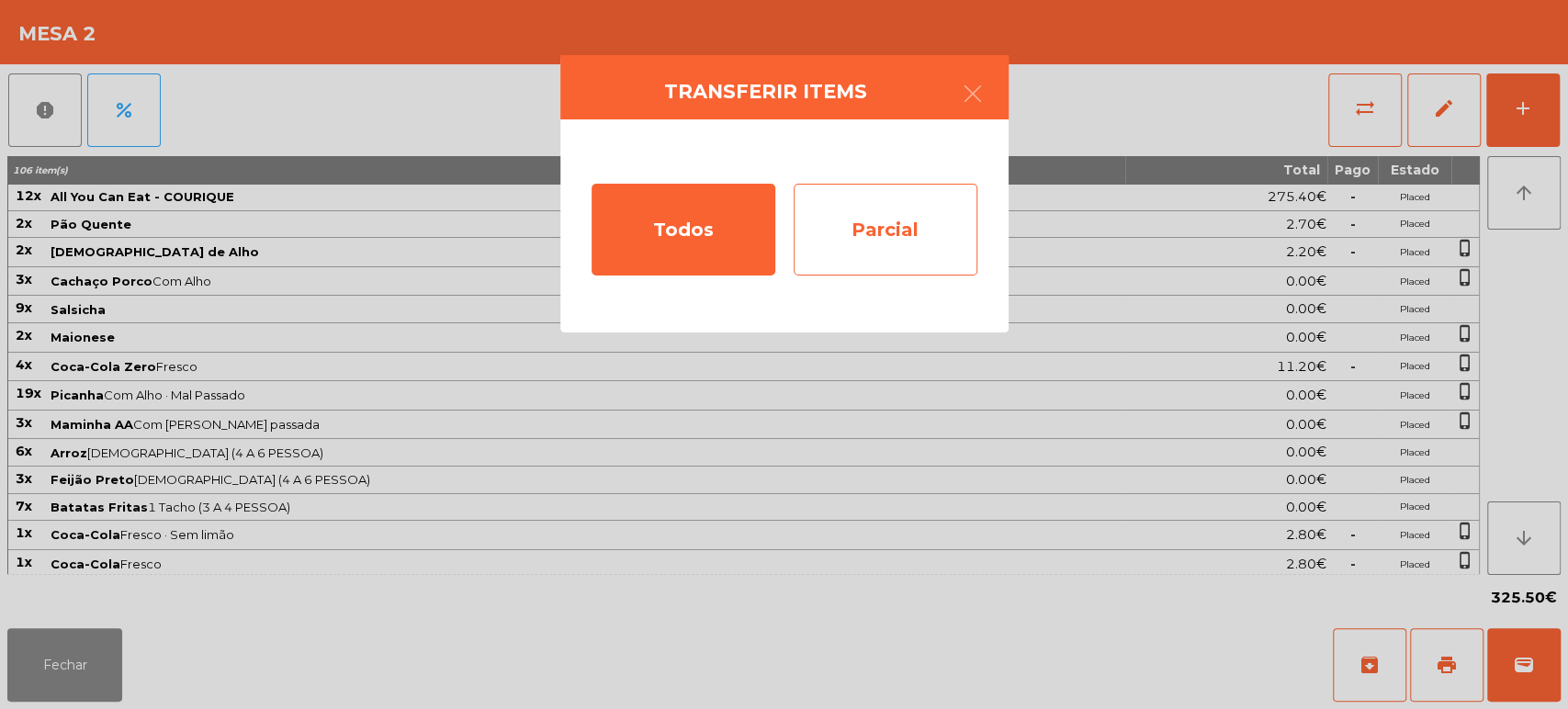
click at [925, 244] on div "Parcial" at bounding box center [886, 229] width 184 height 92
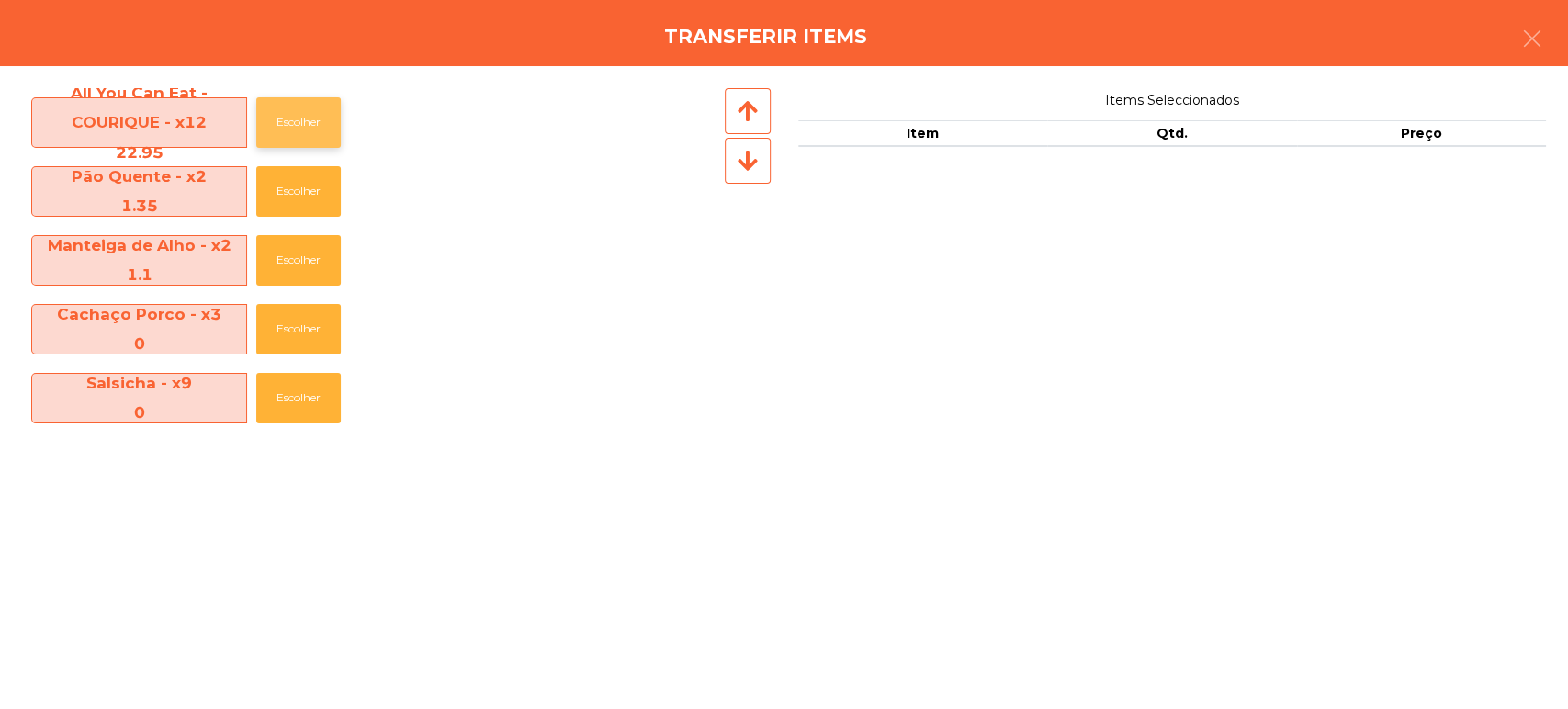
click at [287, 128] on button "Escolher" at bounding box center [298, 123] width 84 height 50
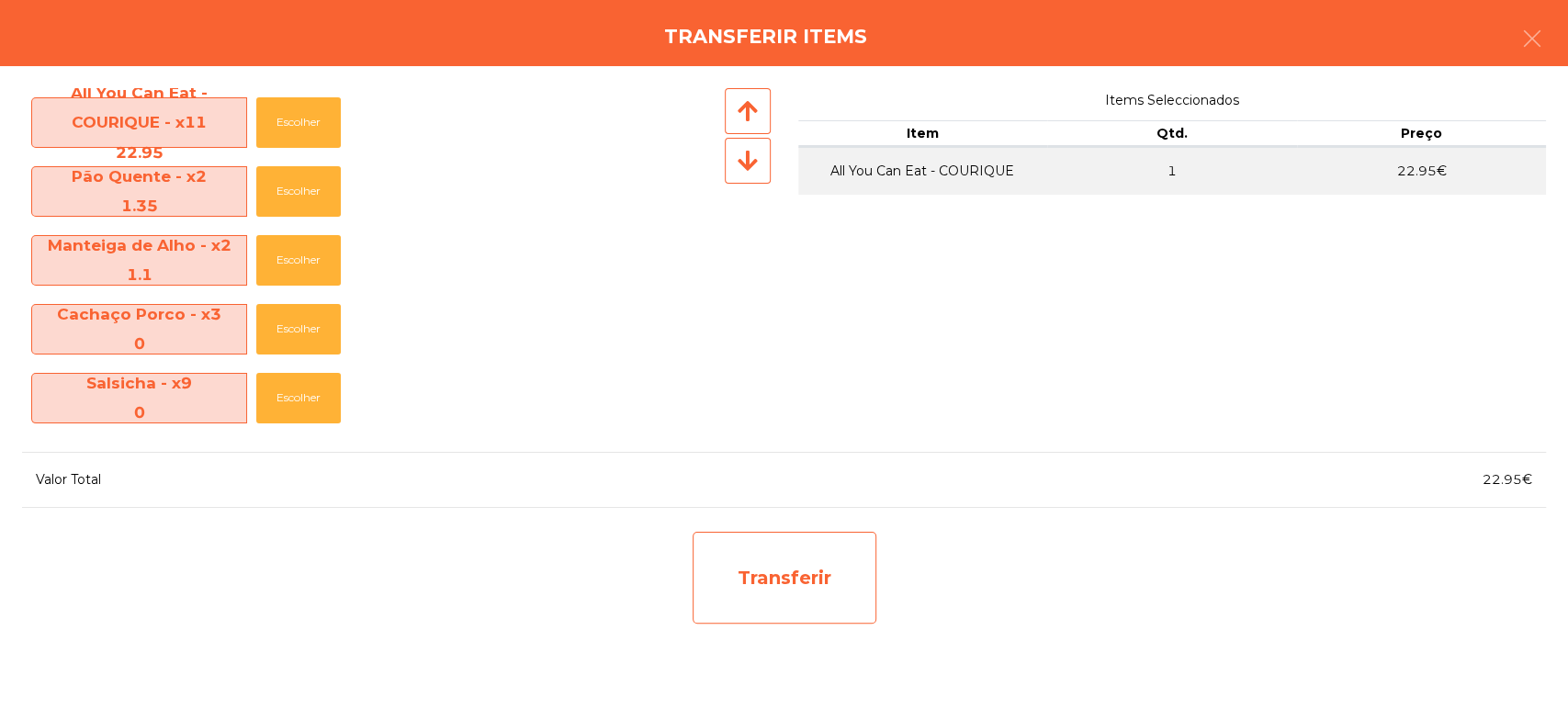
click at [863, 595] on div "Transferir" at bounding box center [784, 576] width 184 height 92
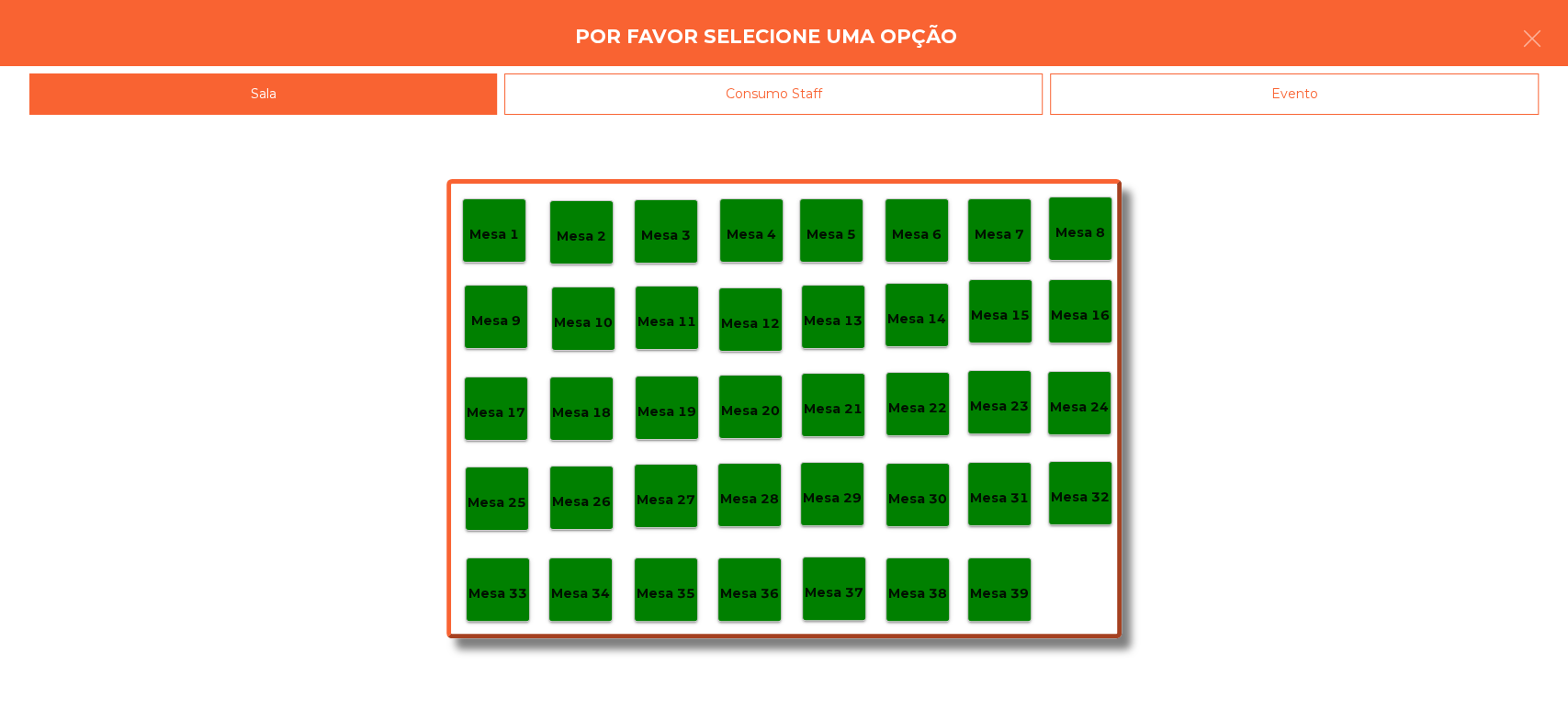
click at [846, 587] on p "Mesa 37" at bounding box center [833, 593] width 59 height 21
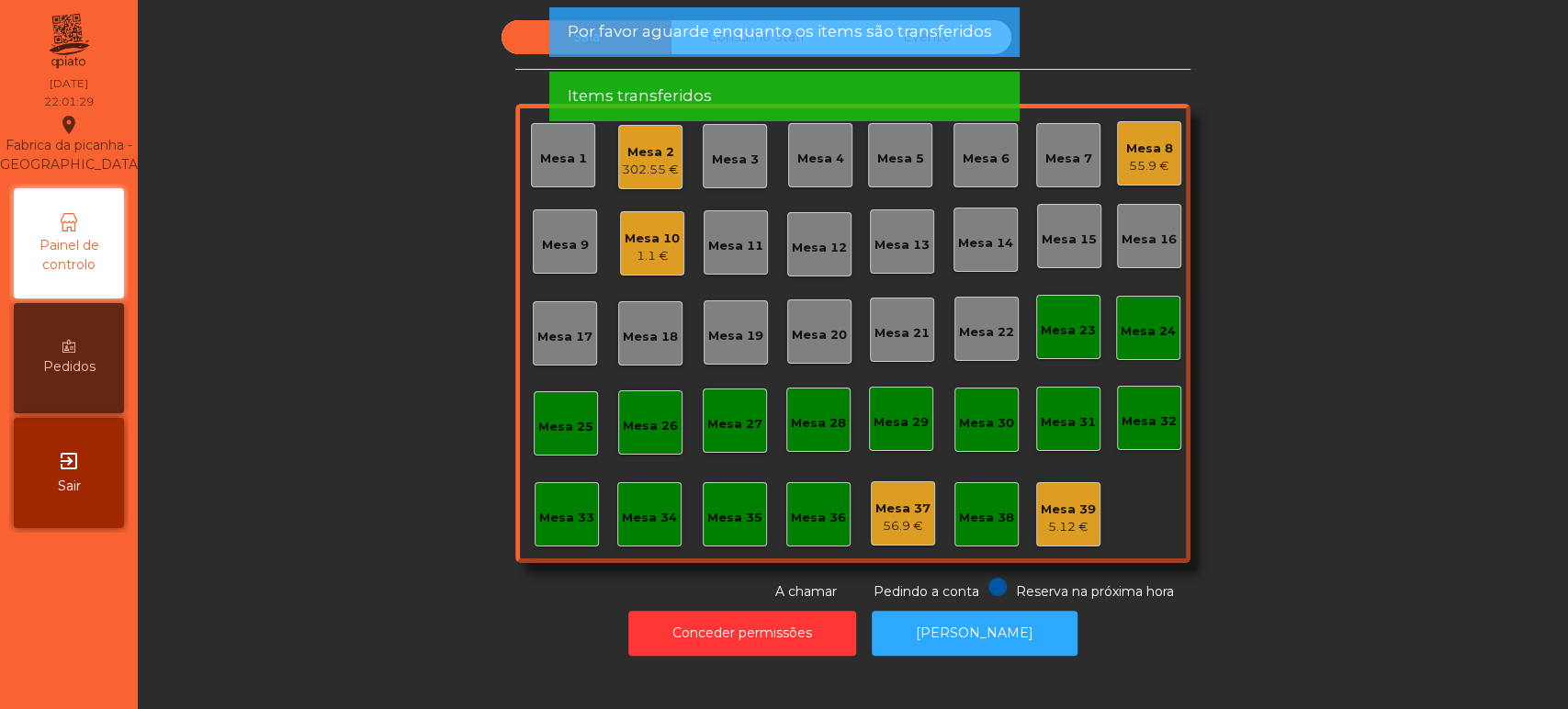
click at [641, 164] on div "302.55 €" at bounding box center [649, 169] width 57 height 18
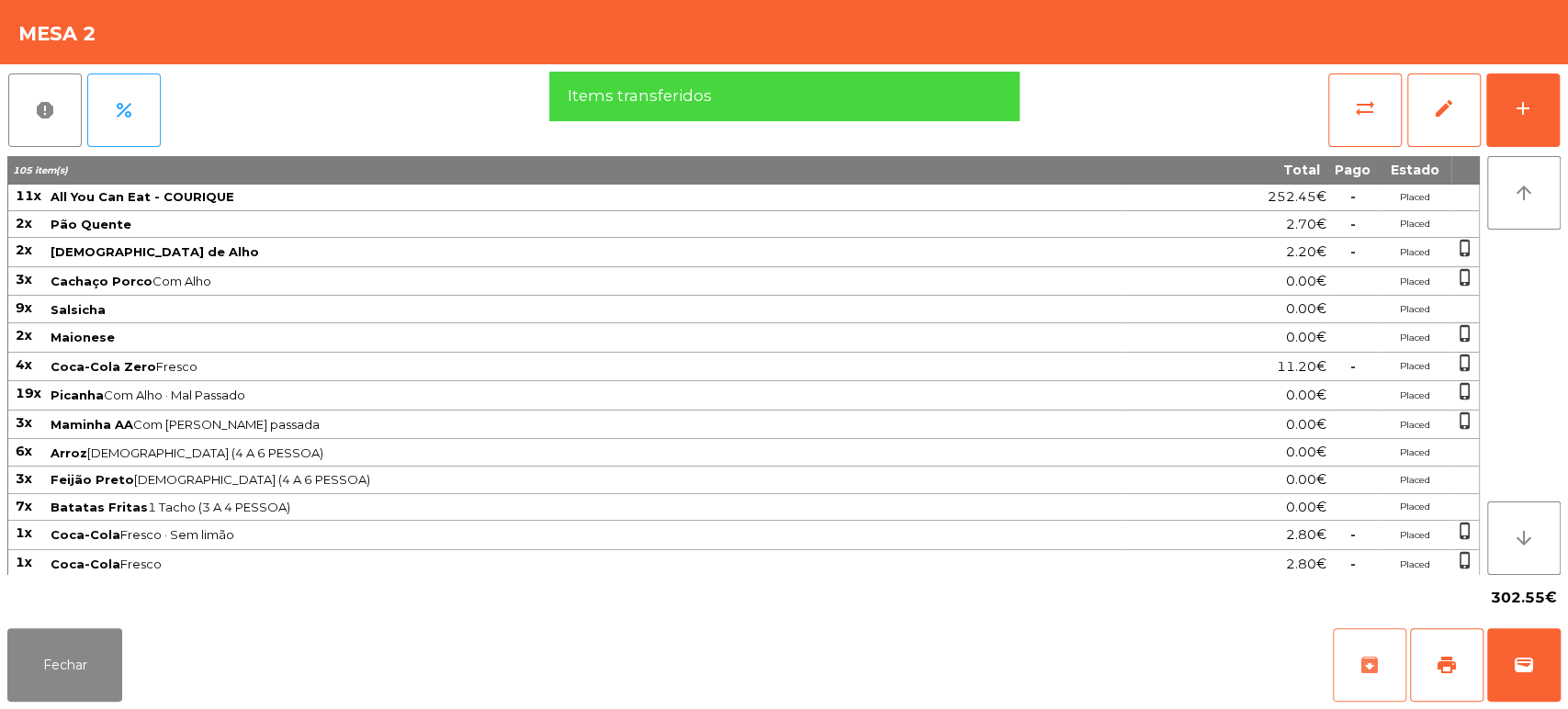
click at [1372, 679] on button "archive" at bounding box center [1370, 665] width 74 height 74
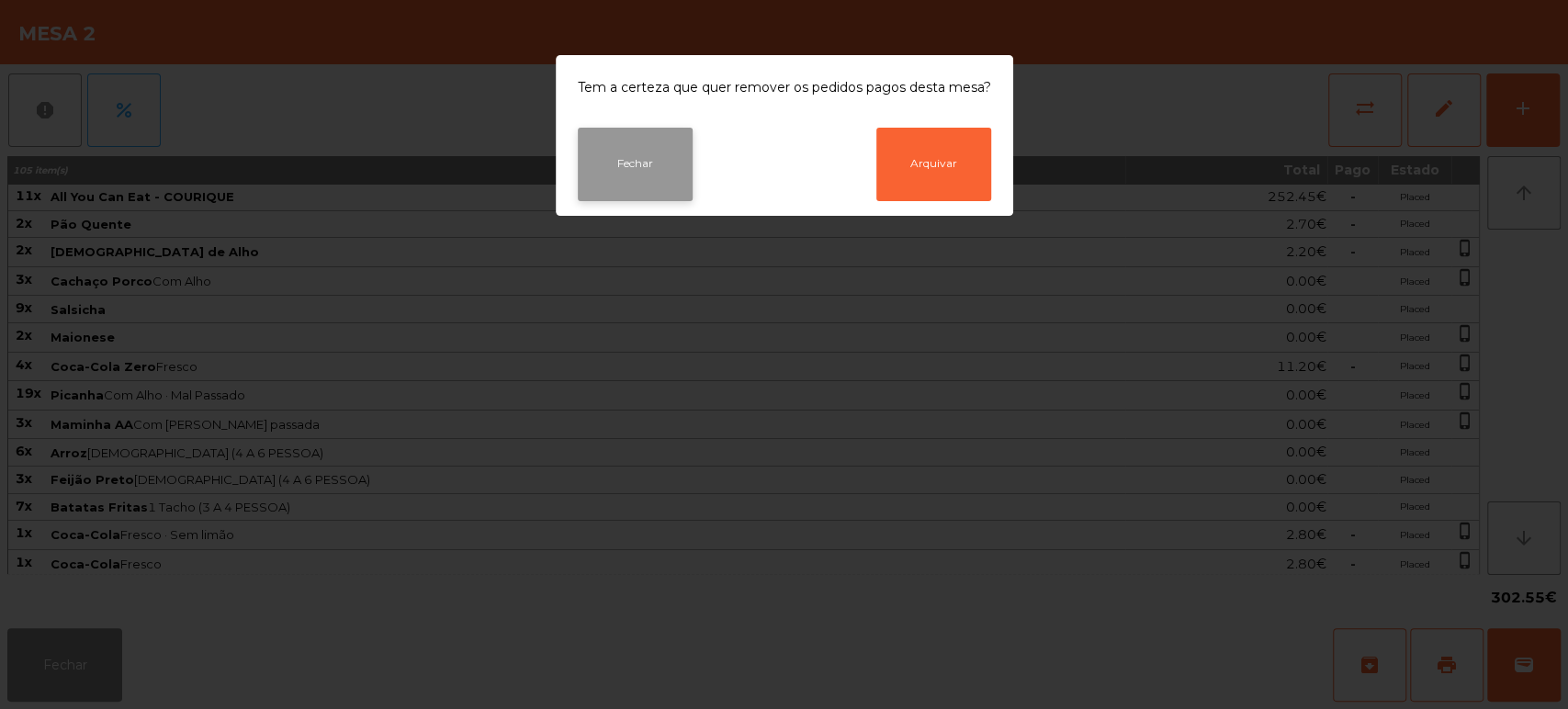
click at [627, 192] on button "Fechar" at bounding box center [635, 164] width 115 height 74
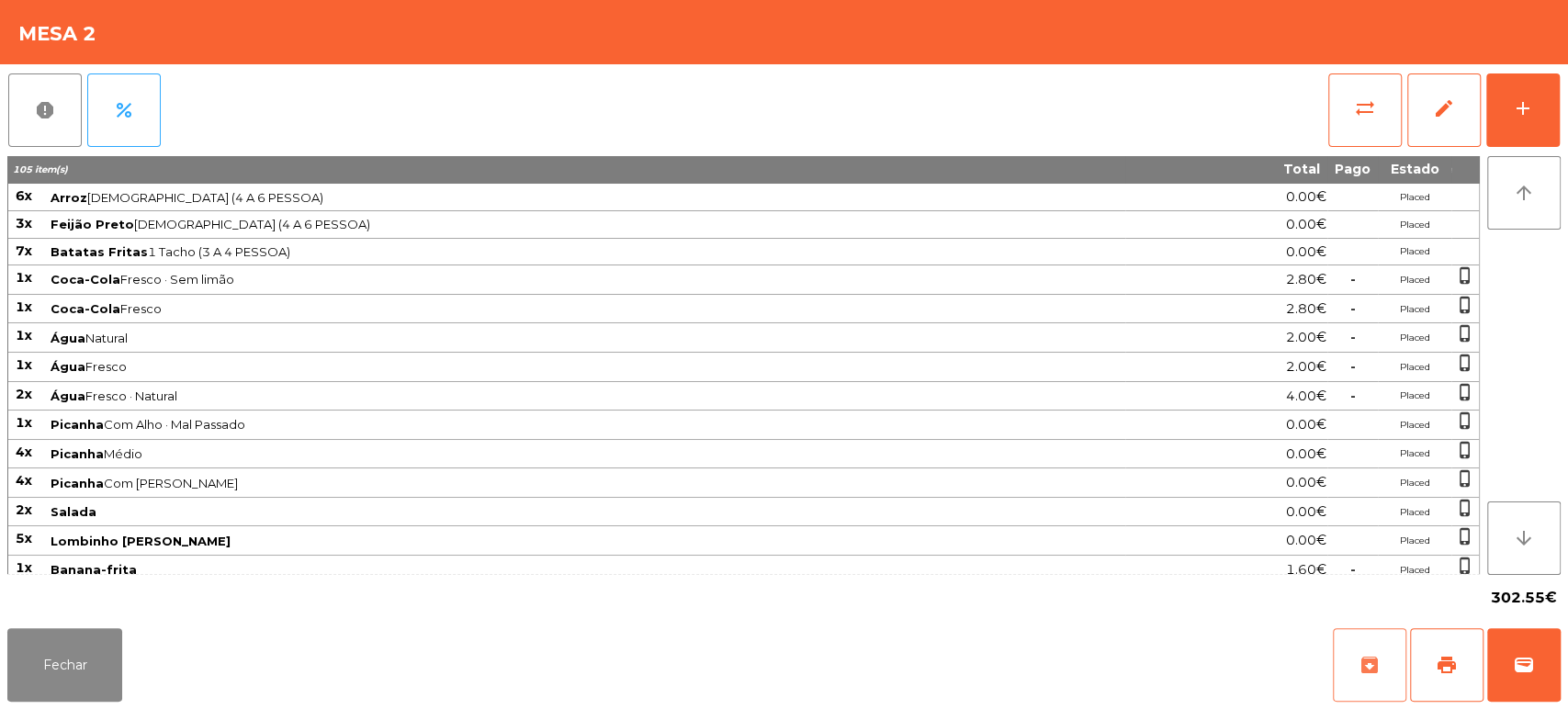
scroll to position [397, 0]
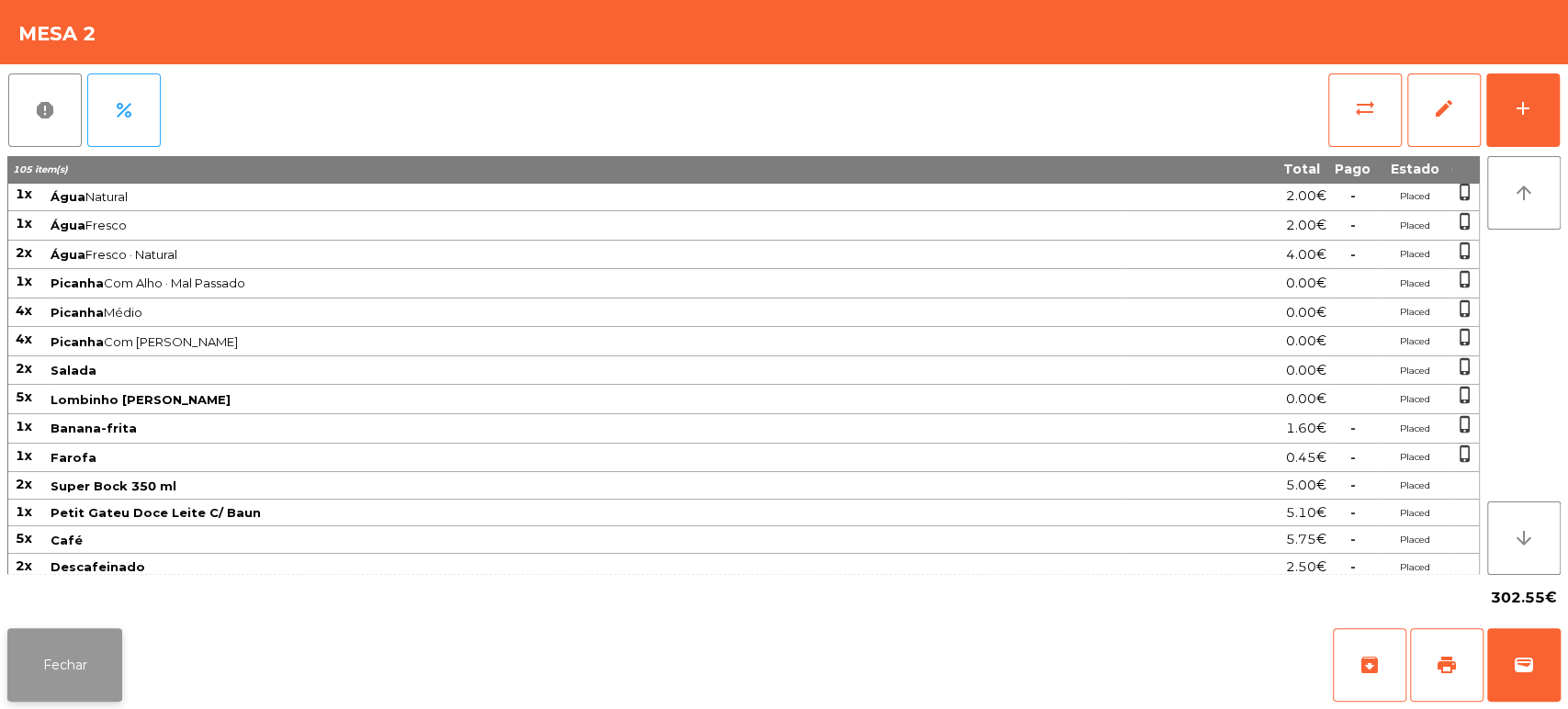
click at [87, 638] on button "Fechar" at bounding box center [65, 665] width 115 height 74
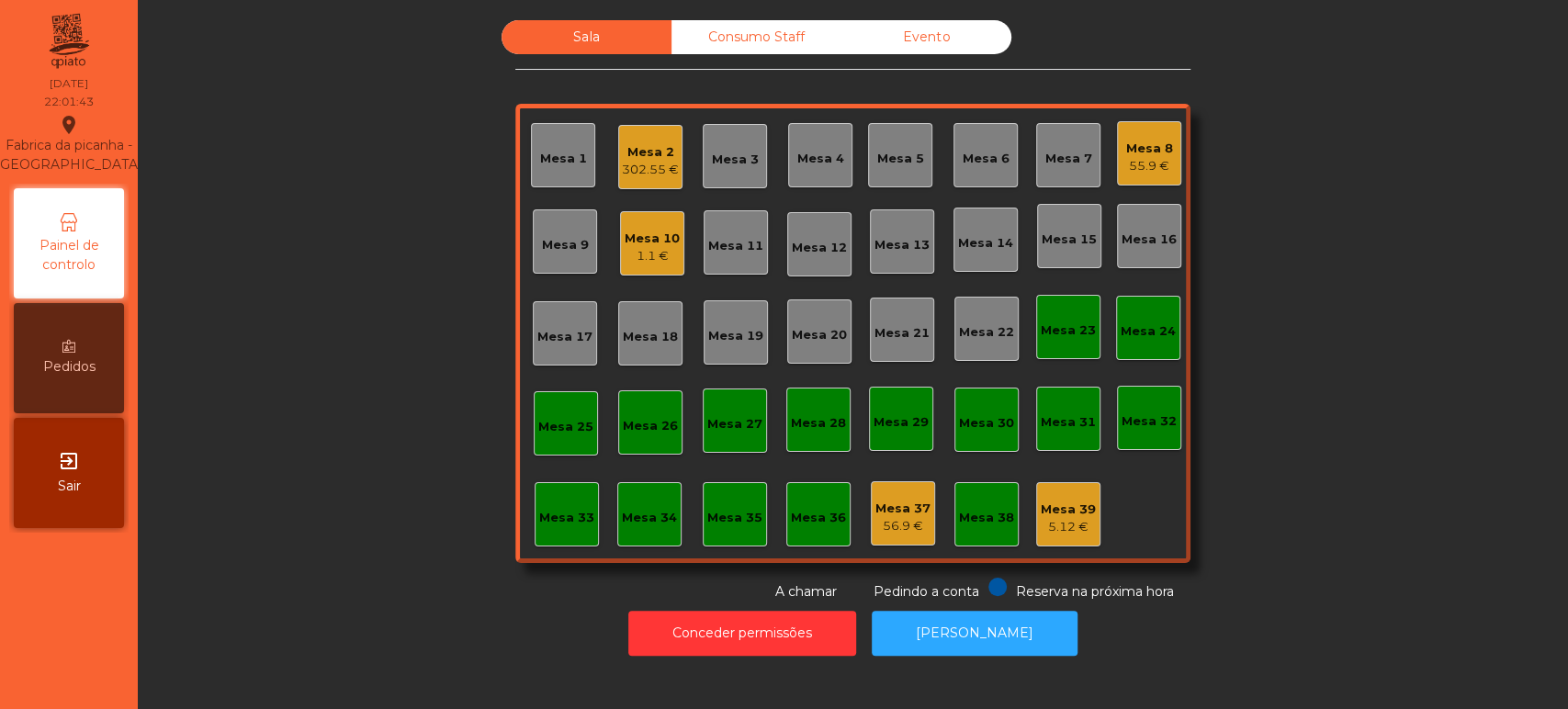
click at [626, 162] on div "302.55 €" at bounding box center [649, 169] width 57 height 18
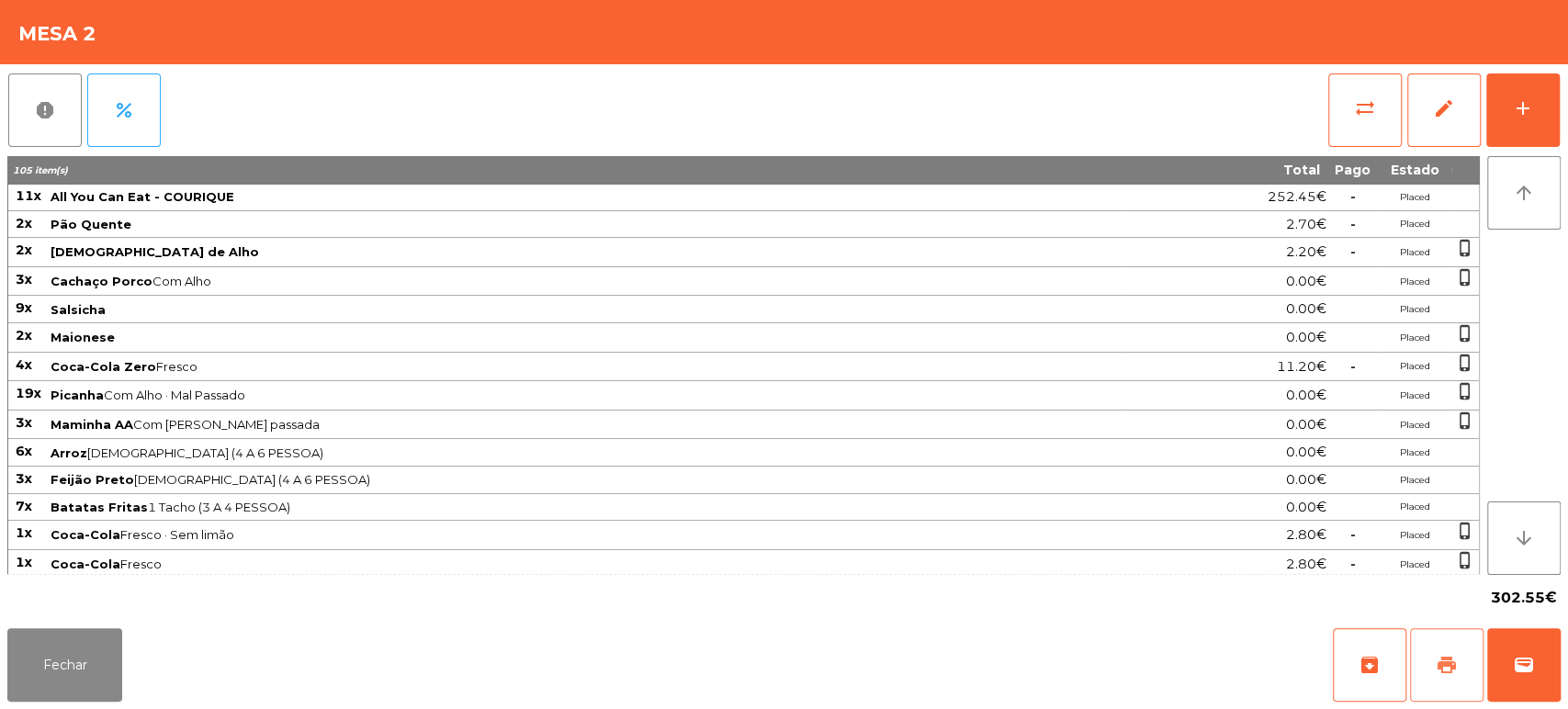
click at [1432, 669] on button "print" at bounding box center [1447, 665] width 74 height 74
click at [45, 668] on button "Fechar" at bounding box center [65, 665] width 115 height 74
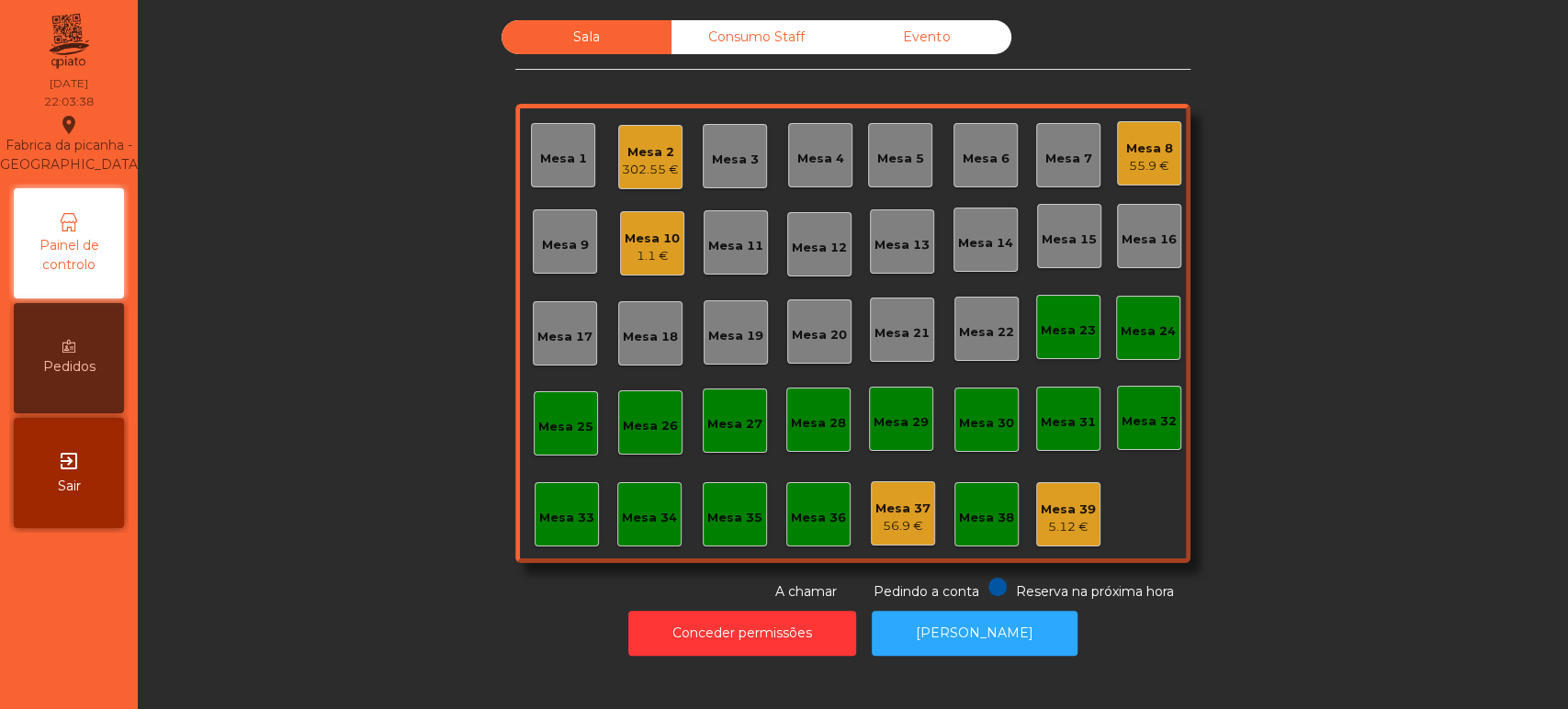
click at [621, 162] on div "302.55 €" at bounding box center [649, 169] width 57 height 18
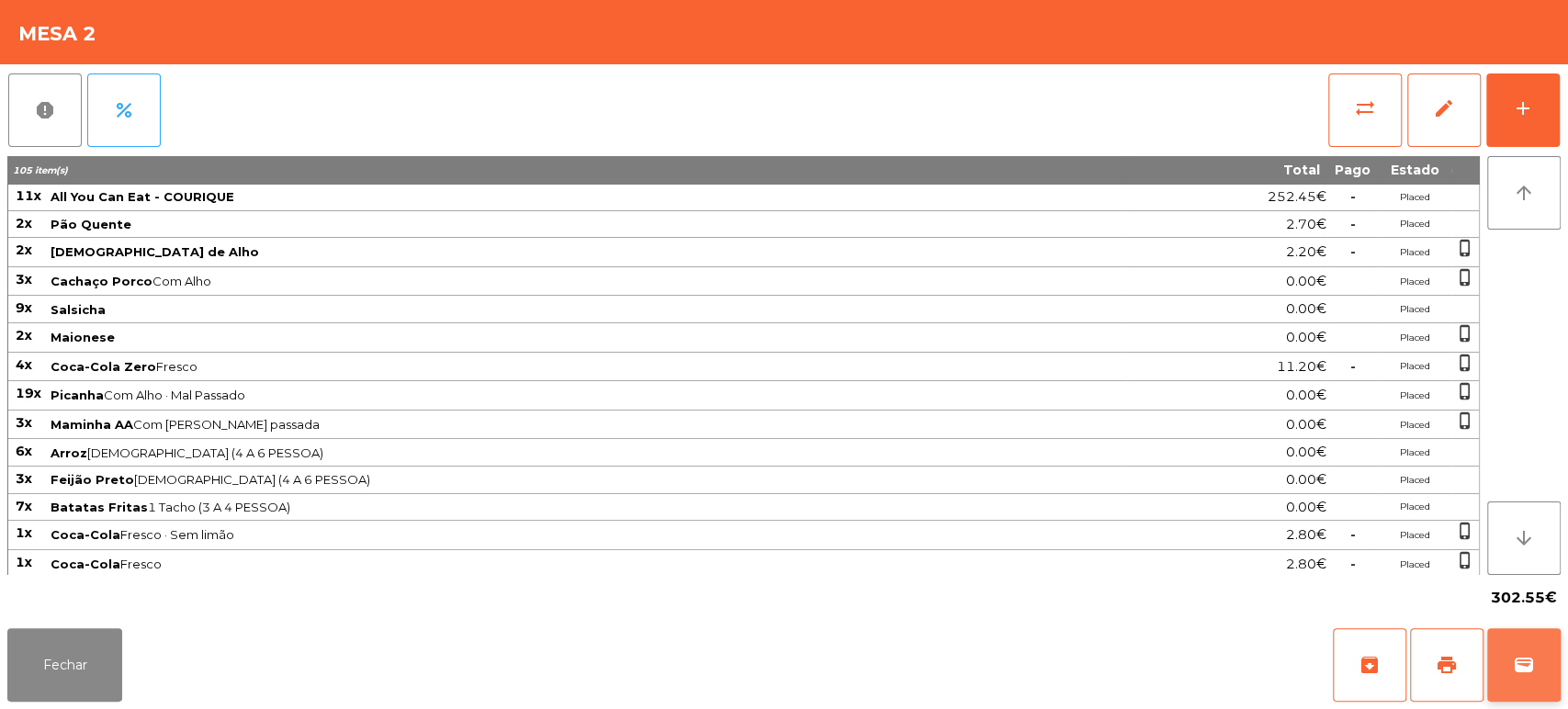
click at [1545, 647] on button "wallet" at bounding box center [1523, 665] width 74 height 74
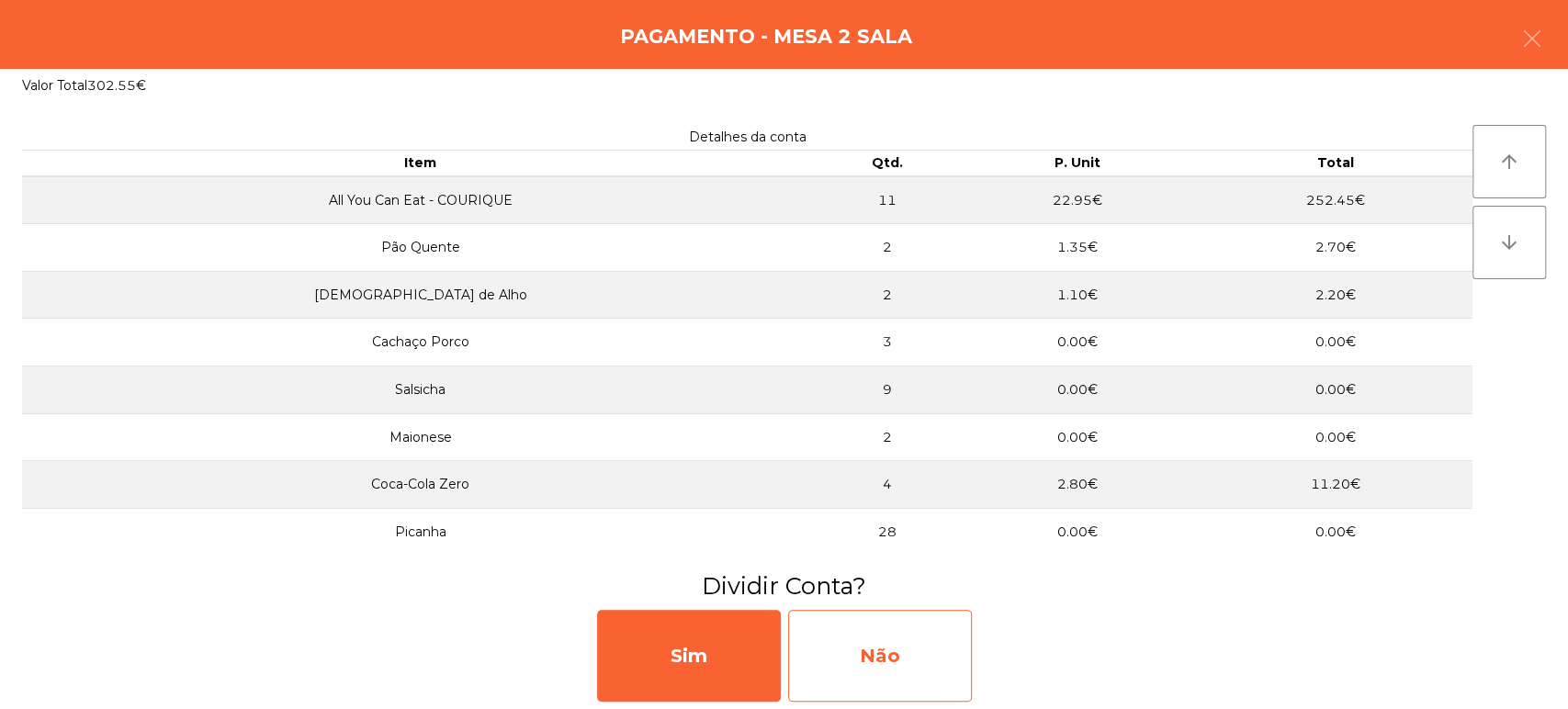
click at [907, 656] on div "Não" at bounding box center [880, 655] width 184 height 92
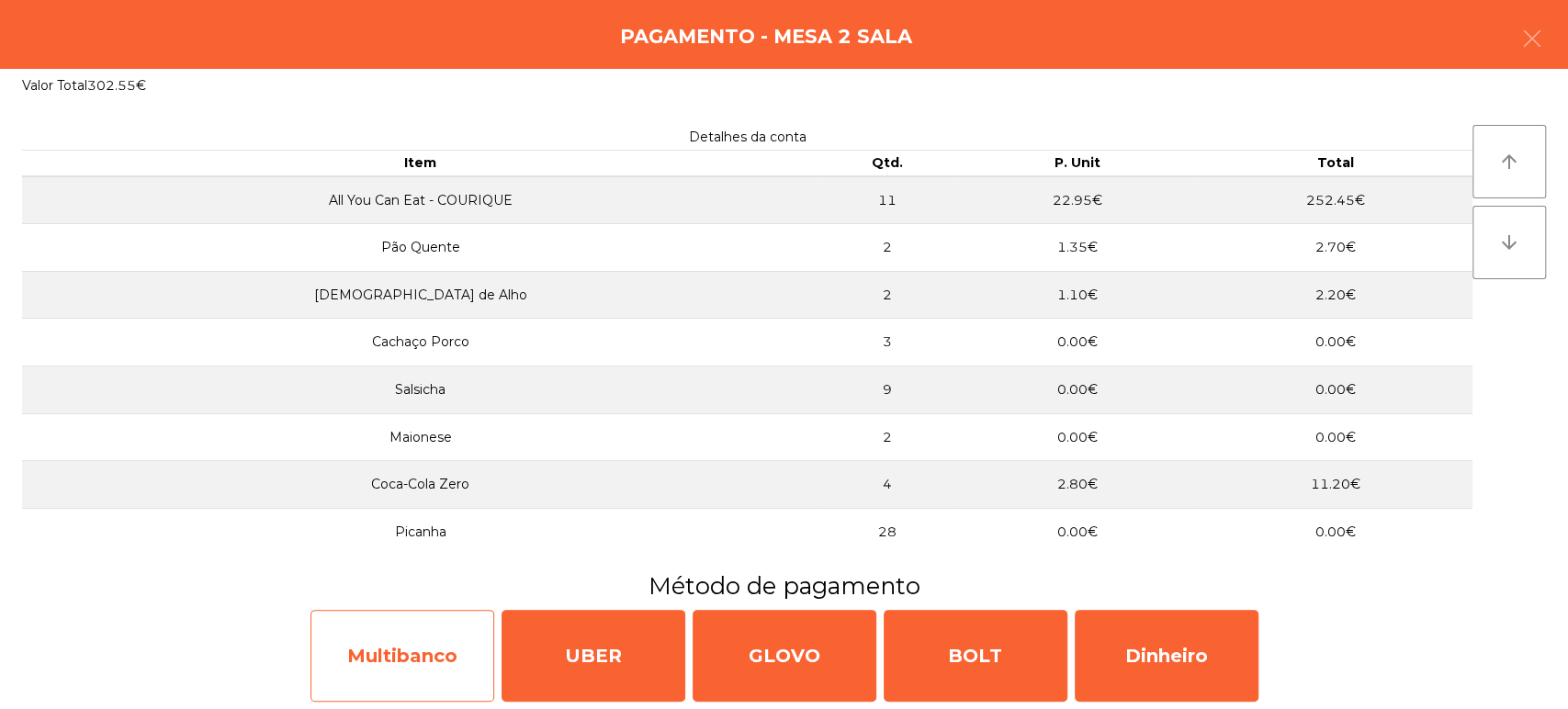
click at [436, 649] on div "Multibanco" at bounding box center [403, 655] width 184 height 92
select select "**"
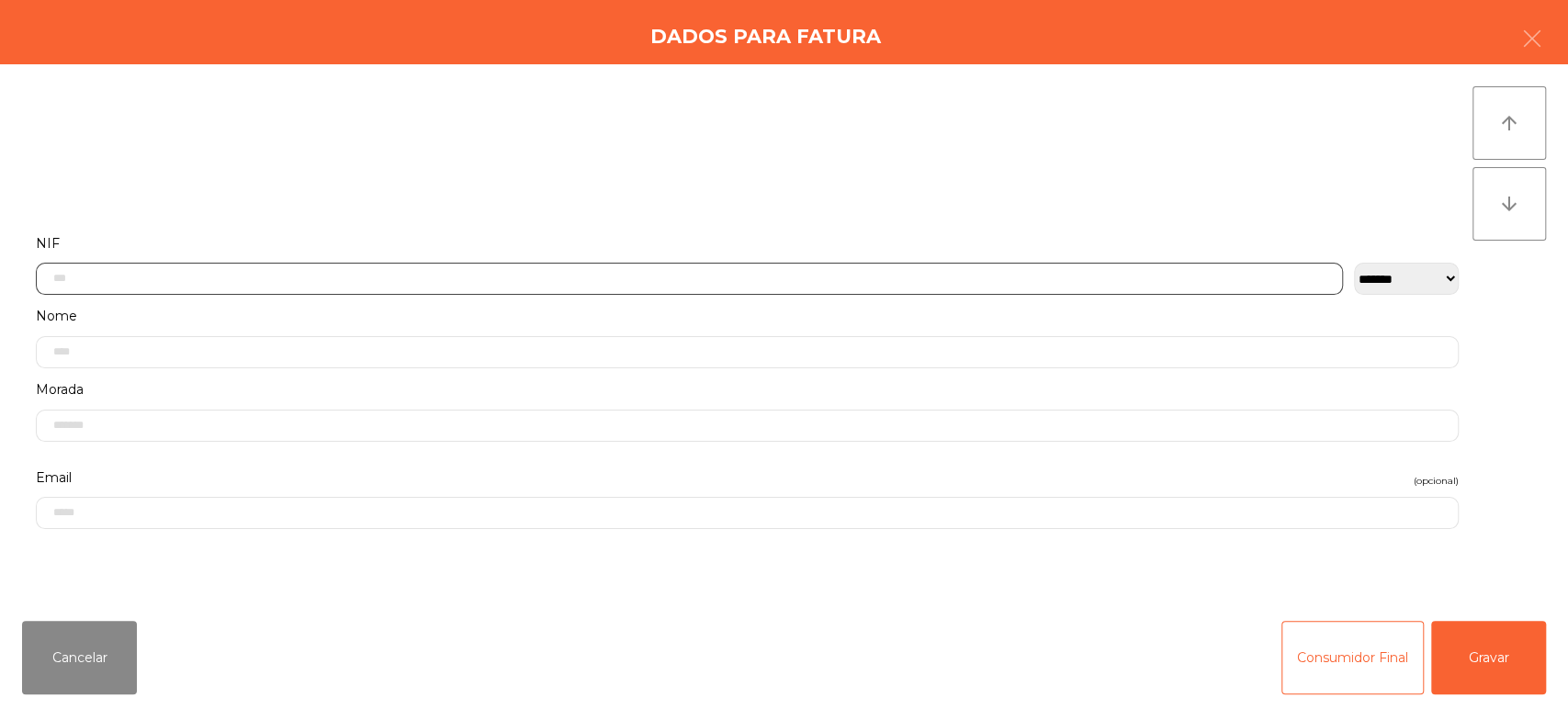
click at [232, 272] on input "text" at bounding box center [689, 278] width 1307 height 32
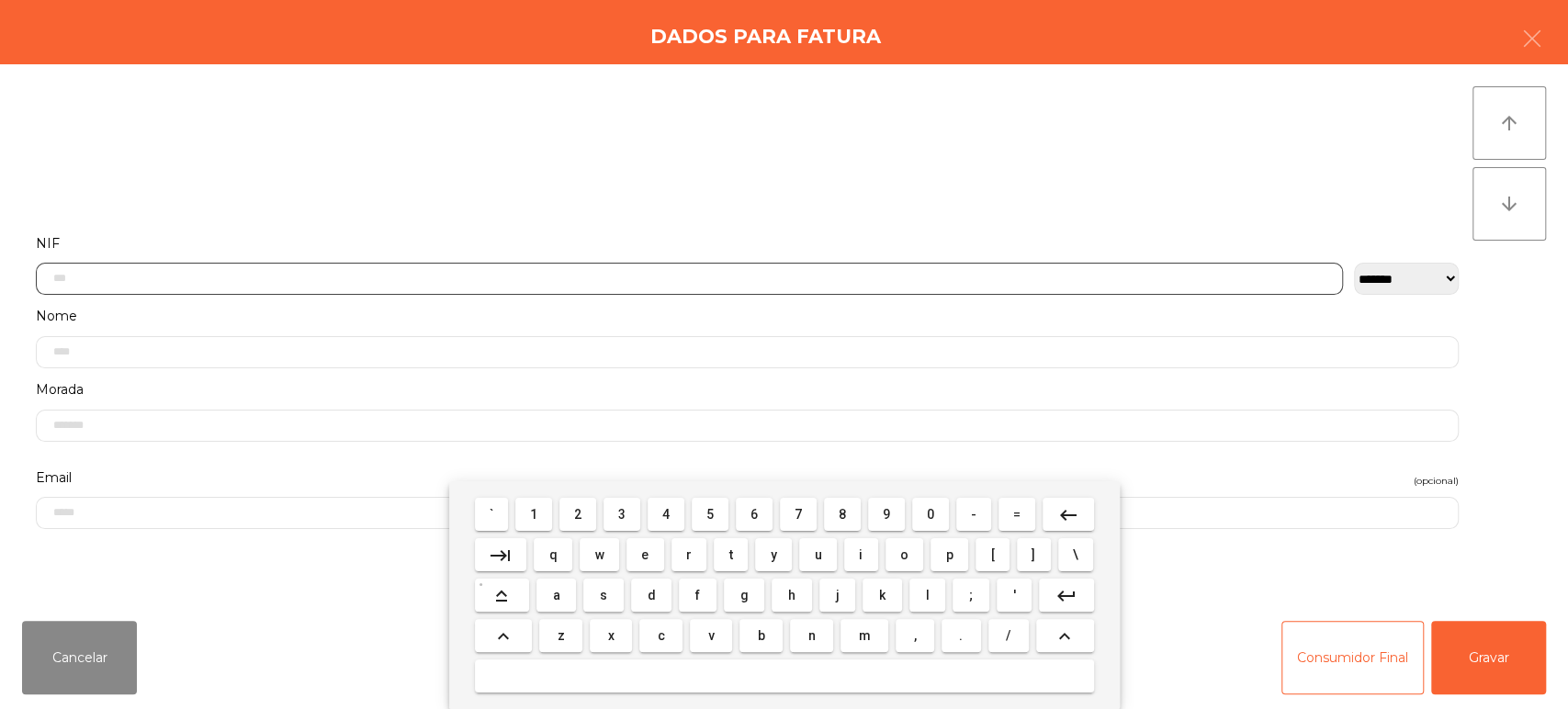
scroll to position [143, 0]
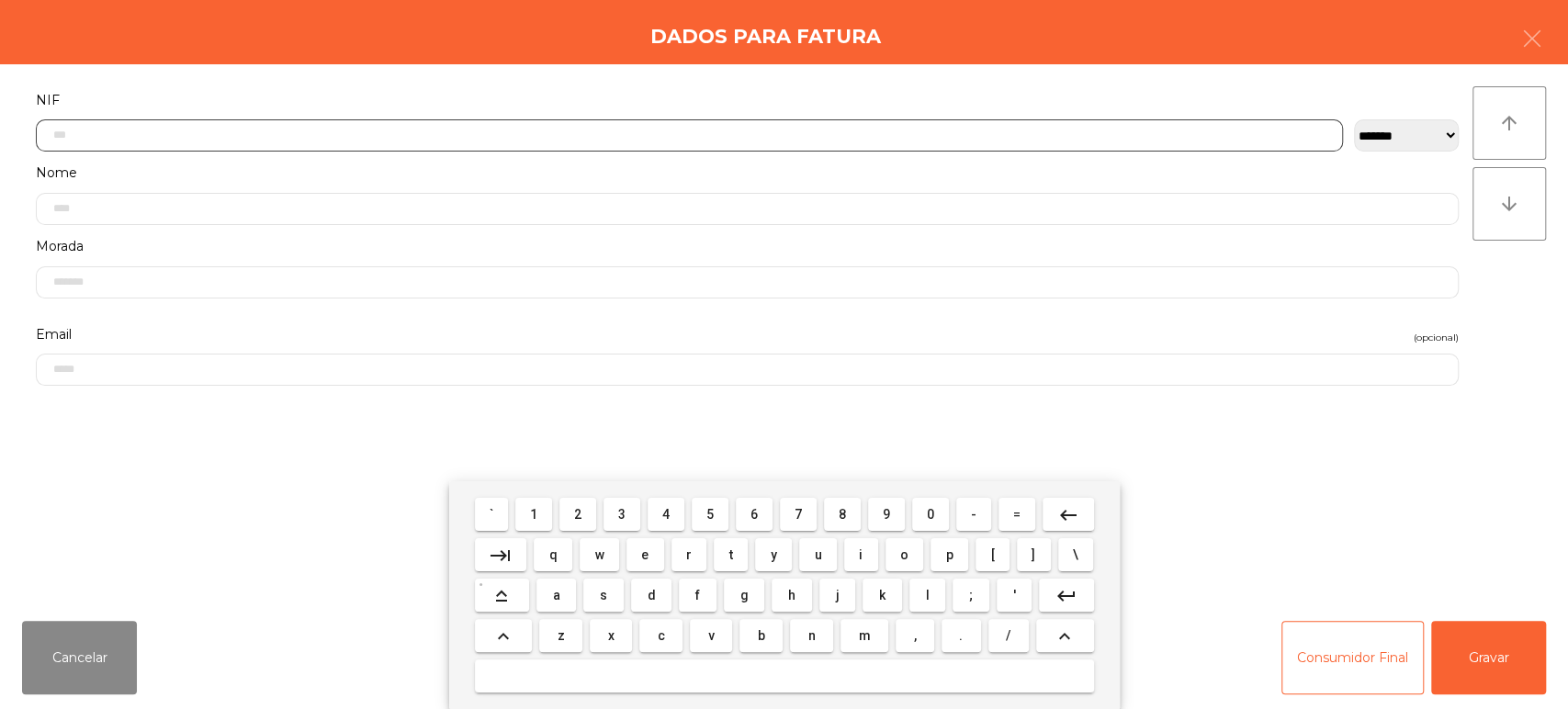
click at [568, 491] on div "` 1 2 3 4 5 6 7 8 9 0 - = keyboard_backspace keyboard_tab q w e r t y u i o p […" at bounding box center [784, 594] width 671 height 227
click at [566, 497] on button "2" at bounding box center [578, 514] width 37 height 33
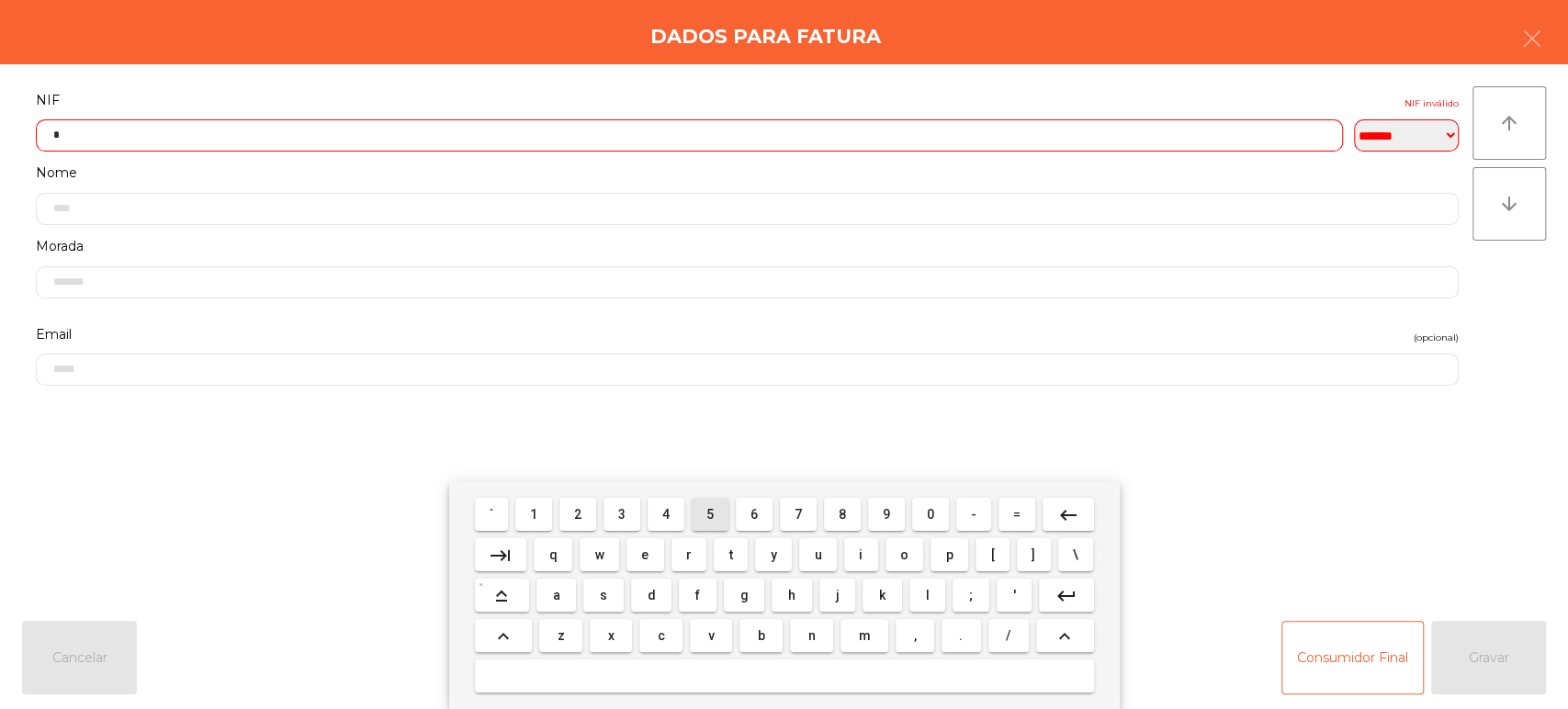
click at [710, 514] on span "5" at bounding box center [710, 514] width 8 height 15
click at [566, 512] on button "2" at bounding box center [578, 514] width 37 height 33
click at [1084, 516] on button "keyboard_backspace" at bounding box center [1068, 514] width 51 height 33
click at [563, 495] on mat-keyboard-key "2" at bounding box center [578, 515] width 45 height 41
click at [1076, 513] on mat-icon "keyboard_backspace" at bounding box center [1068, 515] width 22 height 22
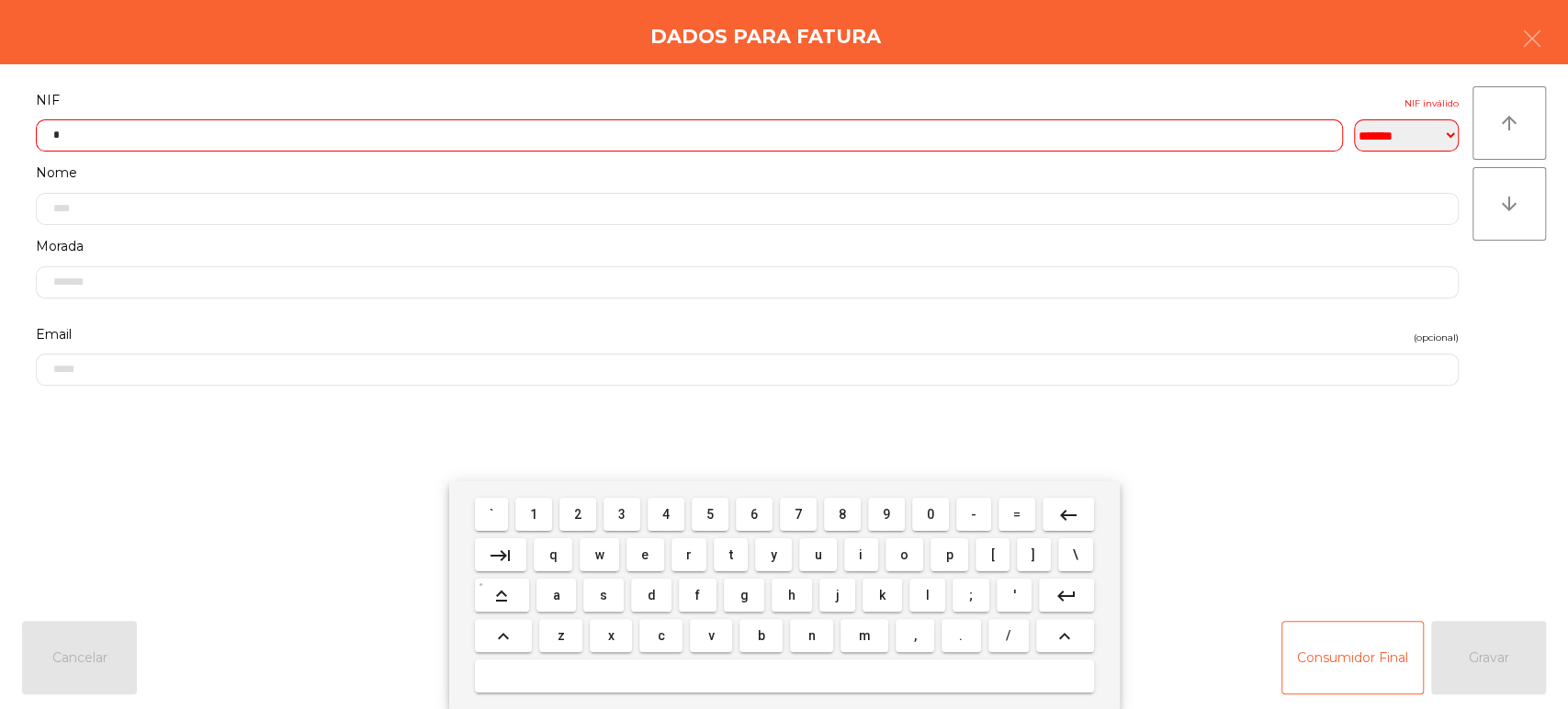
click at [708, 517] on span "5" at bounding box center [710, 514] width 8 height 15
click at [533, 514] on span "1" at bounding box center [534, 514] width 8 height 15
click at [667, 514] on span "4" at bounding box center [666, 514] width 8 height 15
click at [799, 514] on span "7" at bounding box center [799, 514] width 8 height 15
click at [707, 508] on span "5" at bounding box center [710, 514] width 8 height 15
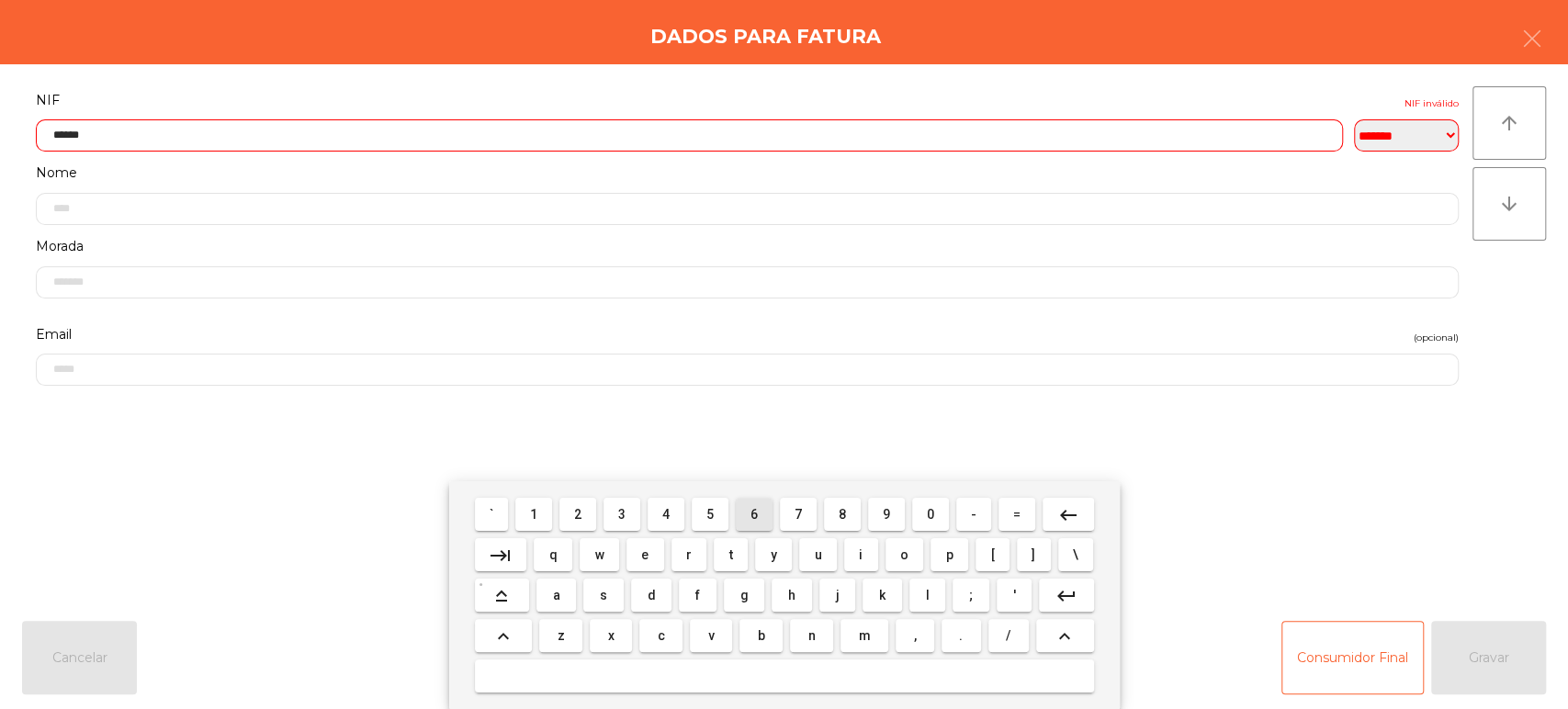
click at [754, 514] on span "6" at bounding box center [754, 514] width 8 height 15
click at [756, 507] on span "6" at bounding box center [754, 514] width 8 height 15
click at [578, 514] on span "2" at bounding box center [578, 514] width 8 height 15
type input "*********"
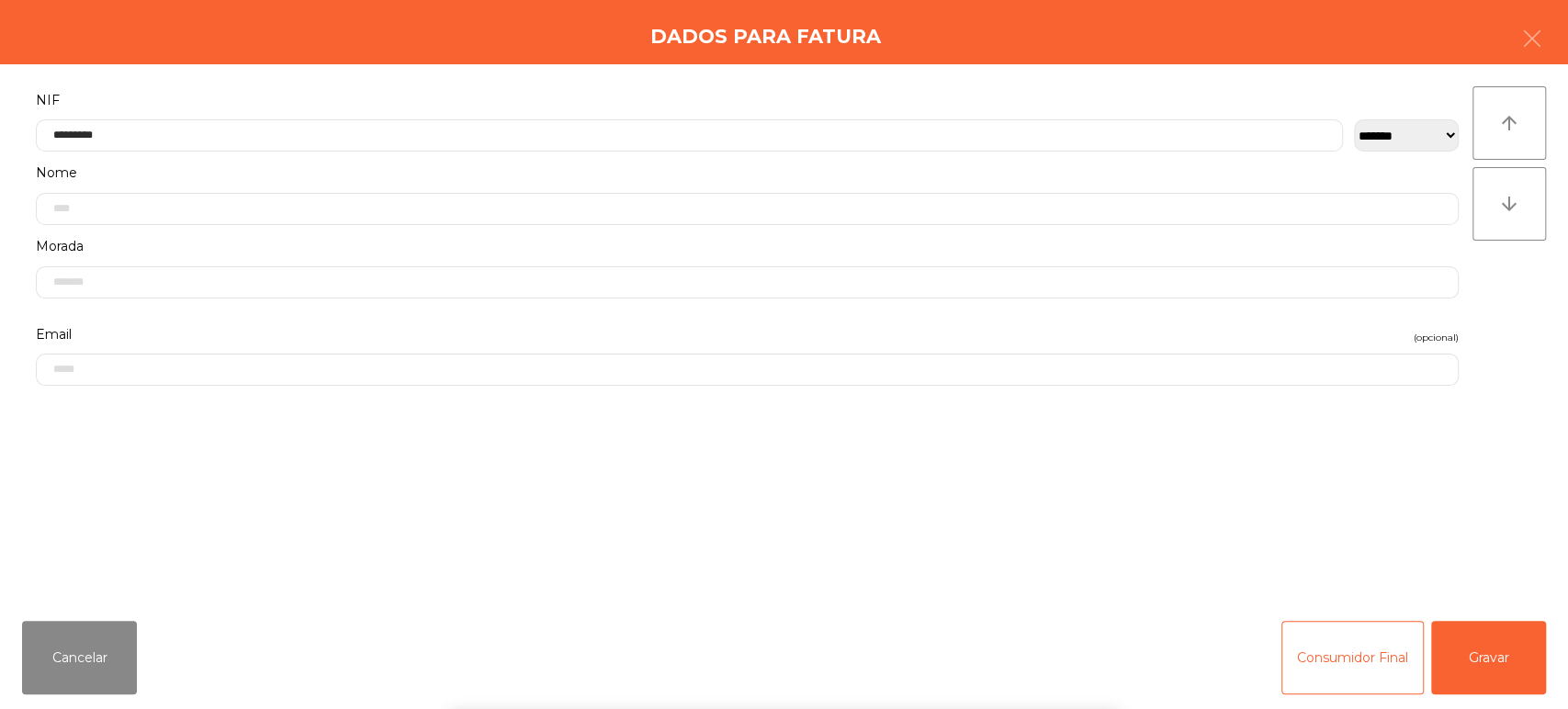
click at [647, 59] on div "Dados para Fatura" at bounding box center [784, 32] width 1568 height 64
click at [1492, 666] on button "Gravar" at bounding box center [1488, 657] width 115 height 74
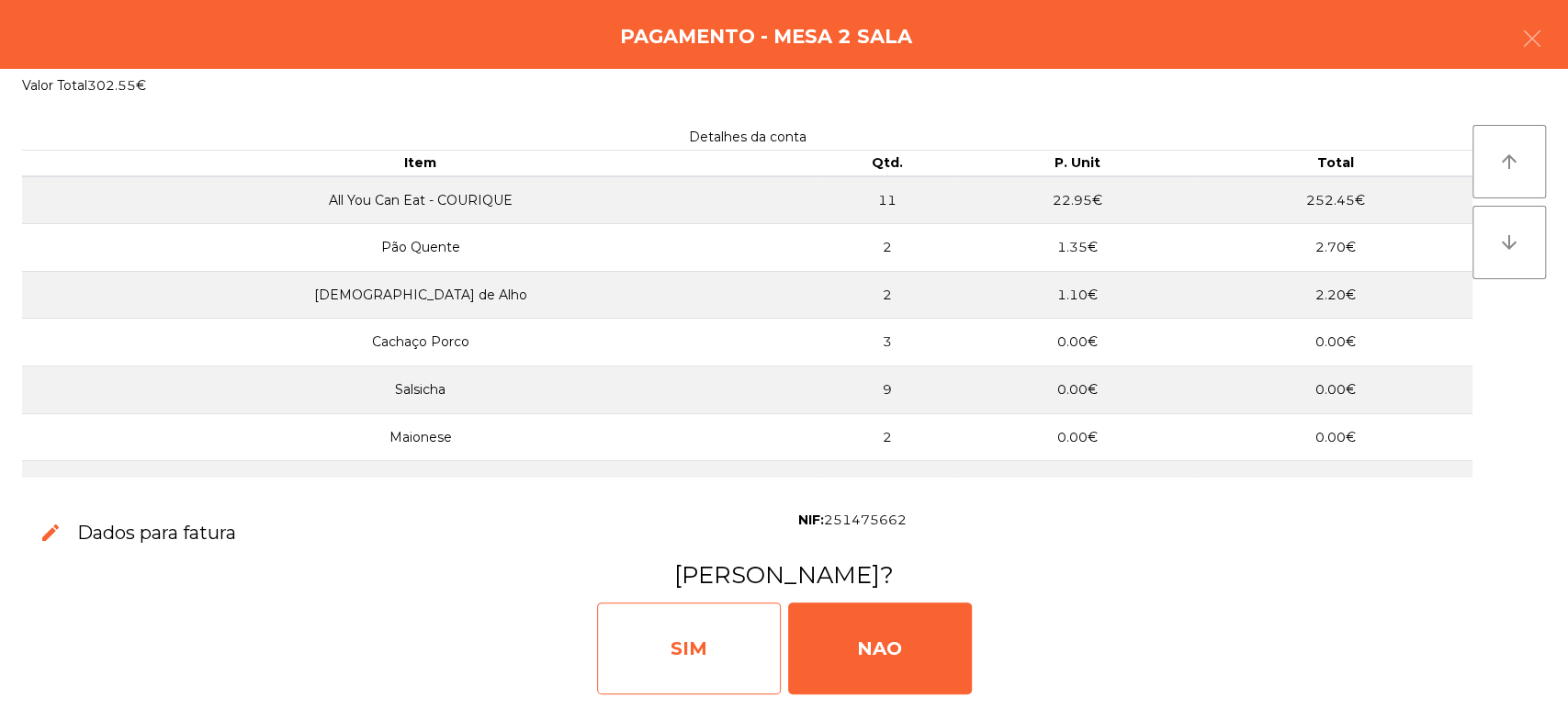
click at [705, 628] on div "SIM" at bounding box center [689, 647] width 184 height 92
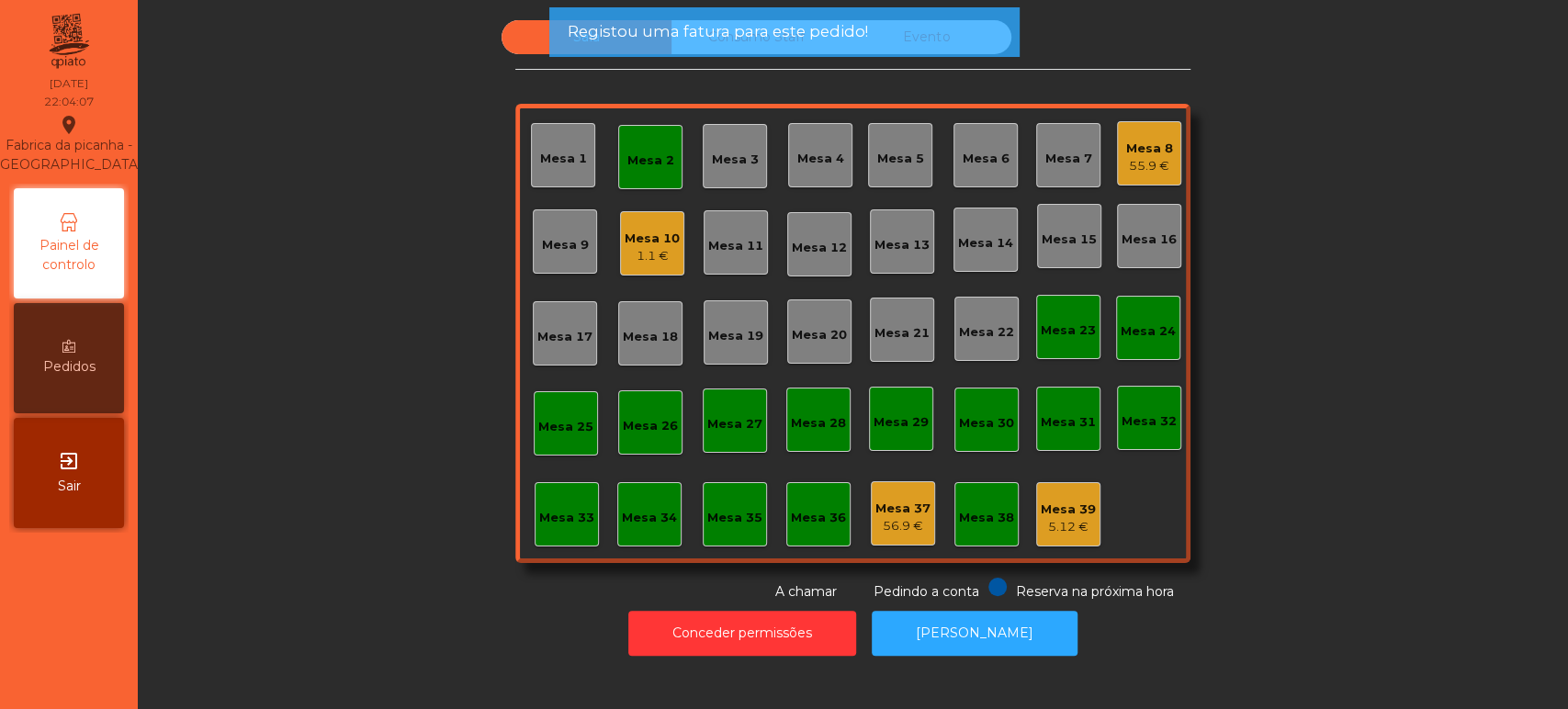
click at [627, 149] on div "Mesa 2" at bounding box center [650, 157] width 46 height 26
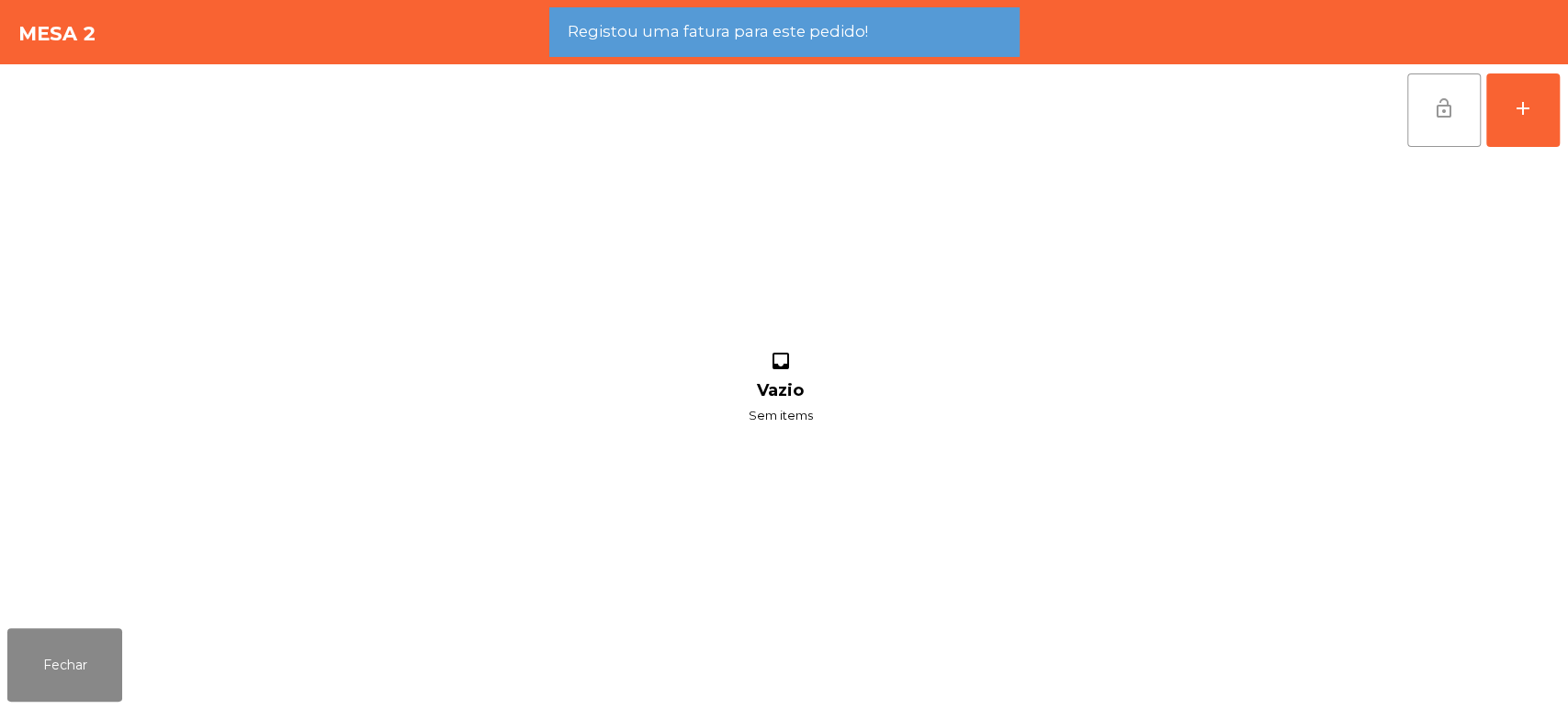
click at [1449, 138] on button "lock_open" at bounding box center [1444, 110] width 74 height 74
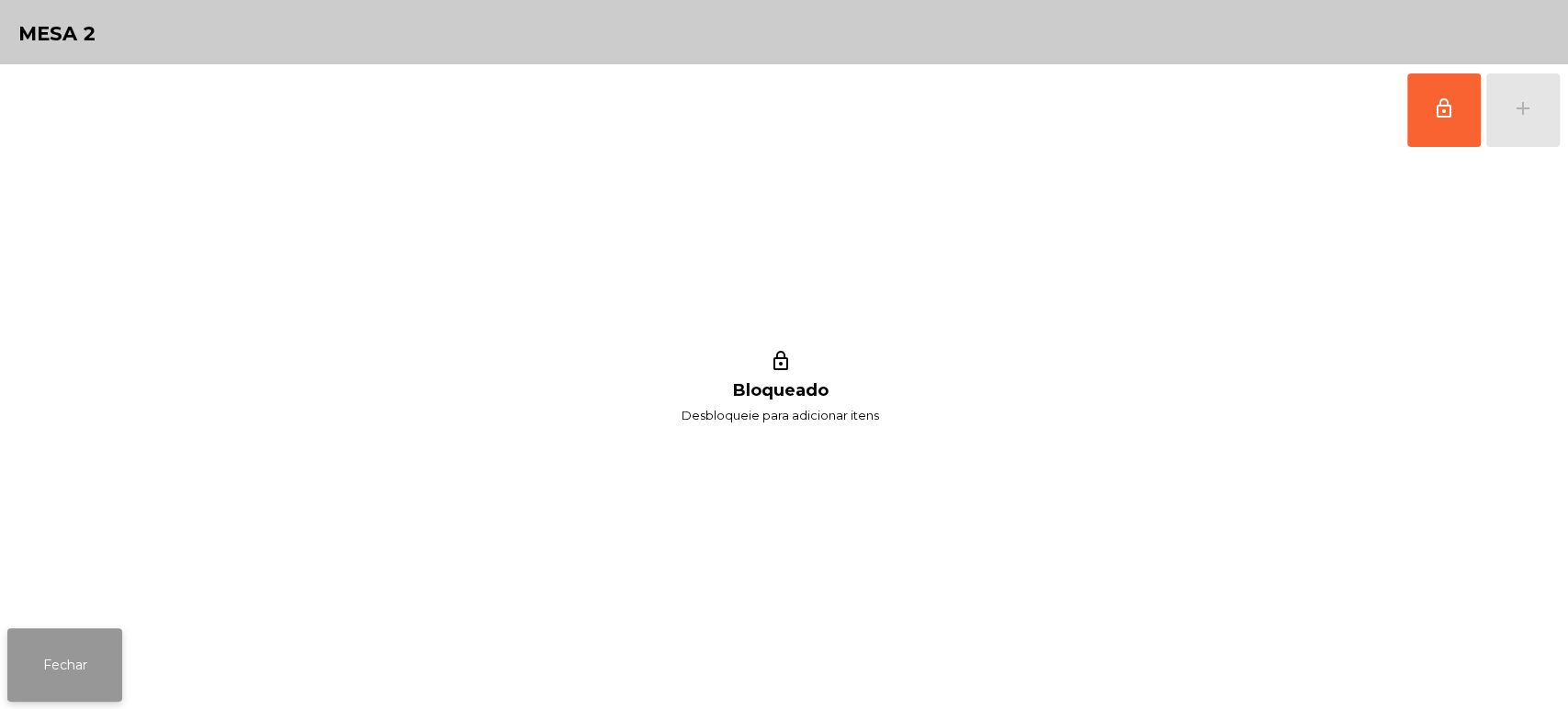
click at [72, 650] on button "Fechar" at bounding box center [65, 665] width 115 height 74
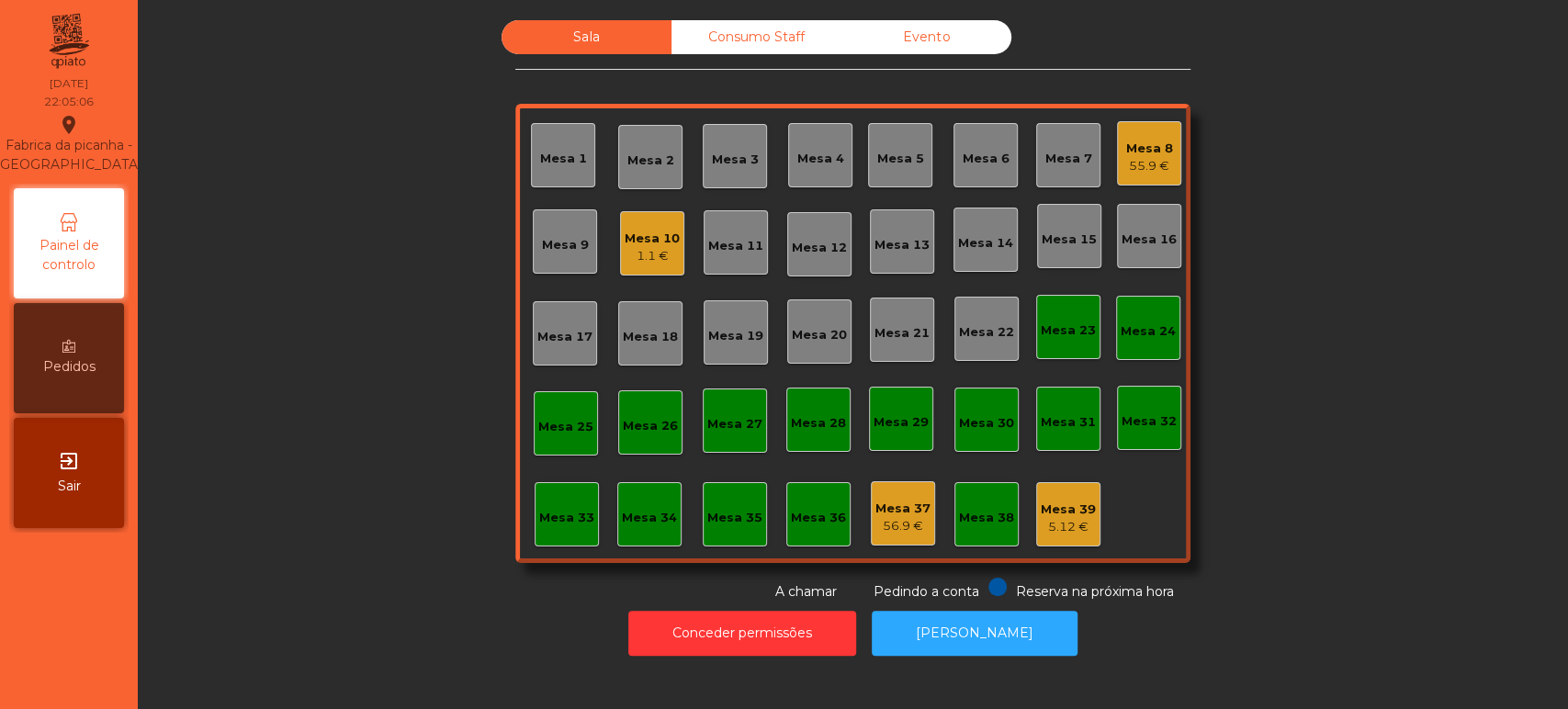
click at [825, 501] on div "Mesa 36" at bounding box center [818, 514] width 55 height 26
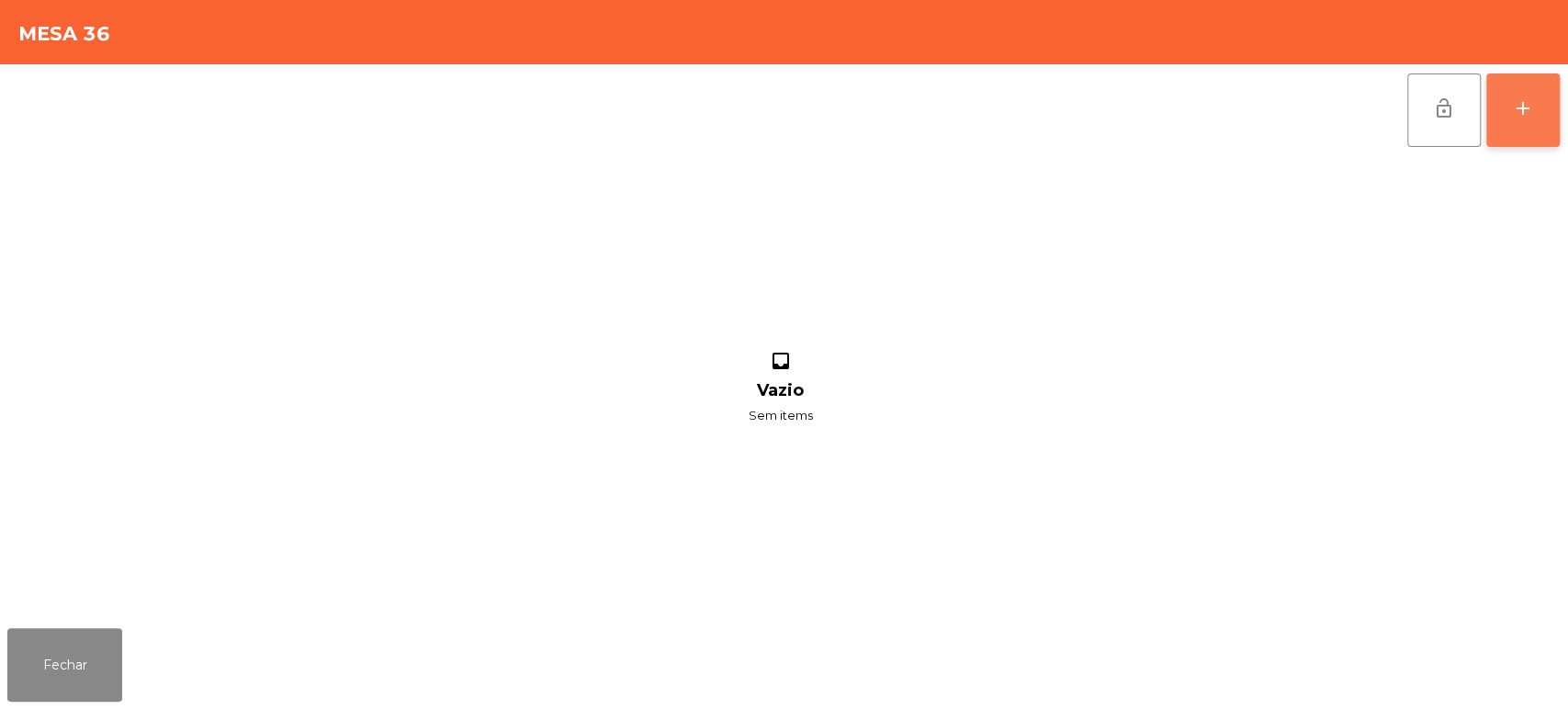
click at [1537, 90] on button "add" at bounding box center [1523, 110] width 74 height 74
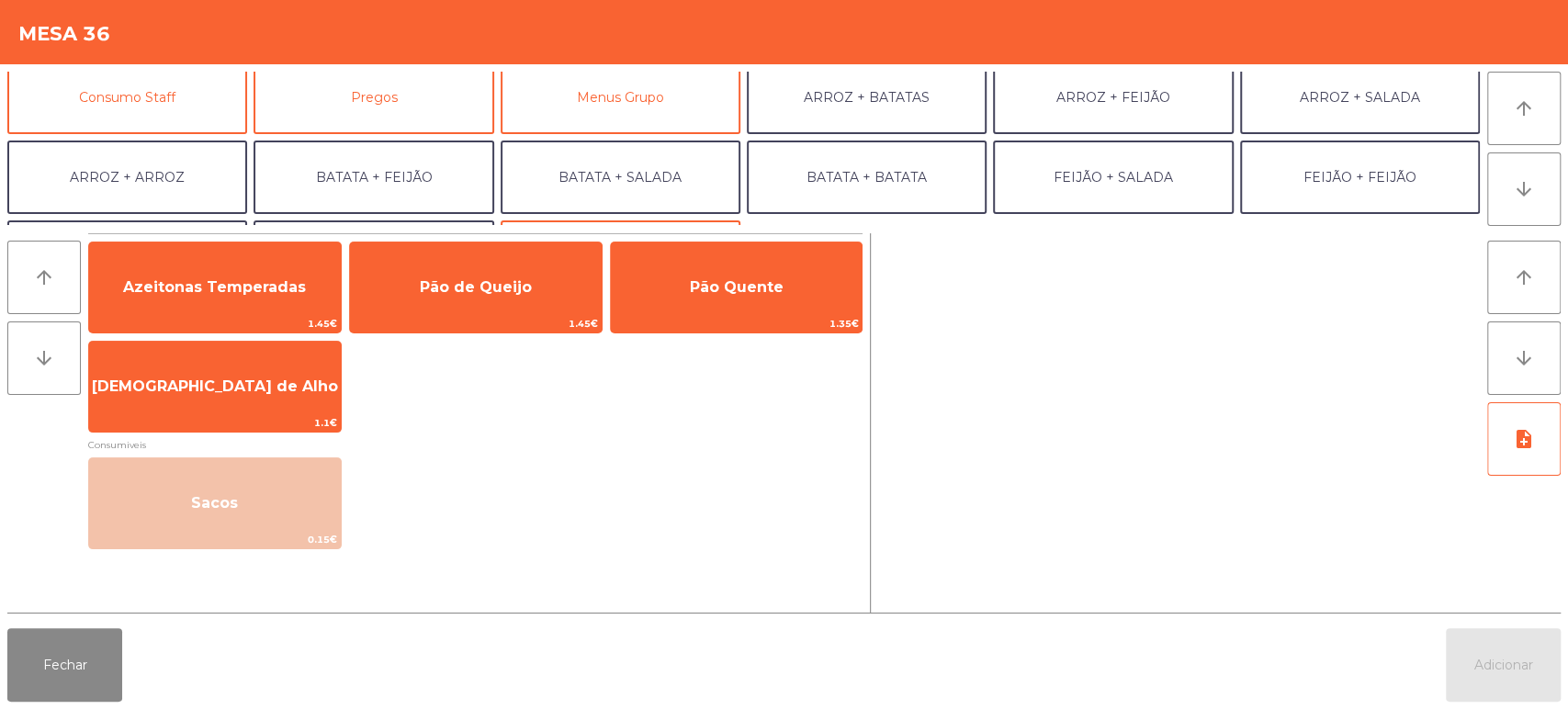
scroll to position [221, 0]
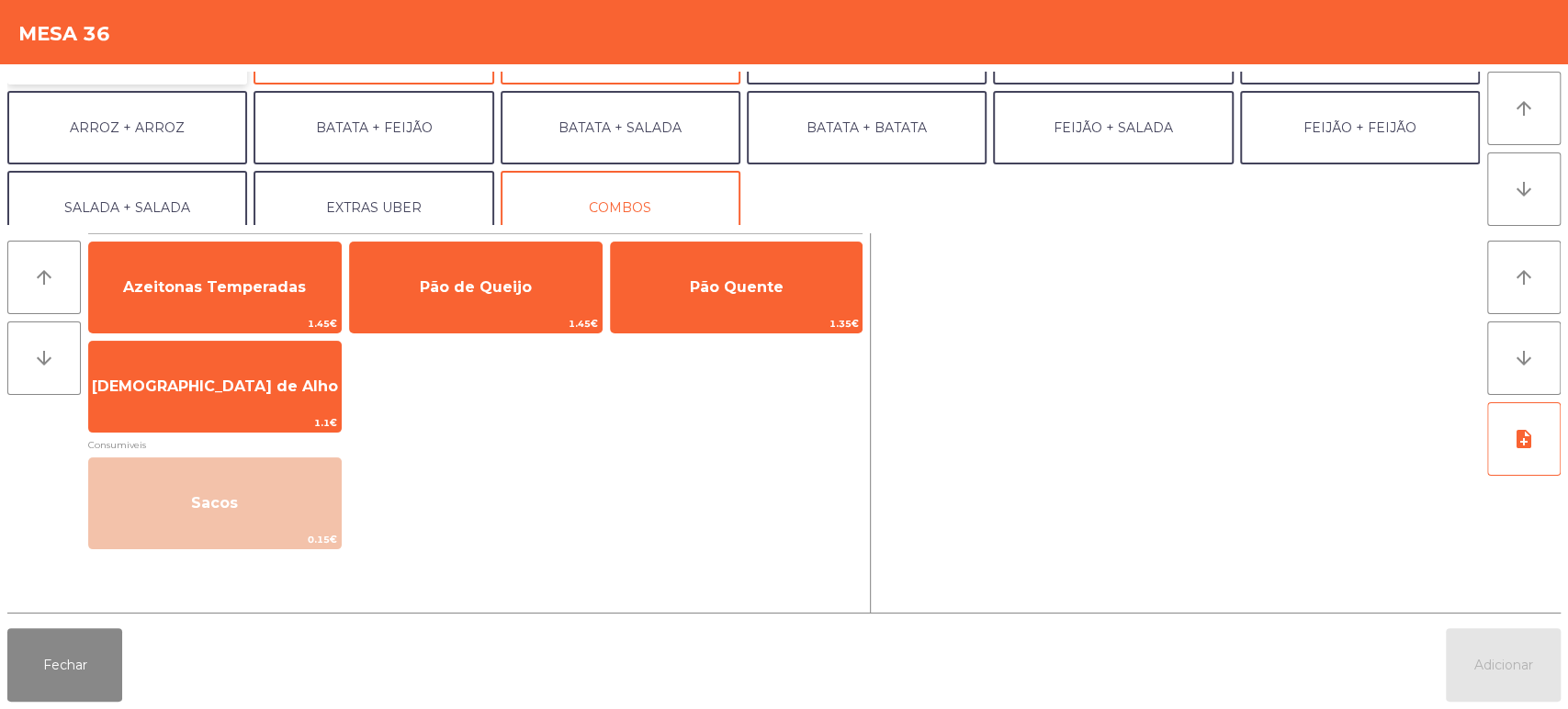
click at [163, 78] on button "Consumo Staff" at bounding box center [128, 47] width 240 height 74
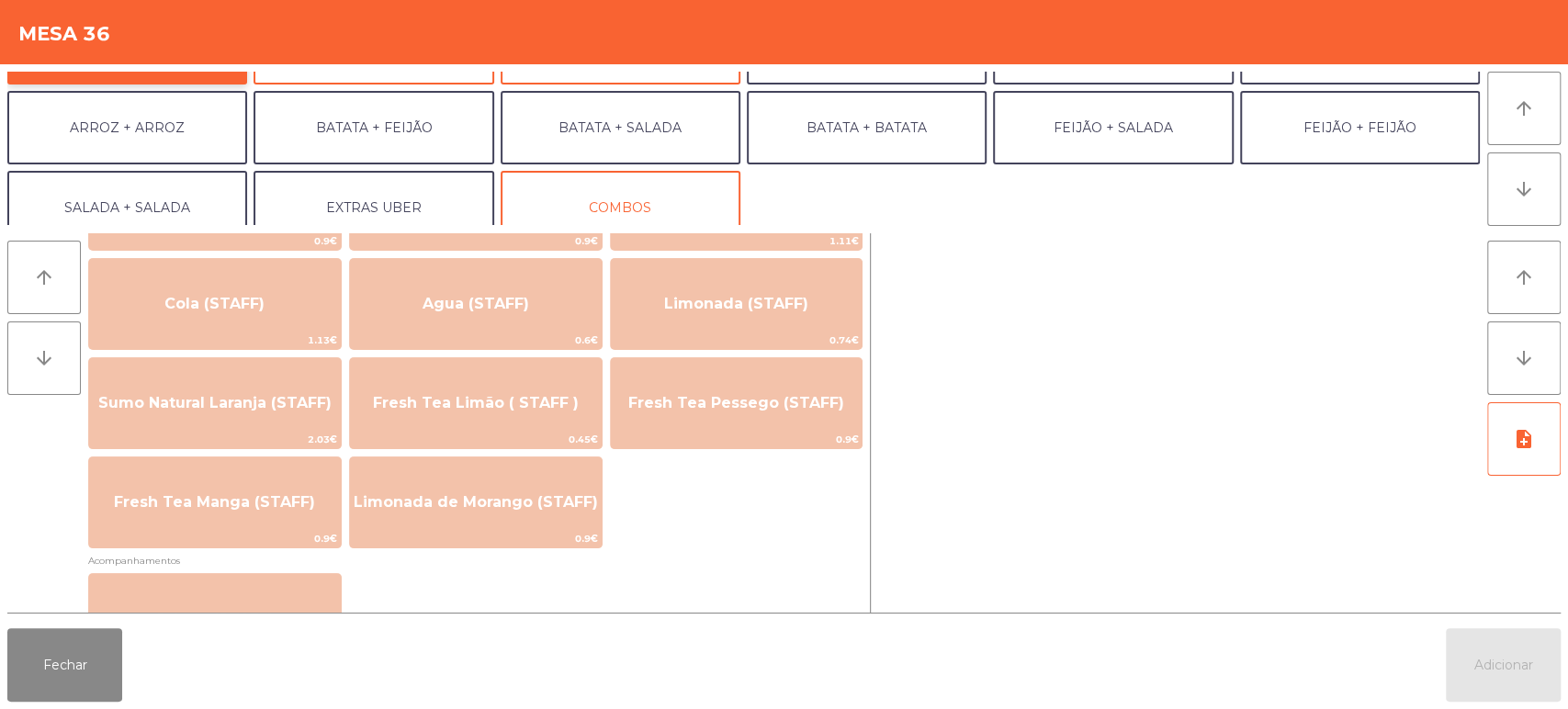
scroll to position [418, 0]
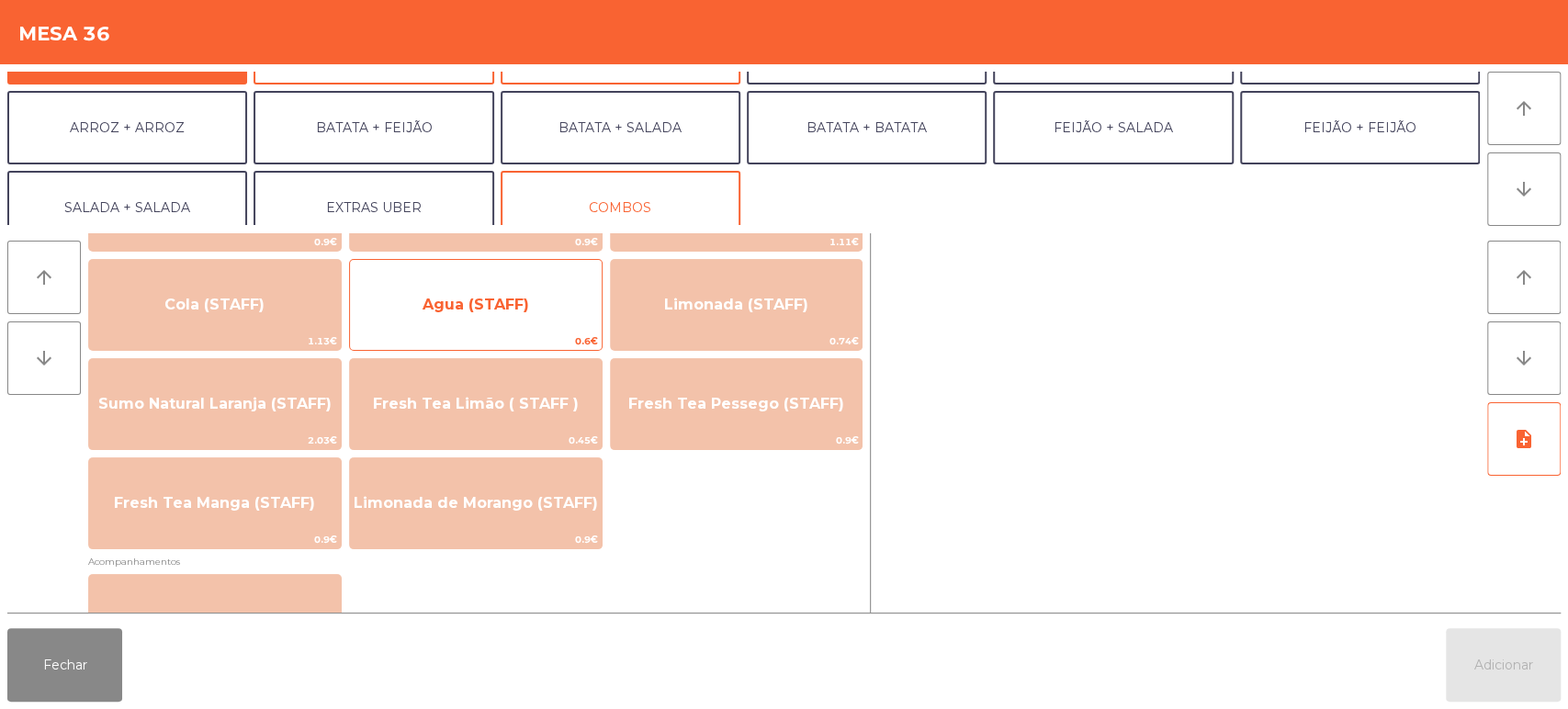
click at [466, 320] on span "Agua (STAFF)" at bounding box center [476, 304] width 252 height 49
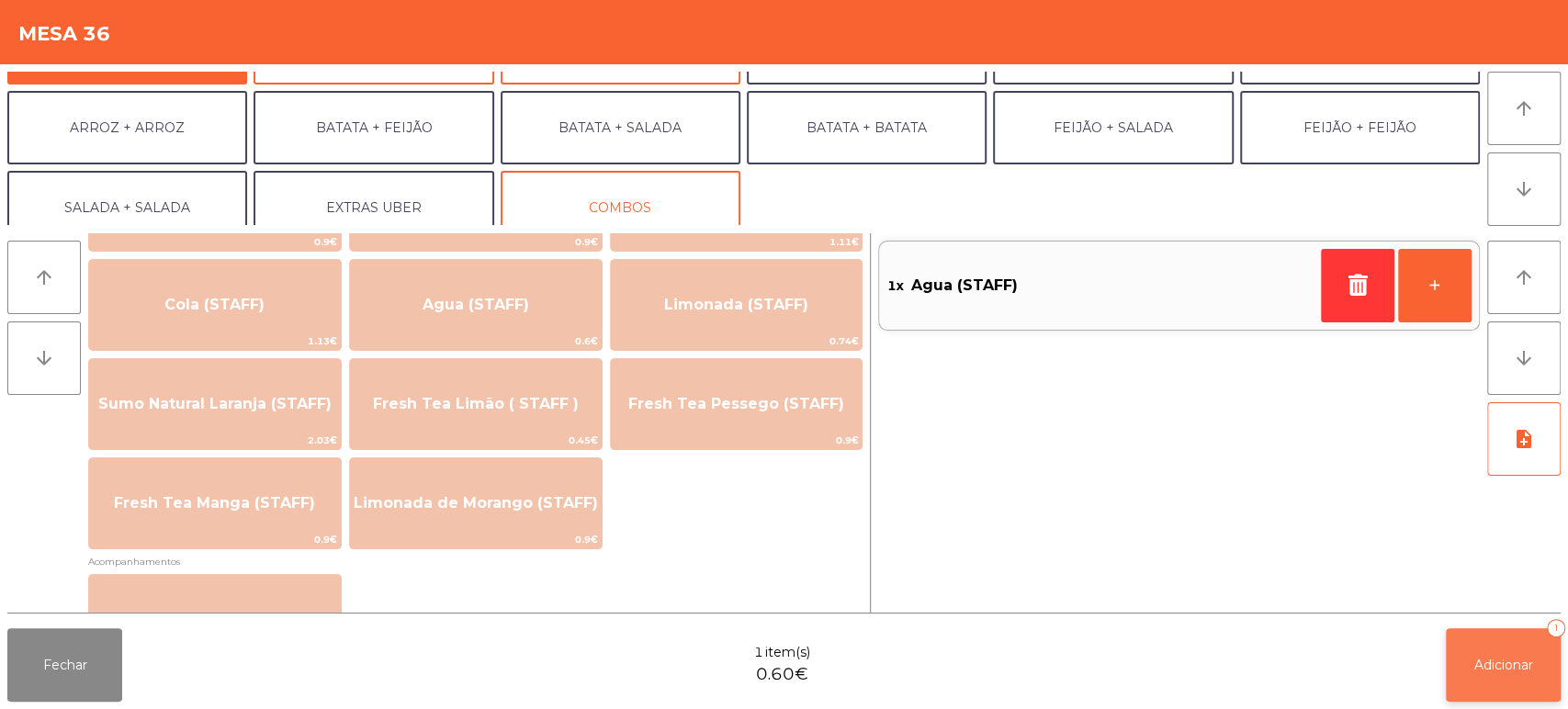
click at [1509, 662] on span "Adicionar" at bounding box center [1503, 664] width 59 height 16
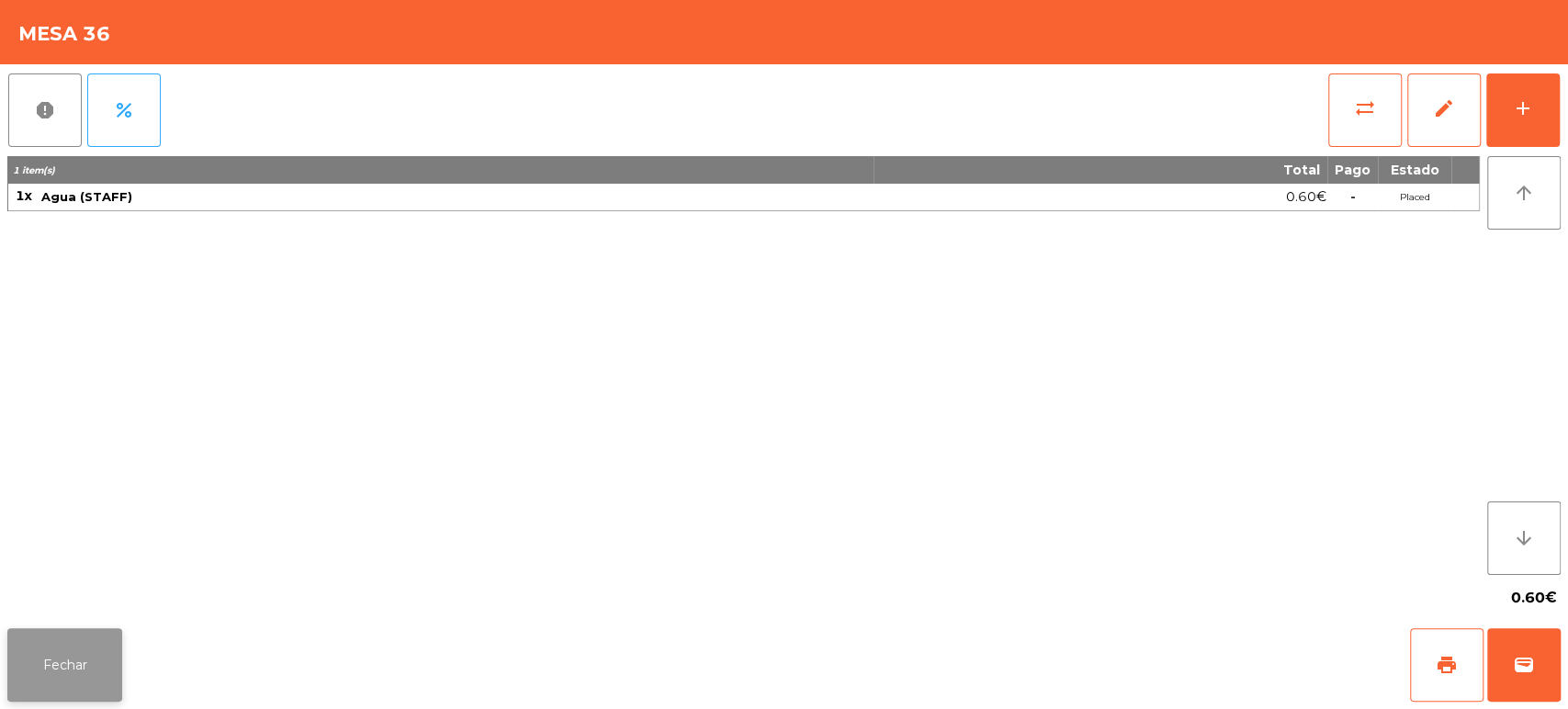
click at [74, 649] on button "Fechar" at bounding box center [65, 665] width 115 height 74
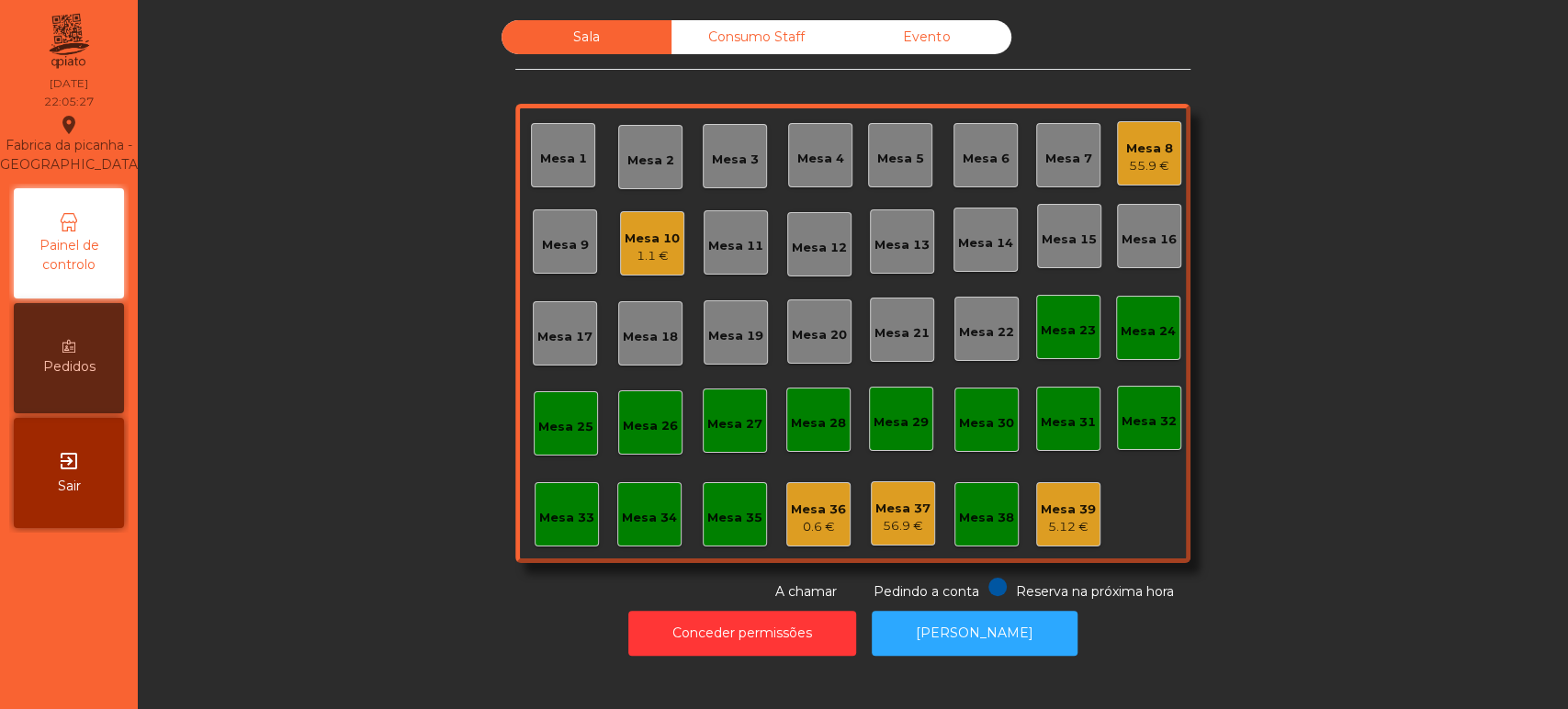
click at [1070, 514] on div "Mesa 39" at bounding box center [1068, 509] width 55 height 18
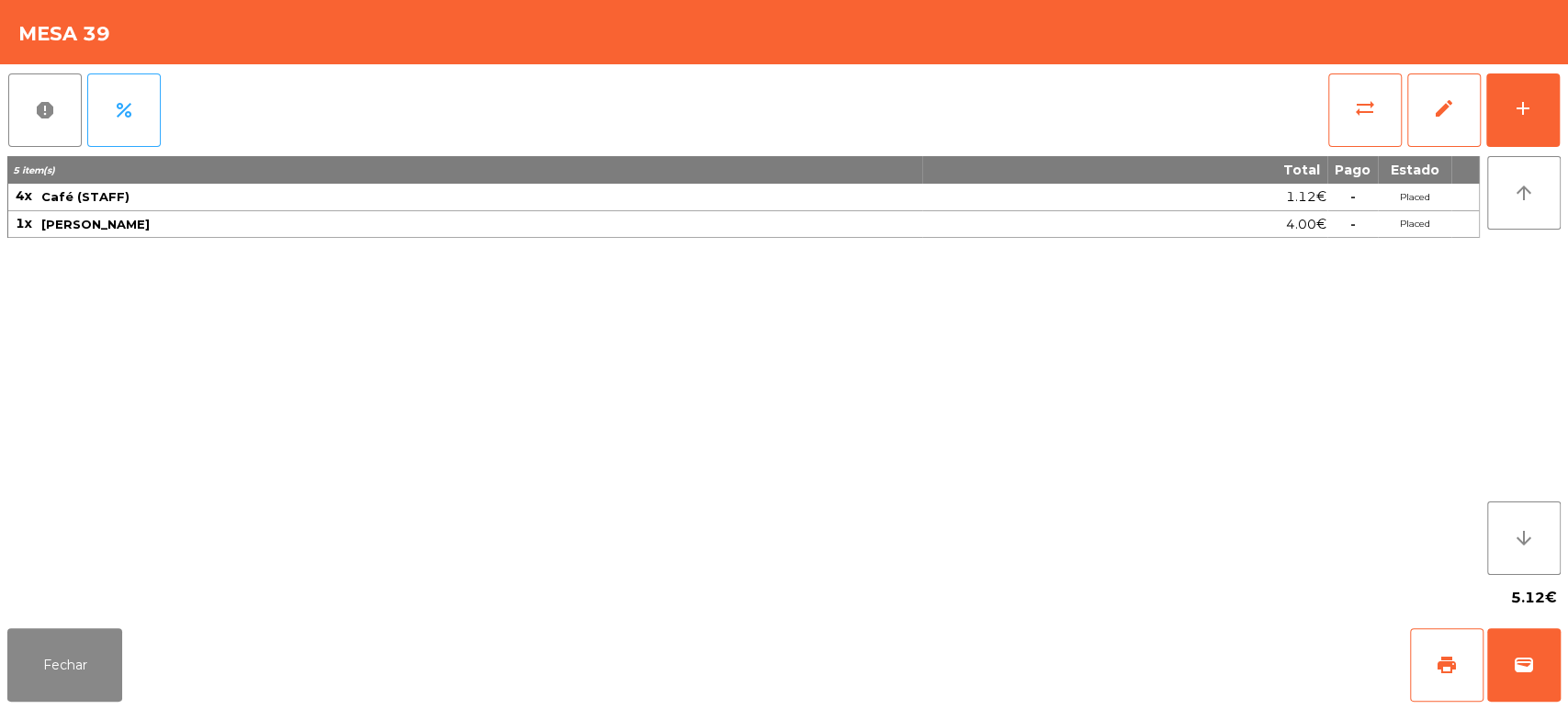
click at [1566, 126] on div "report percent sync_alt edit add 5 item(s) Total Pago Estado 4x Café (STAFF) 1.…" at bounding box center [784, 341] width 1568 height 556
click at [1535, 106] on button "add" at bounding box center [1523, 110] width 74 height 74
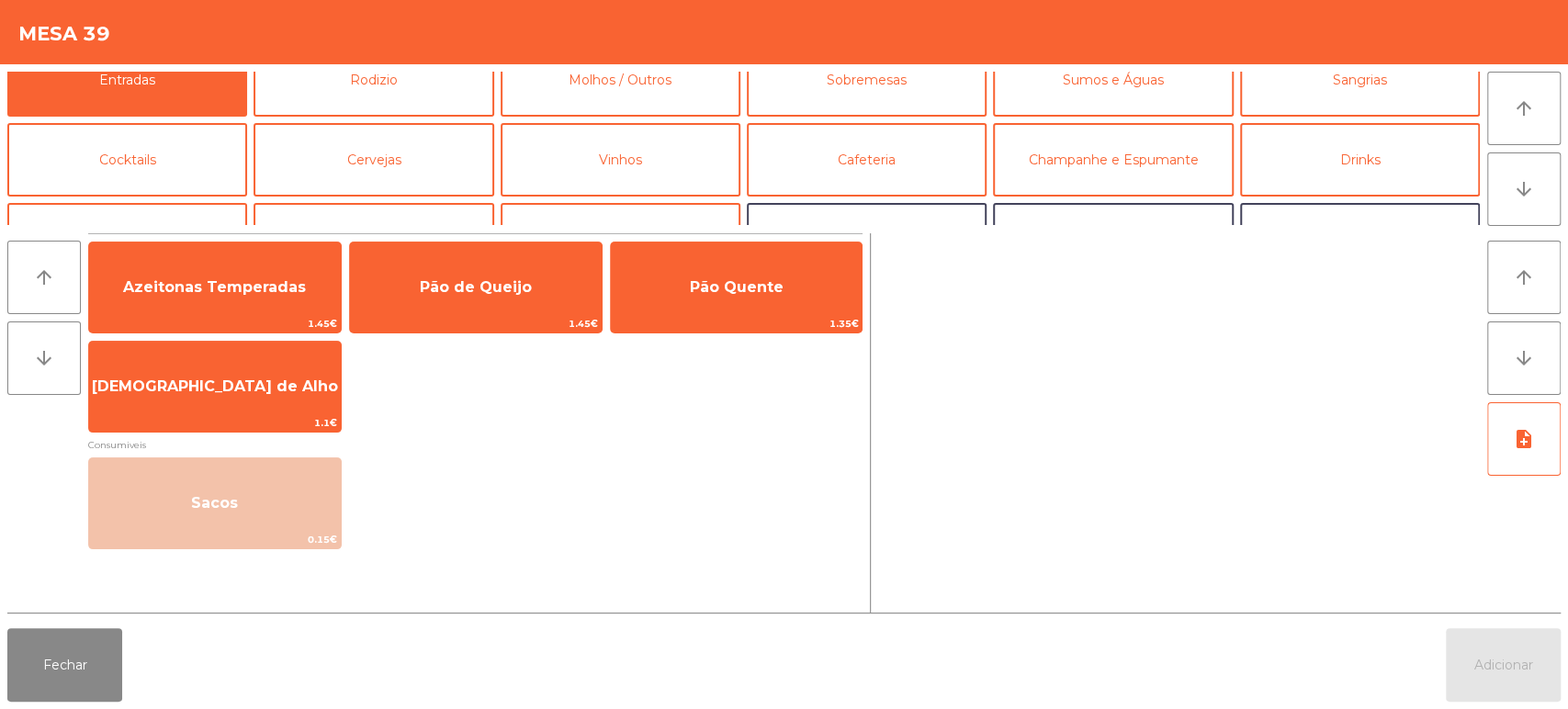
scroll to position [0, 0]
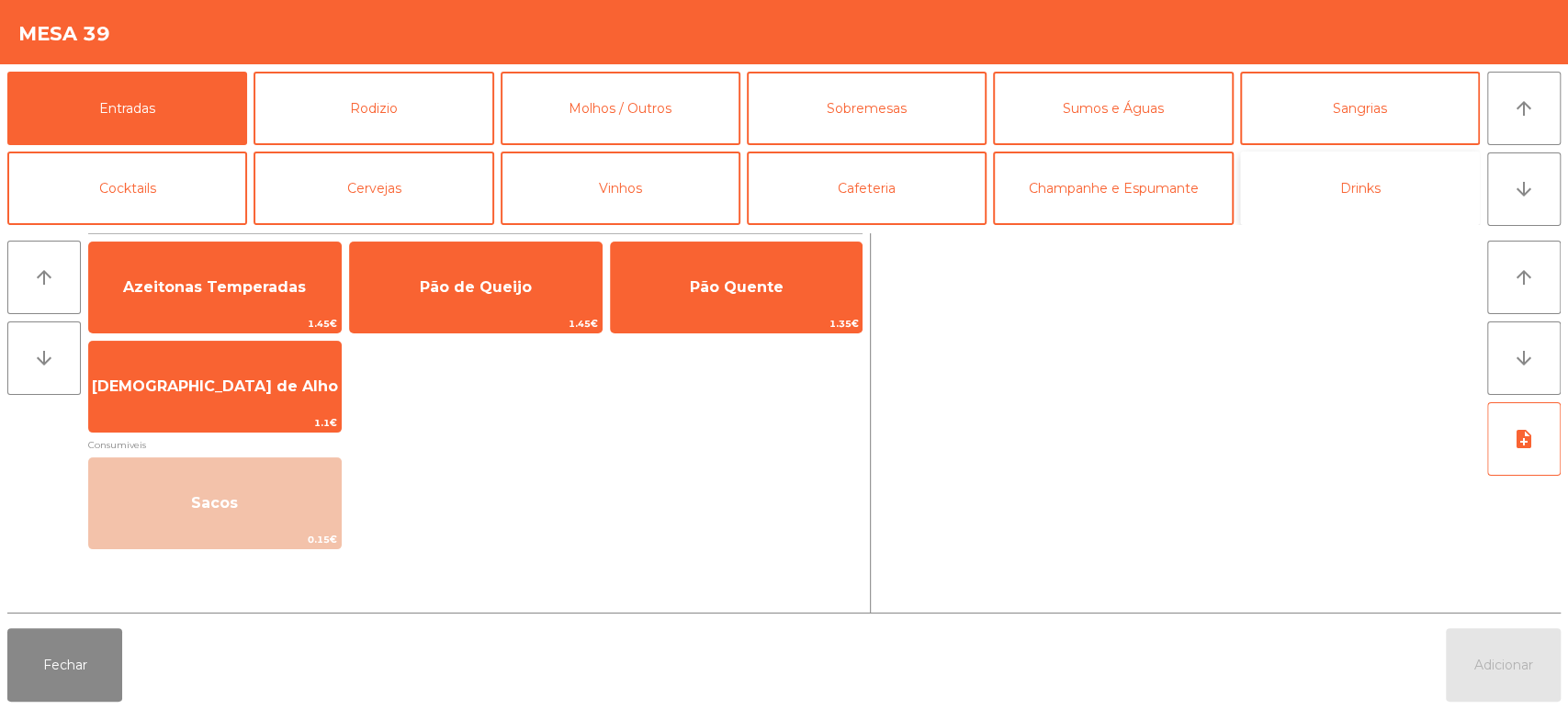
click at [1395, 185] on button "Drinks" at bounding box center [1360, 189] width 240 height 74
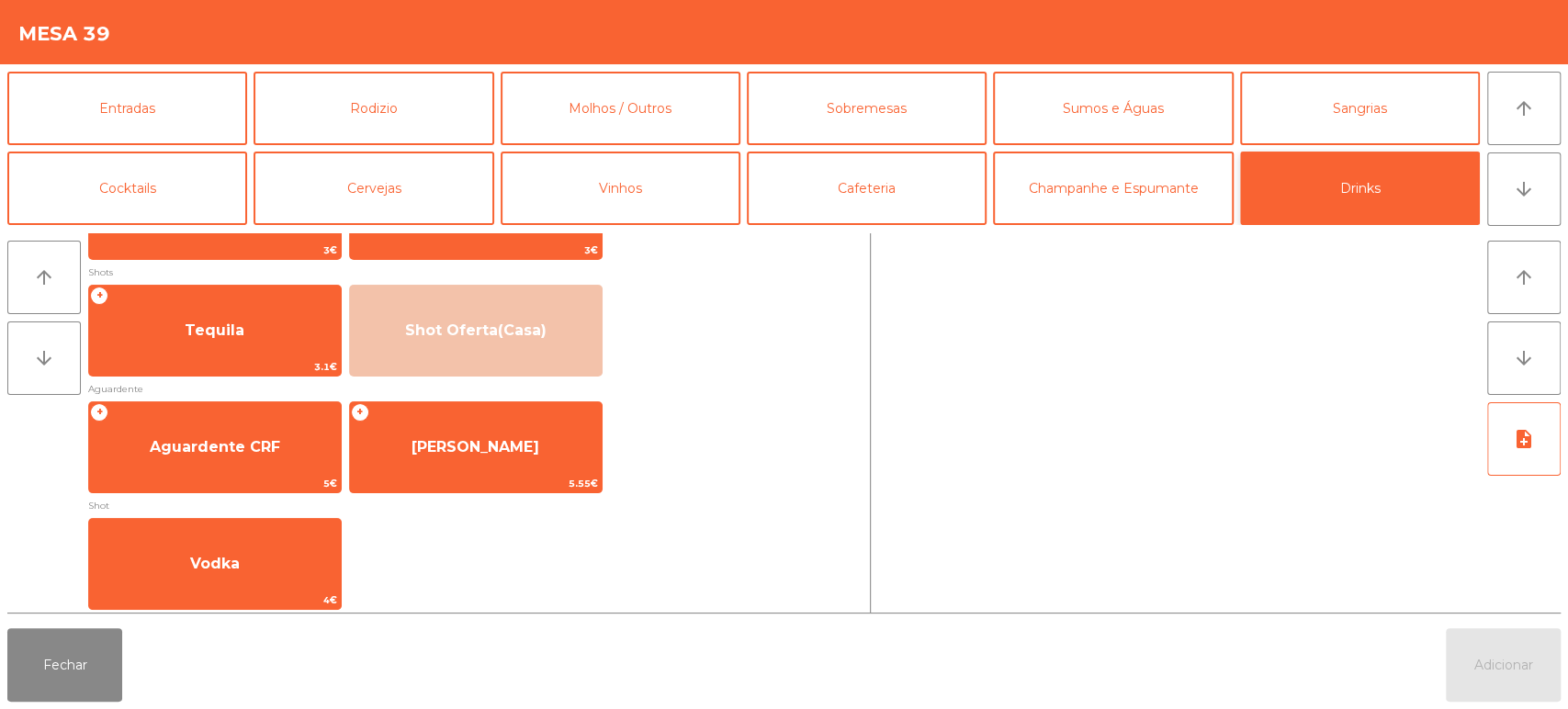
scroll to position [448, 0]
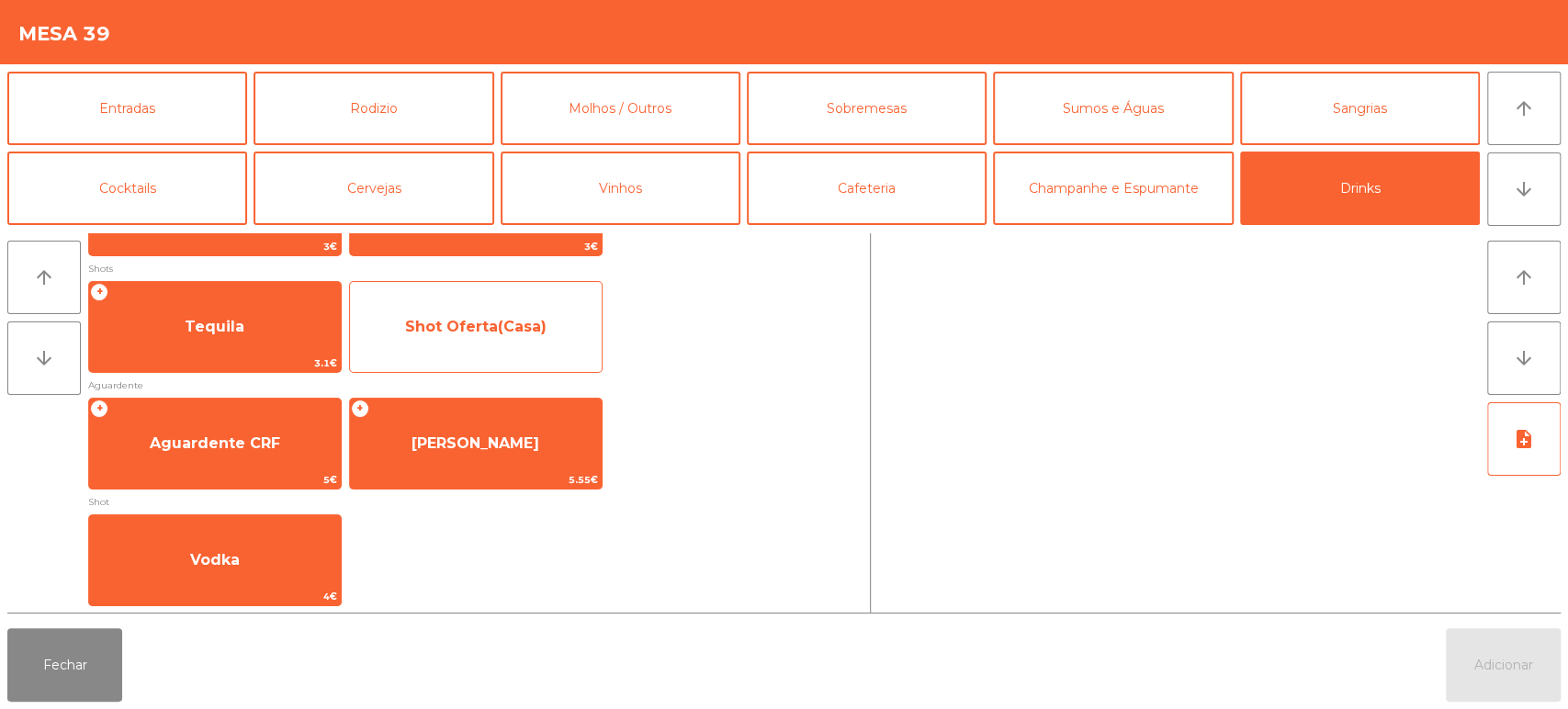
click at [517, 331] on span "Shot Oferta(Casa)" at bounding box center [475, 326] width 141 height 17
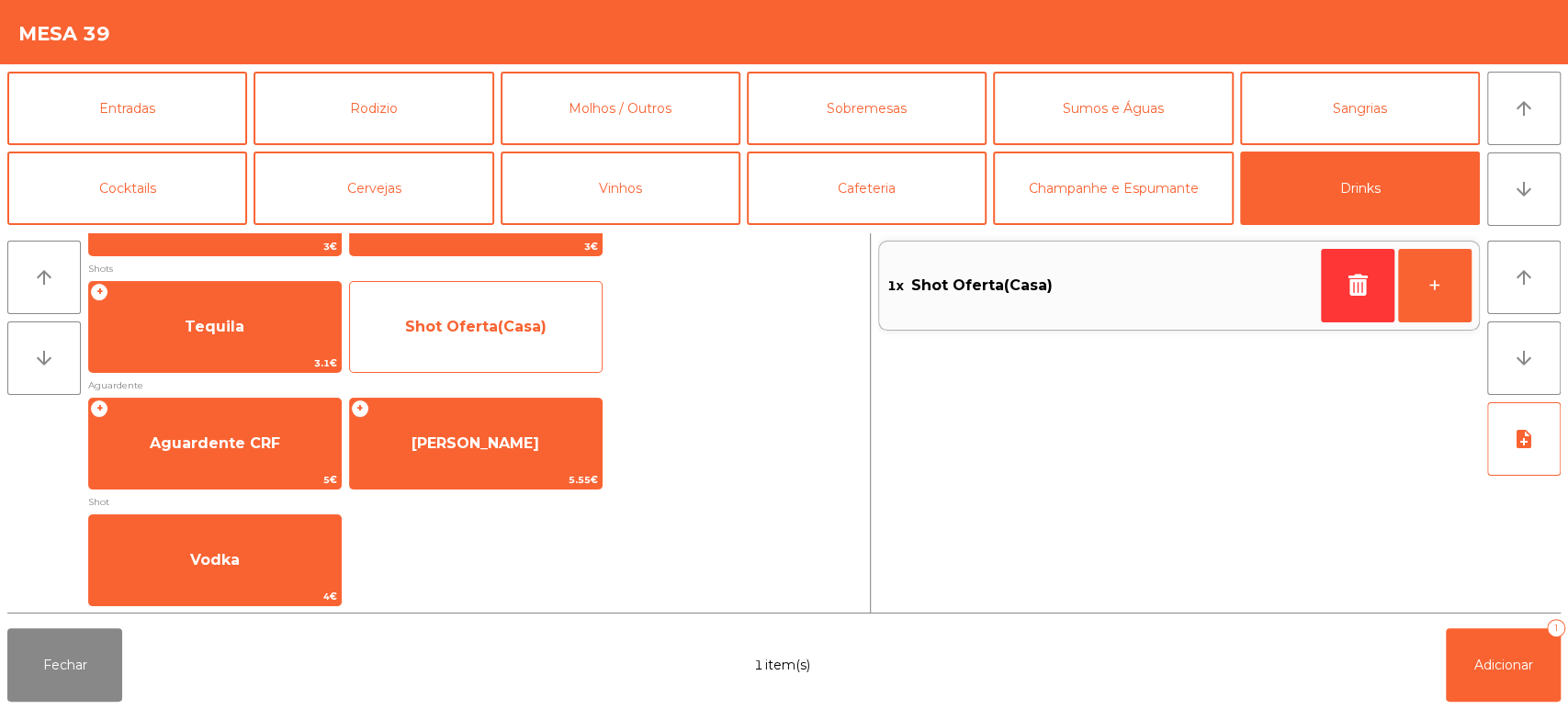
click at [509, 331] on span "Shot Oferta(Casa)" at bounding box center [475, 326] width 141 height 17
click at [506, 324] on span "Shot Oferta(Casa)" at bounding box center [475, 326] width 141 height 17
click at [478, 327] on span "Shot Oferta(Casa)" at bounding box center [475, 326] width 141 height 17
click at [467, 332] on span "Shot Oferta(Casa)" at bounding box center [475, 326] width 141 height 17
click at [482, 315] on span "Shot Oferta(Casa)" at bounding box center [476, 326] width 252 height 49
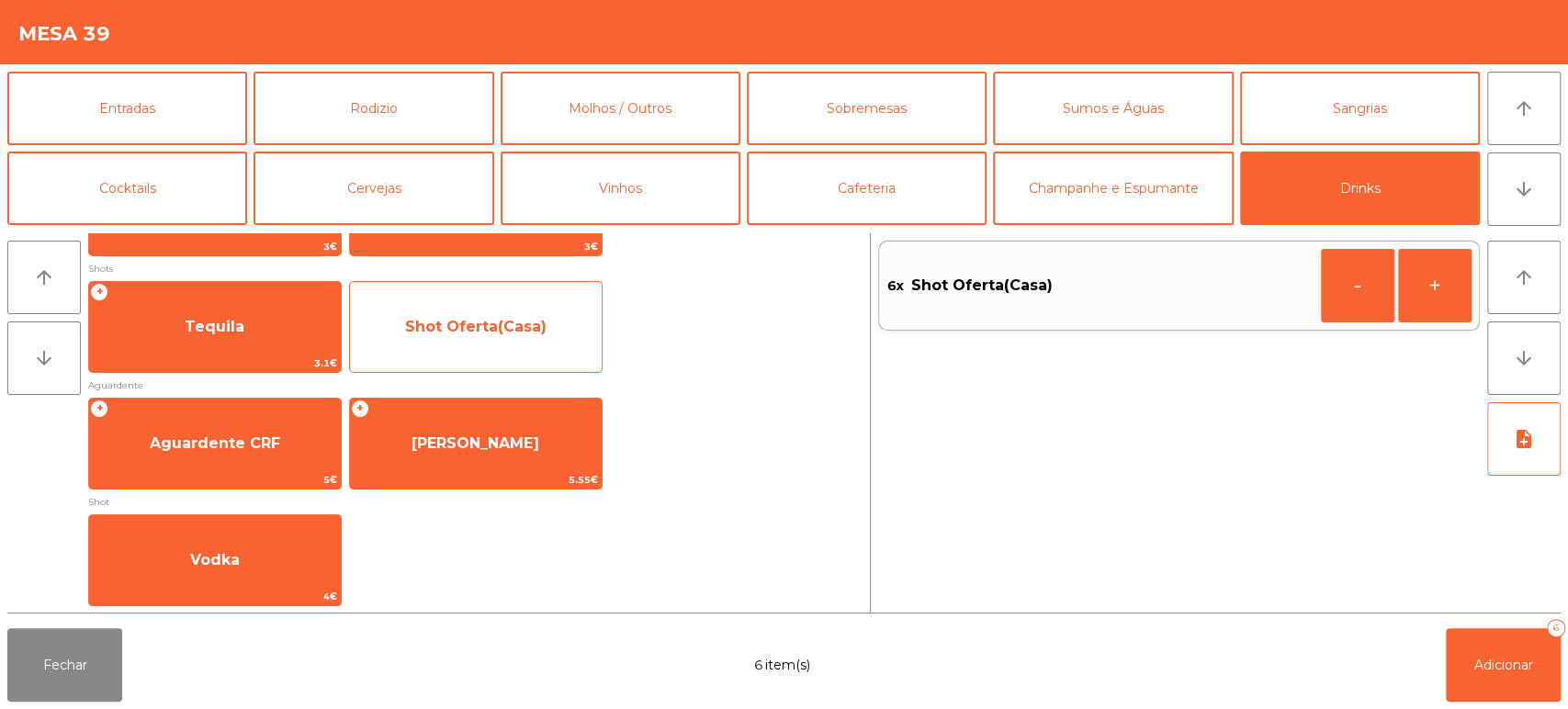
click at [476, 321] on span "Shot Oferta(Casa)" at bounding box center [475, 326] width 141 height 17
click at [477, 317] on span "Shot Oferta(Casa)" at bounding box center [475, 326] width 141 height 17
click at [500, 308] on span "Shot Oferta(Casa)" at bounding box center [476, 326] width 252 height 49
click at [485, 302] on span "Shot Oferta(Casa)" at bounding box center [476, 326] width 252 height 49
click at [533, 315] on span "Shot Oferta(Casa)" at bounding box center [476, 326] width 252 height 49
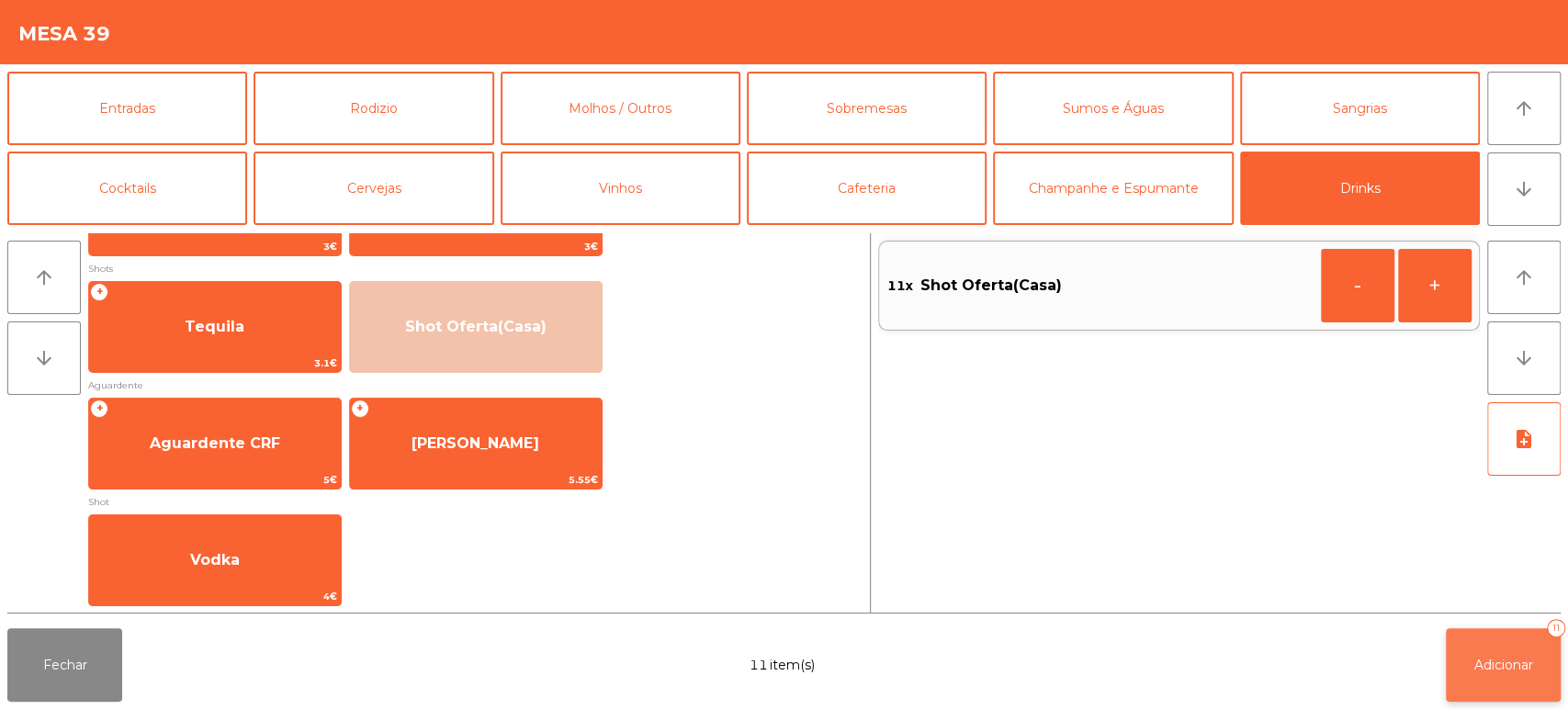
click at [1512, 690] on button "Adicionar 11" at bounding box center [1503, 665] width 115 height 74
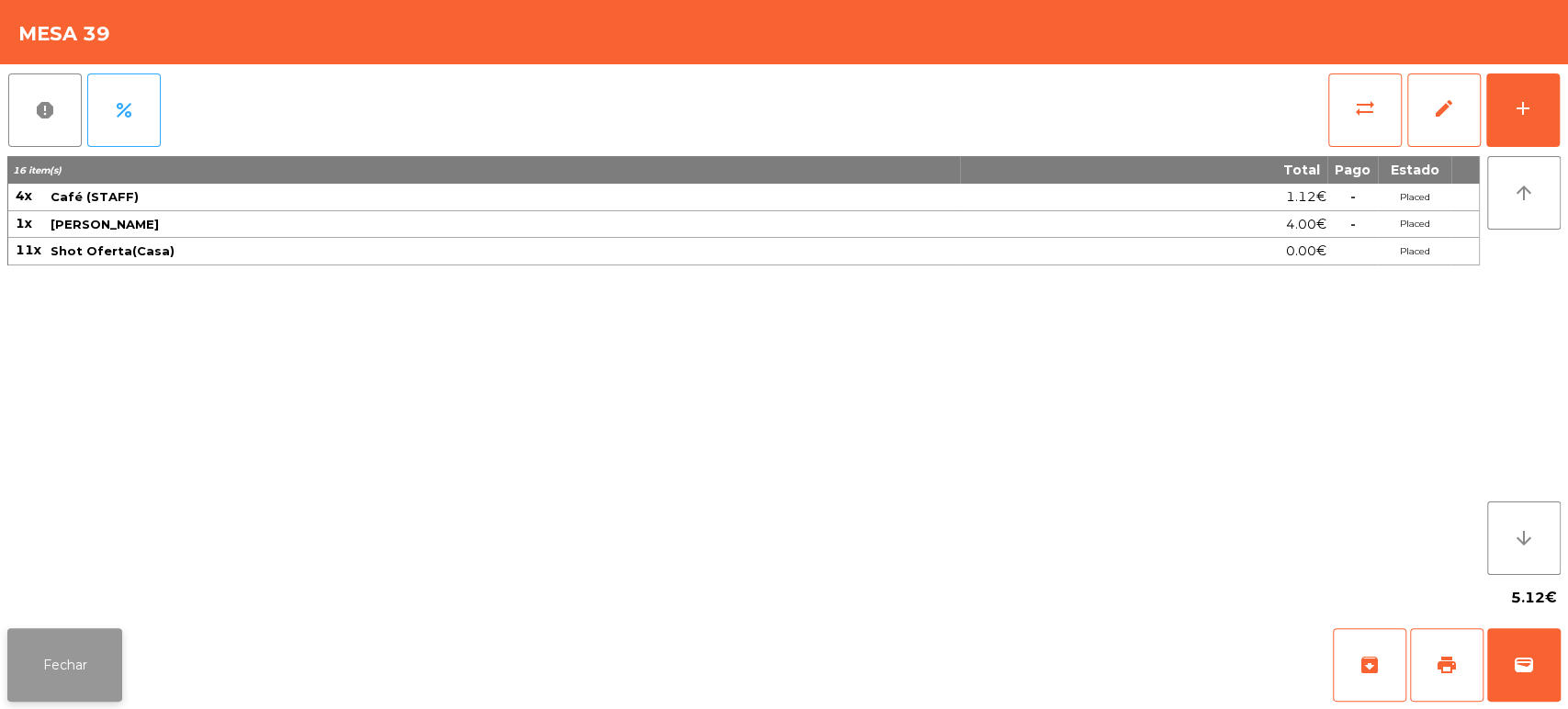
click at [41, 632] on button "Fechar" at bounding box center [65, 665] width 115 height 74
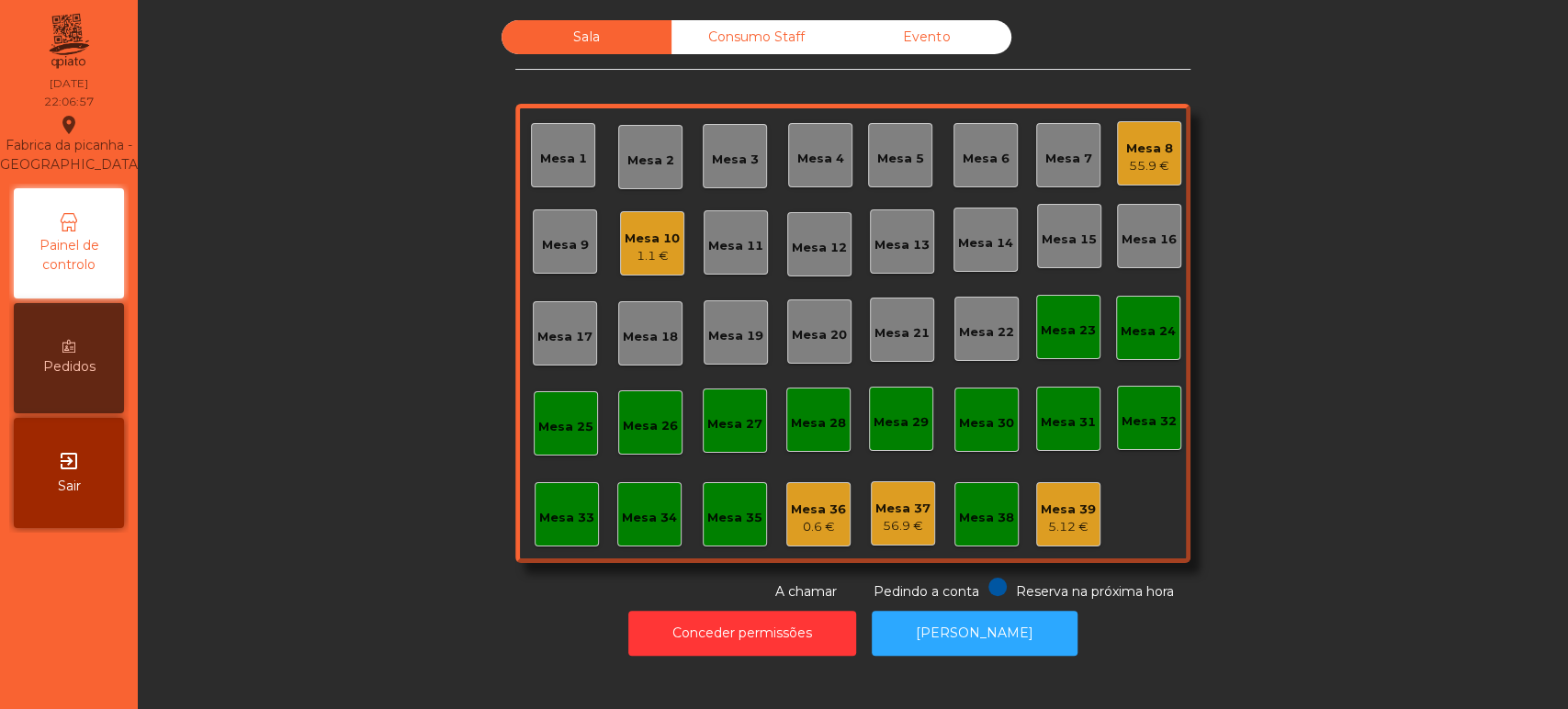
click at [397, 230] on div "Sala Consumo Staff Evento Mesa 1 Mesa 2 Mesa 3 Mesa 4 Mesa 5 Mesa 6 Mesa 7 Mesa…" at bounding box center [853, 310] width 1380 height 581
click at [693, 642] on button "Conceder permissões" at bounding box center [741, 633] width 227 height 44
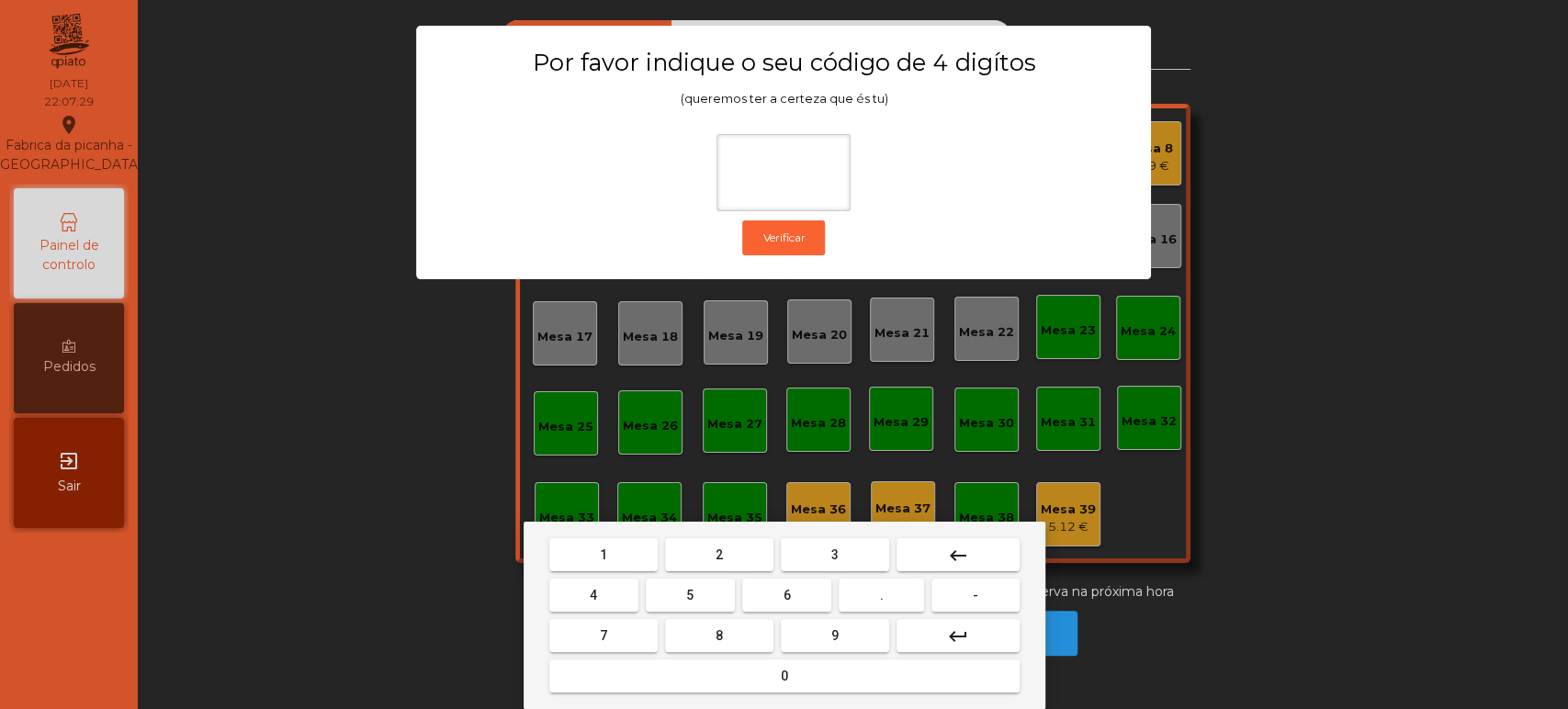
click at [602, 551] on span "1" at bounding box center [604, 554] width 8 height 15
click at [816, 544] on button "3" at bounding box center [835, 554] width 108 height 33
click at [690, 595] on span "5" at bounding box center [690, 594] width 8 height 15
click at [715, 677] on button "0" at bounding box center [784, 675] width 470 height 33
type input "****"
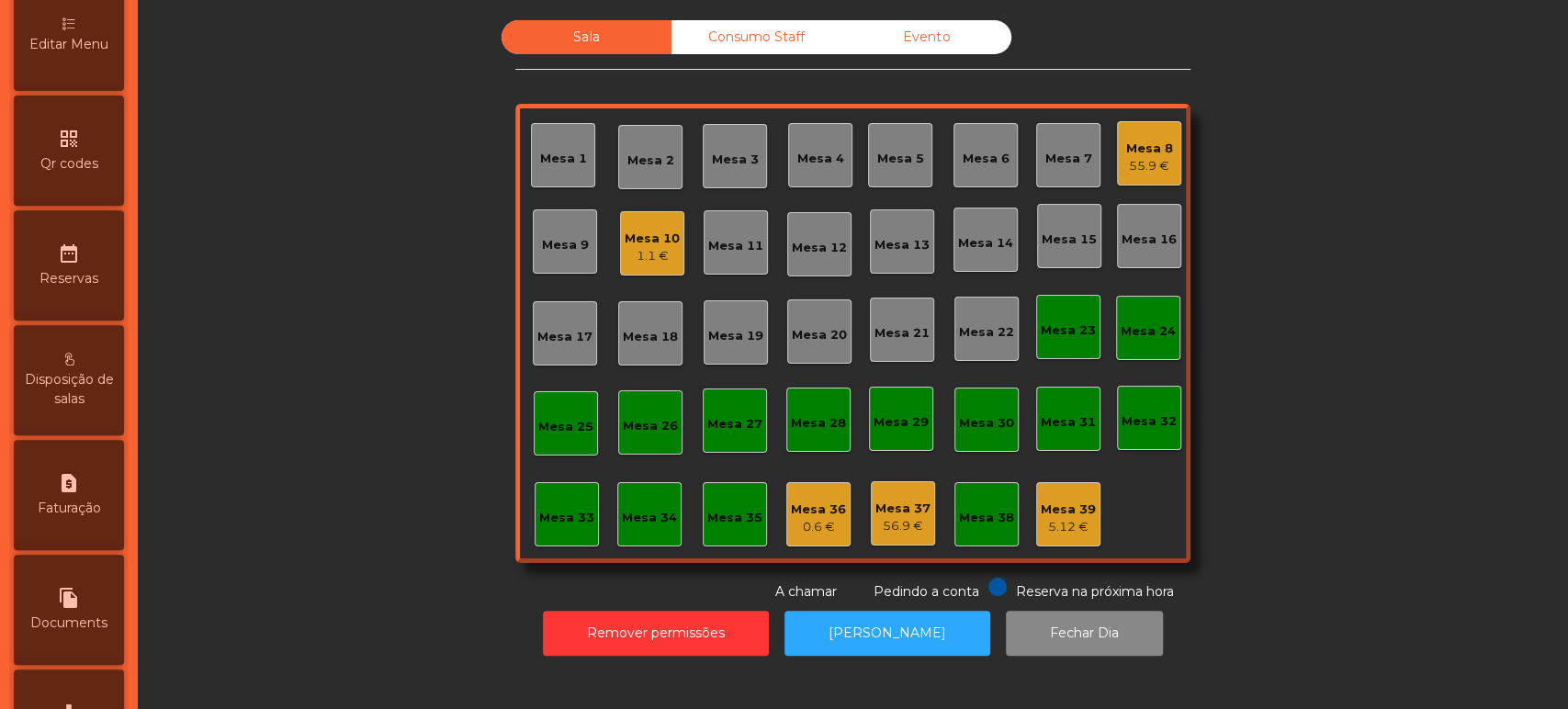
click at [90, 517] on span "Faturação" at bounding box center [69, 508] width 63 height 19
select select "*"
select select "****"
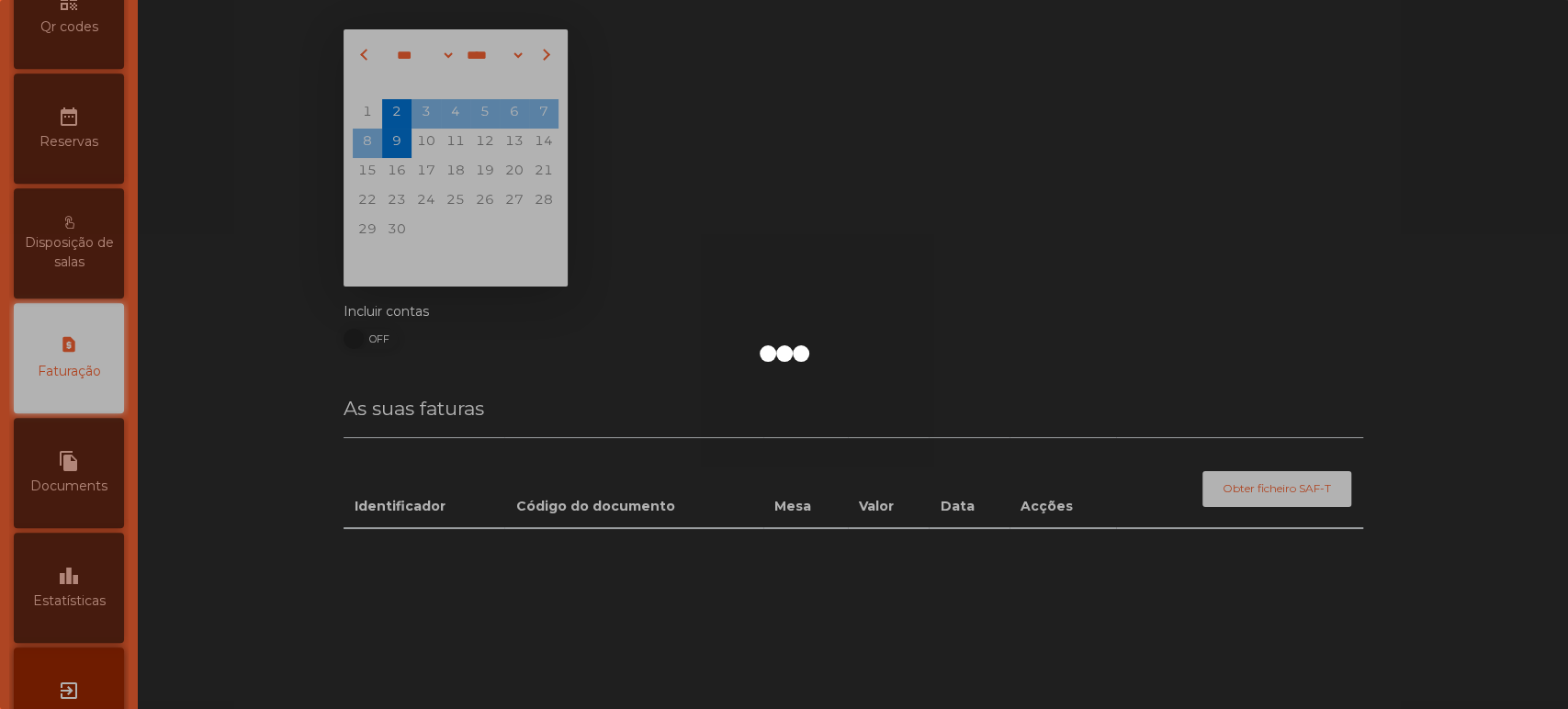
scroll to position [596, 0]
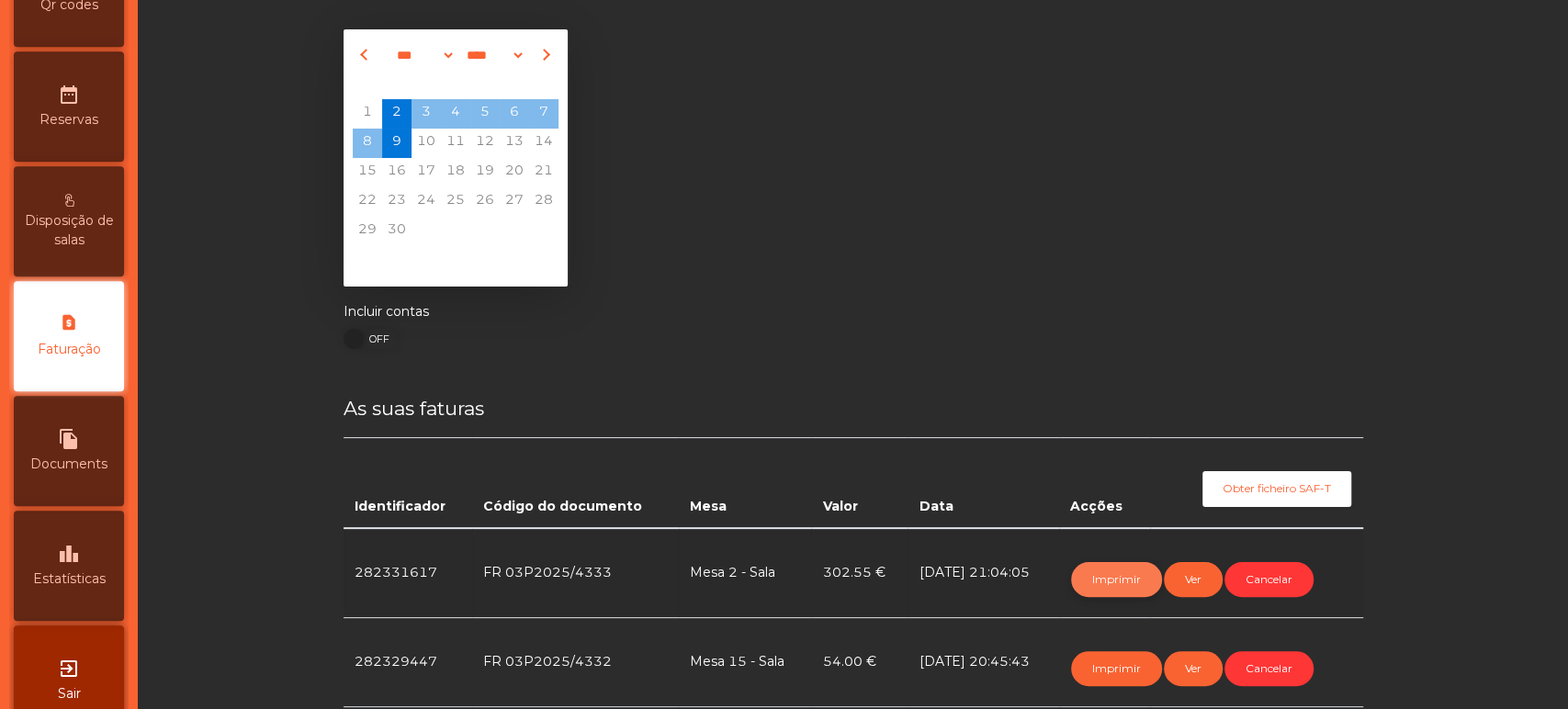
click at [1094, 575] on button "Imprimir" at bounding box center [1116, 579] width 91 height 35
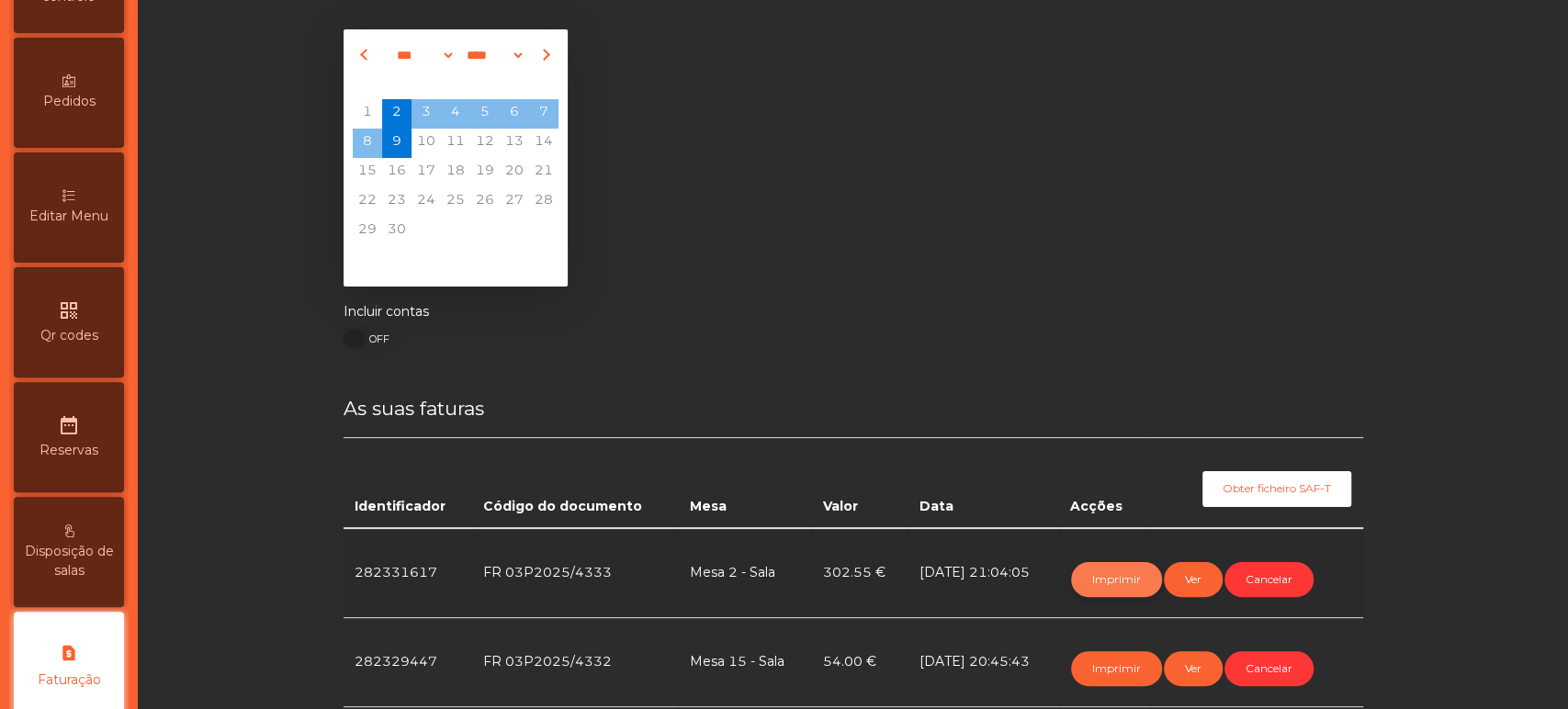
scroll to position [0, 0]
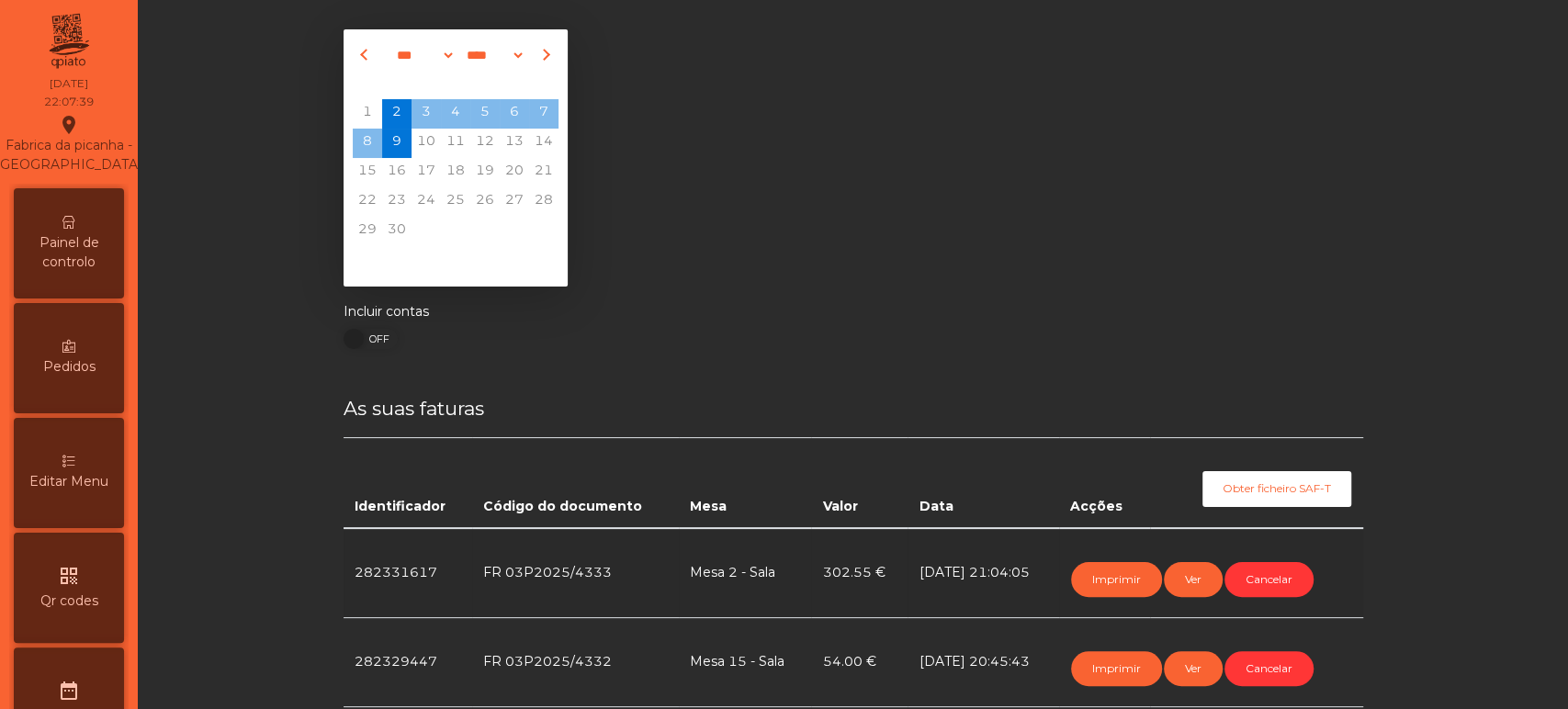
click at [88, 254] on span "Painel de controlo" at bounding box center [69, 252] width 101 height 39
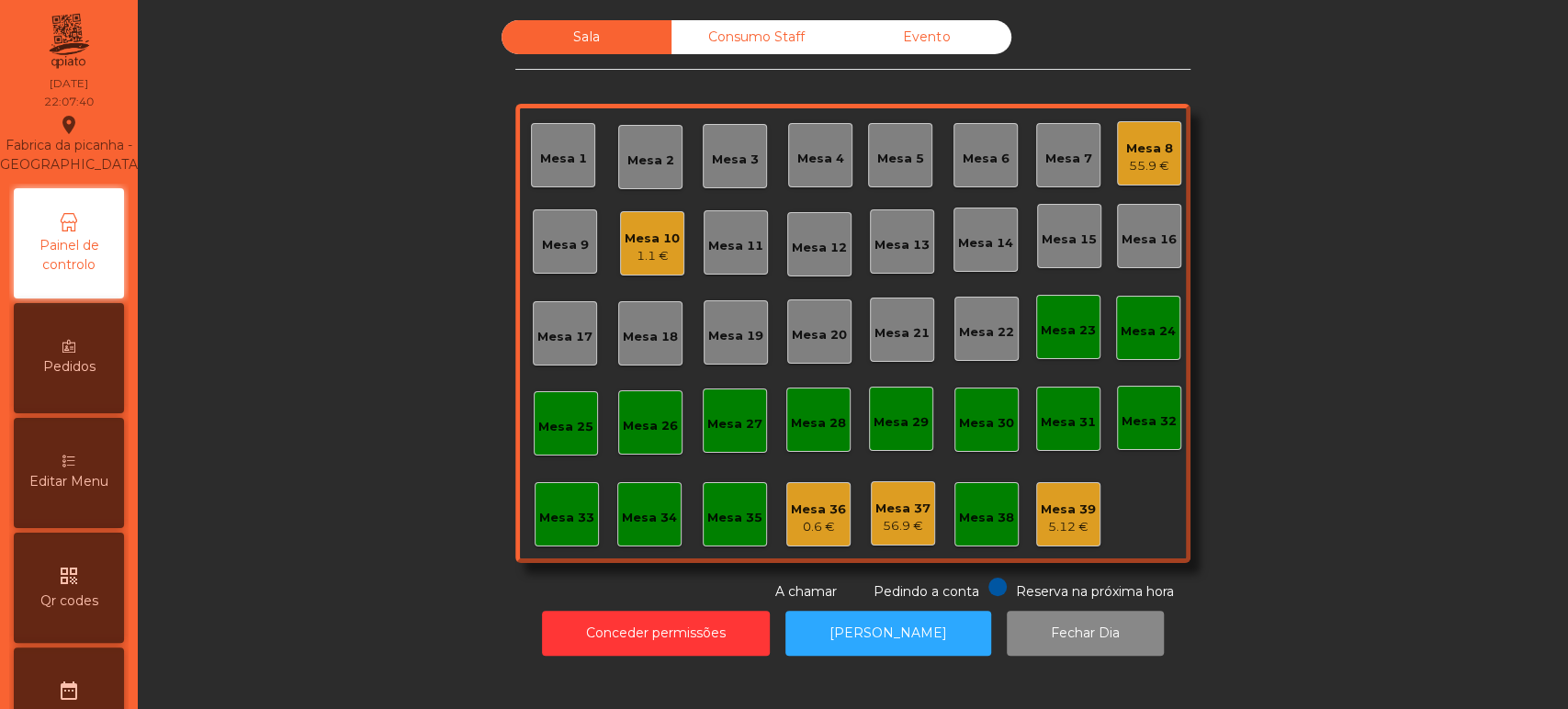
click at [292, 417] on div "Sala Consumo Staff Evento Mesa 1 Mesa 2 Mesa 3 Mesa 4 Mesa 5 Mesa 6 Mesa 7 Mesa…" at bounding box center [853, 310] width 1380 height 581
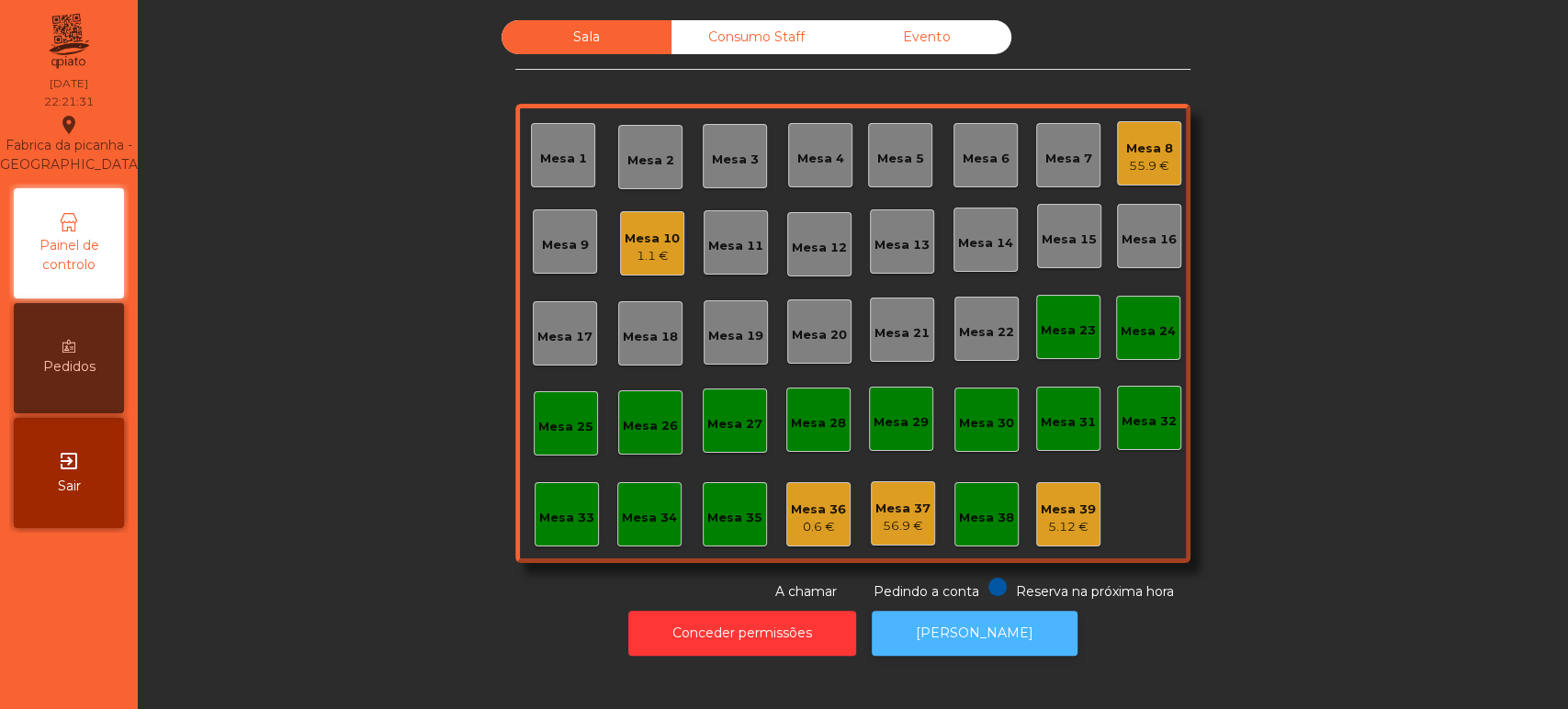
click at [904, 638] on button "[PERSON_NAME]" at bounding box center [975, 633] width 206 height 44
click at [632, 423] on div "Mesa 26" at bounding box center [649, 426] width 55 height 18
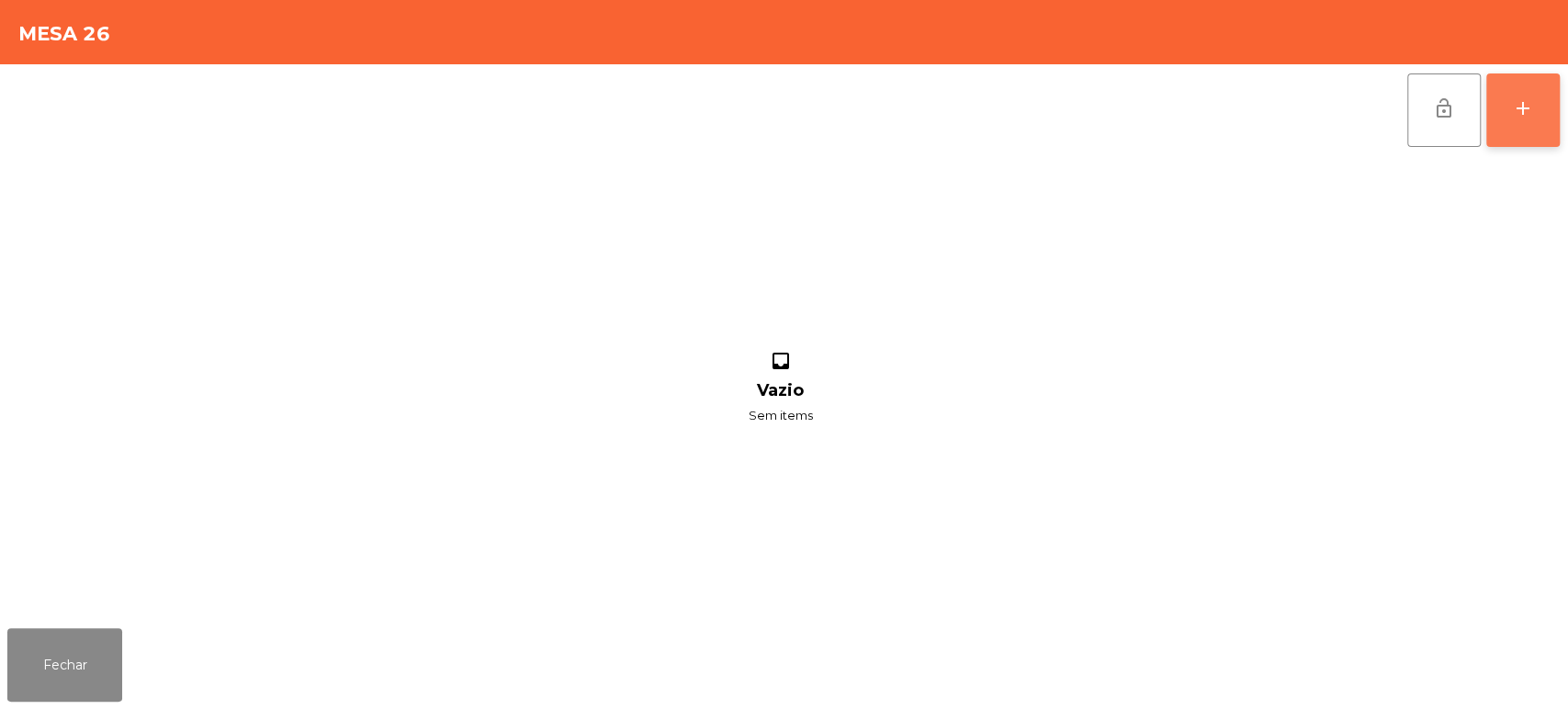
click at [1525, 105] on div "add" at bounding box center [1523, 108] width 22 height 22
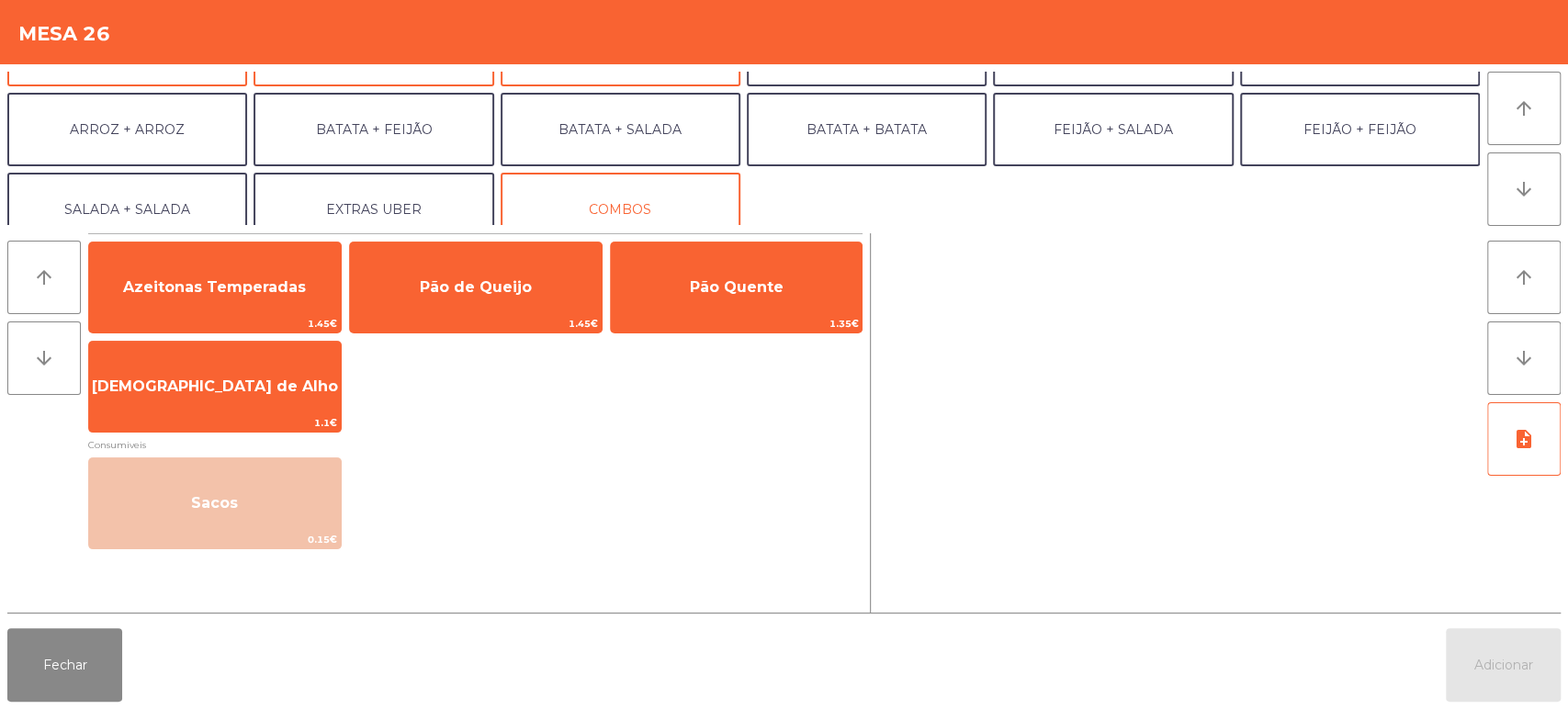
scroll to position [221, 0]
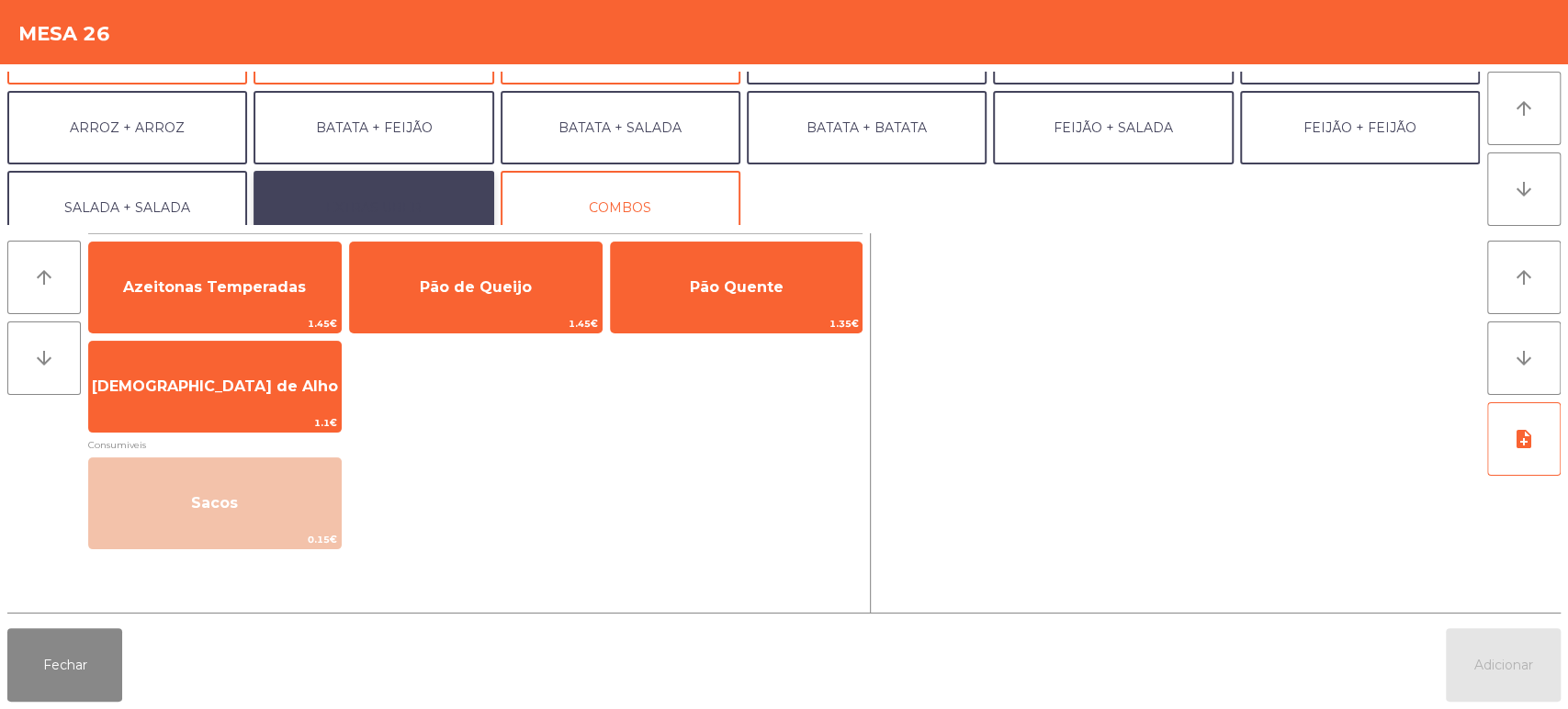
click at [396, 201] on button "EXTRAS UBER" at bounding box center [374, 207] width 240 height 74
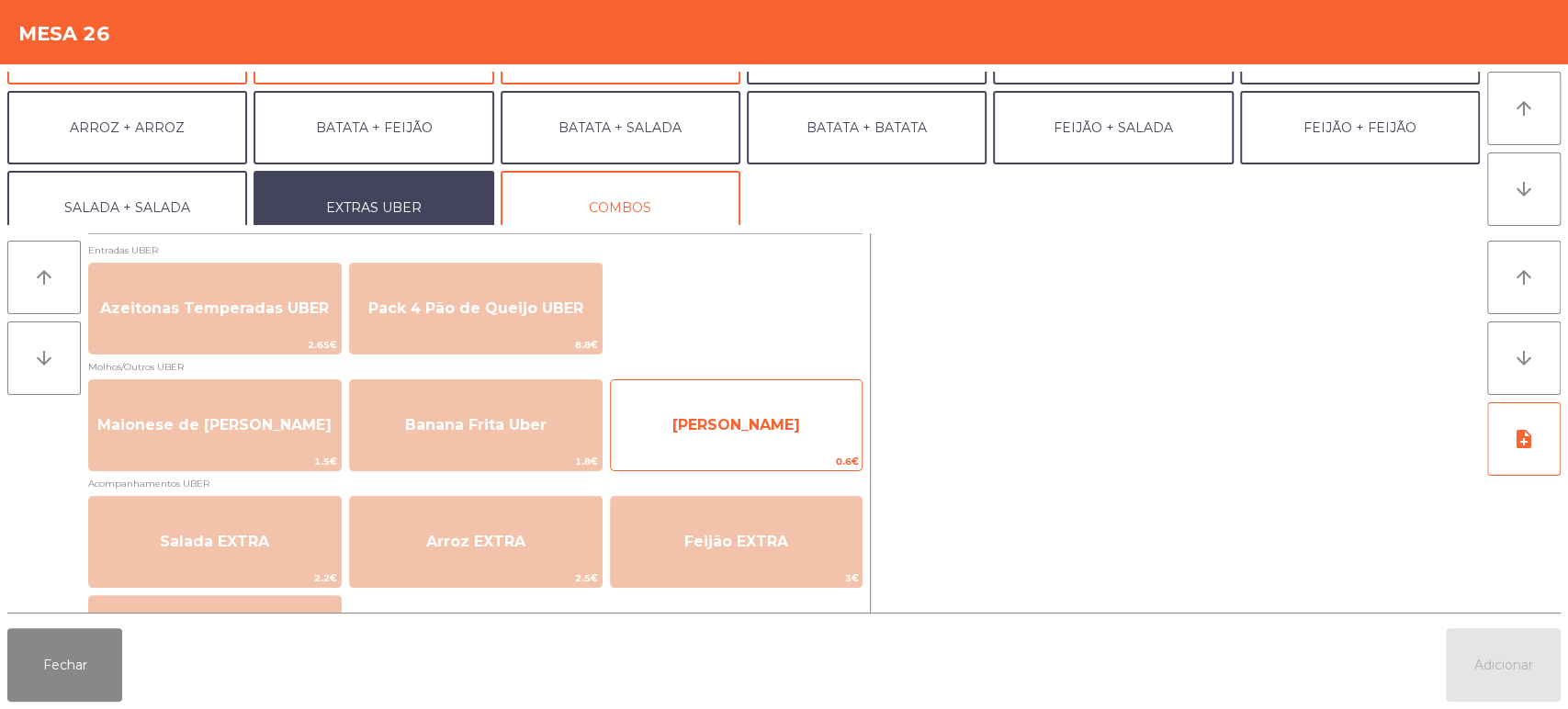
click at [719, 424] on span "[PERSON_NAME]" at bounding box center [737, 425] width 128 height 17
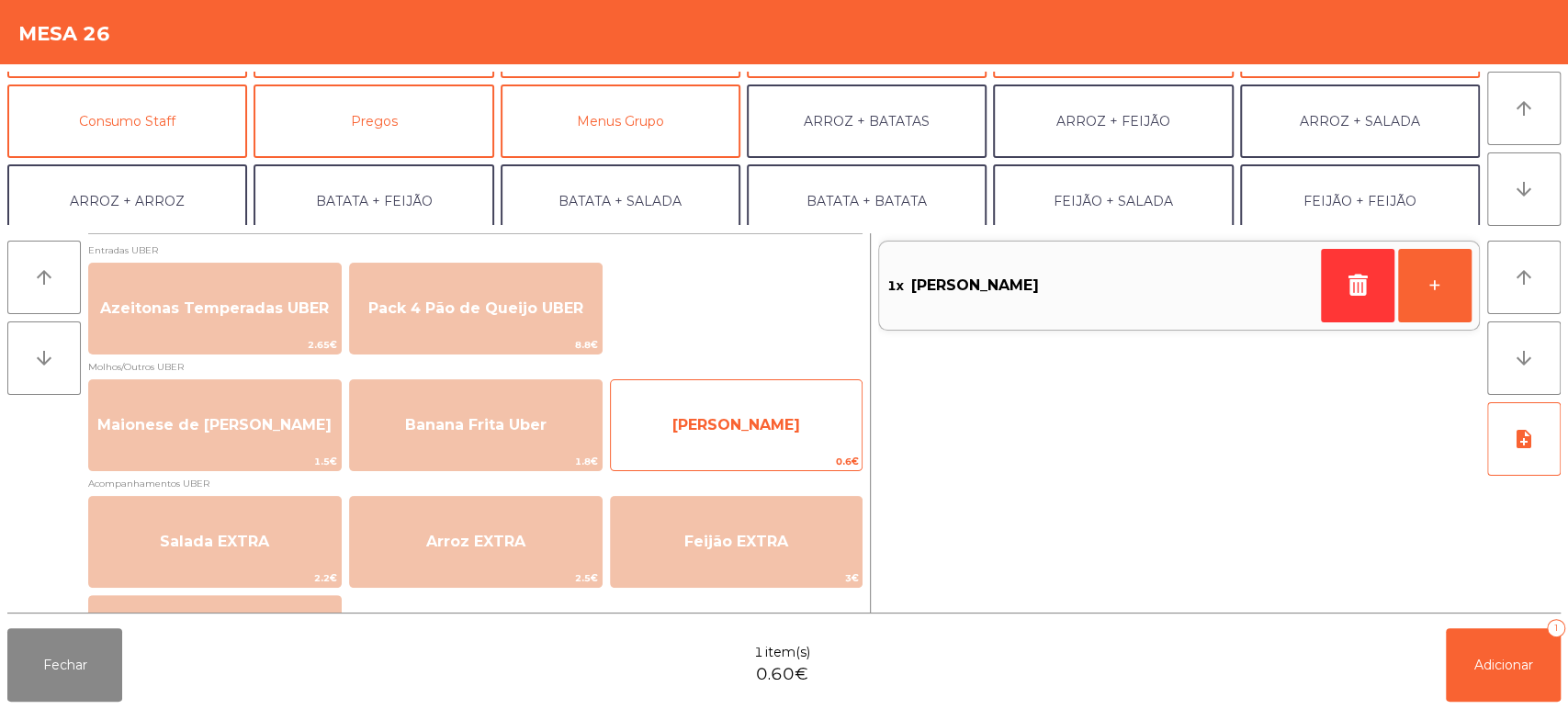
scroll to position [141, 0]
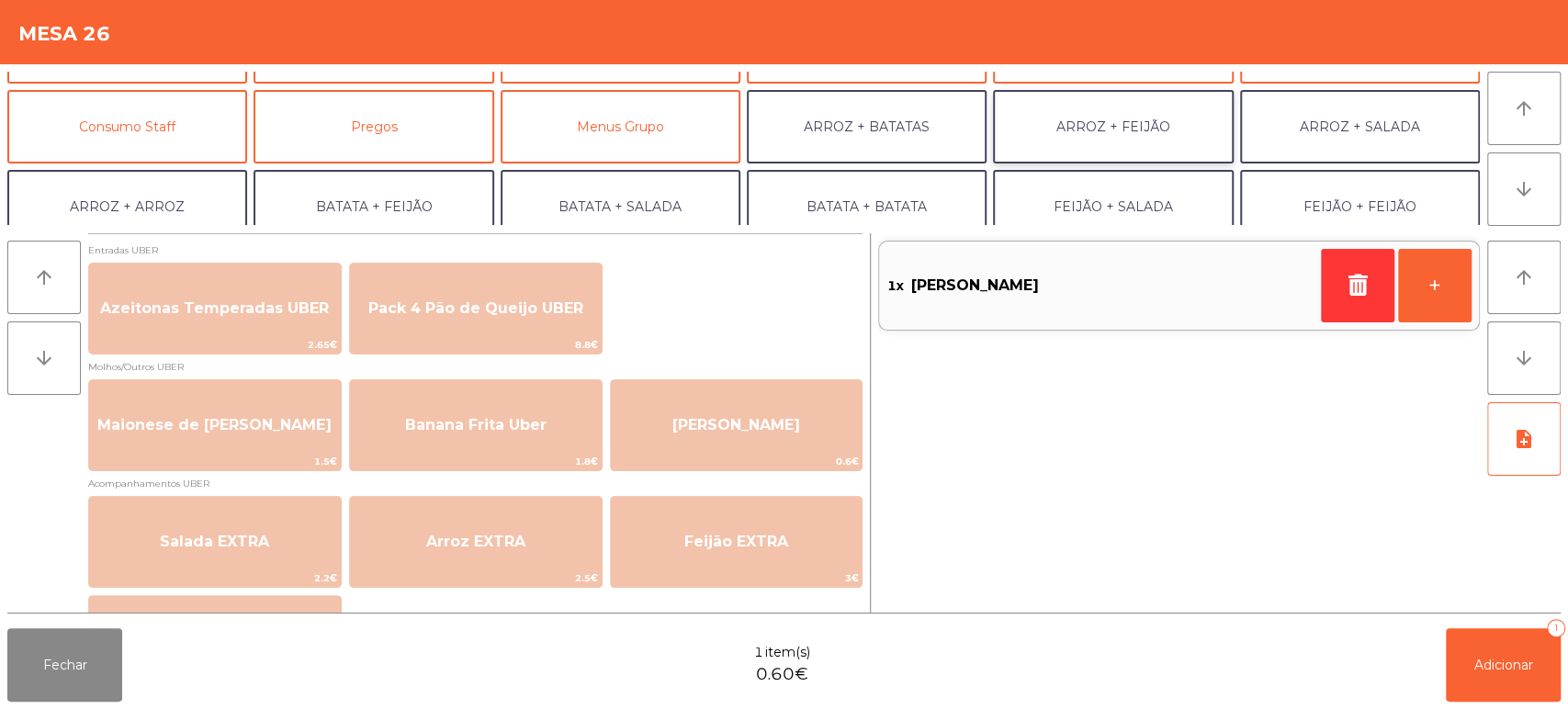
click at [1126, 117] on button "ARROZ + FEIJÃO" at bounding box center [1113, 127] width 240 height 74
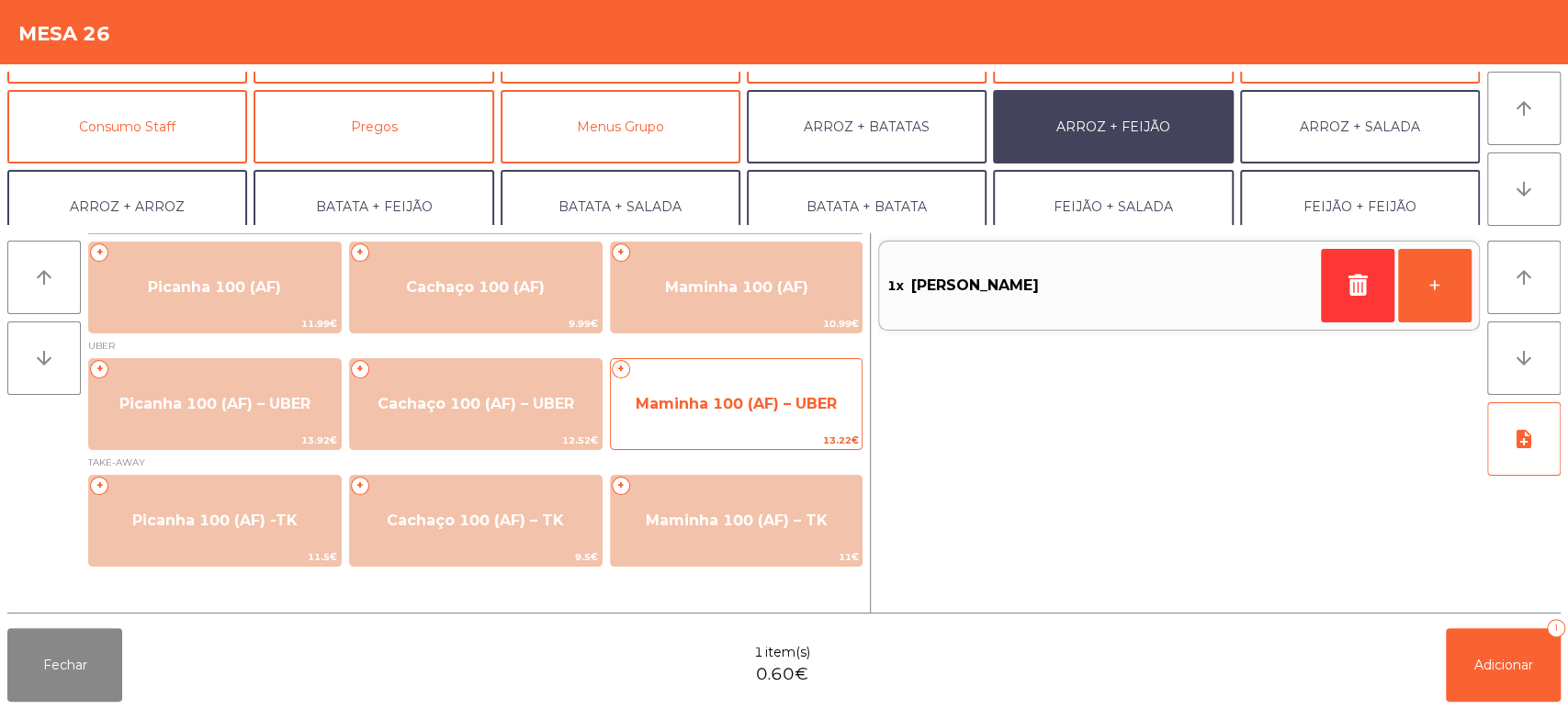
click at [735, 392] on span "Maminha 100 (AF) – UBER" at bounding box center [737, 403] width 252 height 49
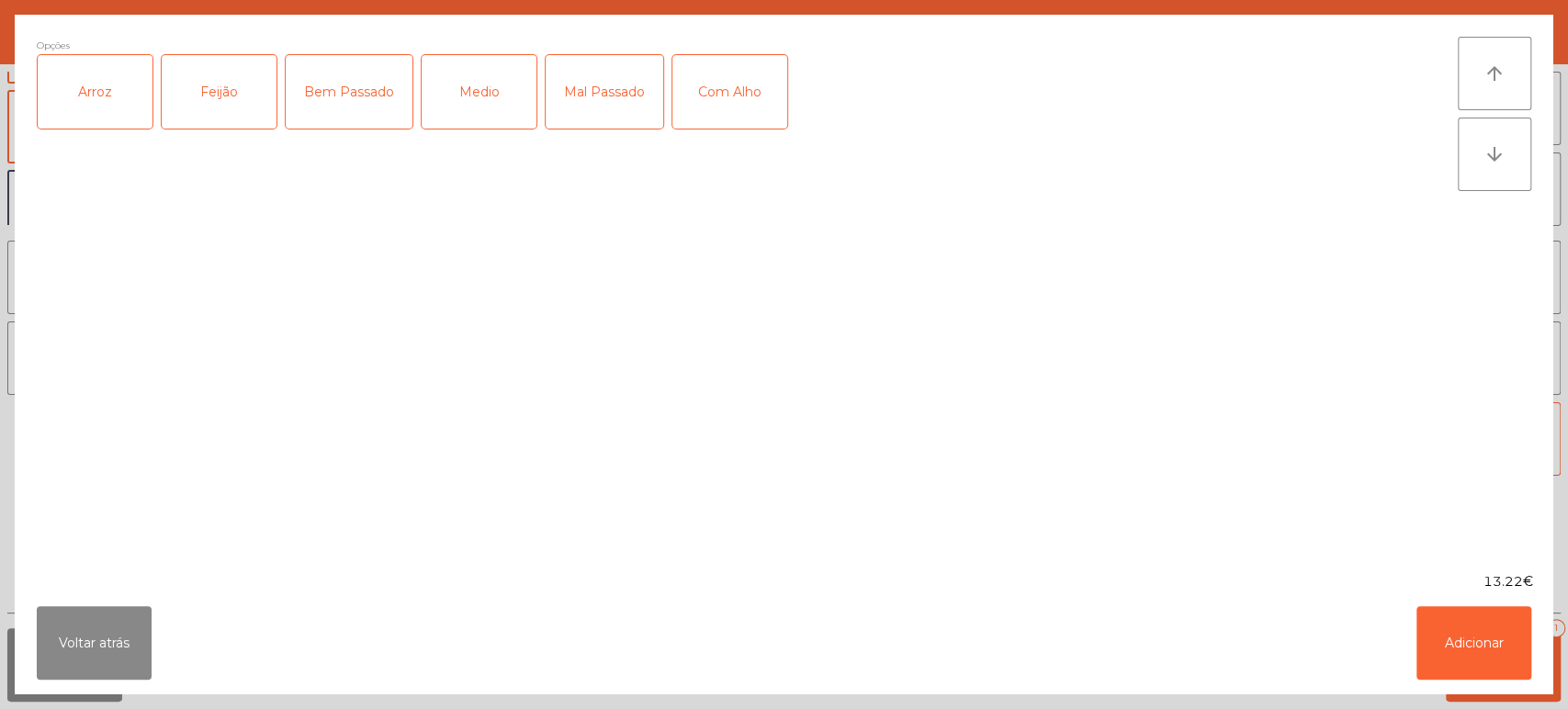
click at [81, 92] on div "Arroz" at bounding box center [95, 92] width 115 height 74
click at [206, 80] on div "Feijão" at bounding box center [219, 92] width 115 height 74
click at [588, 117] on div "Mal Passado" at bounding box center [604, 92] width 117 height 74
click at [593, 111] on div "Mal Passado" at bounding box center [604, 92] width 117 height 74
click at [459, 110] on div "Medio" at bounding box center [479, 92] width 115 height 74
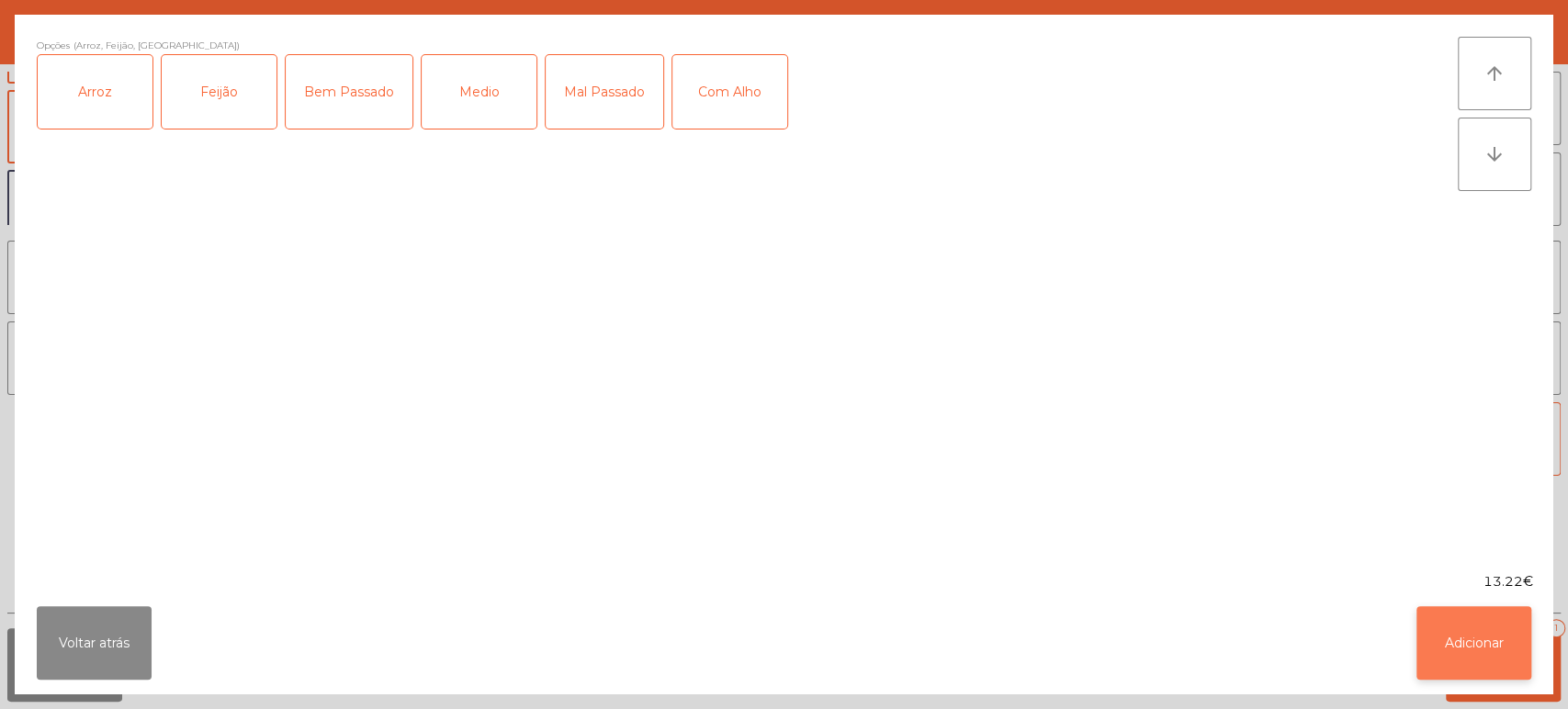
click at [1472, 626] on button "Adicionar" at bounding box center [1473, 642] width 115 height 74
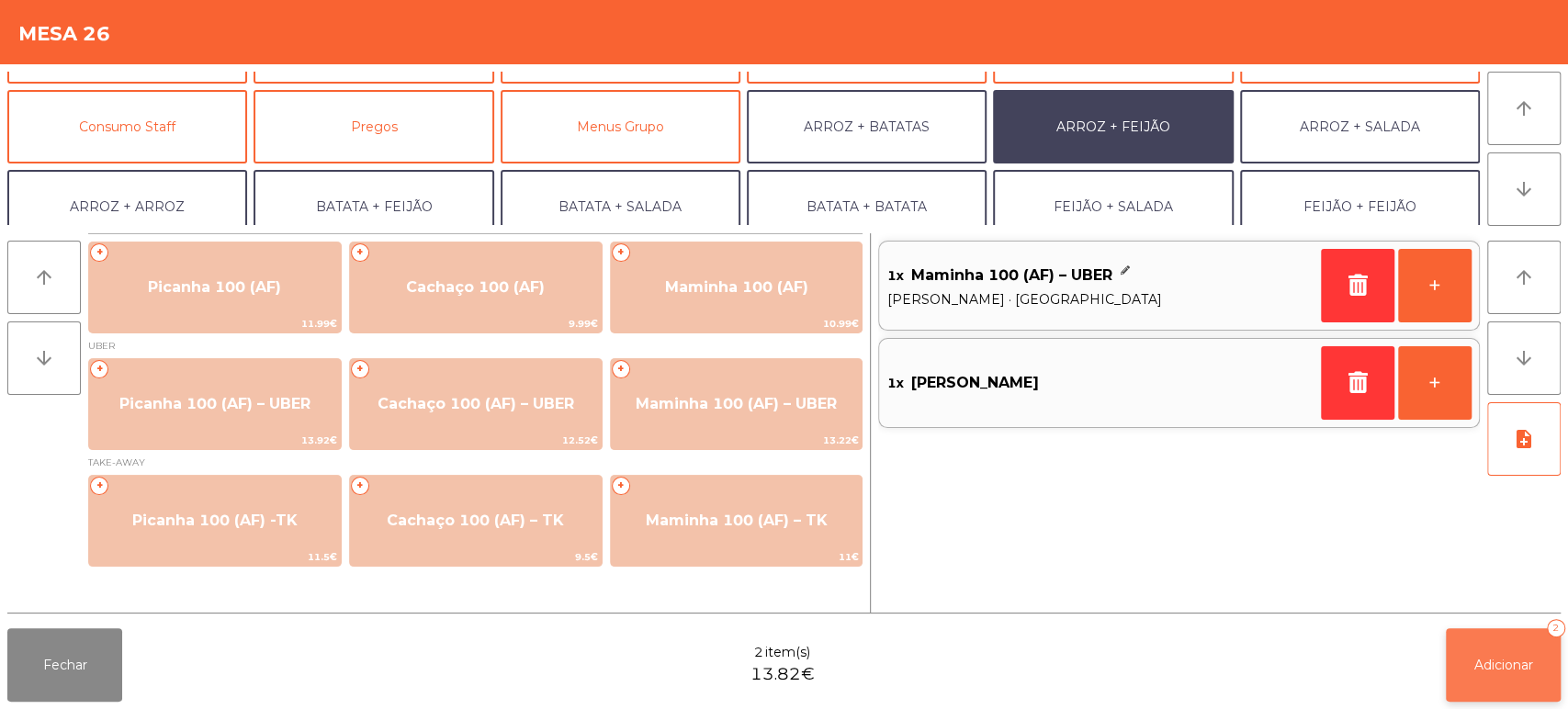
click at [1505, 659] on span "Adicionar" at bounding box center [1503, 664] width 59 height 16
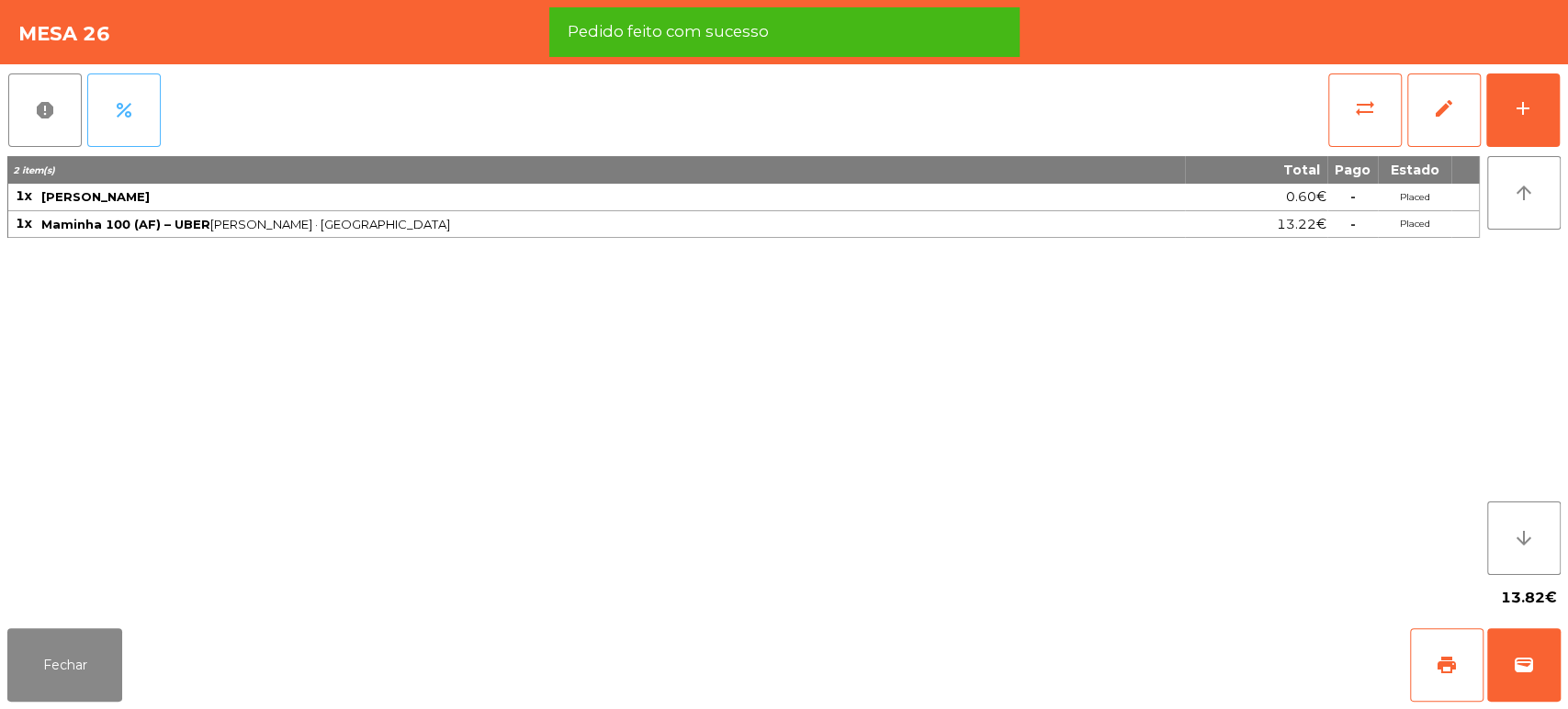
click at [128, 113] on span "percent" at bounding box center [124, 109] width 22 height 22
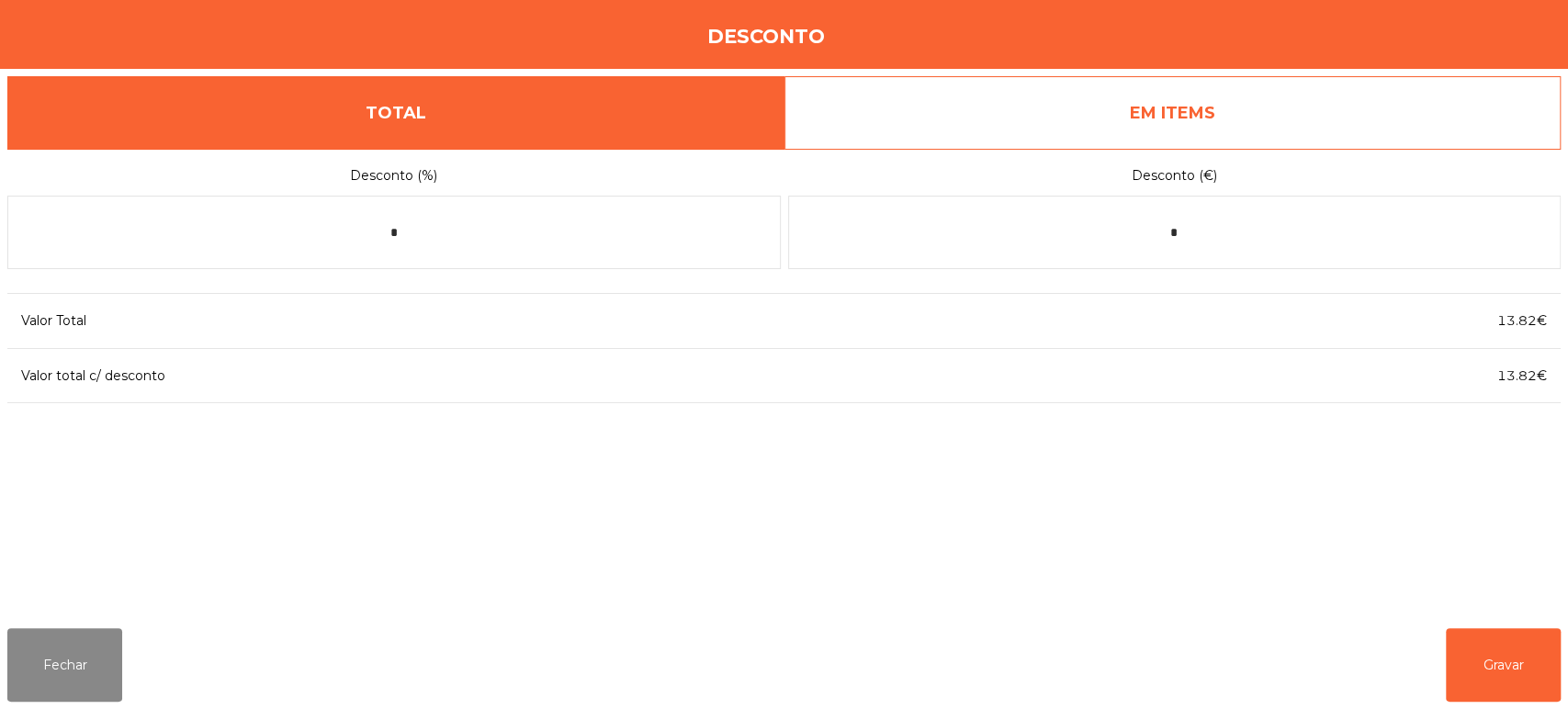
click at [1180, 128] on link "EM ITEMS" at bounding box center [1172, 113] width 777 height 74
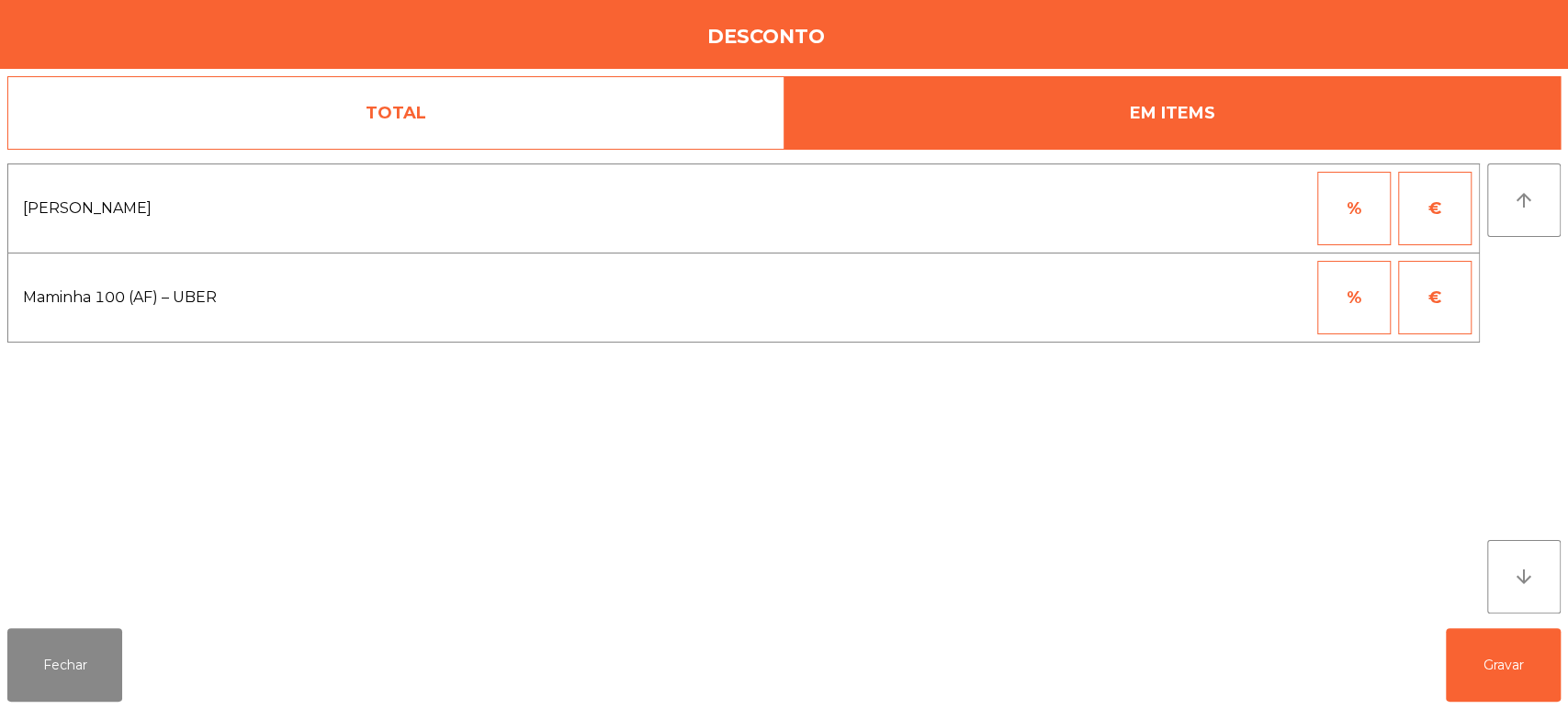
click at [1411, 227] on button "€" at bounding box center [1434, 208] width 74 height 74
click at [1247, 211] on input "*" at bounding box center [1263, 208] width 92 height 74
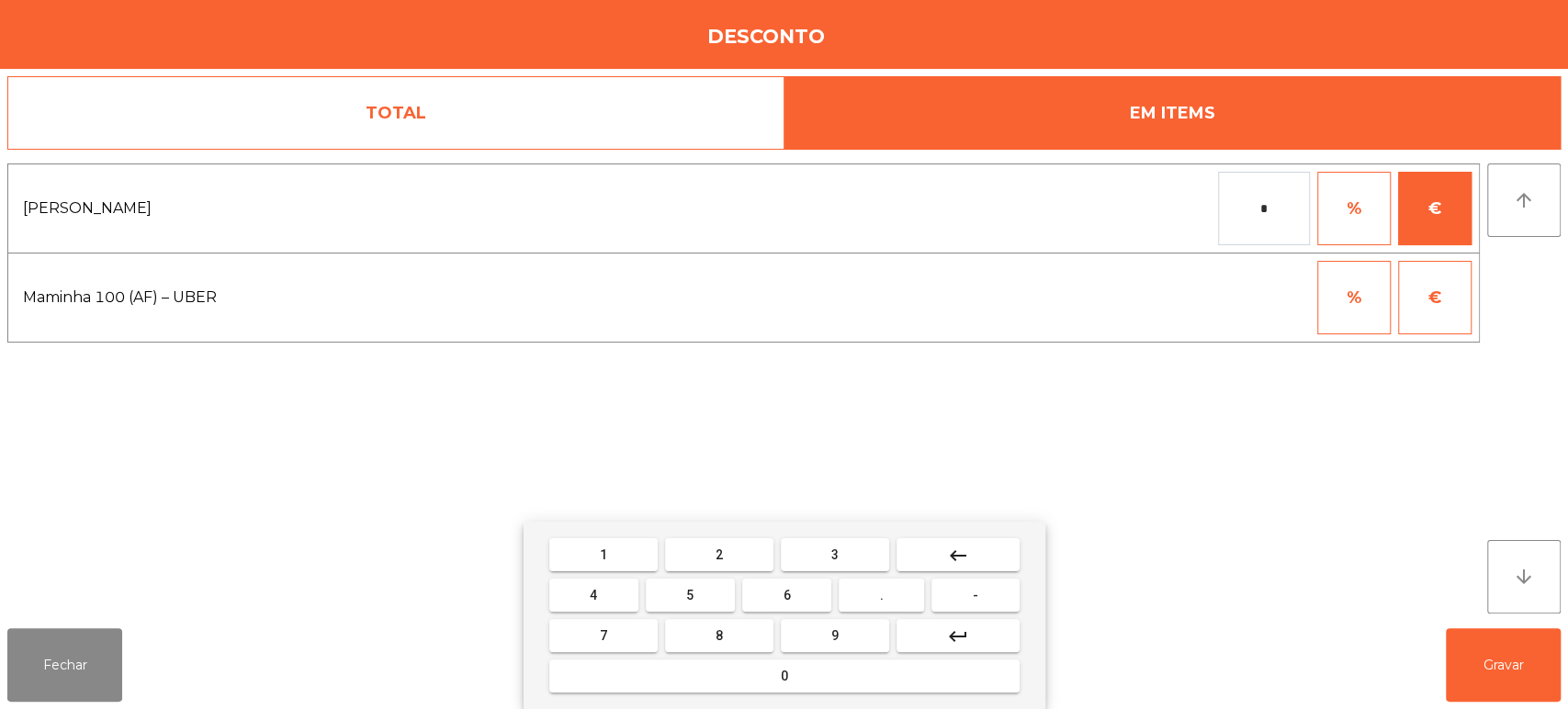
click at [998, 595] on button "-" at bounding box center [975, 595] width 87 height 33
click at [712, 695] on mat-keyboard-key "0" at bounding box center [784, 676] width 477 height 41
click at [868, 595] on button "." at bounding box center [881, 595] width 85 height 33
click at [602, 553] on span "1" at bounding box center [604, 554] width 8 height 15
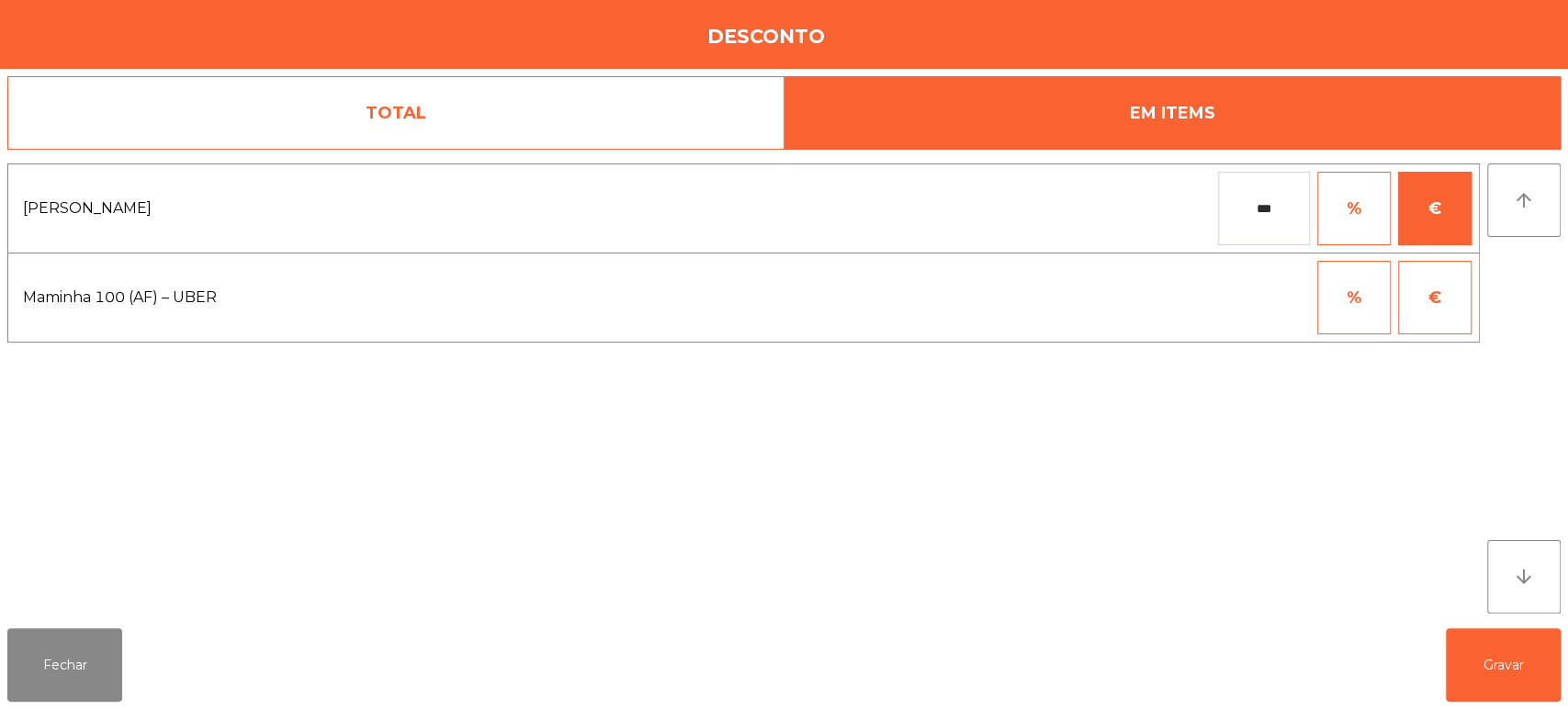
click at [1266, 214] on input "***" at bounding box center [1263, 208] width 92 height 74
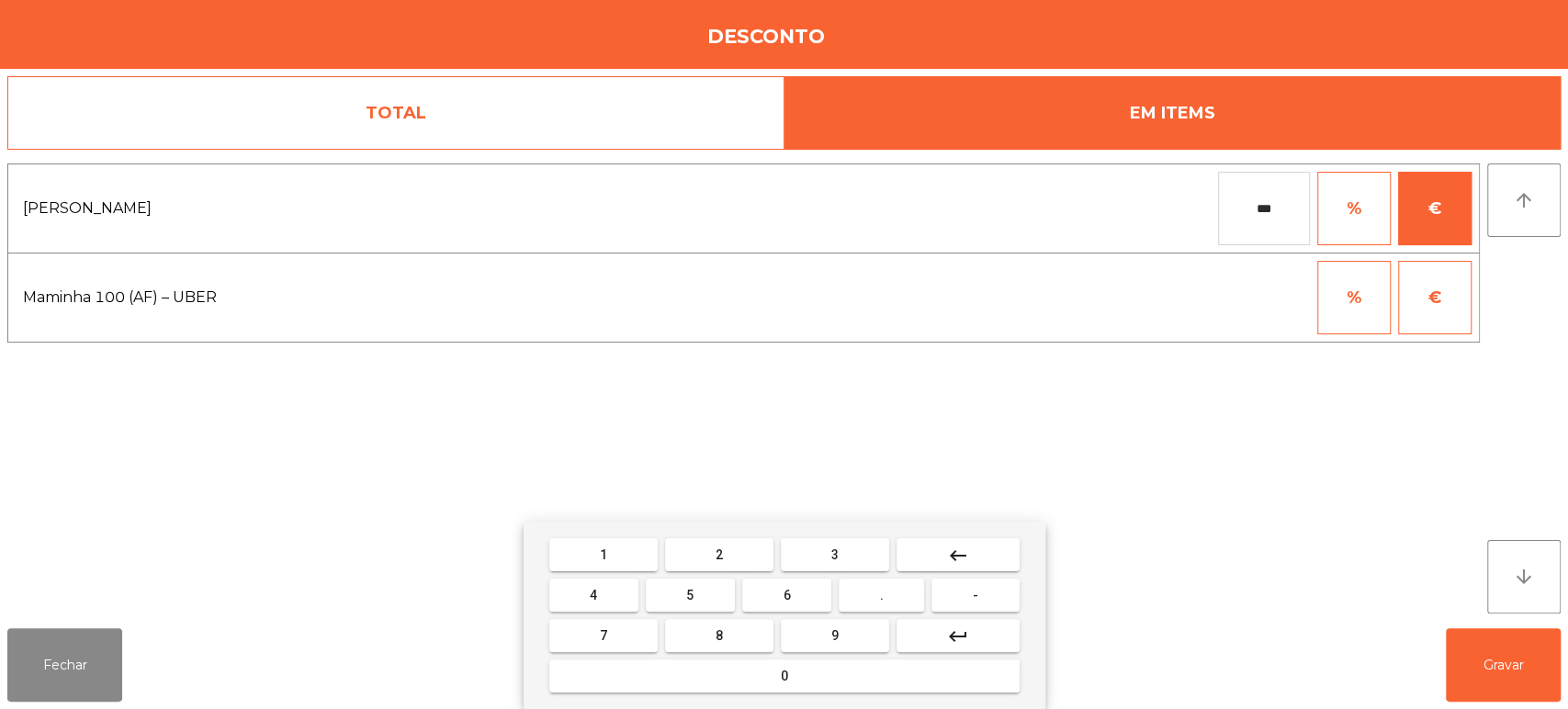
click at [971, 560] on button "keyboard_backspace" at bounding box center [957, 554] width 123 height 33
click at [824, 694] on mat-keyboard-key "0" at bounding box center [784, 676] width 477 height 41
click at [828, 680] on button "0" at bounding box center [784, 675] width 470 height 33
click at [882, 595] on span "." at bounding box center [882, 594] width 4 height 15
click at [1282, 213] on input "****" at bounding box center [1263, 208] width 92 height 74
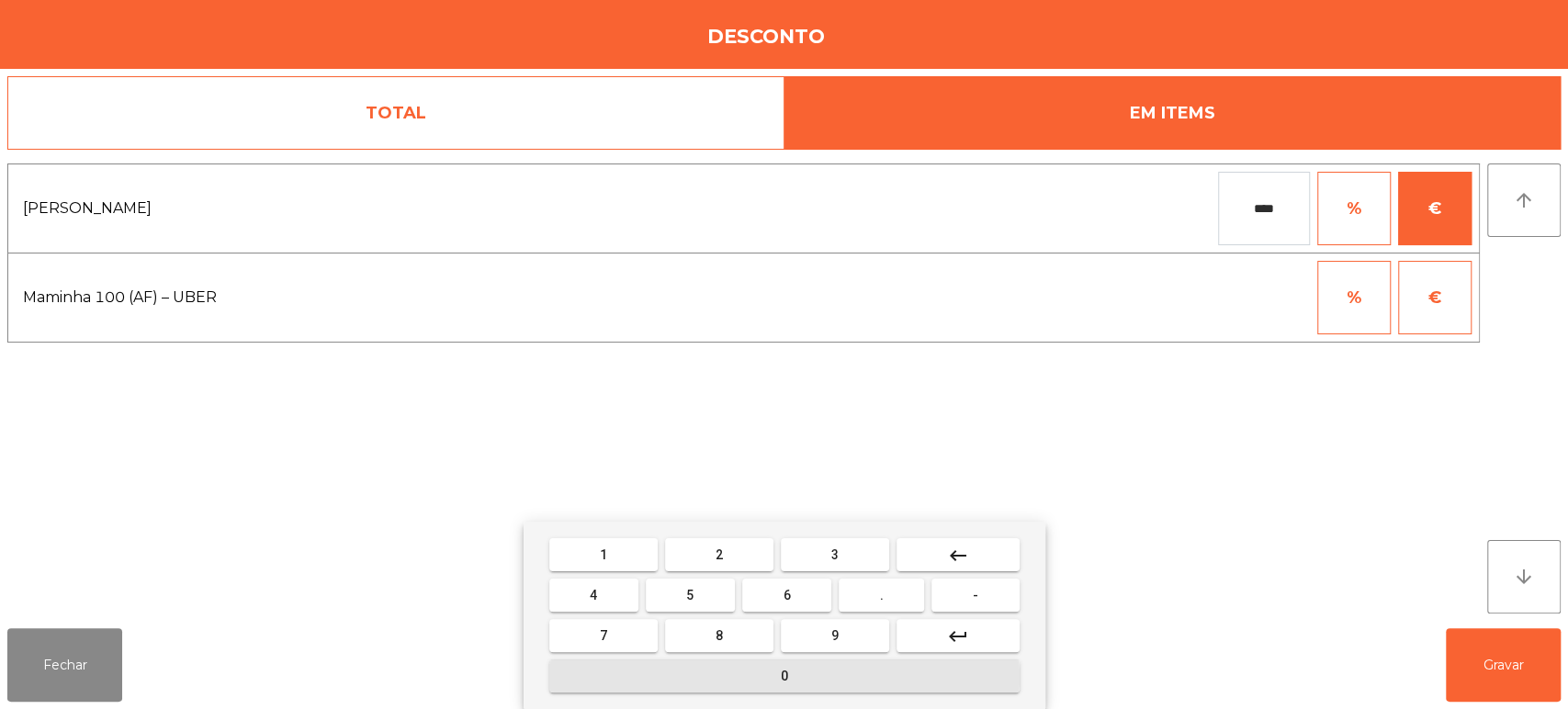
click at [718, 676] on button "0" at bounding box center [784, 675] width 470 height 33
type input "*****"
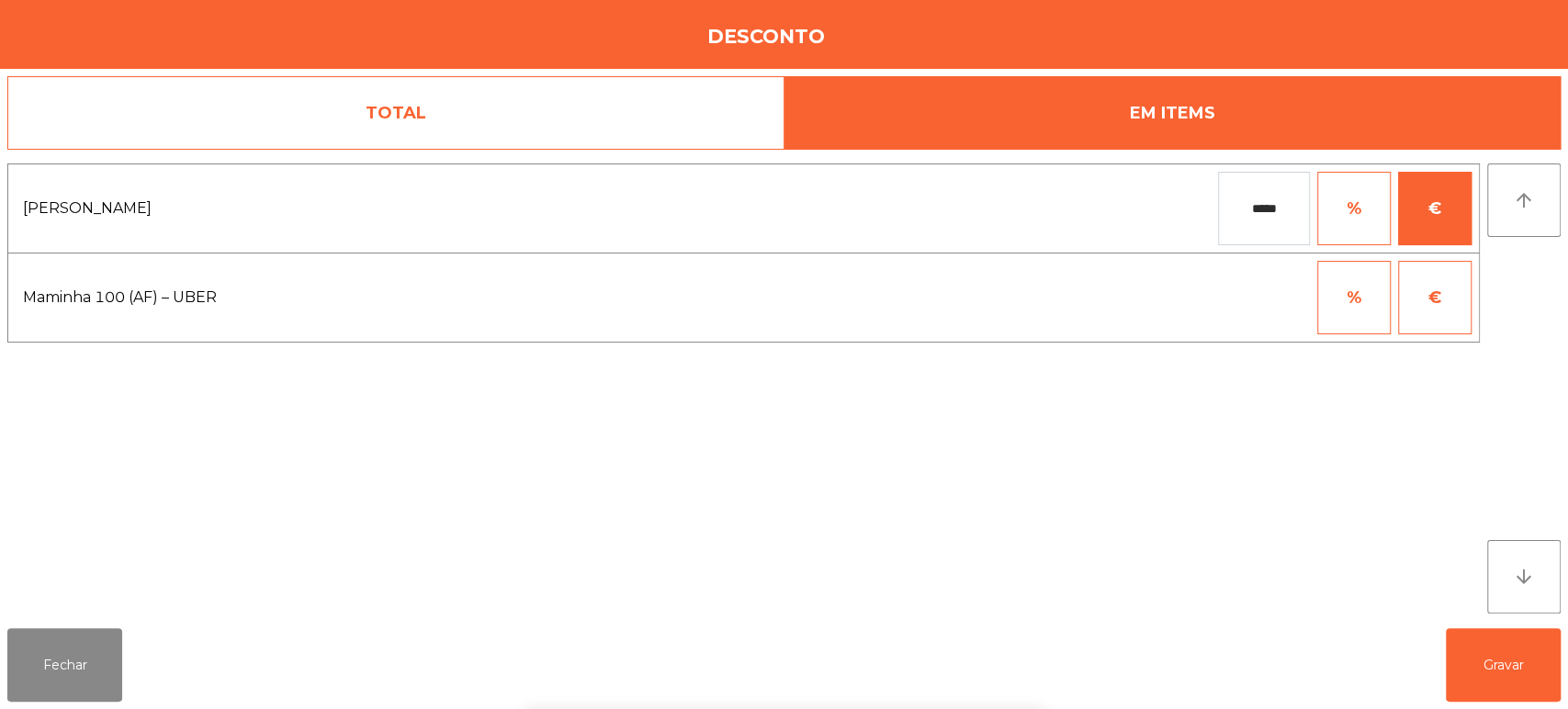
click at [1202, 434] on div "Farofa Uber ***** % € Maminha 100 (AF) – UBER % €" at bounding box center [743, 388] width 1472 height 450
click at [1505, 664] on button "Gravar" at bounding box center [1503, 665] width 115 height 74
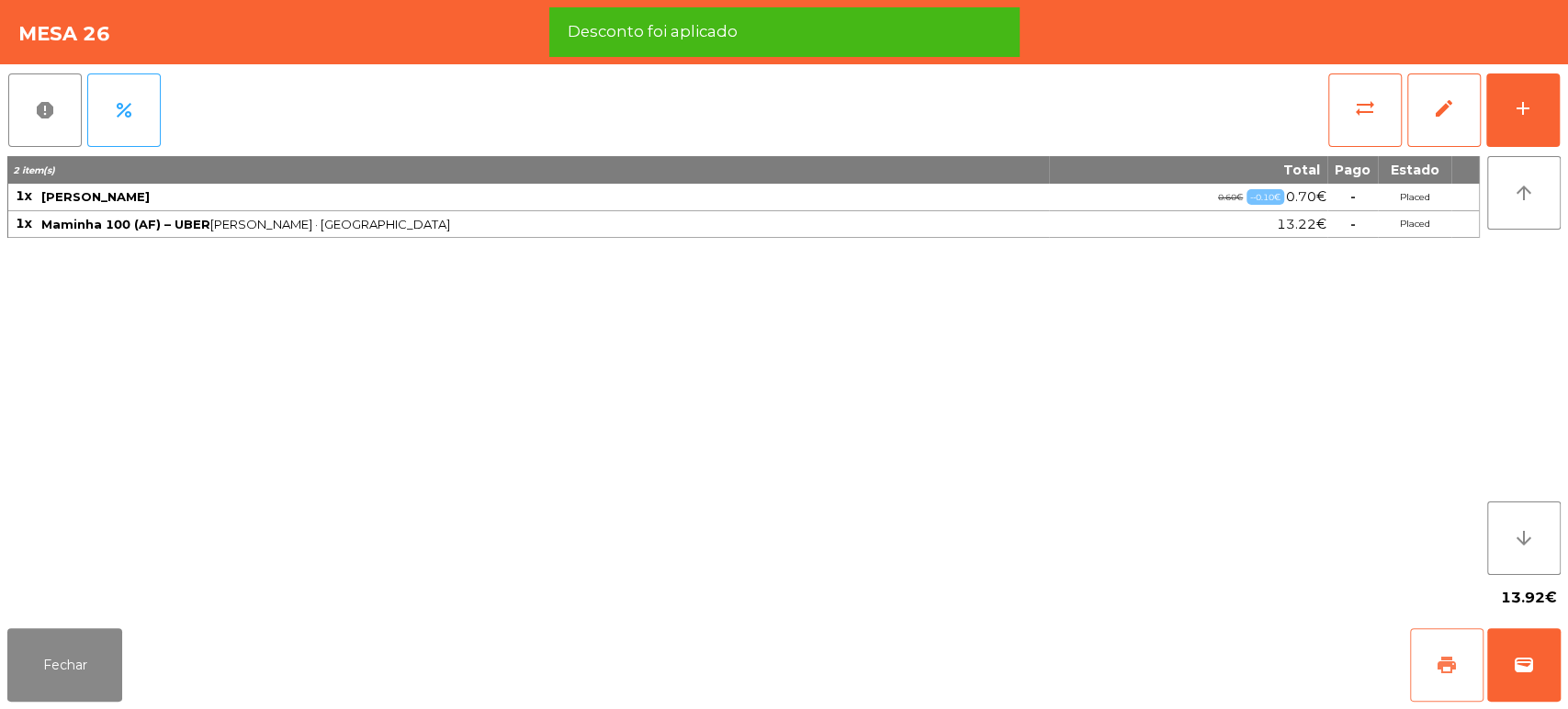
click at [1446, 675] on span "print" at bounding box center [1446, 665] width 22 height 22
click at [1566, 665] on div "Fechar print wallet" at bounding box center [784, 664] width 1568 height 88
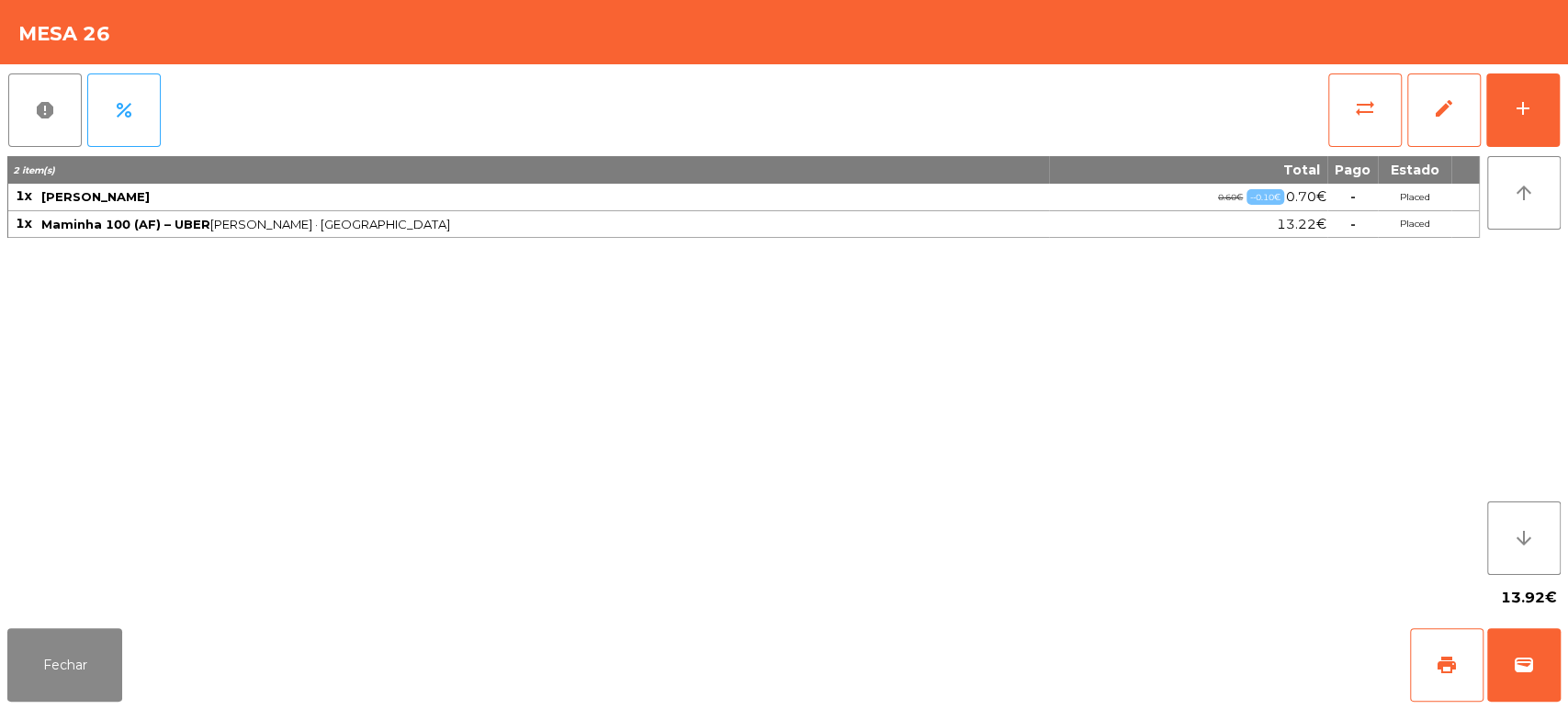
click at [1562, 683] on div "Fechar print wallet" at bounding box center [784, 664] width 1568 height 88
click at [1547, 646] on button "wallet" at bounding box center [1523, 665] width 74 height 74
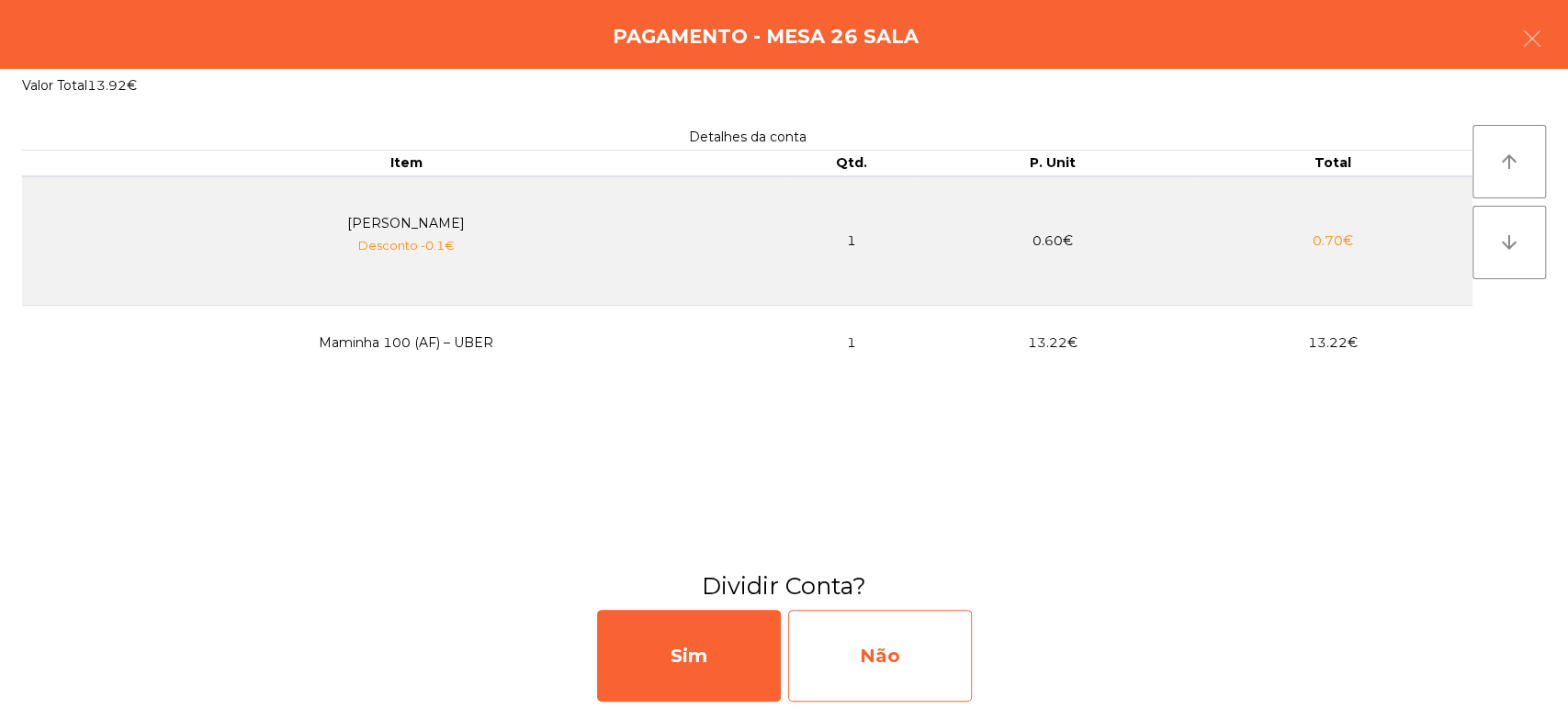
click at [929, 670] on div "Não" at bounding box center [880, 655] width 184 height 92
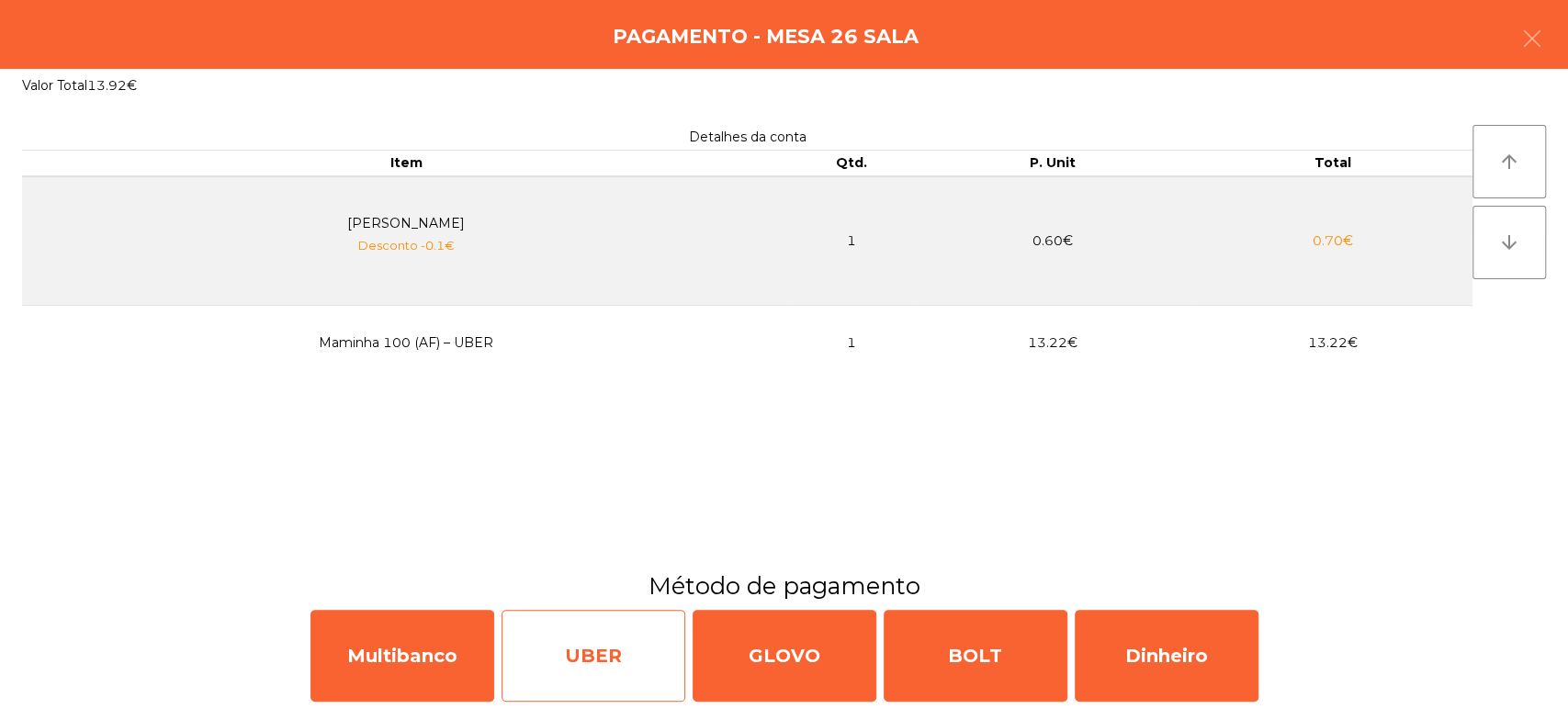
click at [626, 656] on div "UBER" at bounding box center [593, 655] width 184 height 92
select select "**"
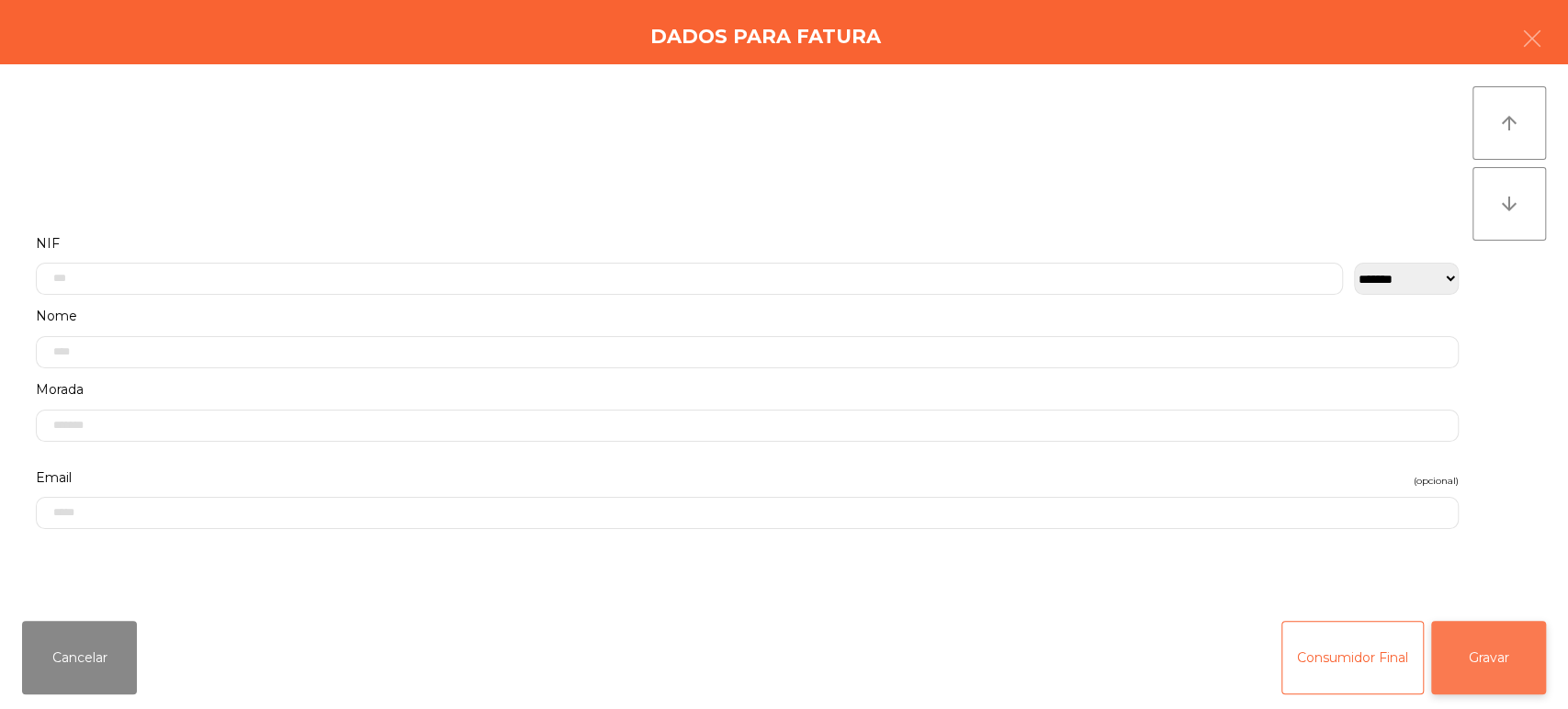
click at [1505, 659] on button "Gravar" at bounding box center [1488, 657] width 115 height 74
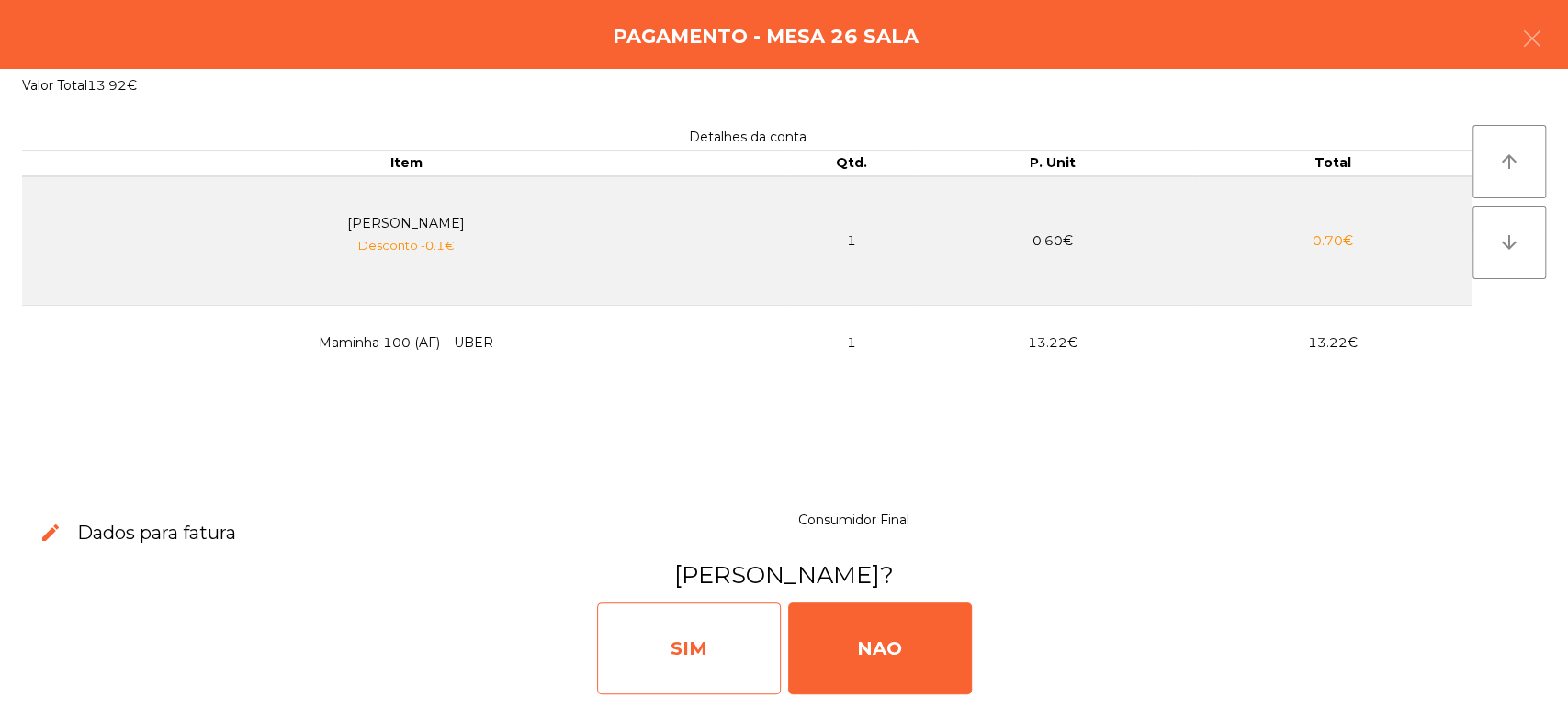
click at [742, 632] on div "SIM" at bounding box center [689, 647] width 184 height 92
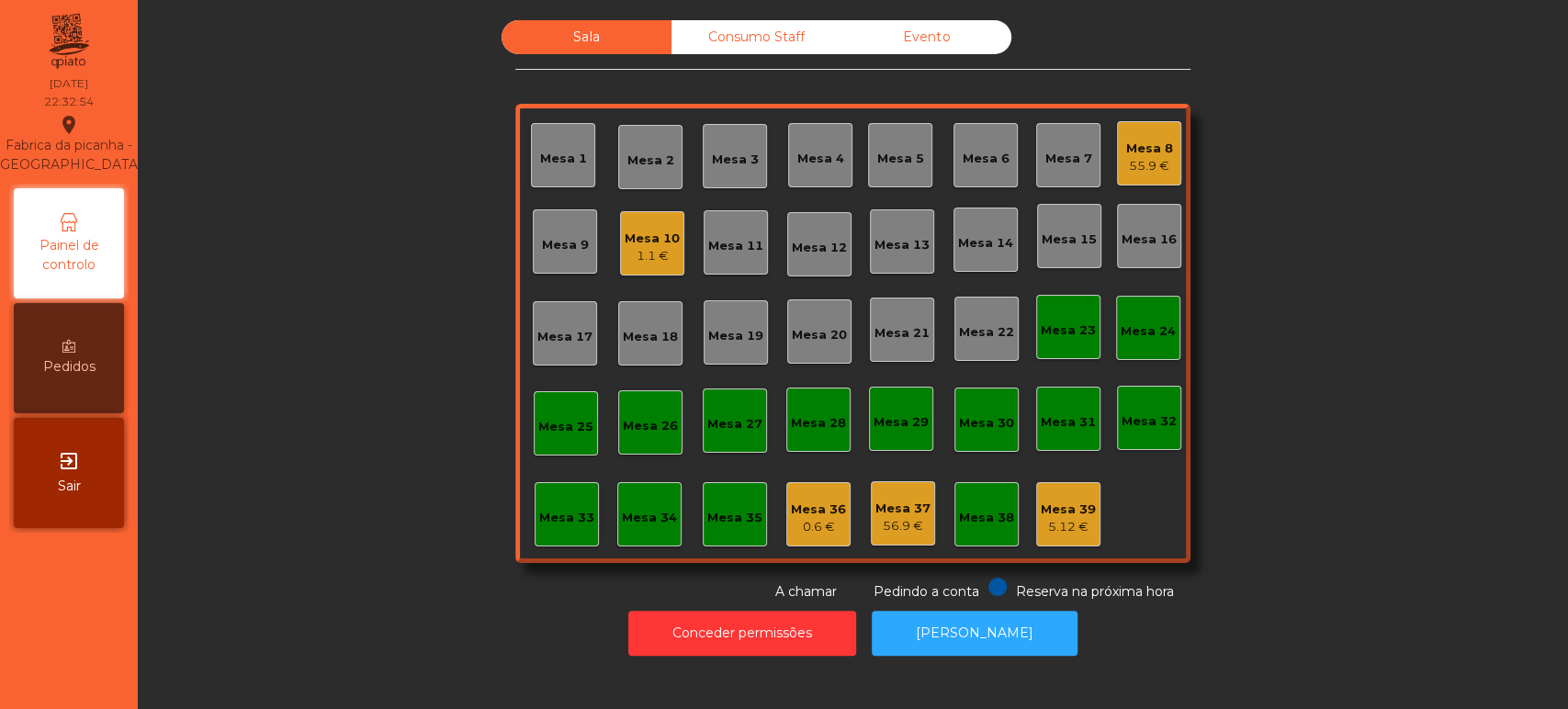
click at [752, 86] on div "Sala Consumo Staff Evento Mesa 1 Mesa 2 Mesa 3 Mesa 4 Mesa 5 Mesa 6 Mesa 7 Mesa…" at bounding box center [852, 310] width 675 height 581
click at [758, 43] on div "Consumo Staff" at bounding box center [757, 37] width 170 height 34
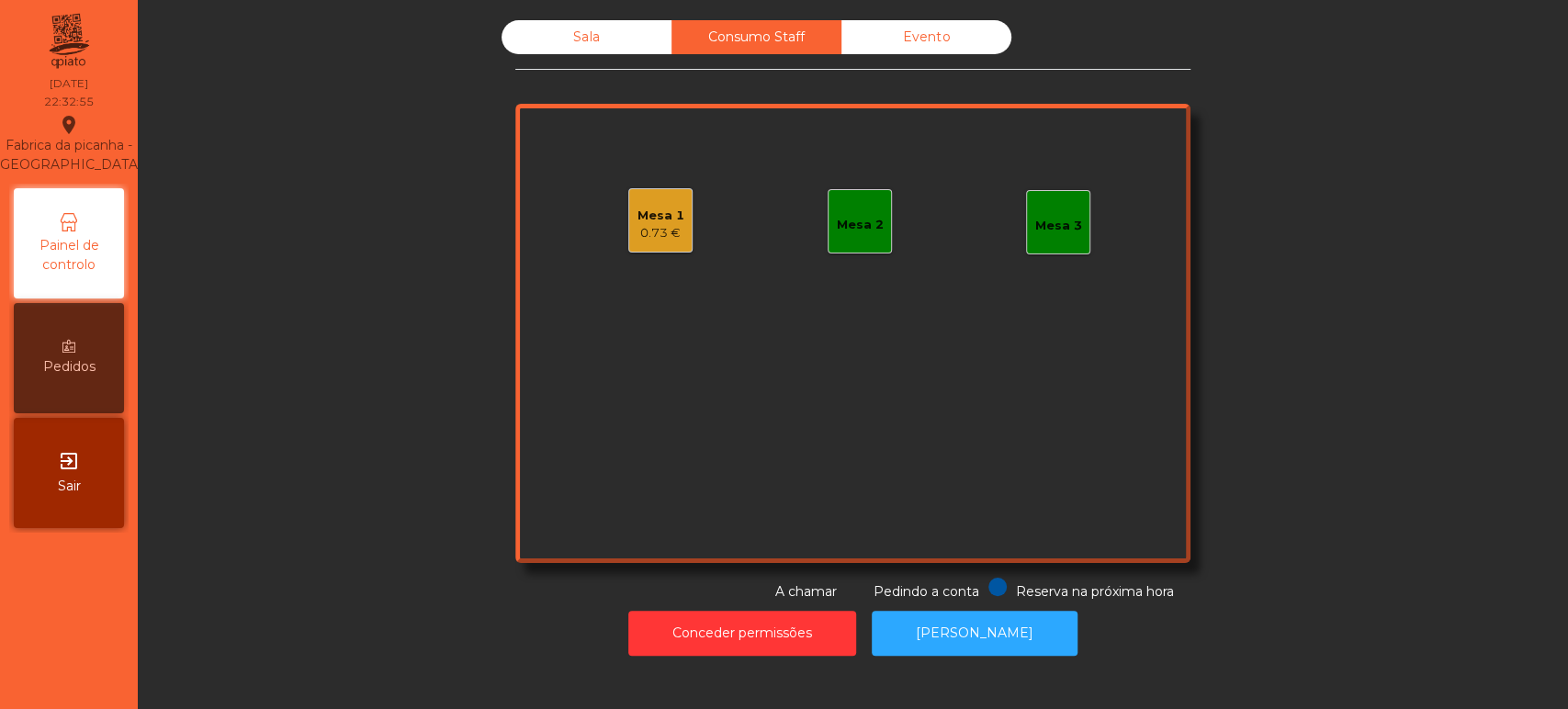
click at [638, 232] on div "0.73 €" at bounding box center [661, 233] width 46 height 18
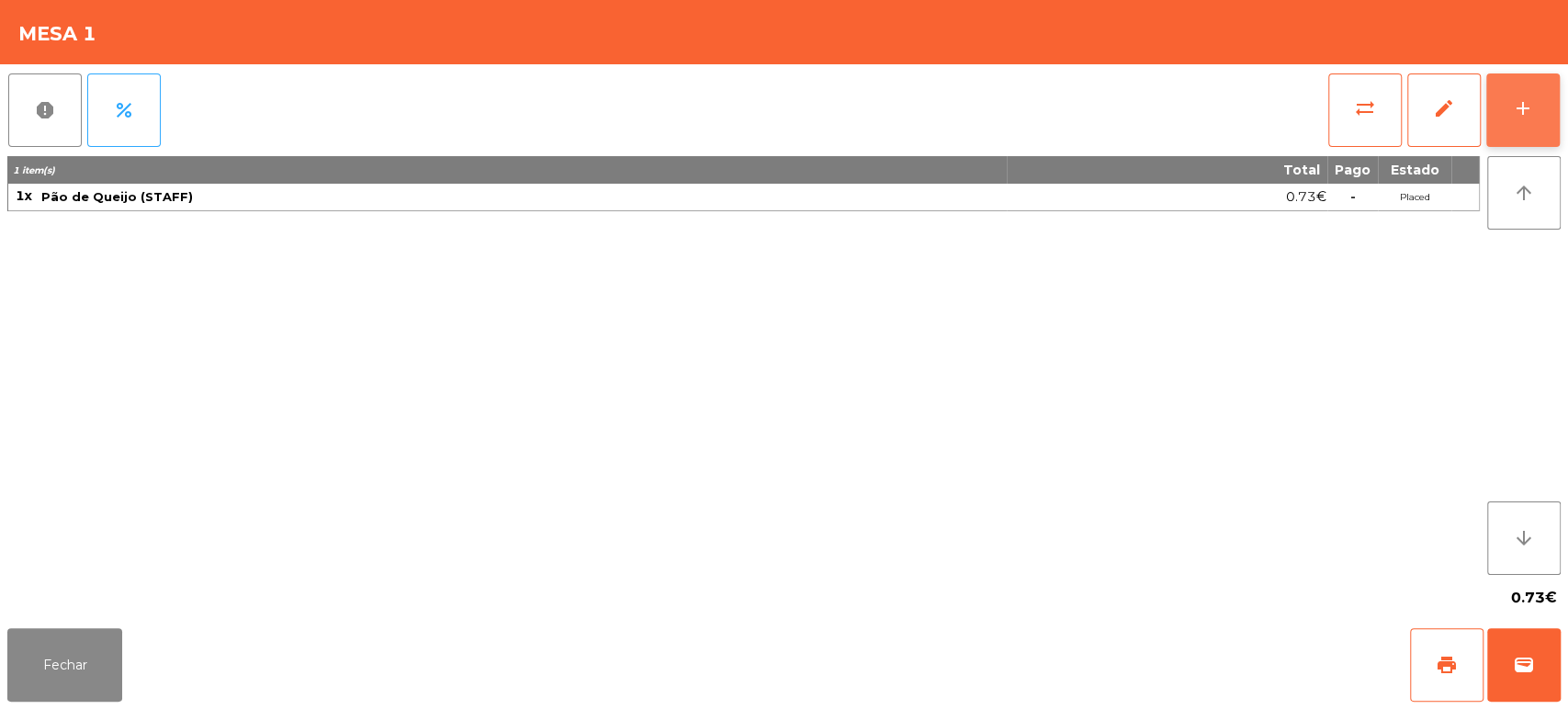
click at [1511, 94] on button "add" at bounding box center [1523, 110] width 74 height 74
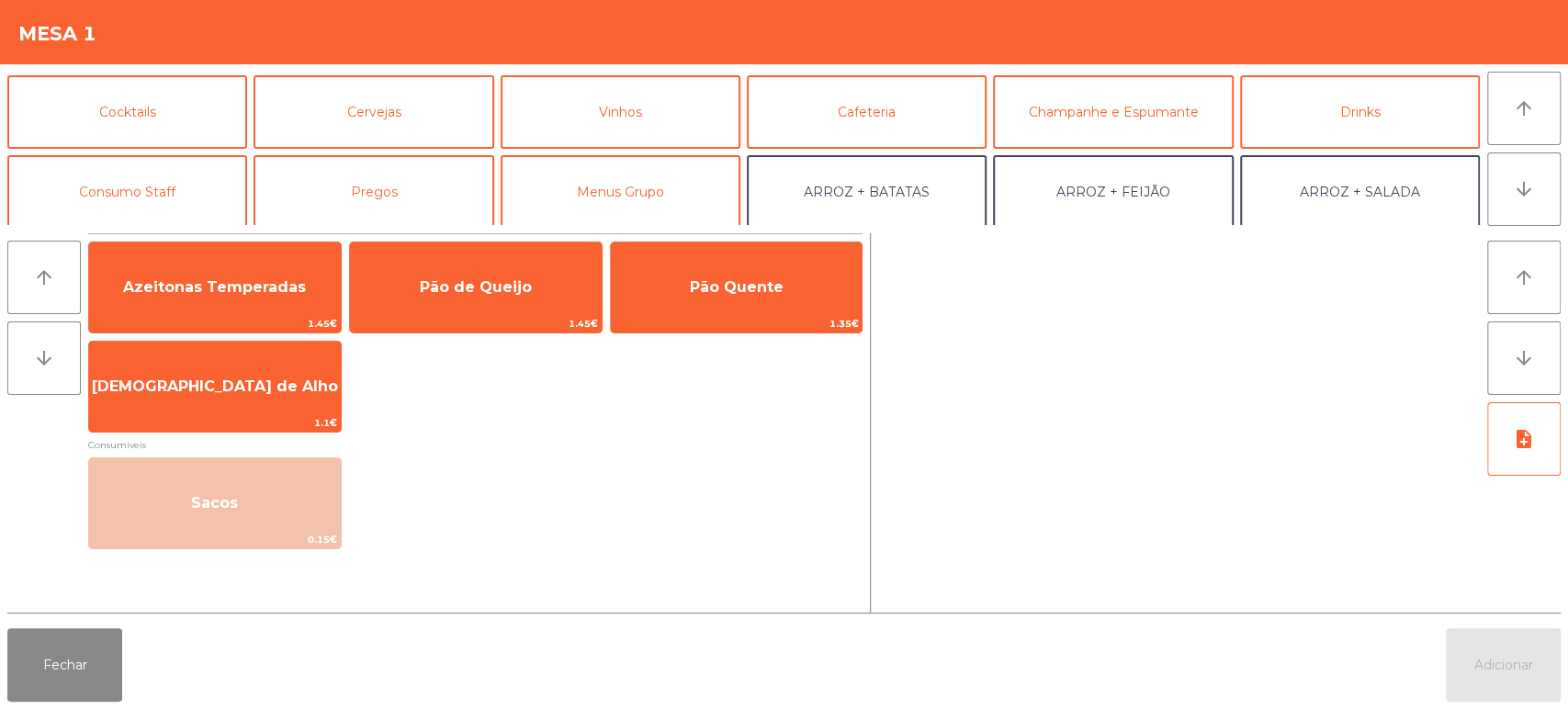
scroll to position [113, 0]
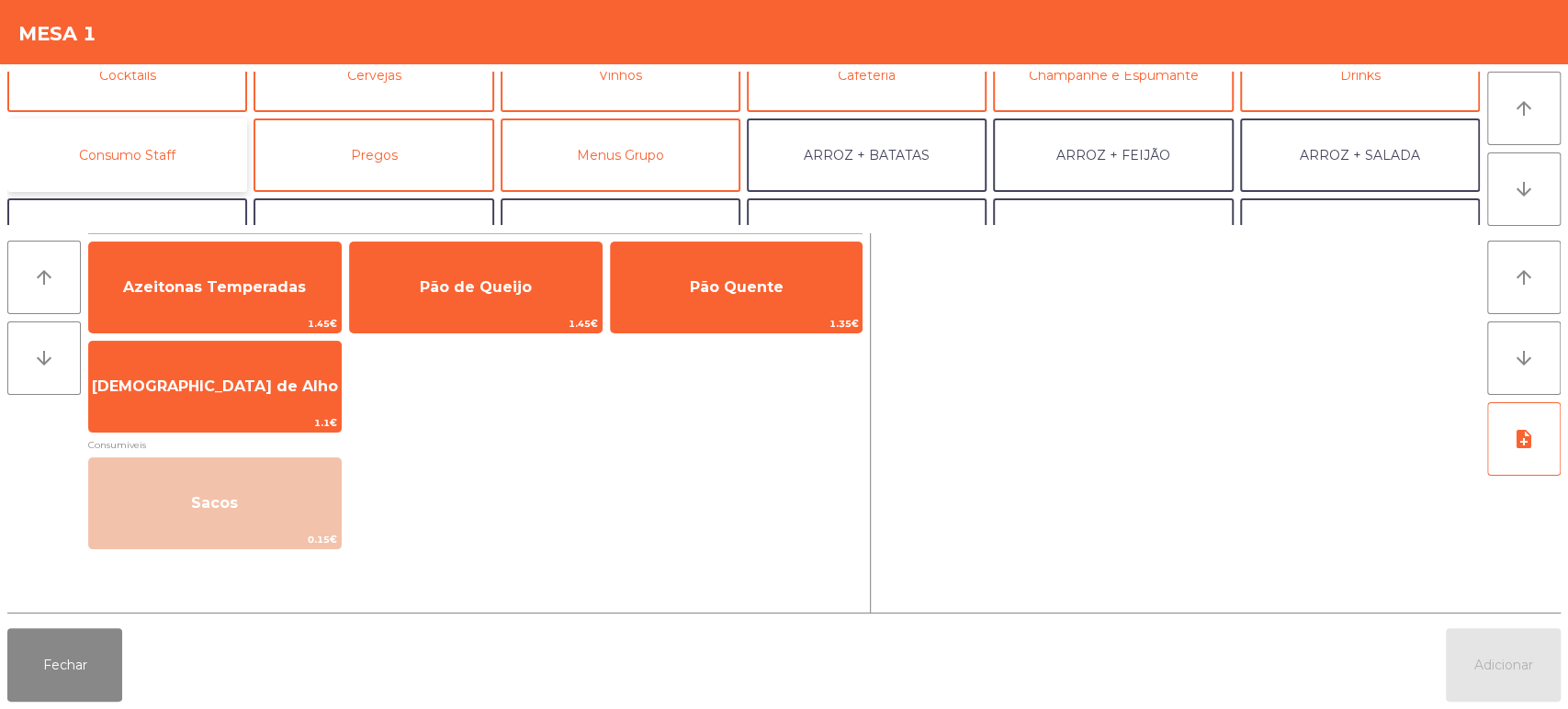
click at [189, 161] on button "Consumo Staff" at bounding box center [128, 155] width 240 height 74
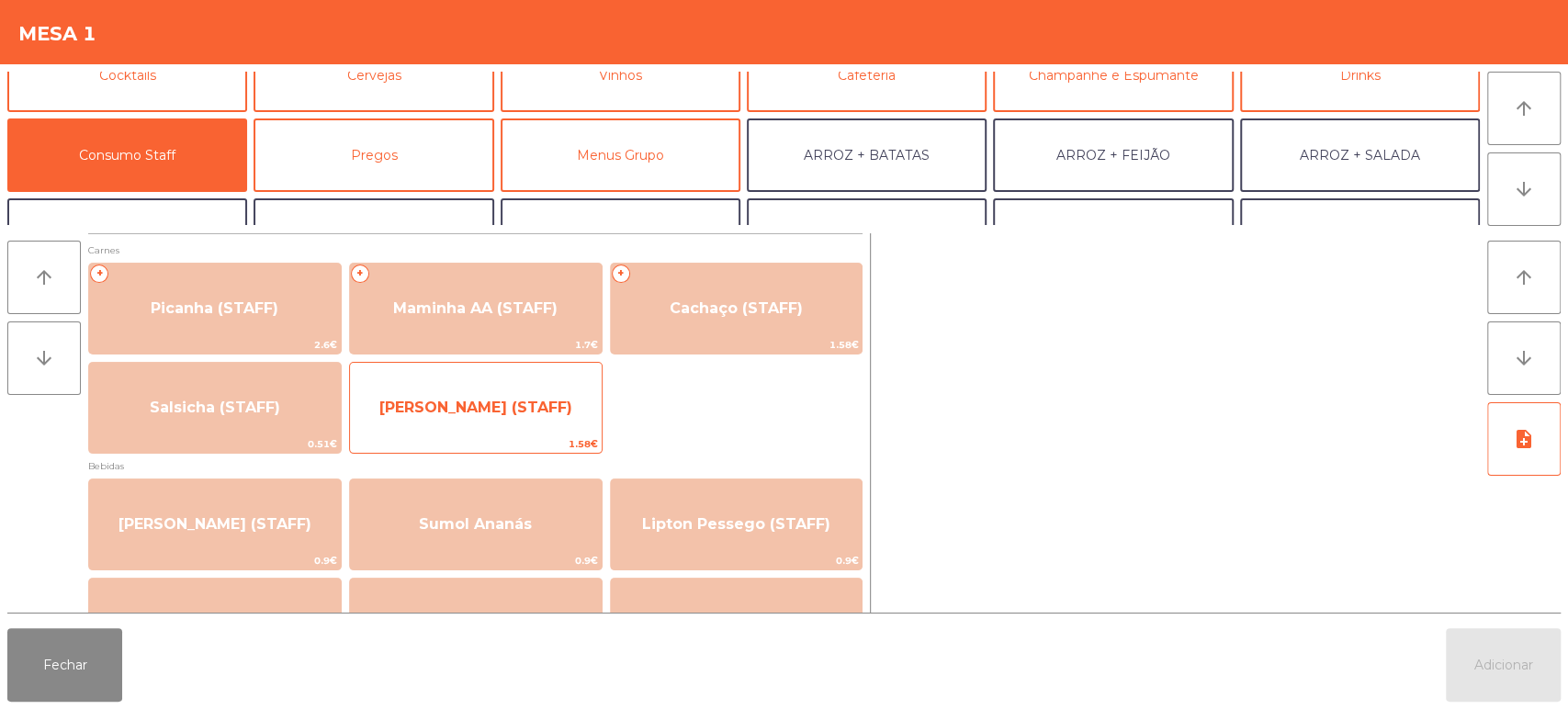
click at [528, 397] on span "Lombinho Frango (STAFF)" at bounding box center [476, 407] width 252 height 49
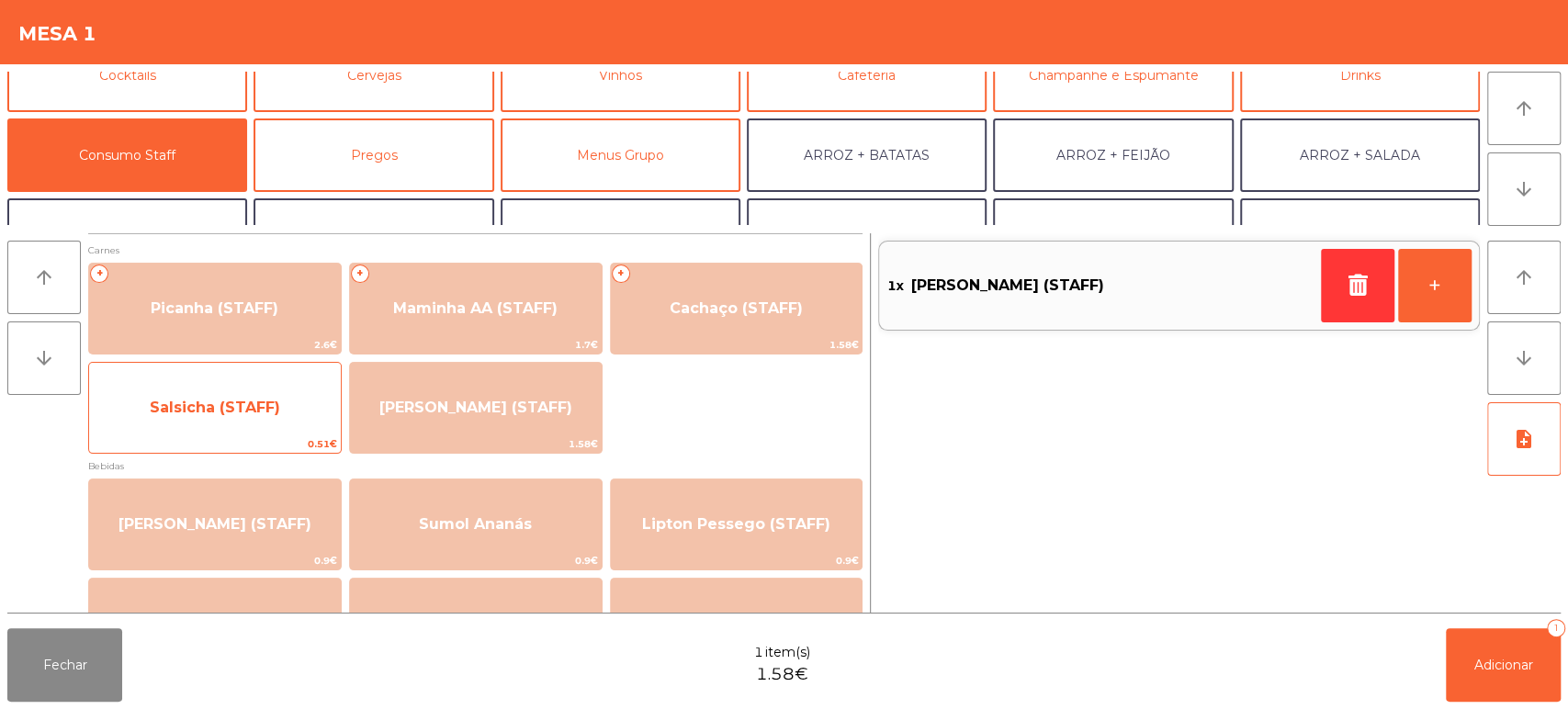
click at [268, 426] on span "Salsicha (STAFF)" at bounding box center [215, 407] width 252 height 49
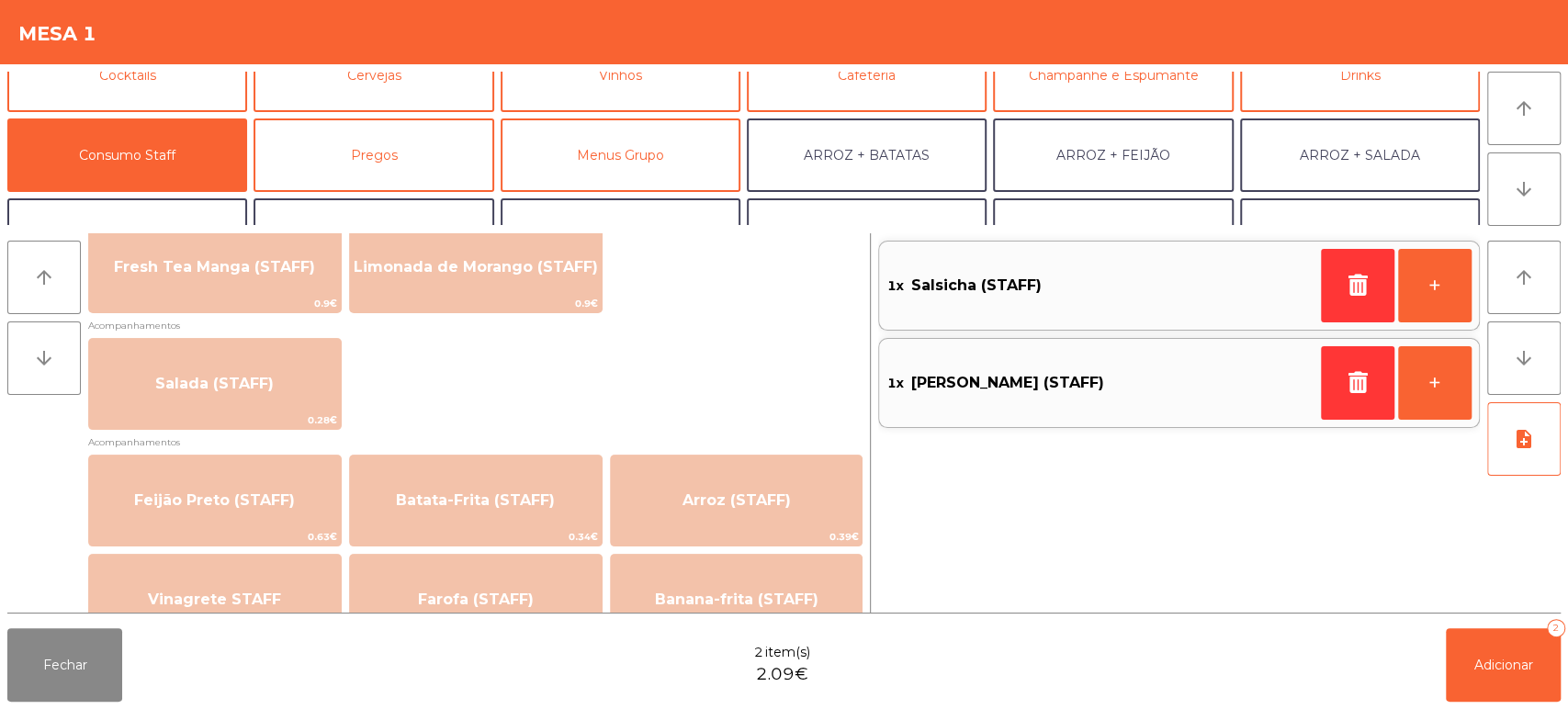
scroll to position [661, 0]
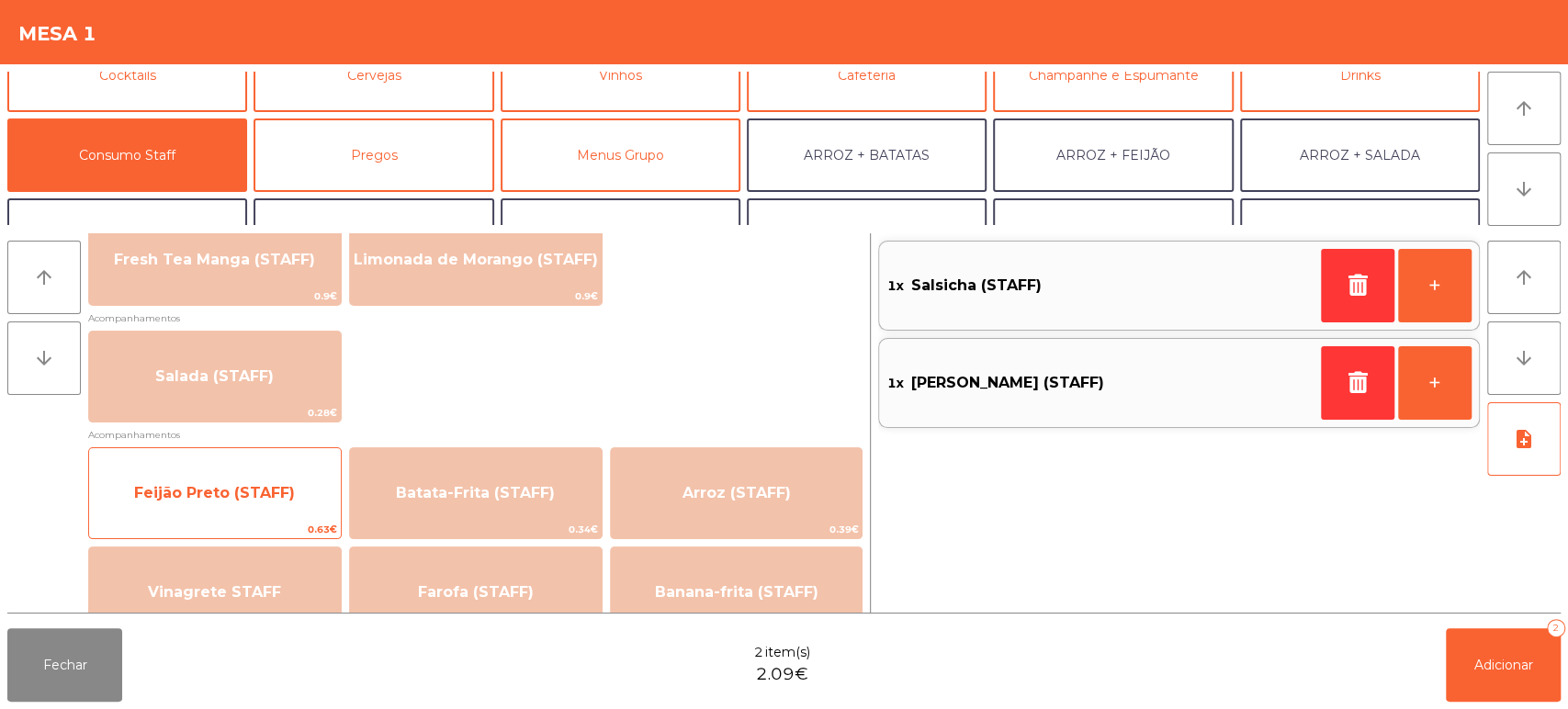
click at [291, 489] on span "Feijão Preto (STAFF)" at bounding box center [215, 492] width 161 height 17
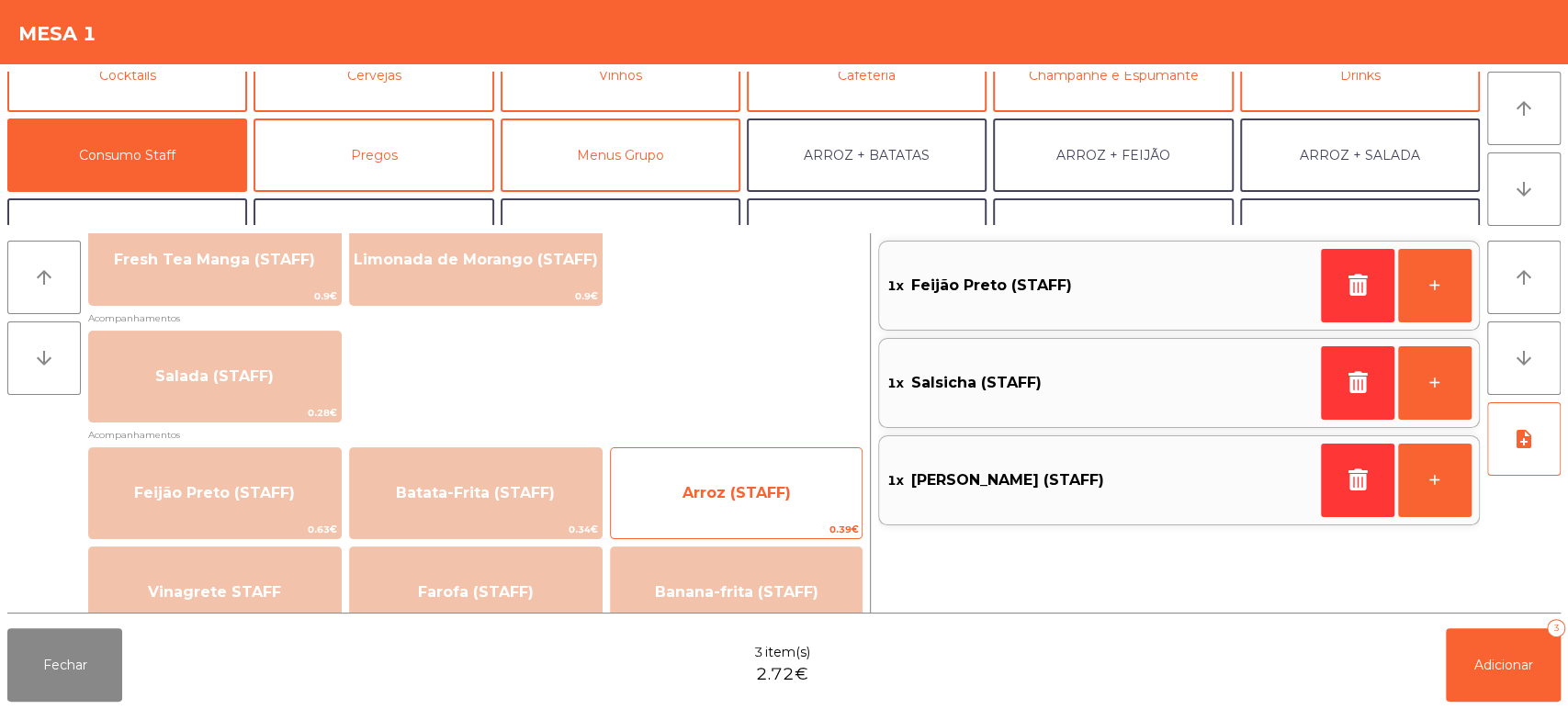
click at [764, 503] on span "Arroz (STAFF)" at bounding box center [737, 492] width 252 height 49
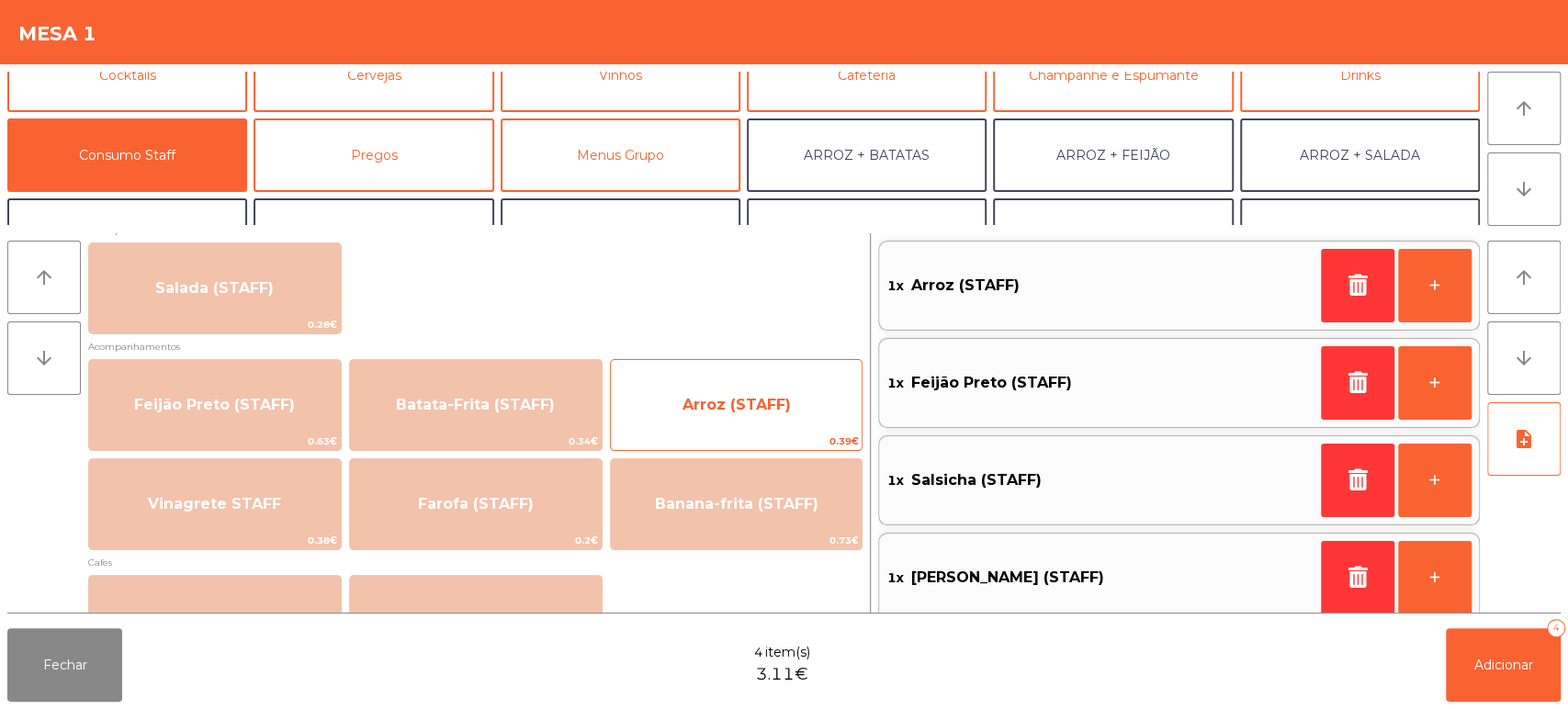
scroll to position [784, 0]
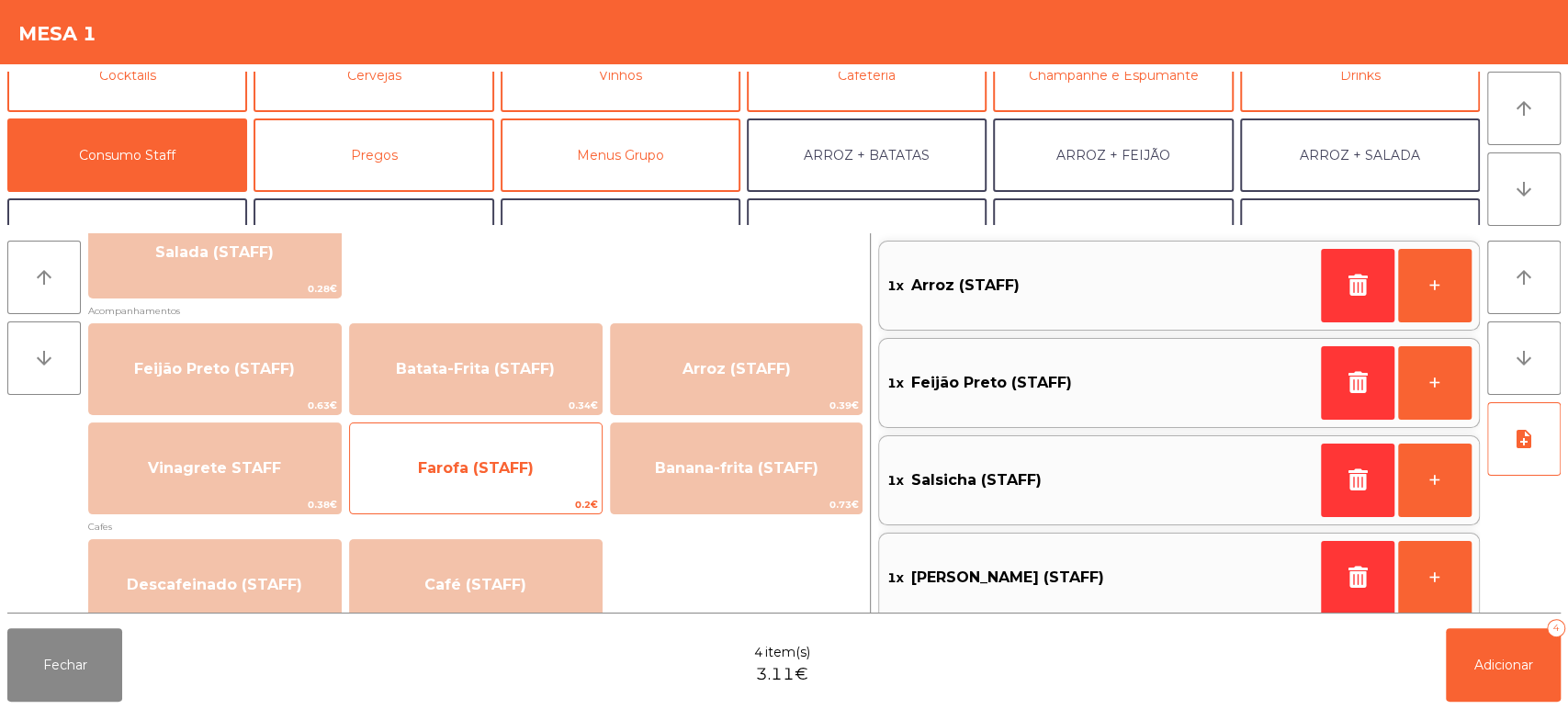
click at [558, 482] on span "Farofa (STAFF)" at bounding box center [476, 467] width 252 height 49
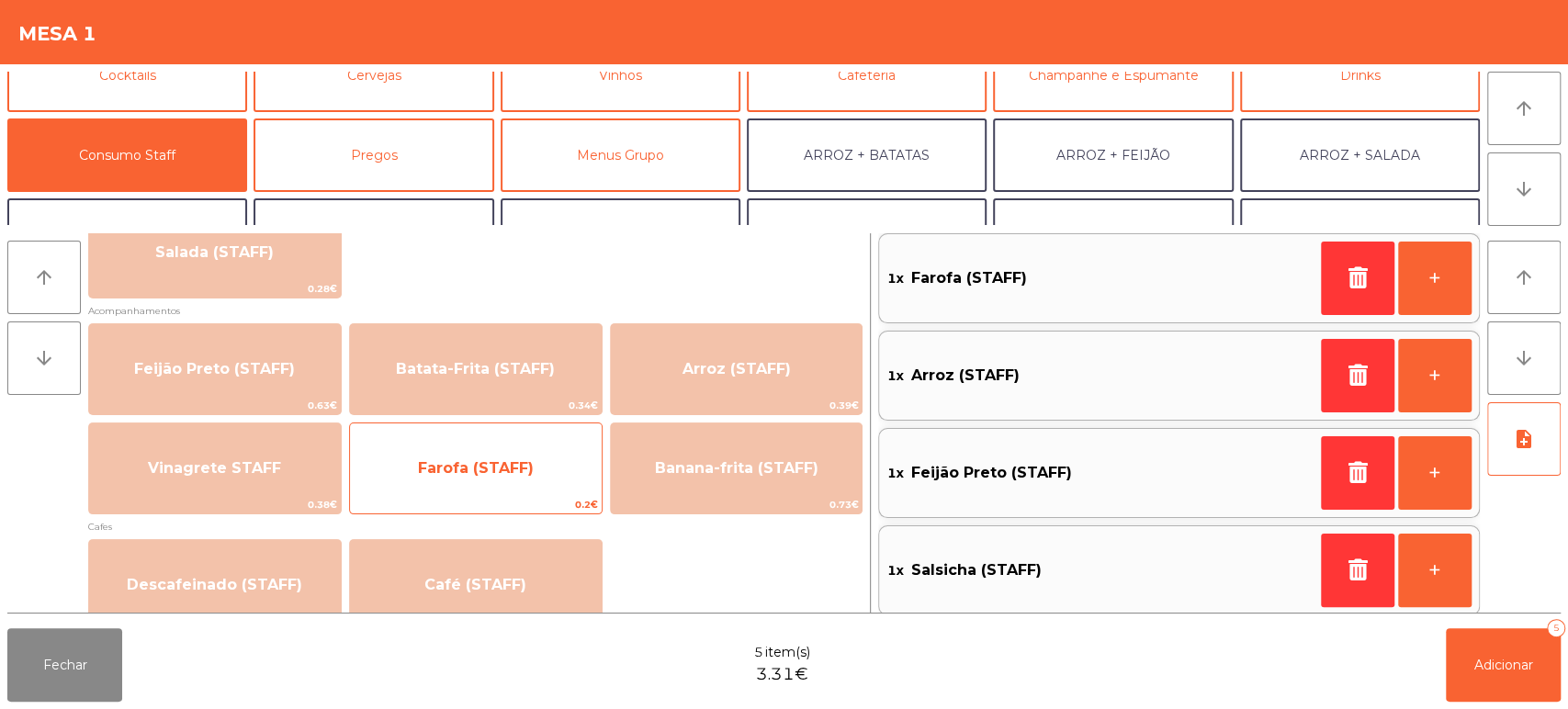
scroll to position [113, 0]
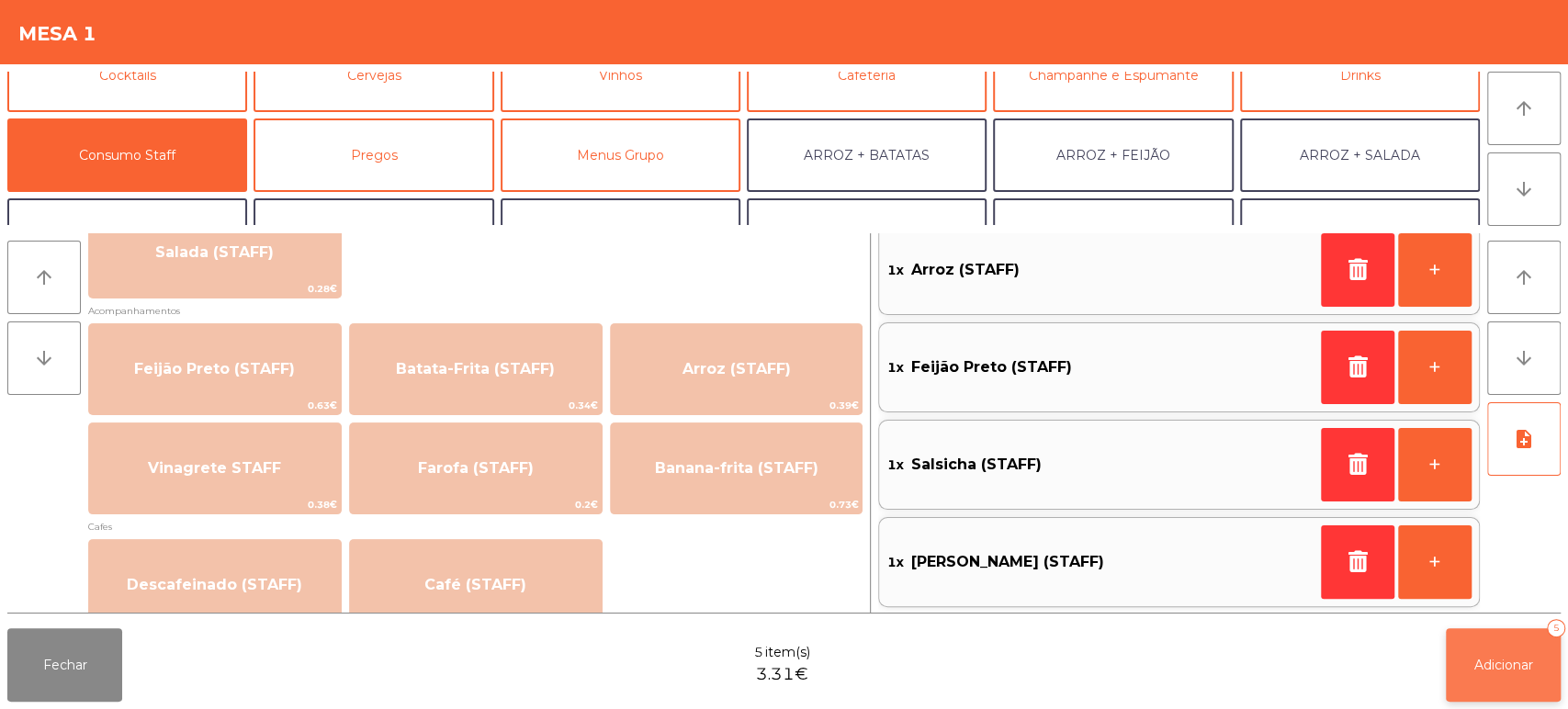
click at [1515, 657] on span "Adicionar" at bounding box center [1503, 664] width 59 height 16
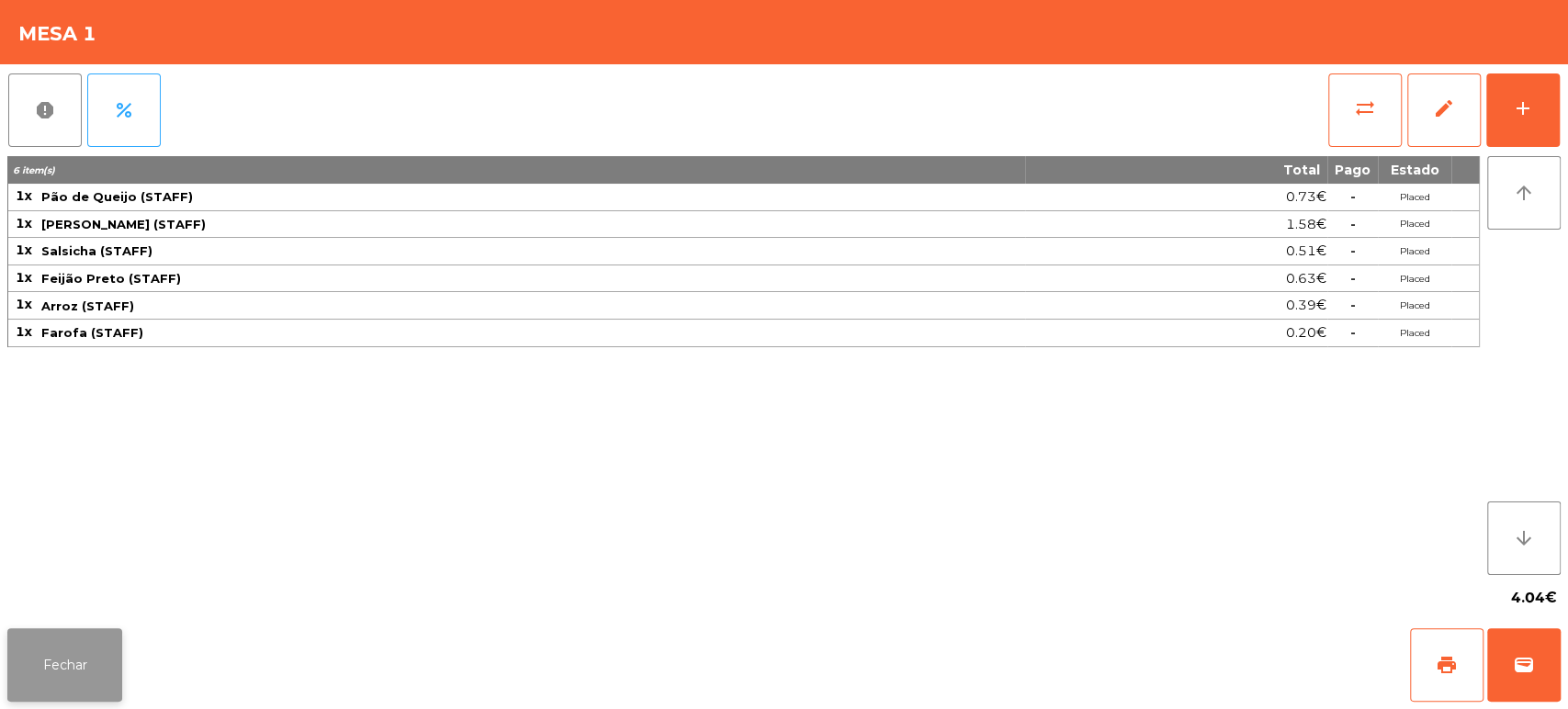
click at [85, 647] on button "Fechar" at bounding box center [65, 665] width 115 height 74
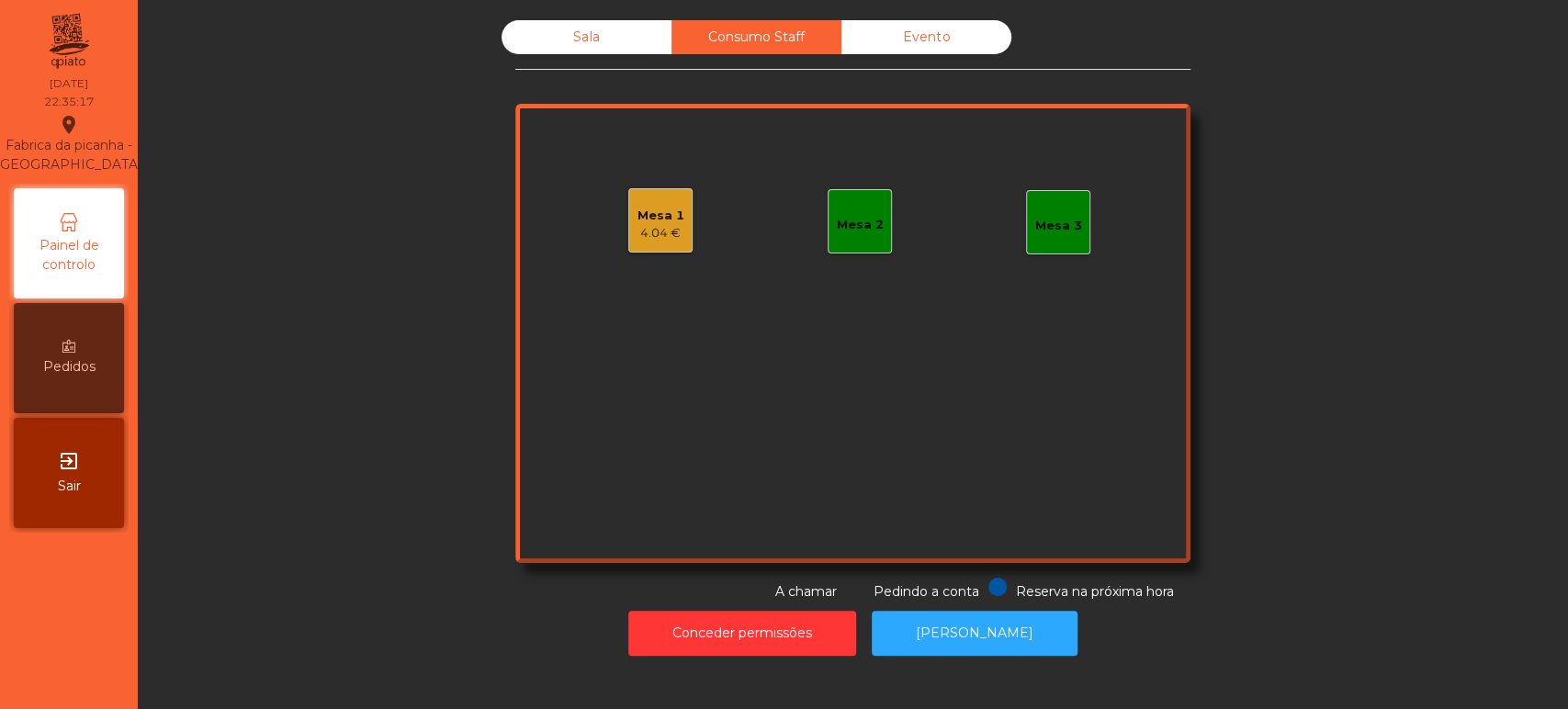
click at [590, 45] on div "Sala" at bounding box center [587, 37] width 170 height 34
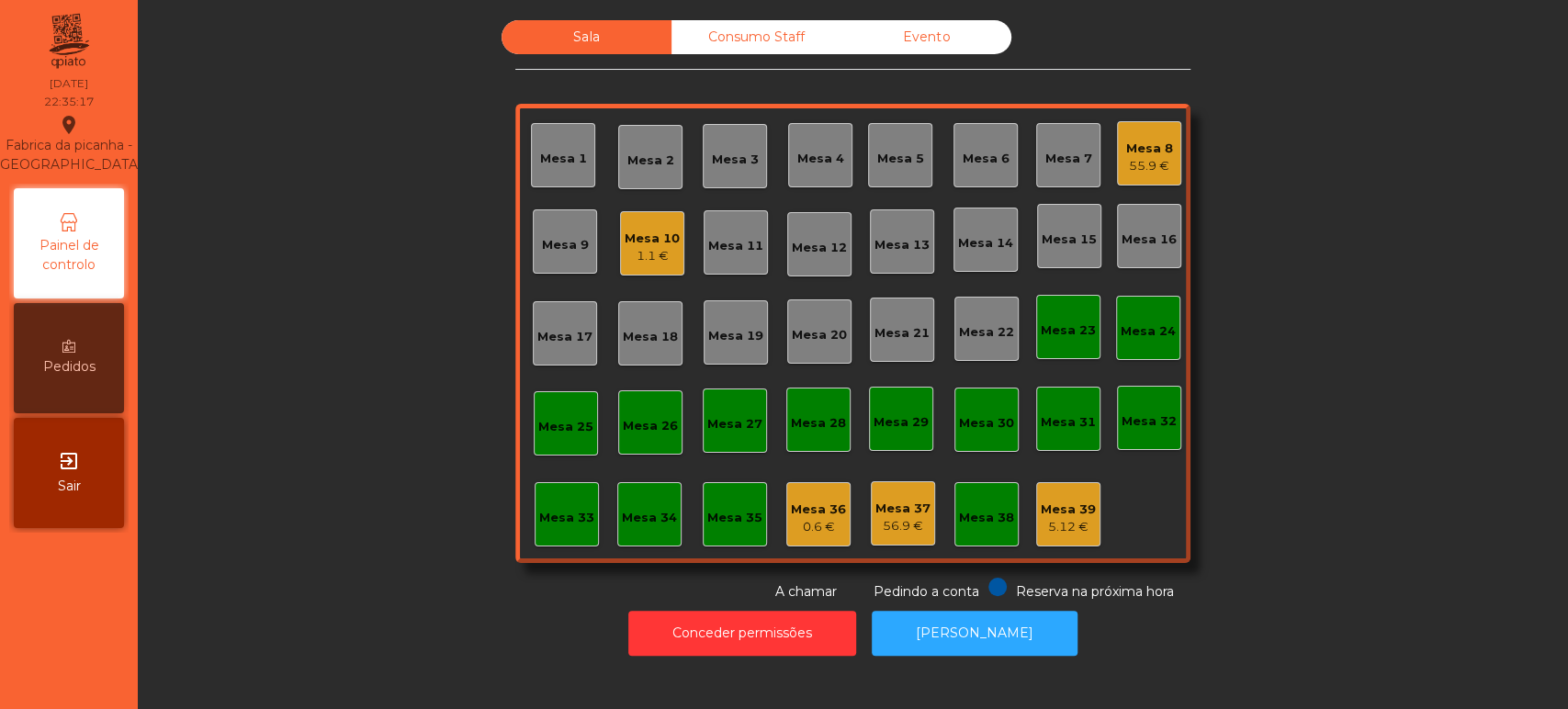
click at [634, 430] on div "Mesa 26" at bounding box center [649, 426] width 55 height 18
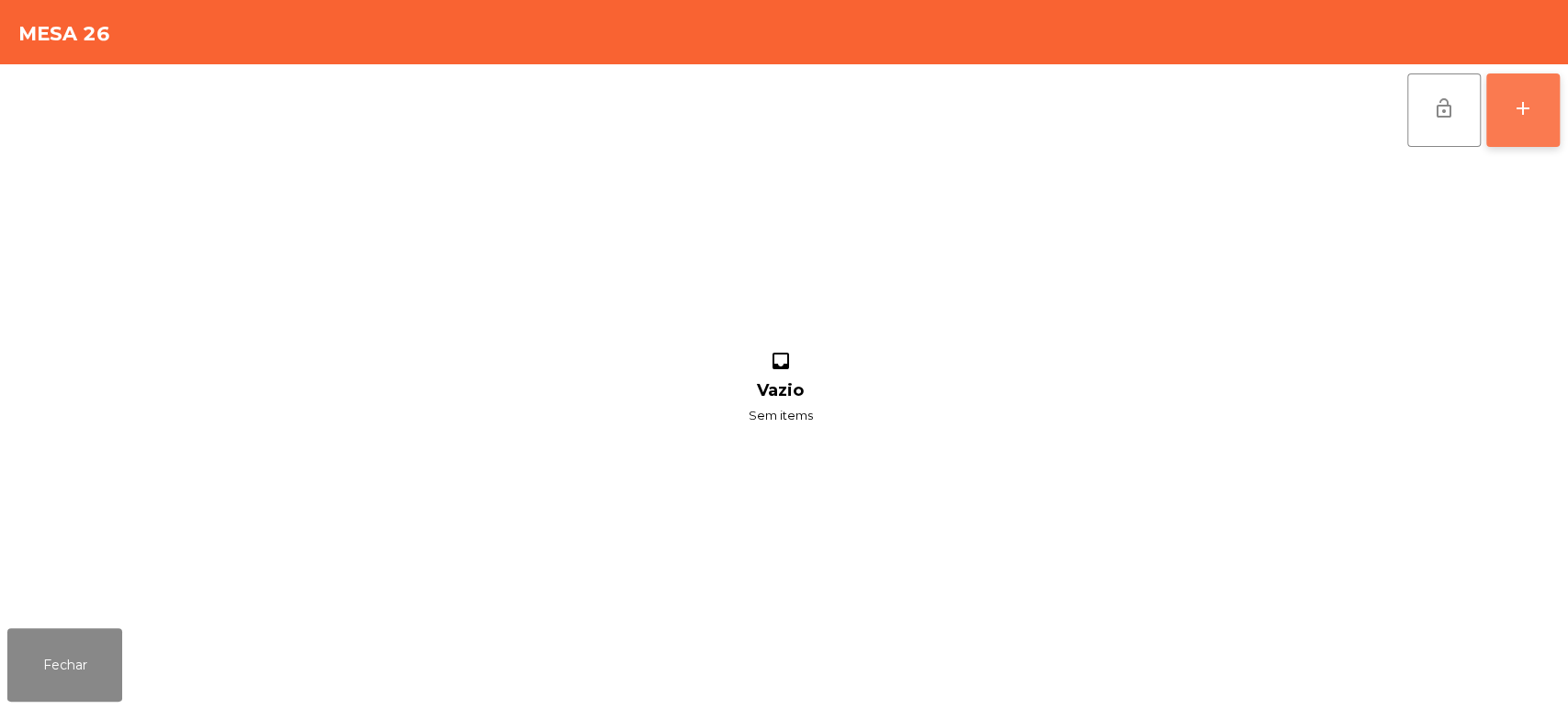
click at [1510, 114] on button "add" at bounding box center [1523, 110] width 74 height 74
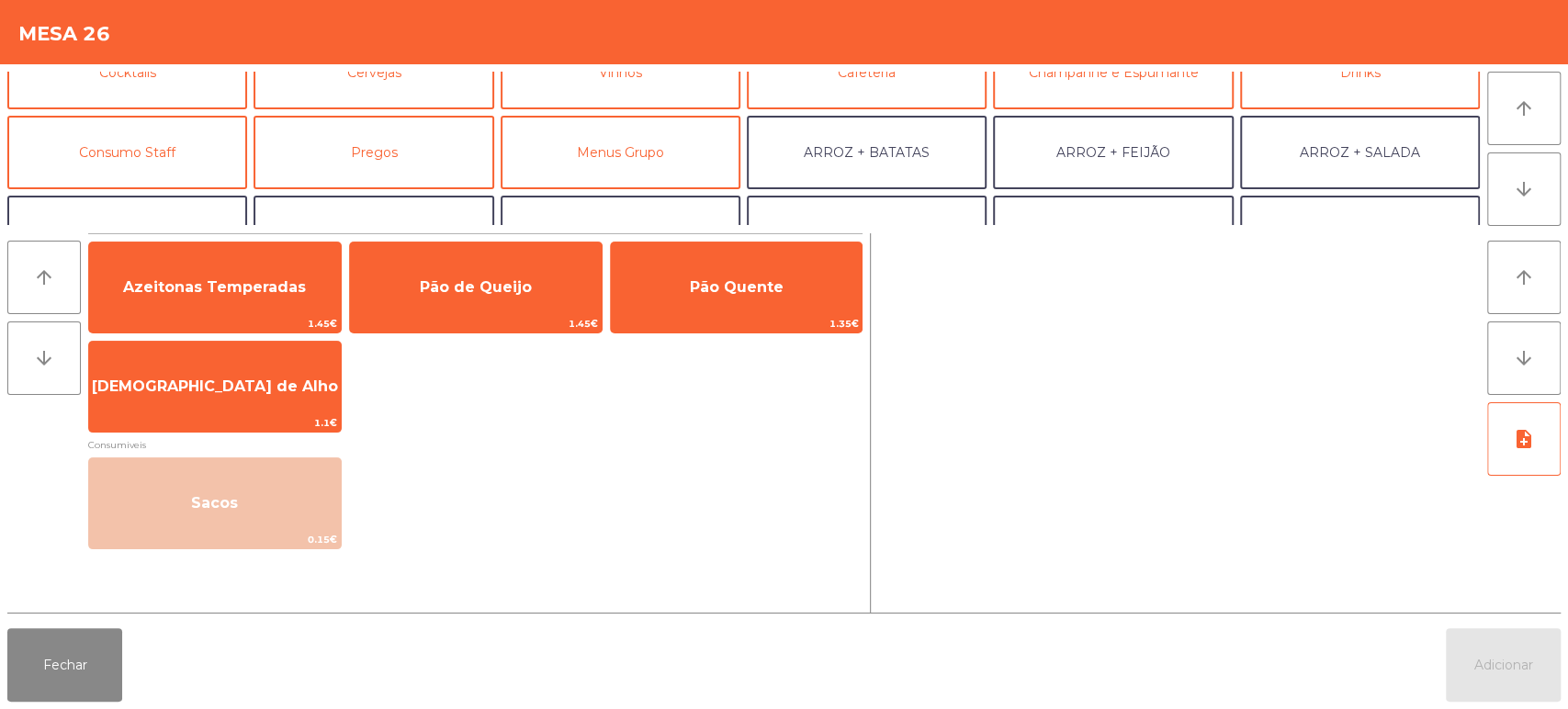
scroll to position [117, 0]
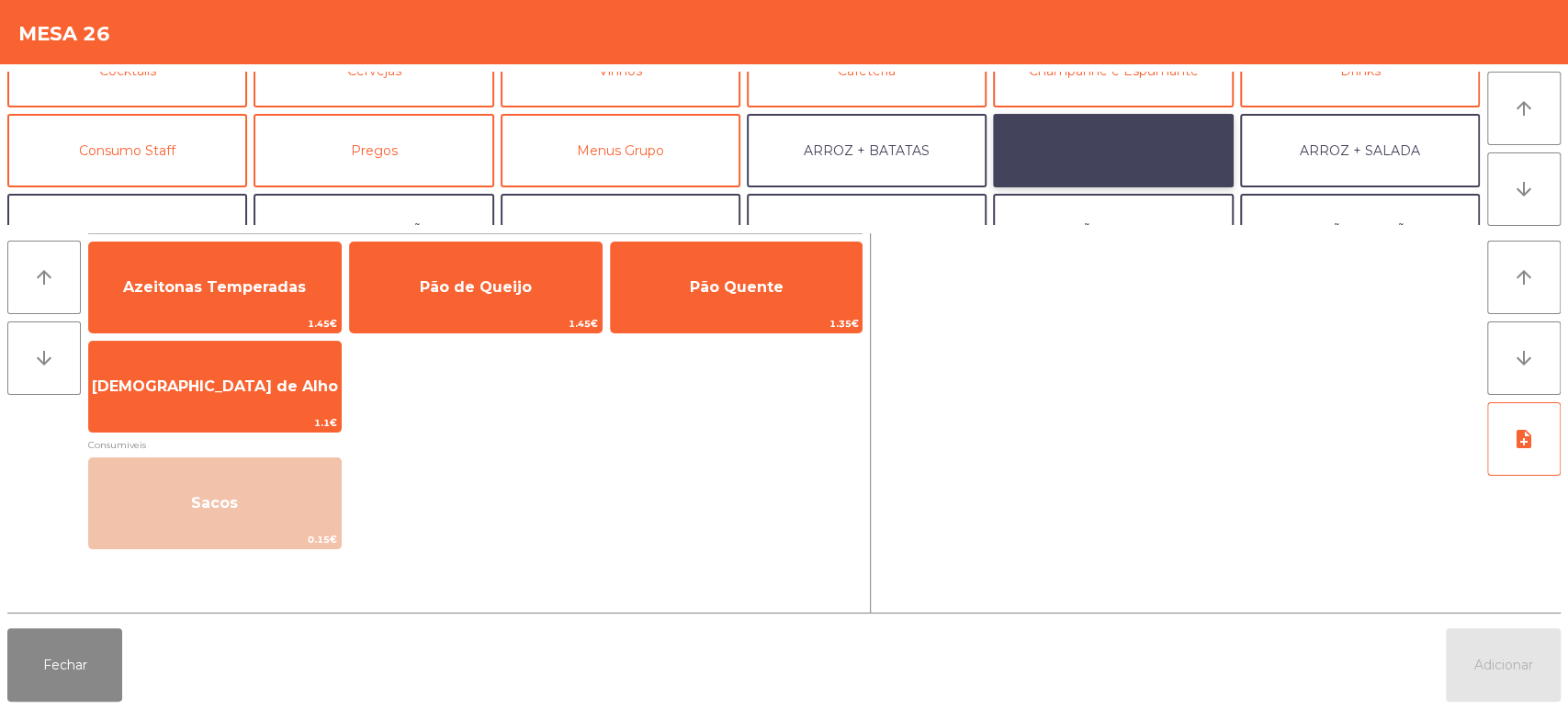
click at [1106, 139] on button "ARROZ + FEIJÃO" at bounding box center [1113, 151] width 240 height 74
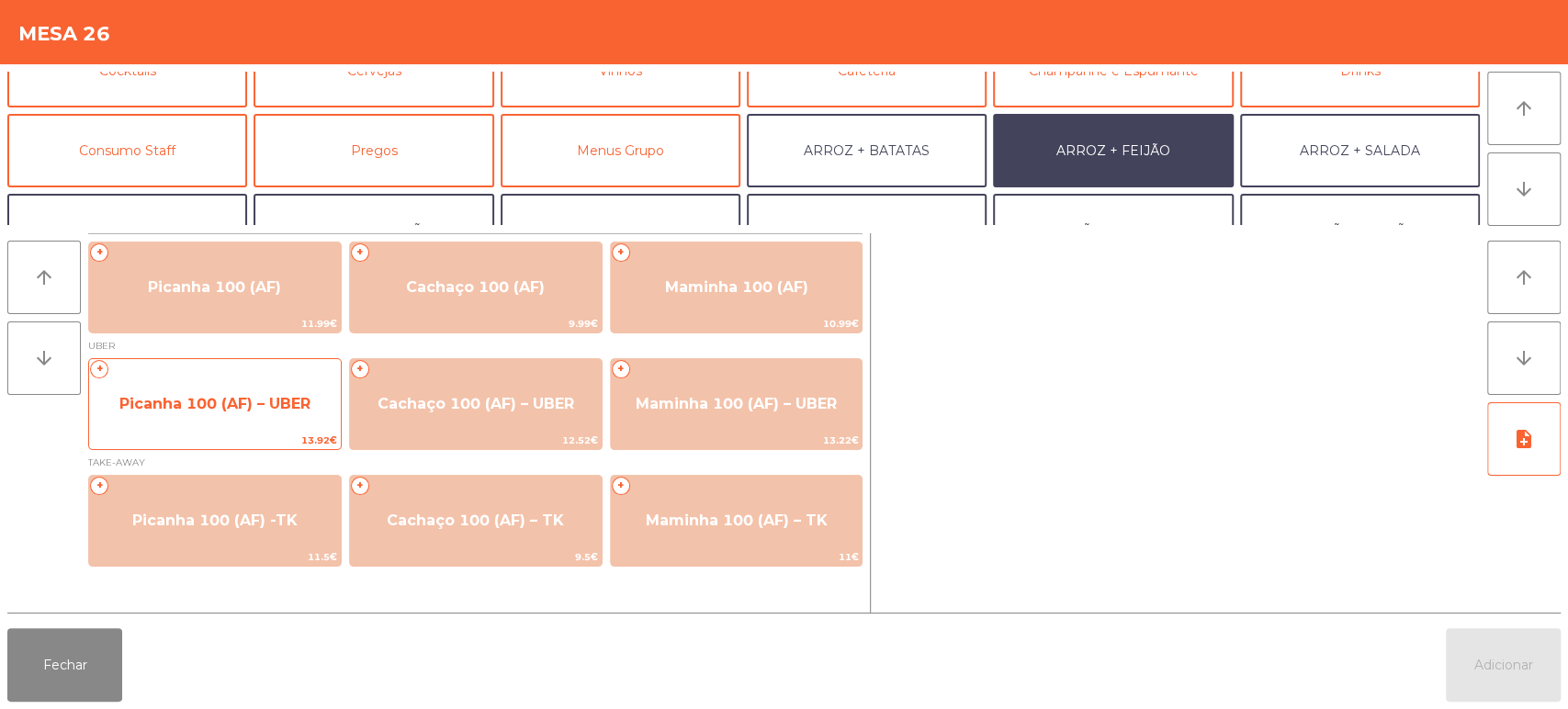
click at [241, 421] on span "Picanha 100 (AF) – UBER" at bounding box center [215, 403] width 252 height 49
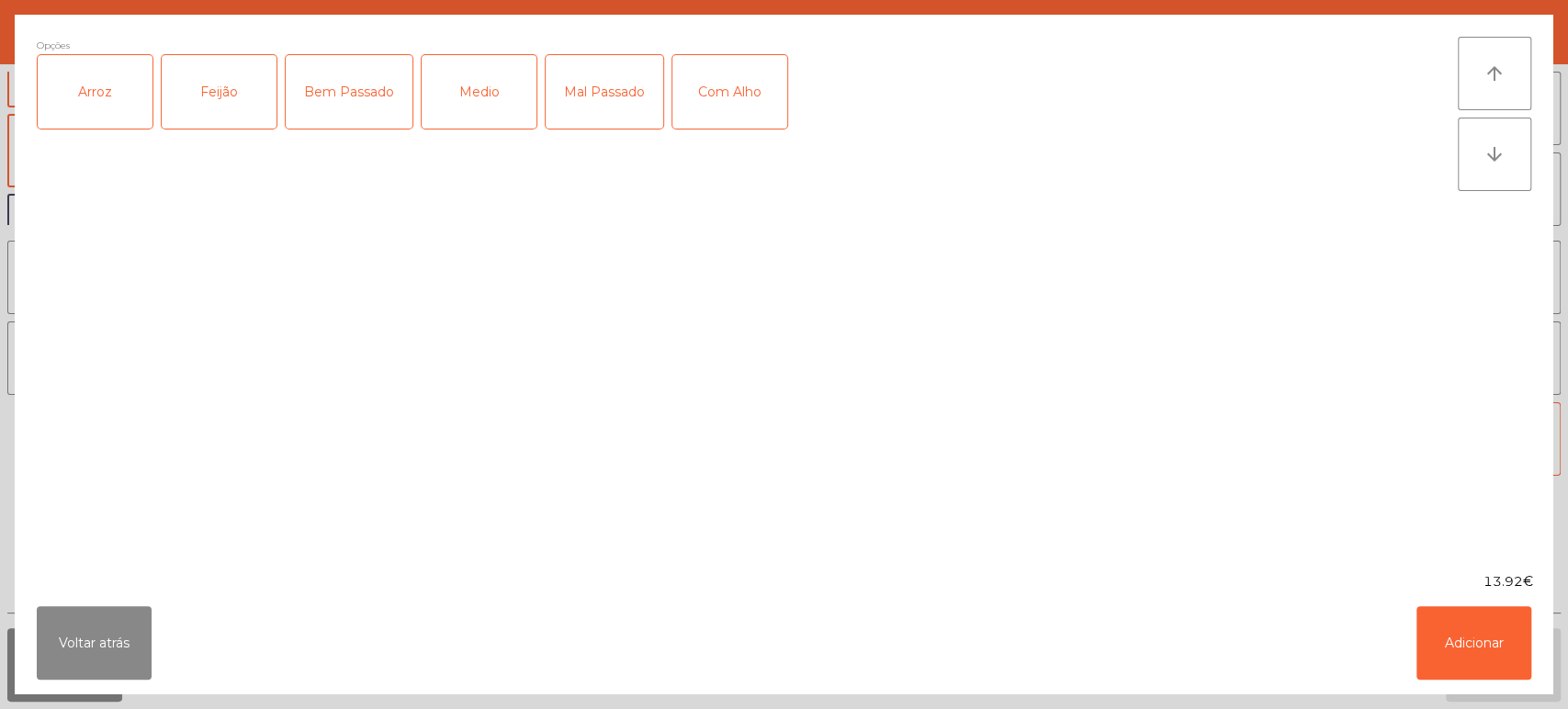
click at [133, 125] on div "Arroz" at bounding box center [95, 92] width 115 height 74
click at [210, 103] on div "Feijão" at bounding box center [219, 92] width 115 height 74
click at [355, 102] on div "Bem Passado" at bounding box center [348, 92] width 127 height 74
click at [745, 97] on div "Com Alho" at bounding box center [730, 92] width 115 height 74
click at [1471, 638] on button "Adicionar" at bounding box center [1473, 642] width 115 height 74
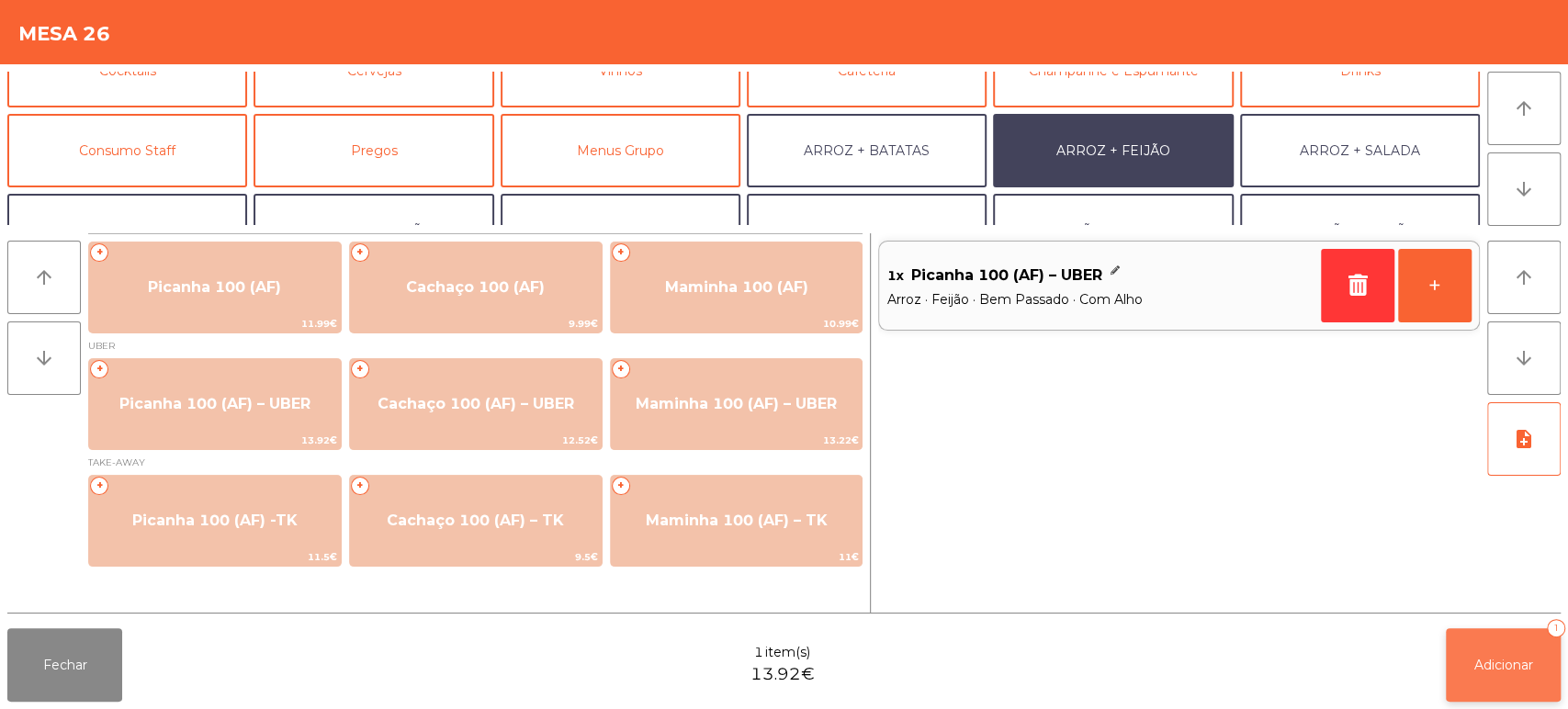
click at [1484, 671] on span "Adicionar" at bounding box center [1503, 664] width 59 height 16
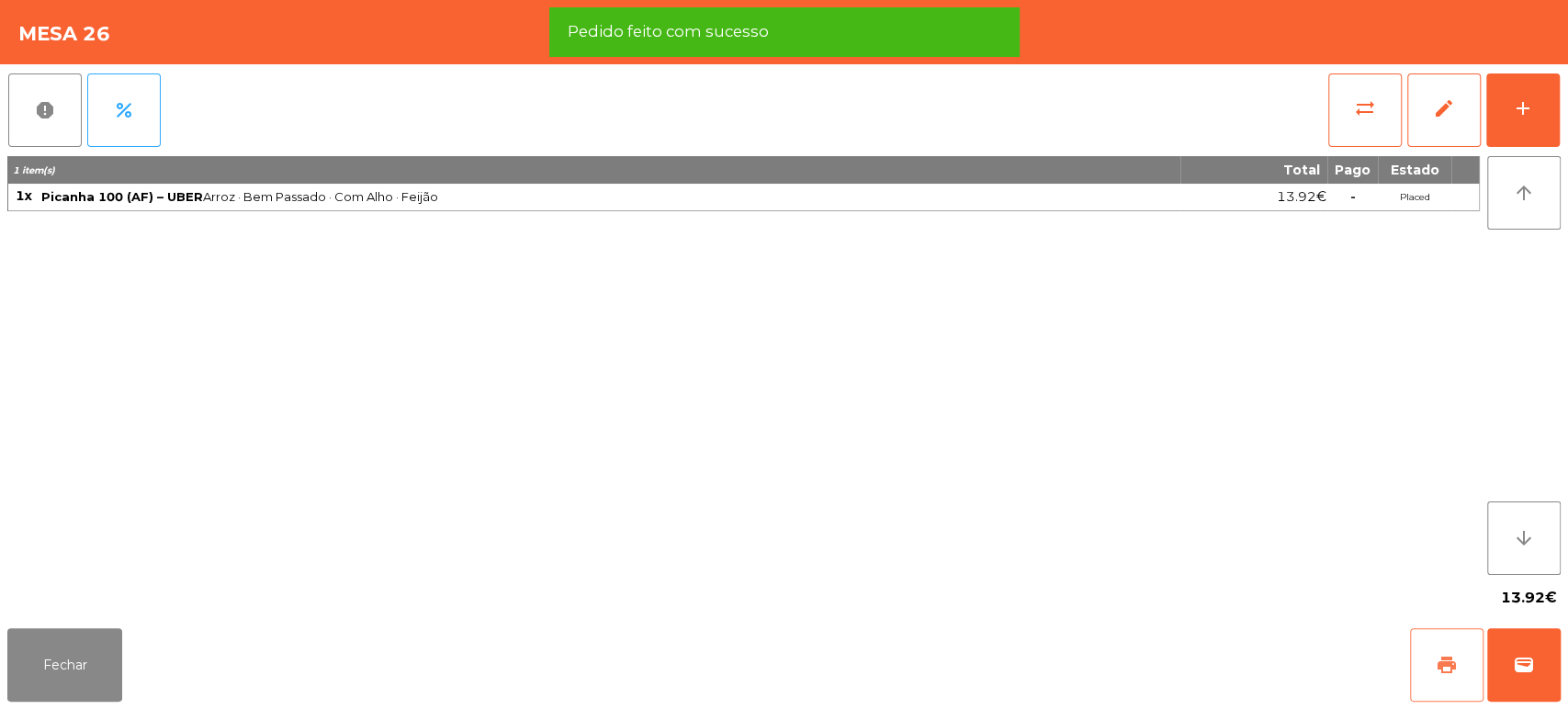
click at [1445, 692] on button "print" at bounding box center [1447, 665] width 74 height 74
click at [1527, 637] on button "wallet" at bounding box center [1523, 665] width 74 height 74
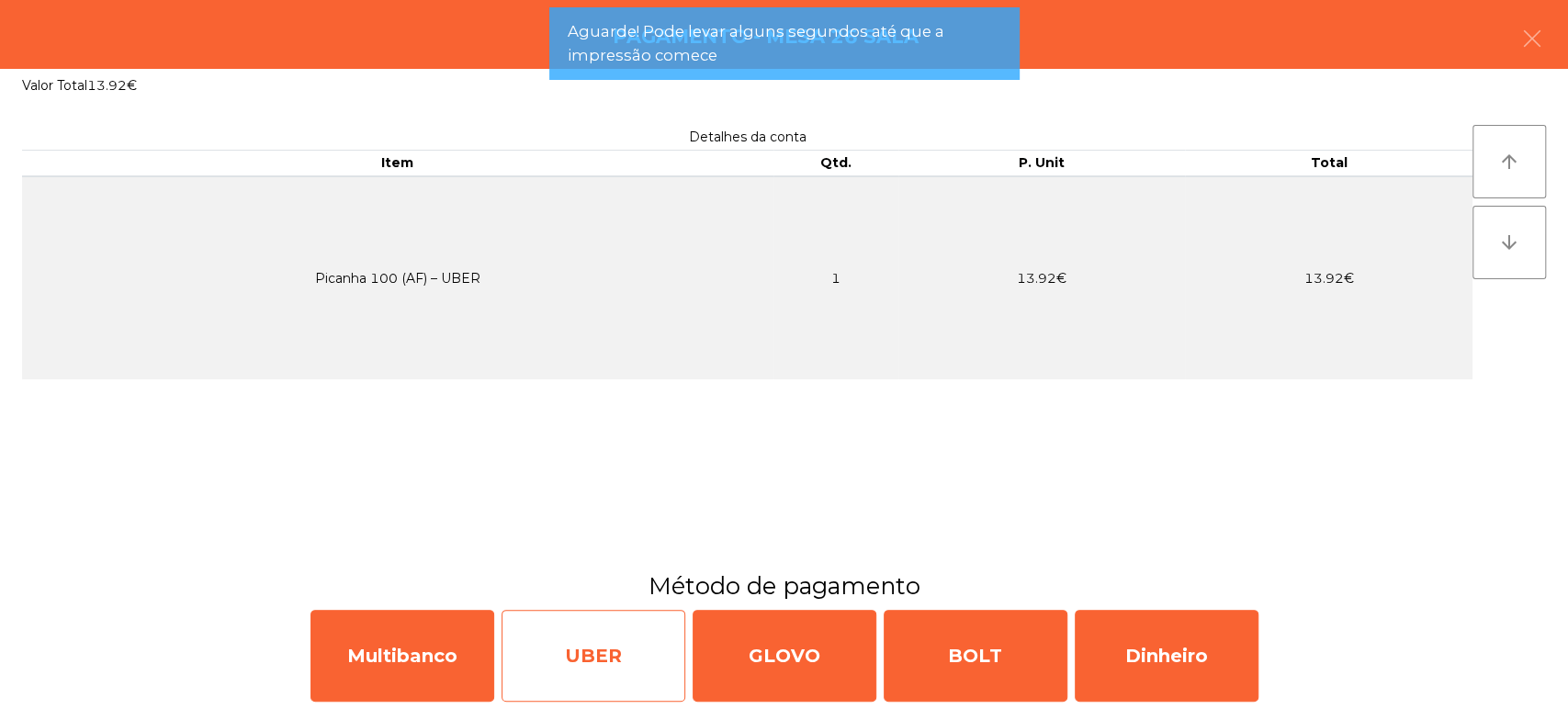
click at [595, 627] on div "UBER" at bounding box center [593, 655] width 184 height 92
select select "**"
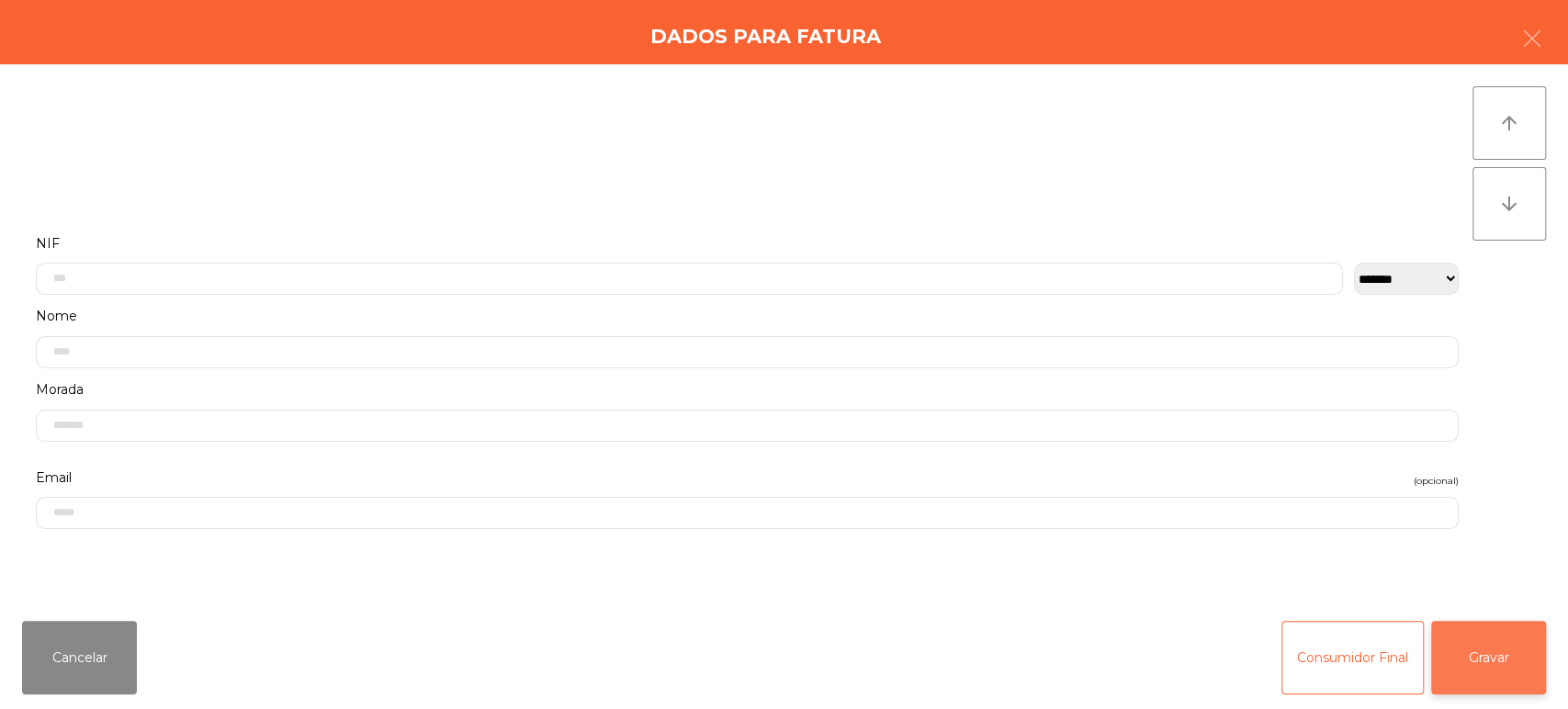
click at [1485, 669] on button "Gravar" at bounding box center [1488, 657] width 115 height 74
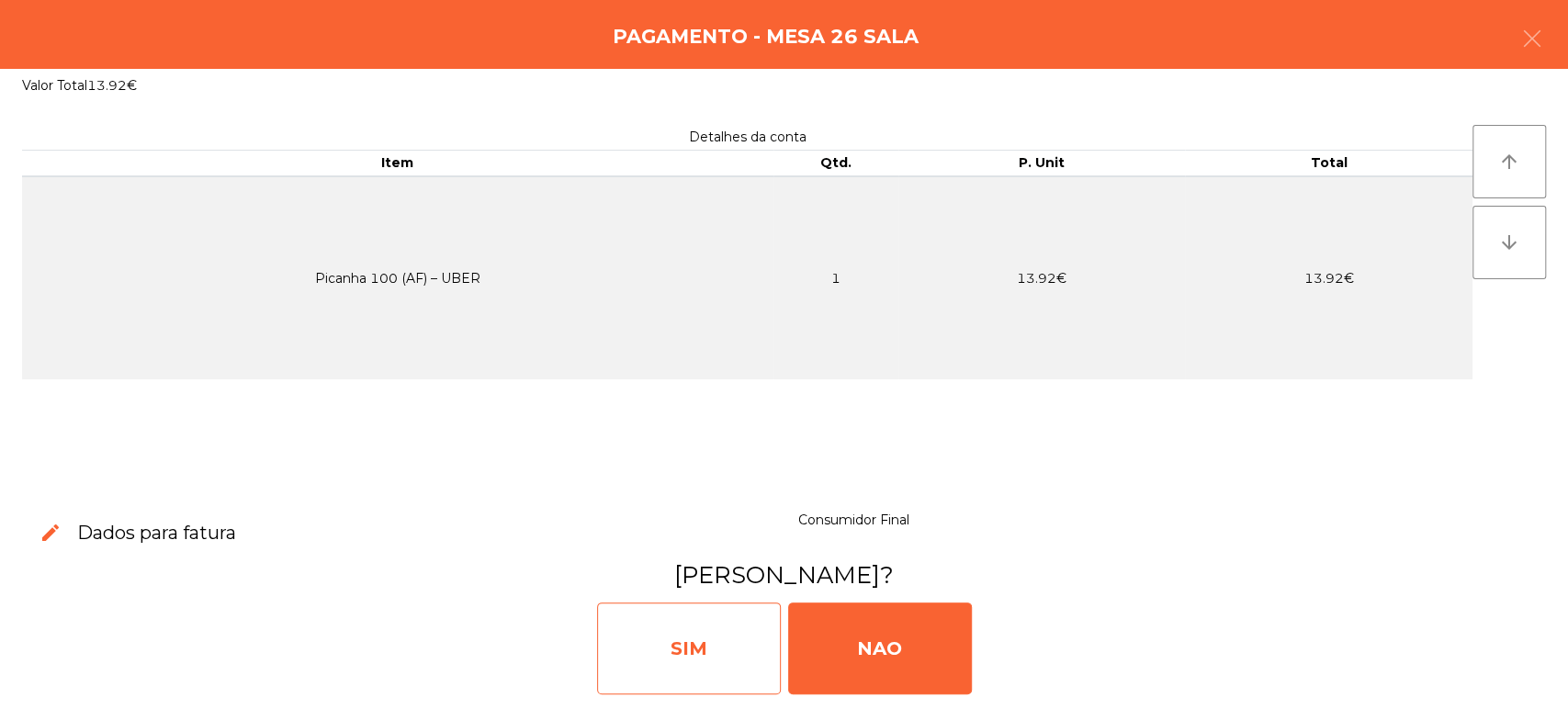
click at [704, 649] on div "SIM" at bounding box center [689, 647] width 184 height 92
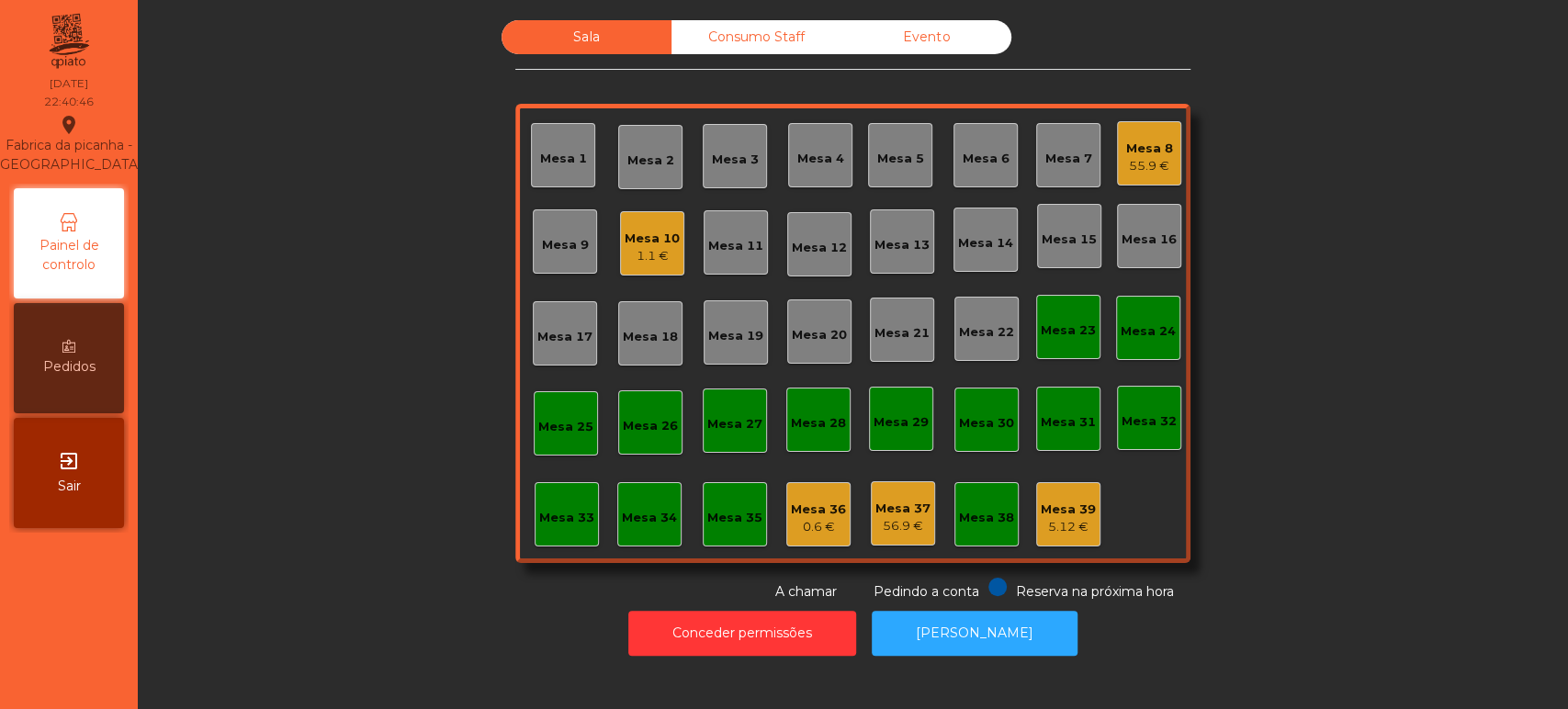
click at [908, 507] on div "Mesa 37" at bounding box center [902, 508] width 55 height 18
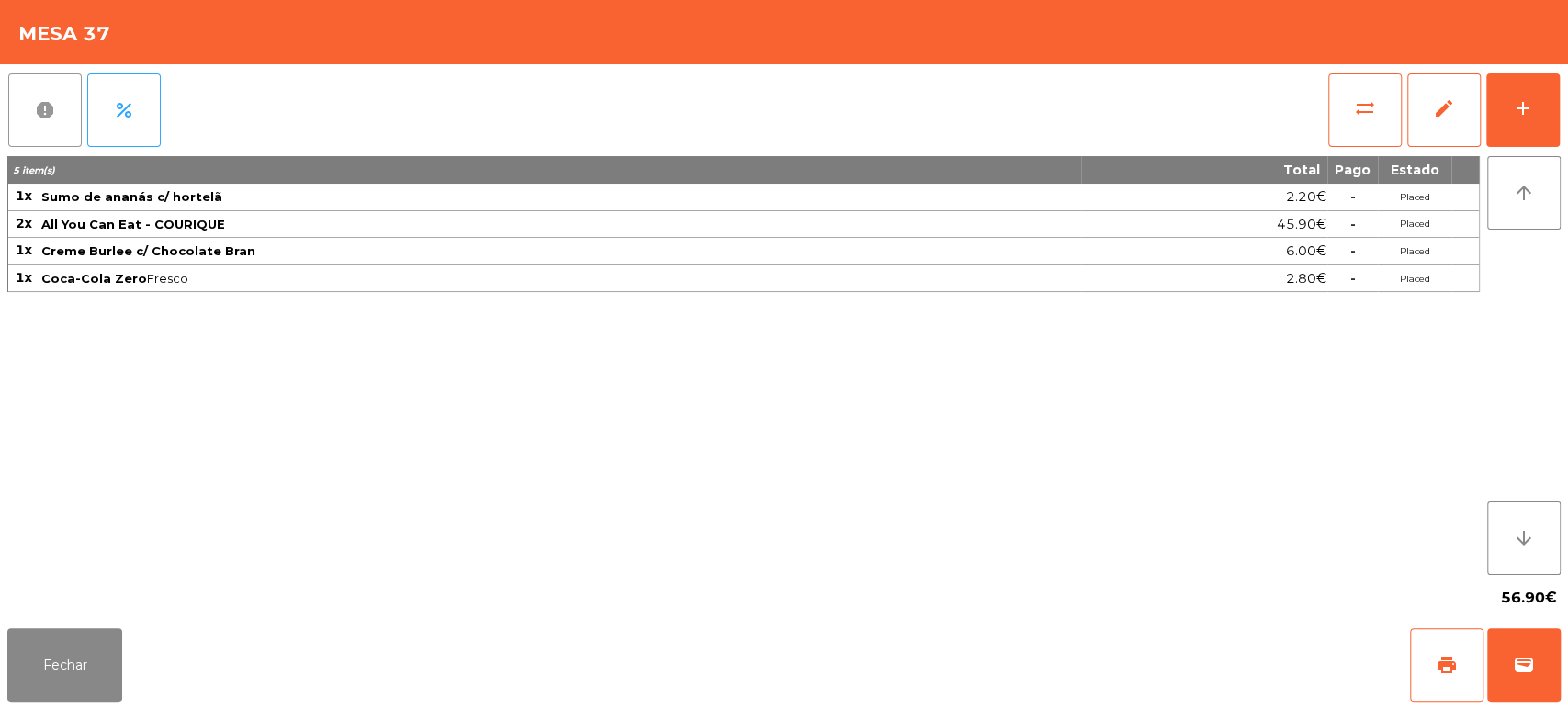
click at [36, 116] on span "report" at bounding box center [45, 109] width 22 height 22
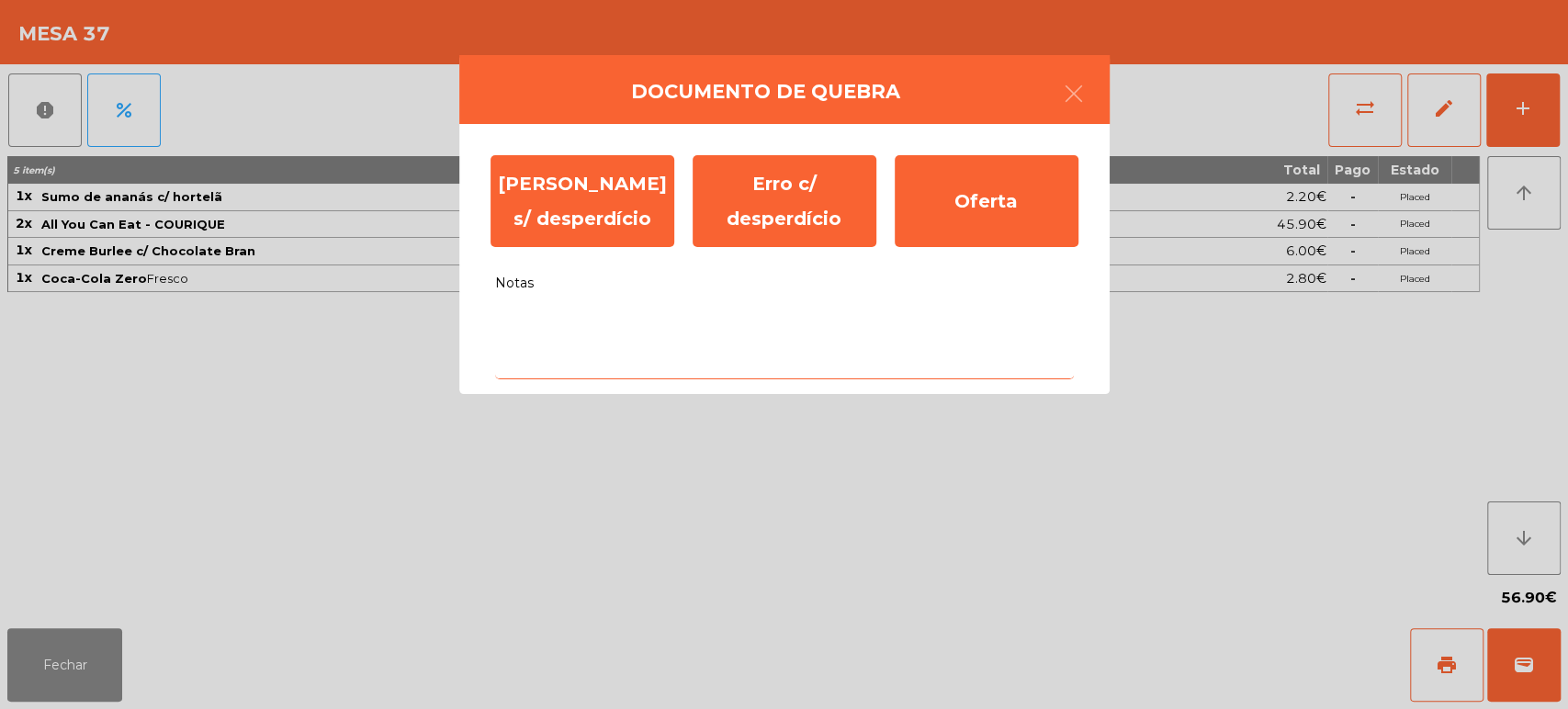
click at [774, 325] on textarea "Notas" at bounding box center [784, 340] width 579 height 76
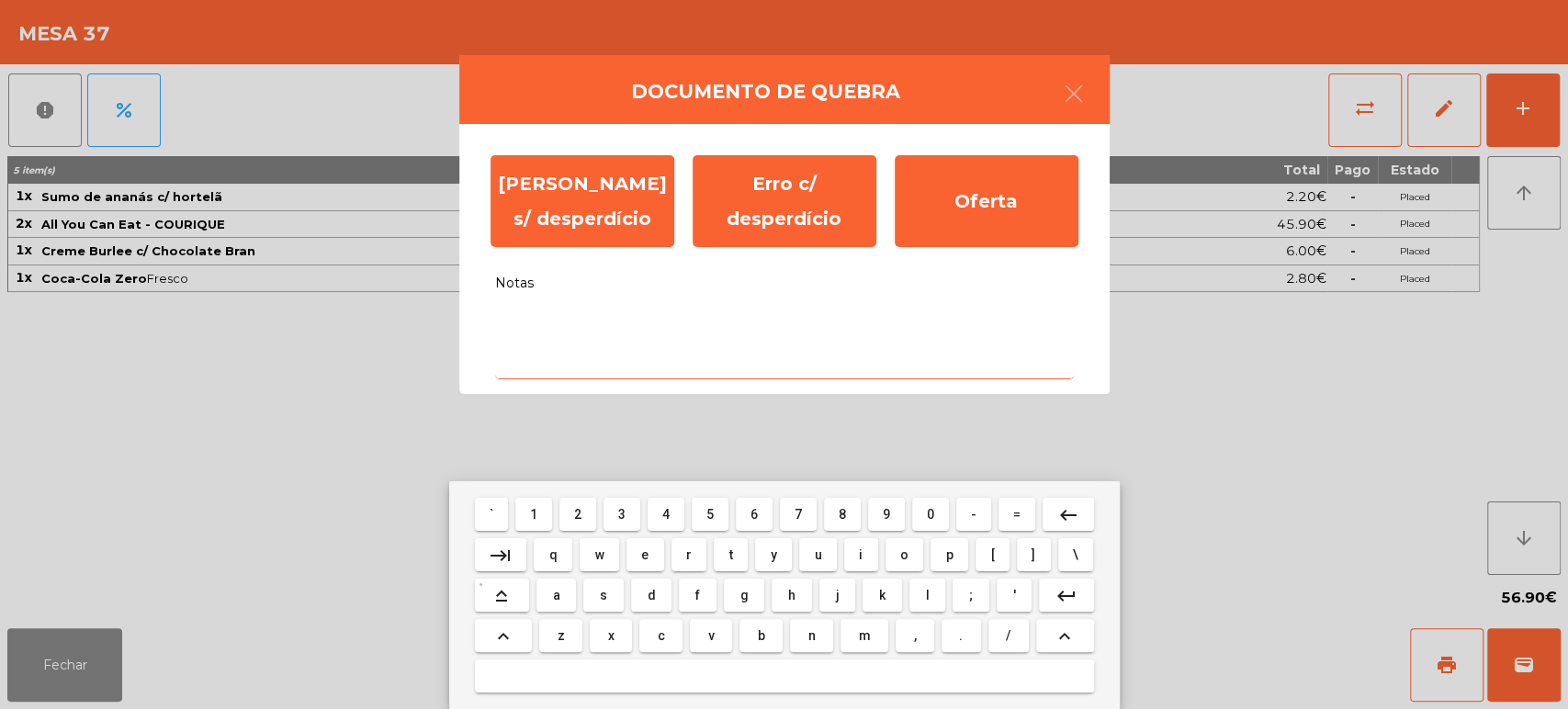
click at [603, 595] on span "s" at bounding box center [604, 594] width 8 height 15
click at [630, 550] on button "e" at bounding box center [645, 554] width 38 height 33
click at [865, 628] on span "m" at bounding box center [863, 635] width 12 height 15
type textarea "***"
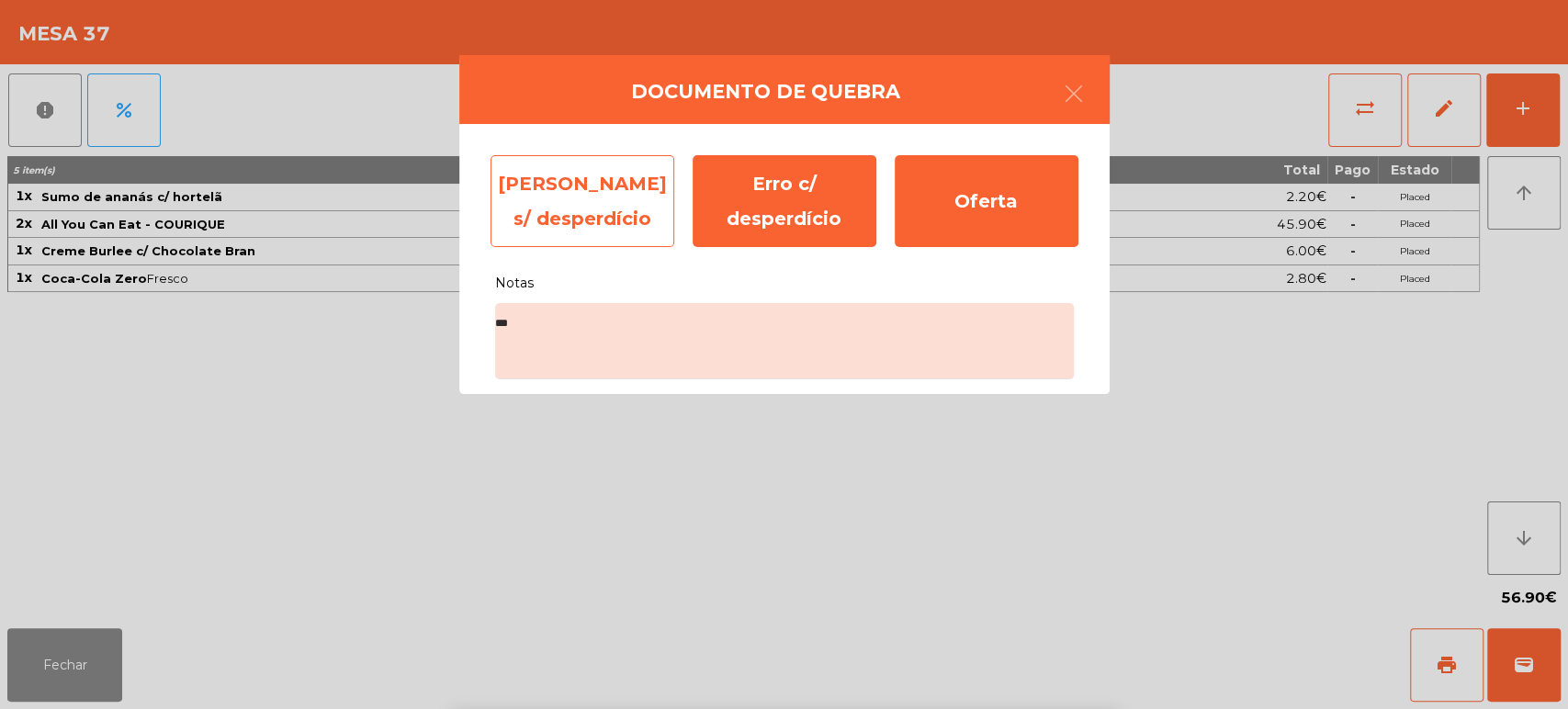
click at [566, 208] on div "Erro s/ desperdício" at bounding box center [583, 200] width 184 height 92
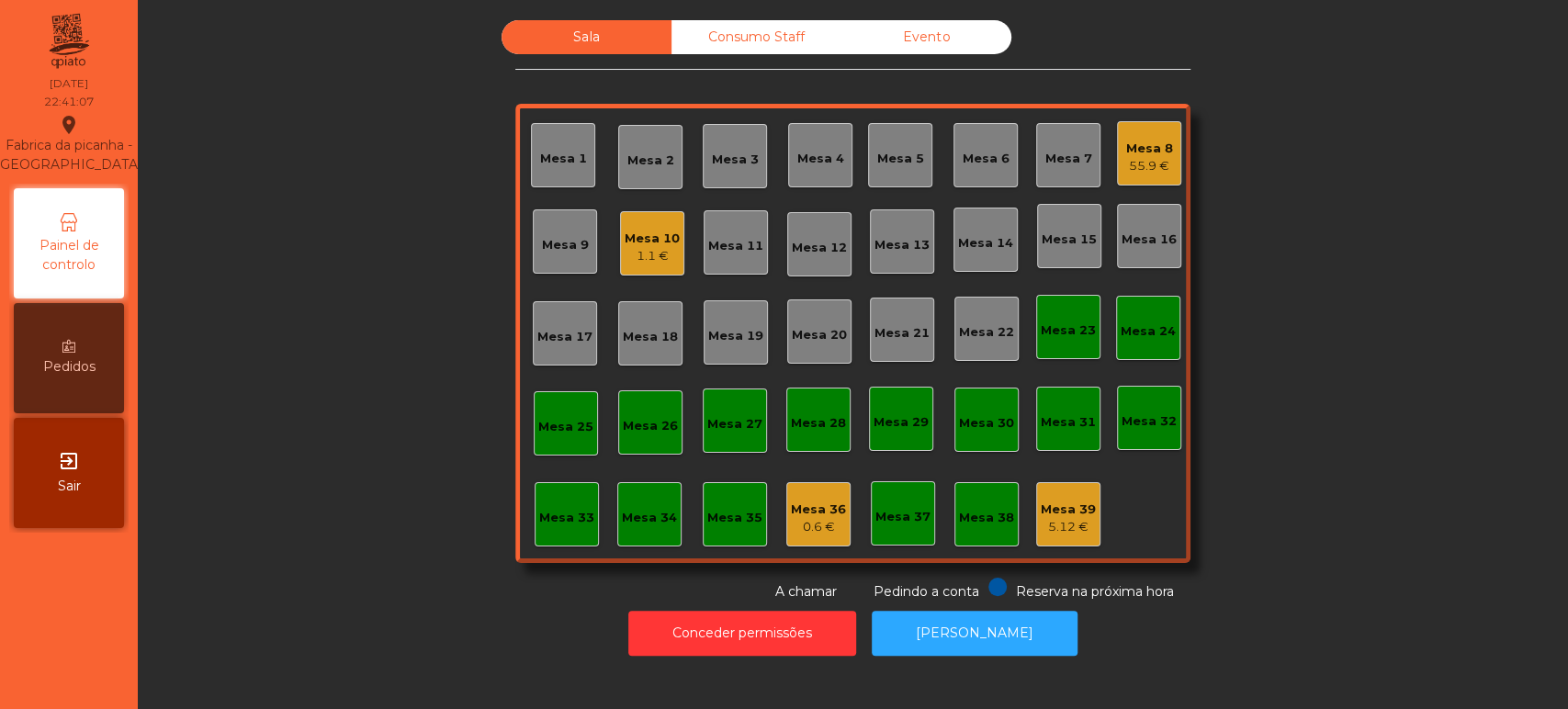
click at [812, 537] on div "Mesa 36 0.6 €" at bounding box center [818, 514] width 64 height 64
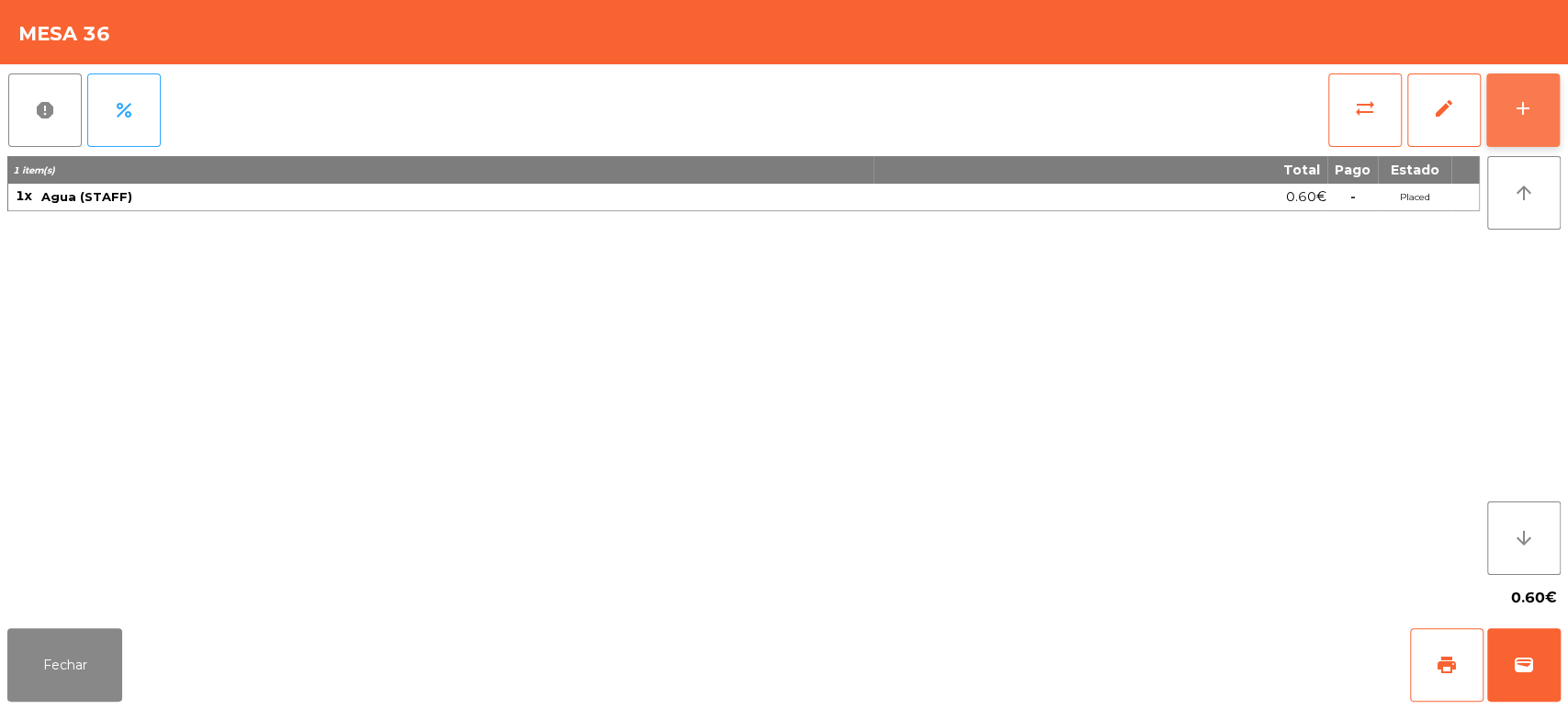
click at [1553, 98] on button "add" at bounding box center [1523, 110] width 74 height 74
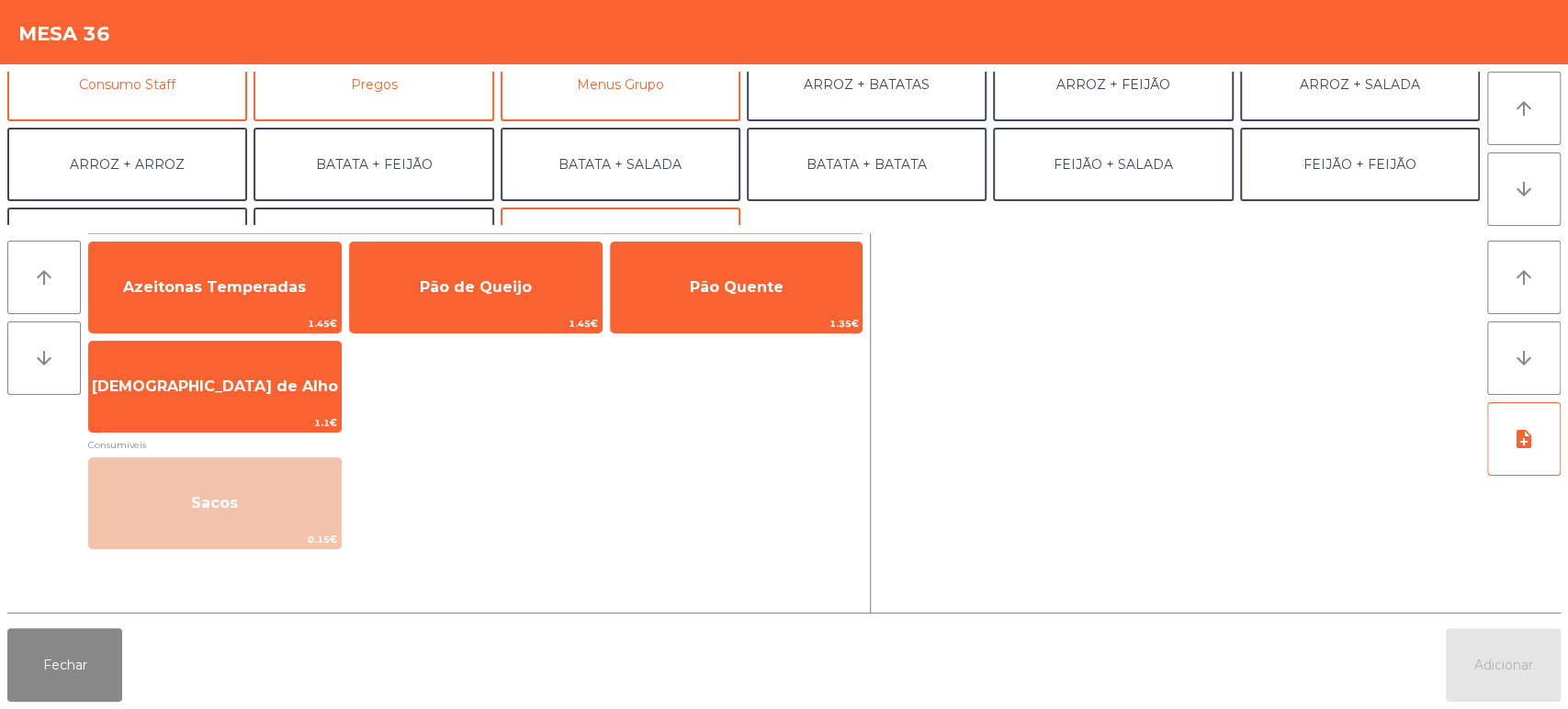
scroll to position [184, 0]
click at [215, 96] on button "Consumo Staff" at bounding box center [128, 84] width 240 height 74
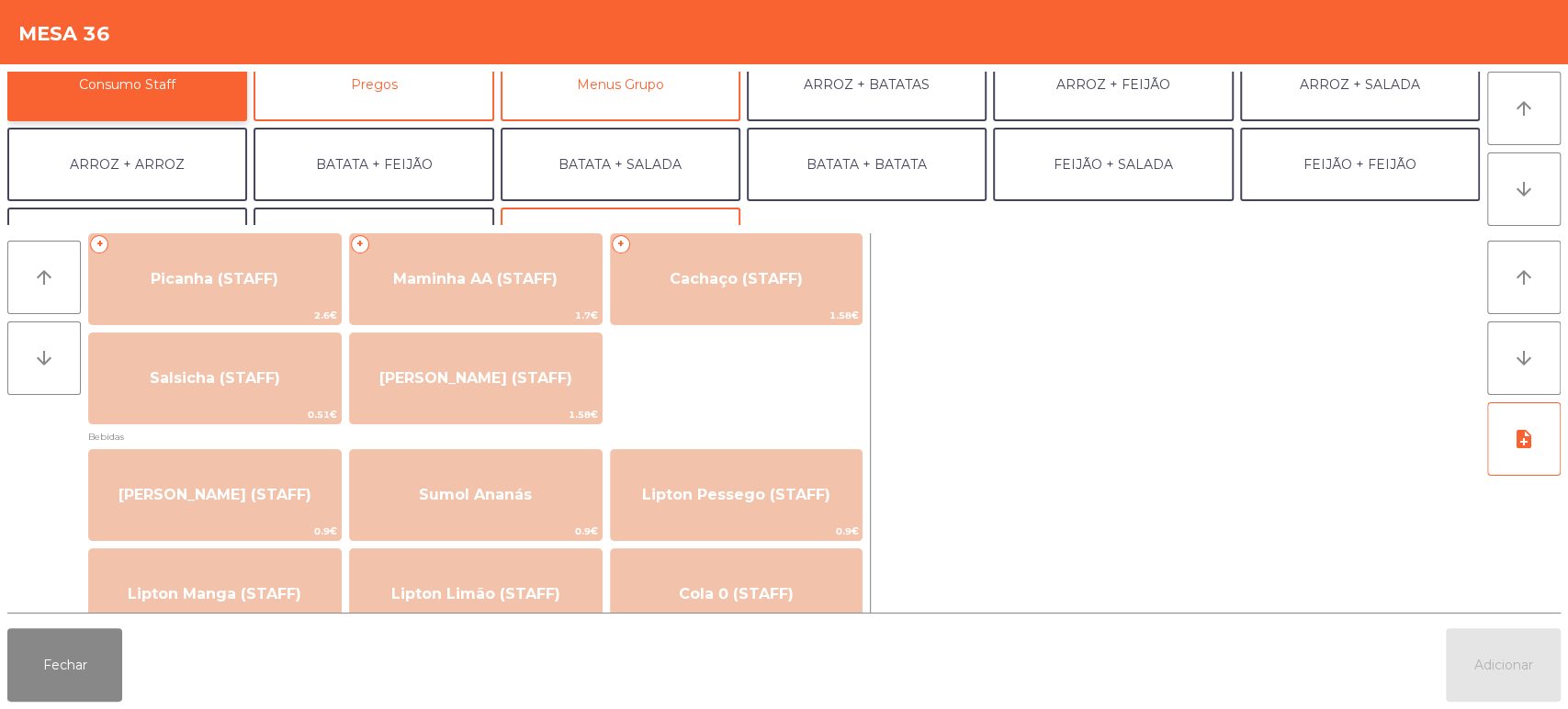
scroll to position [18, 0]
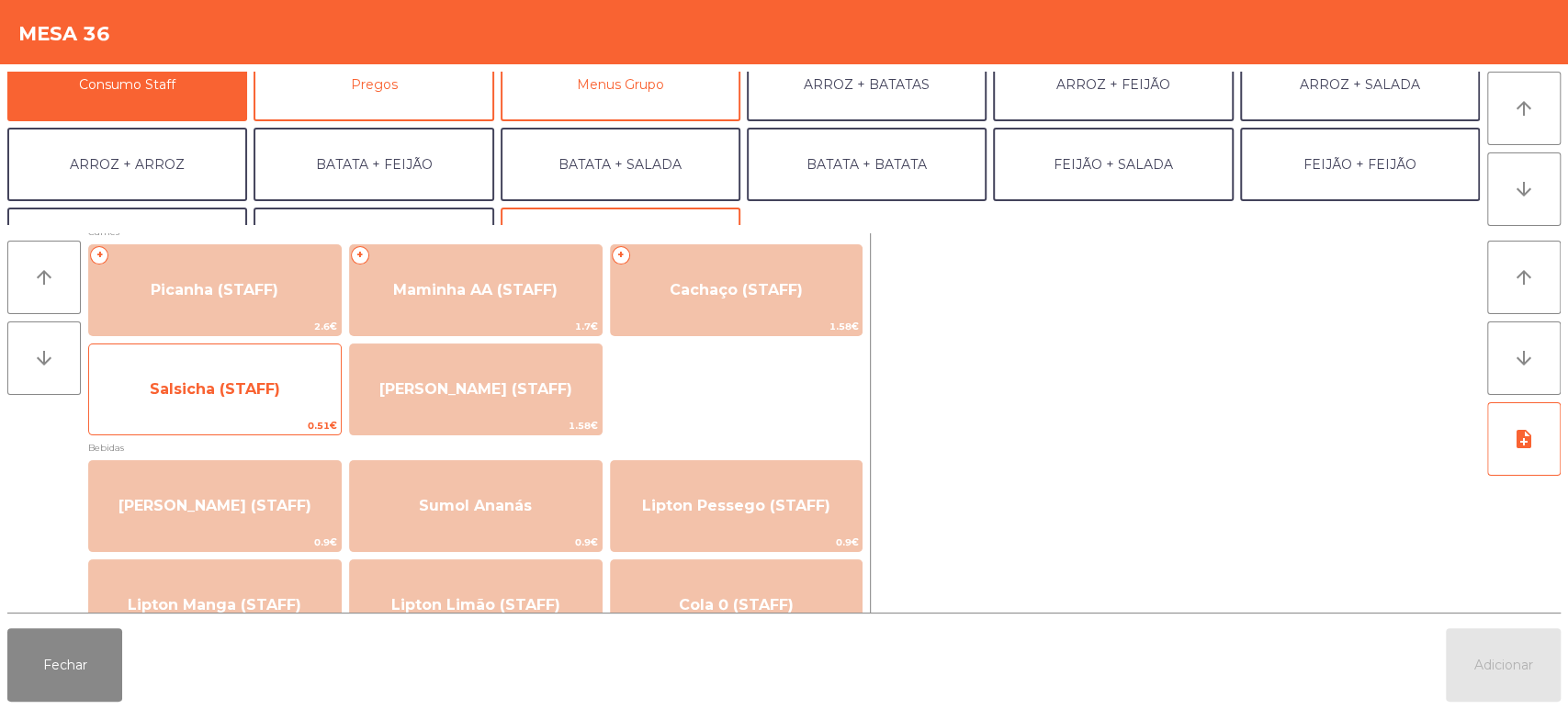
click at [246, 426] on span "0.51€" at bounding box center [215, 426] width 252 height 17
click at [259, 401] on span "Salsicha (STAFF)" at bounding box center [215, 389] width 252 height 49
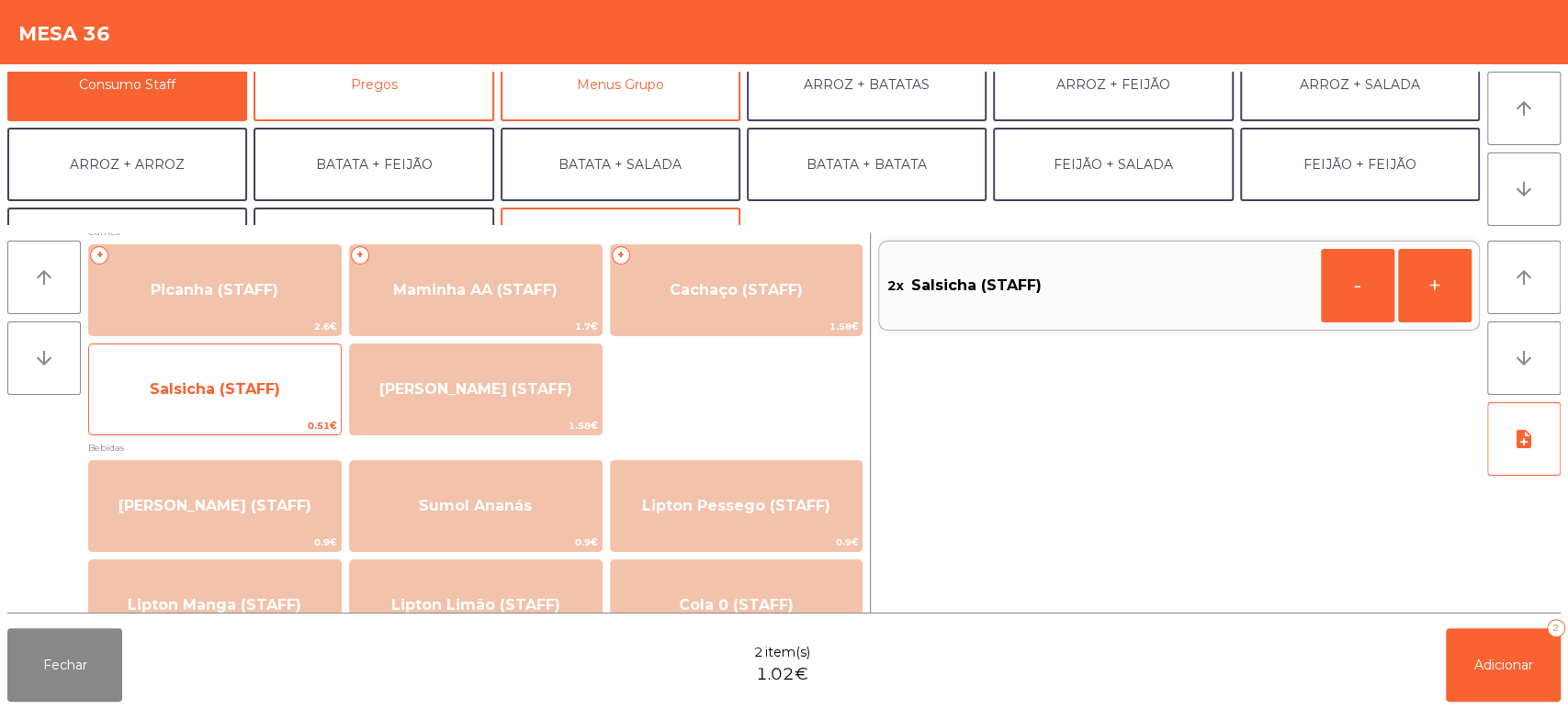
click at [249, 407] on span "Salsicha (STAFF)" at bounding box center [215, 389] width 252 height 49
click at [244, 419] on span "0.51€" at bounding box center [215, 426] width 252 height 17
click at [274, 394] on span "Salsicha (STAFF)" at bounding box center [215, 389] width 131 height 17
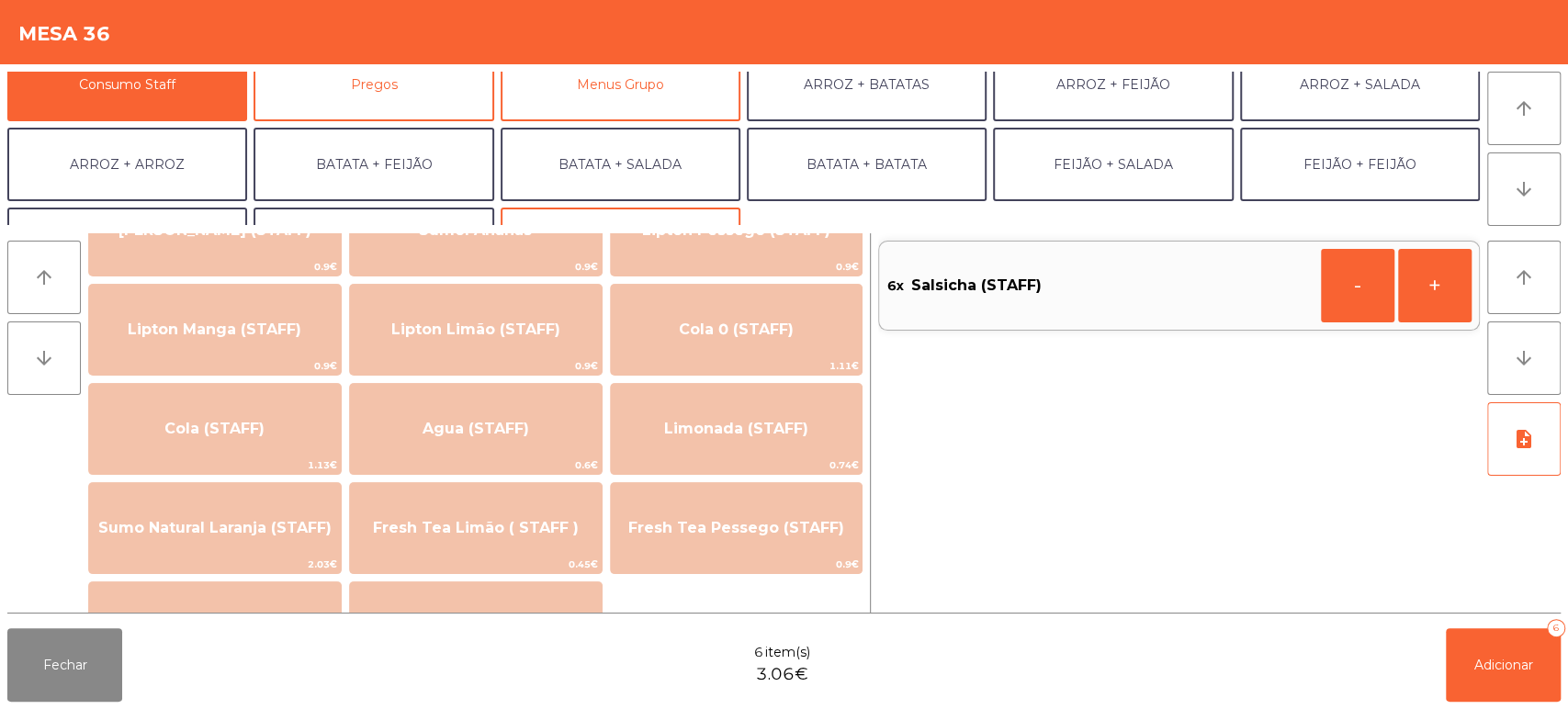
scroll to position [296, 0]
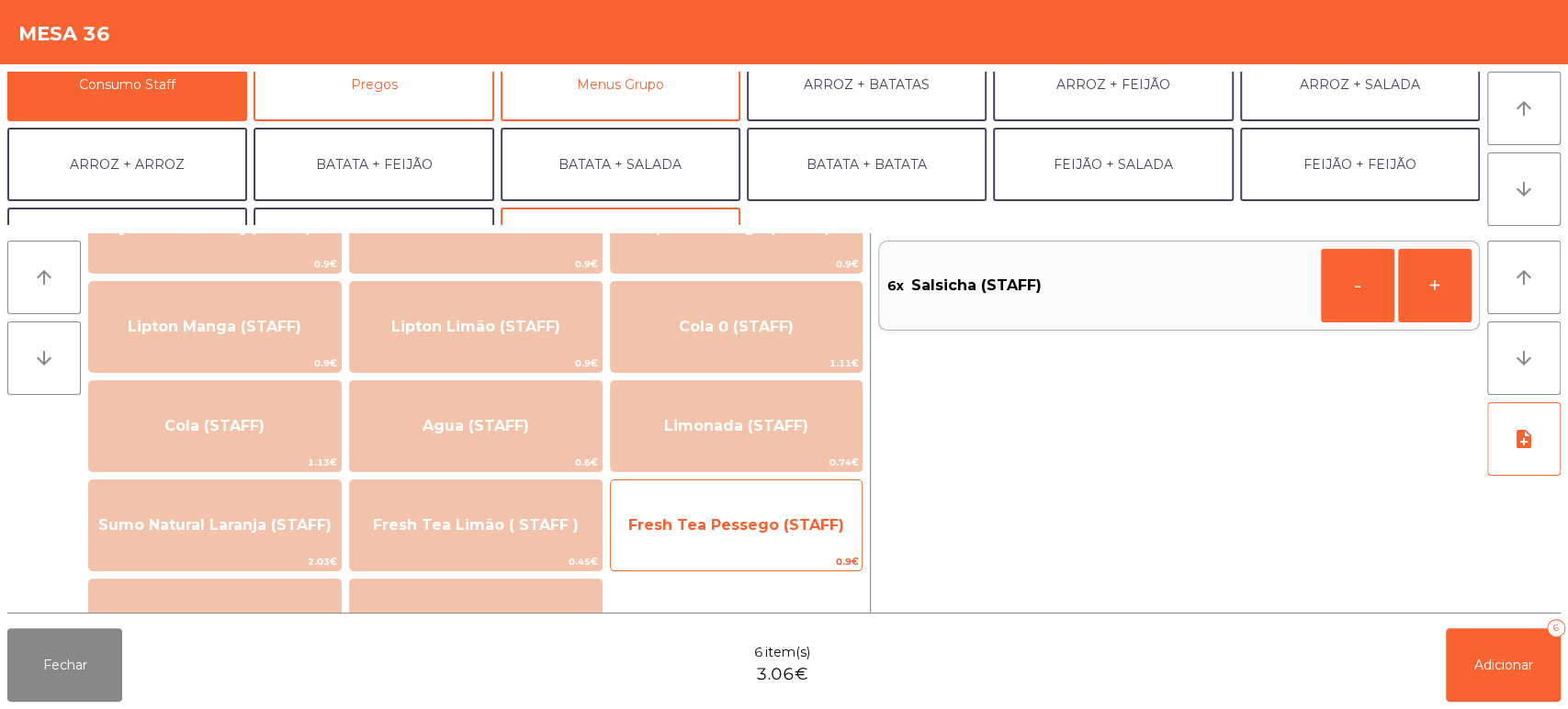
click at [744, 520] on span "Fresh Tea Pessego (STAFF)" at bounding box center [736, 524] width 216 height 17
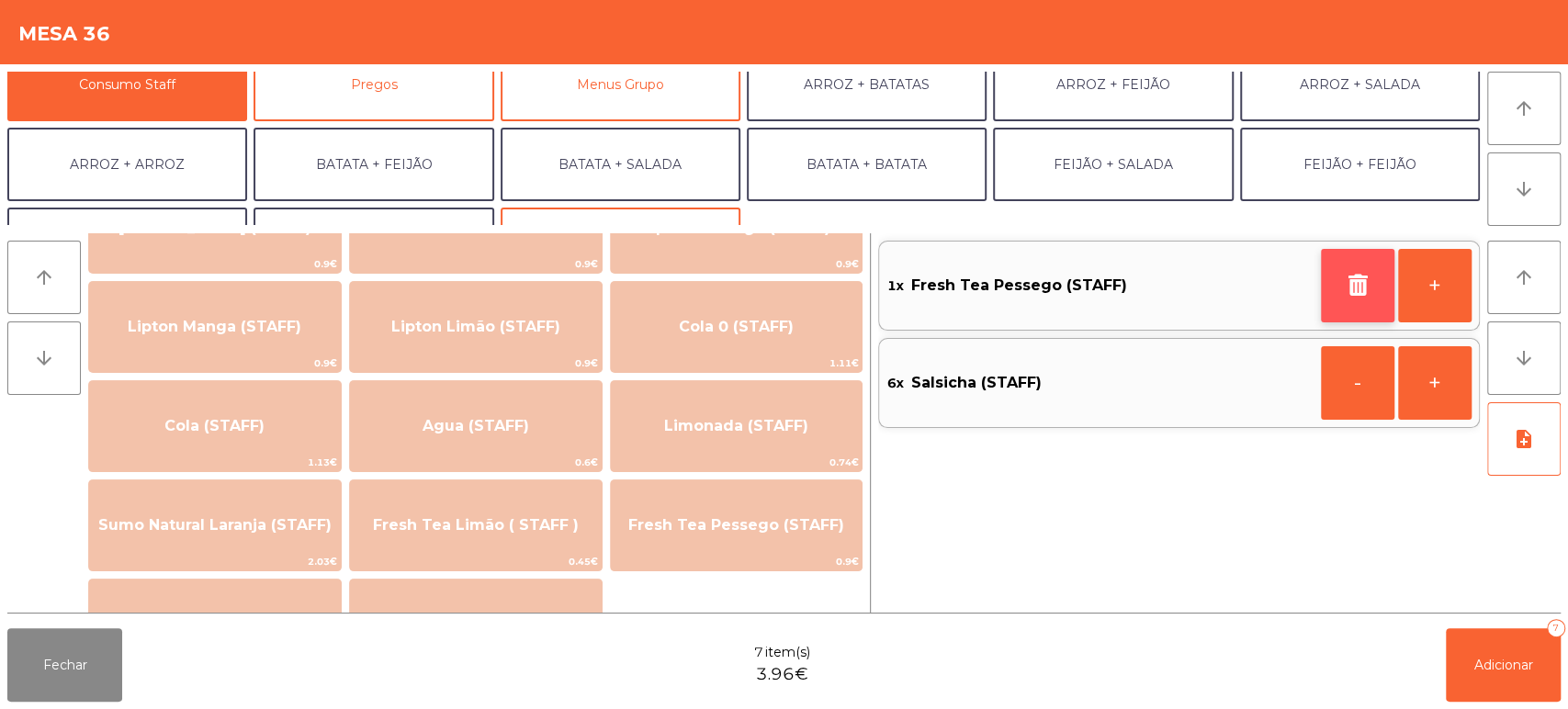
click at [1347, 296] on button "button" at bounding box center [1358, 285] width 74 height 74
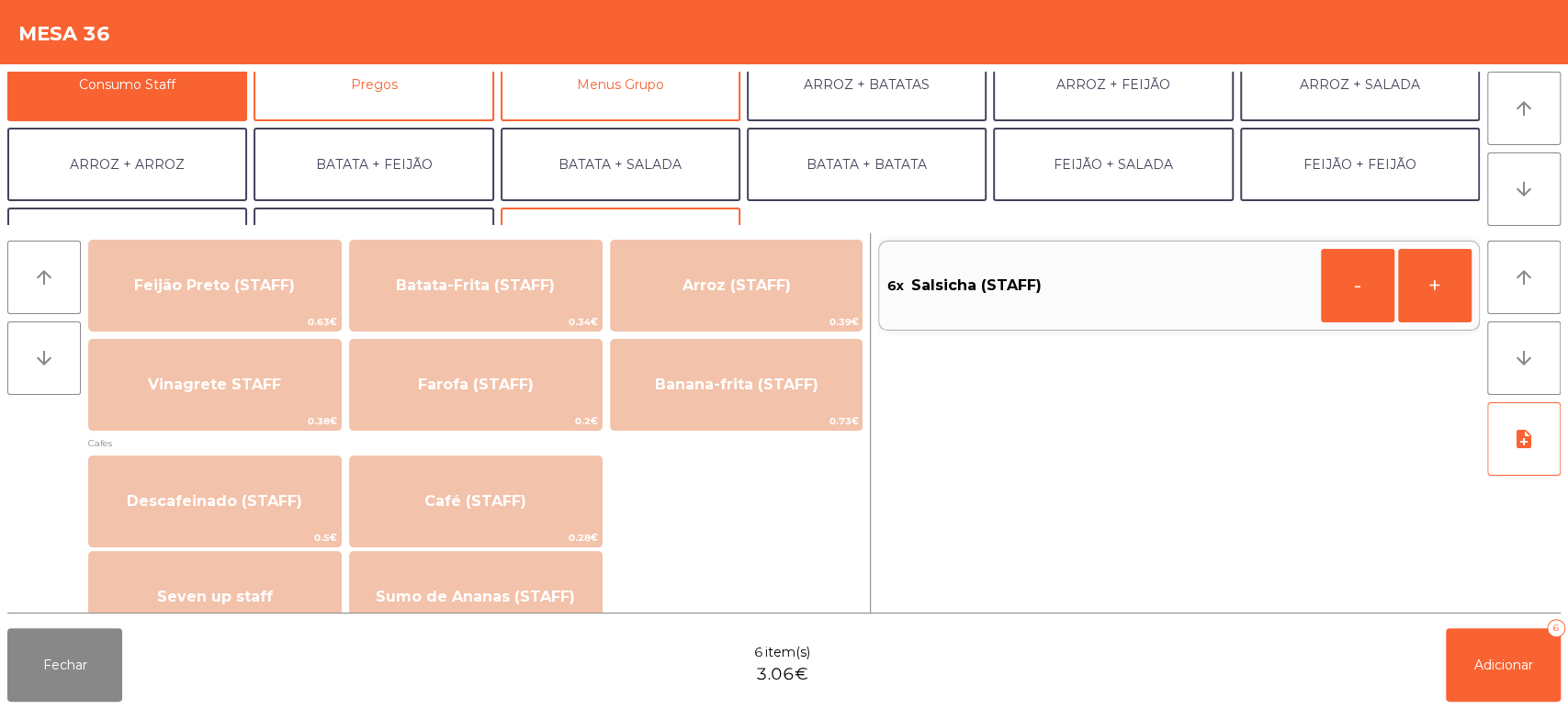
scroll to position [887, 0]
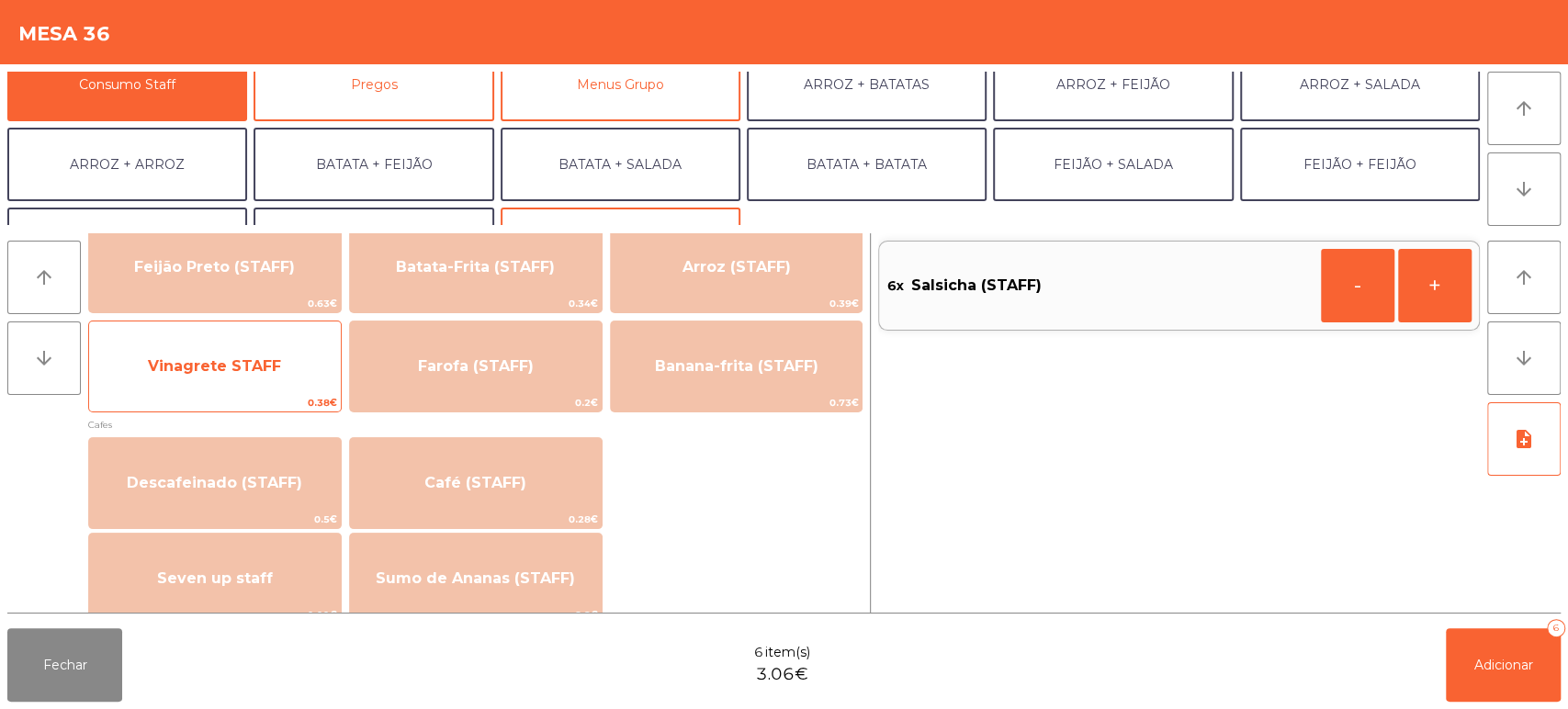
click at [235, 362] on span "Vinagrete STAFF" at bounding box center [215, 366] width 134 height 17
click at [217, 383] on span "Vinagrete STAFF" at bounding box center [215, 366] width 252 height 49
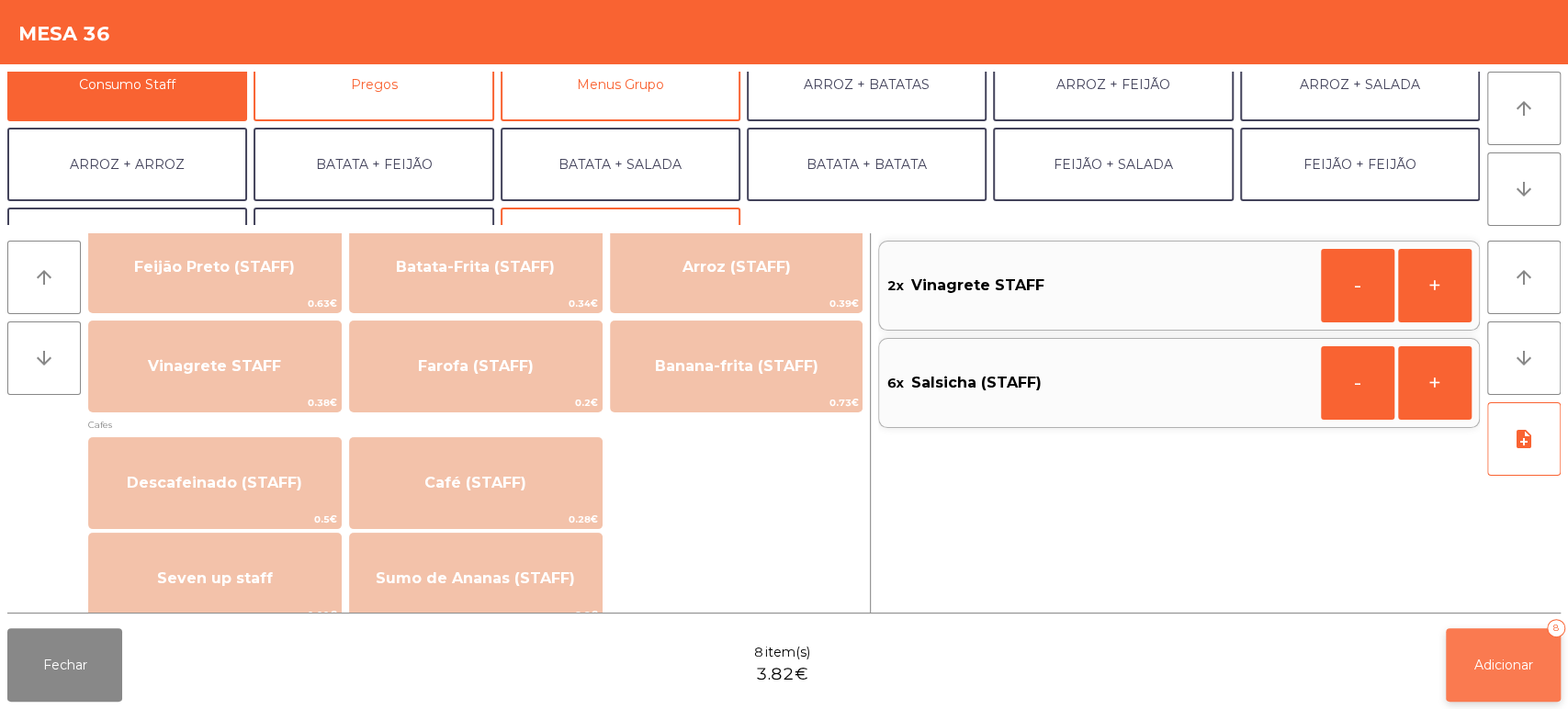
click at [1511, 647] on button "Adicionar 8" at bounding box center [1503, 665] width 115 height 74
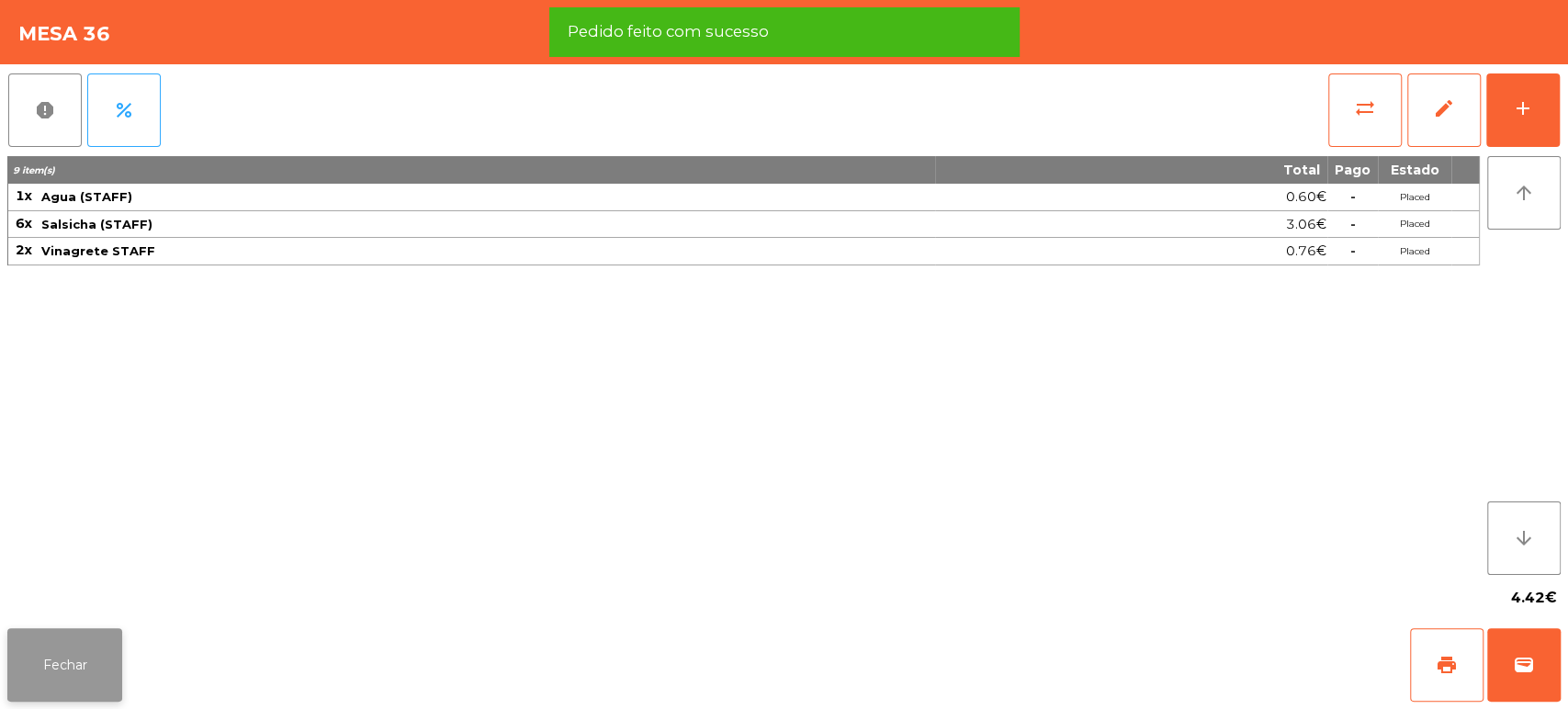
click at [93, 667] on button "Fechar" at bounding box center [65, 665] width 115 height 74
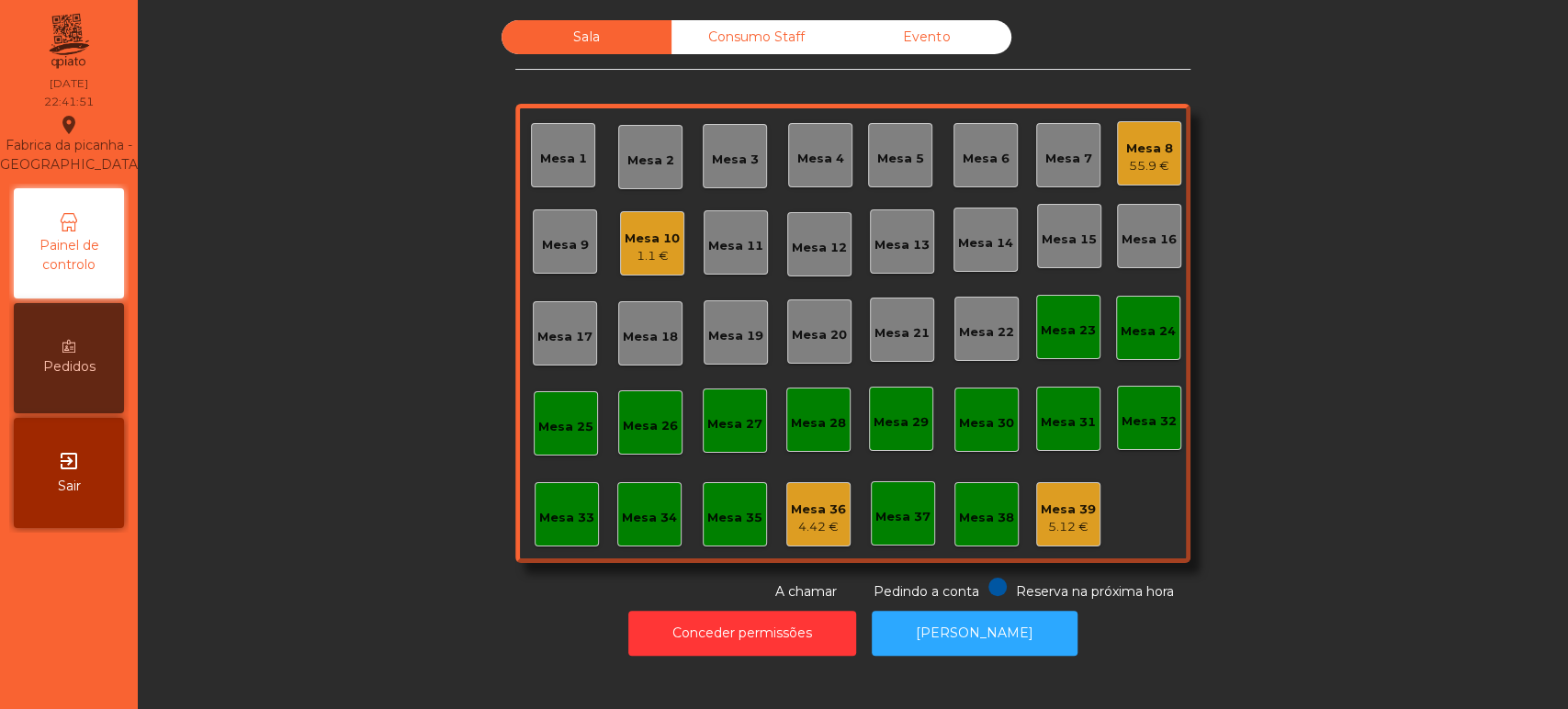
click at [661, 271] on div "Mesa 10 1.1 €" at bounding box center [652, 243] width 64 height 64
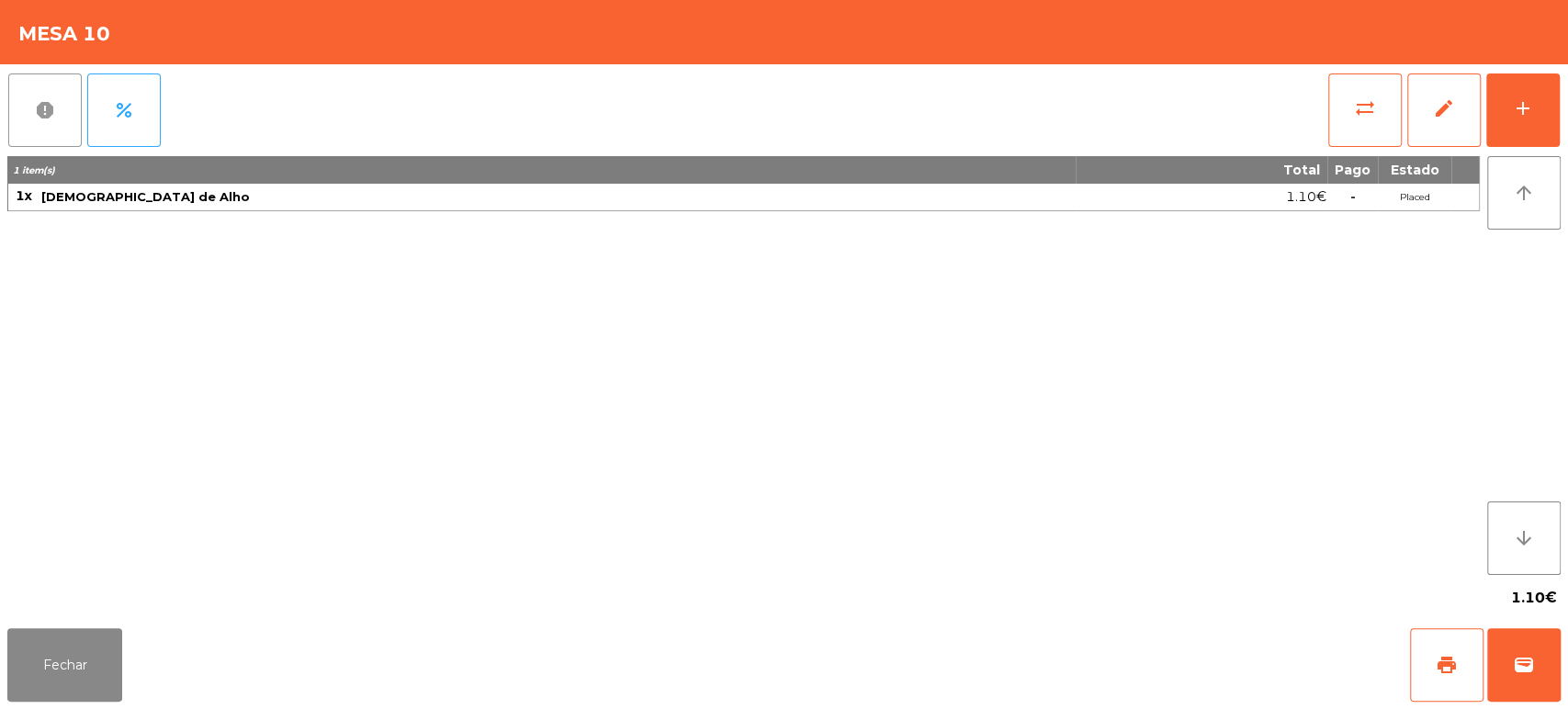
click at [38, 117] on span "report" at bounding box center [45, 109] width 22 height 22
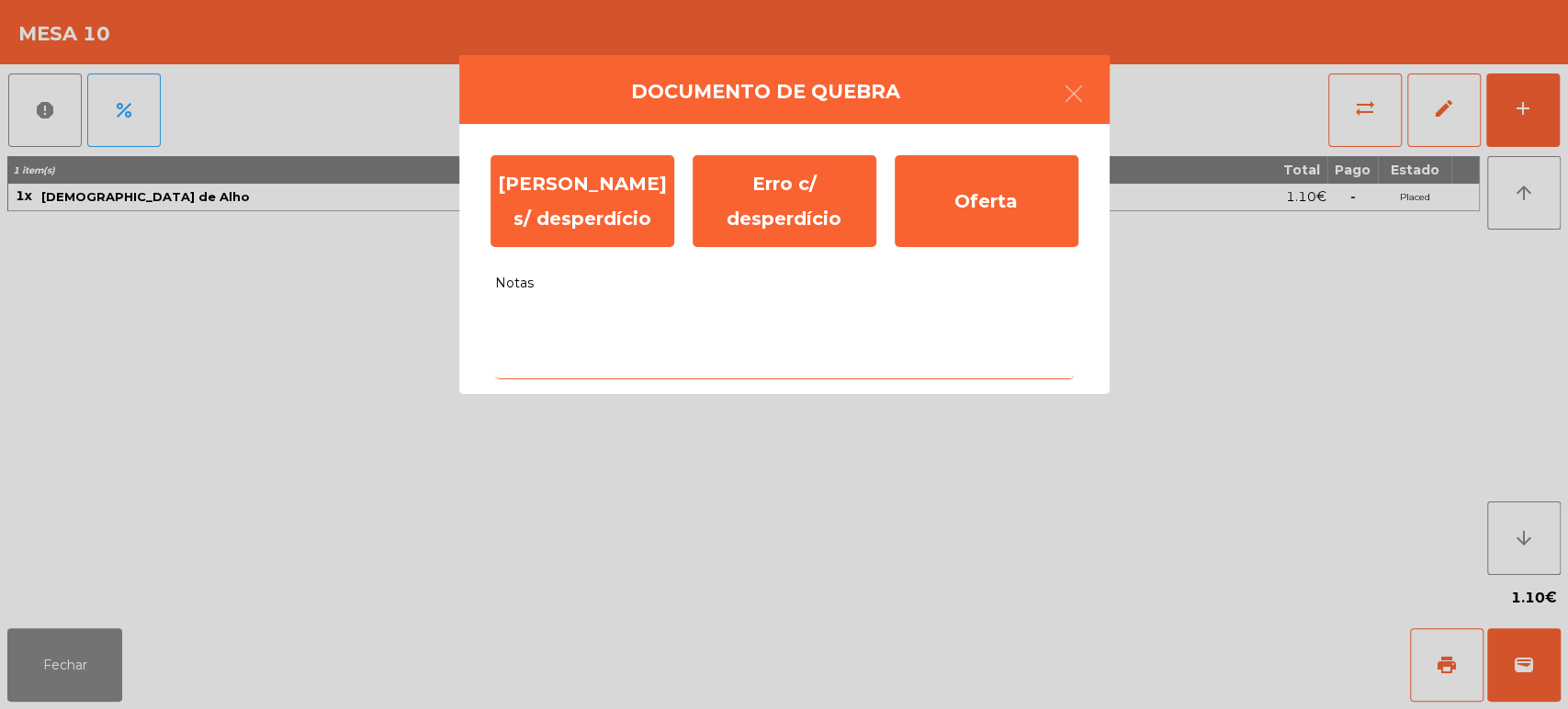
click at [712, 329] on textarea "Notas" at bounding box center [784, 340] width 579 height 76
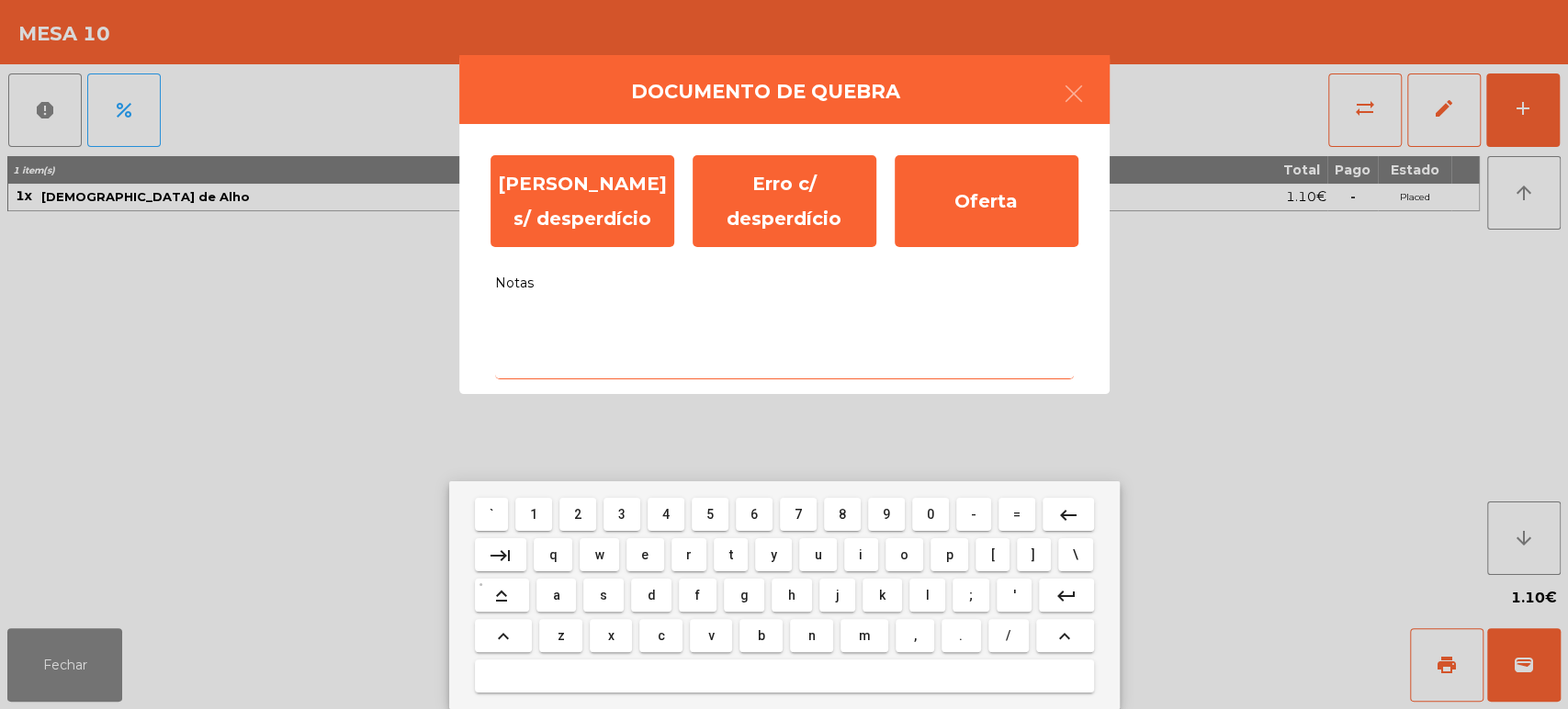
click at [602, 595] on span "s" at bounding box center [604, 594] width 8 height 15
click at [633, 555] on button "e" at bounding box center [645, 554] width 38 height 33
click at [882, 629] on button "m" at bounding box center [863, 635] width 47 height 33
type textarea "***"
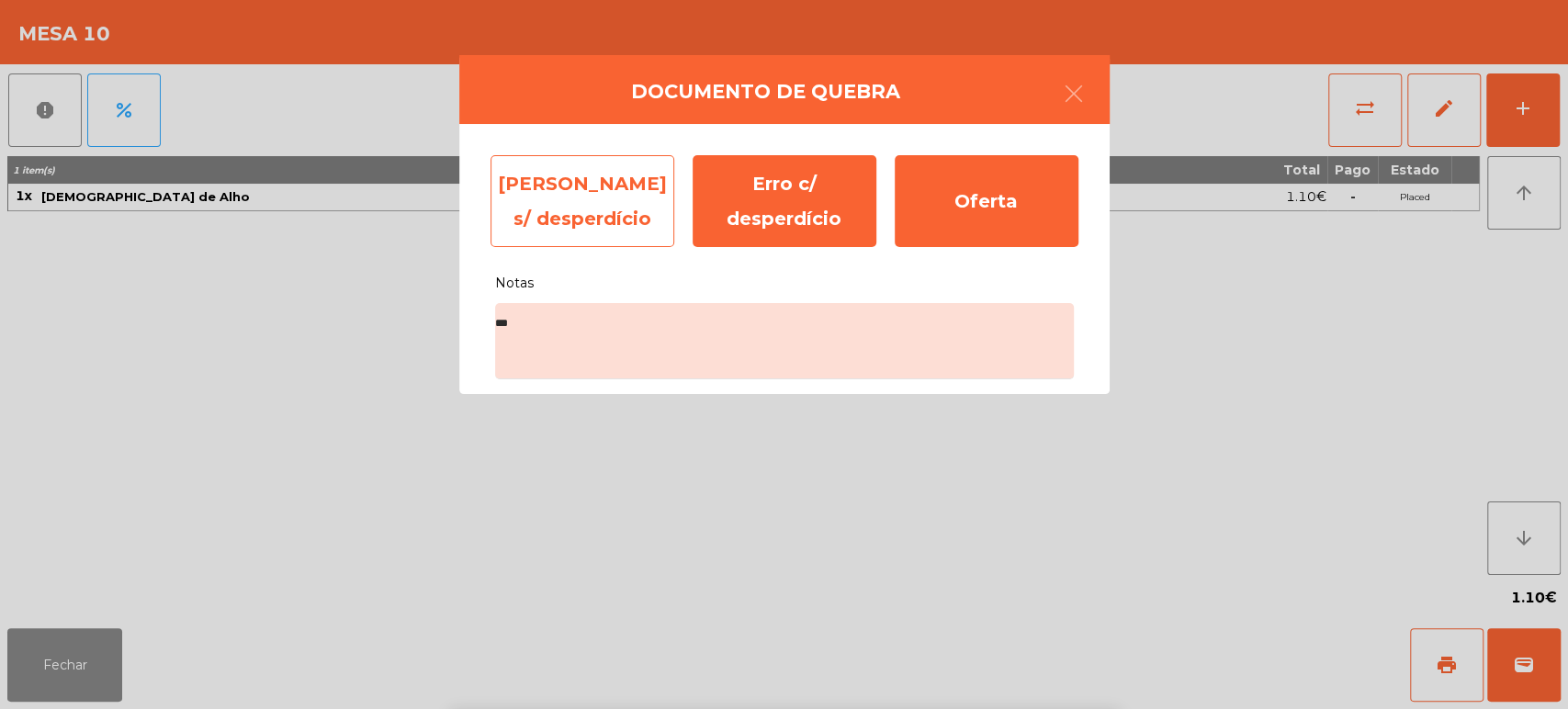
click at [588, 206] on div "Erro s/ desperdício" at bounding box center [583, 200] width 184 height 92
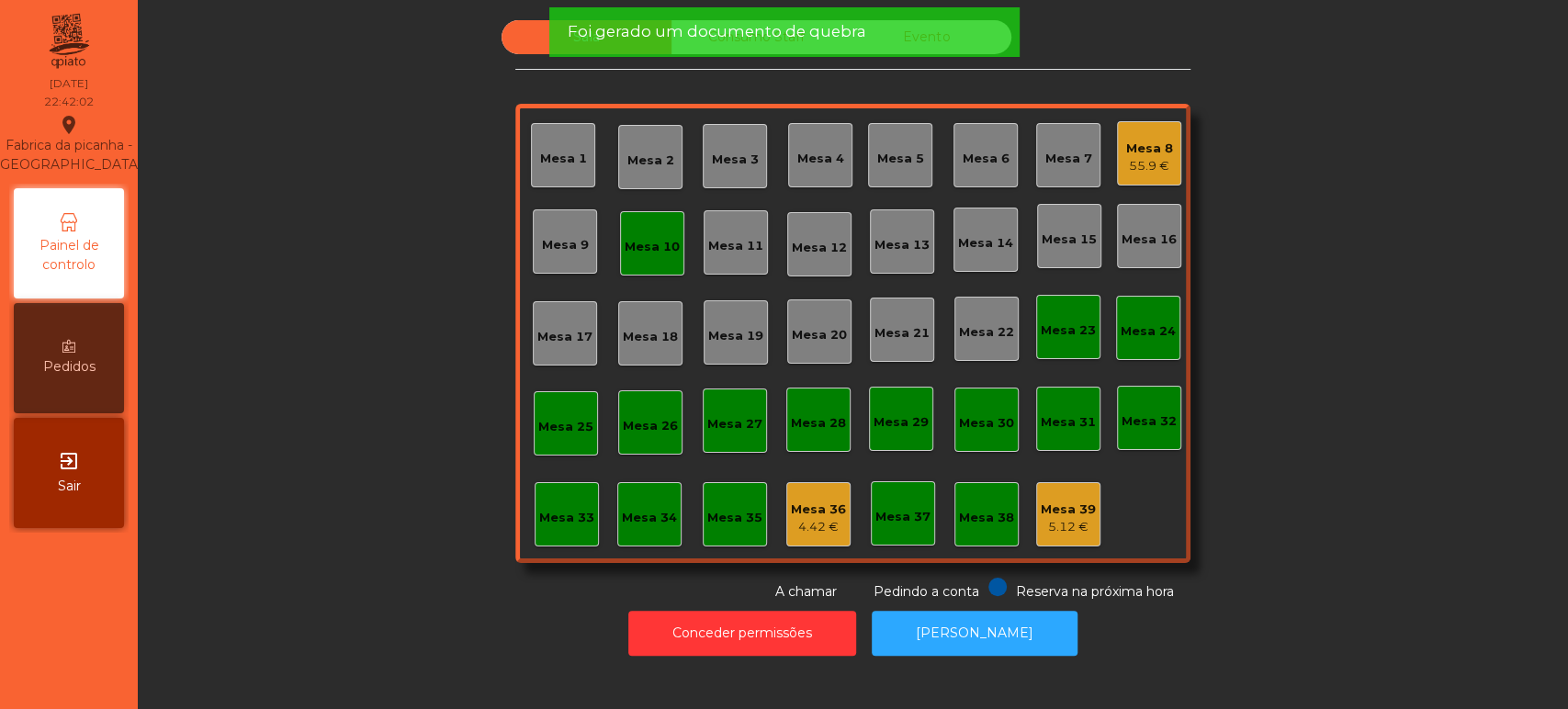
click at [1160, 159] on div "55.9 €" at bounding box center [1149, 165] width 46 height 18
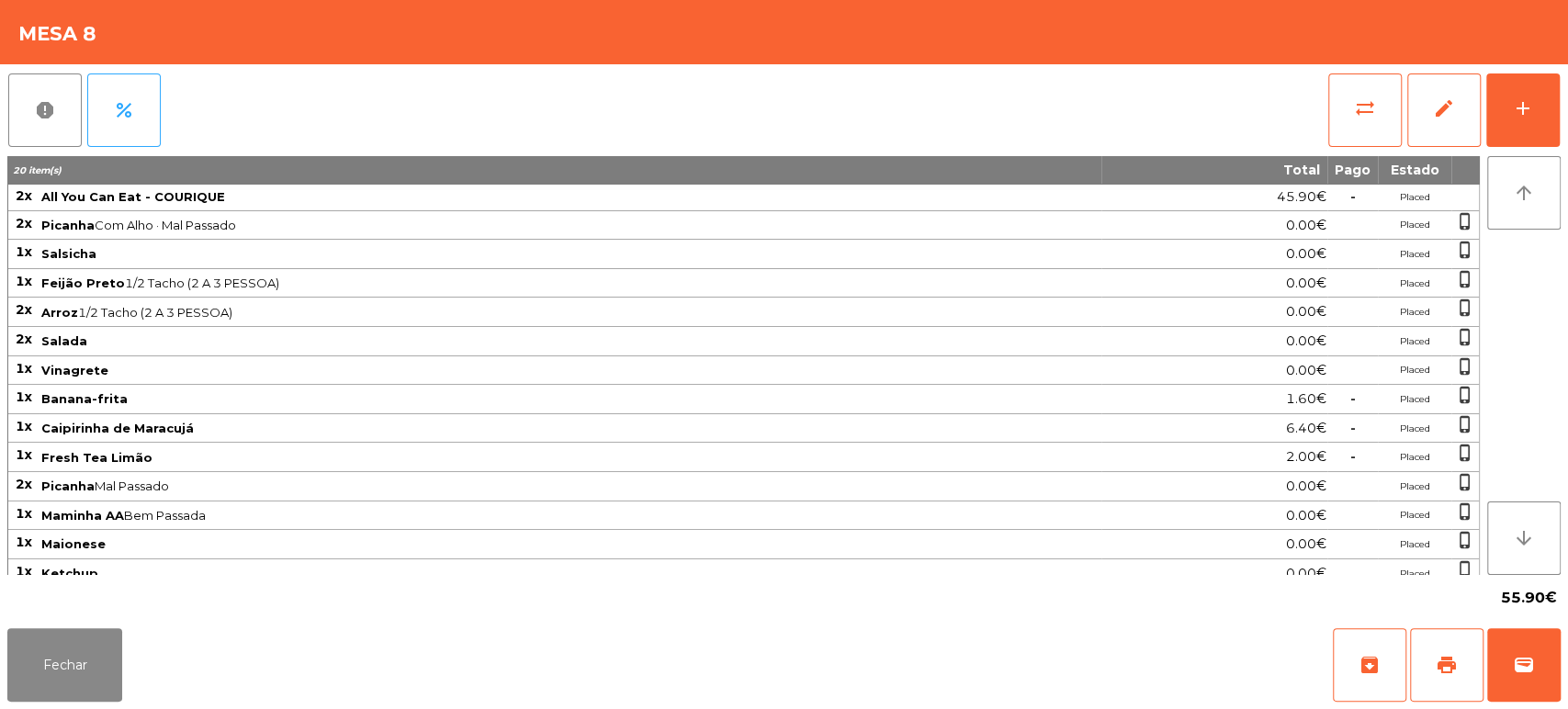
scroll to position [37, 0]
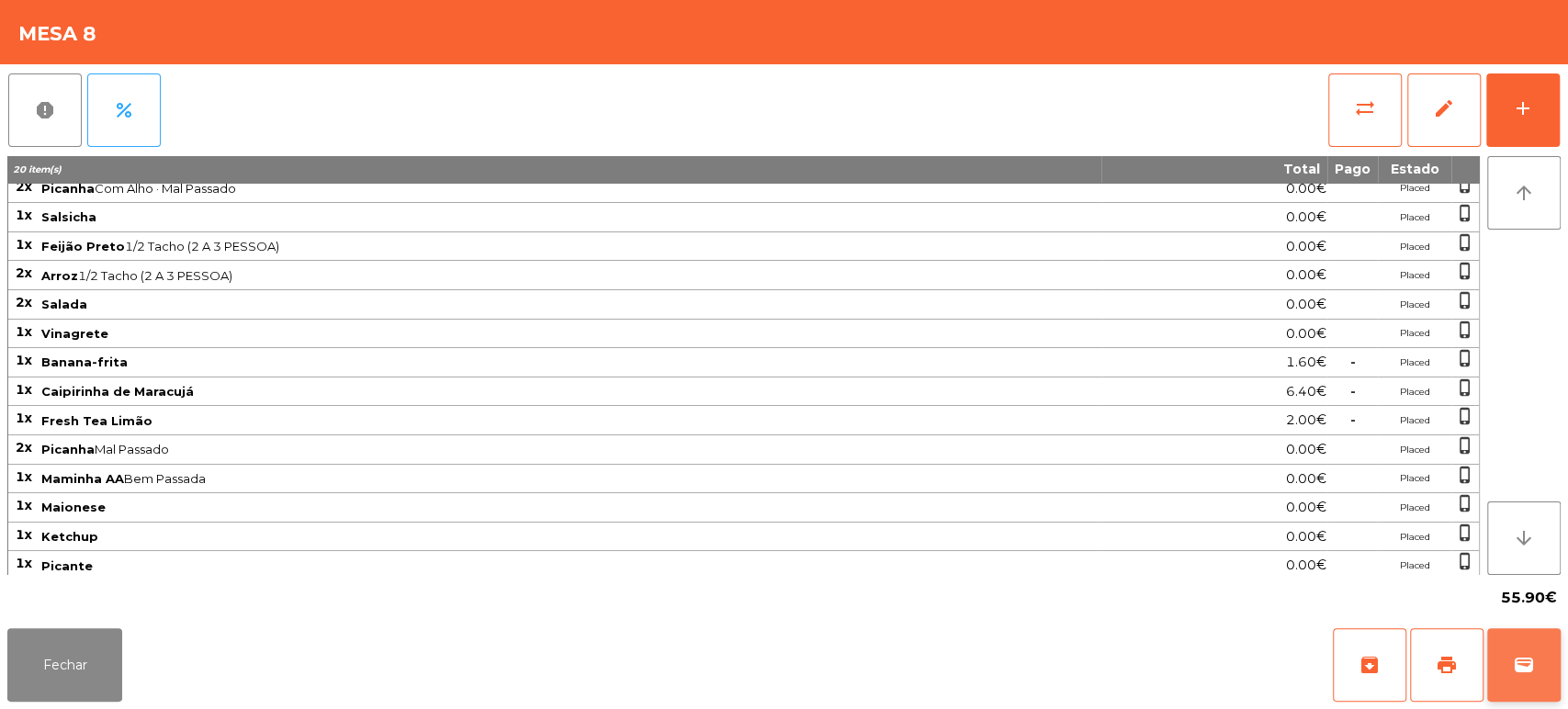
click at [1499, 656] on button "wallet" at bounding box center [1523, 665] width 74 height 74
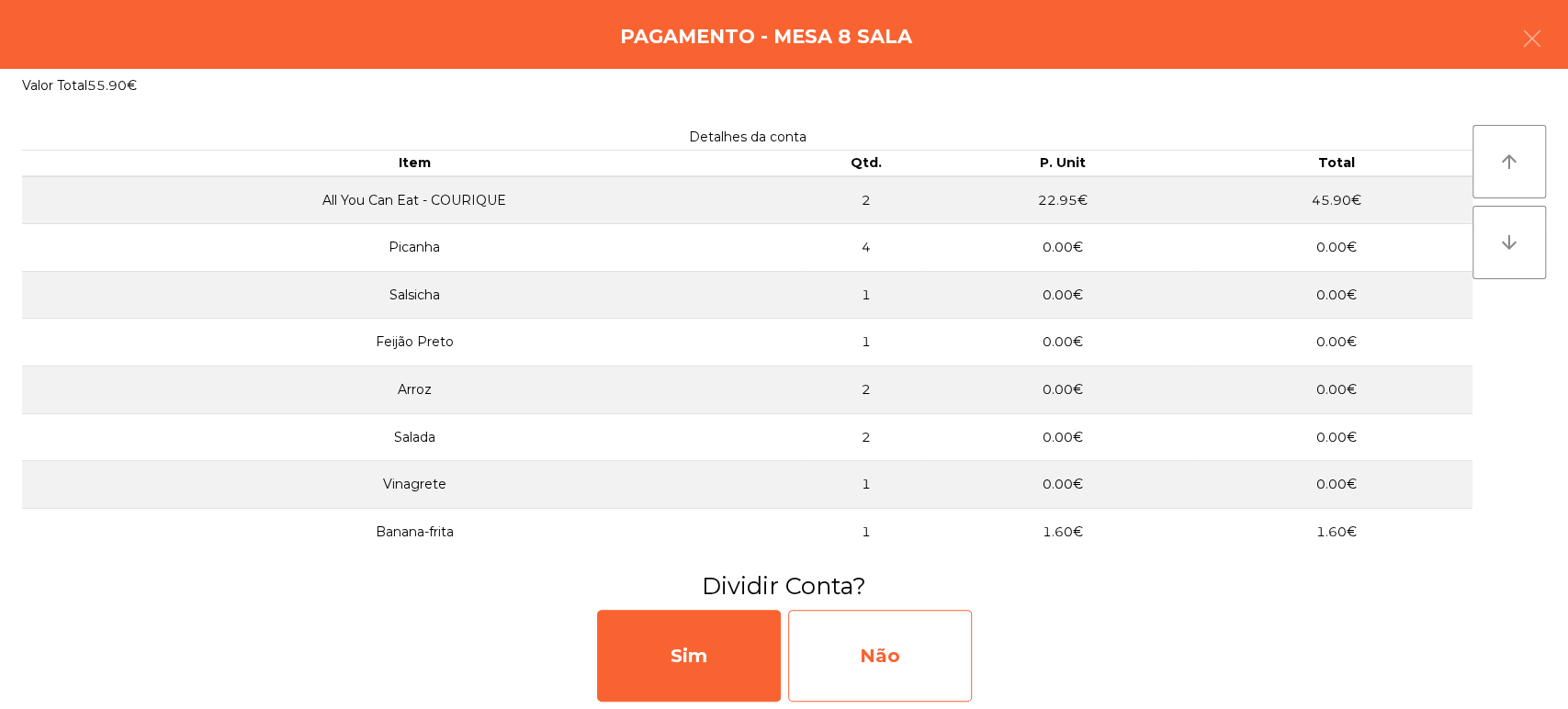
click at [900, 657] on div "Não" at bounding box center [880, 655] width 184 height 92
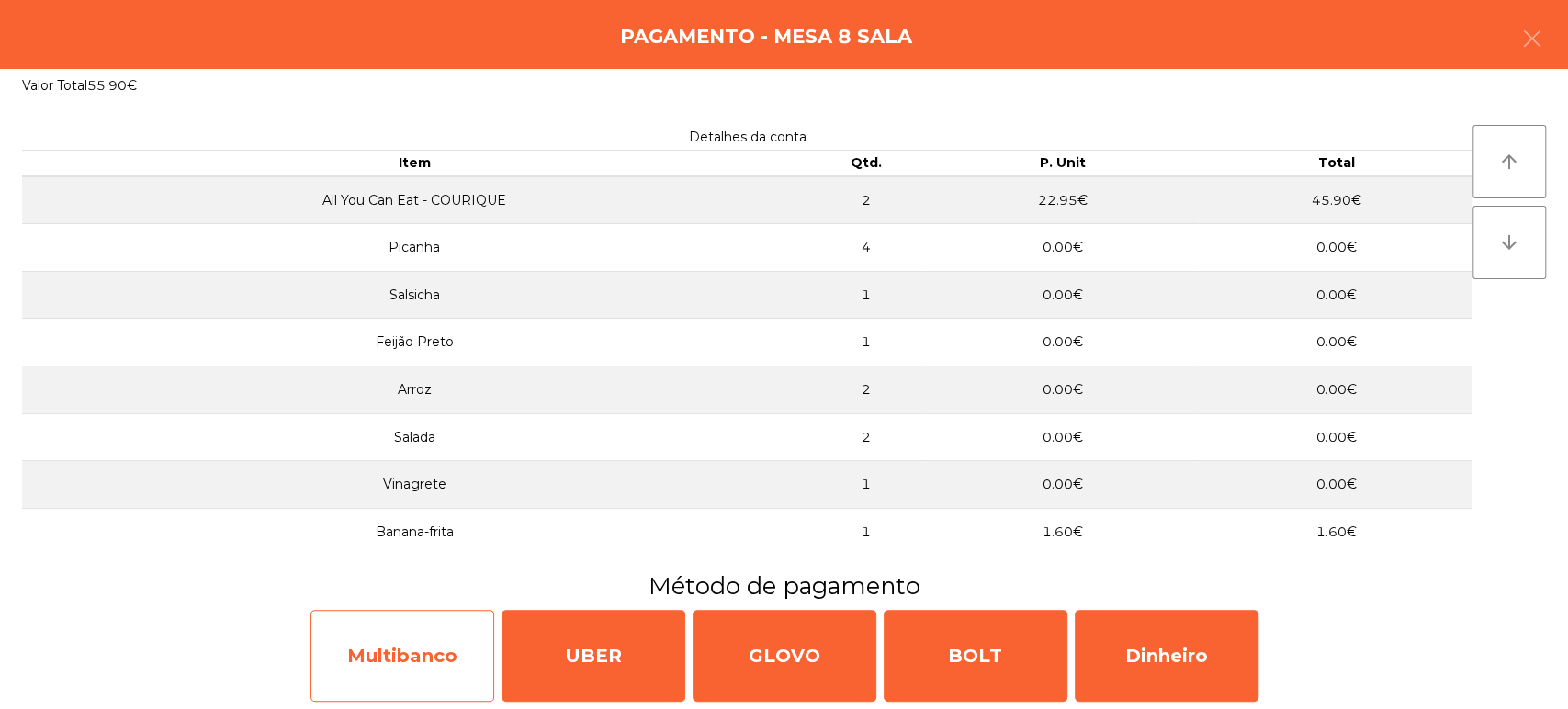
click at [397, 624] on div "Multibanco" at bounding box center [403, 655] width 184 height 92
select select "**"
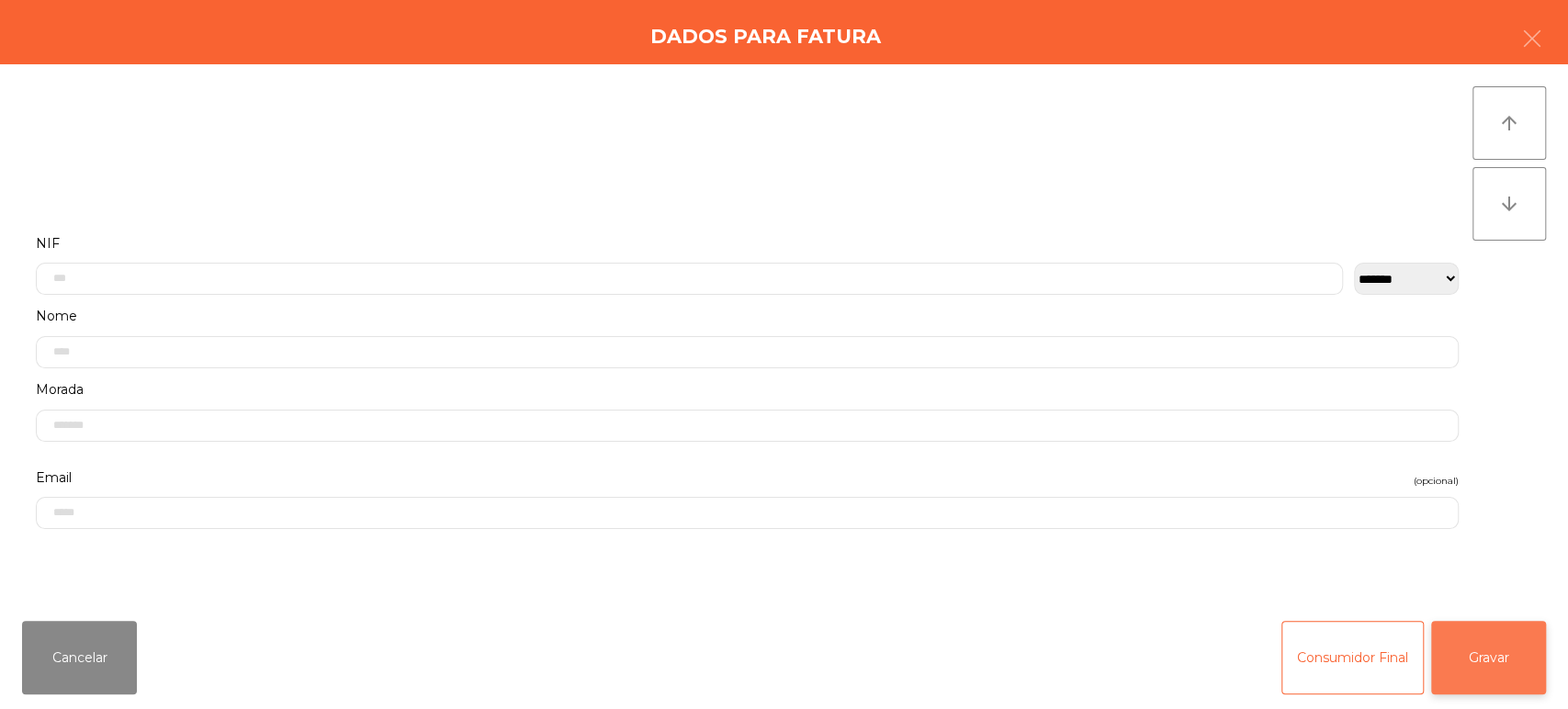
click at [1535, 636] on button "Gravar" at bounding box center [1488, 657] width 115 height 74
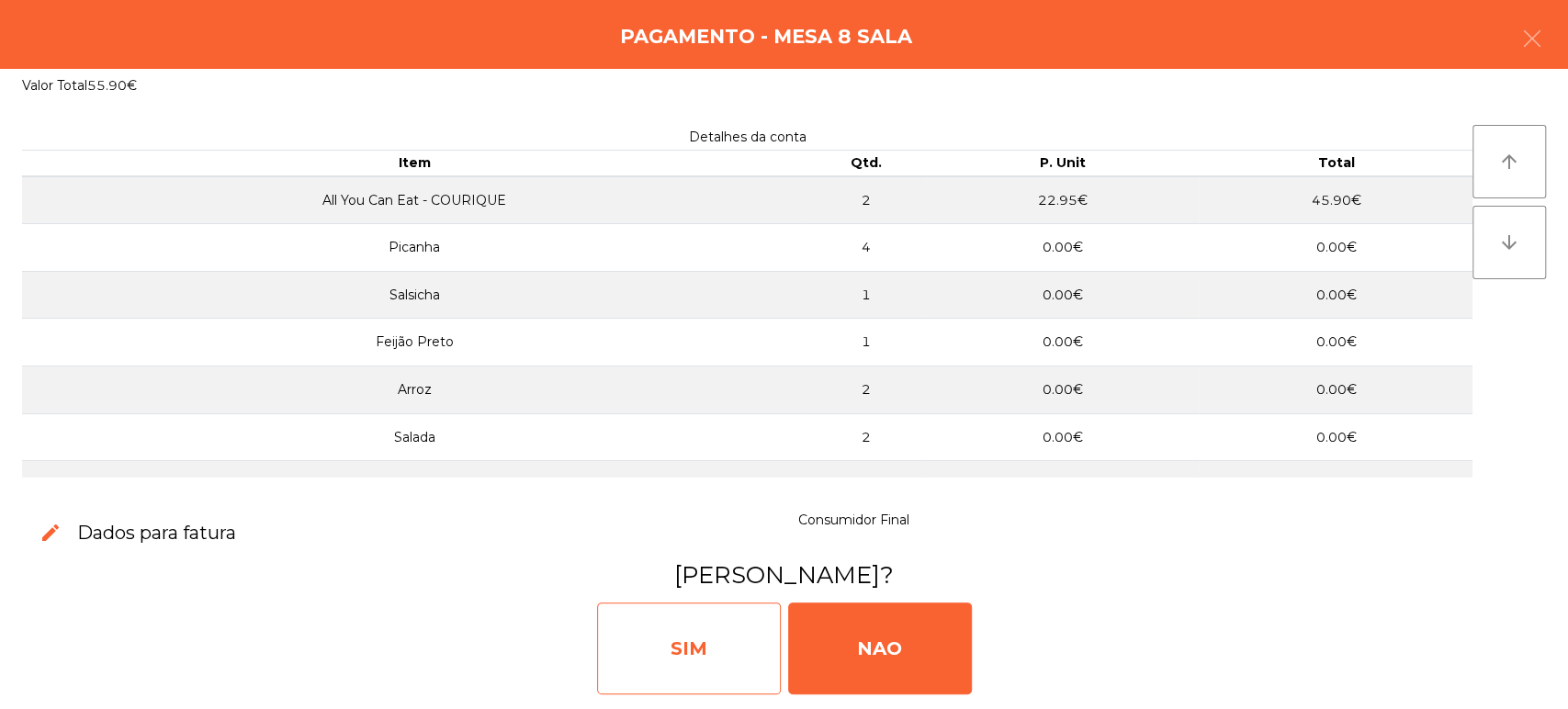
click at [697, 646] on div "SIM" at bounding box center [689, 647] width 184 height 92
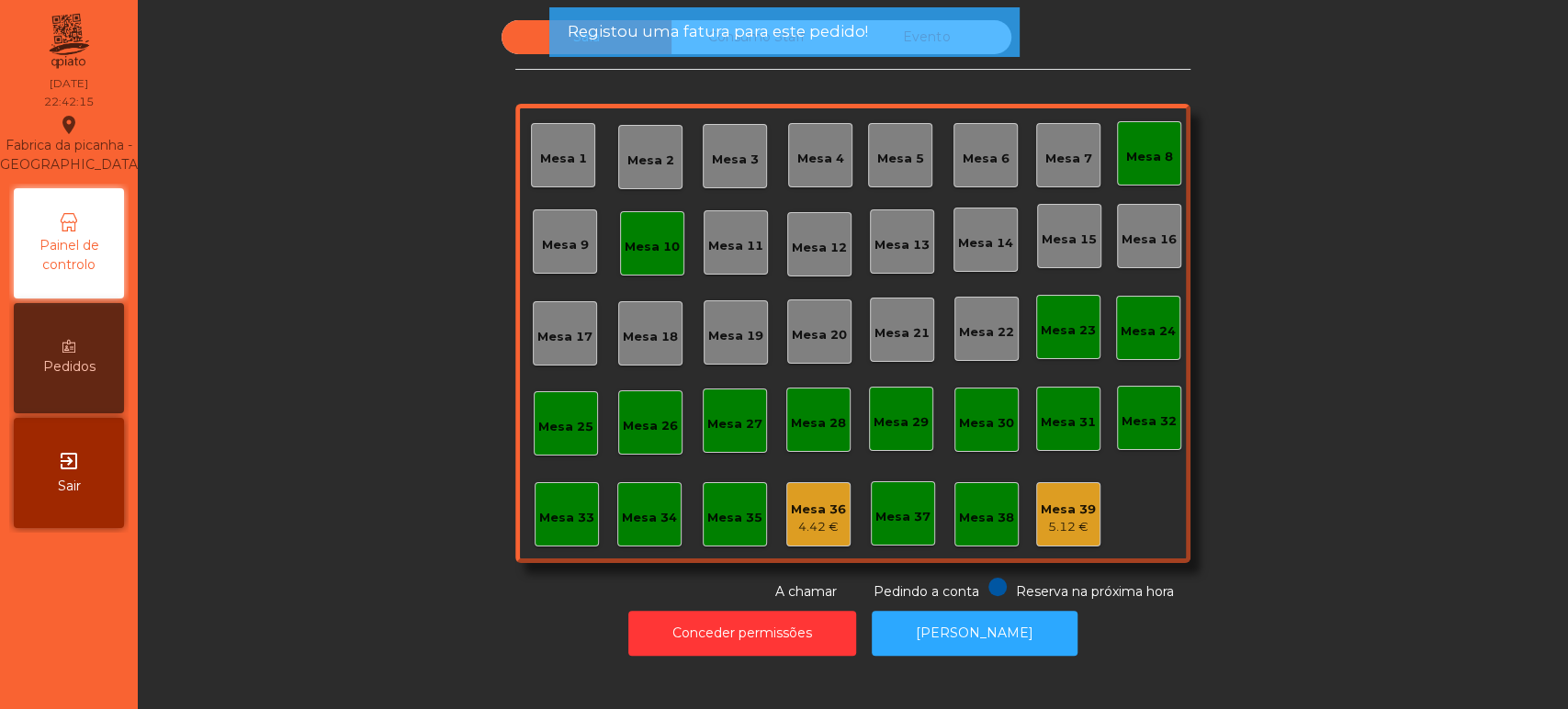
click at [1149, 134] on div "Mesa 8" at bounding box center [1149, 153] width 64 height 64
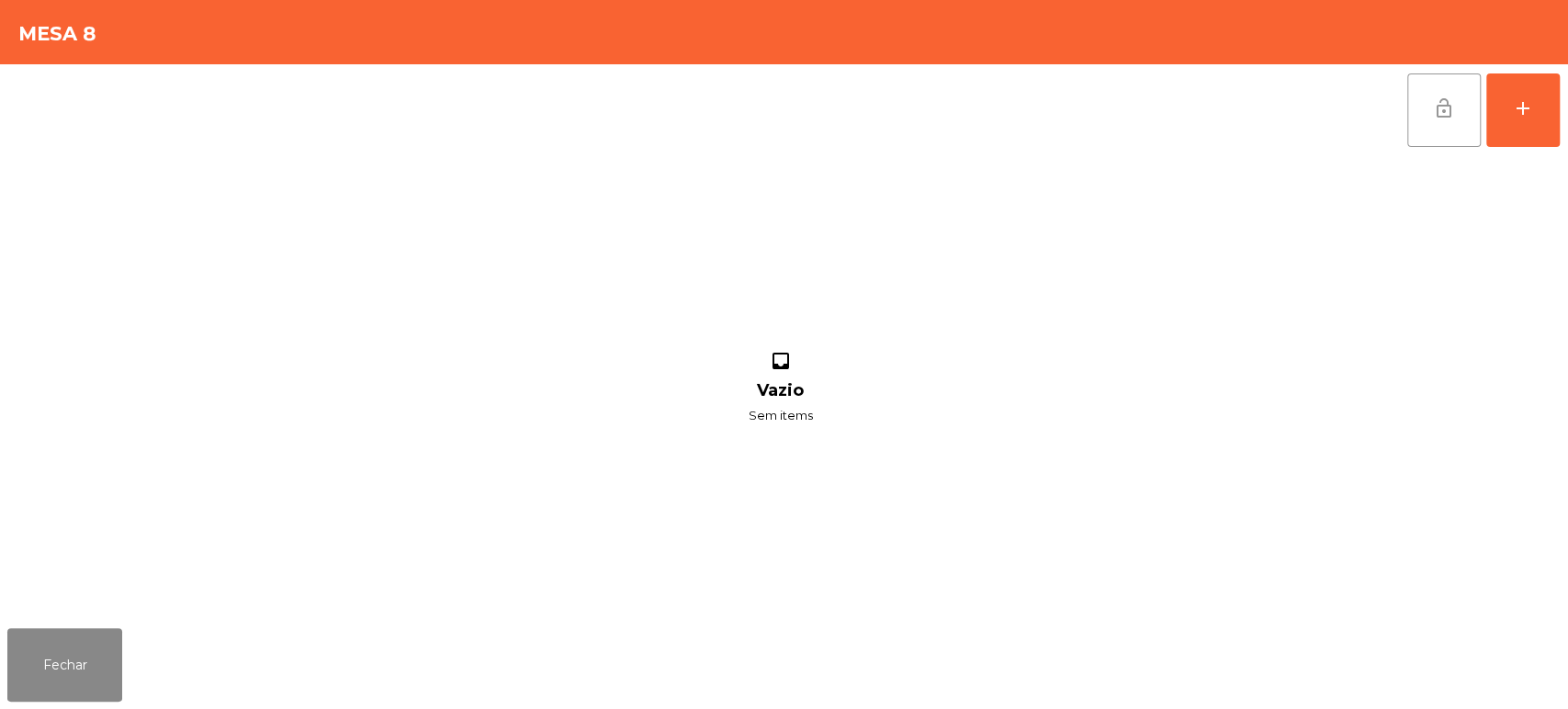
click at [1472, 103] on button "lock_open" at bounding box center [1444, 110] width 74 height 74
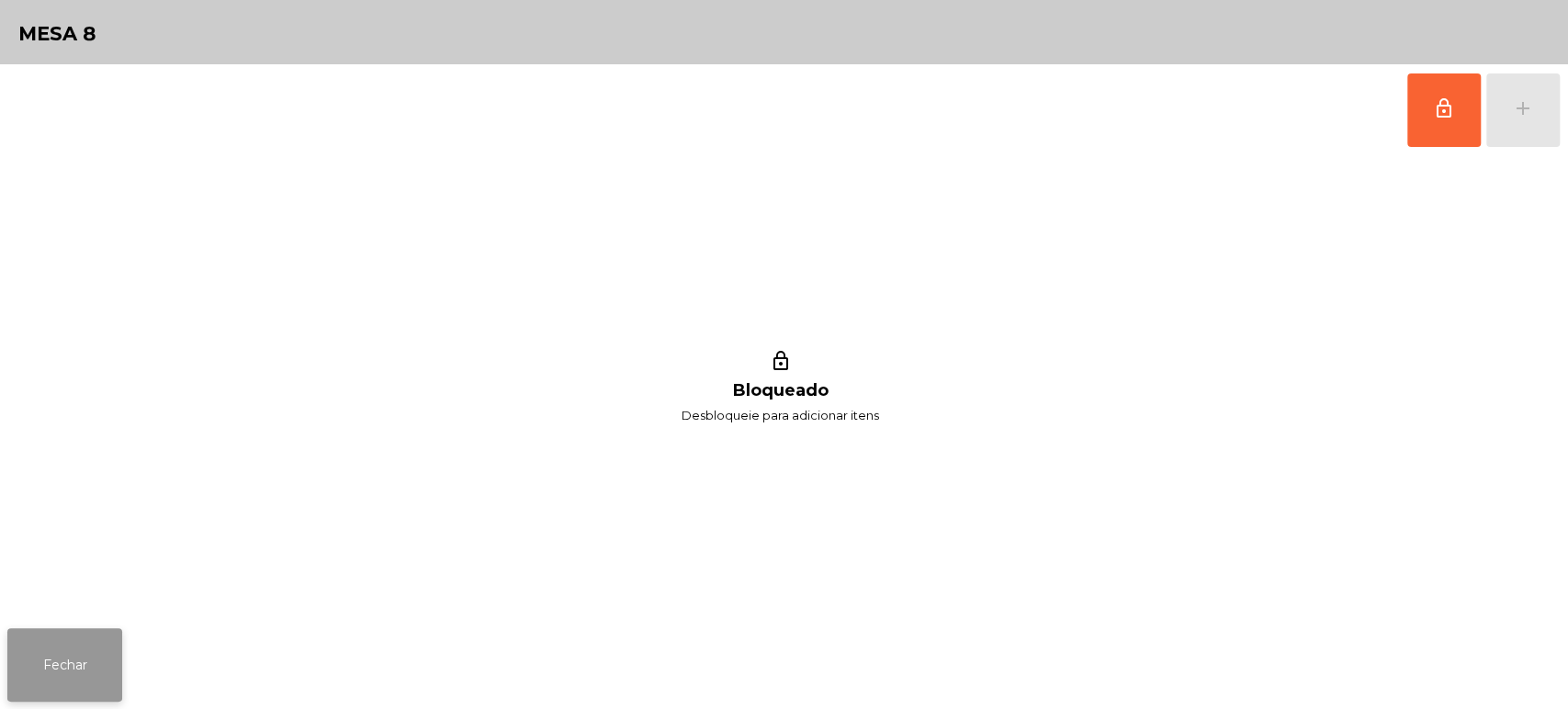
click at [83, 629] on button "Fechar" at bounding box center [65, 665] width 115 height 74
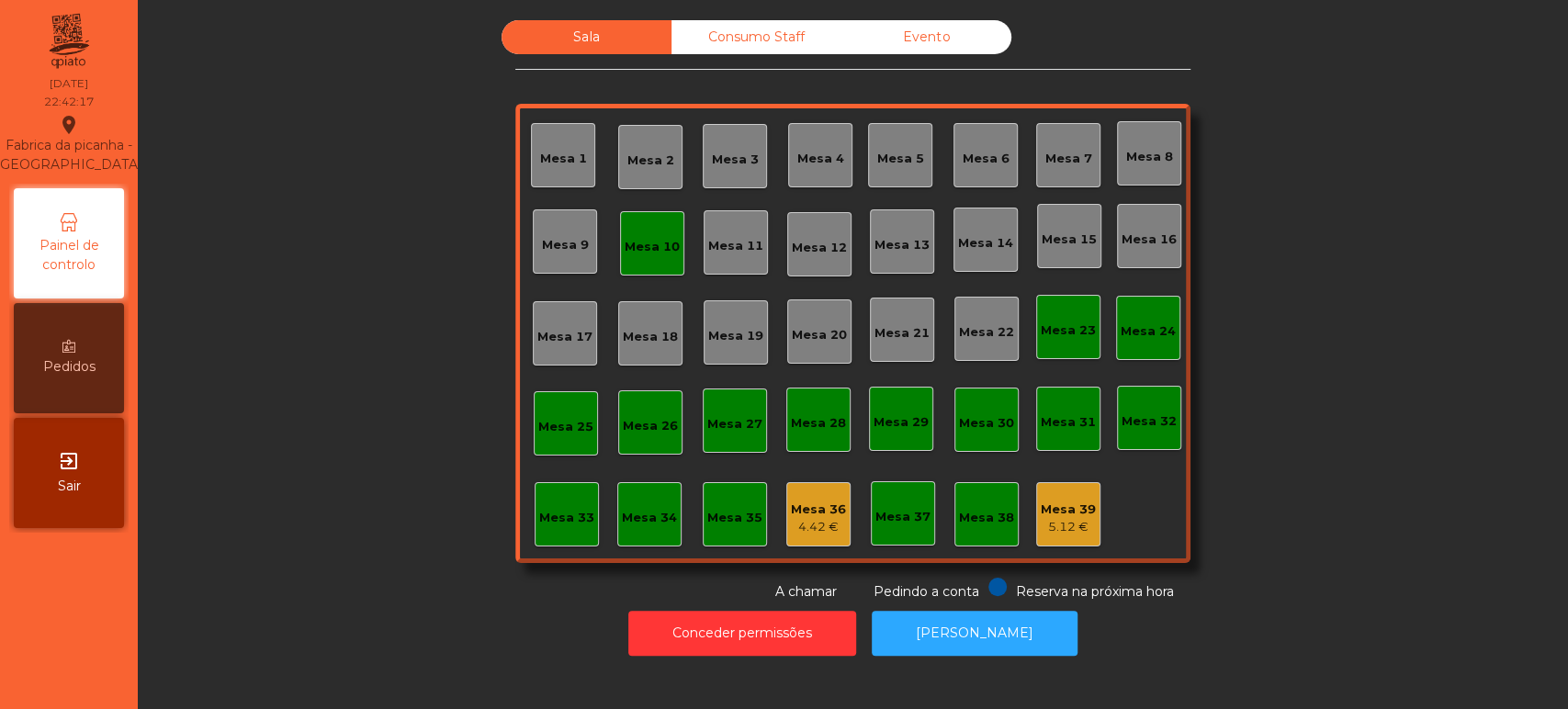
click at [624, 232] on div "Mesa 10" at bounding box center [651, 243] width 55 height 26
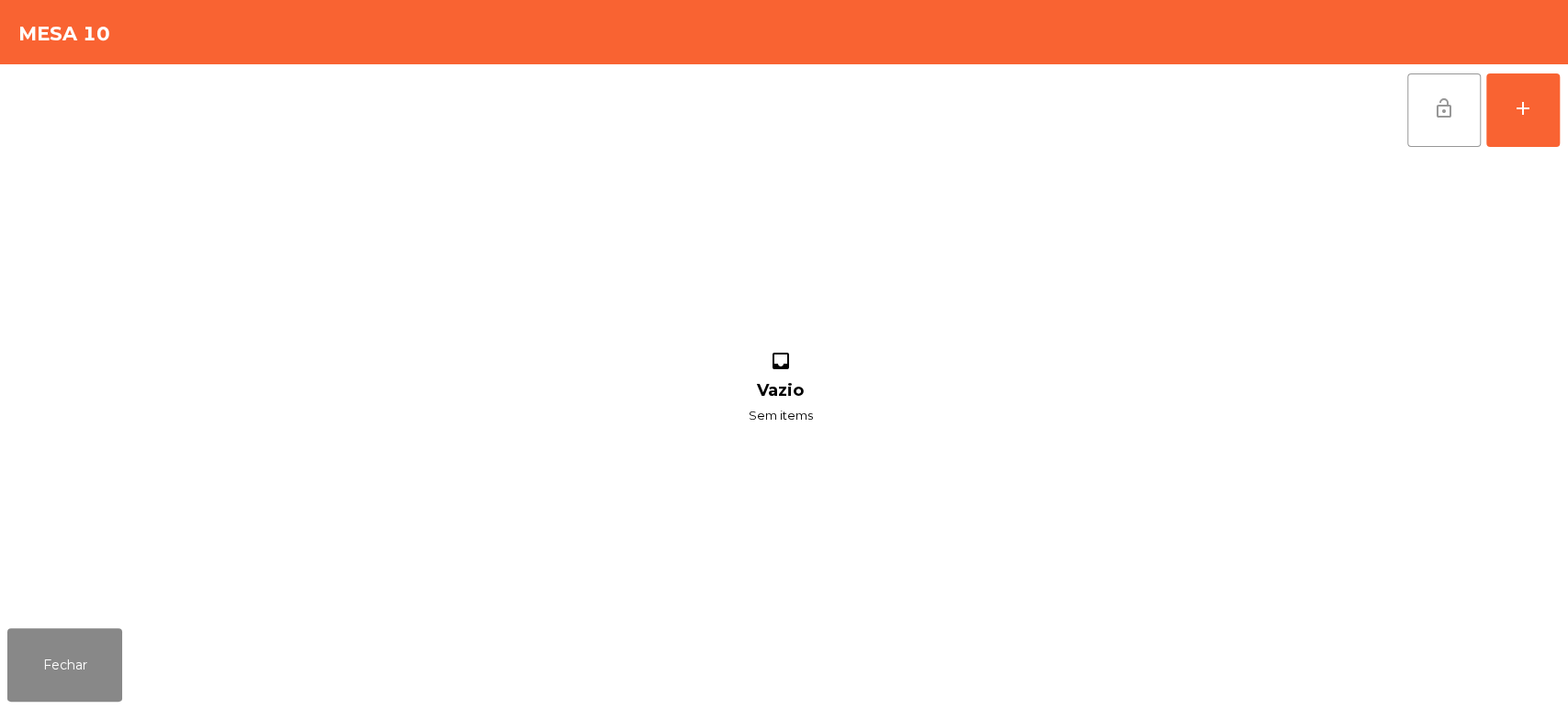
click at [1410, 93] on button "lock_open" at bounding box center [1444, 110] width 74 height 74
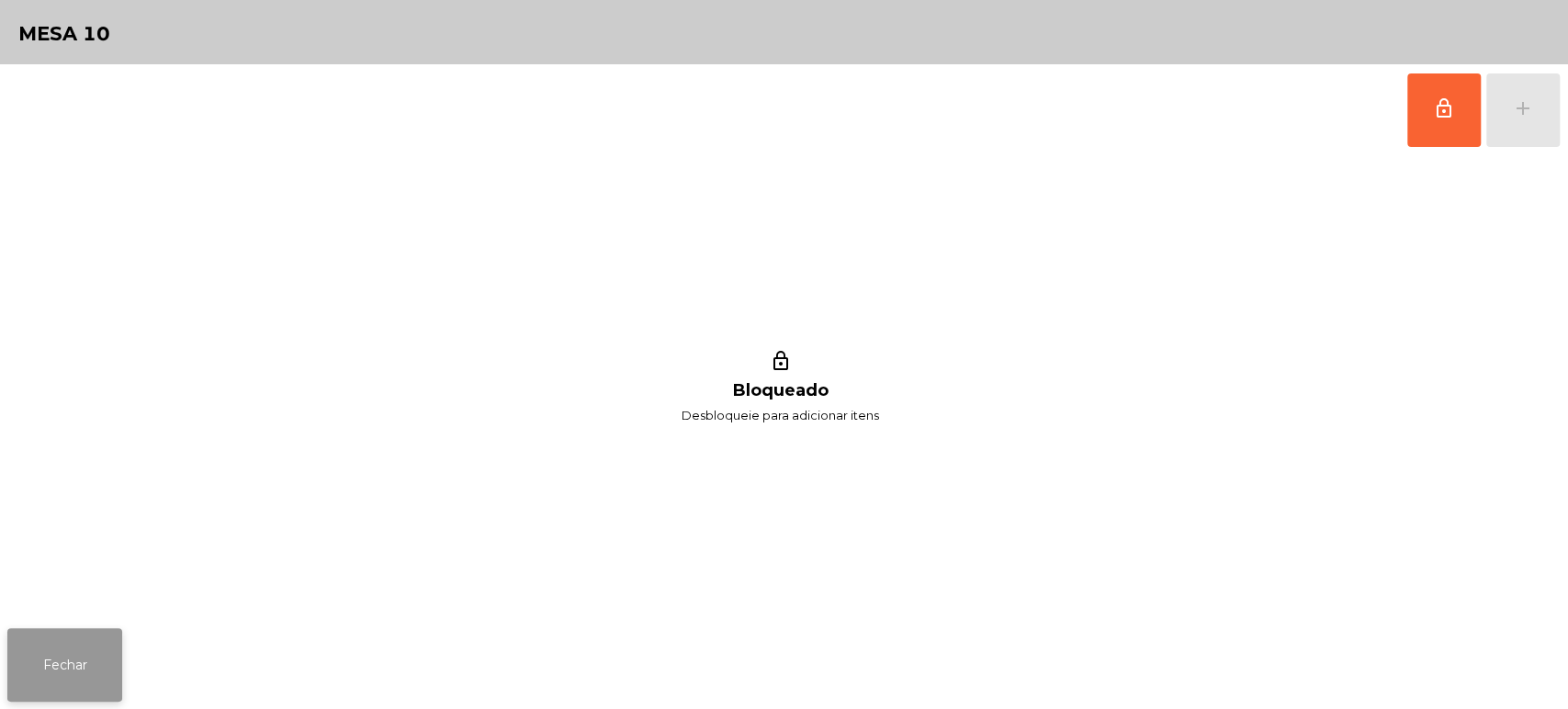
click at [79, 664] on button "Fechar" at bounding box center [65, 665] width 115 height 74
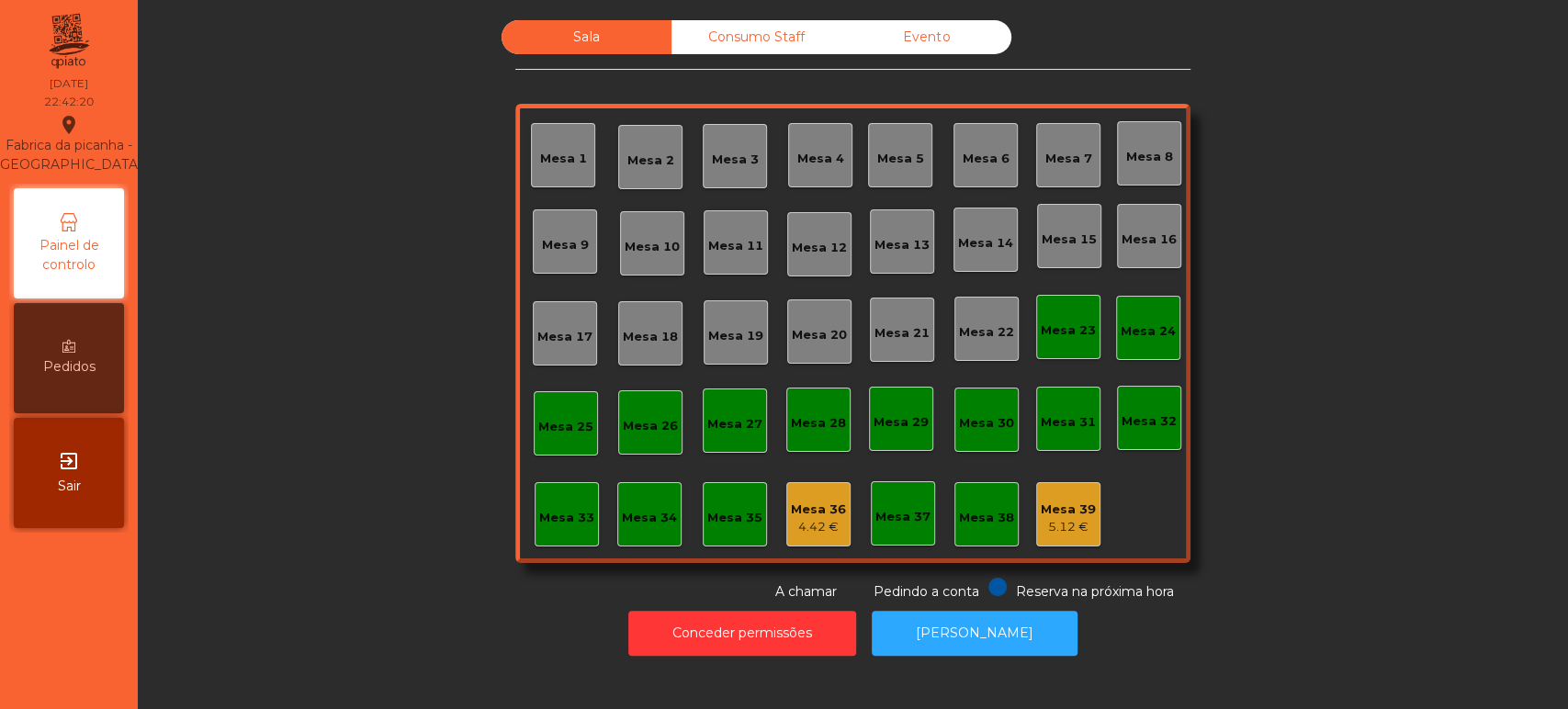
click at [779, 36] on div "Consumo Staff" at bounding box center [757, 37] width 170 height 34
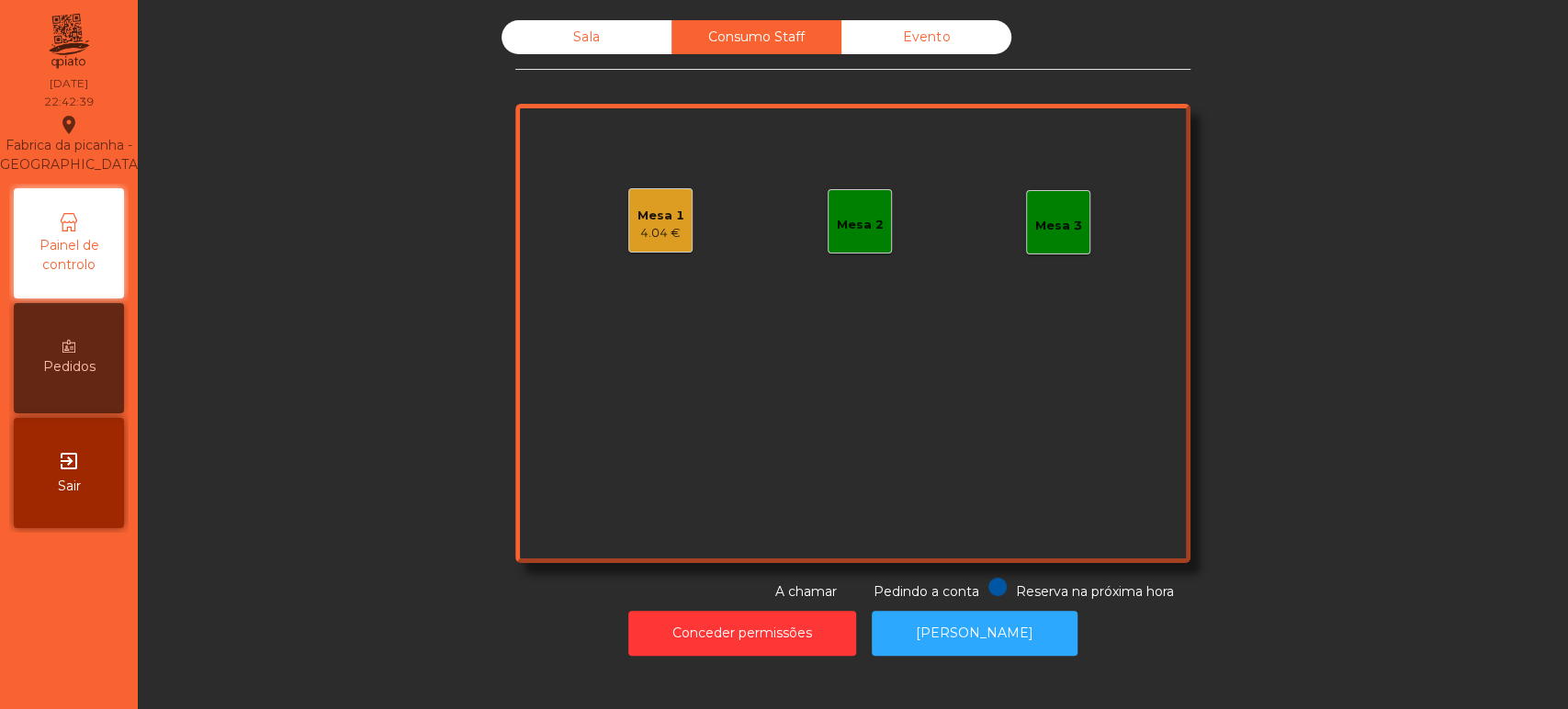
click at [654, 212] on div "Mesa 1" at bounding box center [661, 216] width 46 height 18
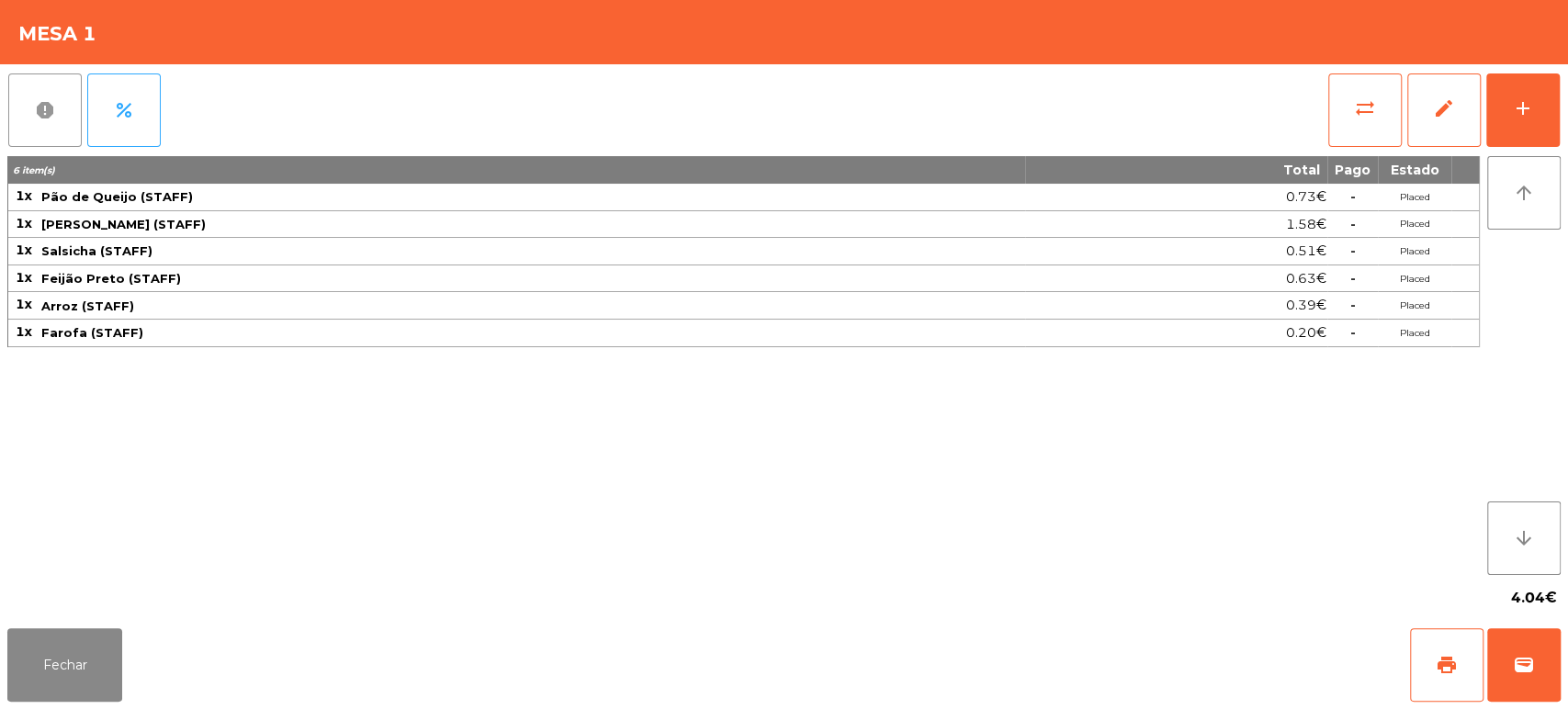
click at [22, 74] on button "report" at bounding box center [45, 110] width 74 height 74
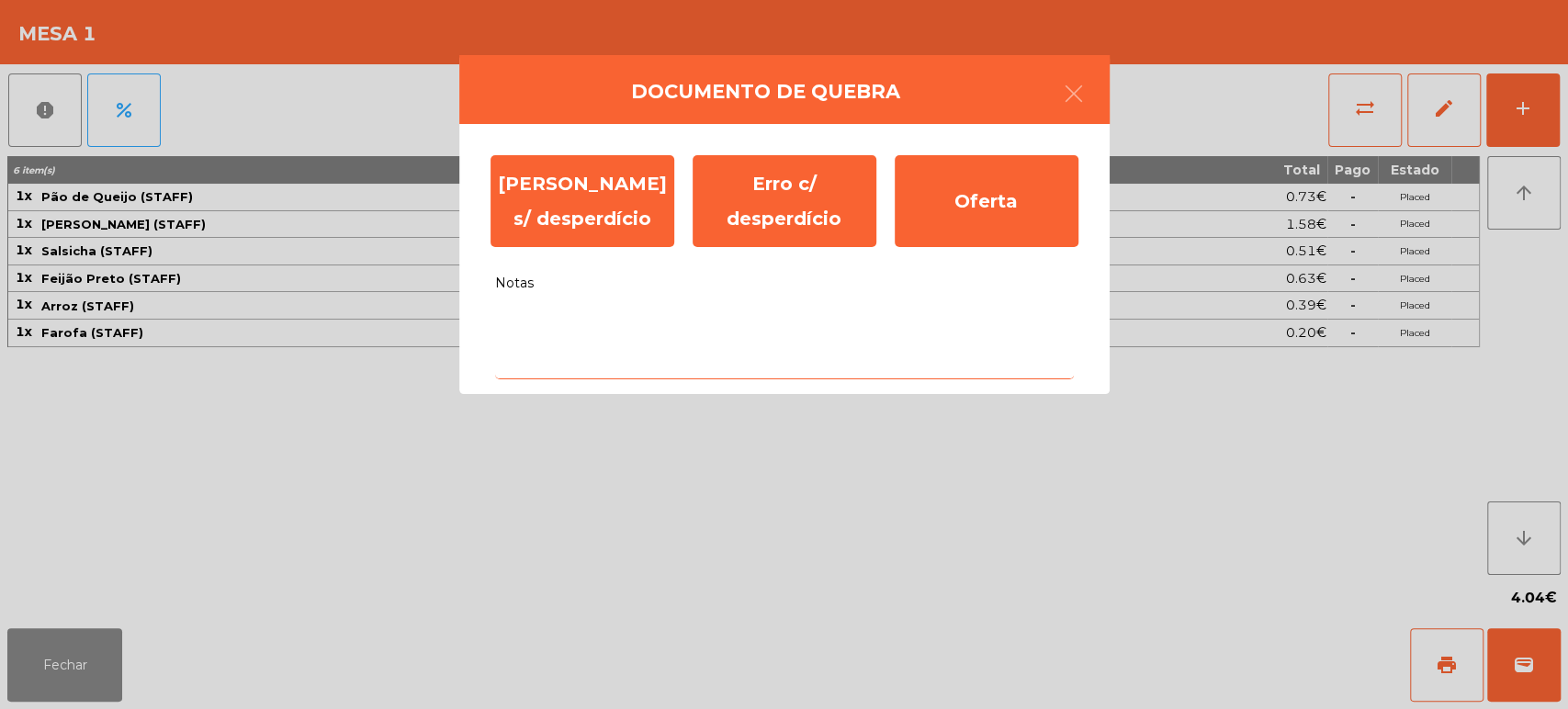
click at [614, 319] on textarea "Notas" at bounding box center [784, 340] width 579 height 76
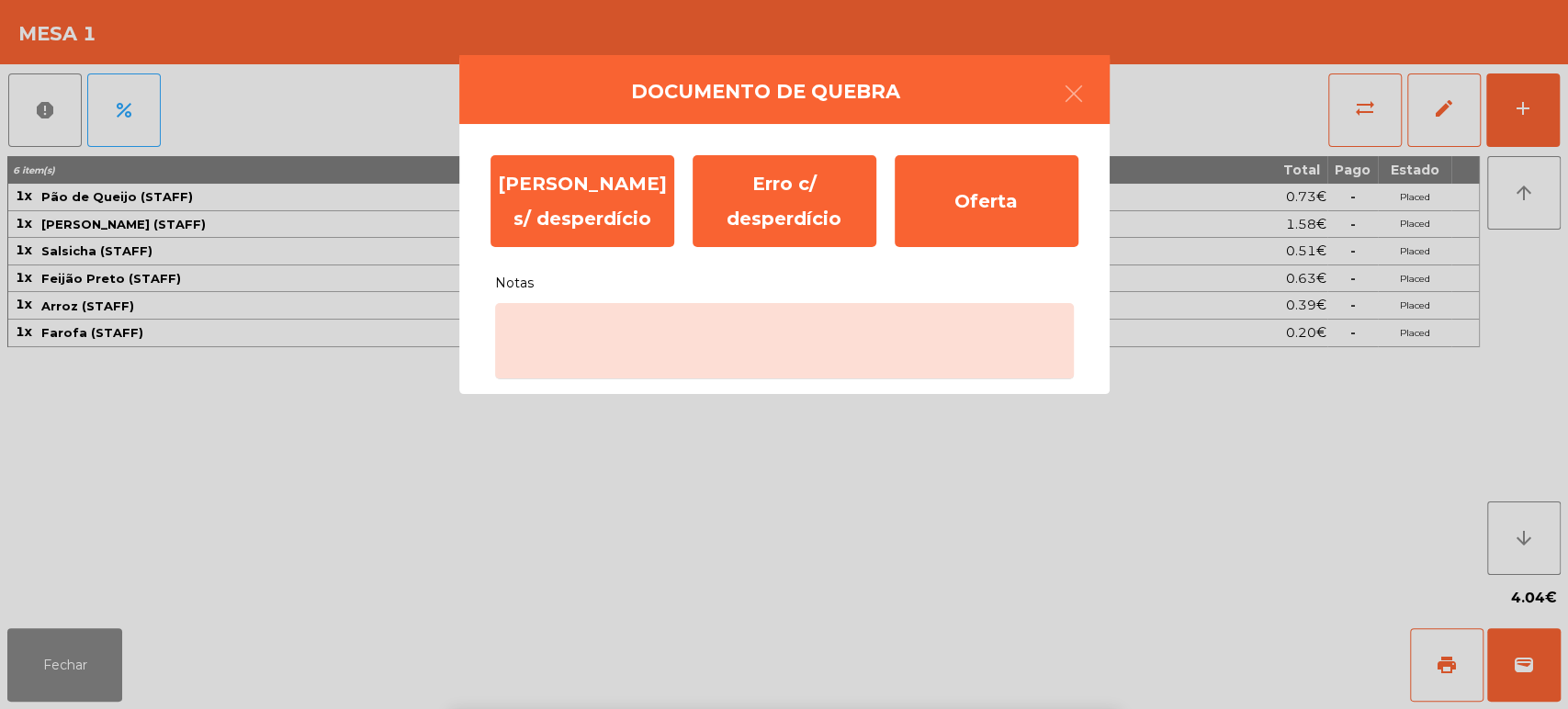
click at [278, 533] on div "` 1 2 3 4 5 6 7 8 9 0 - = keyboard_backspace keyboard_tab q w e r t y u i o p […" at bounding box center [784, 594] width 1568 height 227
click at [399, 529] on ngb-modal-window "Documento de quebra Erro s/ desperdício Erro c/ desperdício Oferta Notas" at bounding box center [784, 354] width 1568 height 709
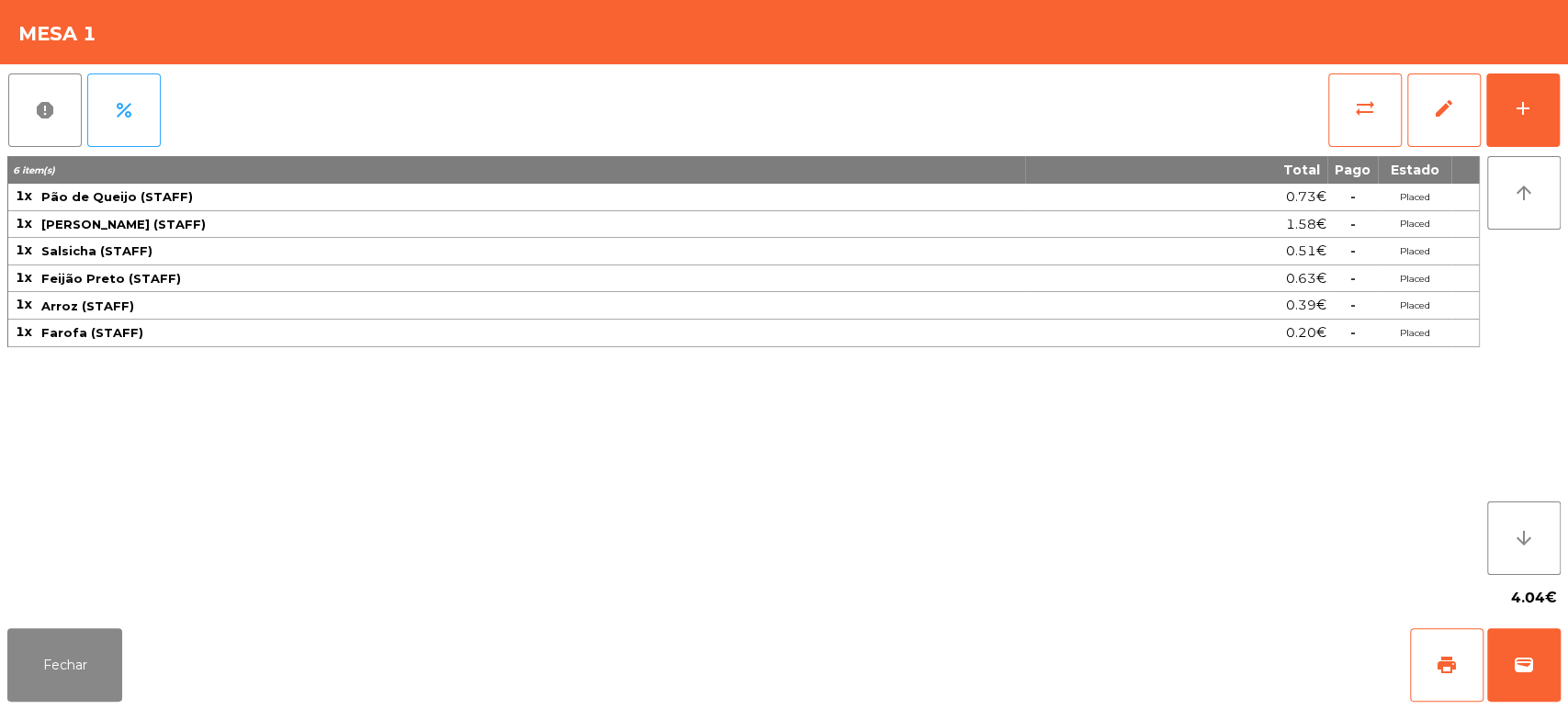
click at [1565, 639] on div "Fechar print wallet" at bounding box center [784, 664] width 1568 height 88
click at [1565, 666] on div "Fechar print wallet" at bounding box center [784, 664] width 1568 height 88
click at [1514, 666] on span "wallet" at bounding box center [1523, 665] width 22 height 22
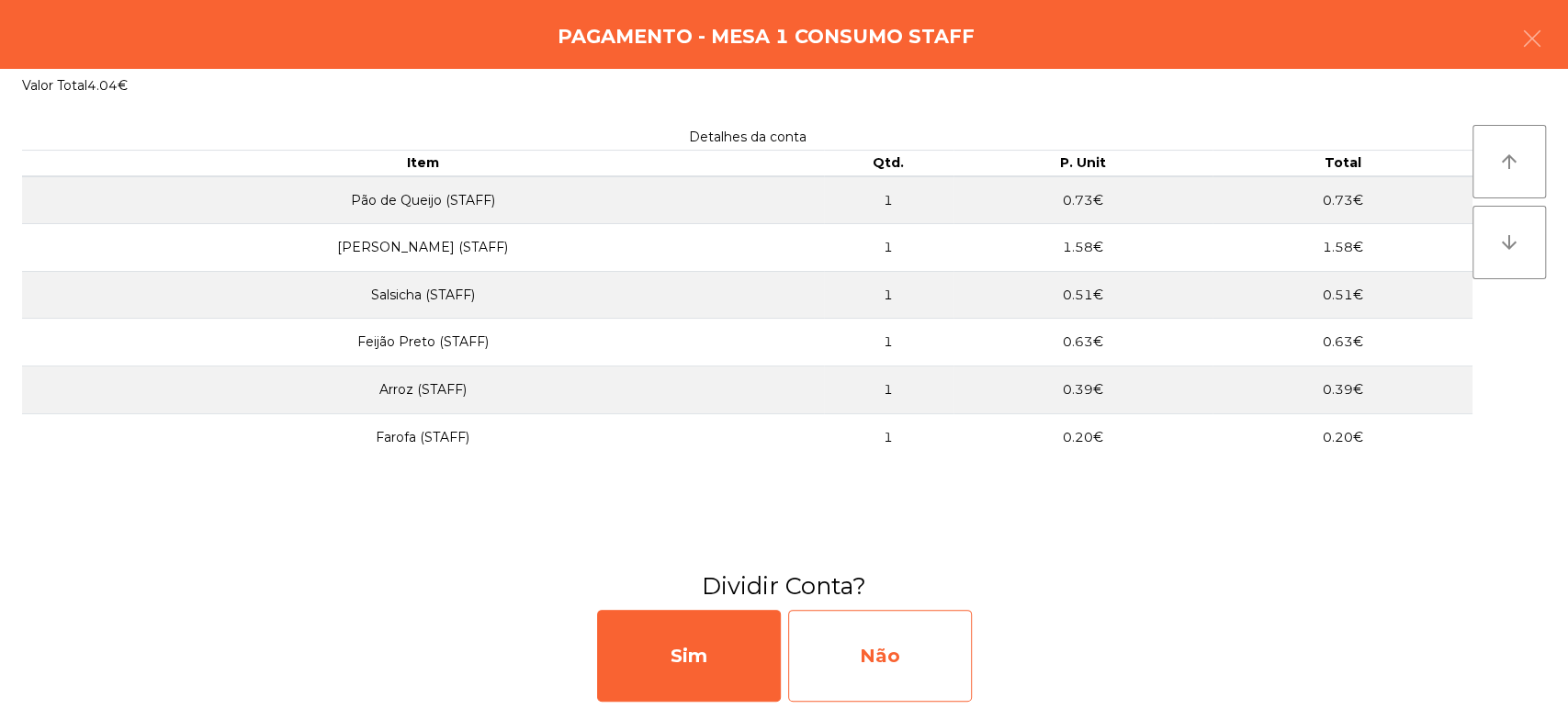
click at [859, 665] on div "Não" at bounding box center [880, 655] width 184 height 92
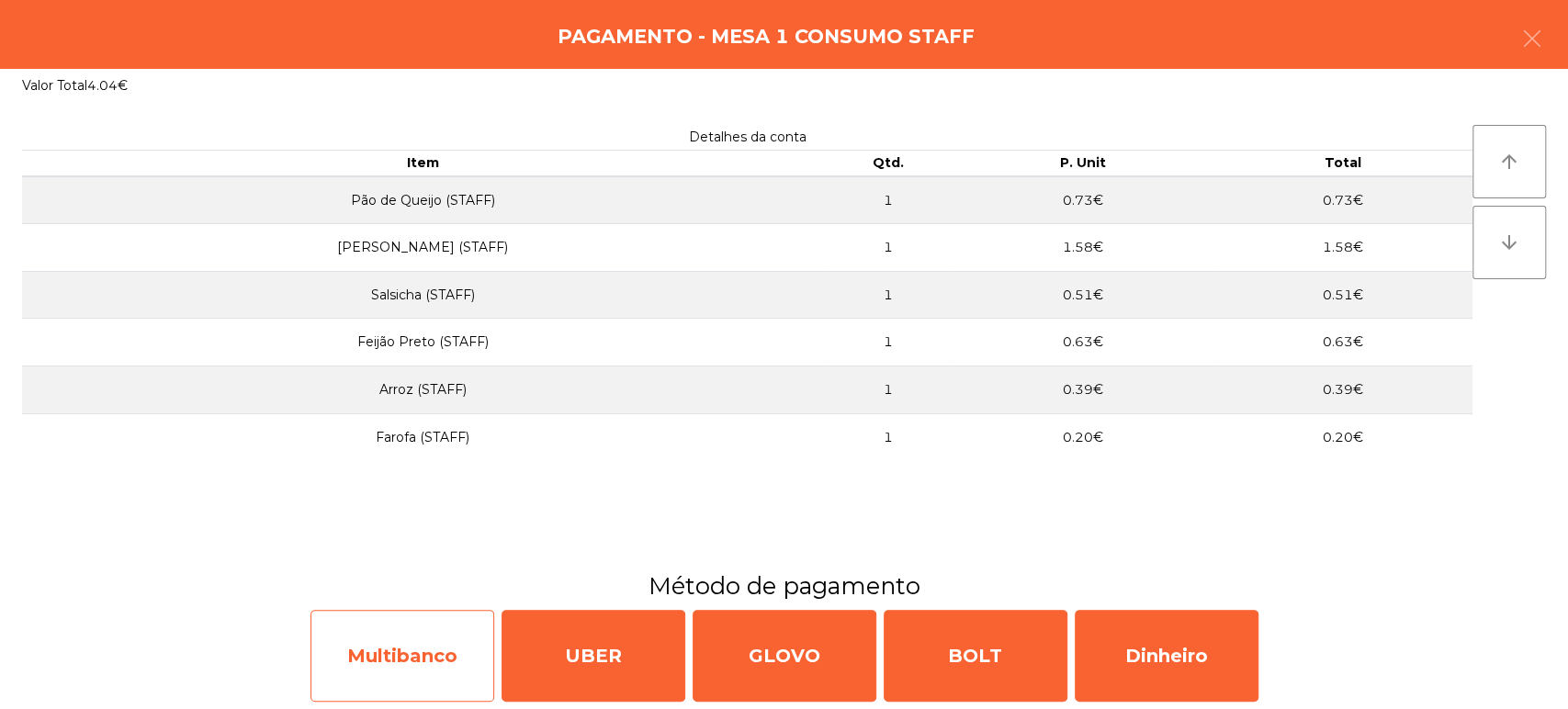
click at [375, 652] on div "Multibanco" at bounding box center [403, 655] width 184 height 92
select select "**"
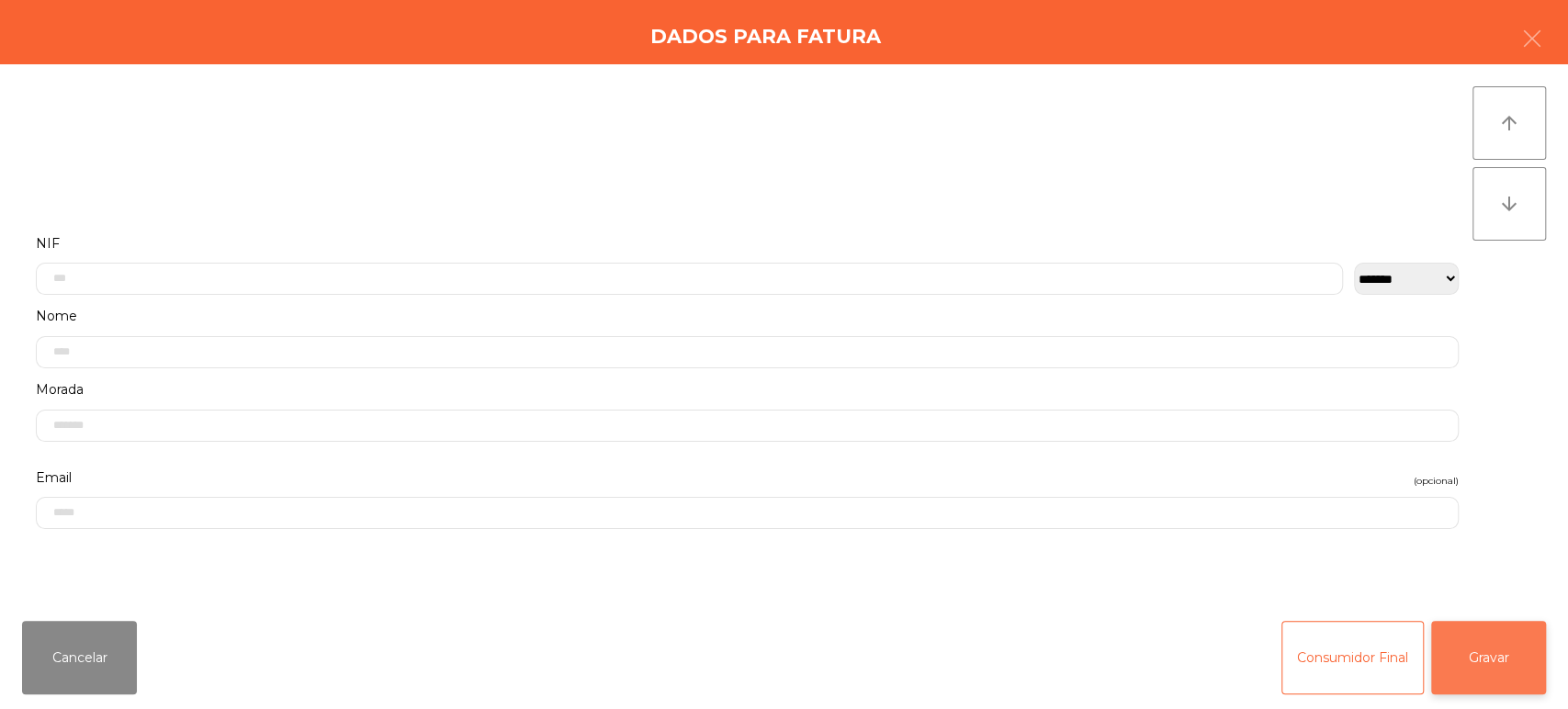
click at [1514, 661] on button "Gravar" at bounding box center [1488, 657] width 115 height 74
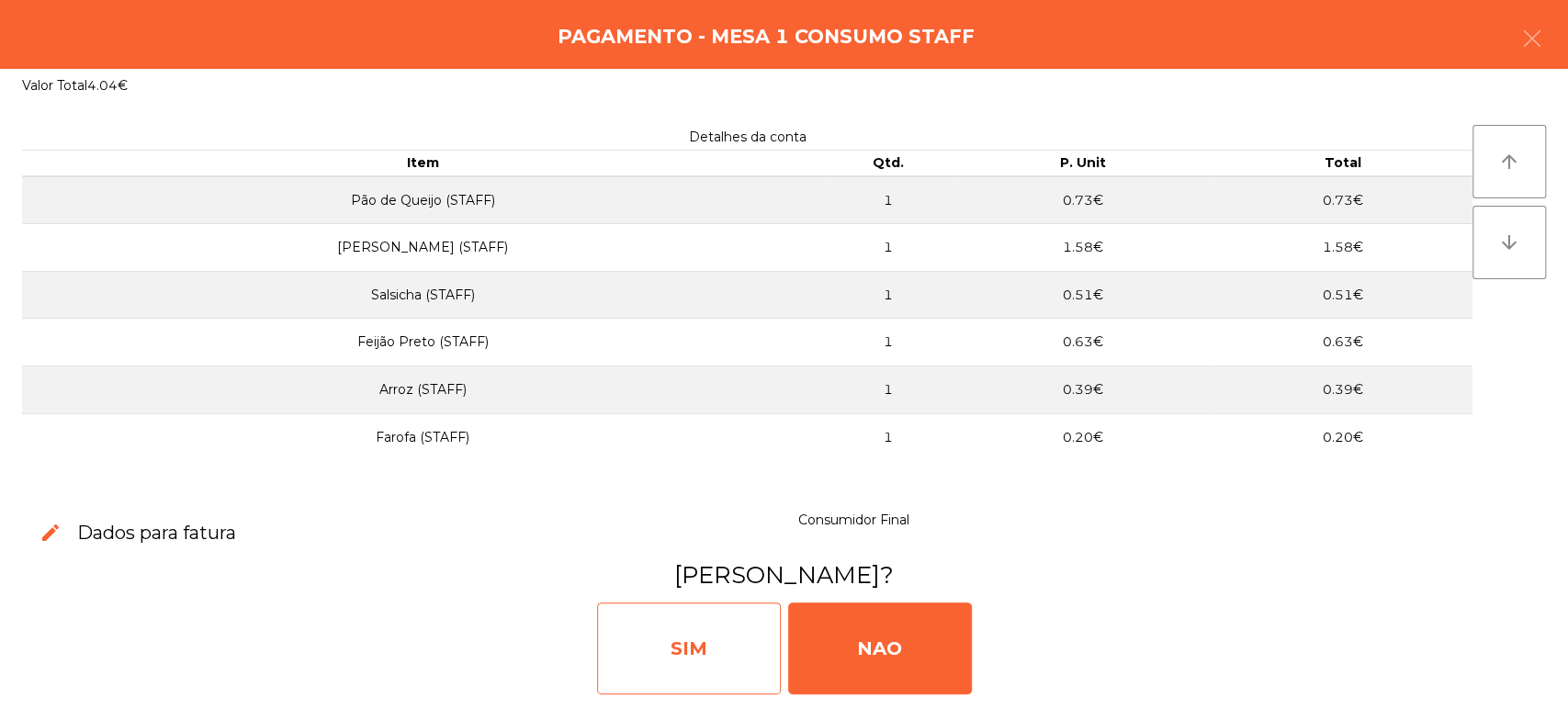
click at [656, 674] on div "SIM" at bounding box center [689, 647] width 184 height 92
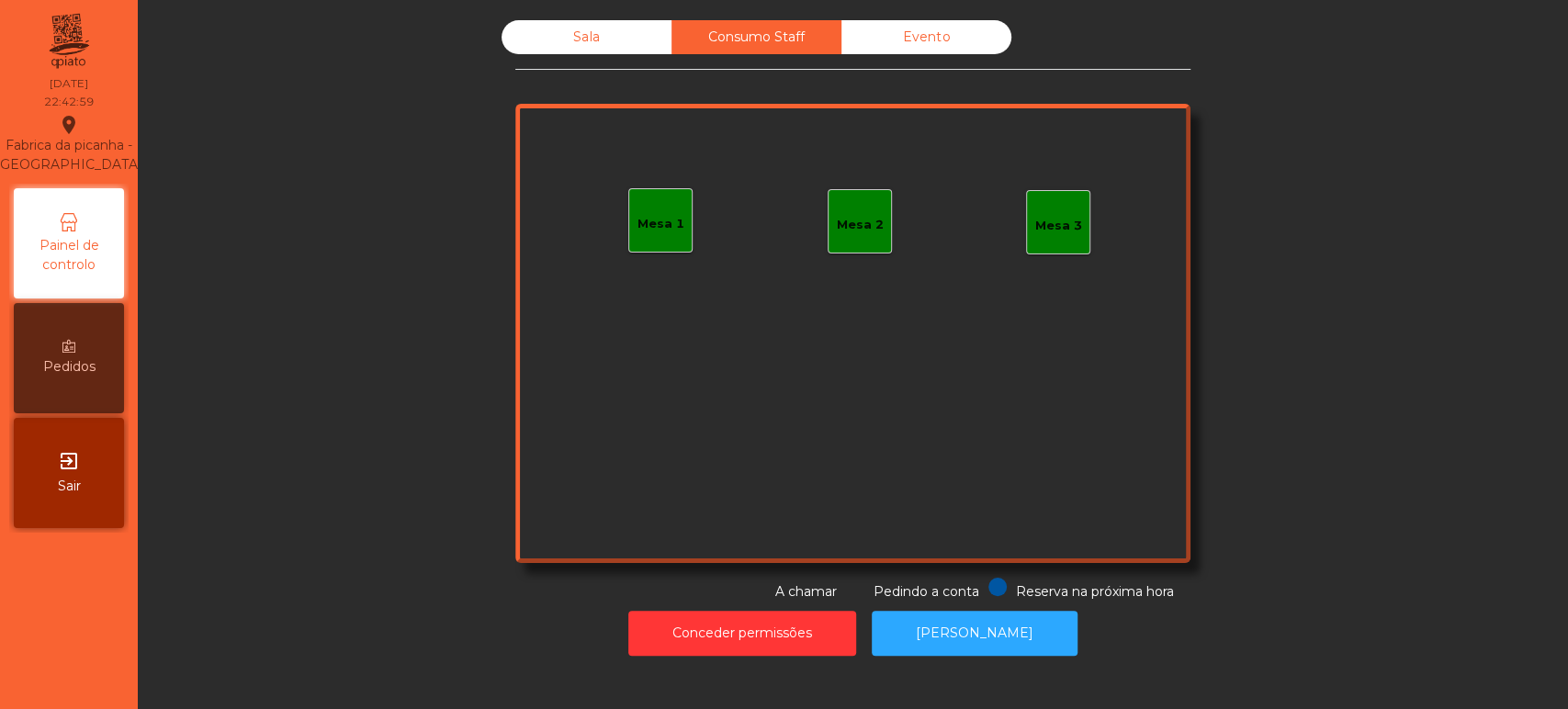
click at [864, 44] on div "Evento" at bounding box center [926, 37] width 170 height 34
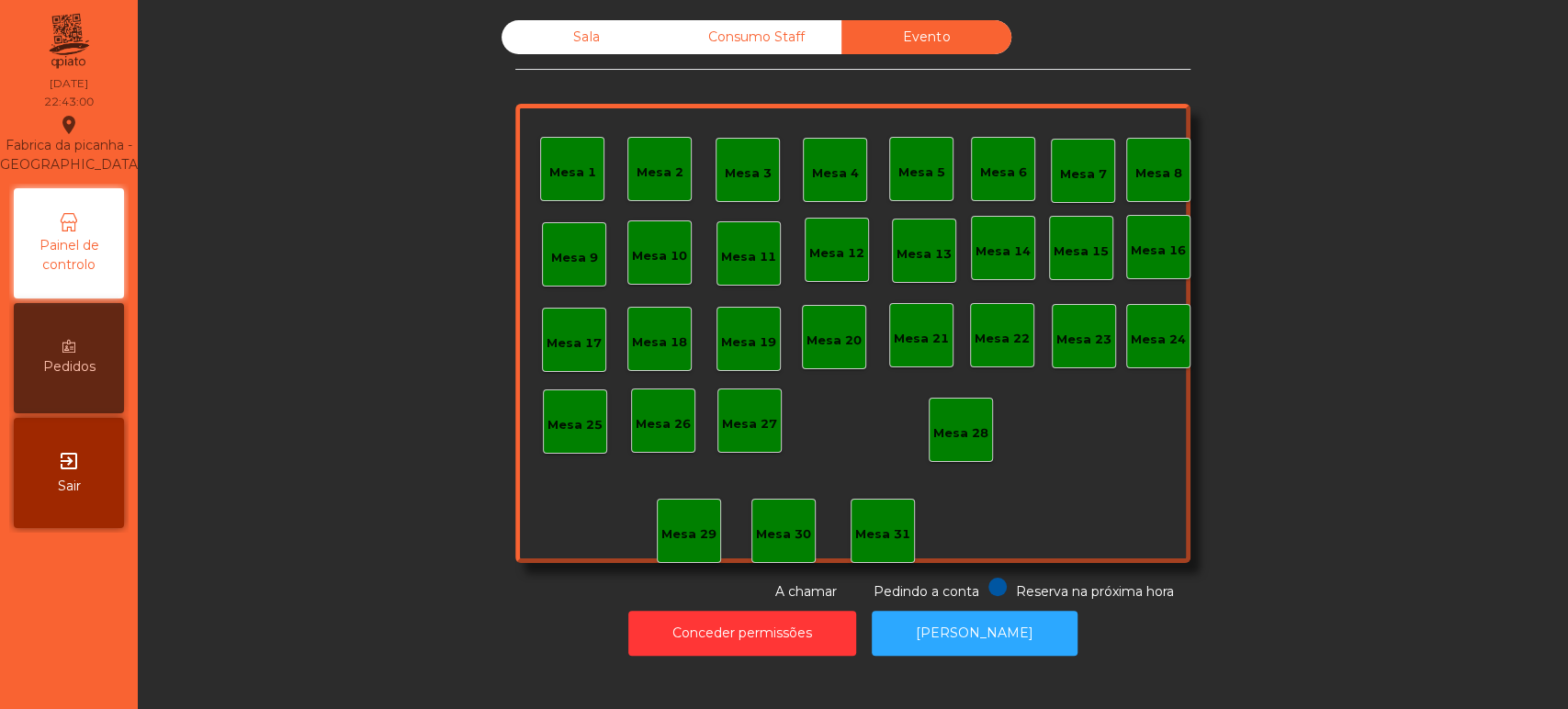
click at [558, 22] on div "Sala" at bounding box center [587, 37] width 170 height 34
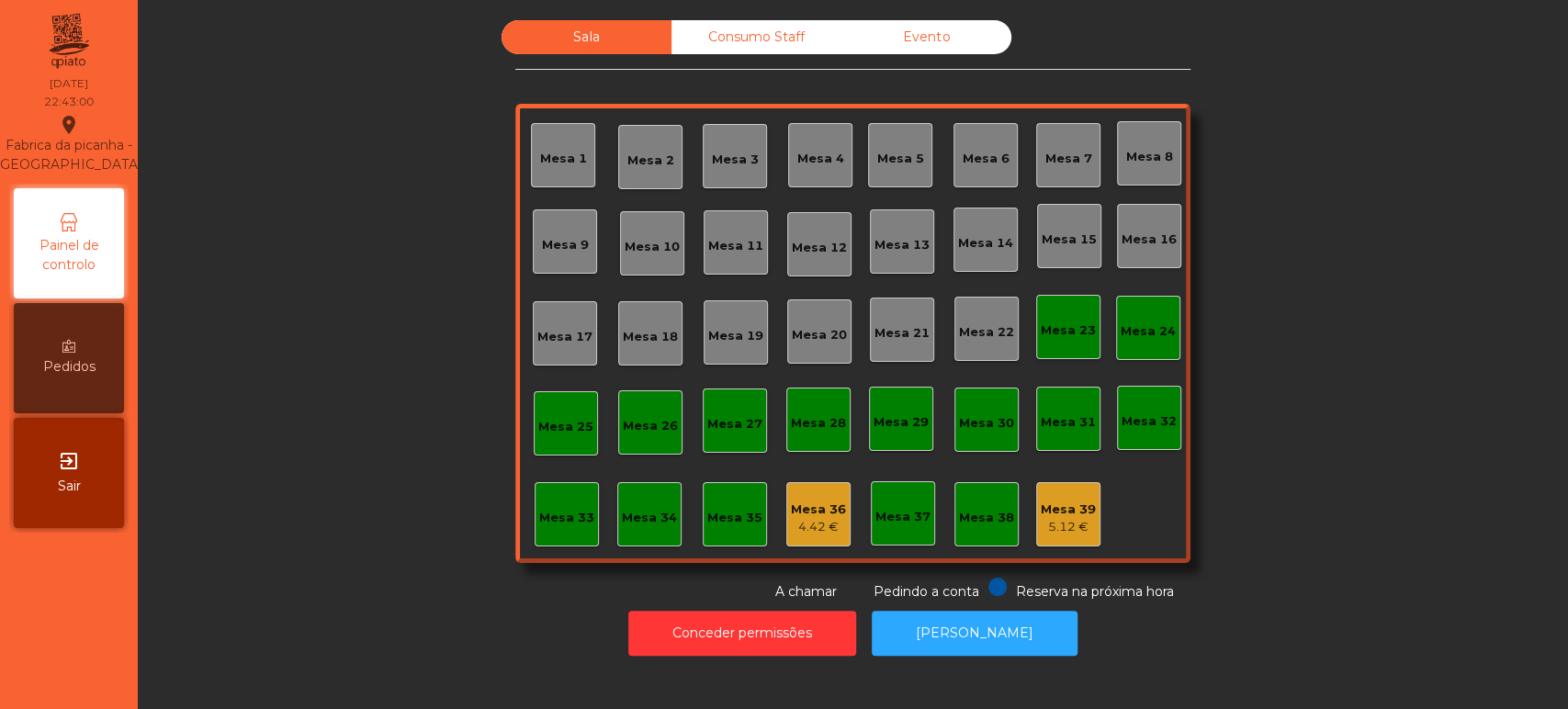
click at [591, 51] on div "Sala" at bounding box center [587, 37] width 170 height 34
click at [794, 501] on div "Mesa 36" at bounding box center [818, 509] width 55 height 18
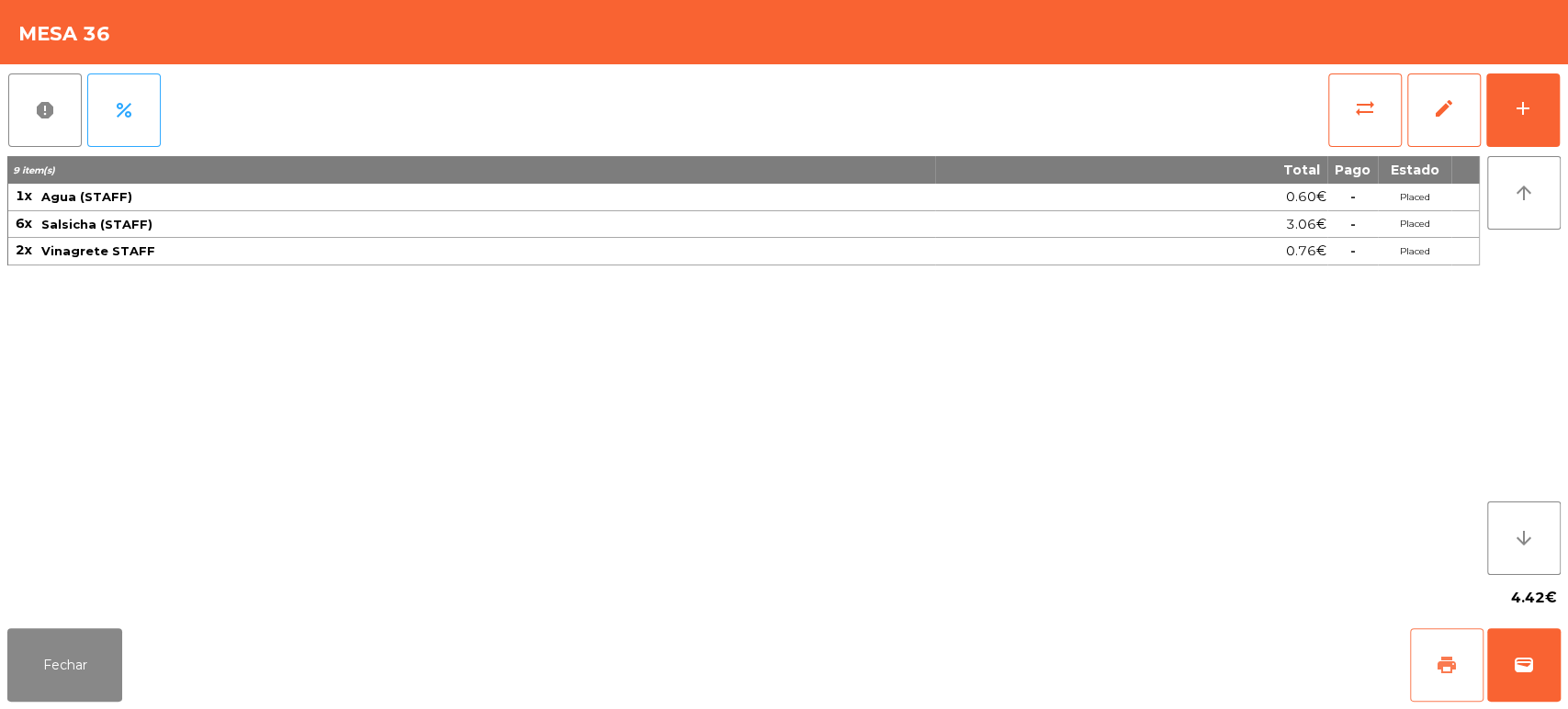
click at [1441, 646] on button "print" at bounding box center [1447, 665] width 74 height 74
click at [96, 609] on div "4.42€" at bounding box center [784, 597] width 1553 height 45
click at [51, 631] on button "Fechar" at bounding box center [65, 665] width 115 height 74
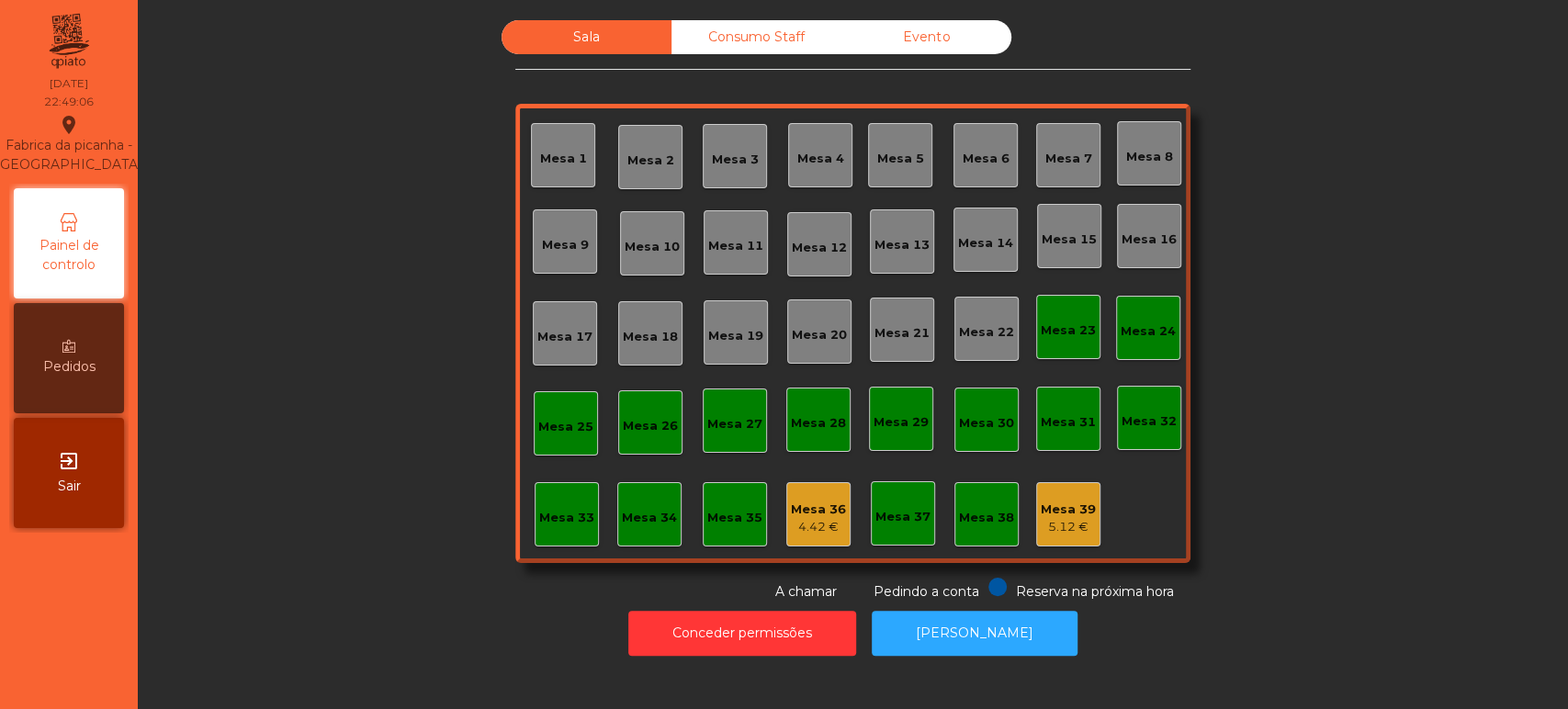
click at [710, 491] on div "Mesa 35" at bounding box center [735, 514] width 64 height 64
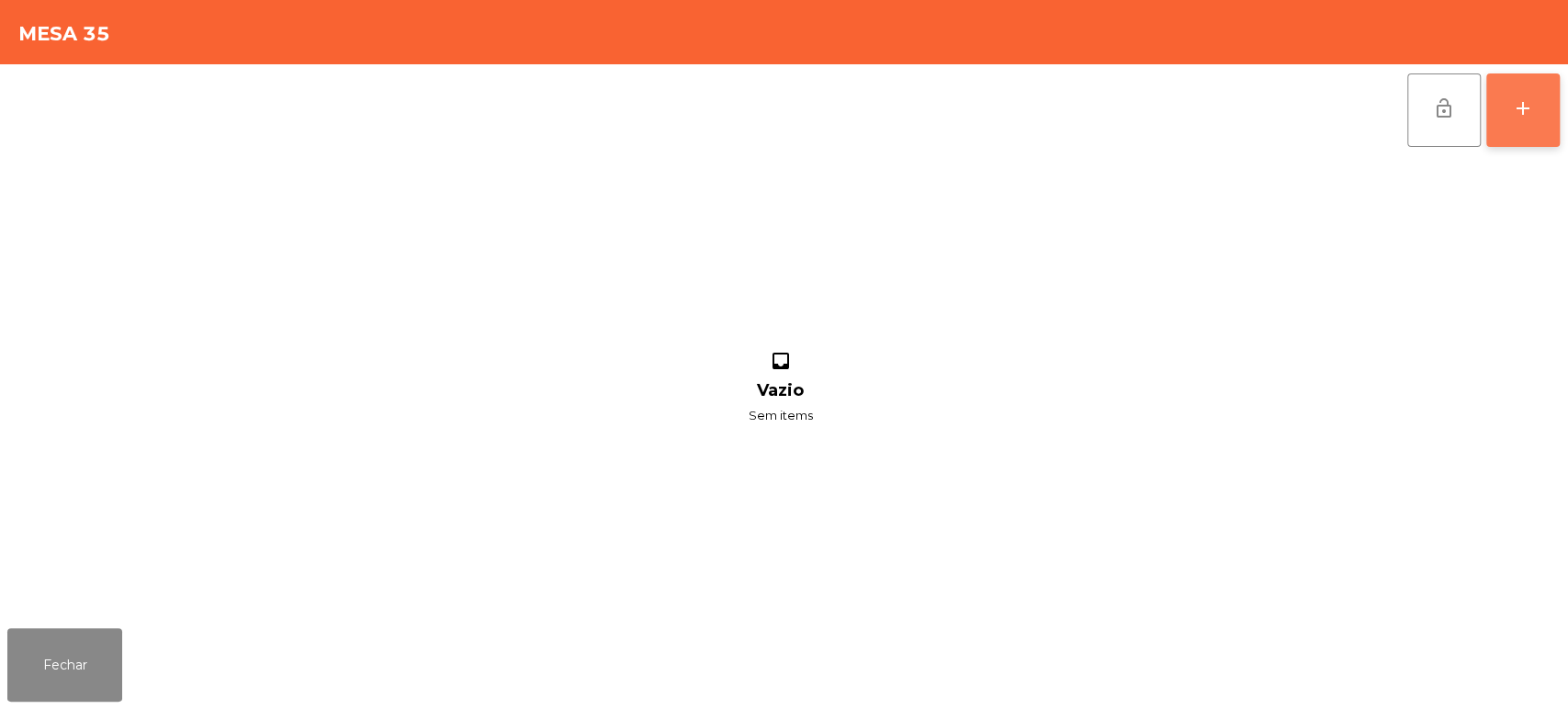
click at [1525, 116] on div "add" at bounding box center [1523, 108] width 22 height 22
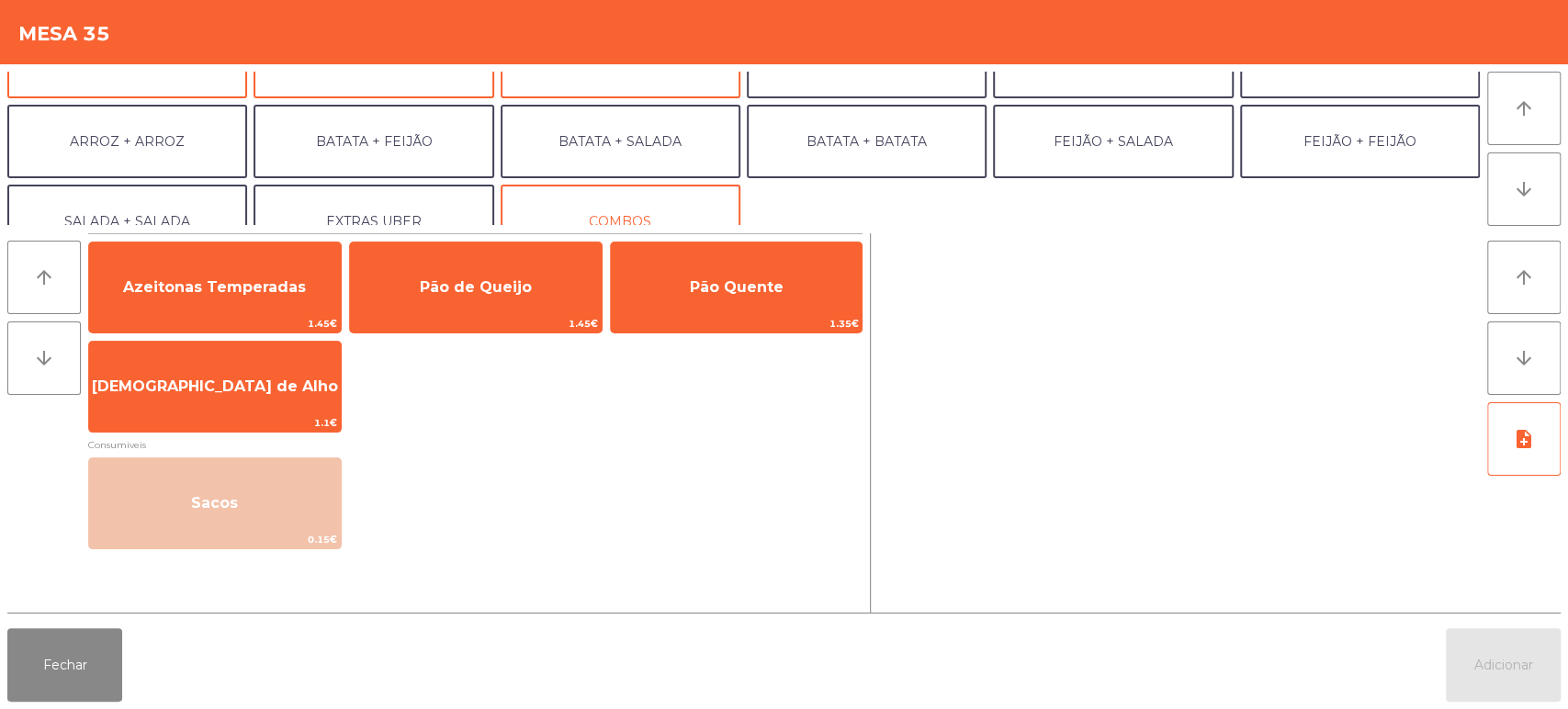
scroll to position [239, 0]
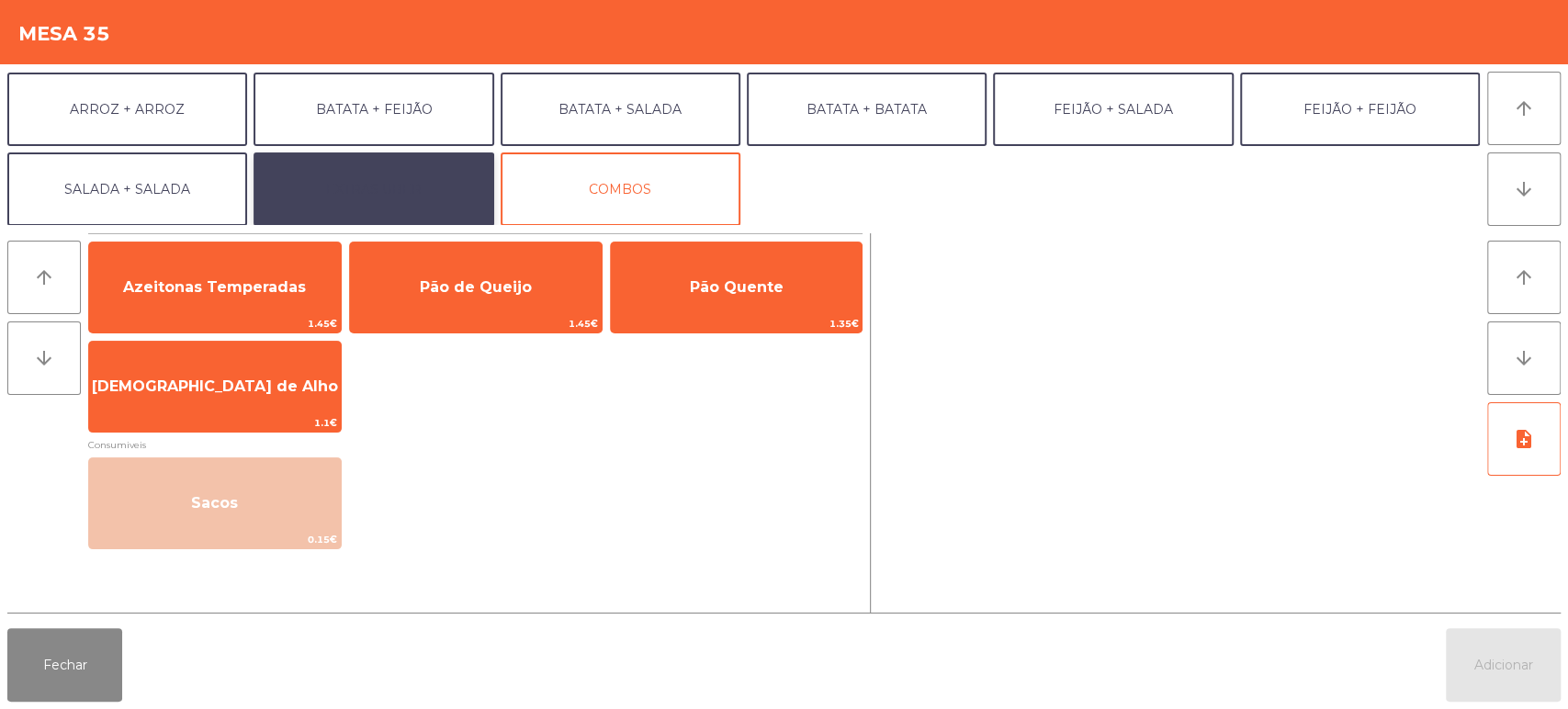
click at [395, 177] on button "EXTRAS UBER" at bounding box center [374, 190] width 240 height 74
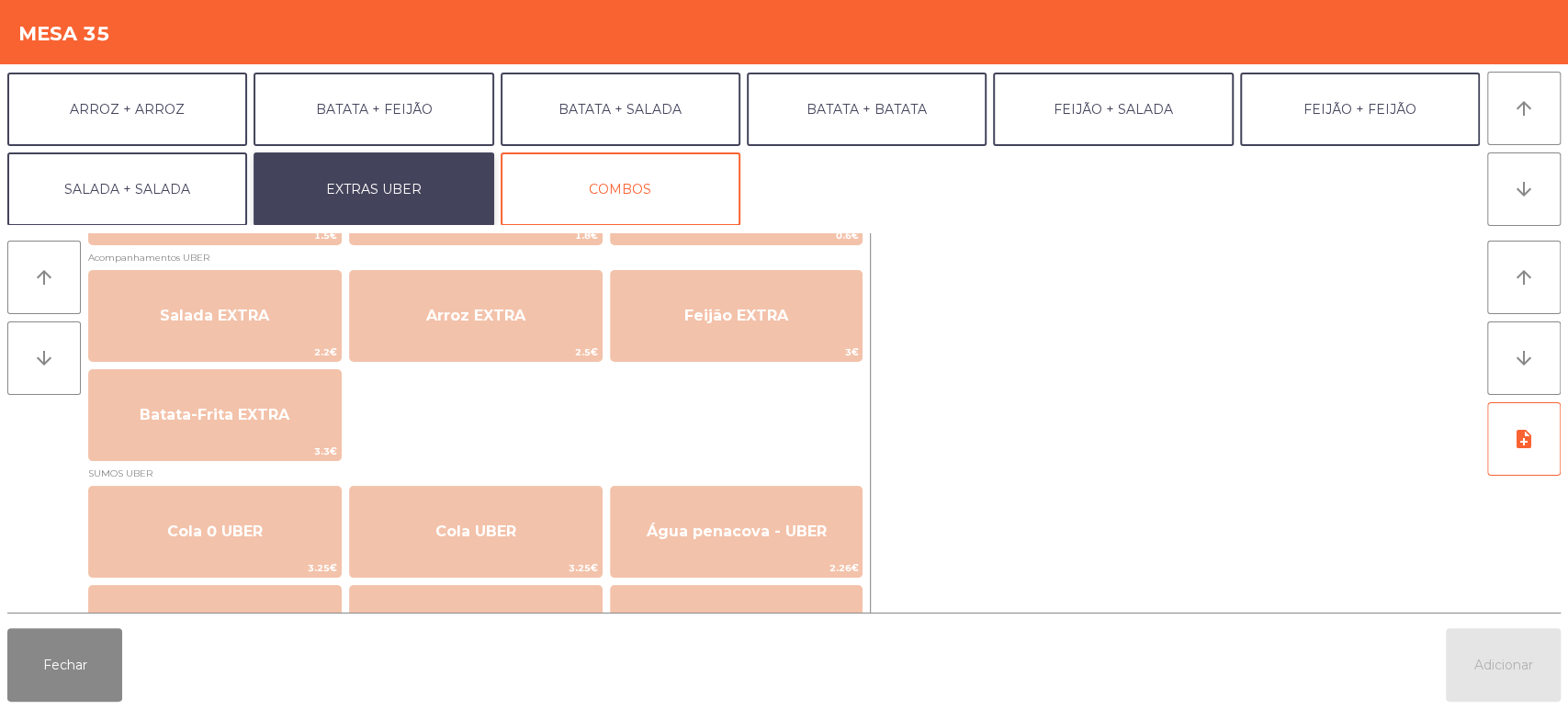
scroll to position [242, 0]
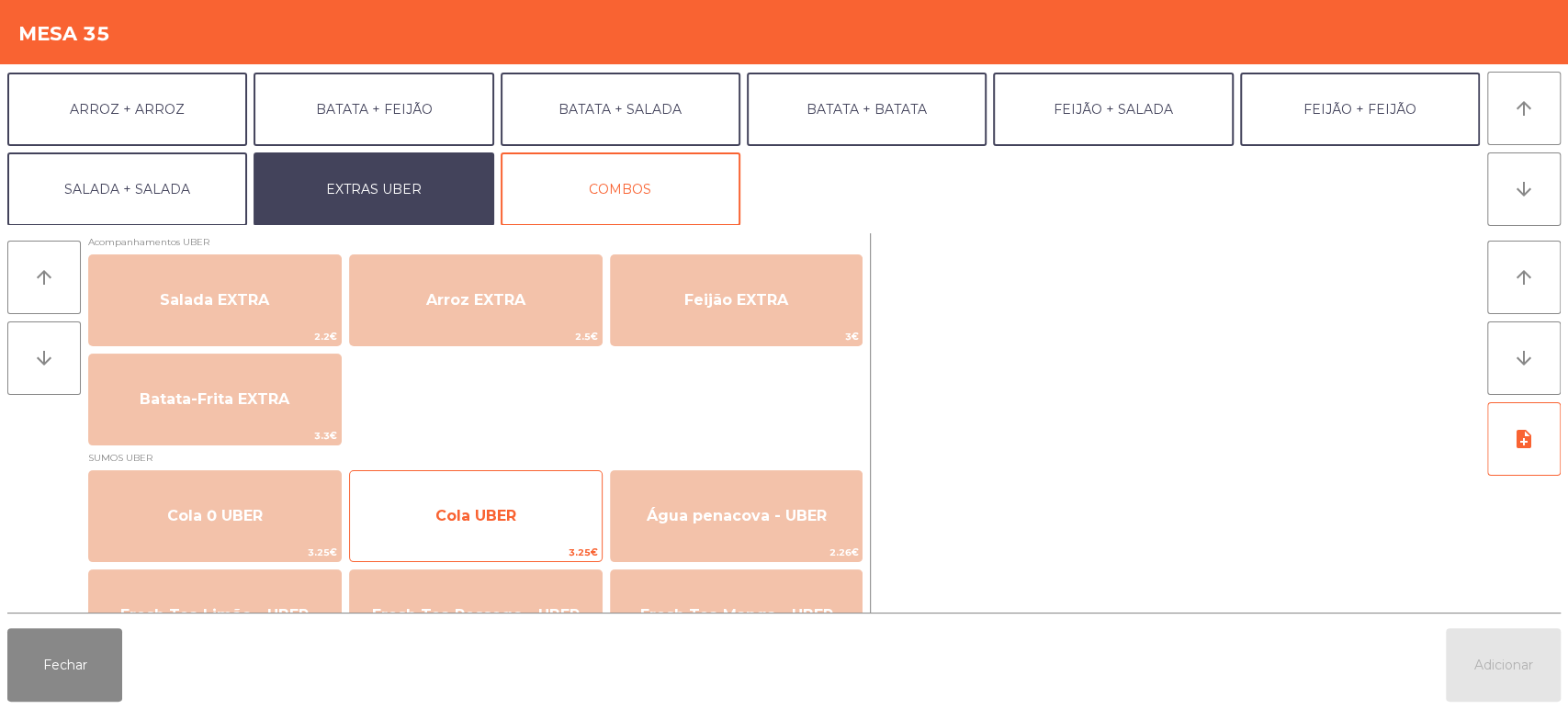
click at [538, 512] on span "Cola UBER" at bounding box center [476, 516] width 252 height 49
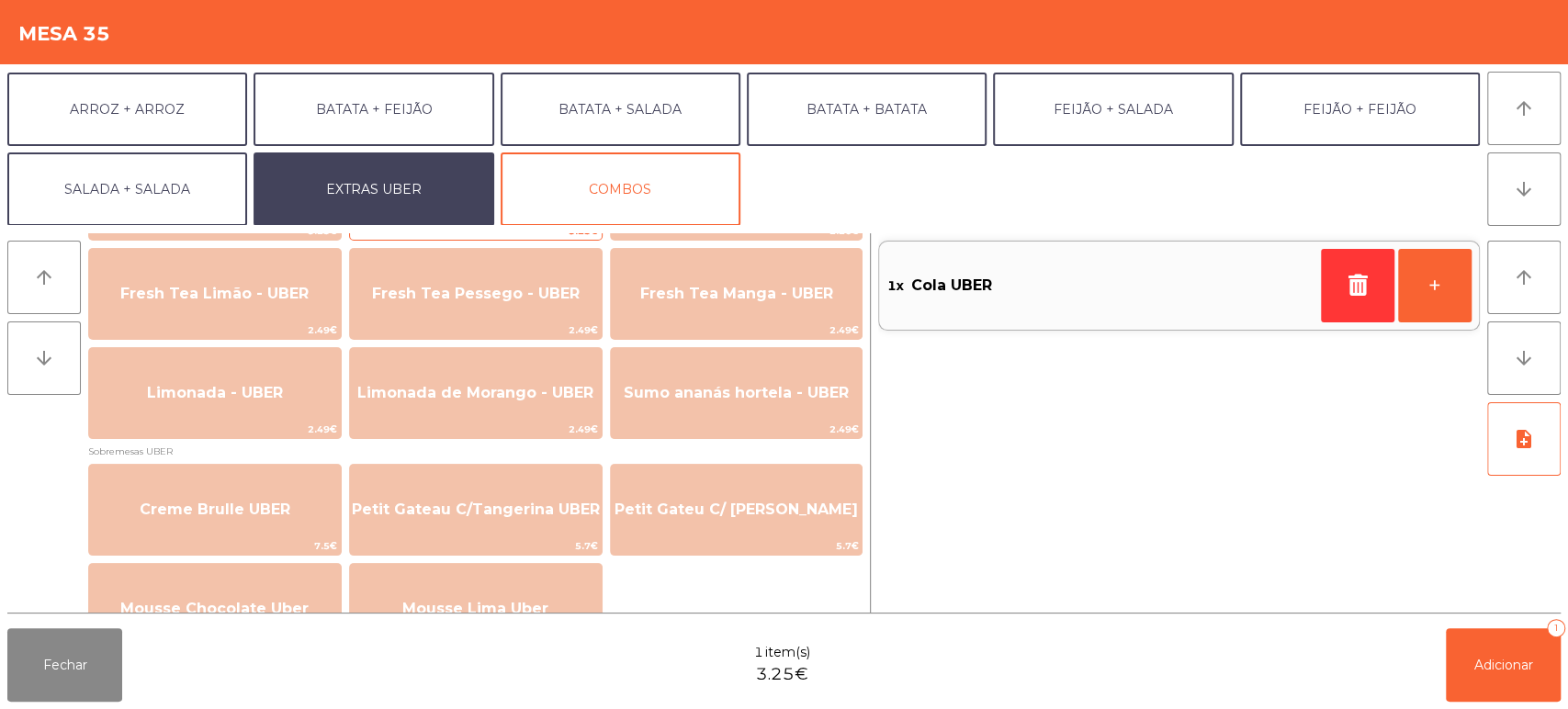
scroll to position [564, 0]
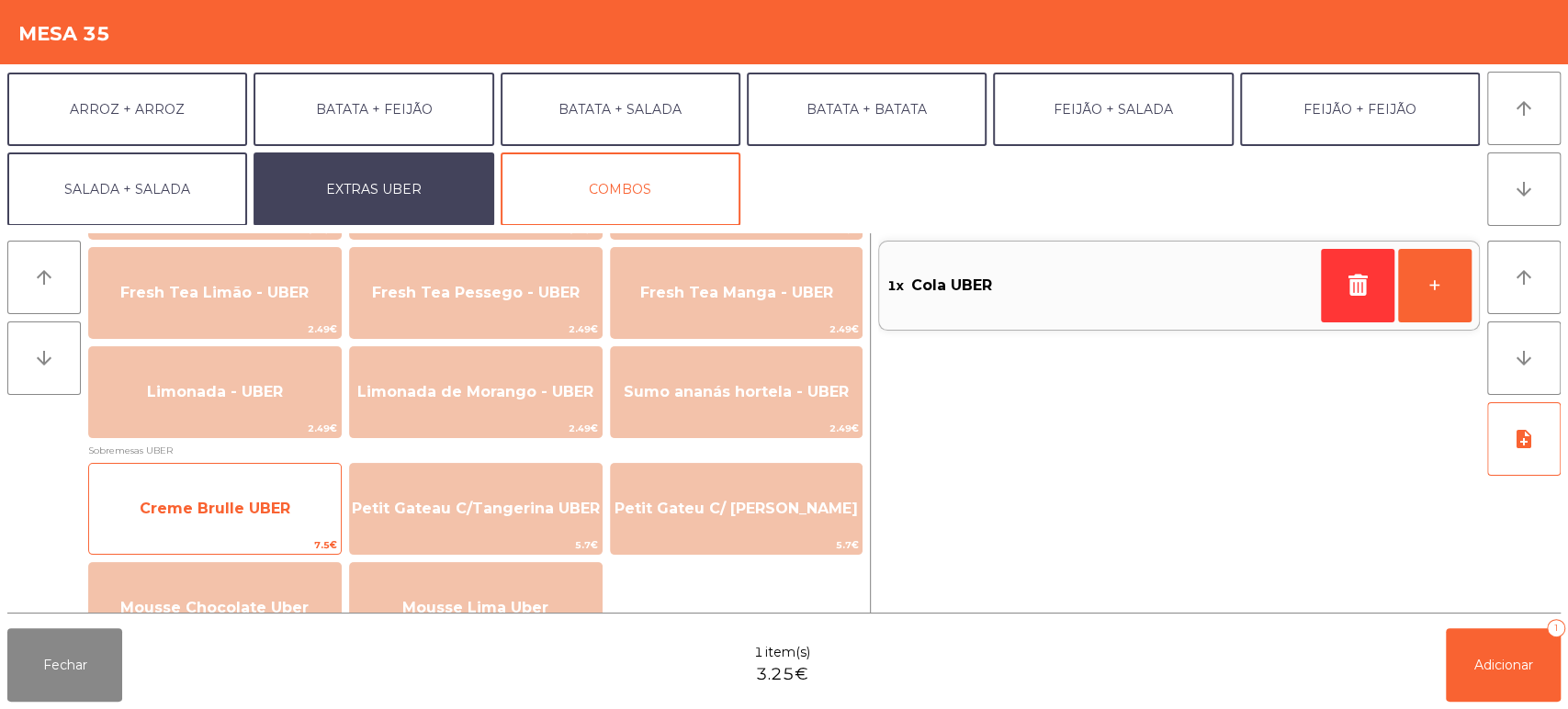
click at [264, 515] on span "Creme Brulle UBER" at bounding box center [215, 508] width 151 height 17
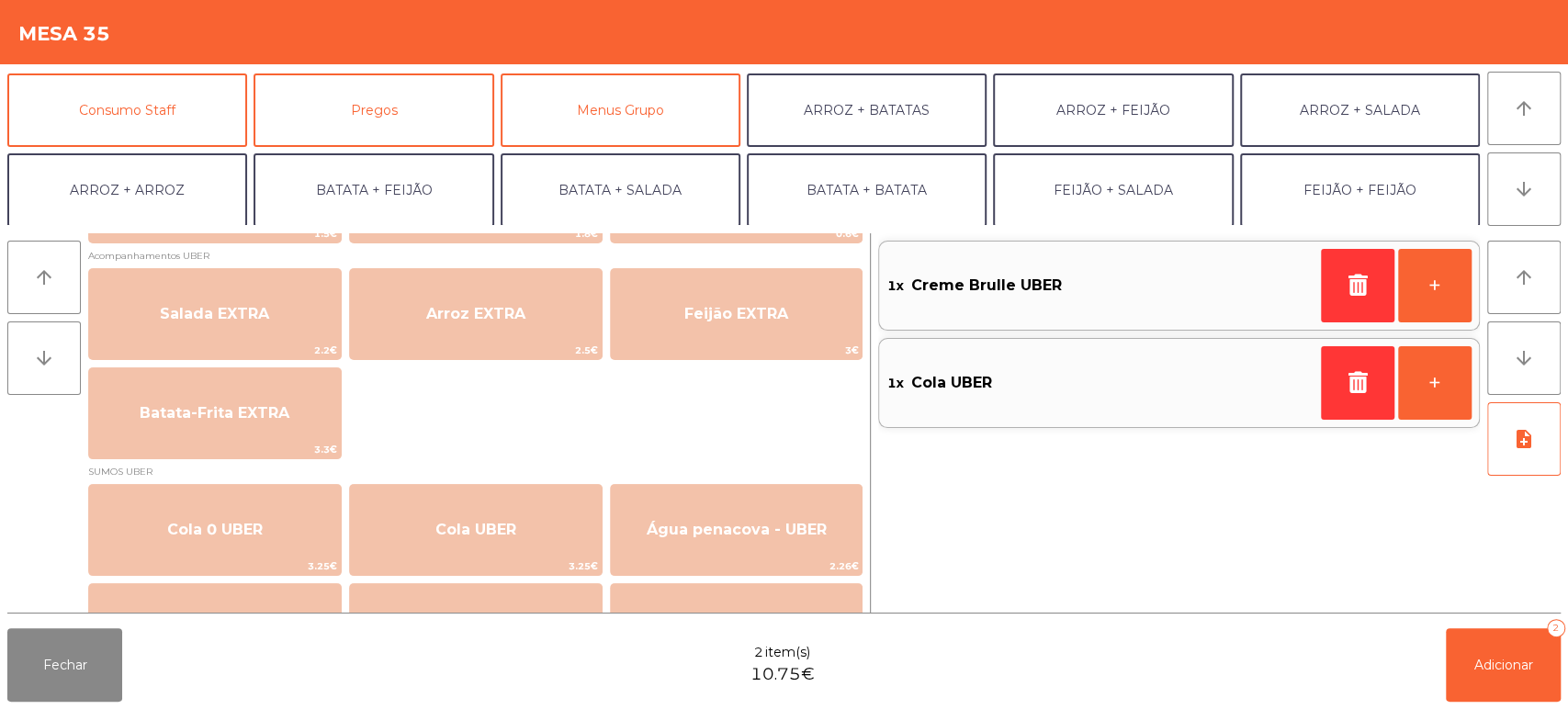
scroll to position [153, 0]
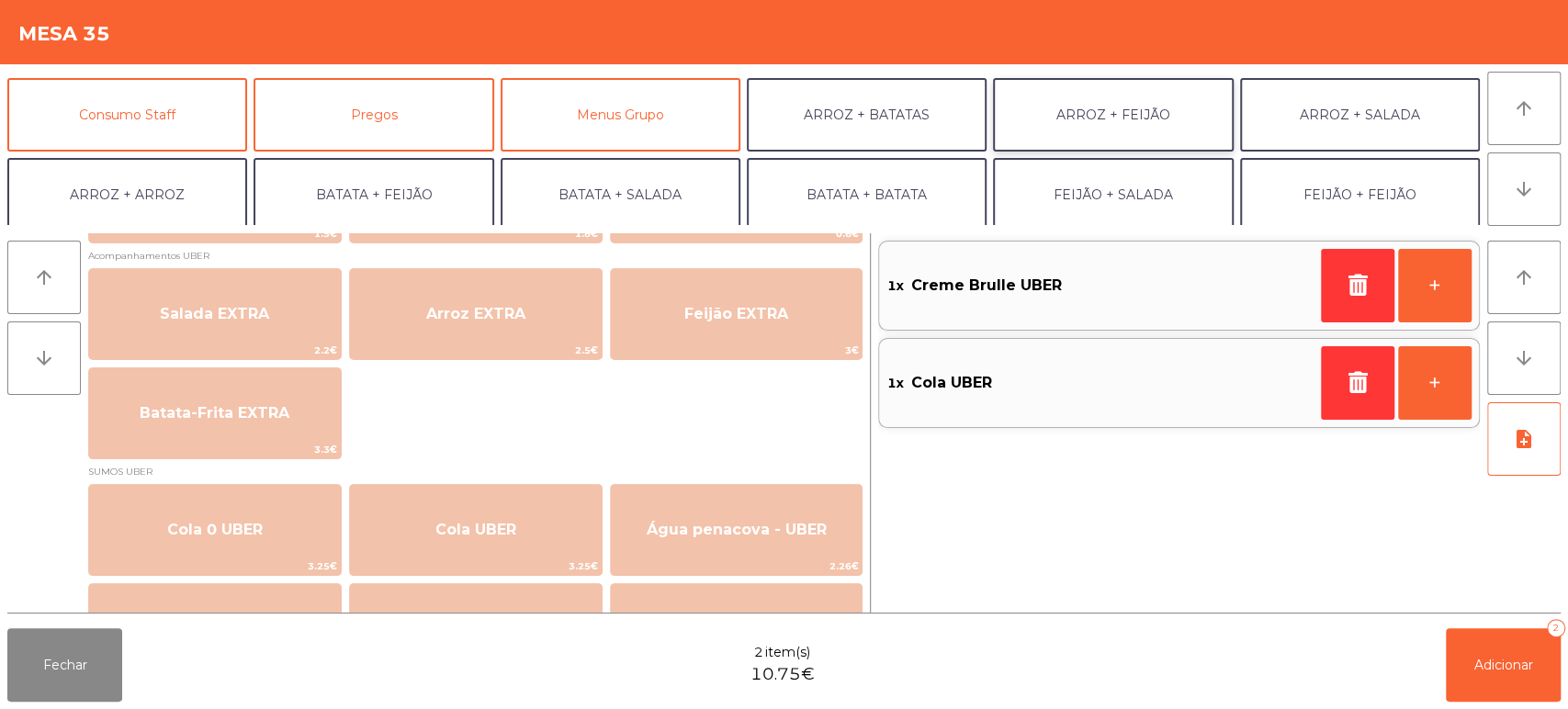
click at [1123, 103] on button "ARROZ + FEIJÃO" at bounding box center [1113, 115] width 240 height 74
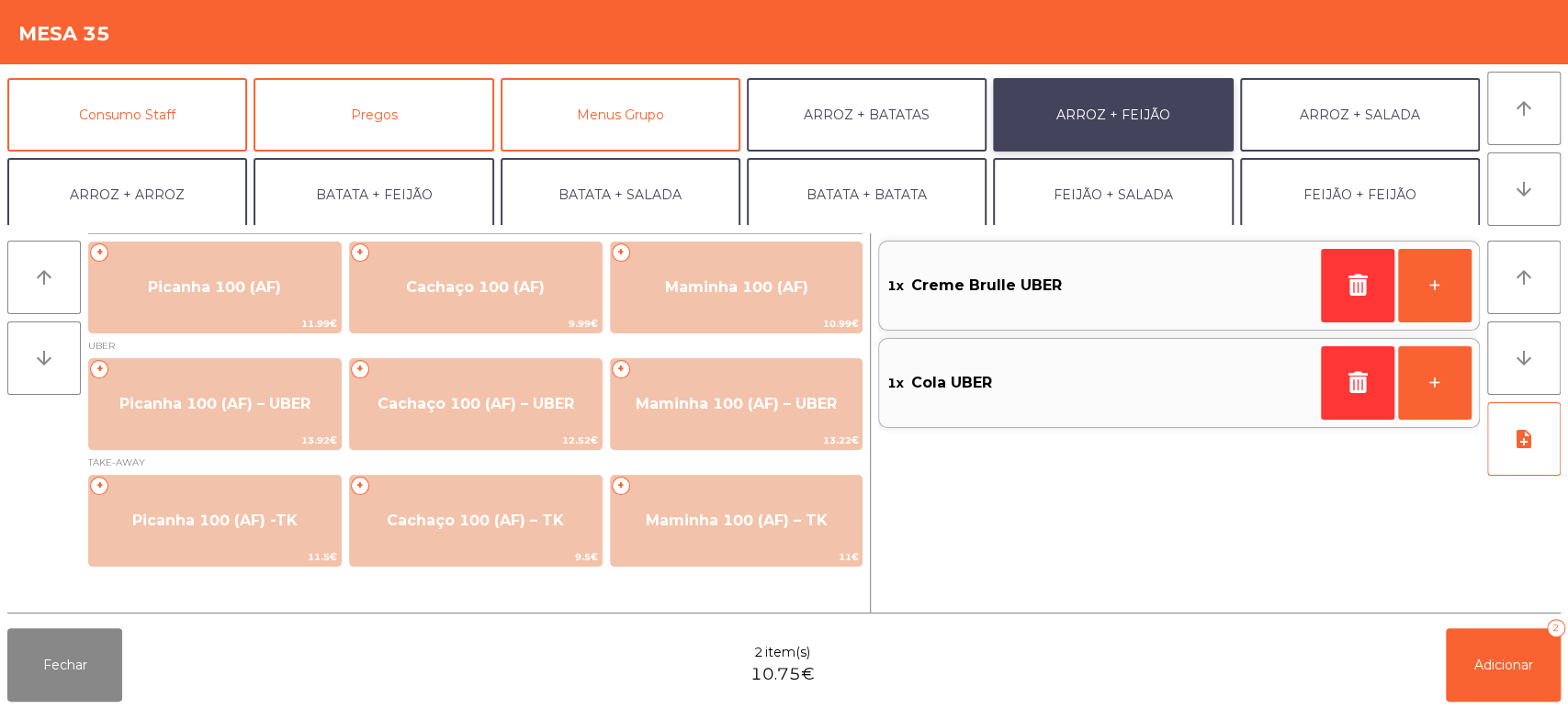
scroll to position [0, 0]
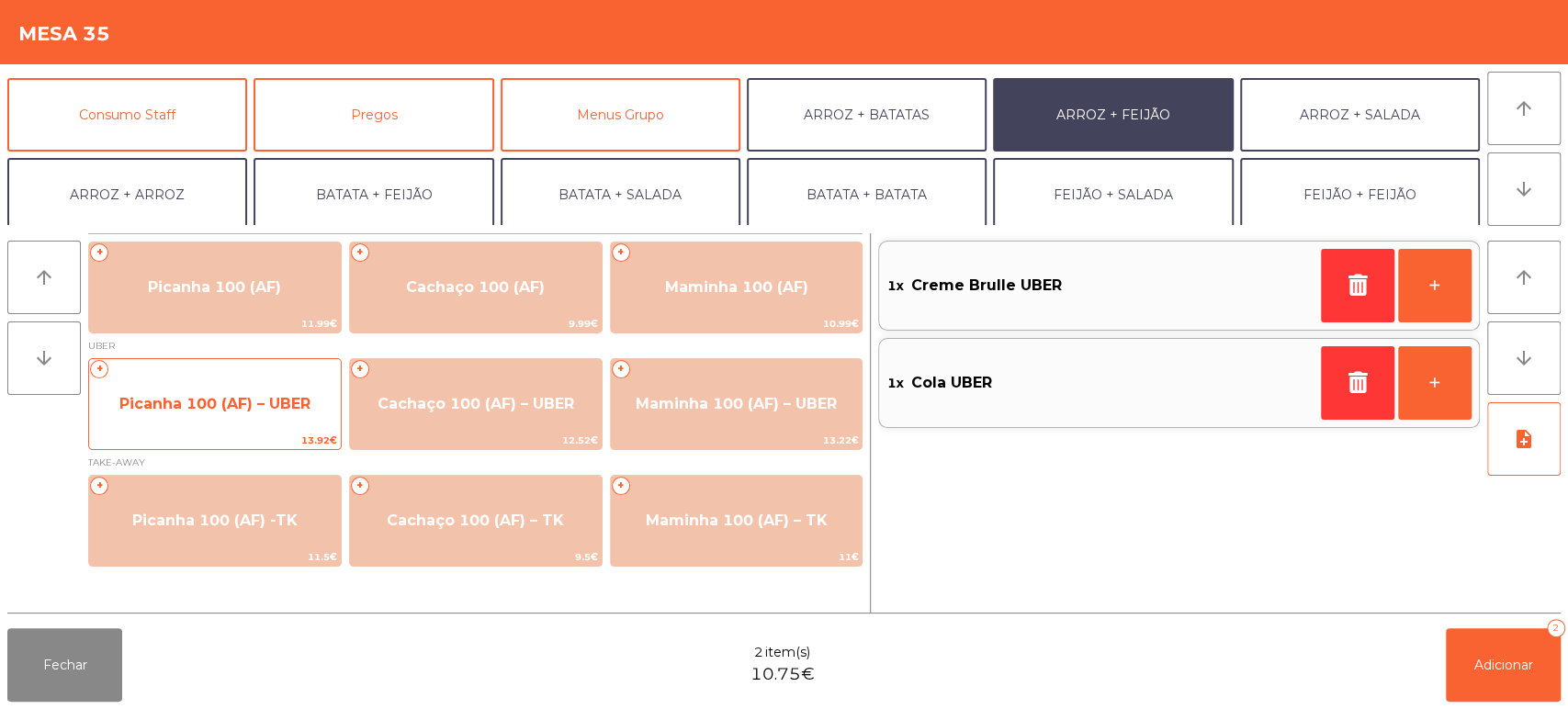
click at [209, 410] on span "Picanha 100 (AF) – UBER" at bounding box center [214, 403] width 191 height 17
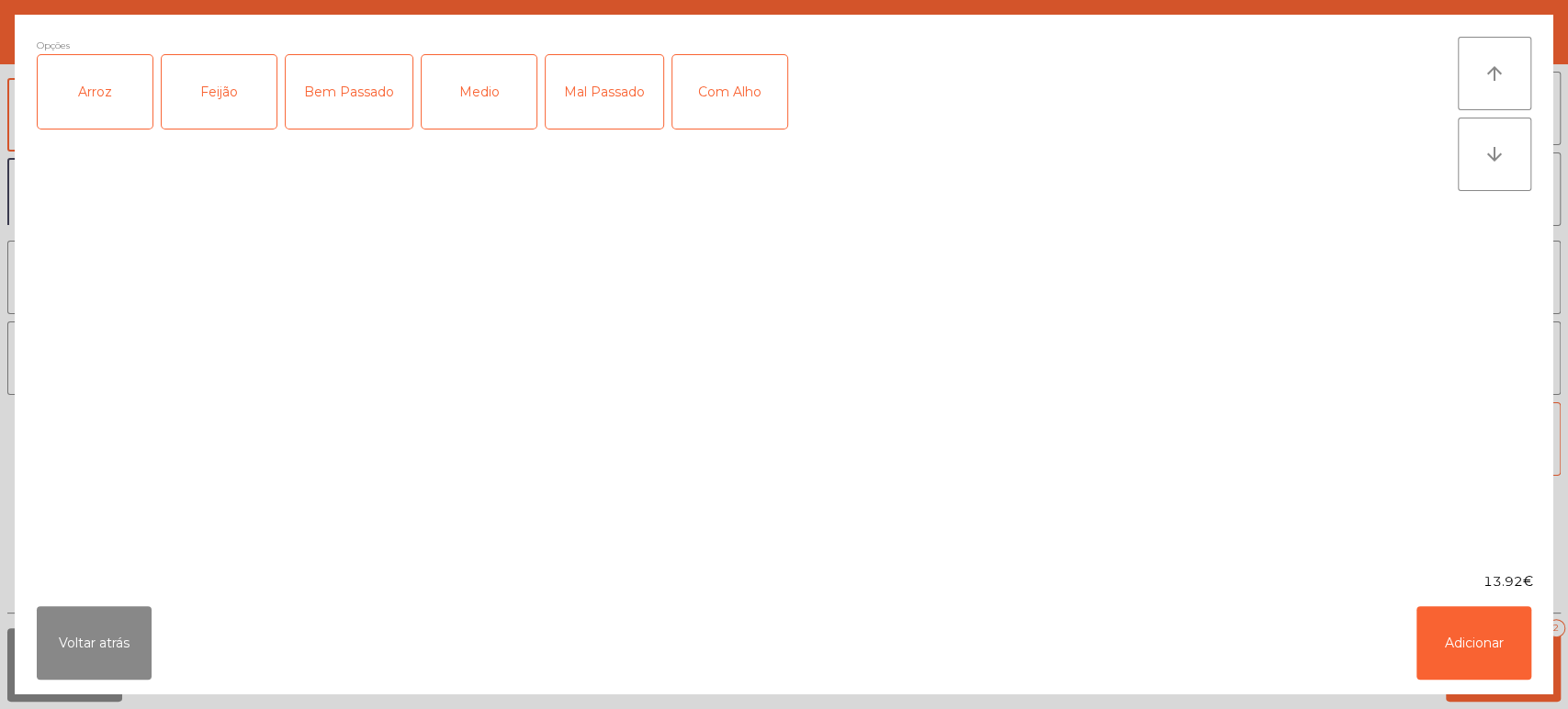
click at [86, 109] on div "Arroz" at bounding box center [95, 92] width 115 height 74
click at [227, 84] on div "Feijão" at bounding box center [219, 92] width 115 height 74
click at [366, 98] on div "Bem Passado" at bounding box center [348, 92] width 127 height 74
click at [1468, 652] on button "Adicionar" at bounding box center [1473, 642] width 115 height 74
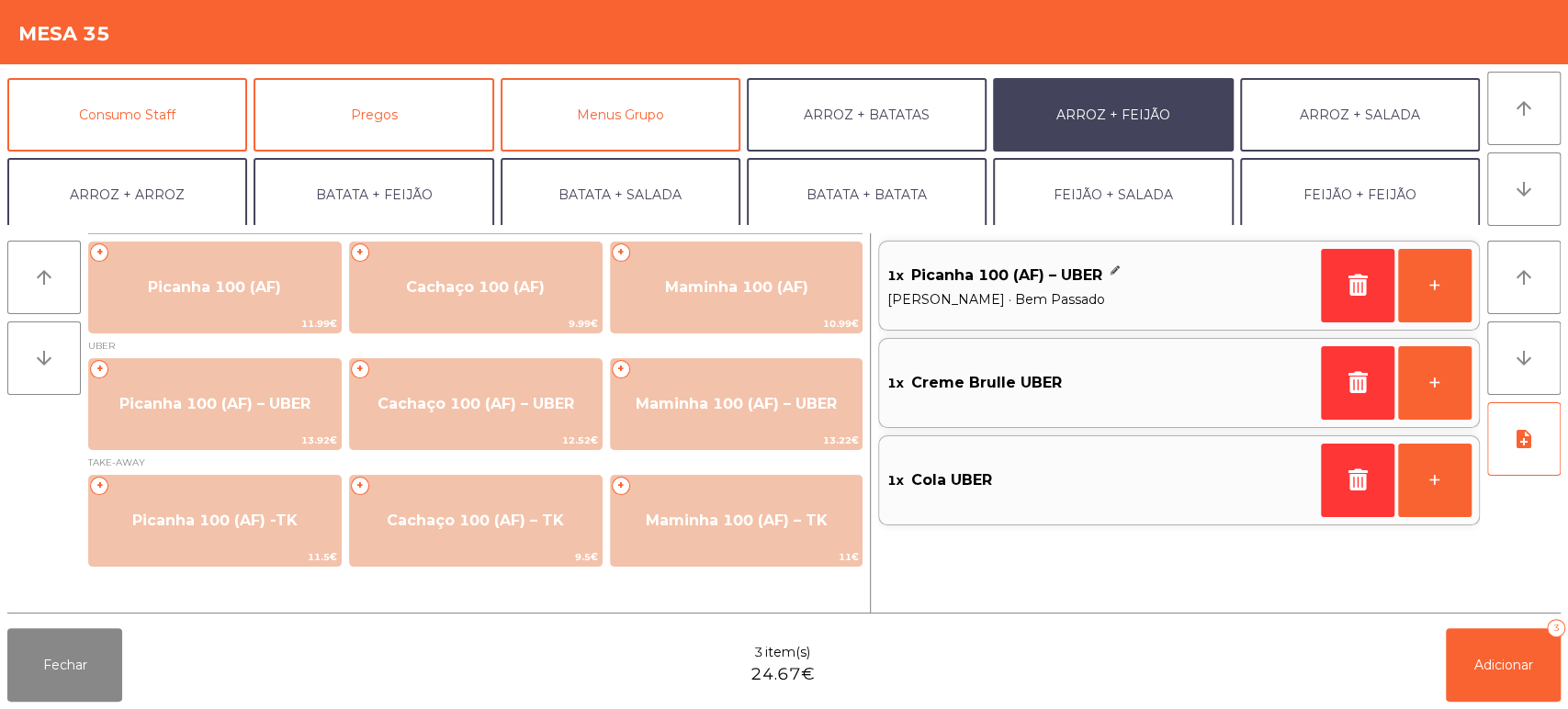
scroll to position [239, 0]
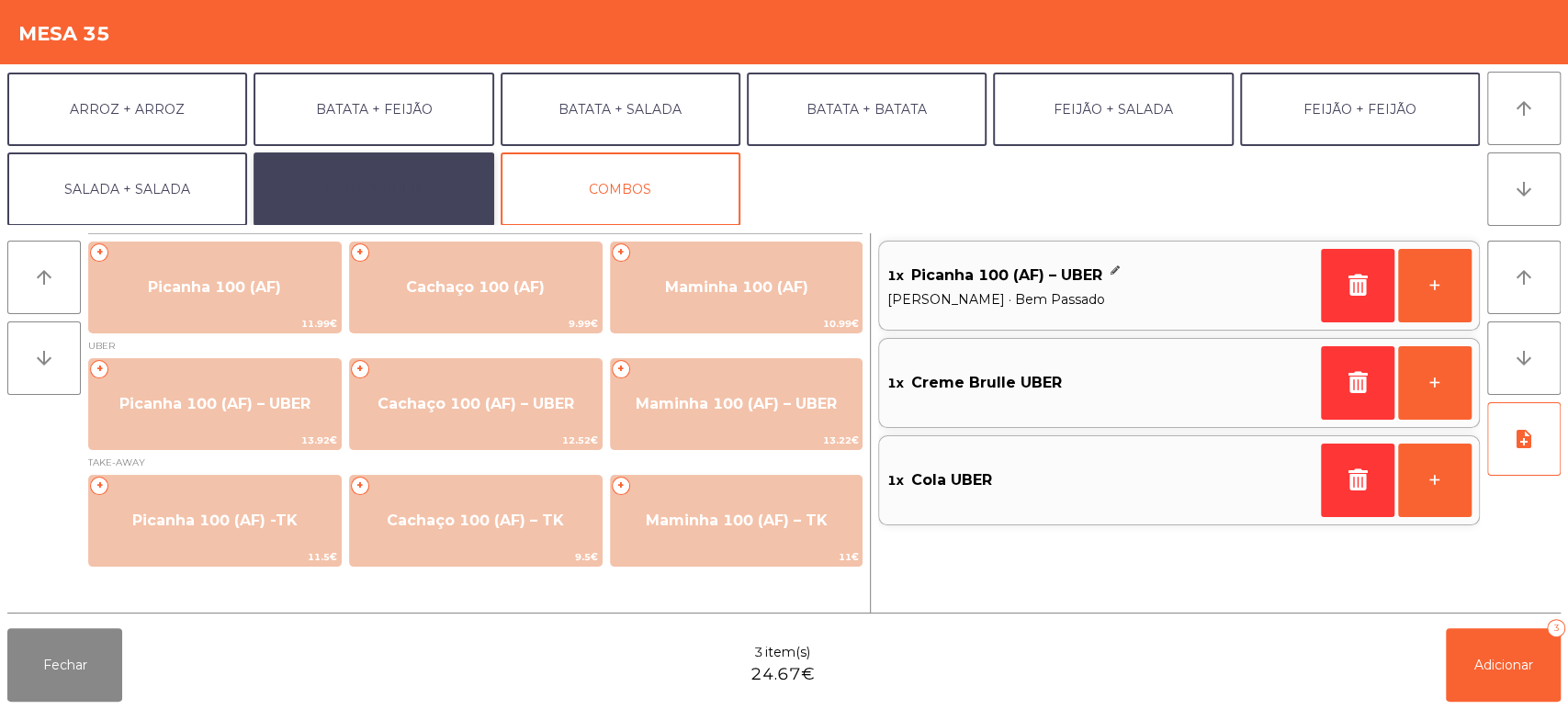
click at [424, 192] on button "EXTRAS UBER" at bounding box center [374, 190] width 240 height 74
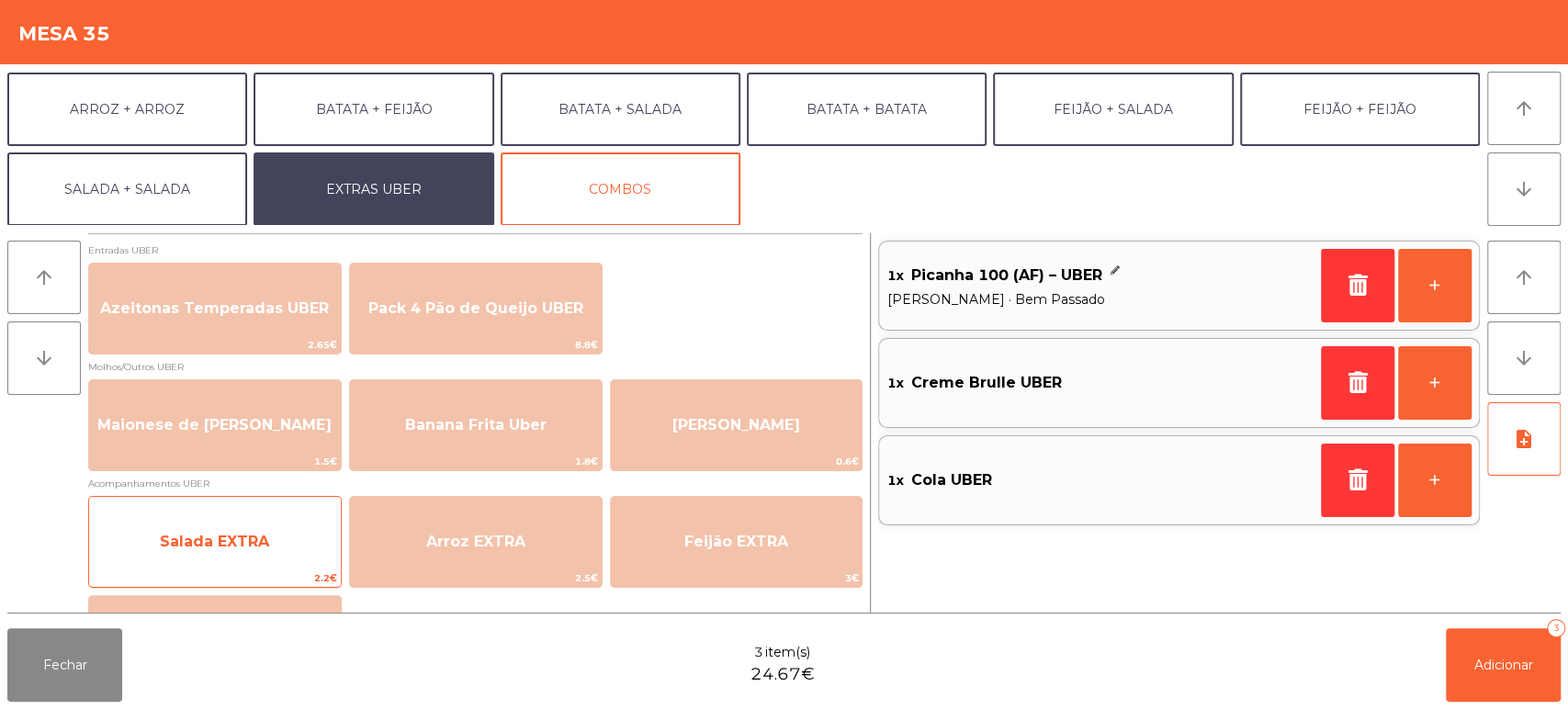
click at [260, 548] on span "Salada EXTRA" at bounding box center [214, 541] width 109 height 17
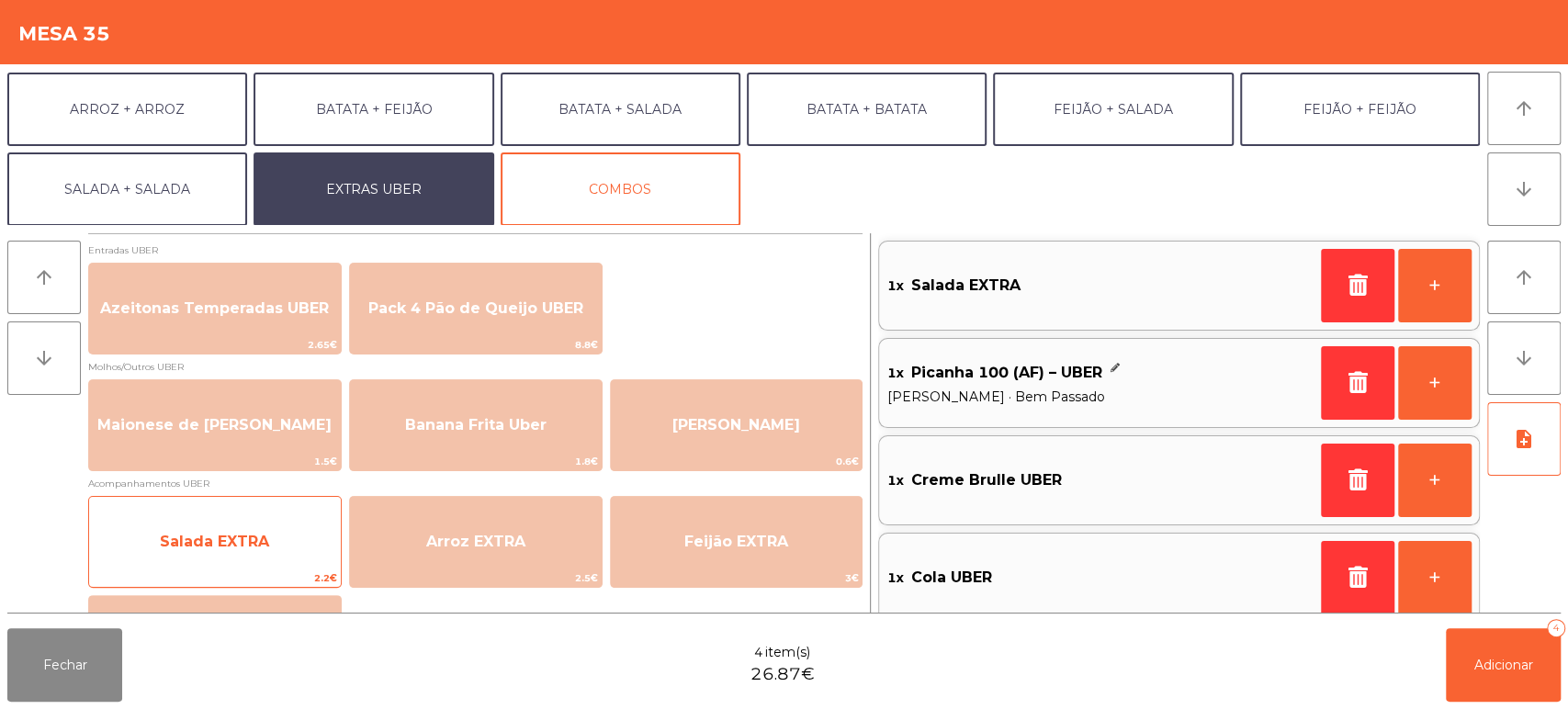
scroll to position [15, 0]
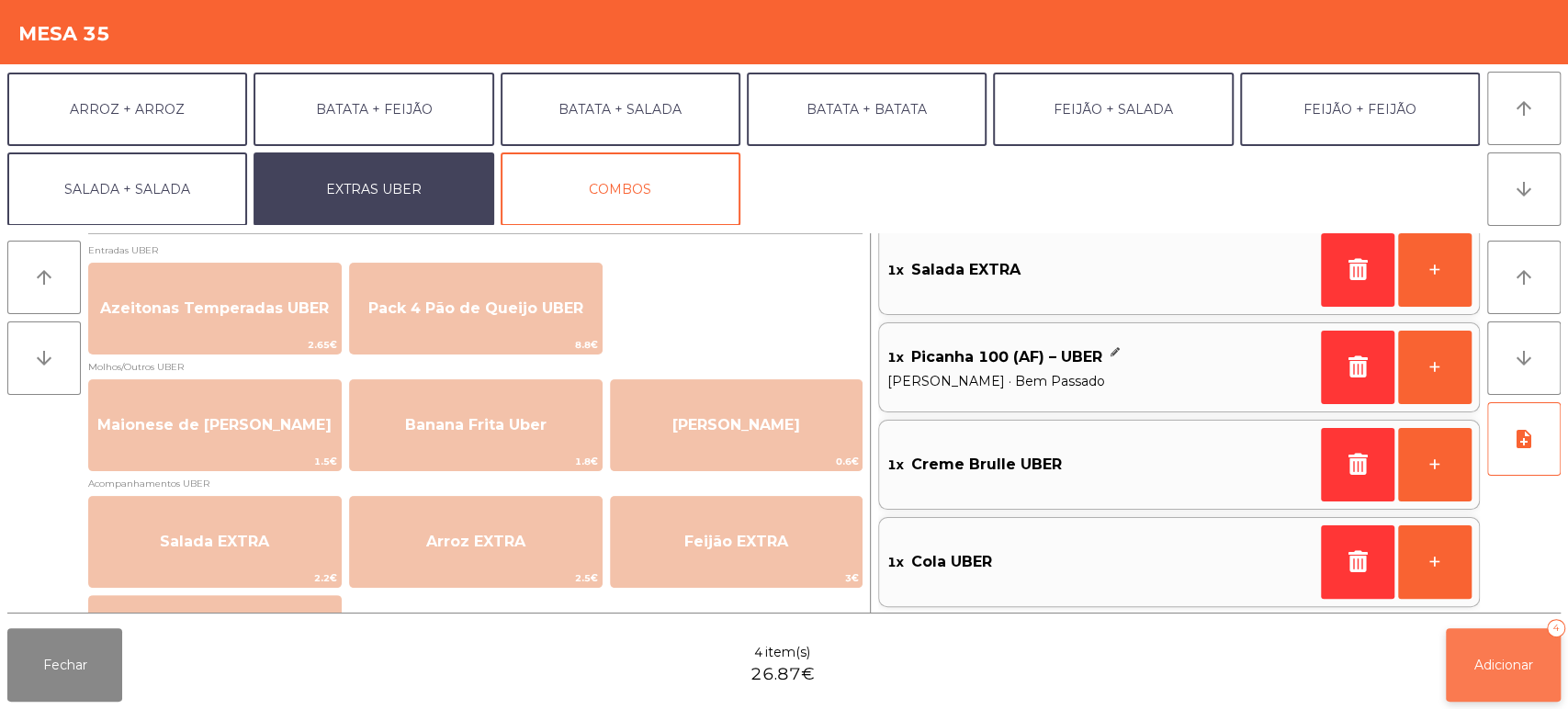
click at [1510, 679] on button "Adicionar 4" at bounding box center [1503, 665] width 115 height 74
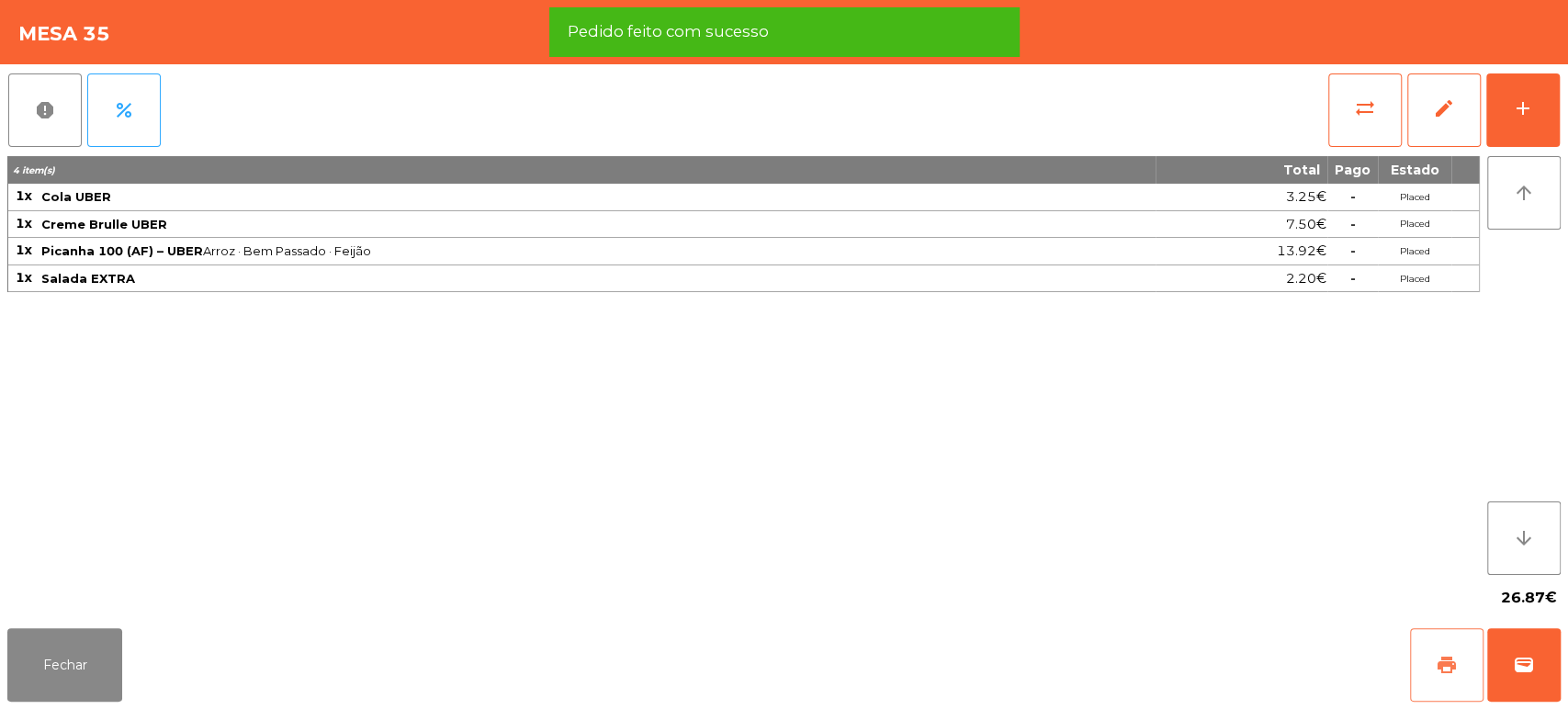
click at [1445, 680] on button "print" at bounding box center [1447, 665] width 74 height 74
click at [1525, 674] on span "wallet" at bounding box center [1523, 665] width 22 height 22
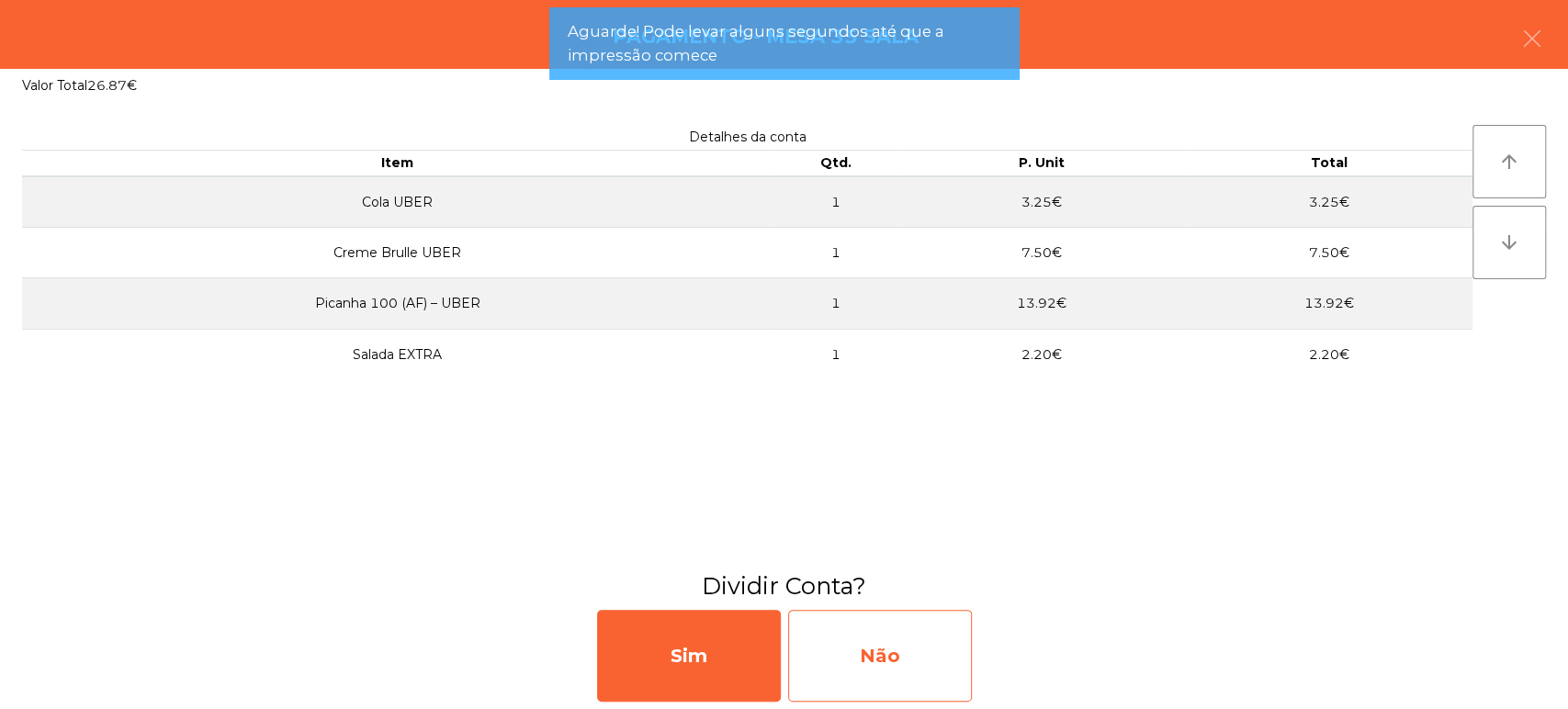
click at [904, 669] on div "Não" at bounding box center [880, 655] width 184 height 92
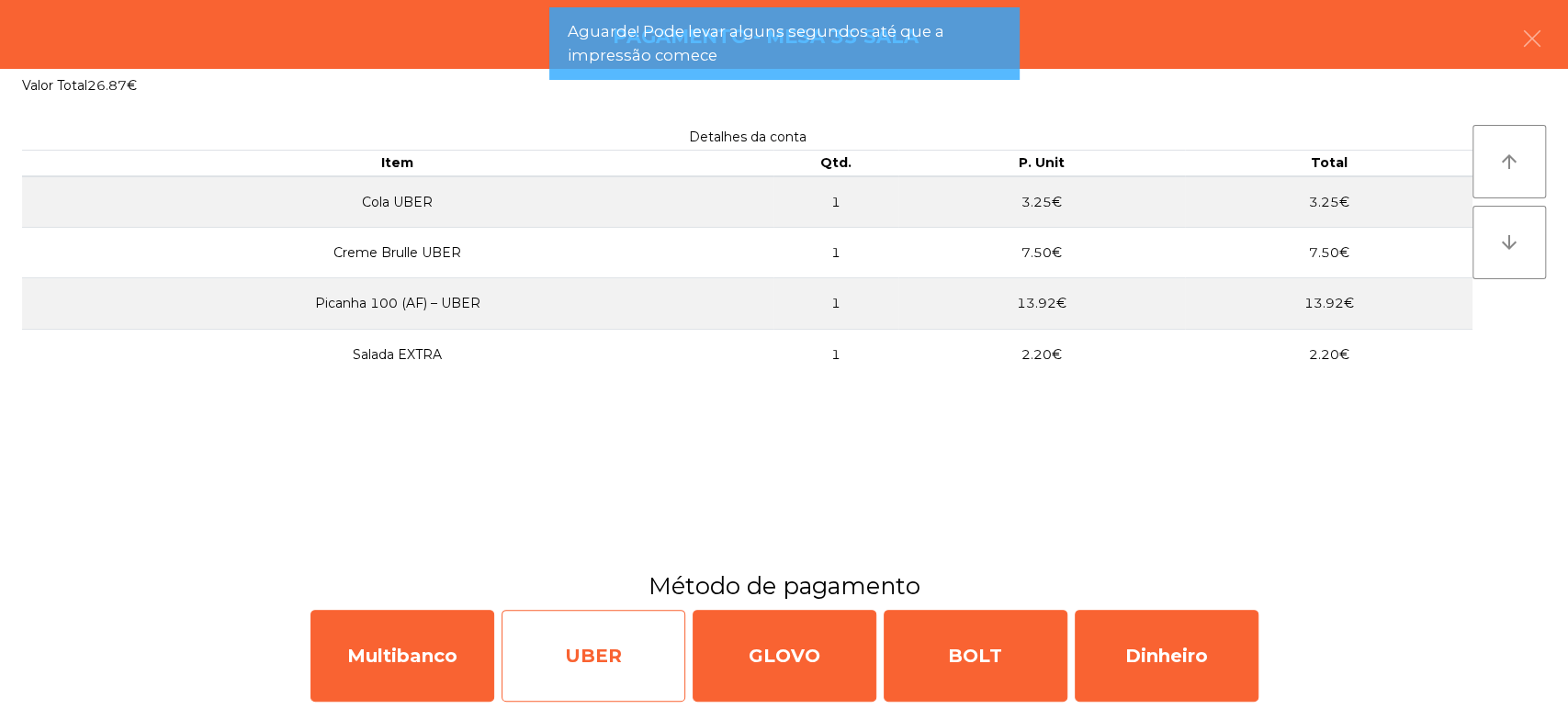
click at [588, 675] on div "UBER" at bounding box center [593, 655] width 184 height 92
select select "**"
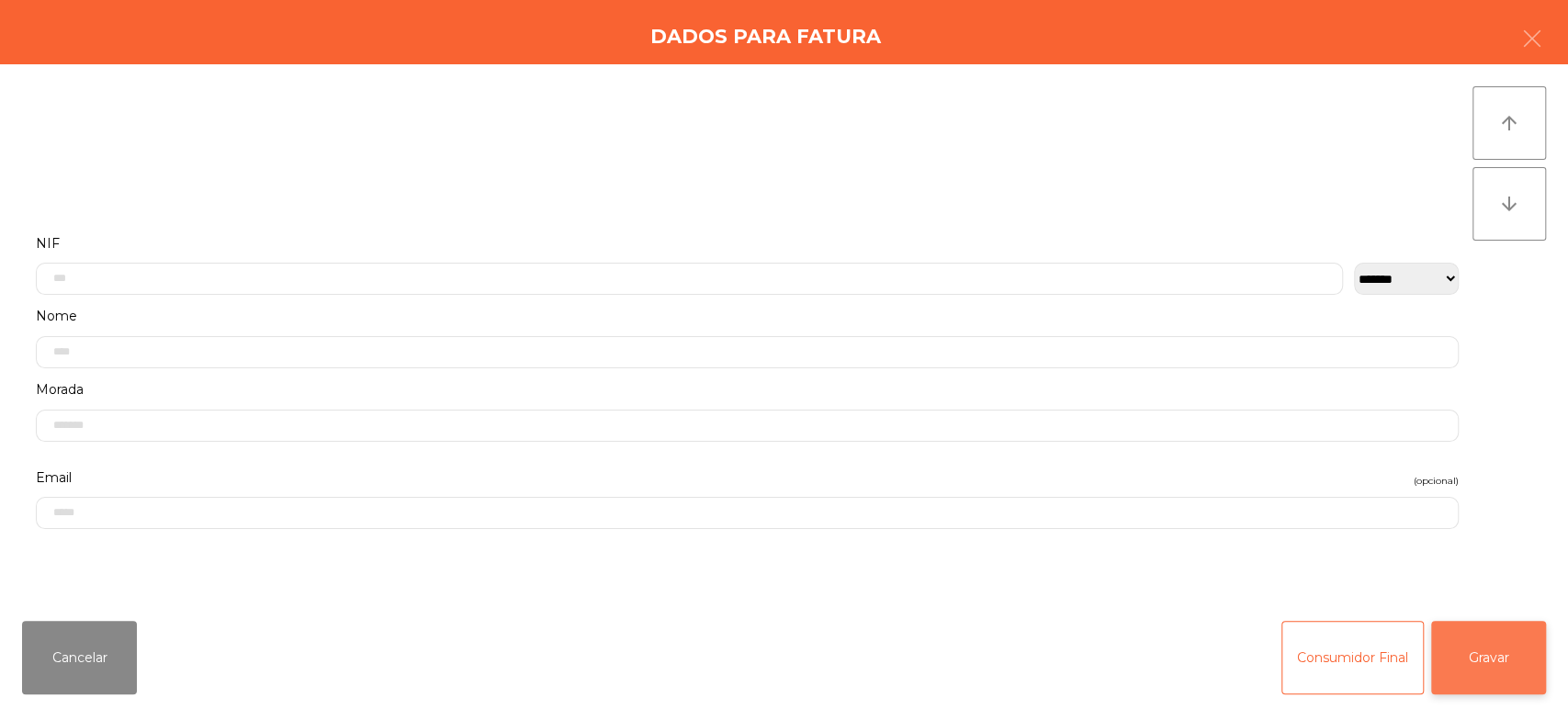
click at [1491, 661] on button "Gravar" at bounding box center [1488, 657] width 115 height 74
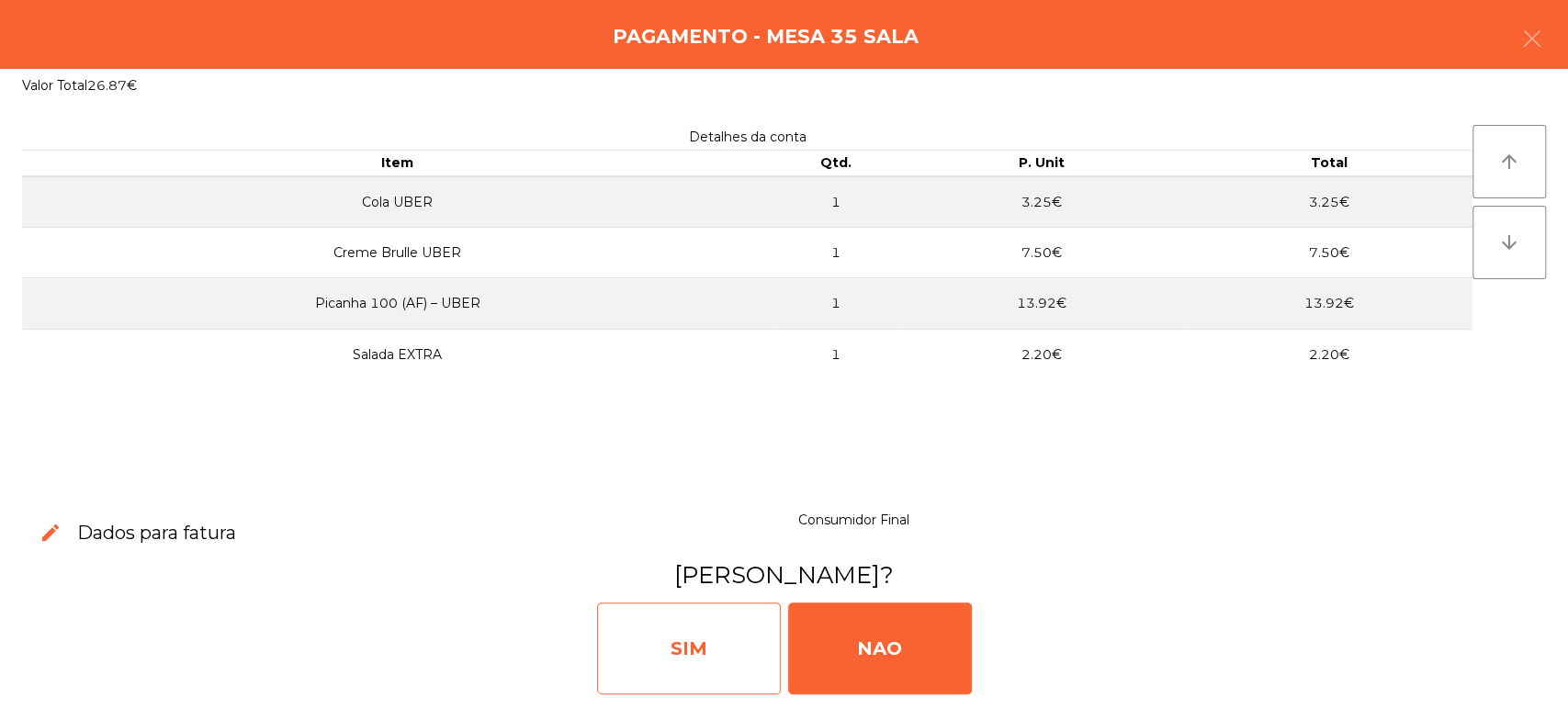
click at [671, 636] on div "SIM" at bounding box center [689, 647] width 184 height 92
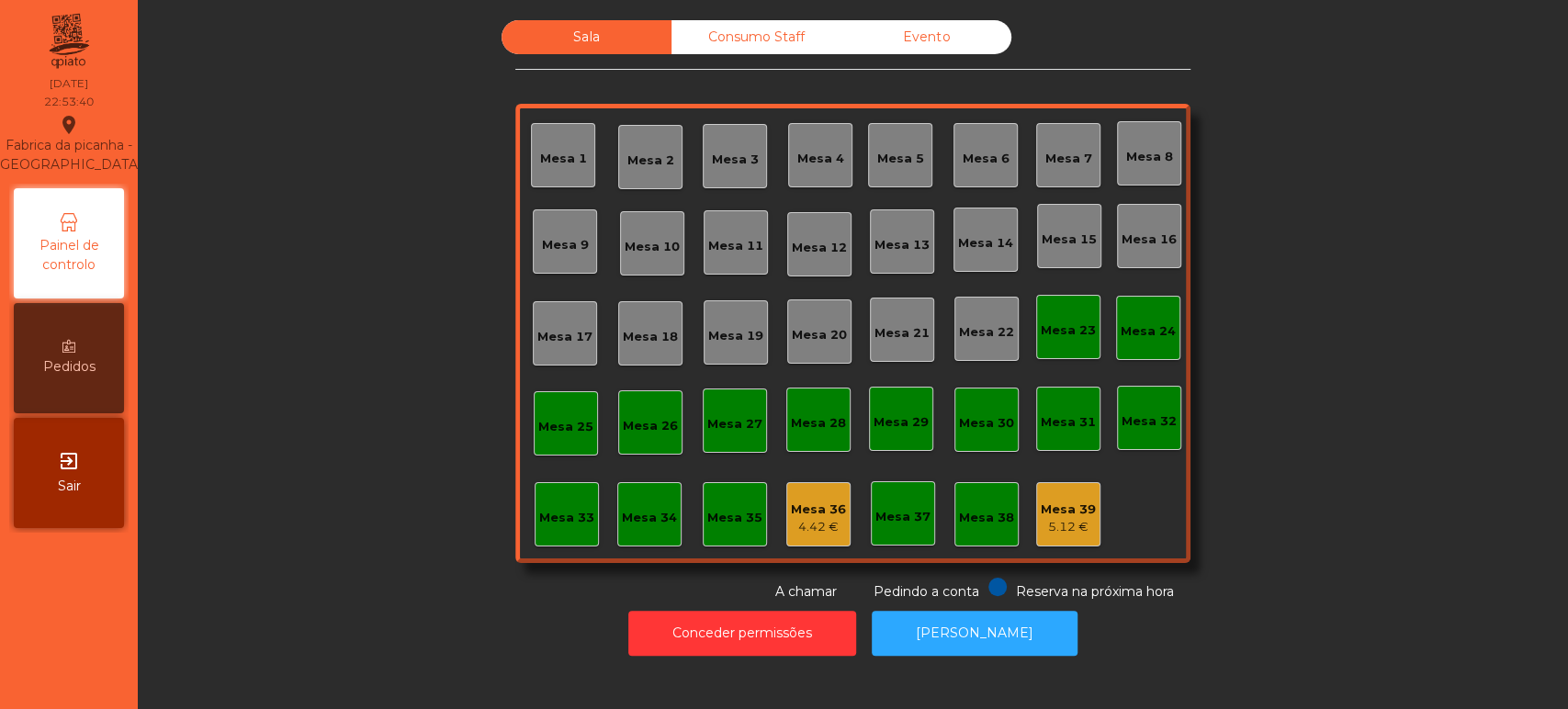
click at [633, 419] on div "Mesa 26" at bounding box center [649, 426] width 55 height 18
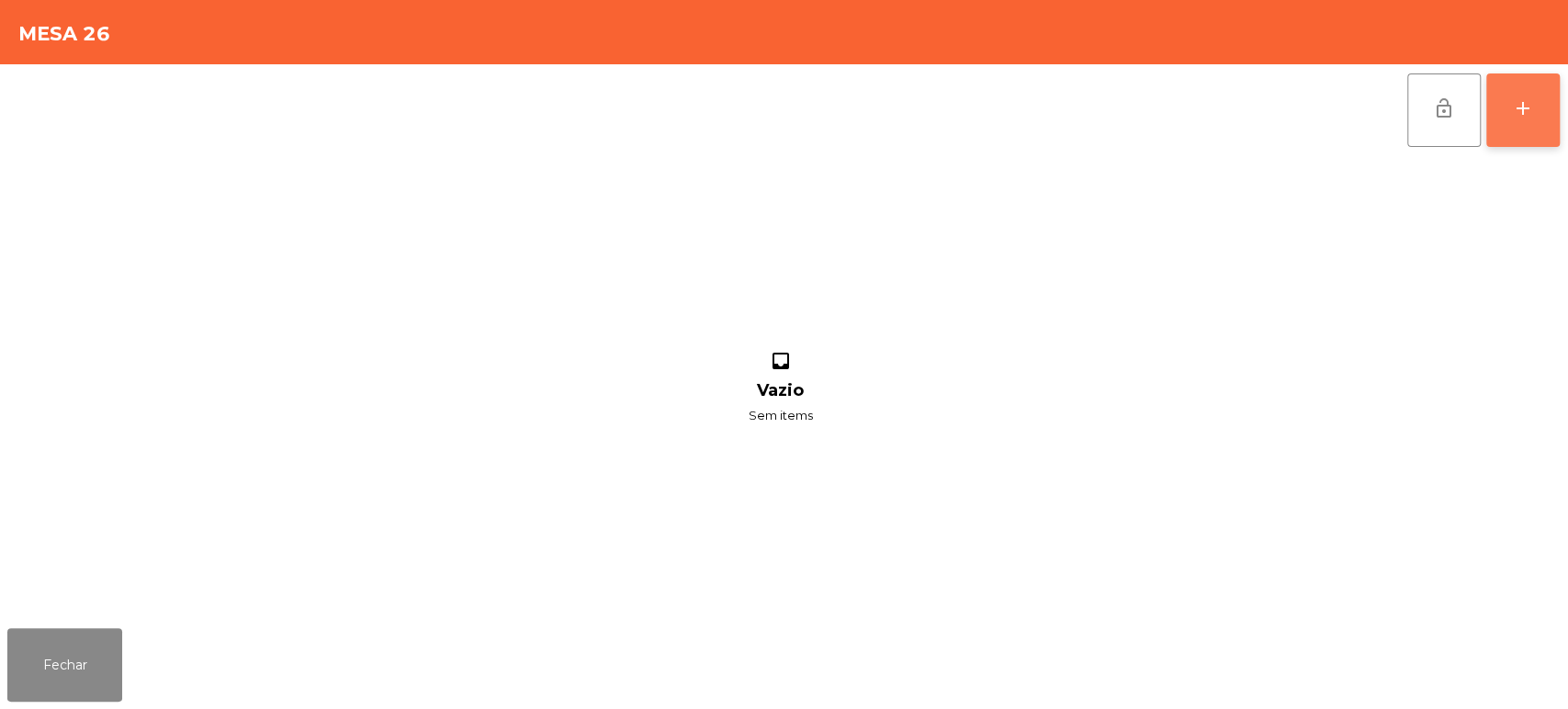
click at [1521, 88] on button "add" at bounding box center [1523, 110] width 74 height 74
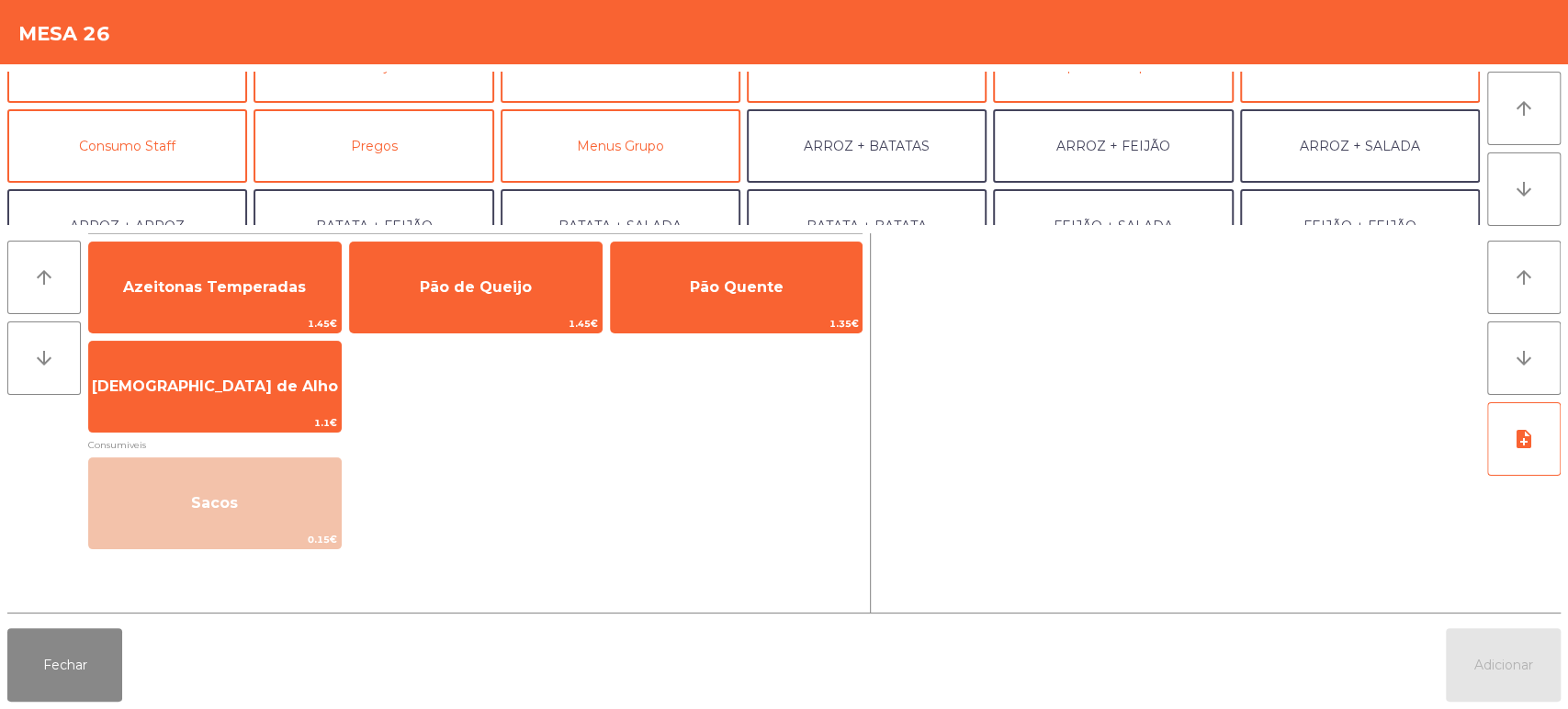
scroll to position [239, 0]
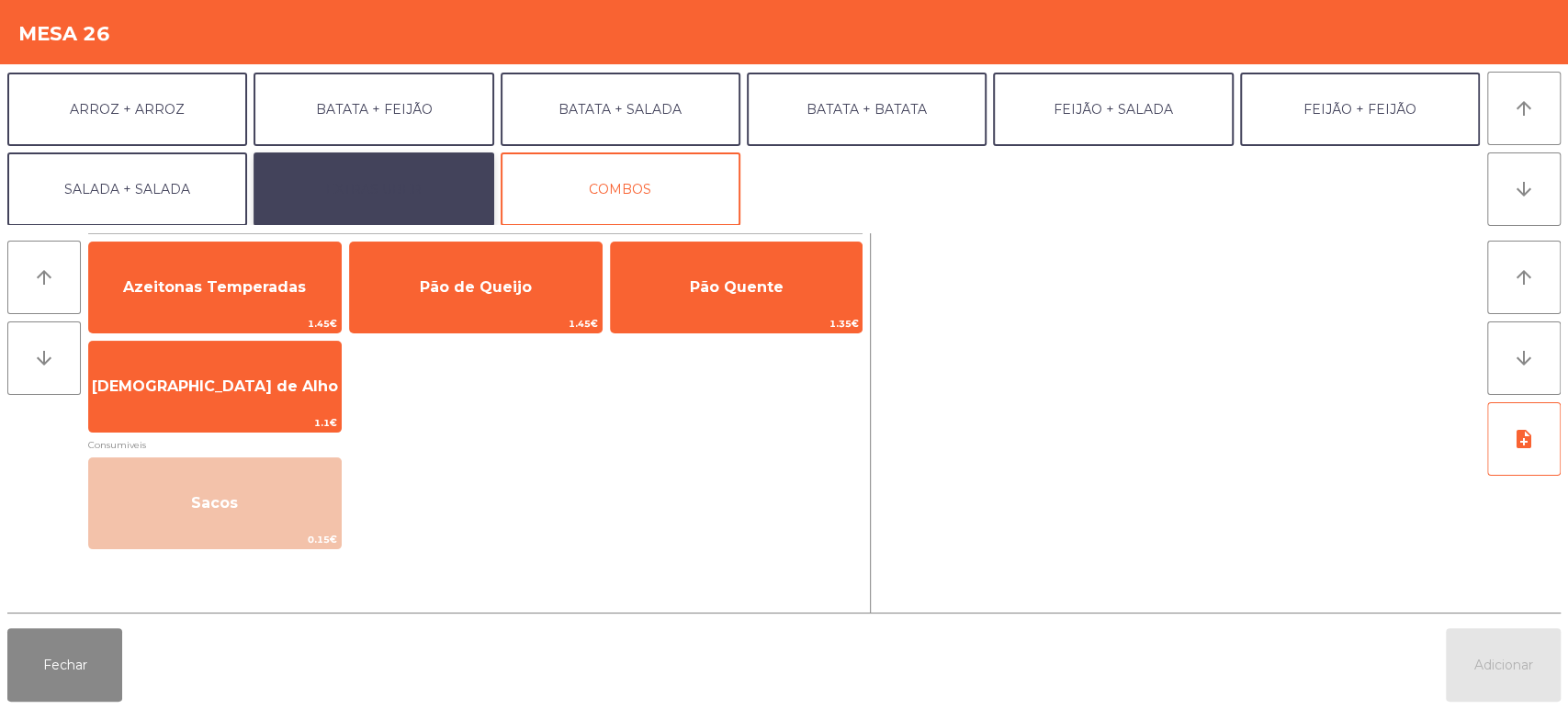
click at [398, 198] on button "EXTRAS UBER" at bounding box center [374, 190] width 240 height 74
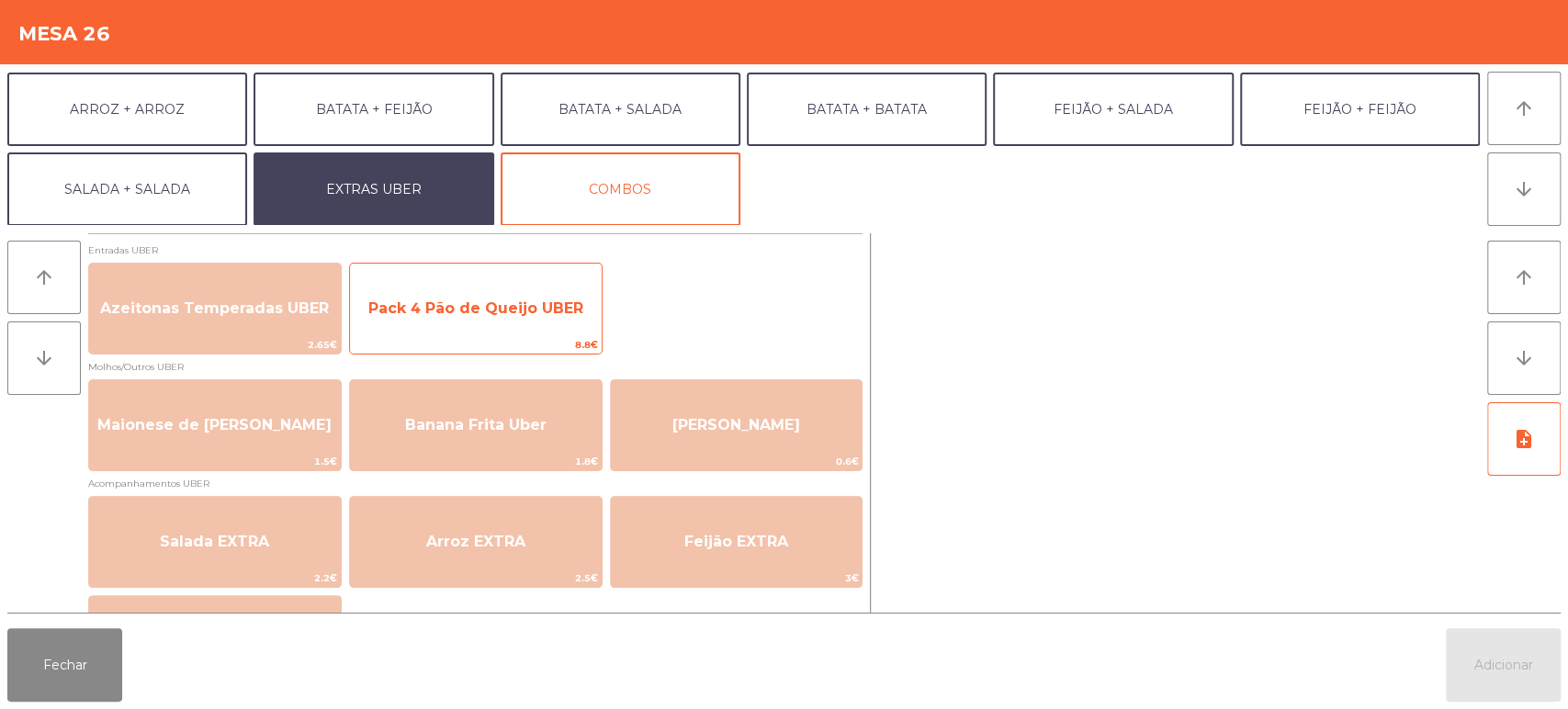
click at [503, 300] on span "Pack 4 Pão de Queijo UBER" at bounding box center [476, 308] width 215 height 17
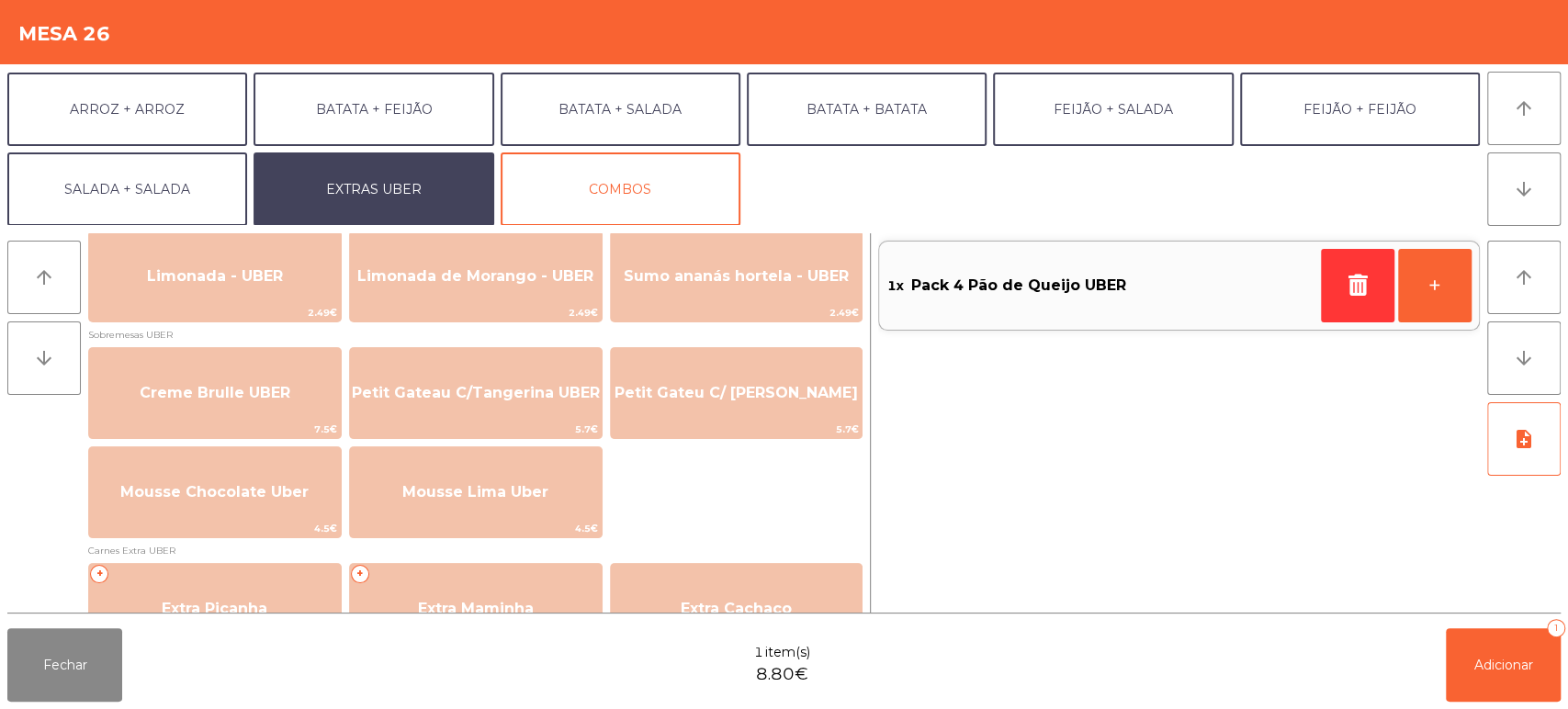
scroll to position [683, 0]
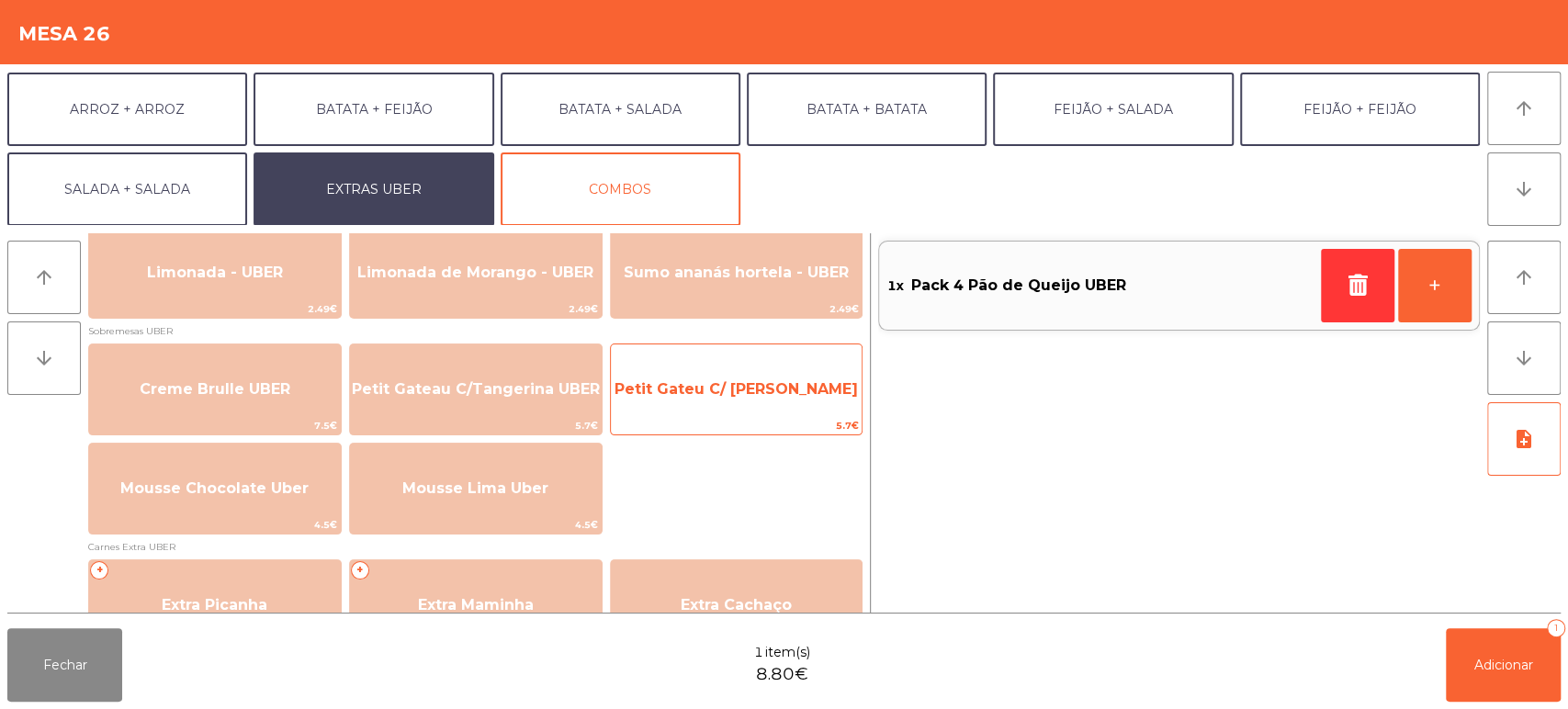
click at [715, 398] on span "Petit Gateu C/ [PERSON_NAME]" at bounding box center [737, 389] width 252 height 49
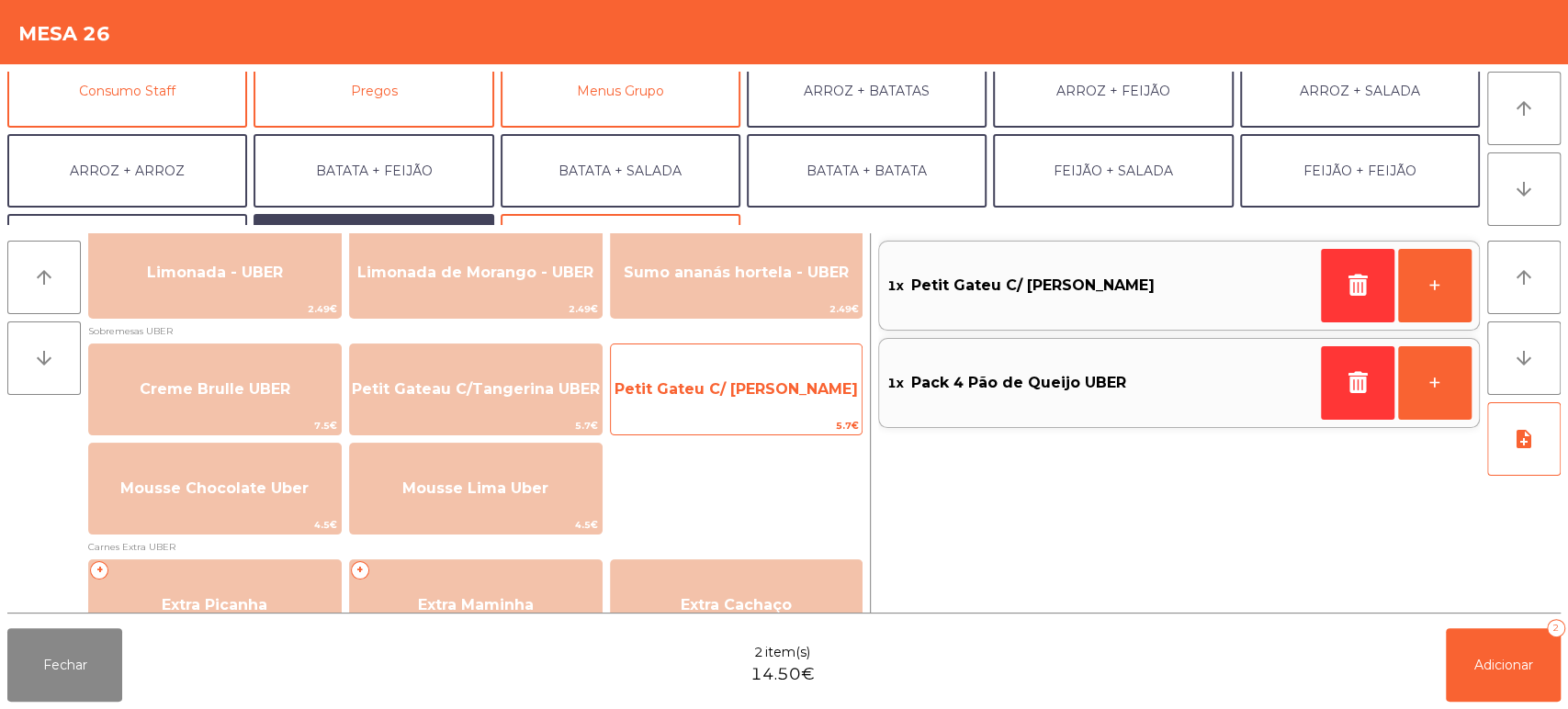
scroll to position [170, 0]
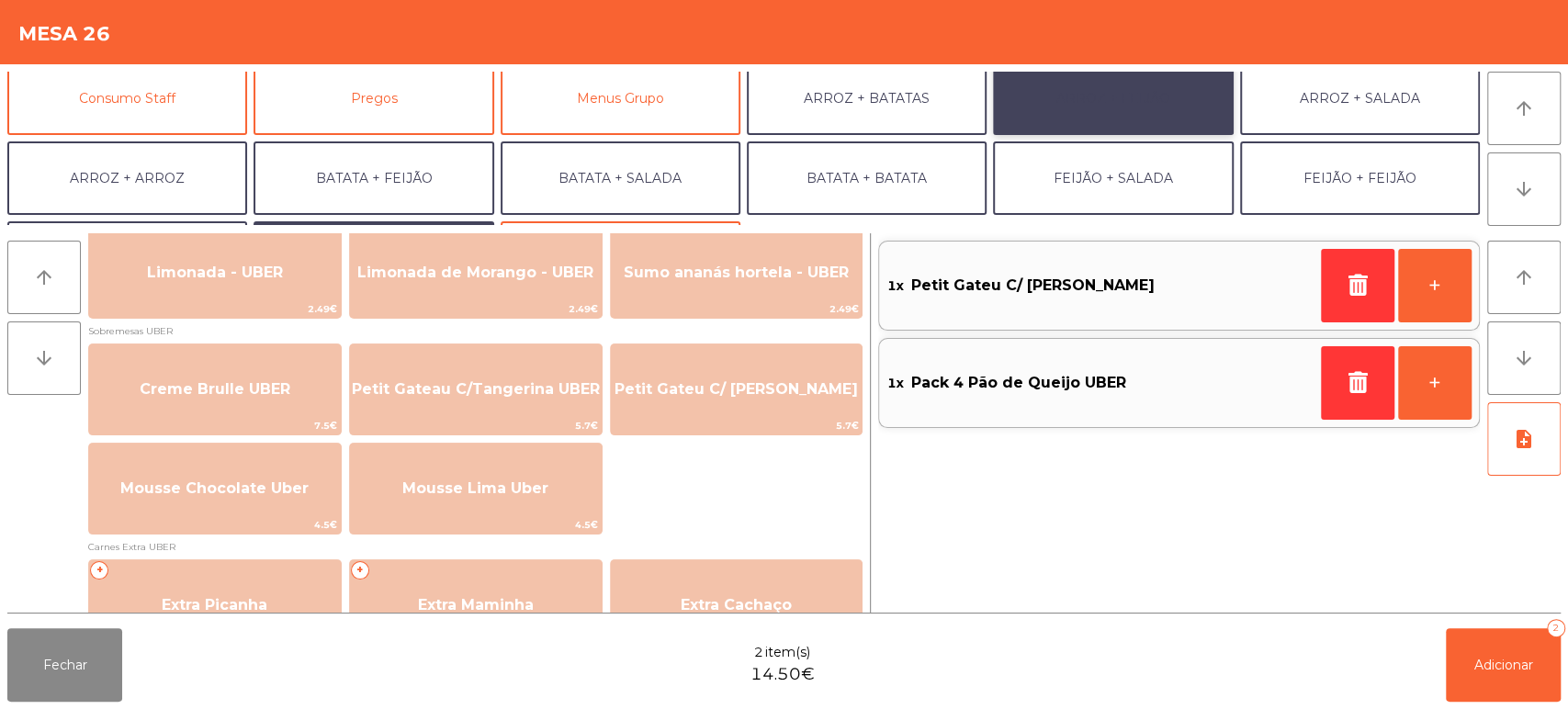
click at [1095, 114] on button "ARROZ + FEIJÃO" at bounding box center [1113, 99] width 240 height 74
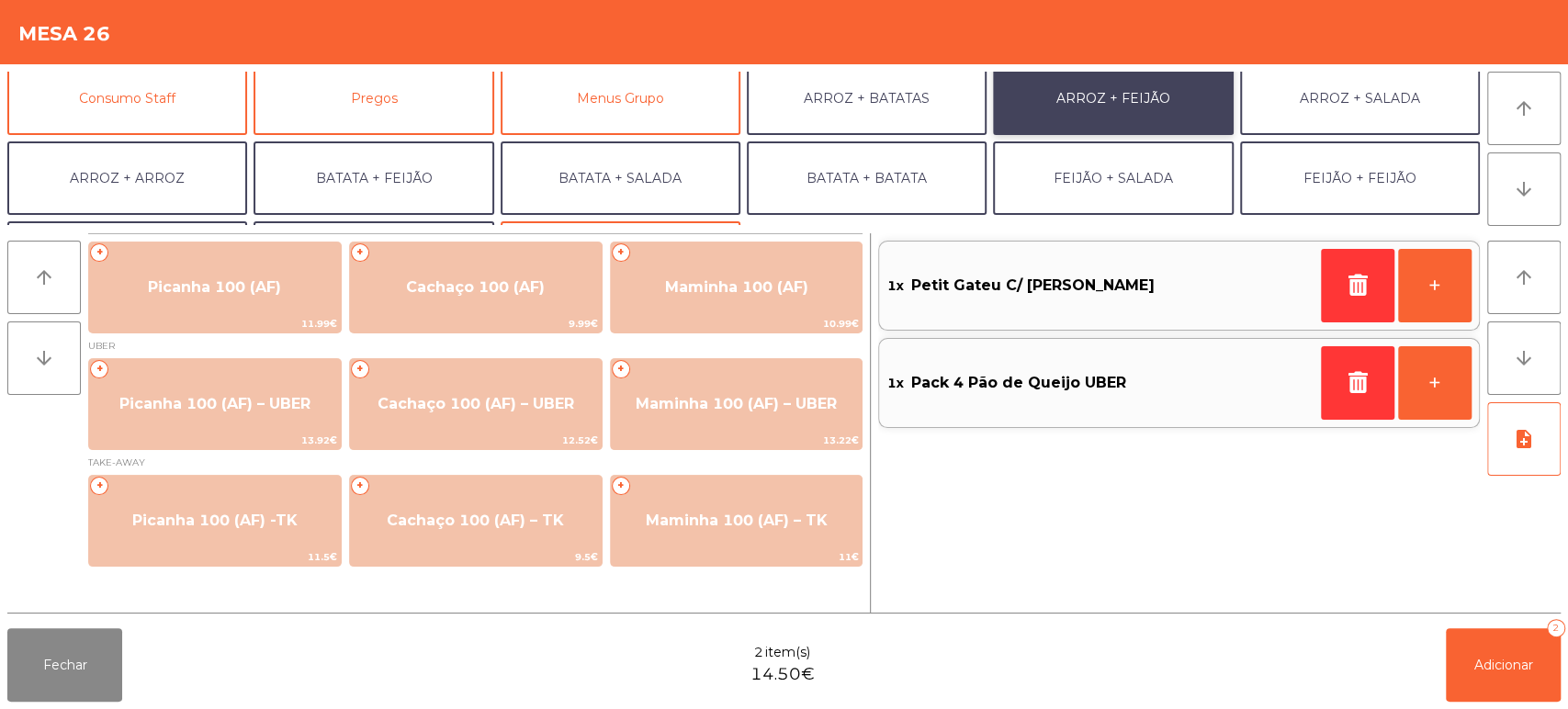
scroll to position [0, 0]
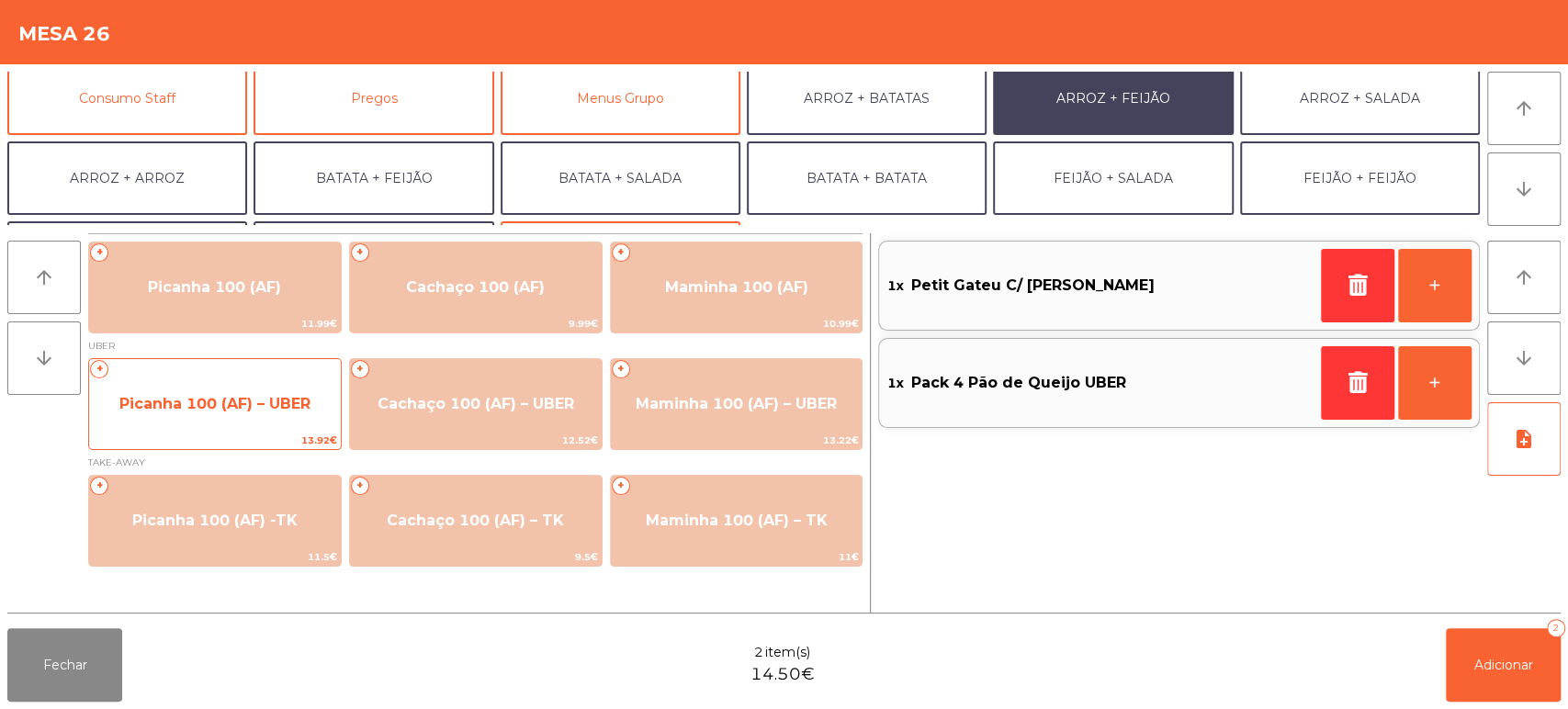
click at [243, 431] on span "13.92€" at bounding box center [215, 440] width 252 height 17
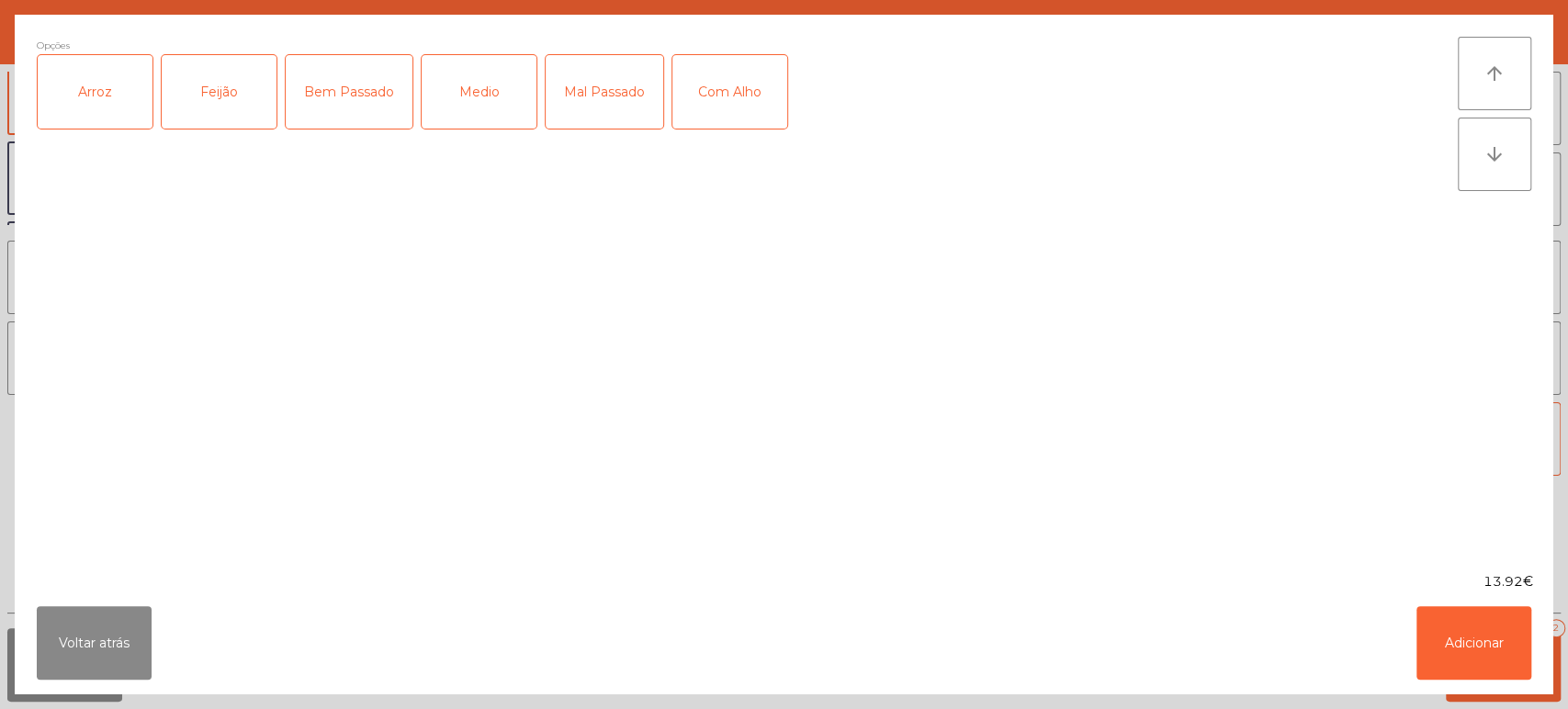
click at [114, 119] on div "Arroz" at bounding box center [95, 92] width 115 height 74
click at [228, 102] on div "Feijão" at bounding box center [219, 92] width 115 height 74
click at [462, 87] on div "Medio" at bounding box center [479, 92] width 115 height 74
click at [1481, 670] on button "Adicionar" at bounding box center [1473, 642] width 115 height 74
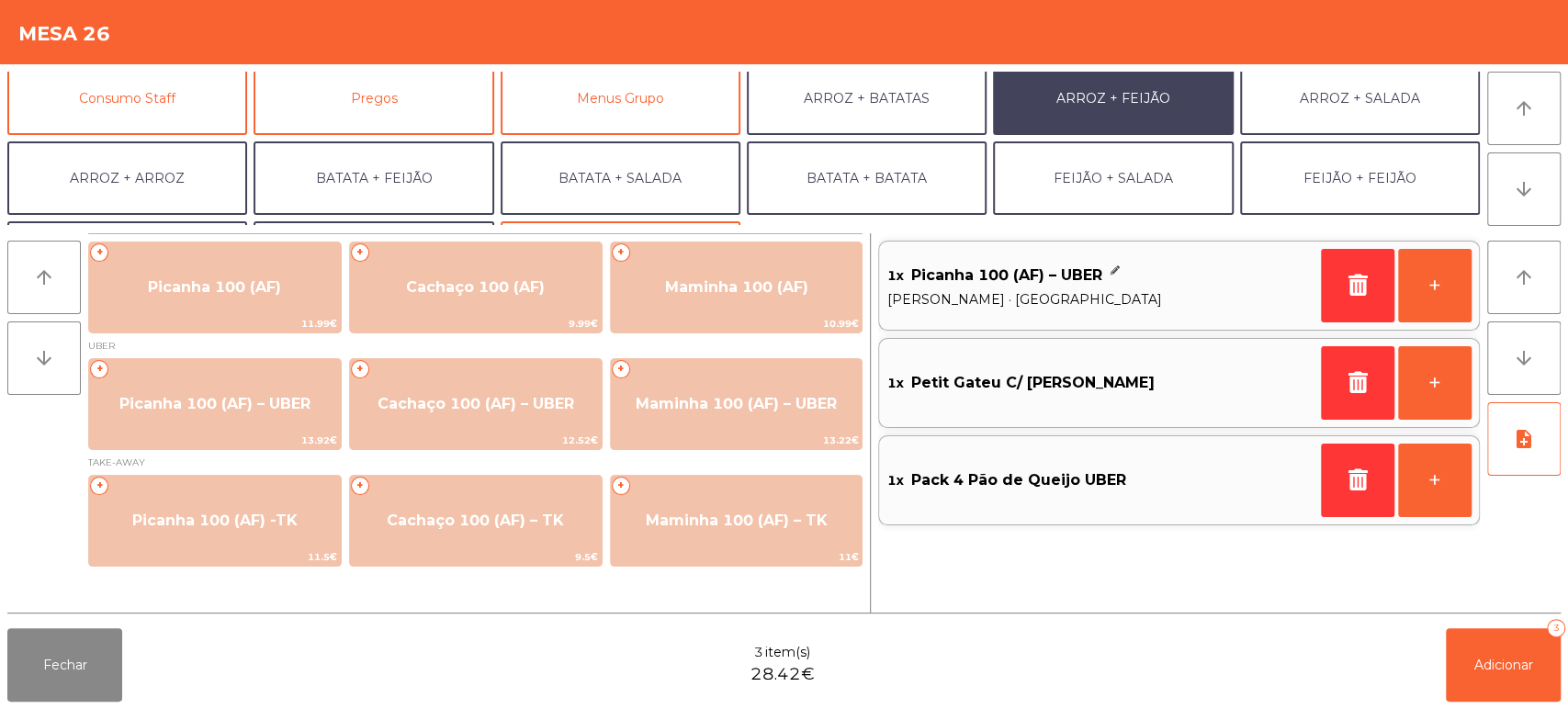
scroll to position [239, 0]
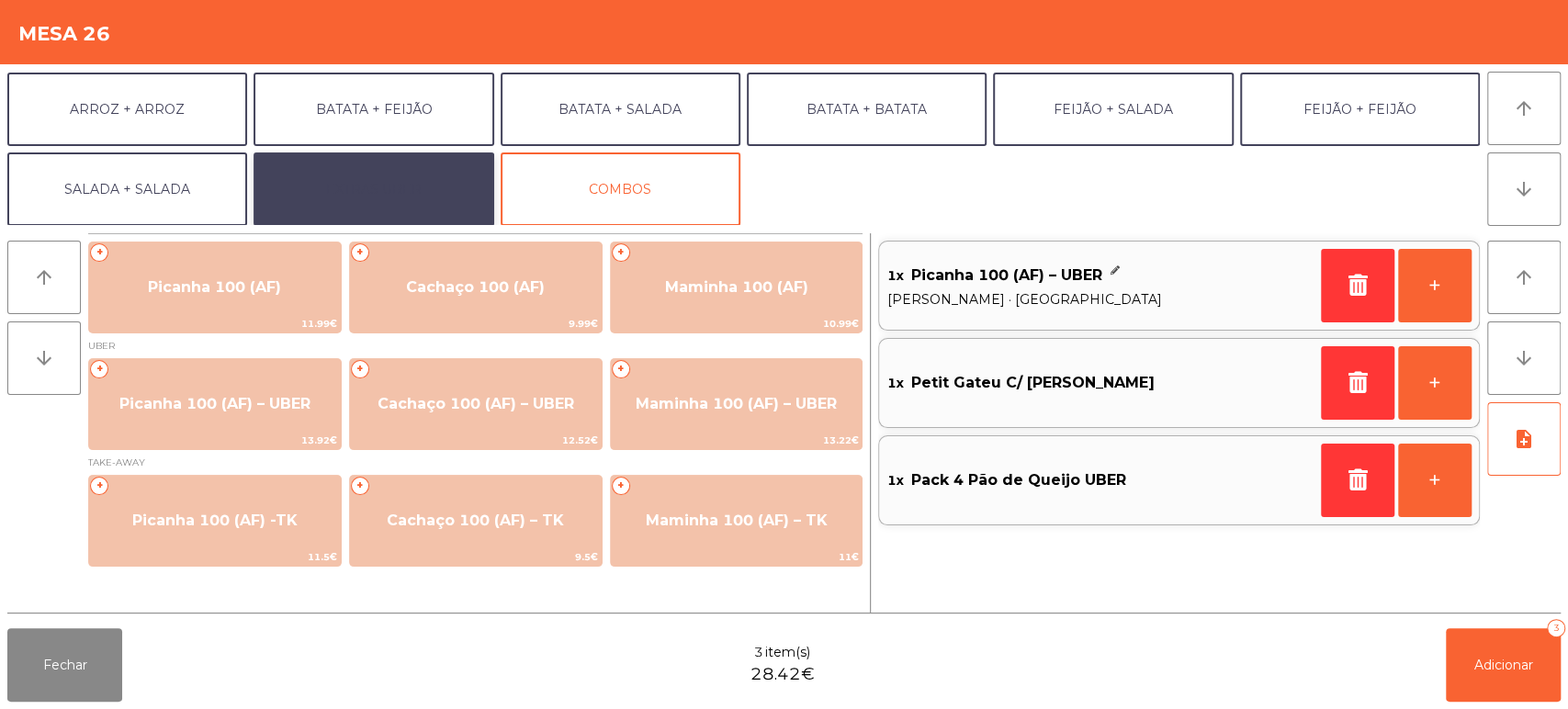
click at [397, 189] on button "EXTRAS UBER" at bounding box center [374, 190] width 240 height 74
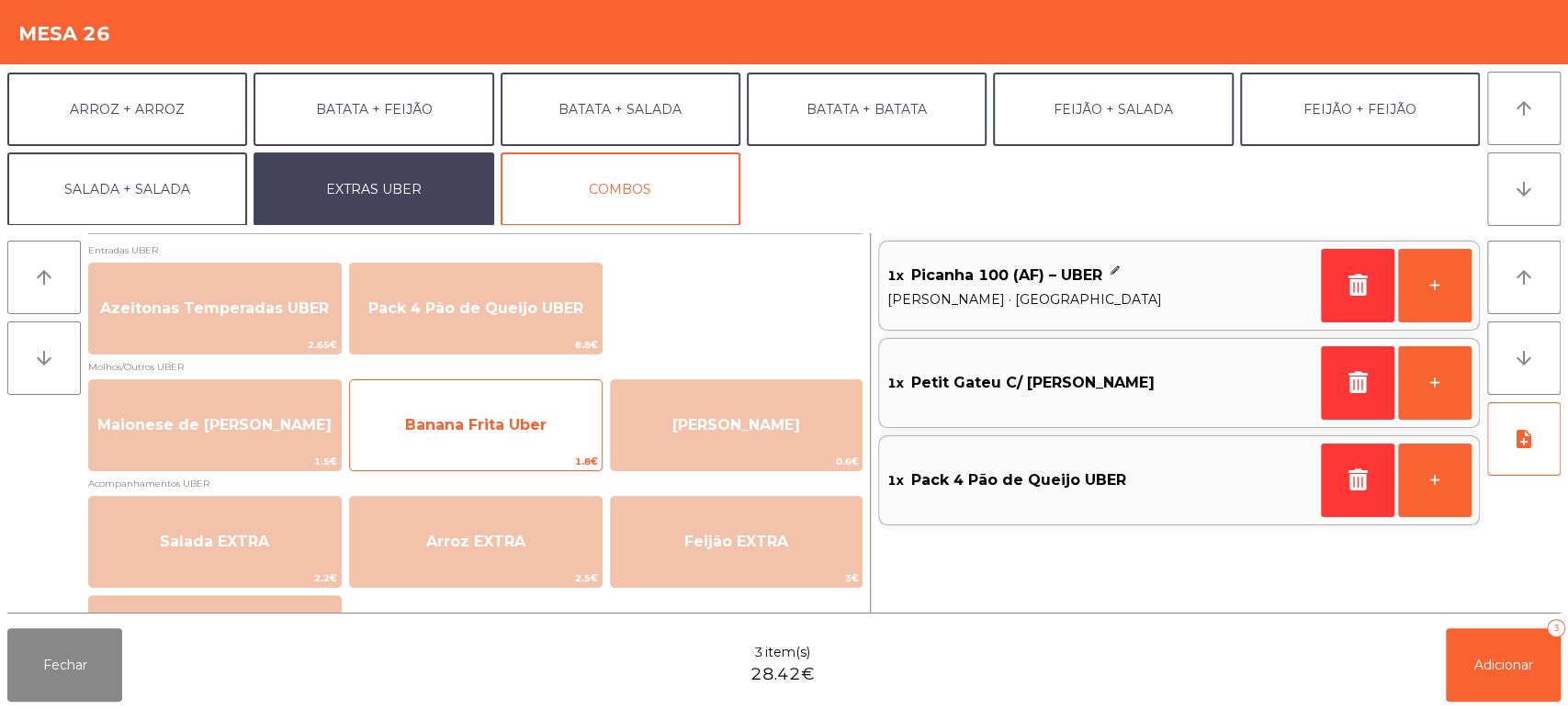
click at [507, 432] on span "Banana Frita Uber" at bounding box center [475, 425] width 141 height 17
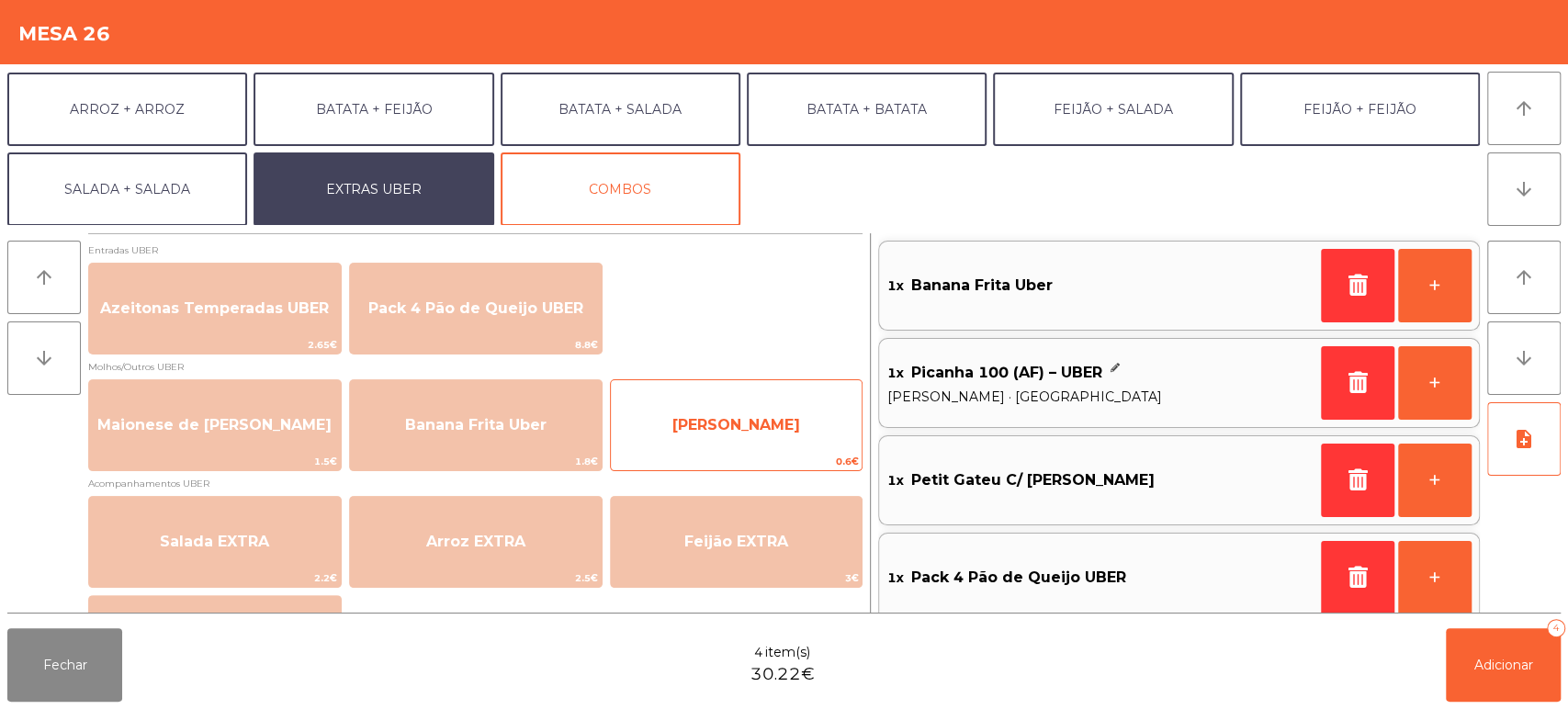
click at [689, 419] on span "[PERSON_NAME]" at bounding box center [737, 425] width 252 height 49
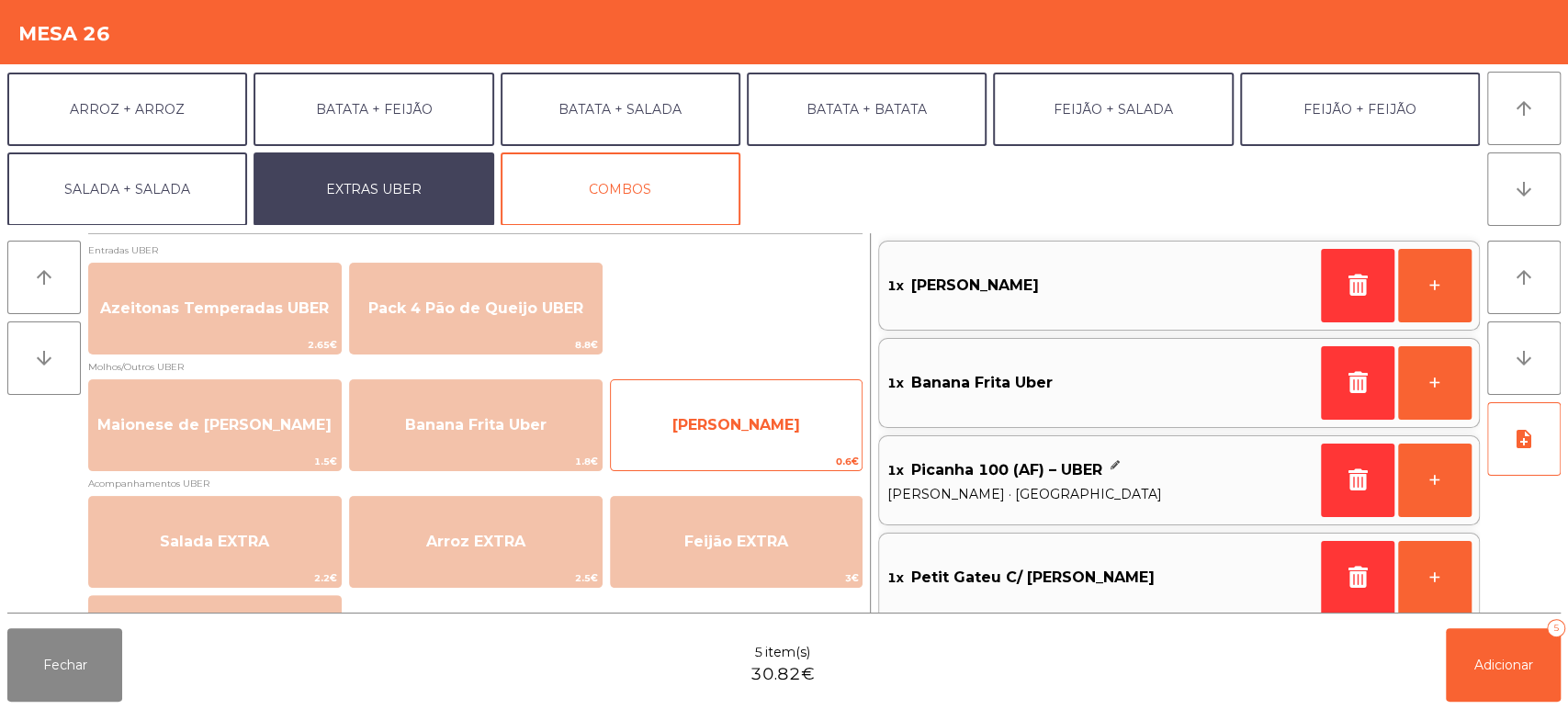
scroll to position [8, 0]
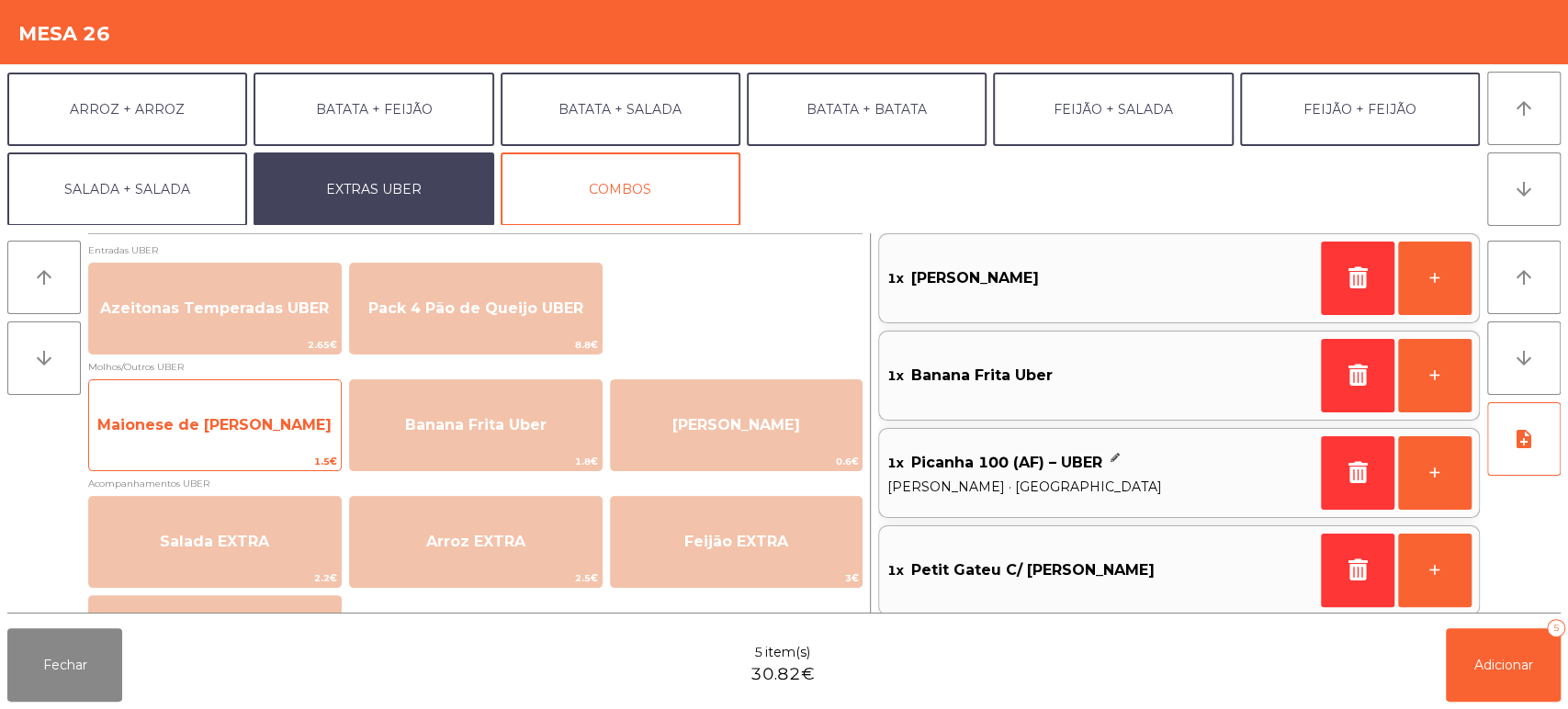
click at [236, 428] on span "Maionese de [PERSON_NAME]" at bounding box center [215, 425] width 234 height 17
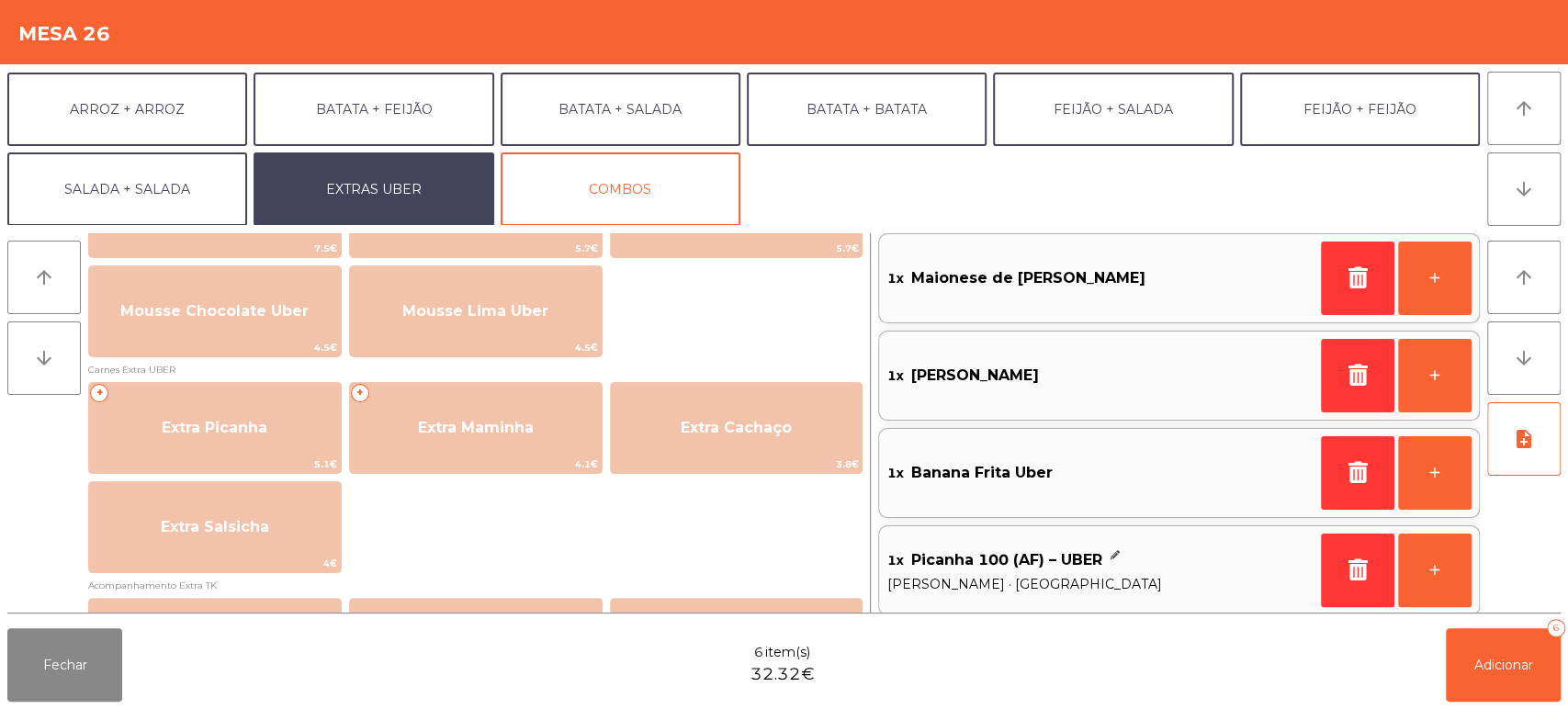
scroll to position [868, 0]
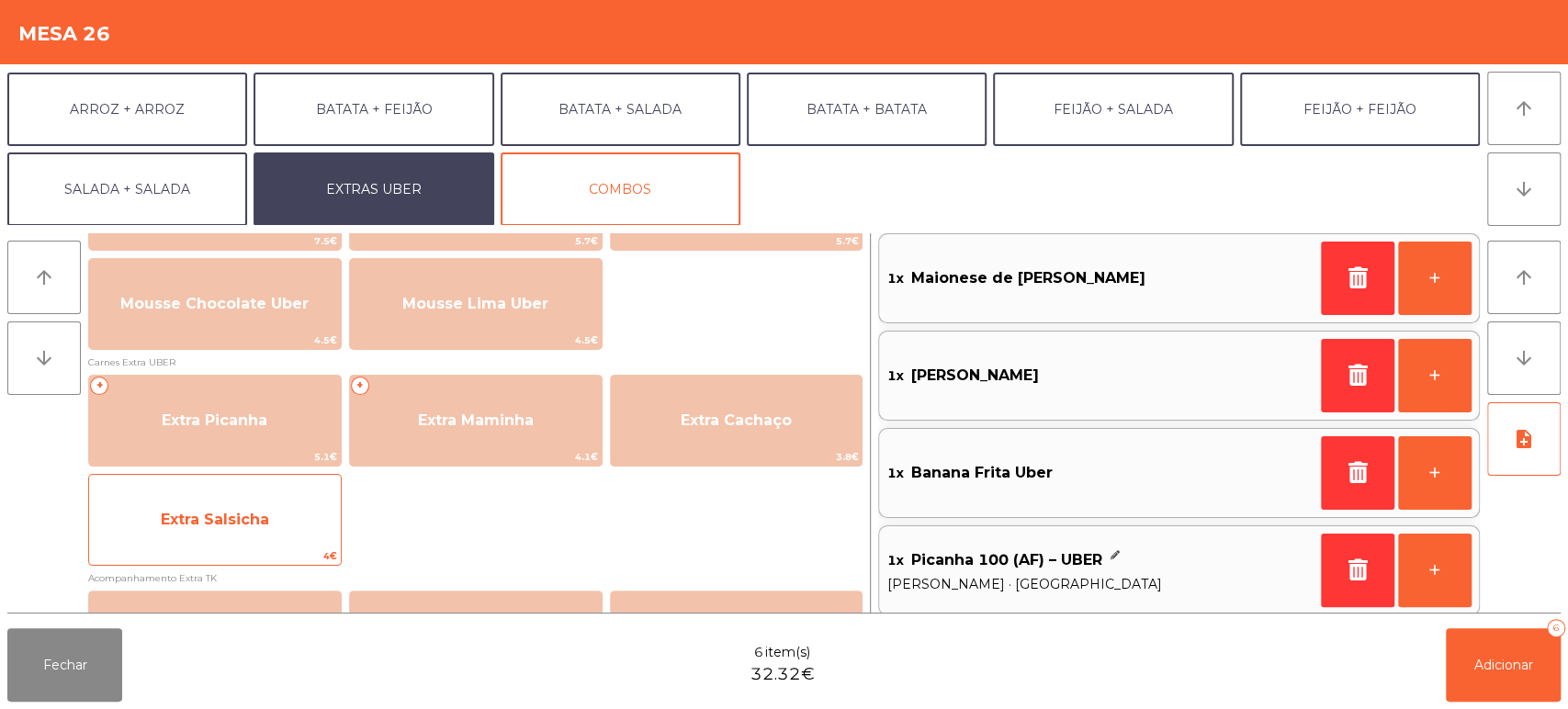
click at [257, 517] on span "Extra Salsicha" at bounding box center [215, 519] width 108 height 17
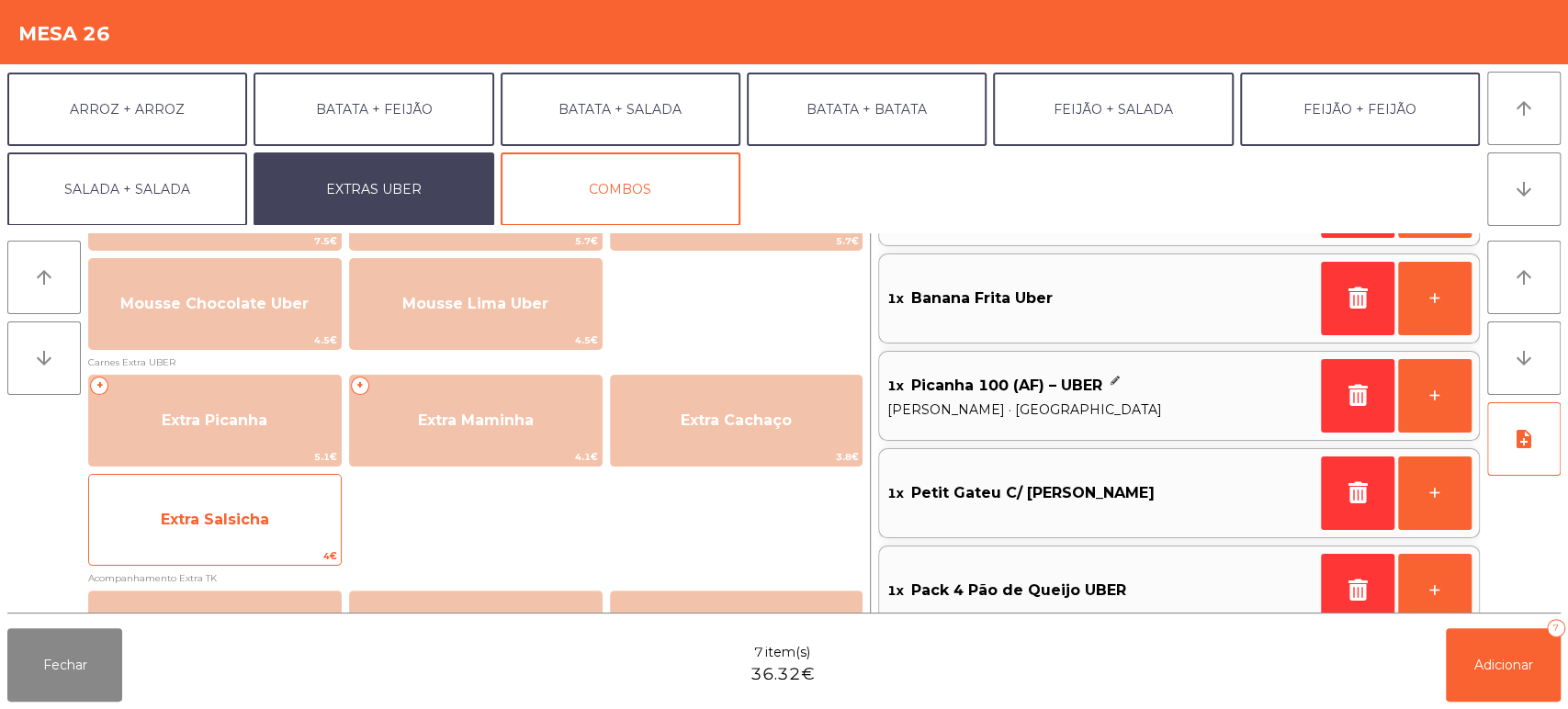
scroll to position [308, 0]
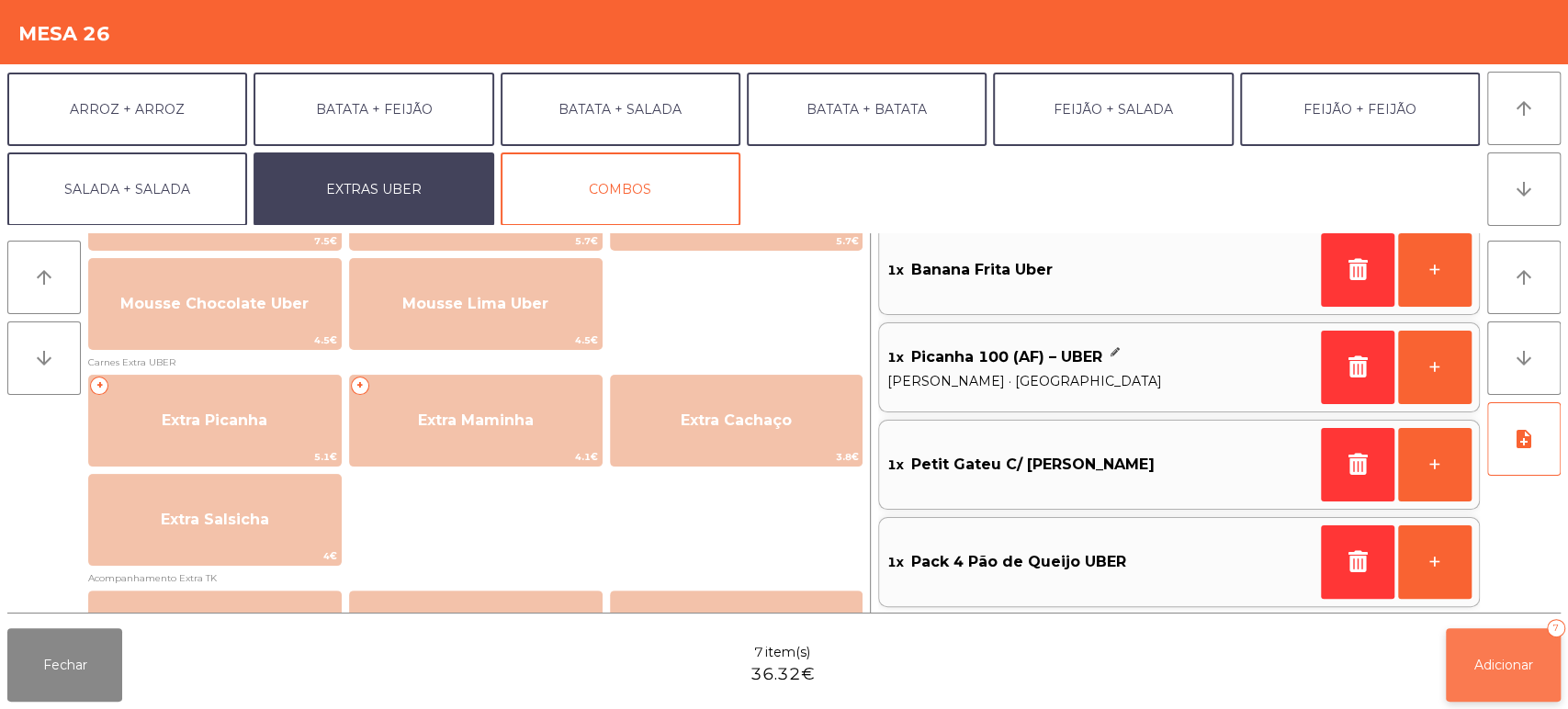
click at [1486, 655] on button "Adicionar 7" at bounding box center [1503, 665] width 115 height 74
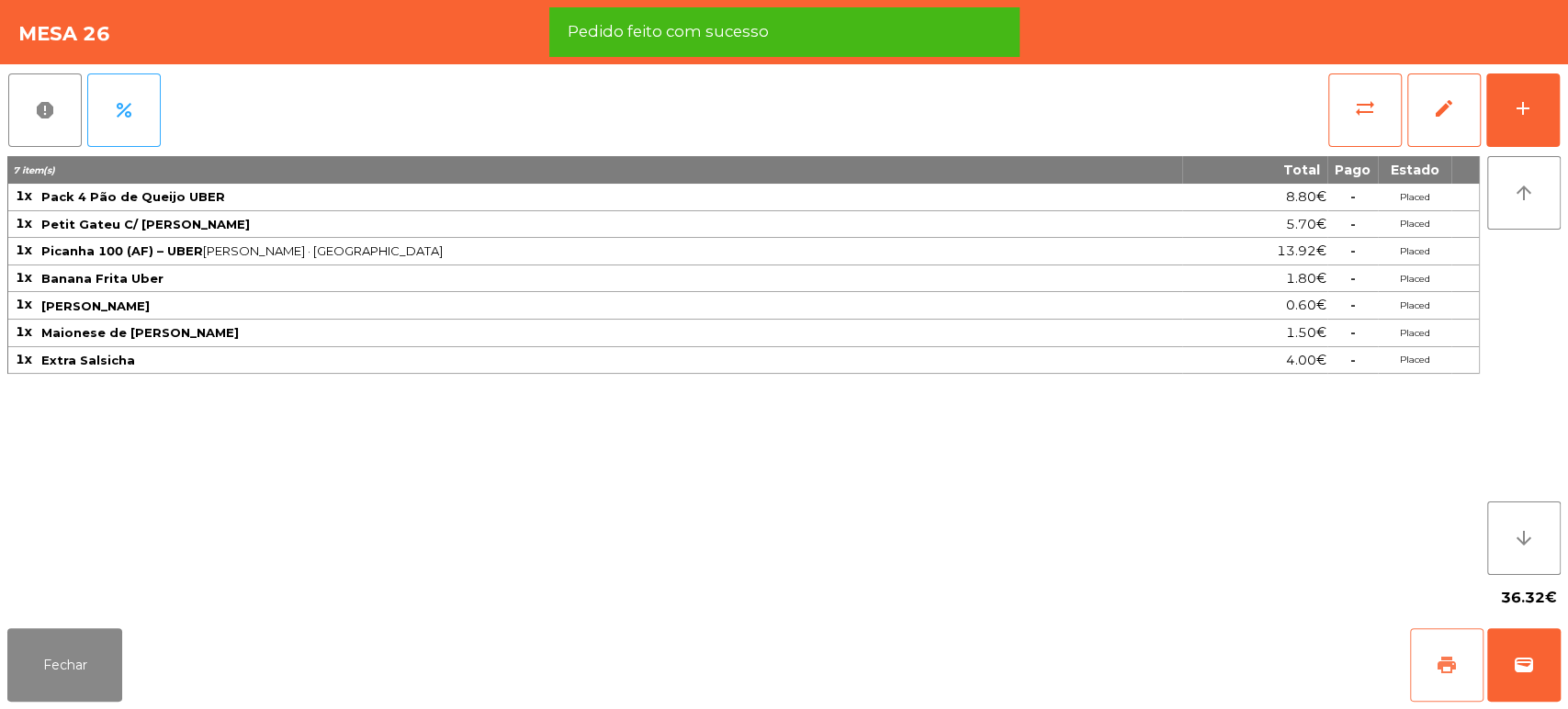
click at [1441, 661] on span "print" at bounding box center [1446, 665] width 22 height 22
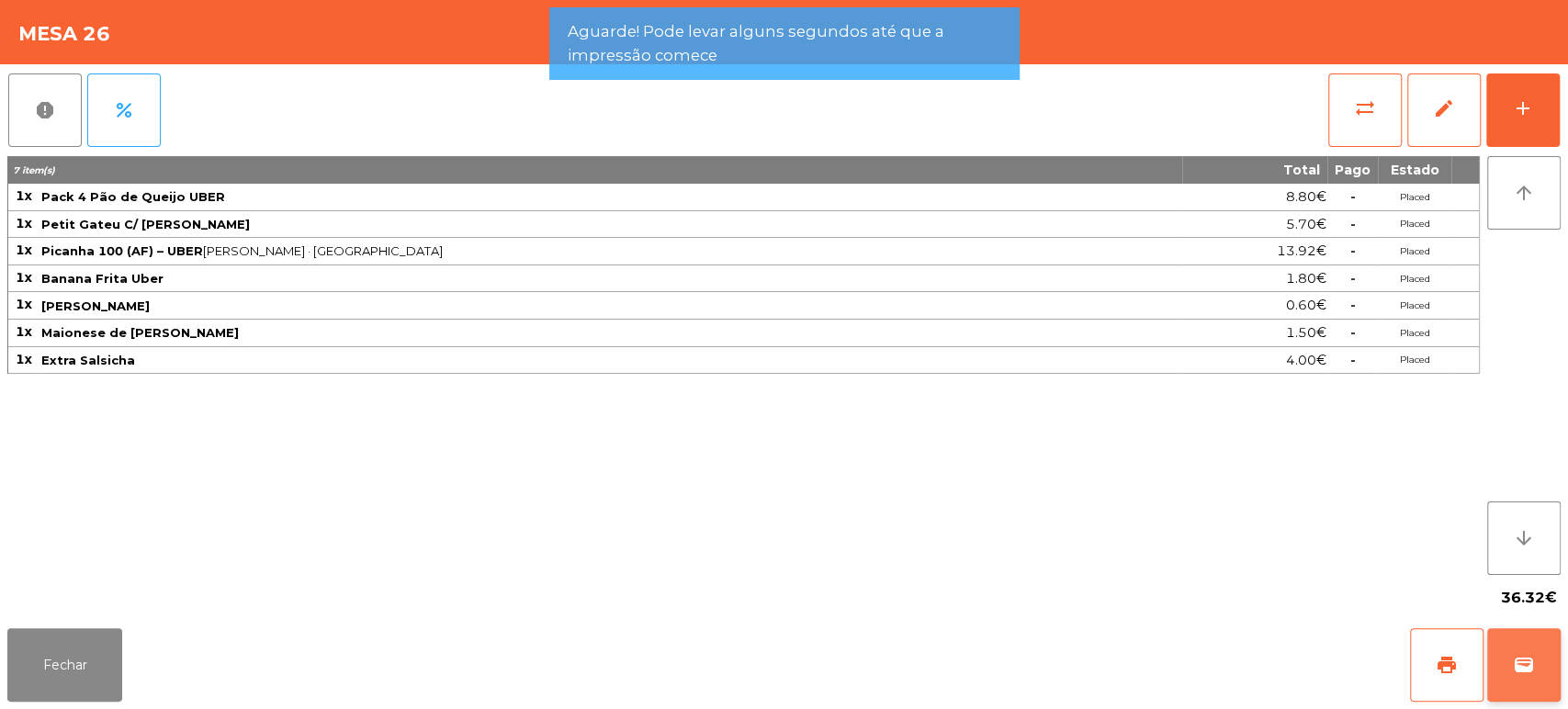
click at [1509, 658] on button "wallet" at bounding box center [1523, 665] width 74 height 74
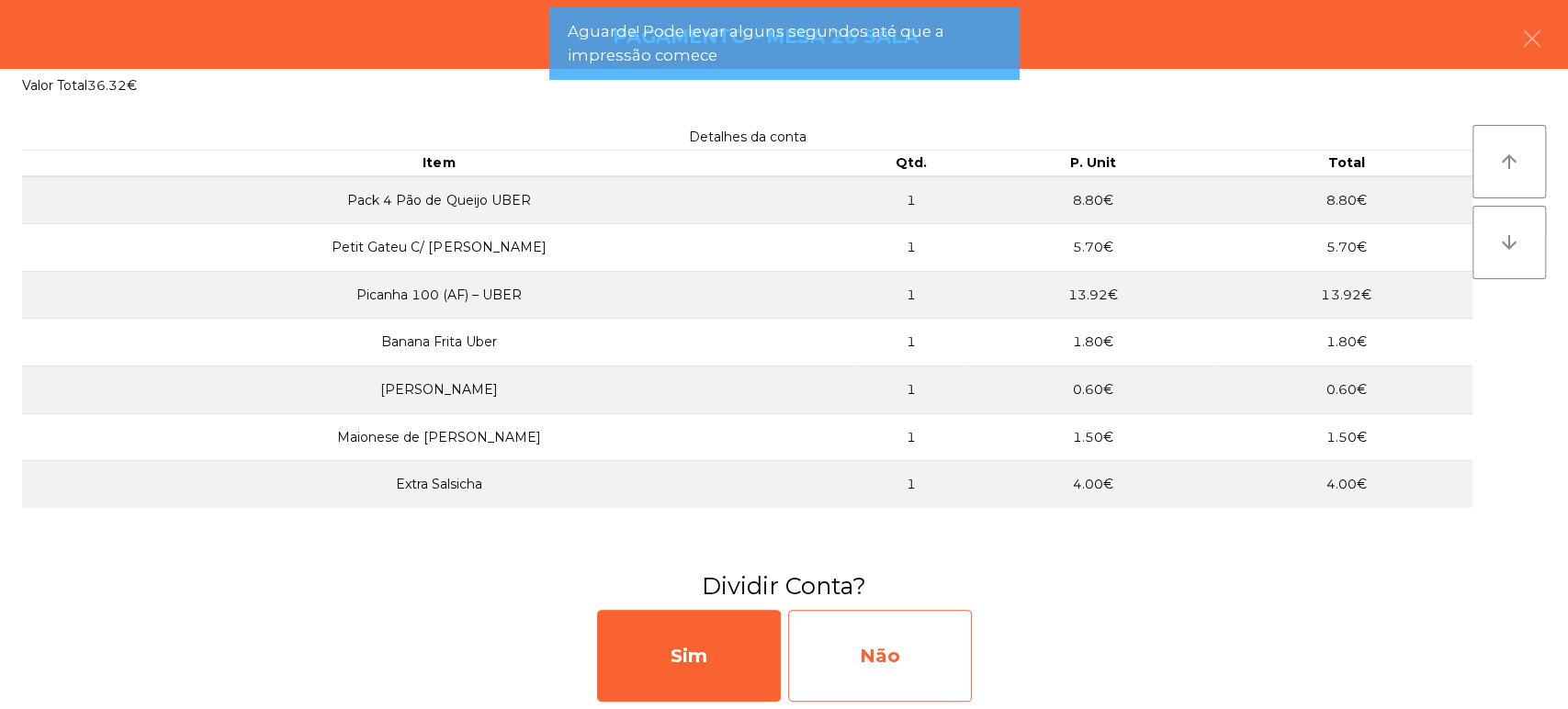
click at [912, 619] on div "Não" at bounding box center [880, 655] width 184 height 92
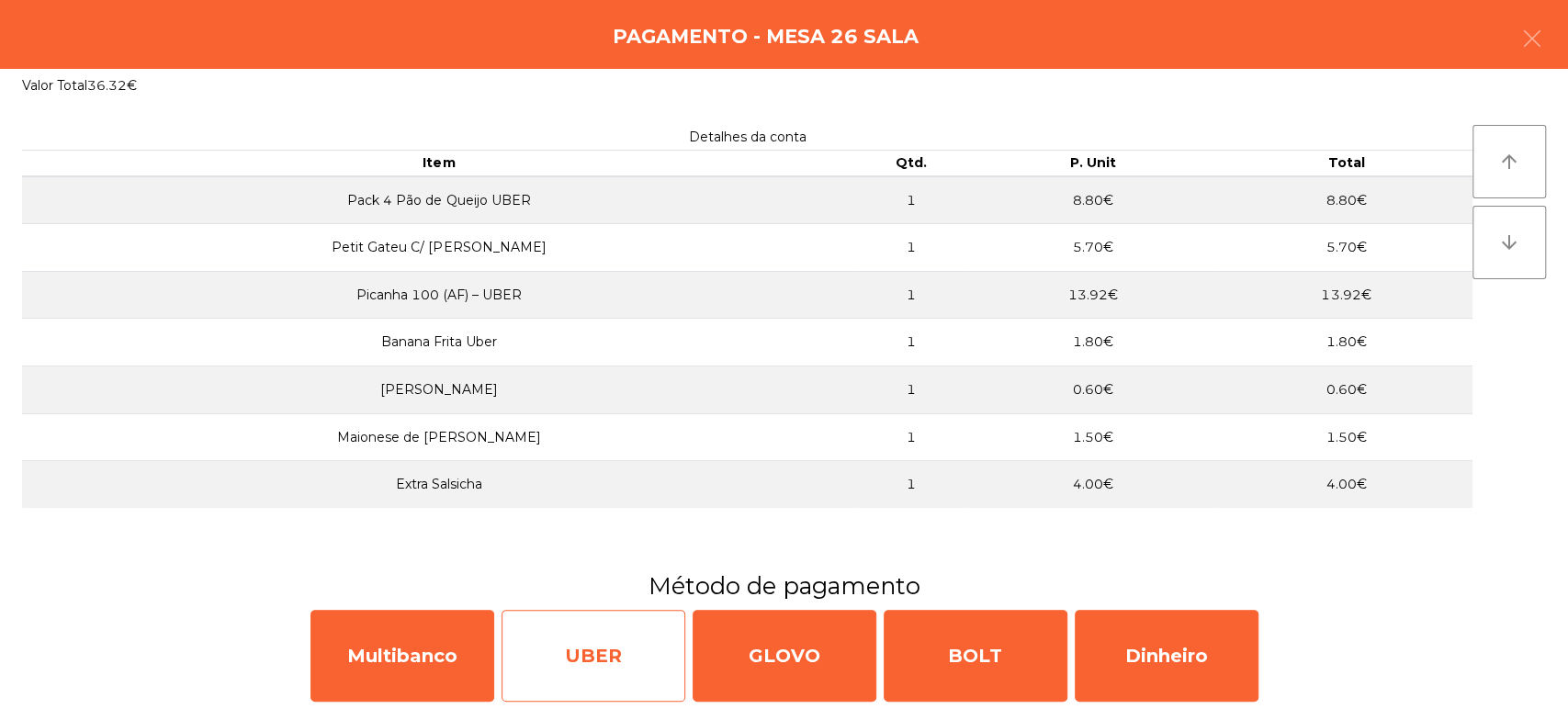
click at [602, 663] on div "UBER" at bounding box center [593, 655] width 184 height 92
select select "**"
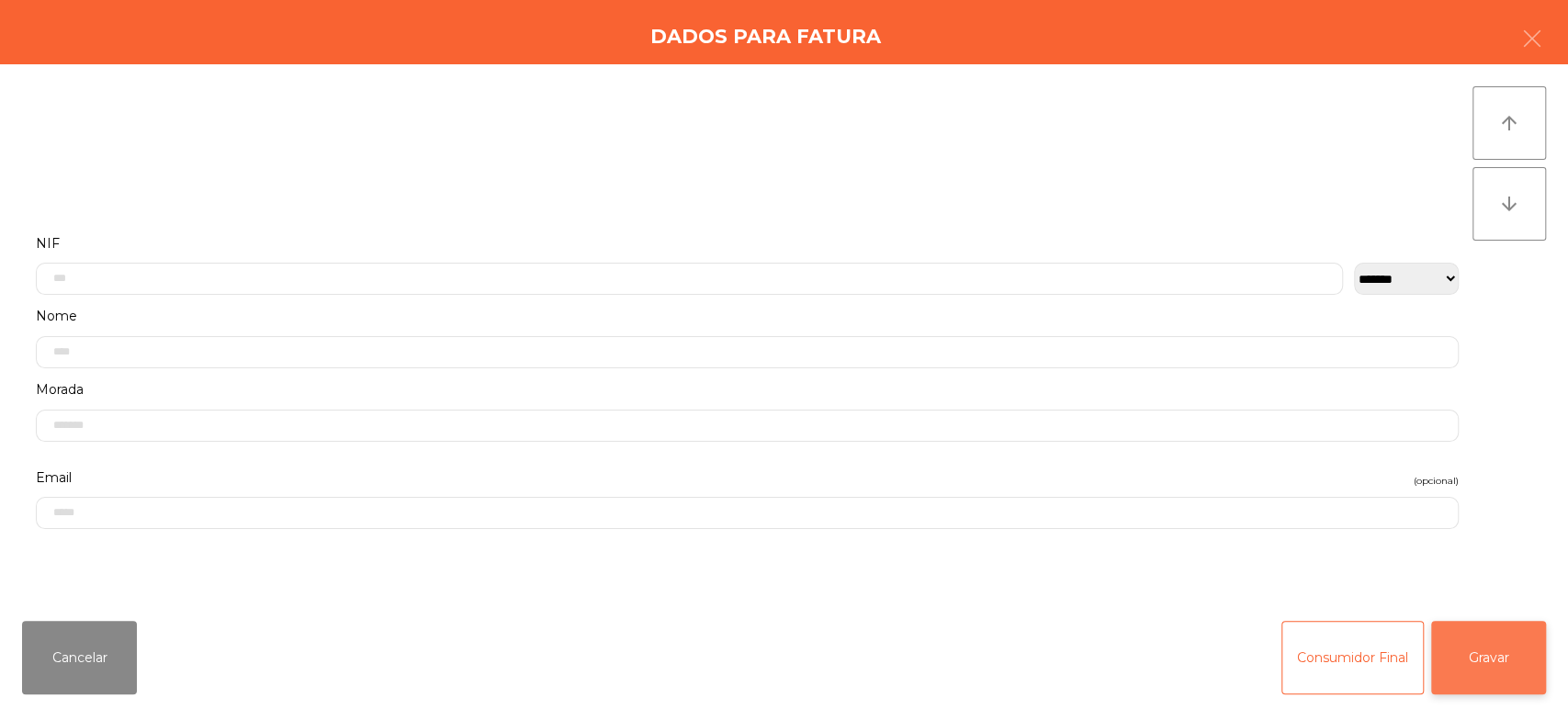
click at [1487, 663] on button "Gravar" at bounding box center [1488, 657] width 115 height 74
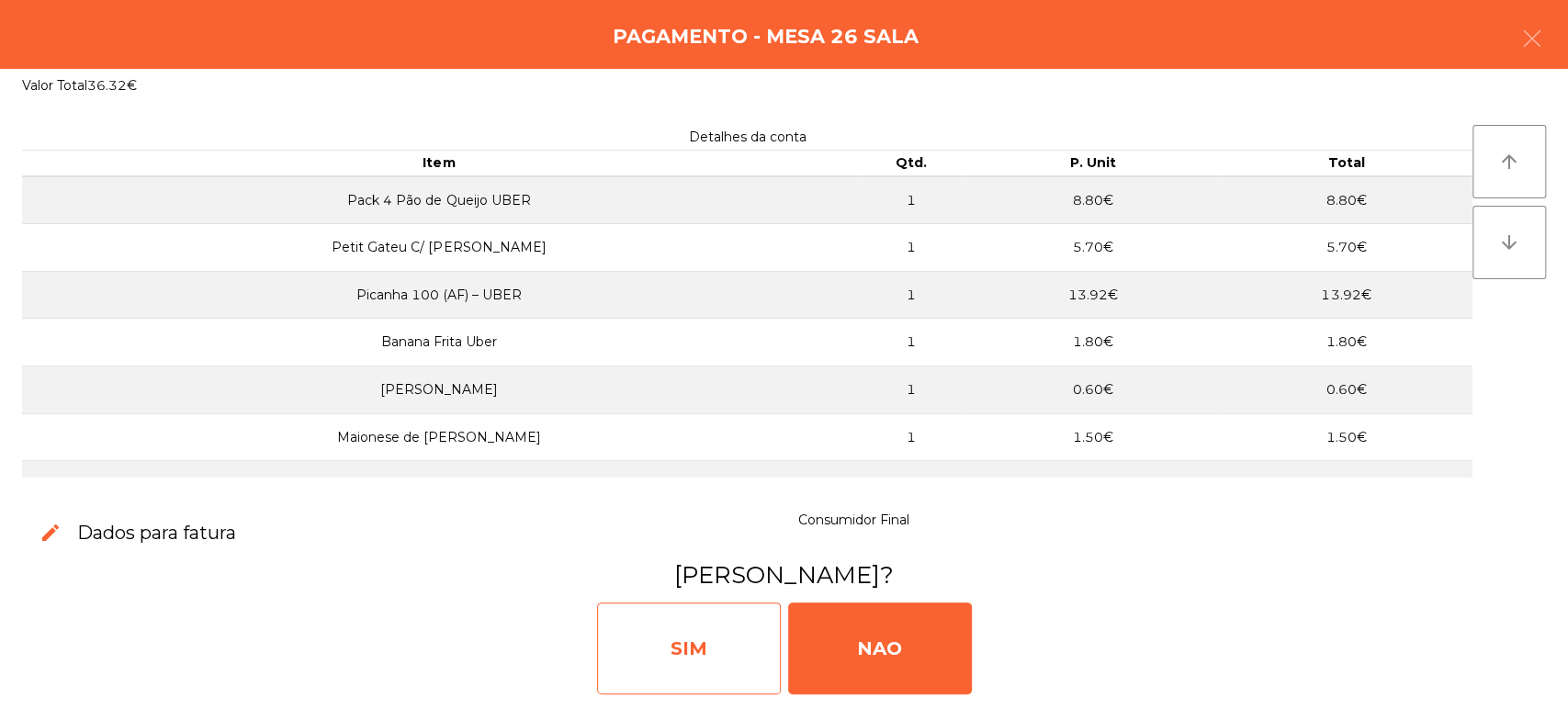
click at [700, 623] on div "SIM" at bounding box center [689, 647] width 184 height 92
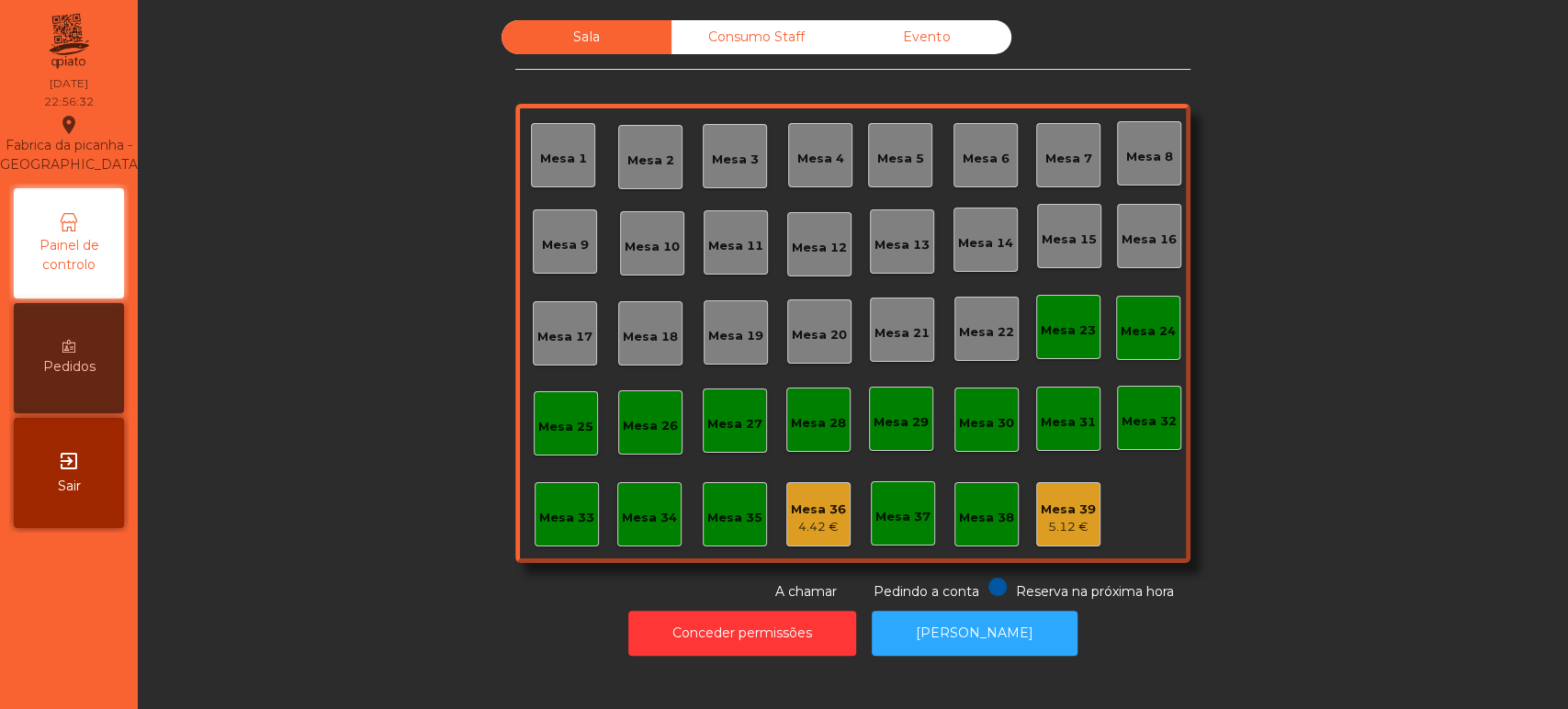
click at [1052, 514] on div "Mesa 39" at bounding box center [1068, 509] width 55 height 18
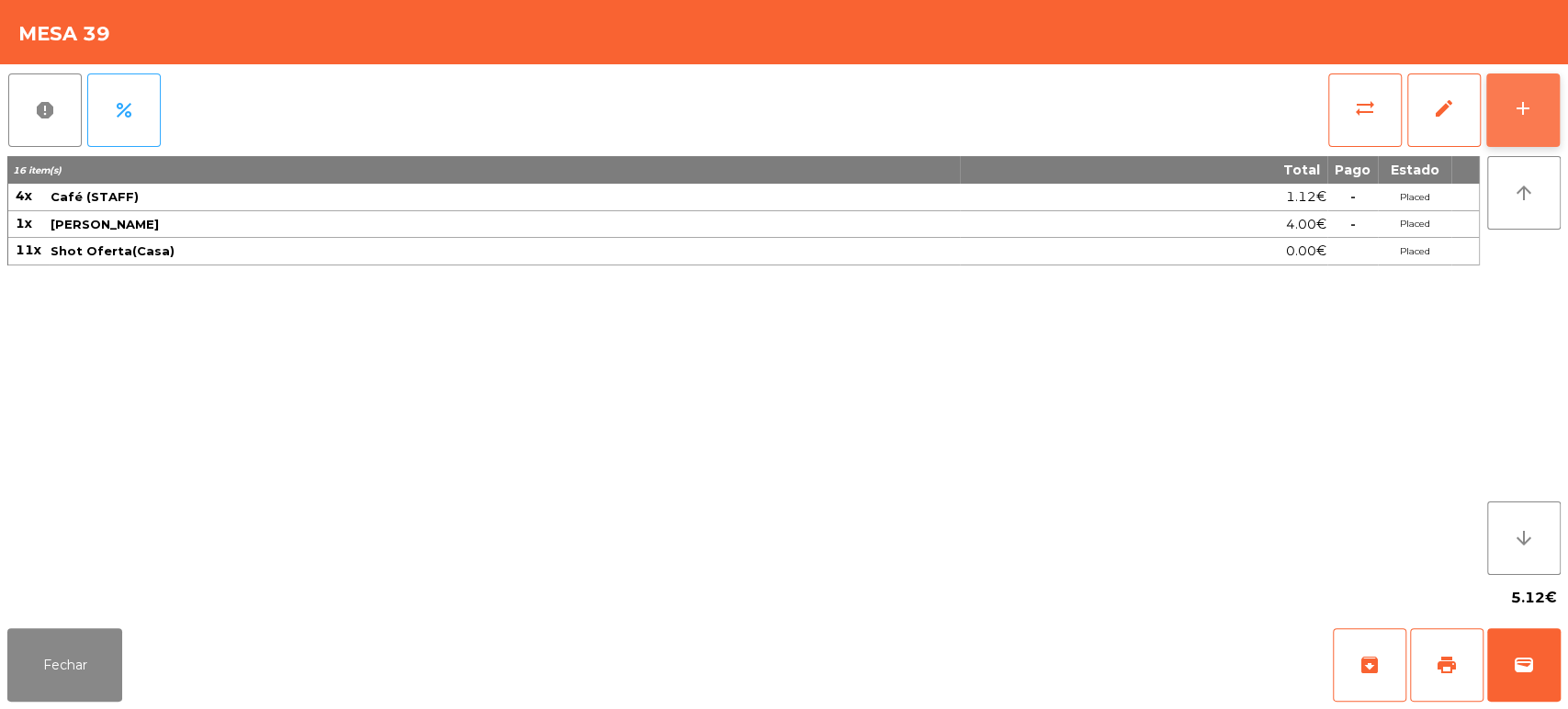
click at [1520, 113] on div "add" at bounding box center [1523, 108] width 22 height 22
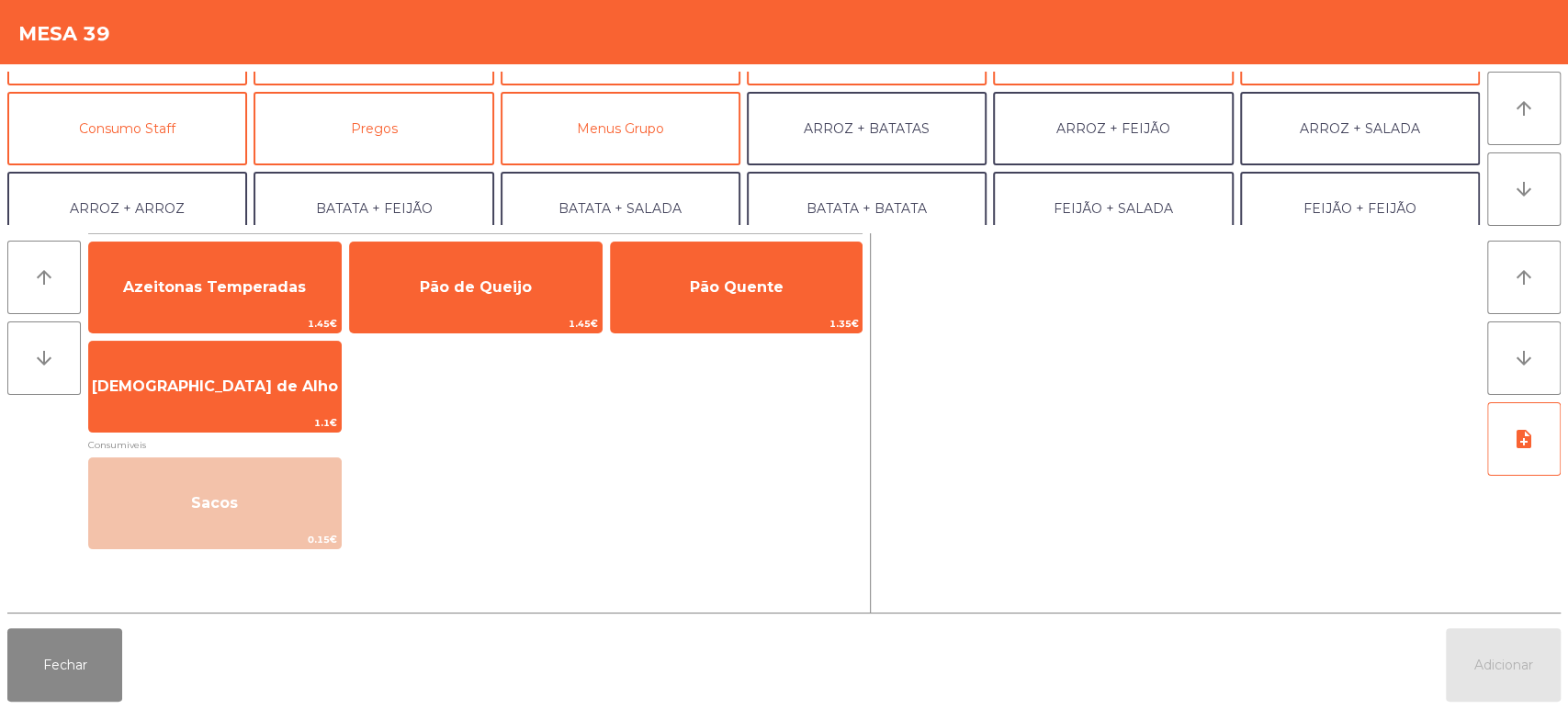
scroll to position [239, 0]
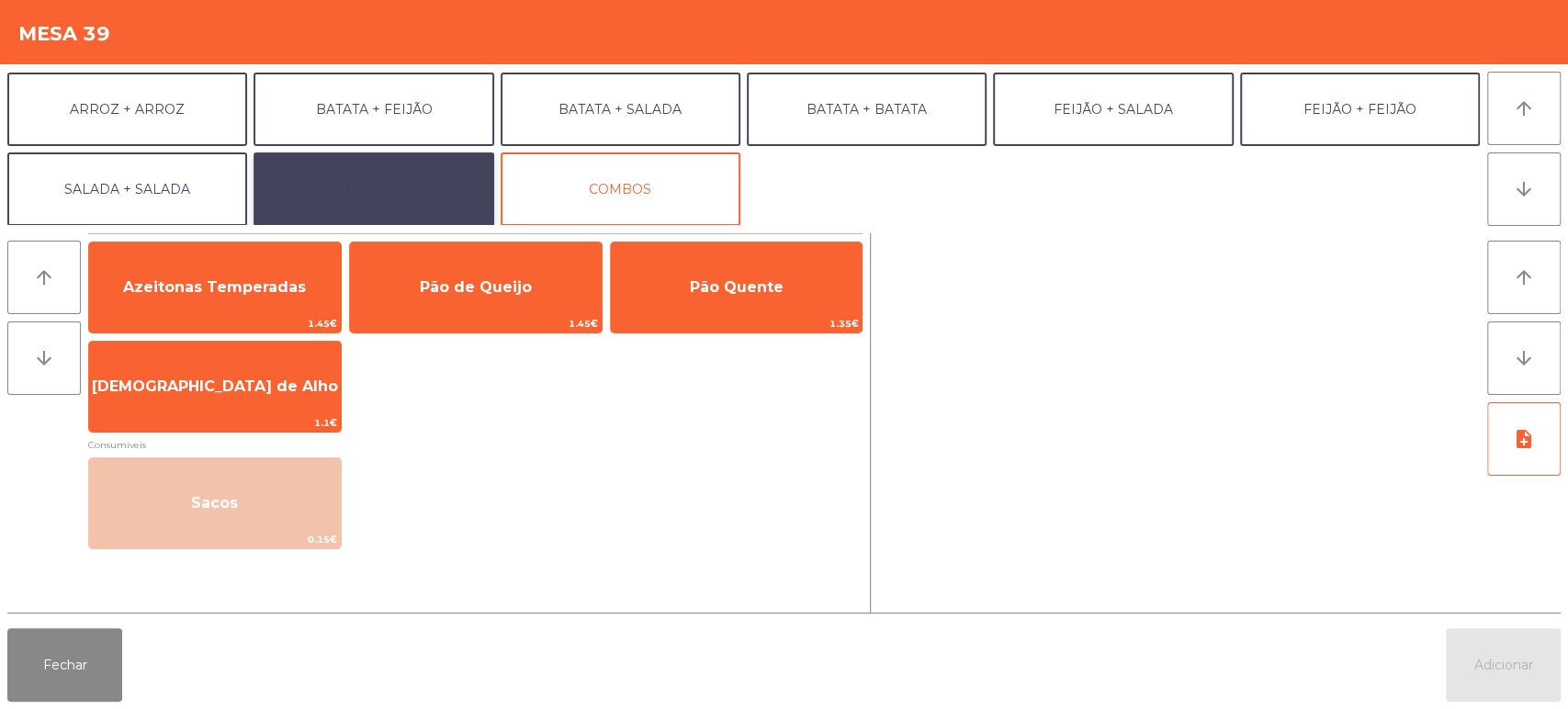
click at [453, 199] on button "EXTRAS UBER" at bounding box center [374, 190] width 240 height 74
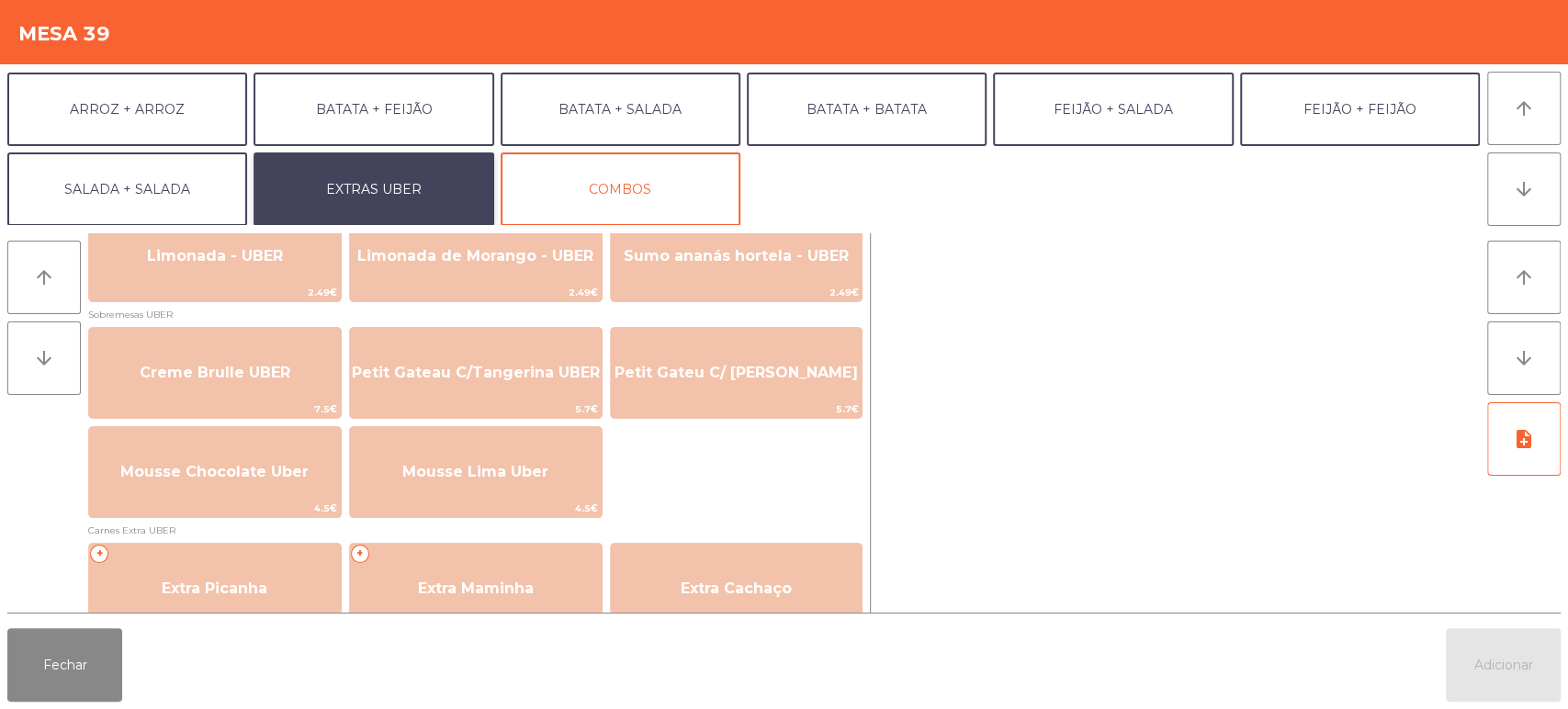
scroll to position [703, 0]
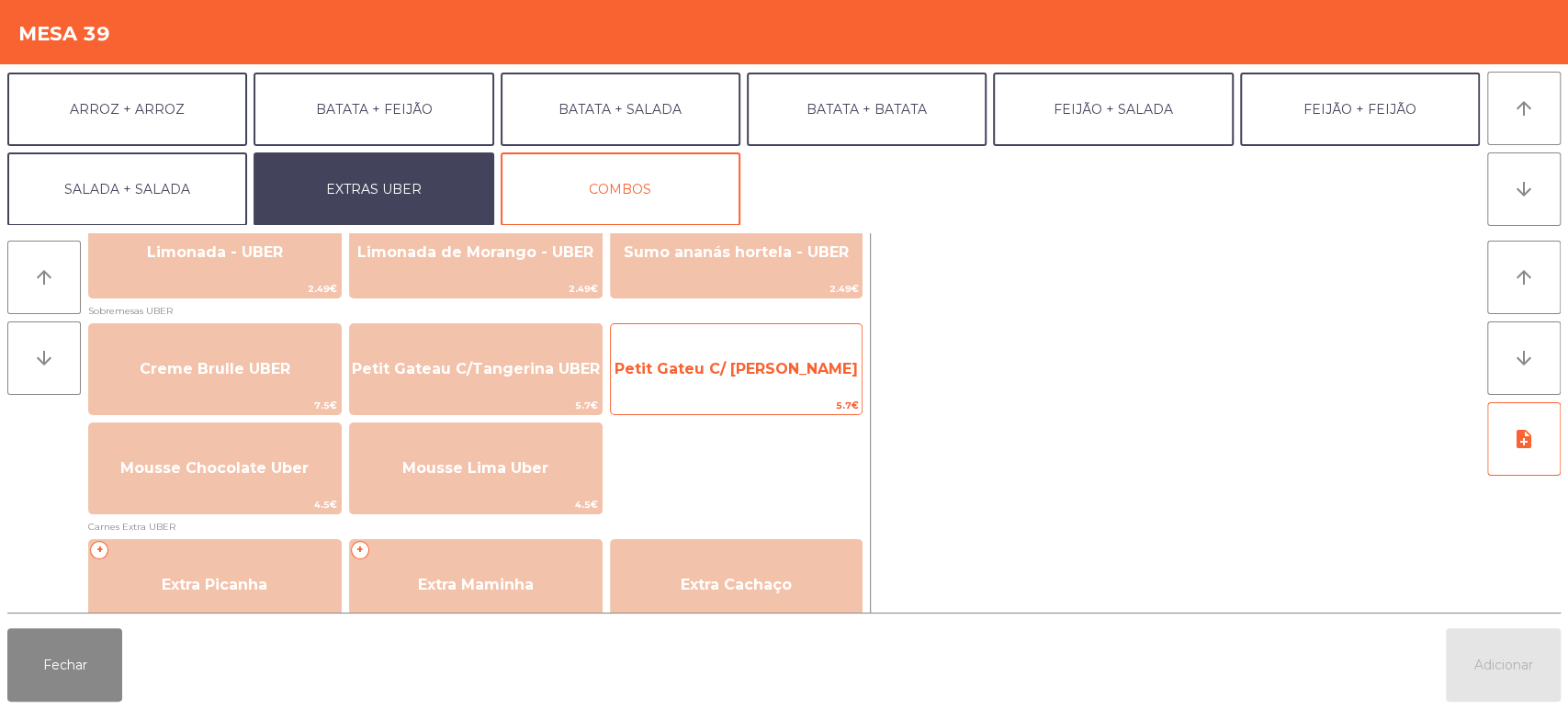
click at [740, 380] on span "Petit Gateu C/ [PERSON_NAME]" at bounding box center [737, 369] width 252 height 49
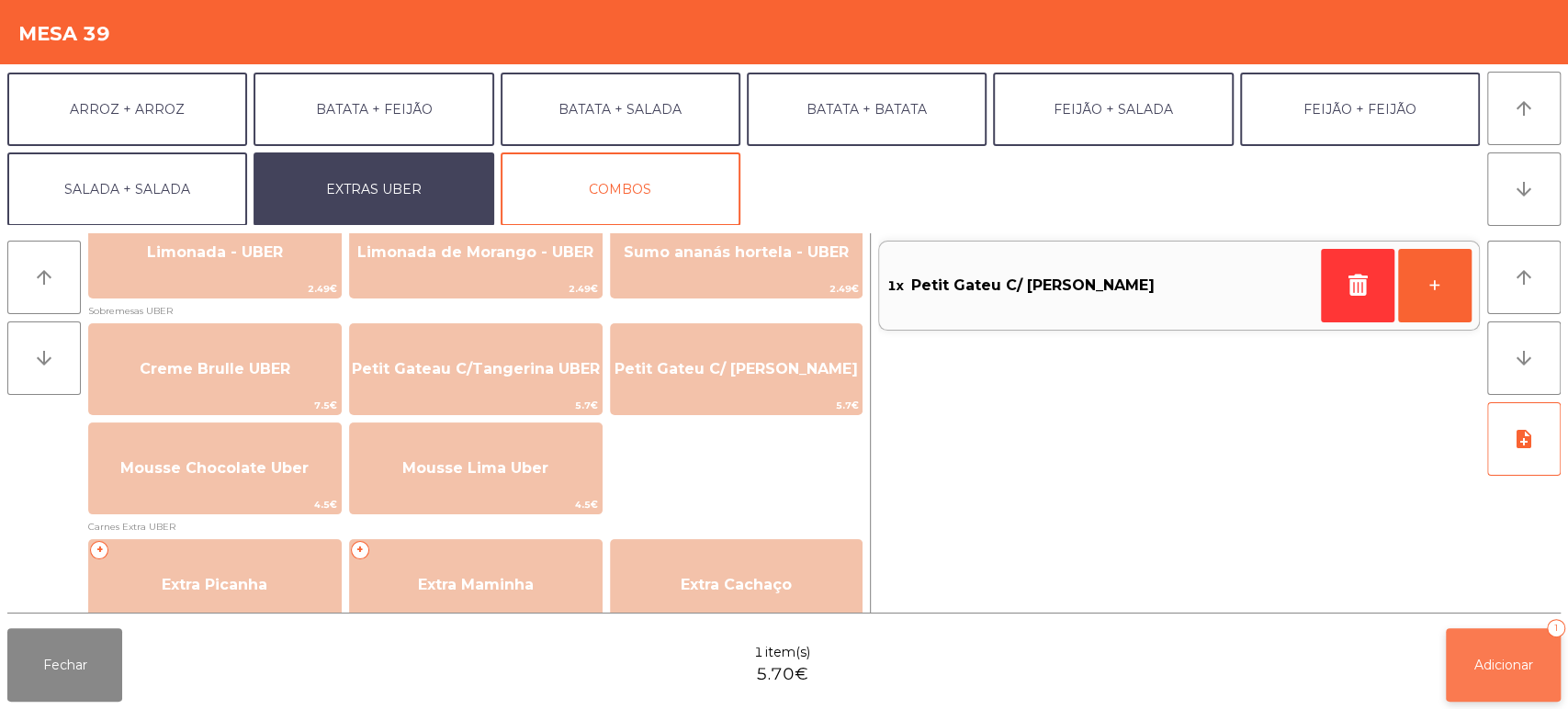
click at [1484, 676] on button "Adicionar 1" at bounding box center [1503, 665] width 115 height 74
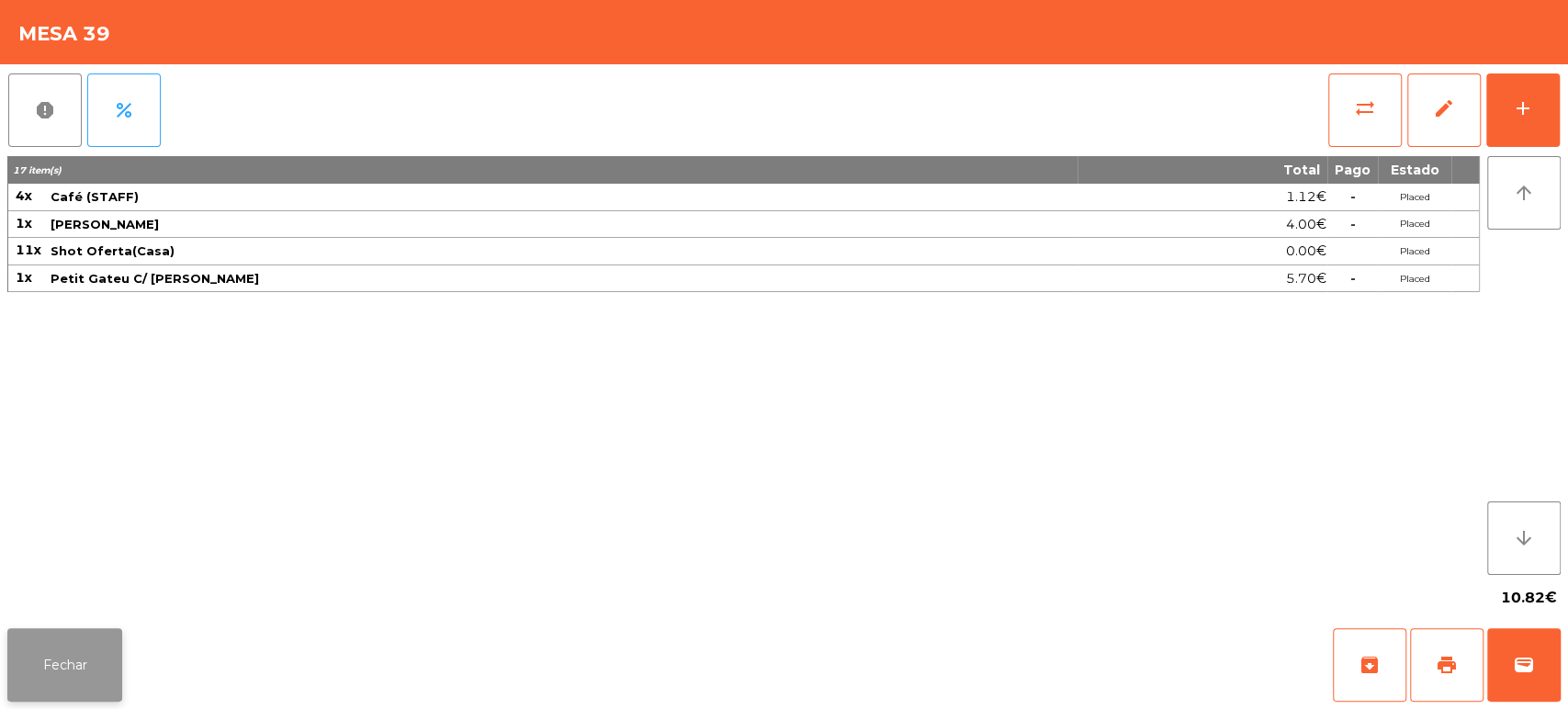
click at [11, 690] on button "Fechar" at bounding box center [65, 665] width 115 height 74
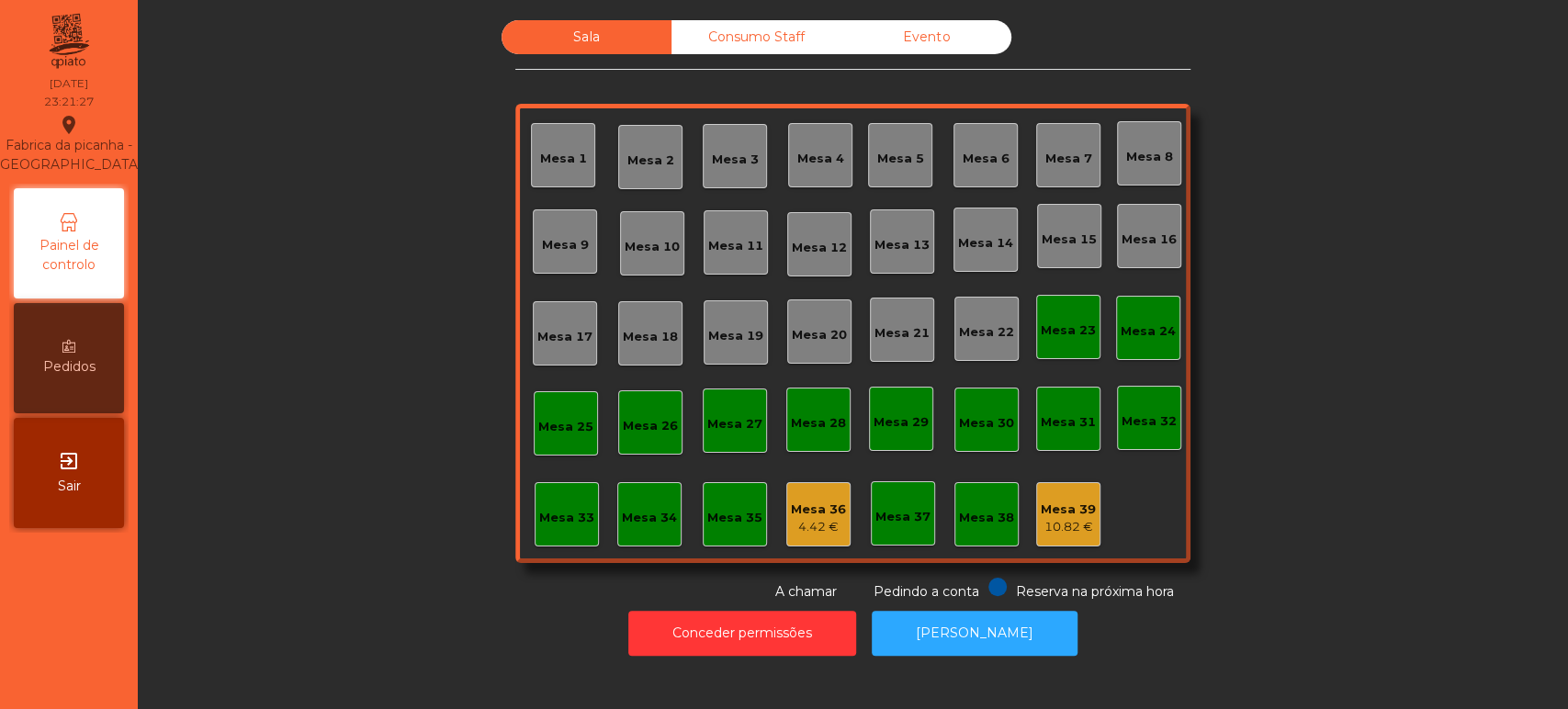
click at [1063, 504] on div "Mesa 39" at bounding box center [1068, 509] width 55 height 18
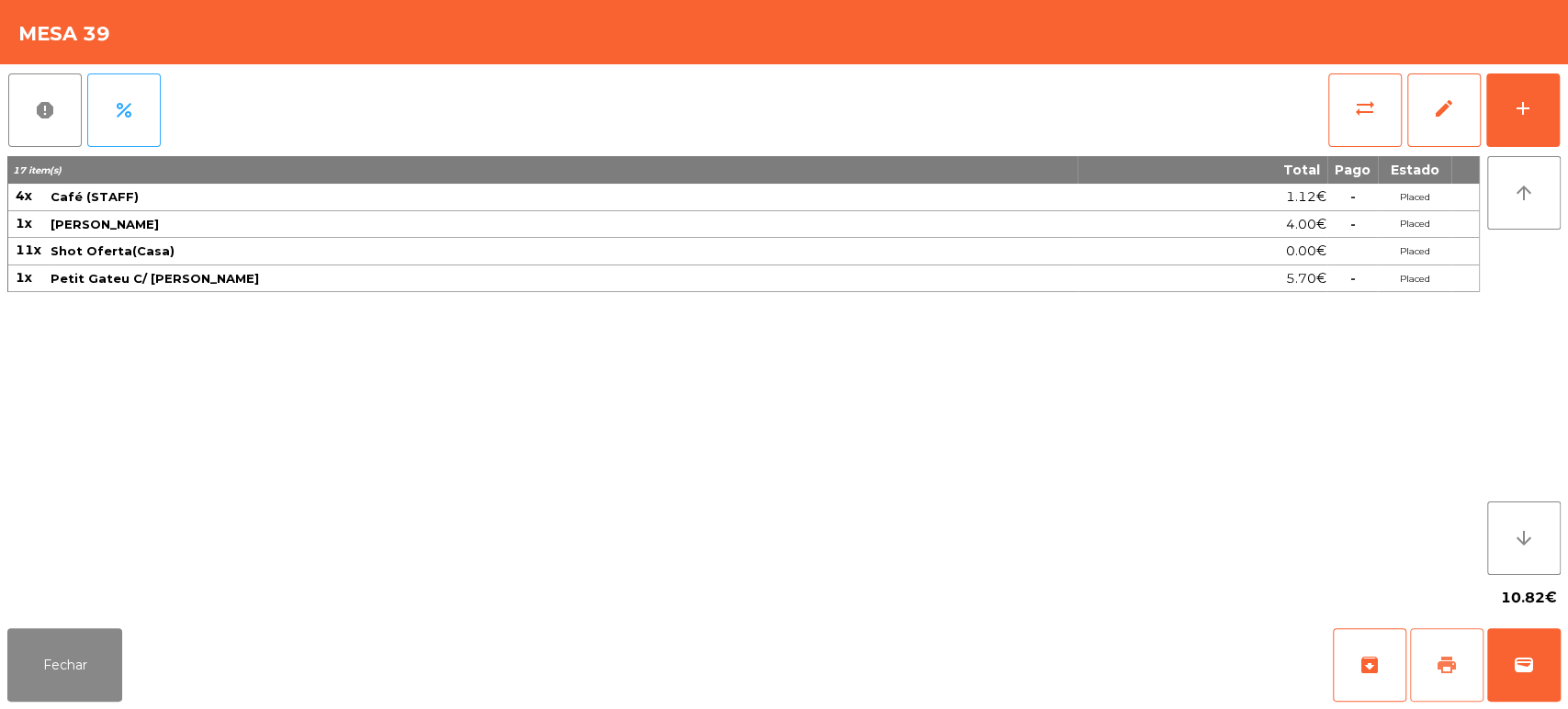
click at [1439, 677] on button "print" at bounding box center [1447, 665] width 74 height 74
click at [45, 681] on button "Fechar" at bounding box center [65, 665] width 115 height 74
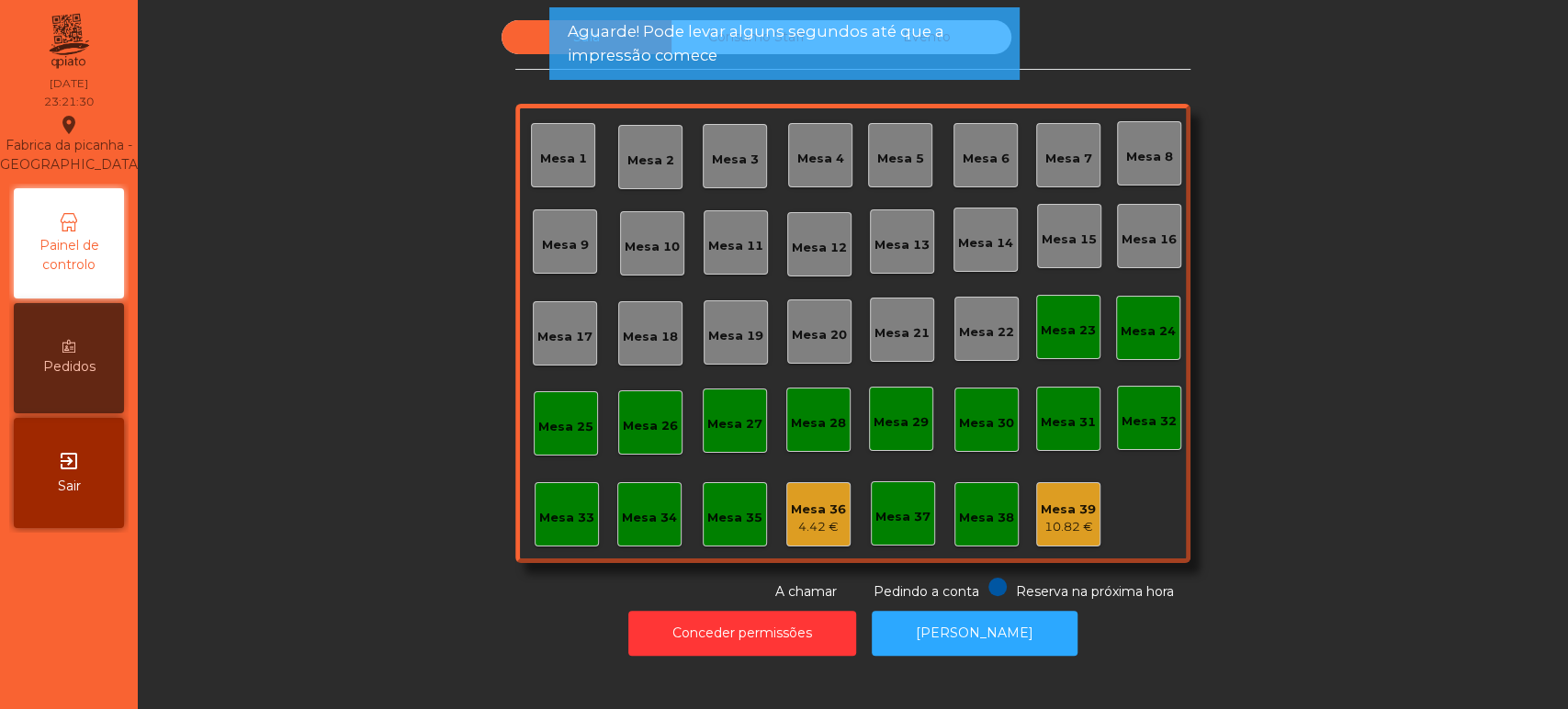
click at [791, 513] on div "Mesa 36" at bounding box center [818, 509] width 55 height 18
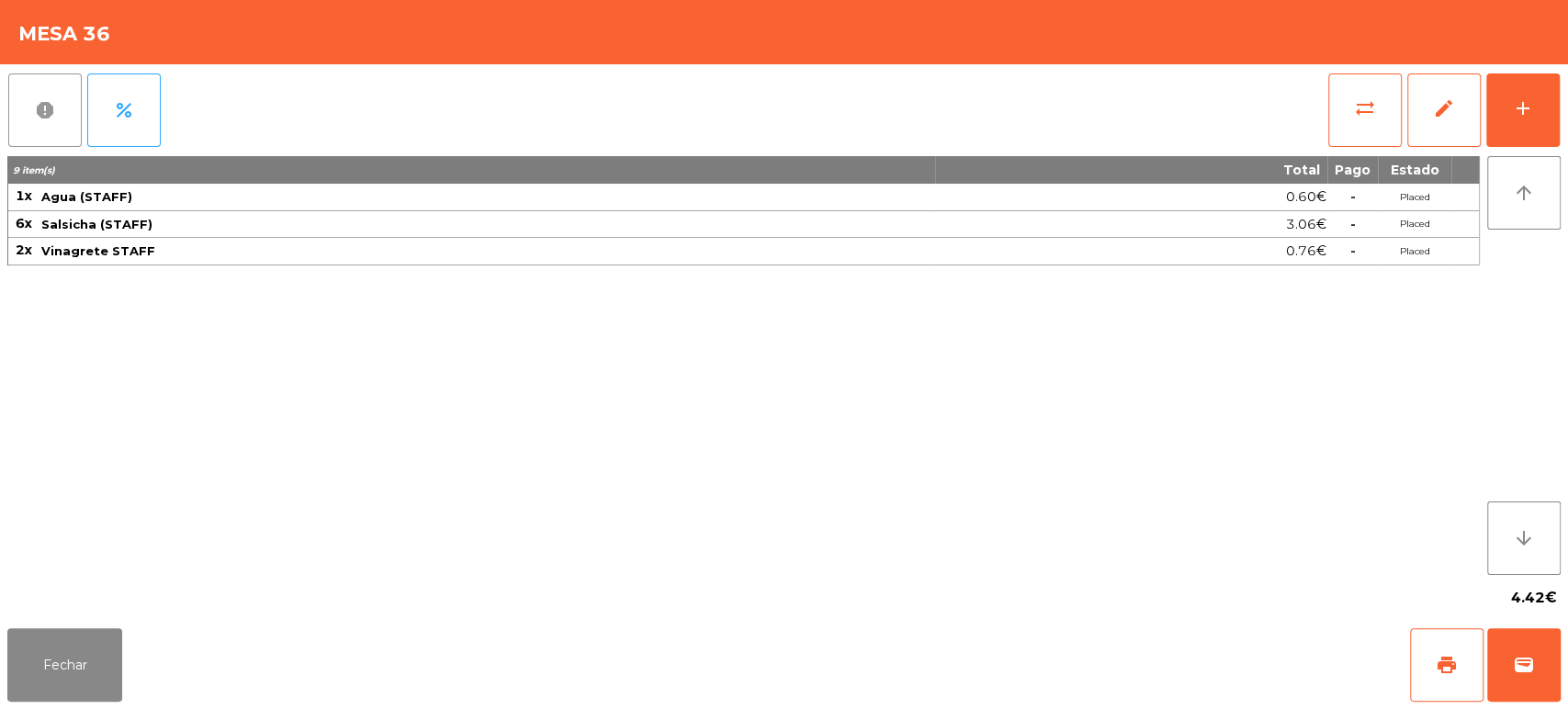
click at [64, 112] on button "report" at bounding box center [45, 110] width 74 height 74
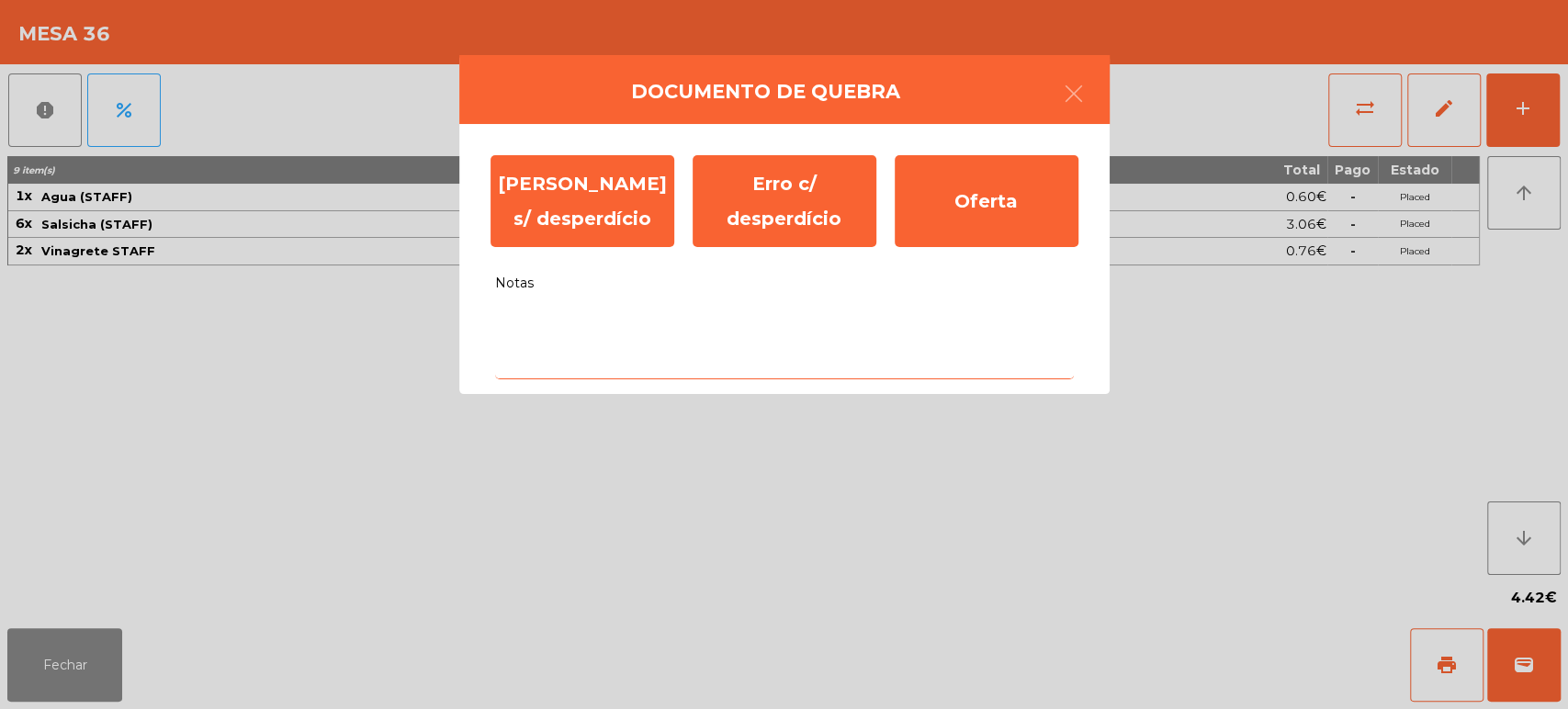
click at [700, 332] on textarea "Notas" at bounding box center [784, 340] width 579 height 76
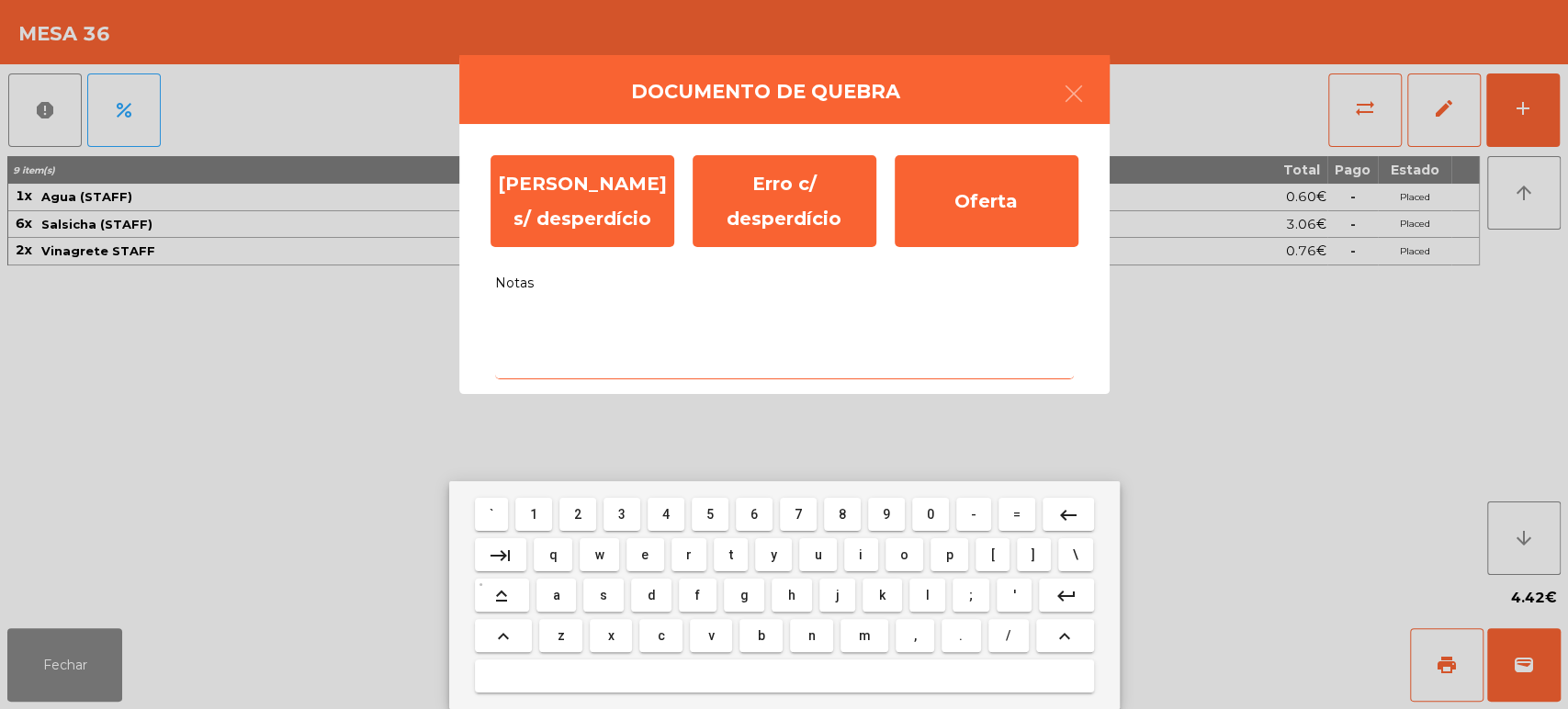
click at [557, 595] on span "a" at bounding box center [557, 594] width 8 height 15
click at [925, 595] on span "l" at bounding box center [927, 594] width 4 height 15
click at [859, 553] on span "i" at bounding box center [860, 554] width 4 height 15
type textarea "***"
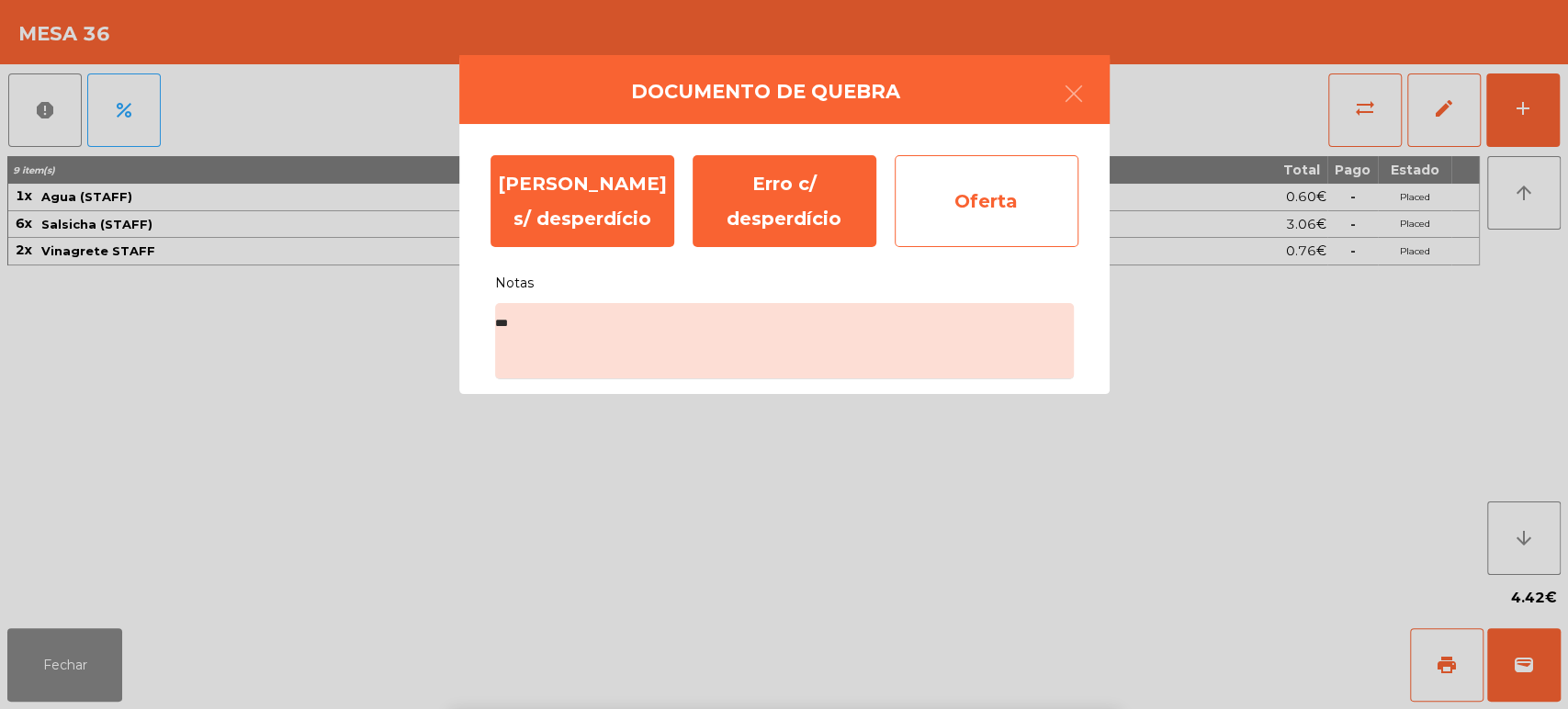
click at [980, 200] on div "Oferta" at bounding box center [986, 200] width 184 height 92
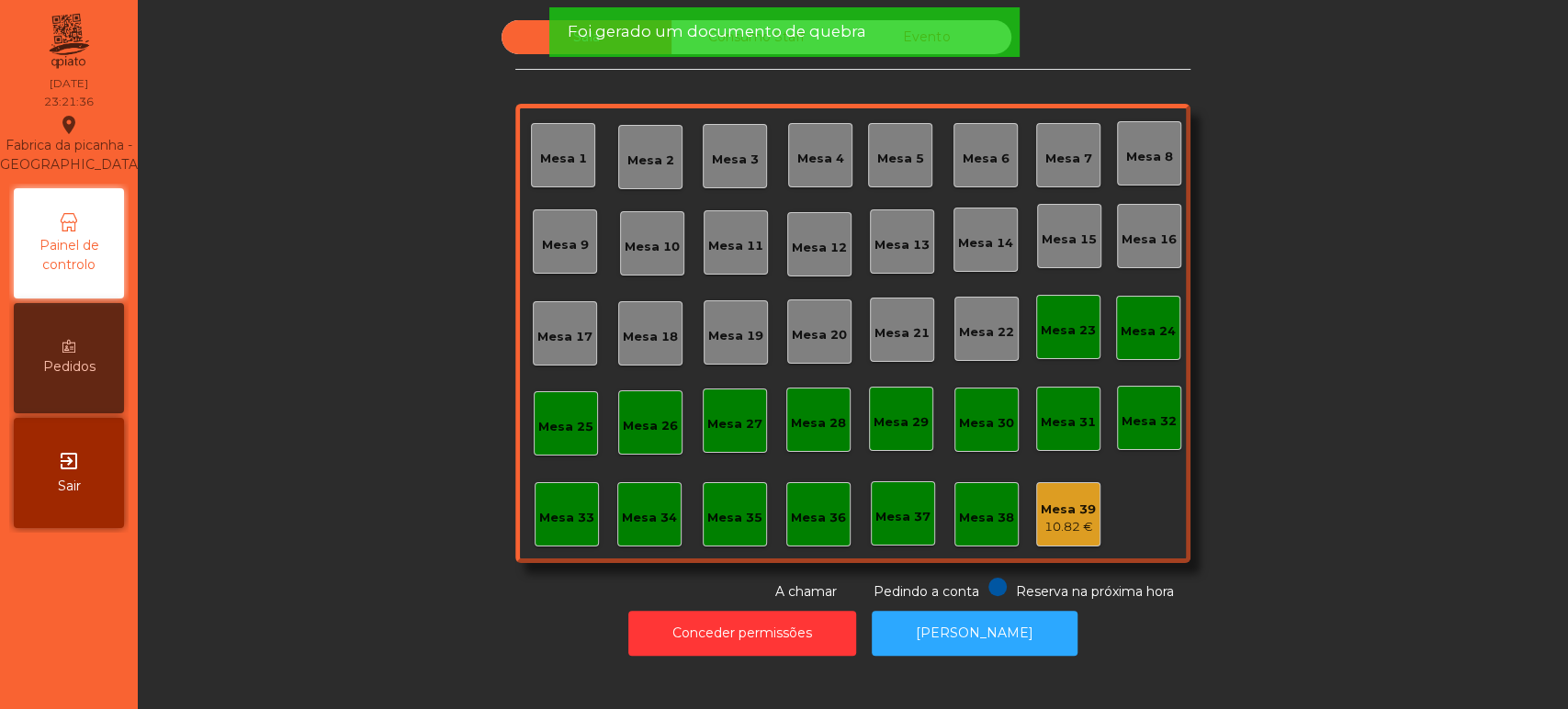
click at [1051, 512] on div "Mesa 39" at bounding box center [1068, 509] width 55 height 18
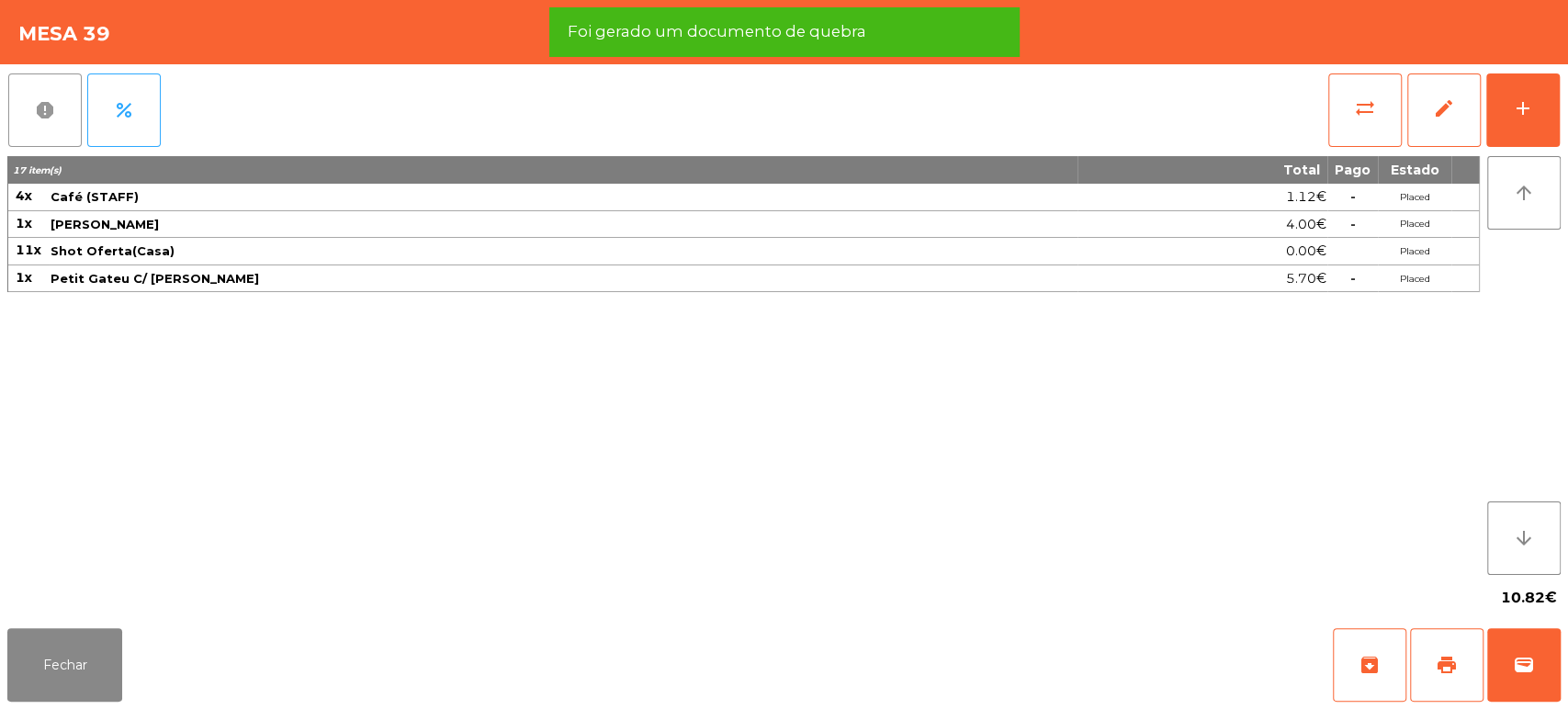
click at [50, 125] on button "report" at bounding box center [45, 110] width 74 height 74
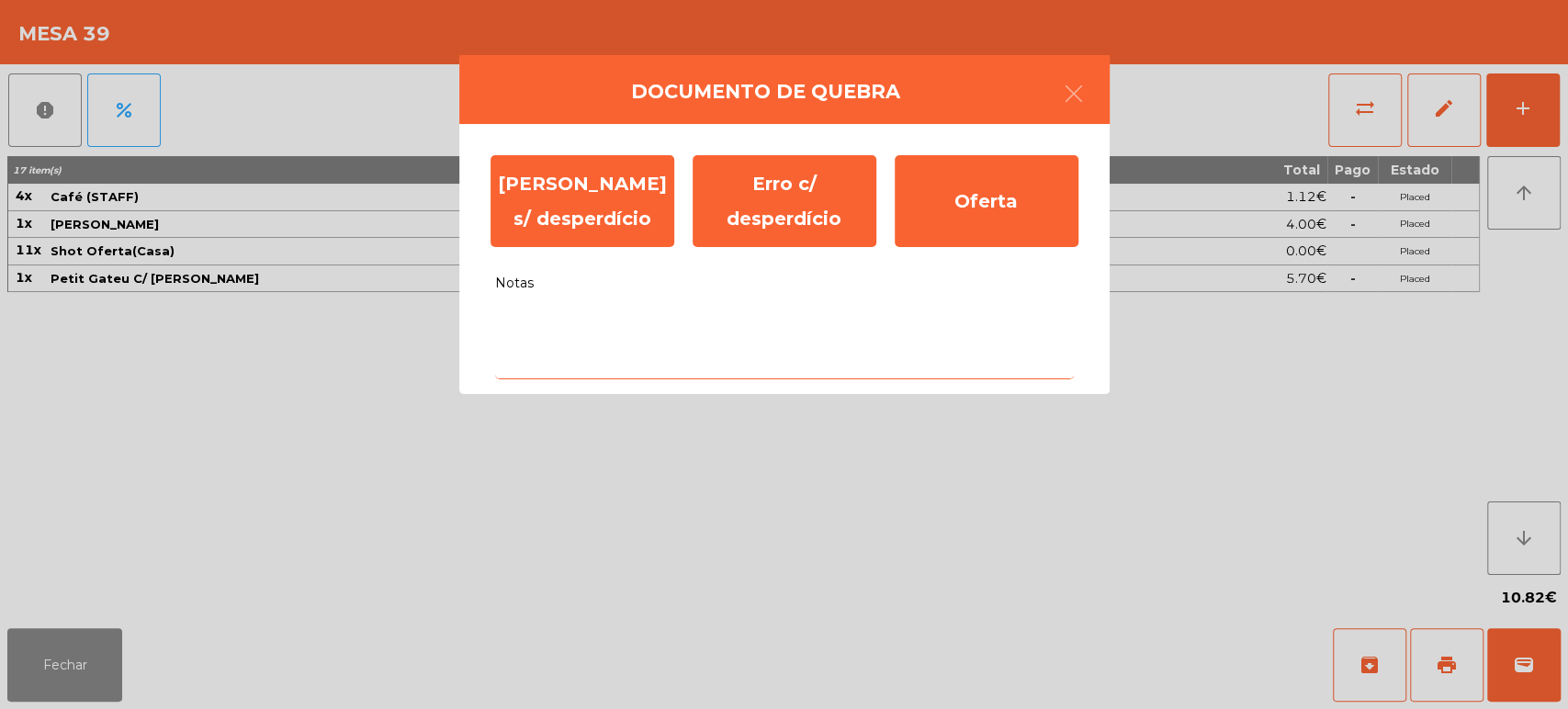
click at [793, 331] on textarea "Notas" at bounding box center [784, 340] width 579 height 76
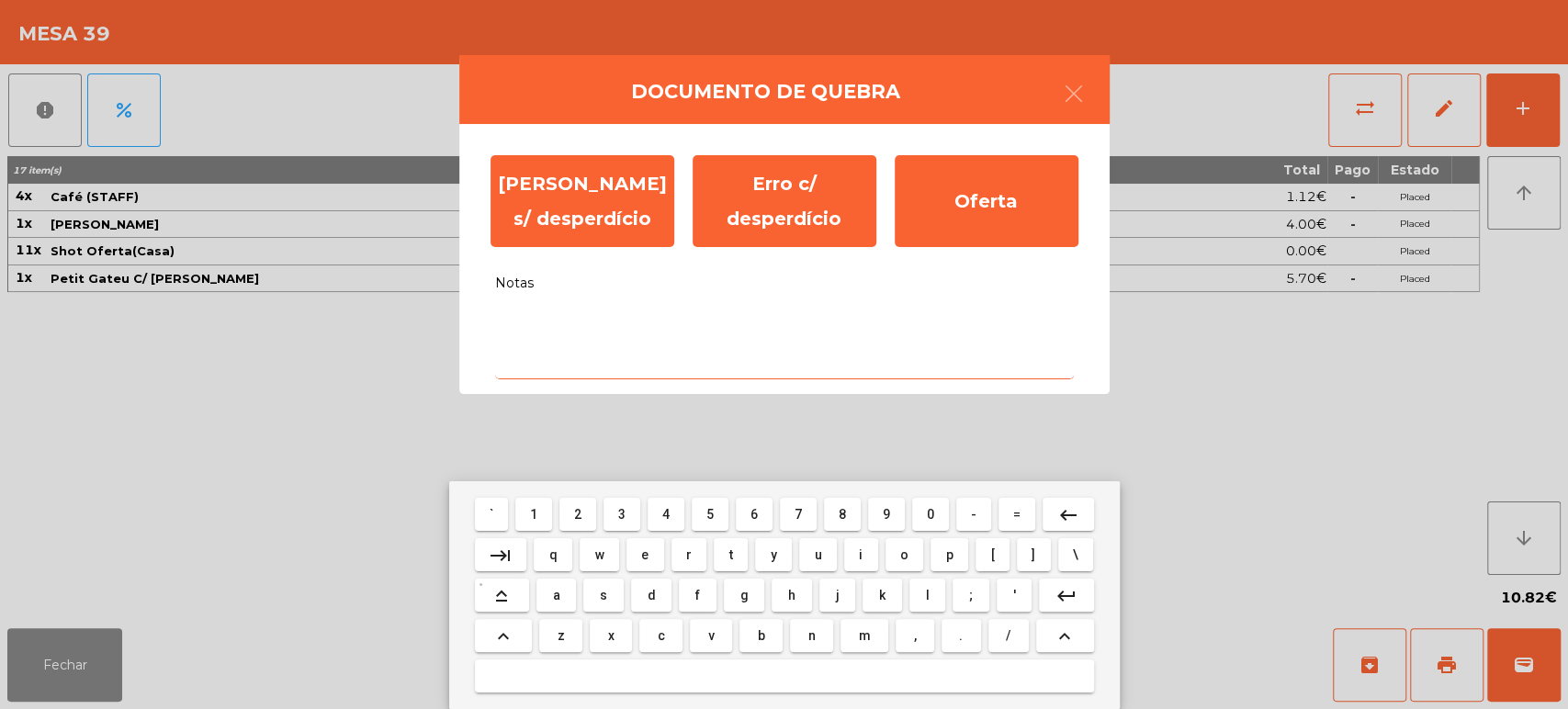
click at [620, 592] on button "s" at bounding box center [603, 595] width 40 height 33
click at [661, 549] on button "e" at bounding box center [645, 554] width 38 height 33
click at [878, 638] on button "m" at bounding box center [863, 635] width 47 height 33
type textarea "***"
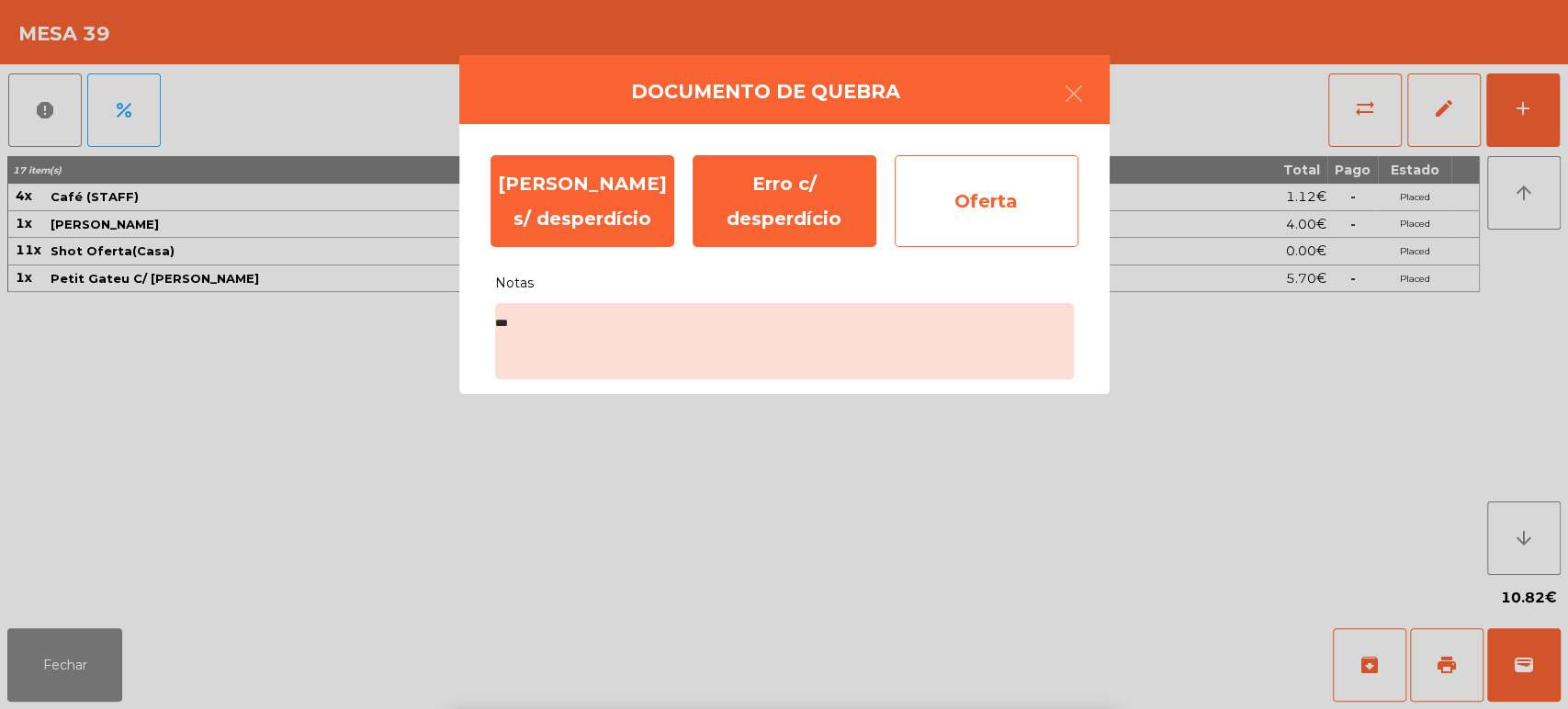
click at [993, 187] on div "Oferta" at bounding box center [986, 200] width 184 height 92
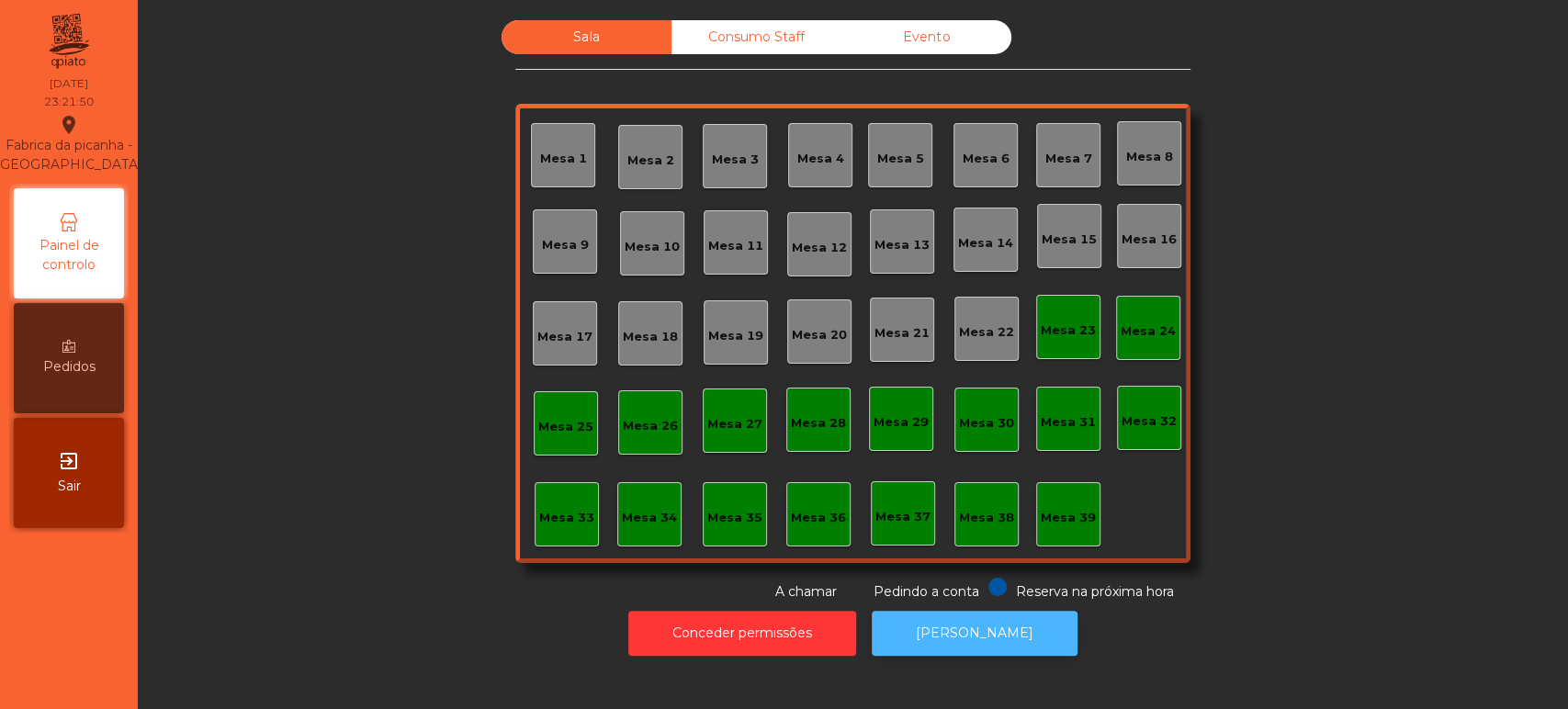
click at [939, 638] on button "[PERSON_NAME]" at bounding box center [975, 633] width 206 height 44
click at [951, 646] on button "[PERSON_NAME]" at bounding box center [975, 633] width 206 height 44
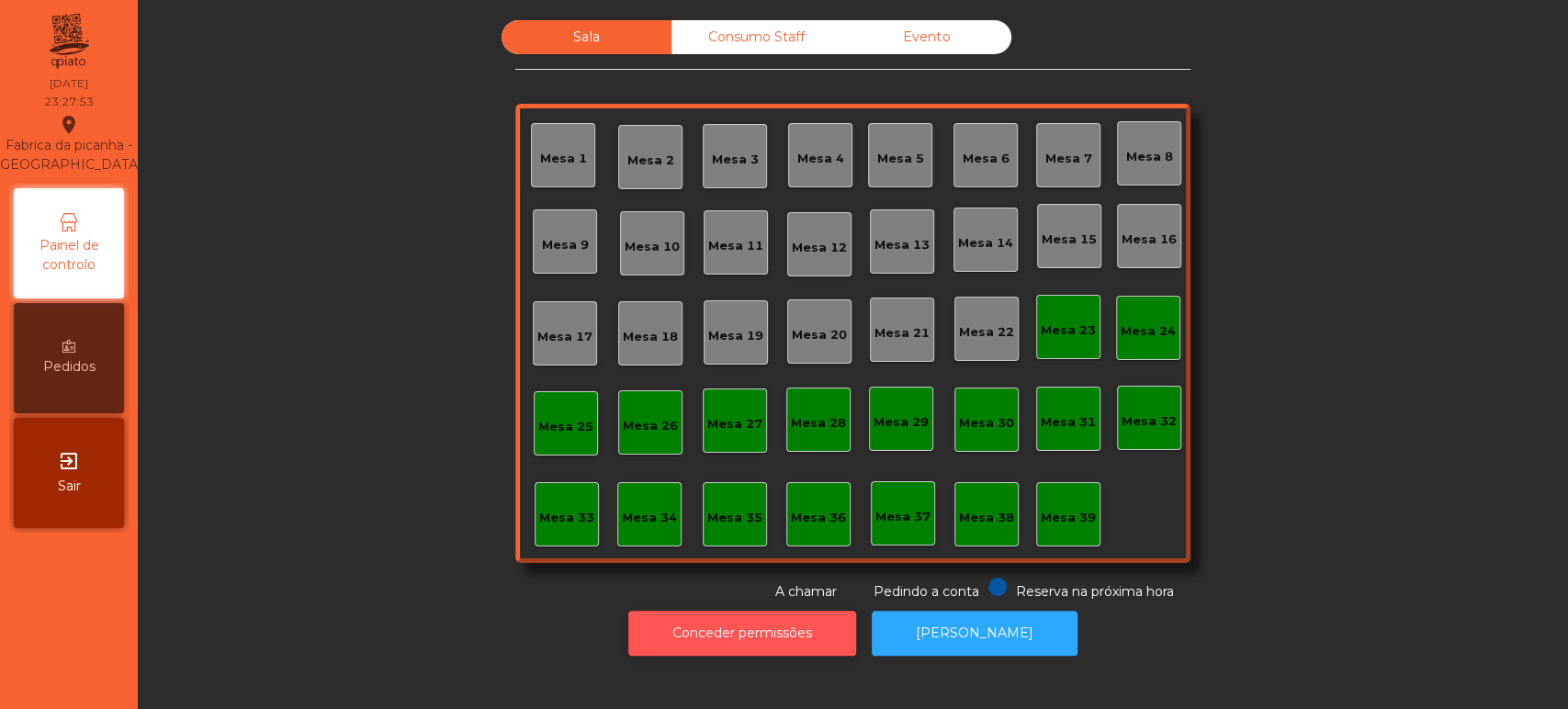
click at [779, 634] on button "Conceder permissões" at bounding box center [741, 633] width 227 height 44
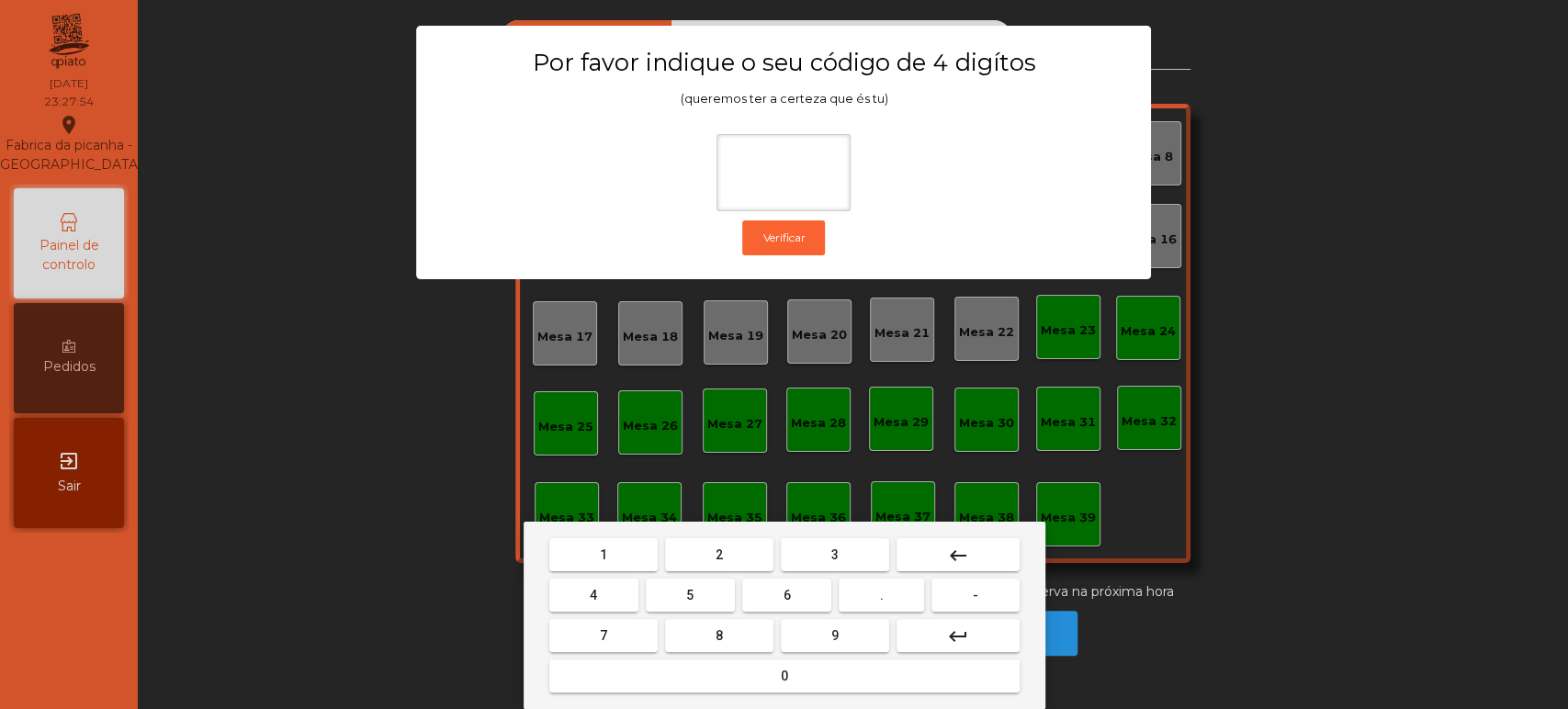
click at [603, 551] on span "1" at bounding box center [604, 554] width 8 height 15
click at [835, 548] on span "3" at bounding box center [835, 554] width 8 height 15
click at [687, 587] on span "5" at bounding box center [690, 594] width 8 height 15
click at [746, 706] on div "1 2 3 keyboard_backspace 4 5 6 . - 7 8 9 keyboard_return 0" at bounding box center [784, 615] width 522 height 188
click at [799, 678] on button "0" at bounding box center [784, 675] width 470 height 33
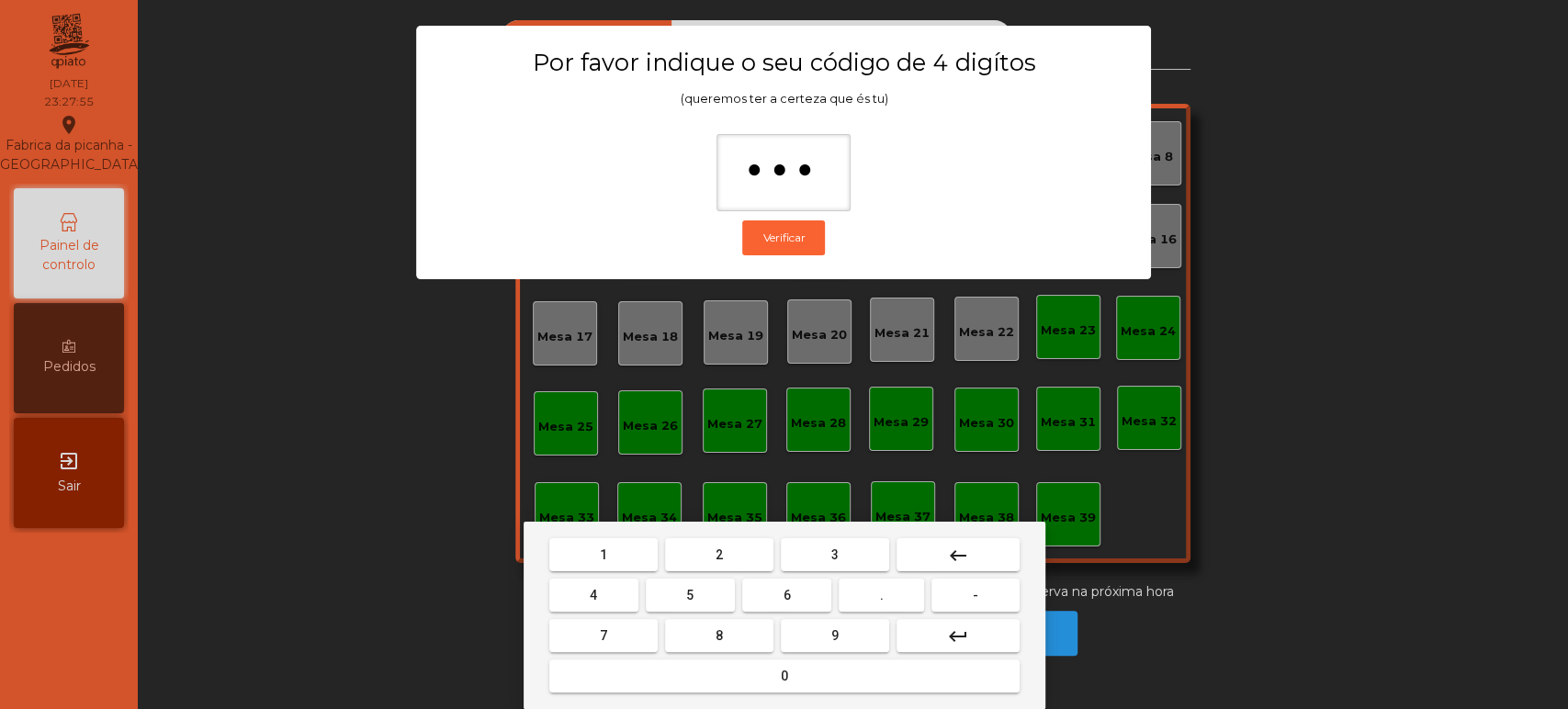
type input "****"
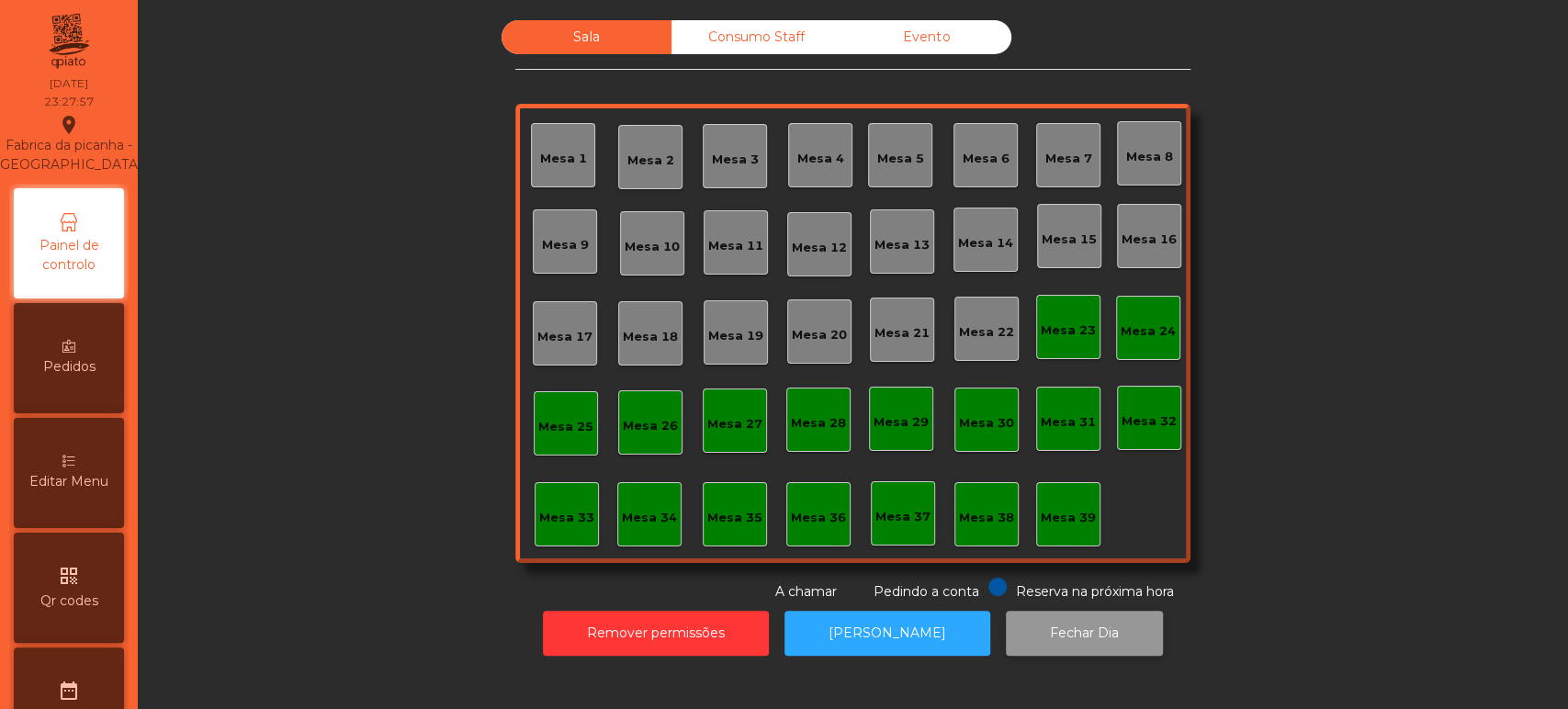
click at [1052, 631] on button "Fechar Dia" at bounding box center [1084, 633] width 157 height 44
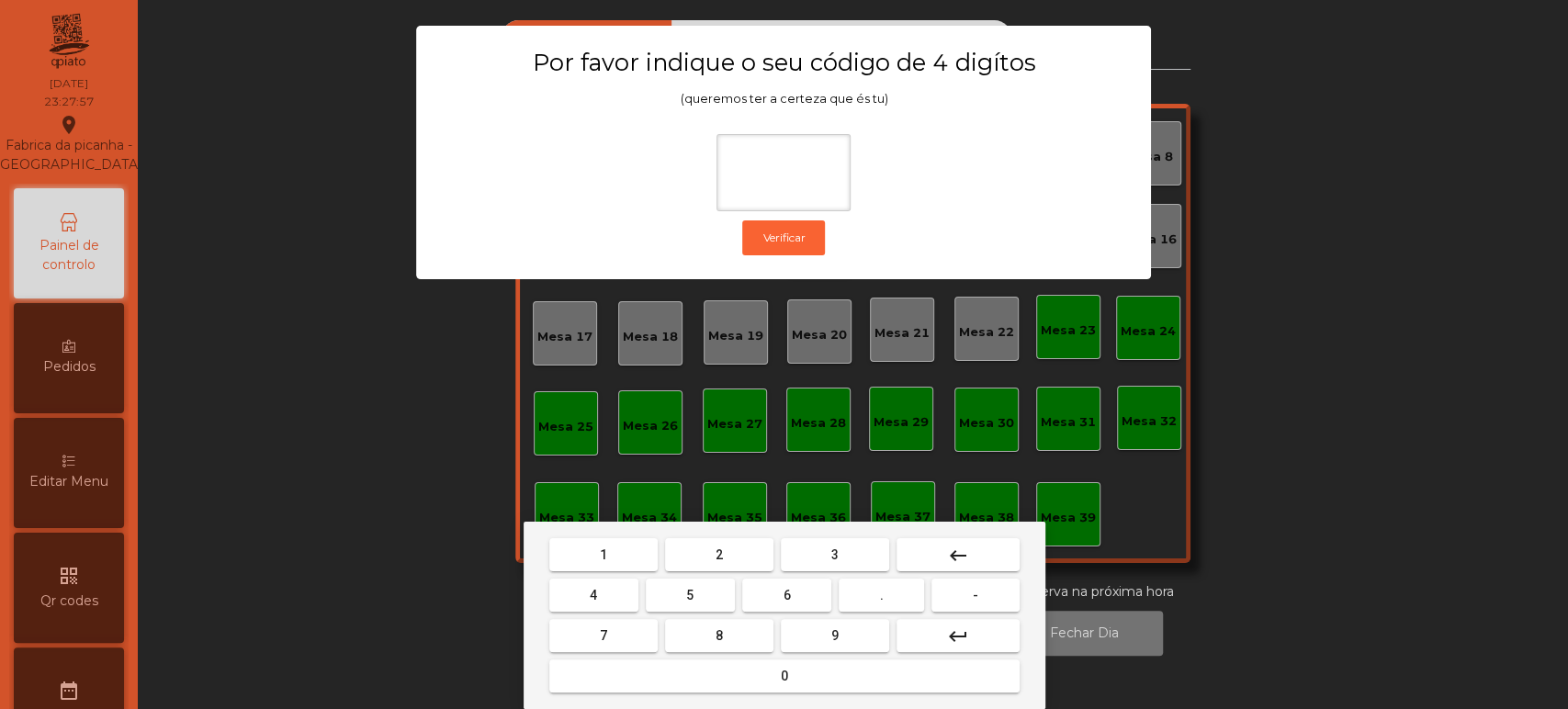
click at [623, 561] on button "1" at bounding box center [603, 554] width 108 height 33
click at [857, 562] on button "3" at bounding box center [835, 554] width 108 height 33
click at [692, 591] on span "5" at bounding box center [690, 594] width 8 height 15
click at [754, 671] on button "0" at bounding box center [784, 675] width 470 height 33
type input "****"
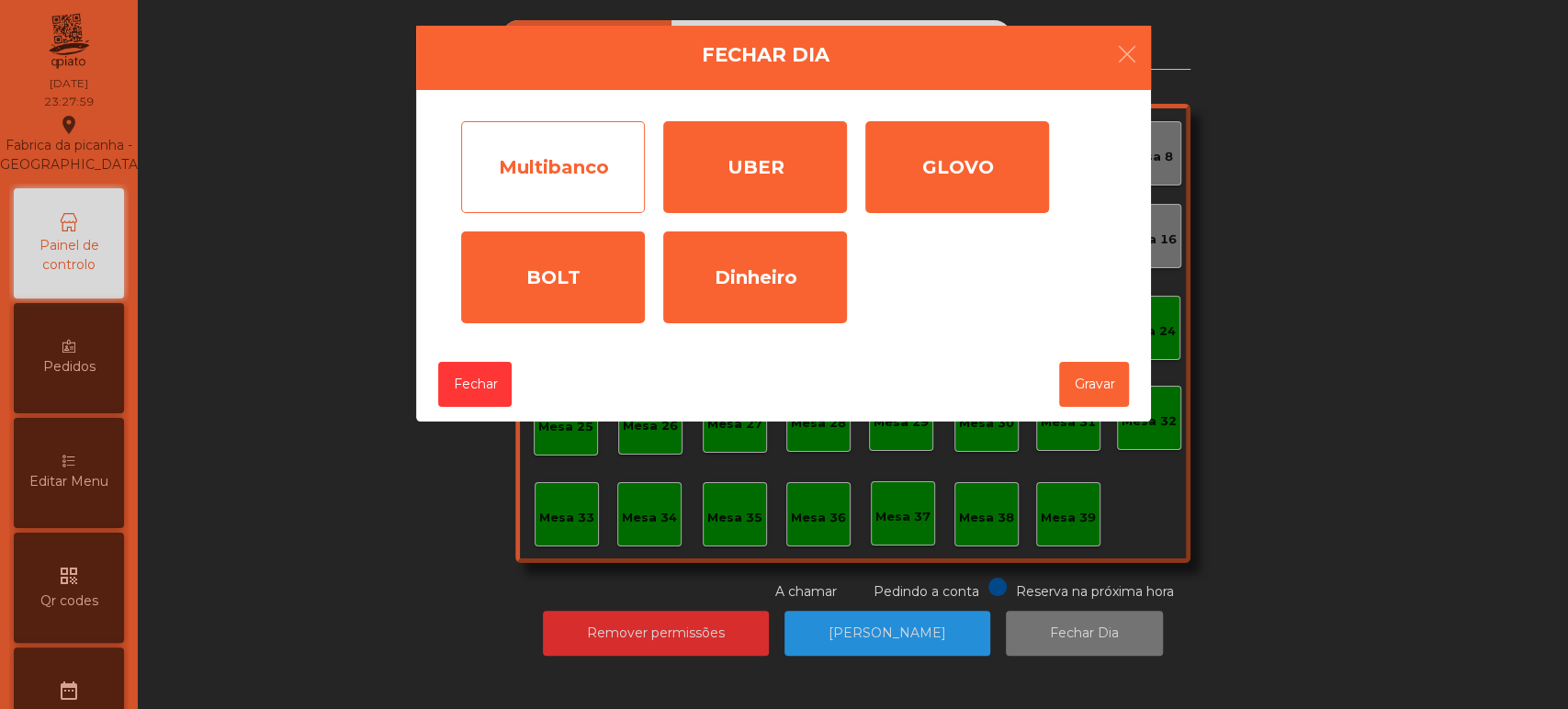
click at [575, 165] on div "Multibanco" at bounding box center [553, 166] width 184 height 92
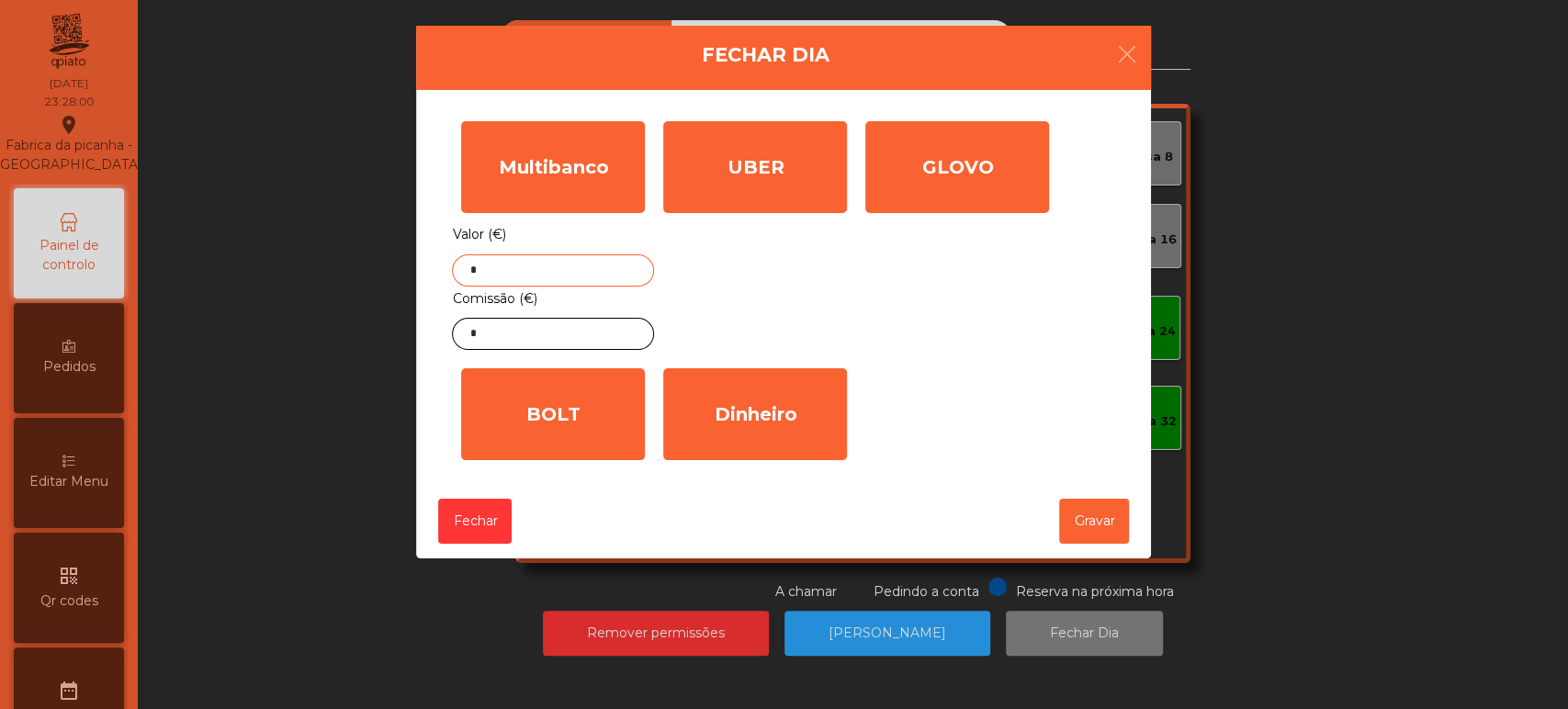
click at [560, 270] on input "*" at bounding box center [553, 270] width 202 height 32
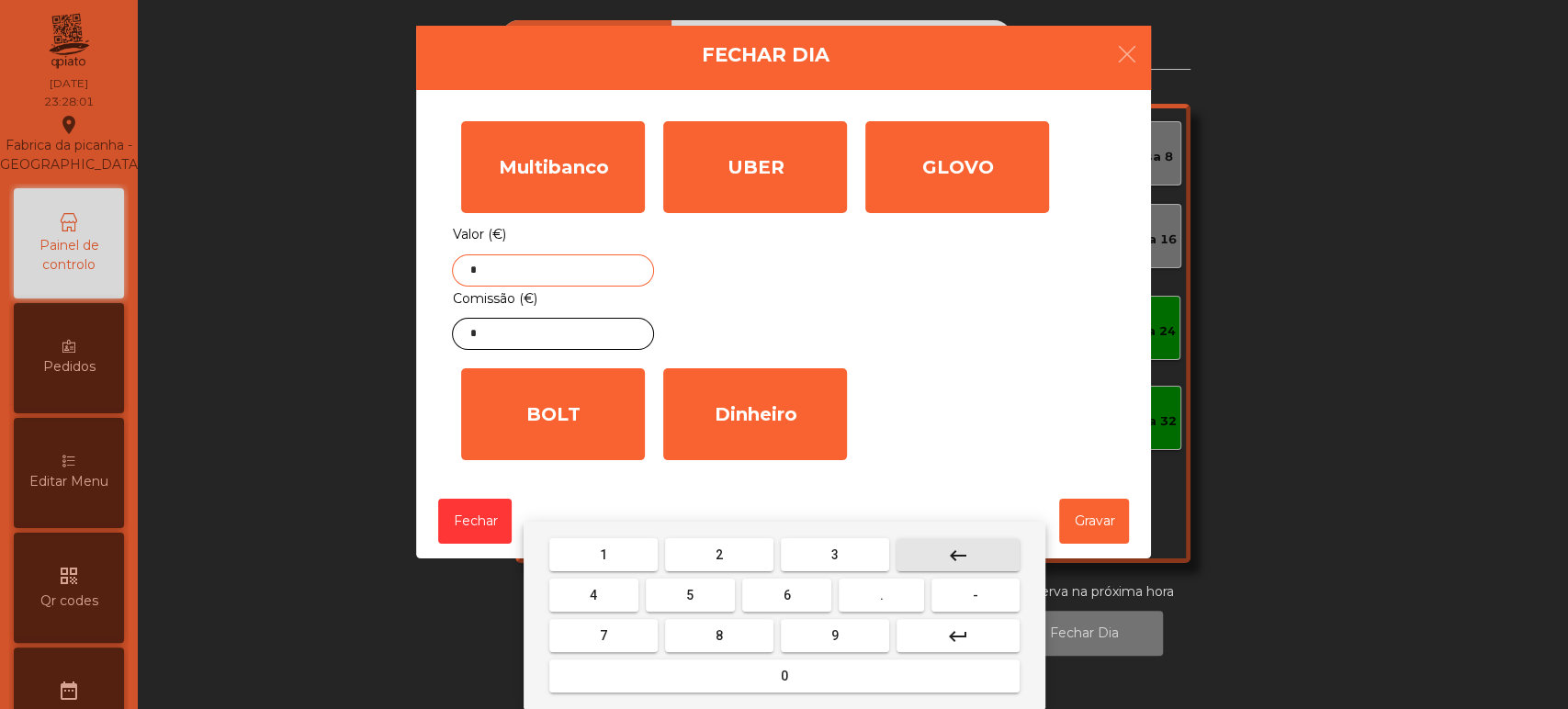
click at [978, 556] on button "keyboard_backspace" at bounding box center [957, 554] width 123 height 33
click at [743, 632] on button "8" at bounding box center [719, 635] width 108 height 33
click at [619, 591] on button "4" at bounding box center [593, 595] width 89 height 33
click at [624, 546] on button "1" at bounding box center [603, 554] width 108 height 33
click at [892, 583] on button "." at bounding box center [881, 595] width 85 height 33
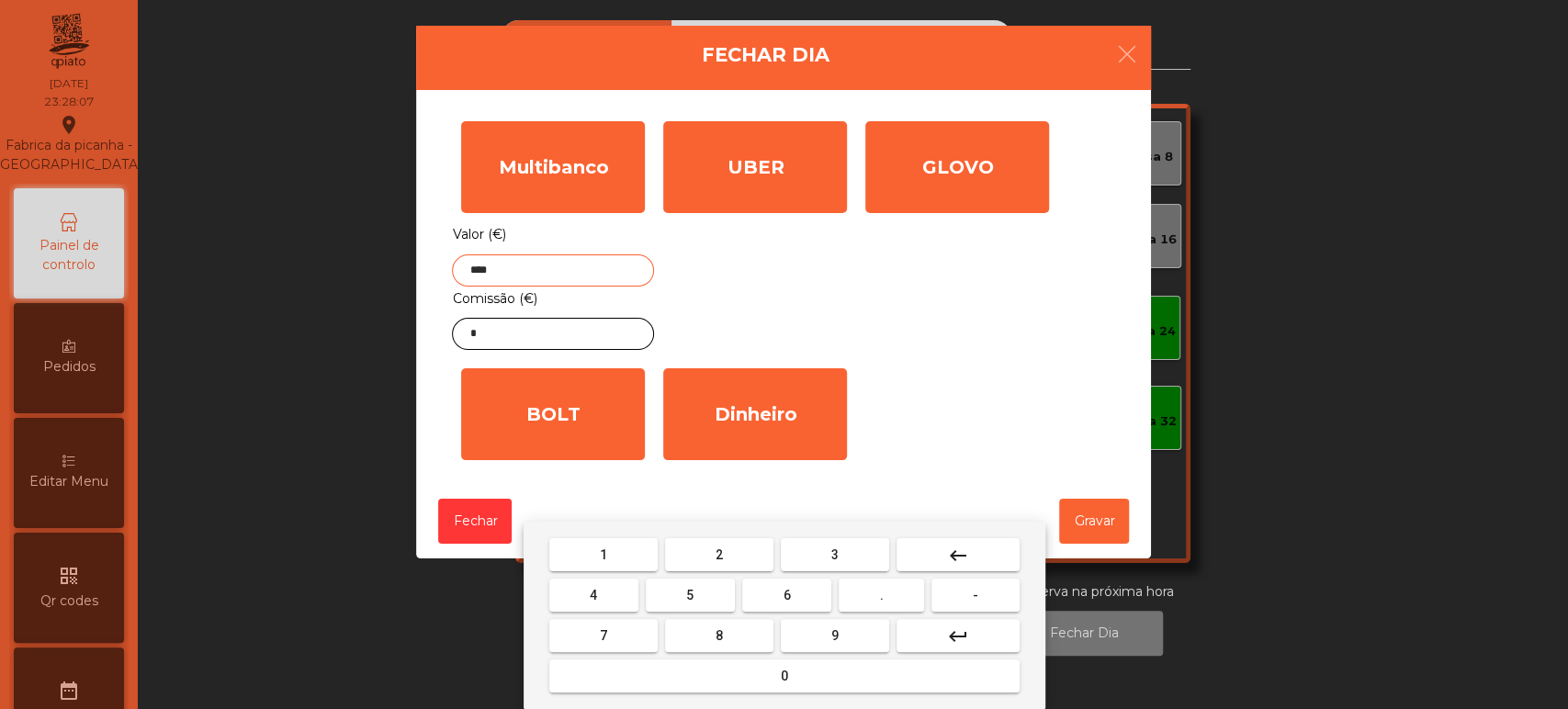
click at [786, 589] on span "6" at bounding box center [787, 594] width 8 height 15
click at [593, 592] on span "4" at bounding box center [593, 594] width 8 height 15
type input "******"
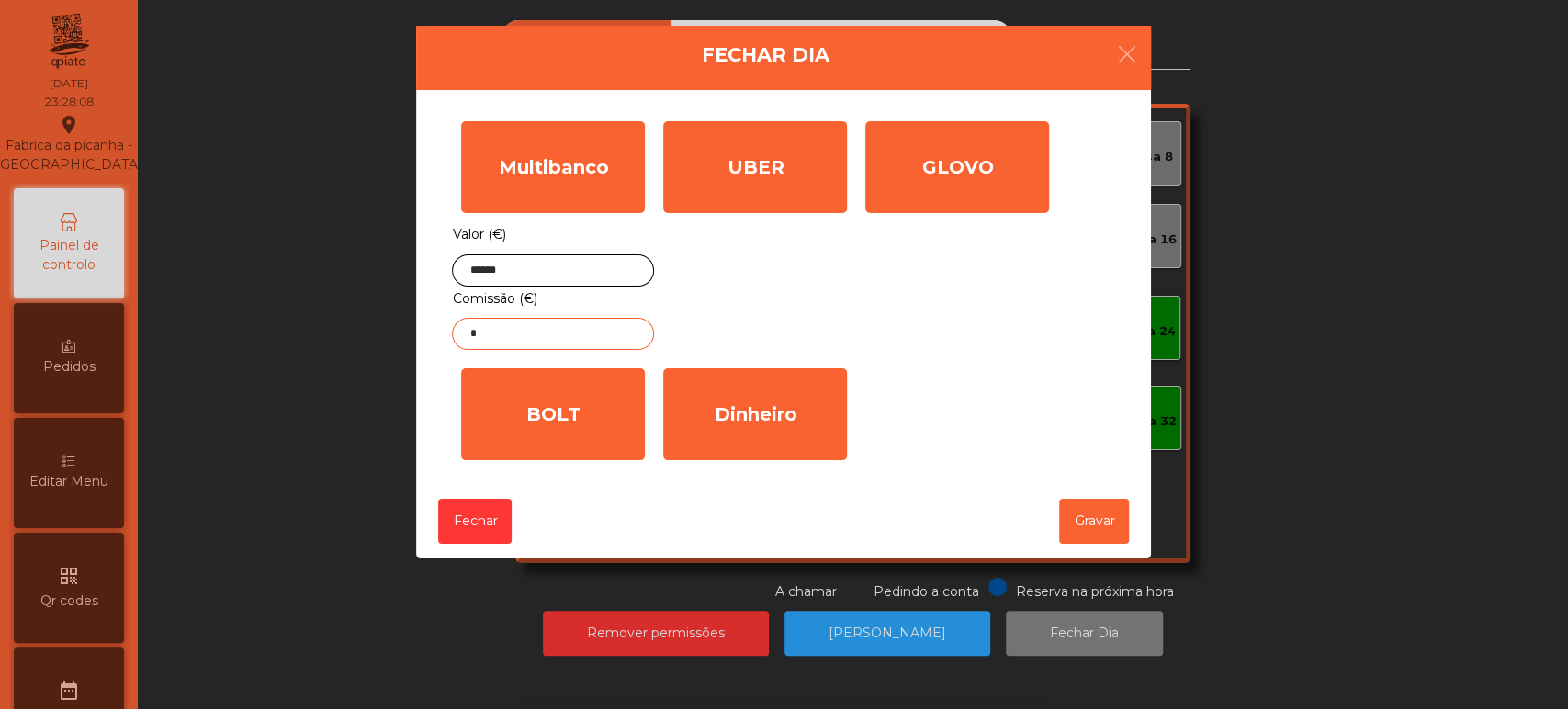
click at [587, 332] on input "*" at bounding box center [553, 333] width 202 height 32
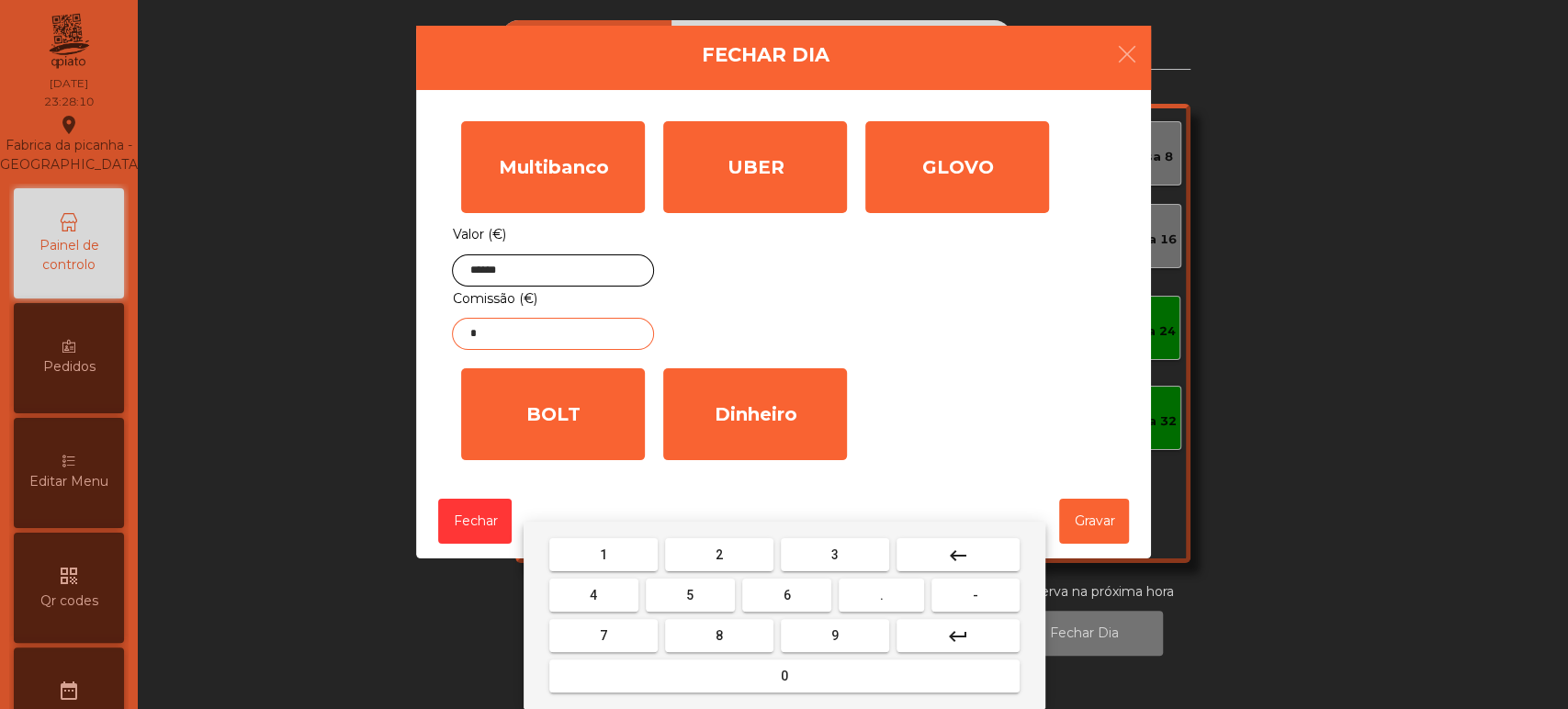
click at [973, 552] on button "keyboard_backspace" at bounding box center [957, 554] width 123 height 33
click at [692, 593] on span "5" at bounding box center [690, 594] width 8 height 15
click at [882, 595] on span "." at bounding box center [882, 594] width 4 height 15
click at [707, 595] on button "5" at bounding box center [690, 595] width 89 height 33
click at [624, 548] on button "1" at bounding box center [603, 554] width 108 height 33
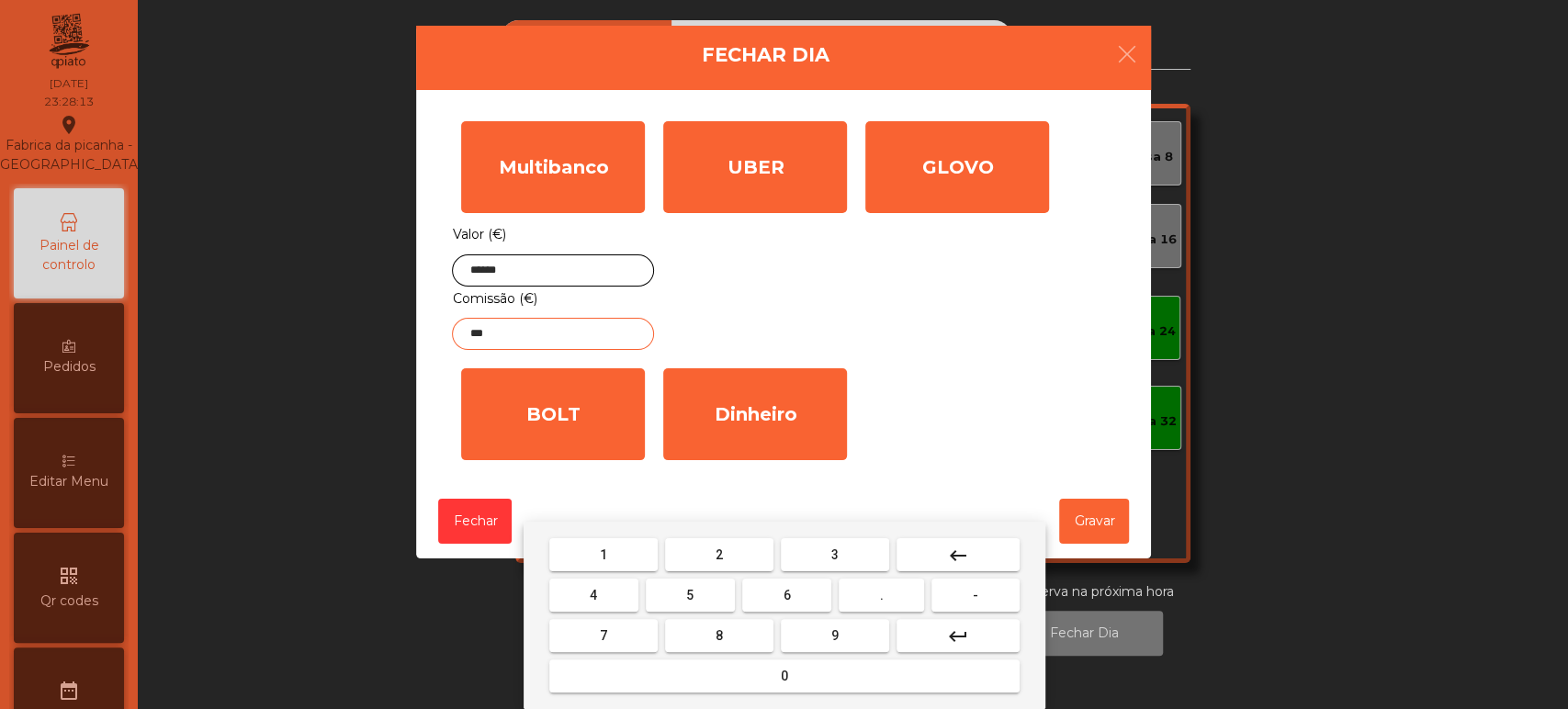
type input "****"
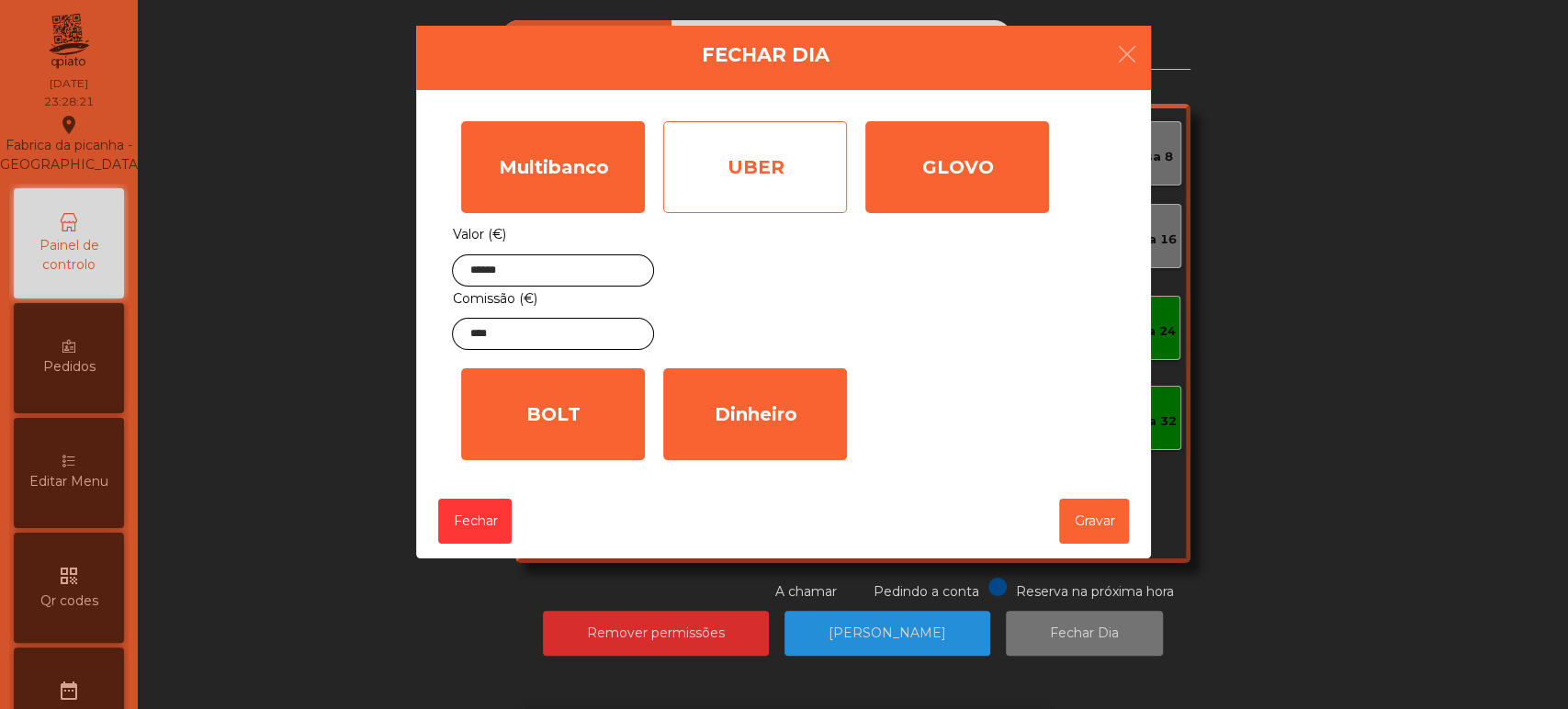
click at [756, 165] on div "UBER" at bounding box center [755, 166] width 184 height 92
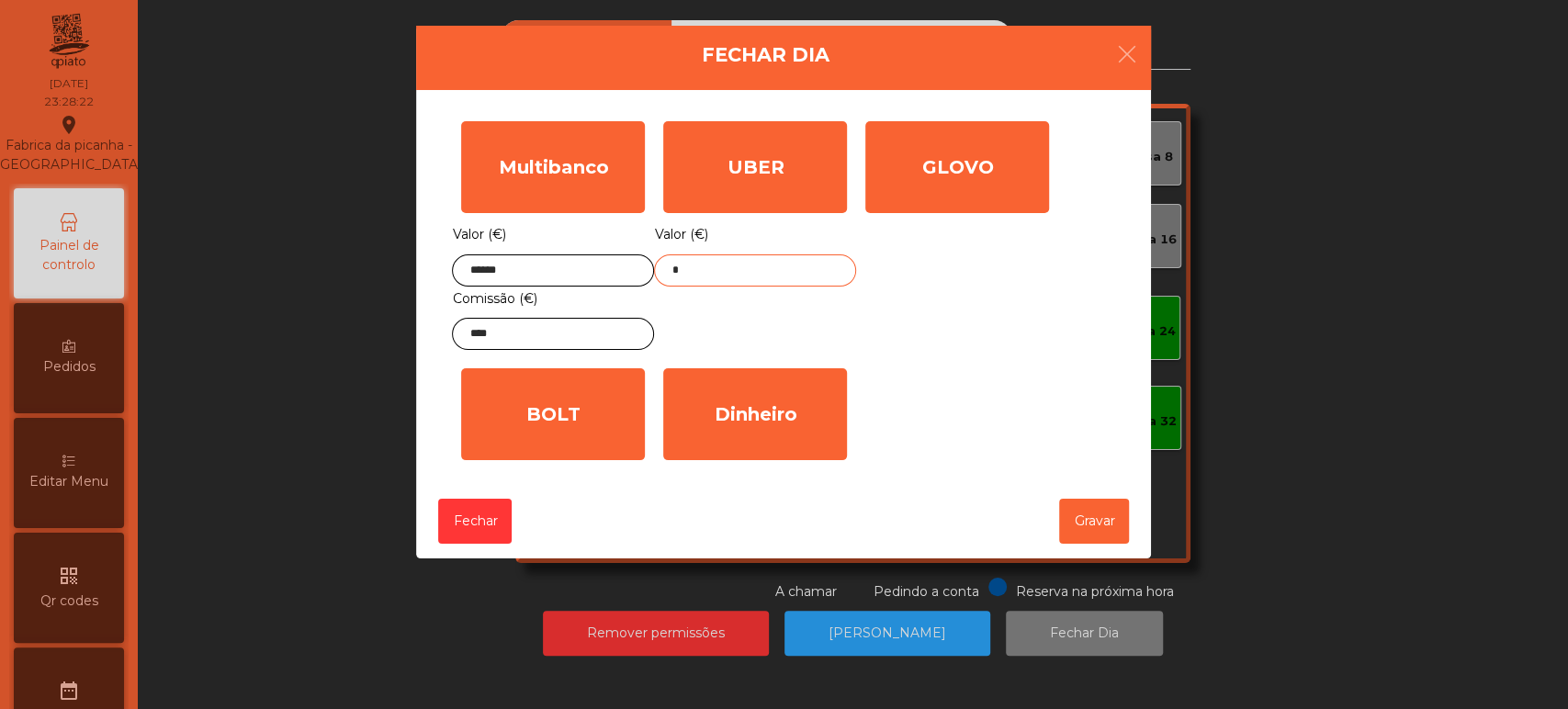
click at [731, 271] on input "*" at bounding box center [755, 270] width 202 height 32
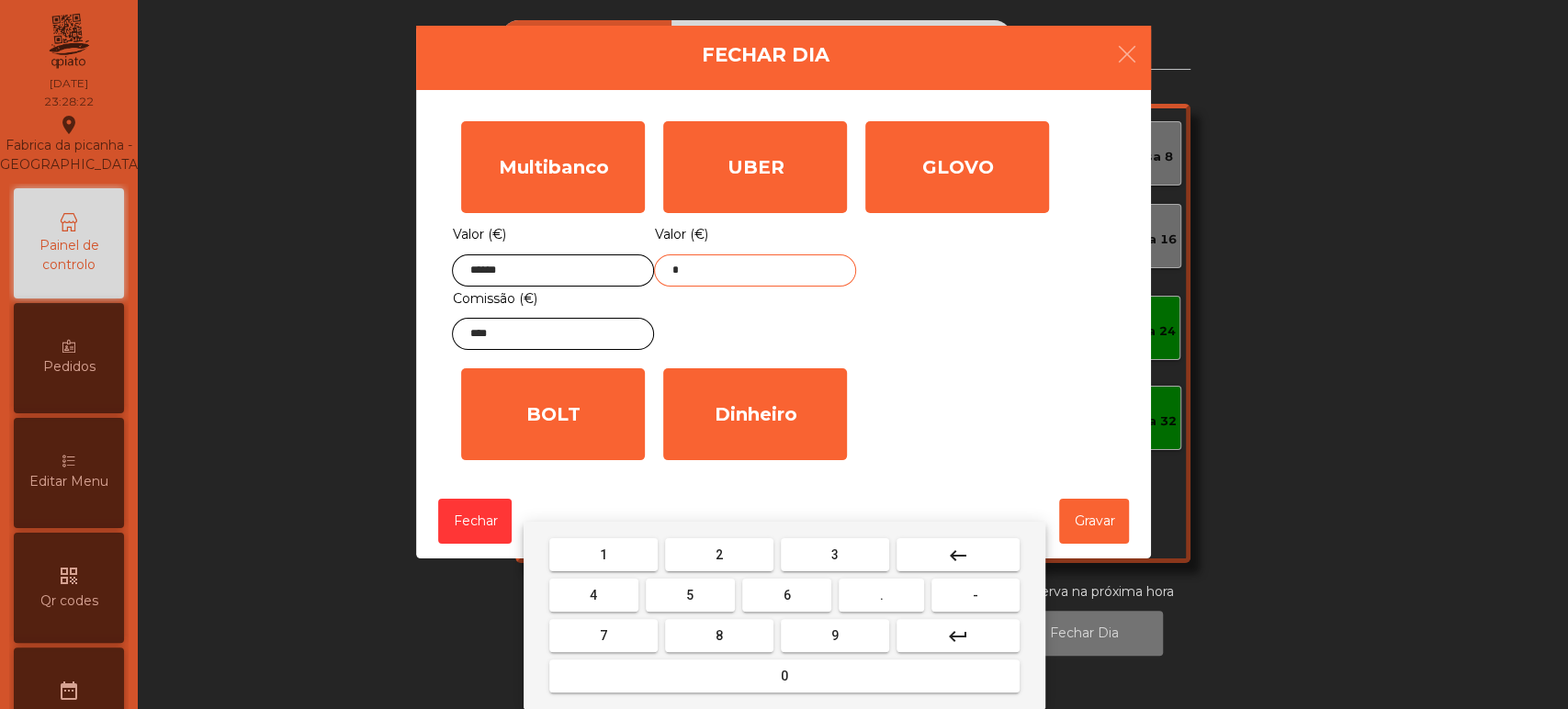
click at [950, 553] on mat-icon "keyboard_backspace" at bounding box center [957, 555] width 22 height 22
click at [618, 560] on button "1" at bounding box center [603, 554] width 108 height 33
click at [845, 567] on button "3" at bounding box center [835, 554] width 108 height 33
click at [826, 556] on button "3" at bounding box center [835, 554] width 108 height 33
click at [962, 589] on button "-" at bounding box center [975, 595] width 87 height 33
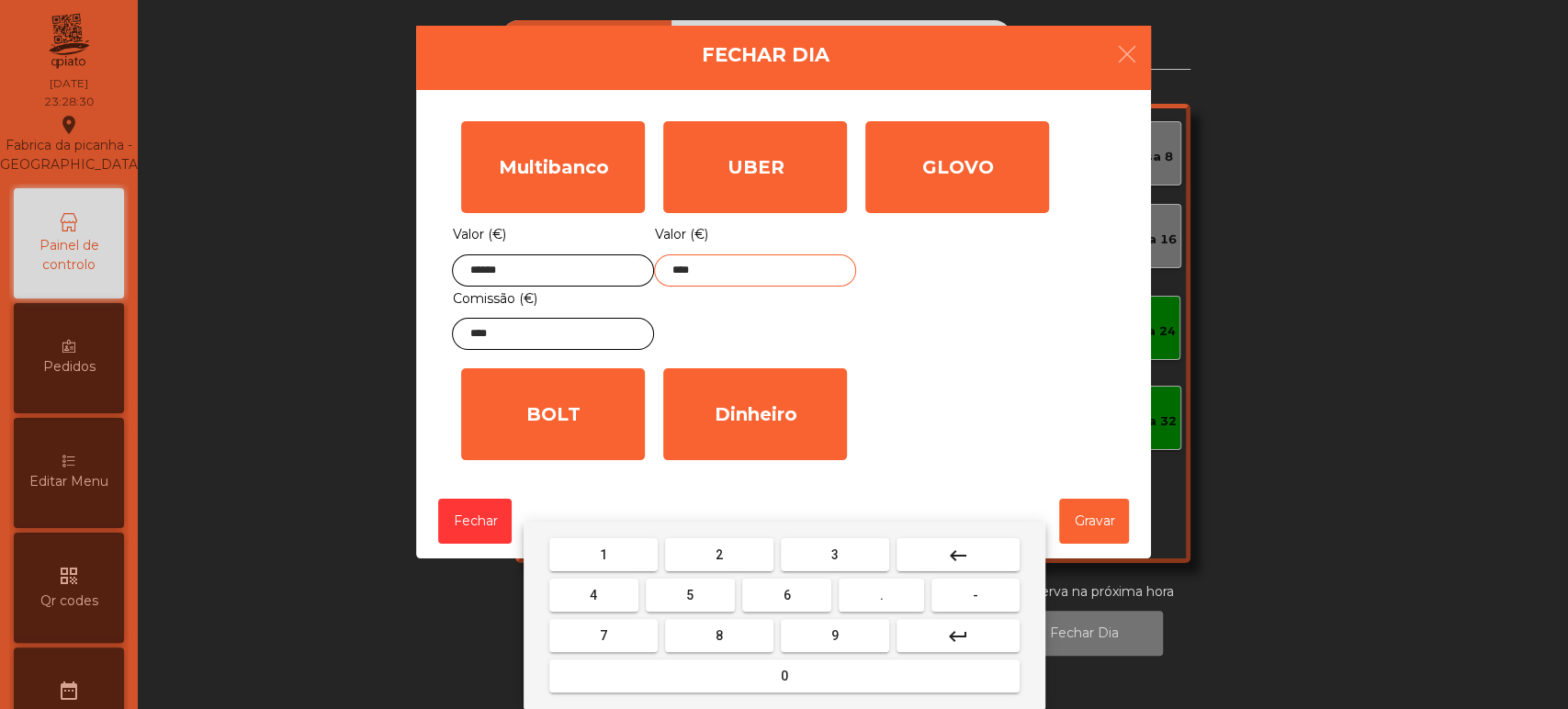
click at [834, 553] on span "3" at bounding box center [835, 554] width 8 height 15
click at [952, 548] on mat-icon "keyboard_backspace" at bounding box center [957, 555] width 22 height 22
click at [947, 552] on mat-icon "keyboard_backspace" at bounding box center [957, 555] width 22 height 22
click at [882, 595] on span "." at bounding box center [882, 594] width 4 height 15
click at [834, 553] on span "3" at bounding box center [835, 554] width 8 height 15
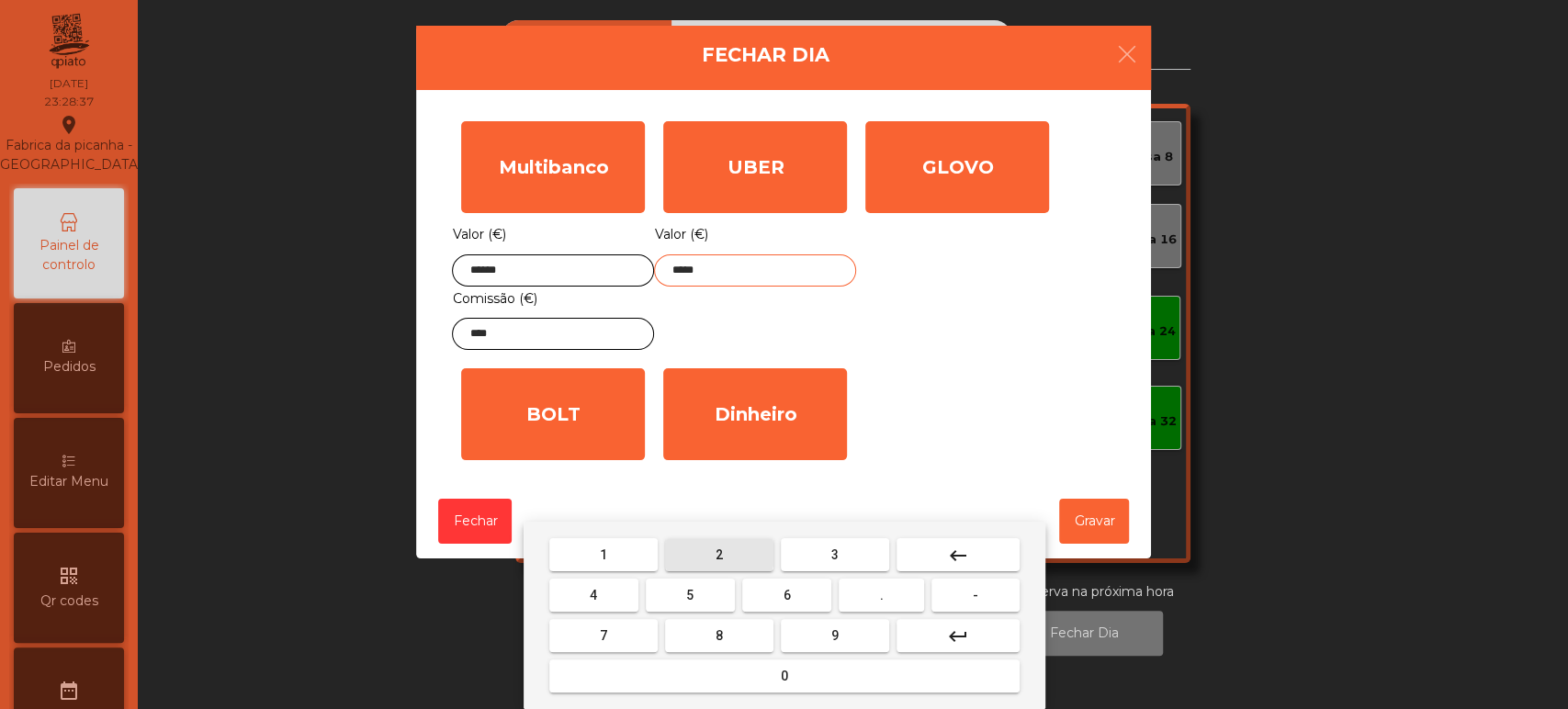
click at [685, 553] on button "2" at bounding box center [719, 554] width 108 height 33
type input "******"
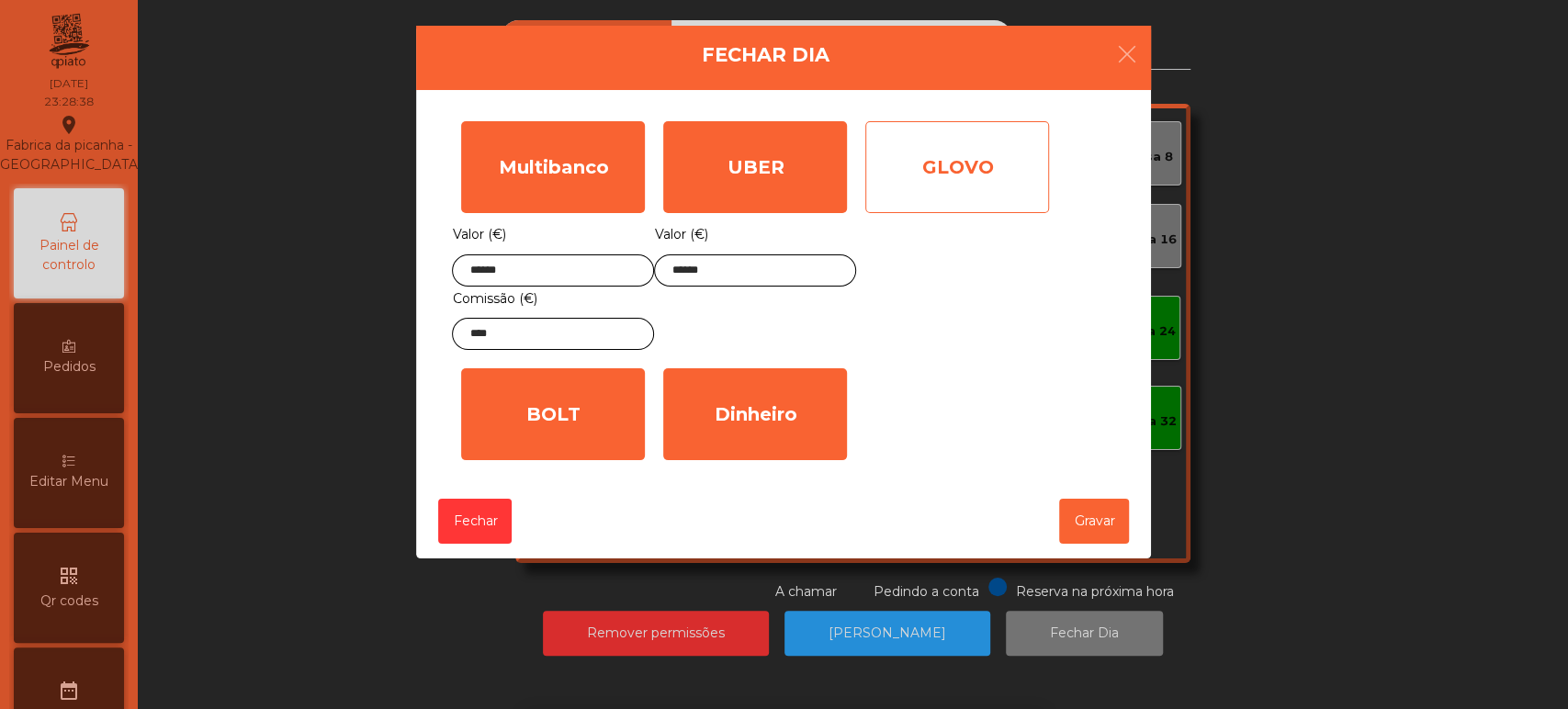
click at [942, 178] on div "GLOVO" at bounding box center [957, 166] width 184 height 92
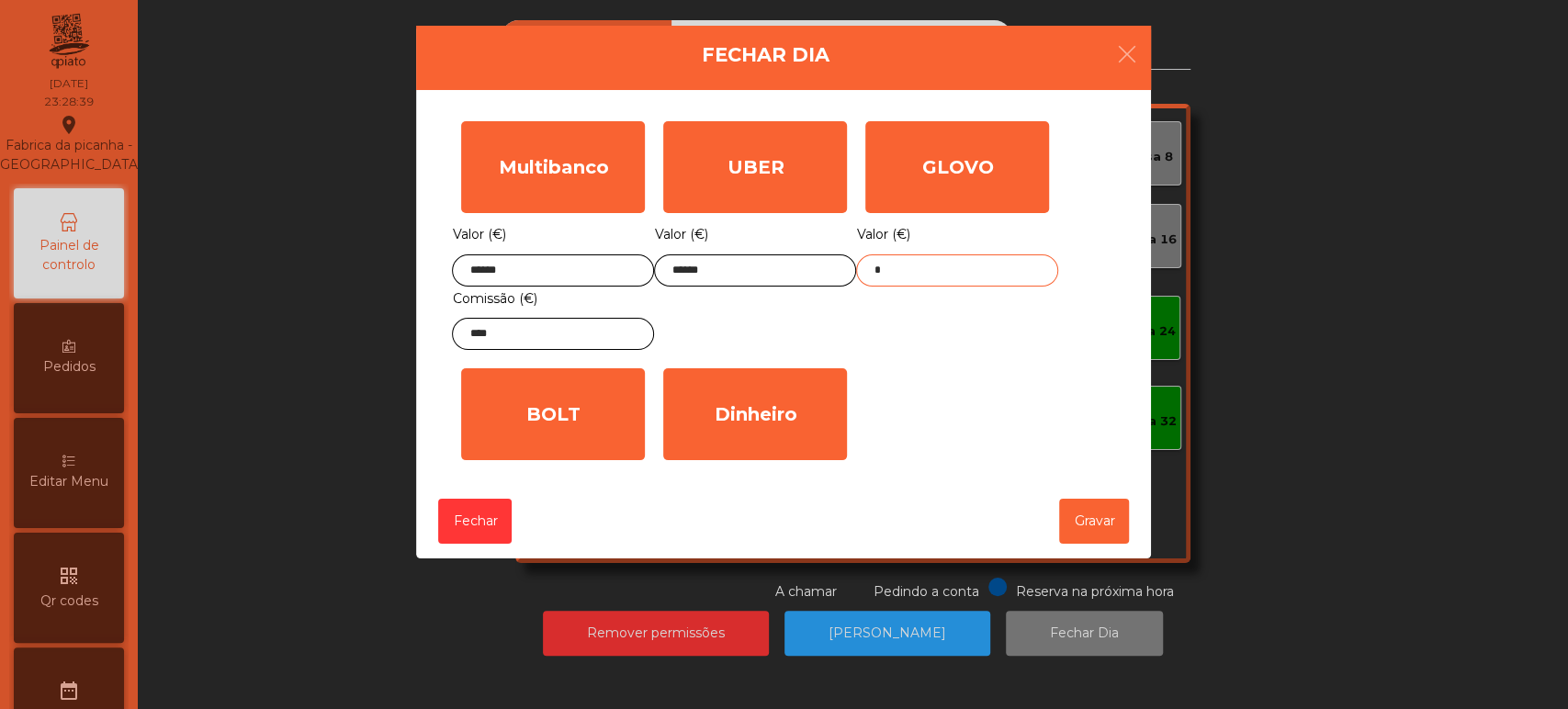
click at [999, 270] on input "*" at bounding box center [956, 270] width 202 height 32
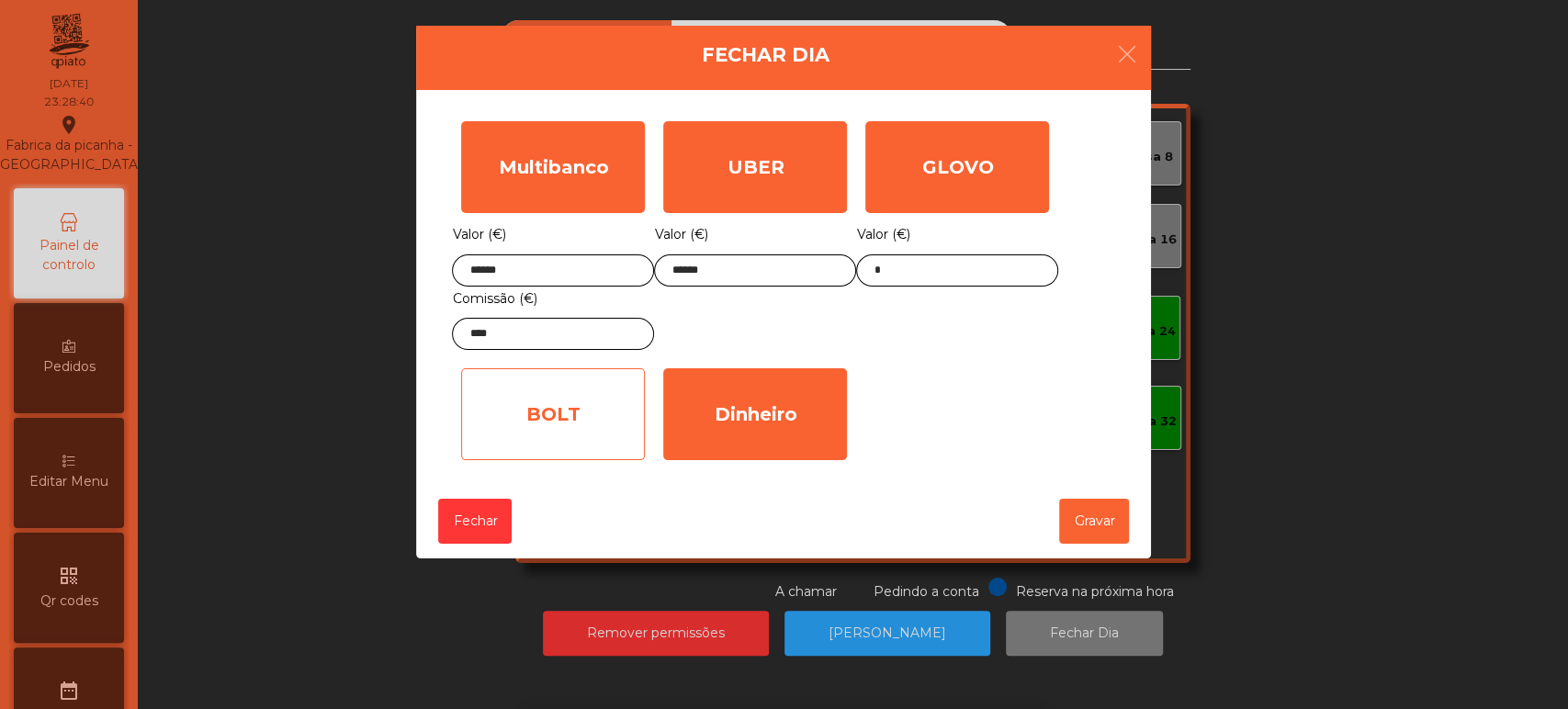
click at [558, 407] on div "BOLT" at bounding box center [553, 414] width 184 height 92
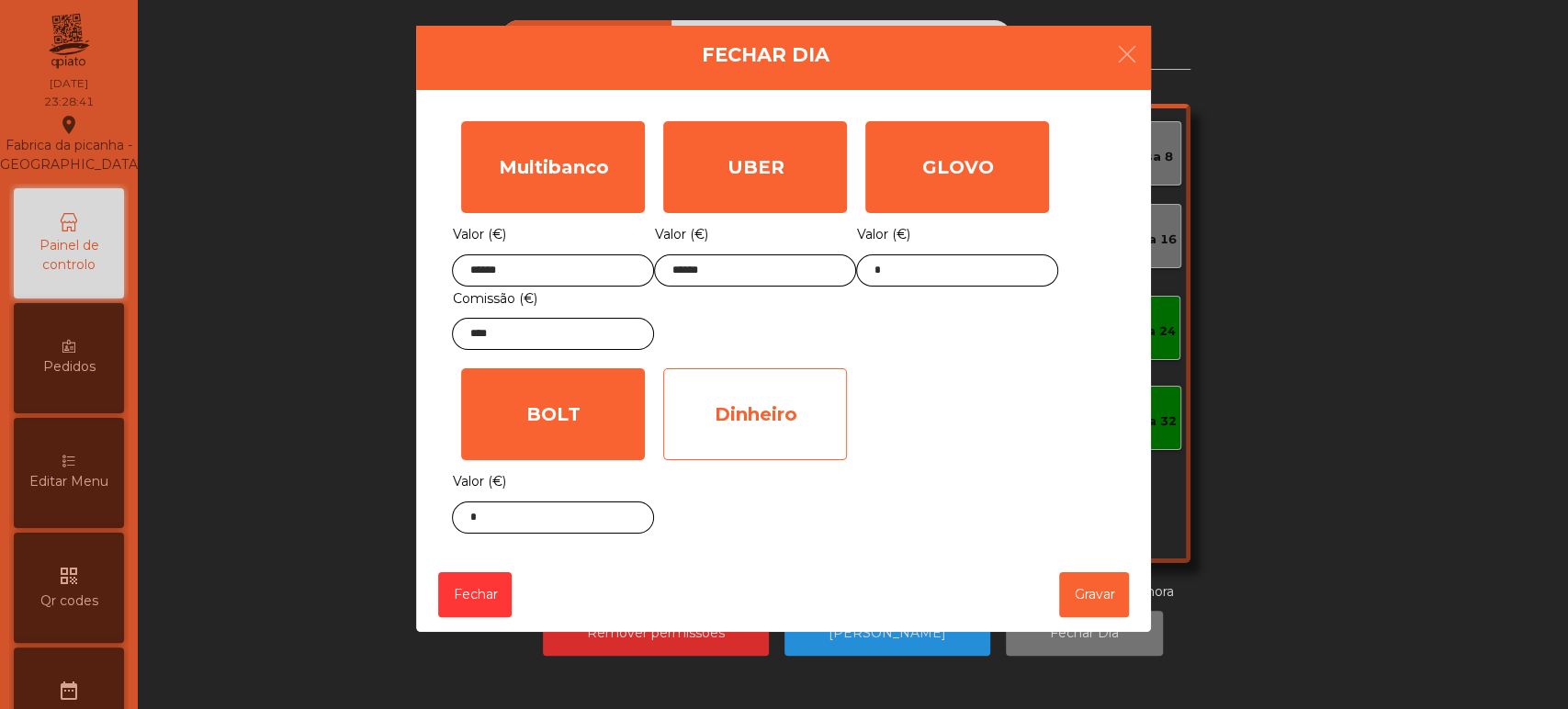
click at [774, 440] on div "Dinheiro" at bounding box center [755, 414] width 184 height 92
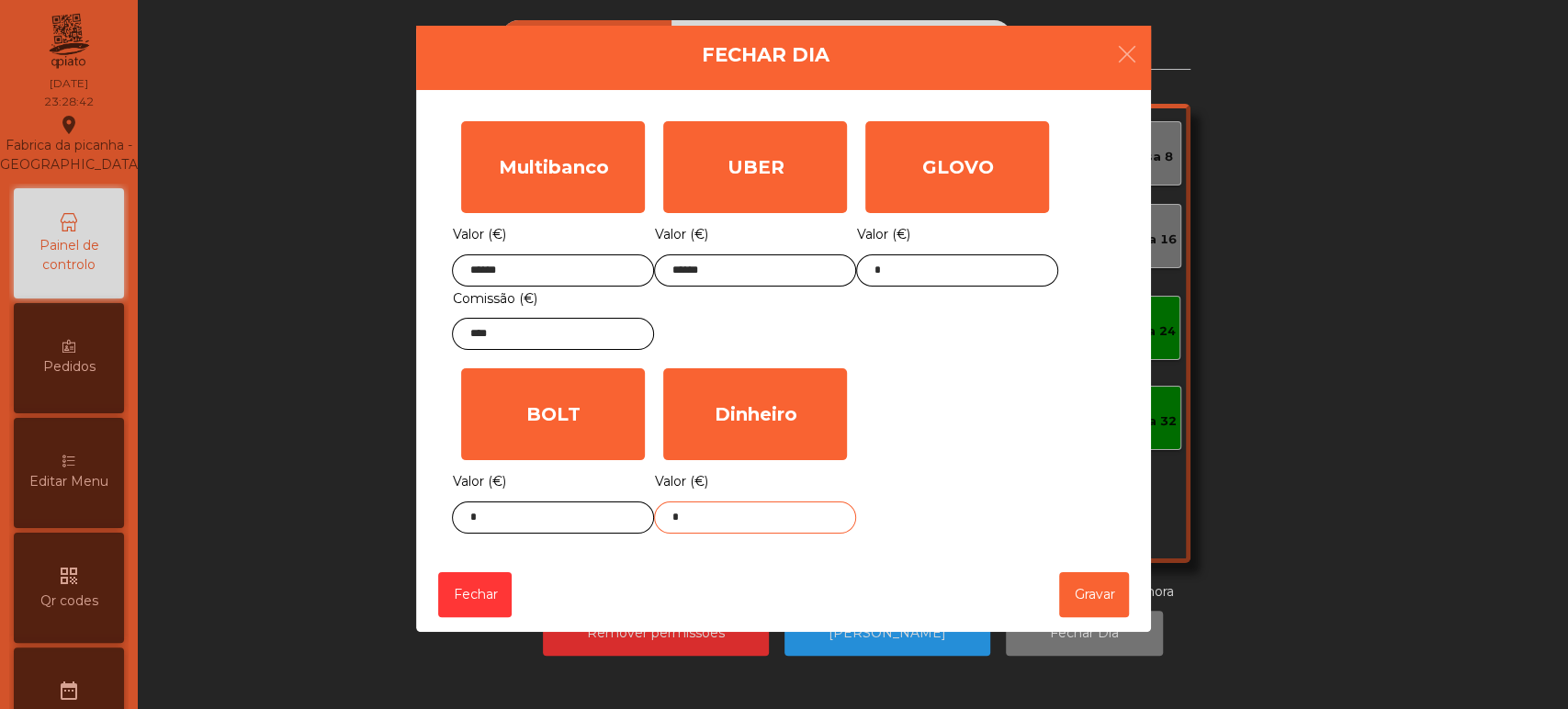
click at [779, 522] on body "Fabrica da picanha - Lisboa location_on 09/09/2025 23:28:42 Painel de controlo …" at bounding box center [784, 354] width 1568 height 709
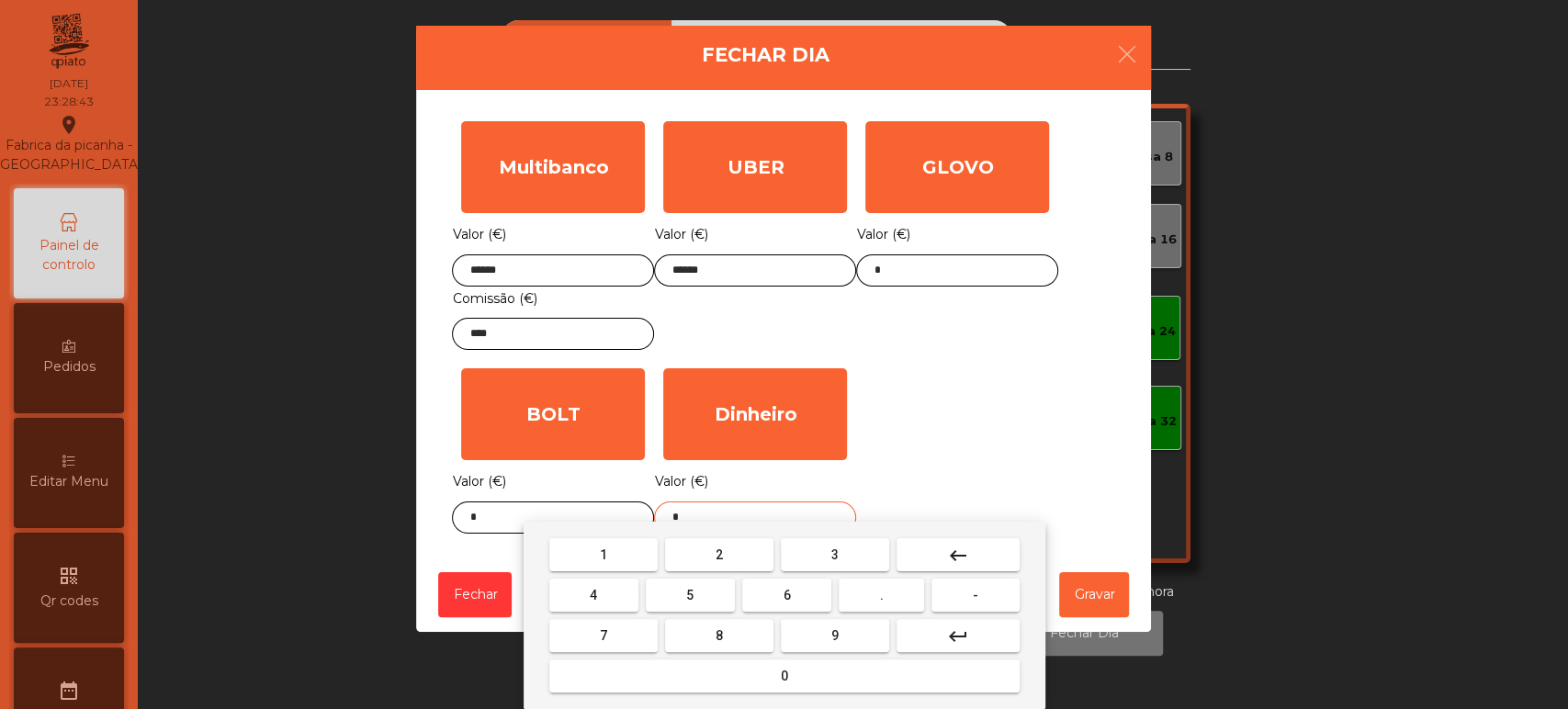
click at [965, 550] on mat-icon "keyboard_backspace" at bounding box center [957, 555] width 22 height 22
click at [602, 553] on span "1" at bounding box center [604, 554] width 8 height 15
click at [631, 550] on button "1" at bounding box center [603, 554] width 108 height 33
click at [718, 635] on span "8" at bounding box center [719, 635] width 8 height 15
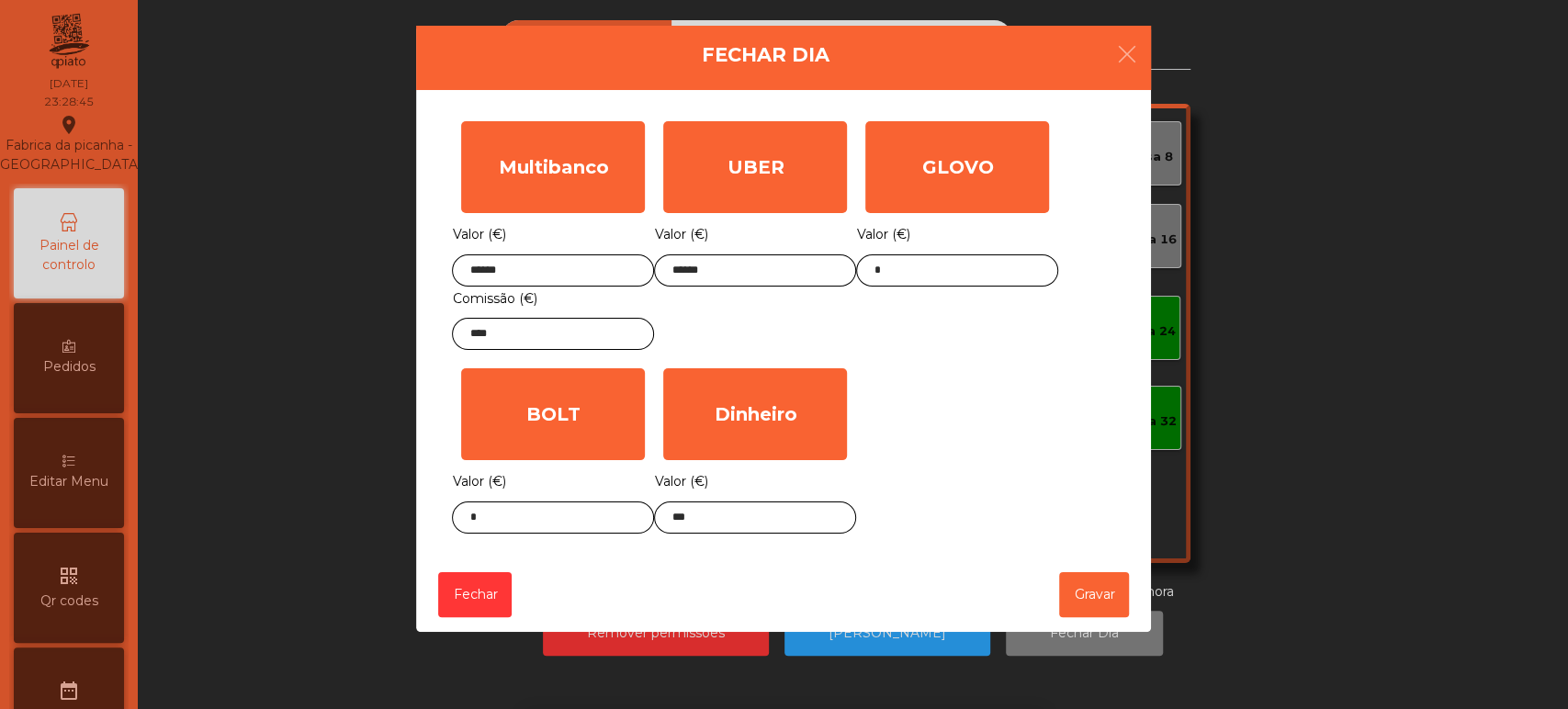
click at [979, 404] on div "Multibanco Valor (€) ****** Comissão (€) **** UBER Valor (€) ****** GLOVO Valor…" at bounding box center [783, 327] width 663 height 430
click at [775, 518] on input "***" at bounding box center [755, 517] width 202 height 32
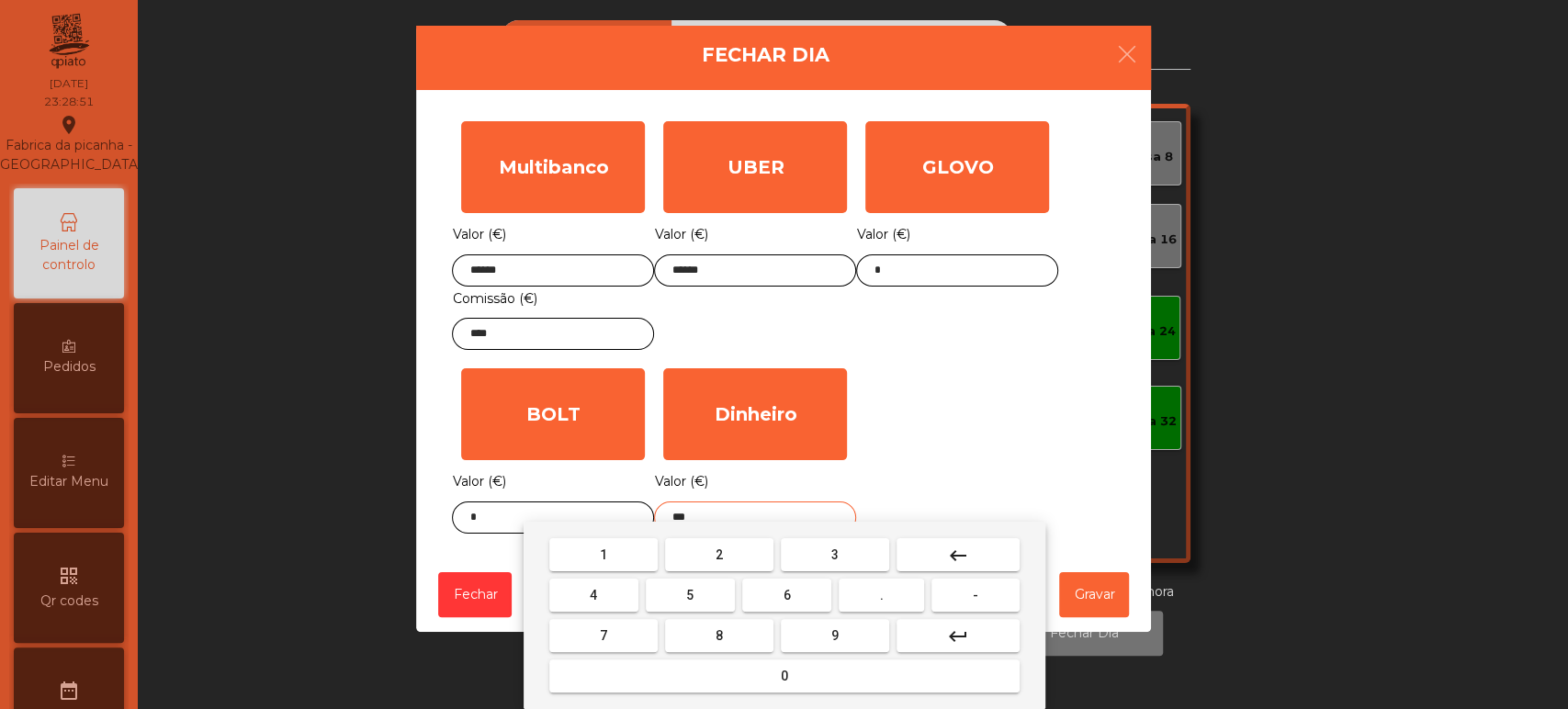
click at [895, 592] on button "." at bounding box center [881, 595] width 85 height 33
click at [829, 674] on button "0" at bounding box center [784, 675] width 470 height 33
click at [824, 669] on button "0" at bounding box center [784, 675] width 470 height 33
type input "******"
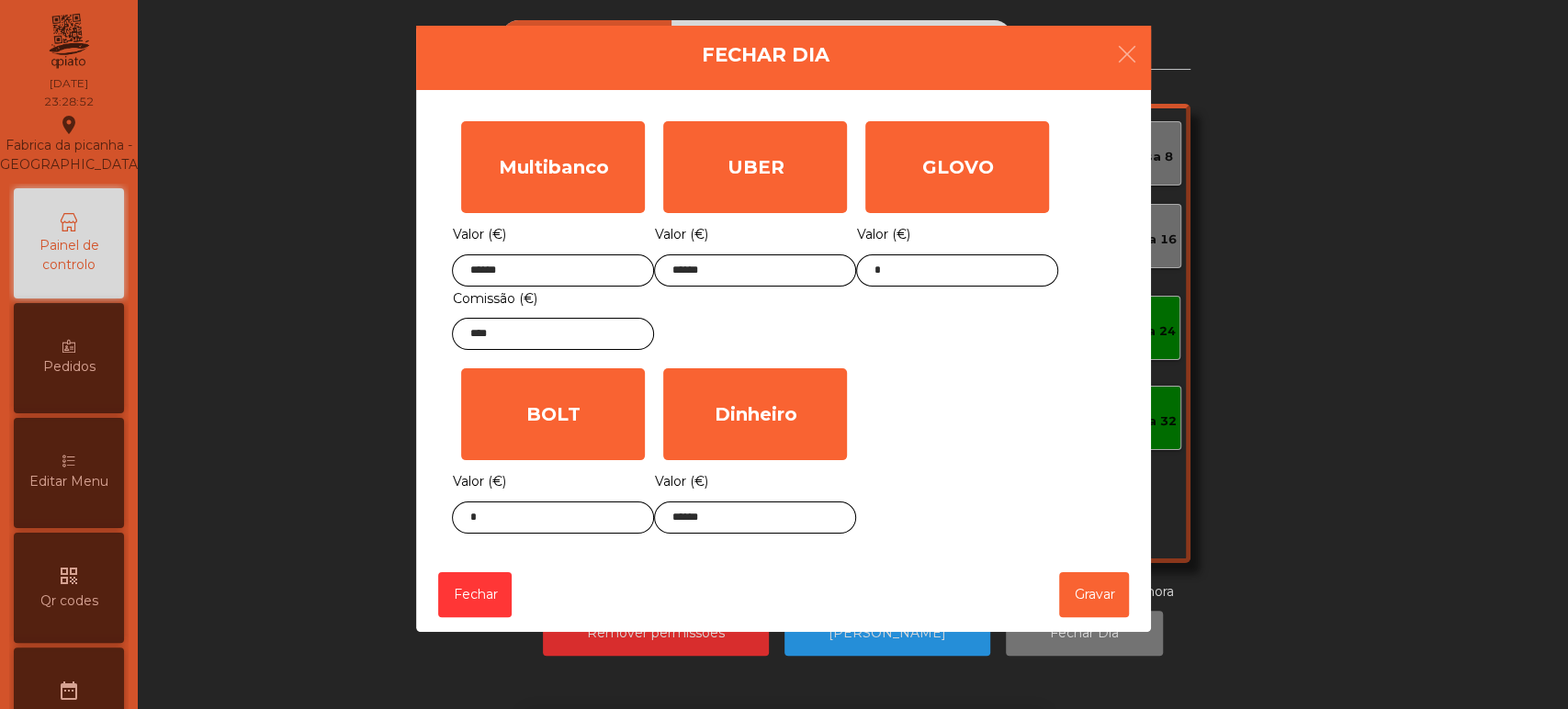
click at [978, 402] on div "Multibanco Valor (€) ****** Comissão (€) **** UBER Valor (€) ****** GLOVO Valor…" at bounding box center [783, 327] width 663 height 430
click at [1097, 593] on button "Gravar" at bounding box center [1094, 594] width 70 height 44
